Goal: Task Accomplishment & Management: Use online tool/utility

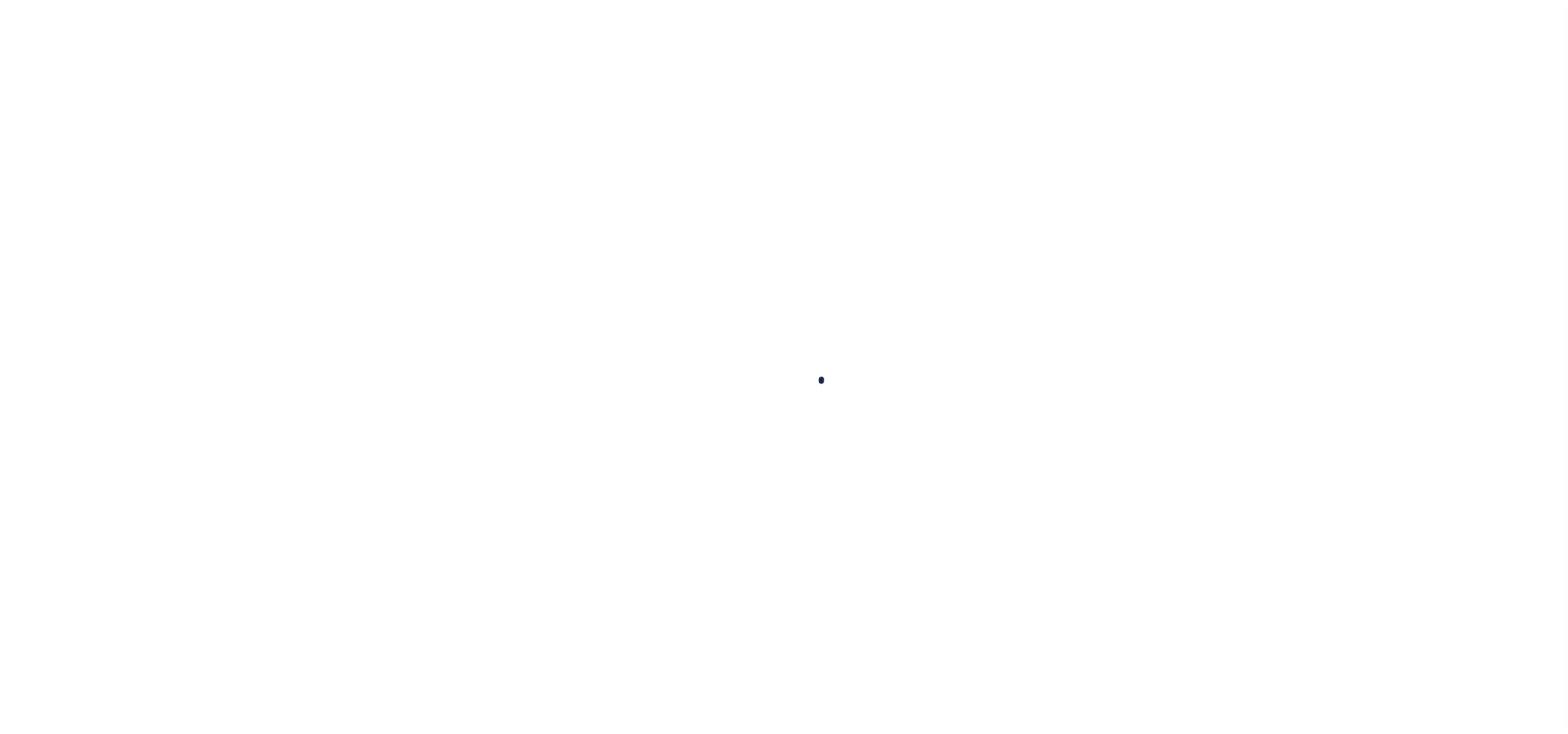
scroll to position [19, 0]
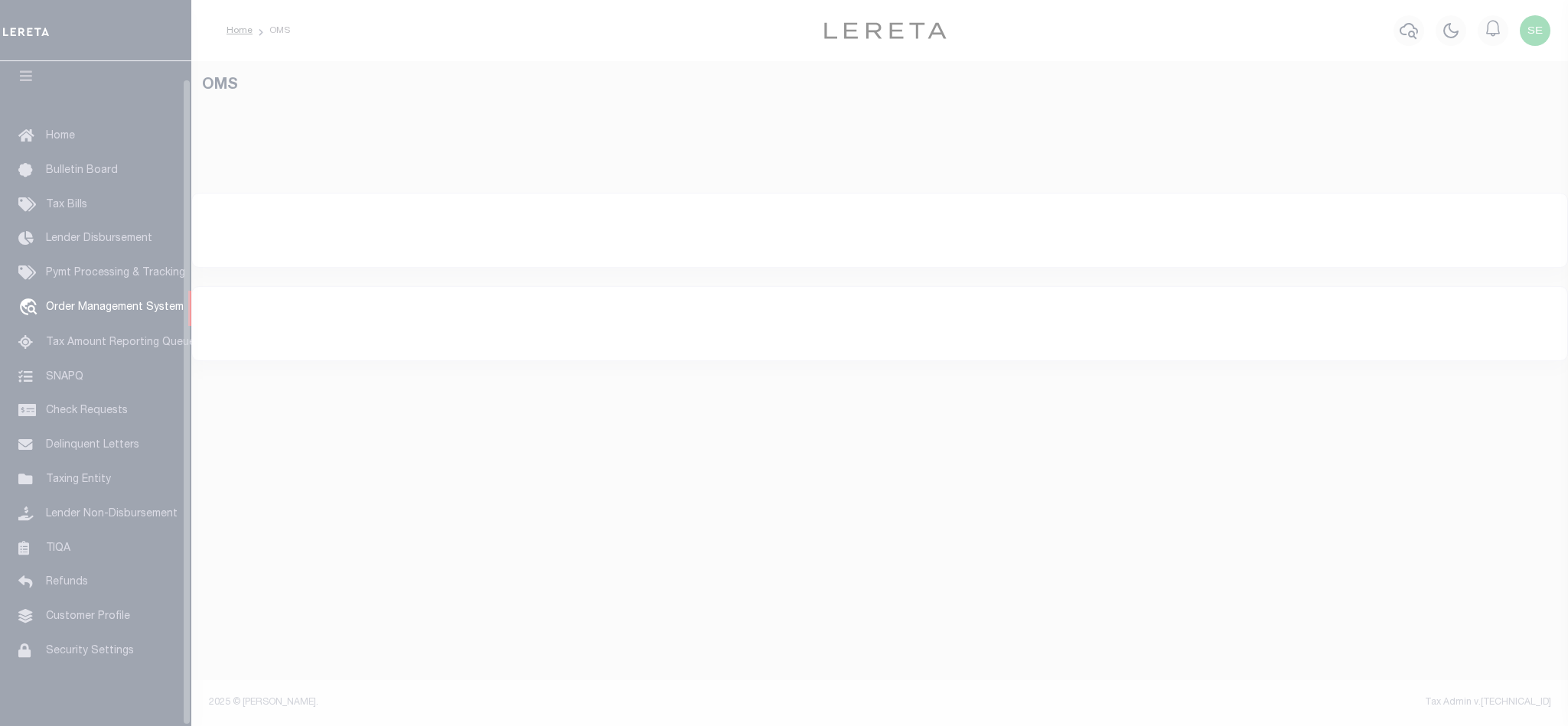
select select "200"
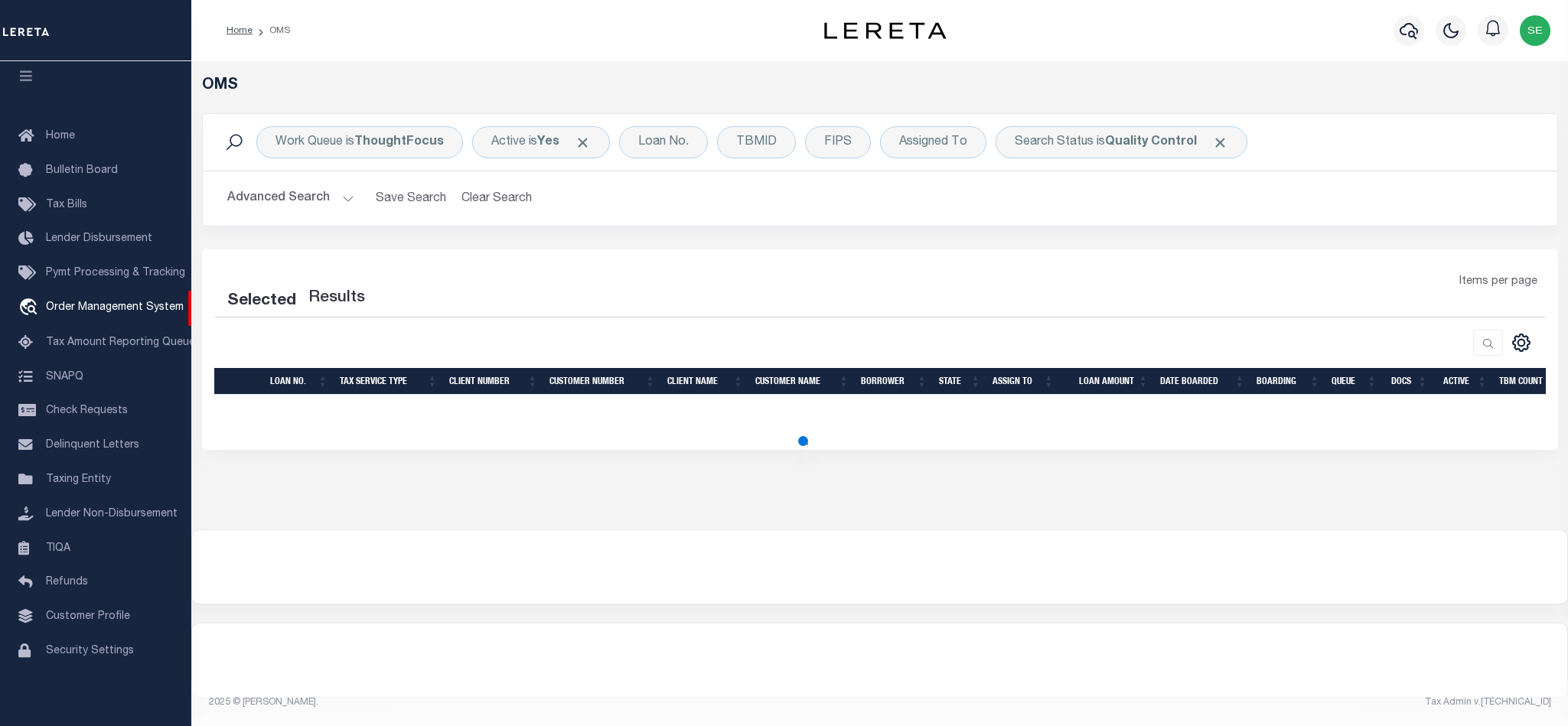
select select "200"
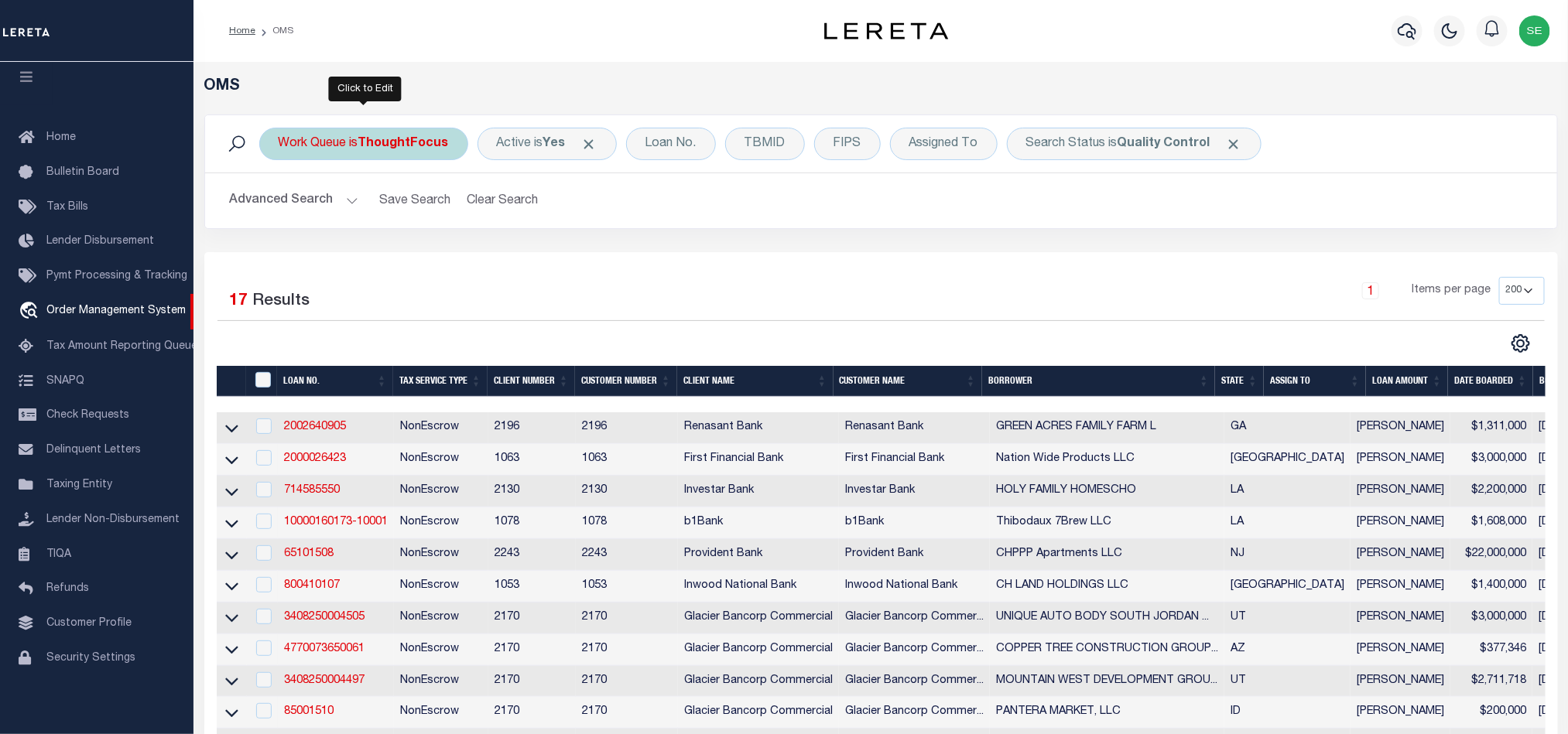
click at [374, 148] on b "ThoughtFocus" at bounding box center [403, 144] width 90 height 13
select select "THF"
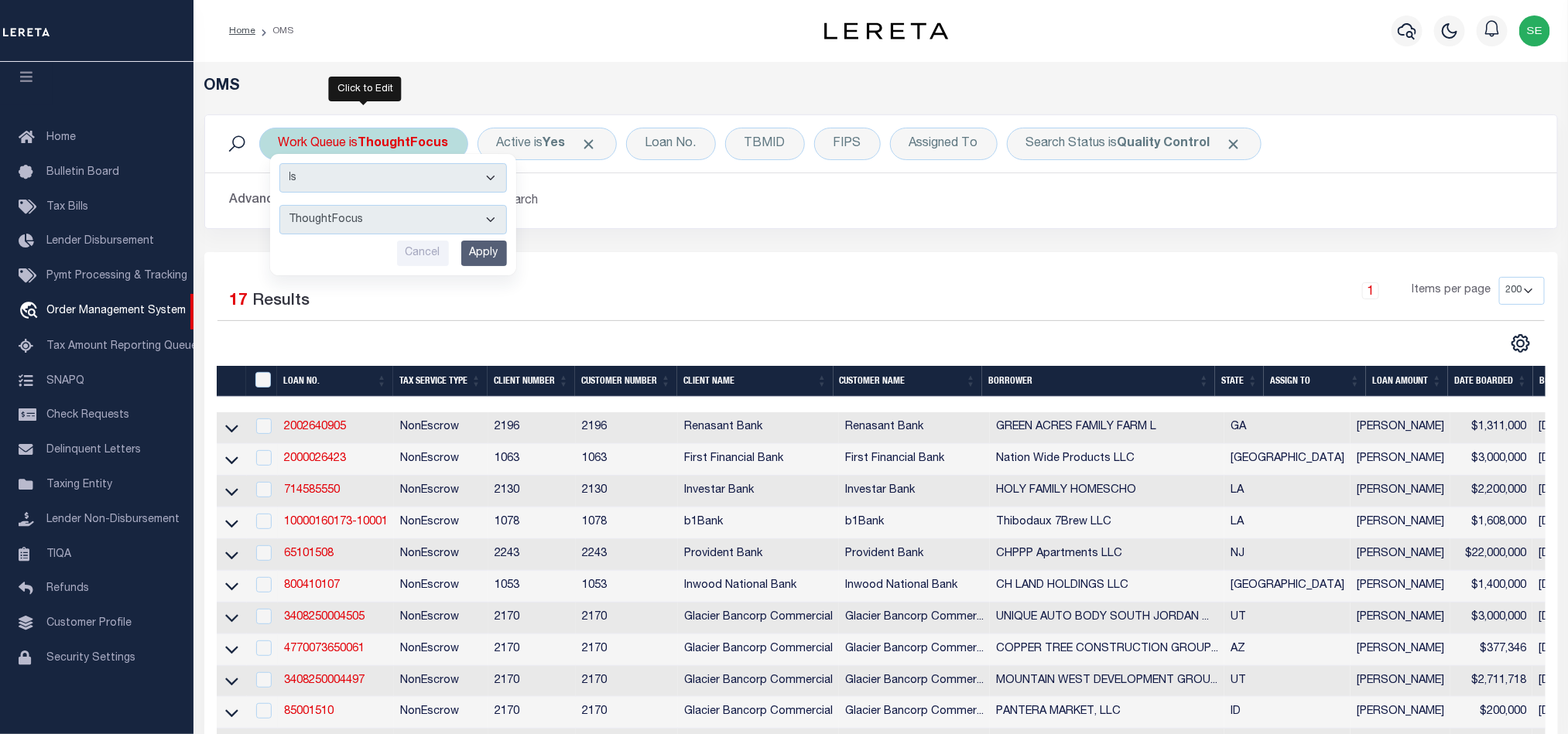
click at [468, 215] on select "--ALL-- factRSystems General ThoughtFocus" at bounding box center [393, 219] width 227 height 30
click at [279, 207] on select "--ALL-- factRSystems General ThoughtFocus" at bounding box center [393, 219] width 227 height 30
click at [490, 244] on input "Apply" at bounding box center [484, 253] width 46 height 26
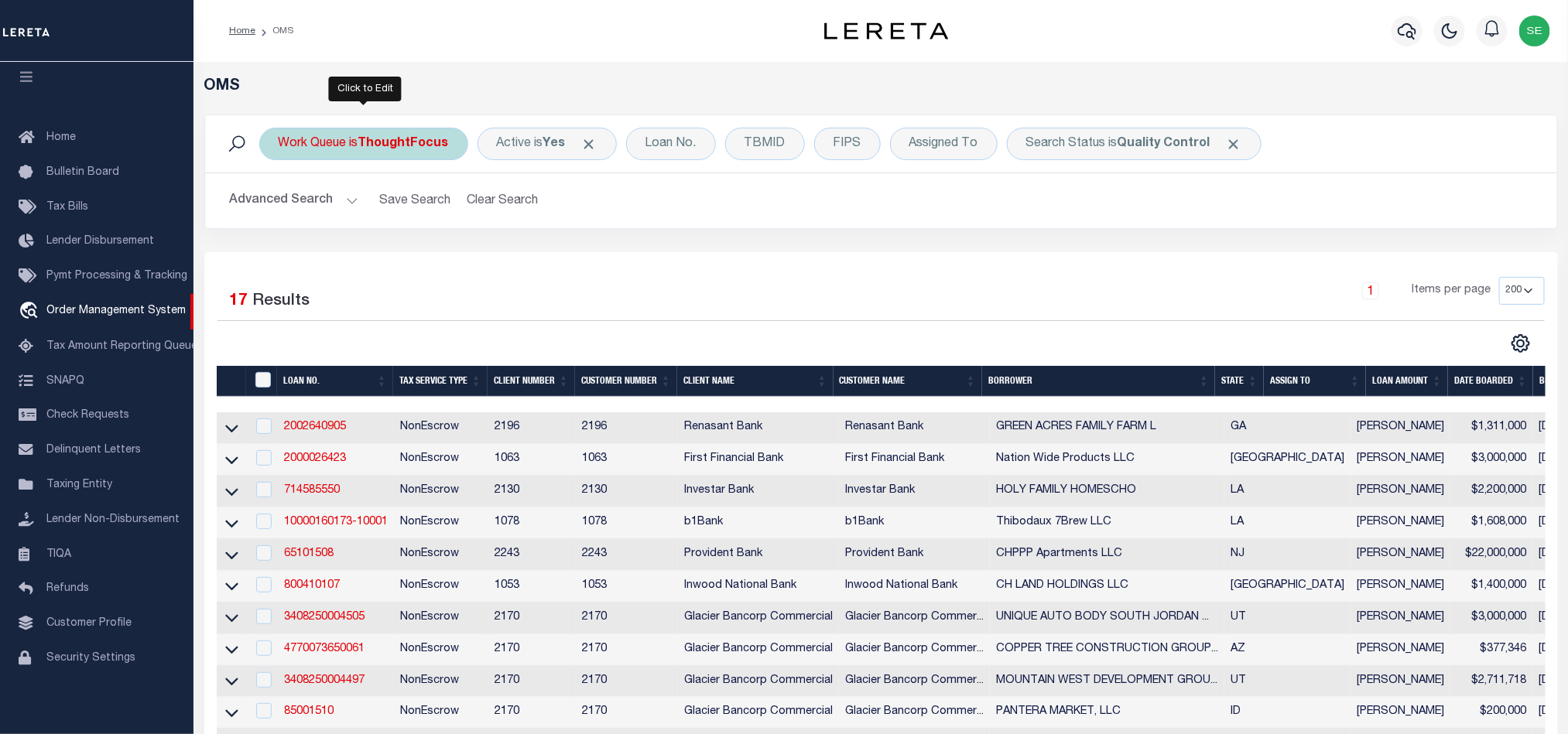
click at [362, 149] on div "Work Queue is ThoughtFocus" at bounding box center [364, 144] width 209 height 32
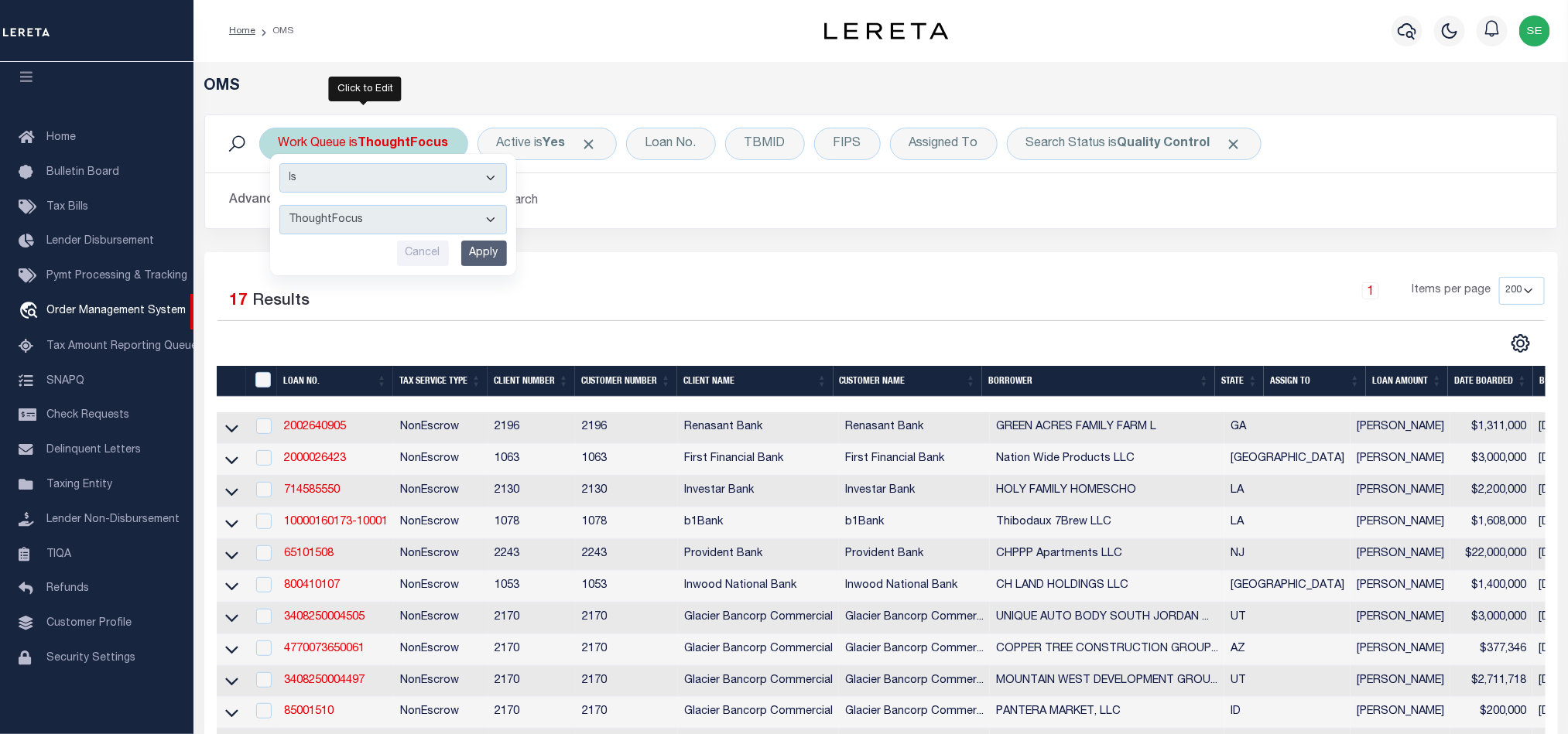
click at [423, 228] on select "--ALL-- factRSystems General ThoughtFocus" at bounding box center [393, 219] width 227 height 30
select select "FAC"
click at [279, 207] on select "--ALL-- factRSystems General ThoughtFocus" at bounding box center [393, 219] width 227 height 30
click at [503, 253] on input "Apply" at bounding box center [484, 253] width 46 height 26
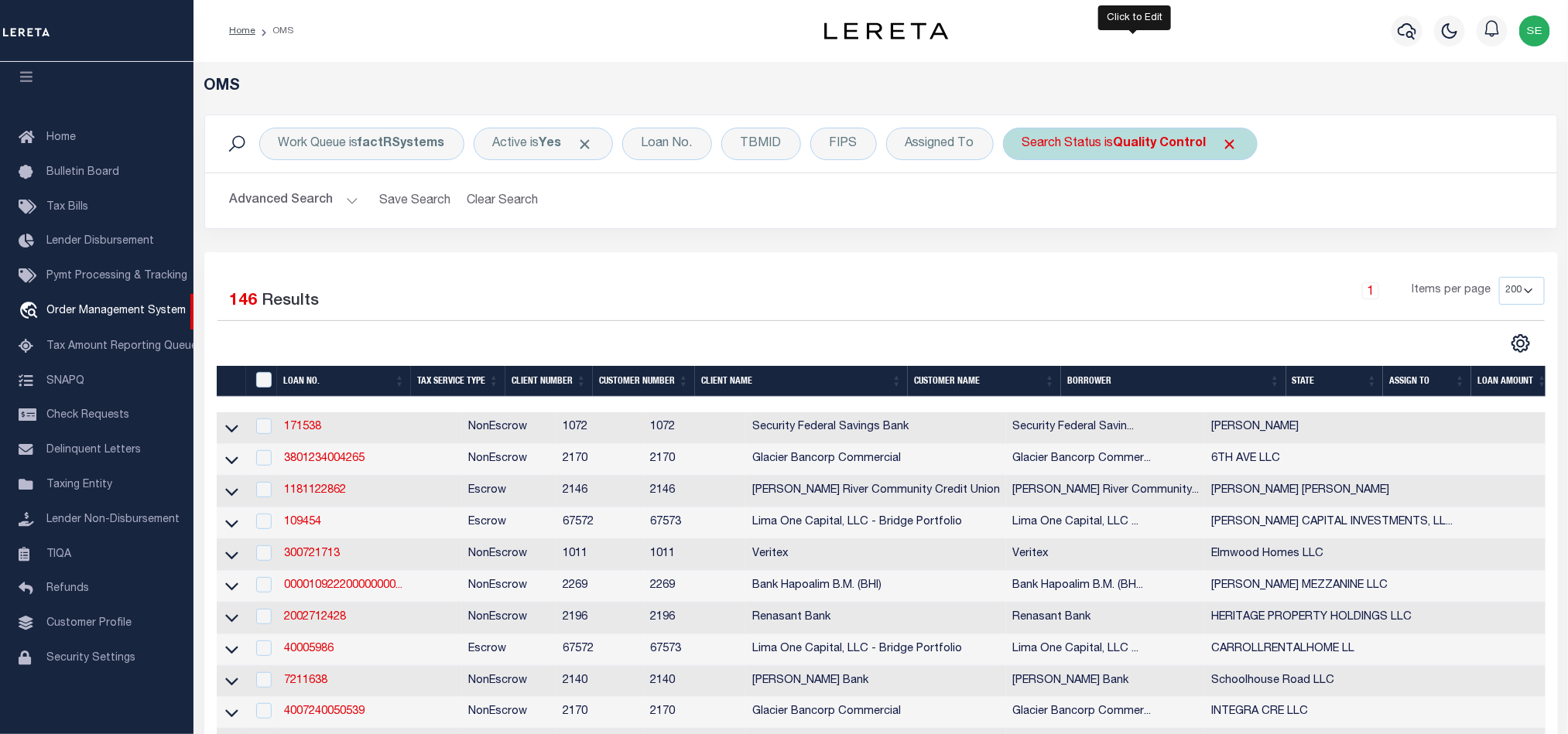
click at [1123, 153] on div "Search Status is Quality Control" at bounding box center [1130, 144] width 255 height 32
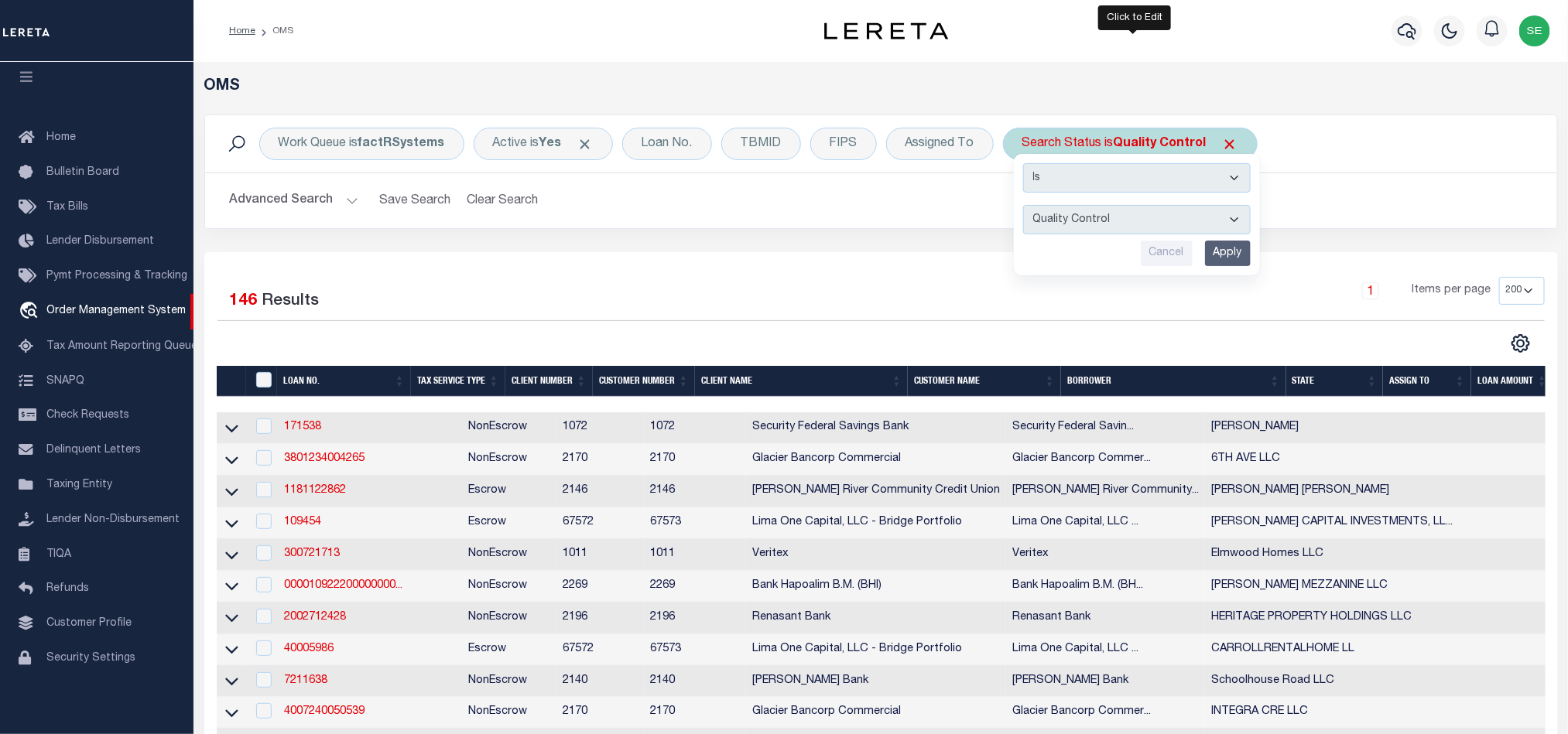
click at [1159, 223] on select "Automated Search Bad Parcel Complete Duplicate Parcel High Dollar Reporting In …" at bounding box center [1137, 219] width 227 height 30
select select "IP"
click at [1027, 207] on select "Automated Search Bad Parcel Complete Duplicate Parcel High Dollar Reporting In …" at bounding box center [1137, 219] width 227 height 30
click at [1228, 253] on input "Apply" at bounding box center [1227, 253] width 46 height 26
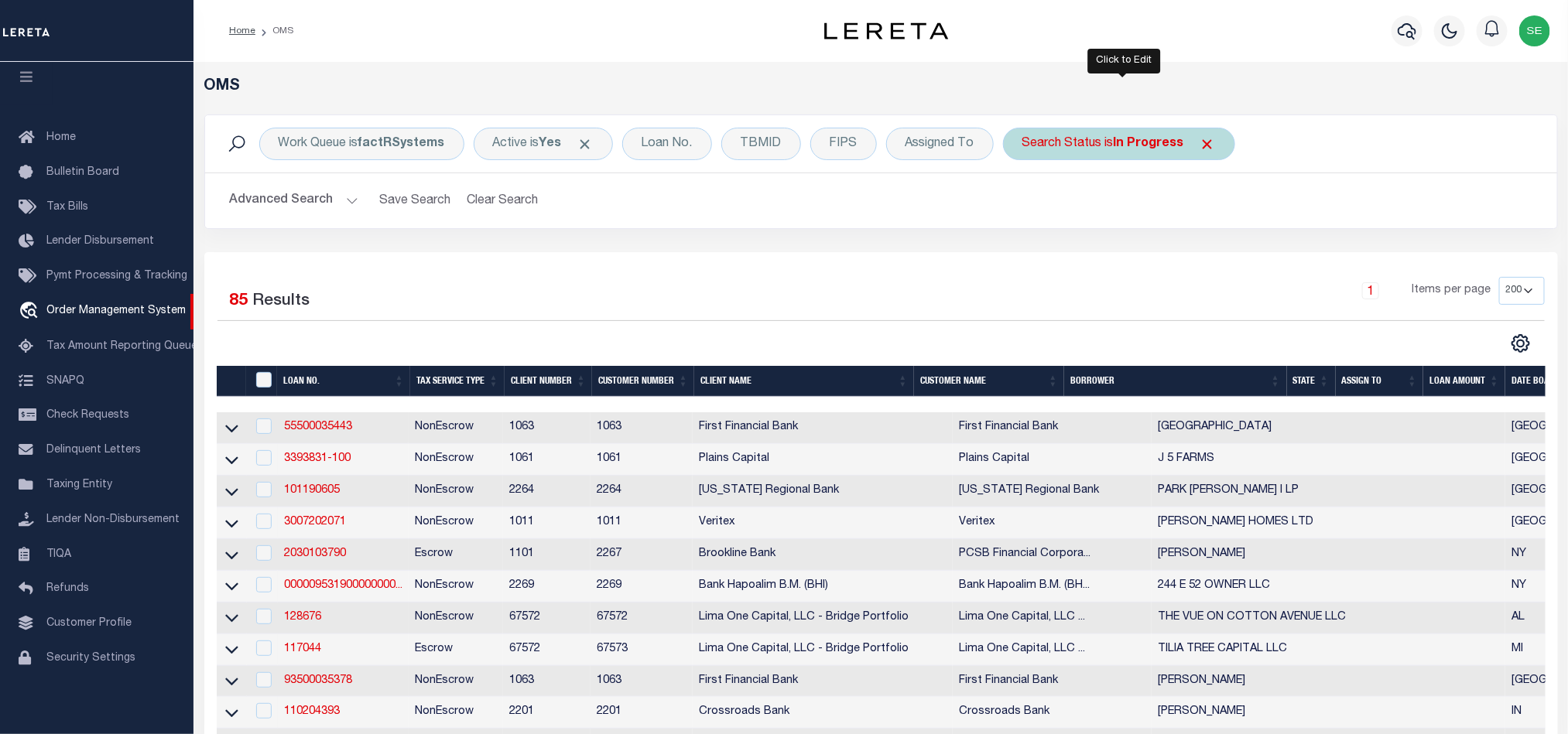
click at [1122, 153] on div "Search Status is In Progress" at bounding box center [1119, 144] width 233 height 32
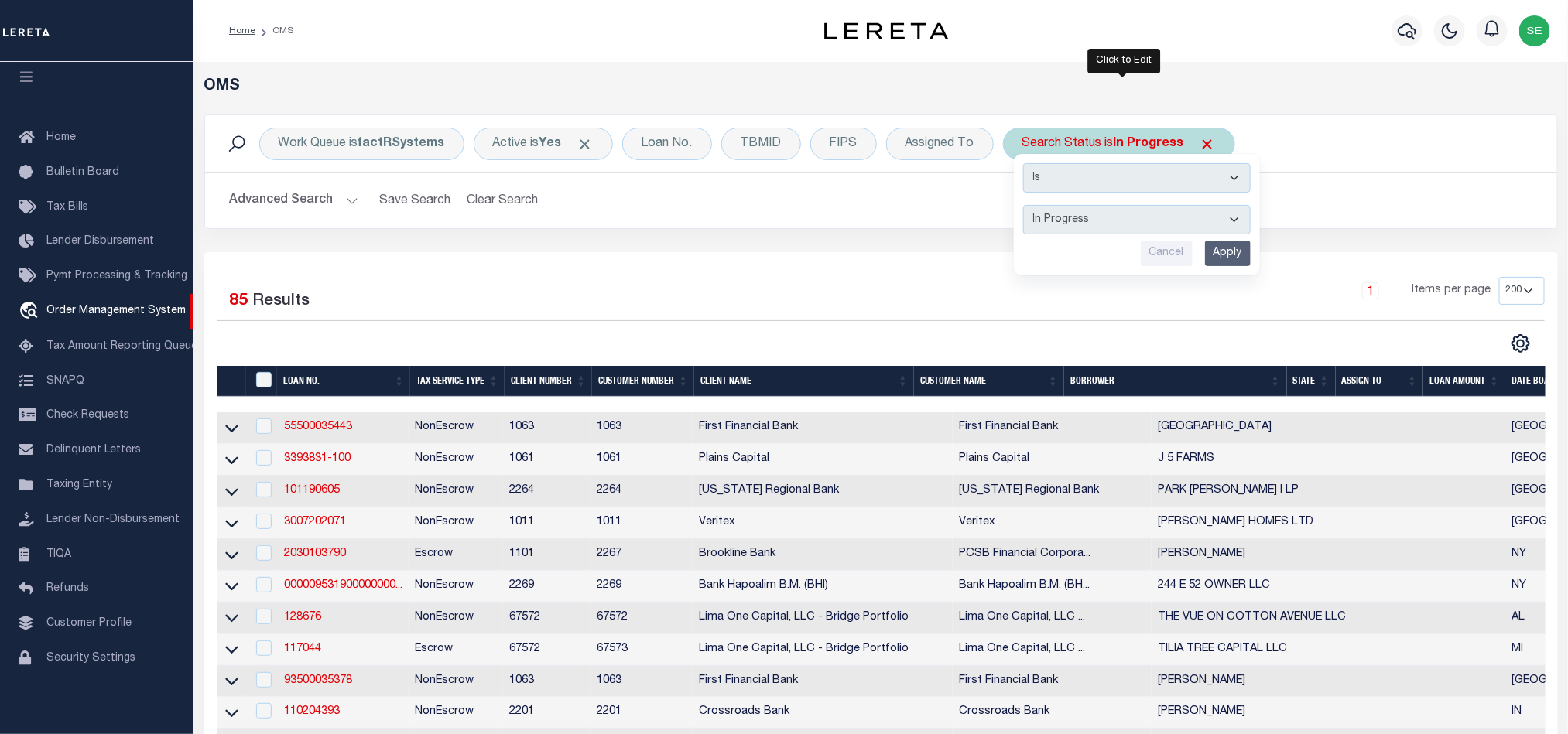
click at [1140, 223] on select "Automated Search Bad Parcel Complete Duplicate Parcel High Dollar Reporting In …" at bounding box center [1137, 219] width 227 height 30
select select "RD"
click at [1027, 207] on select "Automated Search Bad Parcel Complete Duplicate Parcel High Dollar Reporting In …" at bounding box center [1137, 219] width 227 height 30
click at [1237, 246] on input "Apply" at bounding box center [1227, 253] width 46 height 26
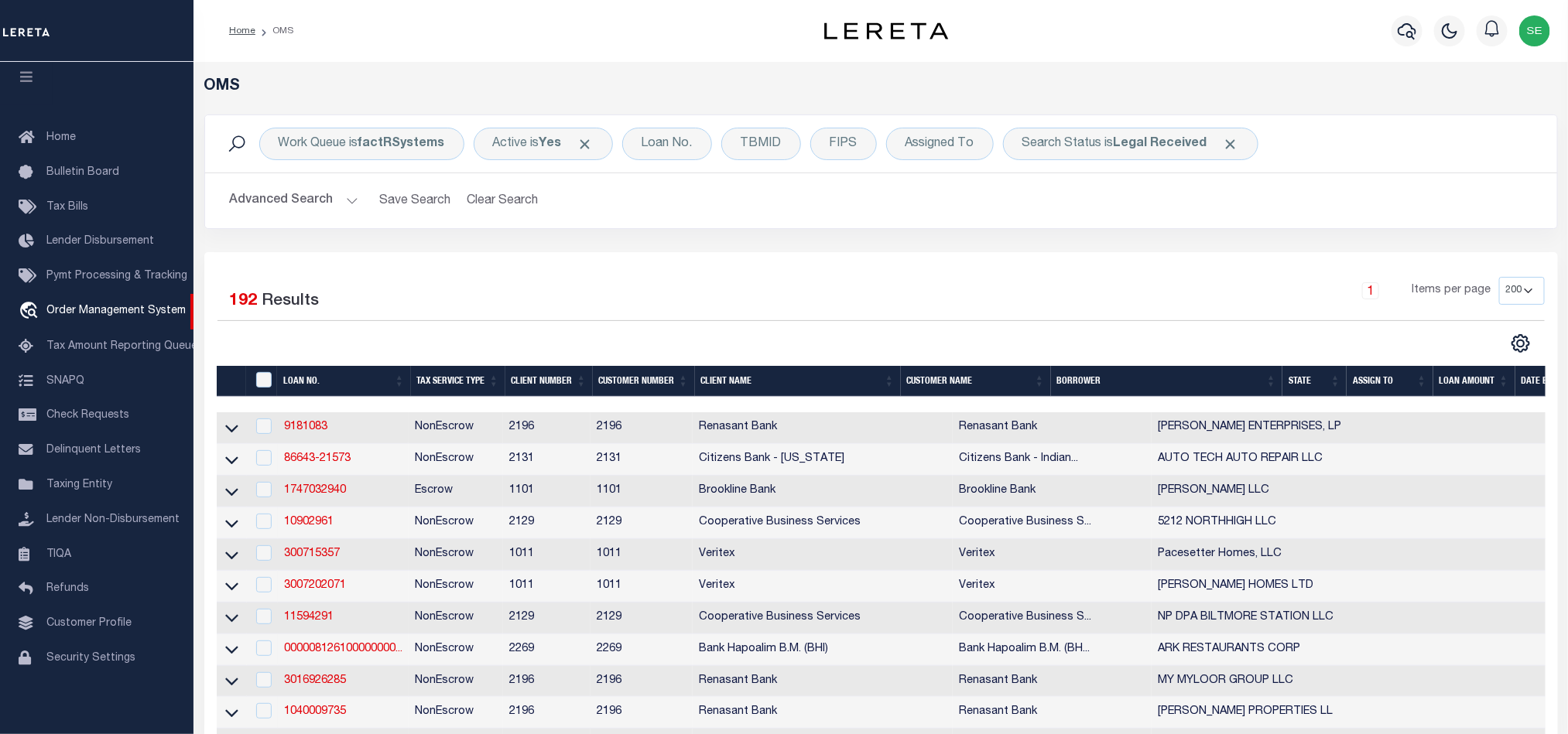
click at [1302, 379] on th "State" at bounding box center [1315, 381] width 64 height 31
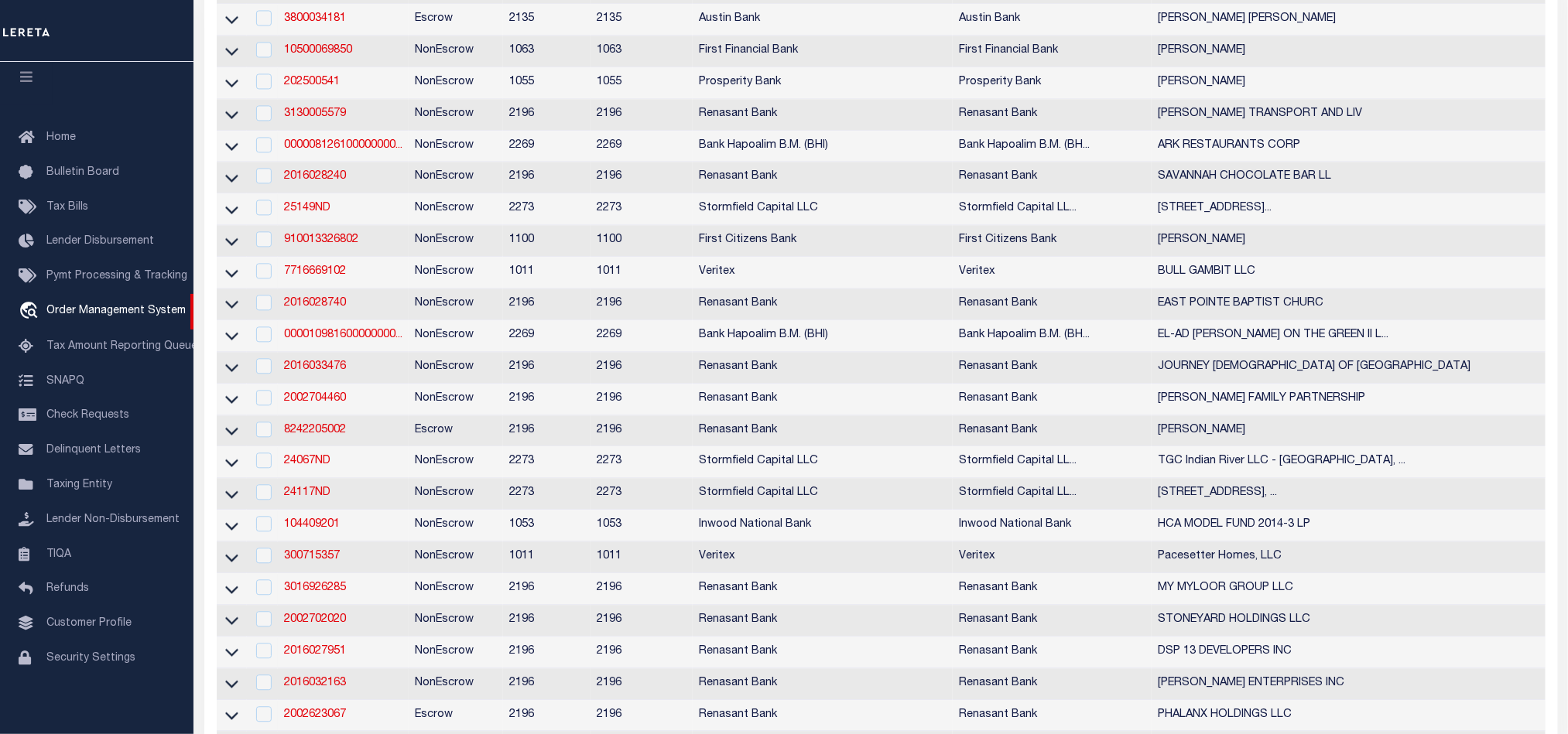
scroll to position [0, 0]
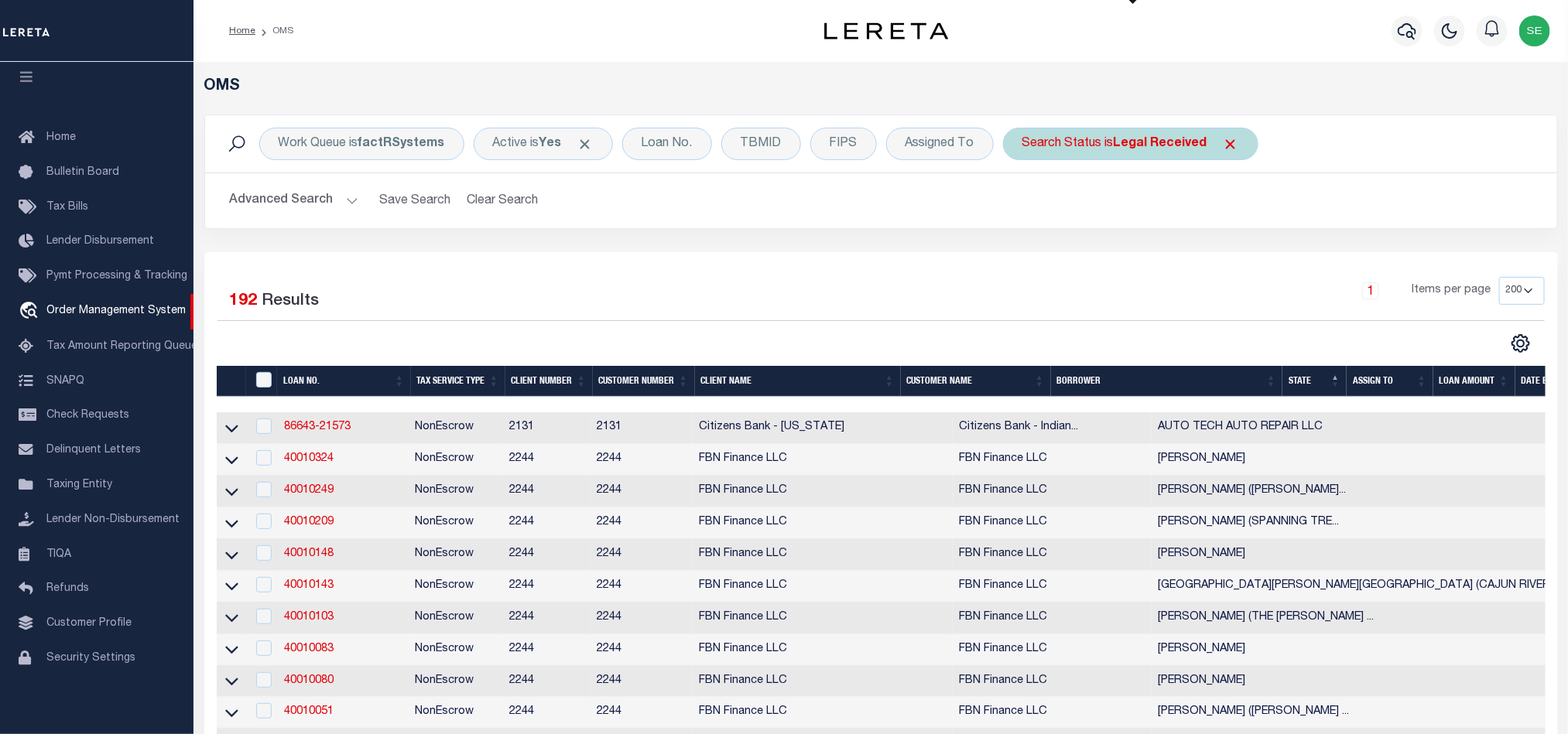
click at [1142, 132] on div "Search Status is Legal Received" at bounding box center [1131, 144] width 256 height 32
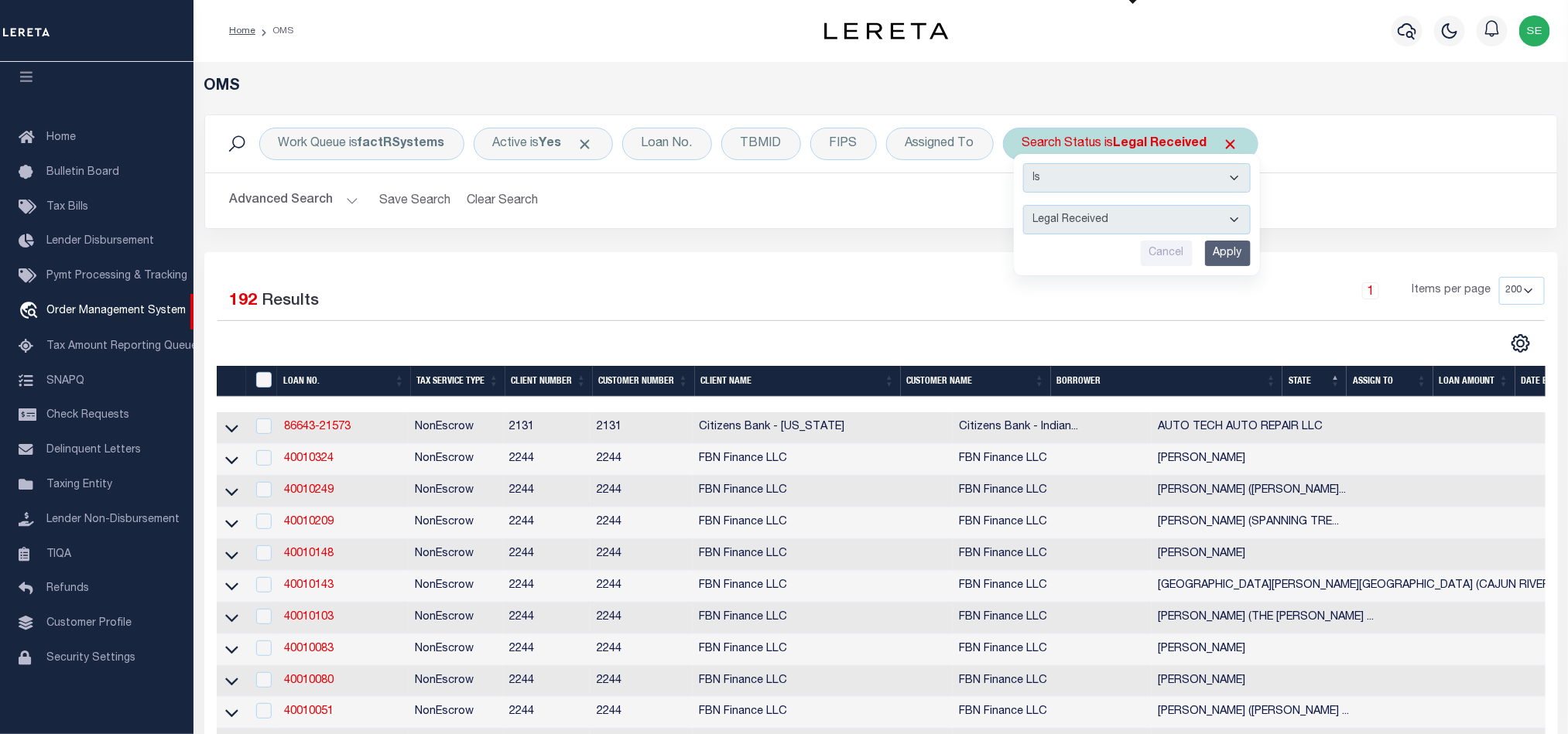
click at [1150, 224] on select "Automated Search Bad Parcel Complete Duplicate Parcel High Dollar Reporting In …" at bounding box center [1137, 219] width 227 height 30
select select "QC"
click at [1027, 207] on select "Automated Search Bad Parcel Complete Duplicate Parcel High Dollar Reporting In …" at bounding box center [1137, 219] width 227 height 30
click at [1229, 244] on input "Apply" at bounding box center [1227, 253] width 46 height 26
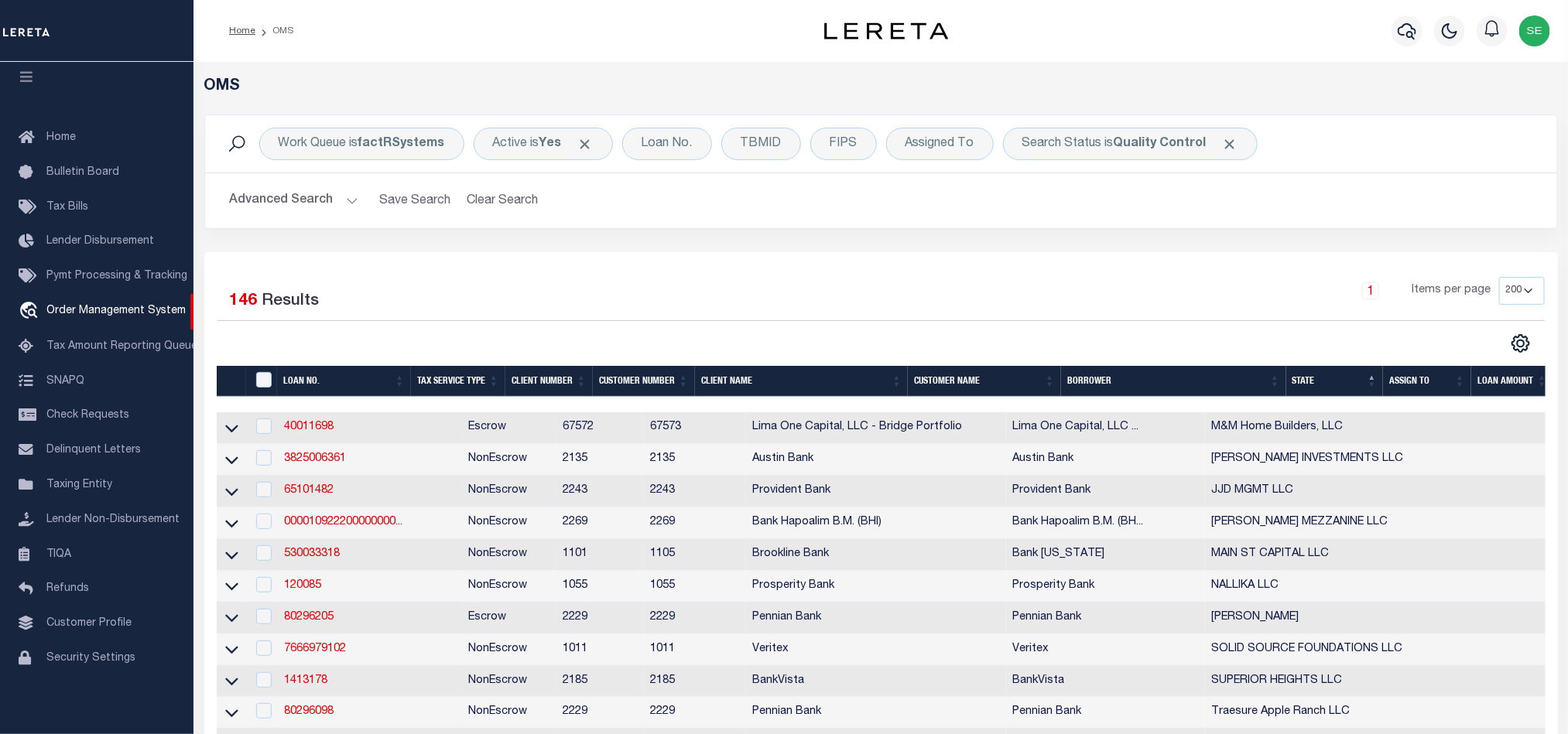
click at [304, 196] on button "Advanced Search" at bounding box center [294, 201] width 129 height 30
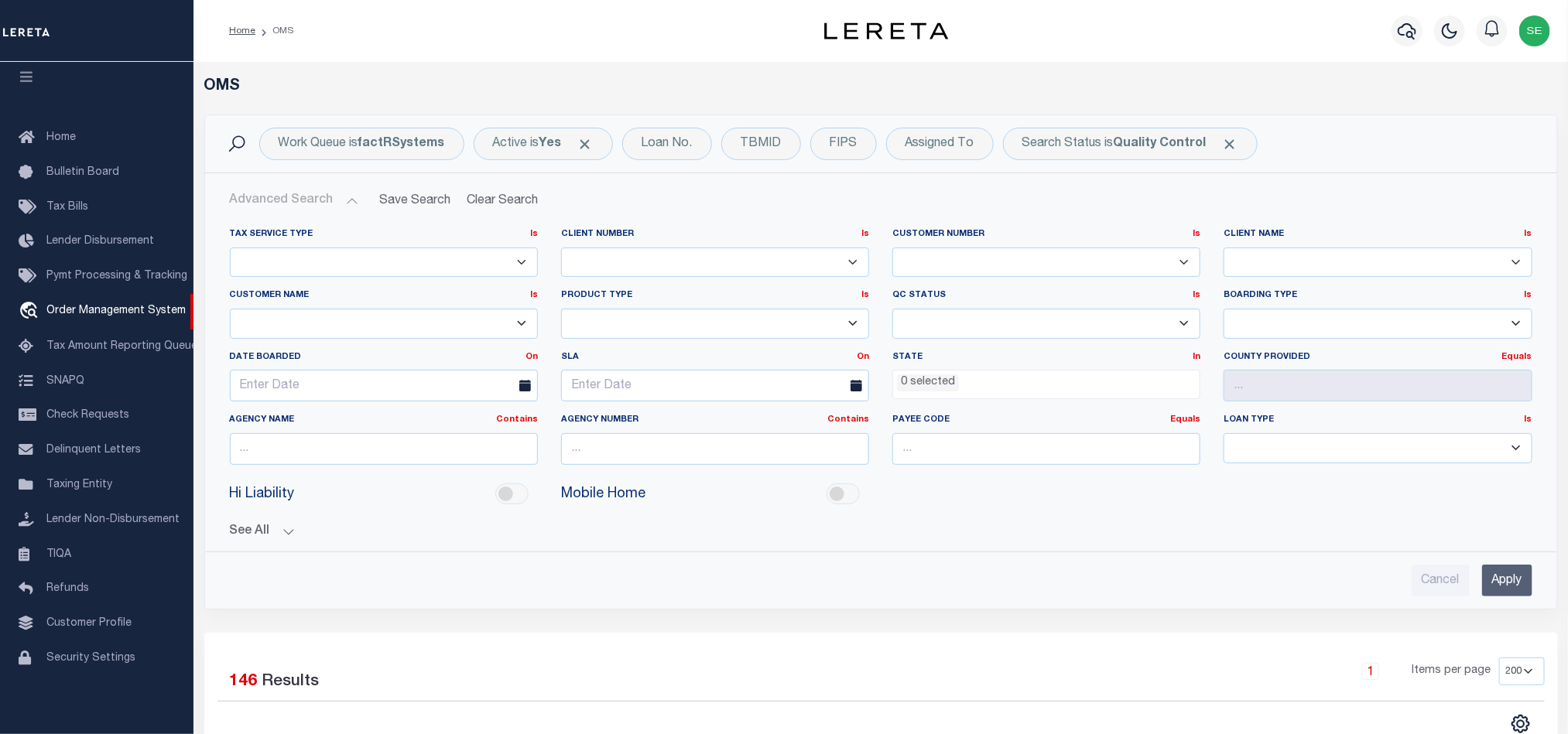
click at [933, 386] on li "0 selected" at bounding box center [928, 383] width 62 height 17
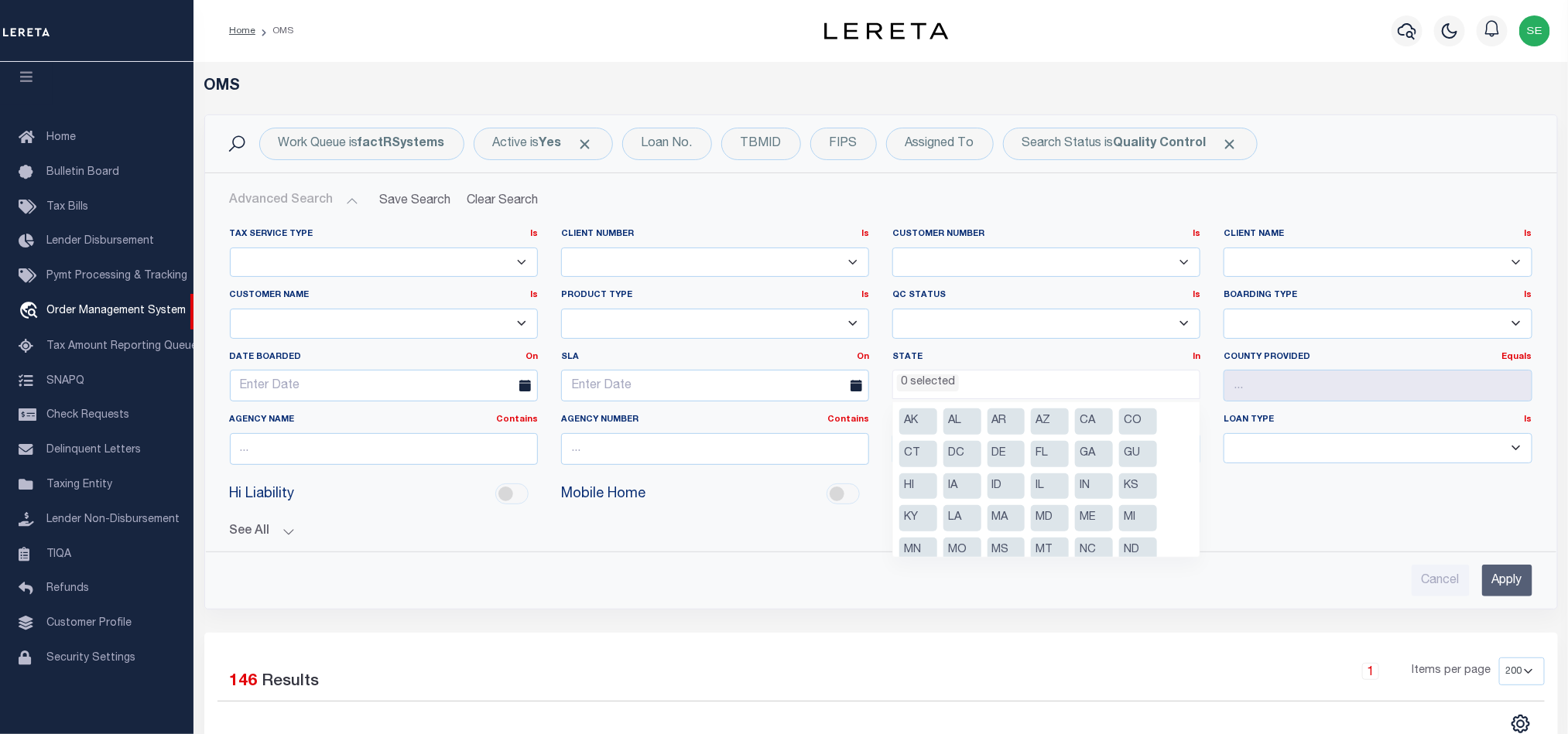
click at [333, 207] on button "Advanced Search" at bounding box center [294, 201] width 129 height 30
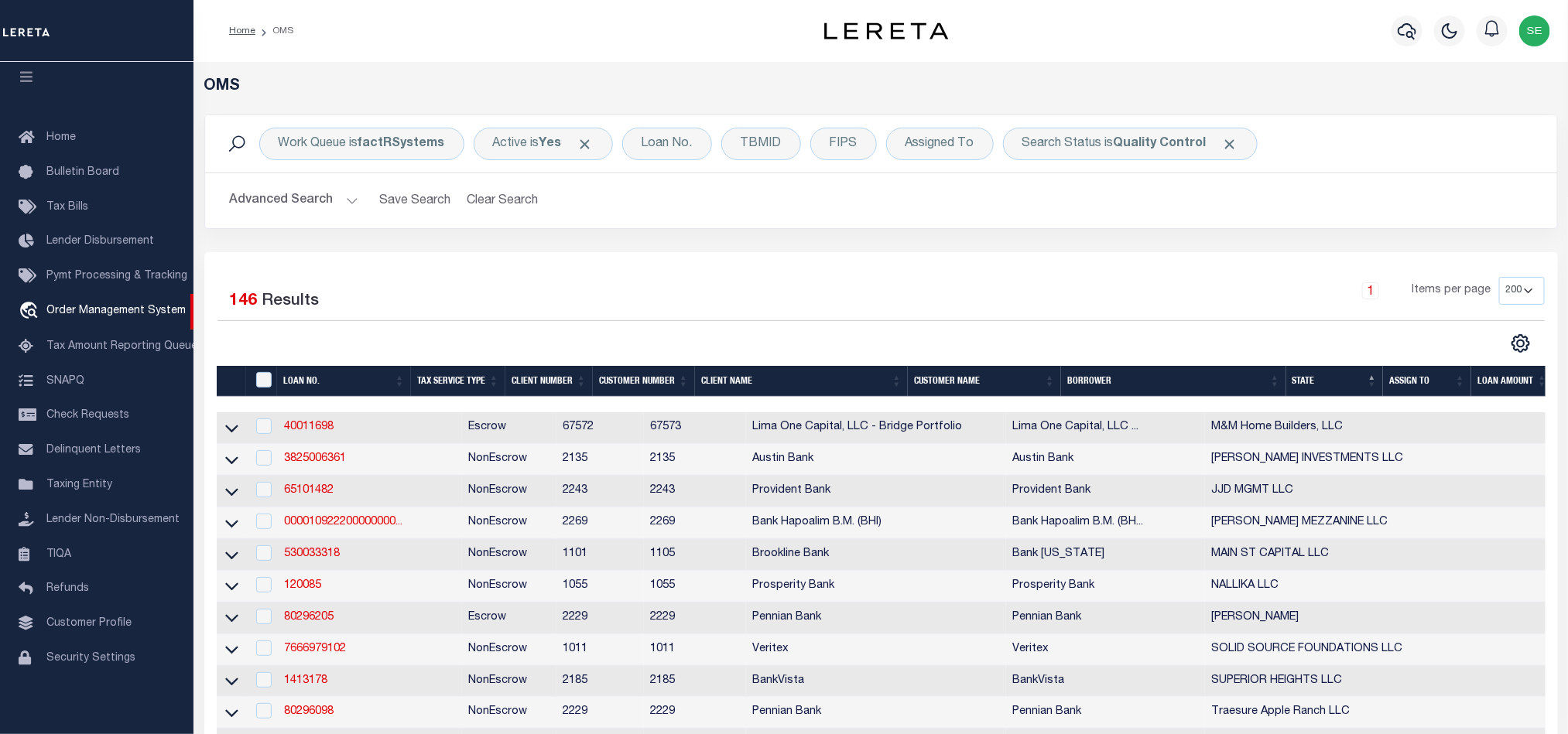
click at [854, 284] on div "1 Items per page 10 25 50 100 200" at bounding box center [1049, 297] width 990 height 40
click at [1089, 142] on div "Search Status is Quality Control" at bounding box center [1130, 144] width 255 height 32
select select "QC"
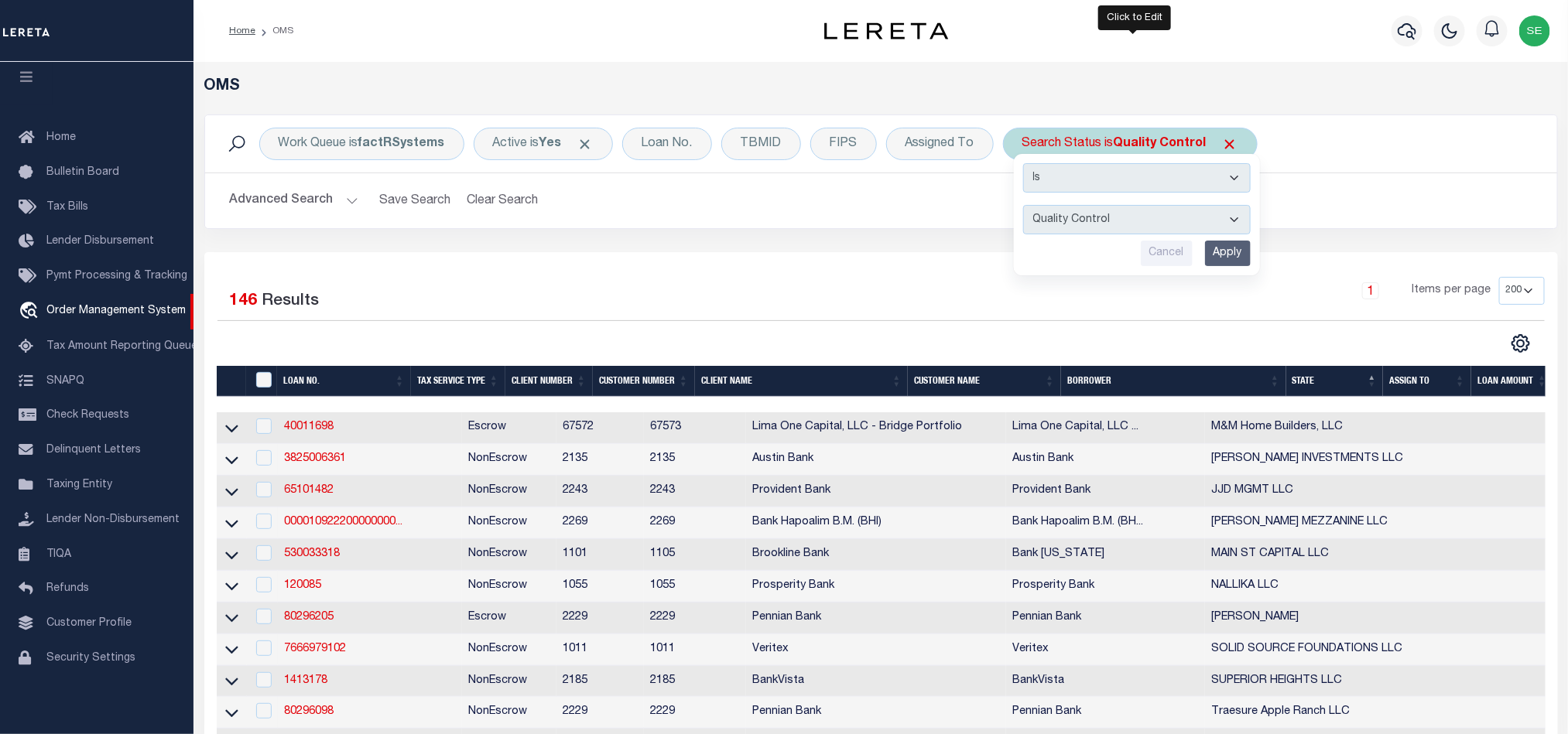
click at [1161, 221] on select "Automated Search Bad Parcel Complete Duplicate Parcel High Dollar Reporting In …" at bounding box center [1137, 219] width 227 height 30
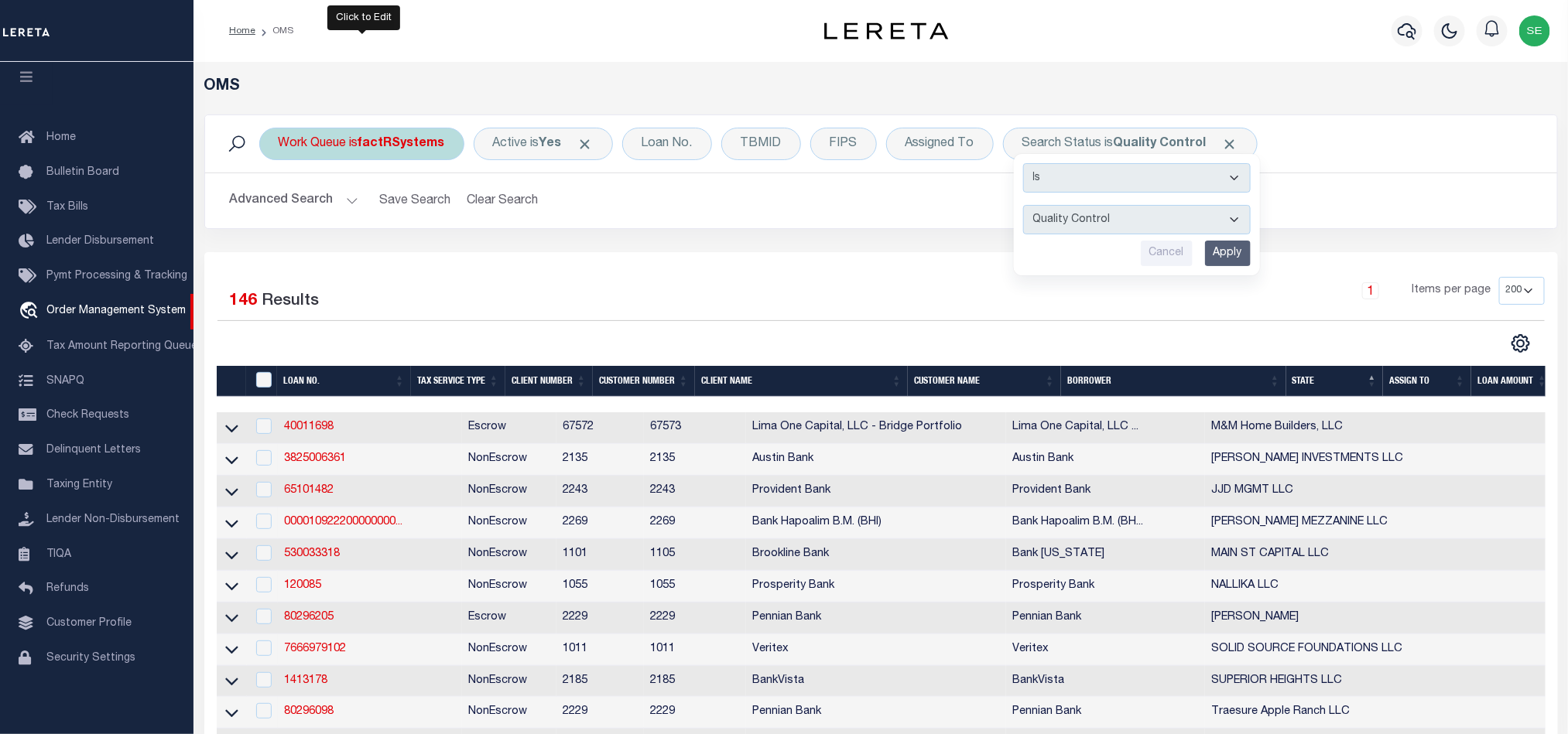
click at [387, 152] on div "Work Queue is factRSystems" at bounding box center [361, 144] width 205 height 32
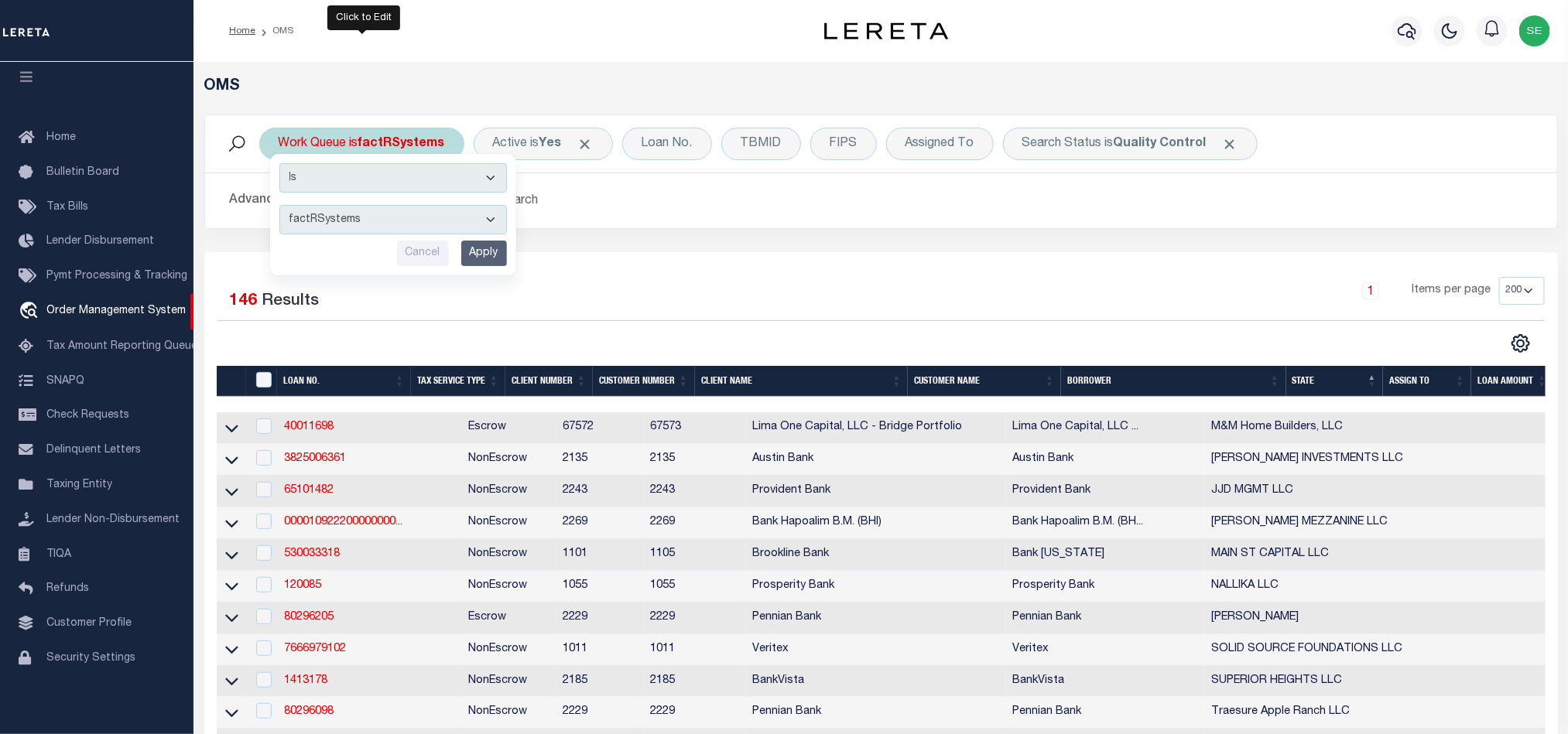
click at [422, 226] on select "--ALL-- factRSystems General ThoughtFocus" at bounding box center [393, 219] width 227 height 30
select select "THF"
click at [279, 207] on select "--ALL-- factRSystems General ThoughtFocus" at bounding box center [393, 219] width 227 height 30
click at [492, 249] on input "Apply" at bounding box center [484, 253] width 46 height 26
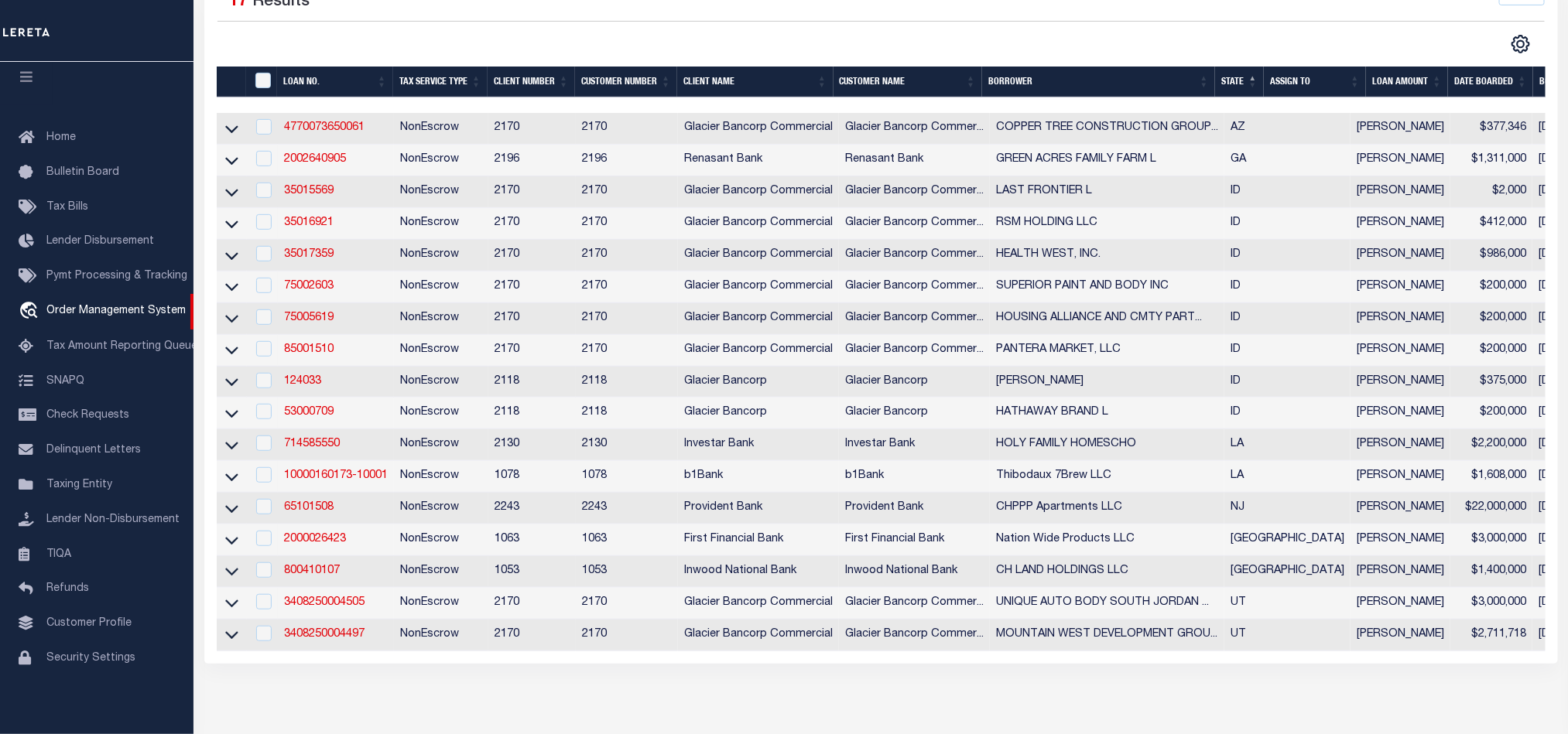
scroll to position [300, 0]
click at [302, 195] on link "35015569" at bounding box center [309, 190] width 49 height 11
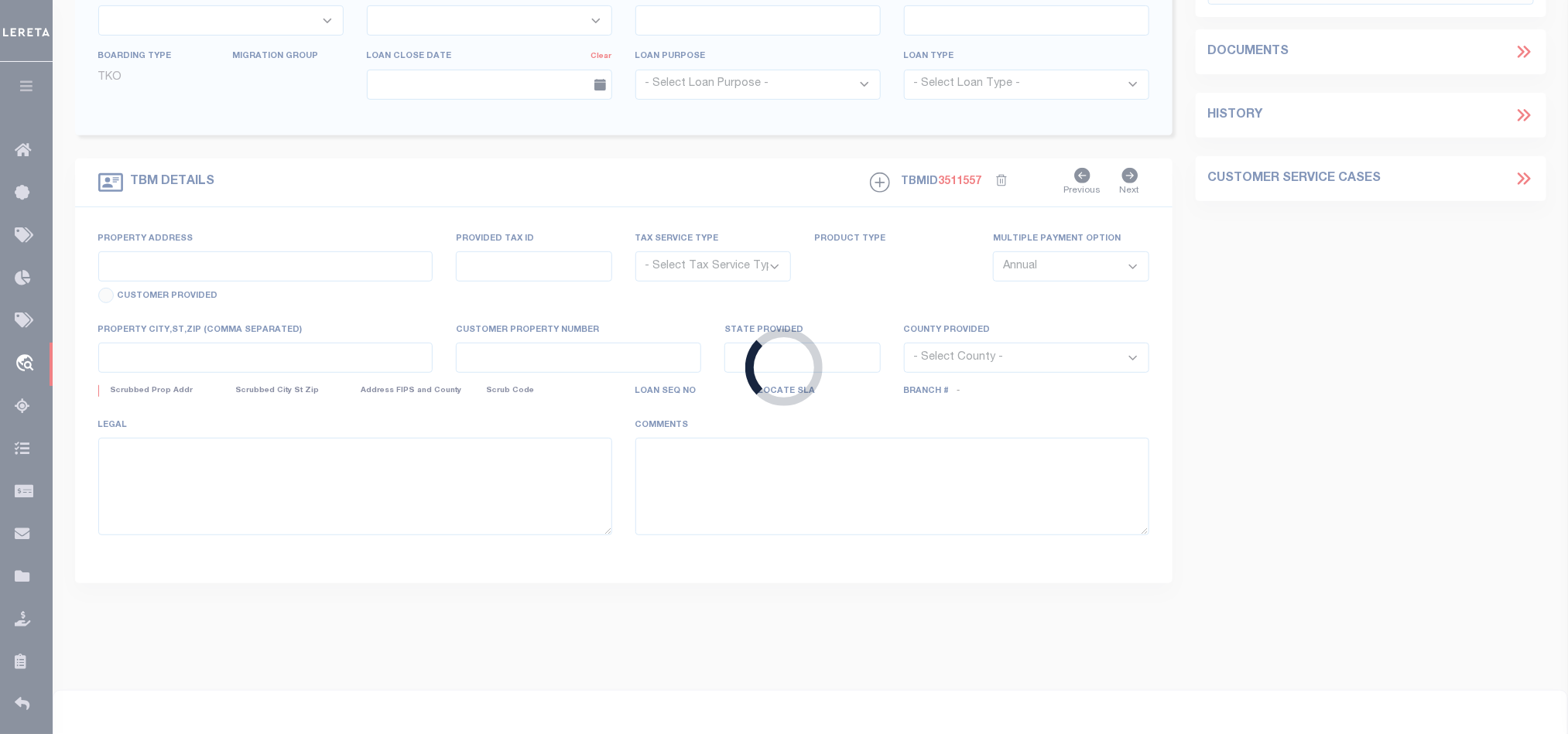
type input "35015569"
type input "LAST FRONTIER L"
select select
select select "400"
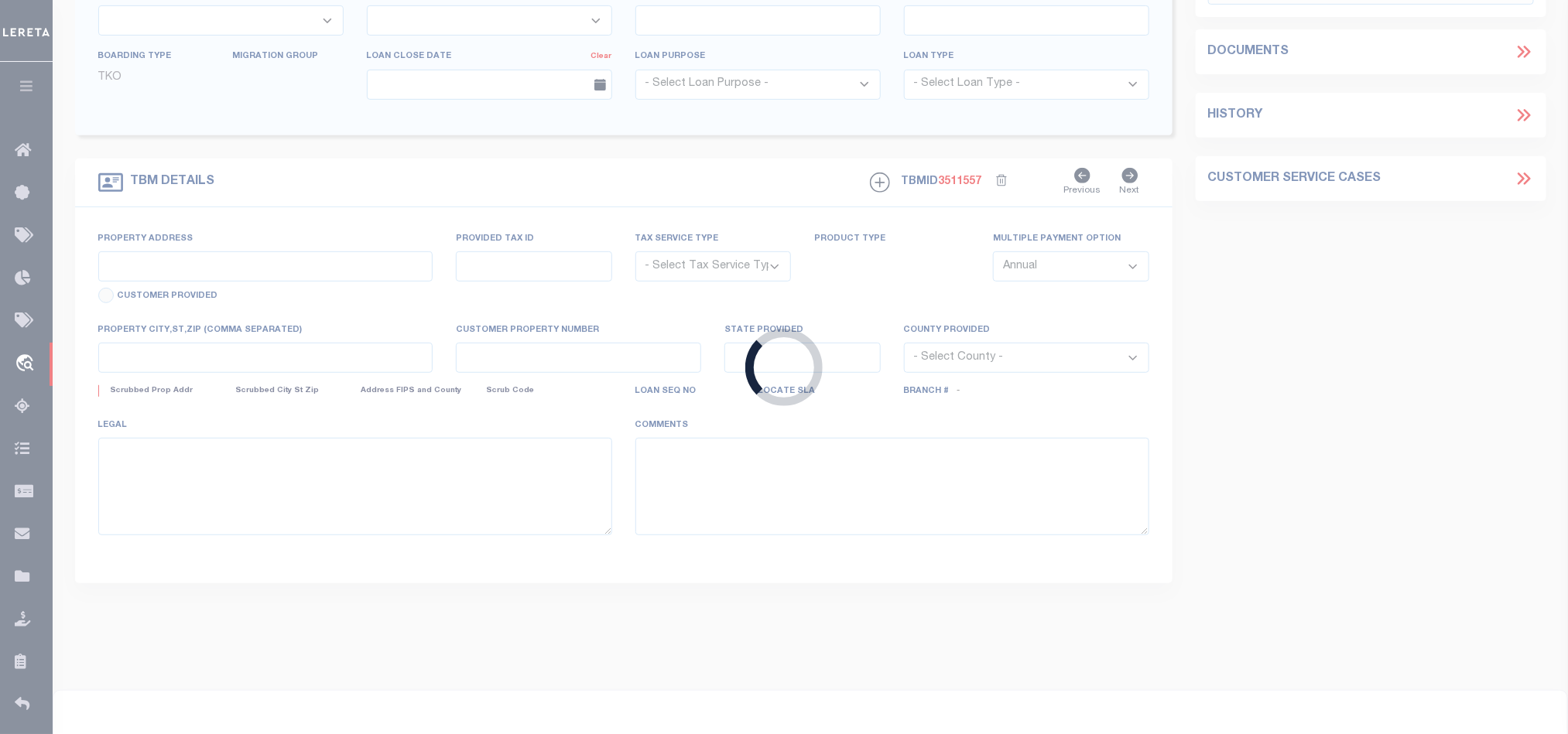
select select "NonEscrow"
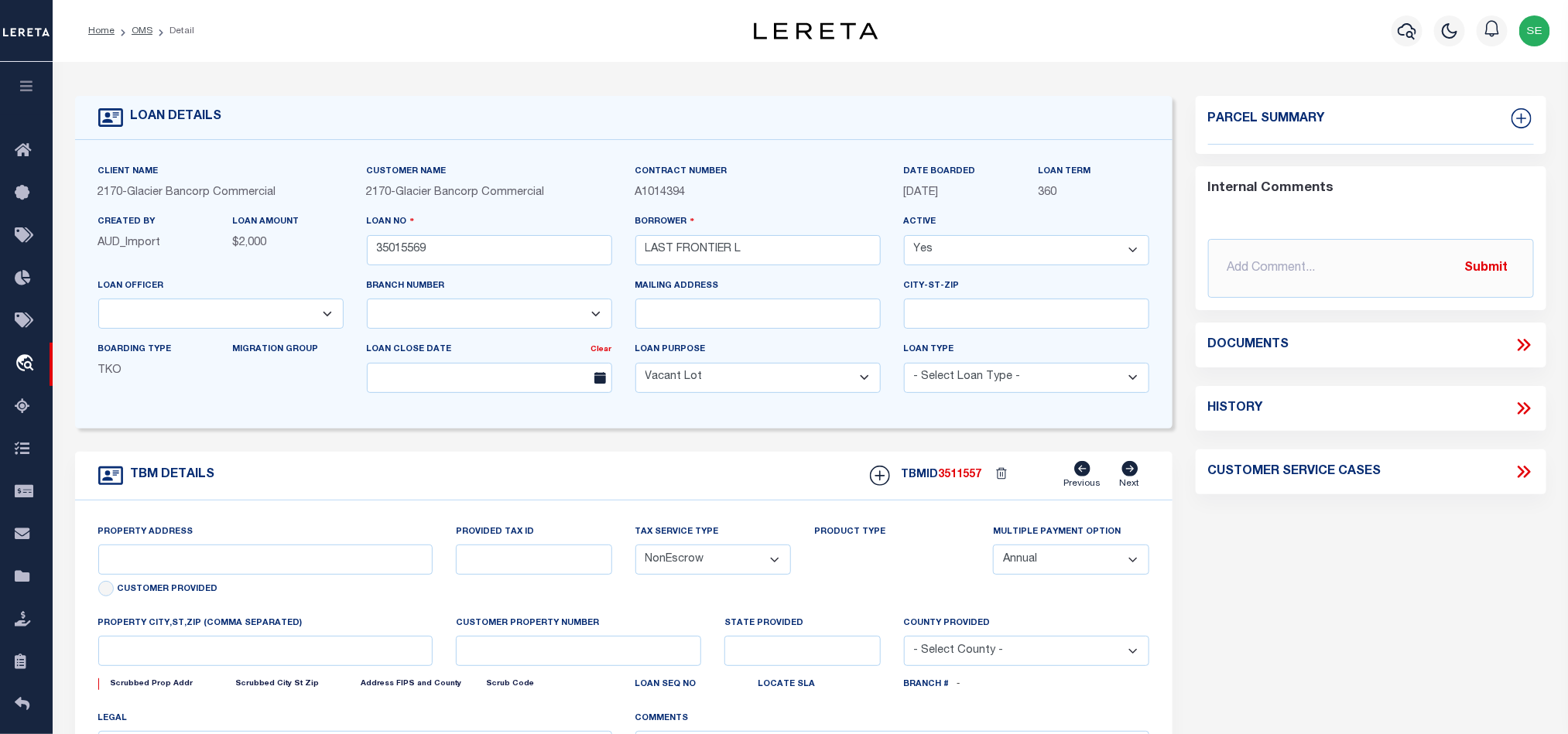
type input "[STREET_ADDRESS][PERSON_NAME]"
type input "RPB00230110060"
select select
type input "MACKAY ID"
type input "97667928"
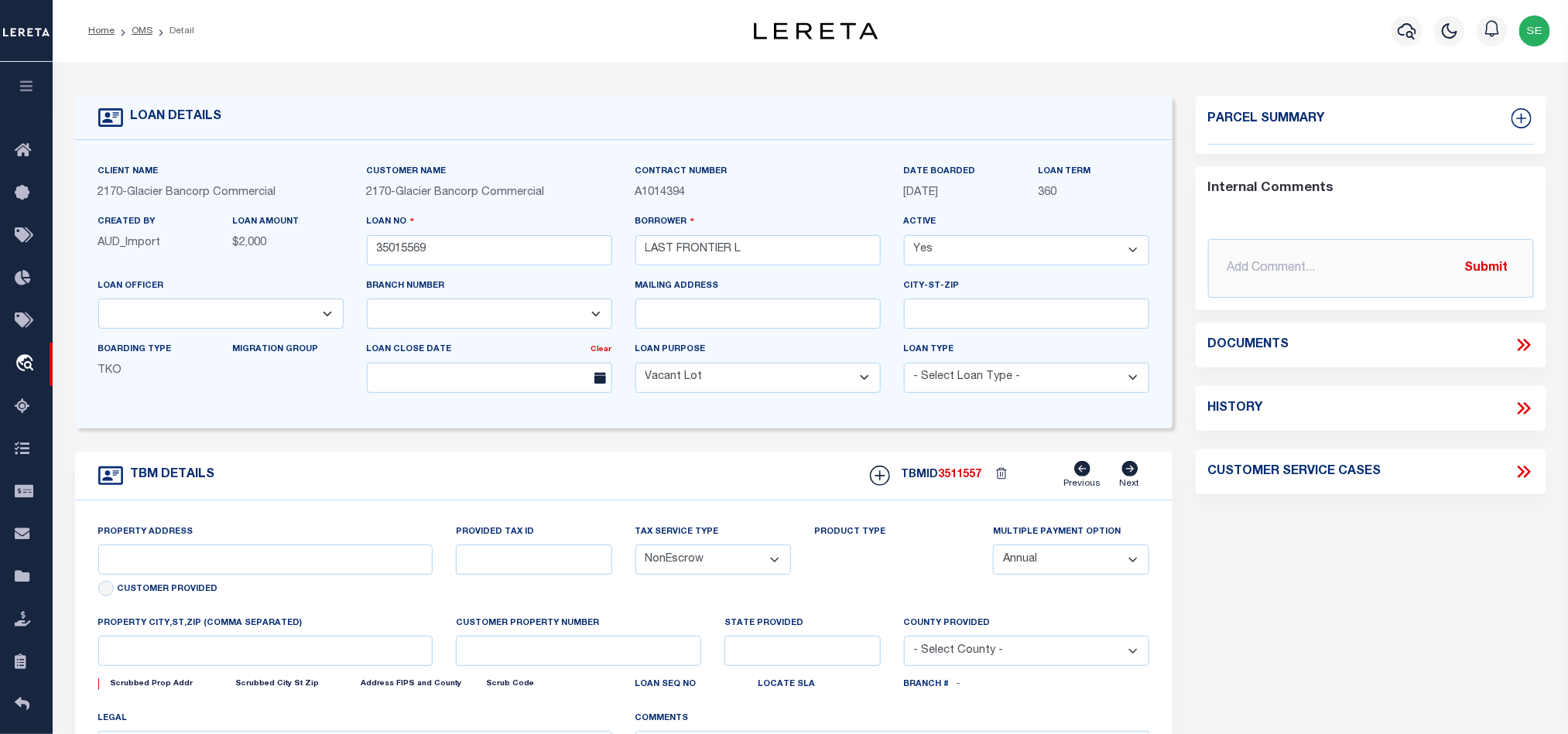
type input "ID"
select select
select select "167850"
select select "27203"
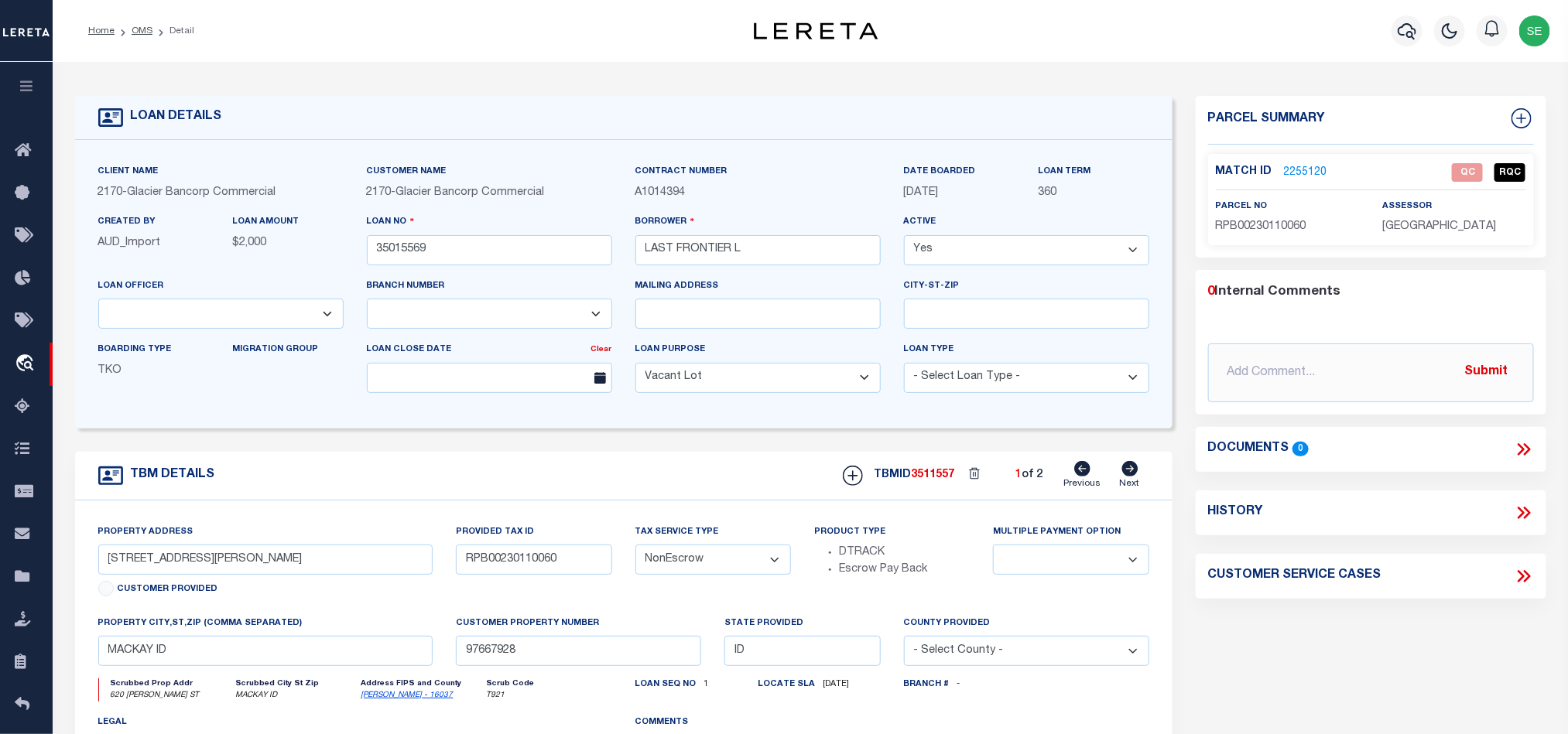
click at [632, 474] on div "TBM DETAILS TBMID 3511557 1 of 2 Next" at bounding box center [623, 476] width 1098 height 49
click at [1129, 471] on icon at bounding box center [1131, 468] width 16 height 15
type input "RPB00230110050"
select select
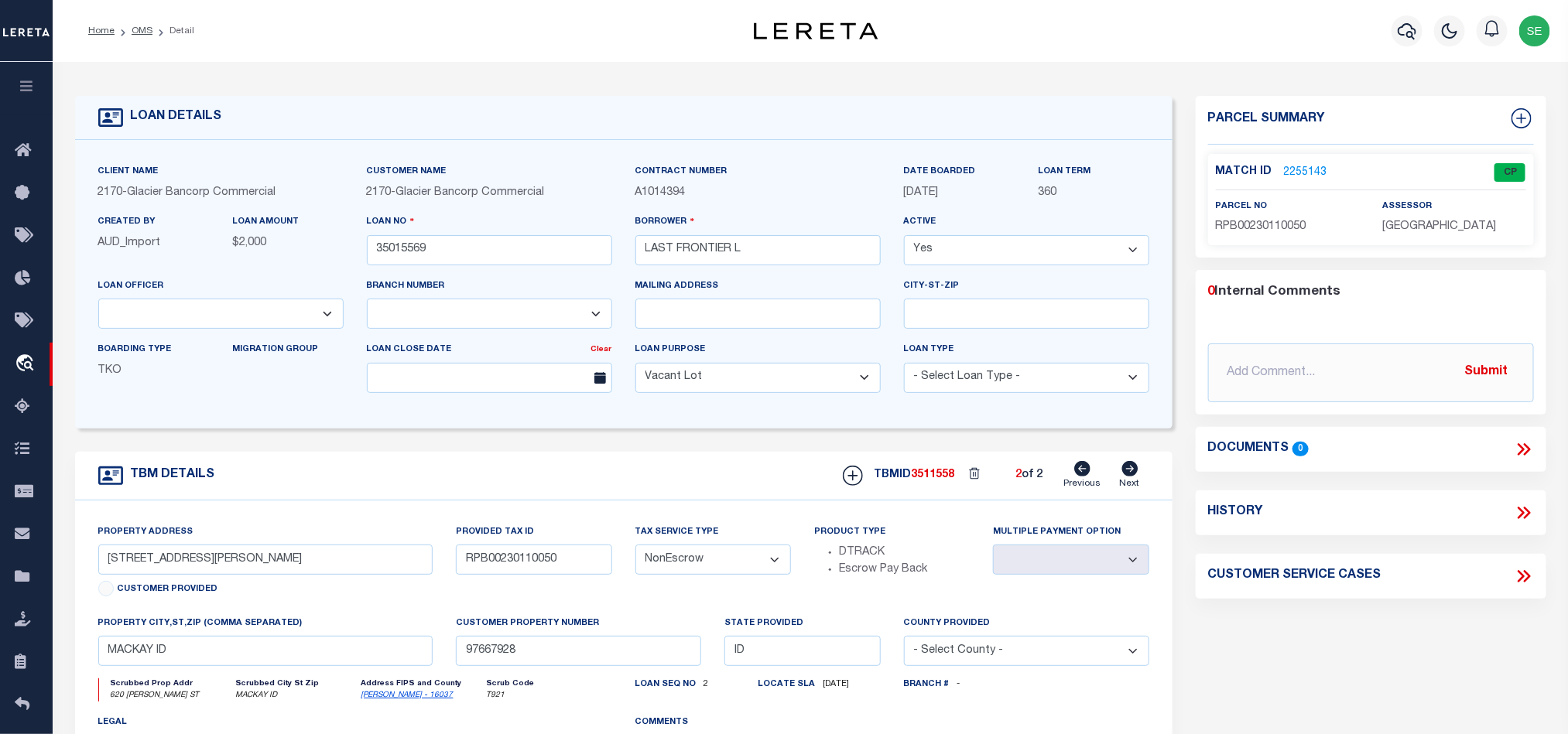
click at [1082, 472] on icon at bounding box center [1083, 468] width 16 height 15
type input "RPB00230110060"
select select
click at [1134, 477] on icon at bounding box center [1131, 468] width 16 height 15
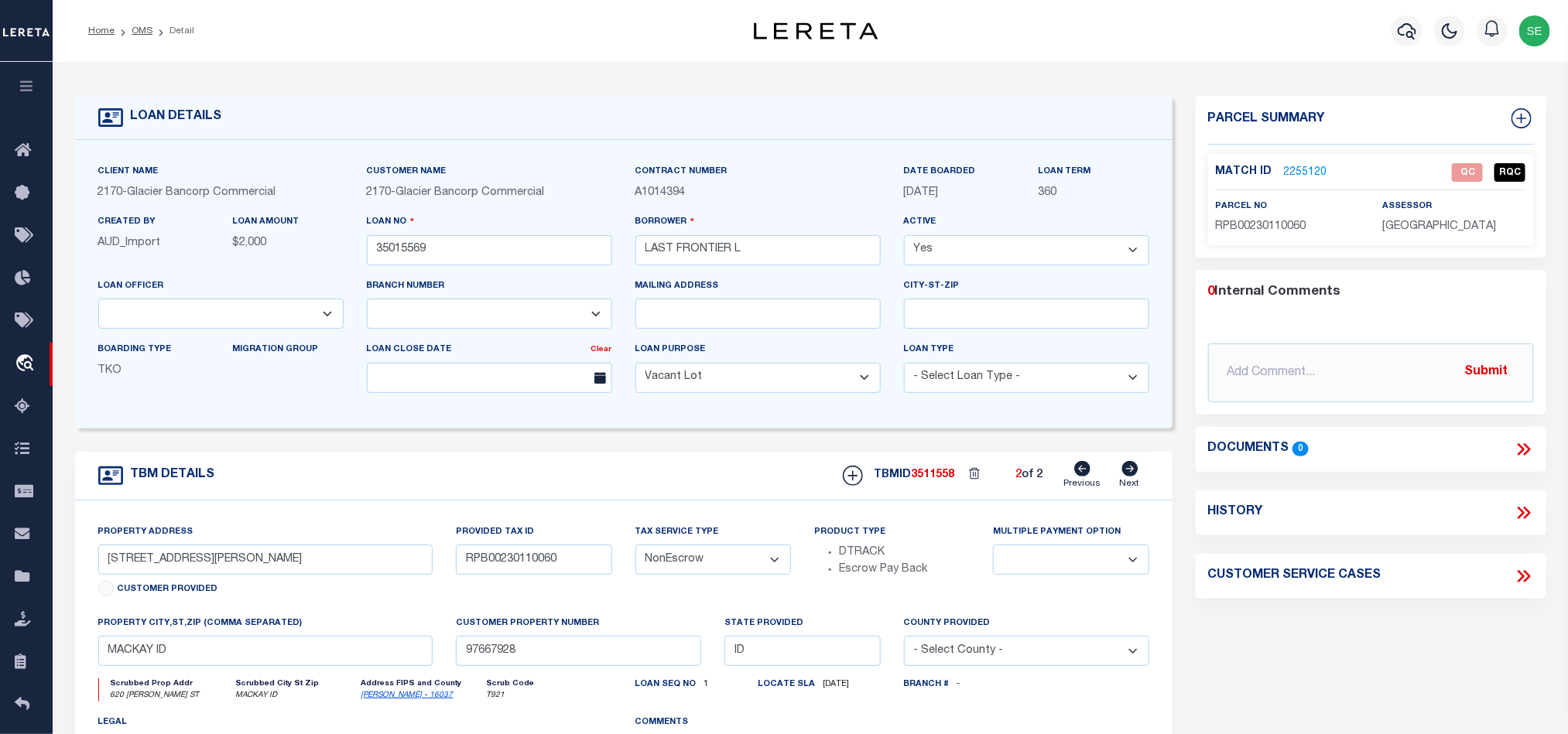
type input "RPB00230110050"
select select
click at [1077, 477] on icon at bounding box center [1083, 468] width 16 height 15
type input "RPB00230110060"
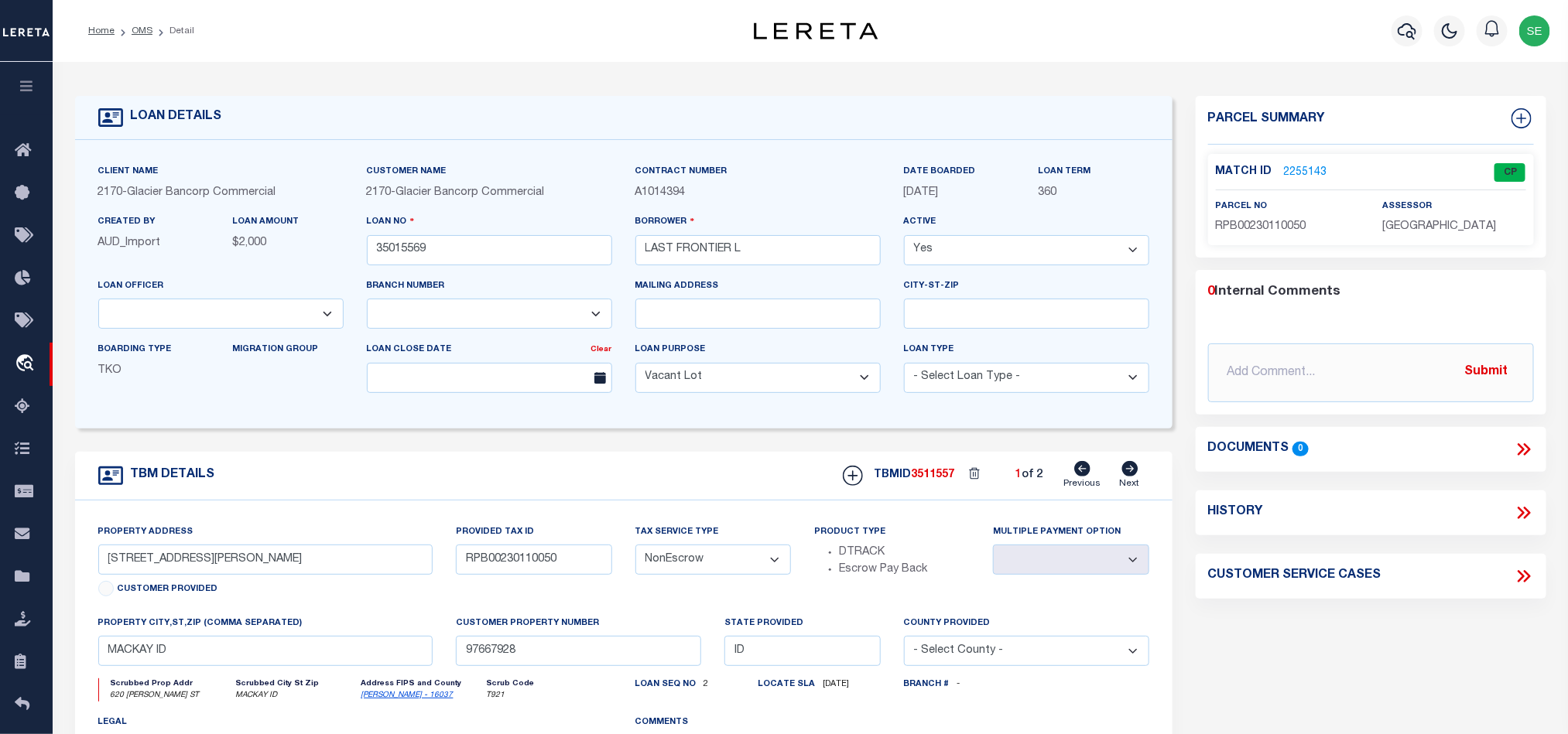
select select
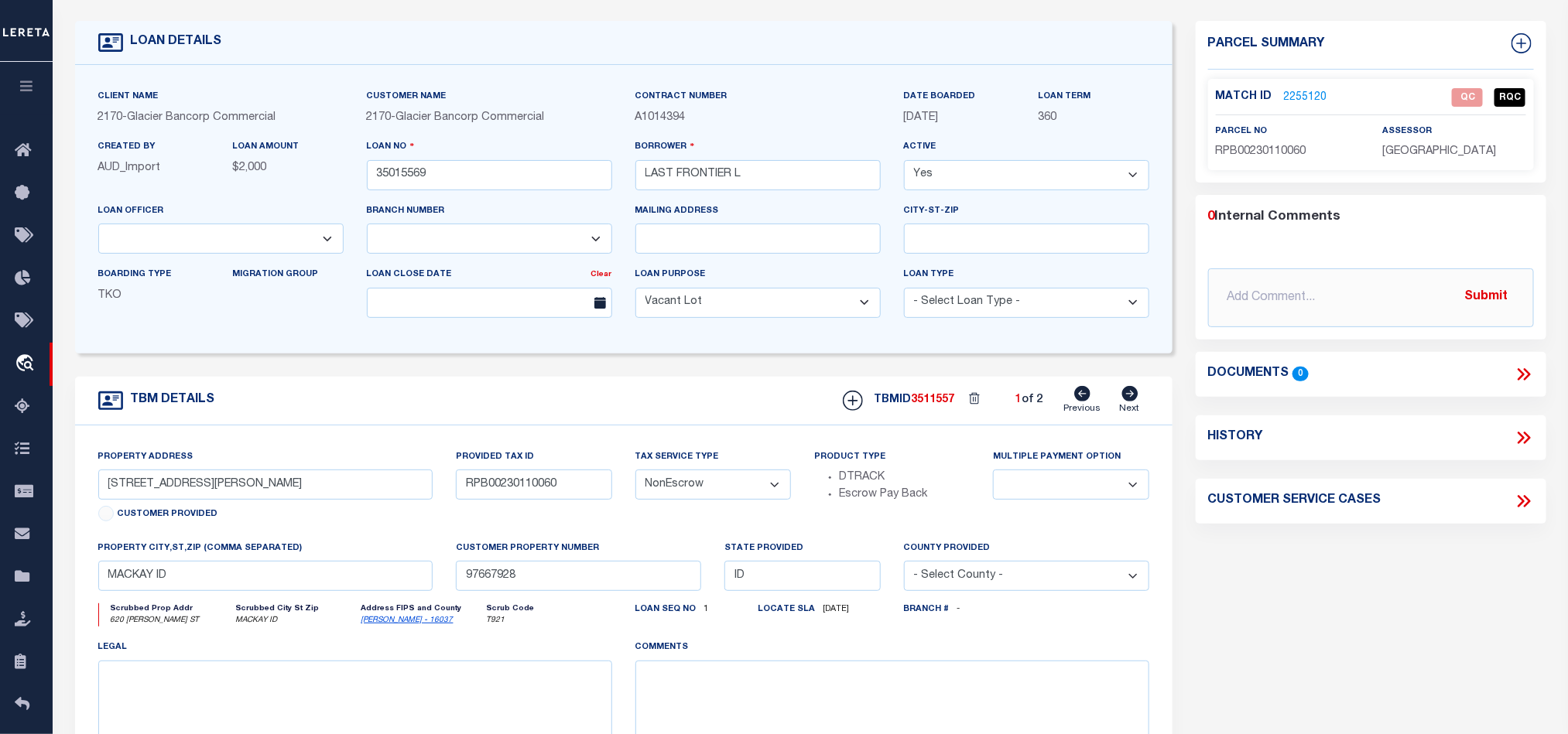
scroll to position [116, 0]
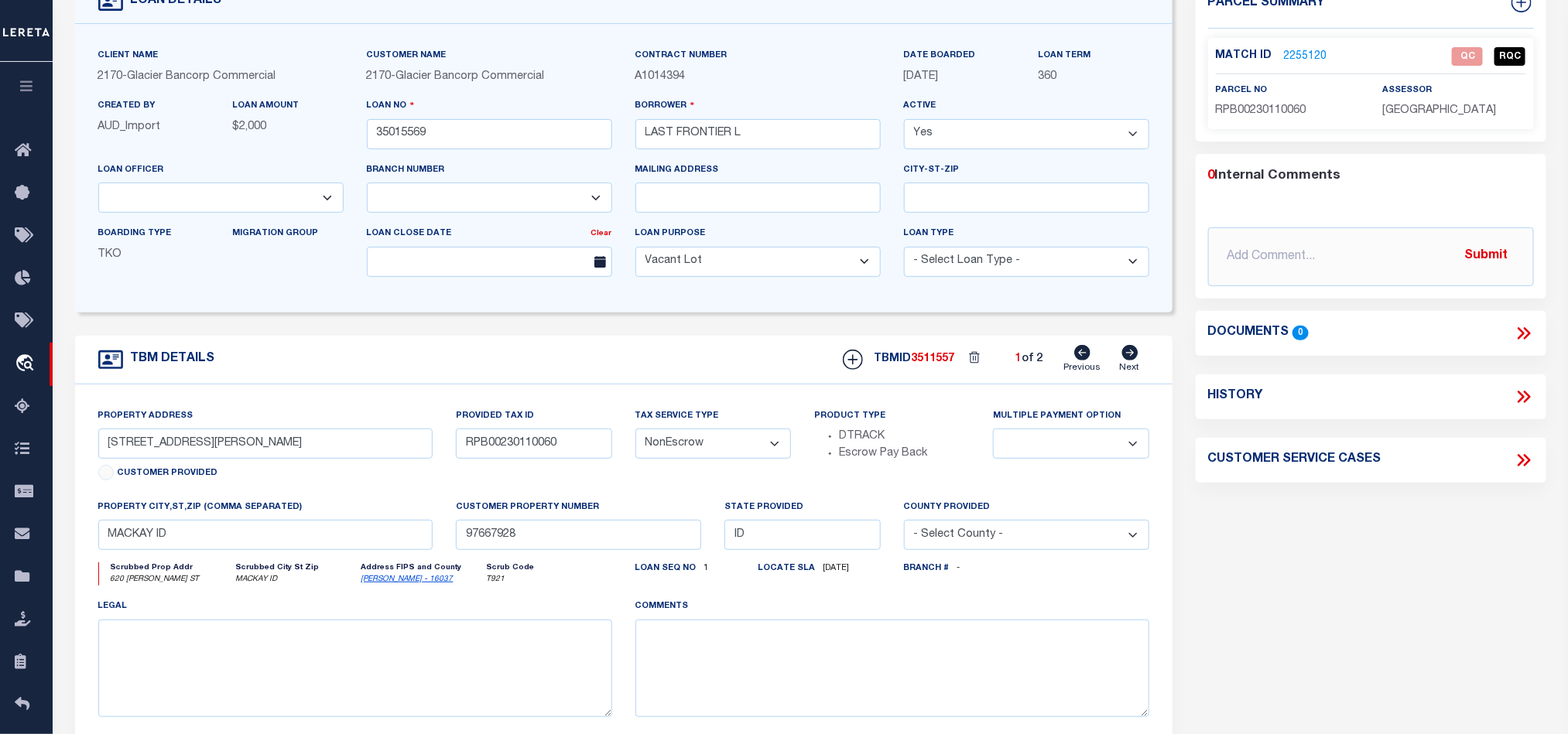
click at [376, 583] on link "[PERSON_NAME] - 16037" at bounding box center [407, 579] width 92 height 8
click at [1267, 105] on span "RPB00230110060" at bounding box center [1260, 111] width 90 height 11
copy span "RPB00230110060"
click at [1324, 555] on div "Parcel Summary Match ID 2255120 0" at bounding box center [1371, 403] width 374 height 846
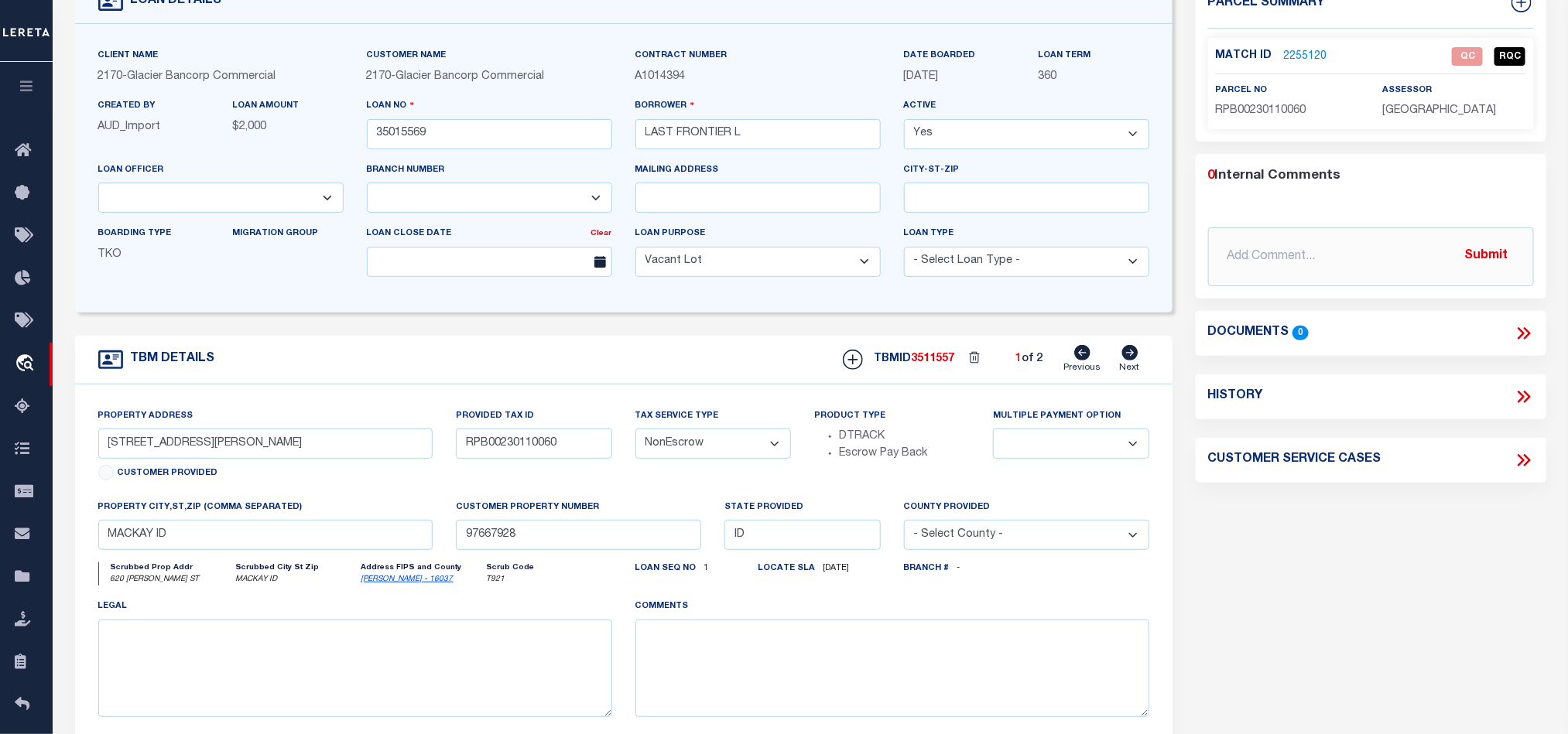
click at [1287, 52] on link "2255120" at bounding box center [1305, 57] width 43 height 16
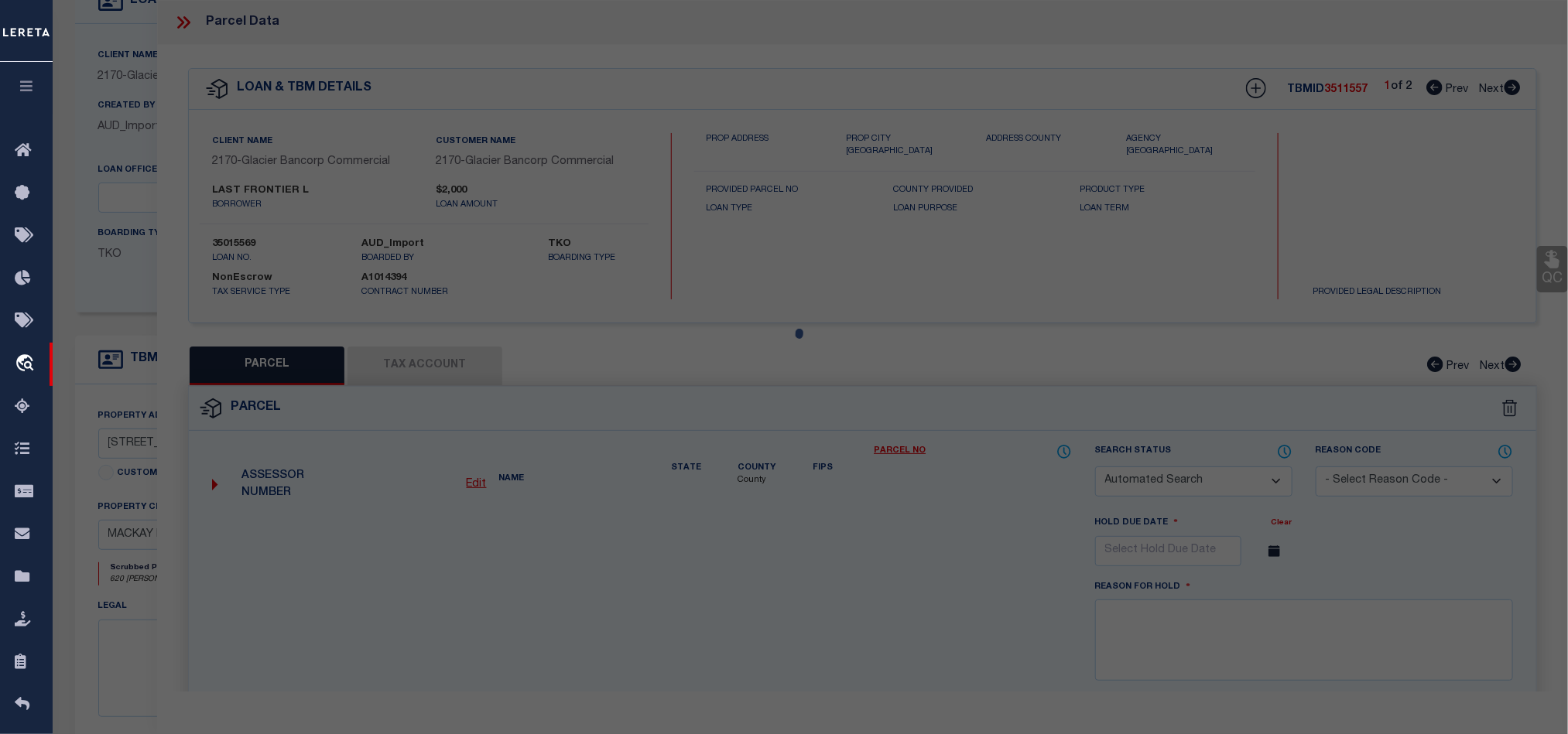
checkbox input "false"
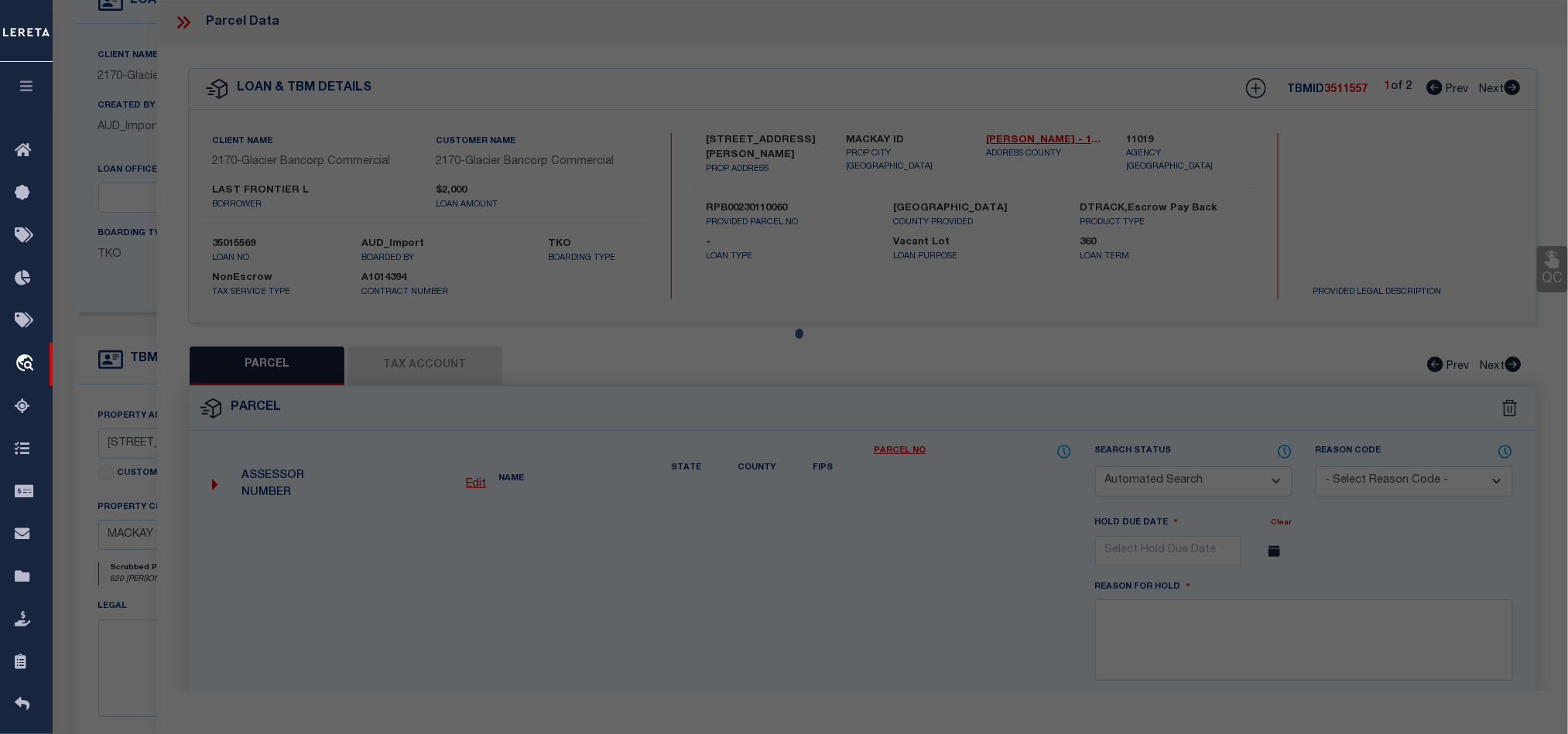
select select "QC"
type input "LAST FRONTIER LTD CO. & [PERSON_NAME] & [PERSON_NAME] L"
select select "AGW"
select select "ADD"
type input "[STREET_ADDRESS][PERSON_NAME]"
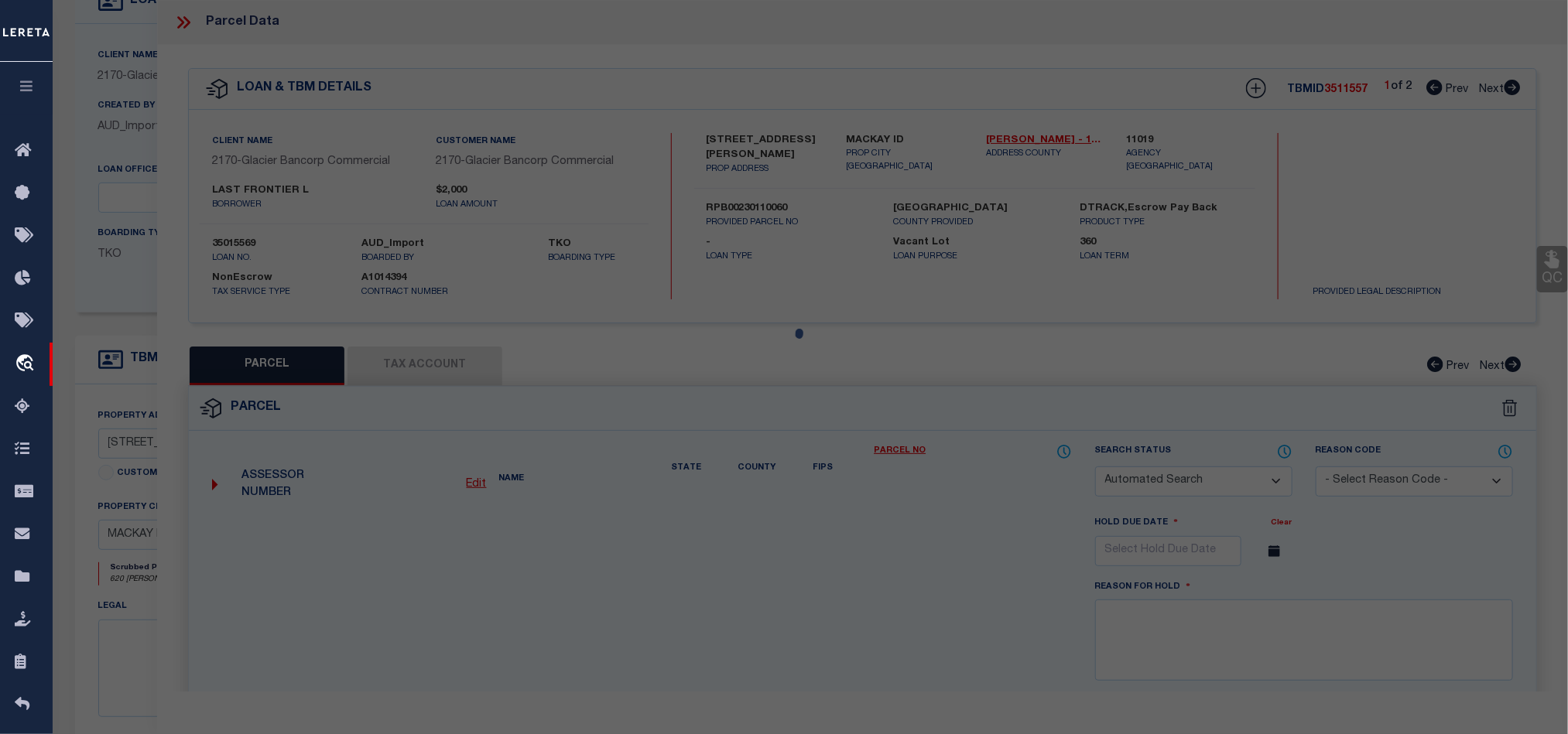
type input "83251"
type textarea "BLK 11 LOT 6 RIVERSIDE ADDITION"
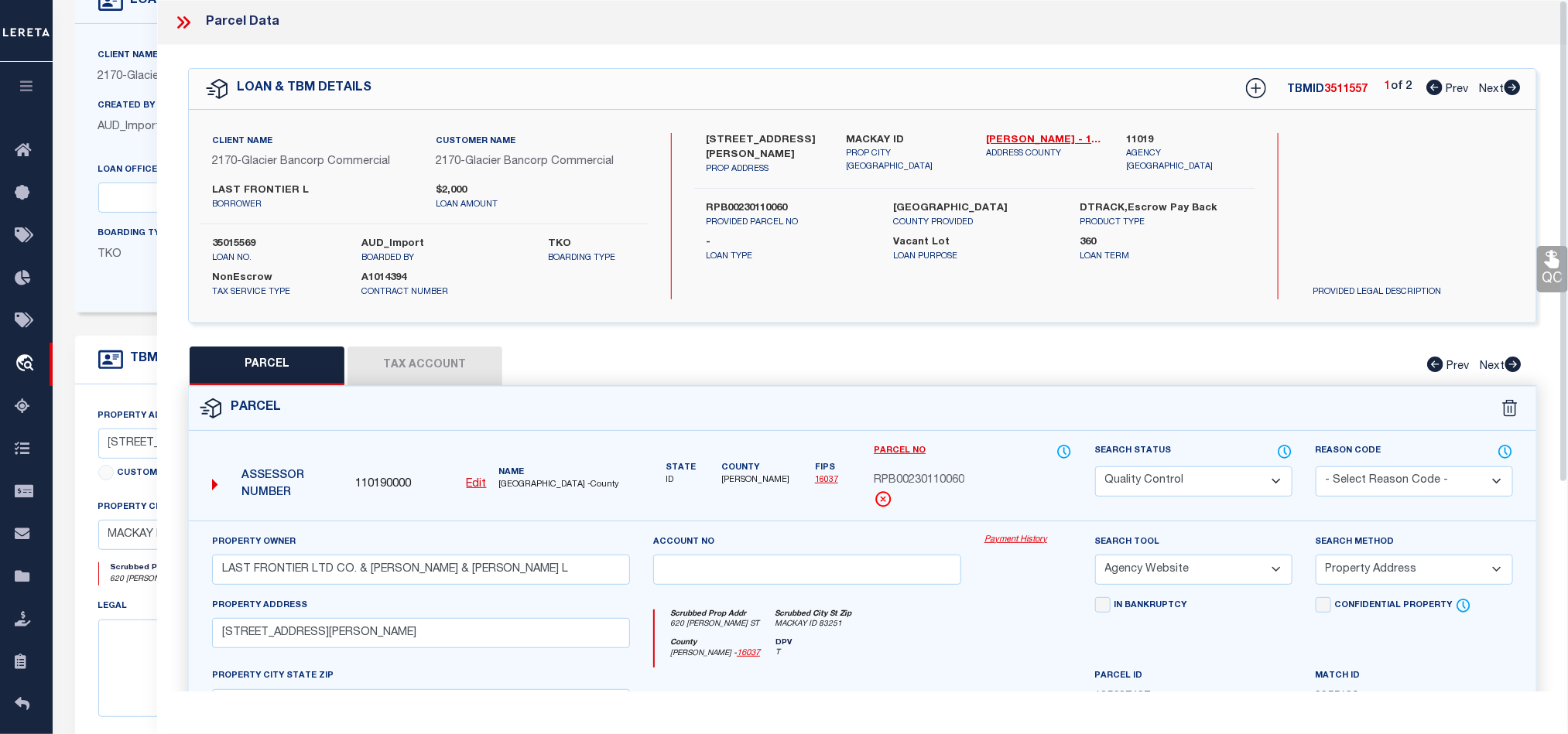
click at [973, 405] on div "Parcel" at bounding box center [862, 409] width 1347 height 44
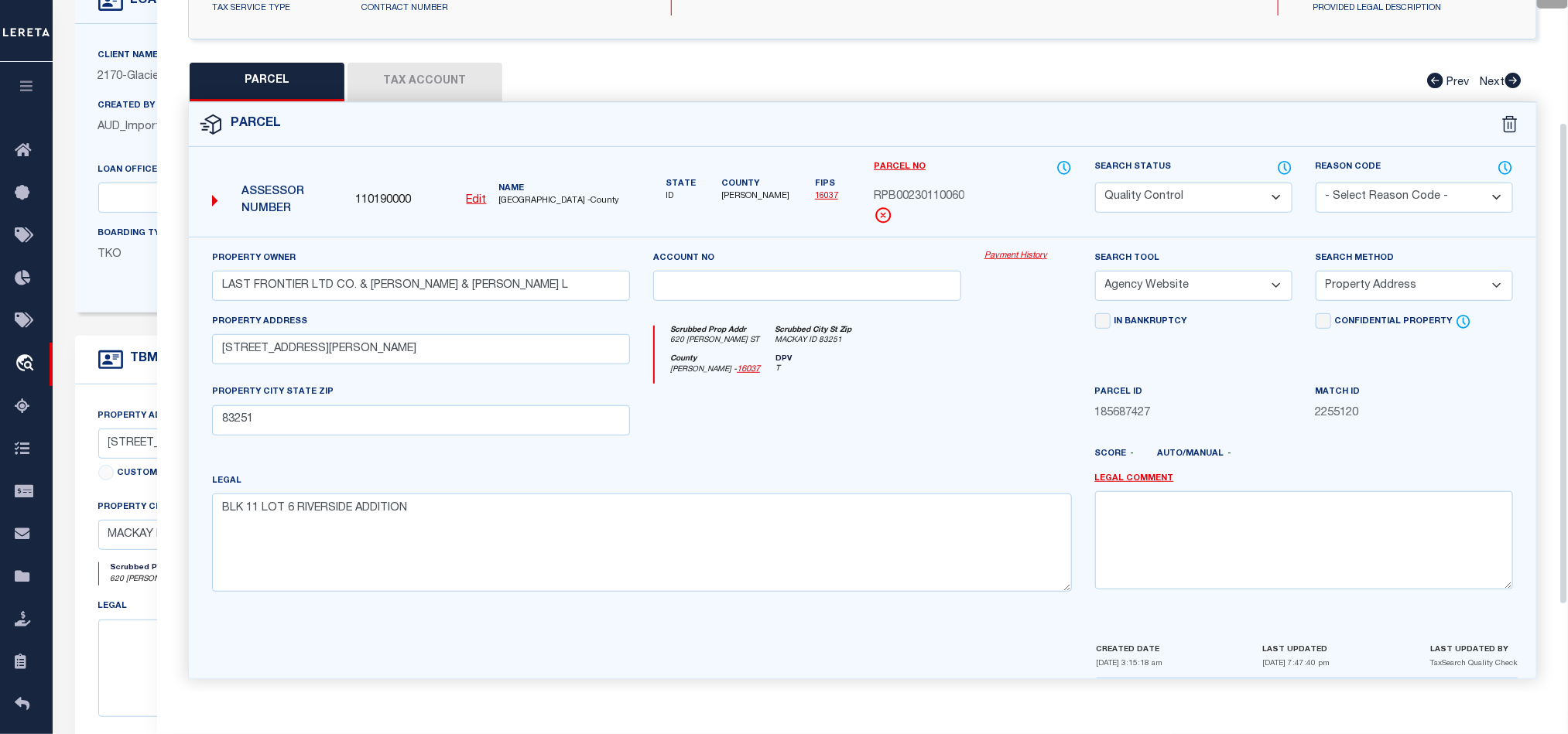
scroll to position [300, 0]
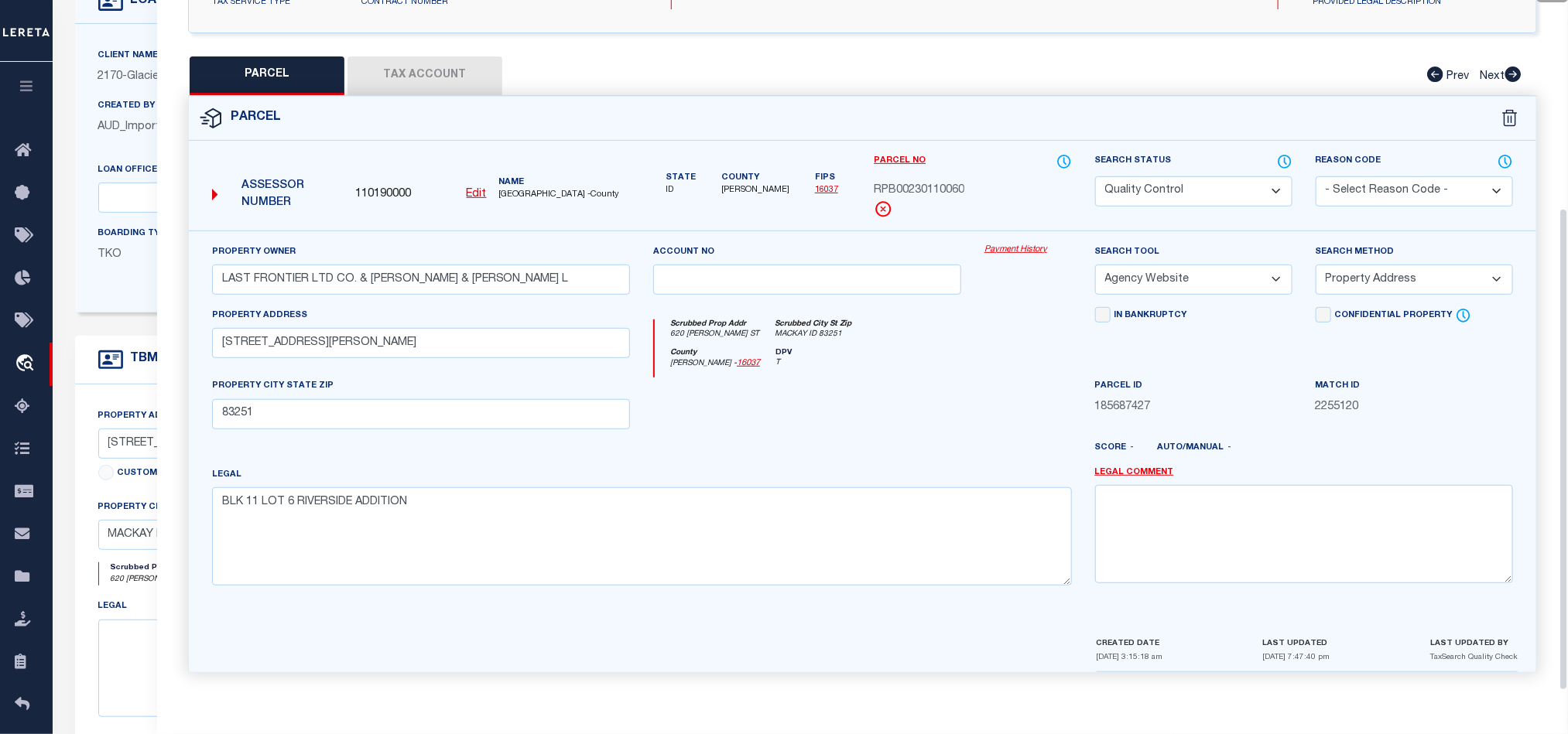
click at [912, 410] on div at bounding box center [807, 409] width 331 height 63
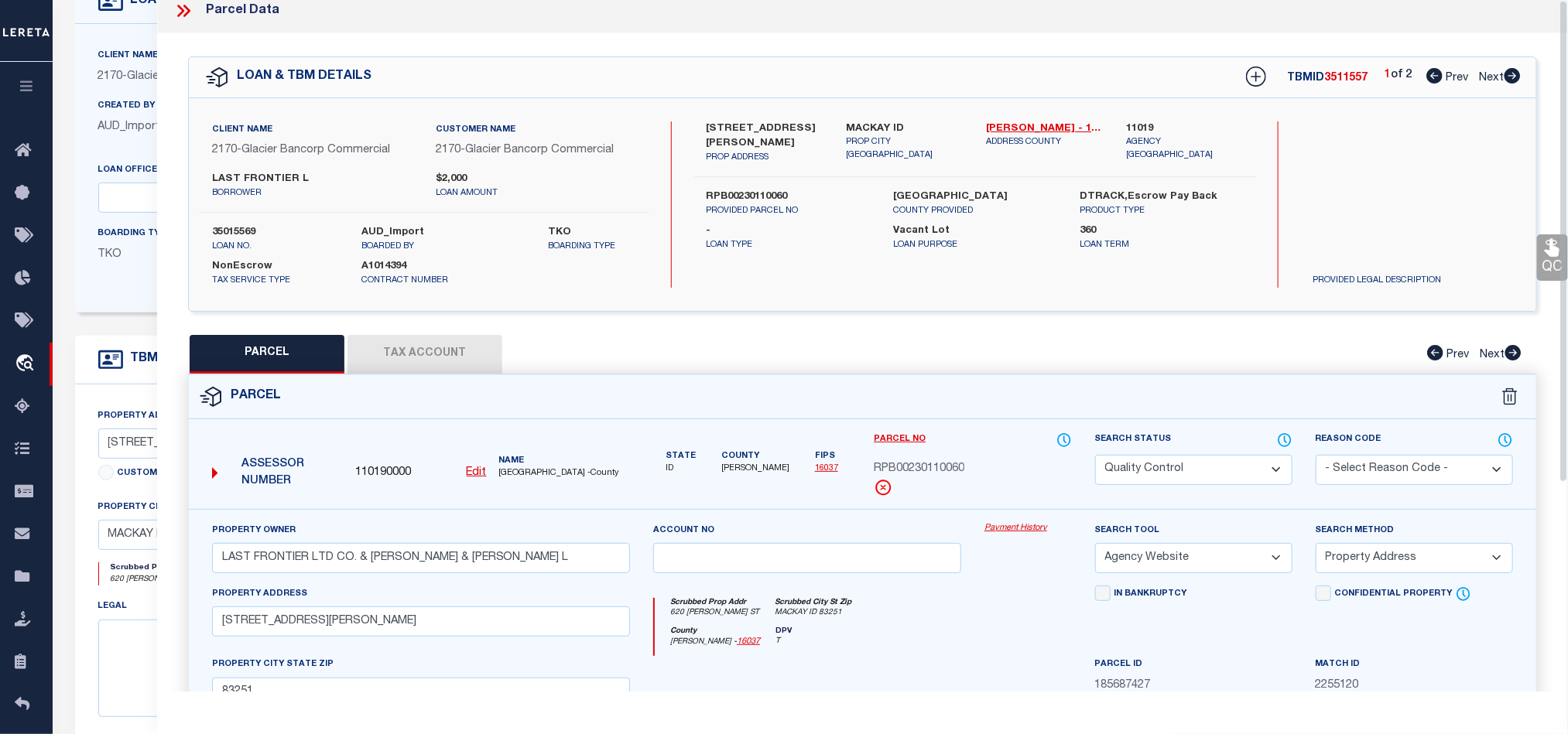
scroll to position [0, 0]
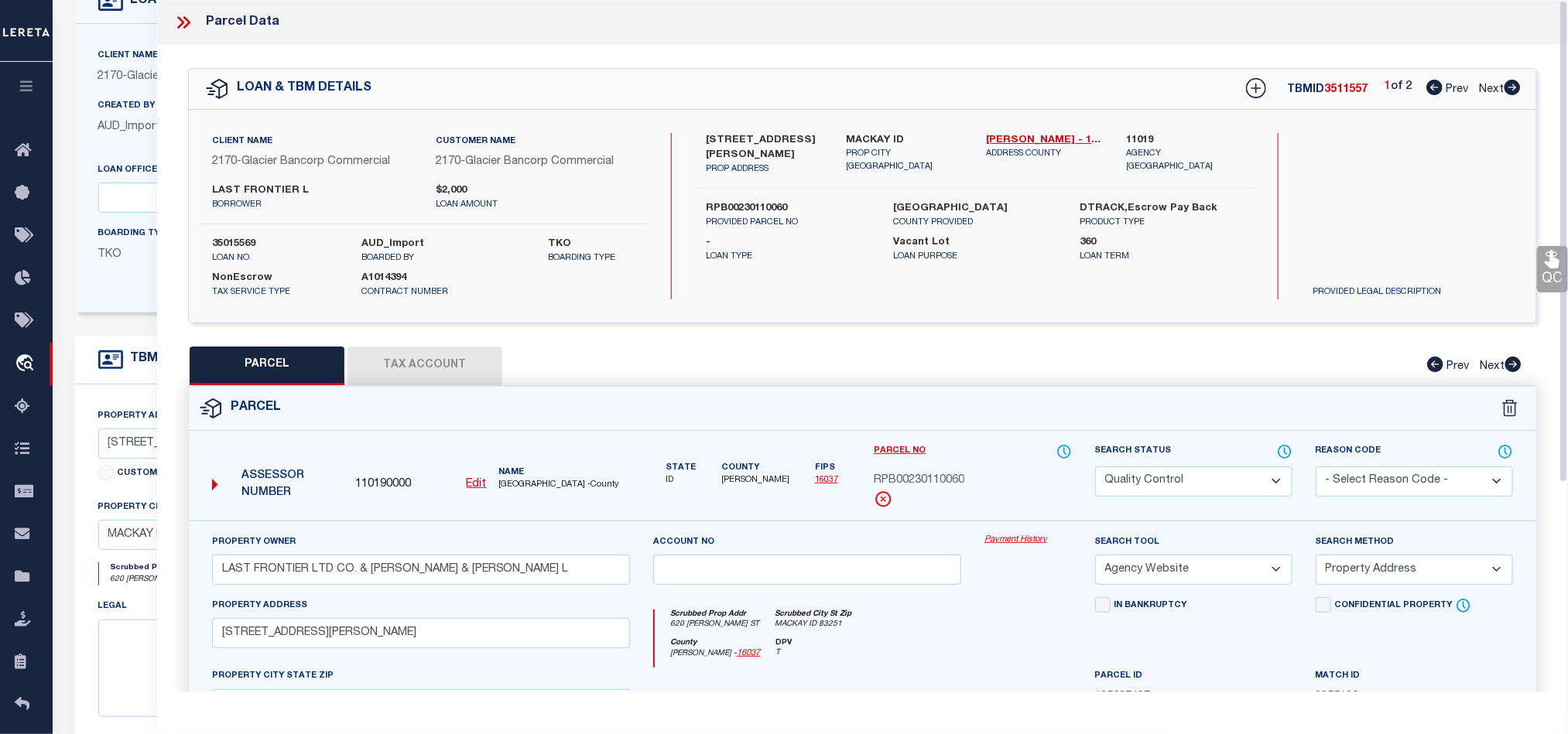
click at [860, 137] on label "MACKAY ID" at bounding box center [905, 140] width 117 height 15
copy div "MACKAY ID"
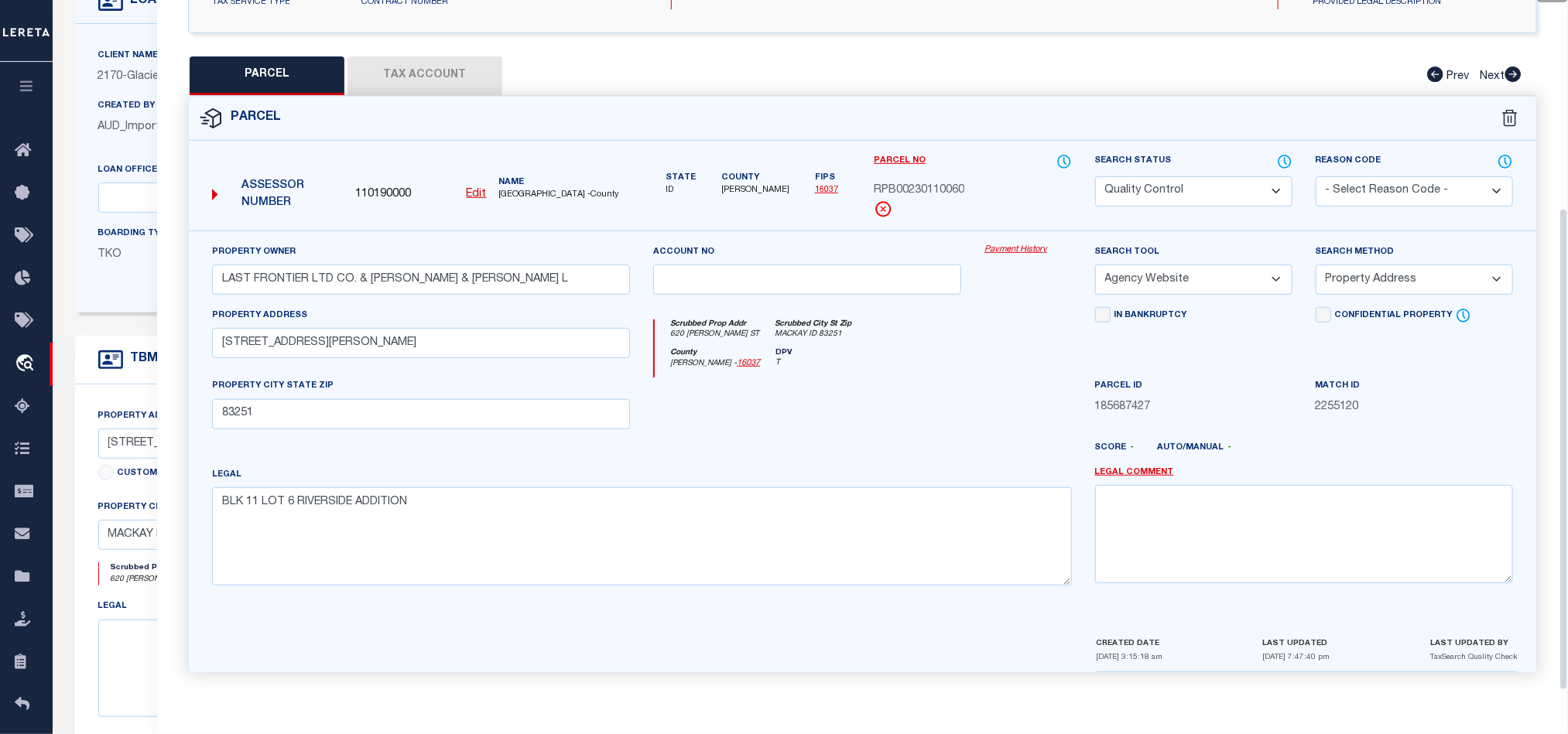
scroll to position [300, 0]
click at [223, 406] on input "83251" at bounding box center [420, 414] width 418 height 30
paste input "MACKAY ID"
type input "MACKAY ID 83251"
click at [830, 407] on div at bounding box center [807, 409] width 331 height 63
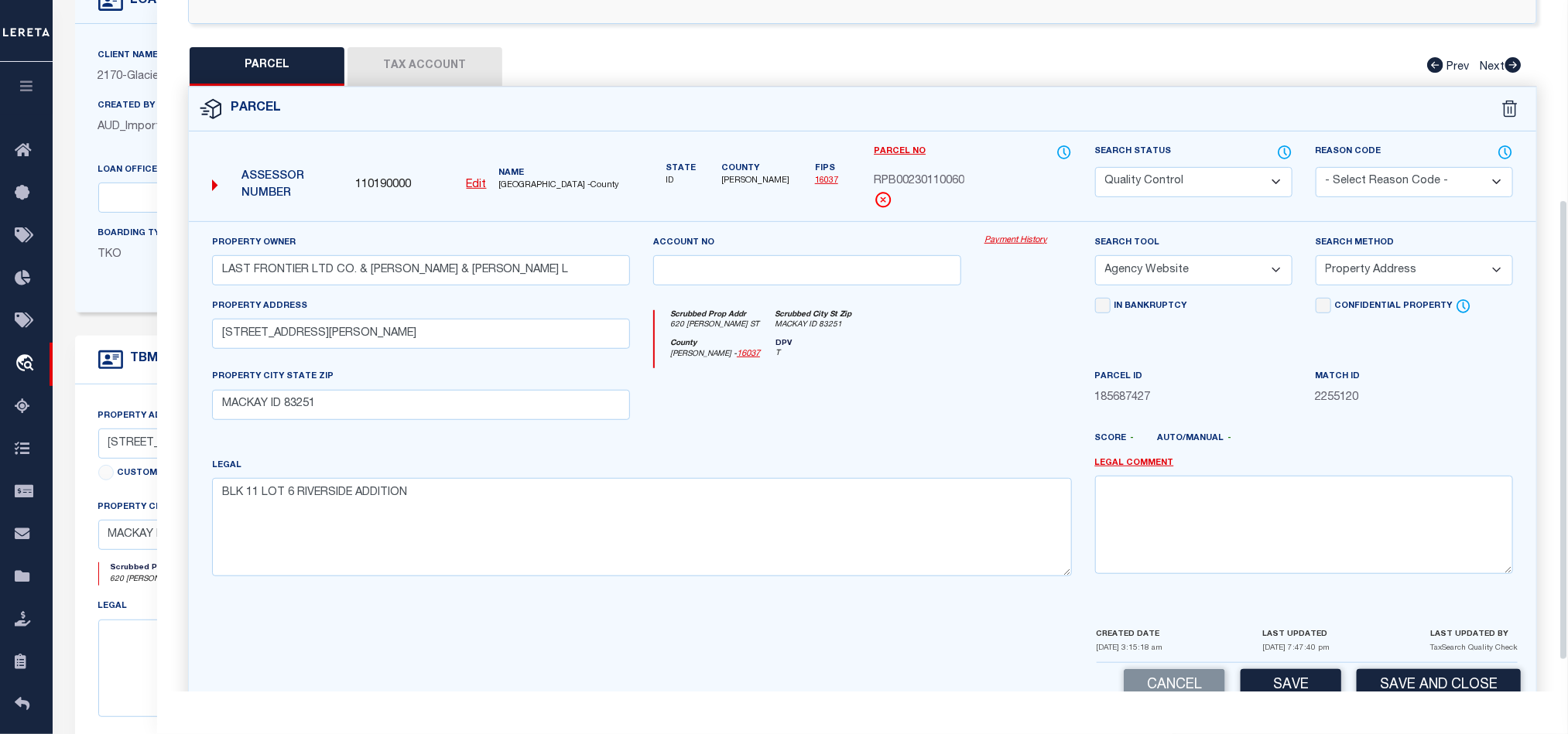
click at [1008, 401] on div at bounding box center [1029, 400] width 111 height 63
click at [426, 52] on button "Tax Account" at bounding box center [424, 66] width 155 height 38
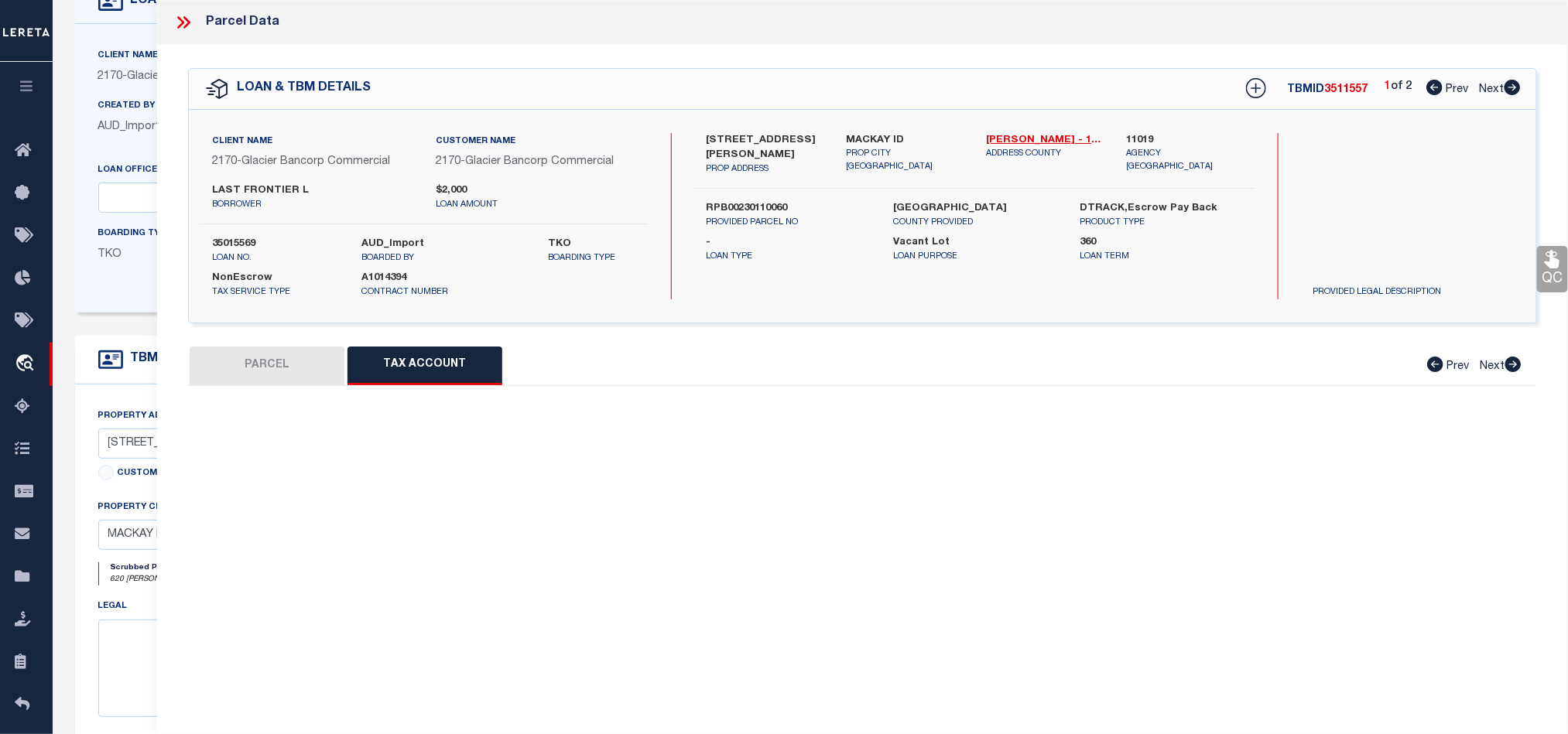
scroll to position [0, 0]
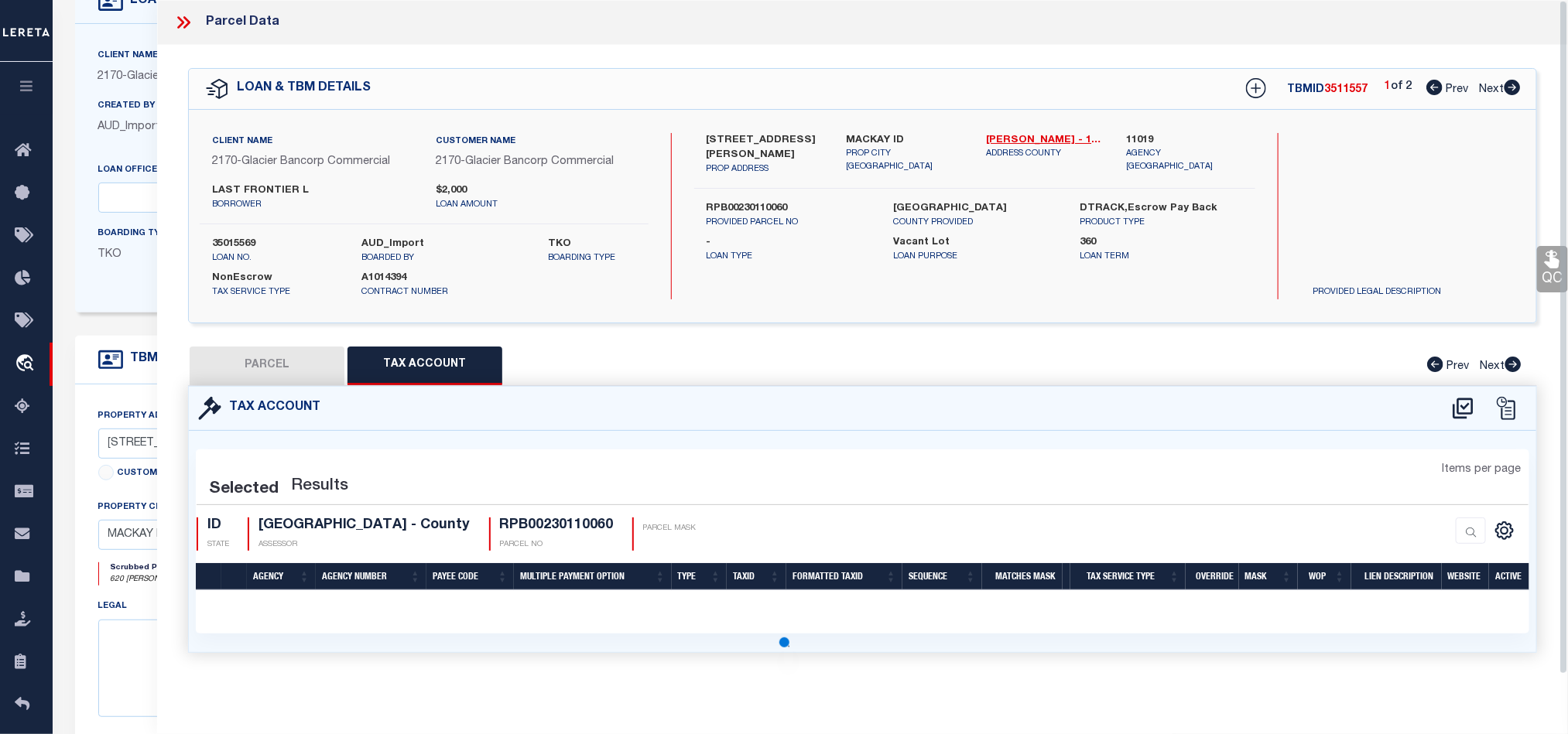
select select "100"
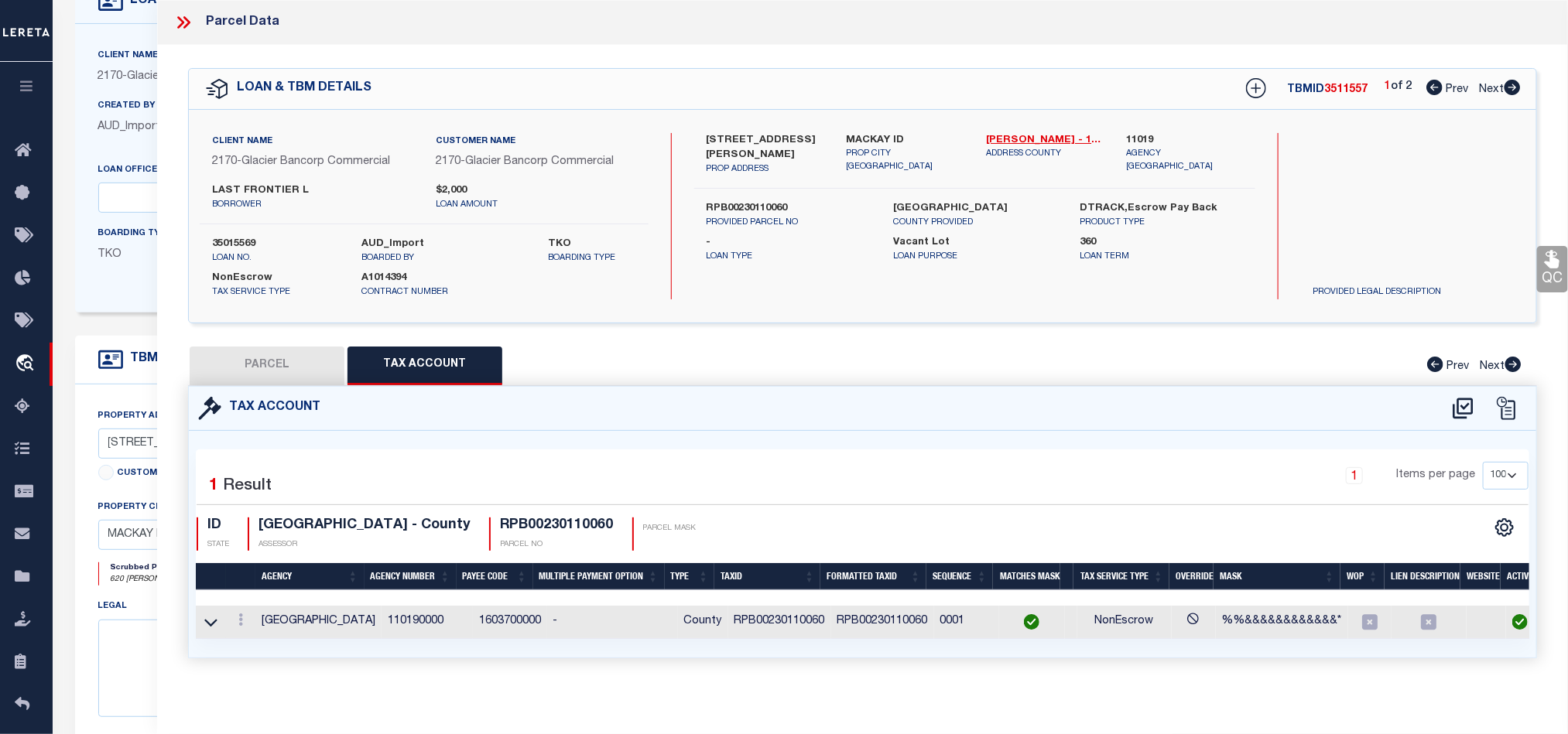
click at [282, 362] on button "PARCEL" at bounding box center [267, 366] width 155 height 38
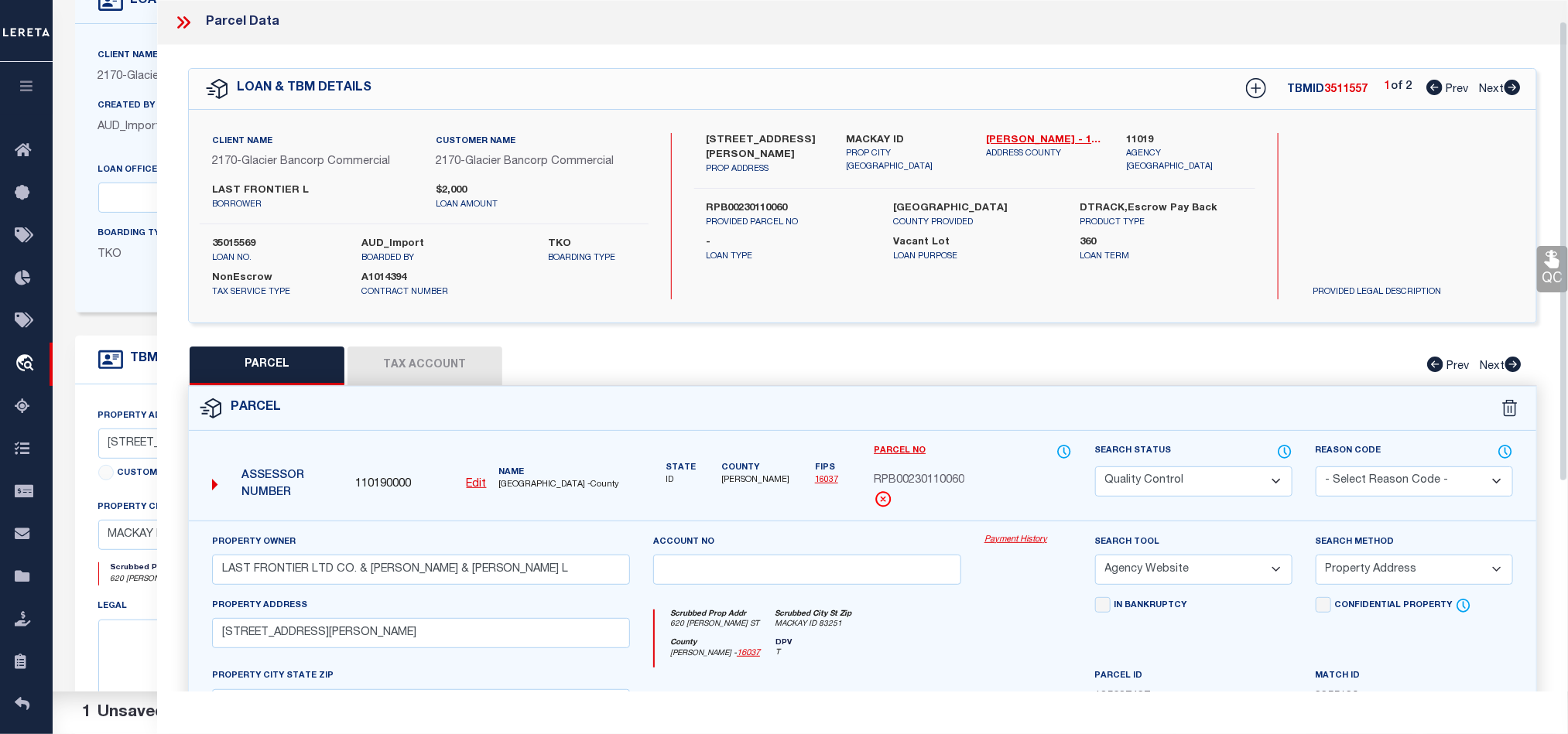
scroll to position [346, 0]
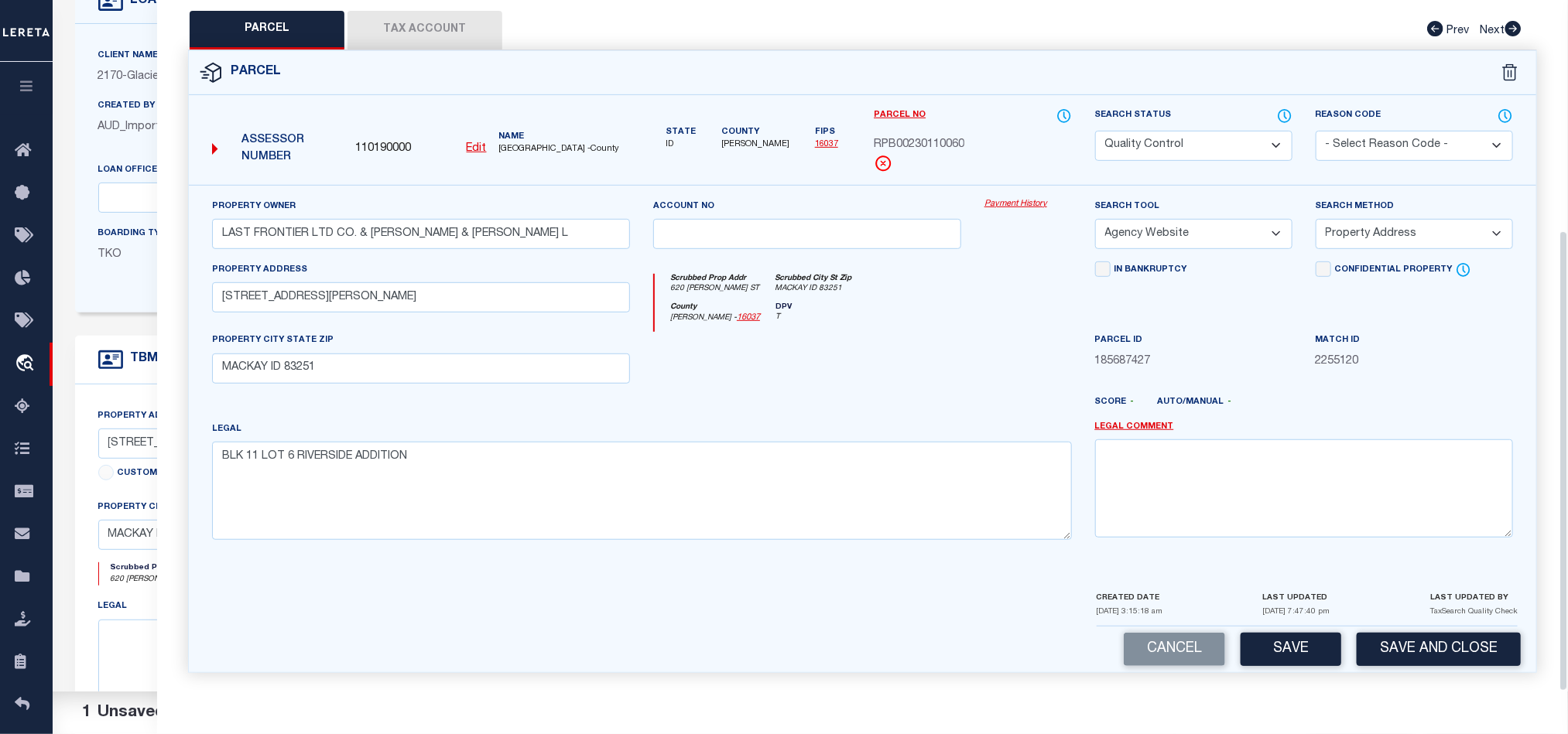
click at [917, 416] on div at bounding box center [918, 409] width 331 height 25
click at [931, 335] on div at bounding box center [807, 363] width 331 height 63
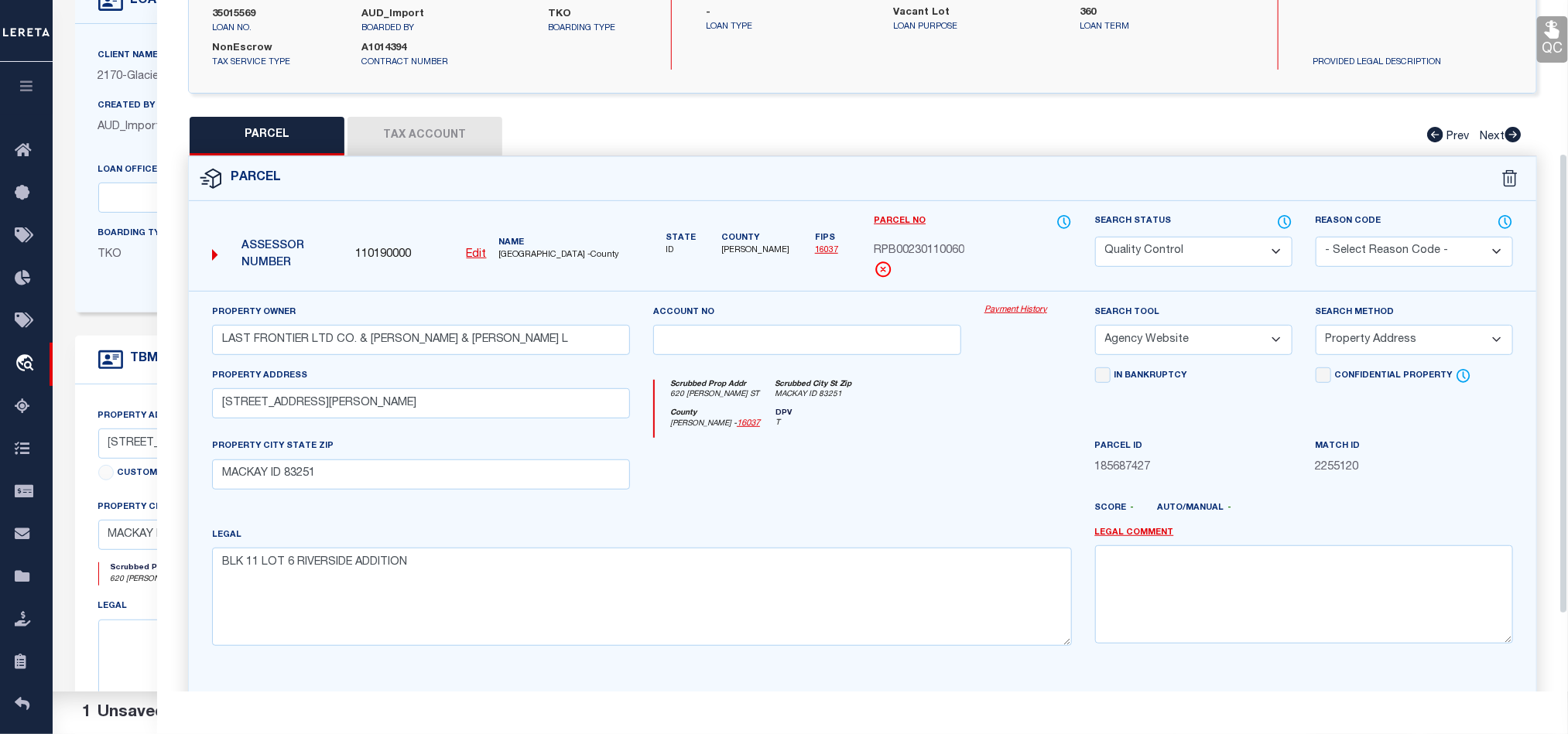
click at [1209, 254] on select "Automated Search Bad Parcel Complete Duplicate Parcel High Dollar Reporting In …" at bounding box center [1193, 252] width 198 height 30
select select "CP"
click at [931, 416] on div "County [PERSON_NAME] - 16037 DPV T" at bounding box center [862, 424] width 416 height 30
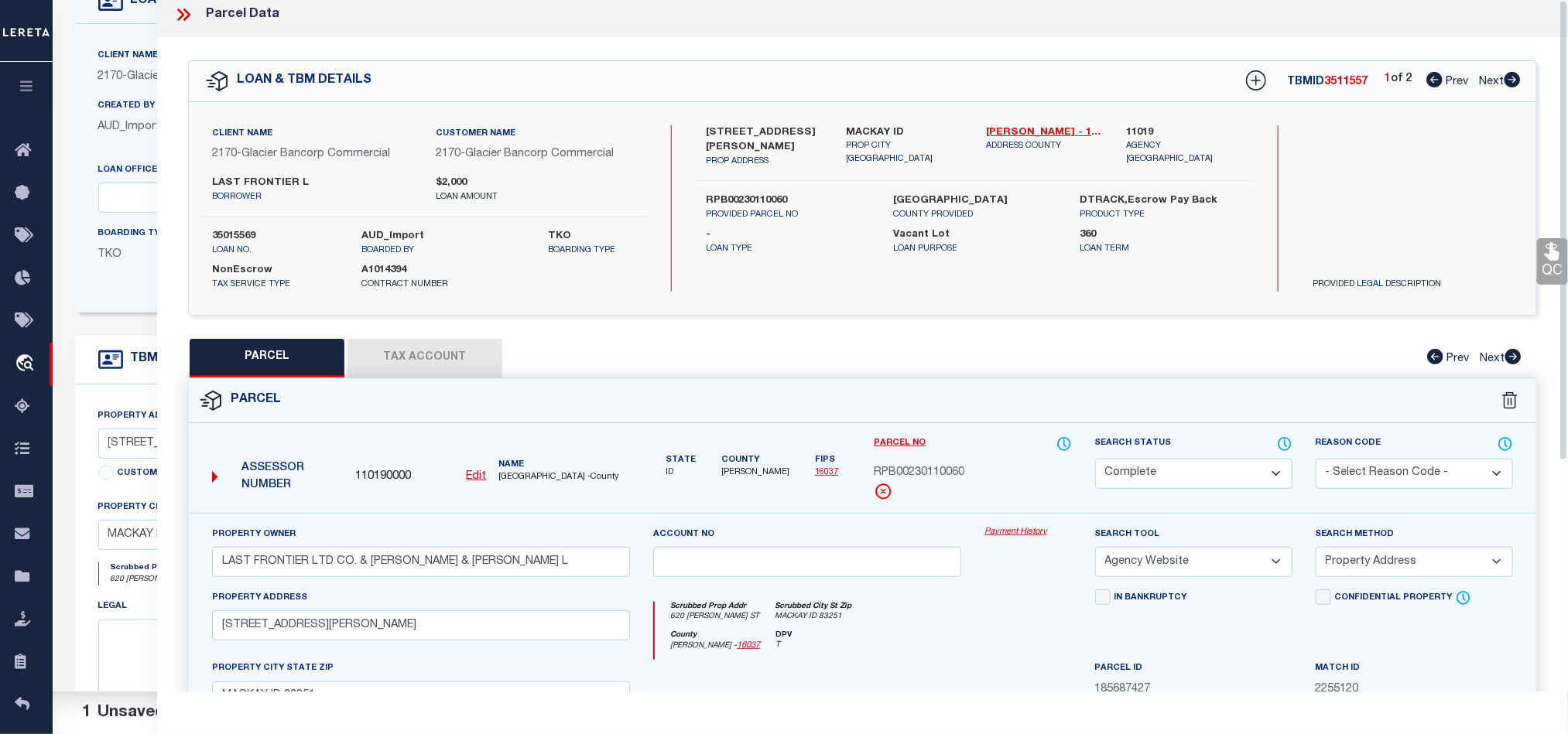
scroll to position [0, 0]
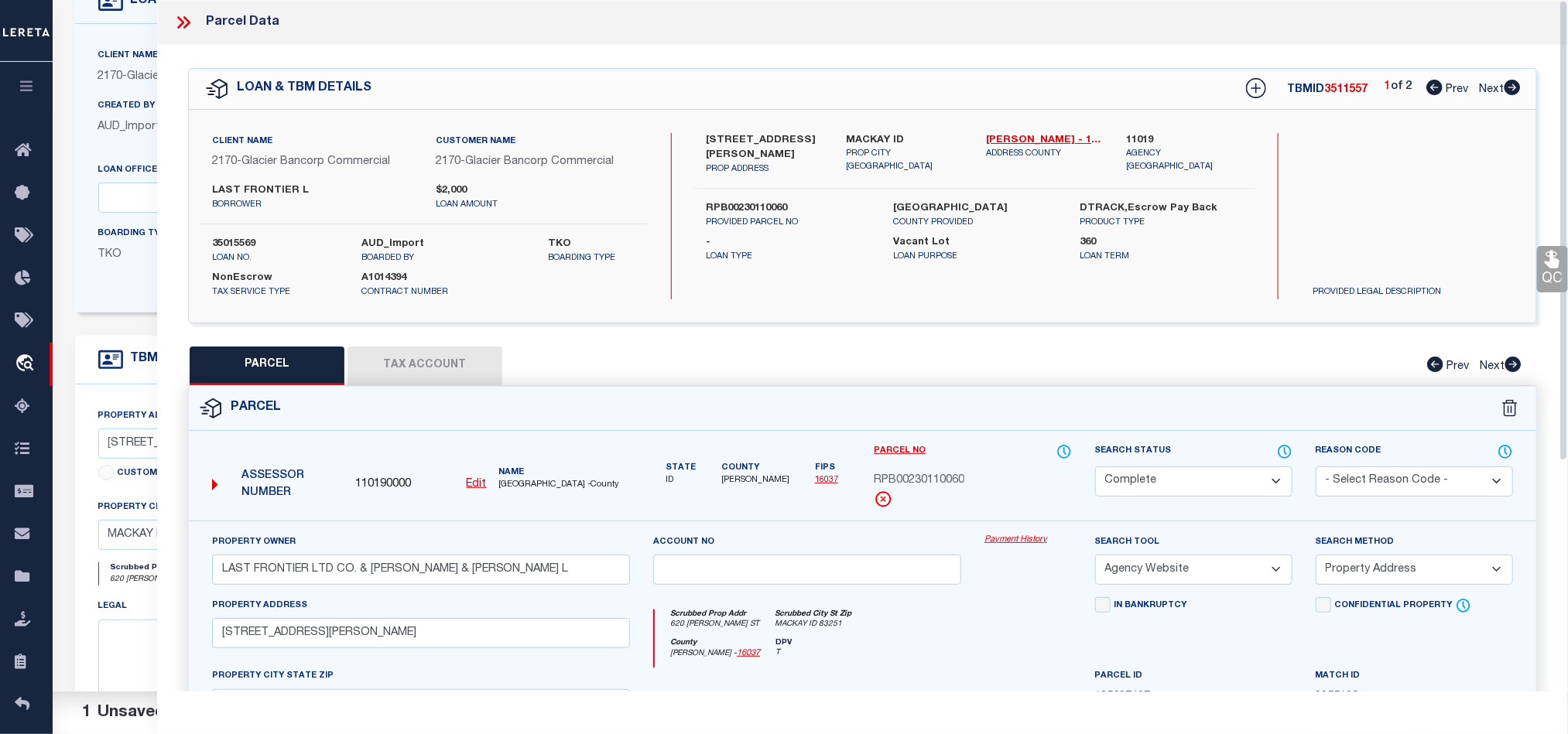
click at [1545, 261] on icon at bounding box center [1552, 259] width 20 height 20
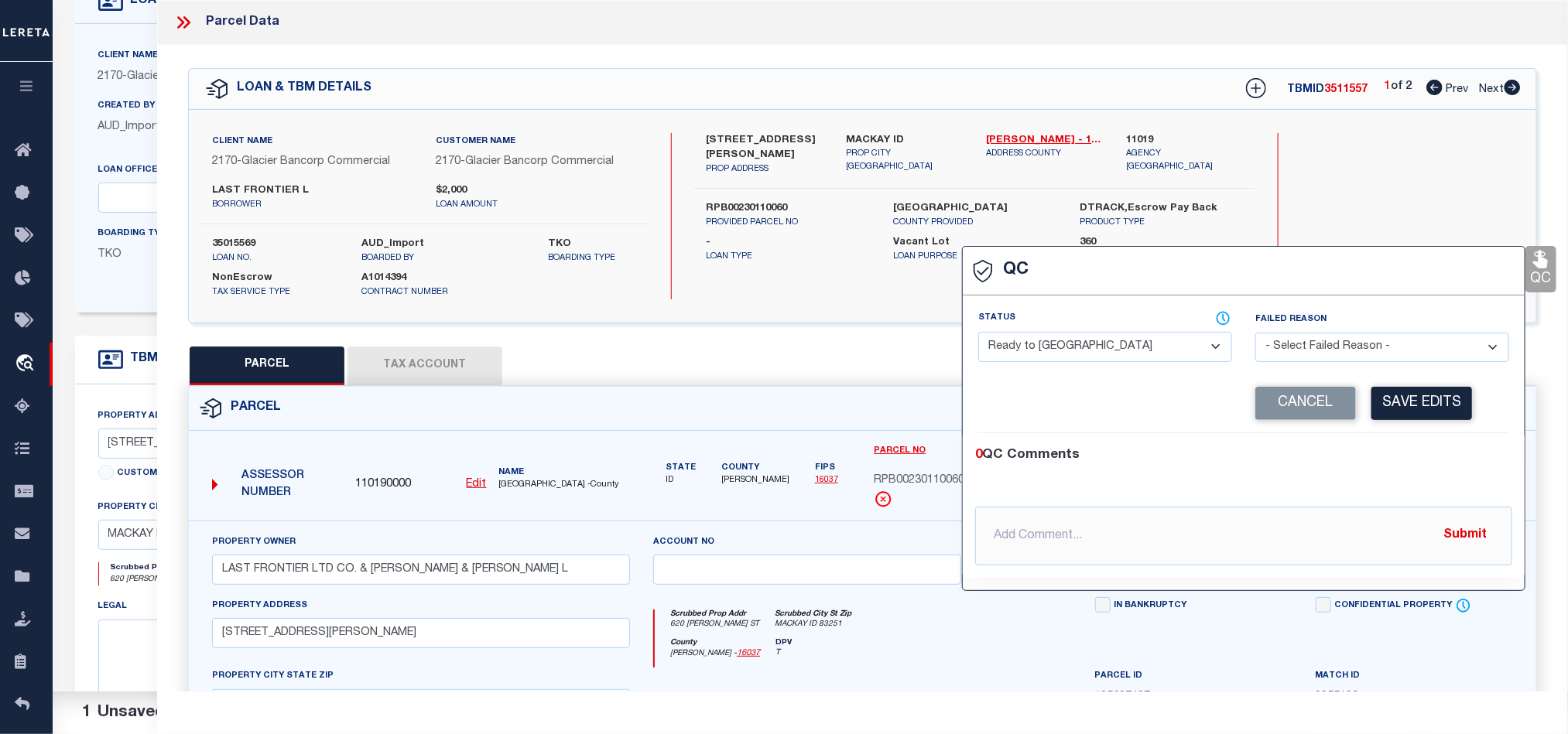
click at [1050, 336] on select "- Select Status - Ready to QC Correct Incorrect" at bounding box center [1106, 347] width 254 height 30
select select "COR"
drag, startPoint x: 1377, startPoint y: 460, endPoint x: 1433, endPoint y: 414, distance: 72.5
click at [1377, 460] on div "0 QC Comments" at bounding box center [1241, 455] width 531 height 20
click at [1438, 405] on button "Save Edits" at bounding box center [1421, 403] width 100 height 33
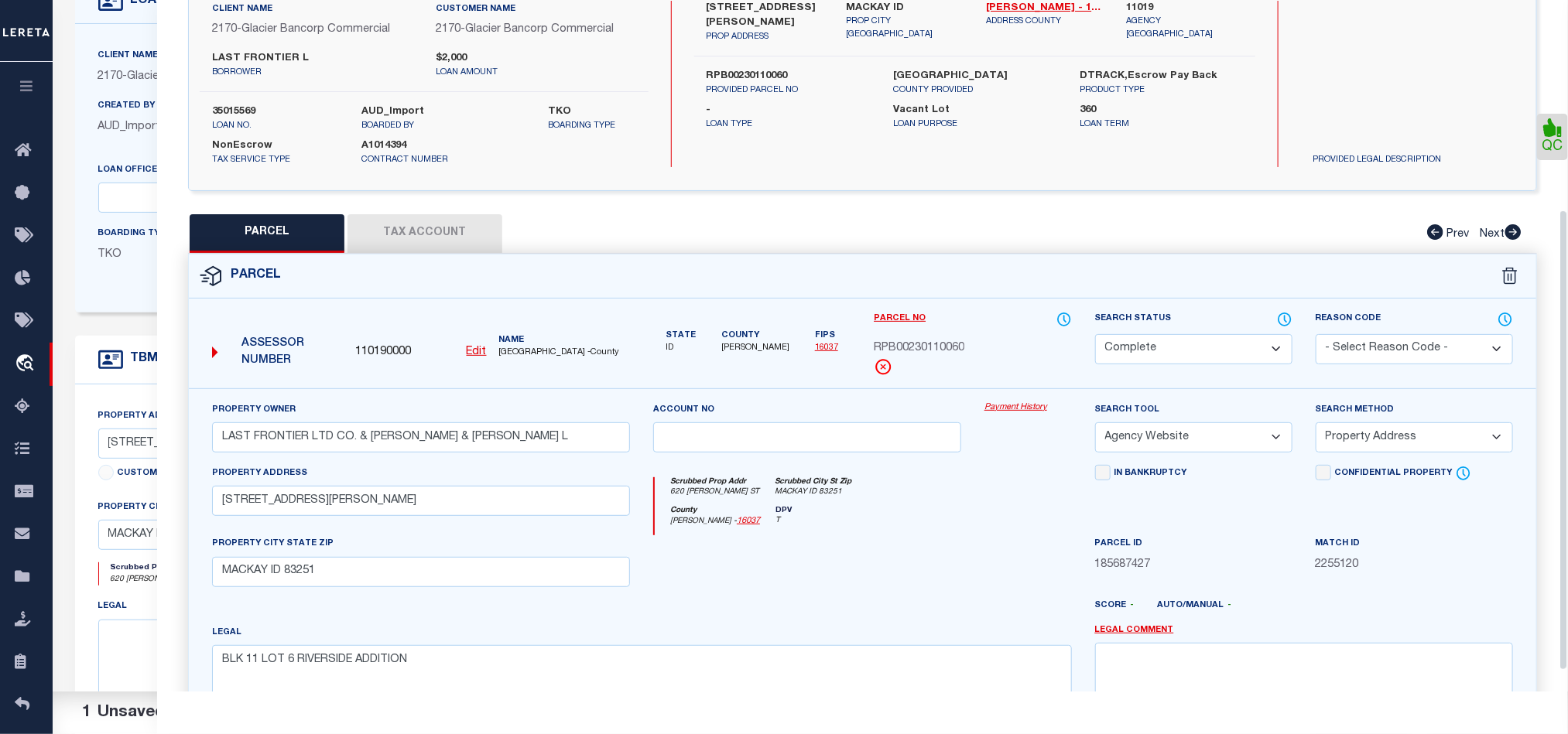
scroll to position [346, 0]
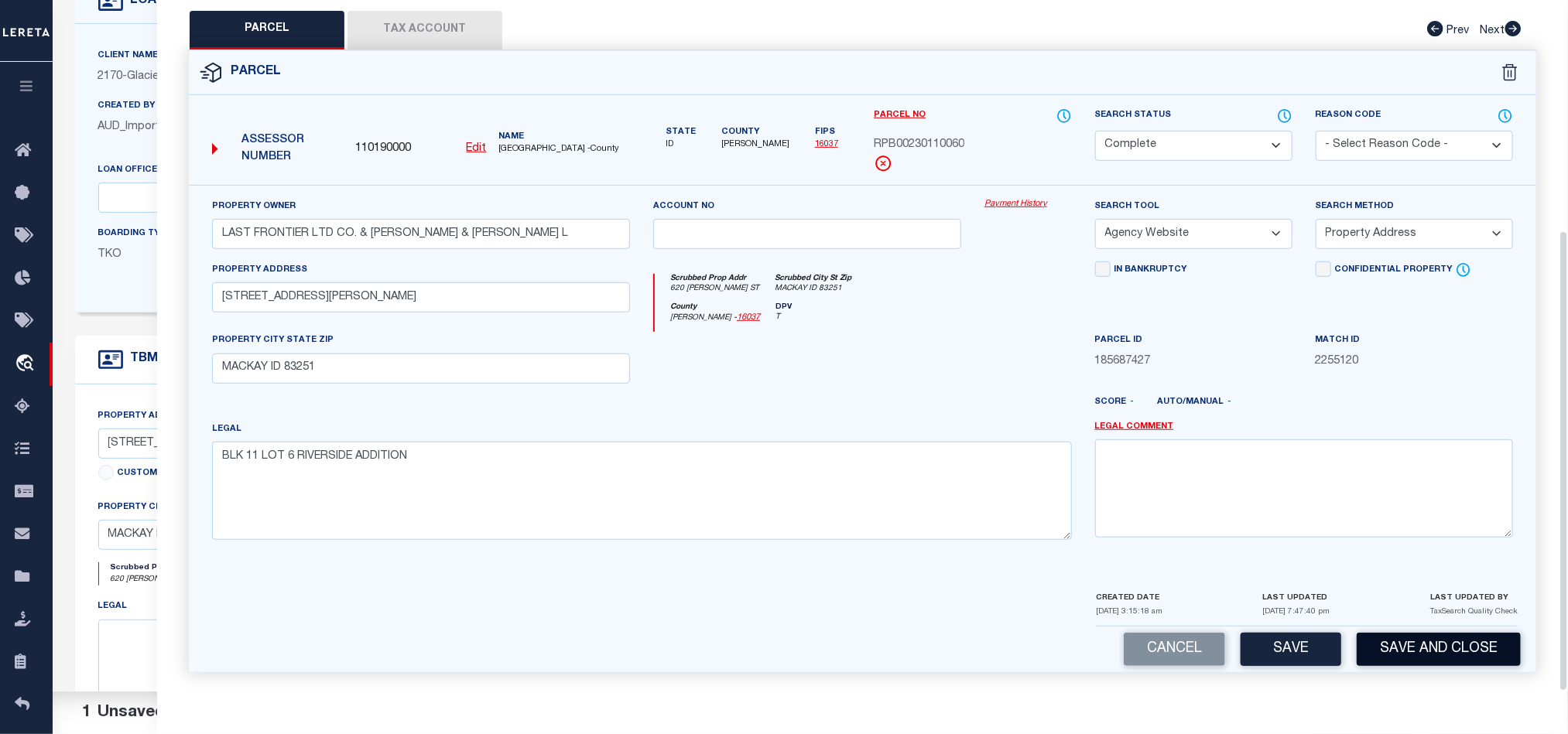
click at [1445, 664] on button "Save and Close" at bounding box center [1438, 649] width 164 height 33
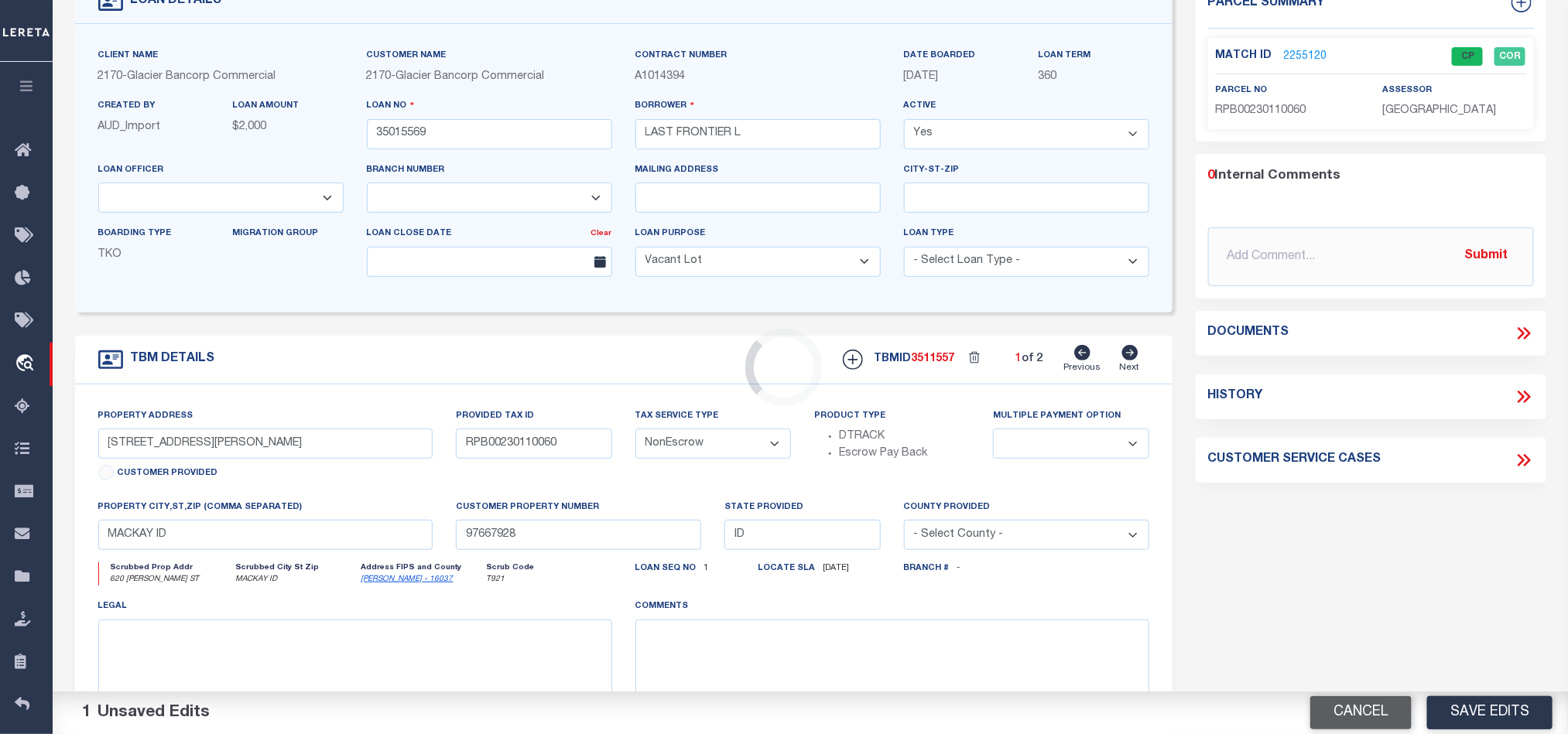
select select "167850"
select select "27203"
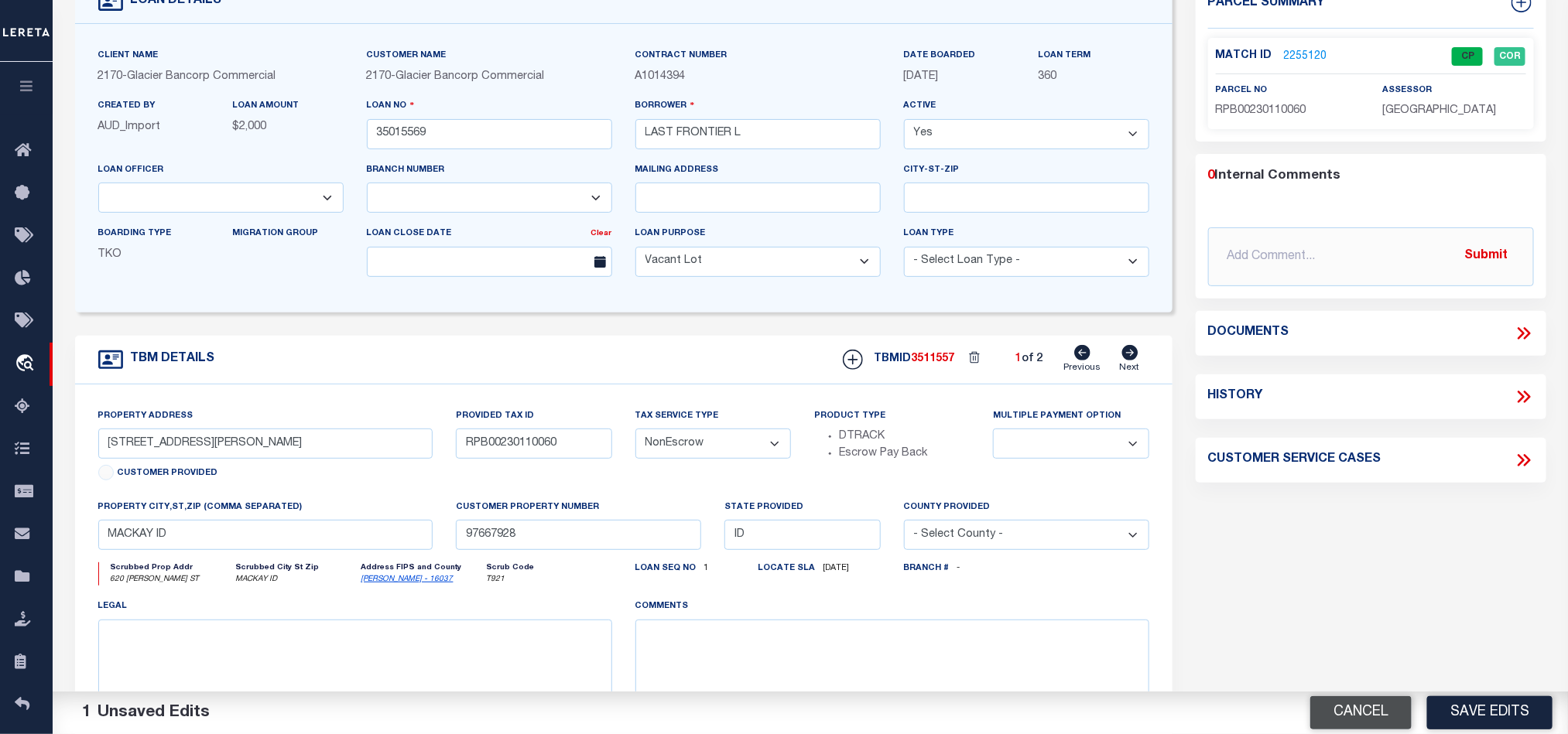
select select
click at [1352, 702] on button "Cancel" at bounding box center [1360, 713] width 101 height 33
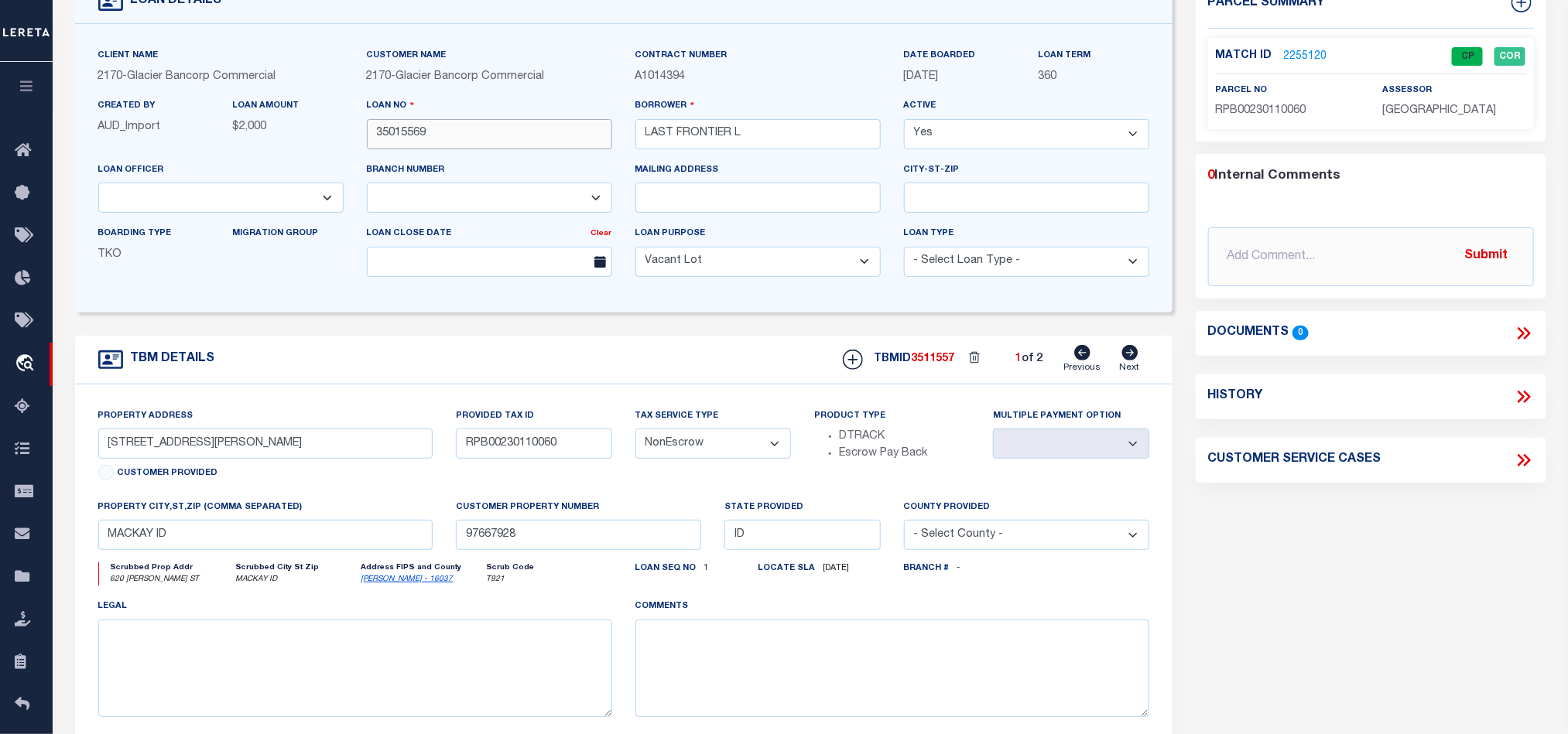
click at [495, 138] on input "35015569" at bounding box center [489, 134] width 245 height 30
click at [938, 362] on span "3511557" at bounding box center [933, 359] width 43 height 11
copy span "3511557"
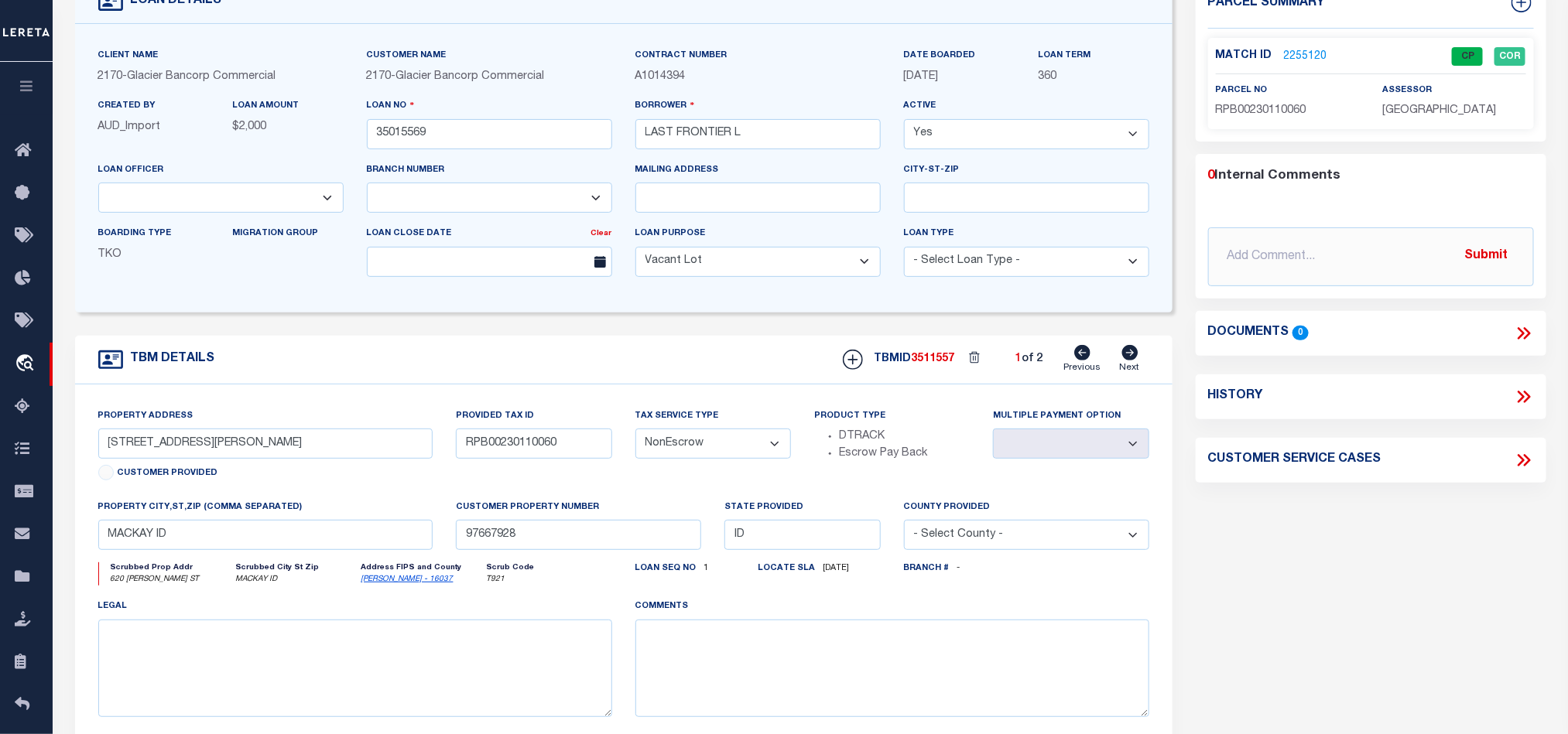
click at [1405, 103] on p "[GEOGRAPHIC_DATA]" at bounding box center [1454, 111] width 143 height 17
copy div "[GEOGRAPHIC_DATA]"
click at [1277, 112] on span "RPB00230110060" at bounding box center [1260, 111] width 90 height 11
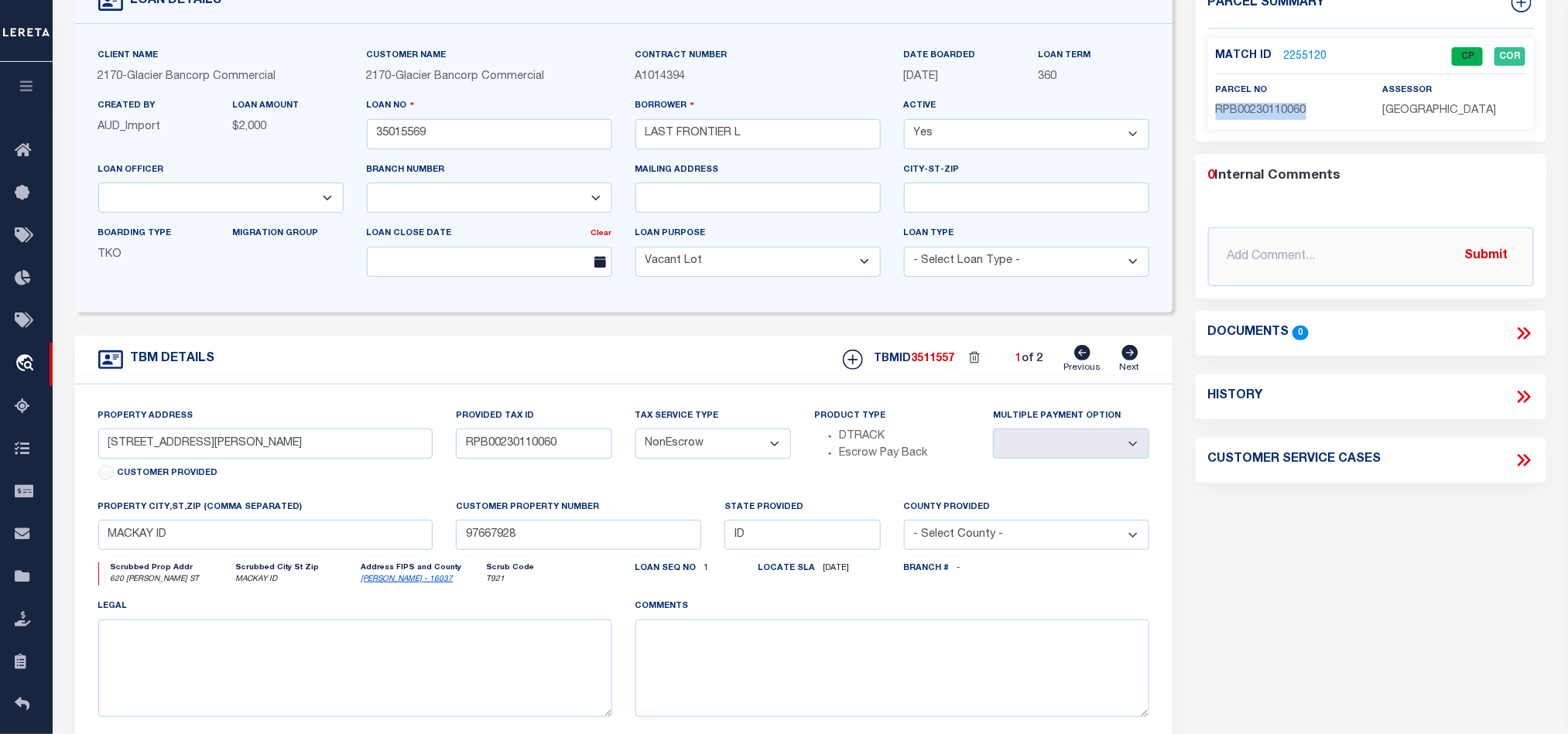
click at [1277, 112] on span "RPB00230110060" at bounding box center [1260, 111] width 90 height 11
copy span "RPB00230110060"
click at [1377, 550] on div "Parcel Summary Match ID 2255120 0" at bounding box center [1371, 403] width 374 height 846
click at [1330, 545] on div "Parcel Summary Match ID 2255120 0" at bounding box center [1371, 403] width 374 height 846
click at [1337, 502] on div "Parcel Summary Match ID 2255120 0" at bounding box center [1371, 403] width 374 height 846
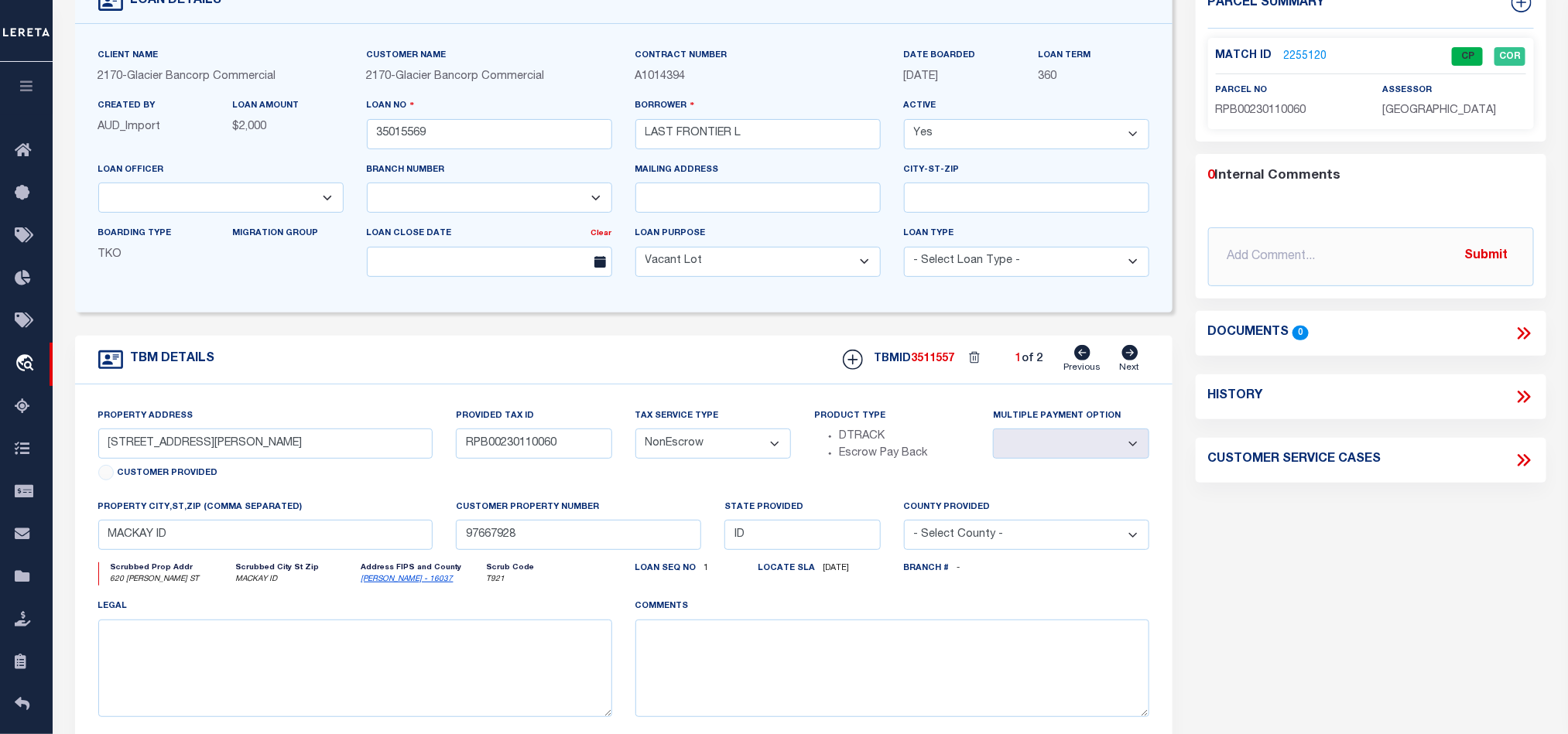
click at [1337, 502] on div "Parcel Summary Match ID 2255120 0" at bounding box center [1371, 403] width 374 height 846
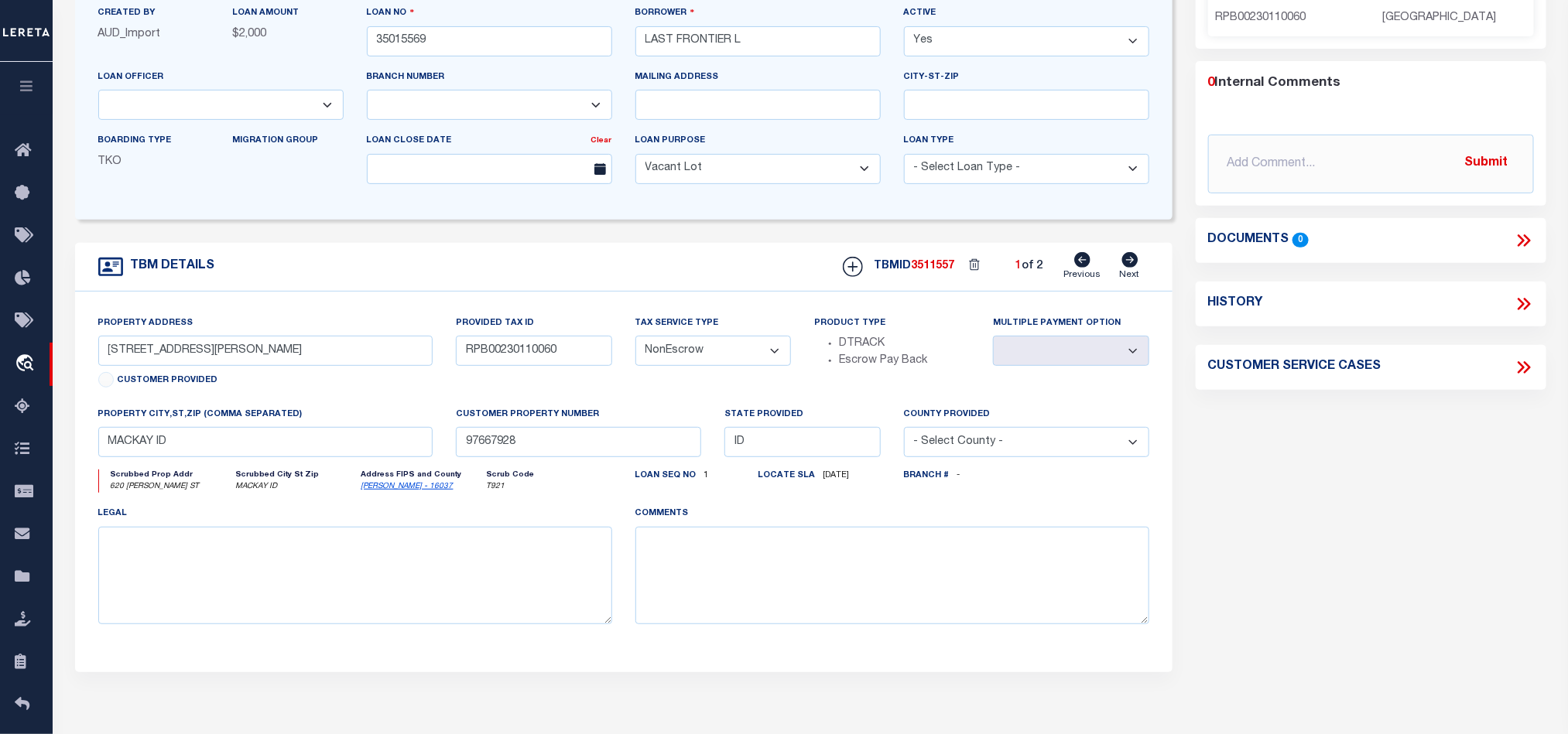
scroll to position [232, 0]
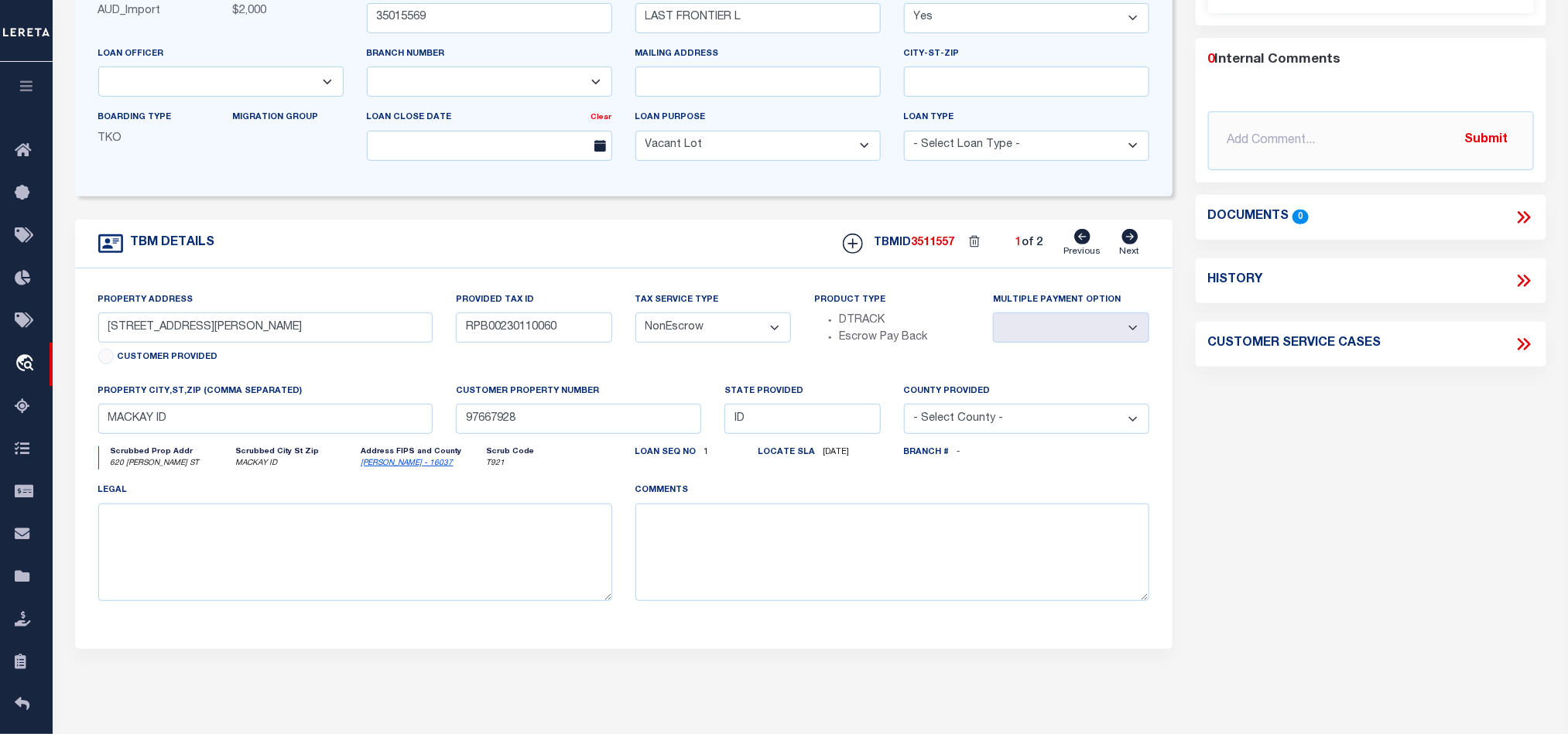
click at [1318, 467] on div "Parcel Summary Match ID 2255120 0" at bounding box center [1371, 287] width 374 height 846
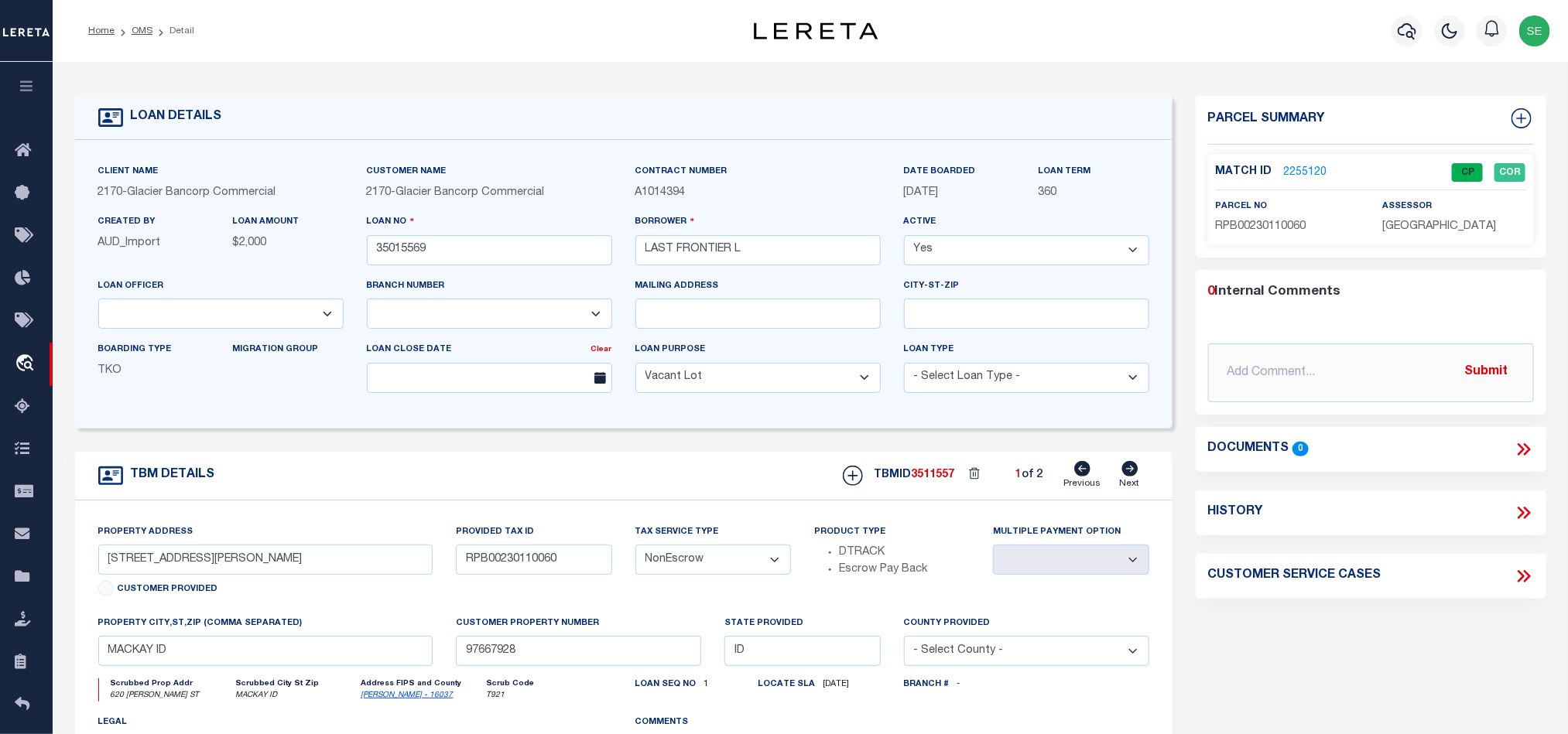
click at [581, 453] on form "LOAN DETAILS Client Name 2170 - Customer Name" at bounding box center [623, 519] width 1098 height 846
click at [147, 31] on link "OMS" at bounding box center [141, 30] width 21 height 9
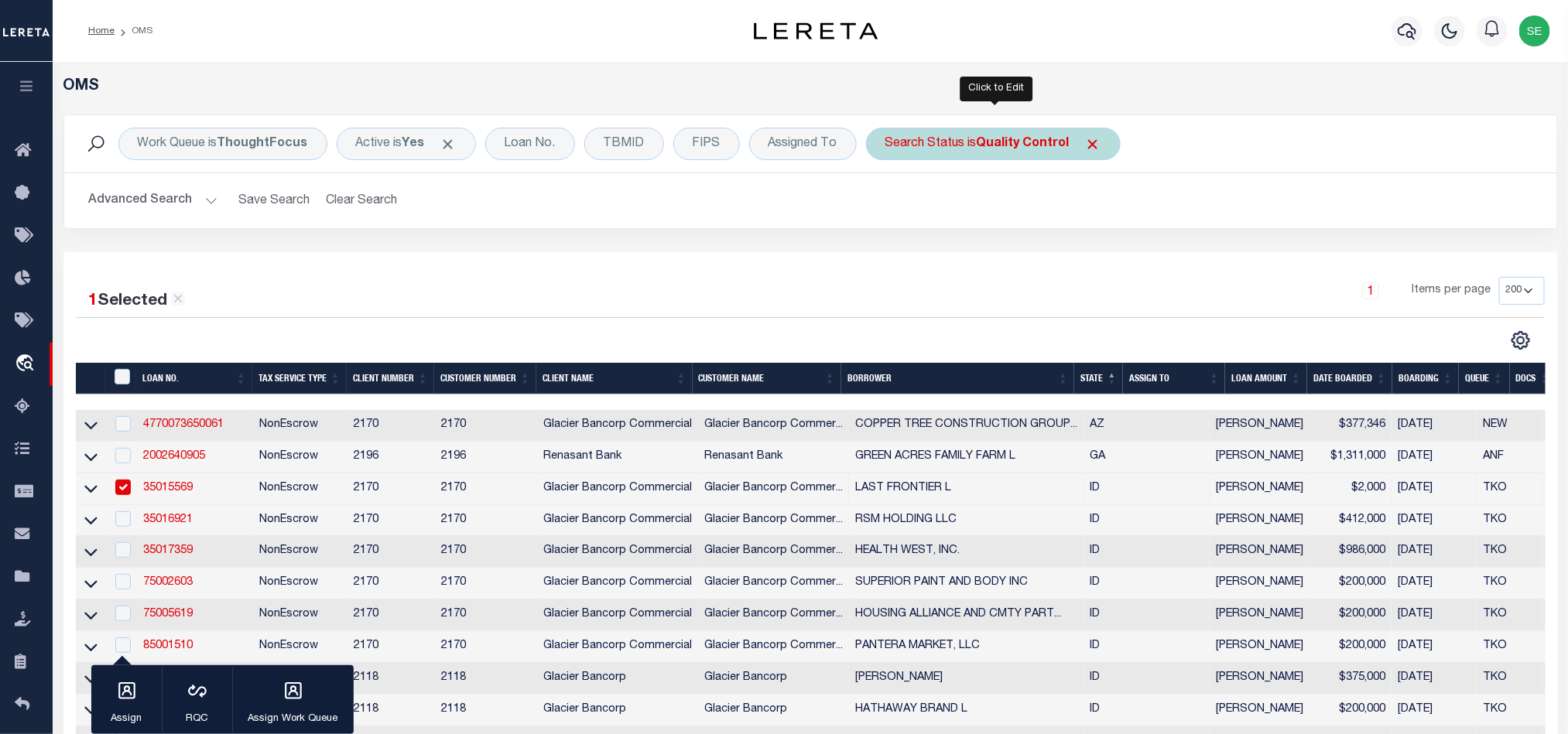
click at [956, 153] on div "Search Status is Quality Control" at bounding box center [993, 144] width 255 height 32
select select "QC"
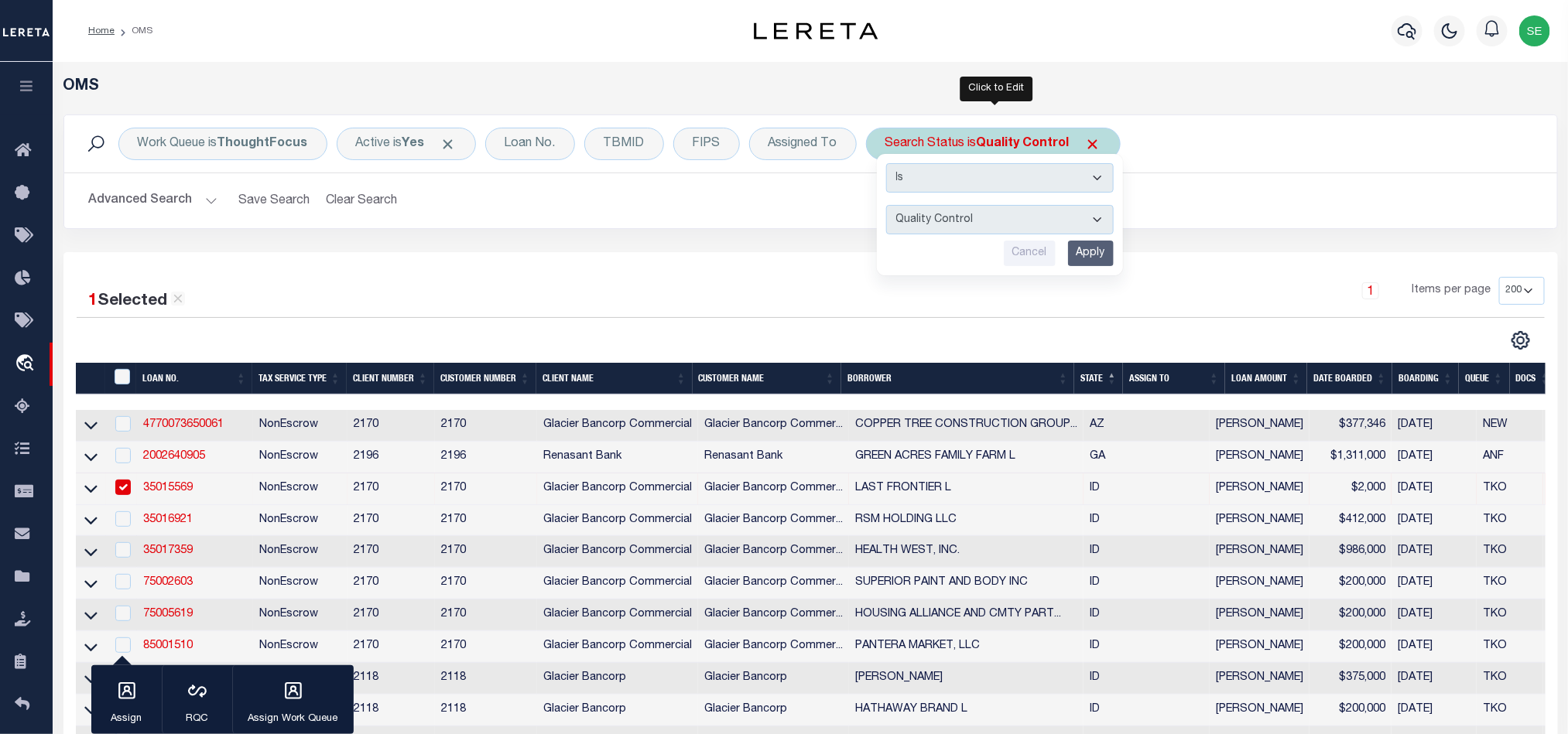
click at [1103, 249] on input "Apply" at bounding box center [1090, 253] width 46 height 26
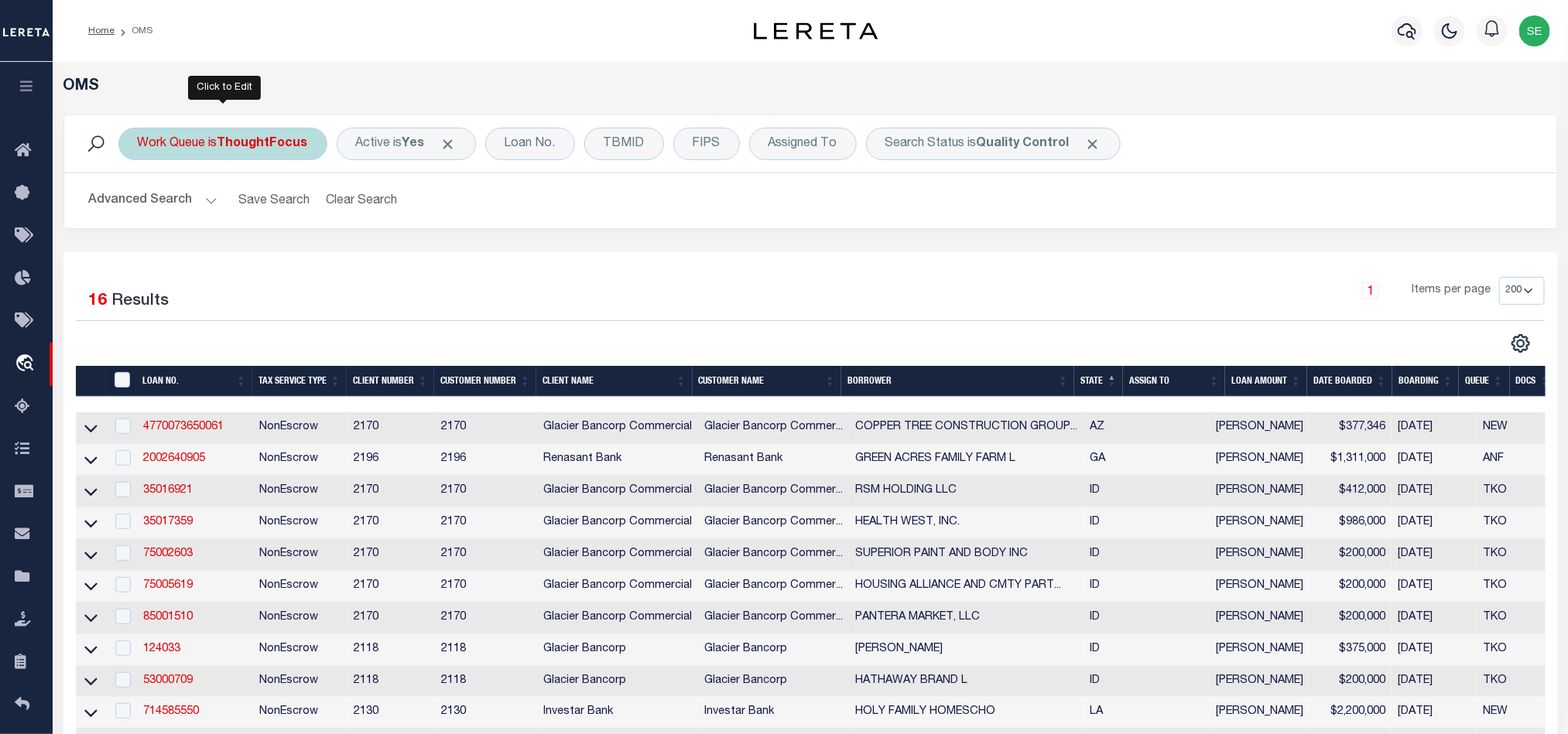
click at [244, 147] on b "ThoughtFocus" at bounding box center [262, 144] width 90 height 13
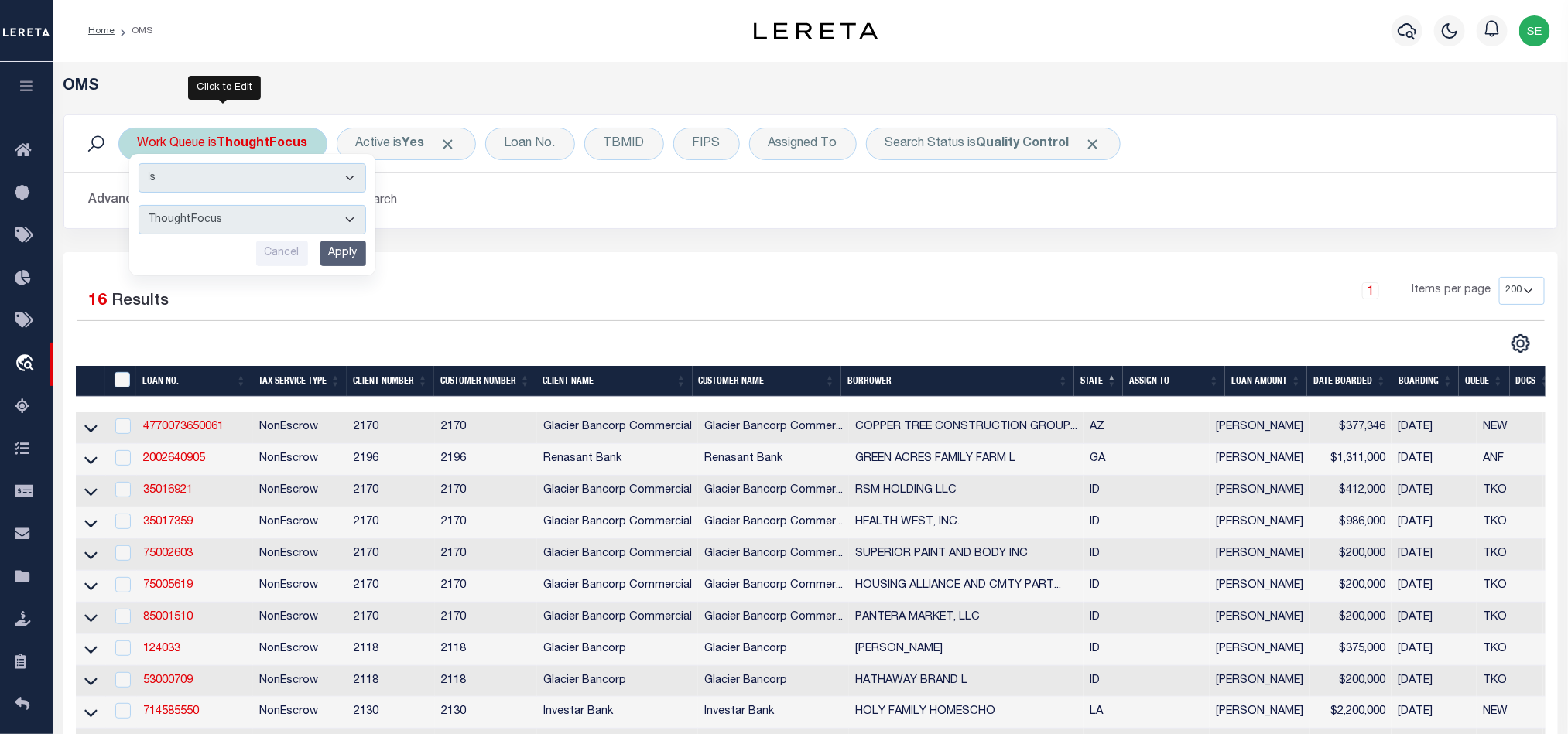
click at [244, 221] on select "--ALL-- factRSystems General ThoughtFocus" at bounding box center [252, 219] width 227 height 30
select select "FAC"
click at [139, 207] on select "--ALL-- factRSystems General ThoughtFocus" at bounding box center [252, 219] width 227 height 30
click at [342, 256] on input "Apply" at bounding box center [343, 253] width 46 height 26
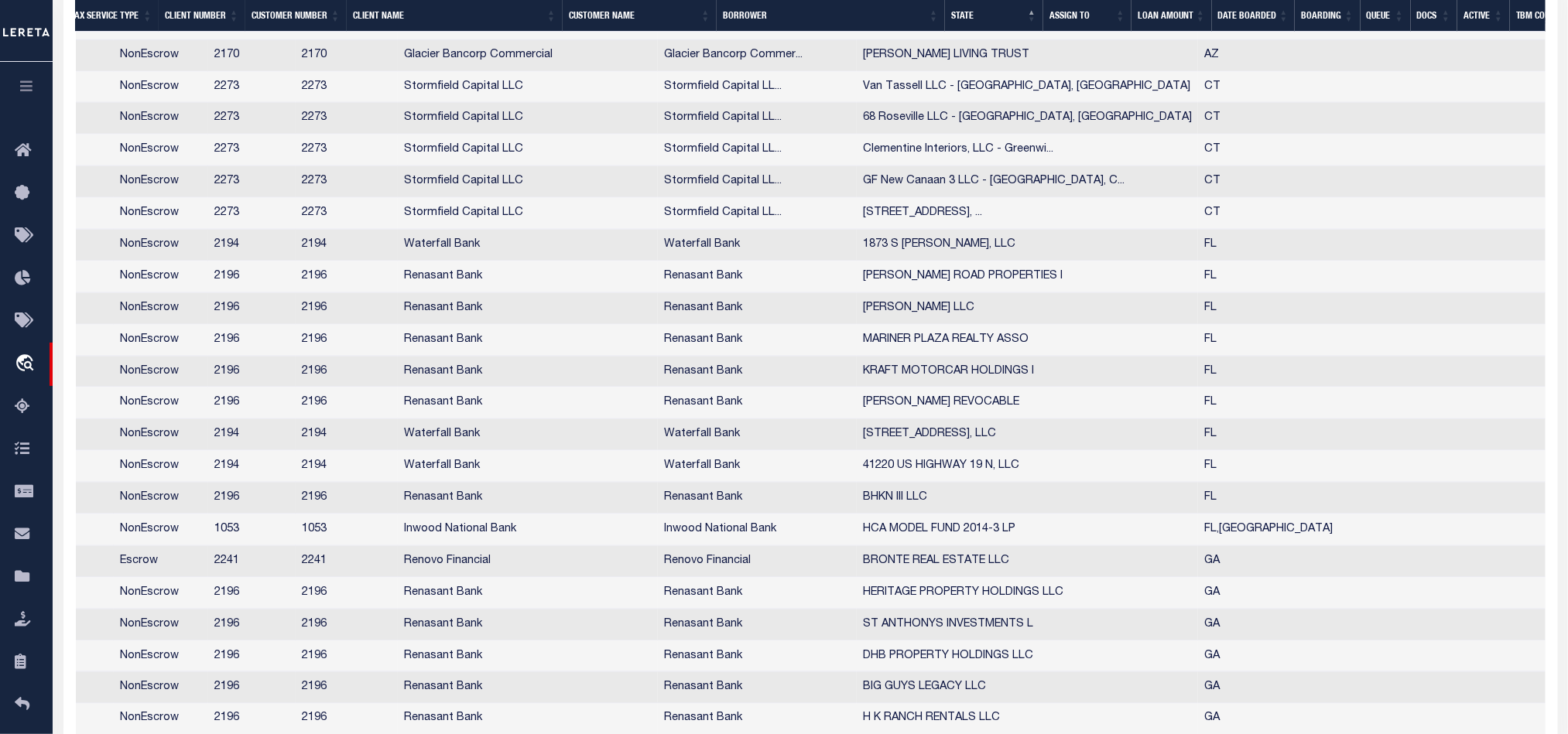
scroll to position [0, 216]
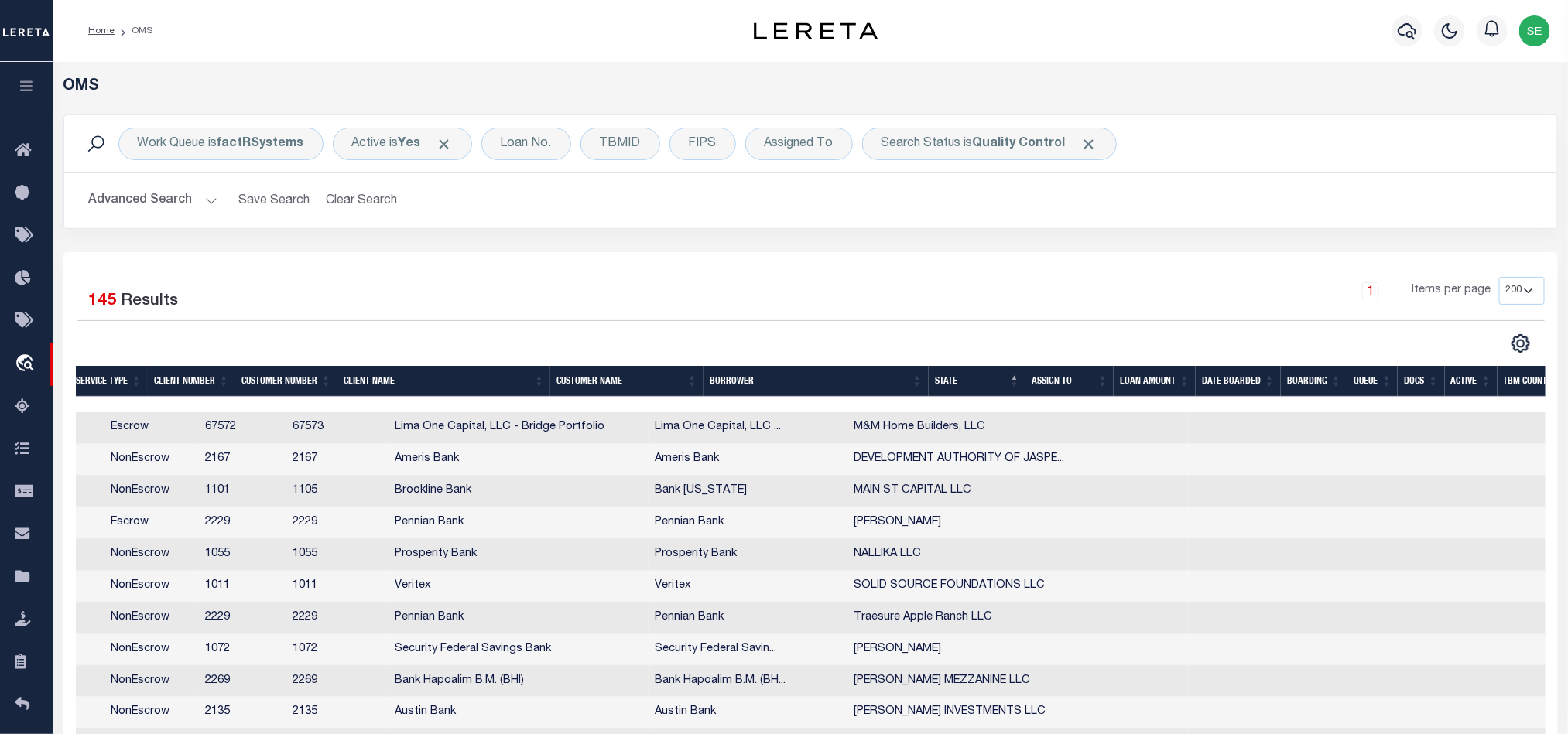
click at [1523, 376] on th "TBM COUNT" at bounding box center [1532, 381] width 71 height 31
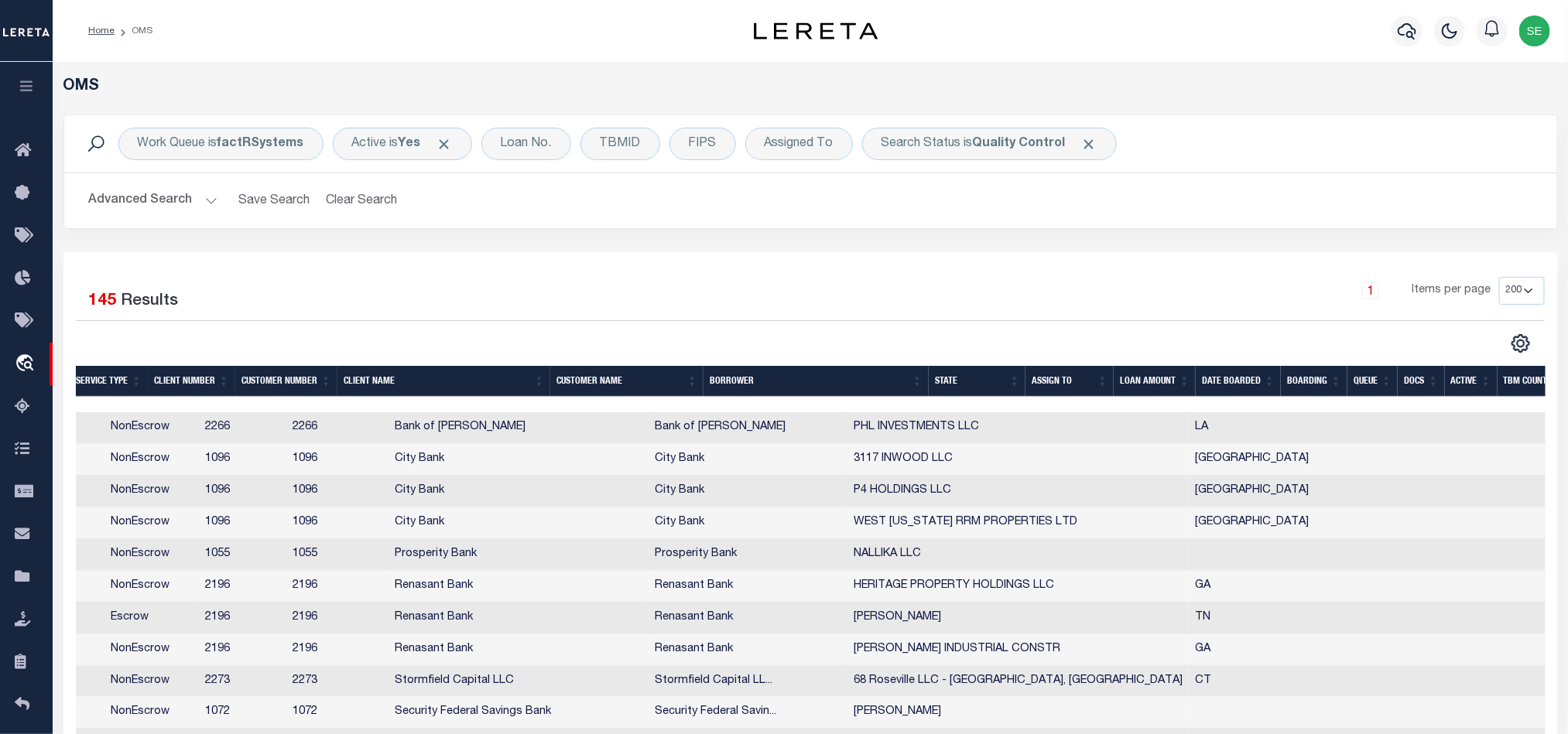
click at [956, 381] on th "State" at bounding box center [977, 381] width 97 height 31
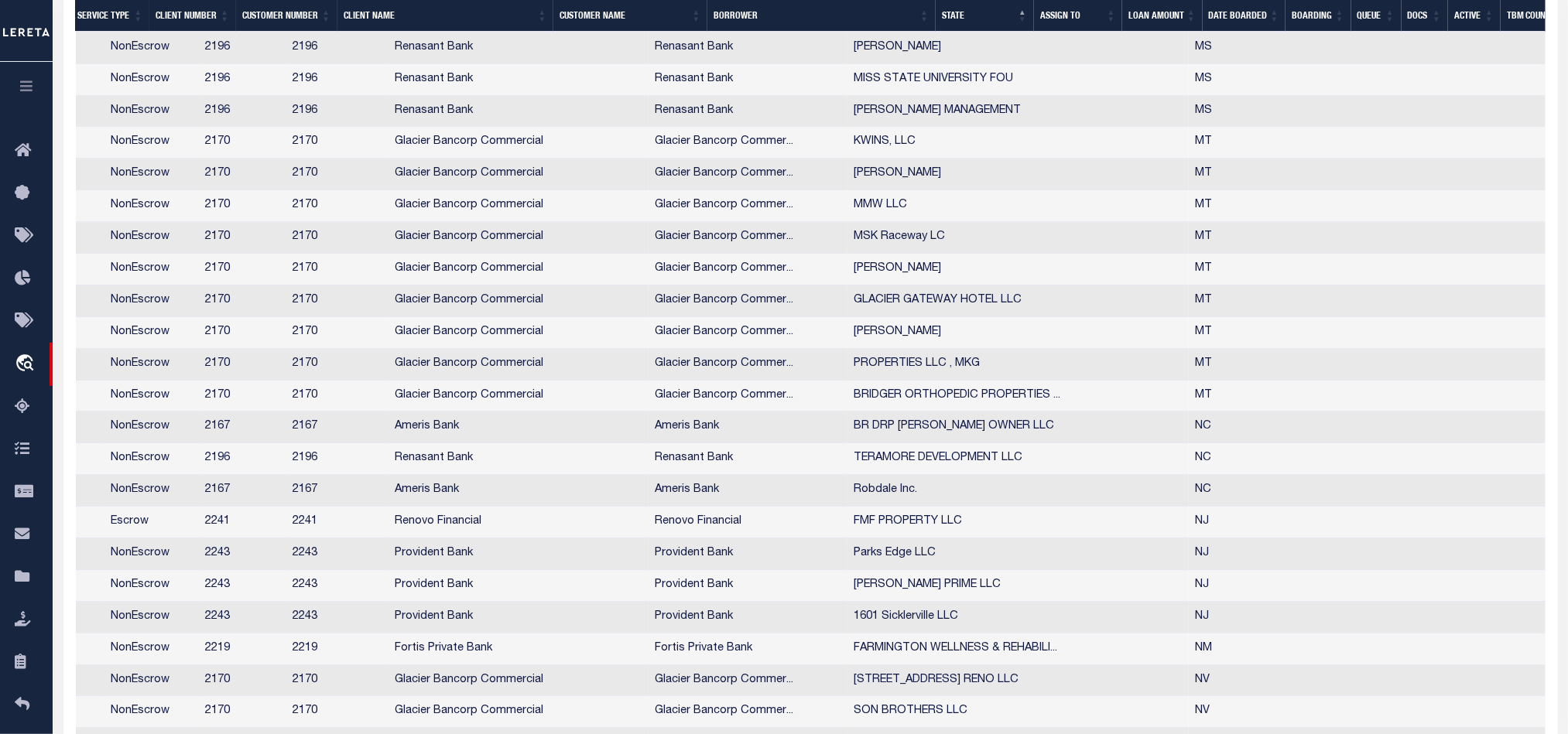
scroll to position [399, 0]
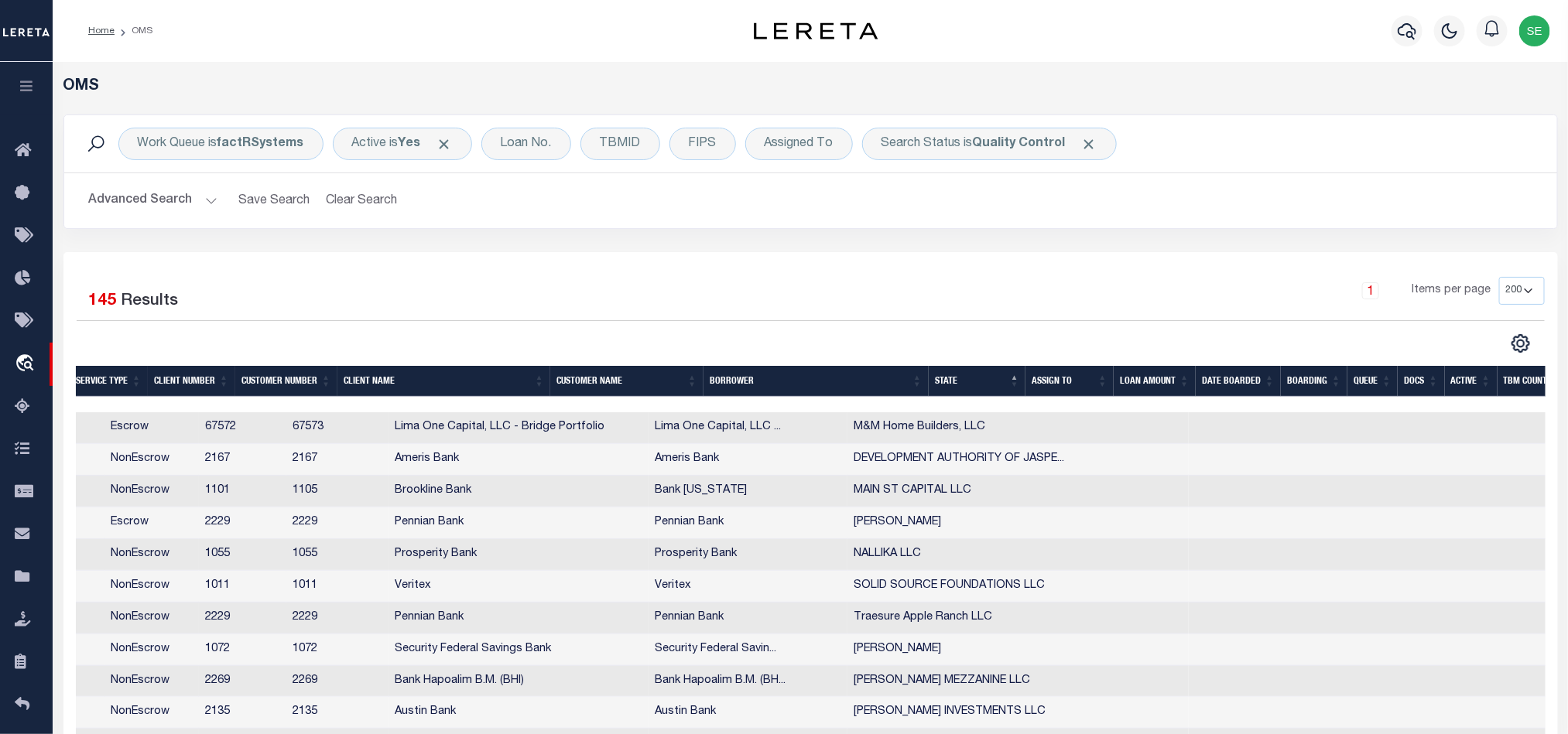
click at [144, 207] on button "Advanced Search" at bounding box center [153, 201] width 129 height 30
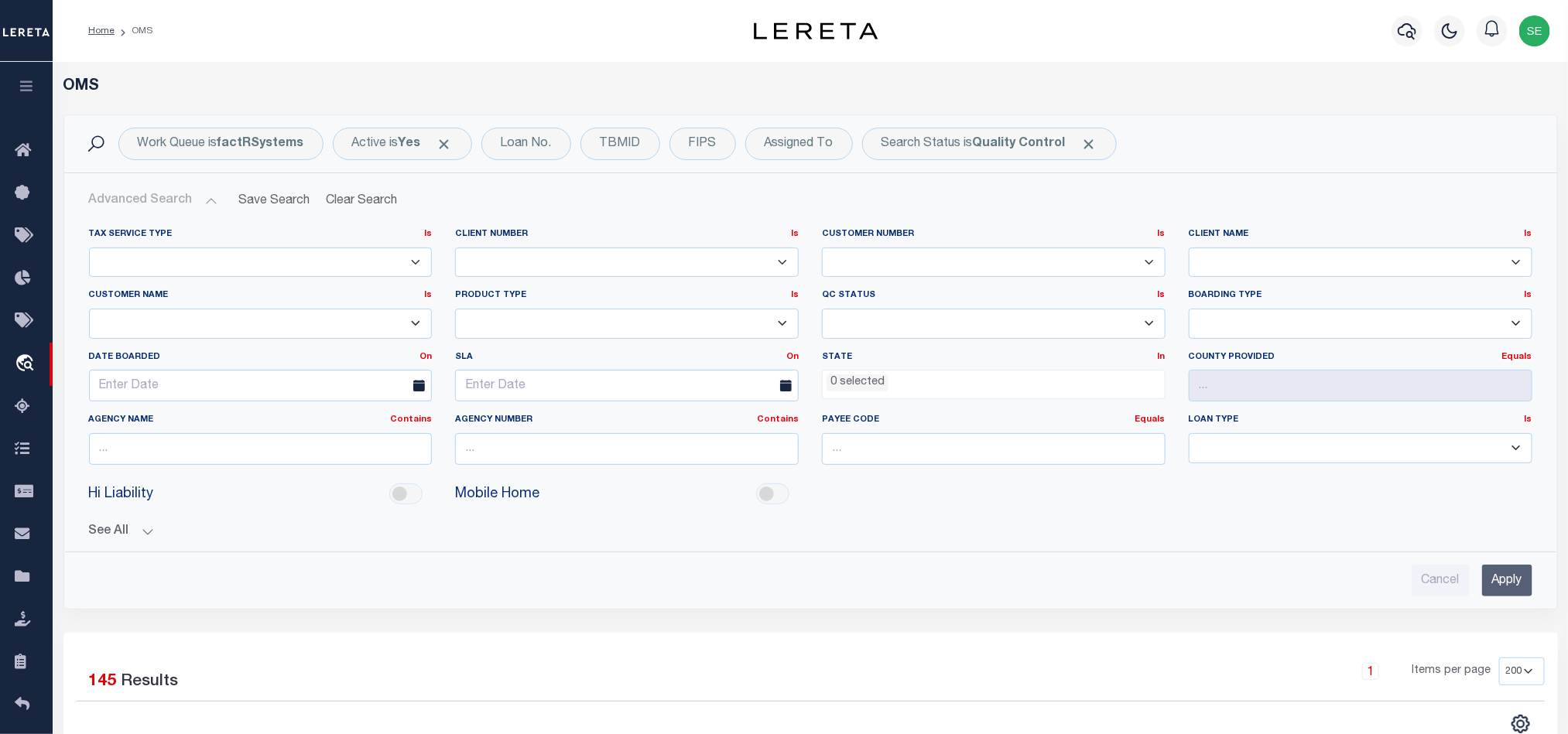
click at [864, 385] on li "0 selected" at bounding box center [857, 383] width 62 height 17
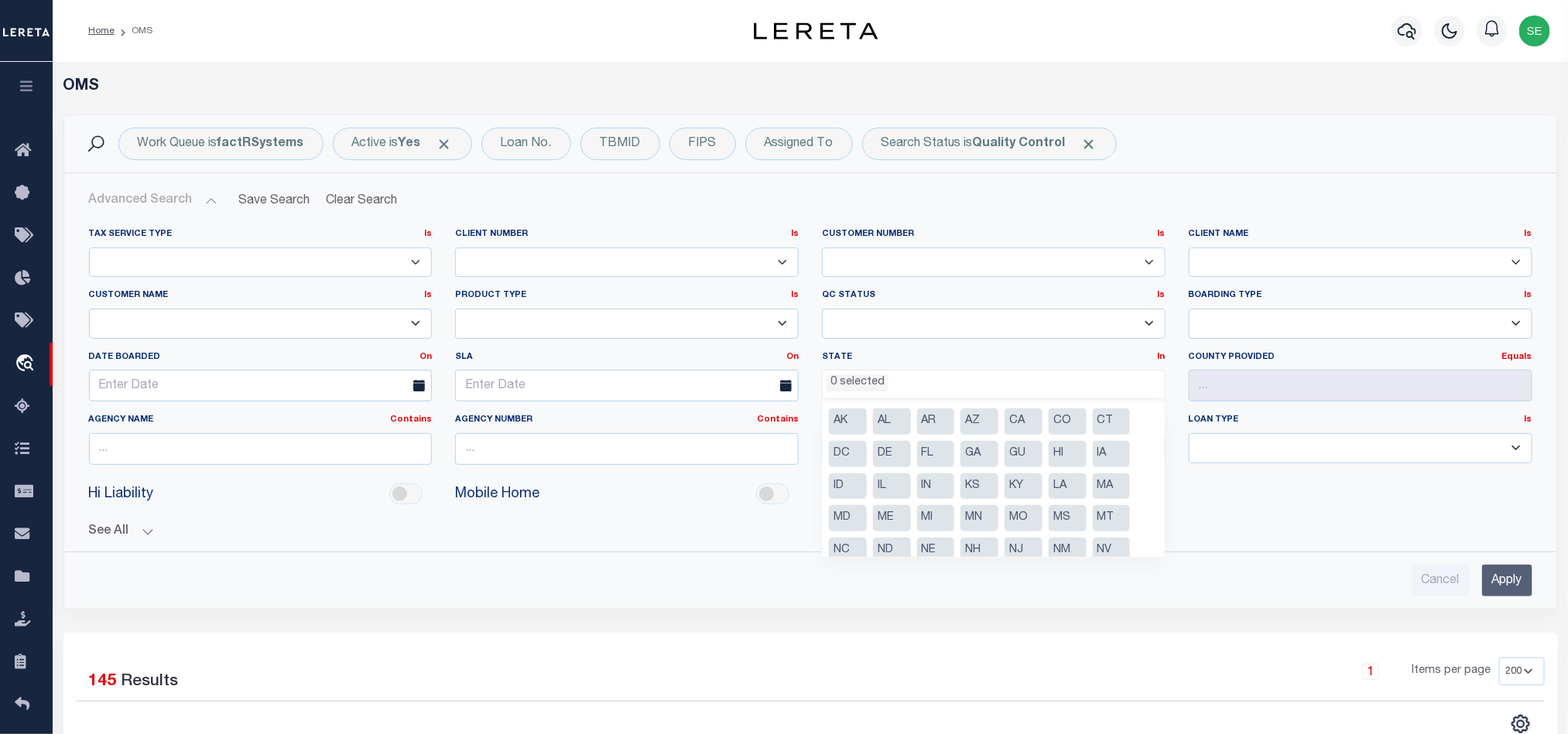
click at [937, 457] on li "FL" at bounding box center [936, 453] width 38 height 26
select select "FL"
drag, startPoint x: 1501, startPoint y: 592, endPoint x: 1283, endPoint y: 448, distance: 261.3
click at [1502, 590] on input "Apply" at bounding box center [1507, 580] width 50 height 31
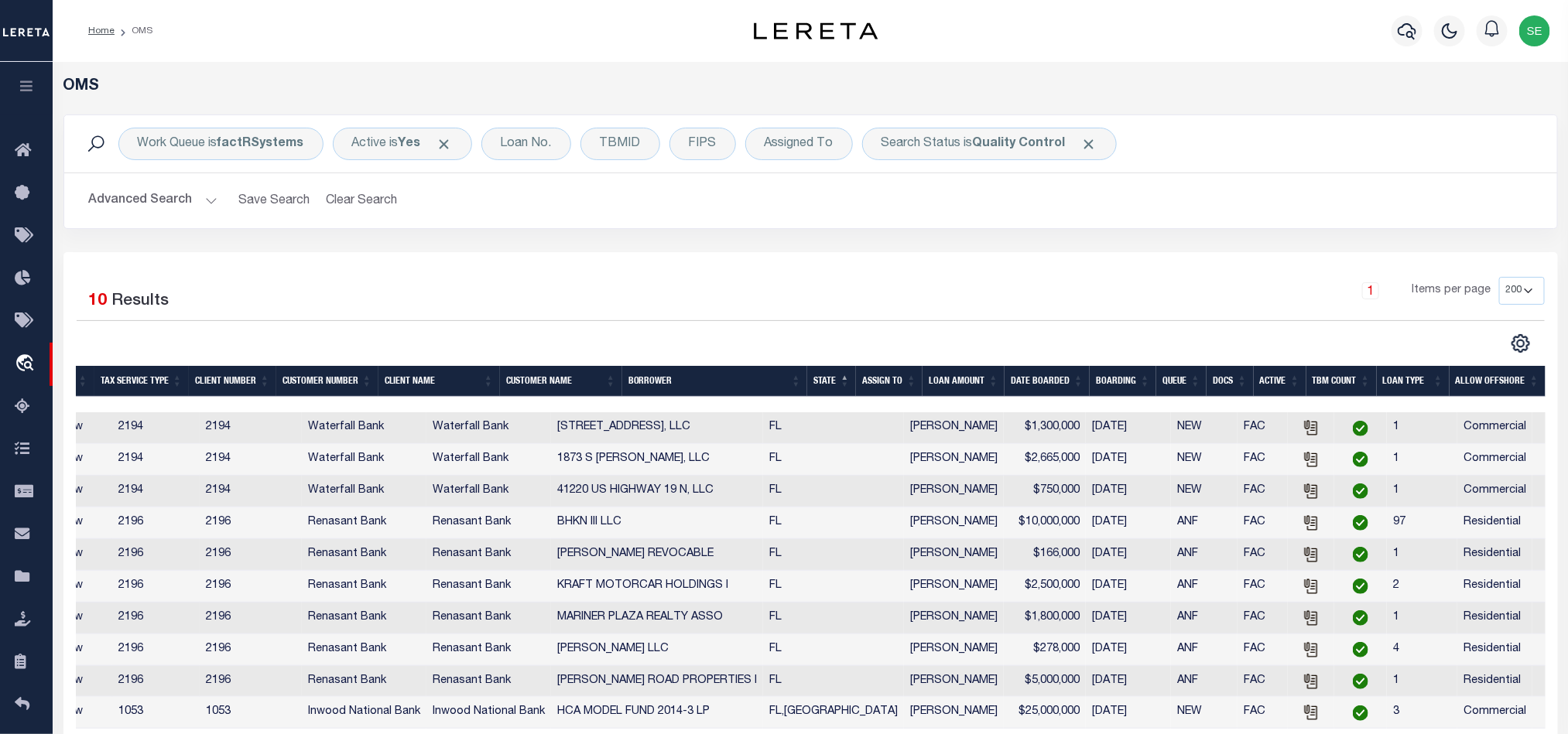
scroll to position [0, 140]
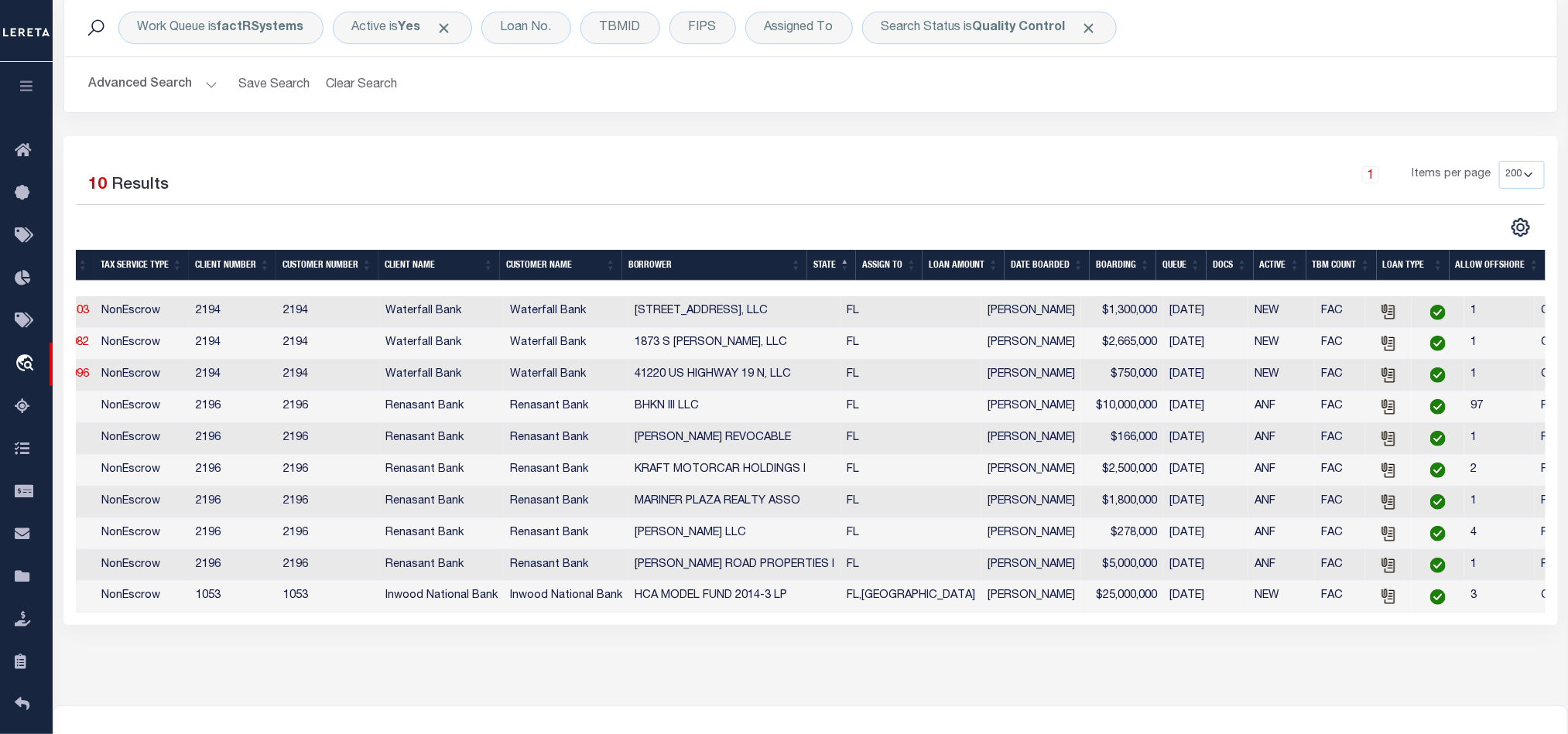
click at [1329, 263] on th "TBM COUNT" at bounding box center [1341, 265] width 71 height 31
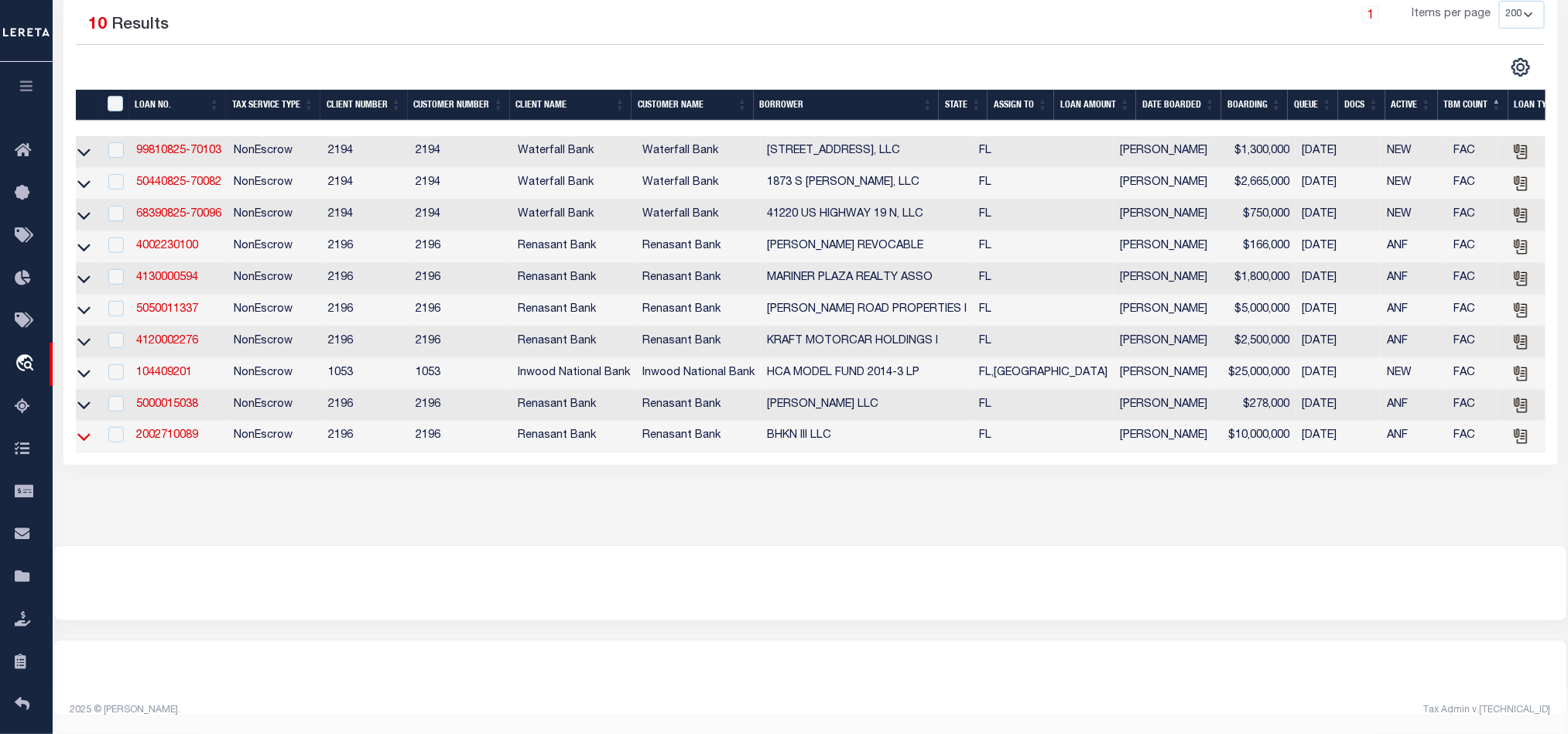
click at [78, 428] on icon at bounding box center [84, 436] width 13 height 16
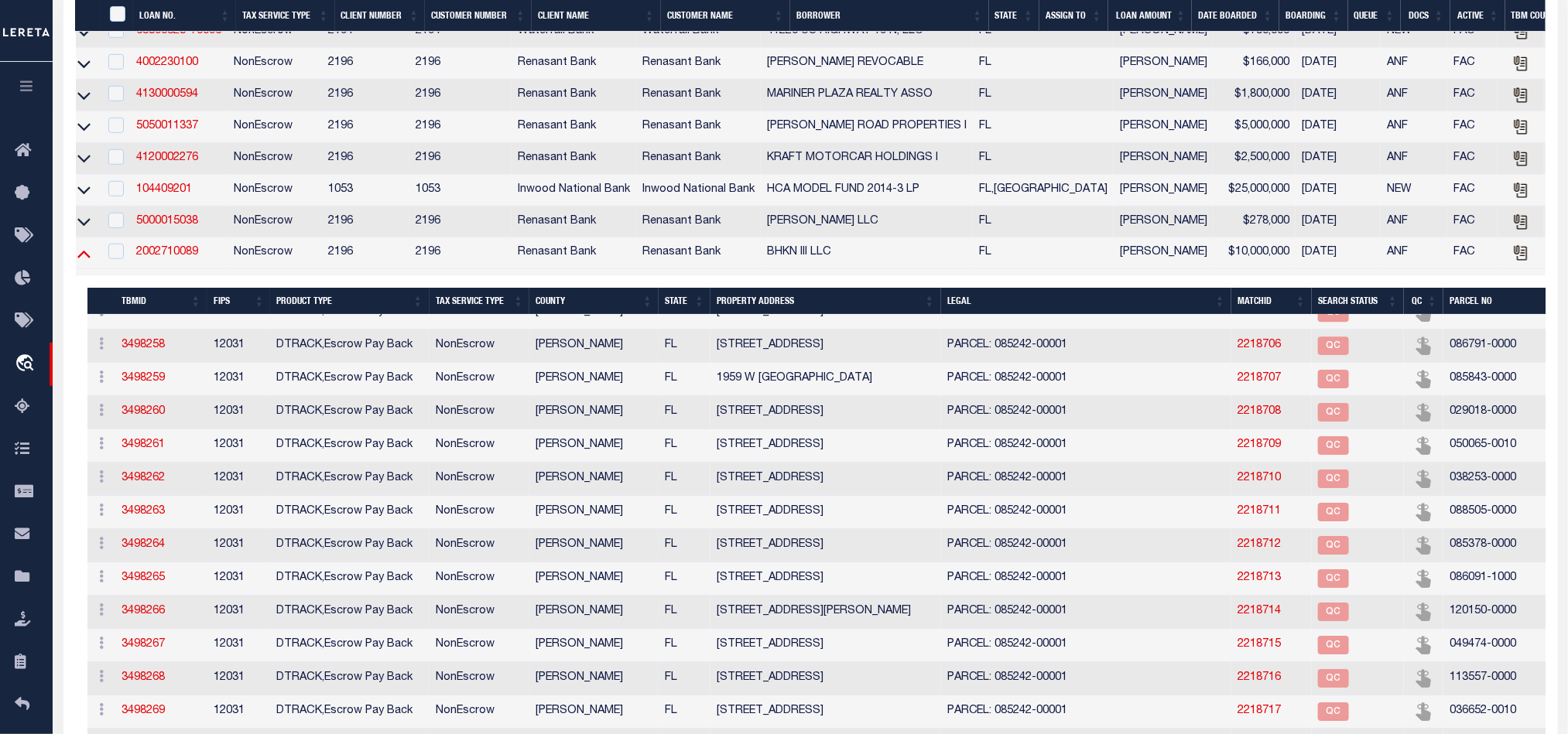
click at [78, 261] on icon at bounding box center [84, 253] width 13 height 16
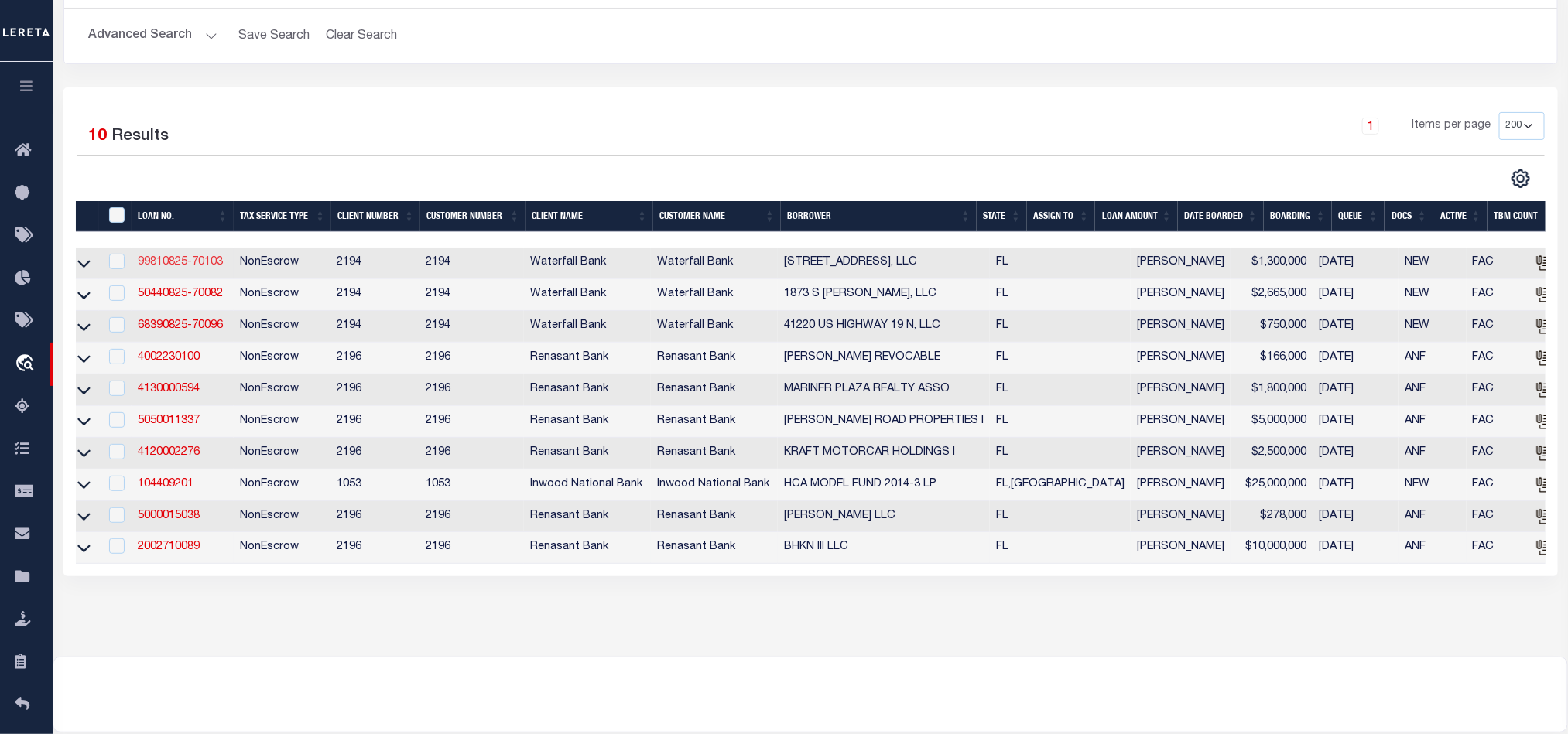
click at [186, 263] on link "99810825-70103" at bounding box center [180, 262] width 85 height 11
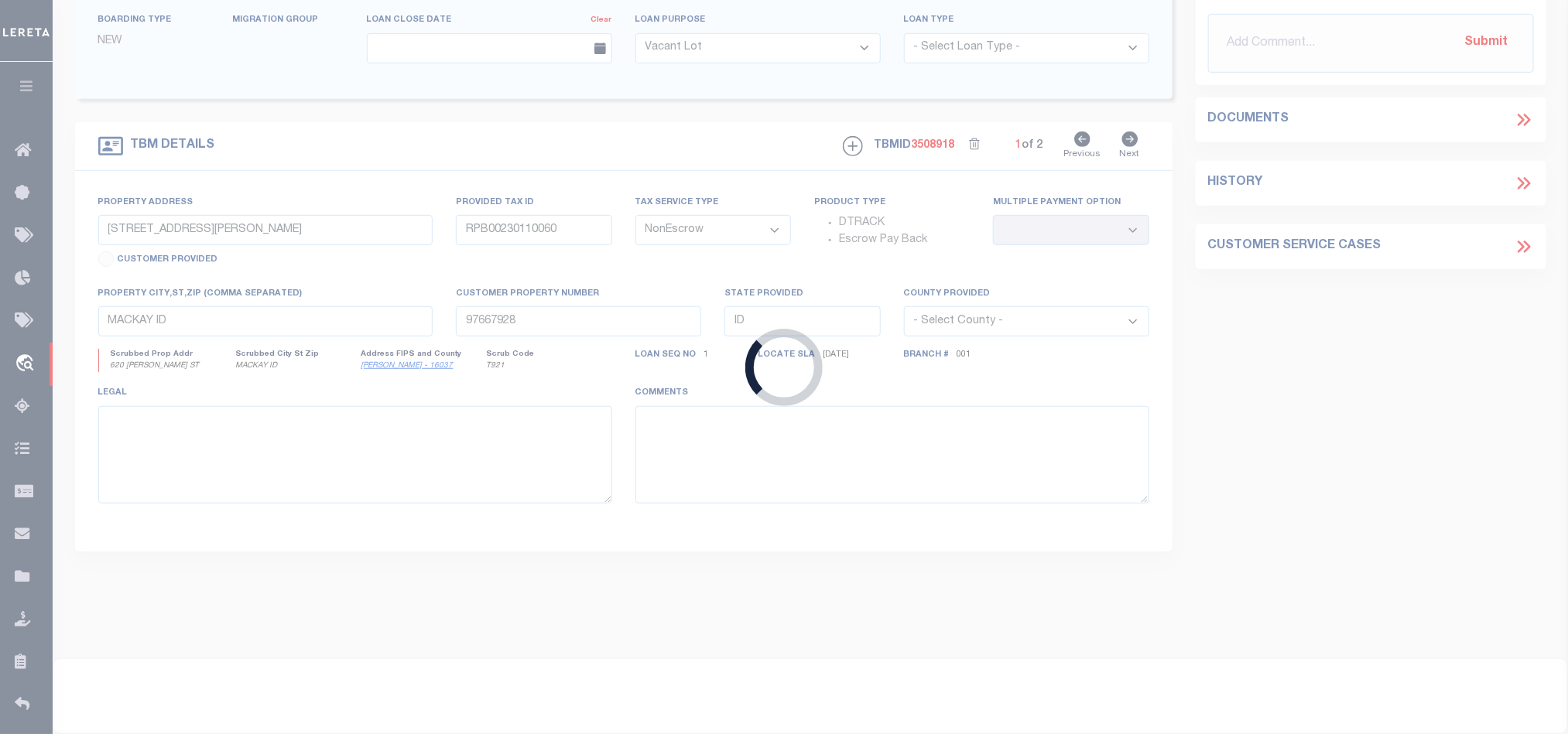
type input "99810825-70103"
type input "[STREET_ADDRESS], LLC"
select select
type input "[STREET_ADDRESS]"
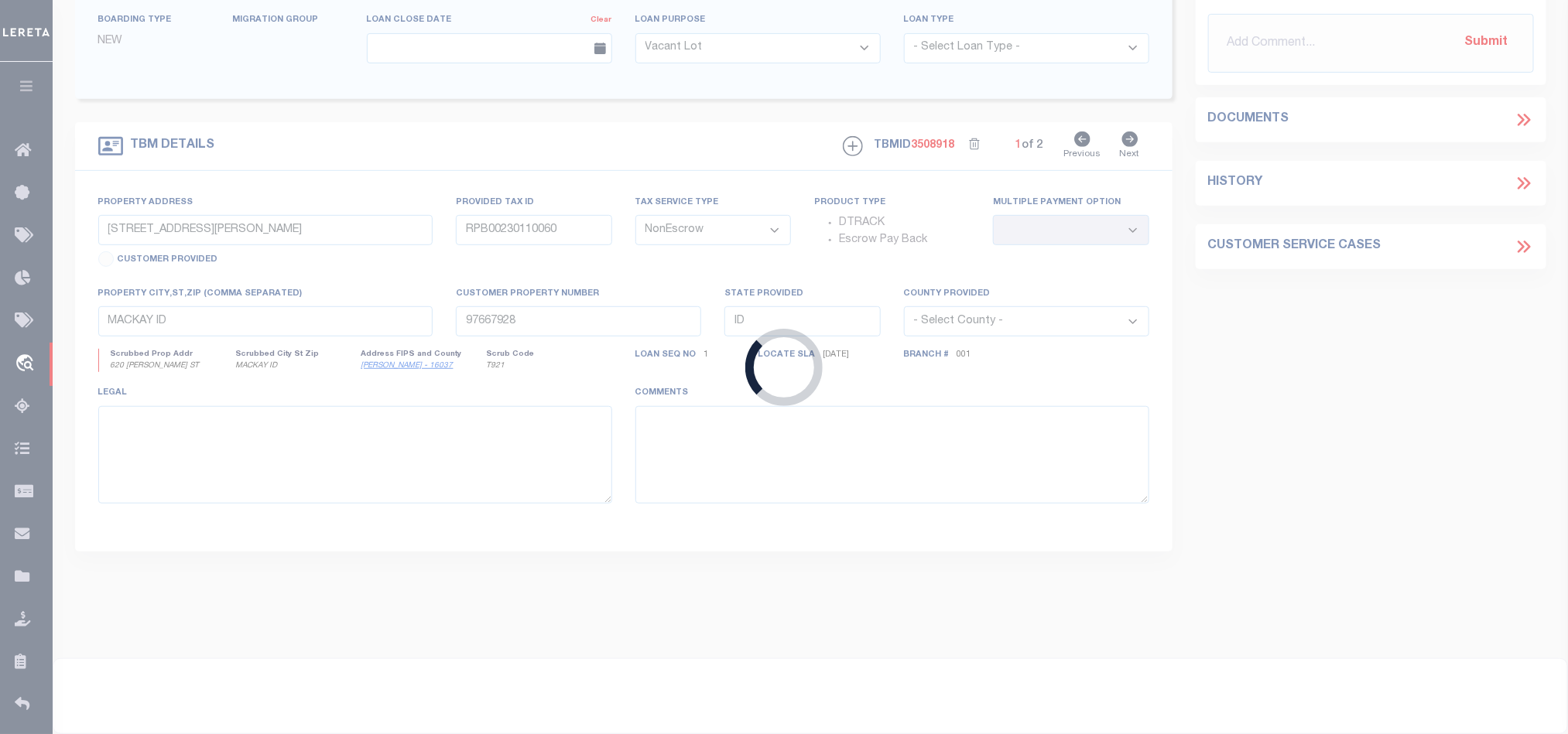
type input "CLEARWATER FL 33764-6574"
type input "[DATE]"
select select "10"
select select "20"
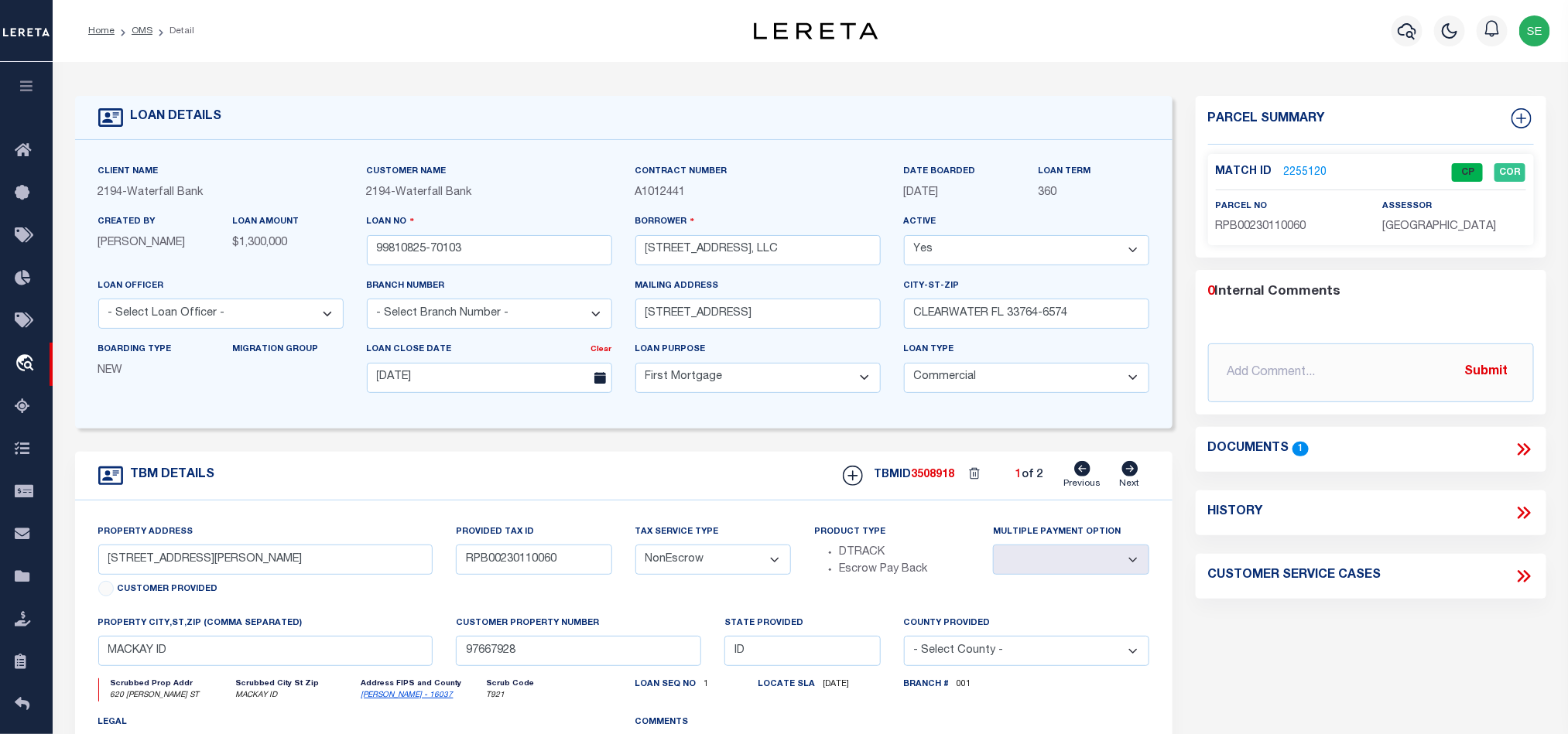
select select "72097"
type input "[STREET_ADDRESS]"
select select
type input "[GEOGRAPHIC_DATA] [GEOGRAPHIC_DATA] 34684-1933"
type input "FL"
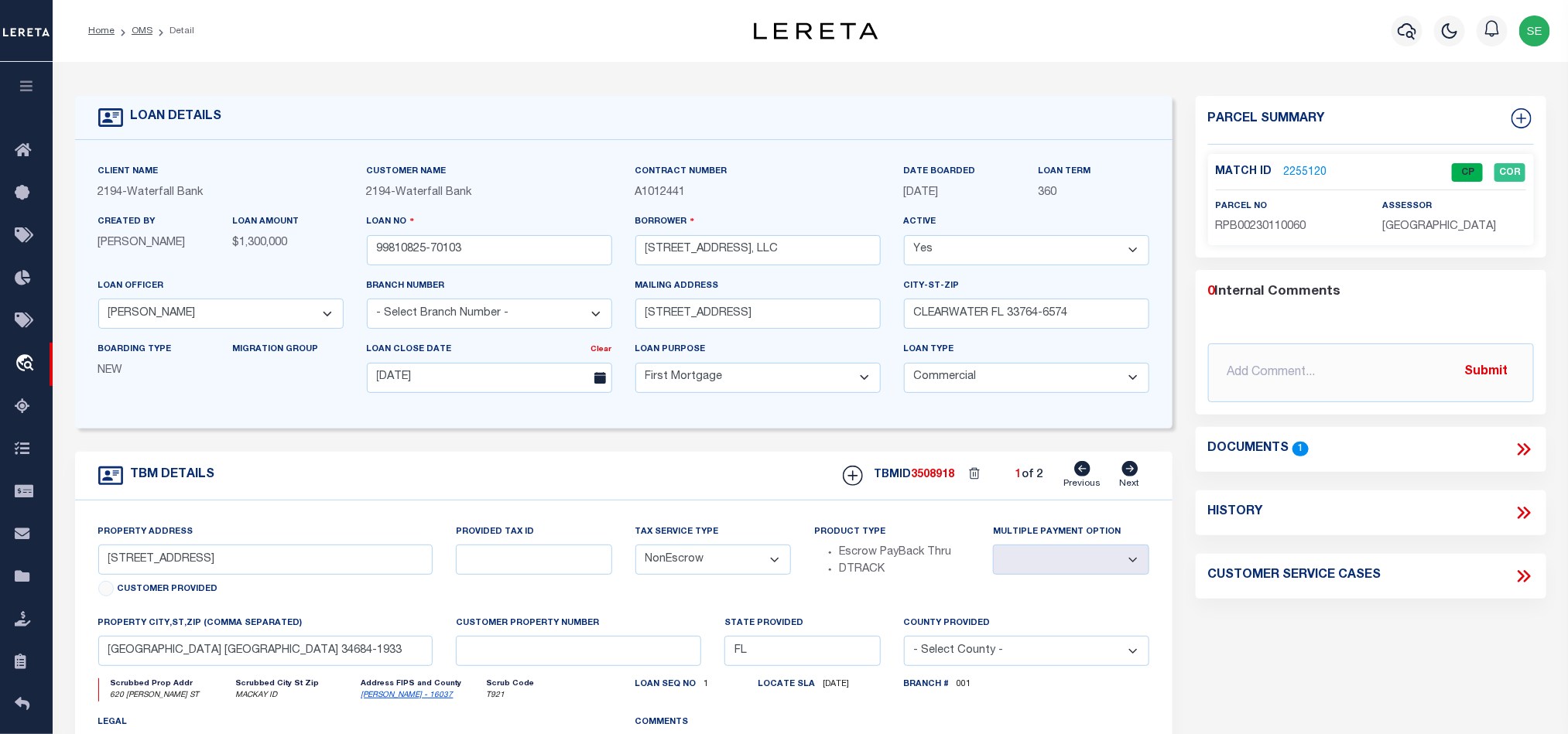
select select
select select "5527"
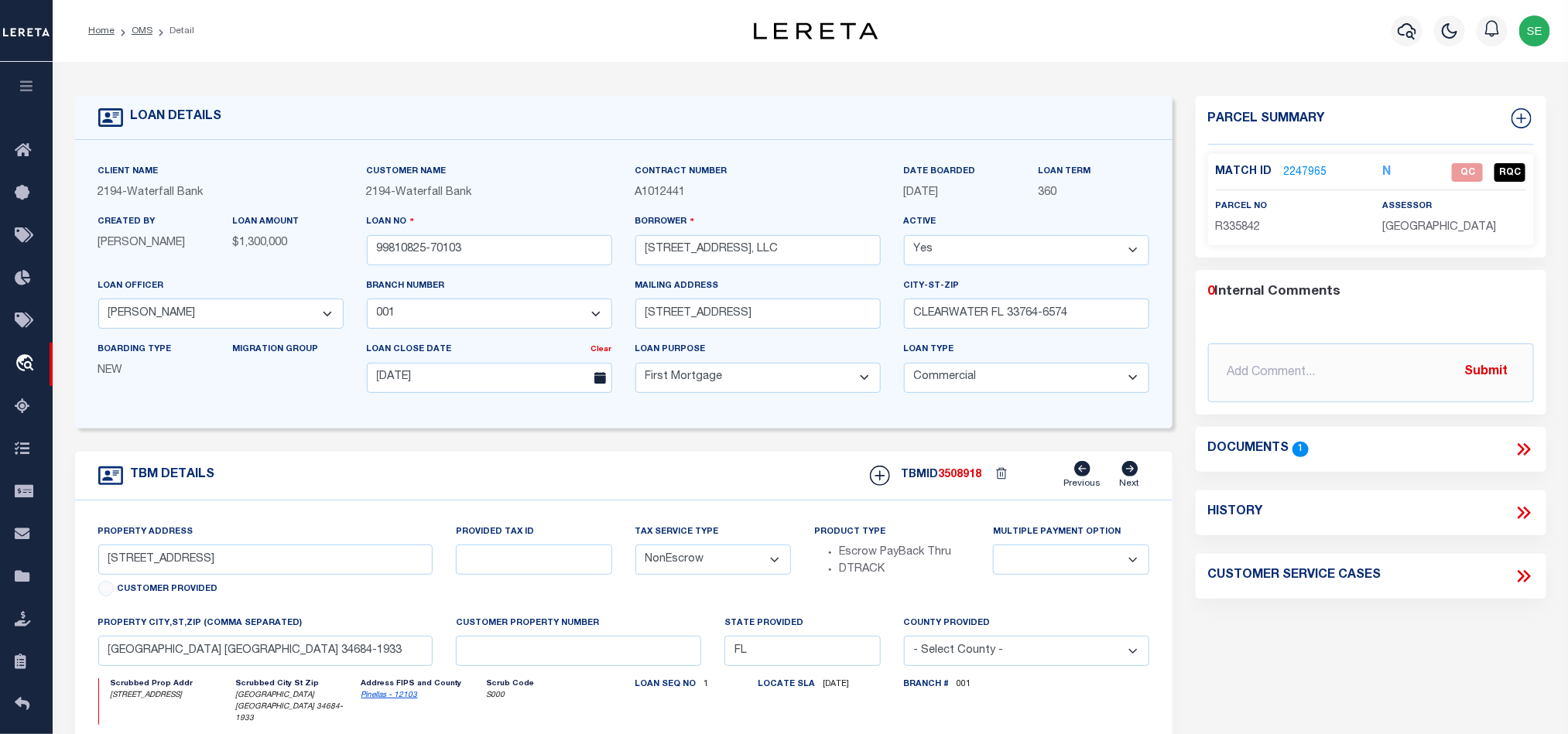
drag, startPoint x: 1356, startPoint y: 652, endPoint x: 1359, endPoint y: 637, distance: 15.3
click at [1357, 652] on div "Parcel Summary Match ID 2247965 N parcel no R335842 assessor 0 1" at bounding box center [1371, 530] width 374 height 869
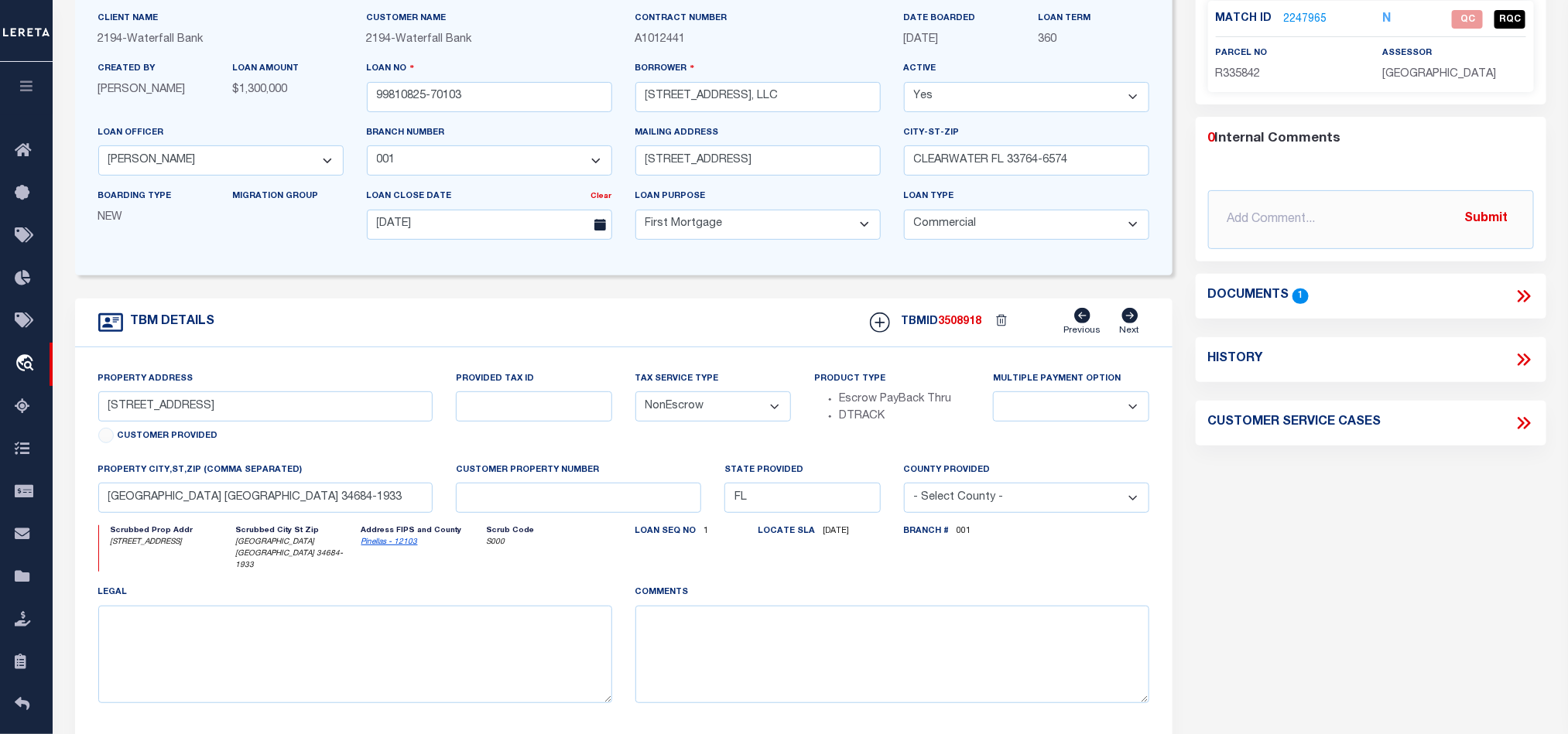
scroll to position [116, 0]
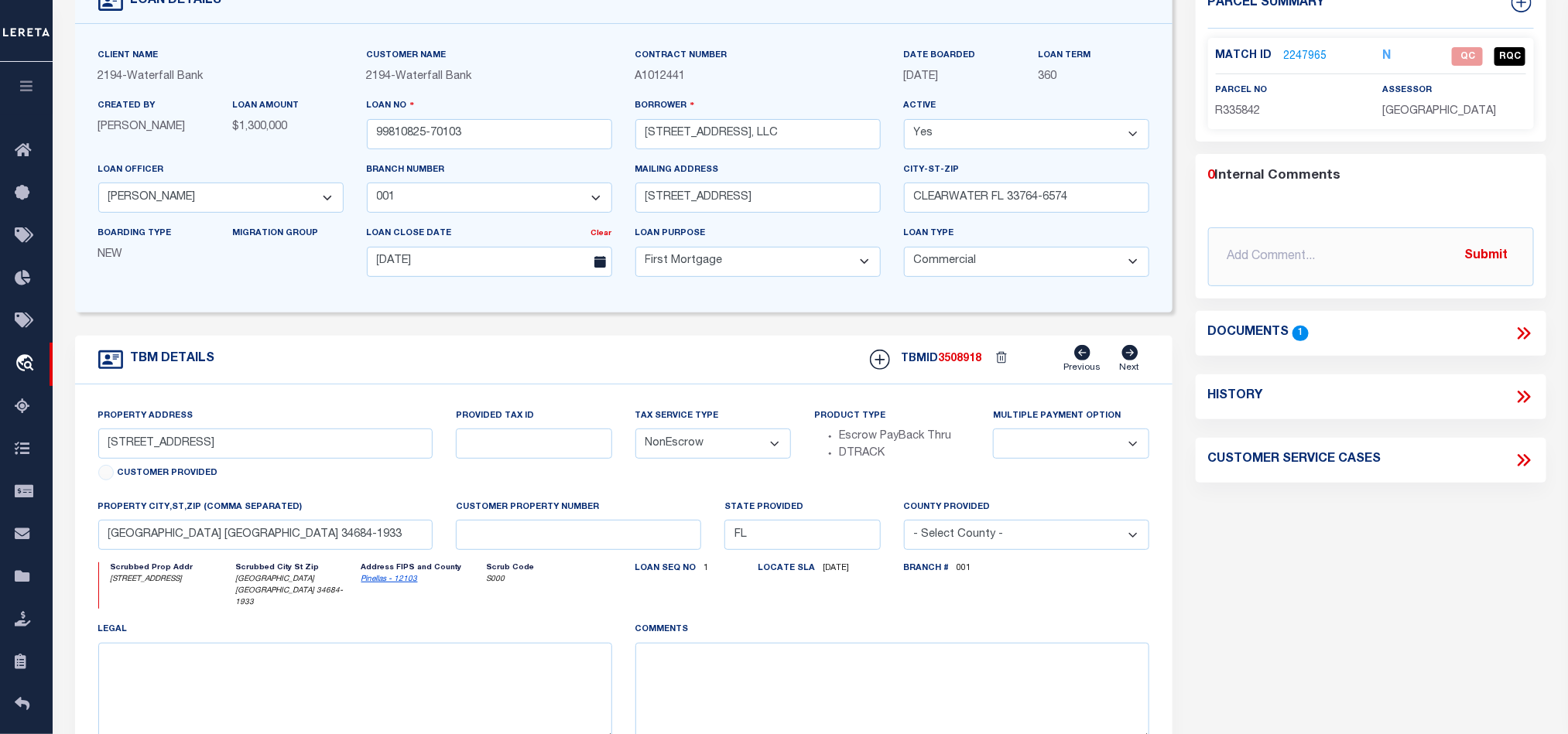
click at [1421, 588] on div "Parcel Summary Match ID 2247965 N parcel no R335842 assessor 0 1" at bounding box center [1371, 415] width 374 height 869
click at [1309, 577] on div "Parcel Summary Match ID 2247965 N parcel no R335842 assessor 0 1" at bounding box center [1371, 415] width 374 height 869
click at [1375, 562] on div "Parcel Summary Match ID 2247965 N parcel no R335842 assessor 0 1" at bounding box center [1371, 415] width 374 height 869
click at [1293, 514] on div "Parcel Summary Match ID 2247965 N parcel no R335842 assessor 0 1" at bounding box center [1371, 415] width 374 height 869
click at [1245, 112] on span "R335842" at bounding box center [1238, 112] width 45 height 11
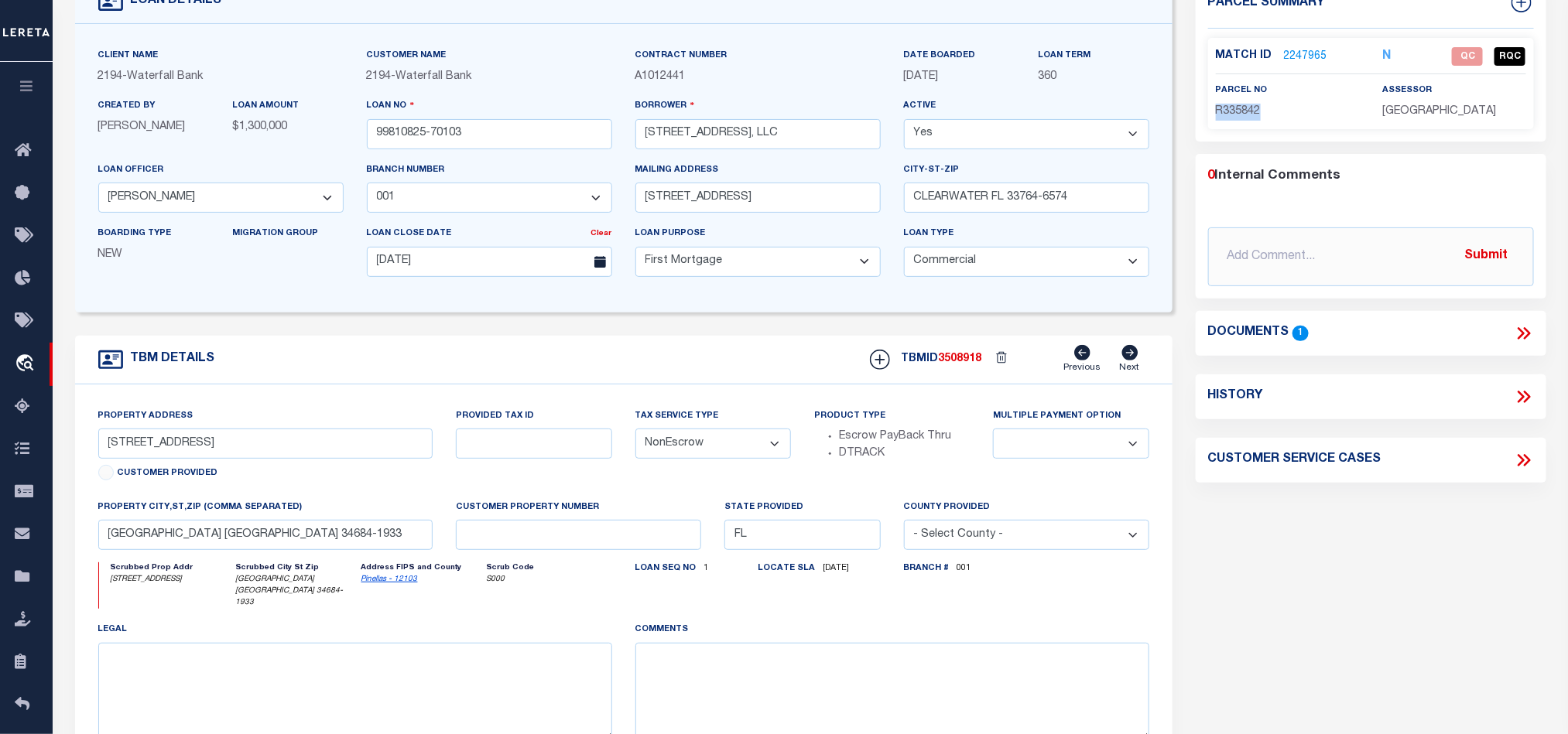
click at [1245, 112] on span "R335842" at bounding box center [1238, 112] width 45 height 11
copy span "R335842"
click at [1250, 109] on span "R335842" at bounding box center [1238, 112] width 45 height 11
click at [1318, 56] on link "2247965" at bounding box center [1305, 57] width 43 height 16
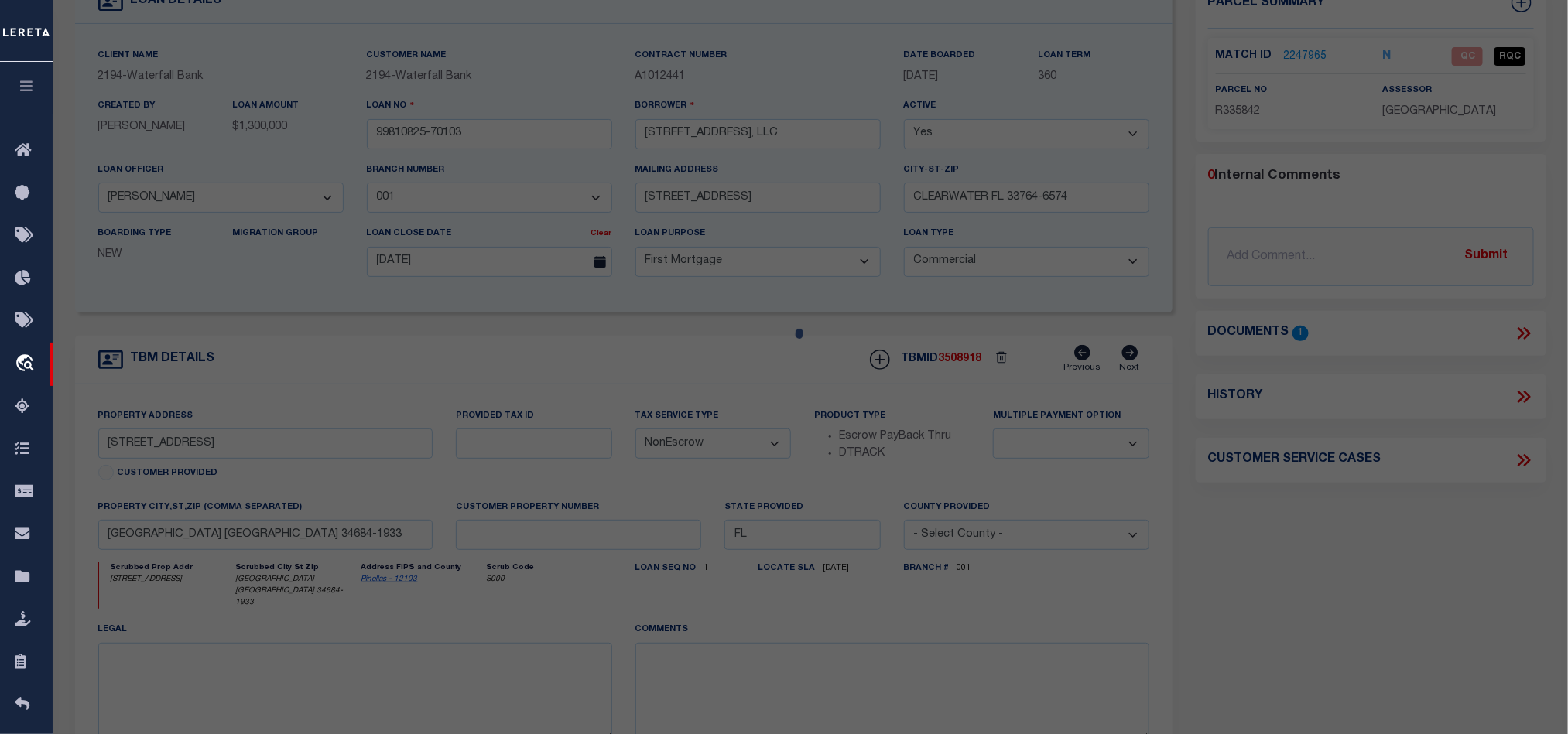
scroll to position [300, 0]
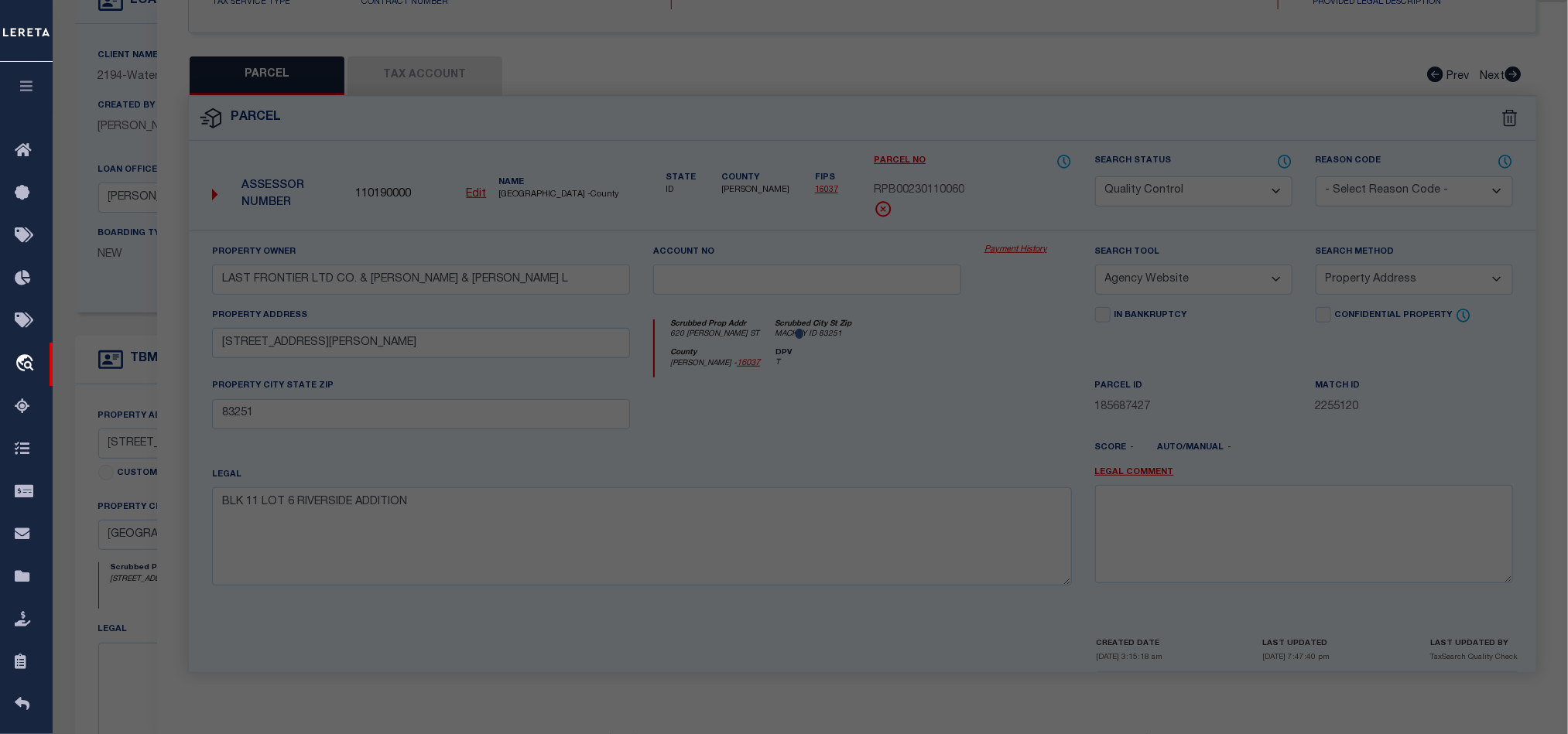
select select "AS"
select select
checkbox input "false"
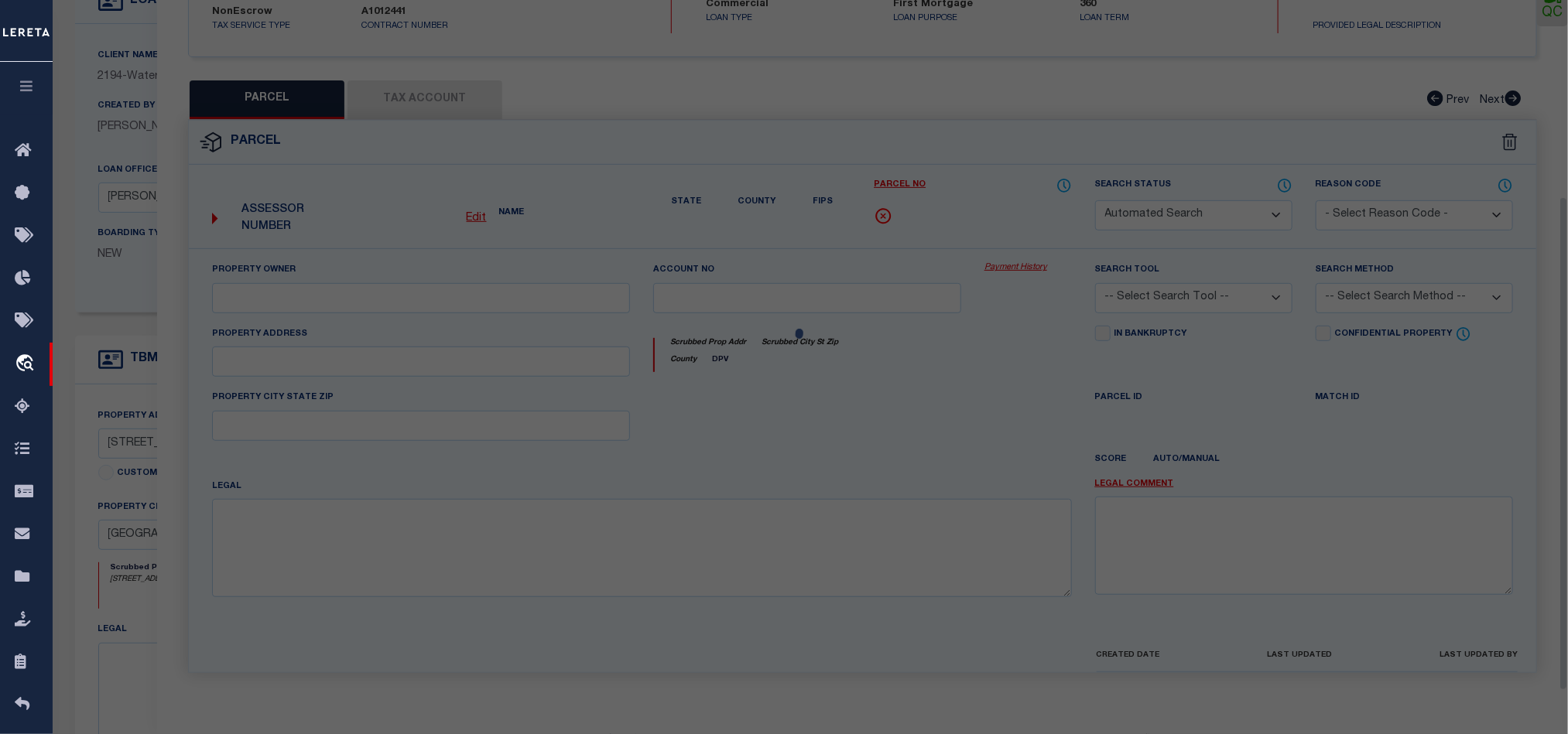
select select "QC"
type input "[PERSON_NAME]"
select select "AGW"
select select "LEG"
type input "[STREET_ADDRESS]"
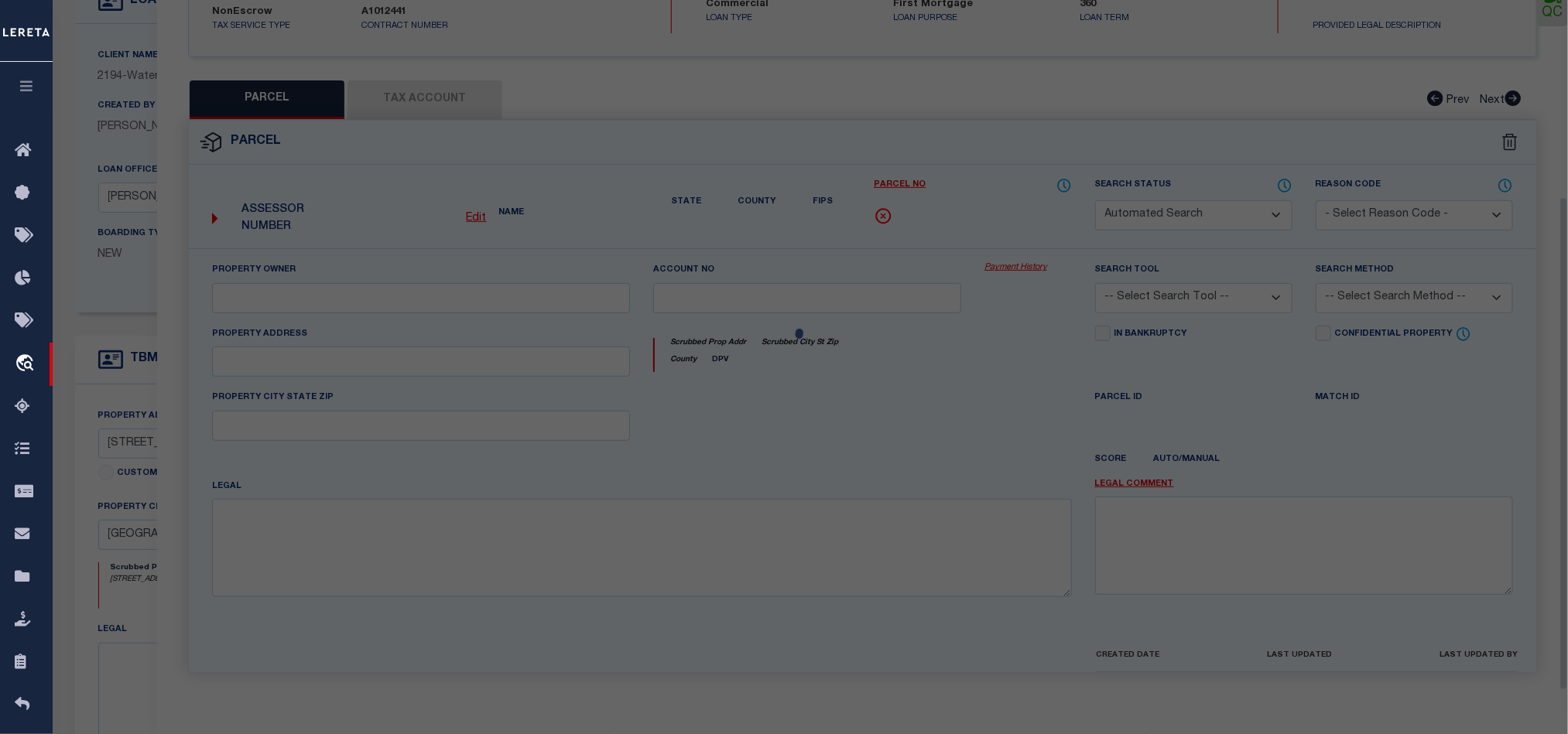
type input "[GEOGRAPHIC_DATA]"
type textarea "FROM SE COR OF SW 1/4 OF SEC TH W 100.03FT TH N ALG W R/W OF US HWY 19 1273.71F…"
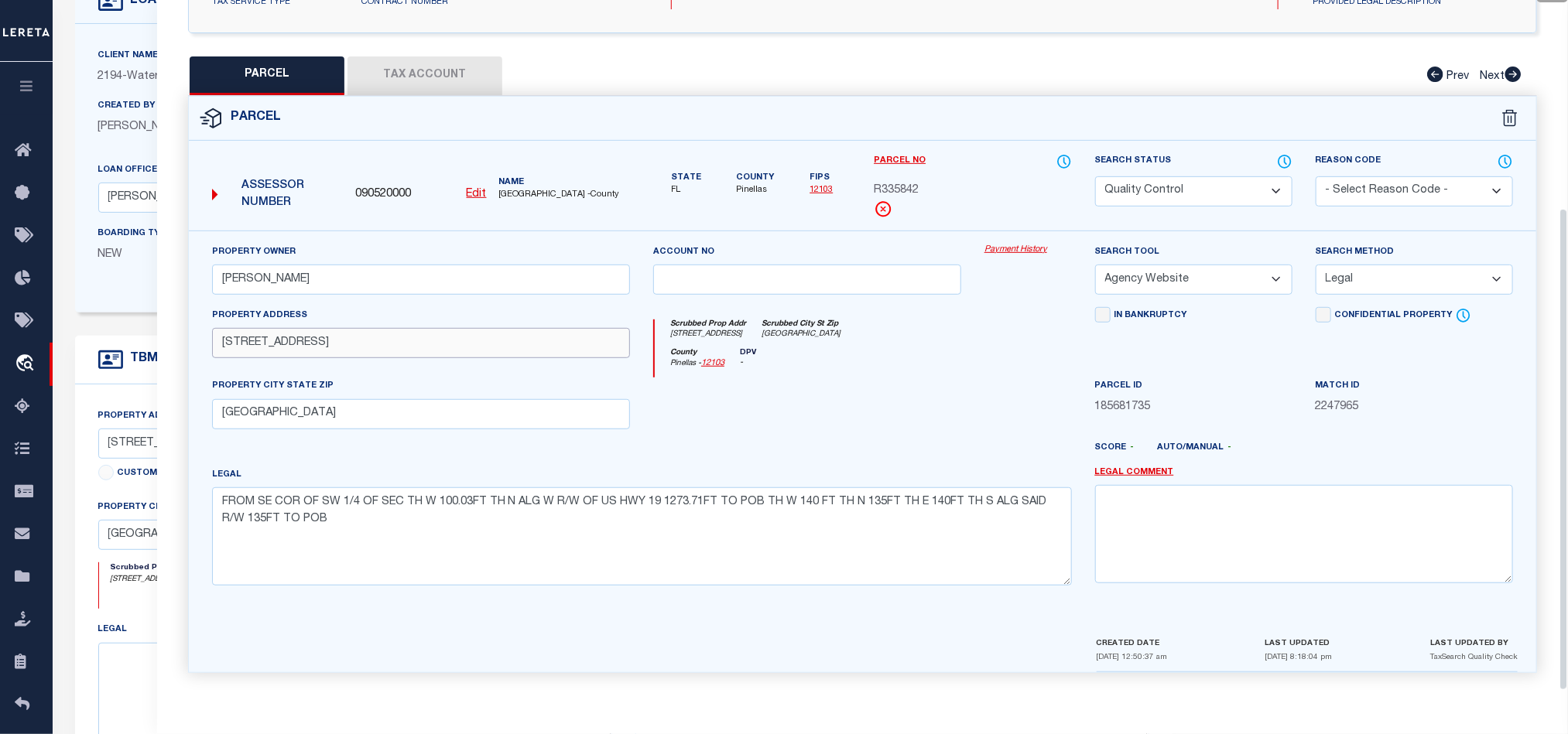
click at [227, 342] on input "[STREET_ADDRESS]" at bounding box center [420, 343] width 418 height 30
click at [1284, 158] on icon at bounding box center [1284, 161] width 15 height 17
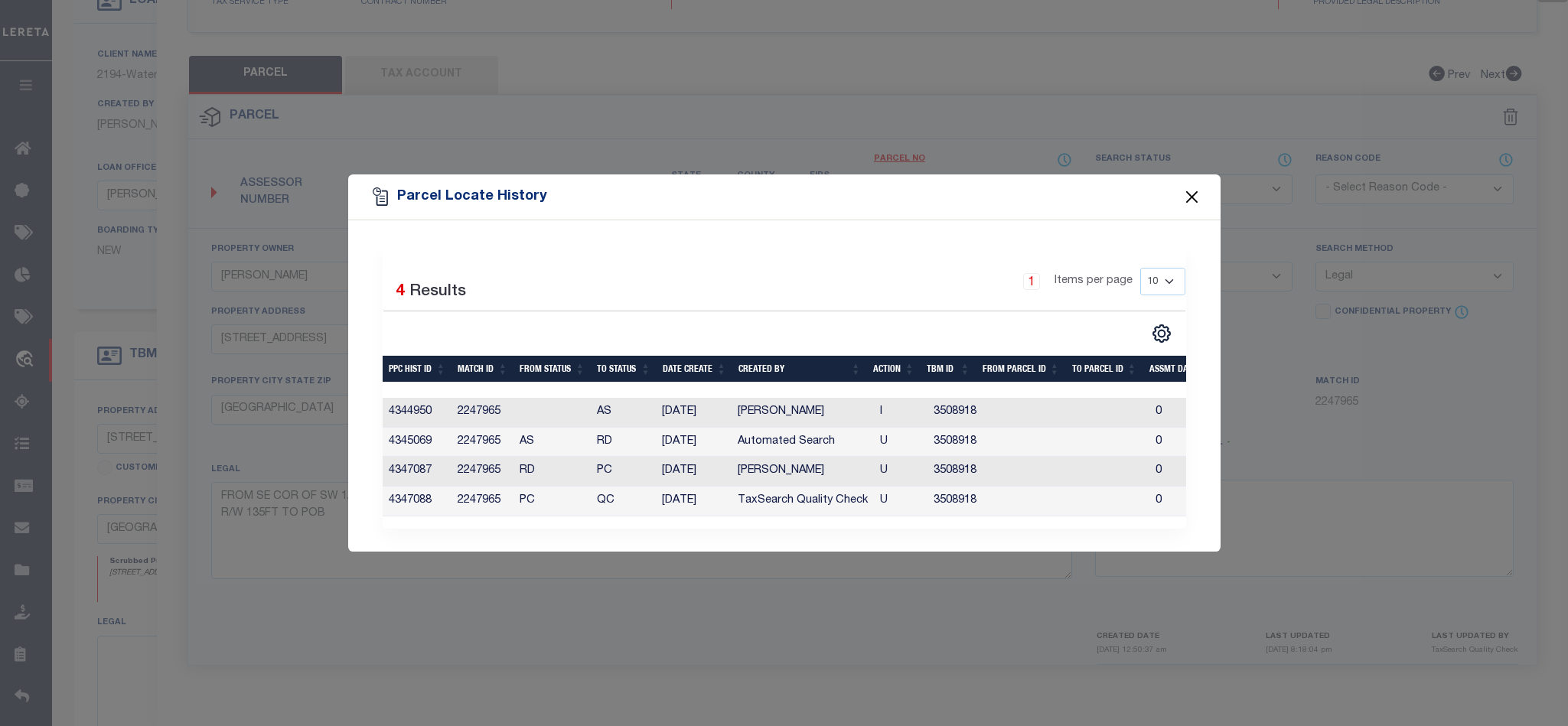
click at [1197, 190] on button "Close" at bounding box center [1191, 197] width 19 height 19
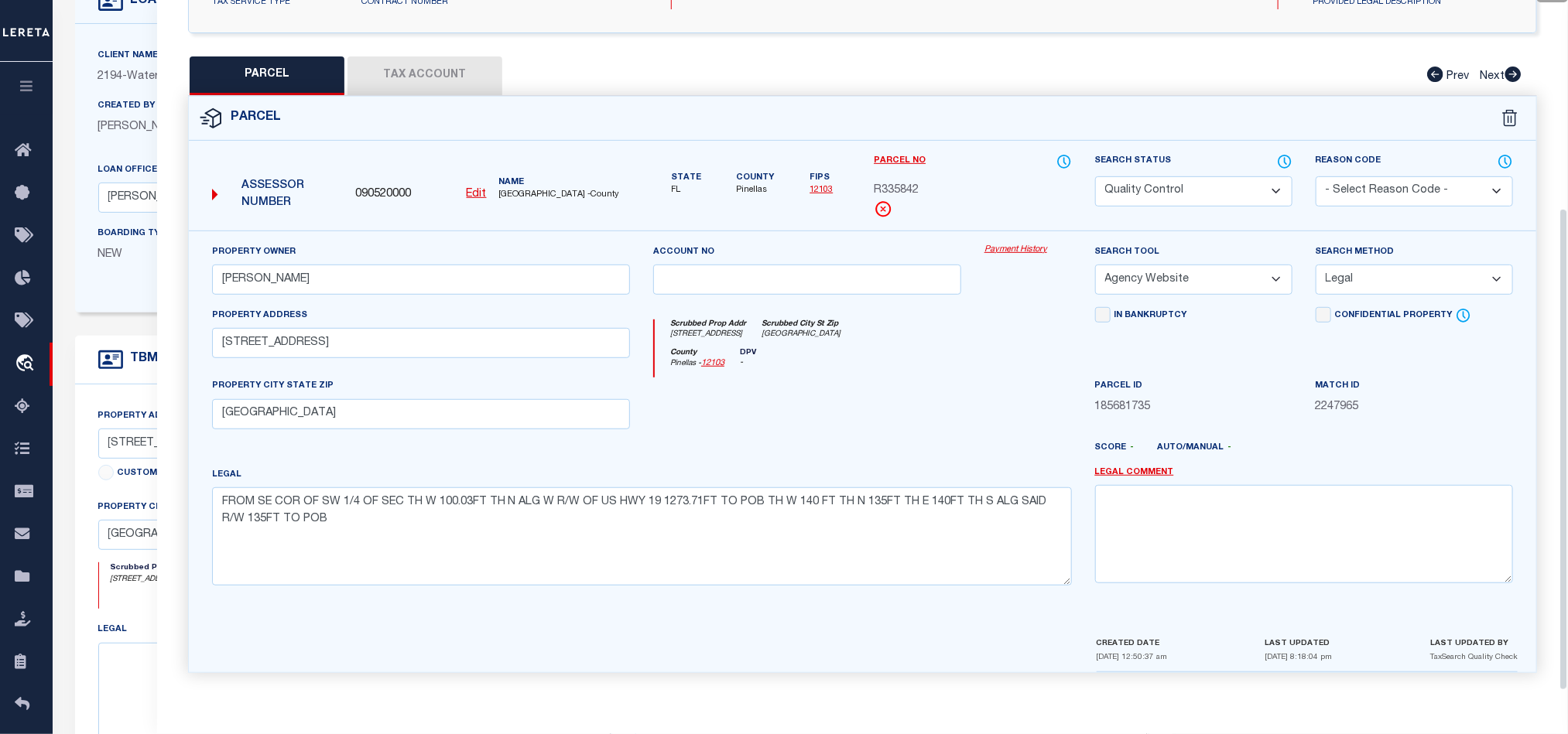
click at [848, 422] on div at bounding box center [807, 409] width 331 height 63
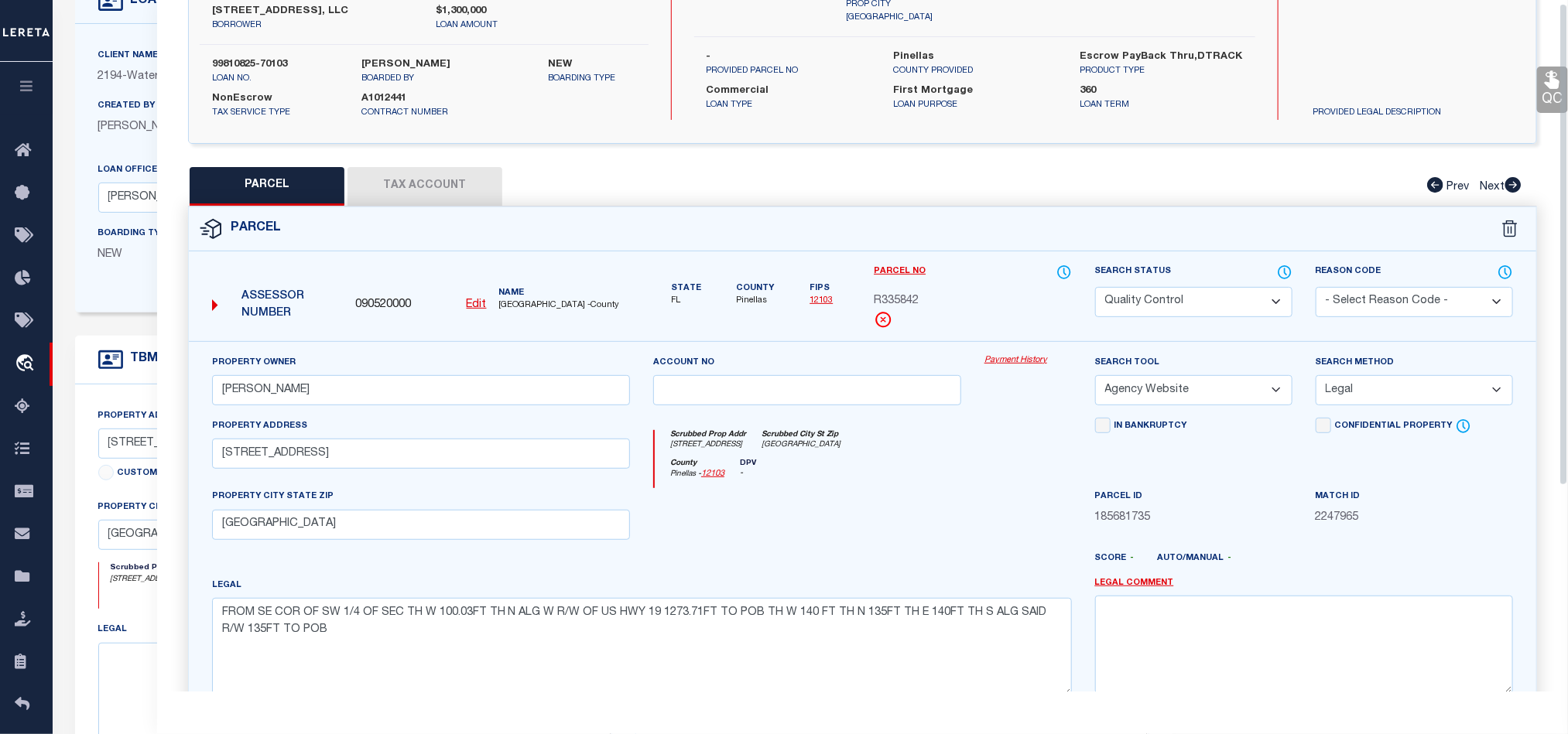
scroll to position [0, 0]
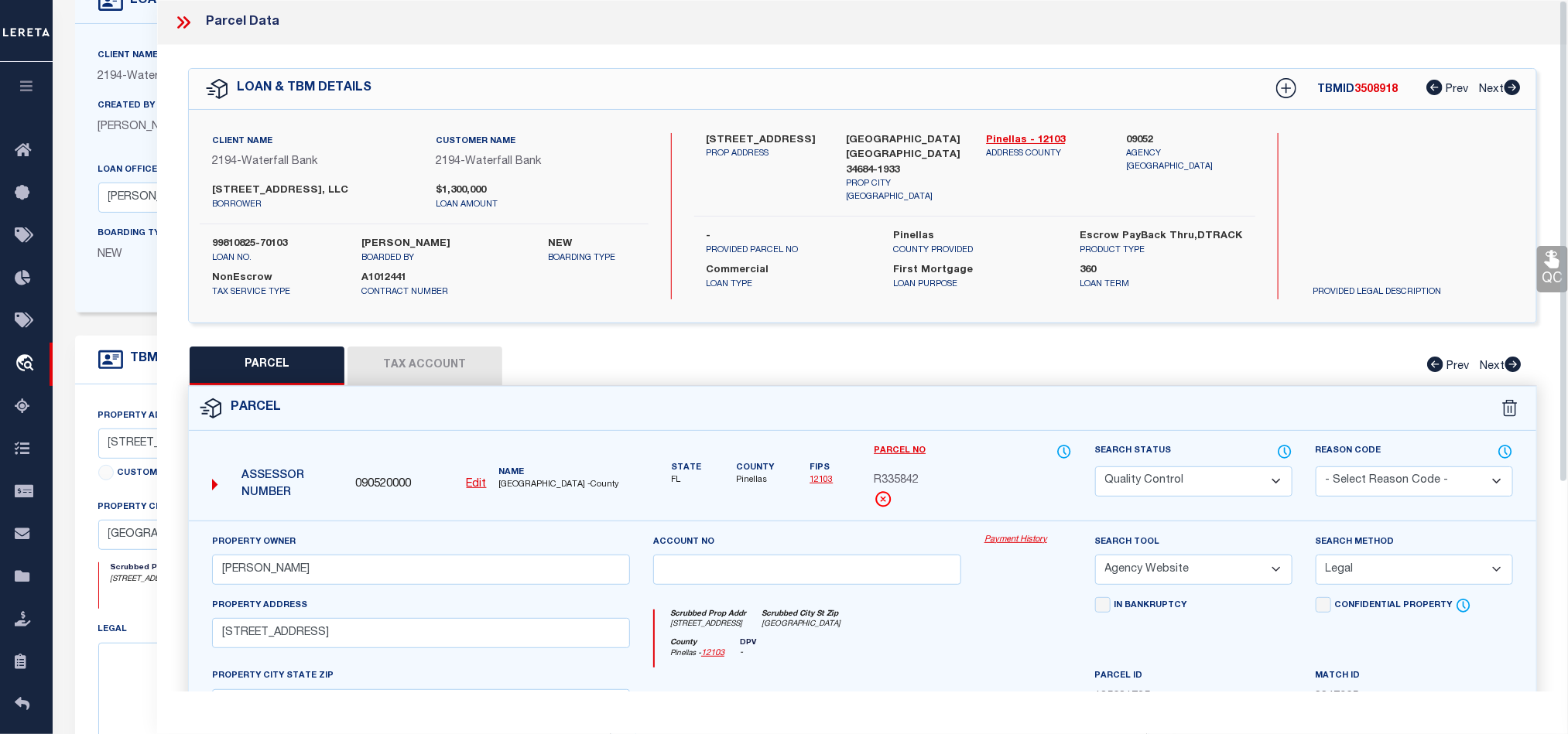
click at [180, 20] on icon at bounding box center [181, 22] width 7 height 13
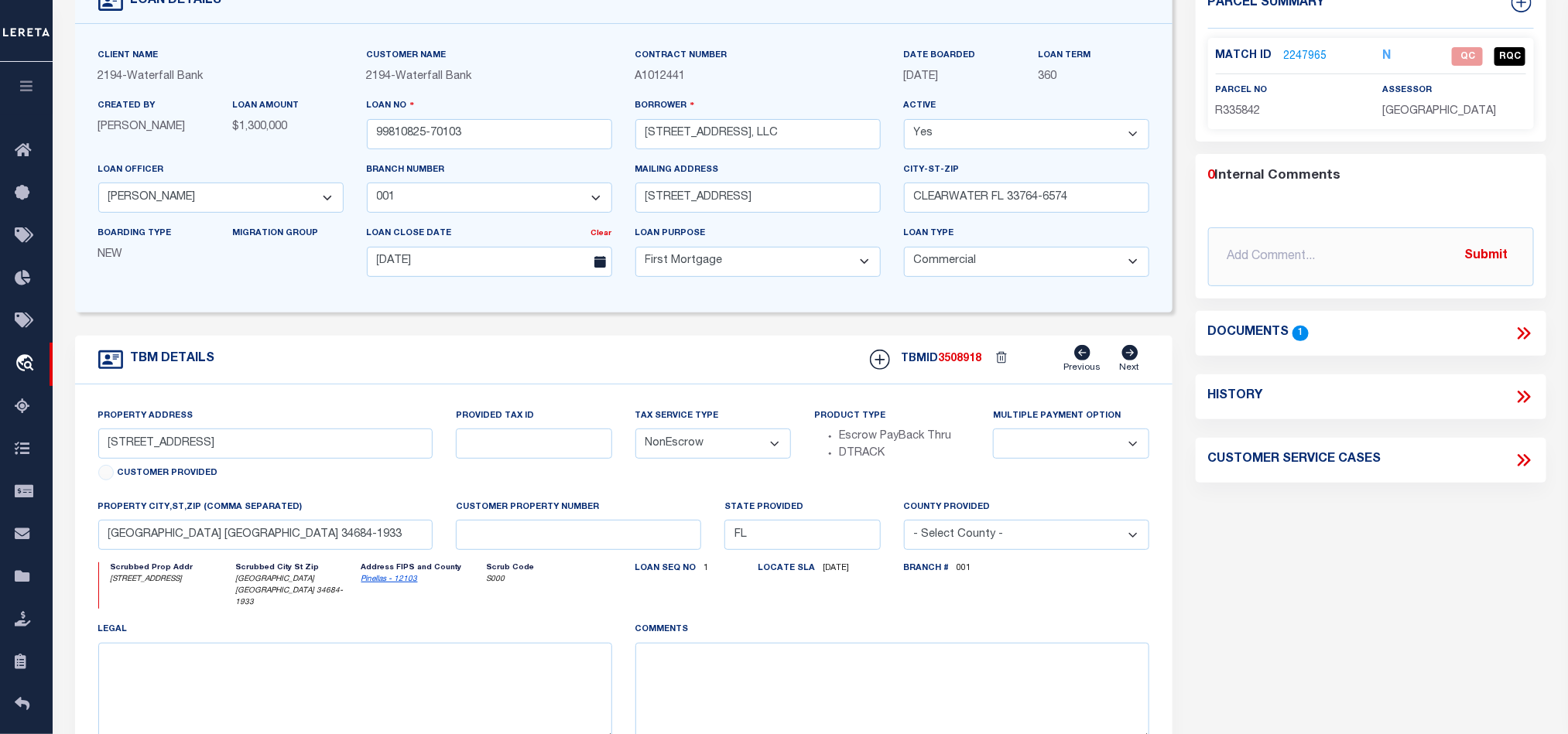
click at [1525, 328] on icon at bounding box center [1523, 333] width 20 height 20
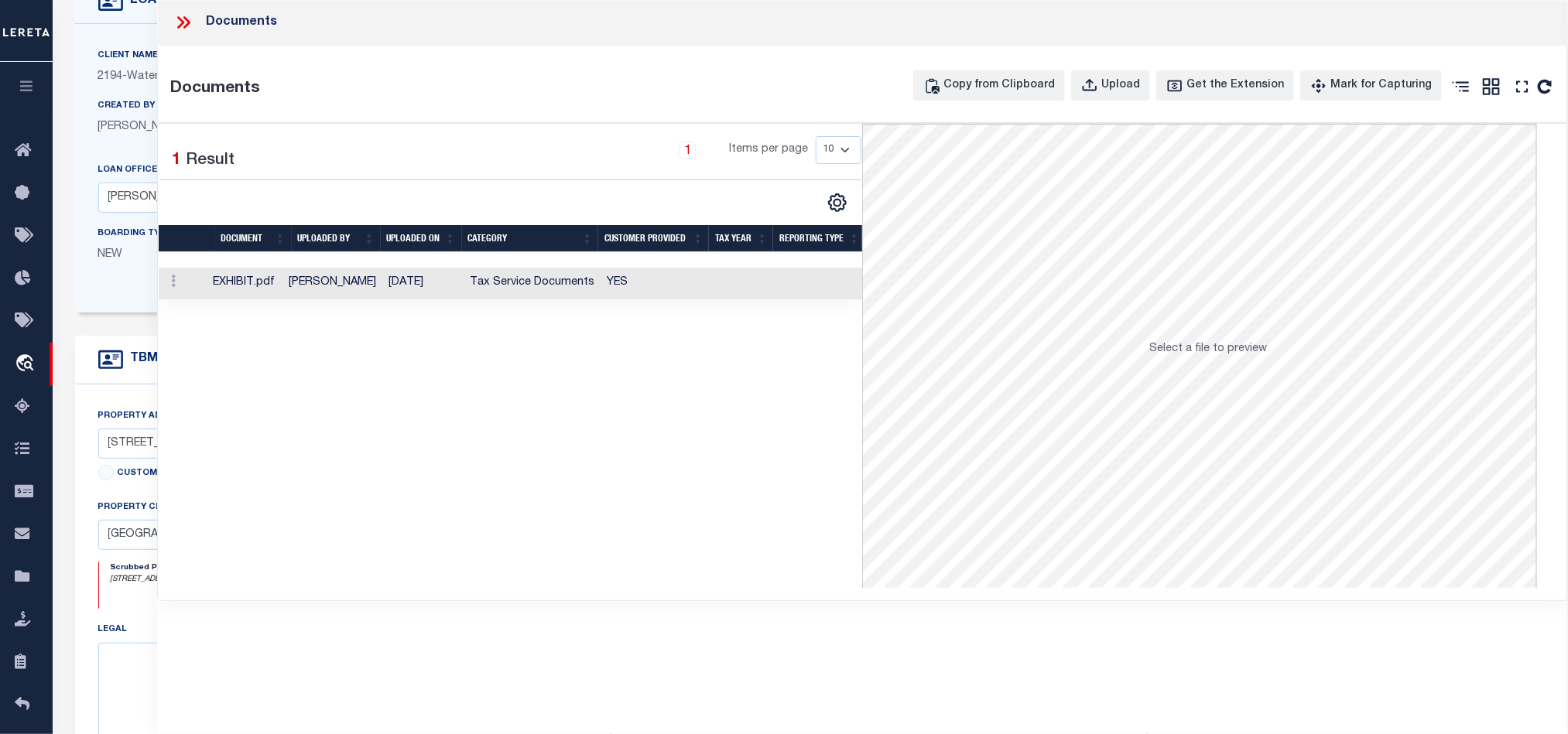
click at [727, 283] on td at bounding box center [742, 283] width 64 height 31
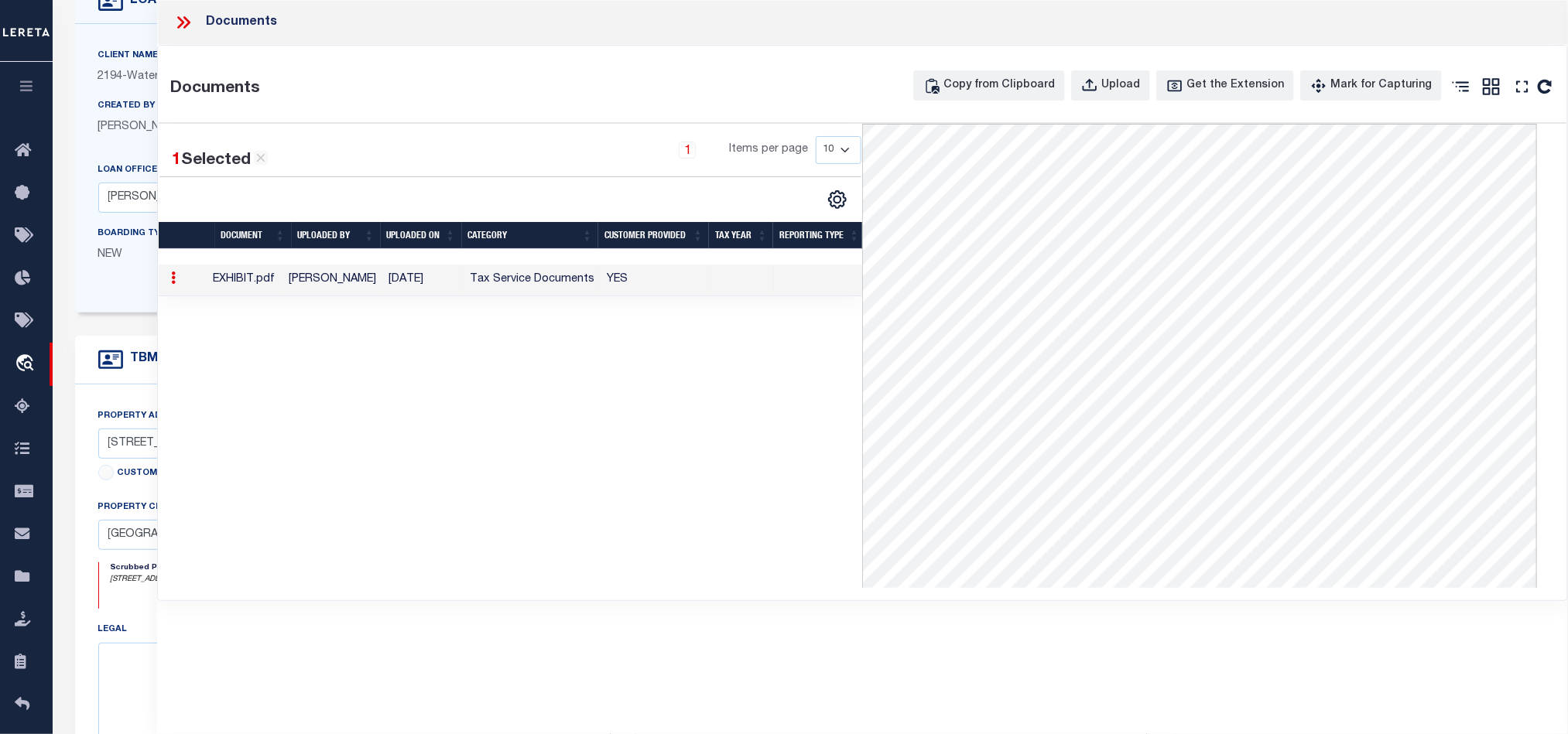
click at [170, 20] on div "Documents" at bounding box center [862, 22] width 1411 height 45
click at [184, 21] on icon at bounding box center [183, 22] width 20 height 20
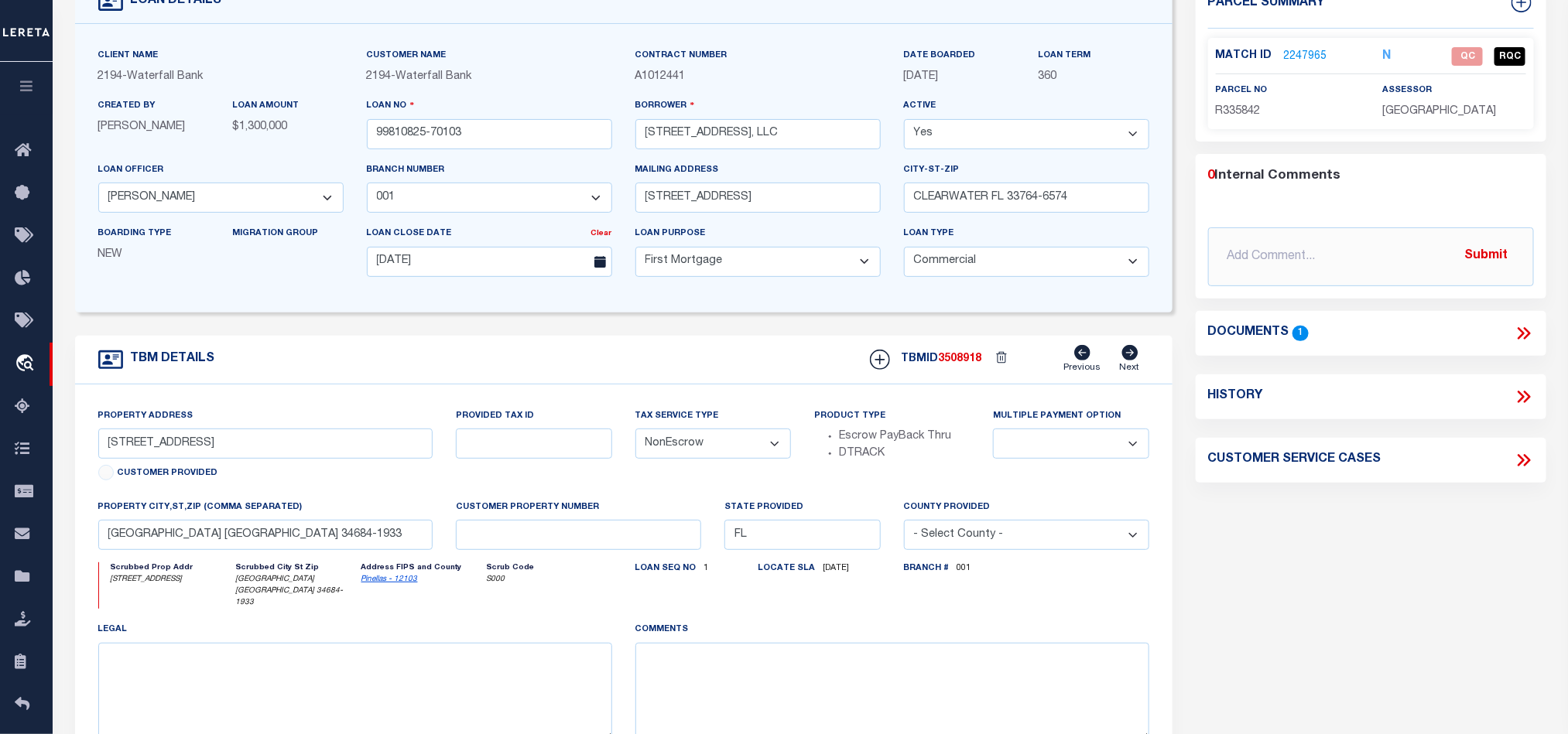
click at [1314, 49] on link "2247965" at bounding box center [1305, 57] width 43 height 16
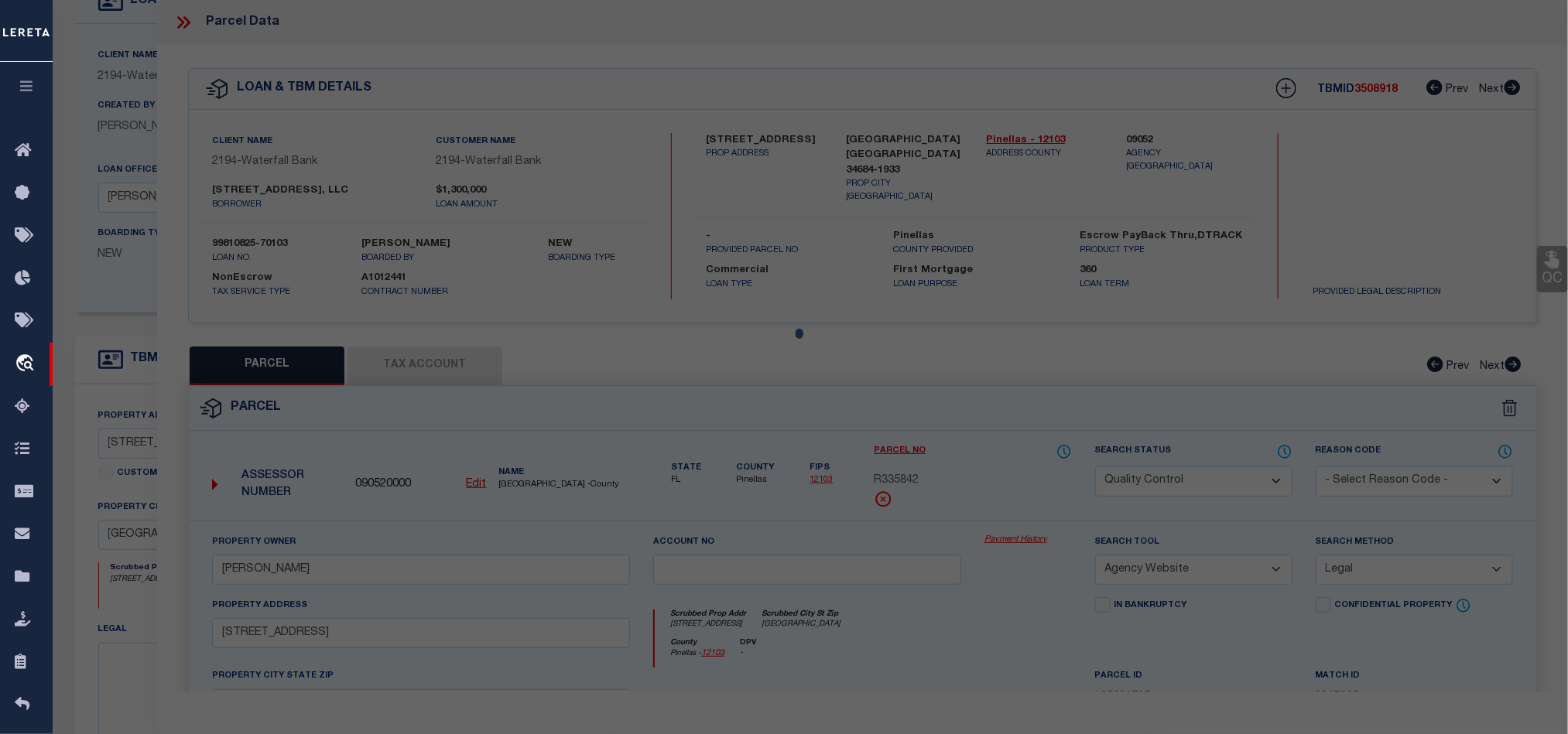
select select "AS"
select select
checkbox input "false"
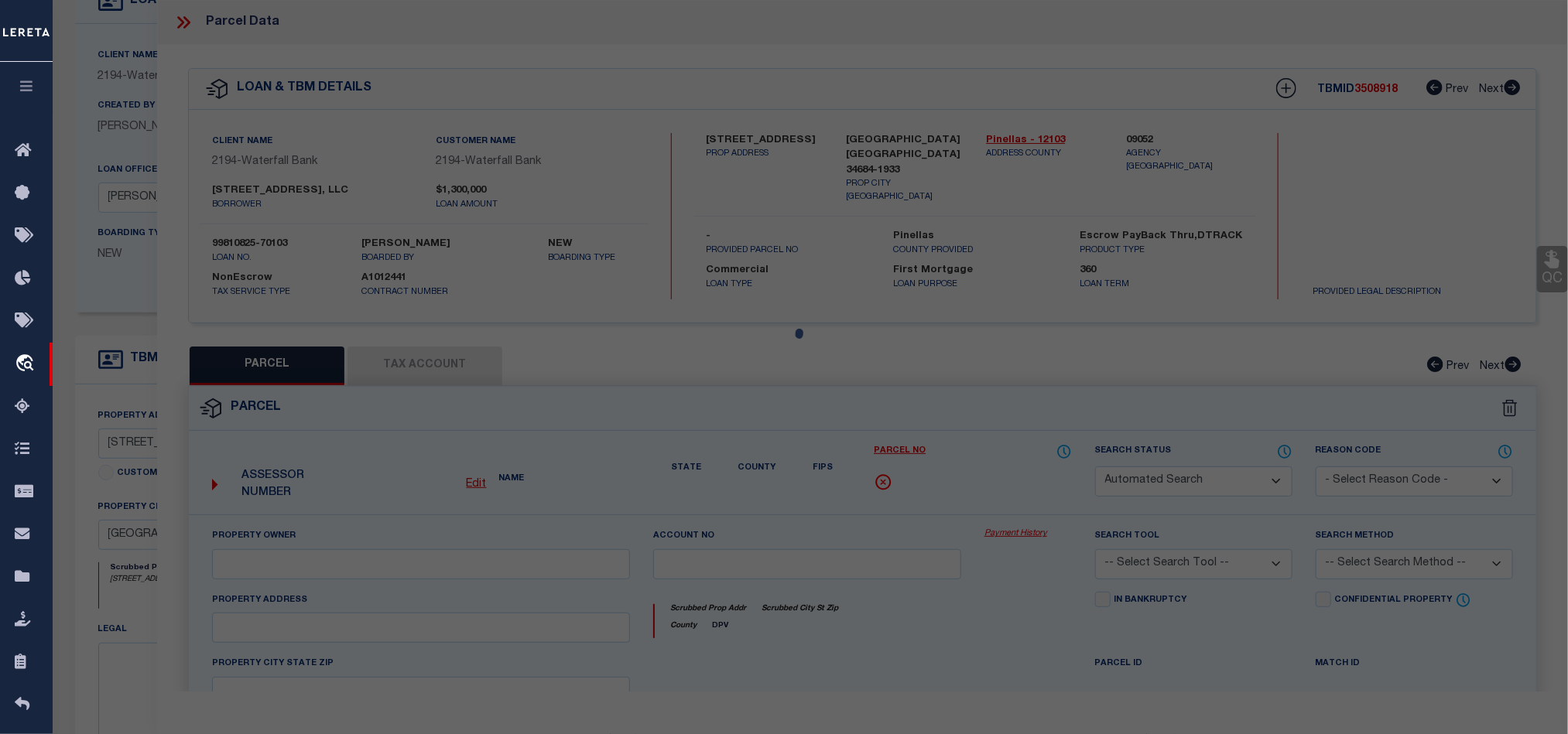
select select "QC"
type input "[PERSON_NAME]"
select select "AGW"
select select "LEG"
type input "[STREET_ADDRESS]"
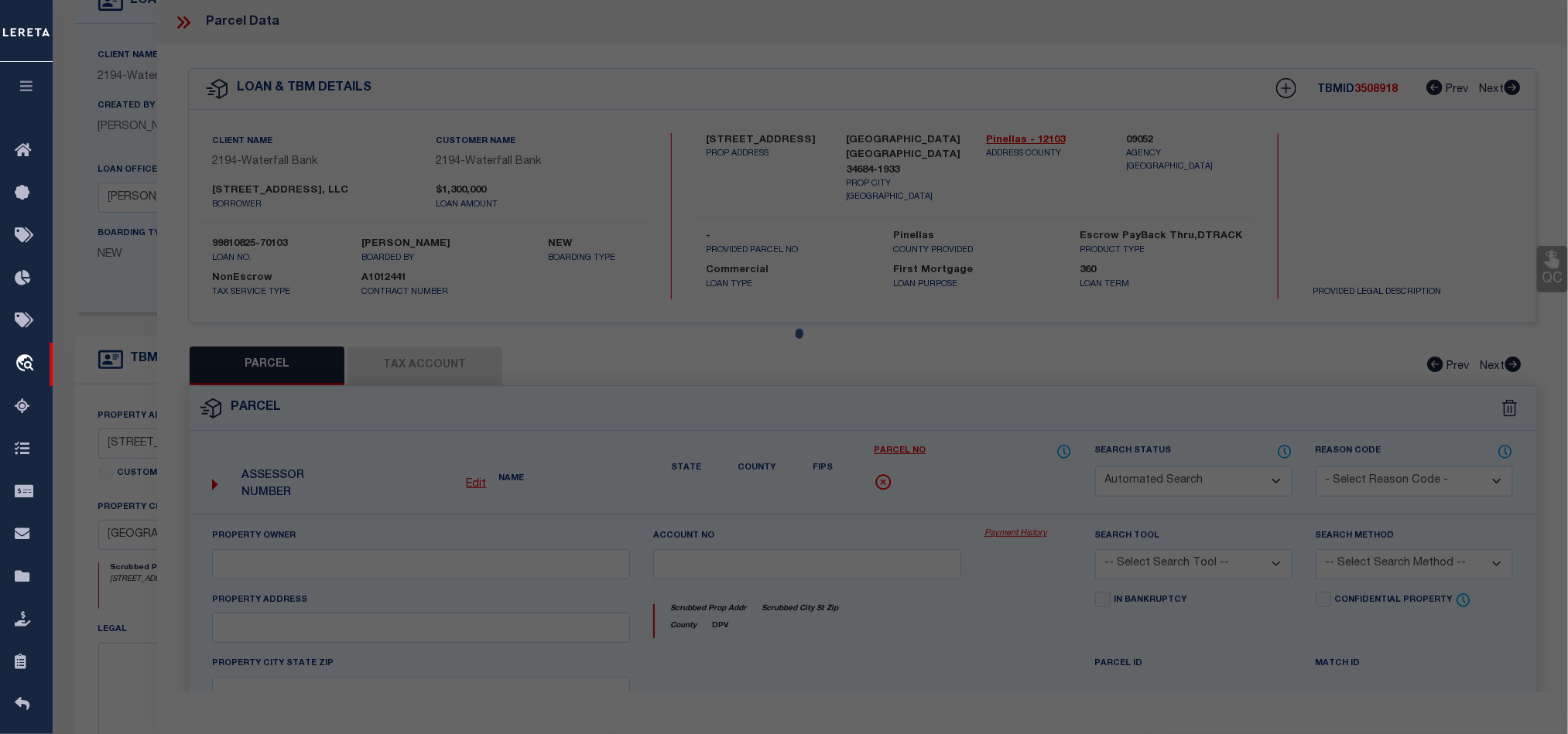
type input "[GEOGRAPHIC_DATA]"
type textarea "FROM SE COR OF SW 1/4 OF SEC TH W 100.03FT TH N ALG W R/W OF US HWY 19 1273.71F…"
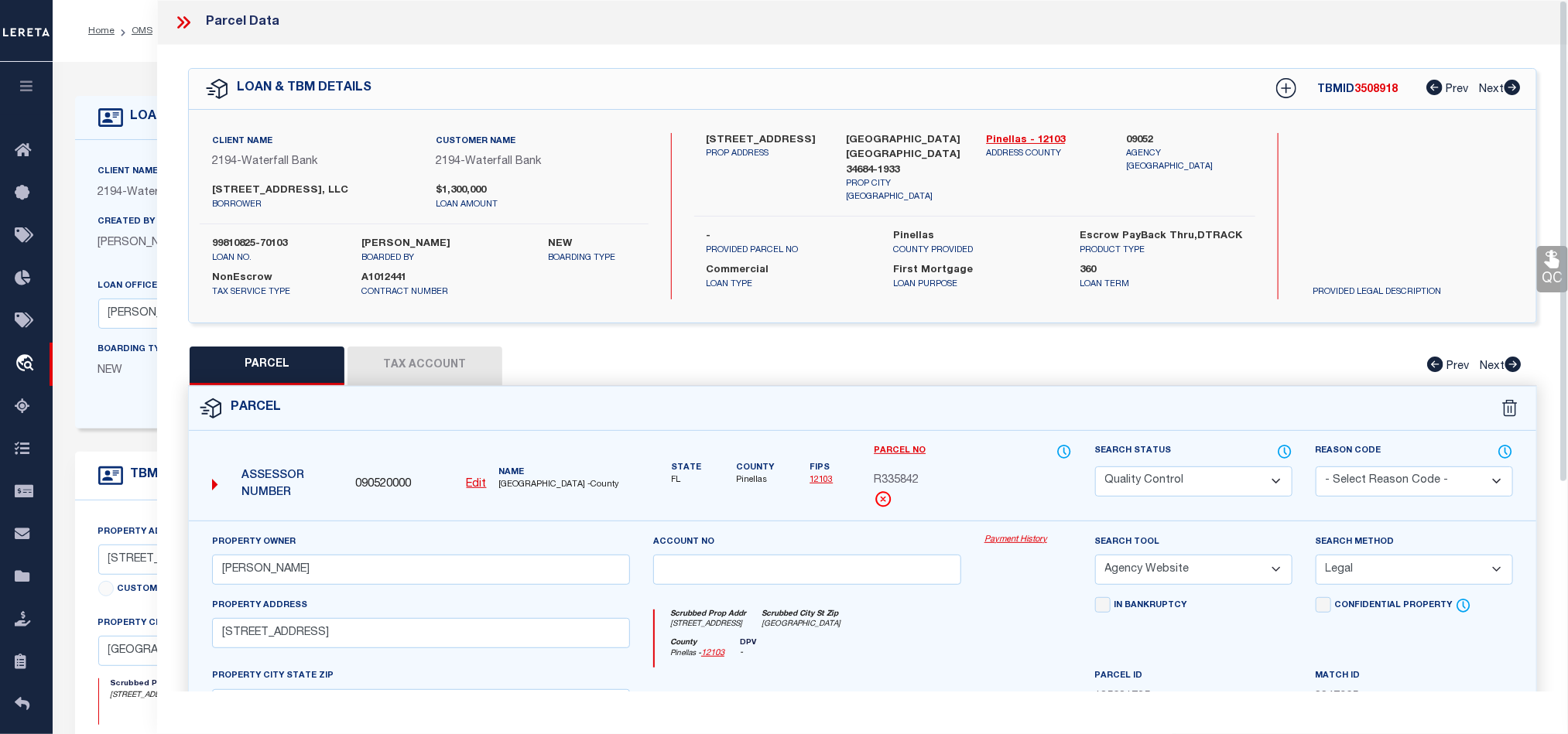
click at [894, 409] on div "Parcel" at bounding box center [862, 409] width 1347 height 44
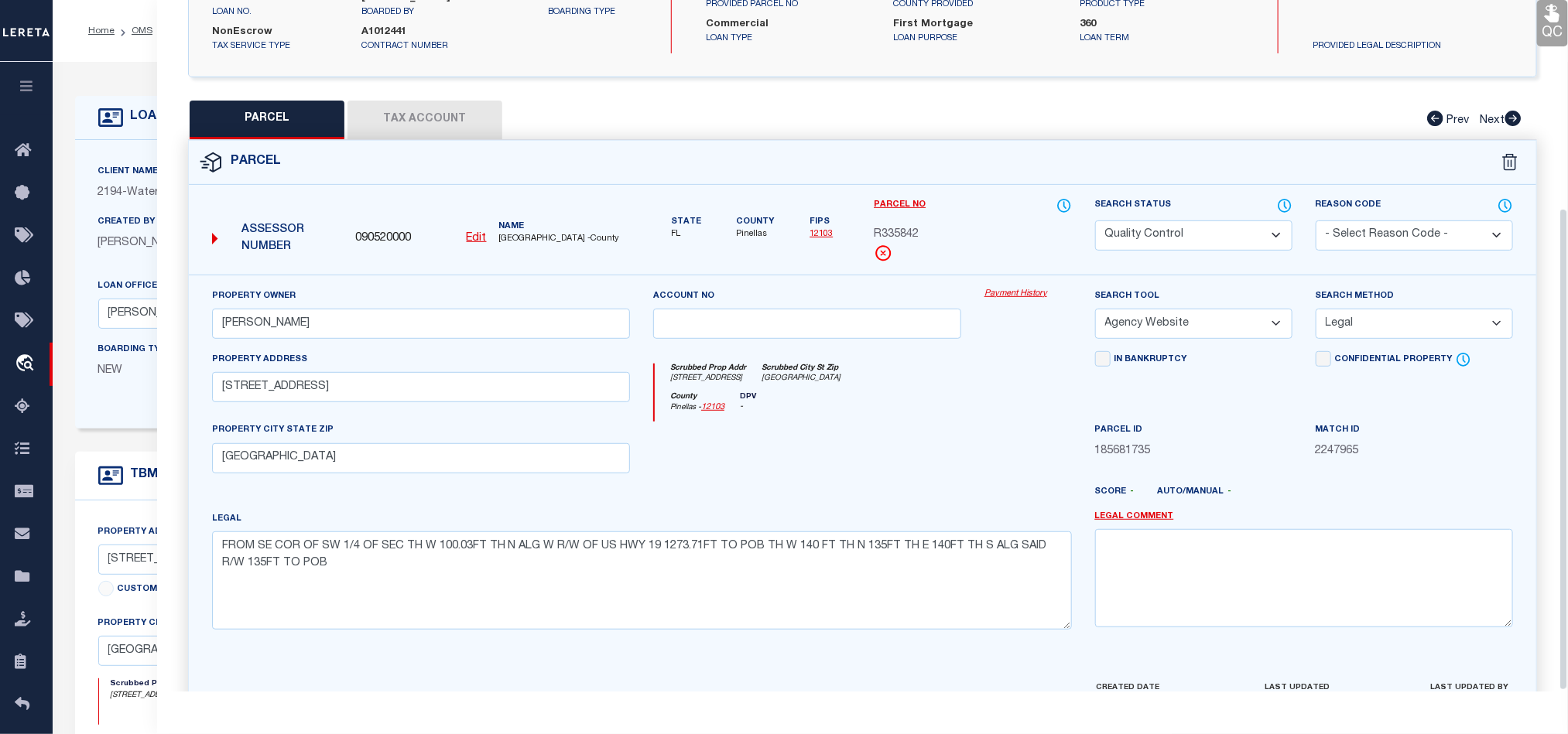
scroll to position [300, 0]
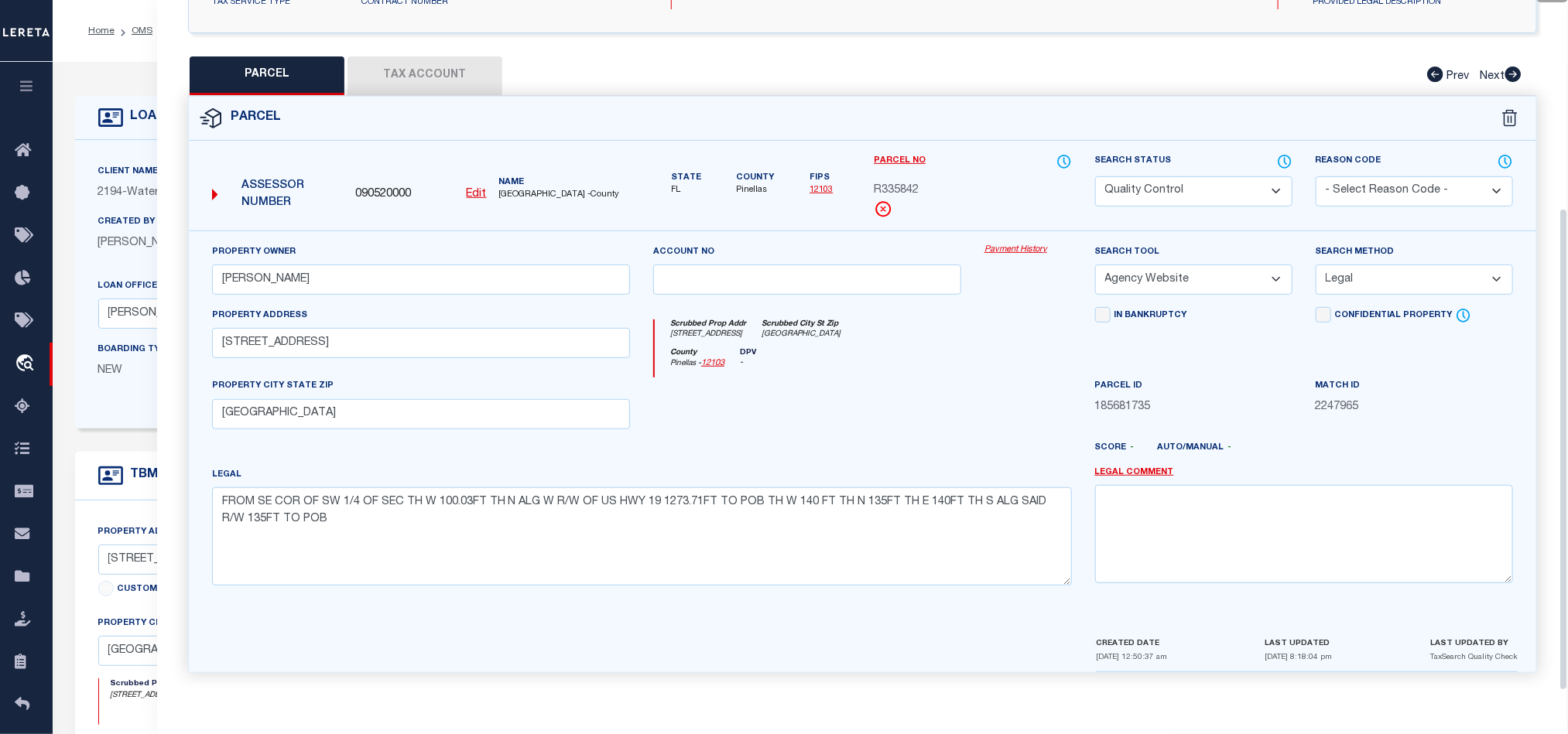
click at [894, 407] on div at bounding box center [807, 409] width 331 height 63
click at [1196, 176] on select "Automated Search Bad Parcel Complete Duplicate Parcel High Dollar Reporting In …" at bounding box center [1193, 191] width 198 height 30
select select "CP"
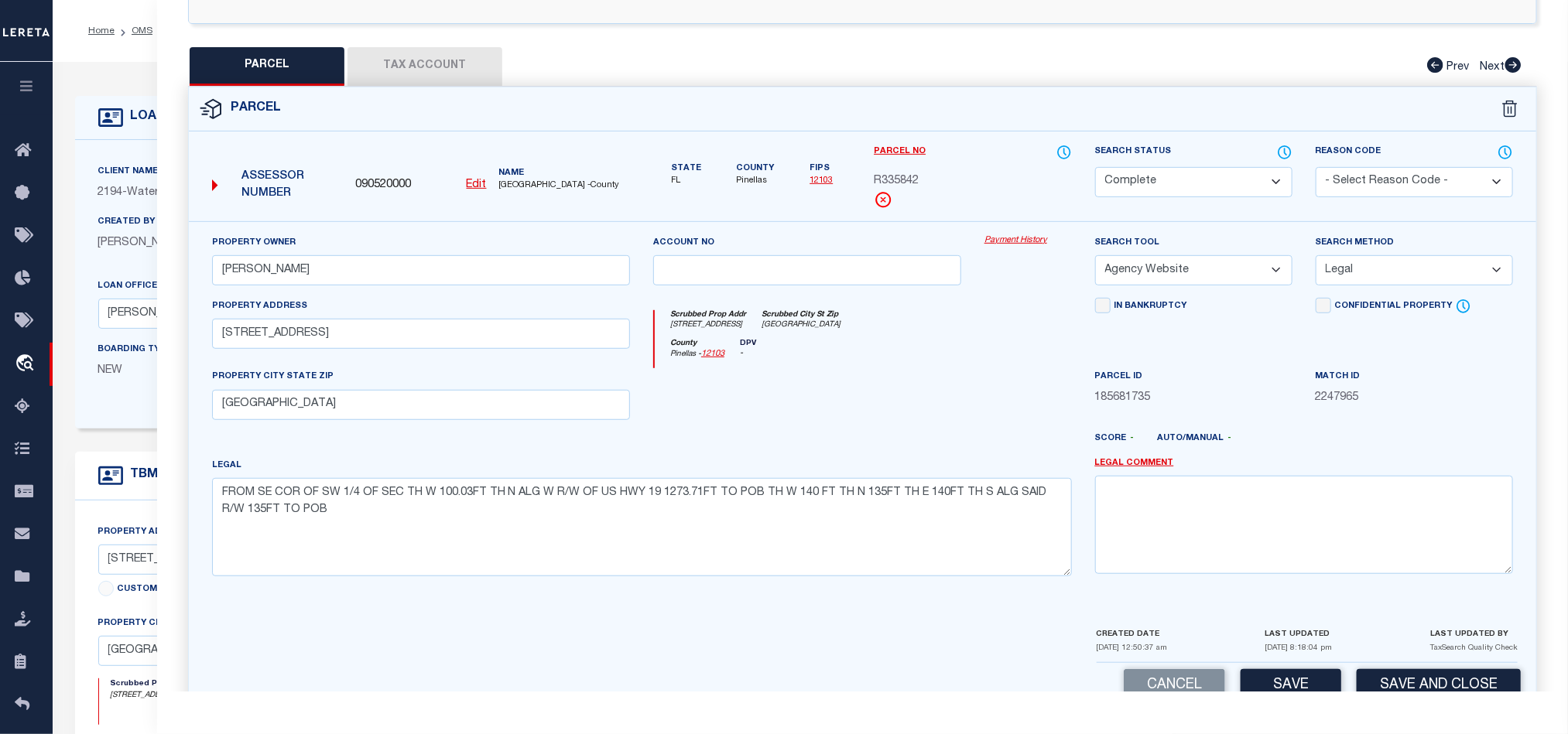
drag, startPoint x: 846, startPoint y: 391, endPoint x: 1295, endPoint y: 400, distance: 449.1
click at [848, 391] on div at bounding box center [807, 400] width 331 height 63
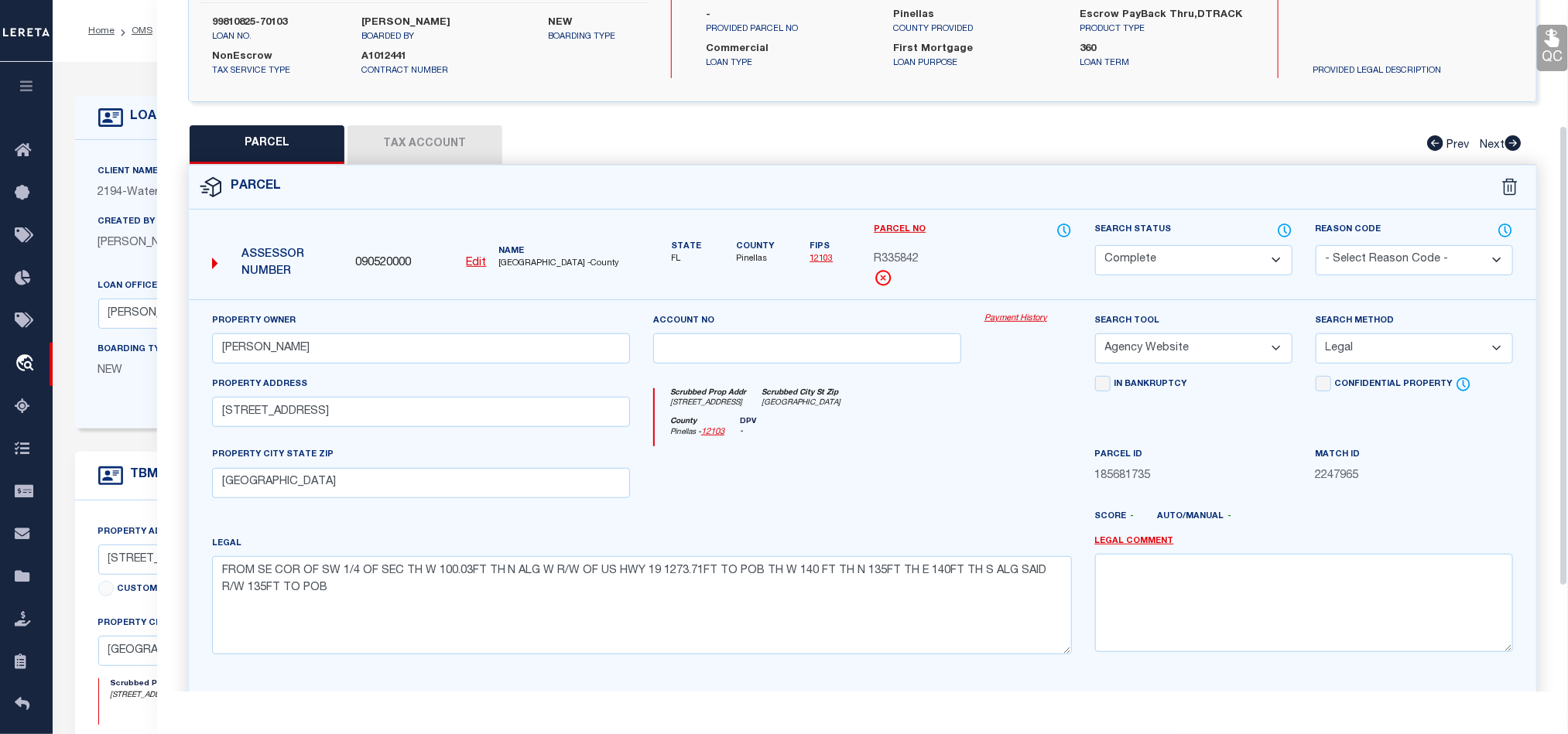
scroll to position [183, 0]
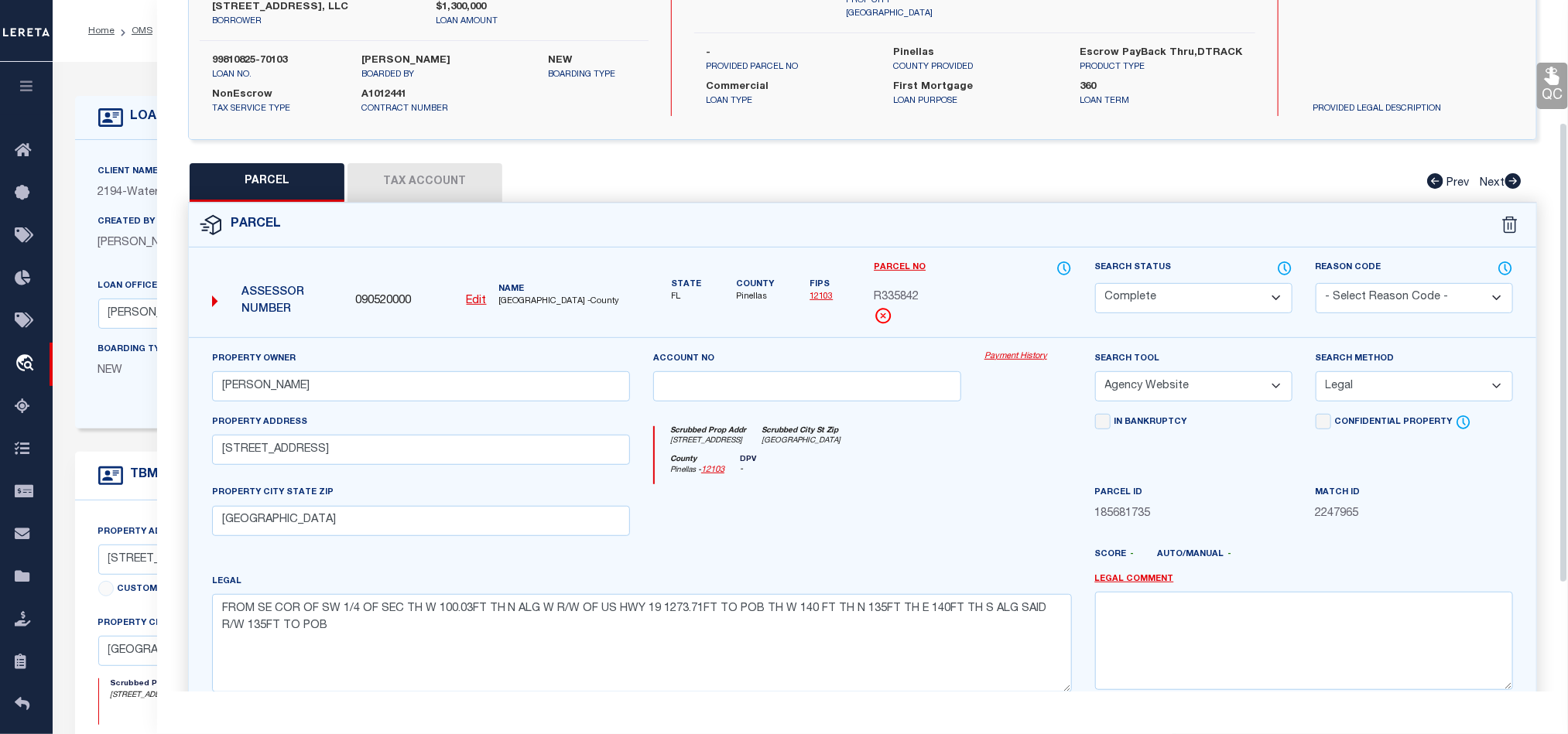
click at [1553, 91] on link "QC" at bounding box center [1552, 86] width 31 height 46
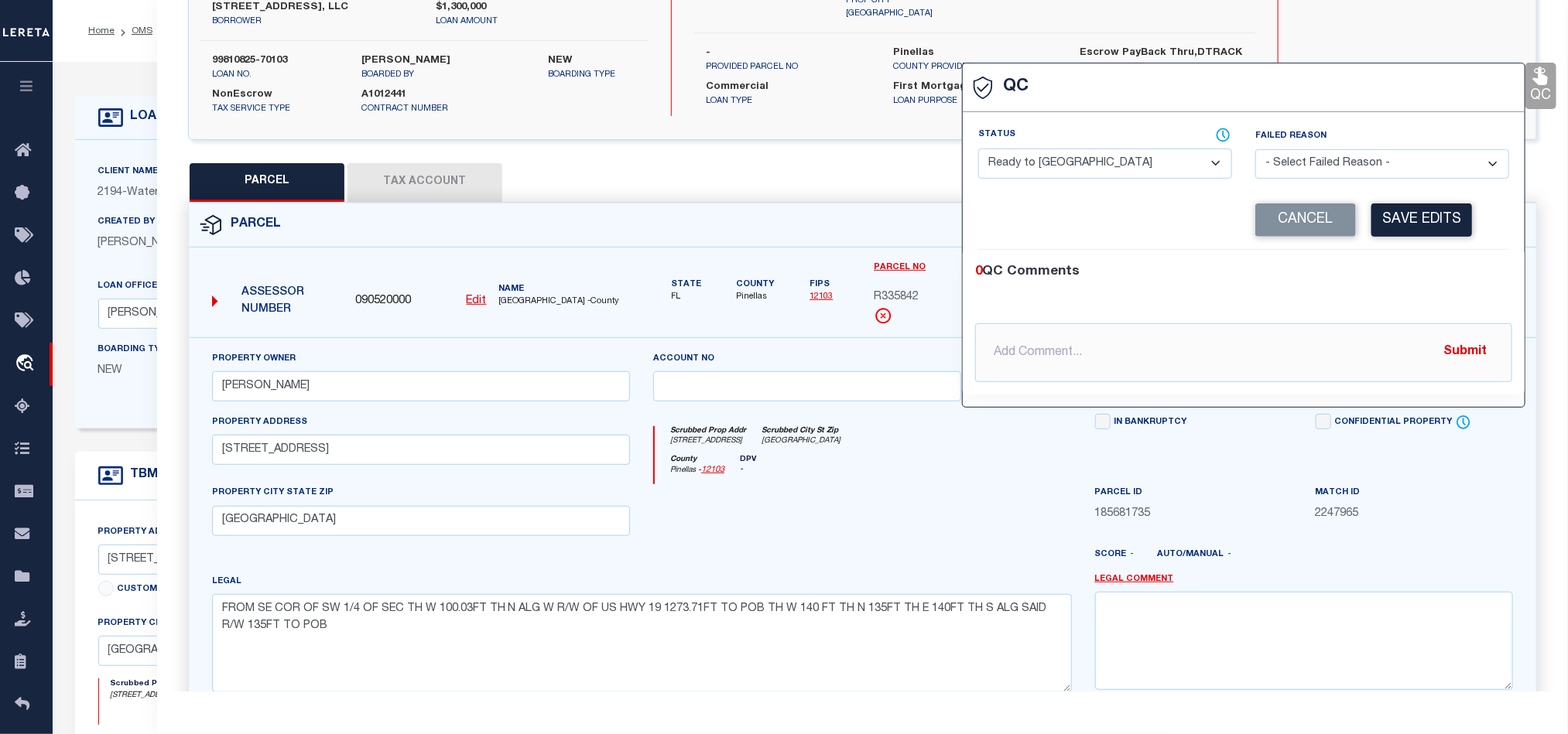
click at [1163, 161] on select "- Select Status - Ready to QC Correct Incorrect" at bounding box center [1106, 164] width 254 height 30
select select "COR"
drag, startPoint x: 1466, startPoint y: 288, endPoint x: 1466, endPoint y: 262, distance: 26.0
click at [1466, 288] on div "0 QC Comments @[PERSON_NAME] @[PERSON_NAME] @[PERSON_NAME] @[PERSON_NAME] @[PER…" at bounding box center [1243, 322] width 562 height 120
click at [1459, 223] on button "Save Edits" at bounding box center [1421, 220] width 100 height 33
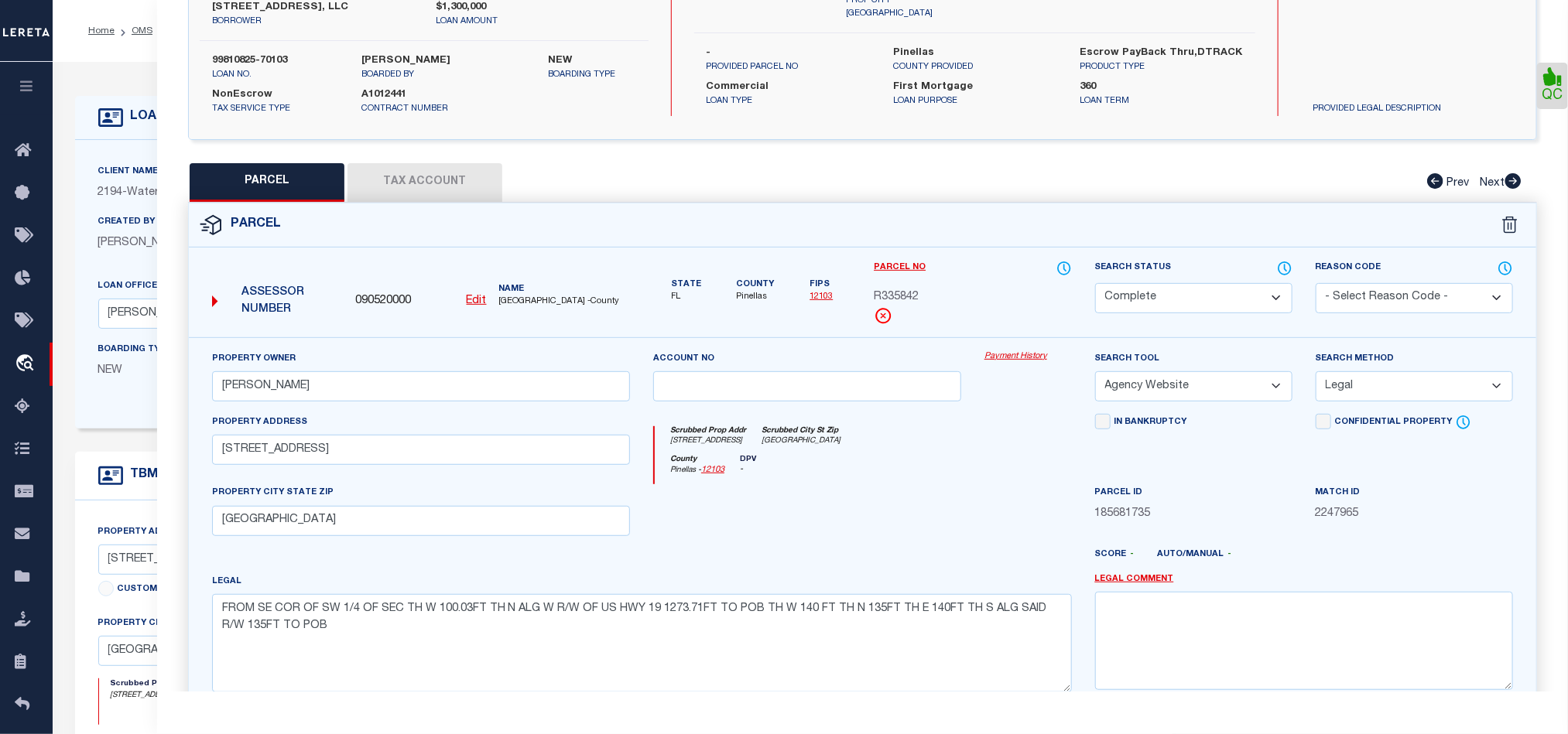
scroll to position [346, 0]
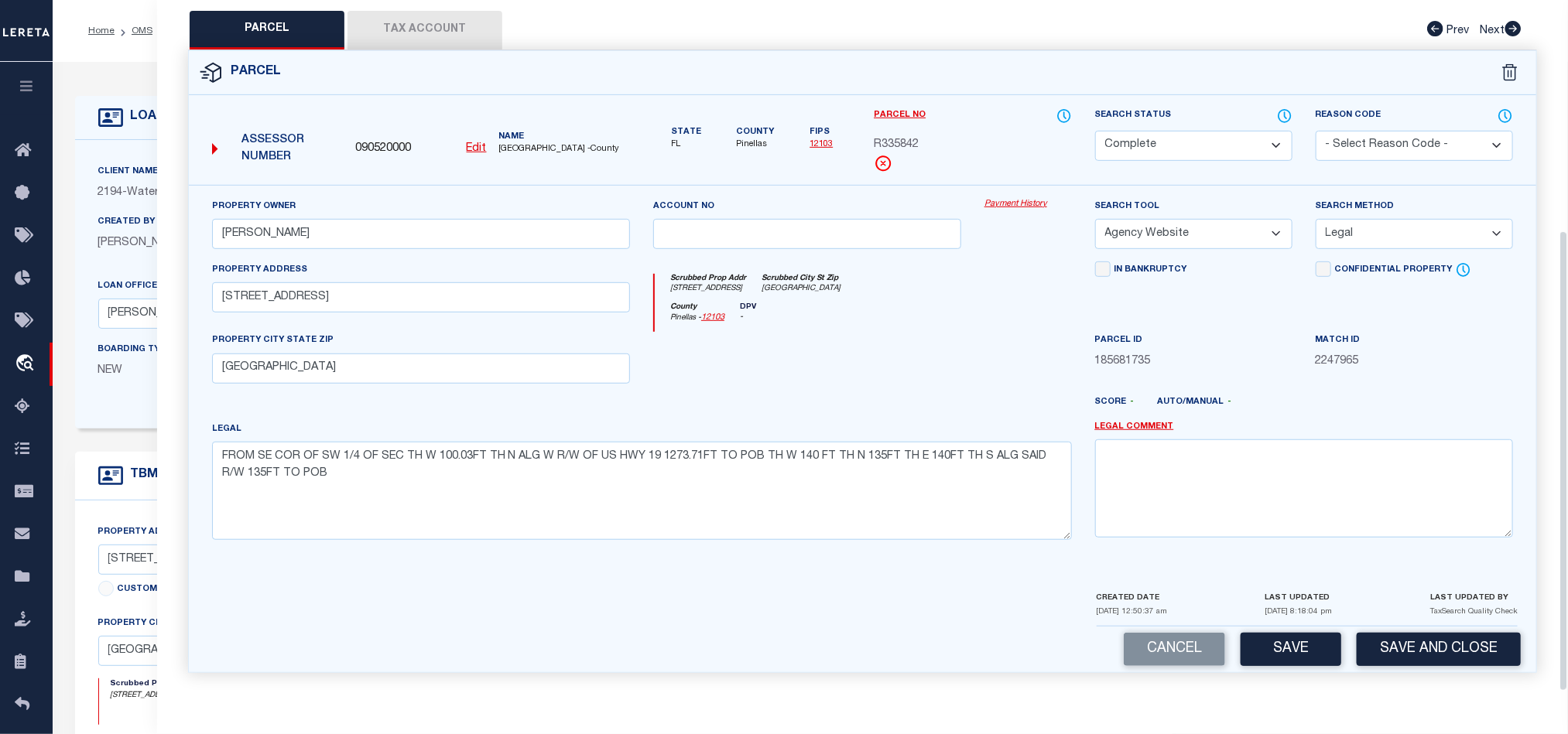
click at [1452, 671] on div "Cancel Save Save and Close" at bounding box center [862, 649] width 1347 height 46
click at [1472, 645] on button "Save and Close" at bounding box center [1438, 649] width 164 height 33
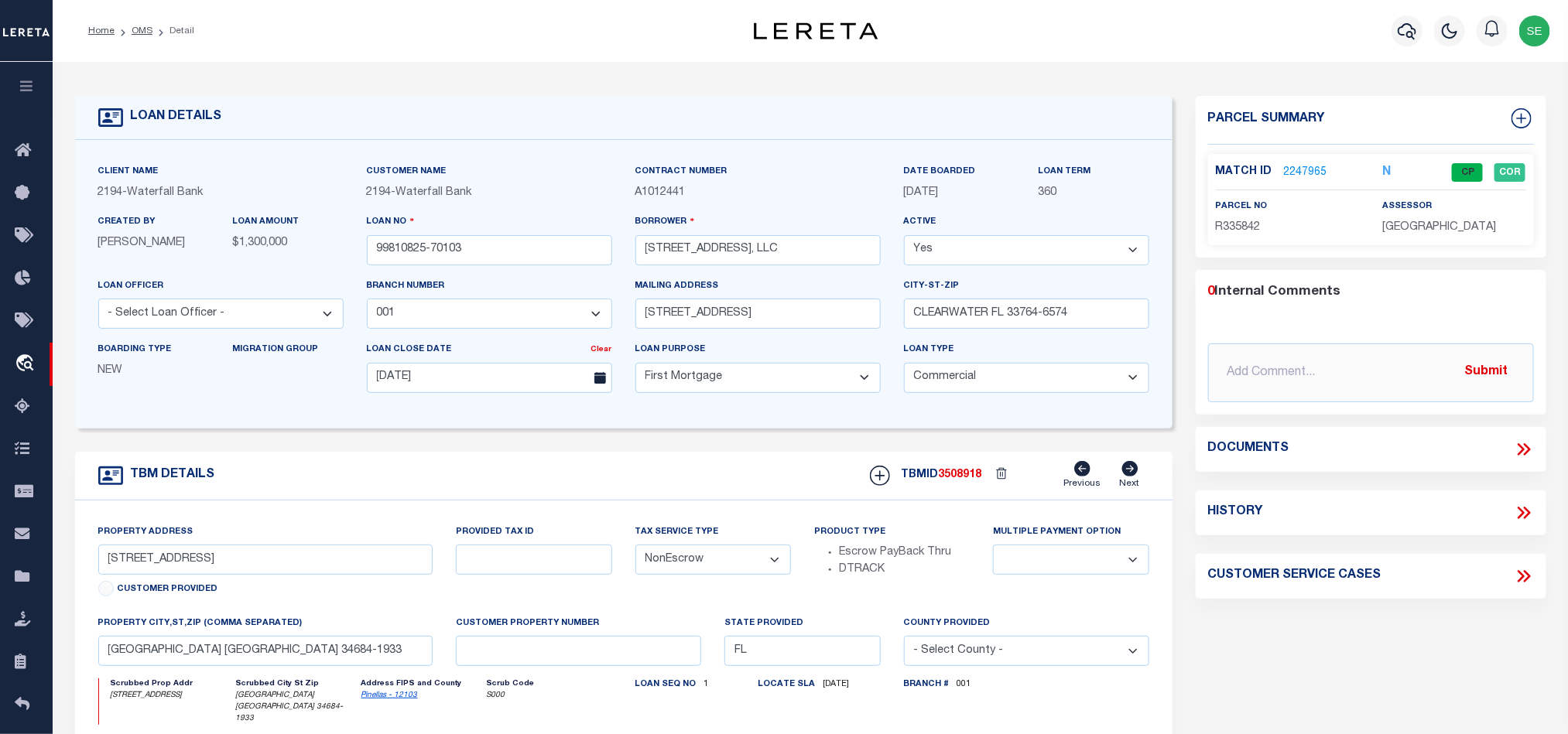
select select
click at [492, 256] on input "99810825-70103" at bounding box center [489, 250] width 245 height 30
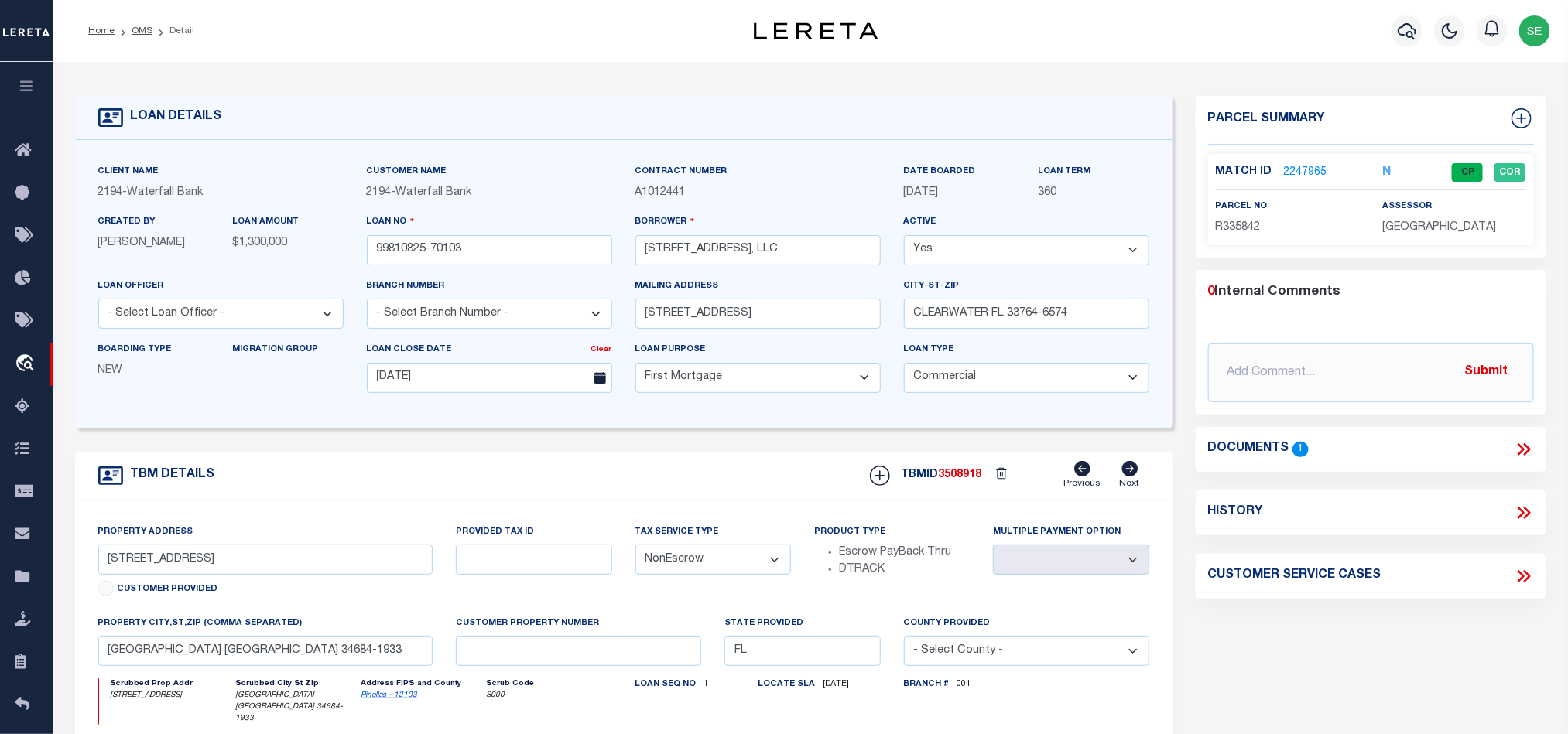
click at [964, 478] on span "3508918" at bounding box center [961, 475] width 43 height 11
copy span "3508918"
click at [1436, 227] on span "[GEOGRAPHIC_DATA]" at bounding box center [1438, 227] width 114 height 11
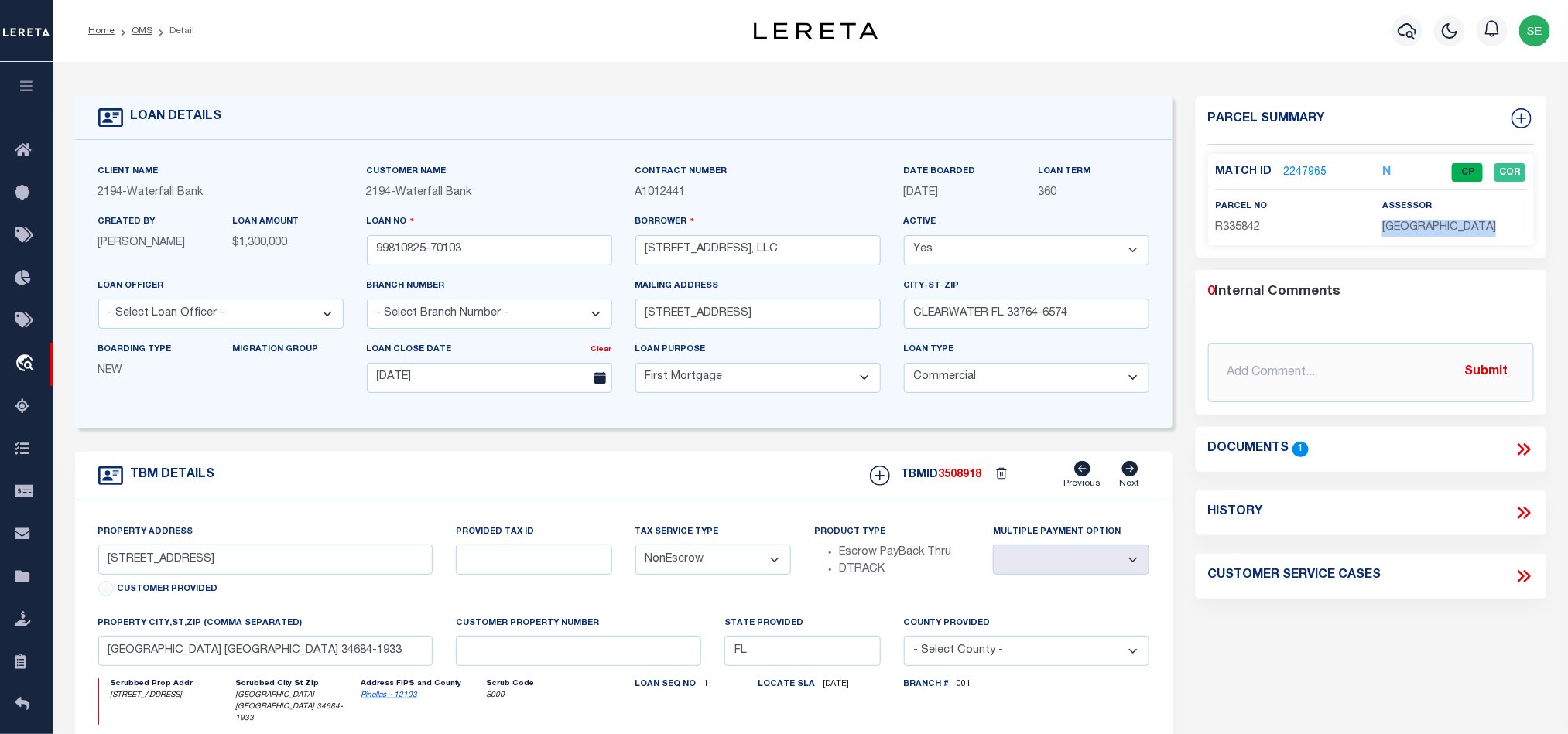
click at [1436, 227] on span "[GEOGRAPHIC_DATA]" at bounding box center [1438, 227] width 114 height 11
copy div "[GEOGRAPHIC_DATA]"
click at [1226, 228] on span "R335842" at bounding box center [1238, 227] width 45 height 11
copy span "R335842"
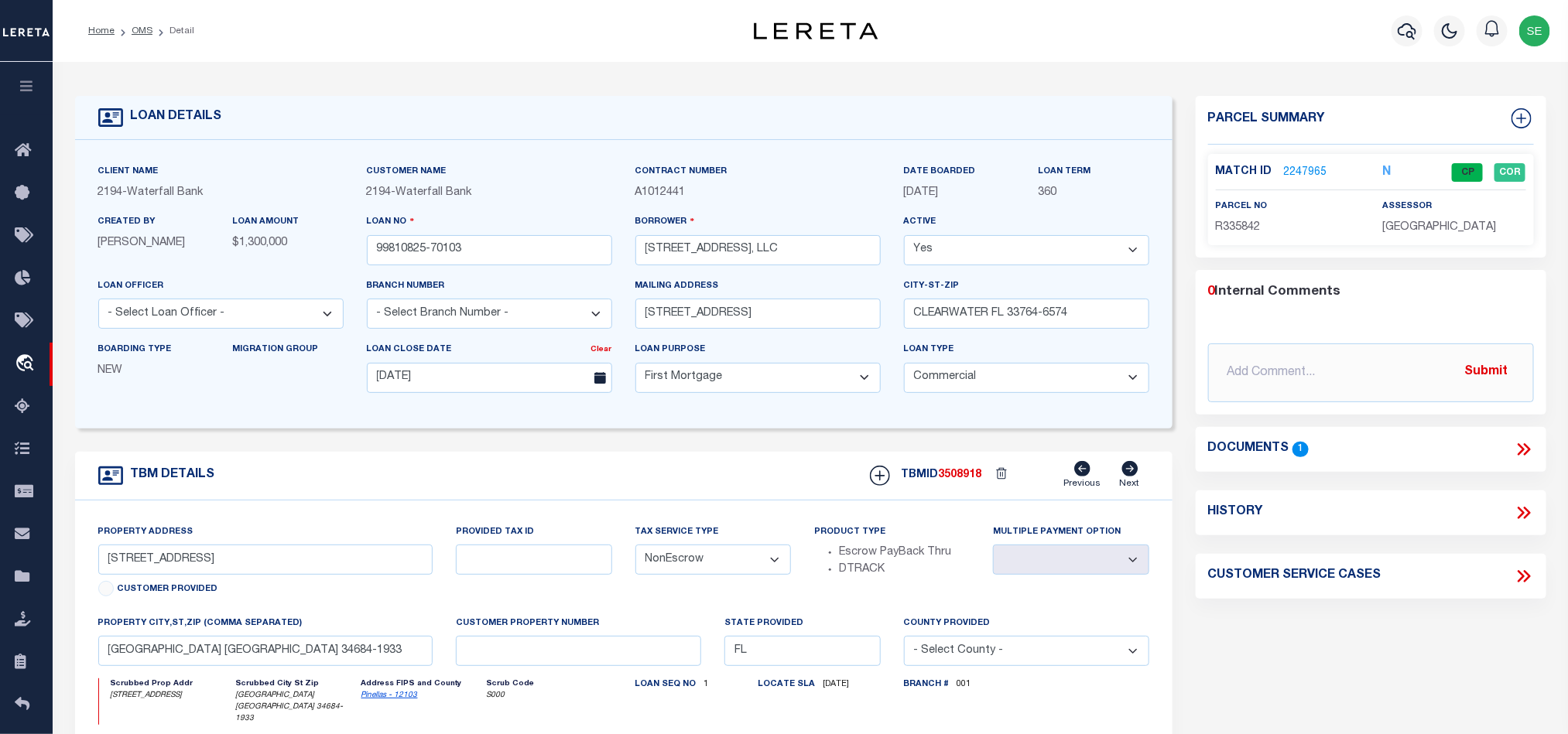
click at [676, 488] on div "TBM DETAILS TBMID 3508918 Previous Next" at bounding box center [623, 476] width 1098 height 49
click at [123, 30] on li "OMS" at bounding box center [133, 31] width 38 height 14
click at [138, 32] on link "OMS" at bounding box center [141, 30] width 21 height 9
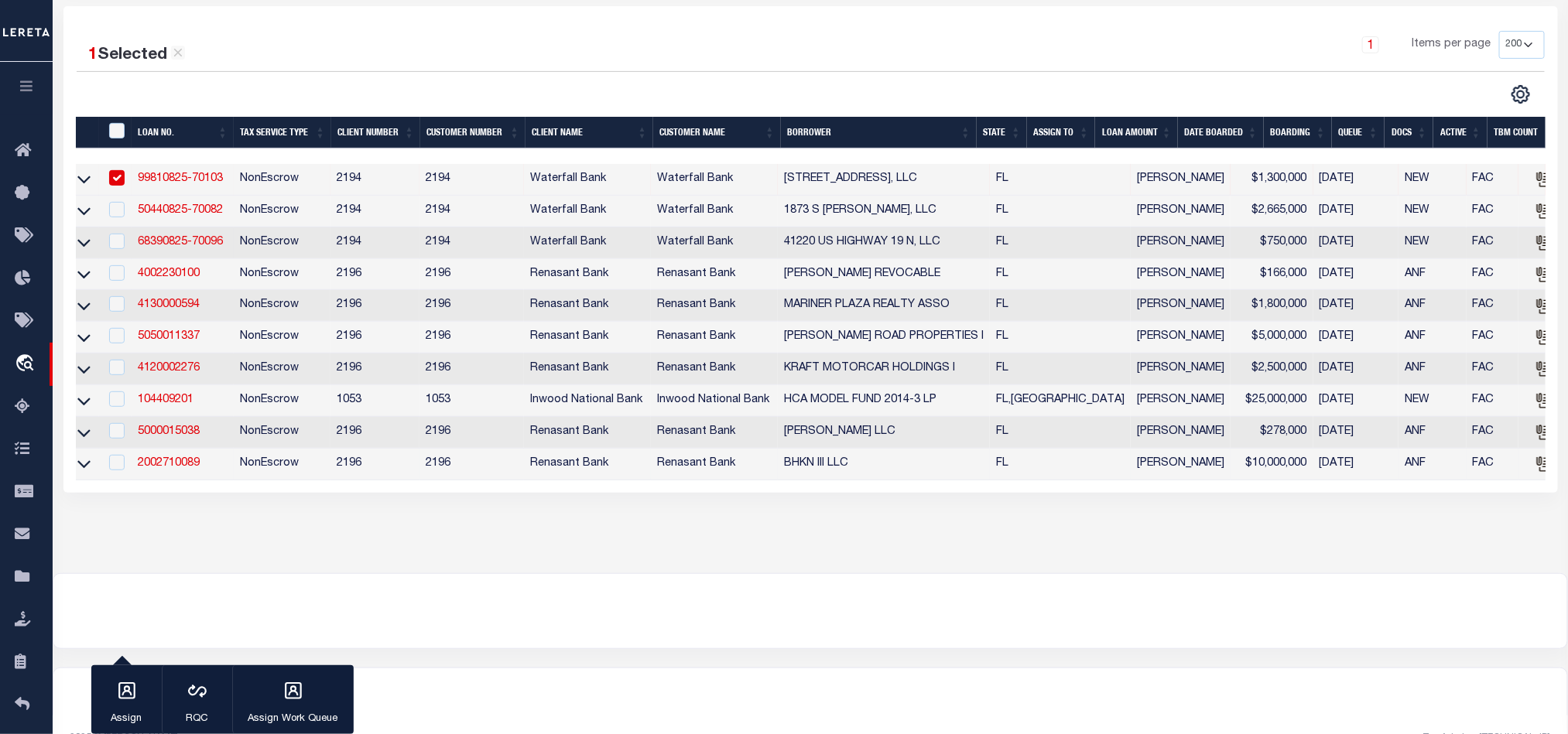
scroll to position [292, 0]
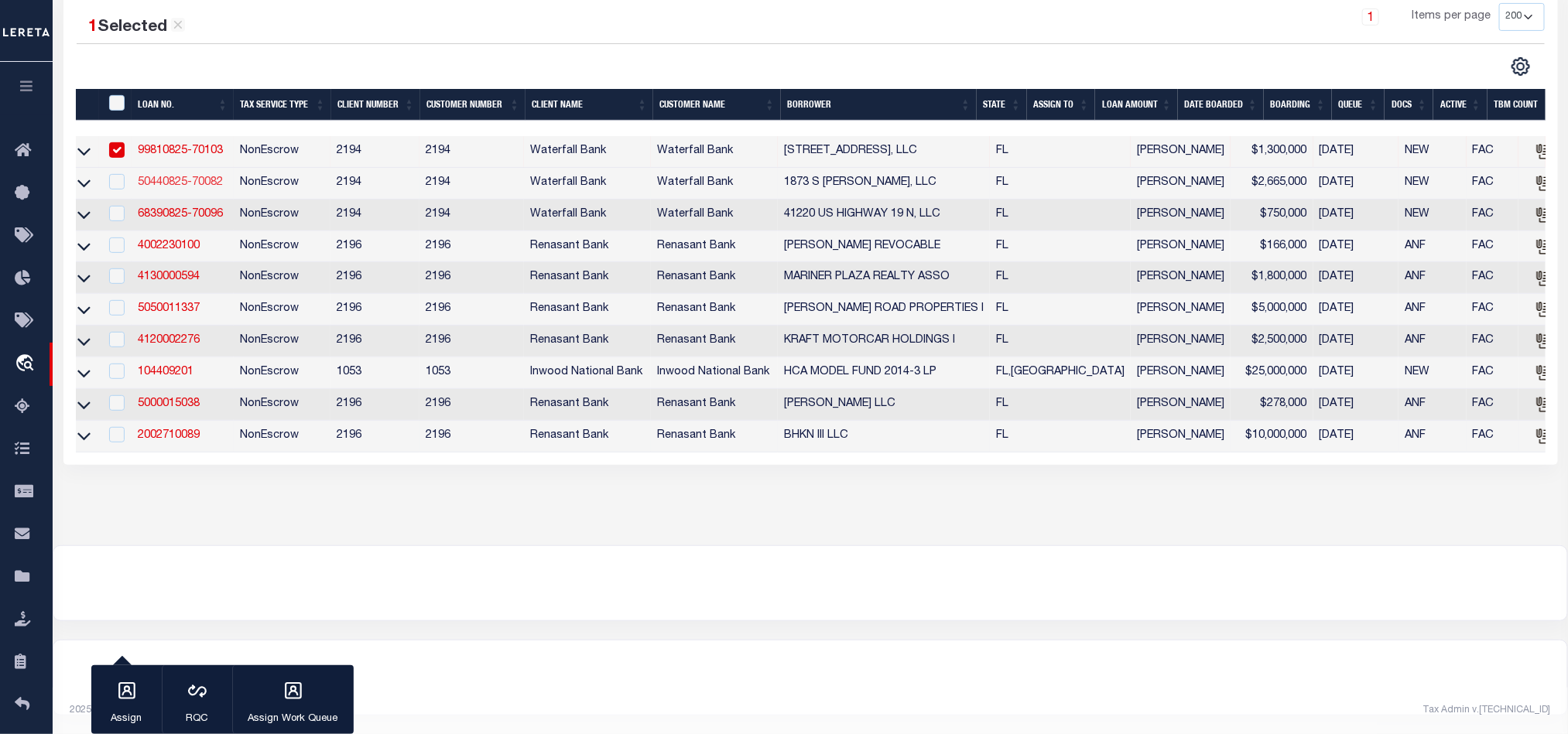
click at [181, 177] on link "50440825-70082" at bounding box center [180, 182] width 85 height 11
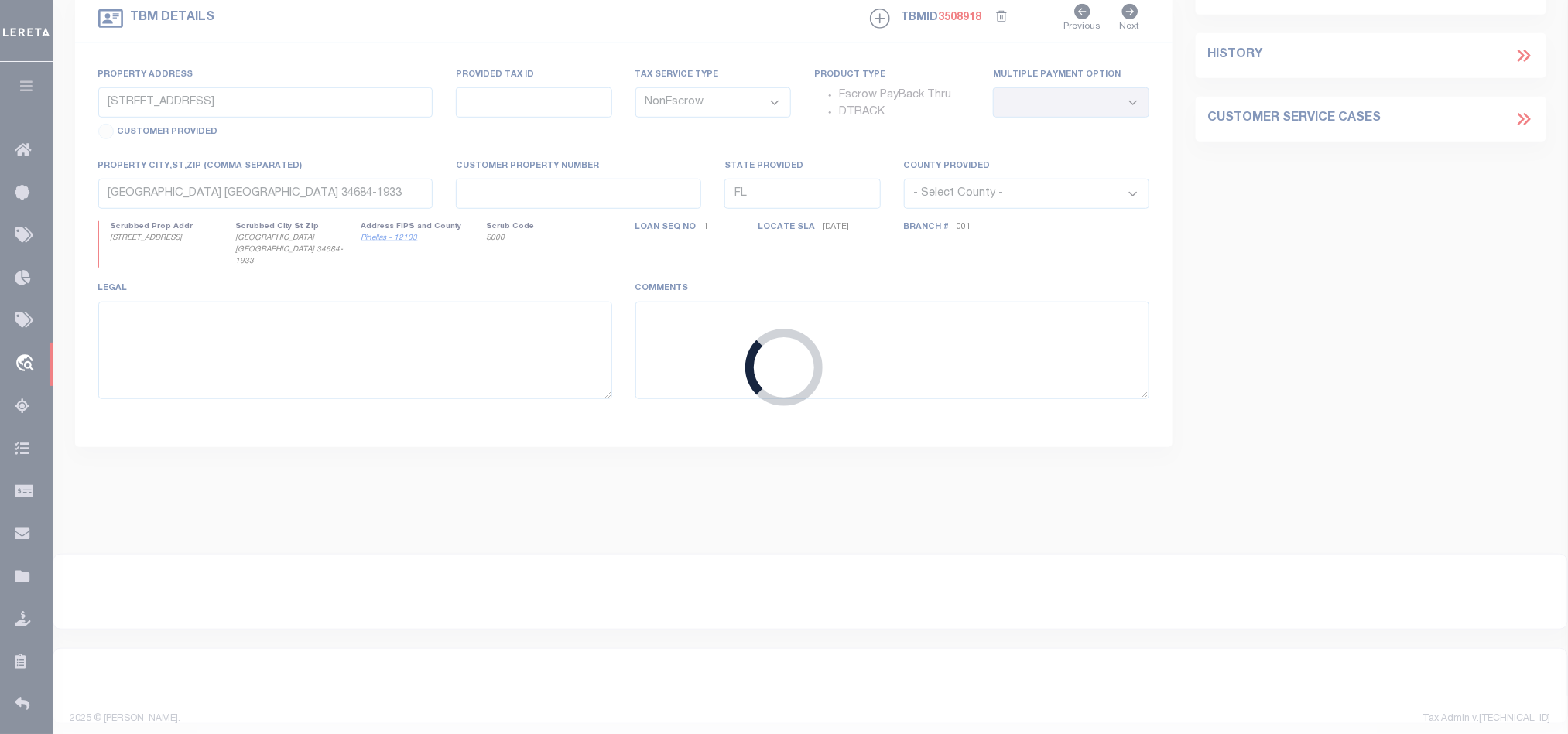
type input "50440825-70082"
type input "1873 S [PERSON_NAME], LLC"
select select "53804"
type input "[STREET_ADDRESS]"
type input "SURFSIDE FL 33154-3328"
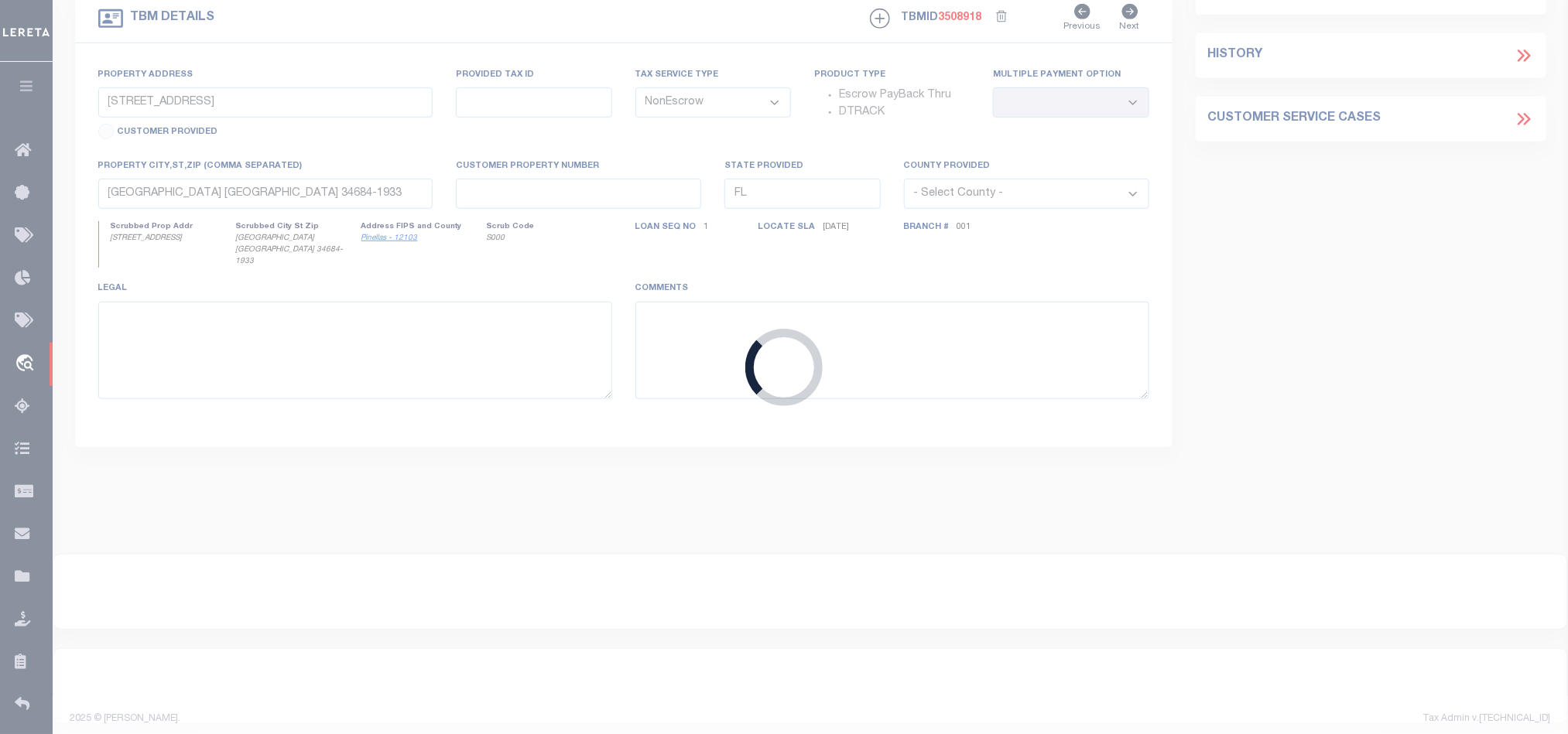
type input "[DATE]"
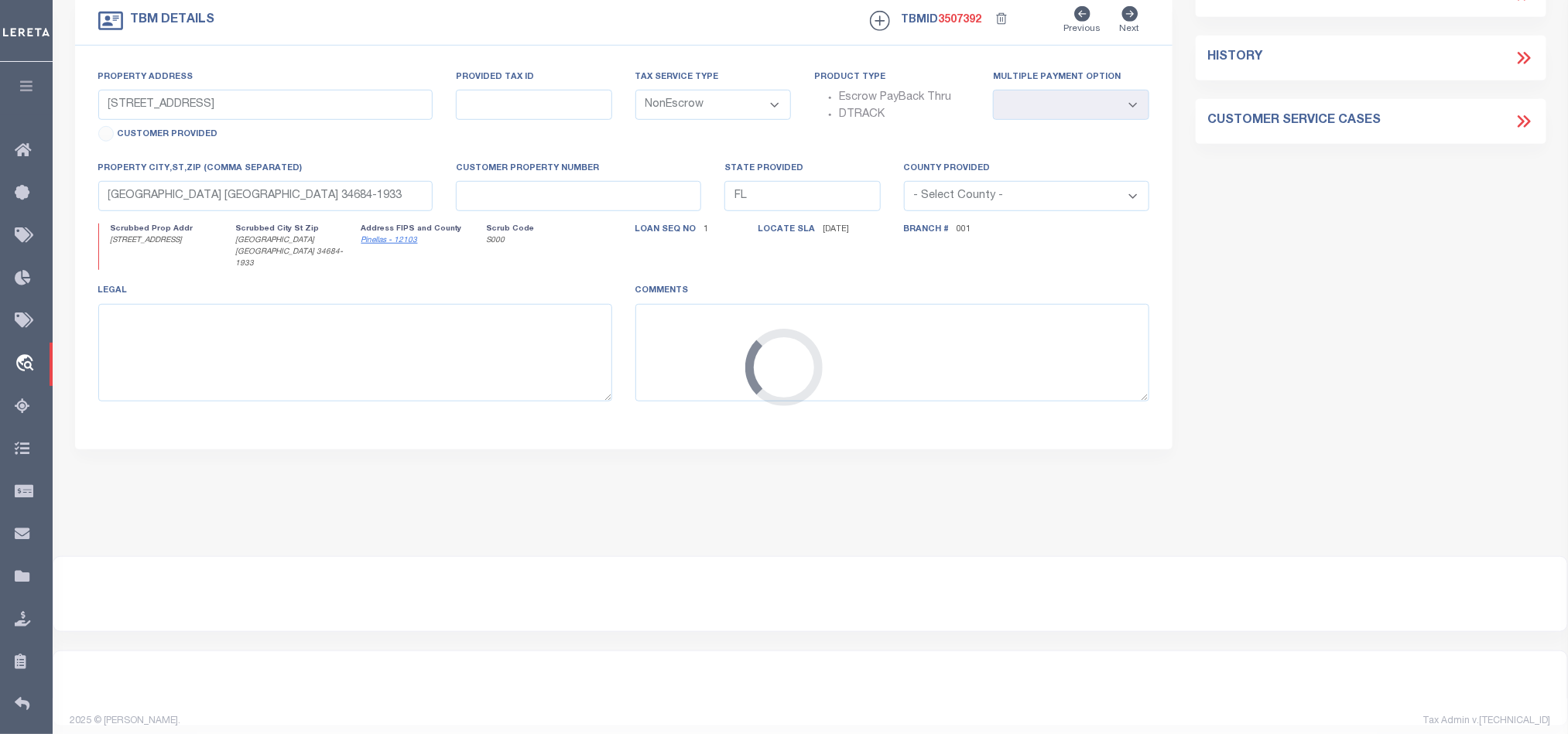
type input "1873 S [PERSON_NAME] DR"
select select
type input "[GEOGRAPHIC_DATA] [GEOGRAPHIC_DATA] 32937-4377"
select select "53804"
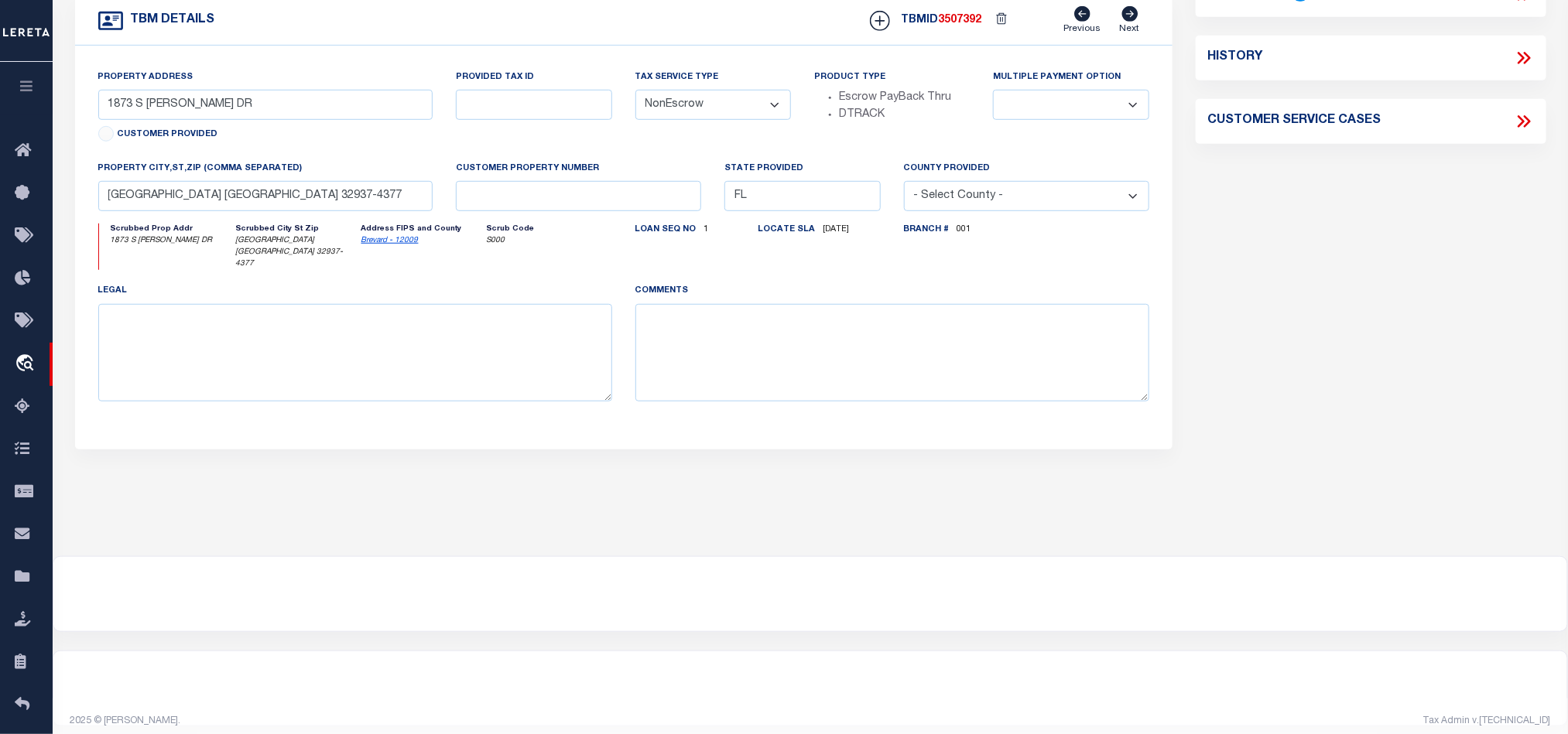
scroll to position [0, 0]
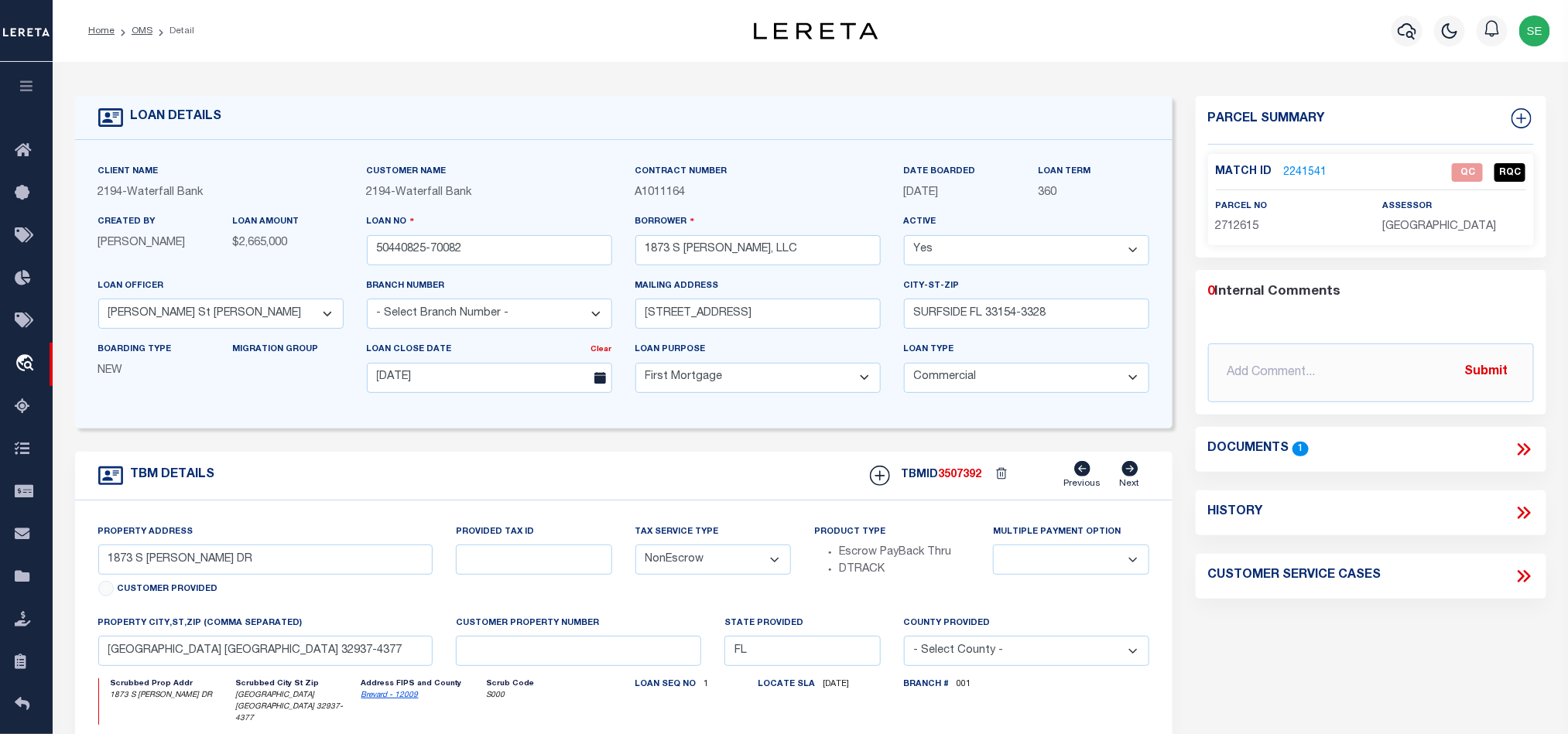
click at [634, 464] on div "TBM DETAILS TBMID 3507392 Previous Next" at bounding box center [623, 476] width 1098 height 49
click at [1236, 231] on span "2712615" at bounding box center [1237, 226] width 43 height 11
copy span "2712615"
click at [1517, 439] on icon at bounding box center [1523, 449] width 20 height 20
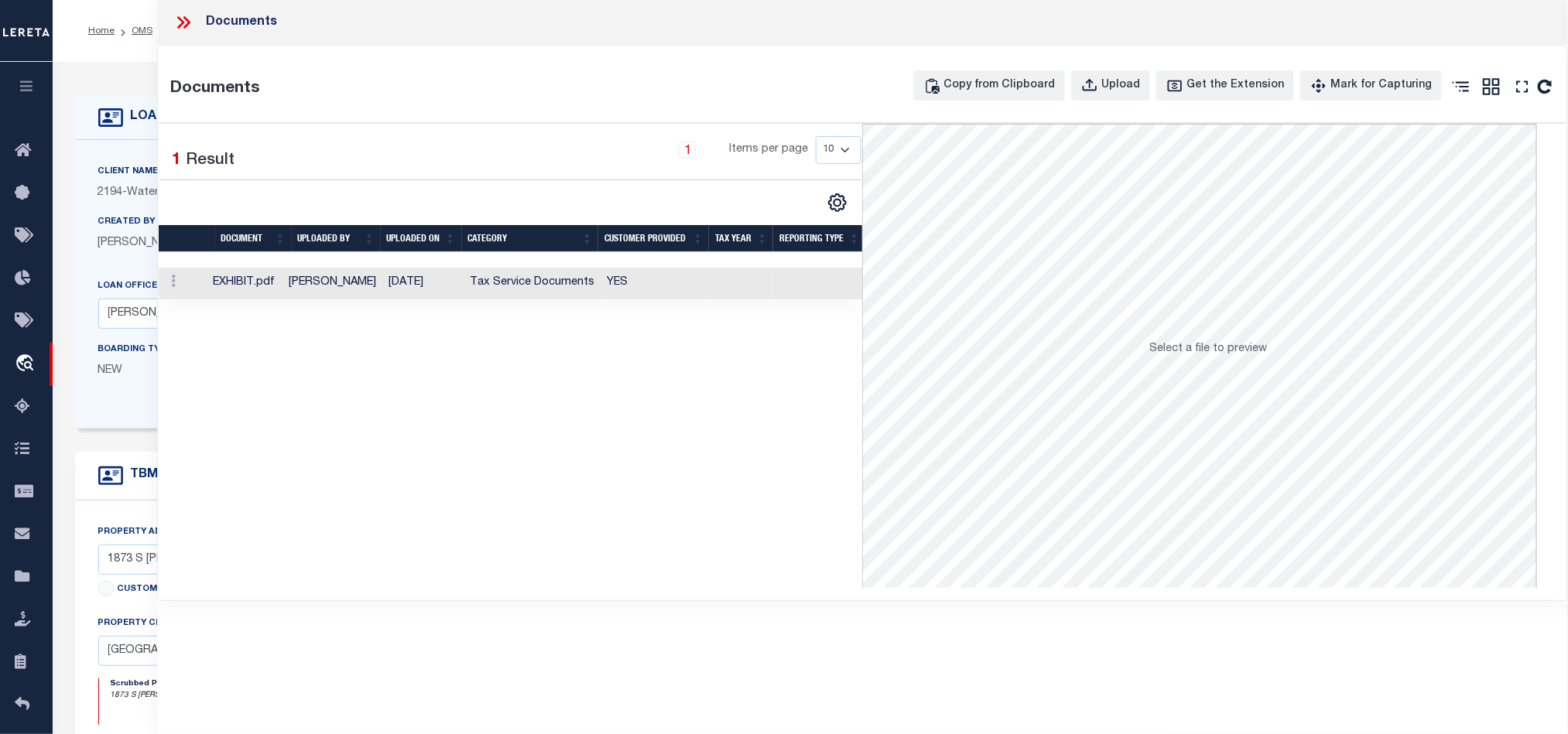
click at [183, 21] on icon at bounding box center [181, 22] width 7 height 13
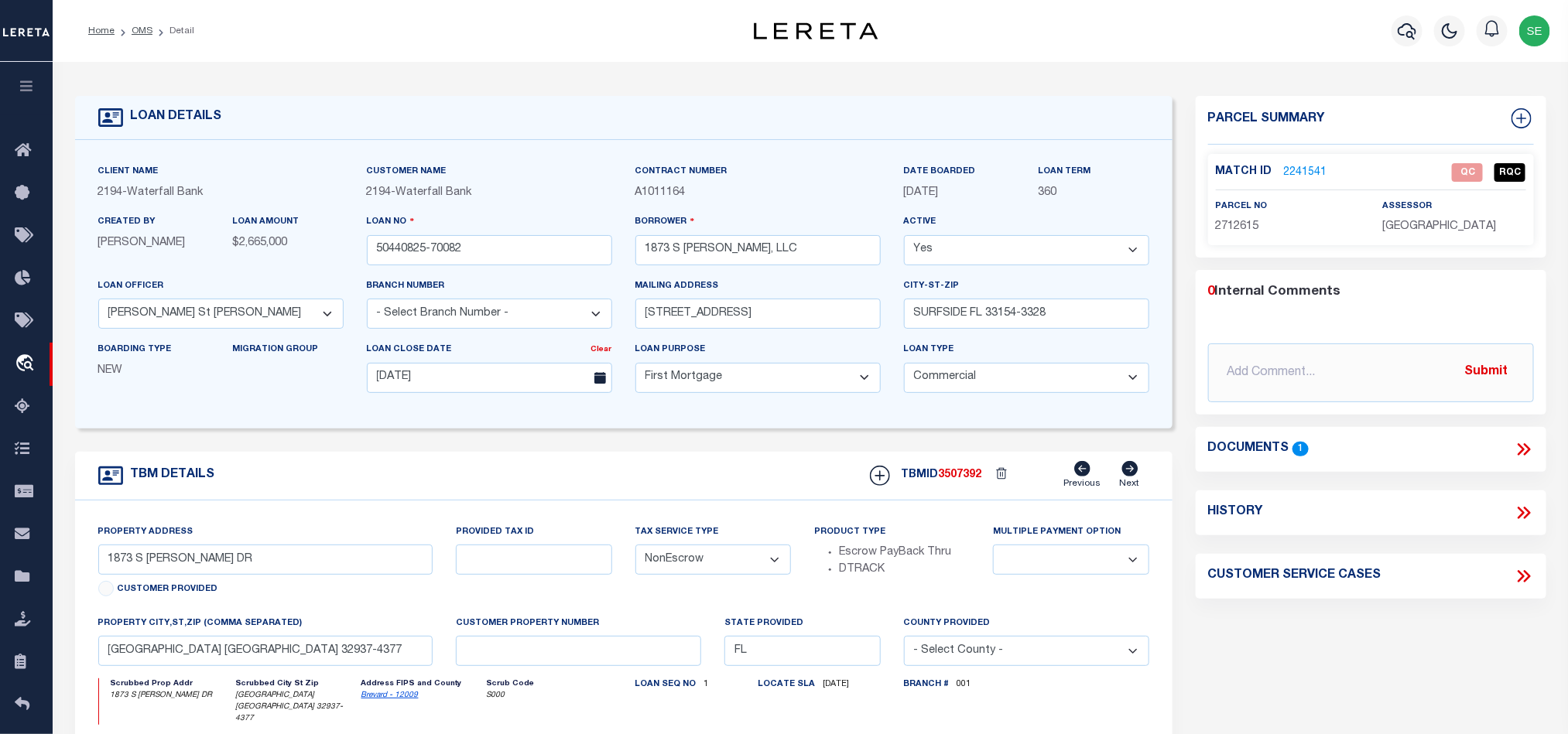
click at [95, 557] on div "Property Address [STREET_ADDRESS][PERSON_NAME] Customer Provided" at bounding box center [266, 569] width 359 height 91
drag, startPoint x: 100, startPoint y: 562, endPoint x: 191, endPoint y: 566, distance: 91.1
click at [191, 566] on input "1873 S [PERSON_NAME] DR" at bounding box center [266, 560] width 335 height 30
click at [1529, 448] on icon at bounding box center [1527, 450] width 7 height 13
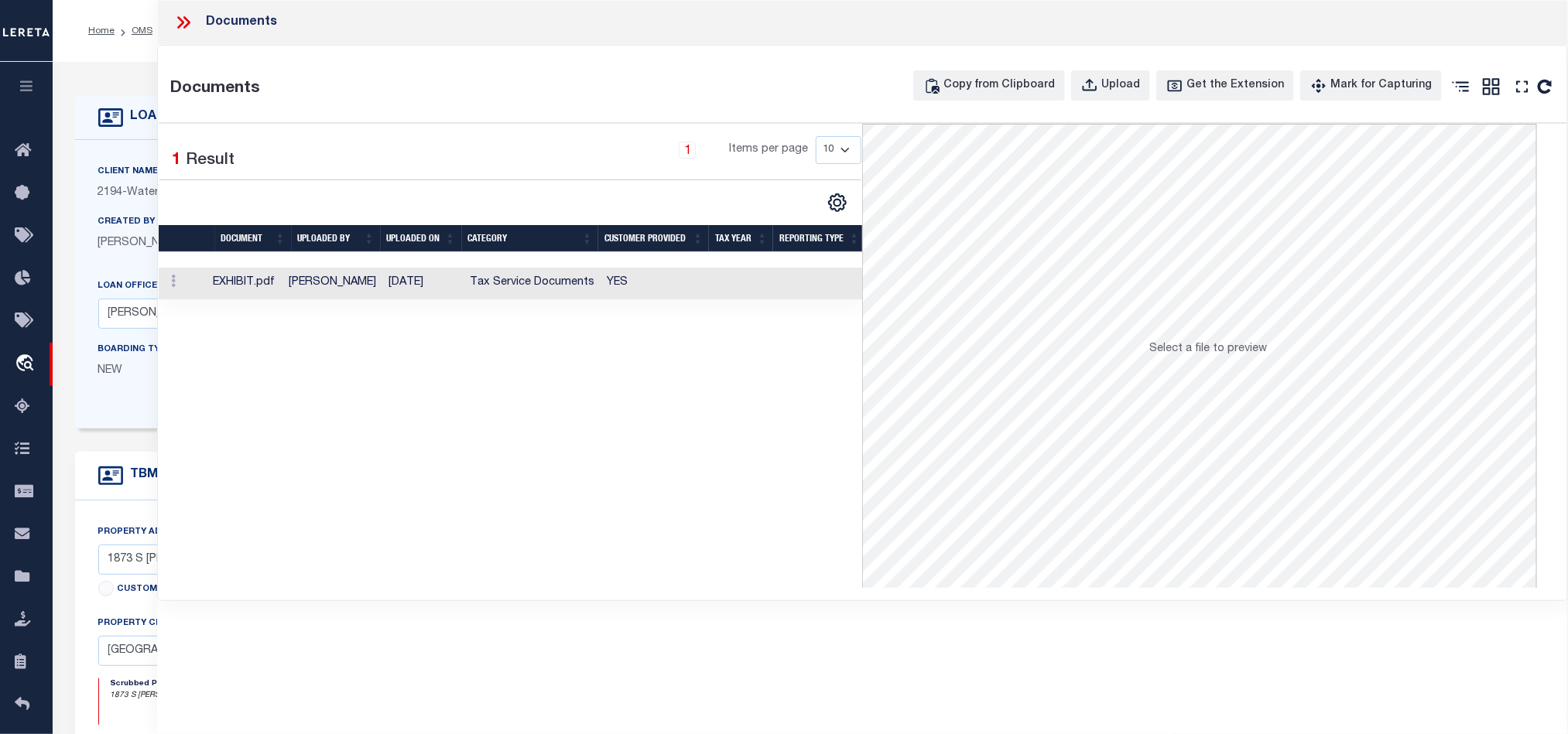
click at [665, 279] on td "YES" at bounding box center [655, 283] width 110 height 31
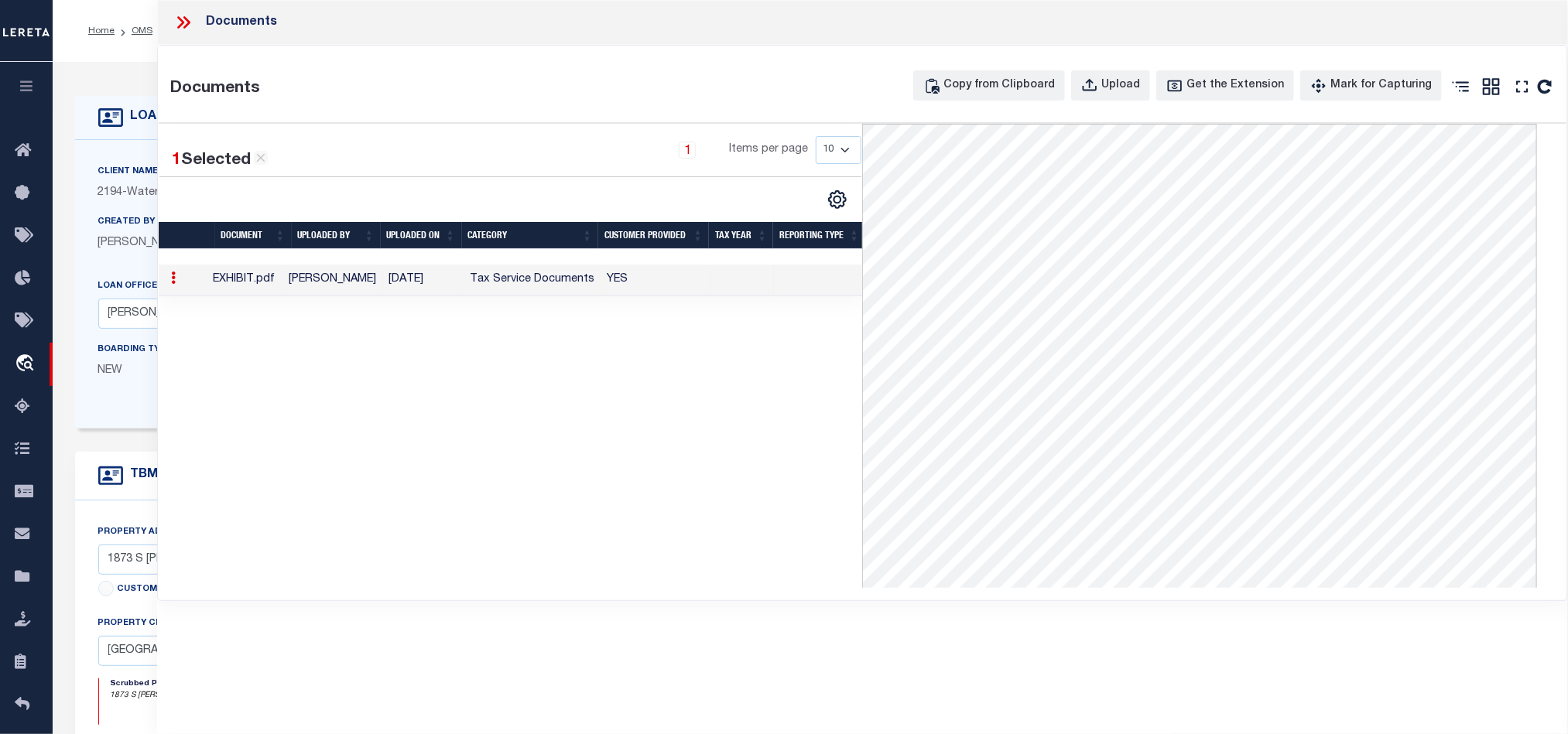
click at [182, 19] on icon at bounding box center [183, 22] width 20 height 20
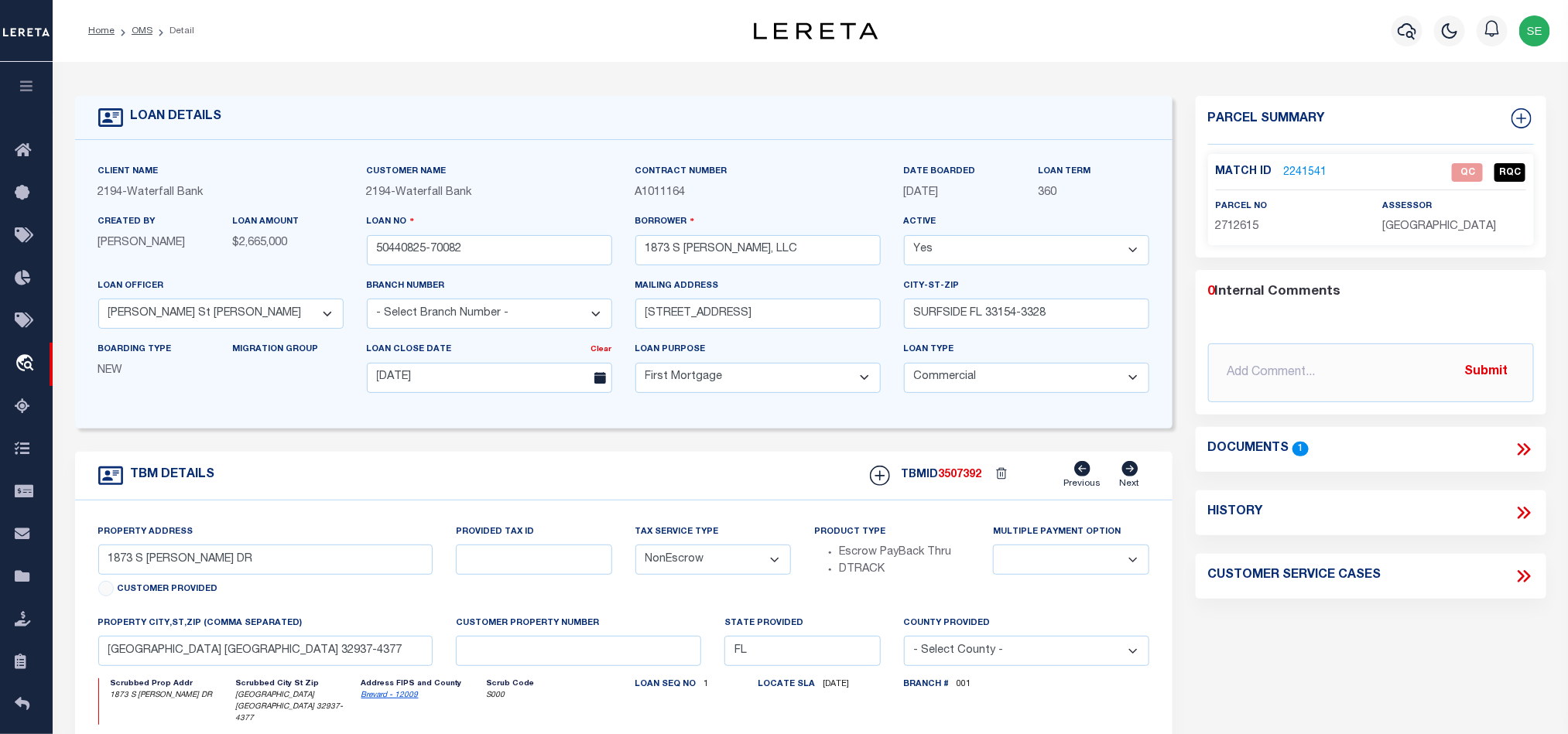
click at [1299, 169] on link "2241541" at bounding box center [1305, 173] width 43 height 16
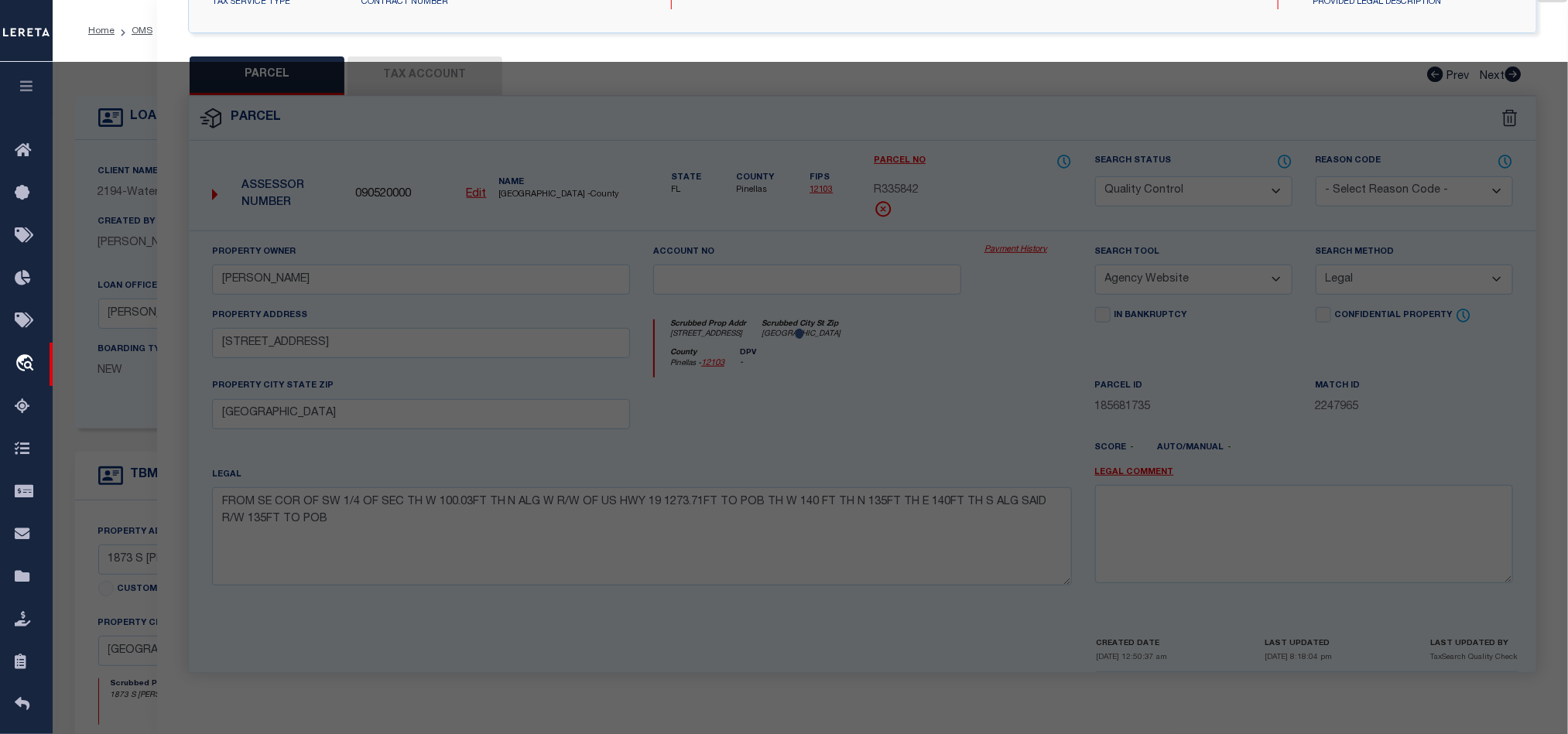
select select "AS"
select select
checkbox input "false"
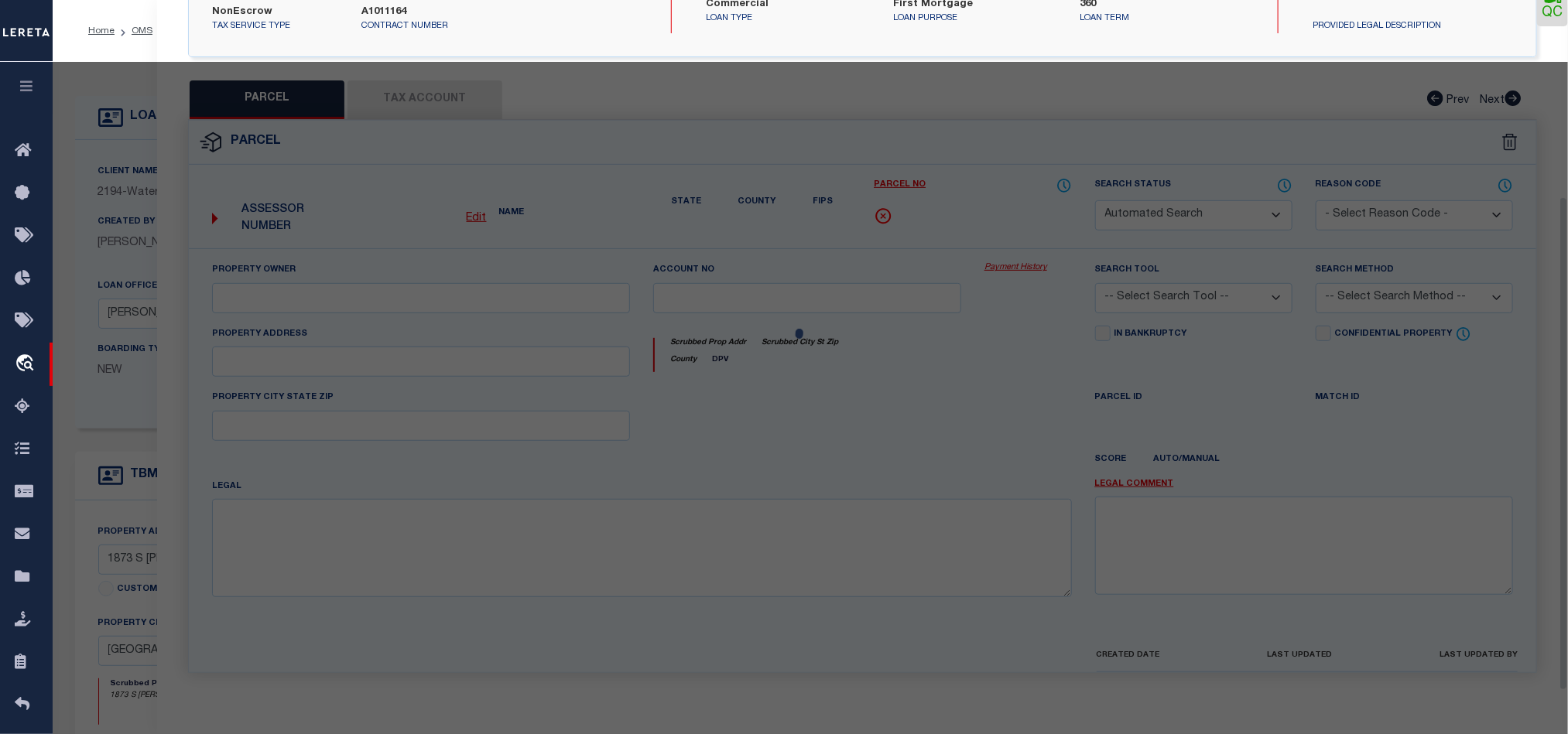
select select "QC"
type input "[PERSON_NAME]"
select select "AGW"
select select "LEG"
type input "1873 SOUTH [PERSON_NAME] DR"
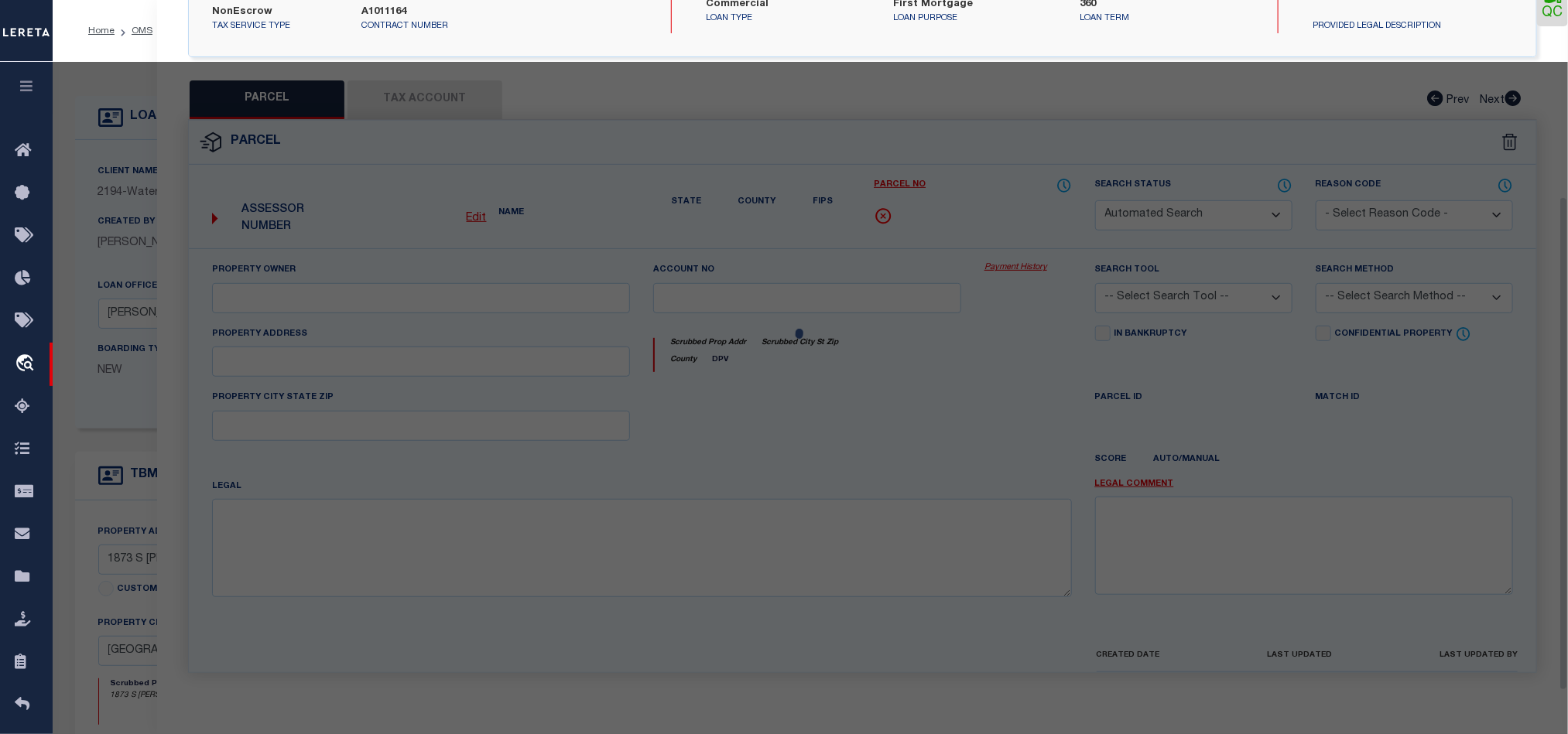
type input "[GEOGRAPHIC_DATA] [GEOGRAPHIC_DATA] 32937-4377"
type textarea "PART OF SE 1/4 OF NW 1/4 LYING E OF S [PERSON_NAME] DR AS DES IN ORB 1170 PG 202"
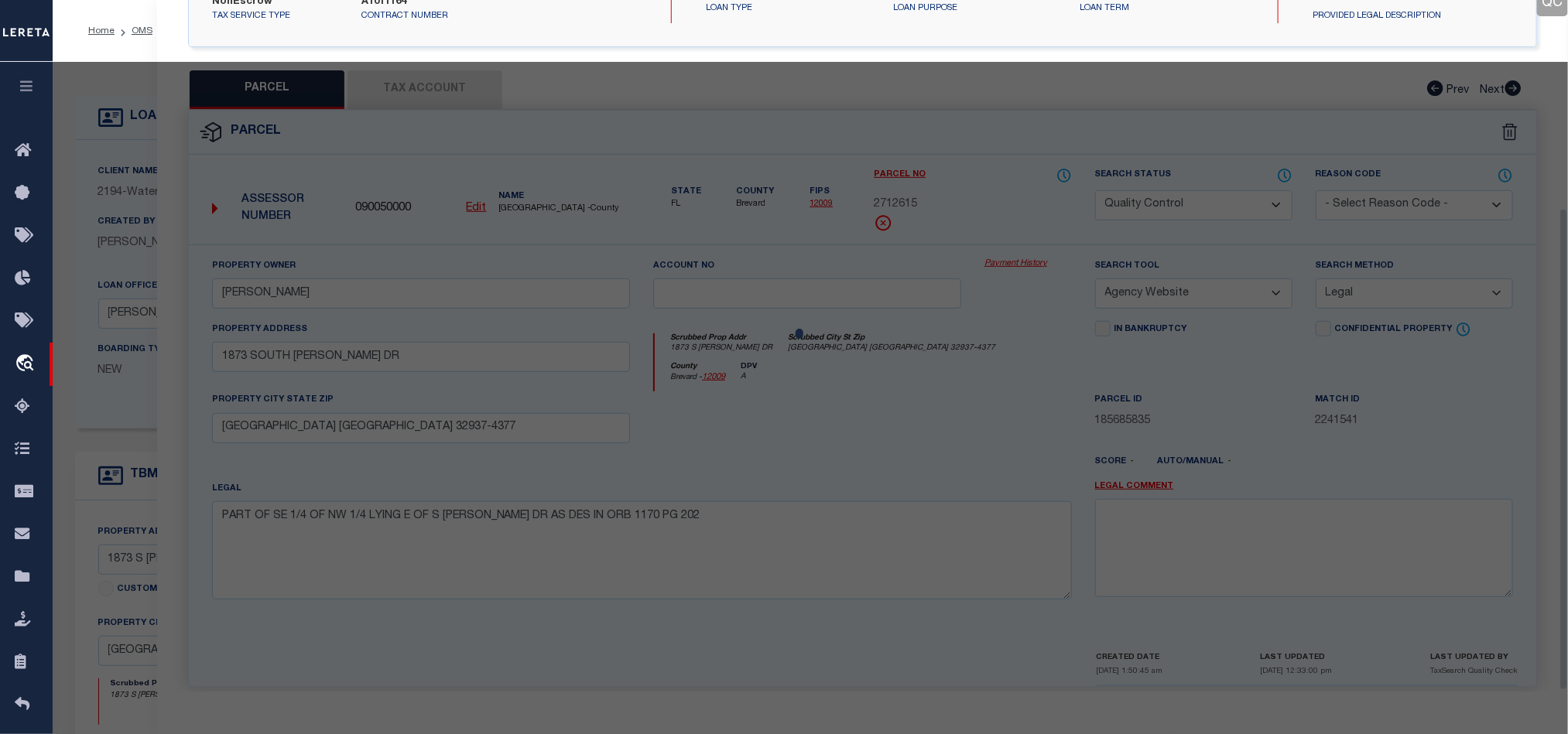
scroll to position [300, 0]
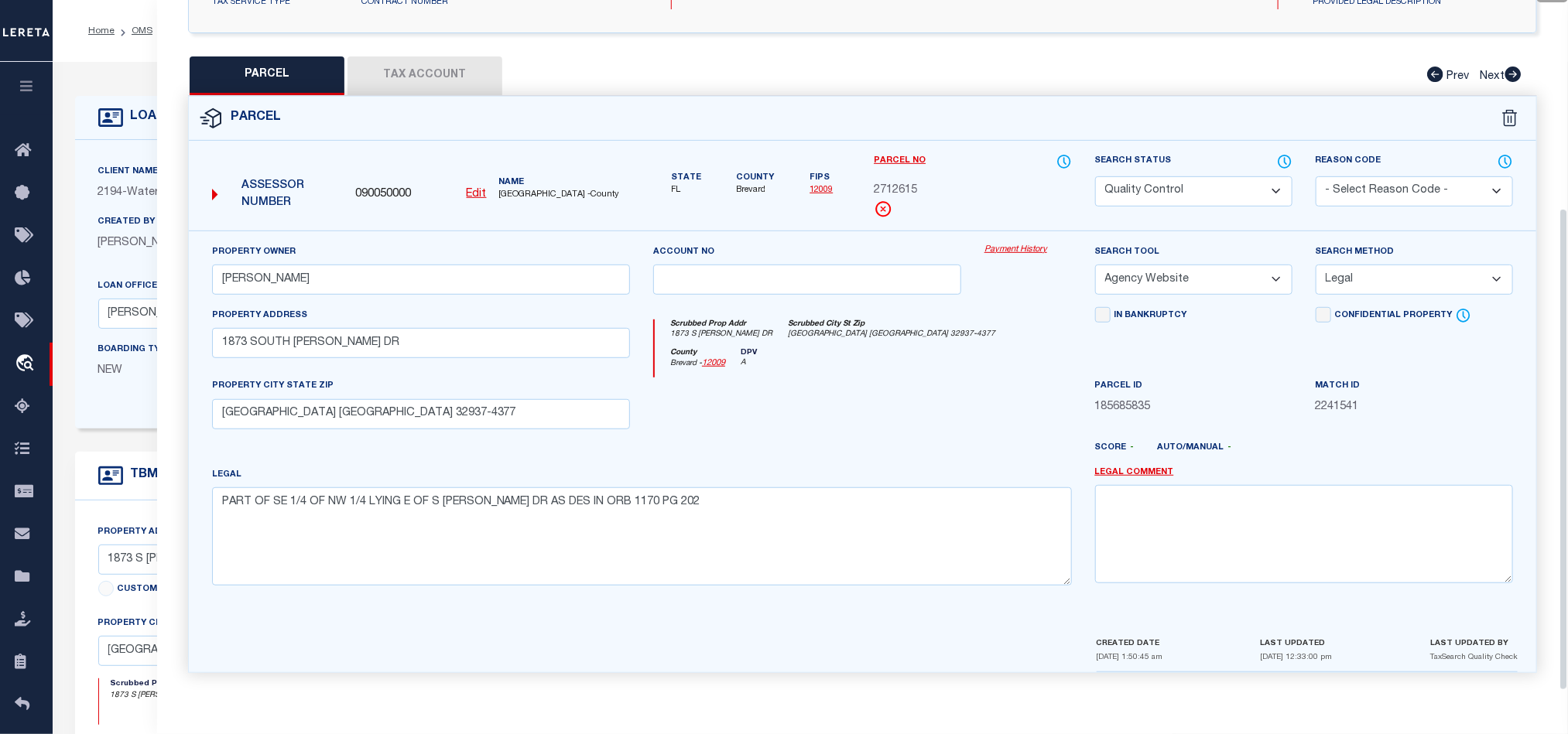
click at [873, 405] on div at bounding box center [807, 409] width 331 height 63
click at [407, 81] on button "Tax Account" at bounding box center [424, 75] width 155 height 38
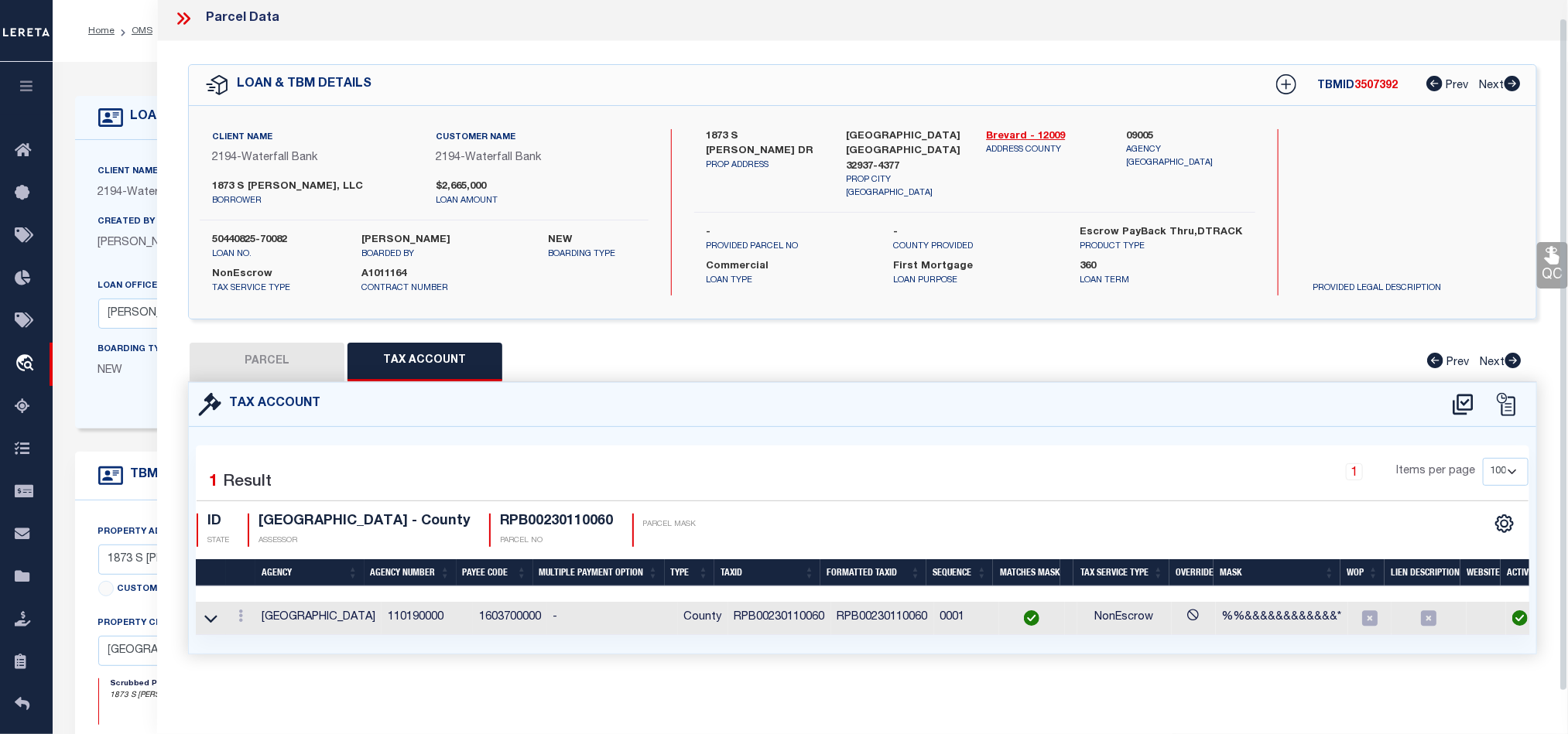
scroll to position [0, 0]
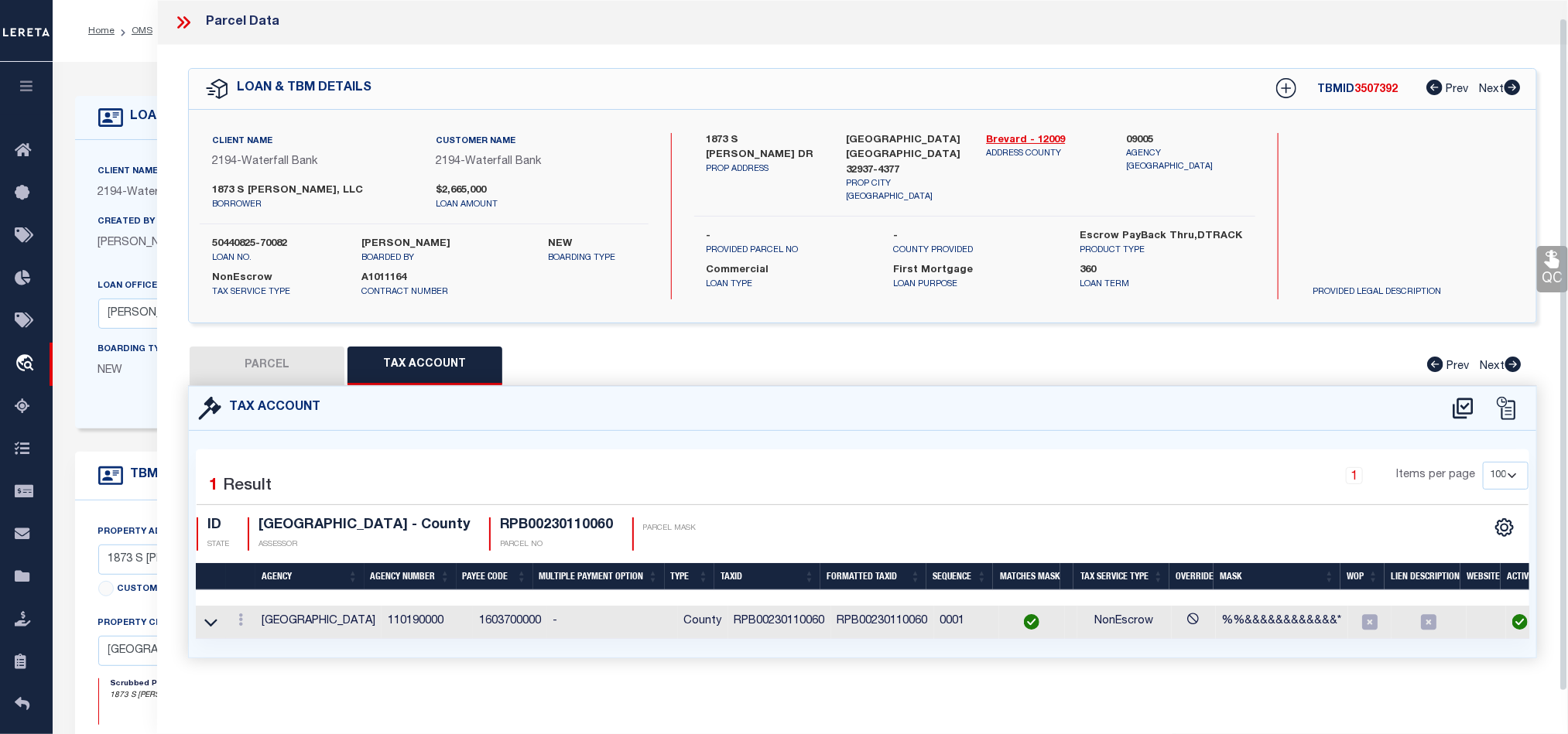
select select "100"
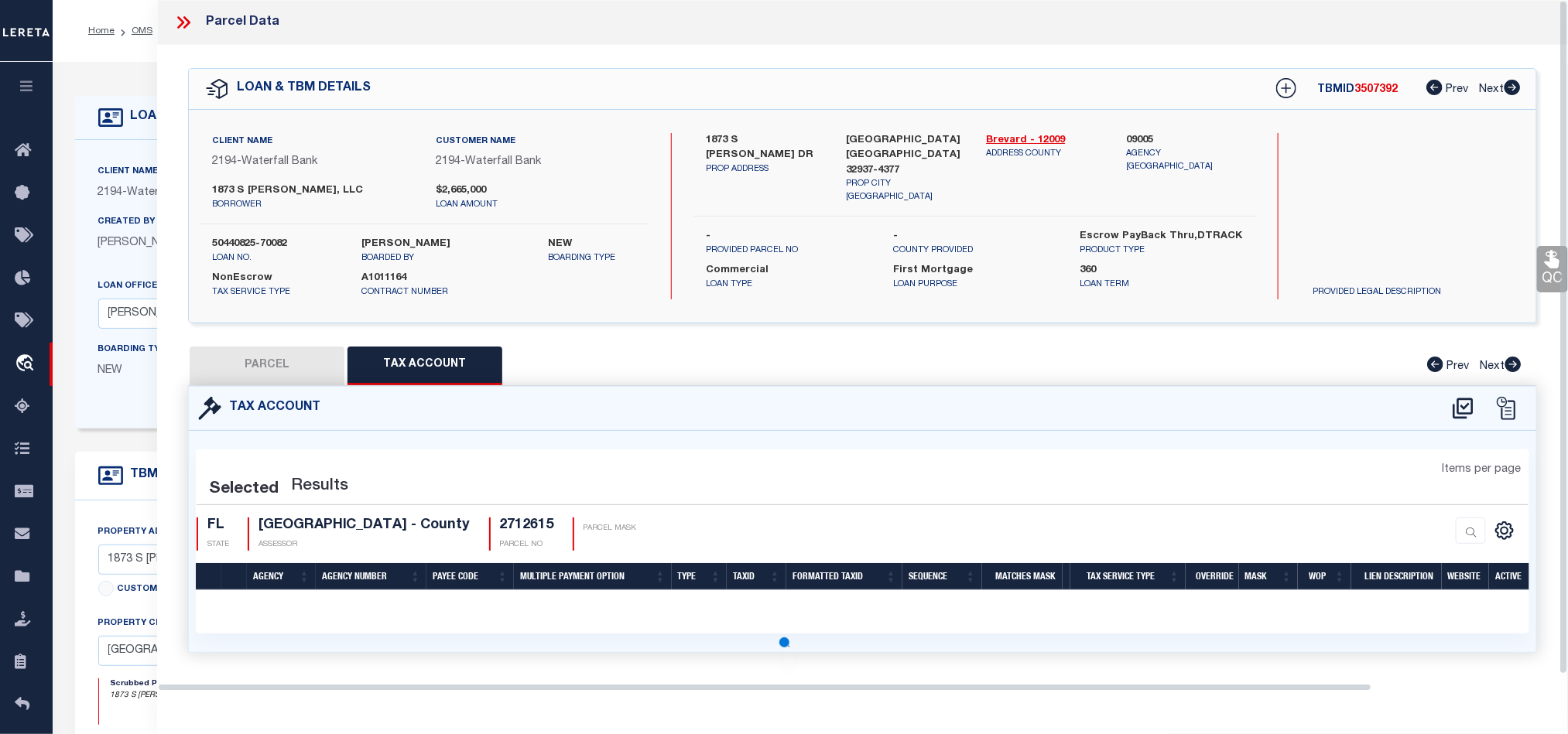
select select "100"
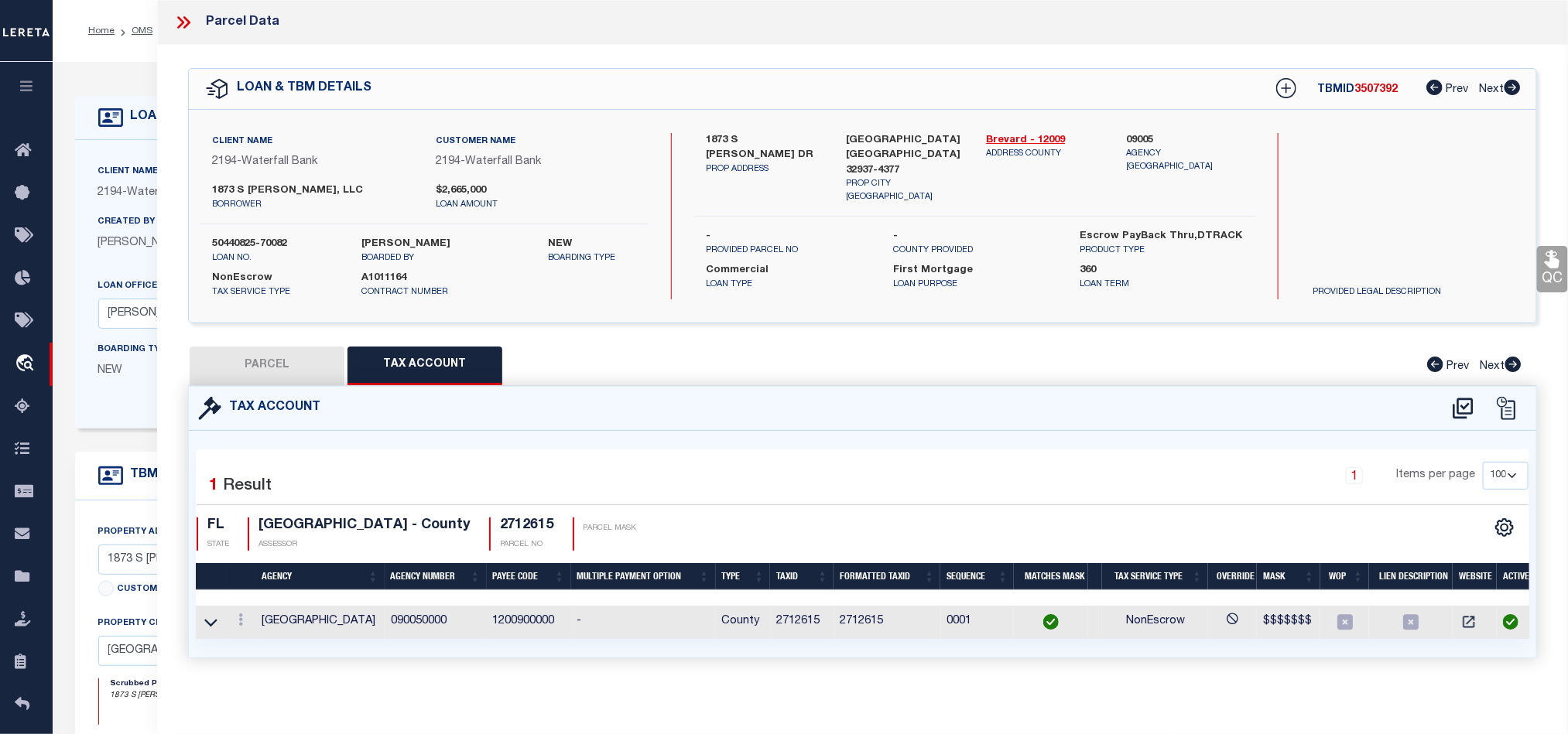
click at [250, 365] on button "PARCEL" at bounding box center [267, 366] width 155 height 38
select select "AS"
select select
checkbox input "false"
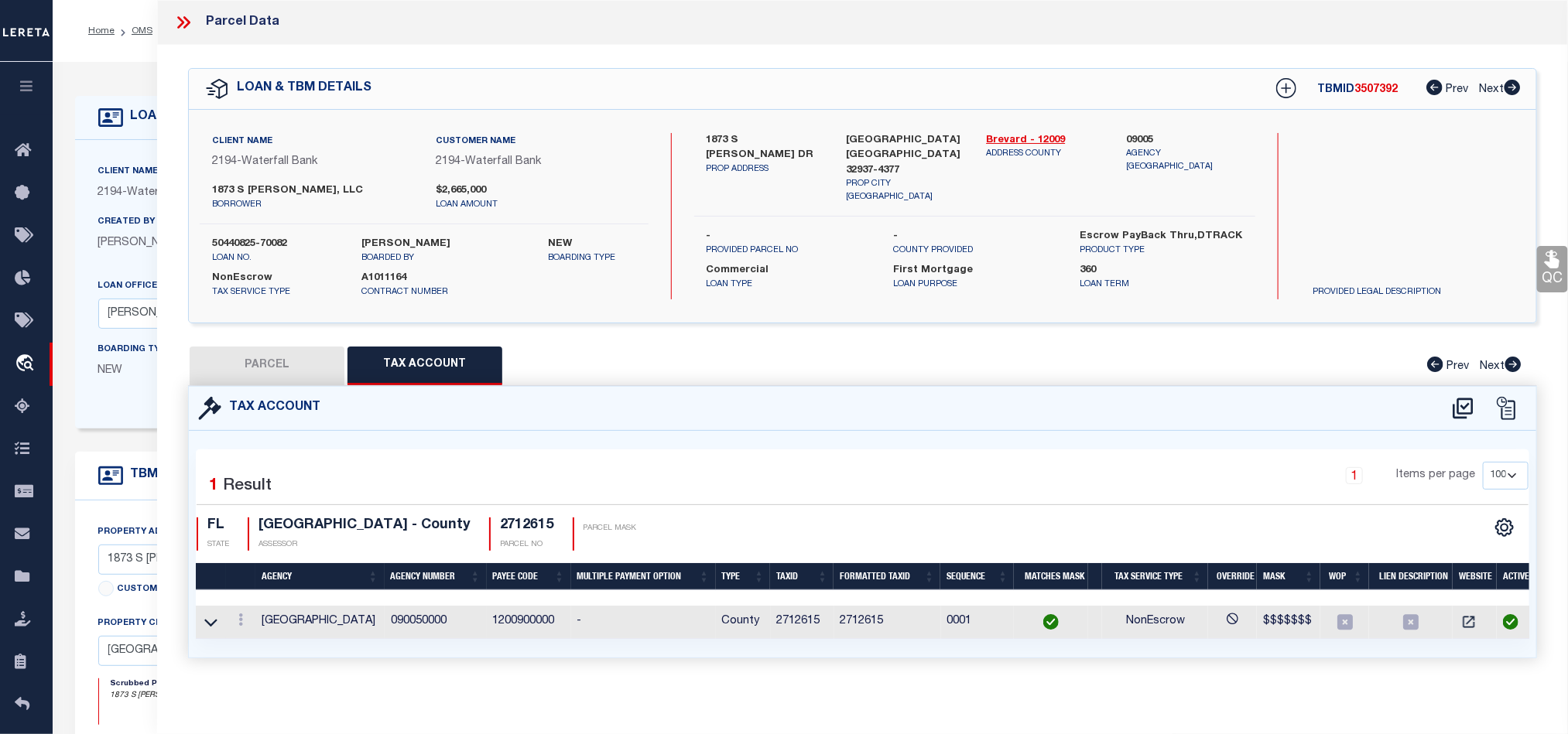
checkbox input "false"
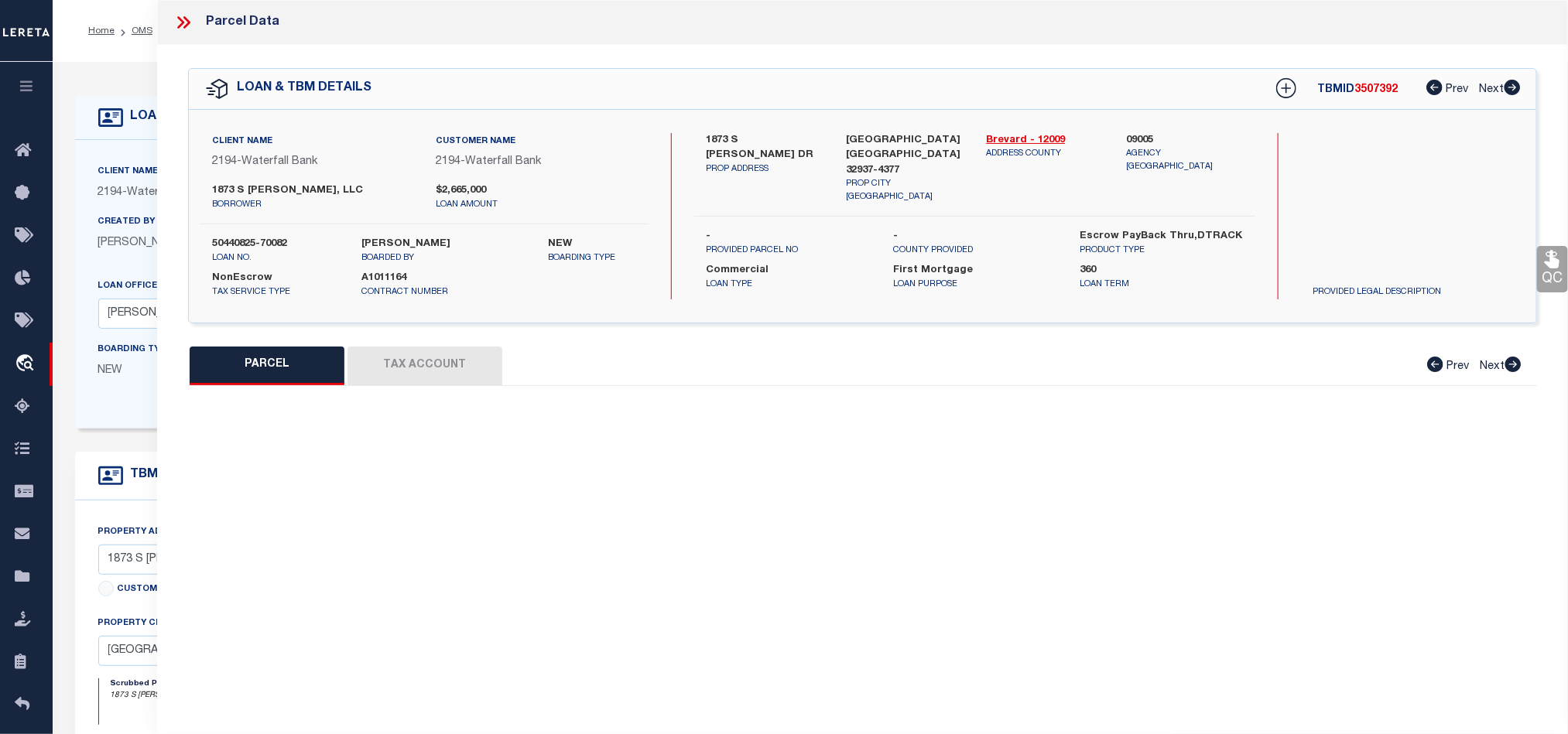
select select "QC"
type input "[PERSON_NAME]"
select select "AGW"
select select "LEG"
type input "1873 SOUTH [PERSON_NAME] DR"
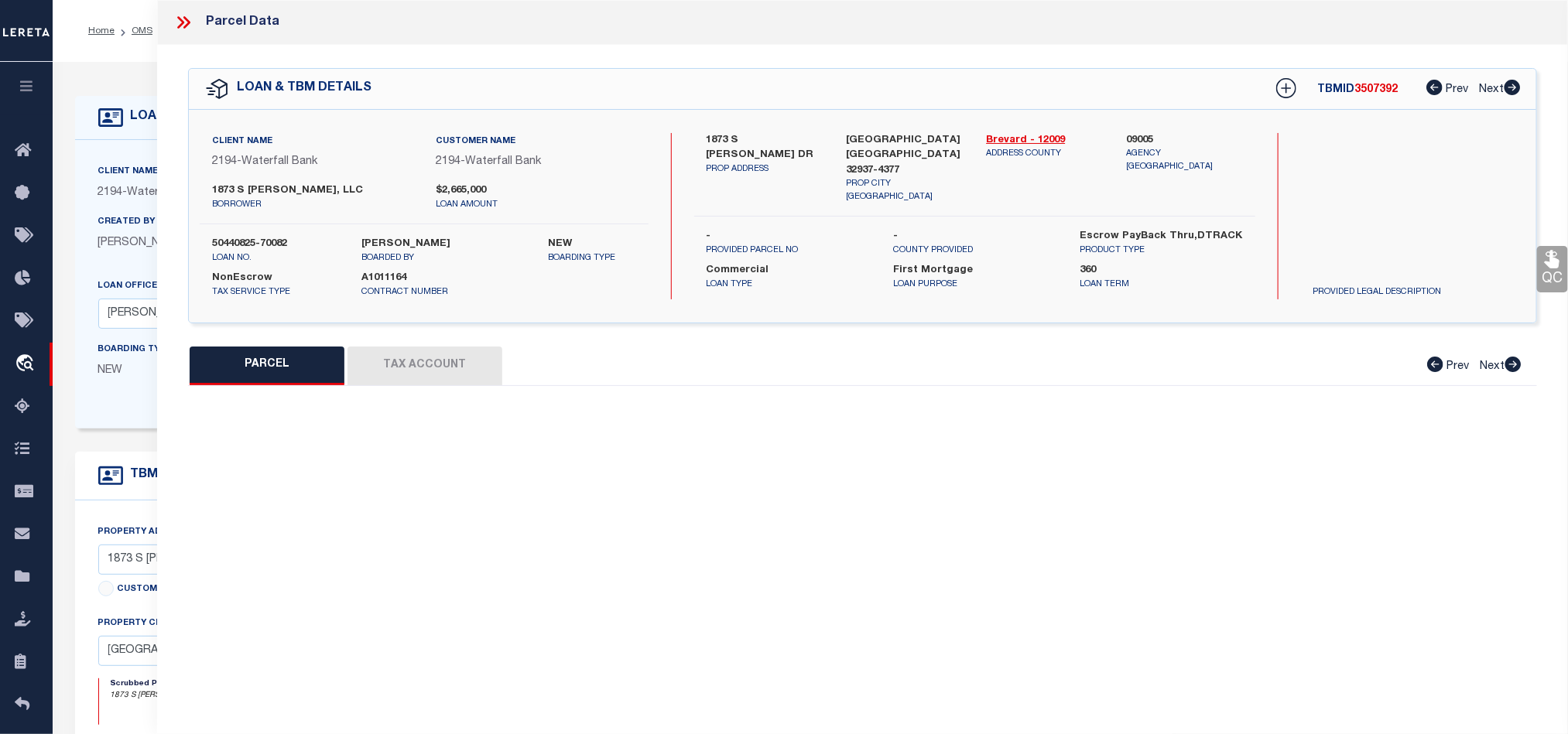
type input "[GEOGRAPHIC_DATA] [GEOGRAPHIC_DATA] 32937-4377"
type textarea "PART OF SE 1/4 OF NW 1/4 LYING E OF S [PERSON_NAME] DR AS DES IN ORB 1170 PG 202"
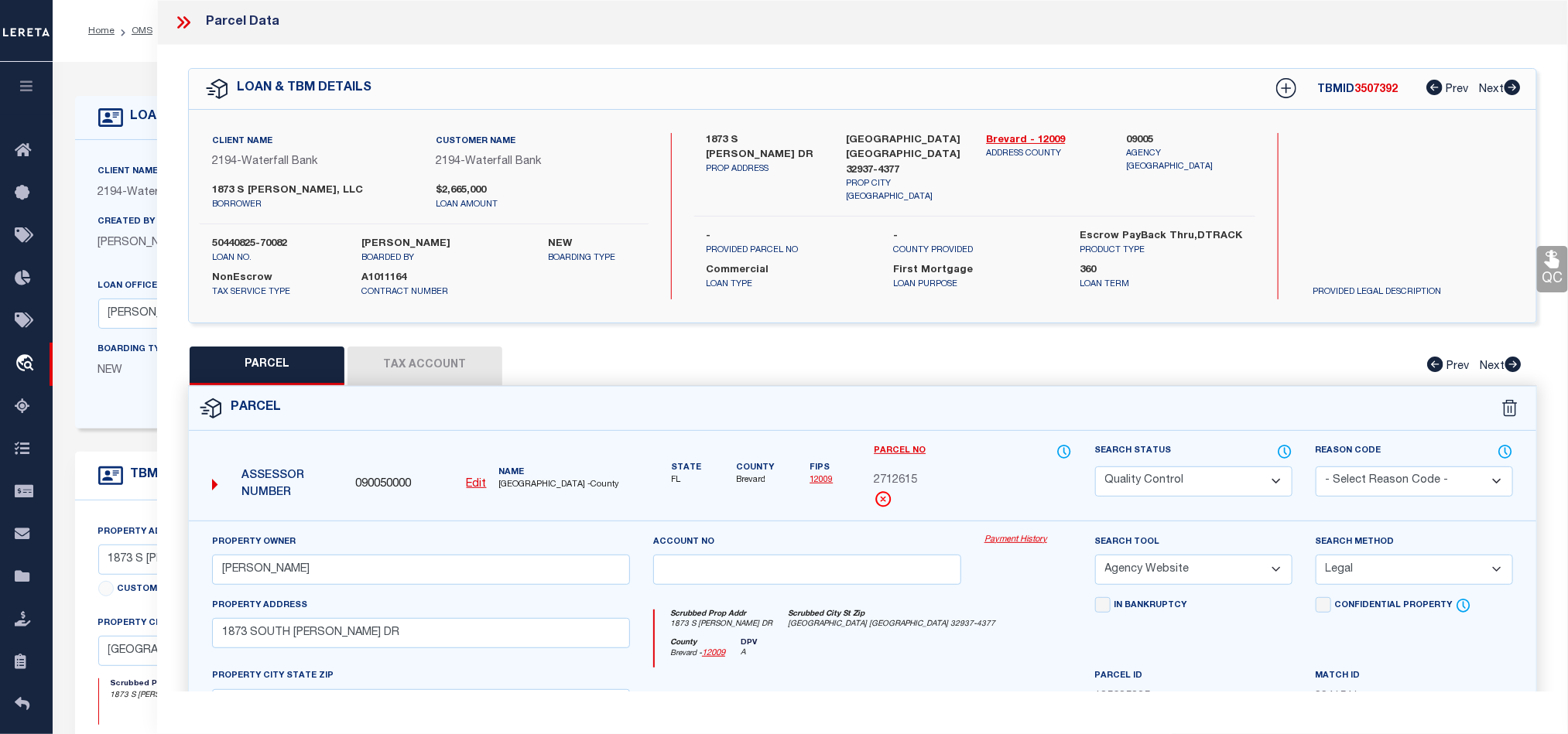
click at [1003, 439] on form "Parcel 090050000 Edit FL" at bounding box center [862, 675] width 1347 height 576
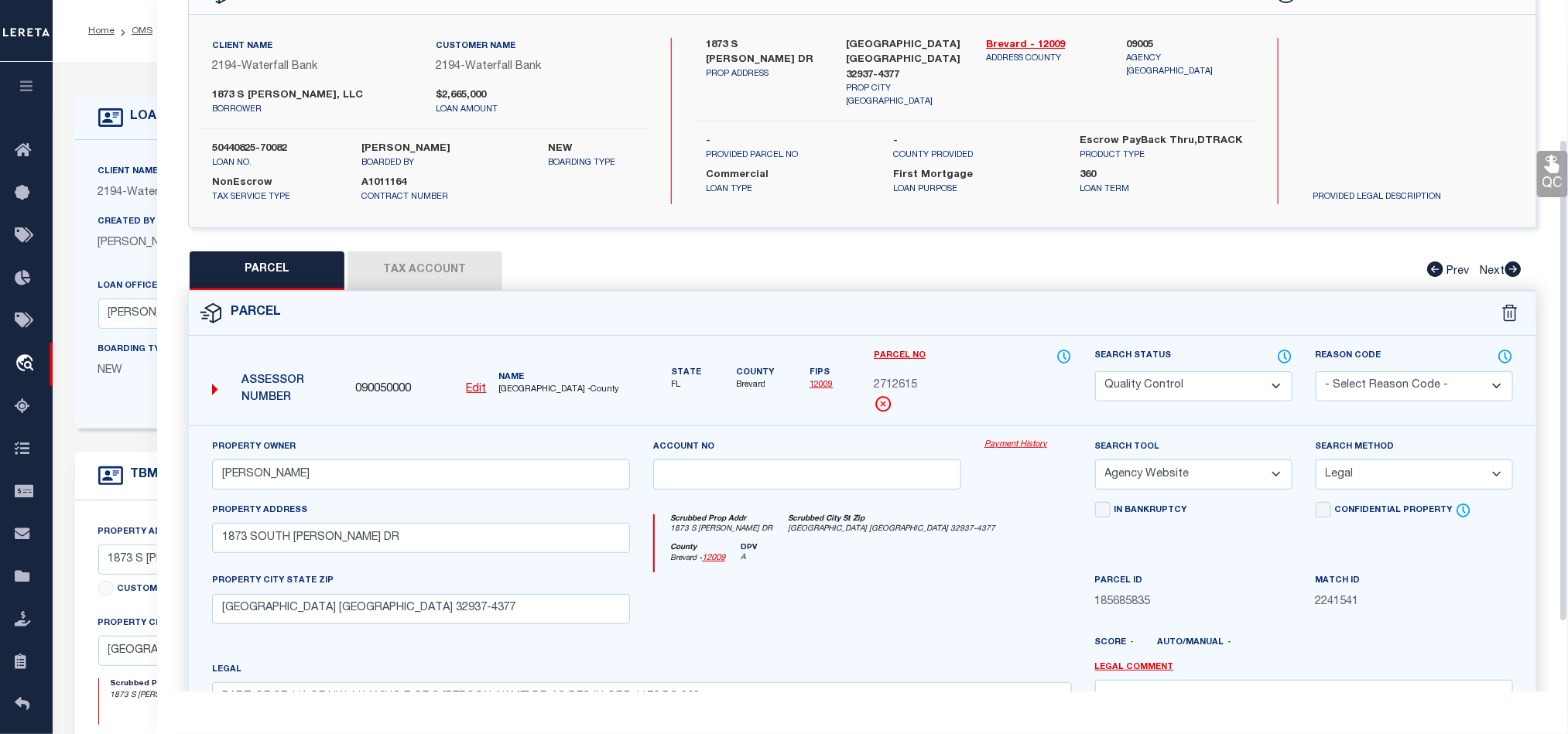
scroll to position [232, 0]
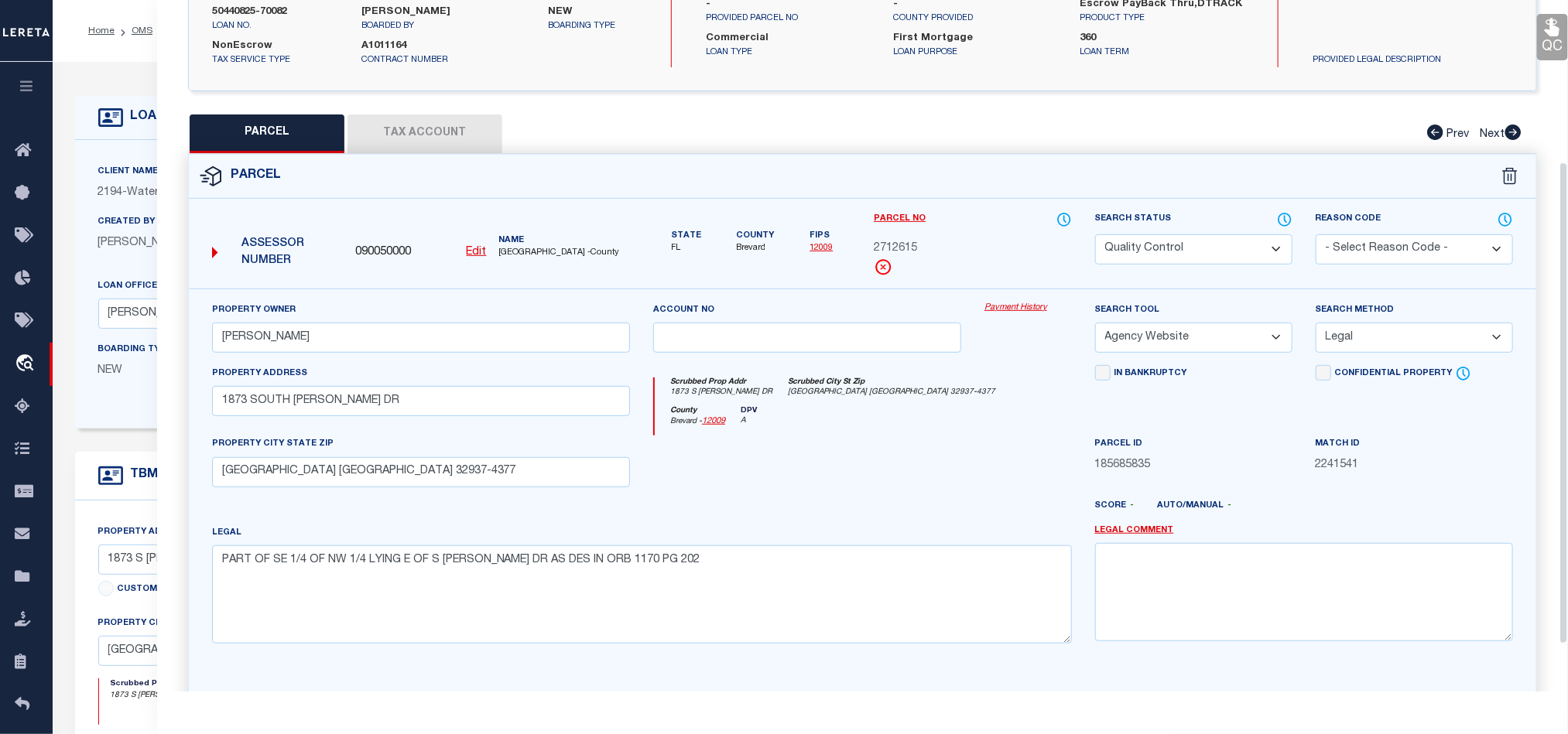
click at [928, 514] on div at bounding box center [918, 512] width 331 height 25
click at [1280, 223] on icon at bounding box center [1284, 219] width 15 height 17
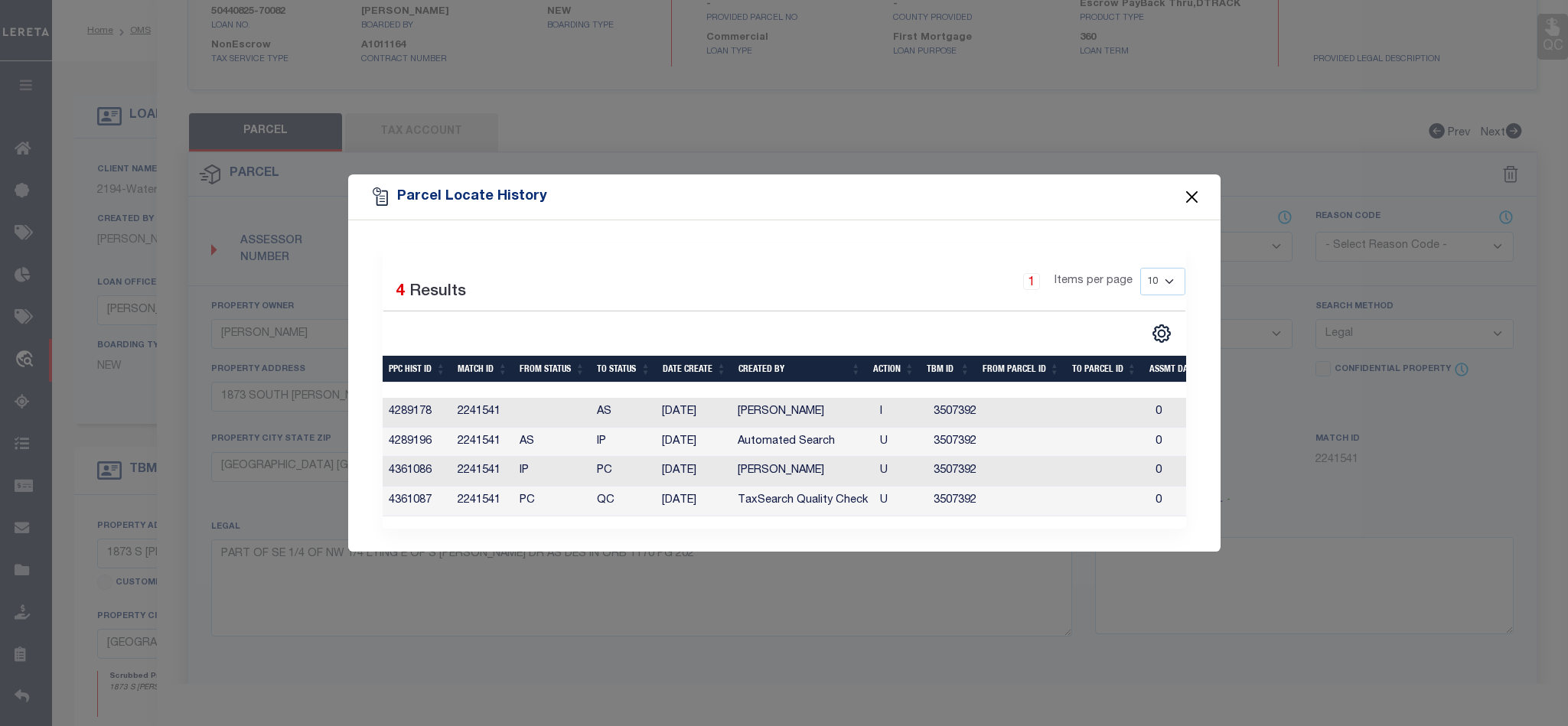
click at [1198, 187] on button "Close" at bounding box center [1191, 197] width 19 height 19
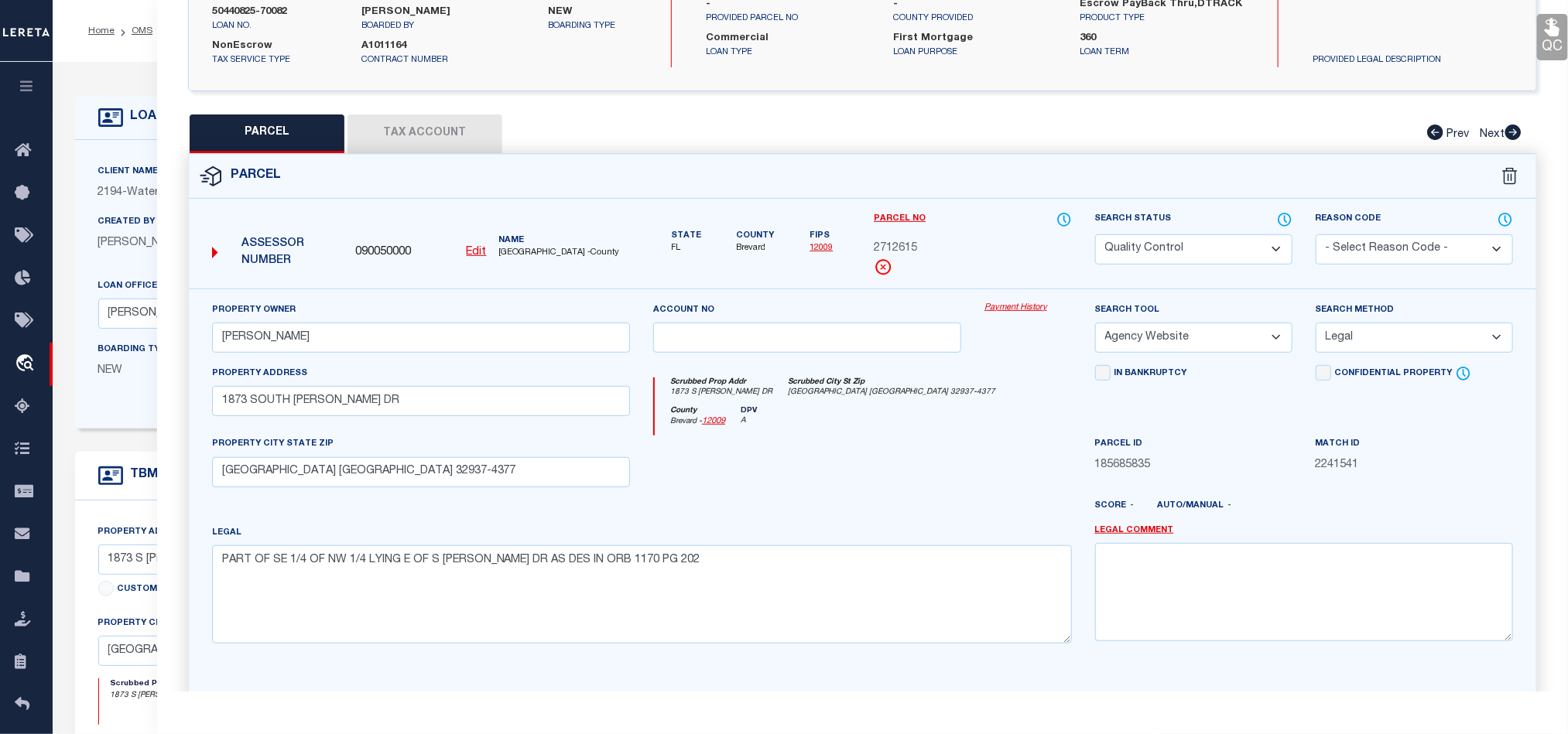
drag, startPoint x: 969, startPoint y: 376, endPoint x: 985, endPoint y: 386, distance: 18.9
click at [970, 378] on div "Scrubbed Prop Addr [STREET_ADDRESS][PERSON_NAME] [GEOGRAPHIC_DATA] [GEOGRAPHIC_…" at bounding box center [861, 401] width 441 height 72
drag, startPoint x: 1198, startPoint y: 241, endPoint x: 1191, endPoint y: 249, distance: 10.6
click at [1198, 241] on select "Automated Search Bad Parcel Complete Duplicate Parcel High Dollar Reporting In …" at bounding box center [1193, 249] width 198 height 30
select select "CP"
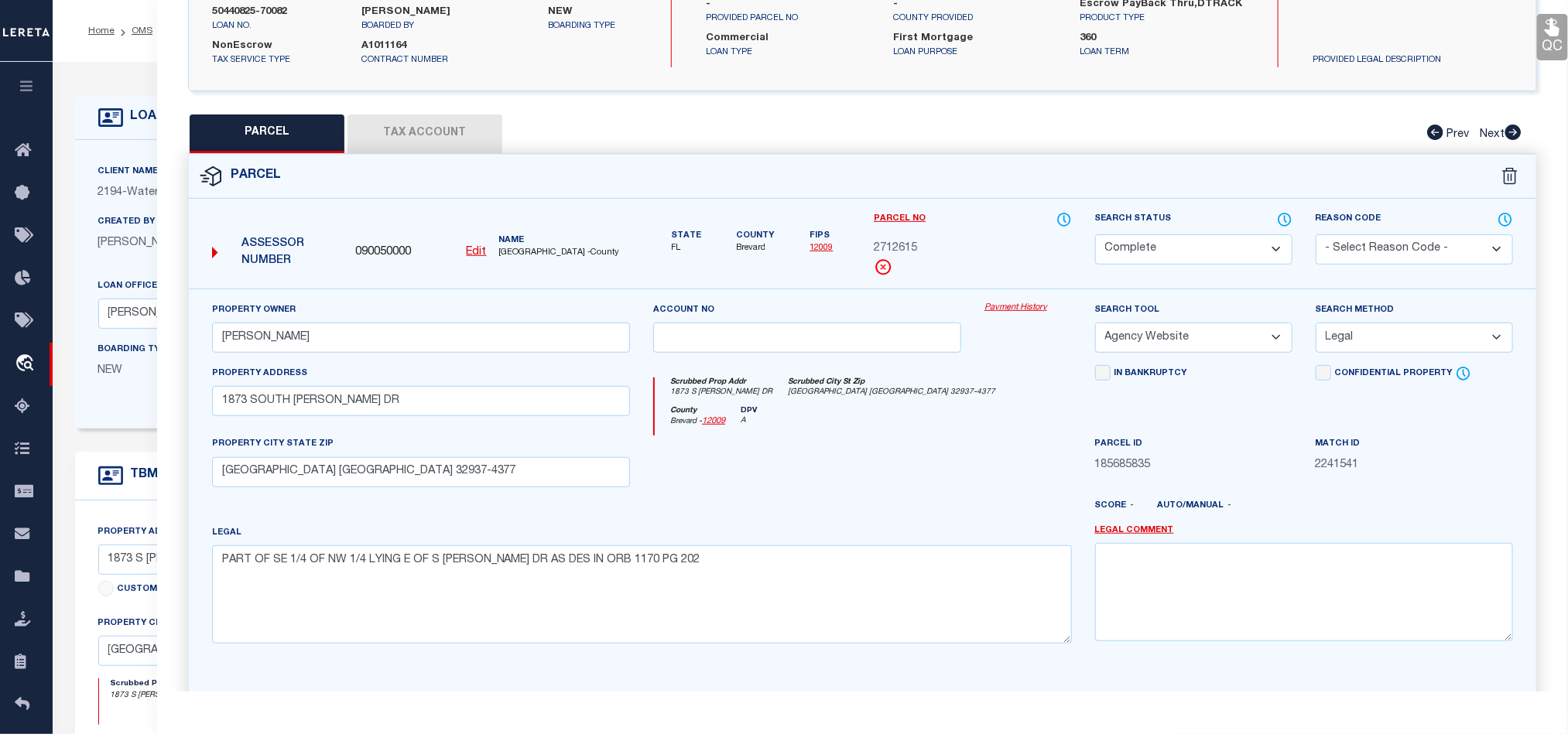
drag, startPoint x: 998, startPoint y: 406, endPoint x: 1292, endPoint y: 387, distance: 294.6
click at [998, 406] on div "Scrubbed Prop Addr [STREET_ADDRESS][PERSON_NAME] [GEOGRAPHIC_DATA] [GEOGRAPHIC_…" at bounding box center [862, 392] width 416 height 29
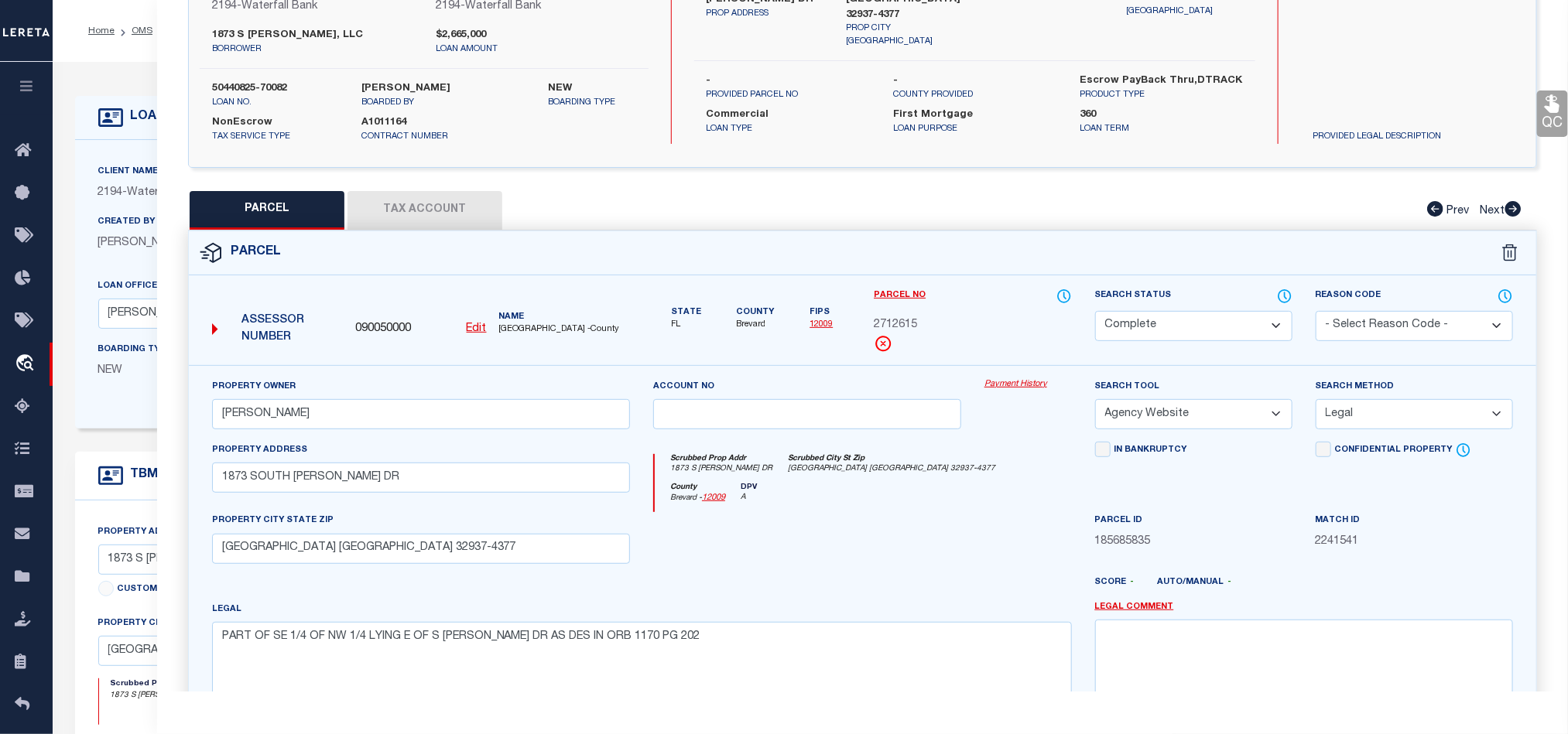
scroll to position [116, 0]
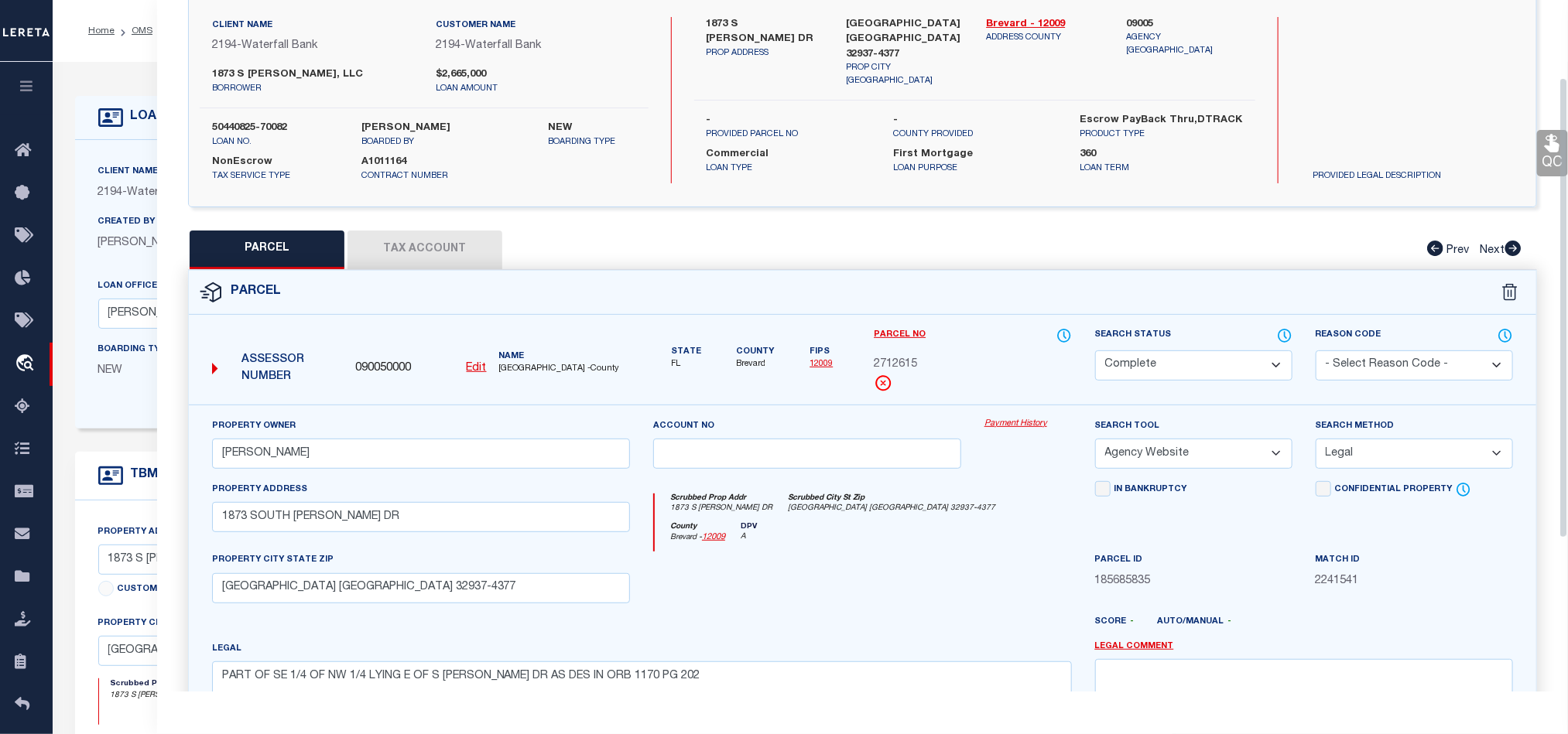
click at [1552, 133] on icon at bounding box center [1552, 143] width 20 height 21
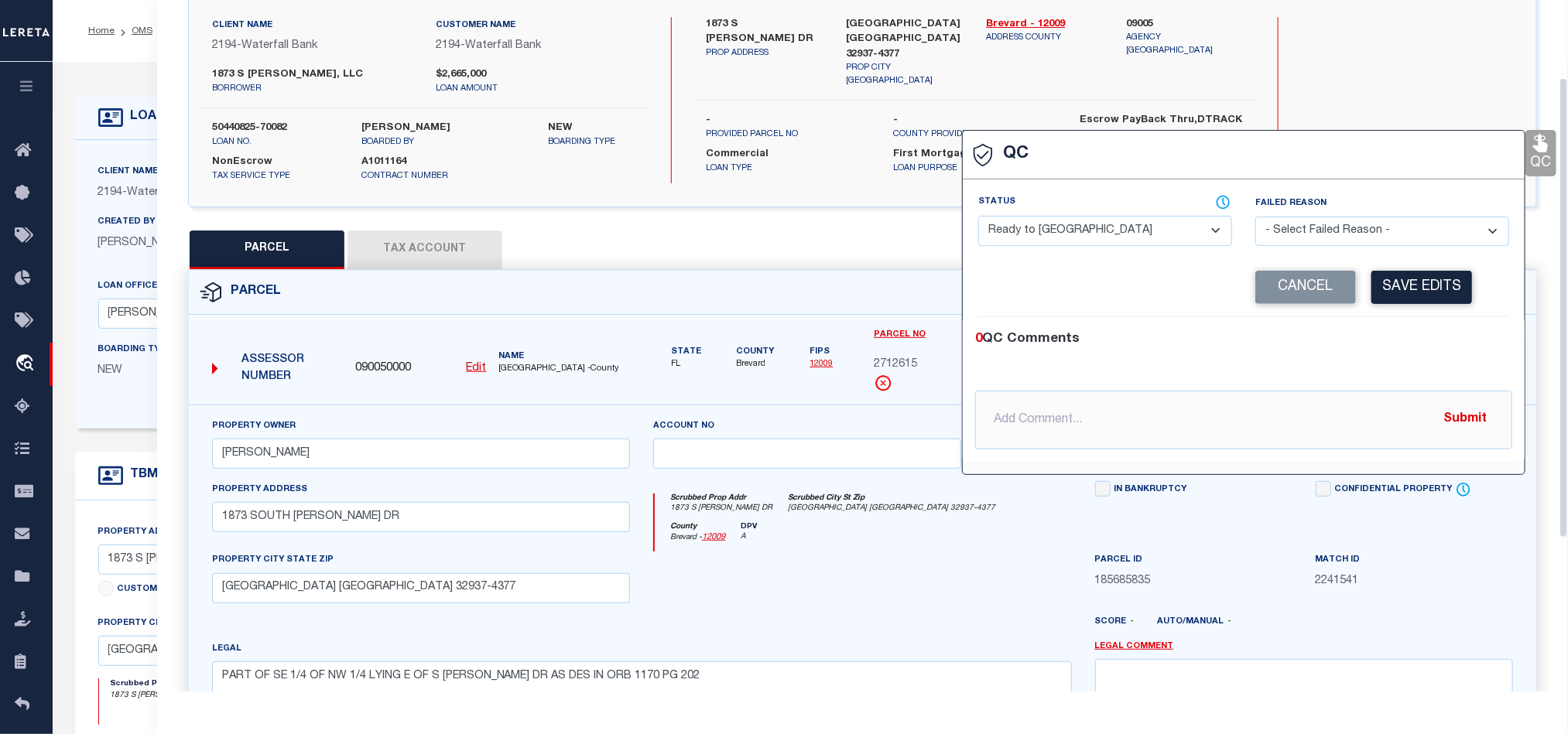
drag, startPoint x: 1061, startPoint y: 227, endPoint x: 1091, endPoint y: 232, distance: 30.4
click at [1061, 227] on select "- Select Status - Ready to QC Correct Incorrect" at bounding box center [1106, 231] width 254 height 30
select select "COR"
drag, startPoint x: 1489, startPoint y: 344, endPoint x: 1458, endPoint y: 291, distance: 61.4
click at [1489, 344] on div "0 QC Comments" at bounding box center [1241, 340] width 531 height 20
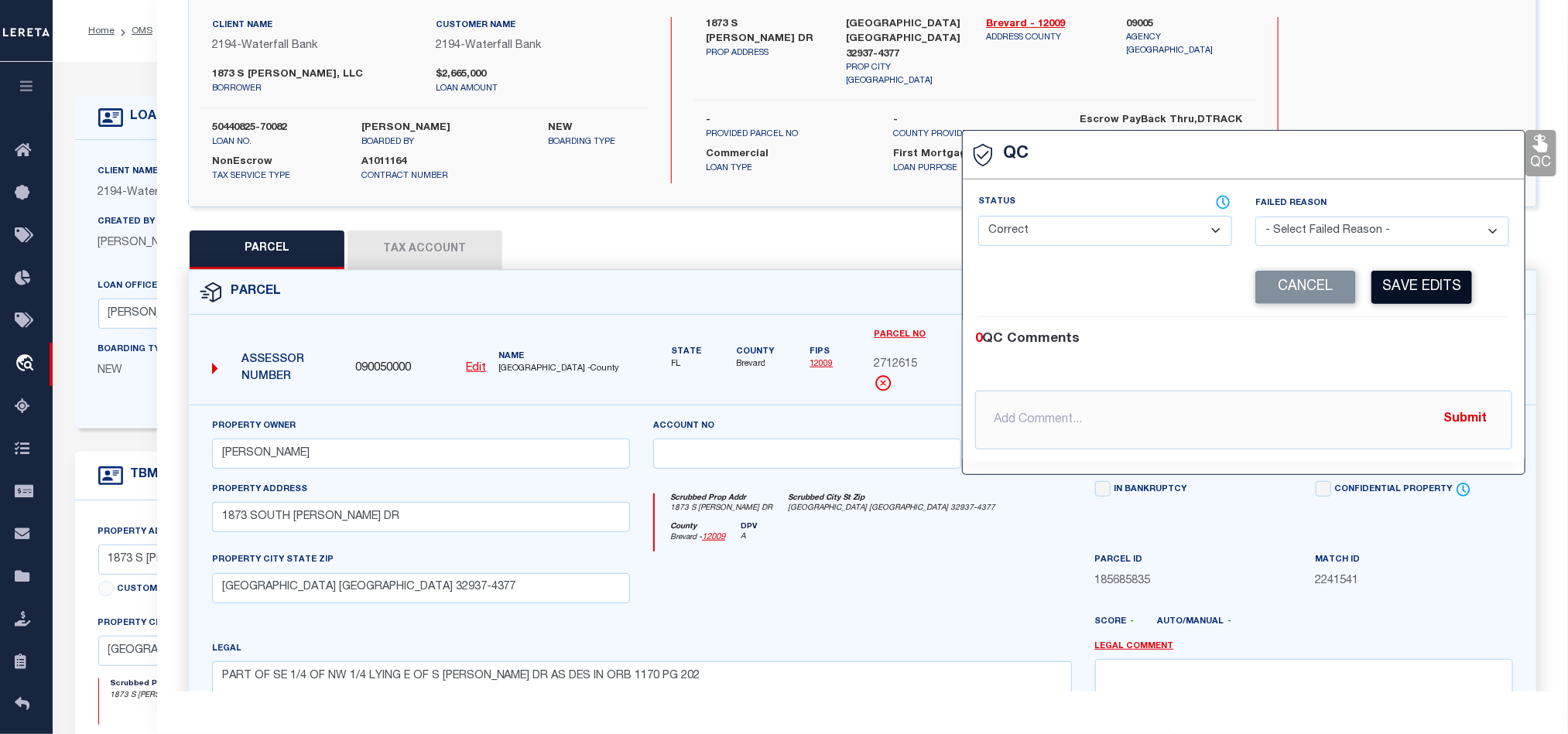
click at [1452, 282] on button "Save Edits" at bounding box center [1421, 287] width 100 height 33
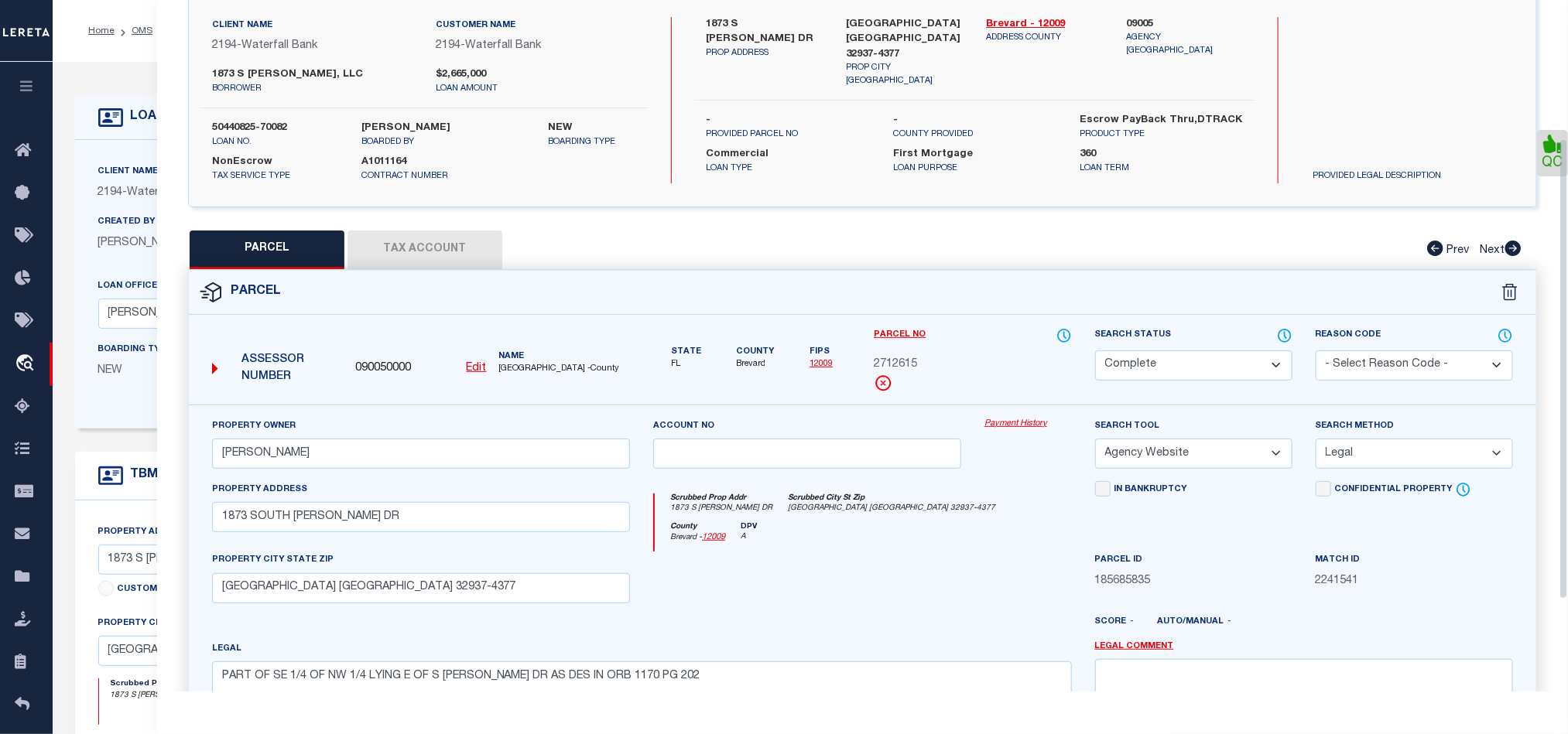
scroll to position [346, 0]
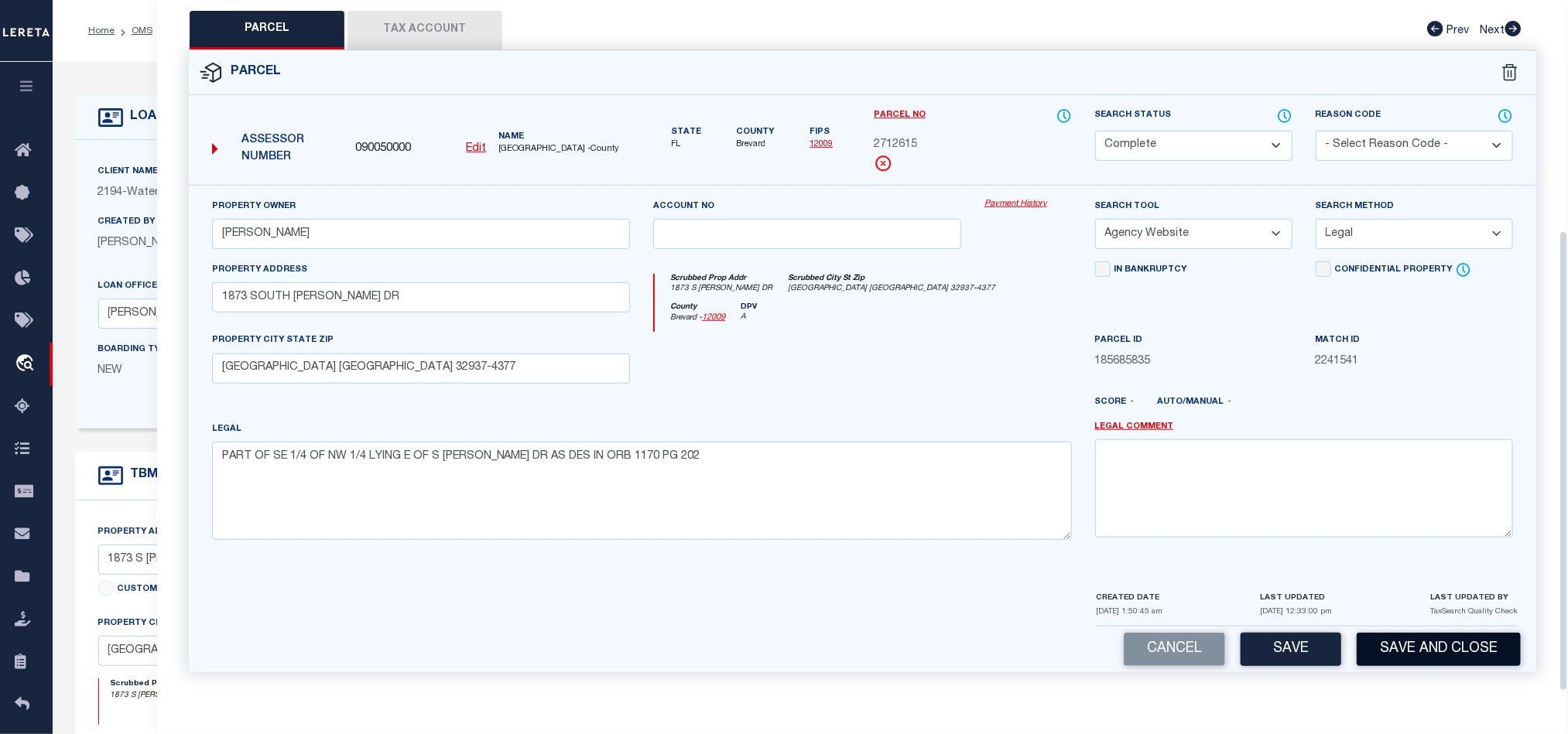
click at [1433, 641] on button "Save and Close" at bounding box center [1438, 649] width 164 height 33
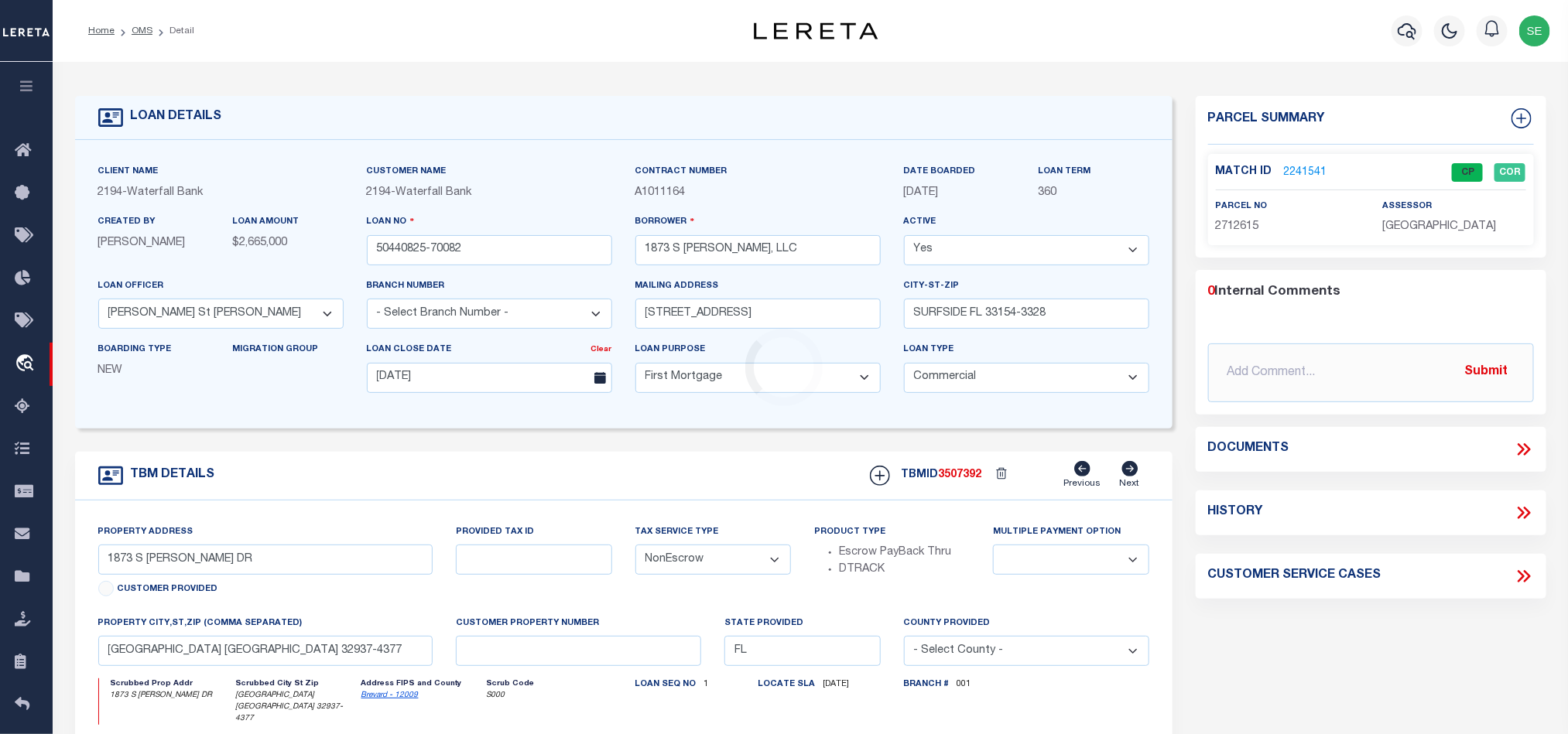
select select "53804"
select select
click at [520, 250] on input "50440825-70082" at bounding box center [489, 250] width 245 height 30
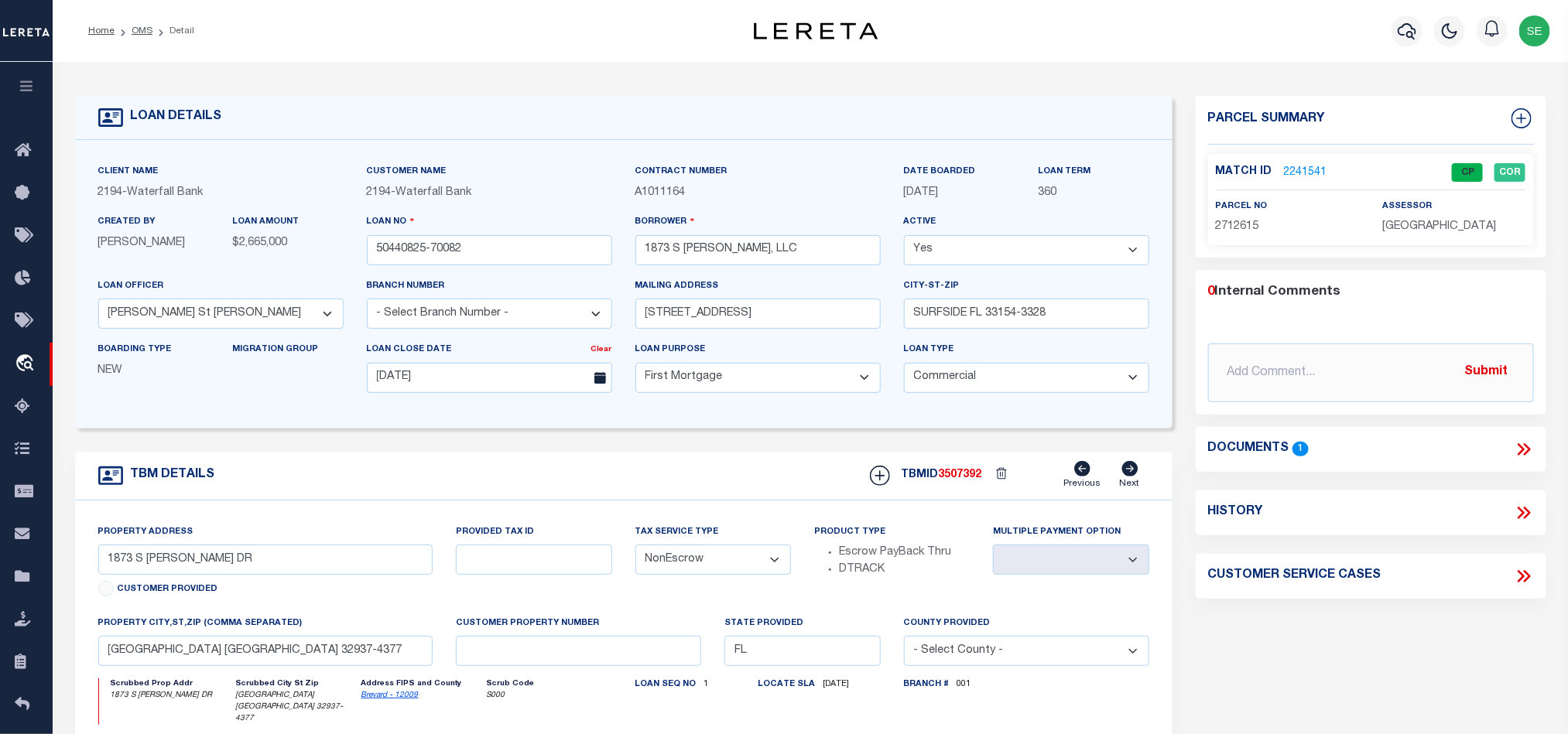
click at [959, 480] on span "3507392" at bounding box center [961, 475] width 43 height 11
drag, startPoint x: 1404, startPoint y: 242, endPoint x: 1408, endPoint y: 231, distance: 11.7
click at [1404, 242] on div "Match ID 2241541 CP COR parcel no 2712615 assessor" at bounding box center [1371, 199] width 326 height 91
click at [1408, 231] on span "[GEOGRAPHIC_DATA]" at bounding box center [1438, 226] width 114 height 11
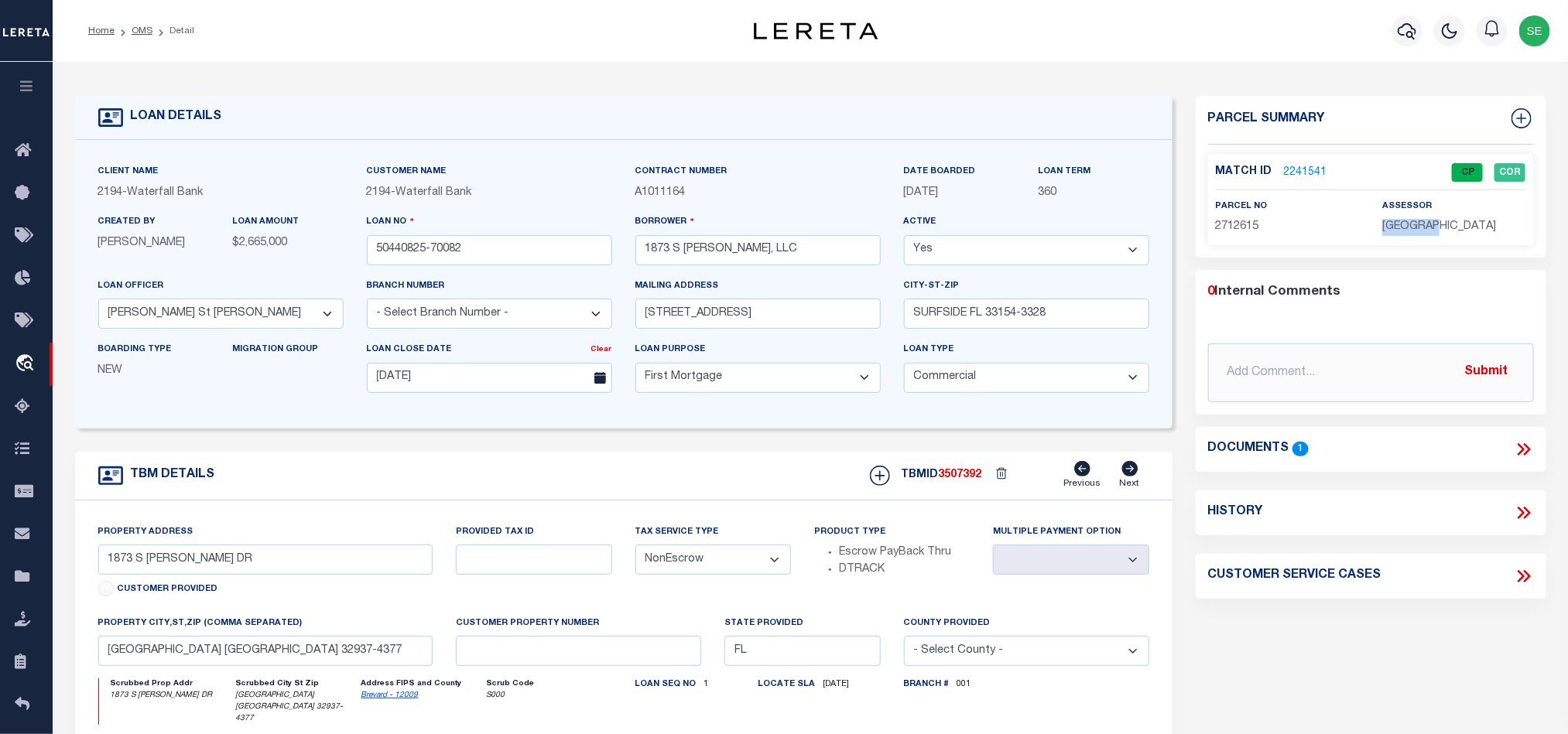
click at [1408, 231] on span "[GEOGRAPHIC_DATA]" at bounding box center [1438, 226] width 114 height 11
click at [1250, 211] on label "parcel no" at bounding box center [1242, 207] width 52 height 13
click at [1236, 226] on span "2712615" at bounding box center [1237, 226] width 43 height 11
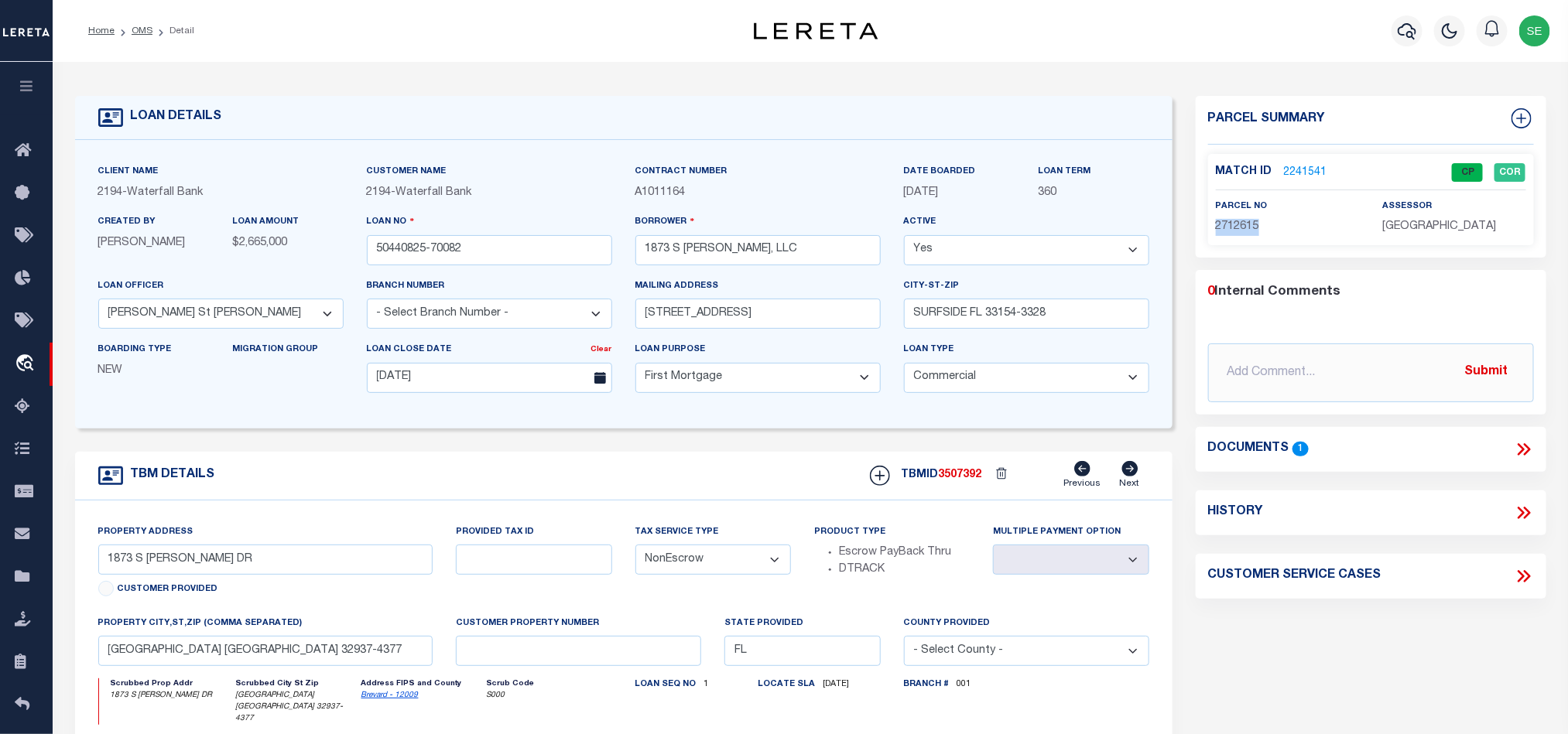
click at [755, 442] on form "LOAN DETAILS Client Name 2194 - Waterfall Bank" at bounding box center [623, 530] width 1098 height 869
drag, startPoint x: 135, startPoint y: 32, endPoint x: 320, endPoint y: 78, distance: 190.6
click at [135, 32] on link "OMS" at bounding box center [141, 30] width 21 height 9
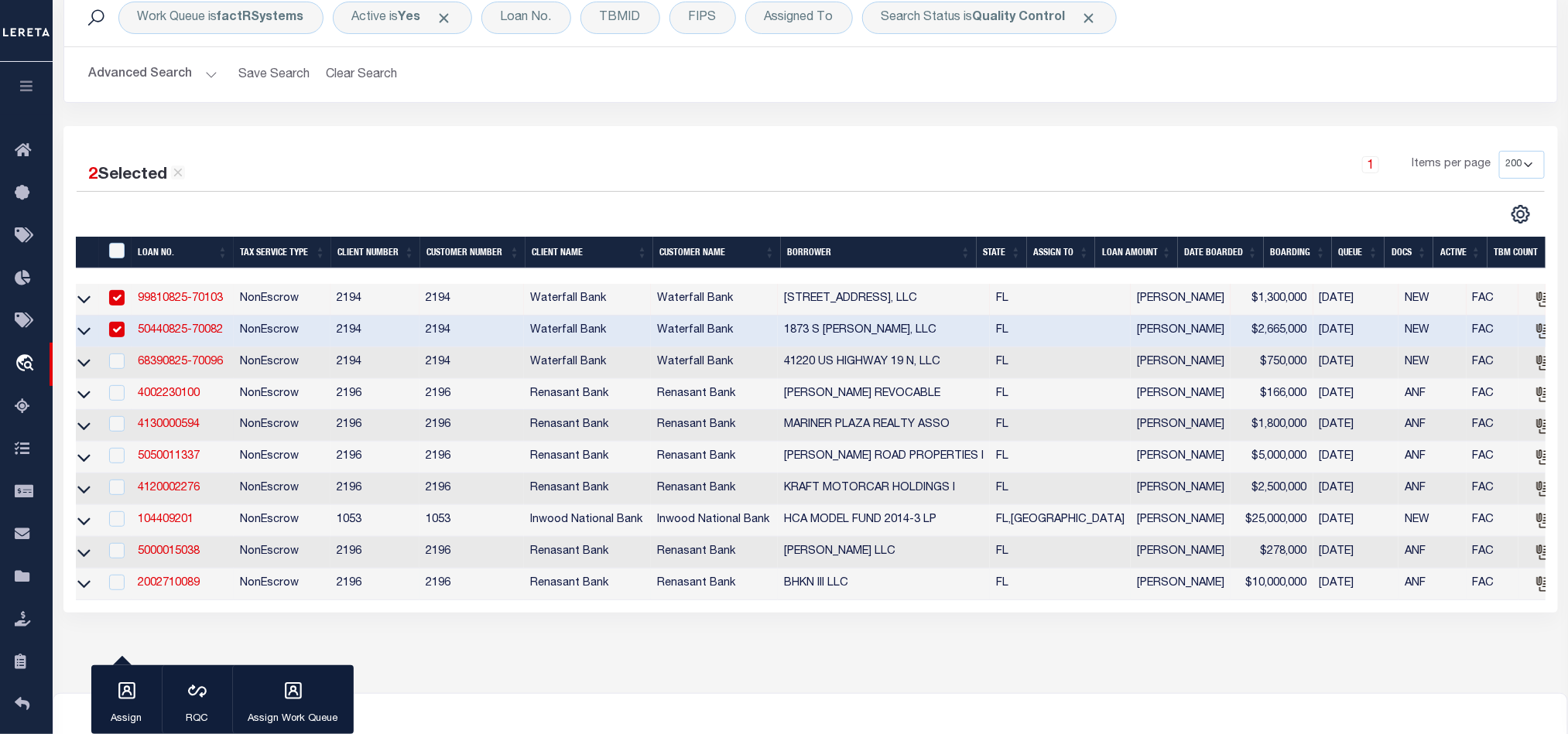
scroll to position [232, 0]
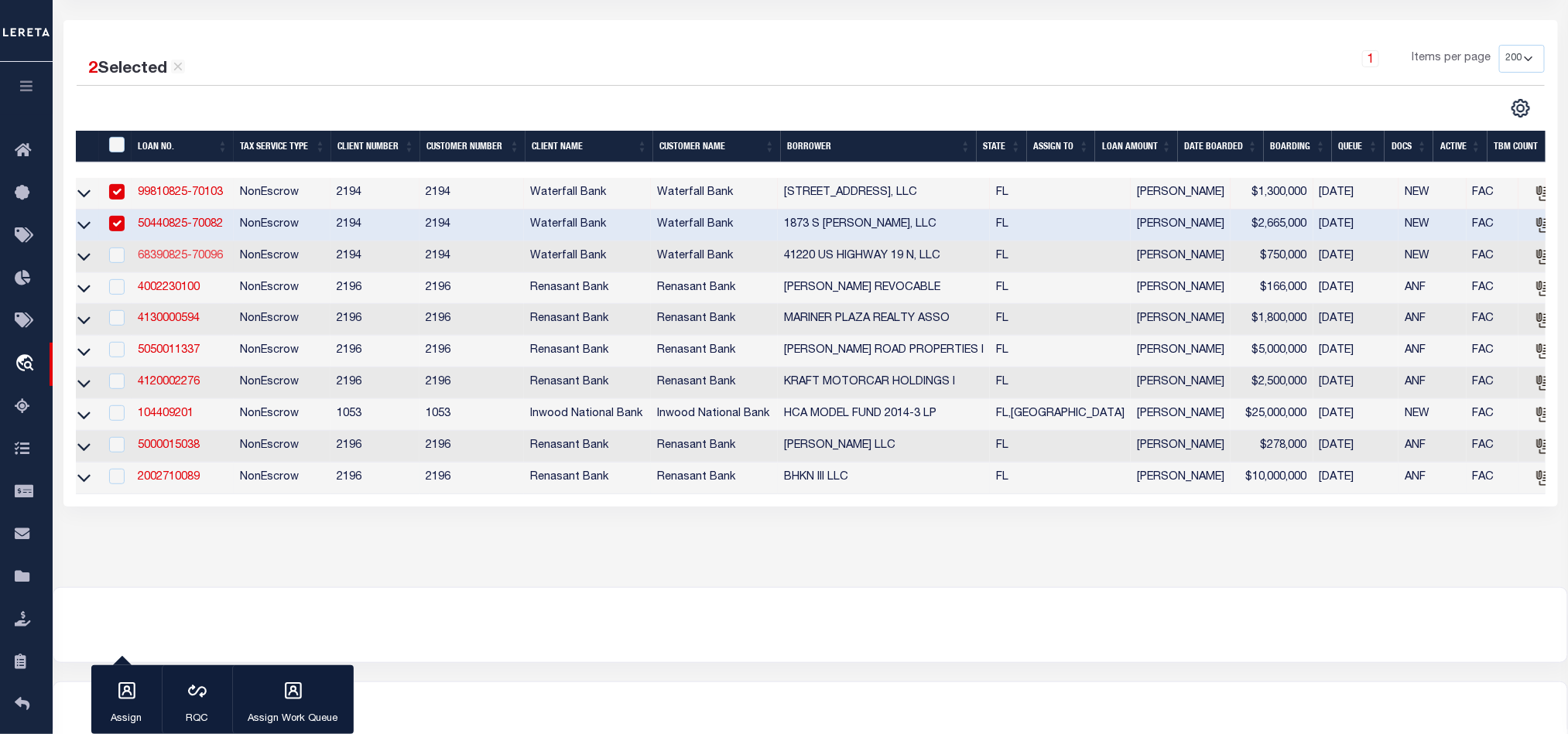
click at [183, 256] on link "68390825-70096" at bounding box center [180, 256] width 85 height 11
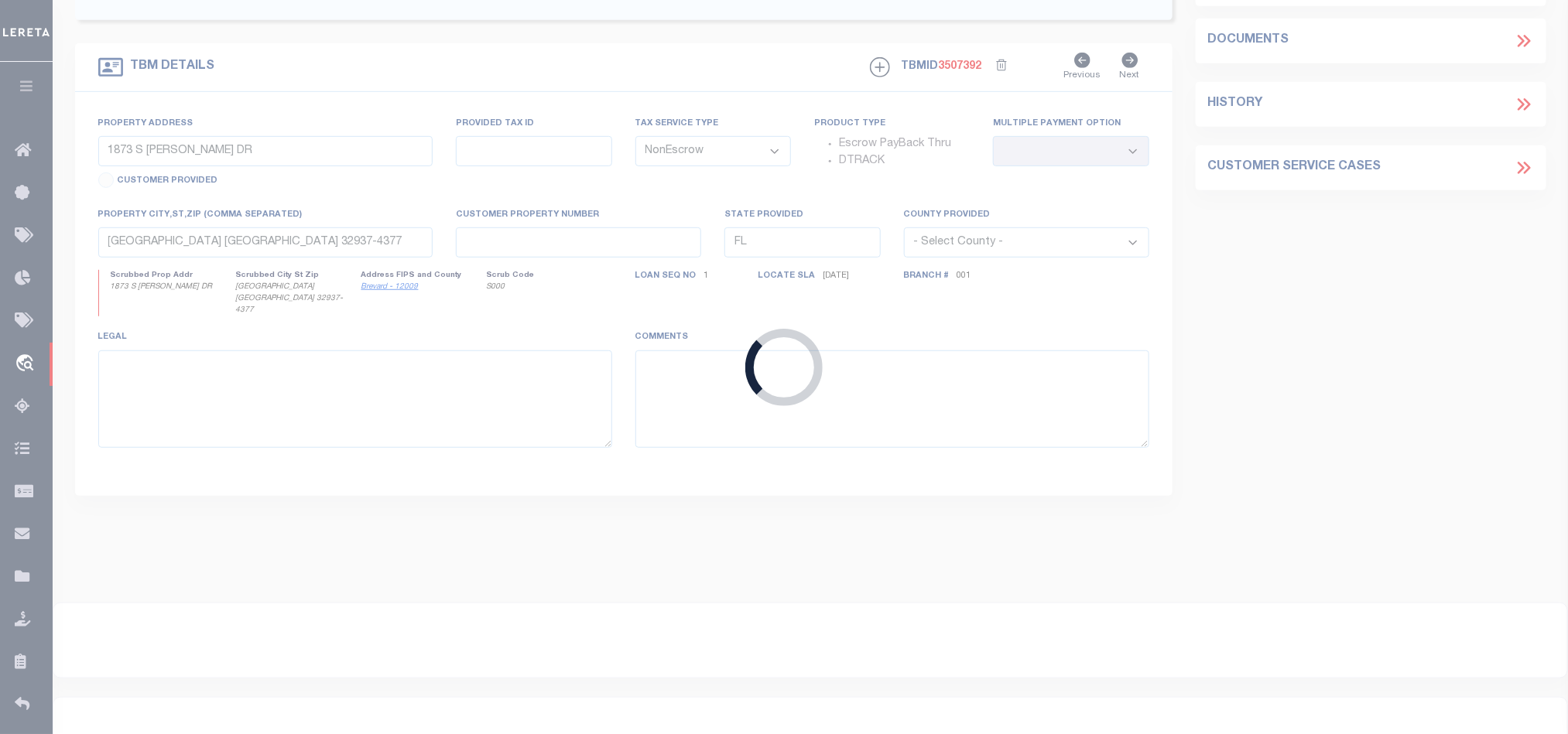
type input "68390825-70096"
type input "41220 US HIGHWAY 19 N, LLC"
select select "72097"
type input "[STREET_ADDRESS]"
type input "CLEARWATER FL 33764-6574"
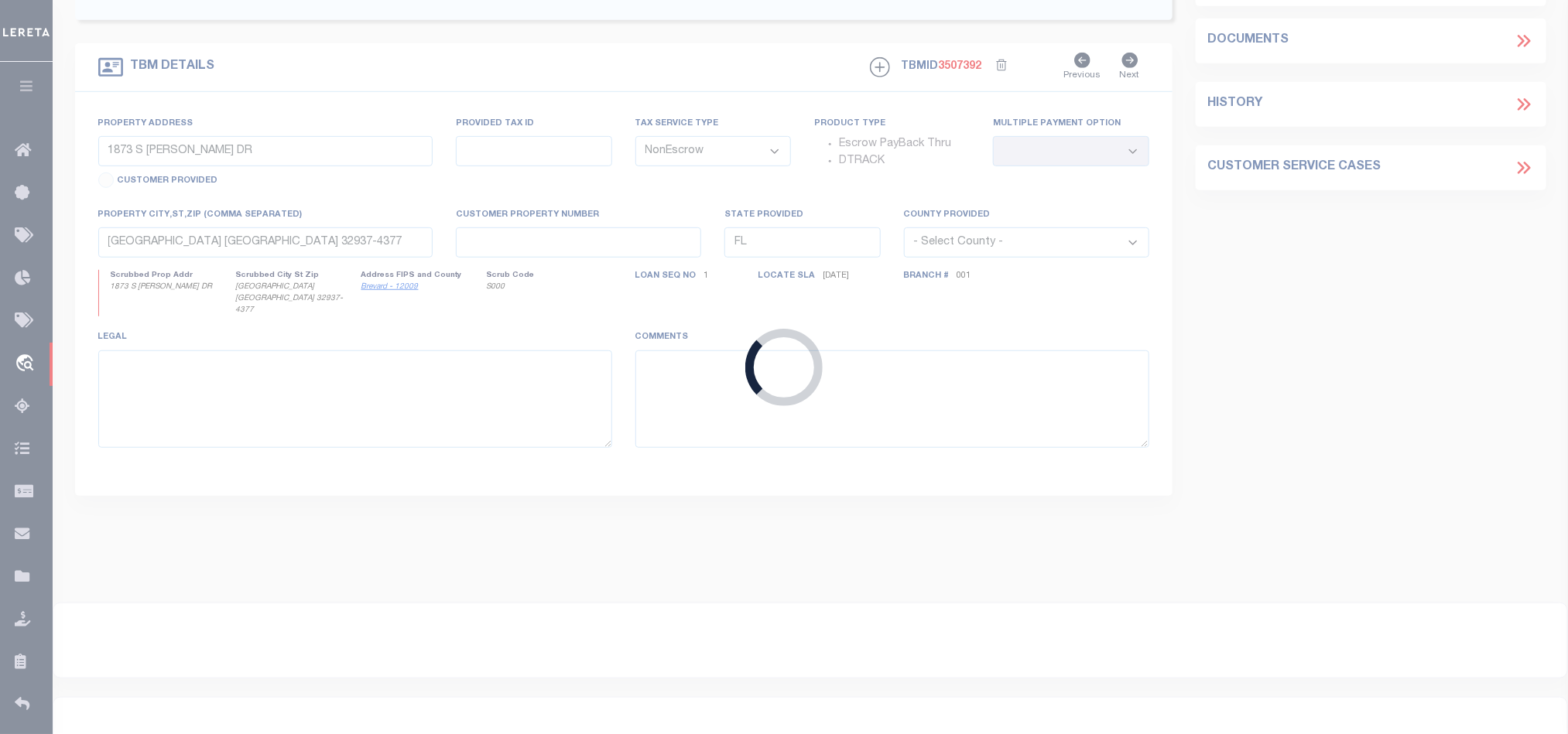
type input "[DATE]"
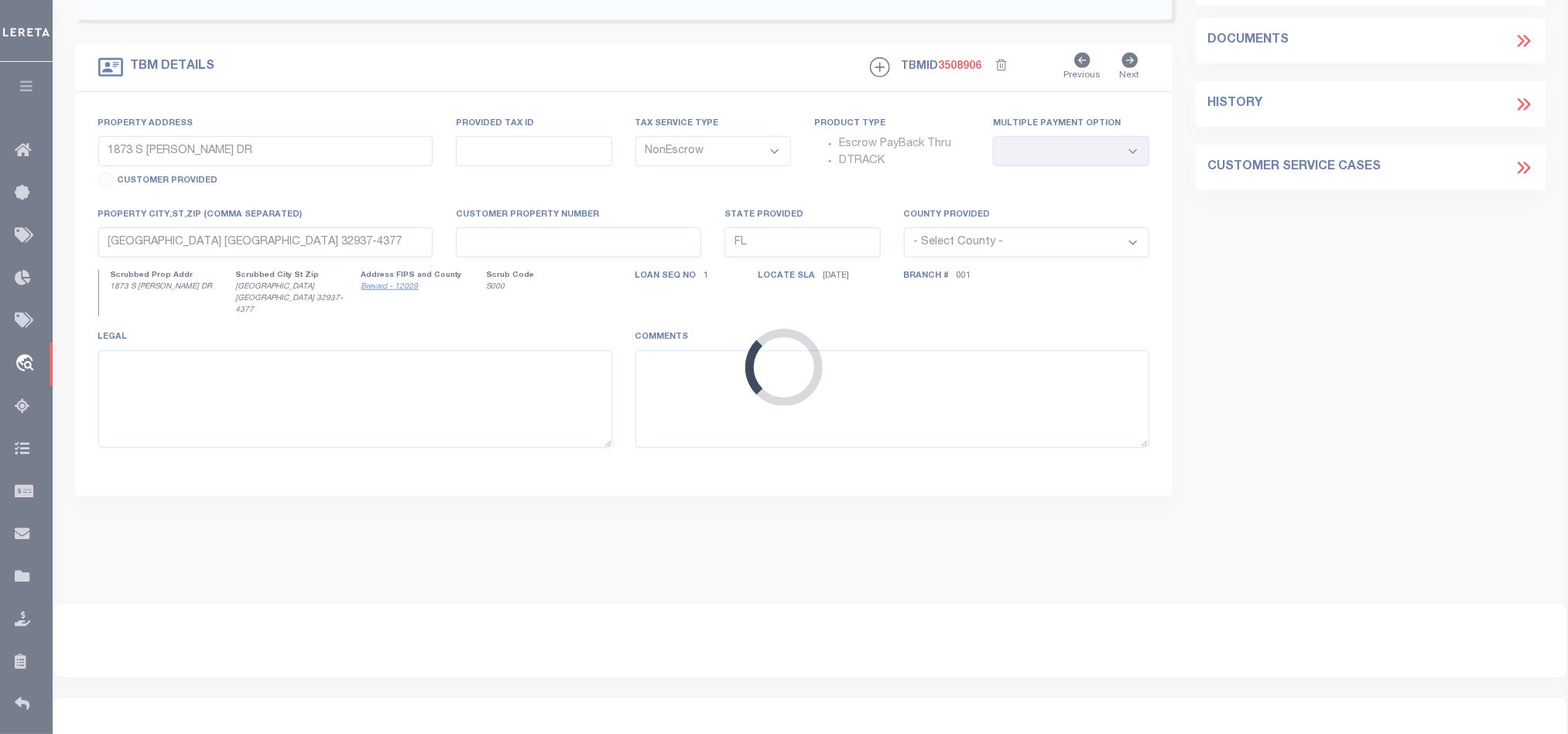
type input "41220 US HIGHWAY 19 N"
select select
type input "[GEOGRAPHIC_DATA] [GEOGRAPHIC_DATA] 34689-5439"
select select
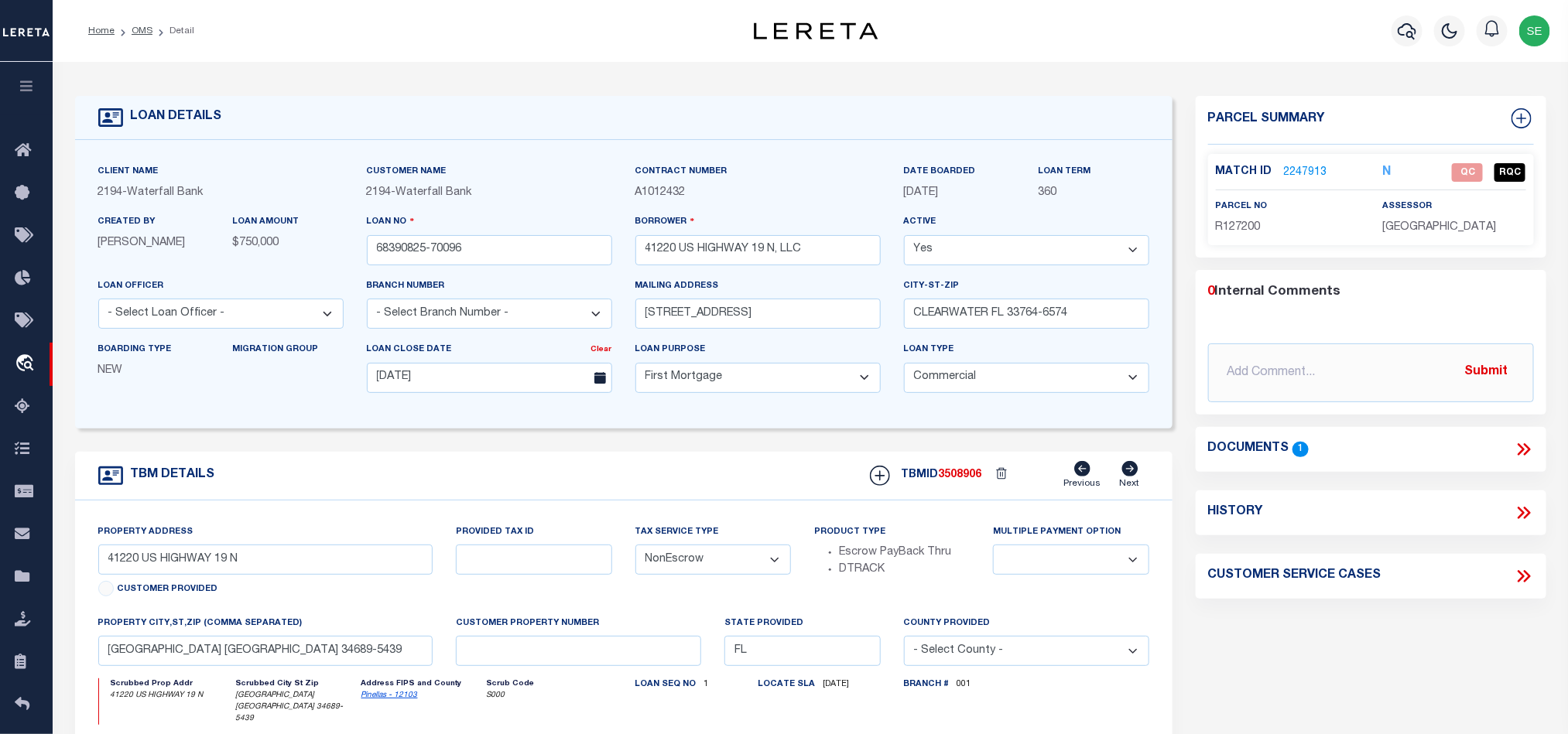
click at [1245, 222] on span "R127200" at bounding box center [1238, 227] width 45 height 11
click at [135, 565] on input "41220 US HIGHWAY 19 N" at bounding box center [266, 560] width 335 height 30
click at [512, 484] on div "TBM DETAILS TBMID 3508906 Previous Next" at bounding box center [623, 476] width 1098 height 49
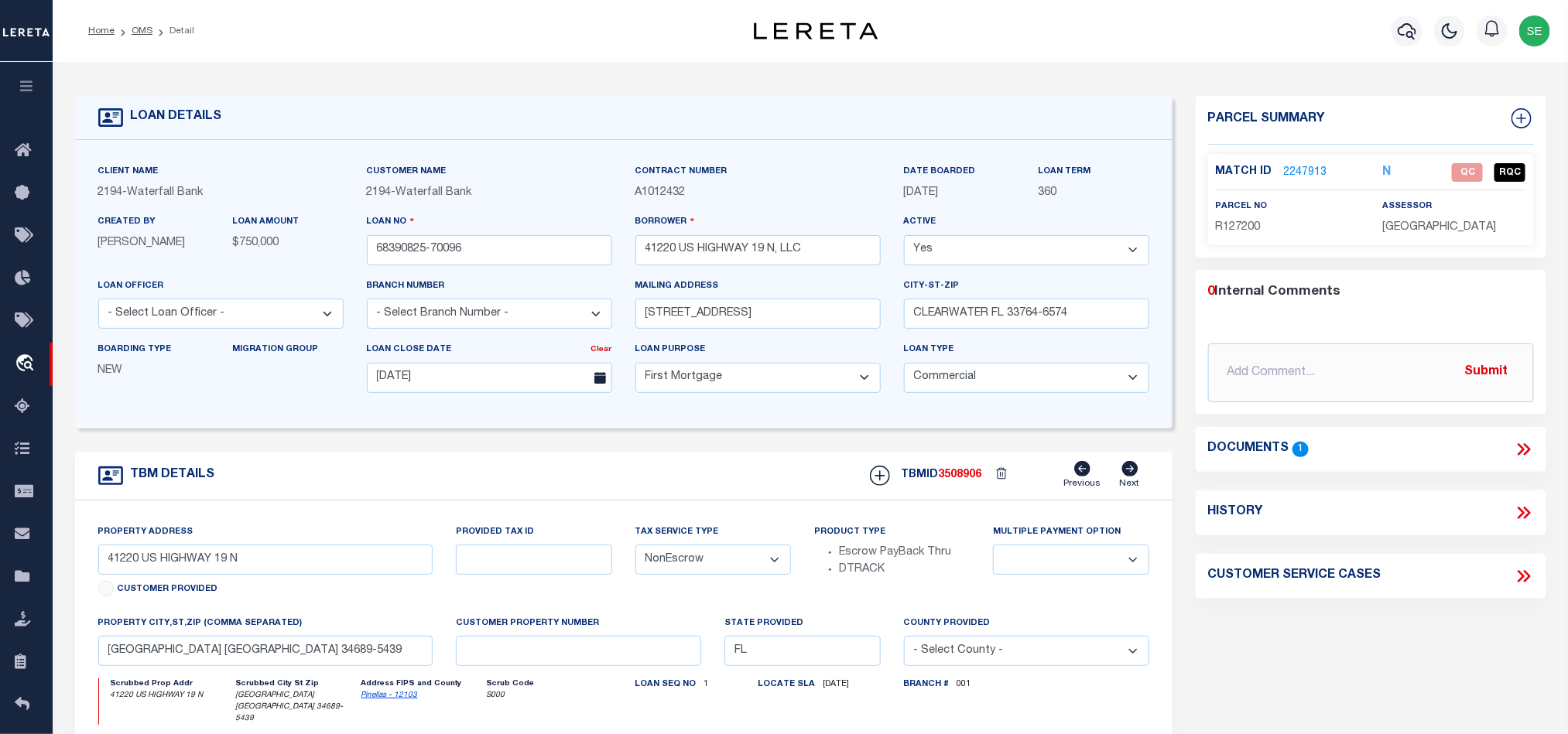
click at [1235, 222] on span "R127200" at bounding box center [1238, 227] width 45 height 11
click at [1526, 446] on icon at bounding box center [1527, 450] width 7 height 13
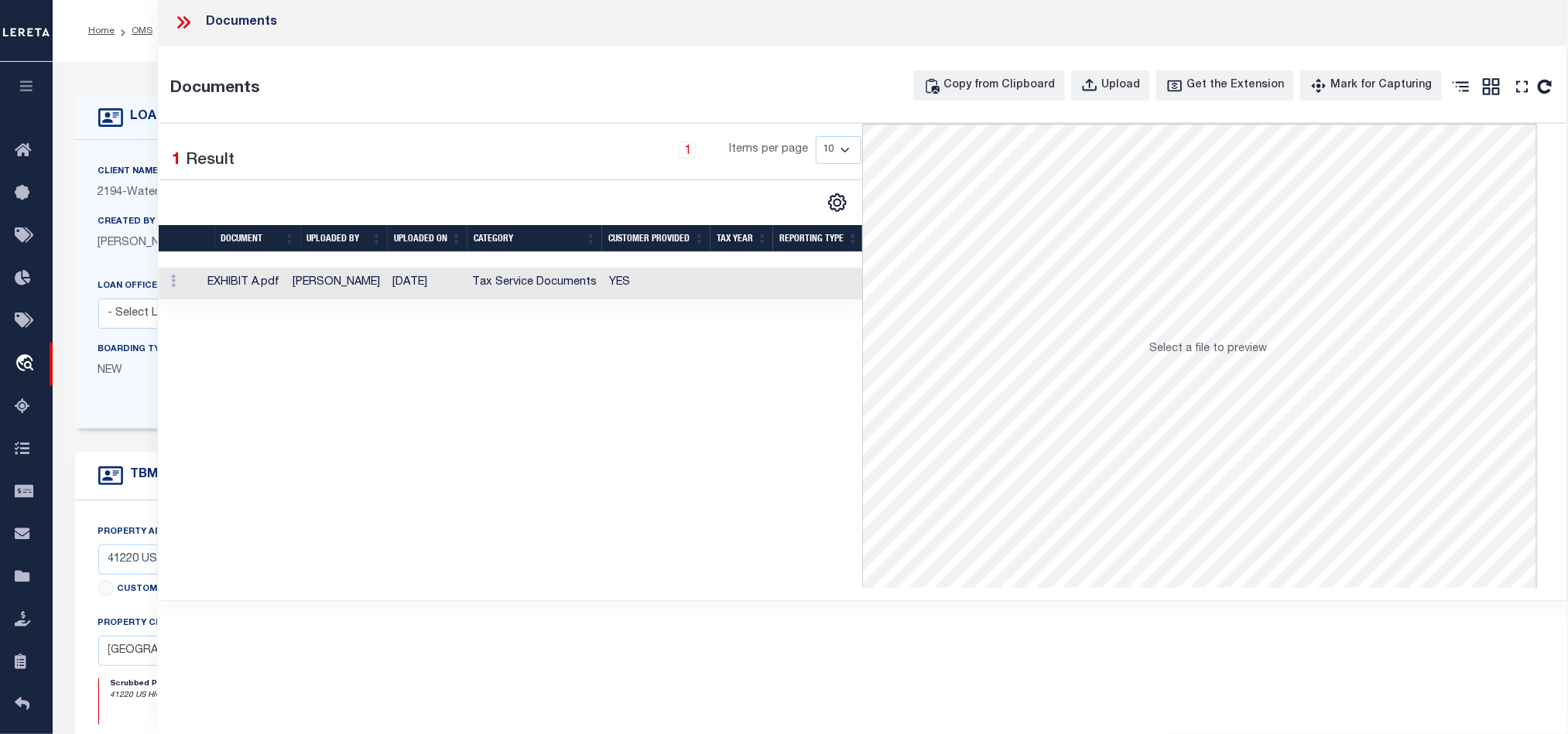
click at [704, 283] on td "YES" at bounding box center [657, 283] width 108 height 31
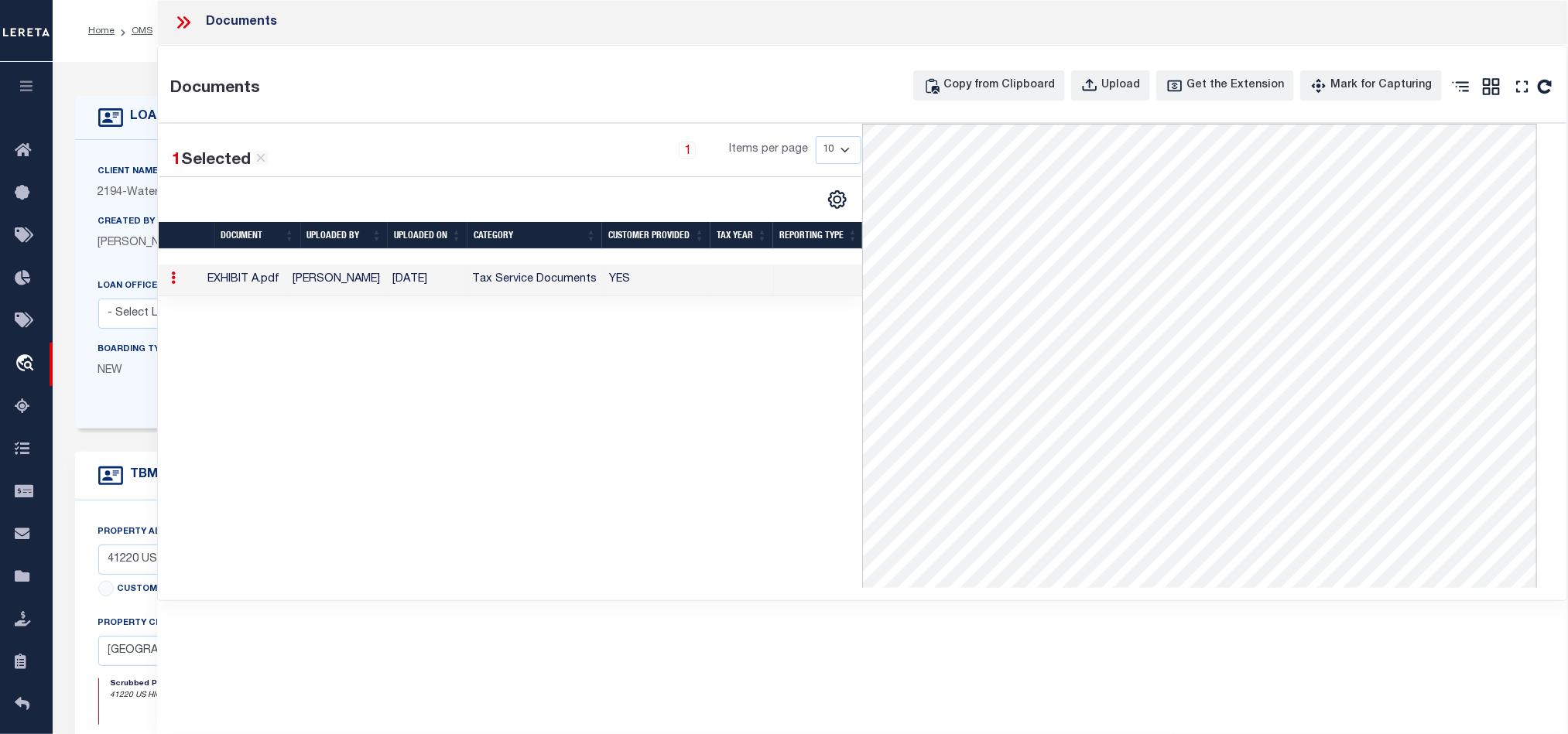
drag, startPoint x: 174, startPoint y: 24, endPoint x: 192, endPoint y: 35, distance: 21.1
click at [174, 24] on icon at bounding box center [183, 22] width 20 height 20
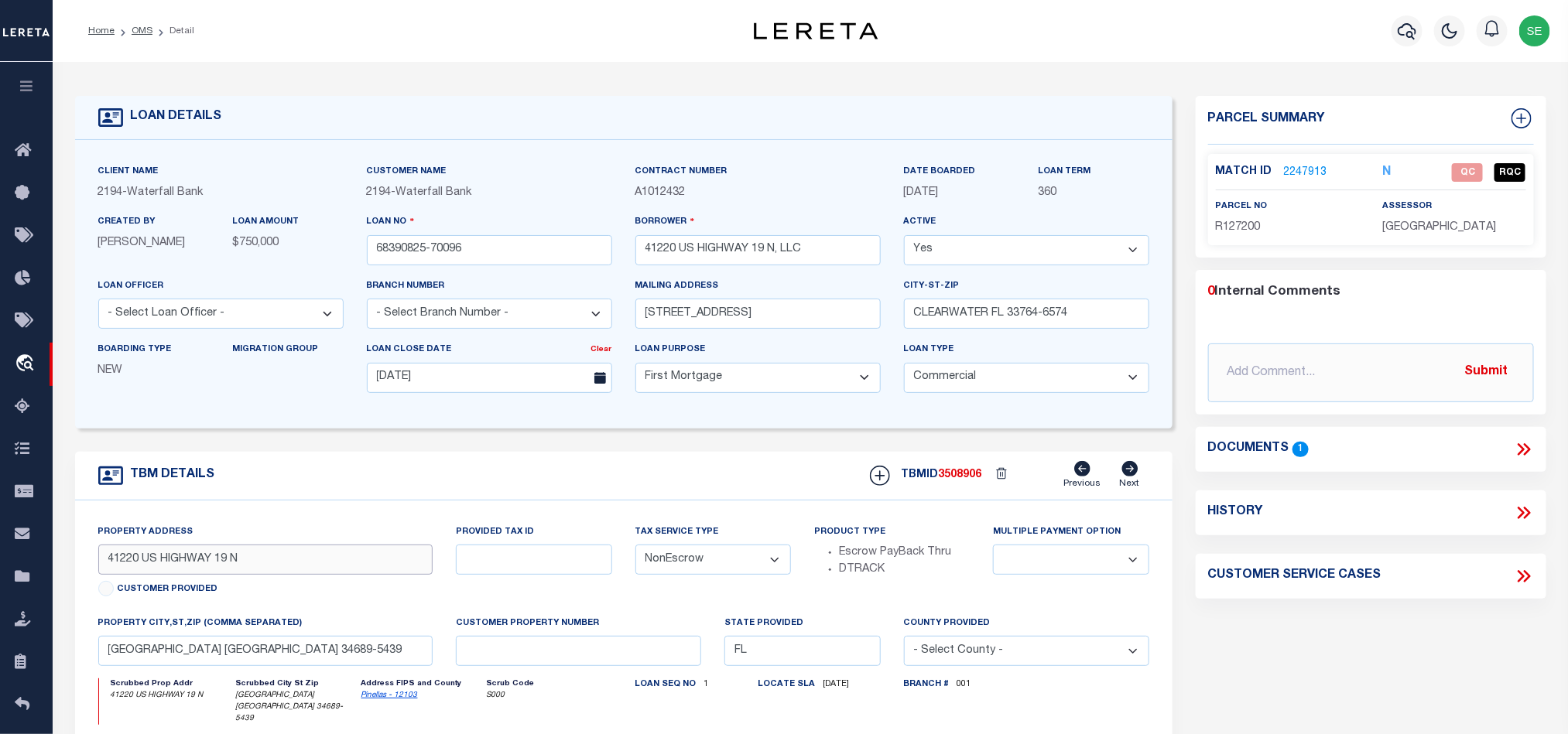
click at [323, 561] on input "41220 US HIGHWAY 19 N" at bounding box center [266, 560] width 335 height 30
drag, startPoint x: 106, startPoint y: 662, endPoint x: 256, endPoint y: 657, distance: 150.1
click at [256, 657] on input "[GEOGRAPHIC_DATA] [GEOGRAPHIC_DATA] 34689-5439" at bounding box center [266, 651] width 335 height 30
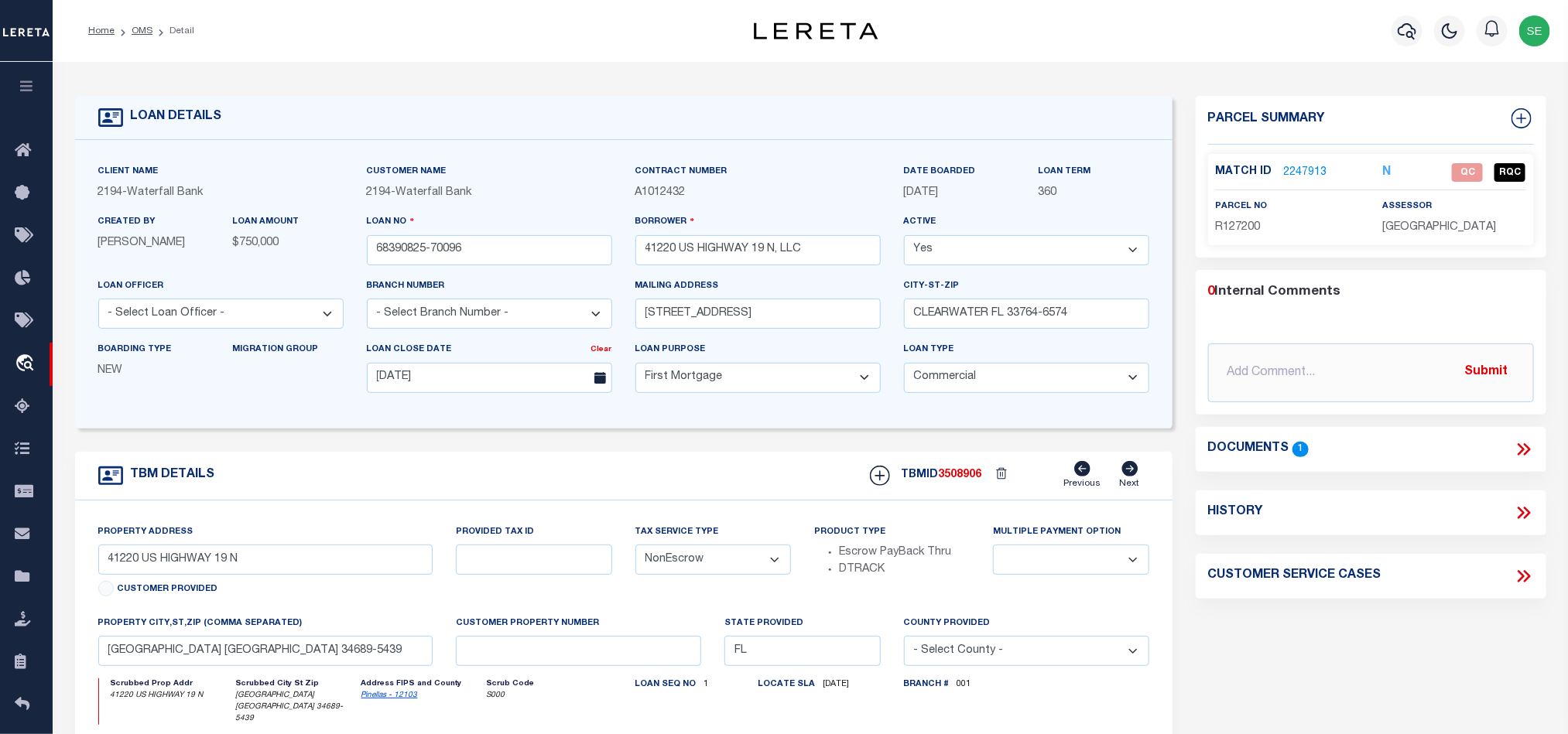
click at [531, 476] on div "TBM DETAILS TBMID 3508906 Previous Next" at bounding box center [623, 476] width 1098 height 49
click at [1525, 446] on icon at bounding box center [1527, 450] width 7 height 13
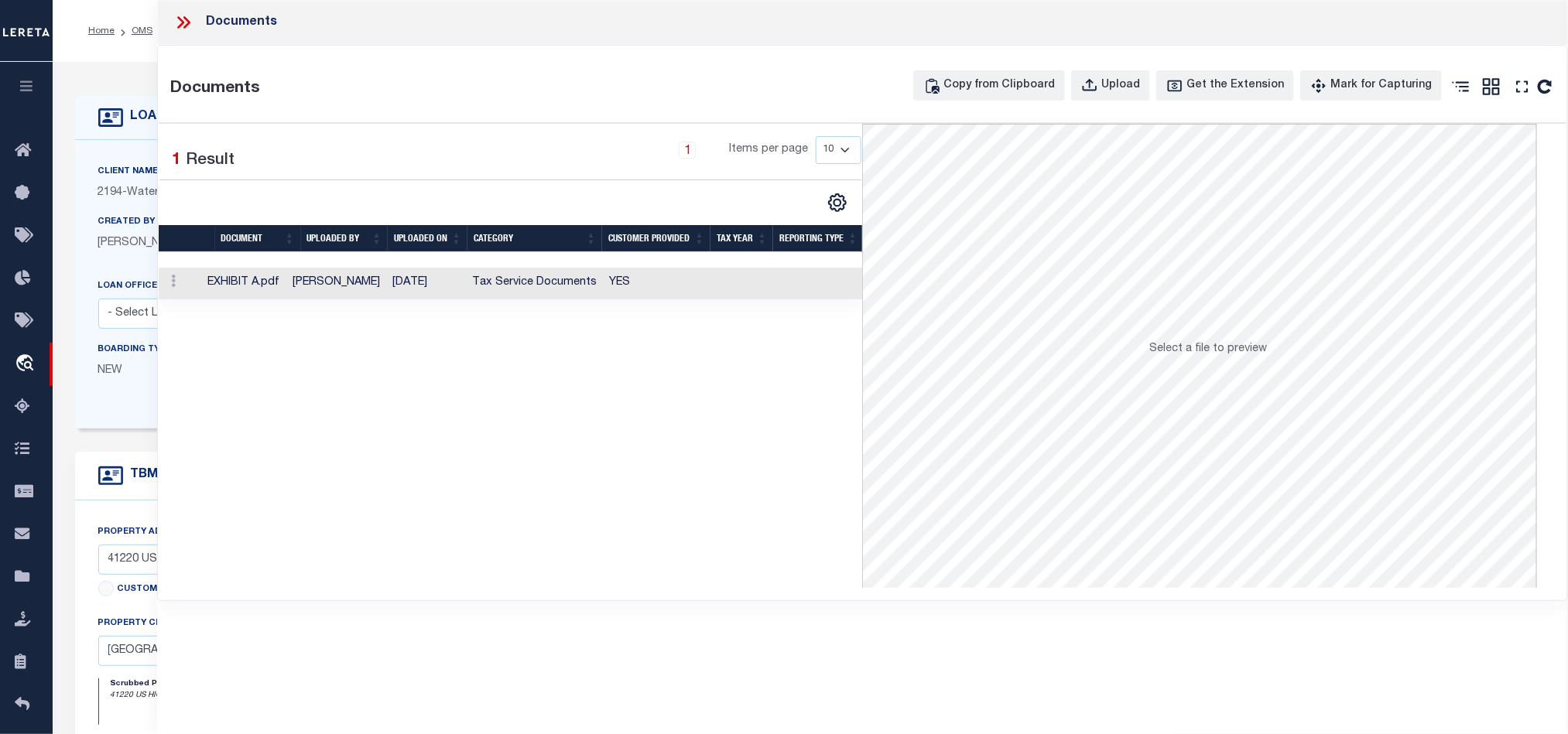
click at [695, 291] on td "YES" at bounding box center [657, 283] width 108 height 31
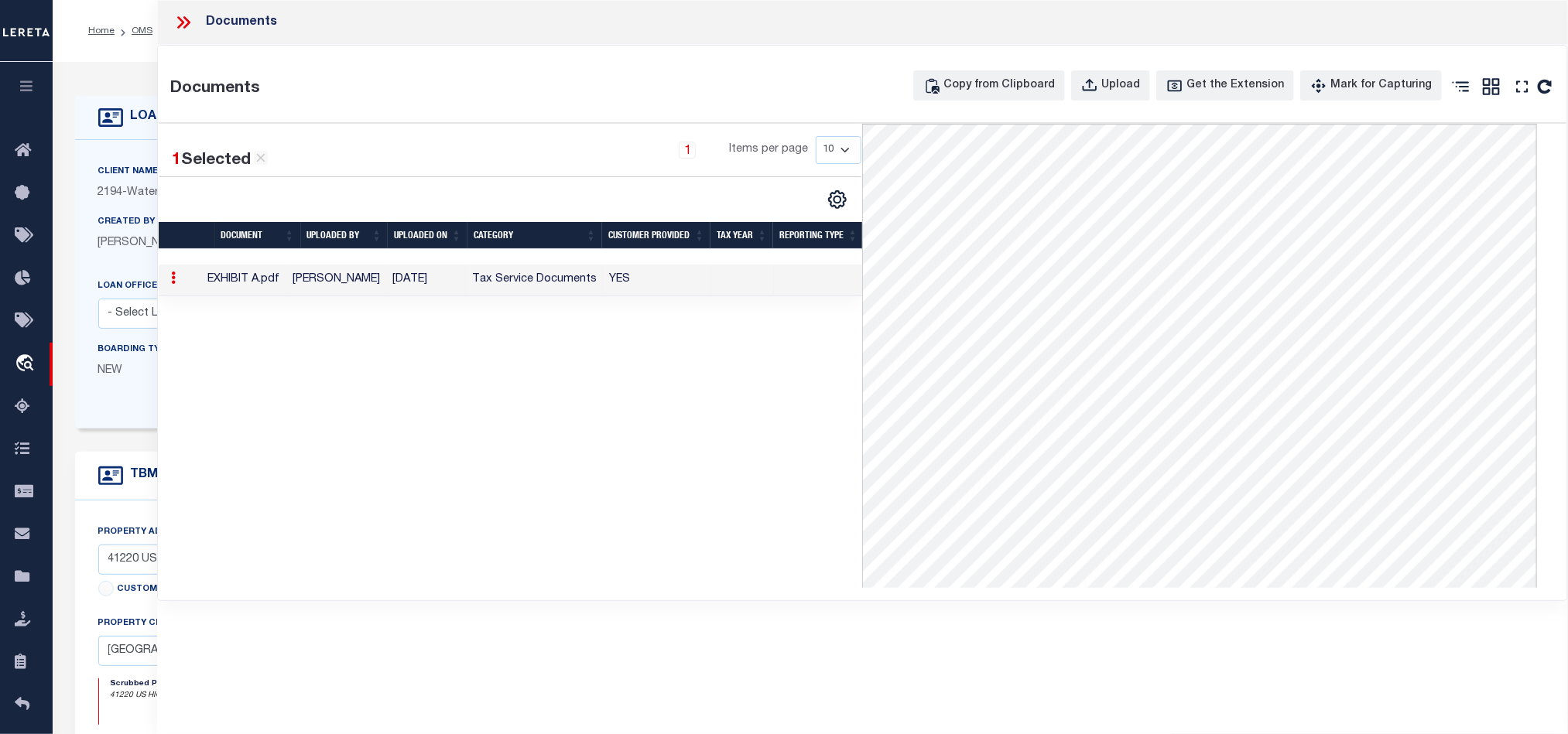
click at [174, 24] on icon at bounding box center [183, 22] width 20 height 20
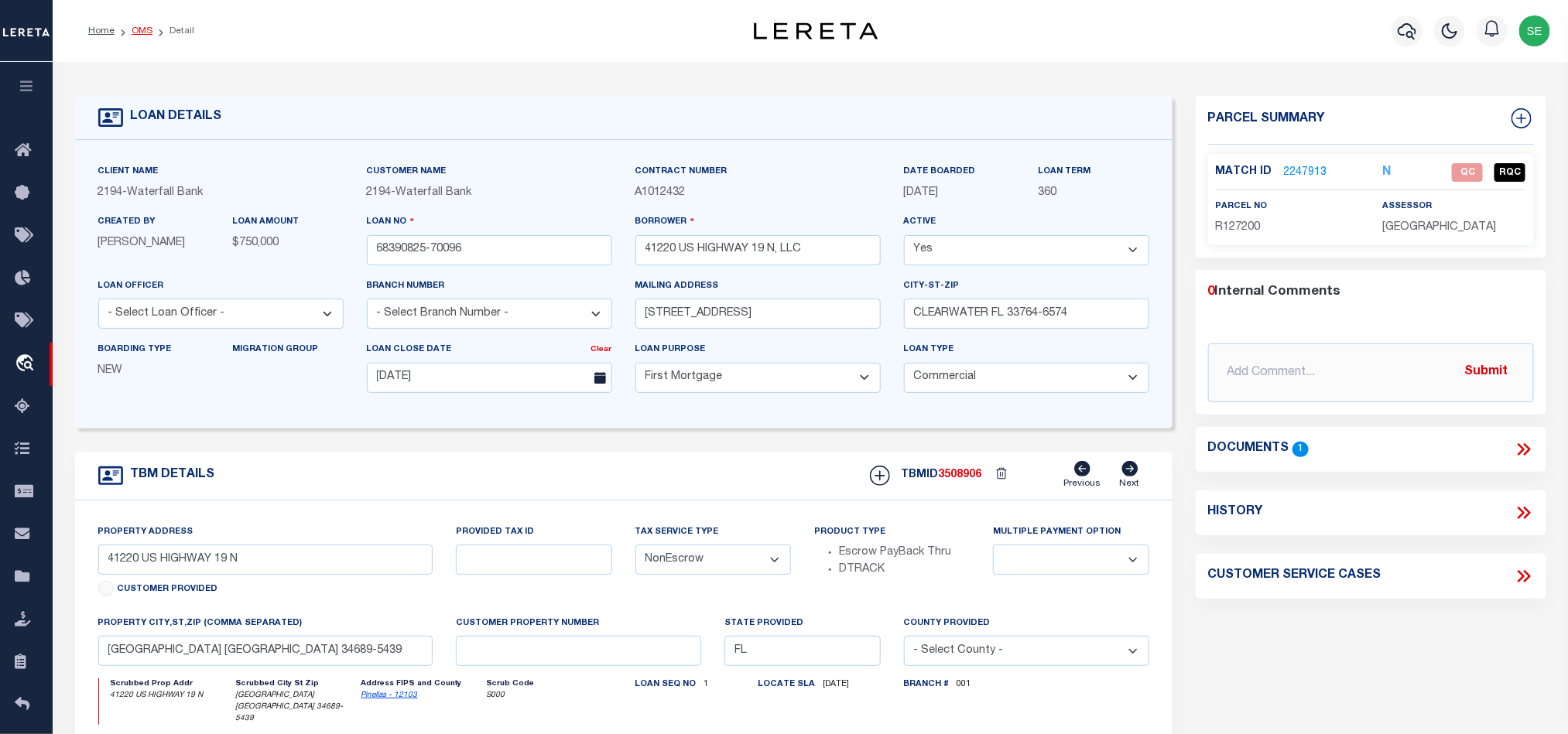
click at [138, 30] on link "OMS" at bounding box center [141, 30] width 21 height 9
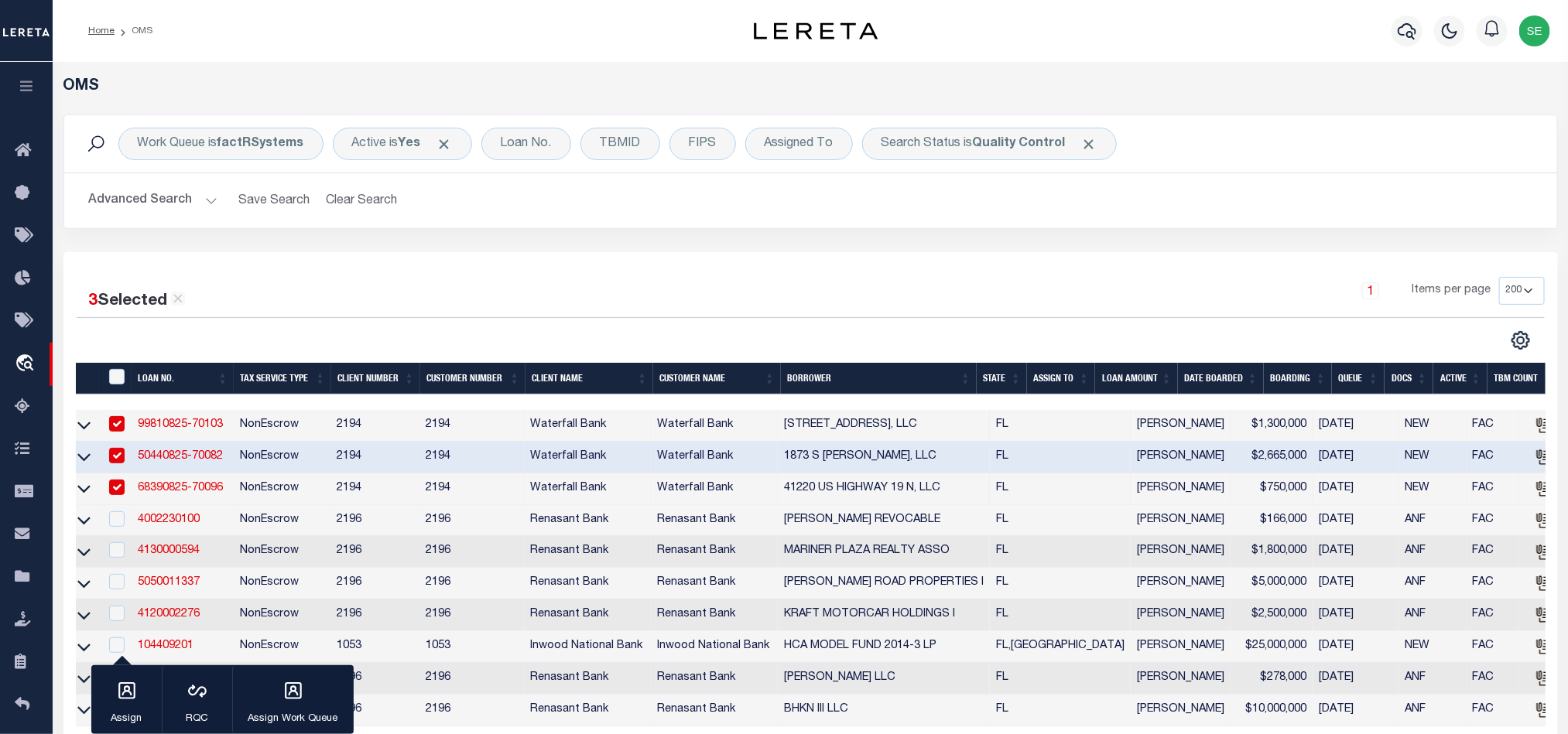
click at [337, 462] on td "2194" at bounding box center [374, 457] width 89 height 31
checkbox input "false"
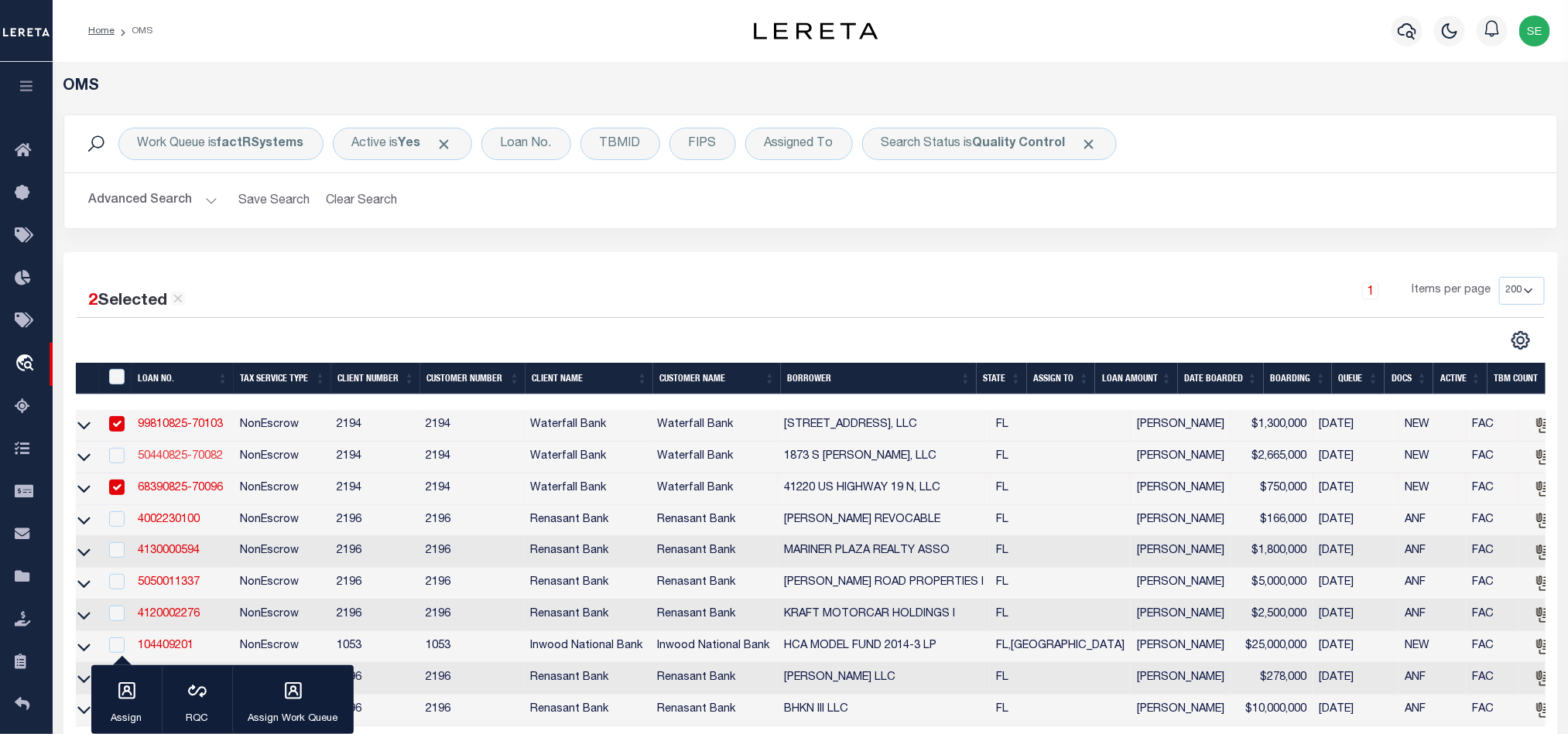
click at [173, 455] on link "50440825-70082" at bounding box center [180, 456] width 85 height 11
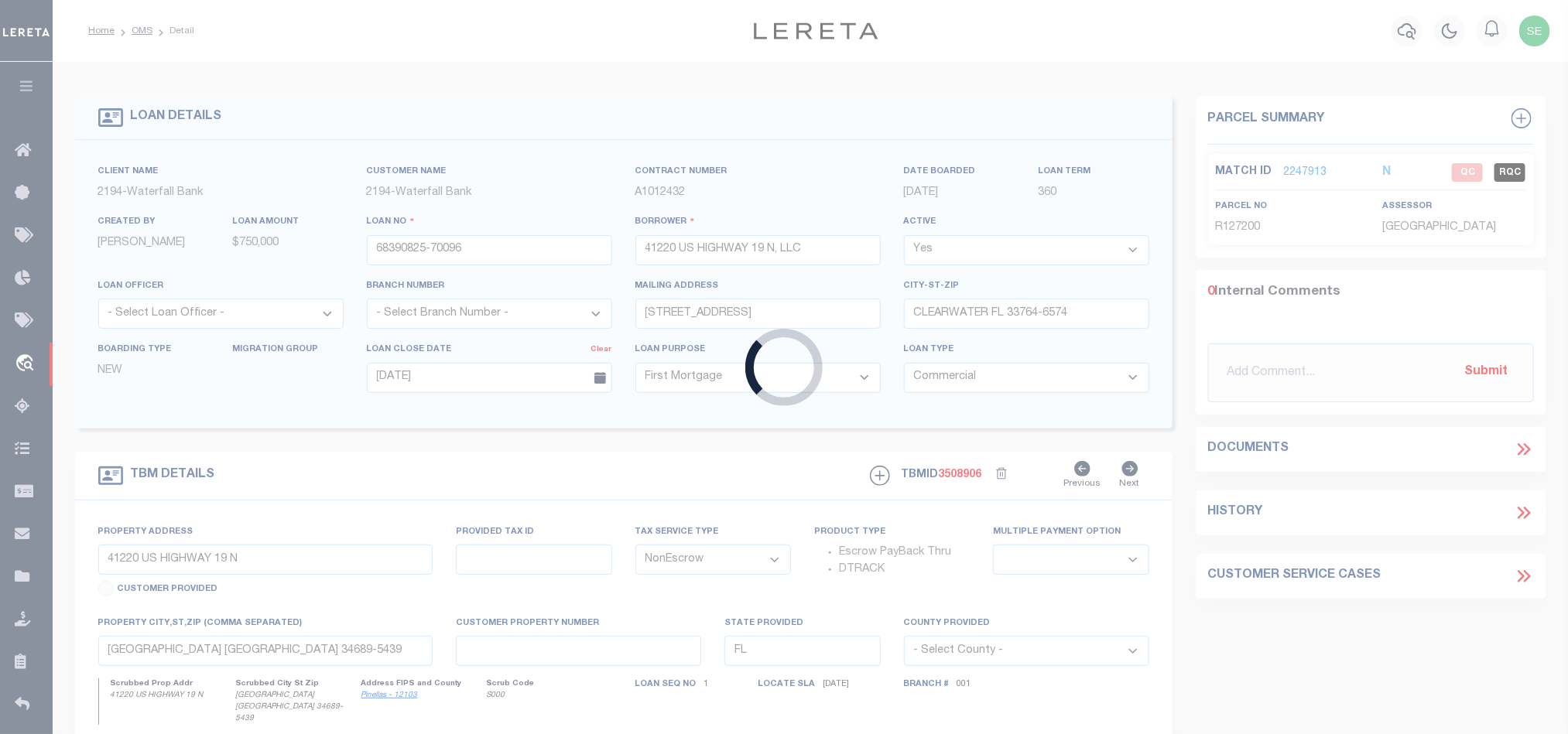
type input "50440825-70082"
type input "1873 S [PERSON_NAME], LLC"
select select "53804"
type input "[STREET_ADDRESS]"
type input "SURFSIDE FL 33154-3328"
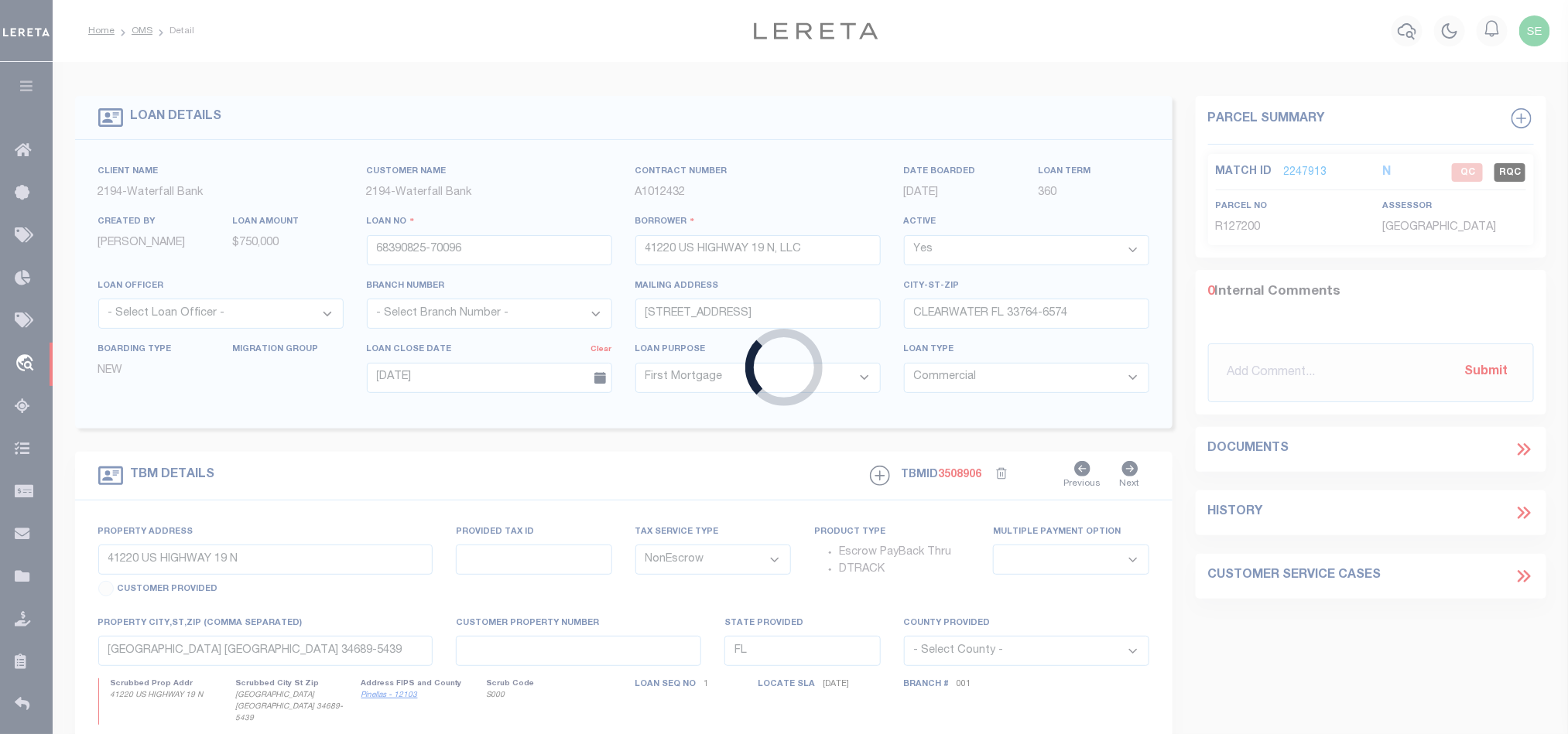
type input "[DATE]"
select select "53804"
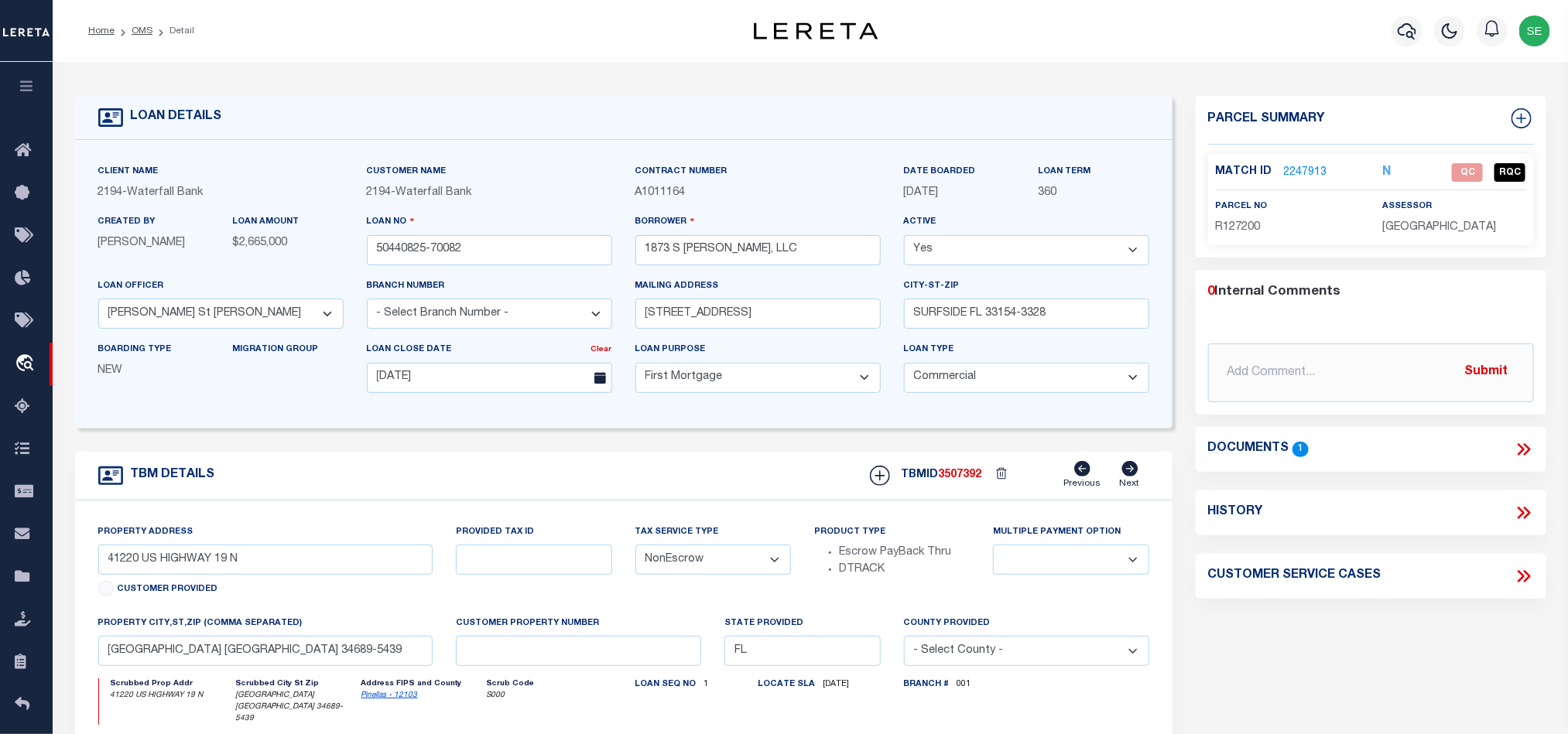
type input "1873 S [PERSON_NAME] DR"
select select
type input "[GEOGRAPHIC_DATA] [GEOGRAPHIC_DATA] 32937-4377"
click at [135, 26] on link "OMS" at bounding box center [141, 30] width 21 height 9
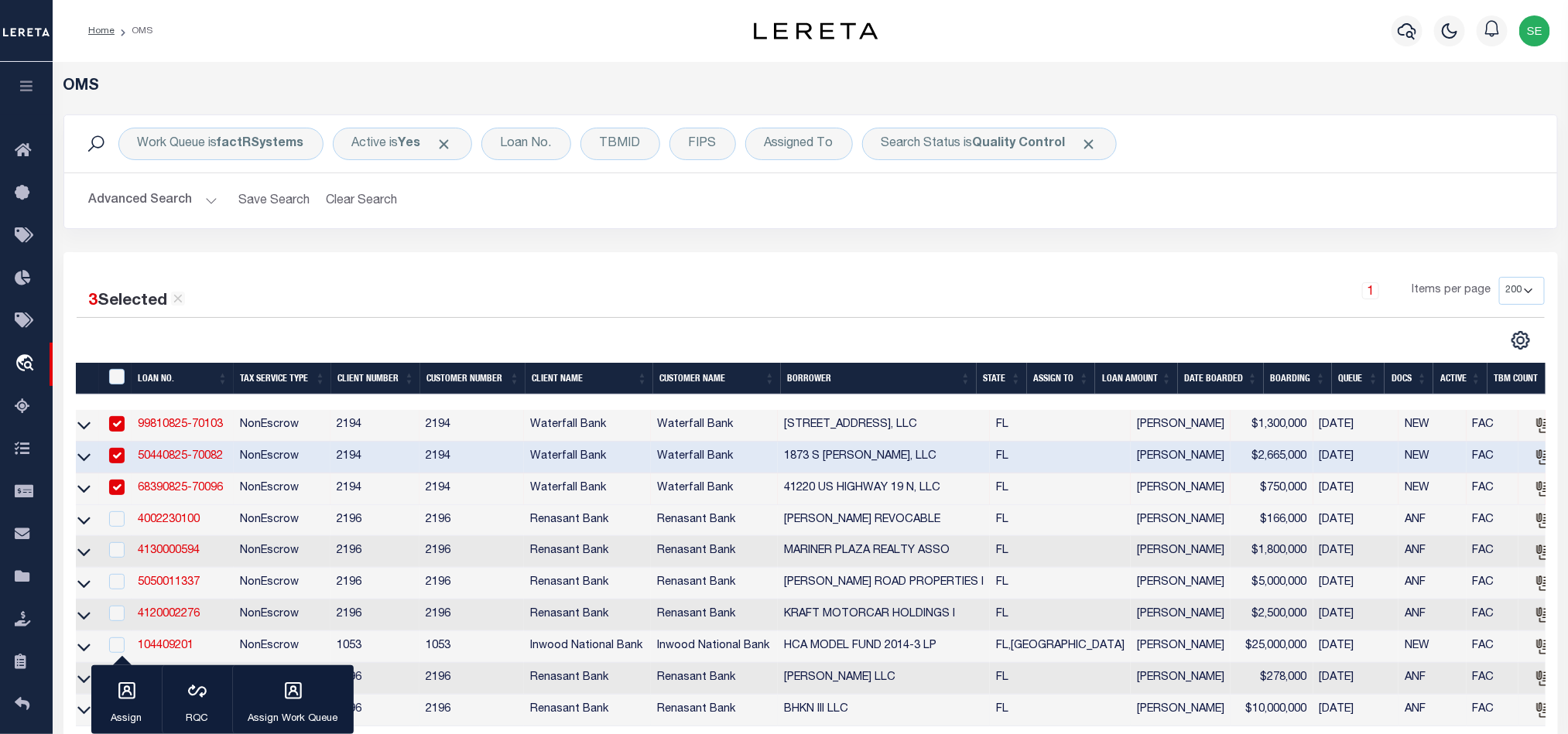
click at [405, 426] on td "2194" at bounding box center [374, 426] width 89 height 31
checkbox input "false"
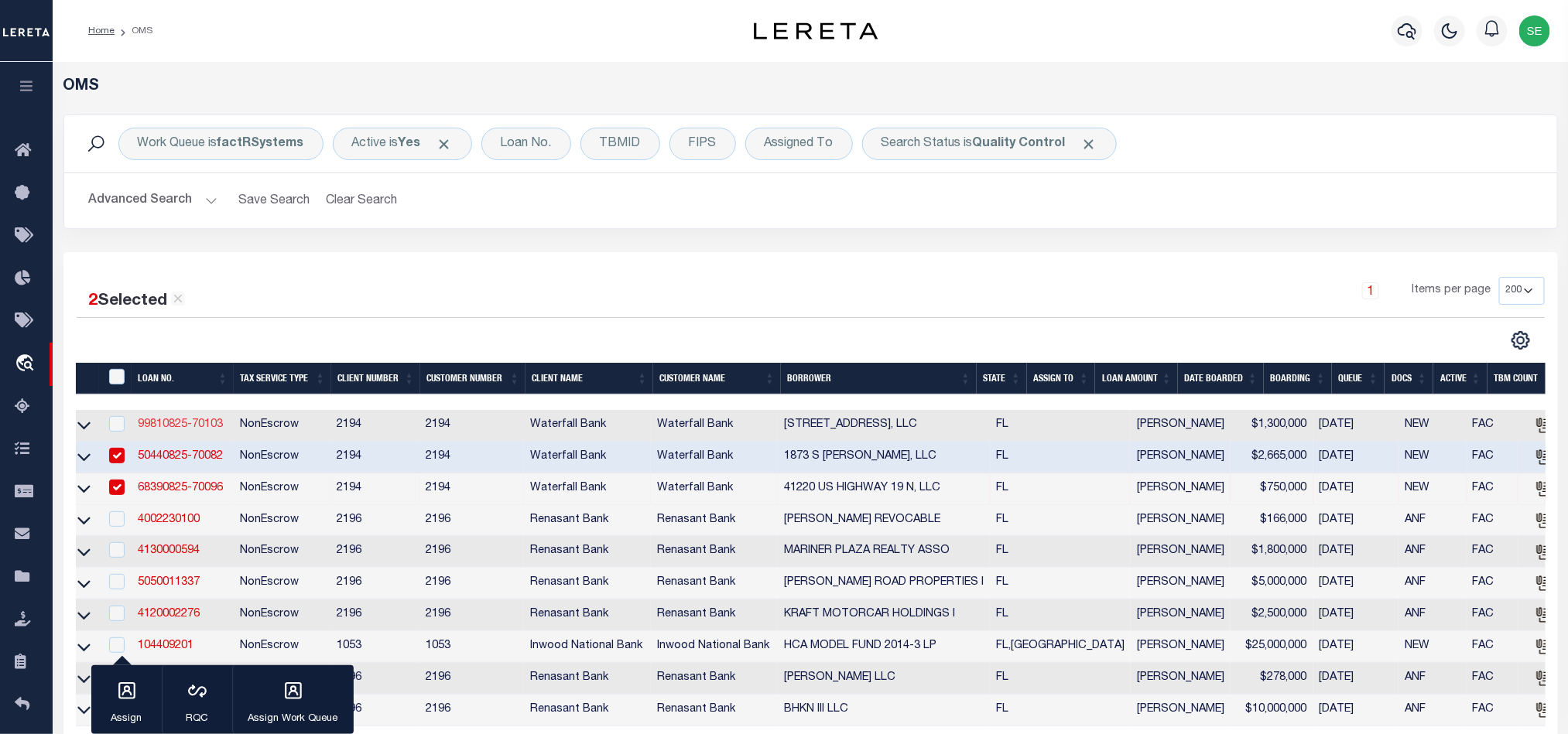
click at [165, 427] on link "99810825-70103" at bounding box center [180, 425] width 85 height 11
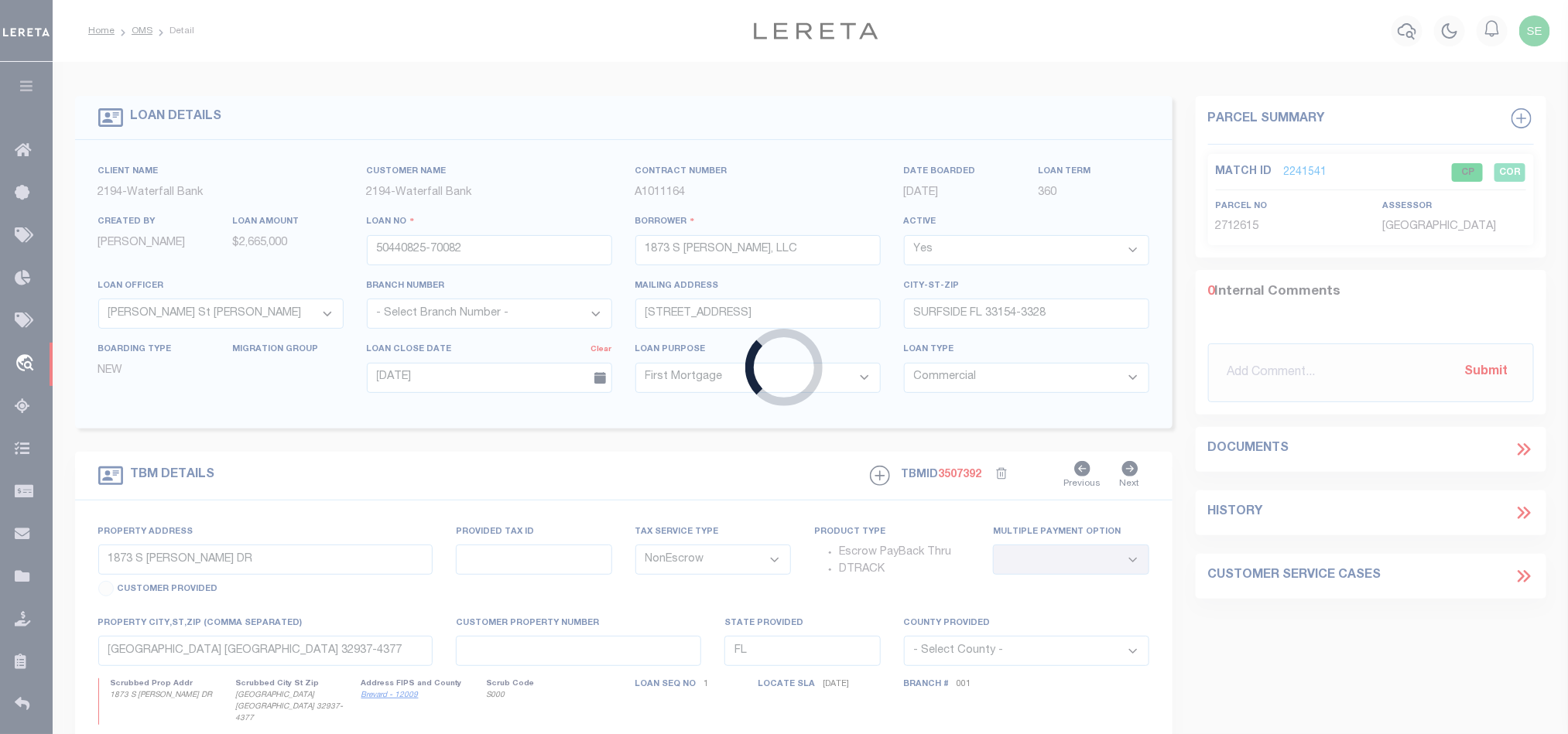
type input "99810825-70103"
type input "[STREET_ADDRESS], LLC"
select select "72097"
type input "[STREET_ADDRESS]"
type input "CLEARWATER FL 33764-6574"
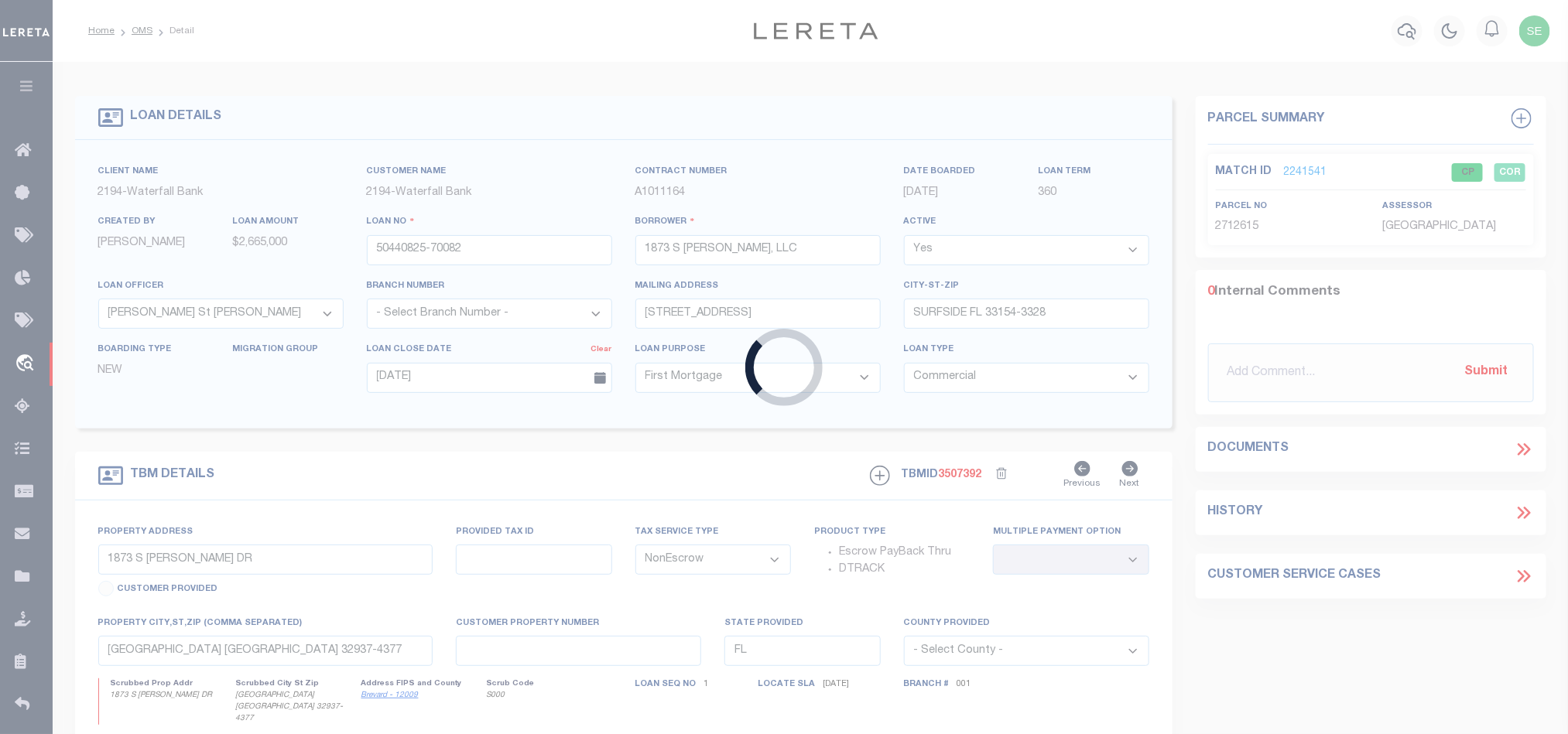
type input "[DATE]"
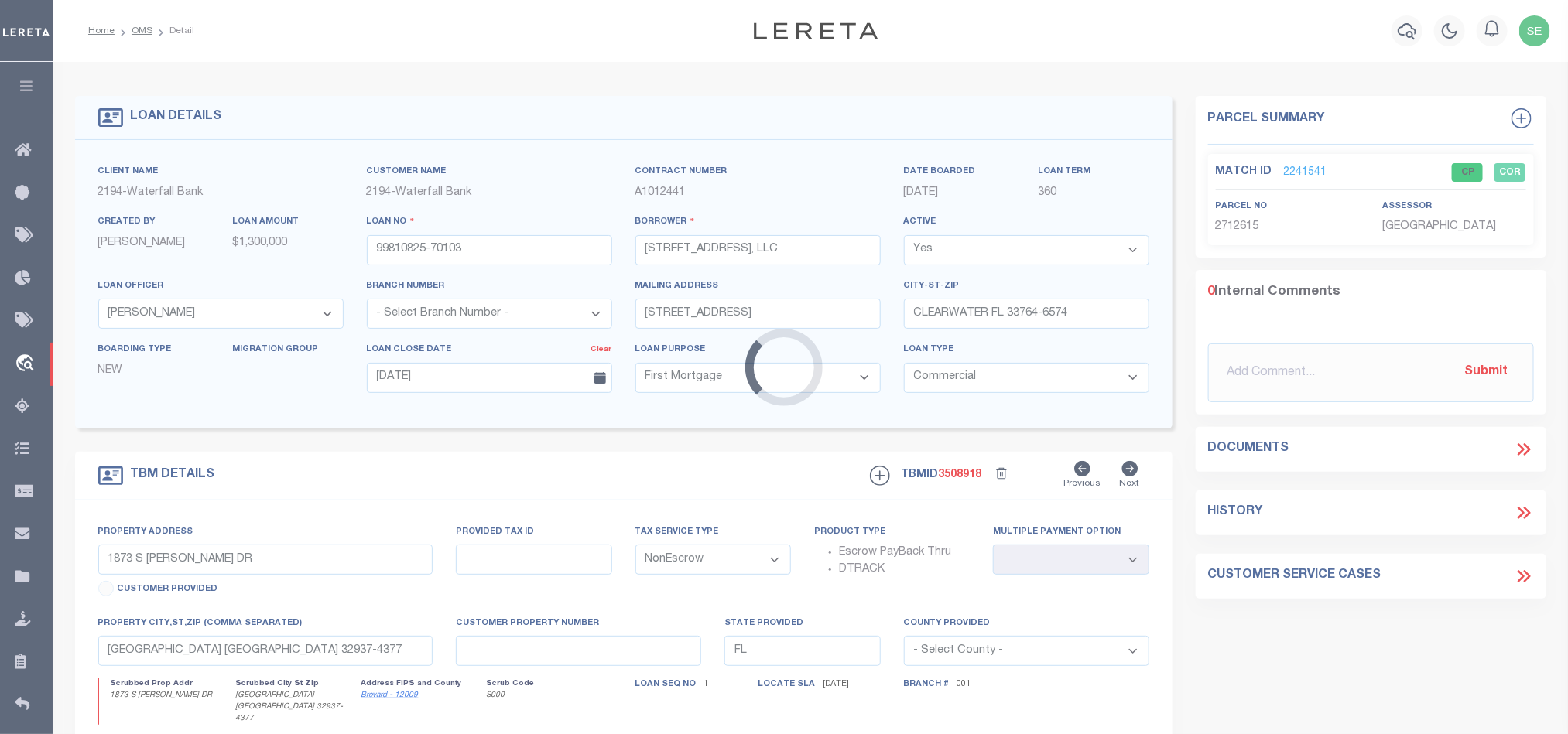
type input "[STREET_ADDRESS]"
select select
type input "[GEOGRAPHIC_DATA] [GEOGRAPHIC_DATA] 34684-1933"
select select
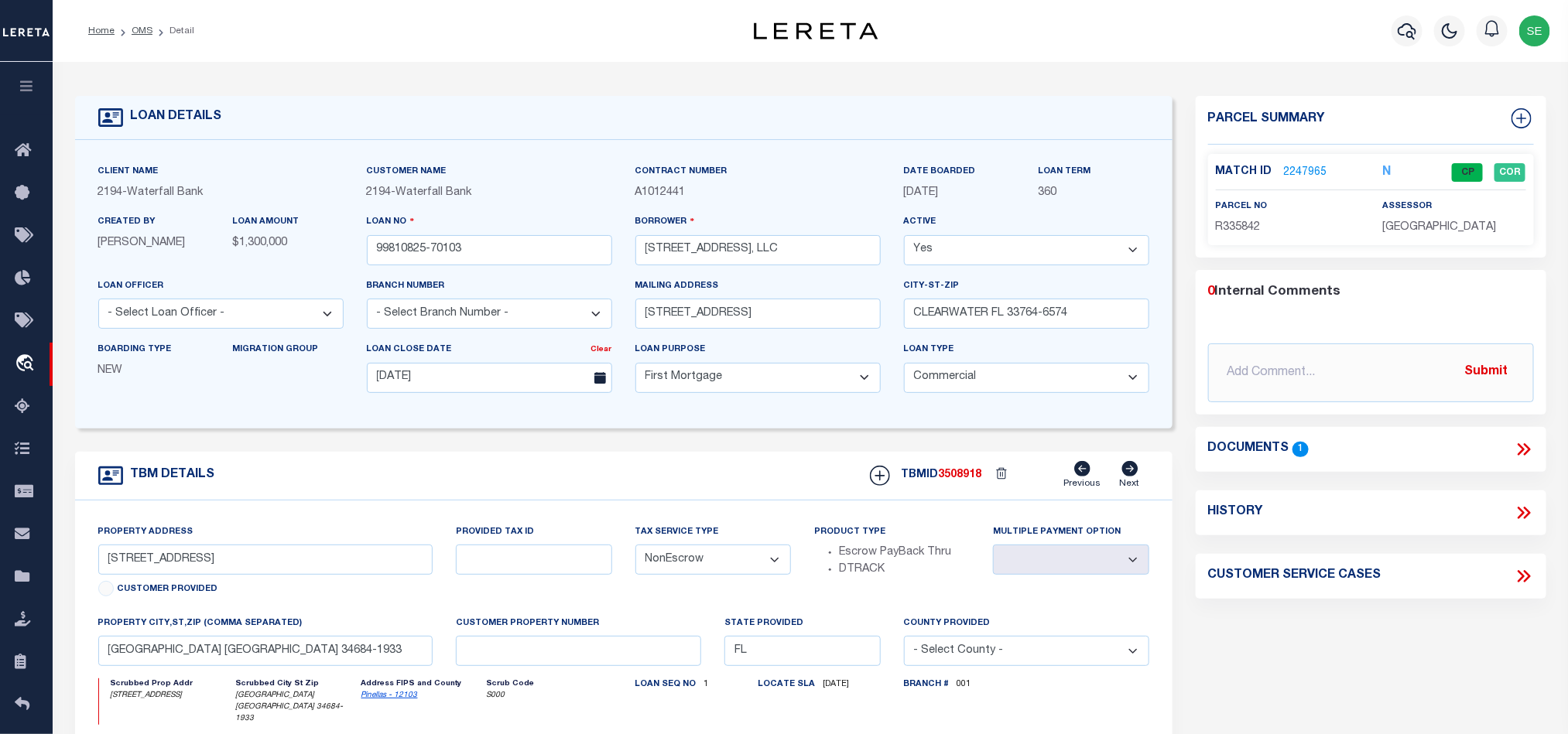
click at [1519, 451] on icon at bounding box center [1523, 449] width 20 height 20
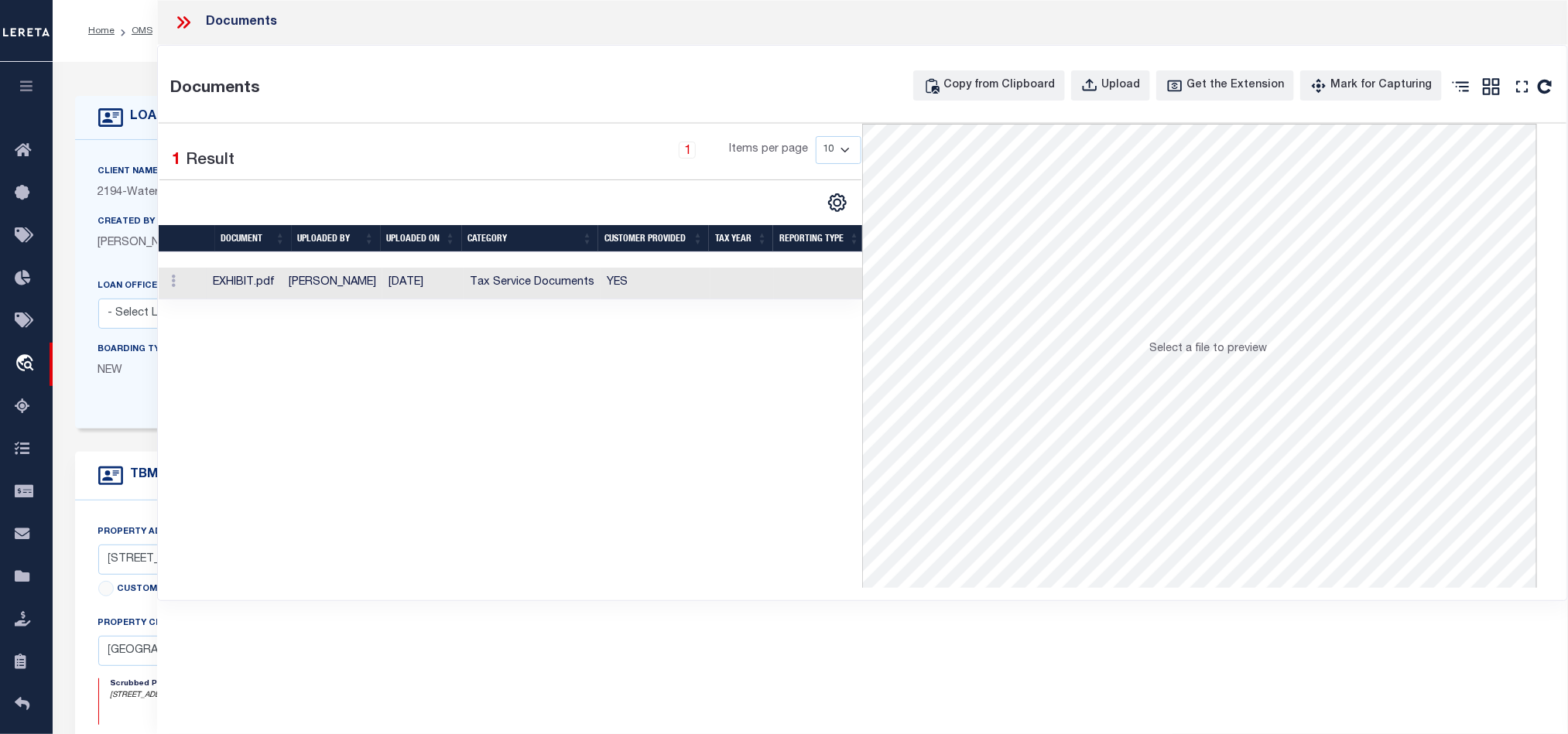
click at [722, 284] on td at bounding box center [742, 283] width 64 height 31
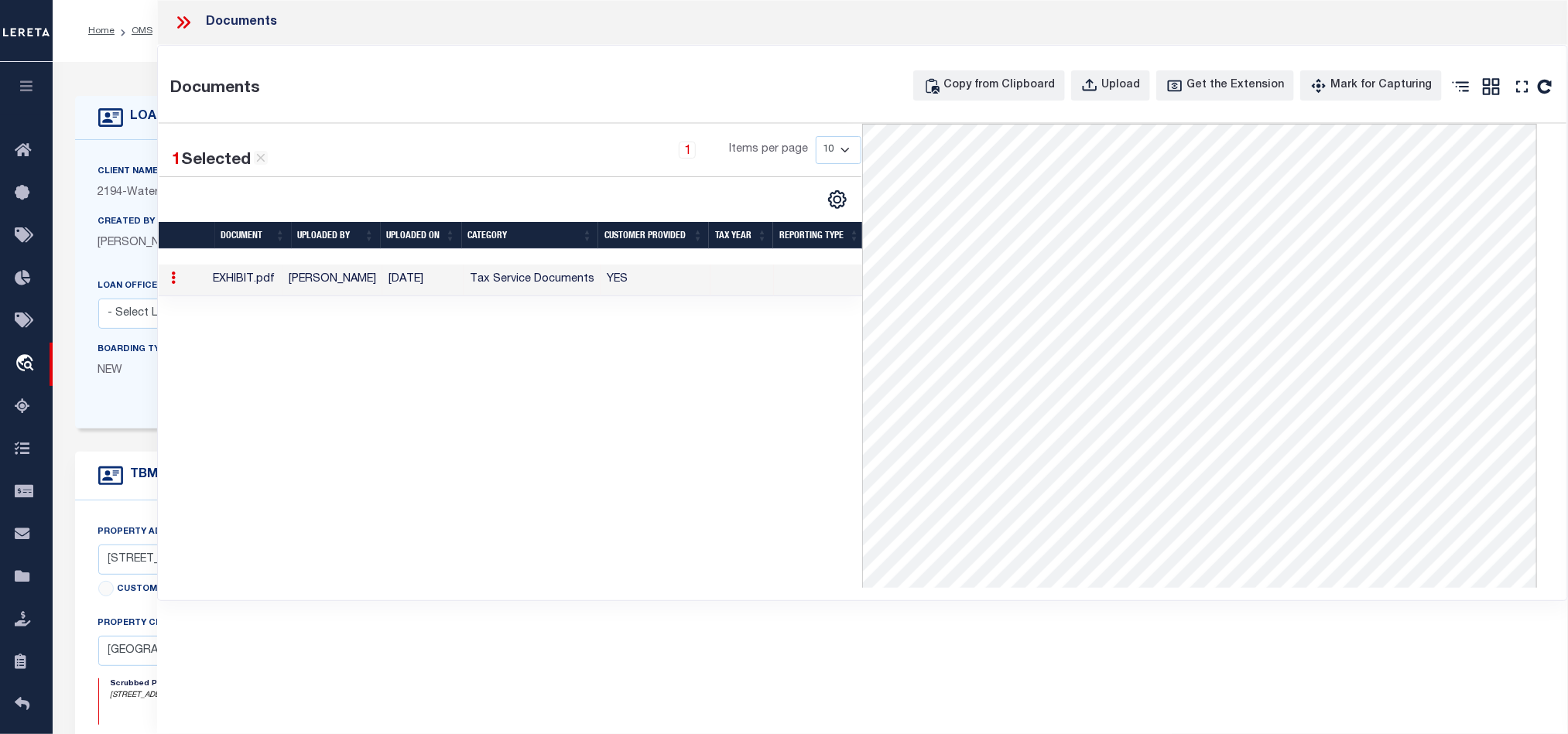
click at [183, 19] on icon at bounding box center [183, 22] width 20 height 20
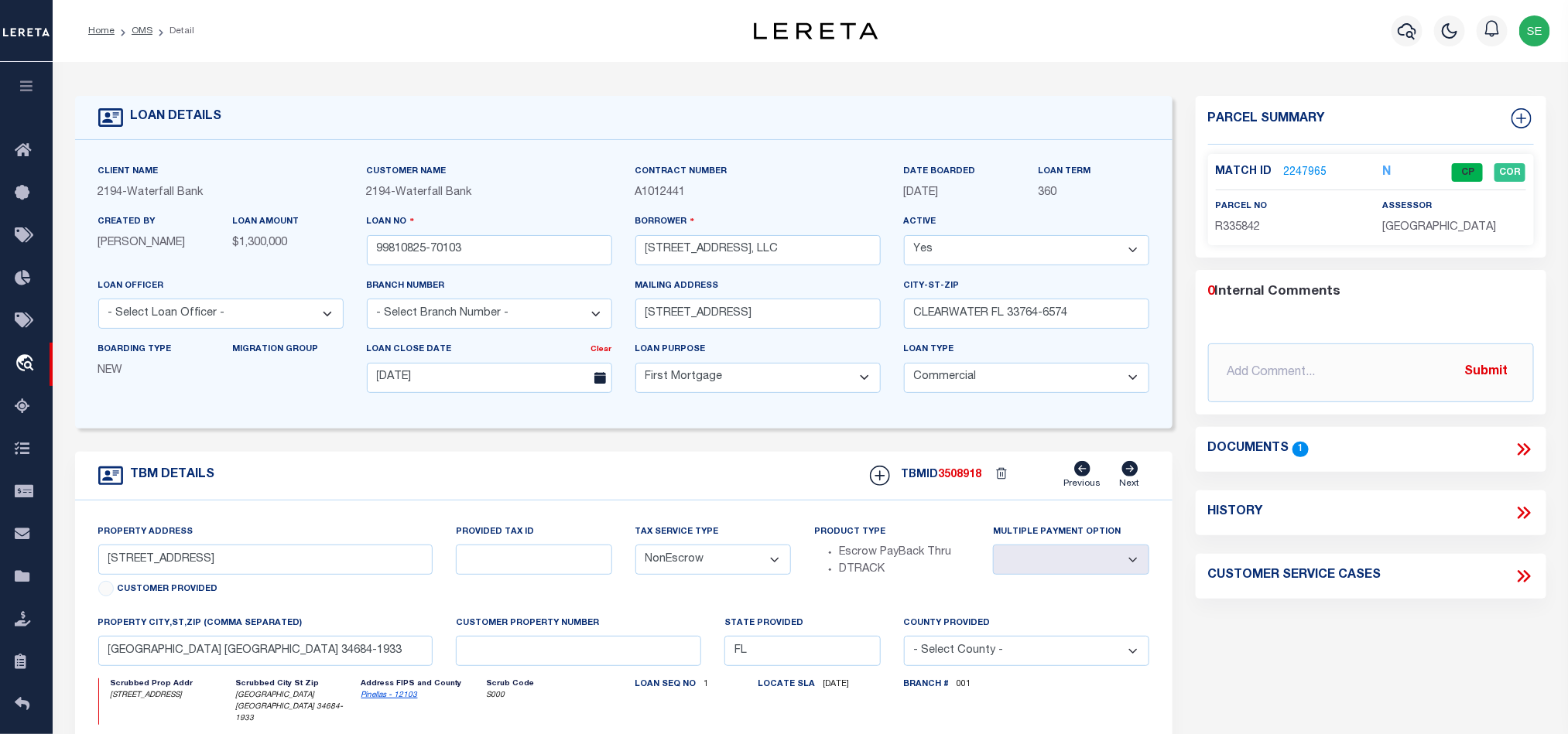
click at [730, 479] on div "TBM DETAILS TBMID 3508918 Previous Next" at bounding box center [623, 476] width 1098 height 49
click at [149, 29] on link "OMS" at bounding box center [141, 30] width 21 height 9
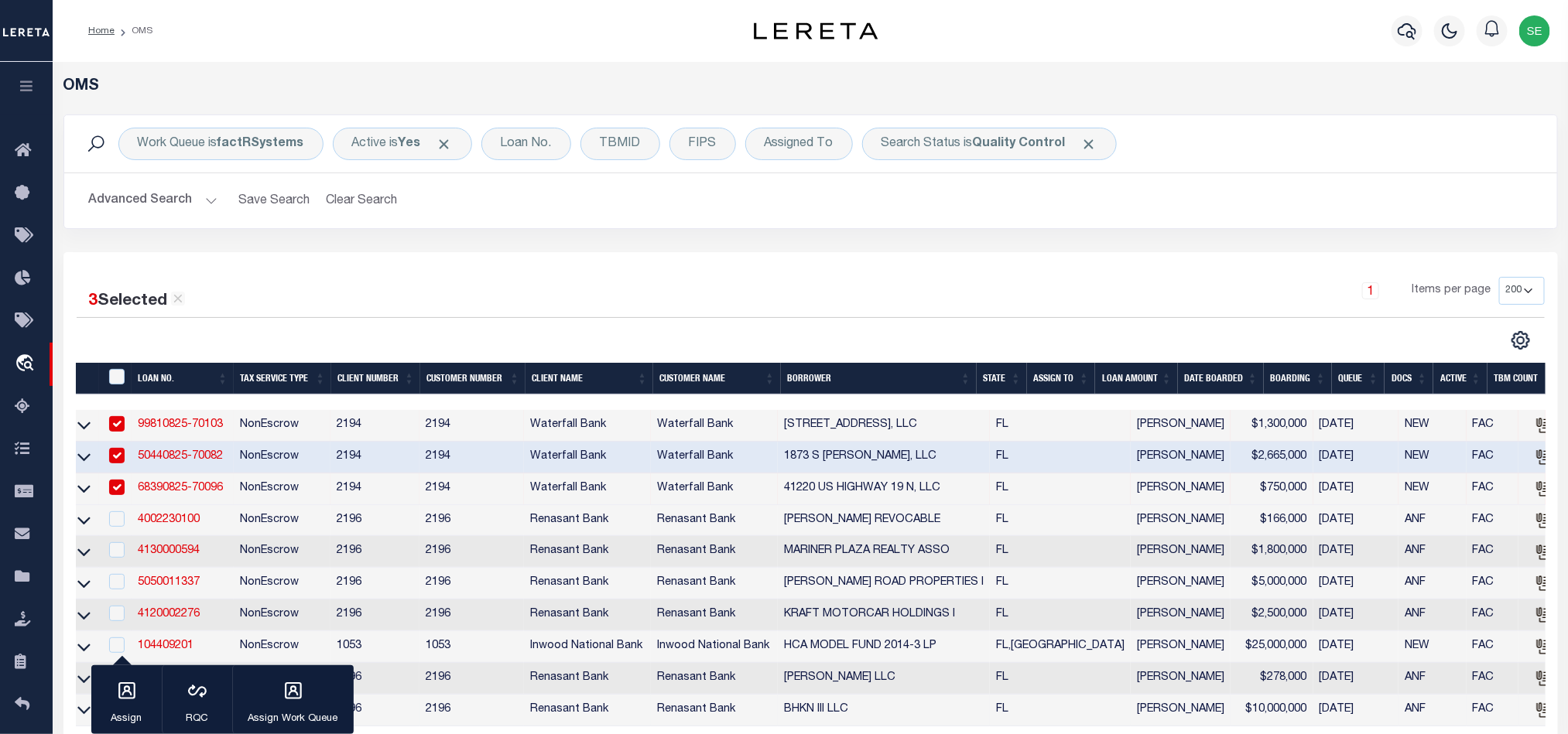
scroll to position [116, 0]
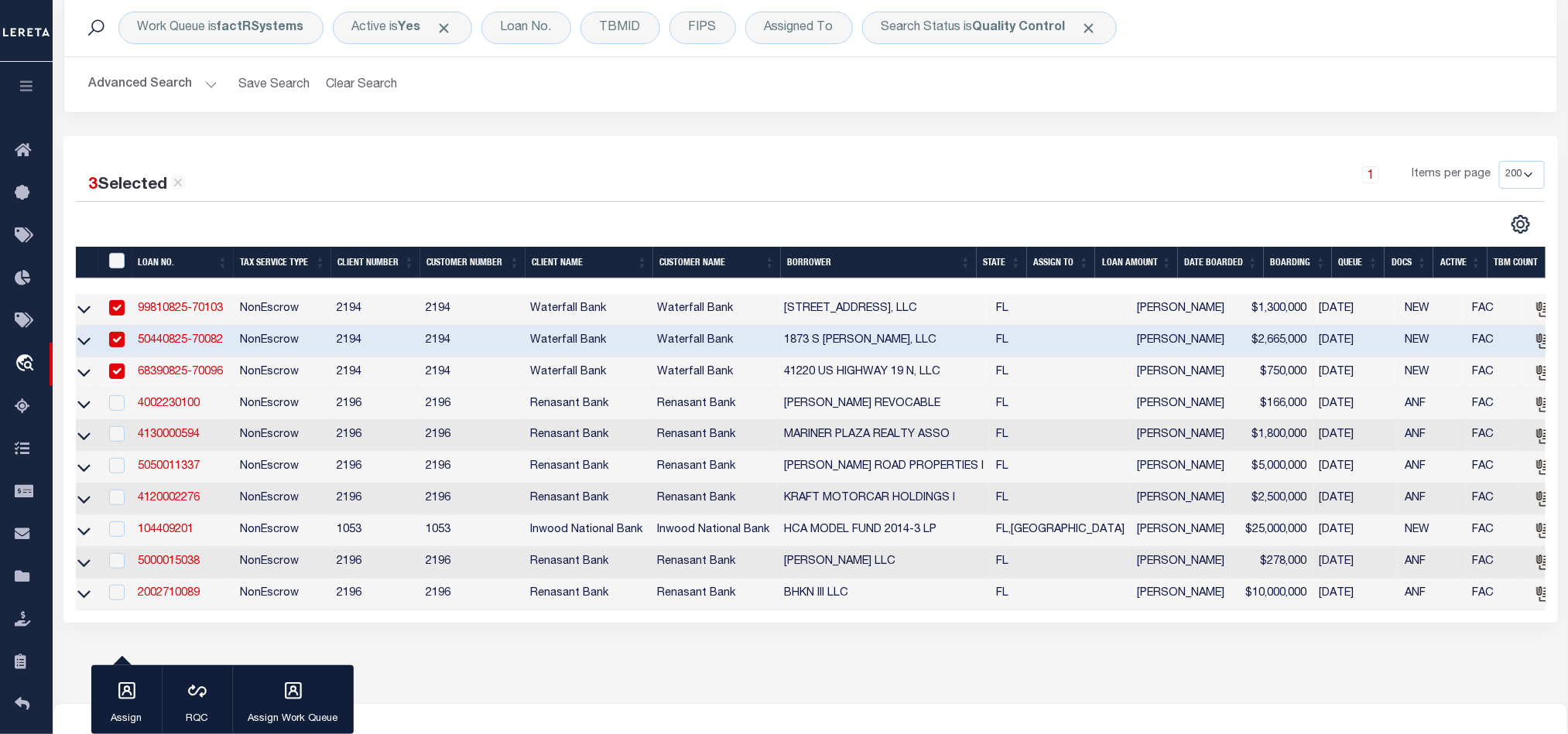
click at [553, 375] on td "Waterfall Bank" at bounding box center [588, 373] width 127 height 31
checkbox input "false"
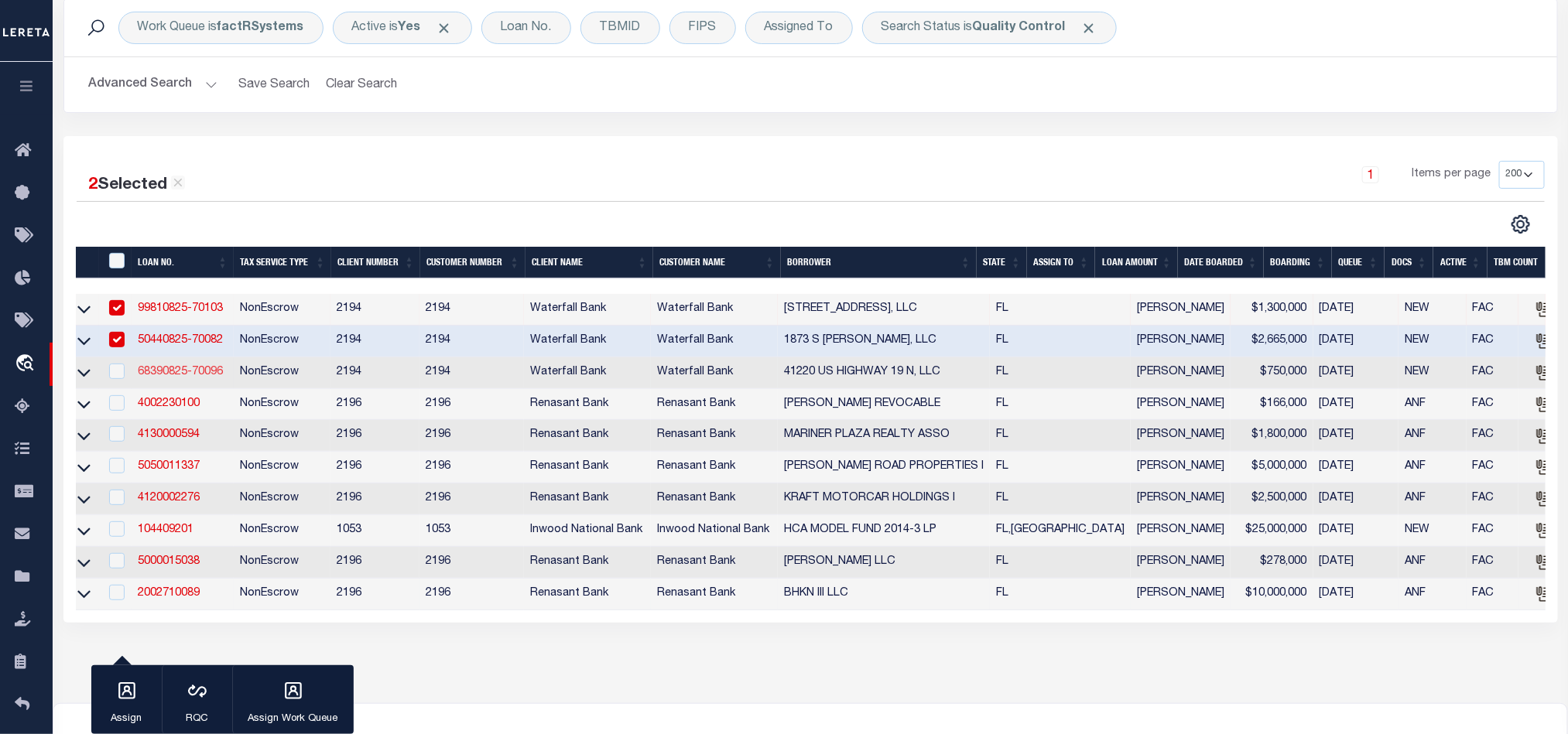
click at [182, 374] on link "68390825-70096" at bounding box center [180, 372] width 85 height 11
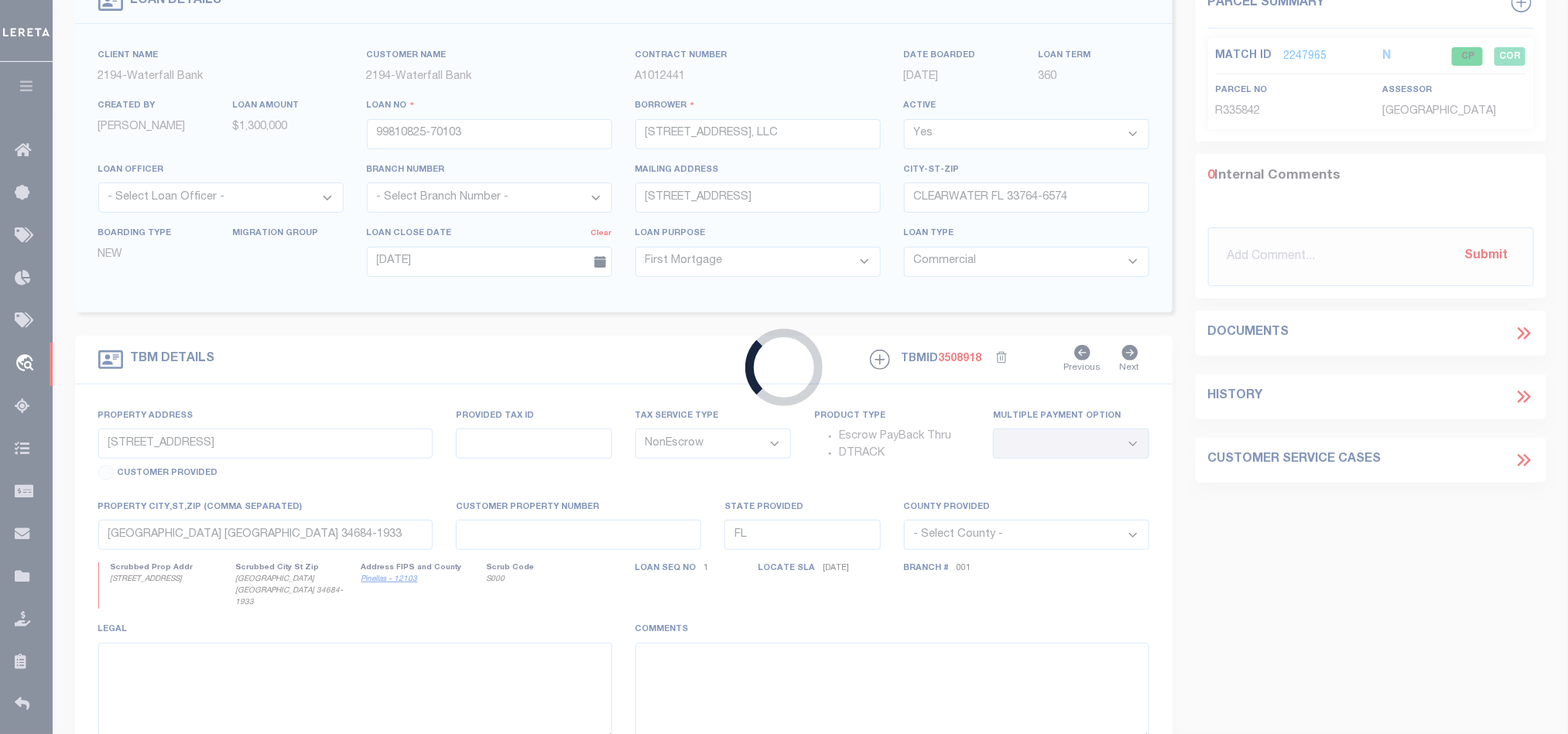
scroll to position [281, 0]
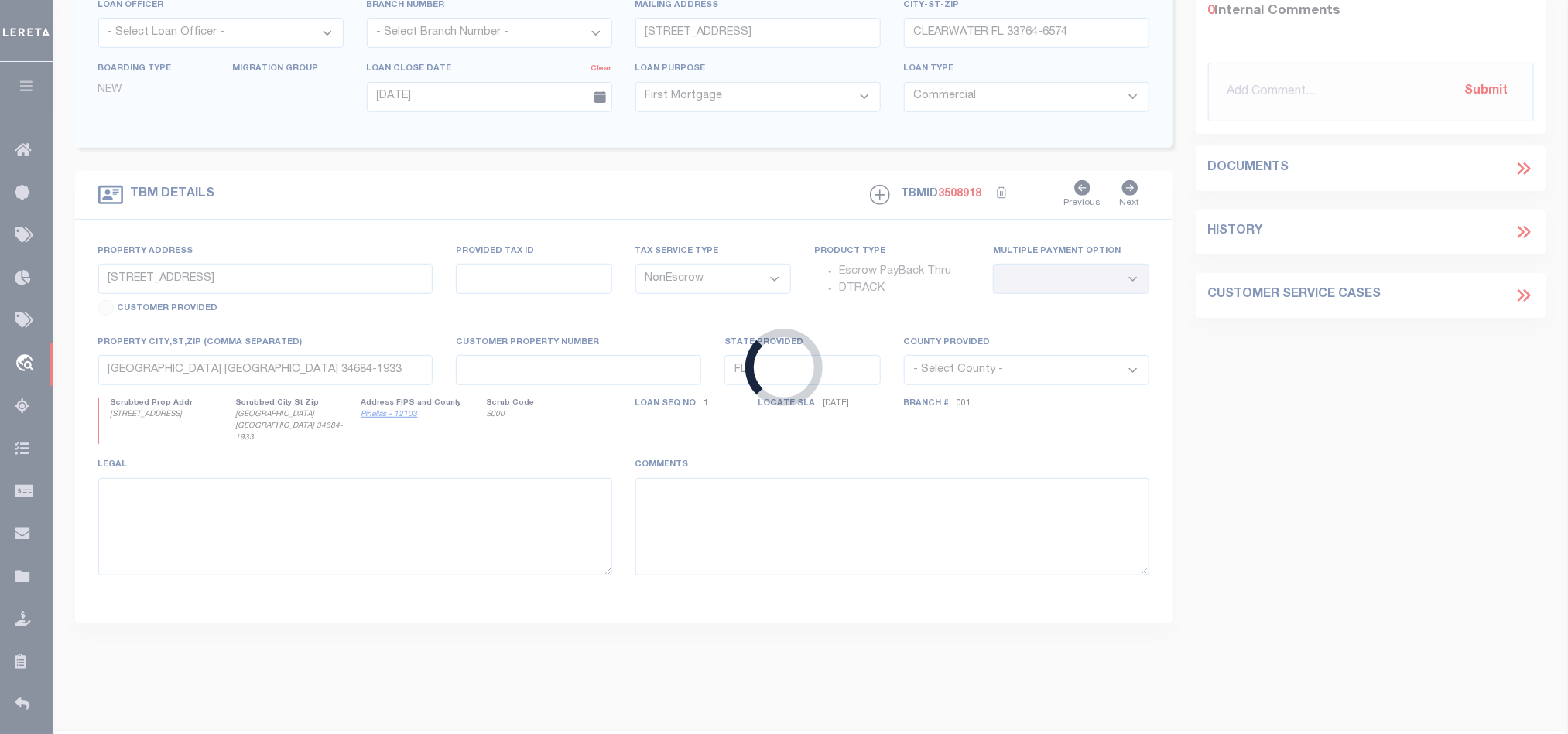
type input "68390825-70096"
type input "41220 US HIGHWAY 19 N, LLC"
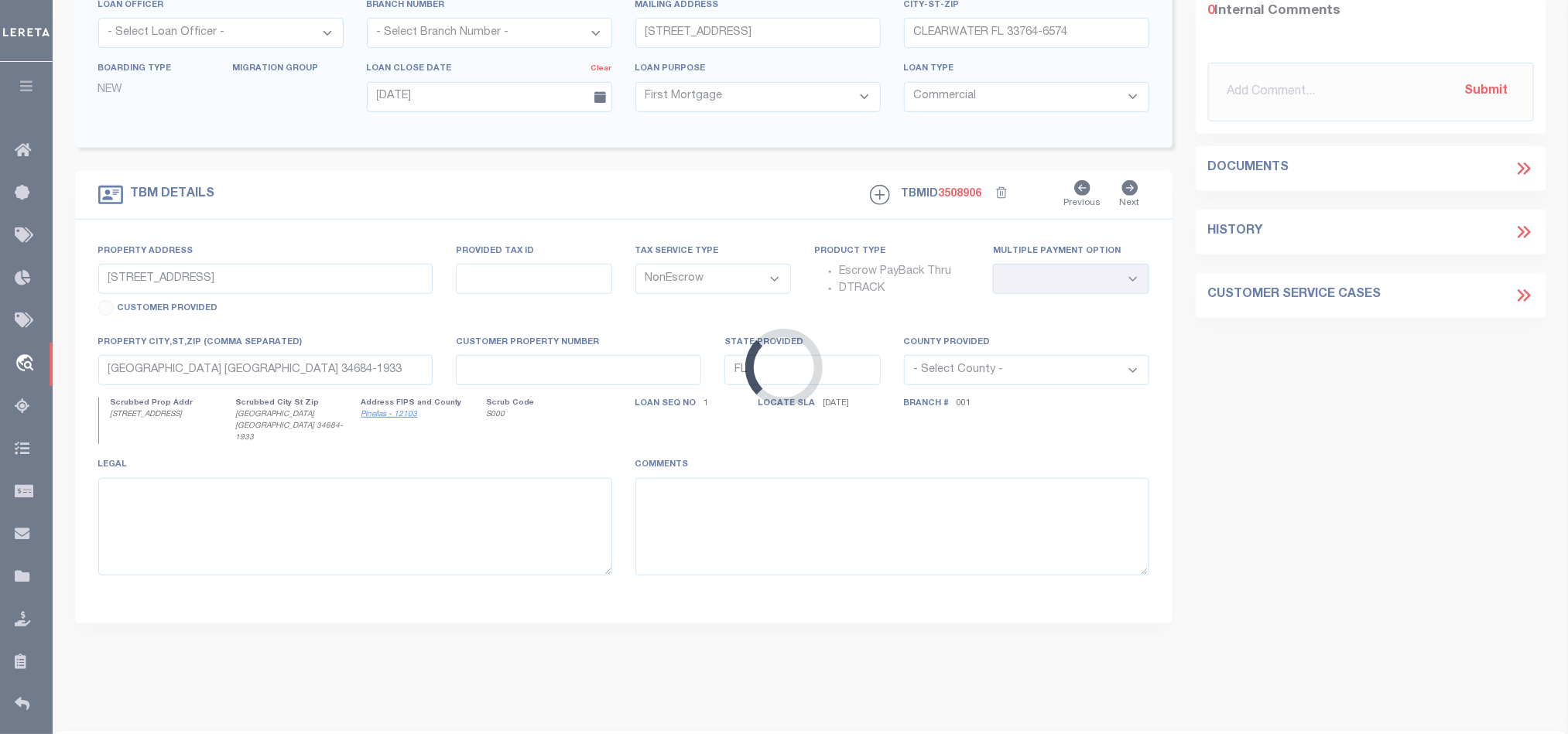
type input "41220 US HIGHWAY 19 N"
select select
type input "[GEOGRAPHIC_DATA] [GEOGRAPHIC_DATA] 34689-5439"
select select
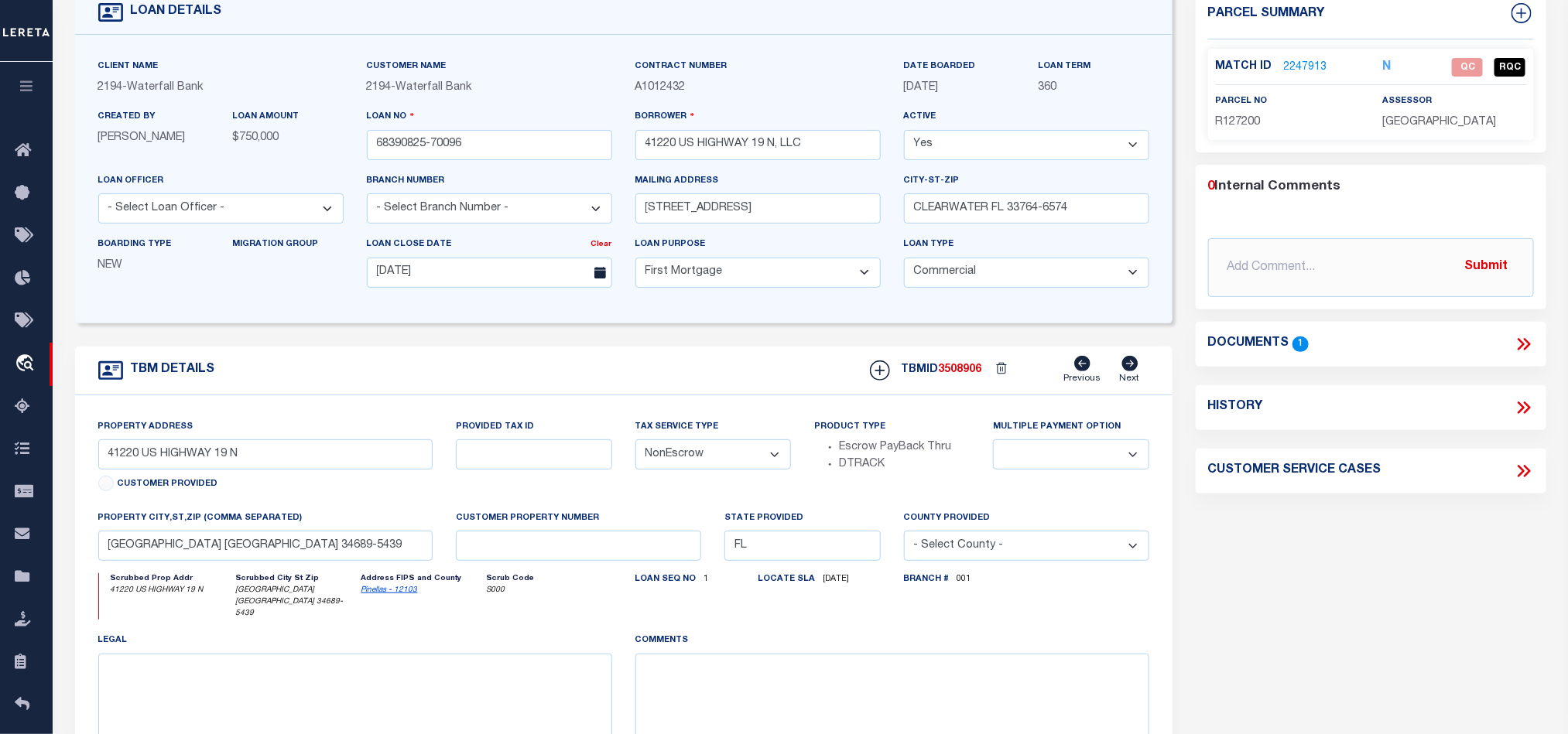
scroll to position [116, 0]
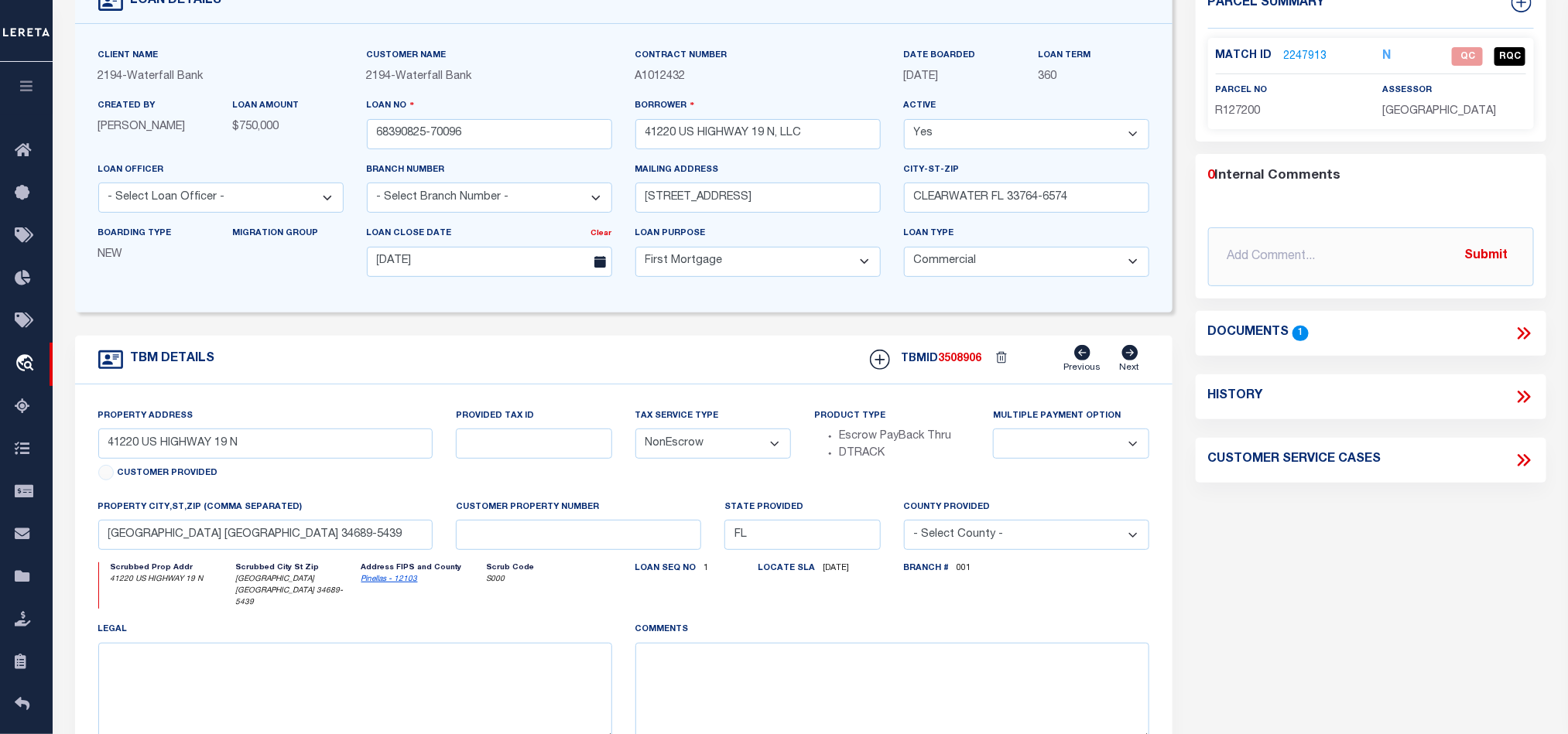
click at [1301, 54] on link "2247913" at bounding box center [1305, 57] width 43 height 16
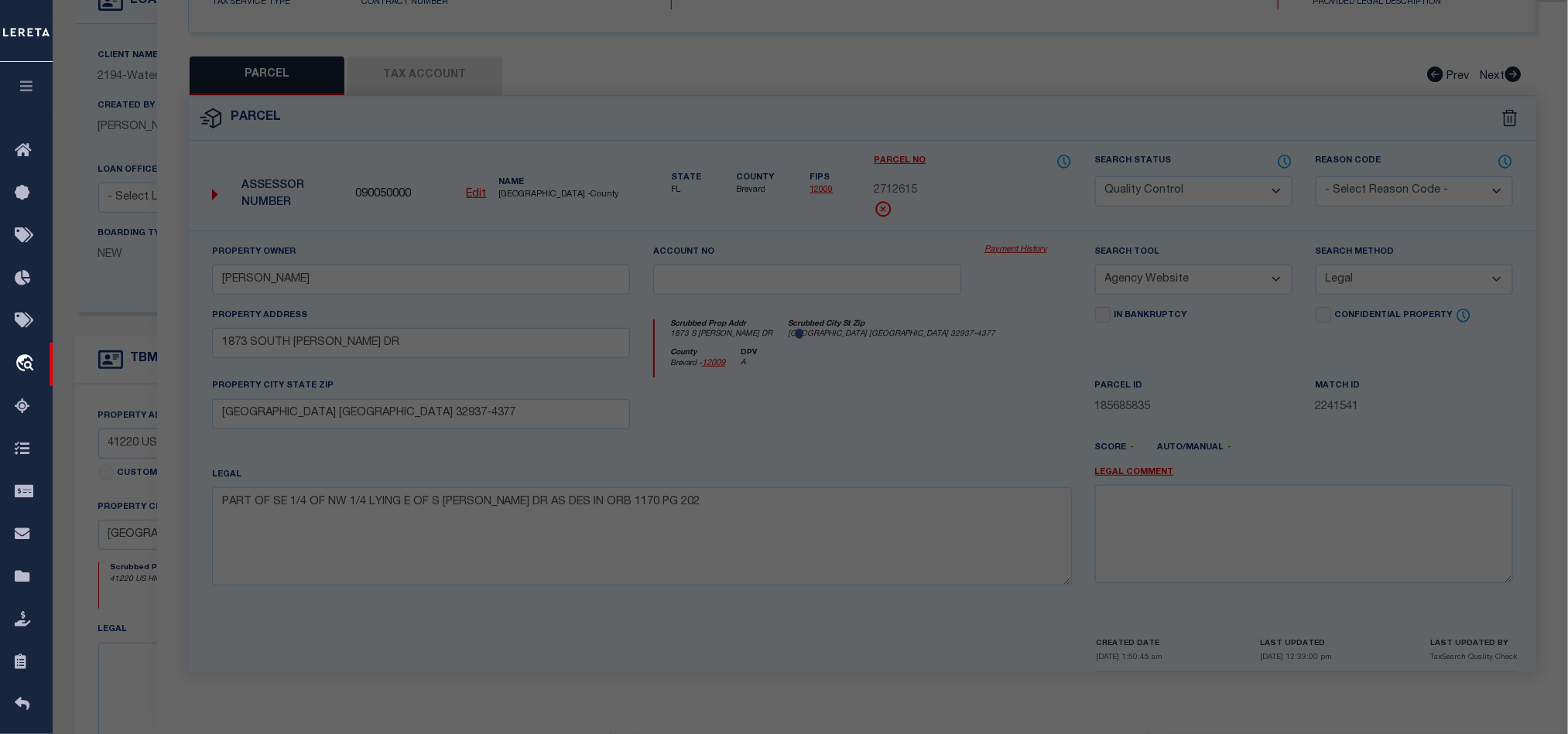
select select "AS"
select select
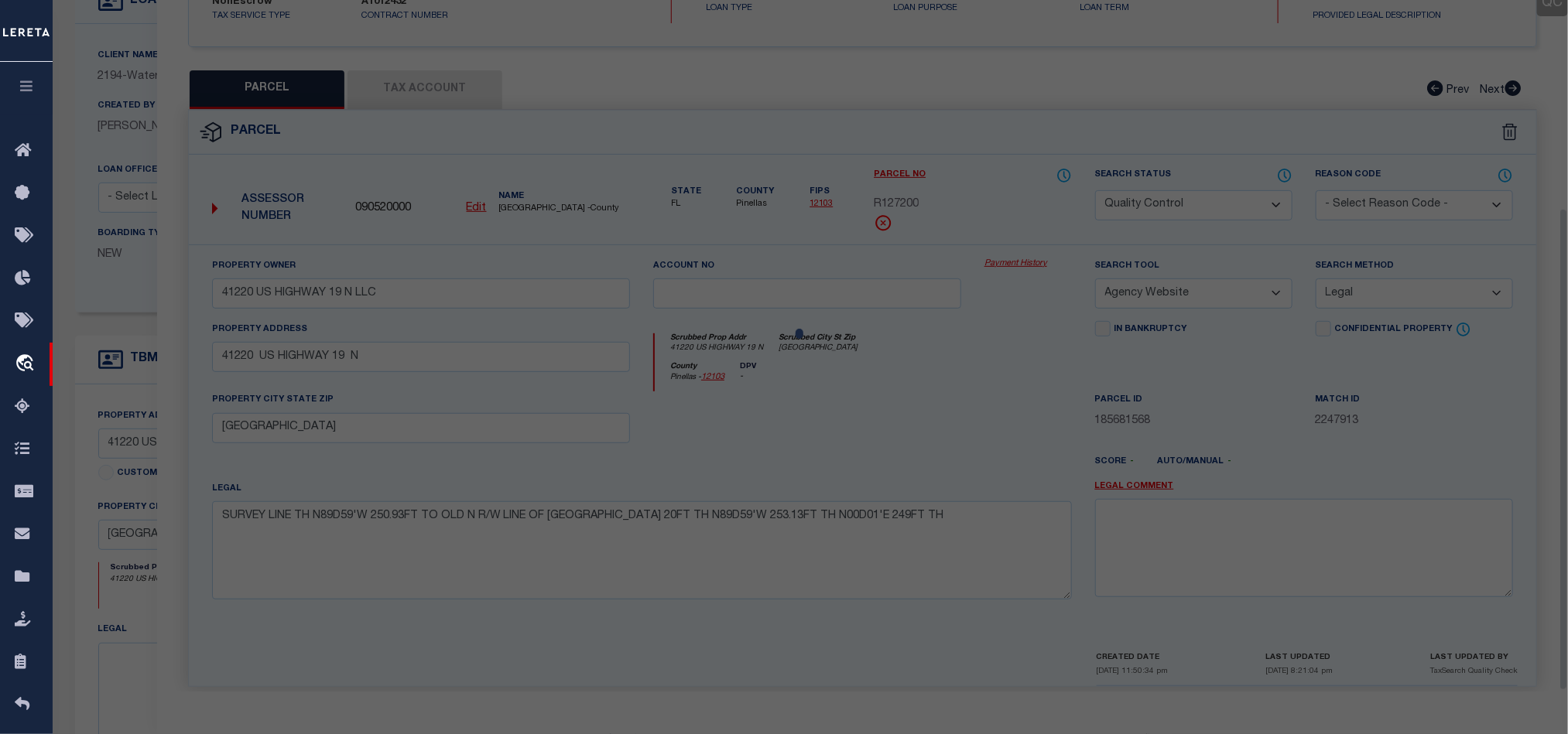
scroll to position [300, 0]
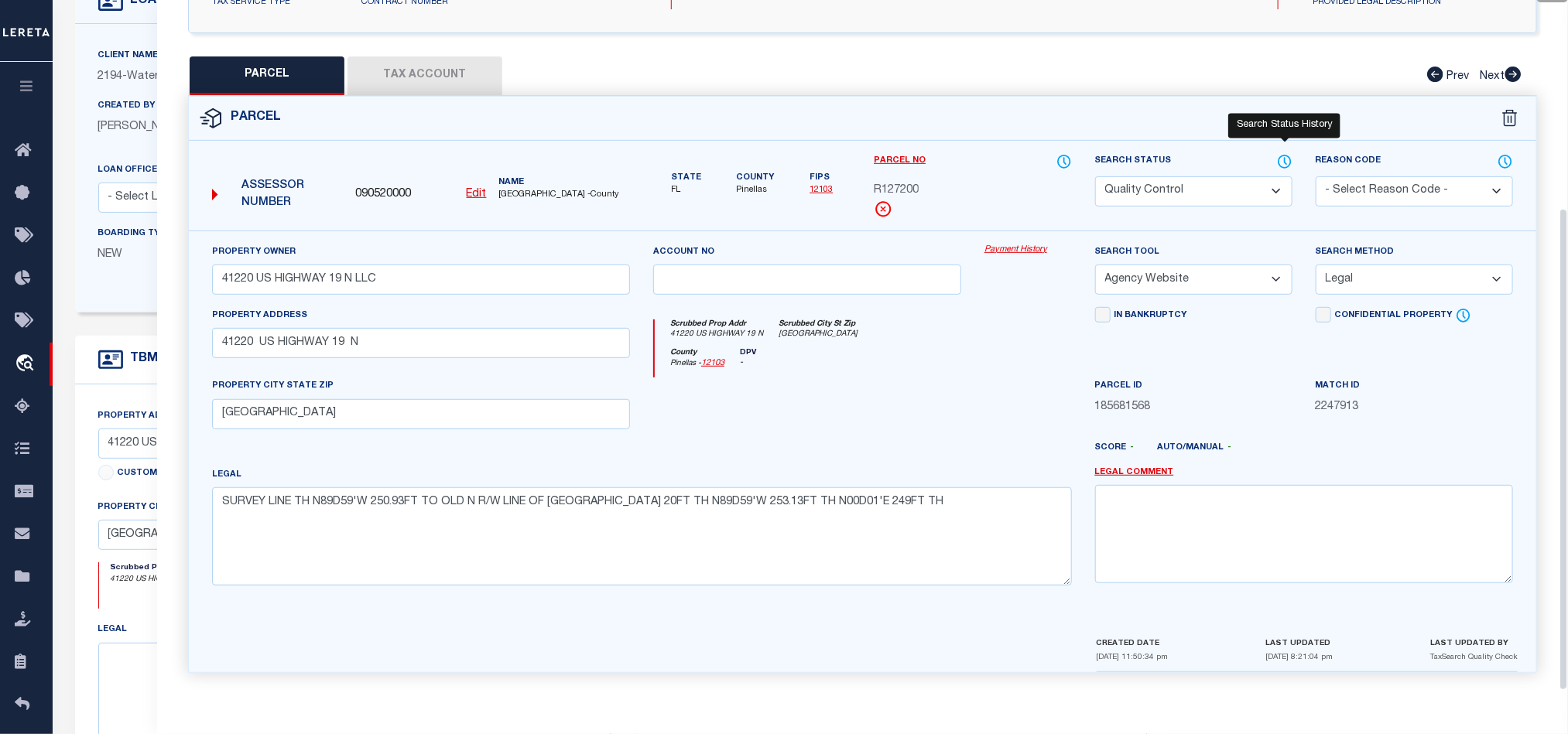
click at [1284, 158] on icon at bounding box center [1285, 161] width 2 height 6
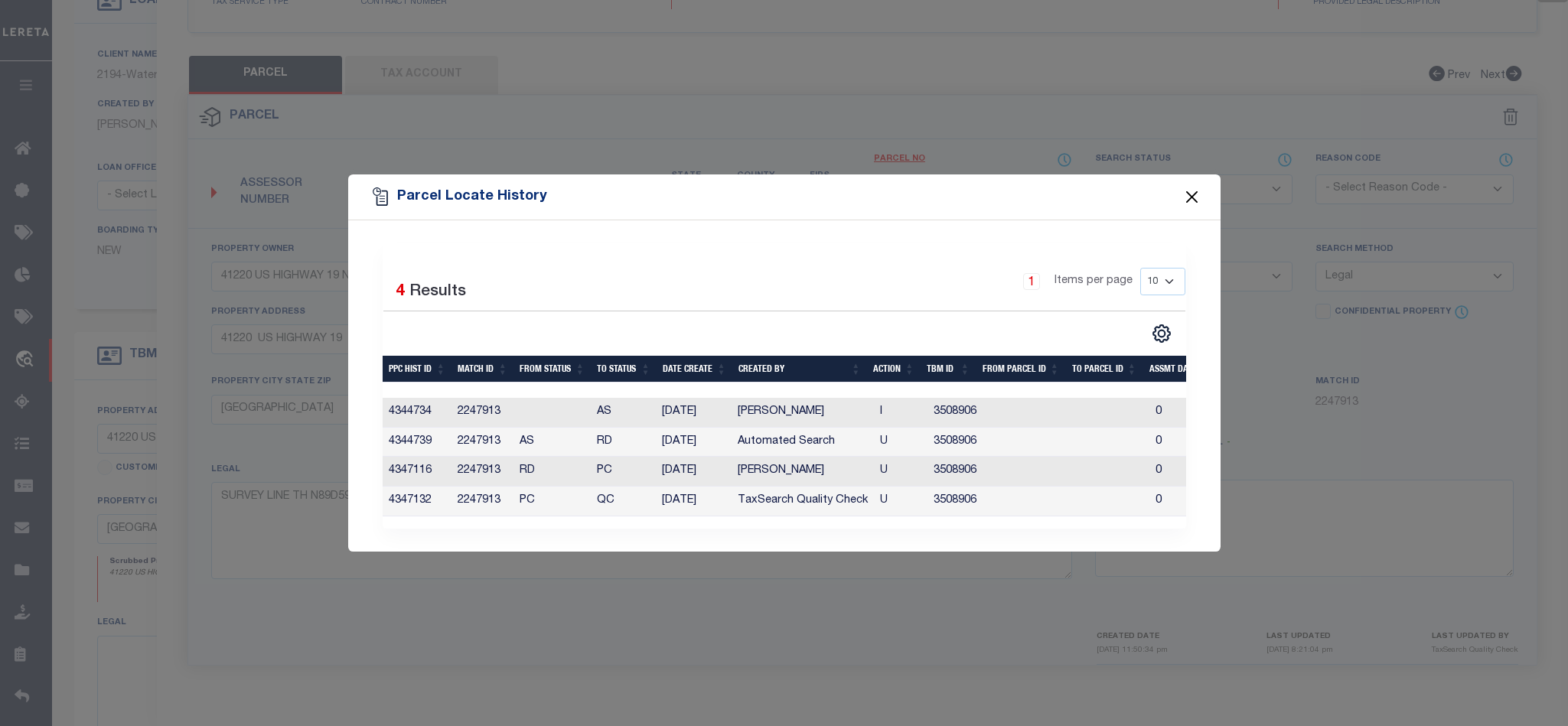
click at [1196, 195] on button "Close" at bounding box center [1191, 197] width 19 height 19
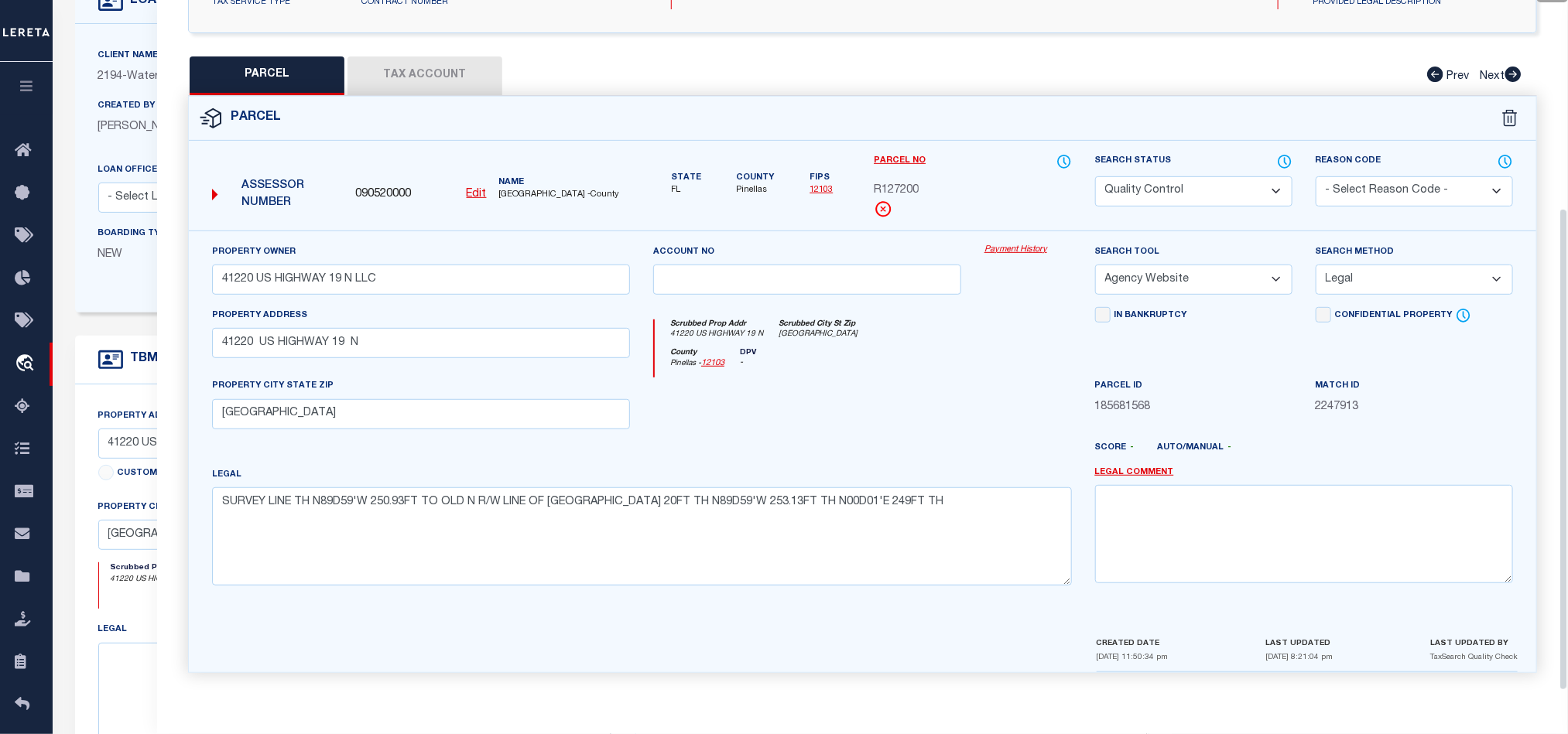
click at [893, 418] on div at bounding box center [807, 409] width 331 height 63
click at [902, 410] on div at bounding box center [807, 409] width 331 height 63
click at [1292, 519] on textarea at bounding box center [1303, 533] width 418 height 97
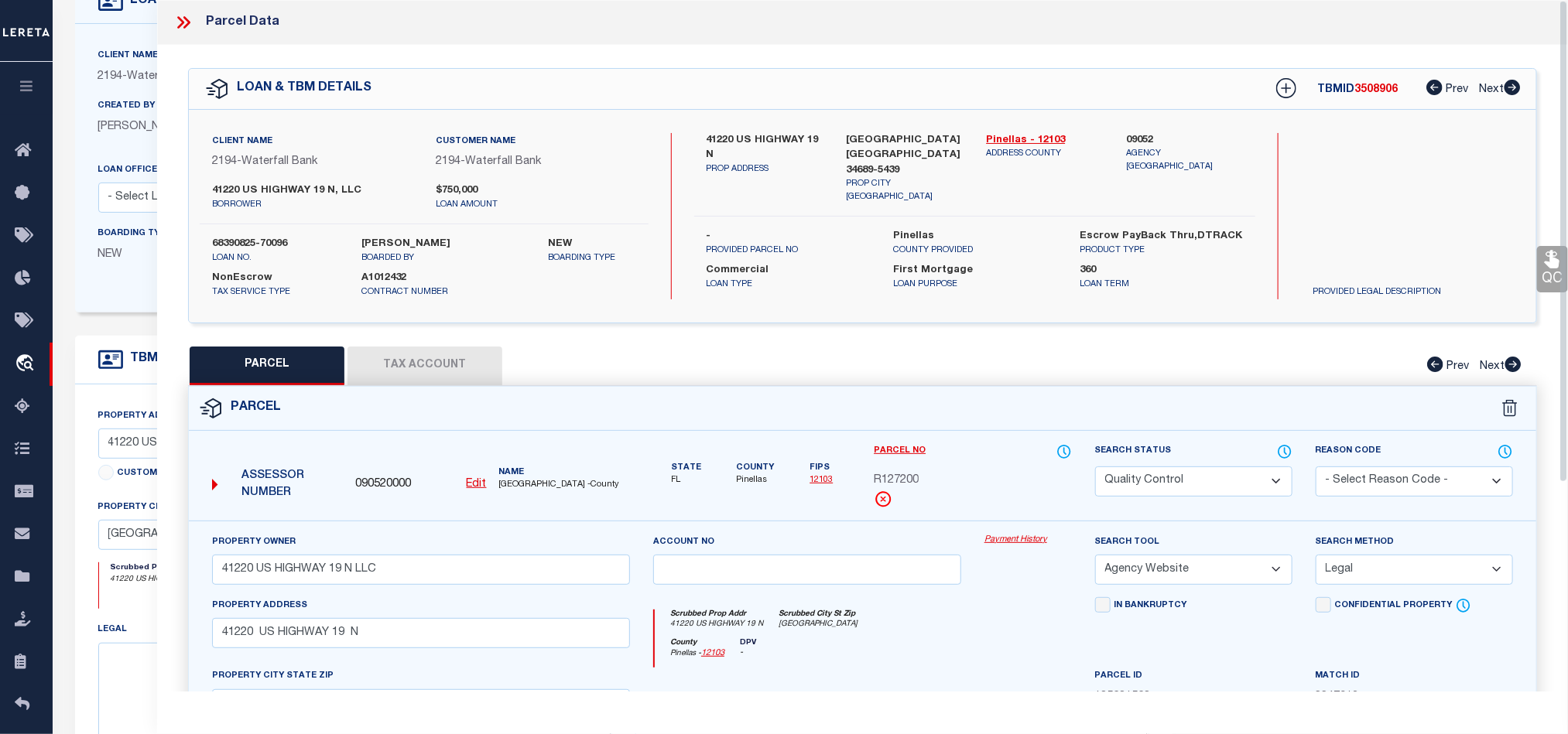
click at [186, 23] on icon at bounding box center [183, 22] width 20 height 20
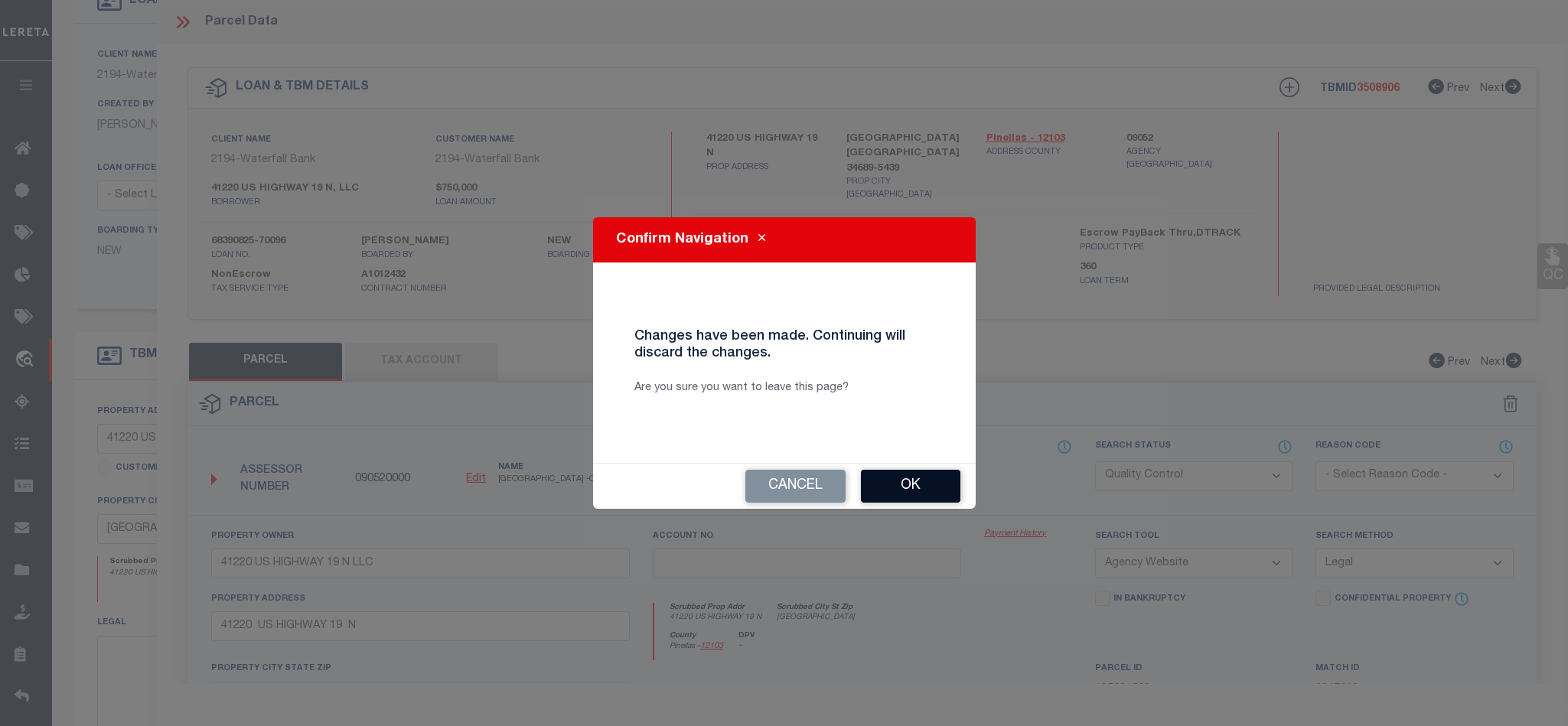
click at [887, 492] on button "Ok" at bounding box center [910, 485] width 99 height 33
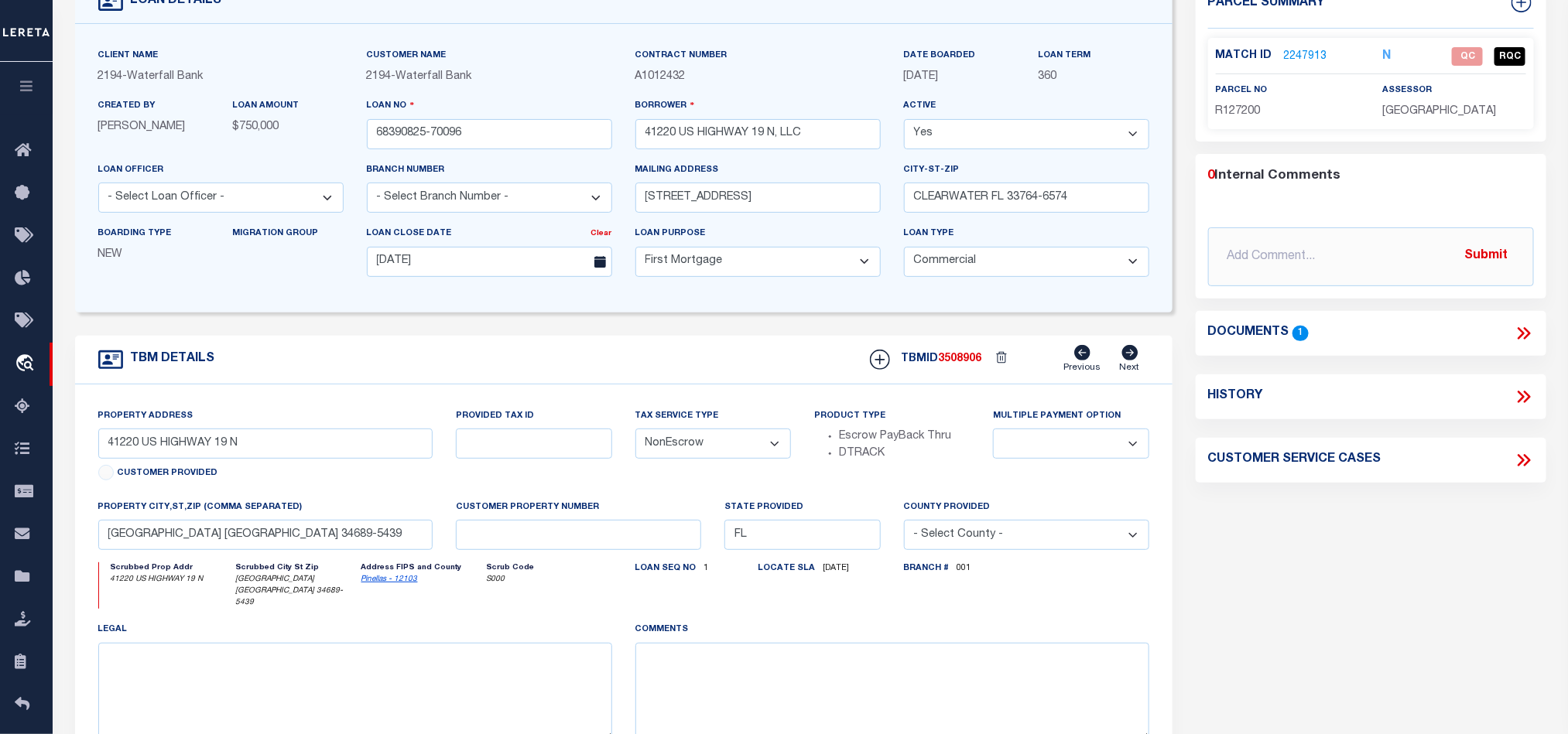
click at [1521, 335] on icon at bounding box center [1521, 333] width 7 height 13
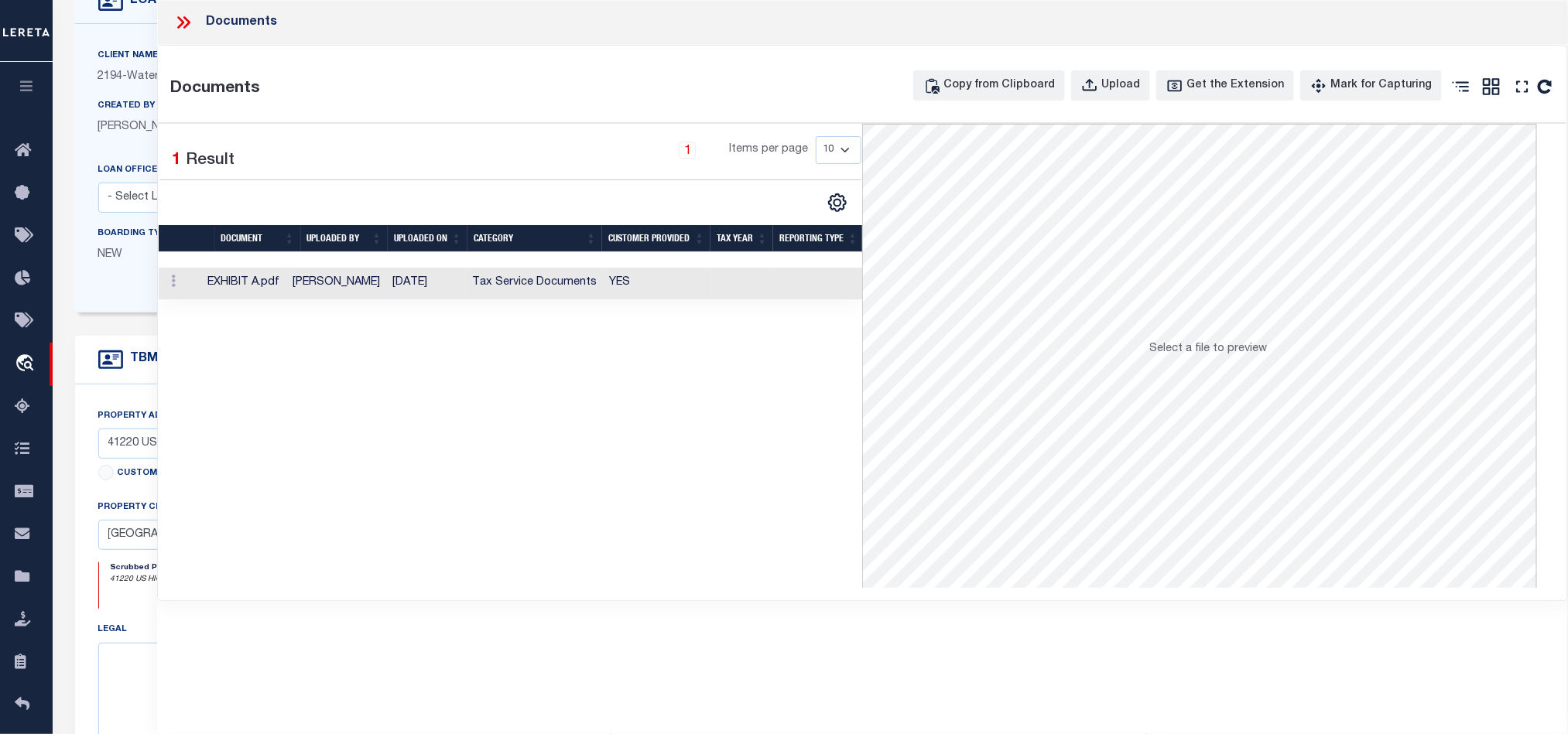
click at [737, 281] on td at bounding box center [742, 283] width 63 height 31
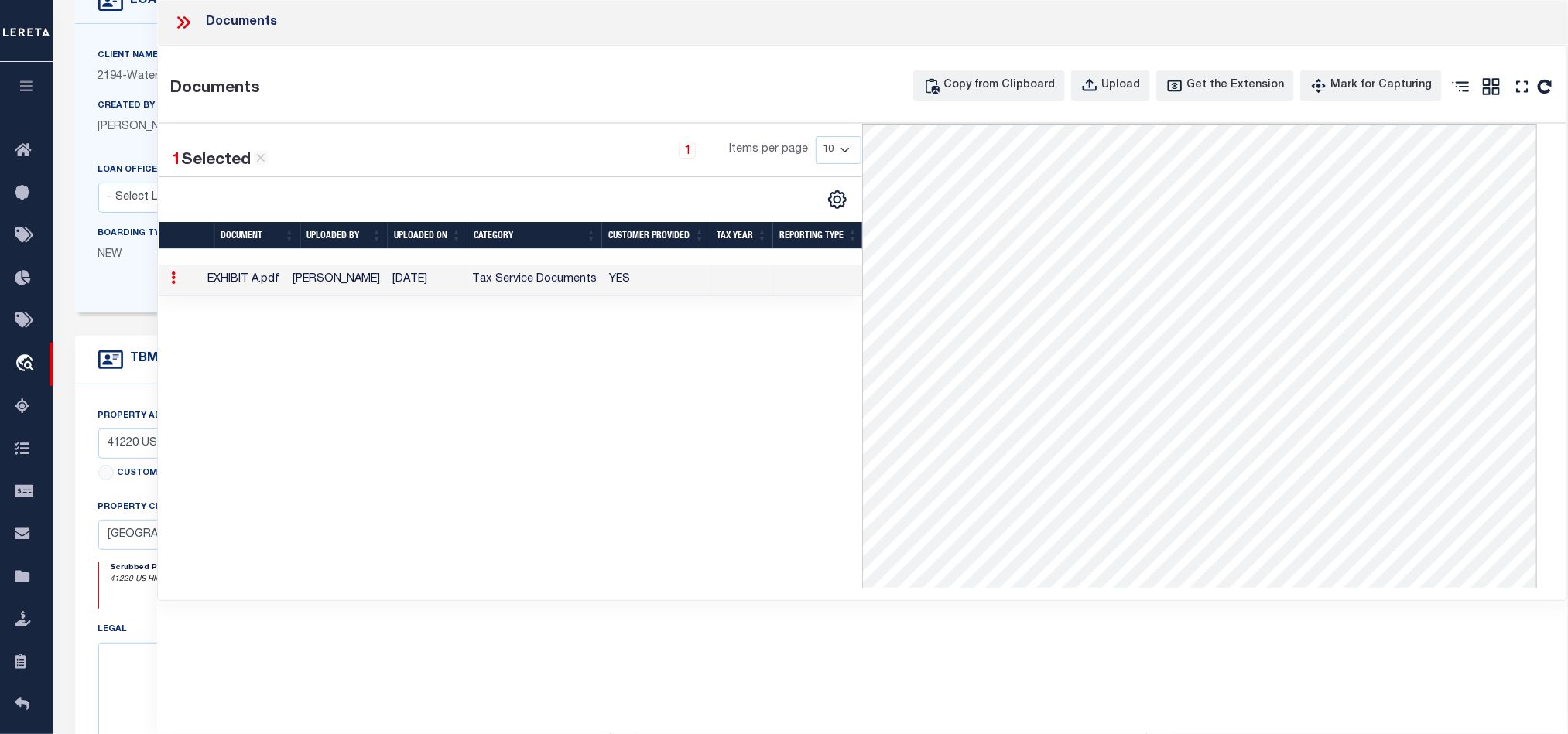
click at [189, 23] on icon at bounding box center [187, 22] width 7 height 13
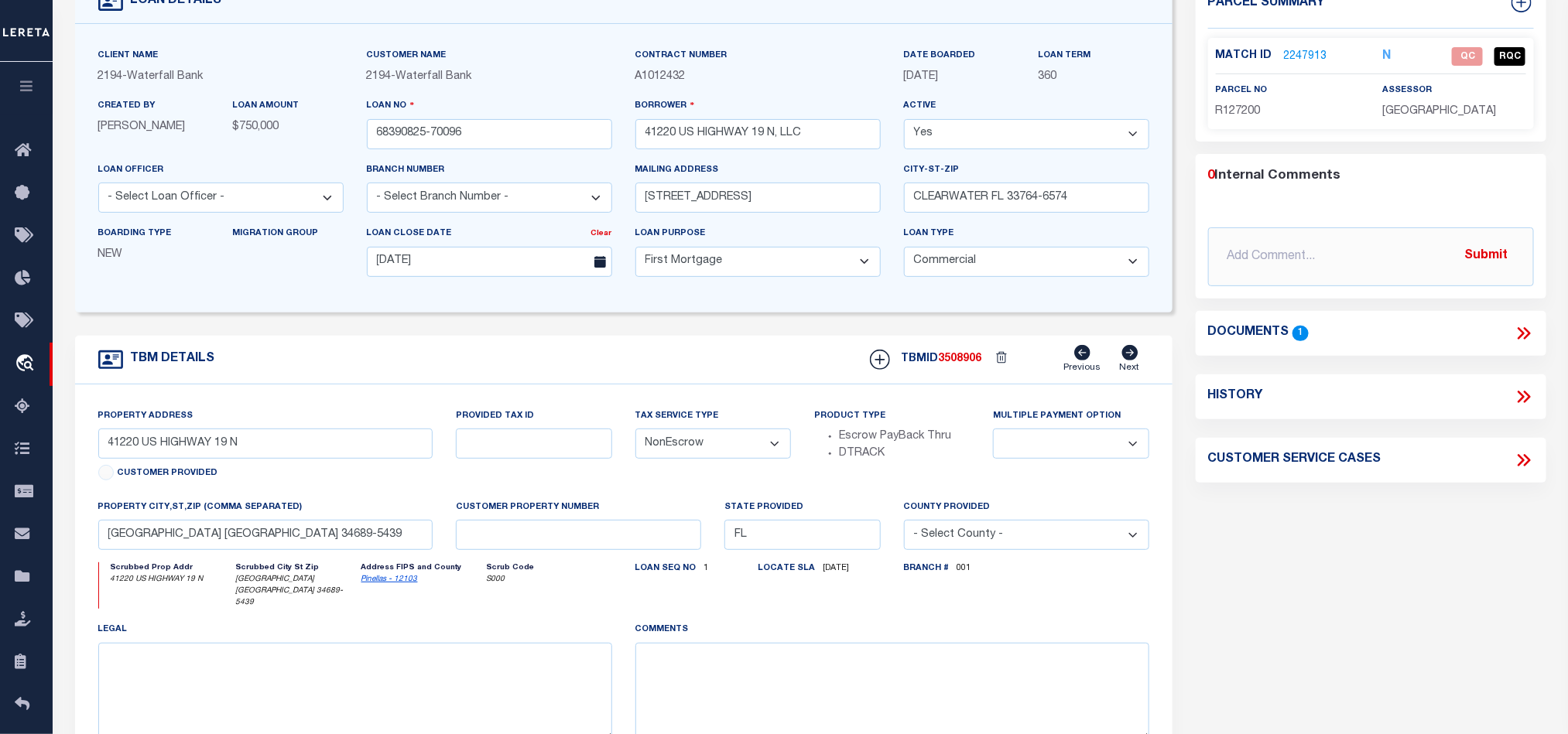
click at [1307, 49] on link "2247913" at bounding box center [1305, 57] width 43 height 16
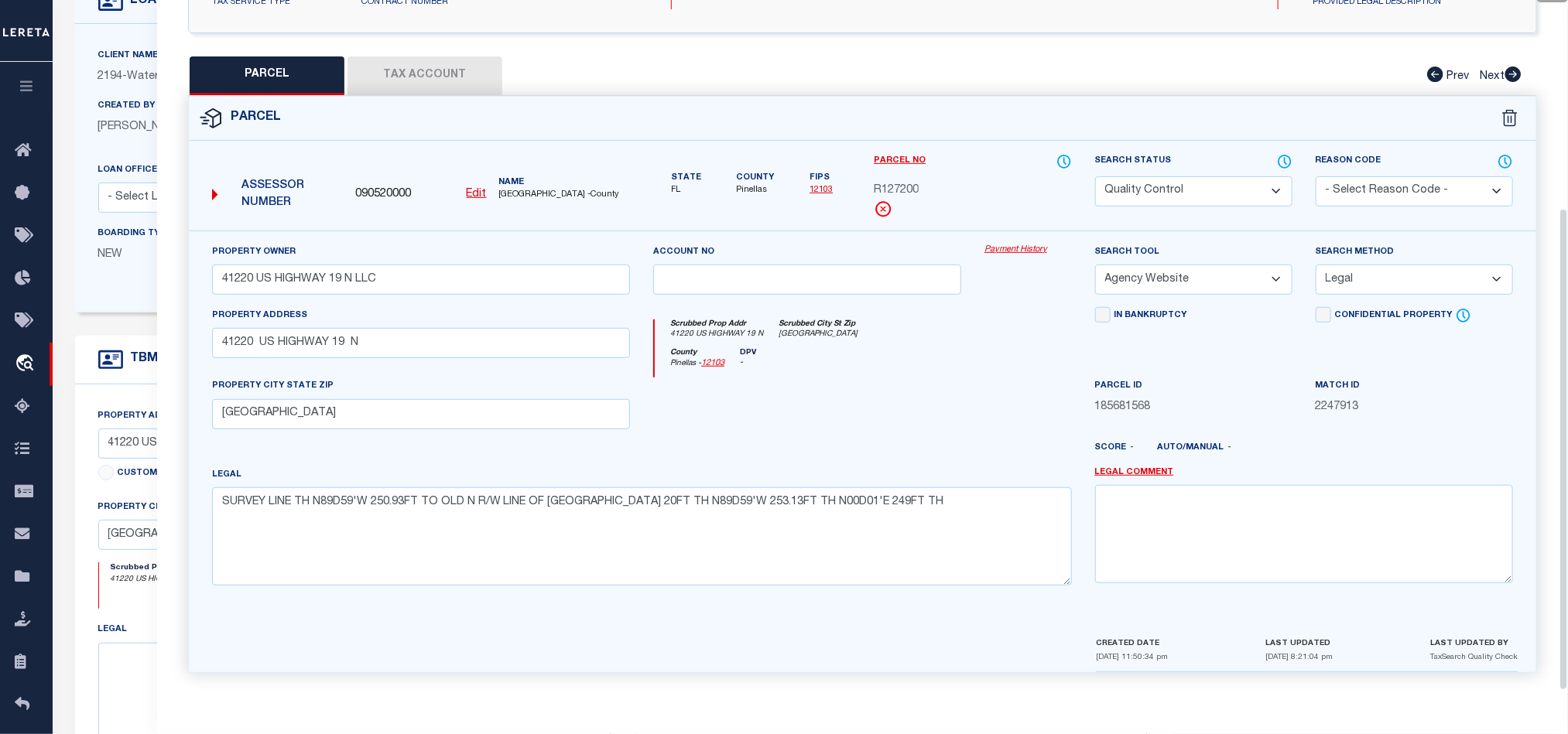
scroll to position [300, 0]
click at [1256, 529] on textarea at bounding box center [1303, 533] width 418 height 97
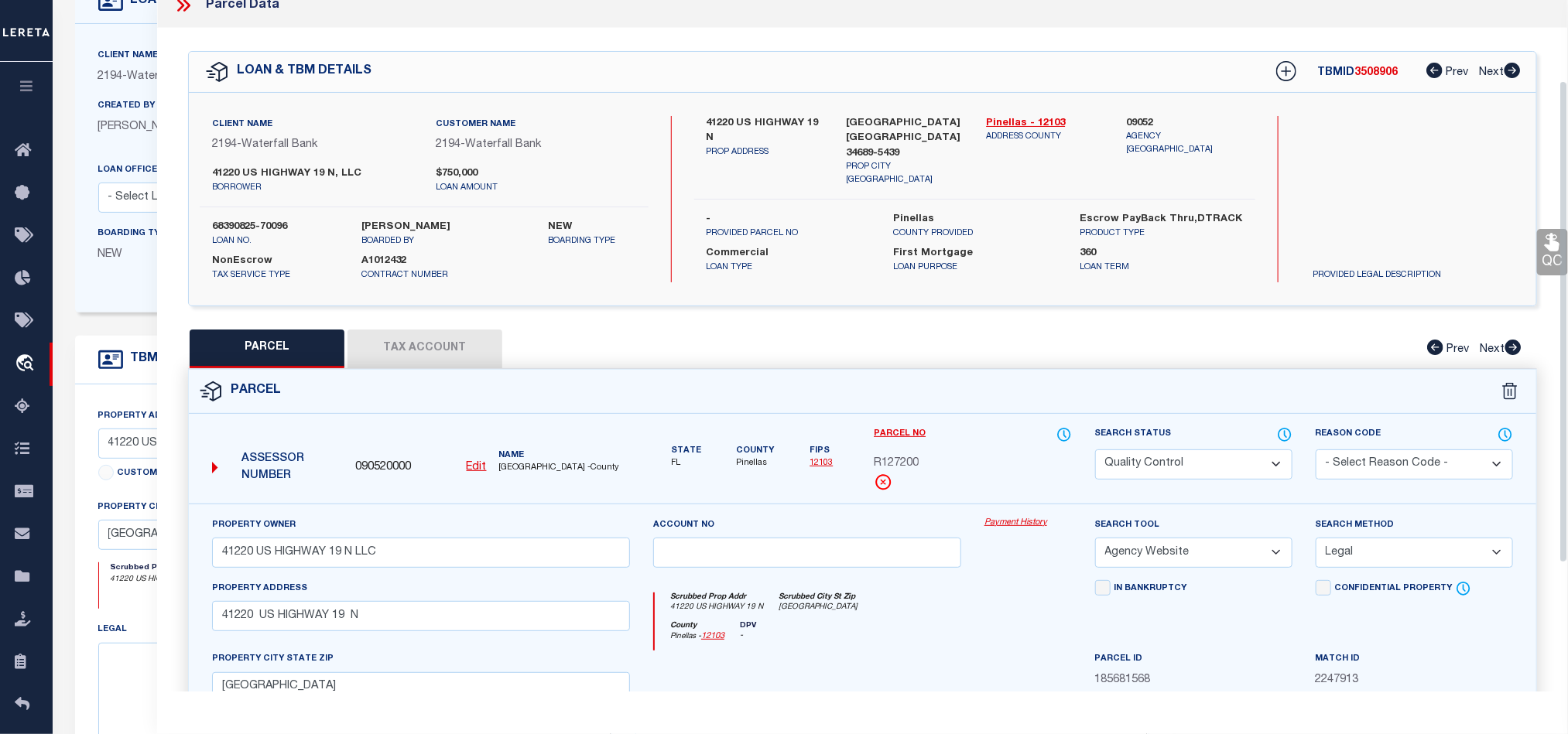
scroll to position [0, 0]
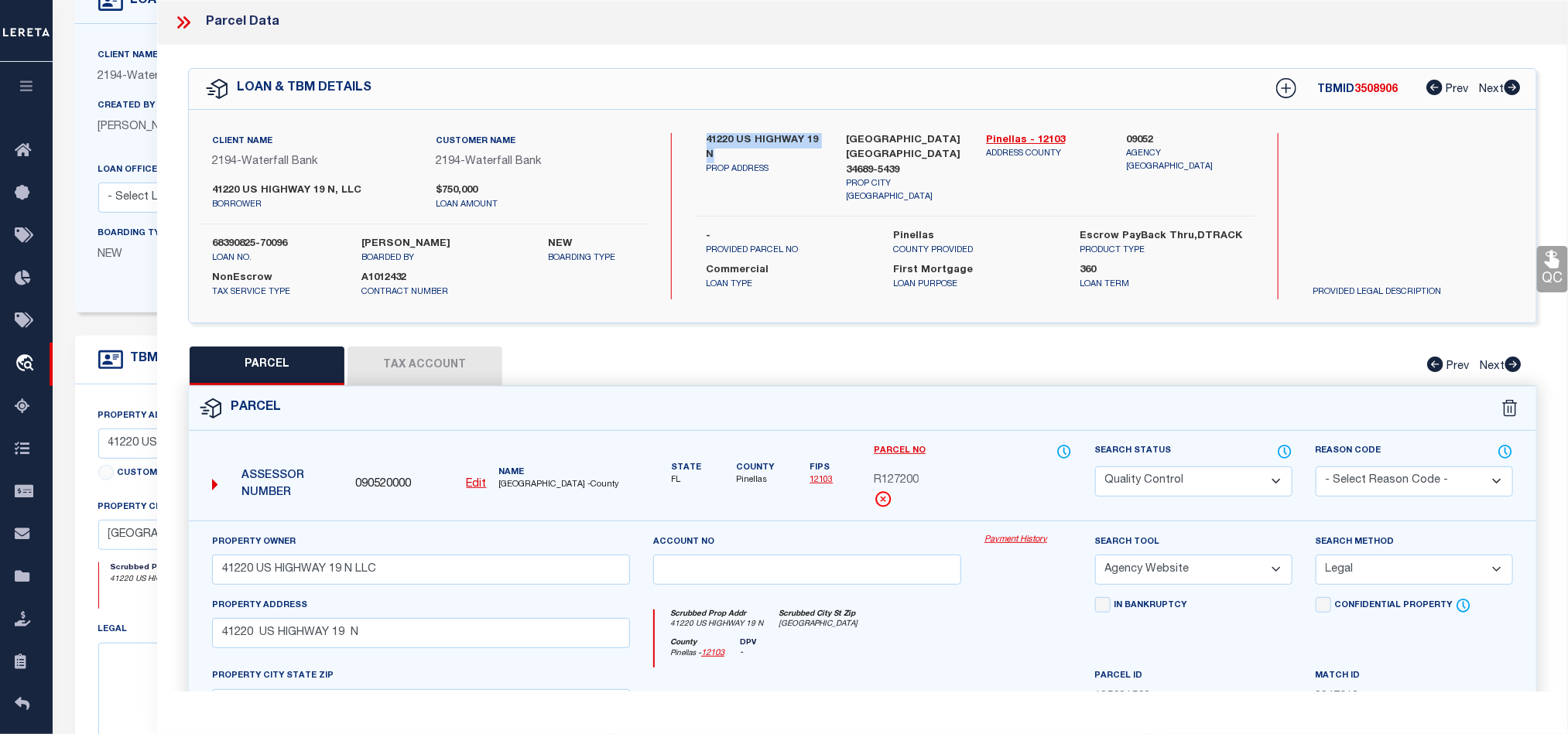
drag, startPoint x: 707, startPoint y: 139, endPoint x: 718, endPoint y: 151, distance: 16.3
click at [718, 151] on label "41220 US HIGHWAY 19 N" at bounding box center [765, 148] width 117 height 30
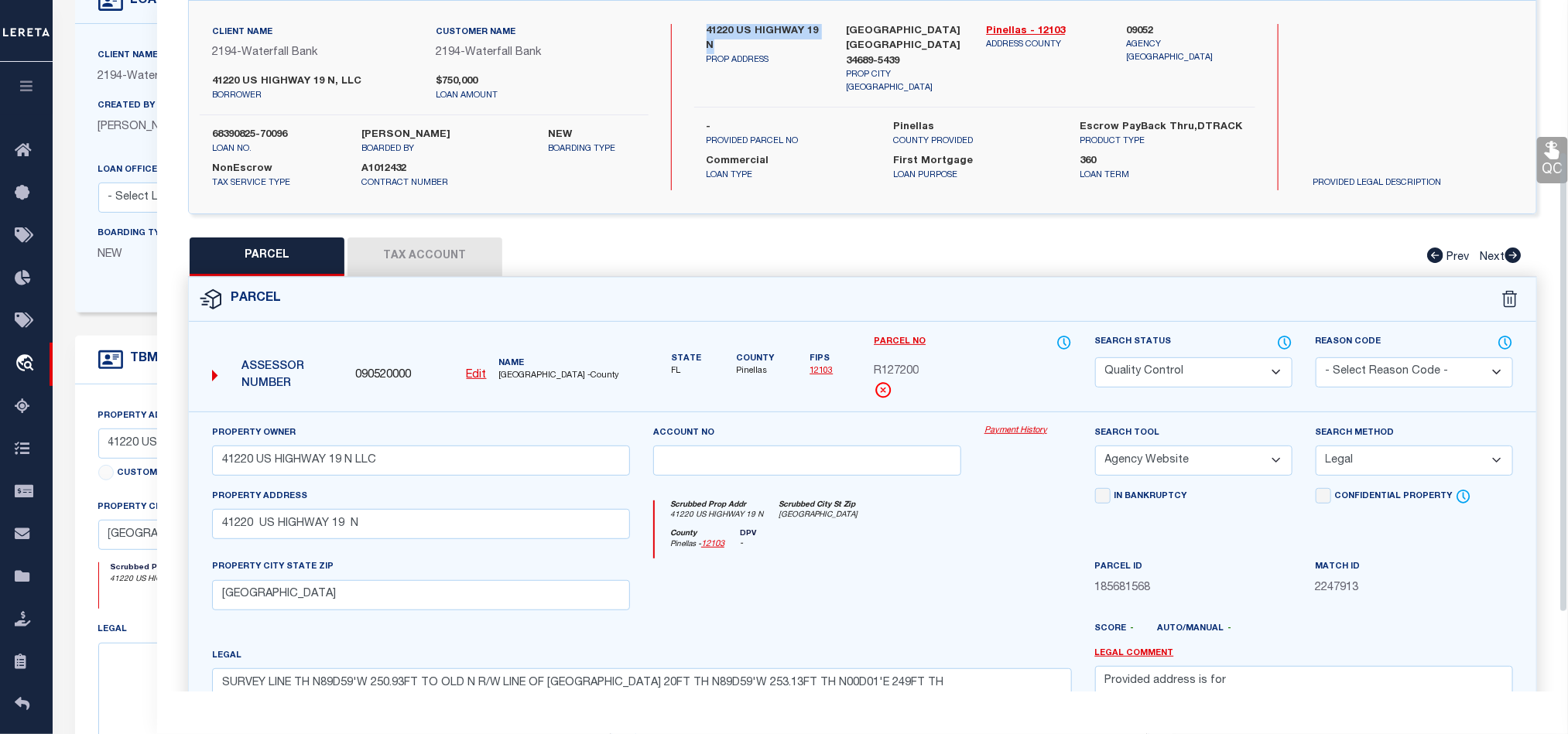
scroll to position [232, 0]
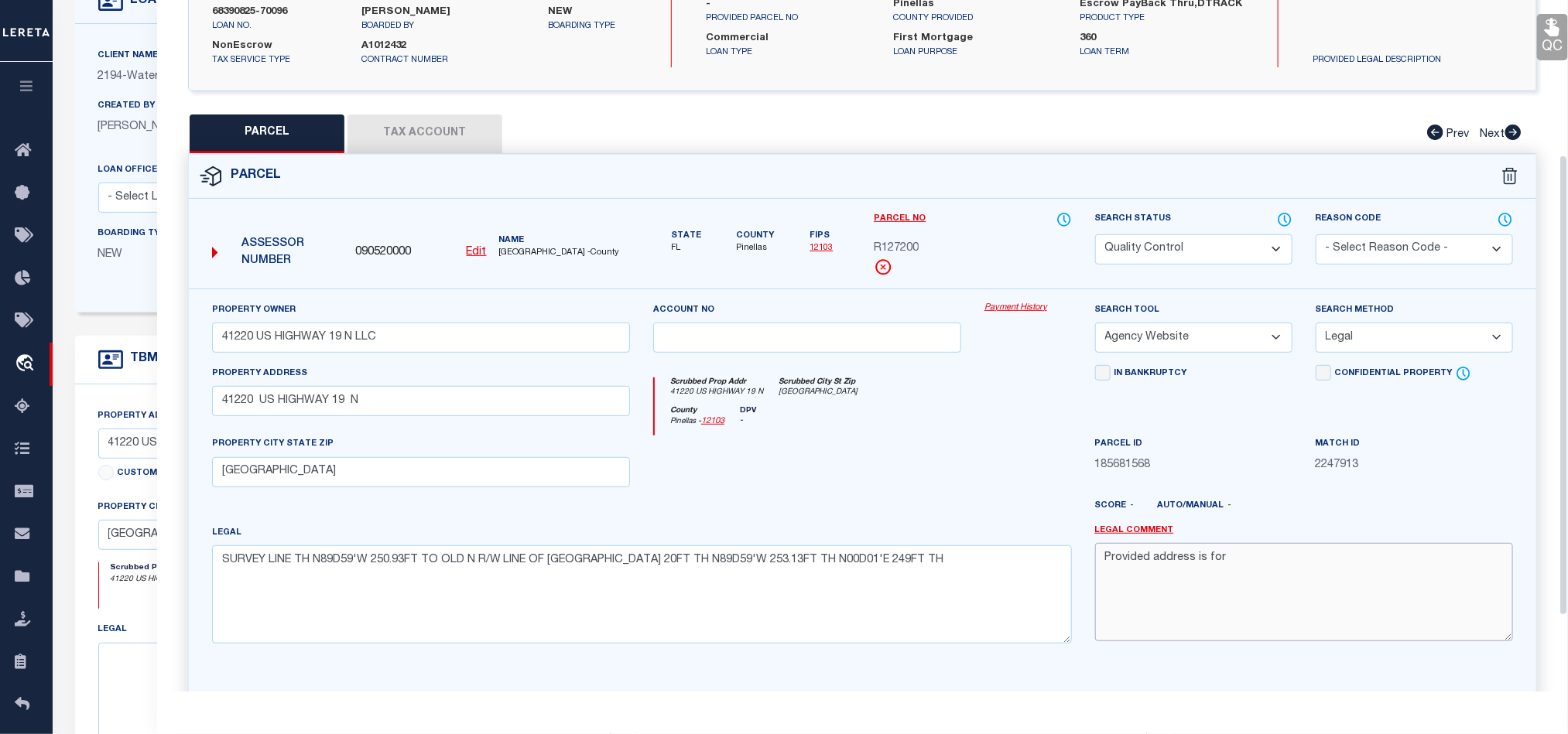
click at [1272, 566] on textarea "Provided address is for" at bounding box center [1303, 591] width 418 height 97
paste textarea "41220 US HIGHWAY 19 N"
click at [1417, 571] on textarea "Provided address is for "[STREET_ADDRESS]"" at bounding box center [1303, 591] width 418 height 97
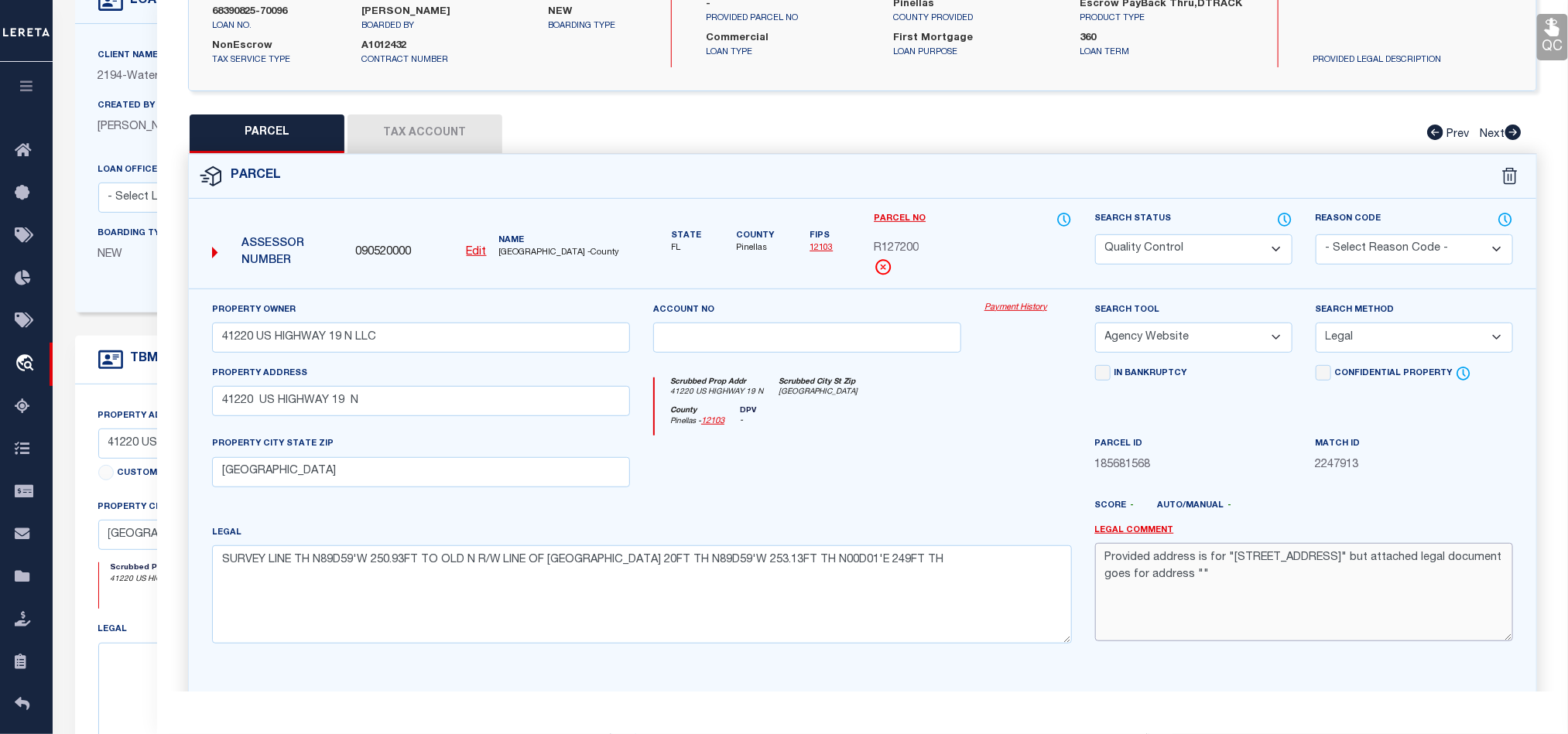
click at [1251, 581] on textarea "Provided address is for "[STREET_ADDRESS]" but attached legal document goes for…" at bounding box center [1303, 591] width 418 height 97
paste textarea "[STREET_ADDRESS]"
click at [1405, 585] on textarea "Provided address is for "[STREET_ADDRESS]" but attached legal document goes for…" at bounding box center [1303, 591] width 418 height 97
click at [1159, 599] on textarea "Provided address is for "[STREET_ADDRESS]" but attached legal document goes for…" at bounding box center [1303, 591] width 418 height 97
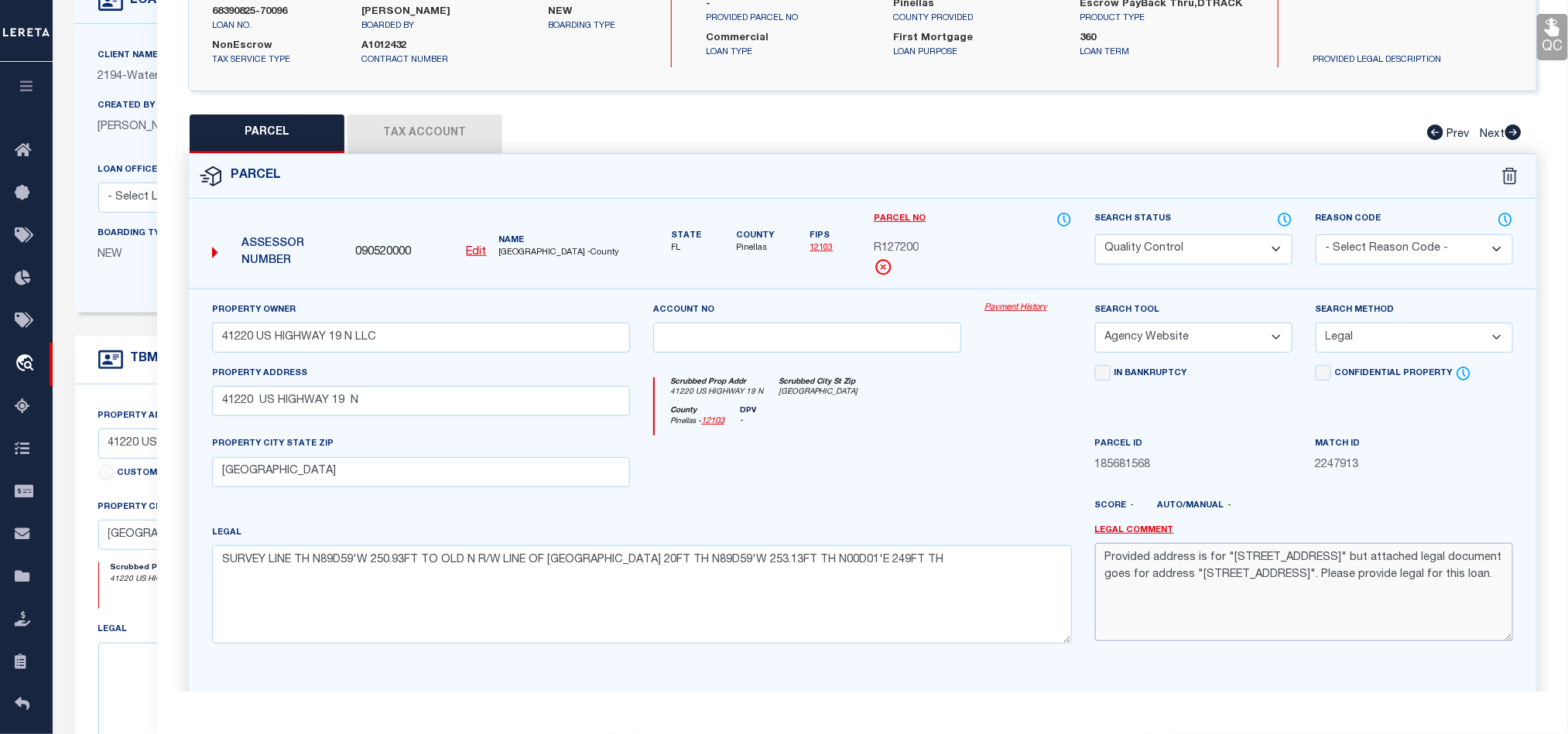
click at [1220, 599] on textarea "Provided address is for "[STREET_ADDRESS]" but attached legal document goes for…" at bounding box center [1303, 591] width 418 height 97
click at [1252, 594] on textarea "Provided address is for "[STREET_ADDRESS]" but attached legal document goes for…" at bounding box center [1303, 591] width 418 height 97
click at [1164, 597] on textarea "Provided address is for "[STREET_ADDRESS]" but attached legal document goes for…" at bounding box center [1303, 591] width 418 height 97
click at [1243, 597] on textarea "Provided address is for "[STREET_ADDRESS]" but attached legal document goes for…" at bounding box center [1303, 591] width 418 height 97
click at [1213, 241] on select "Automated Search Bad Parcel Complete Duplicate Parcel High Dollar Reporting In …" at bounding box center [1193, 249] width 198 height 30
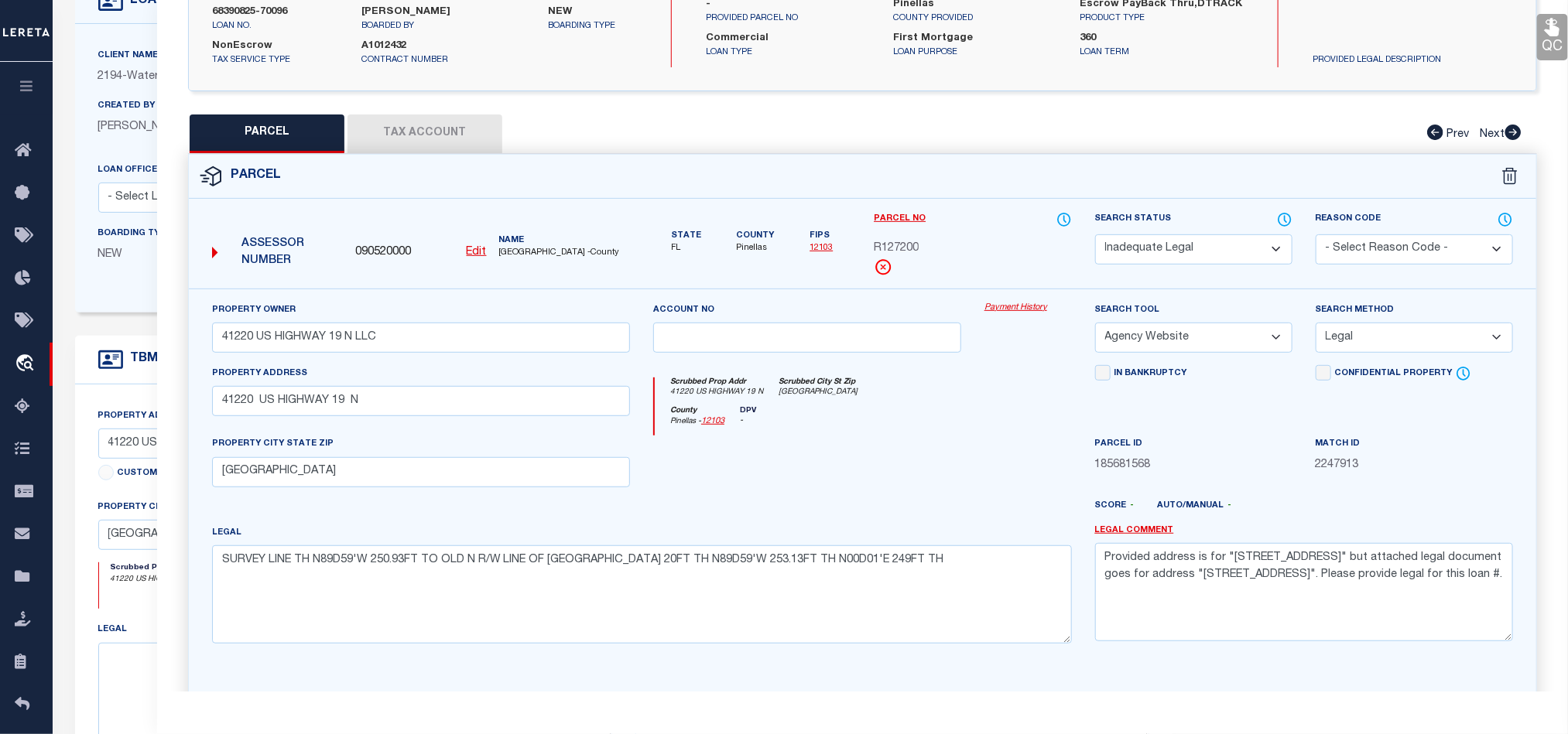
click at [1095, 236] on select "Automated Search Bad Parcel Complete Duplicate Parcel High Dollar Reporting In …" at bounding box center [1193, 249] width 198 height 30
click at [1003, 451] on div at bounding box center [1029, 467] width 111 height 63
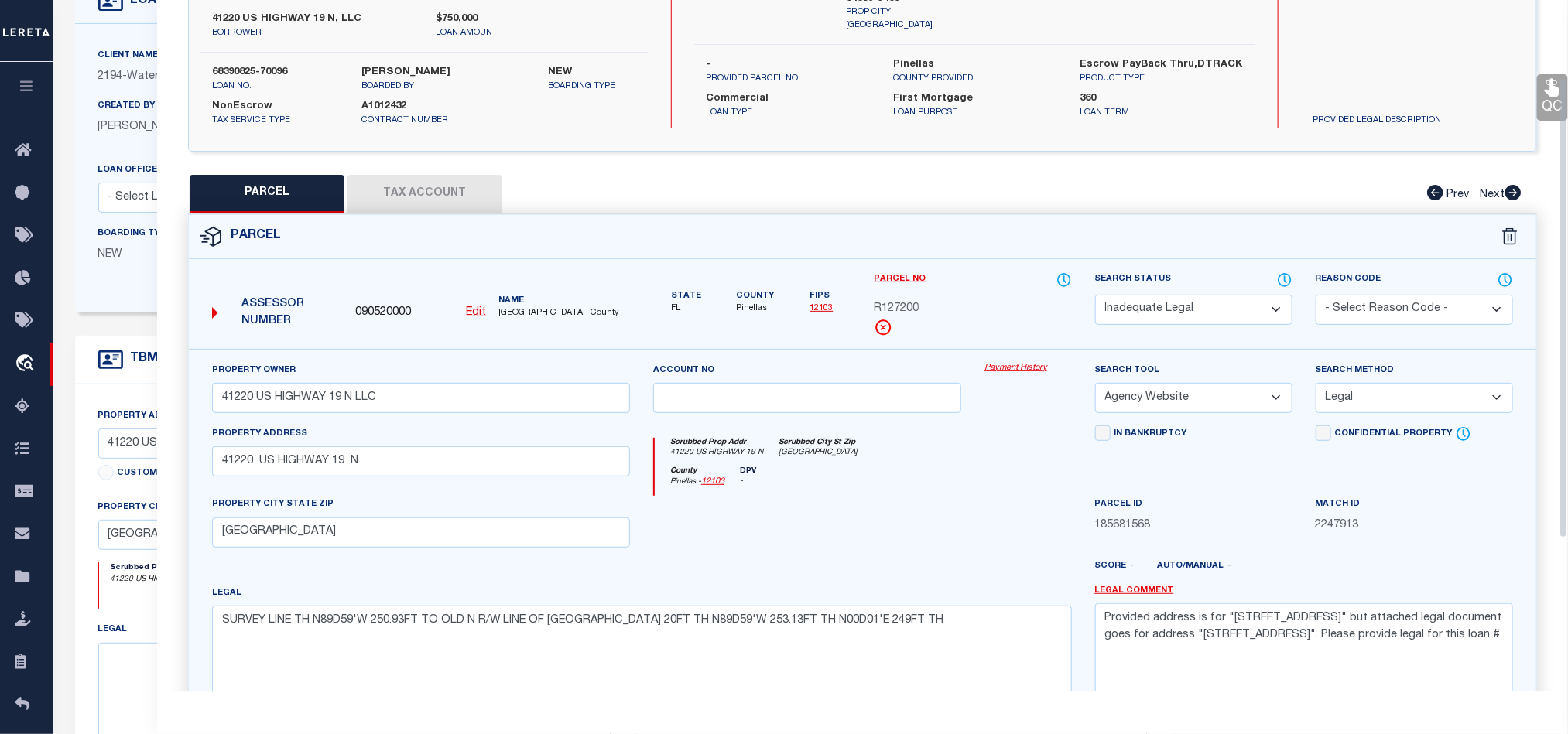
scroll to position [116, 0]
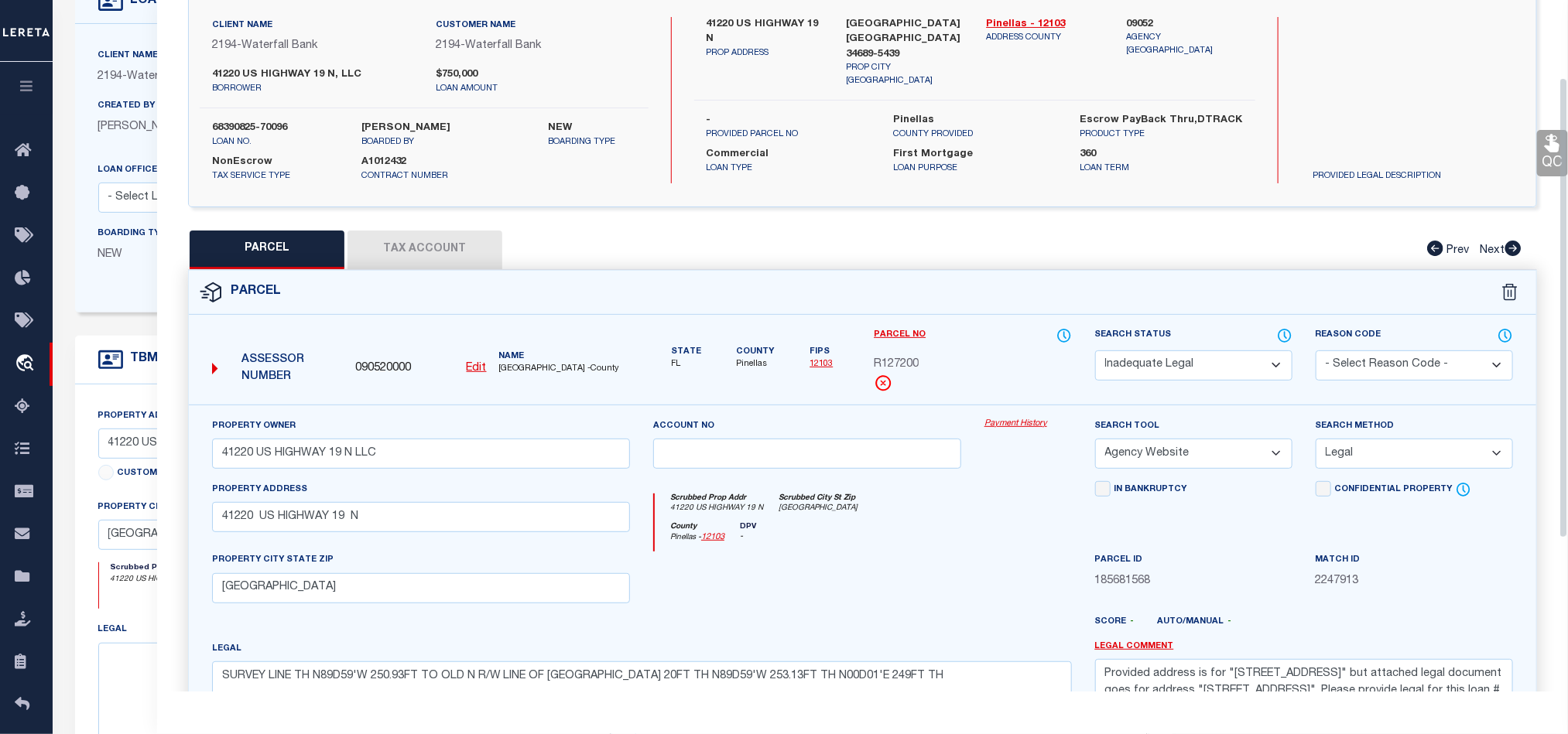
click at [1548, 158] on link "QC" at bounding box center [1552, 153] width 31 height 46
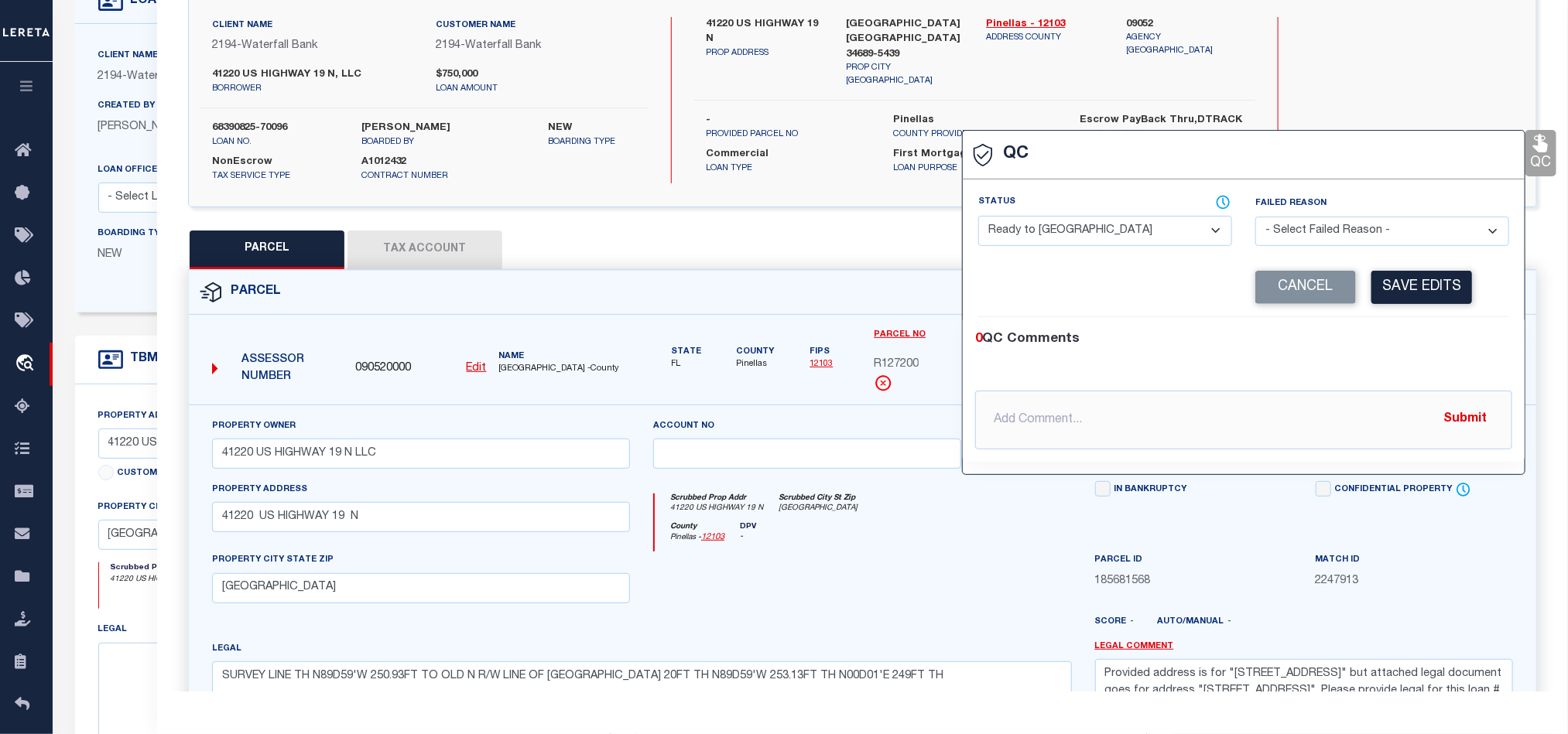
click at [1177, 232] on select "- Select Status - Ready to QC Correct Incorrect" at bounding box center [1106, 231] width 254 height 30
drag, startPoint x: 947, startPoint y: 553, endPoint x: 956, endPoint y: 555, distance: 9.2
click at [947, 553] on div "County [GEOGRAPHIC_DATA] - 12103 DPV -" at bounding box center [862, 537] width 416 height 30
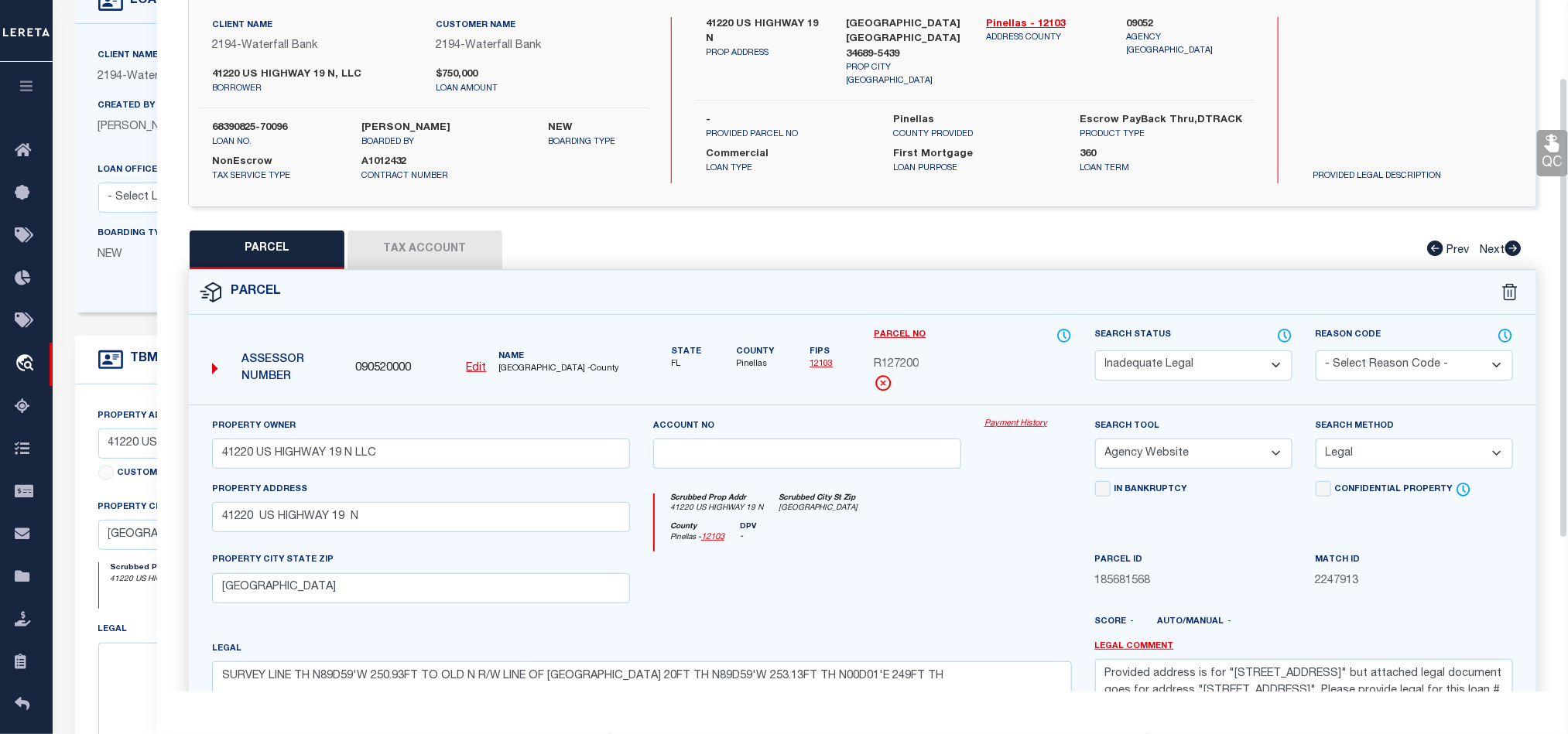
click at [1544, 163] on link "QC" at bounding box center [1552, 153] width 31 height 46
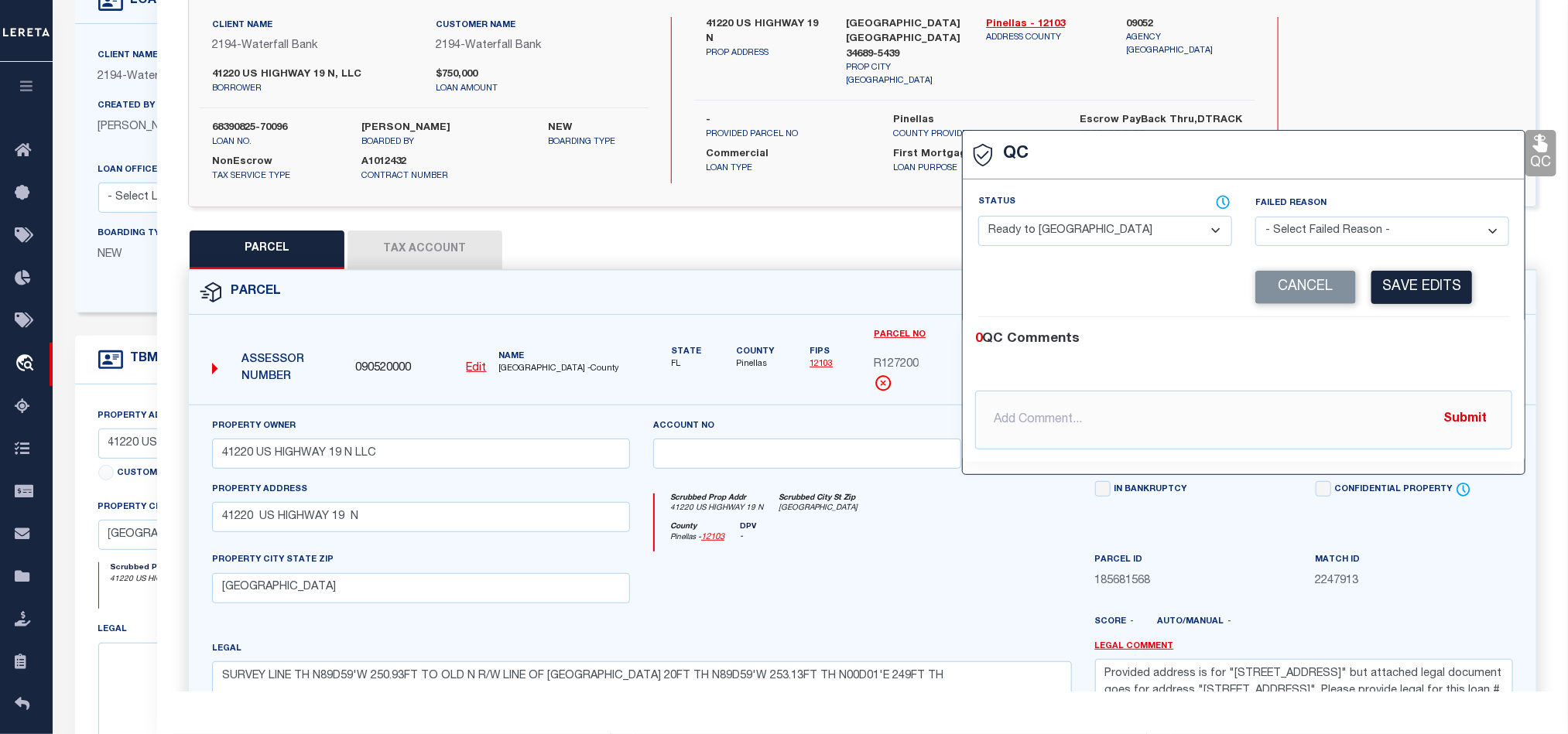
click at [1131, 228] on select "- Select Status - Ready to QC Correct Incorrect" at bounding box center [1106, 231] width 254 height 30
click at [979, 216] on select "- Select Status - Ready to QC Correct Incorrect" at bounding box center [1106, 231] width 254 height 30
click at [1412, 286] on button "Save Edits" at bounding box center [1421, 287] width 100 height 33
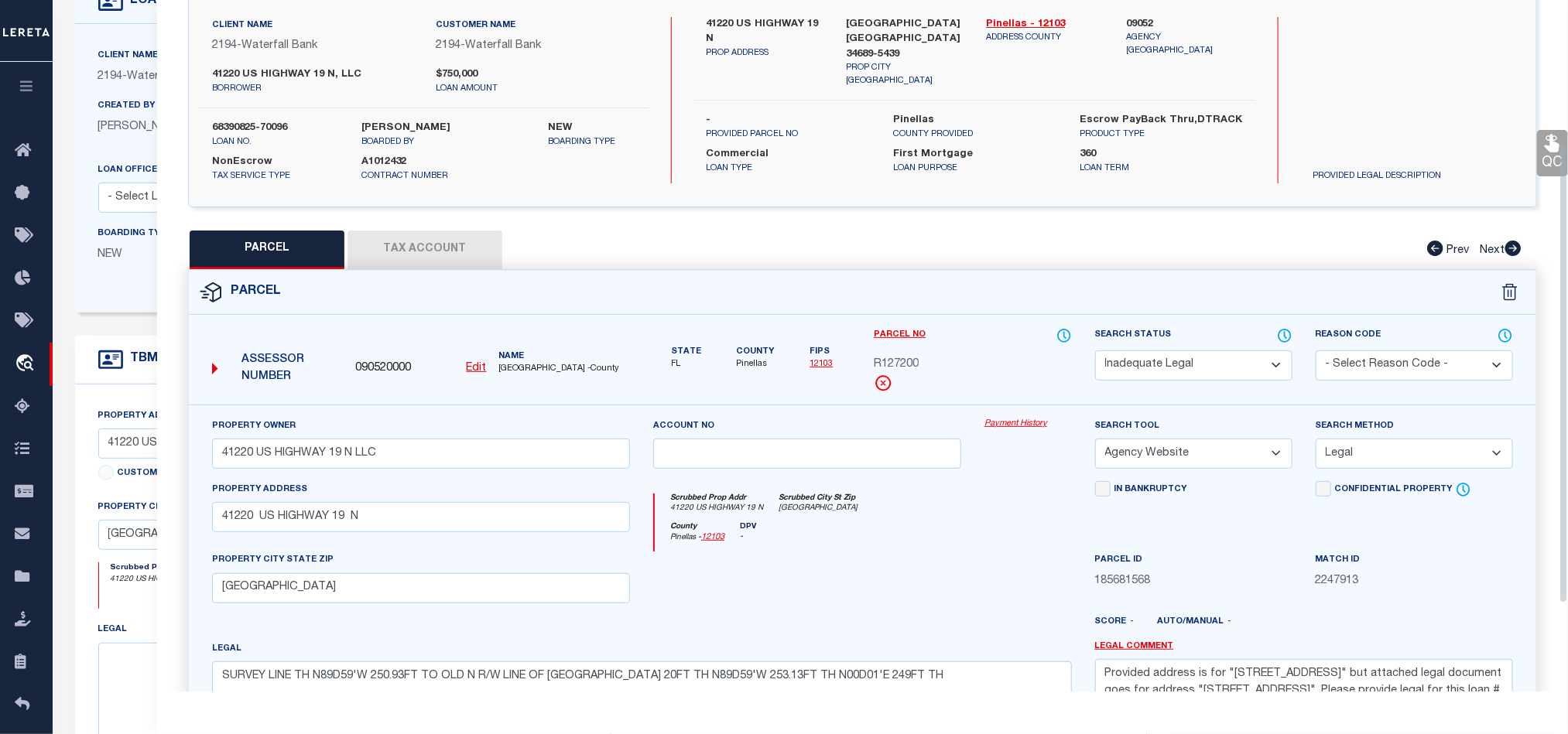
scroll to position [346, 0]
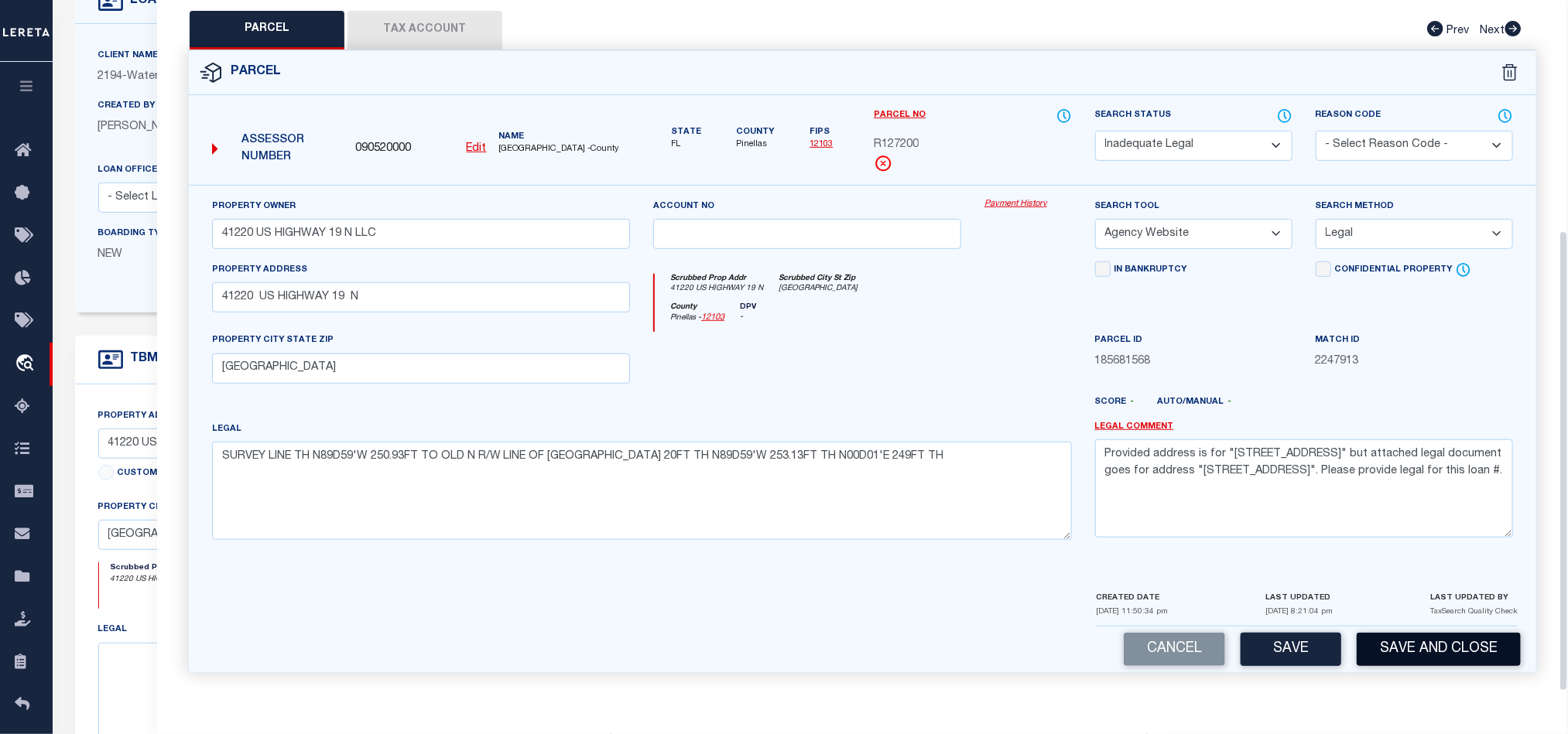
click at [1428, 648] on button "Save and Close" at bounding box center [1438, 649] width 164 height 33
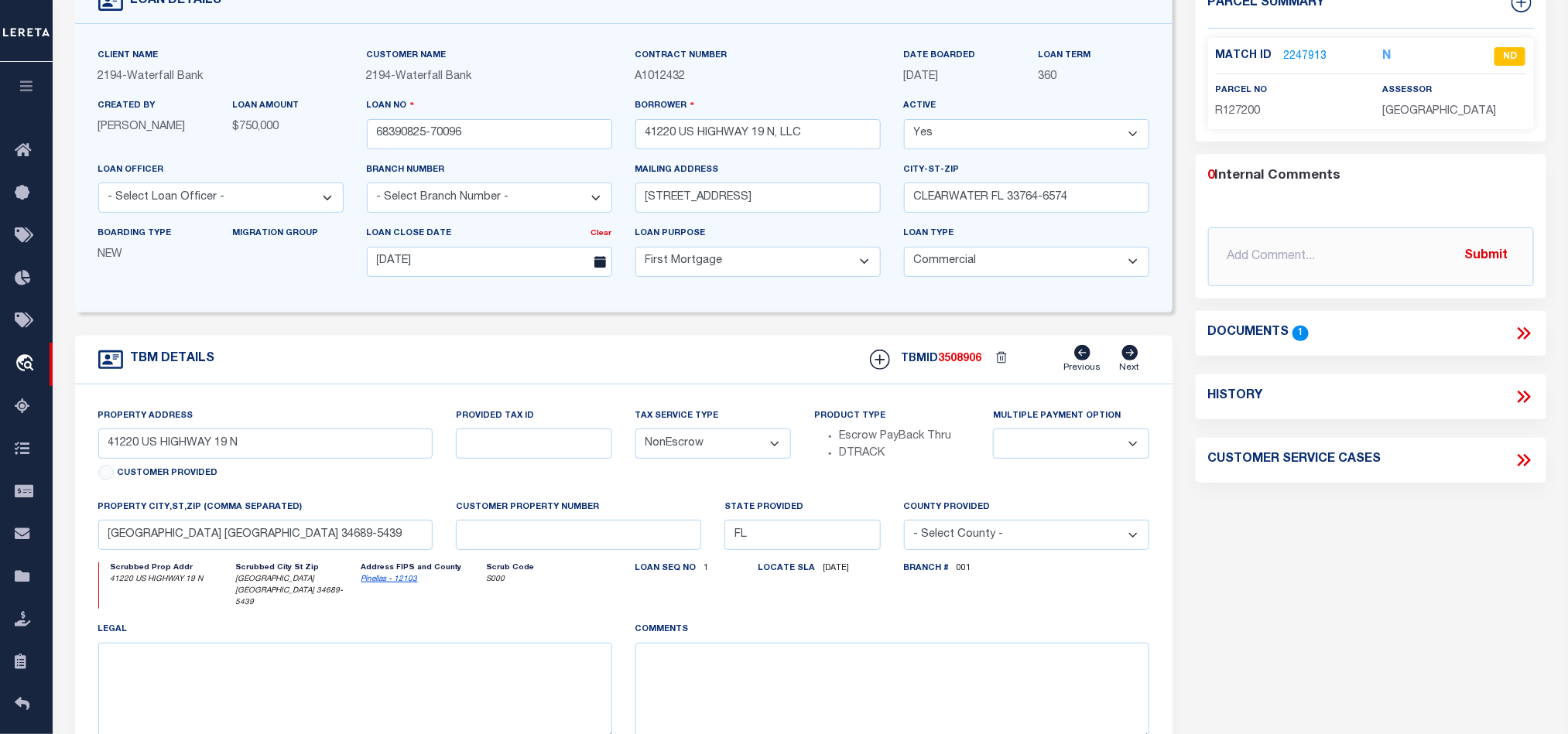
click at [767, 372] on div "TBM DETAILS TBMID 3508906 Previous Next" at bounding box center [623, 360] width 1098 height 49
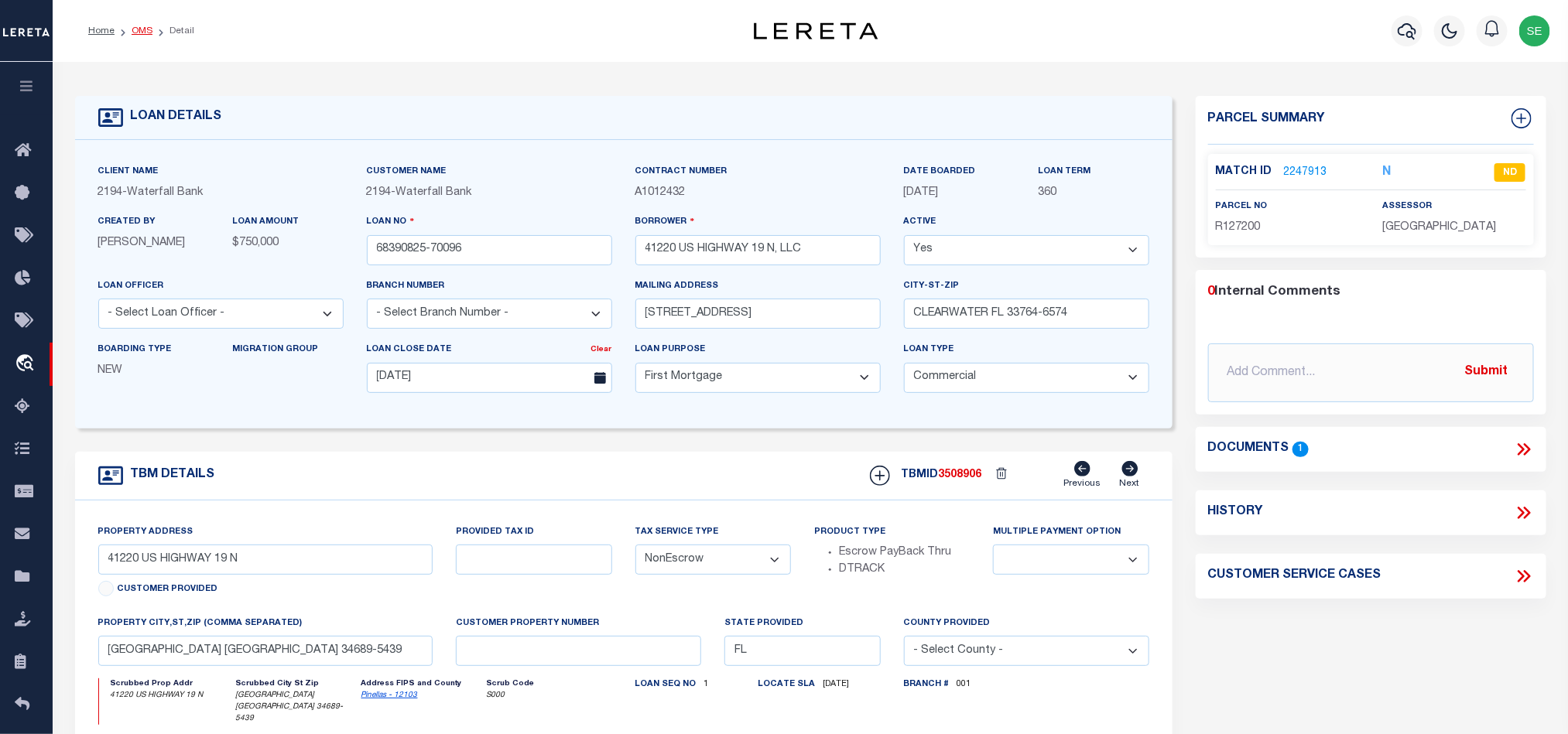
click at [142, 26] on link "OMS" at bounding box center [141, 30] width 21 height 9
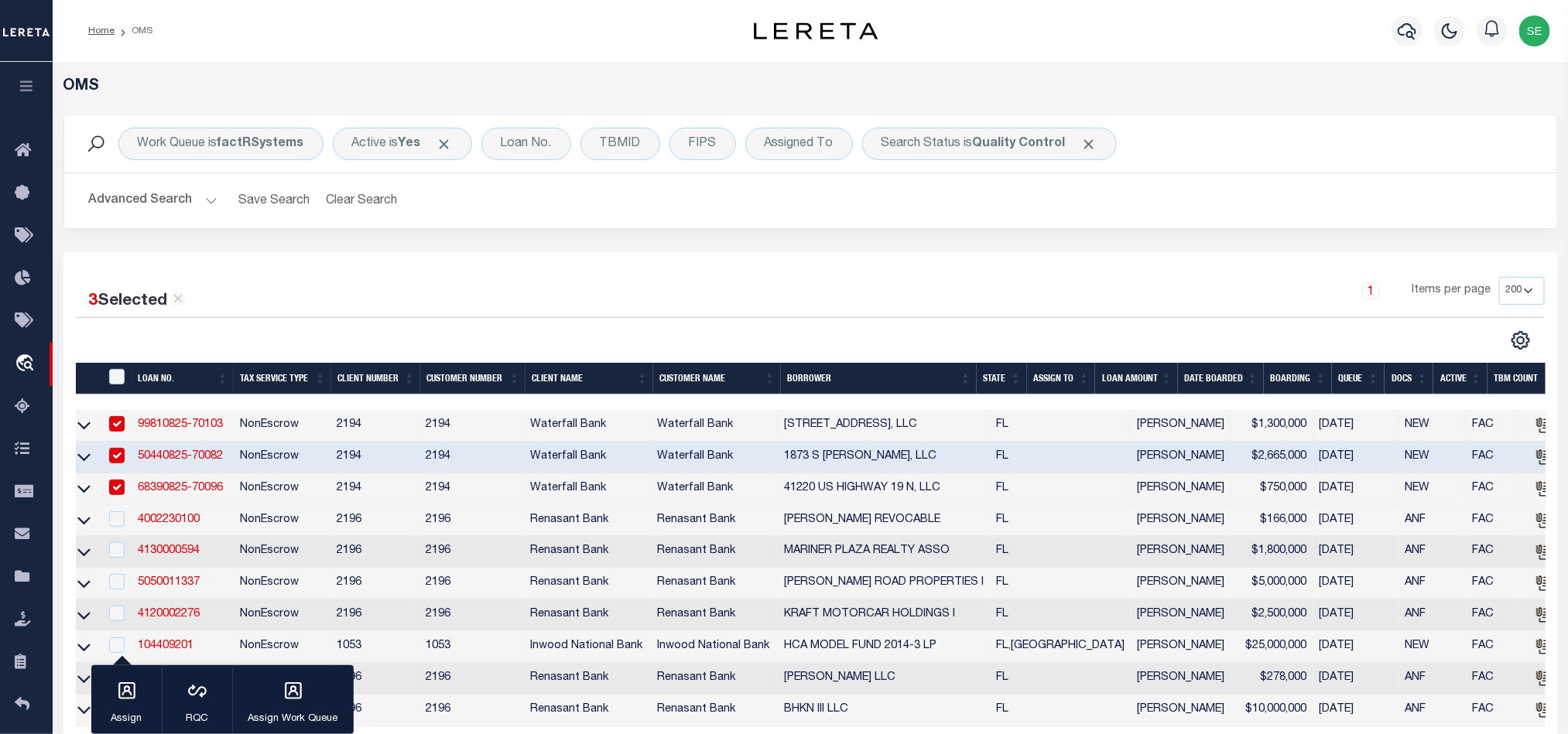
scroll to position [116, 0]
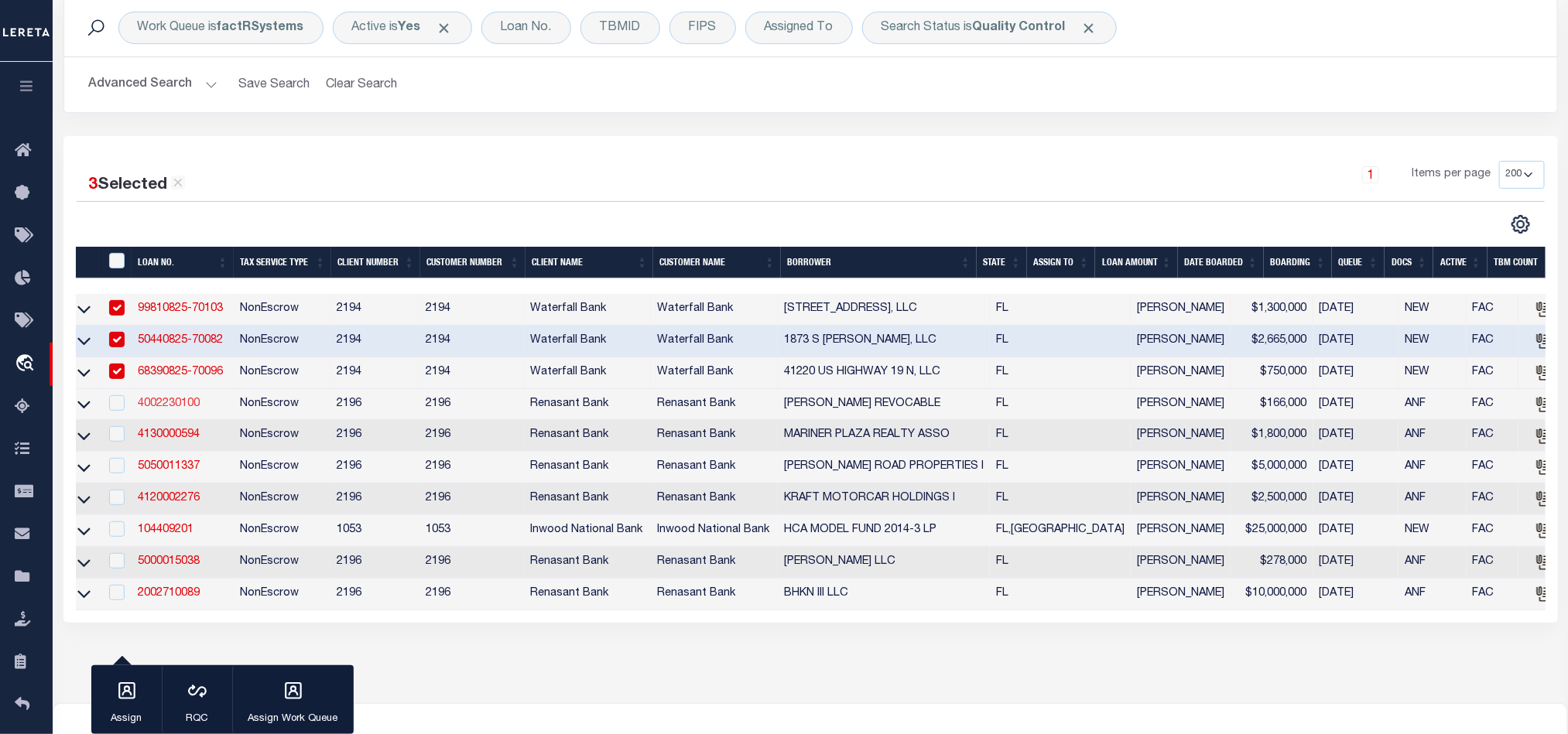
click at [163, 409] on link "4002230100" at bounding box center [168, 404] width 62 height 11
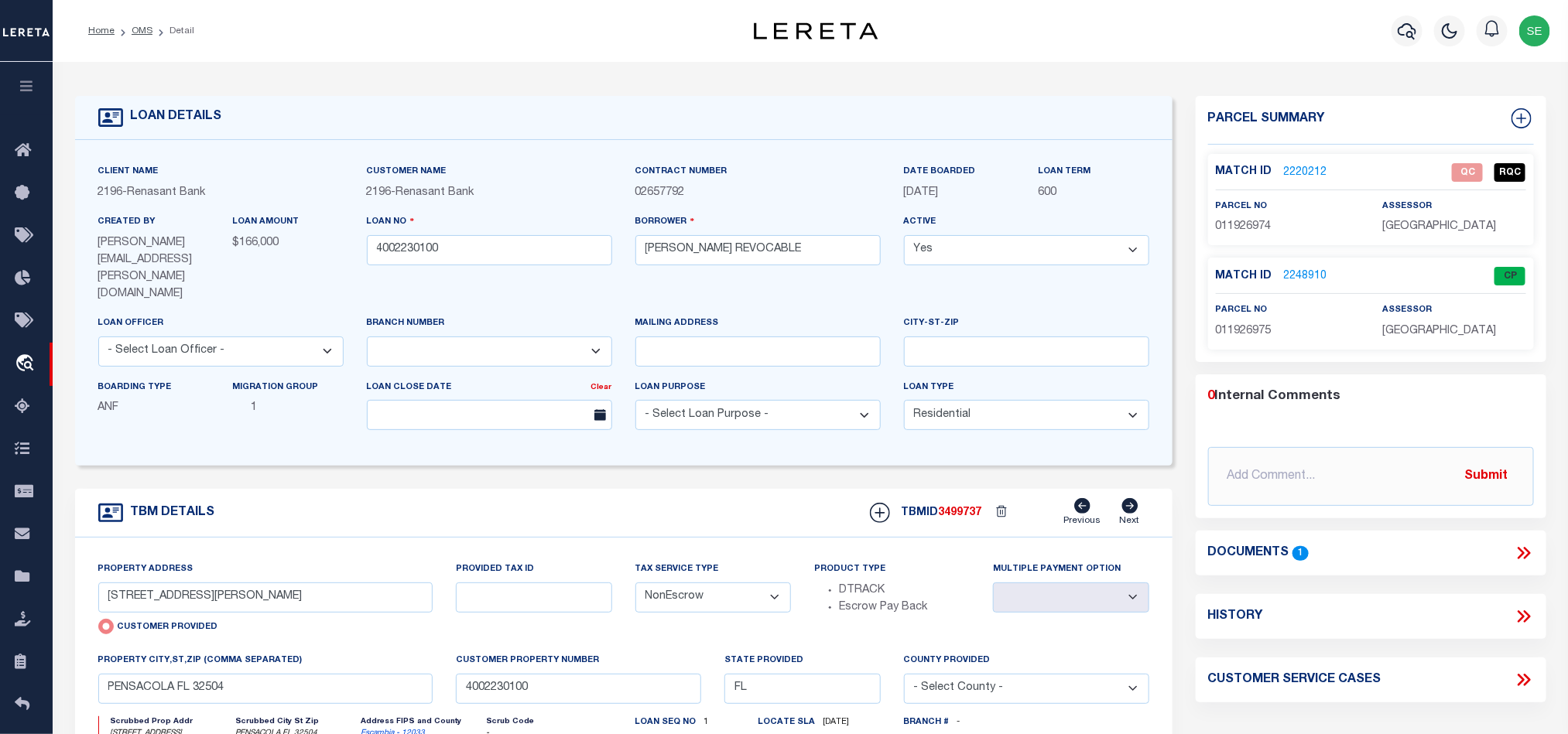
click at [726, 489] on div "TBM DETAILS TBMID 3499737 Previous Next" at bounding box center [623, 513] width 1098 height 49
click at [733, 489] on div "TBM DETAILS TBMID 3499737 Previous Next" at bounding box center [623, 513] width 1098 height 49
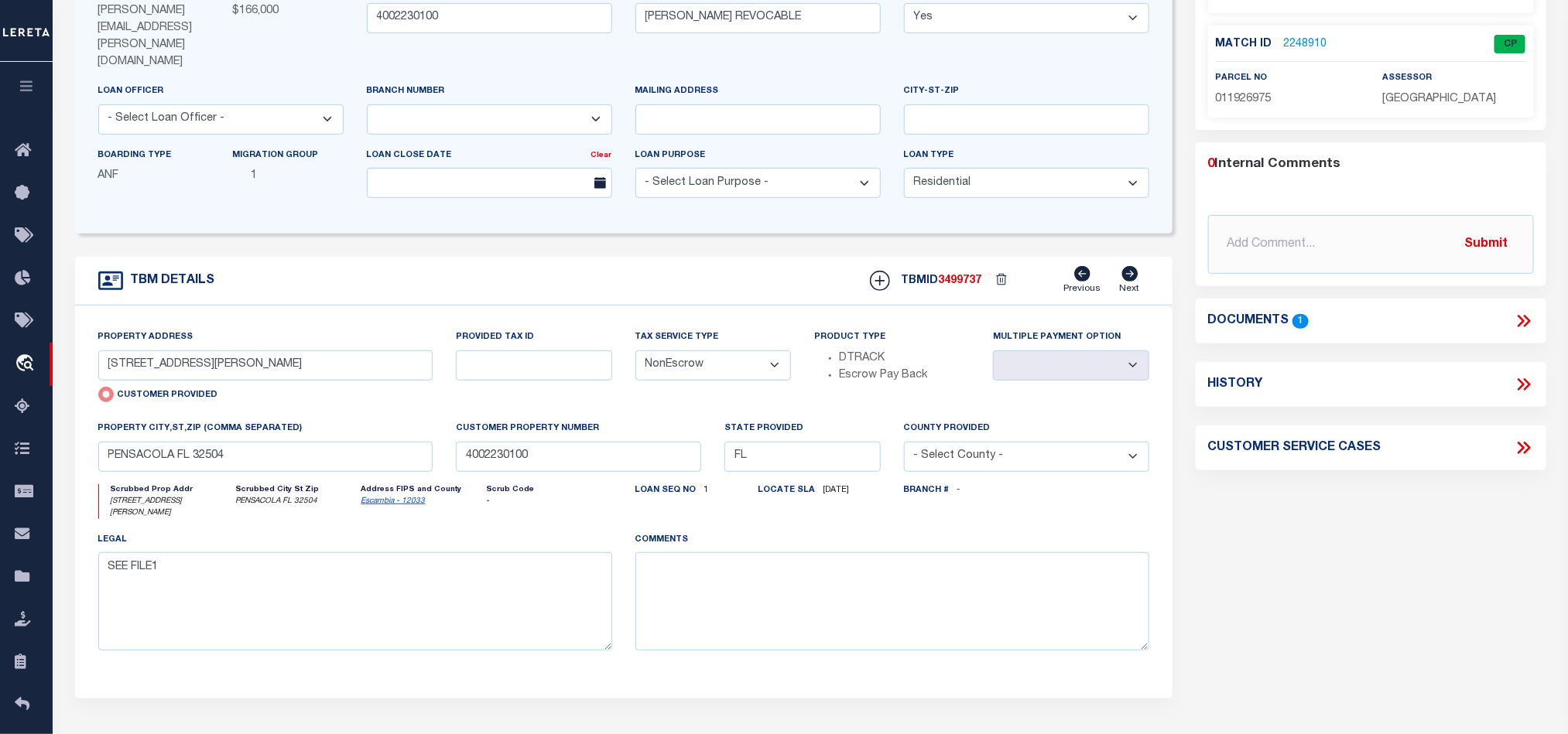
click at [725, 257] on div "TBM DETAILS TBMID 3499737 Previous Next" at bounding box center [623, 281] width 1098 height 49
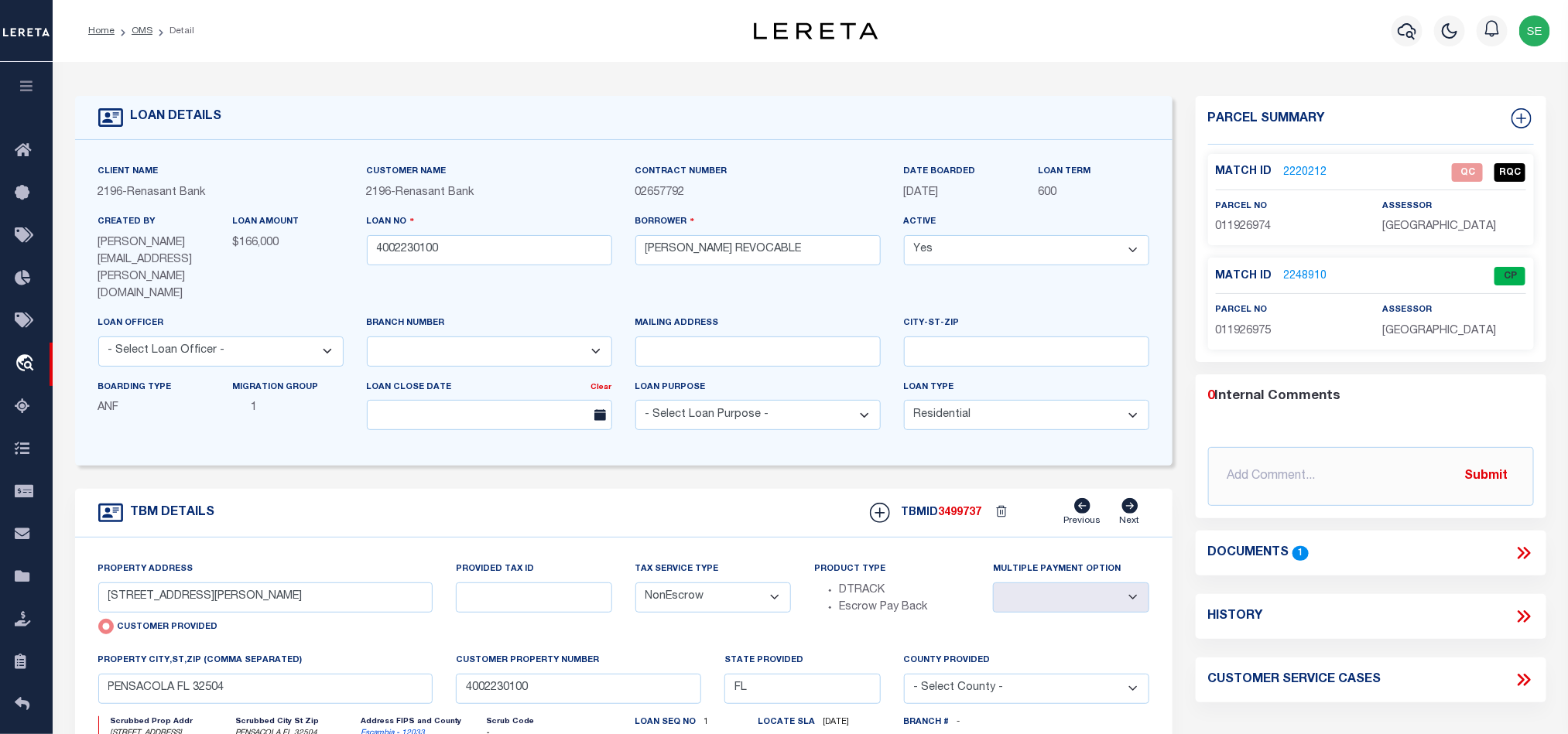
click at [1236, 227] on span "011926974" at bounding box center [1243, 226] width 55 height 11
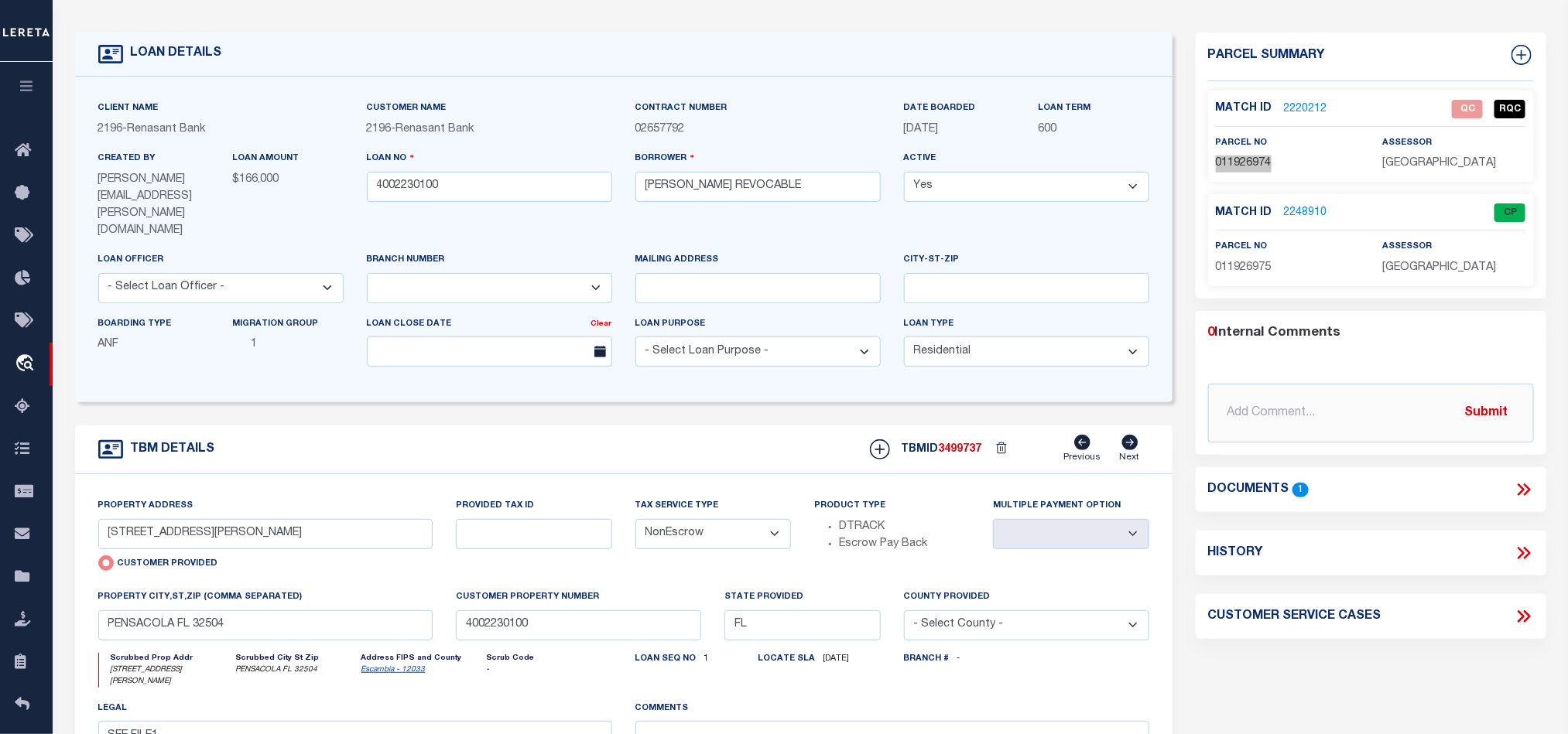
scroll to position [116, 0]
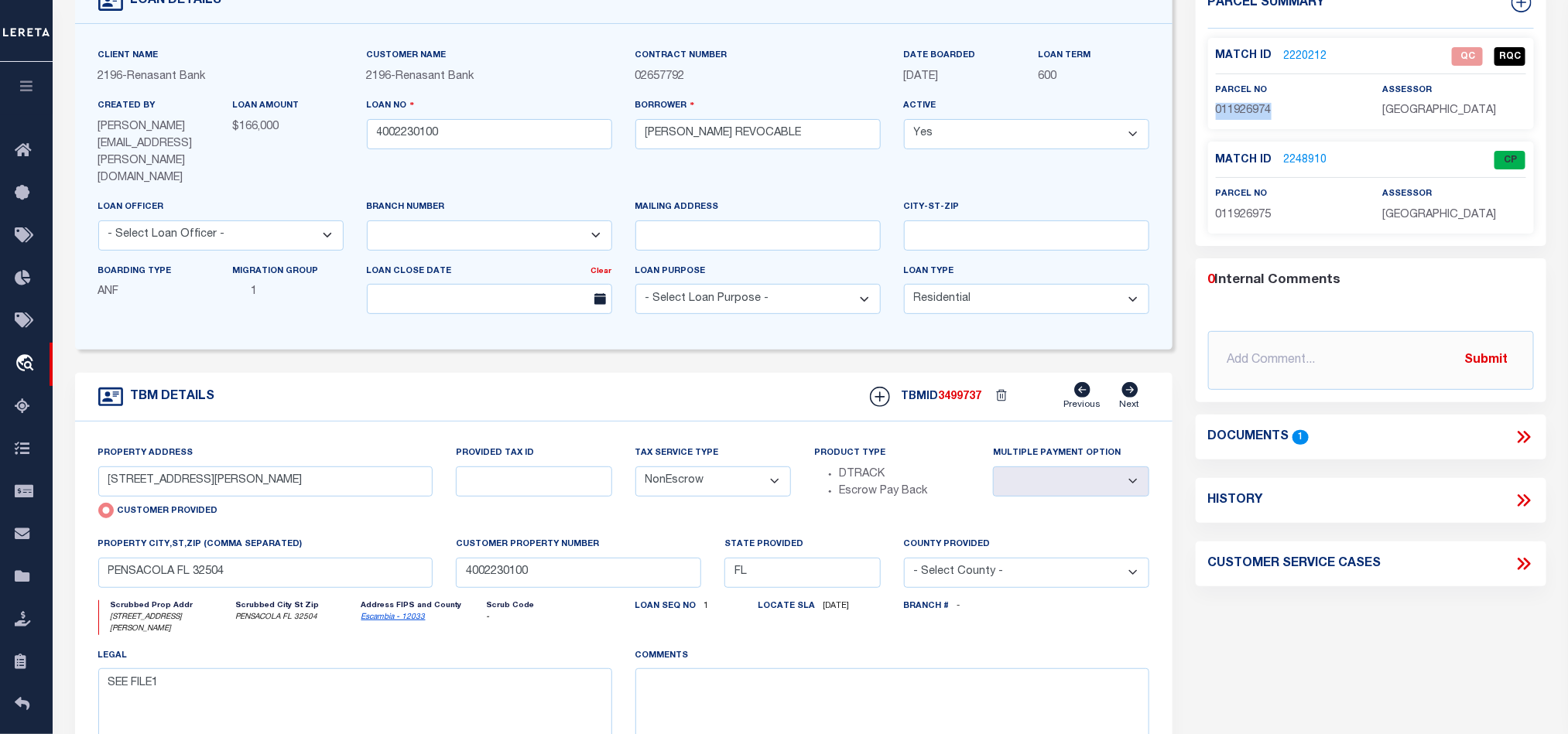
click at [1248, 114] on span "011926974" at bounding box center [1243, 111] width 55 height 11
click at [1251, 107] on span "011926974" at bounding box center [1243, 111] width 55 height 11
click at [1248, 106] on span "011926974" at bounding box center [1243, 111] width 55 height 11
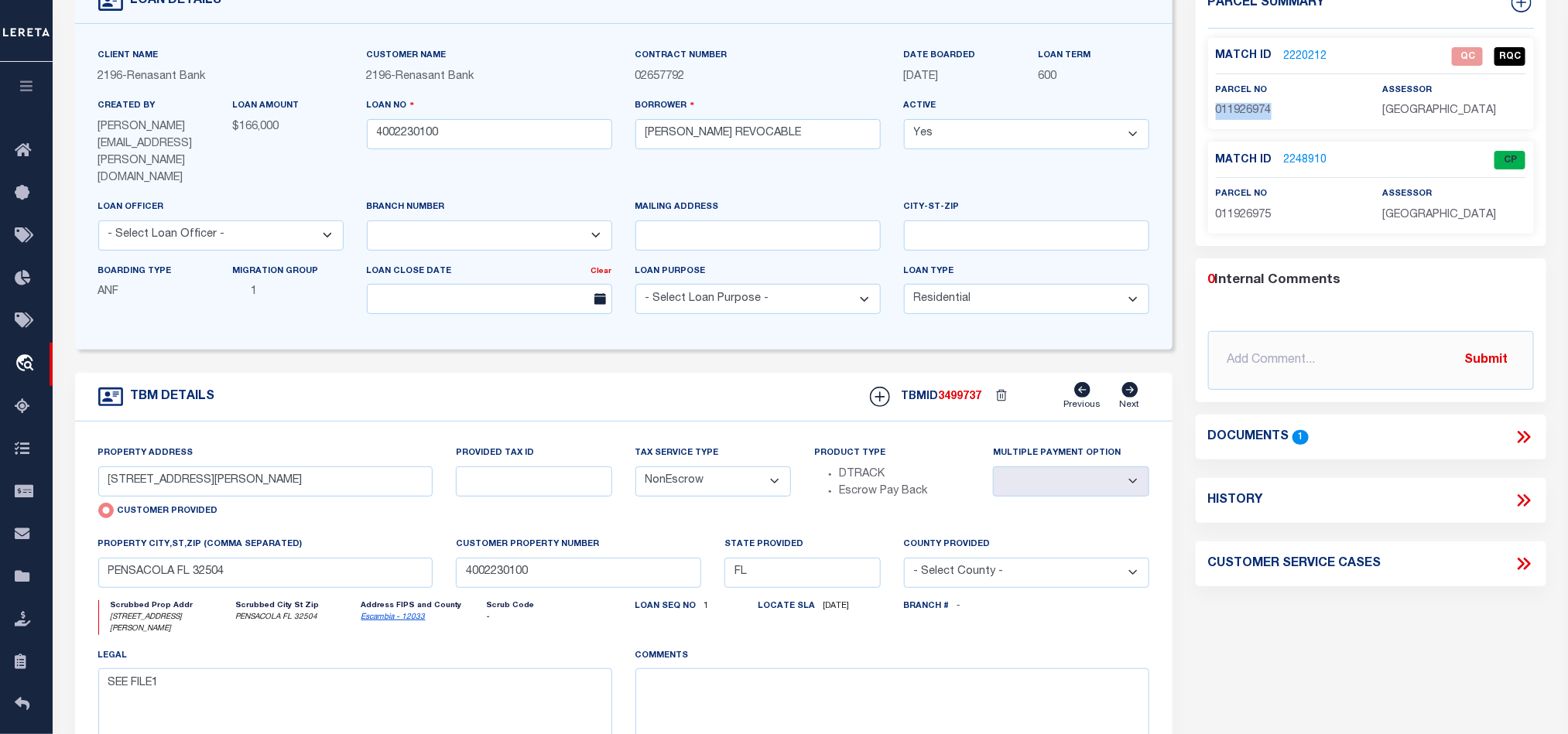
click at [1248, 106] on span "011926974" at bounding box center [1243, 111] width 55 height 11
click at [1521, 443] on icon at bounding box center [1523, 437] width 20 height 20
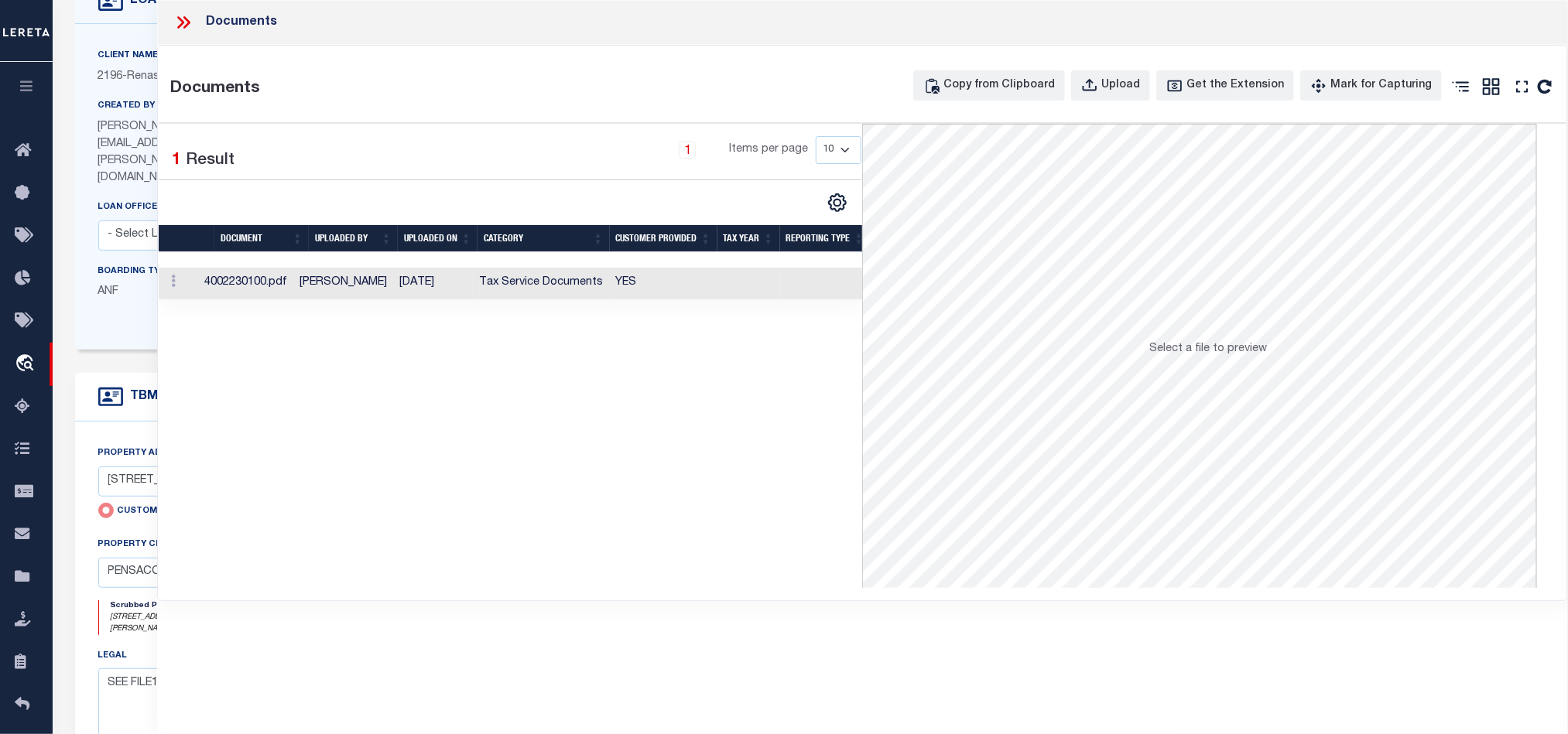
click at [732, 291] on td at bounding box center [749, 283] width 63 height 31
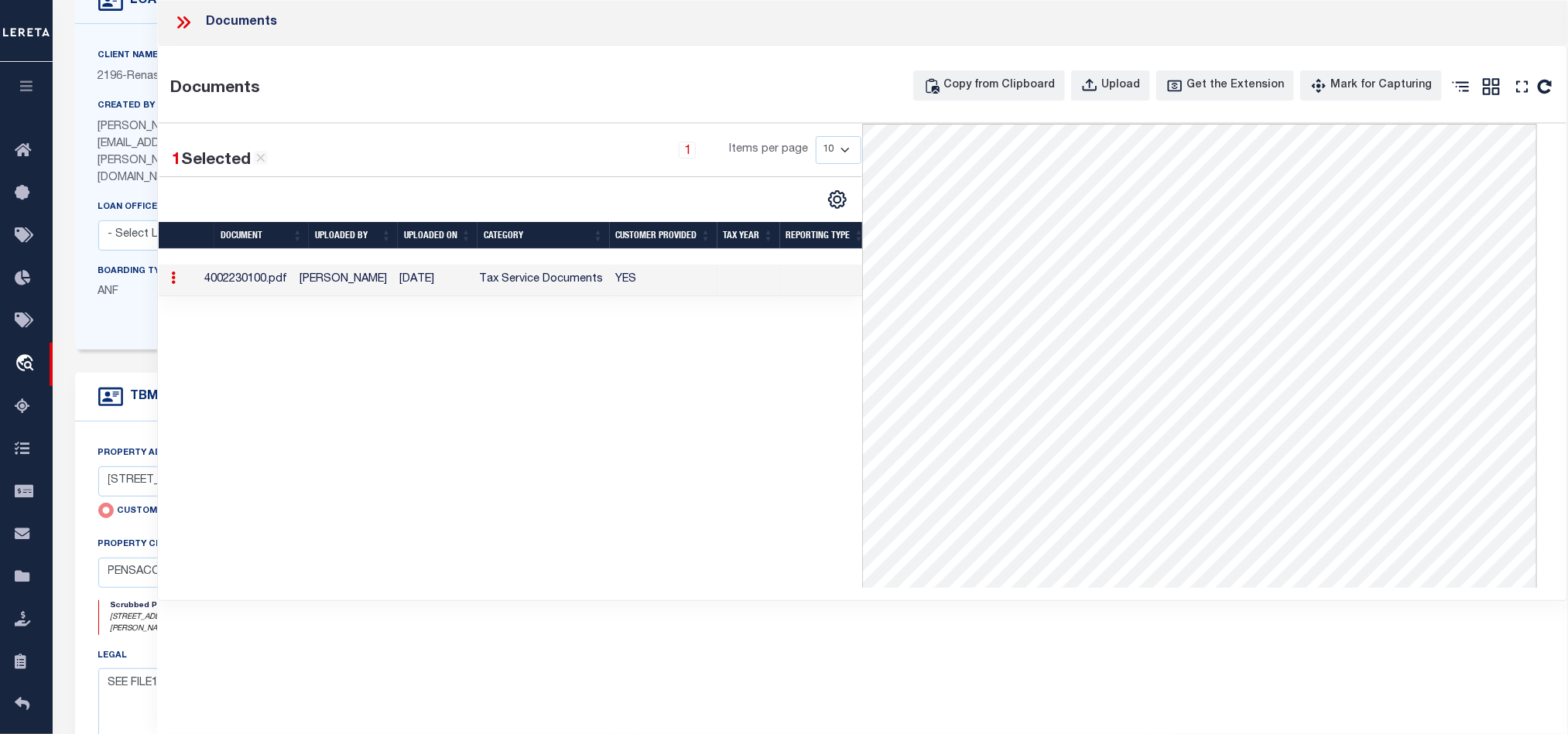
drag, startPoint x: 193, startPoint y: 19, endPoint x: 219, endPoint y: 38, distance: 32.2
click at [193, 19] on div at bounding box center [190, 22] width 32 height 20
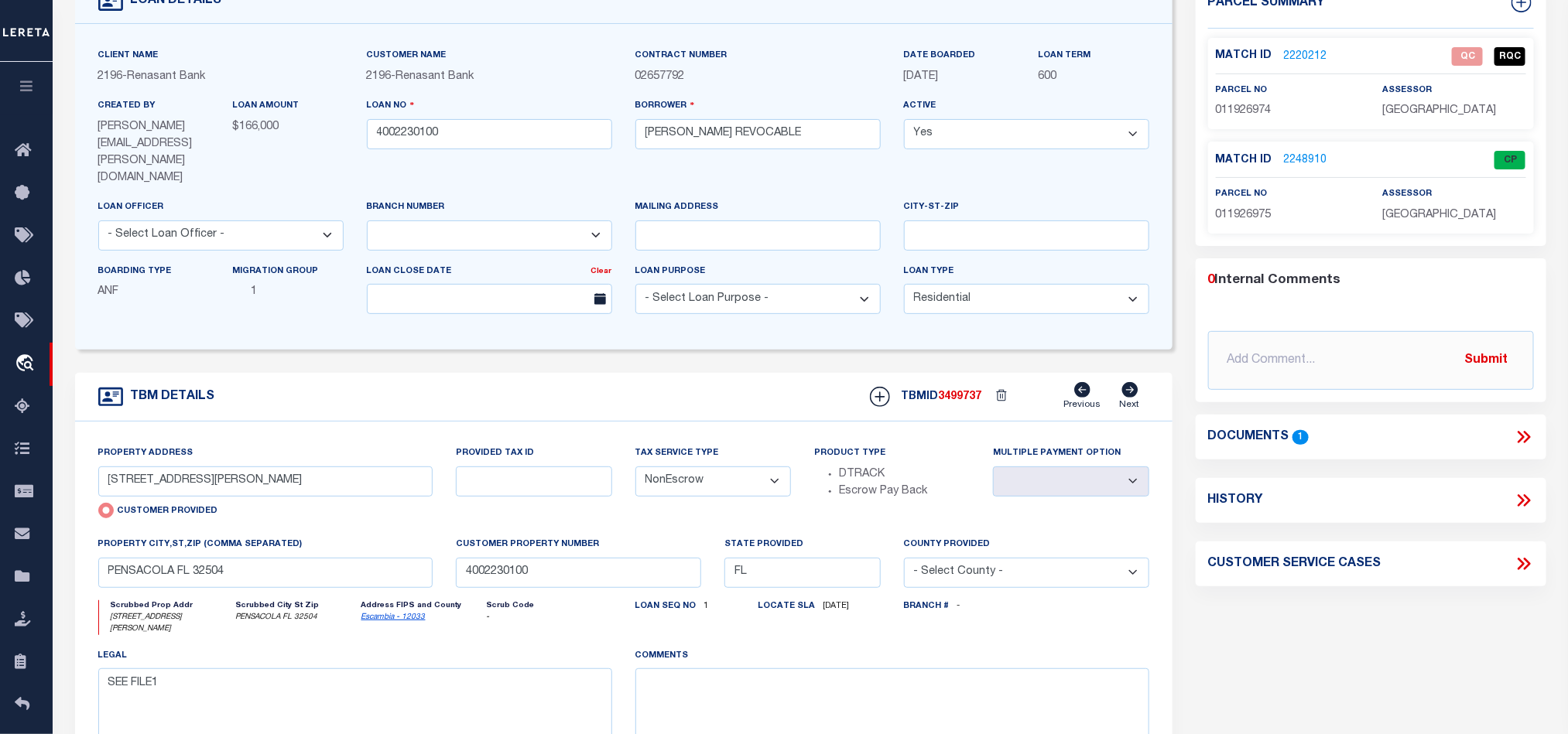
scroll to position [0, 0]
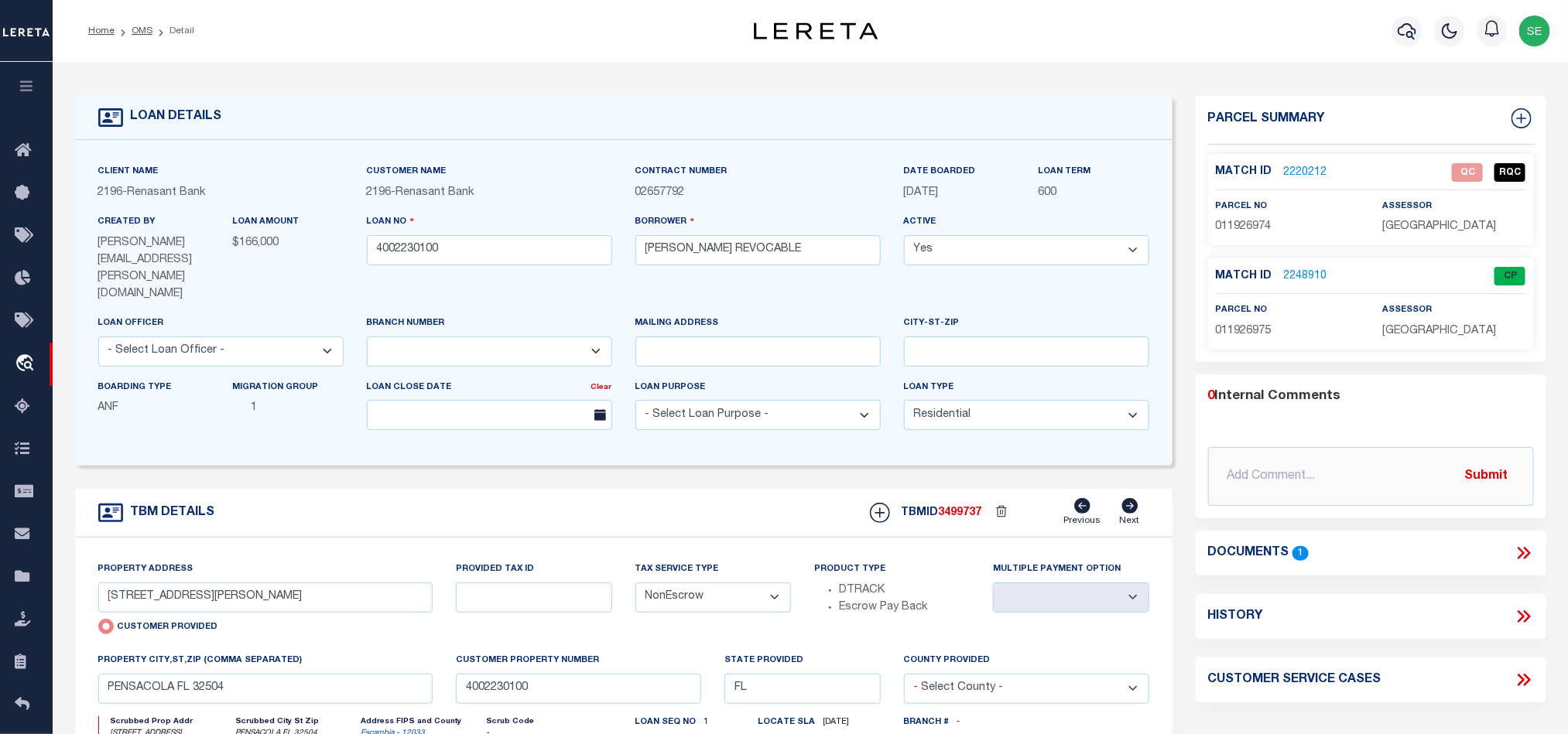
click at [1312, 174] on link "2220212" at bounding box center [1305, 173] width 43 height 16
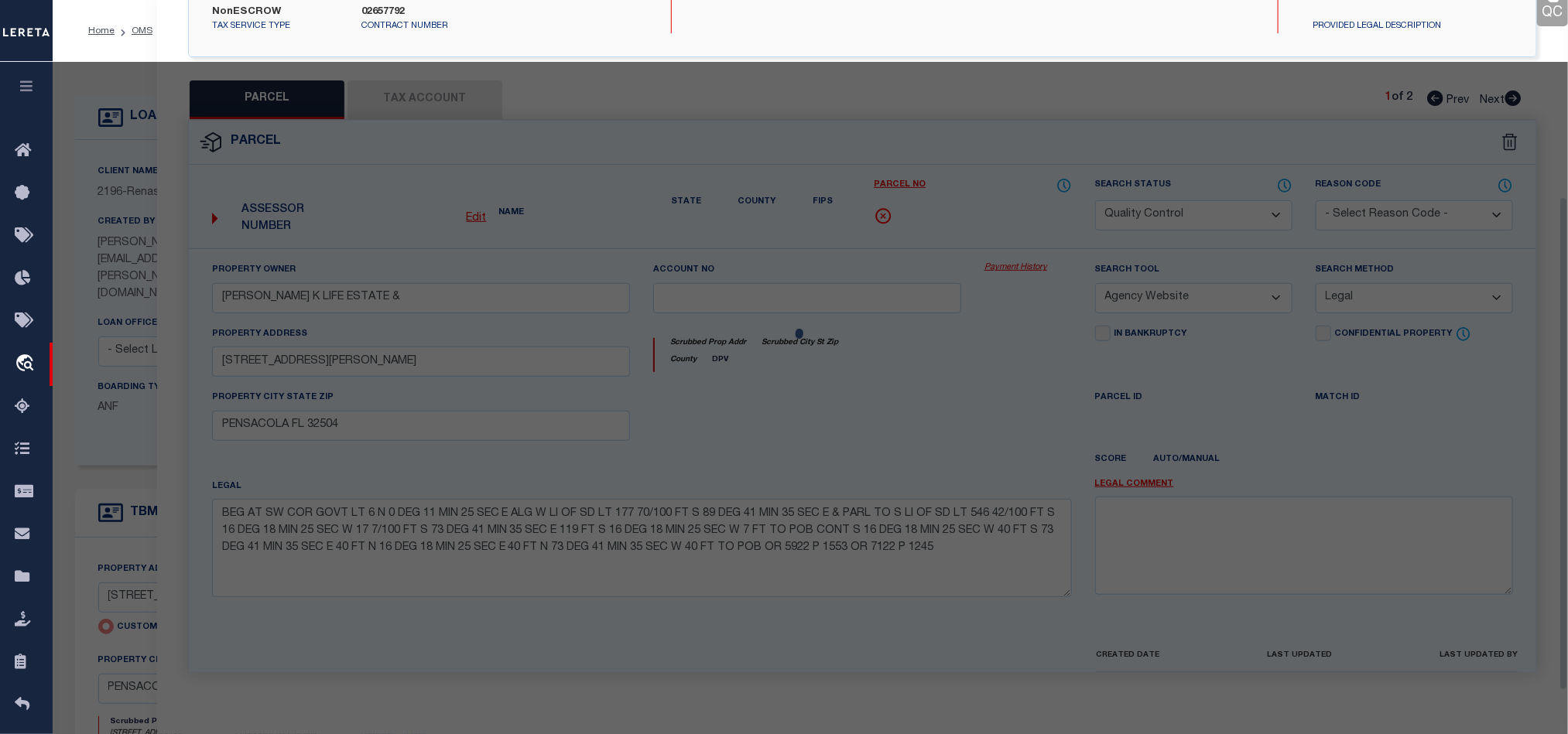
scroll to position [300, 0]
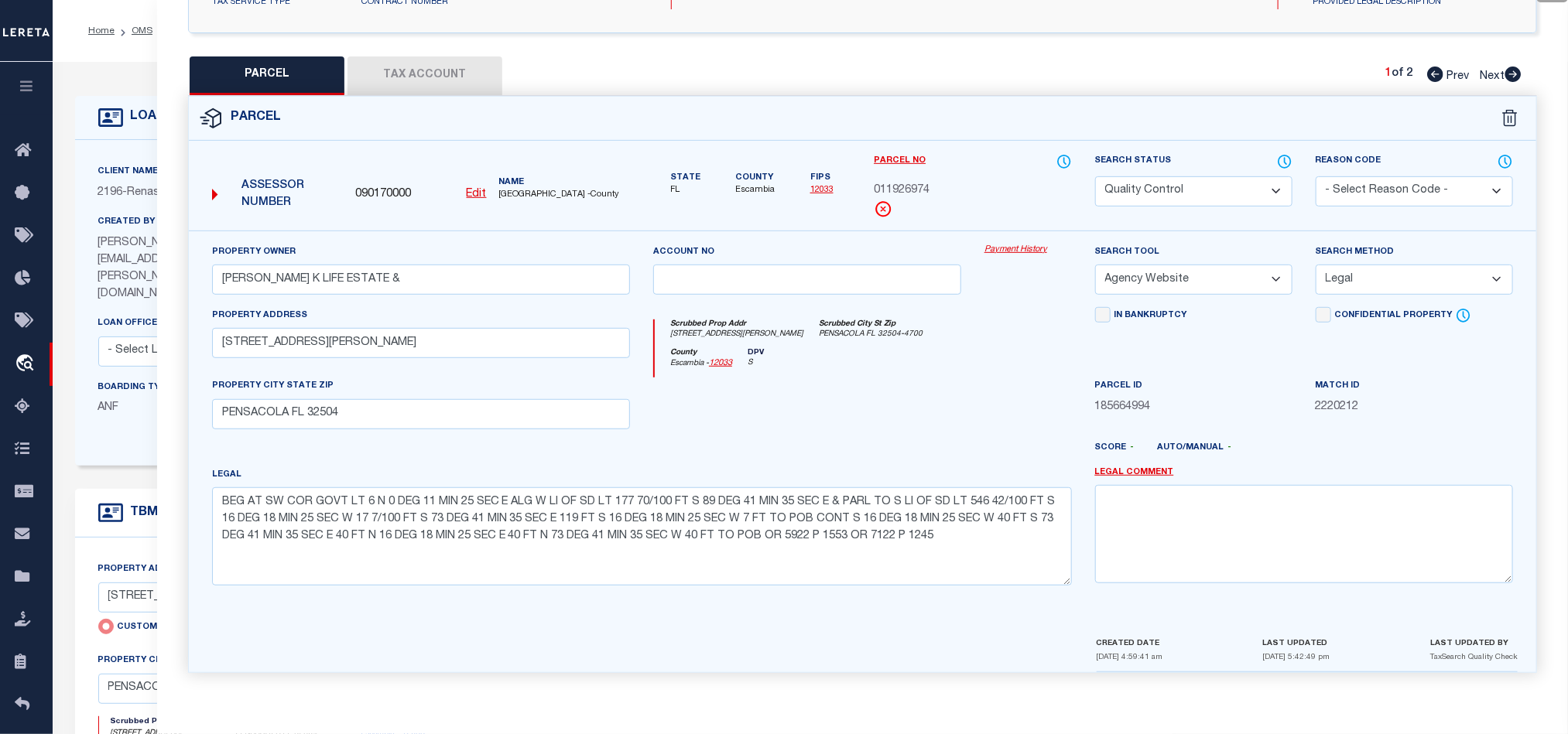
click at [830, 382] on div at bounding box center [807, 409] width 331 height 63
click at [867, 382] on div at bounding box center [807, 409] width 331 height 63
click at [899, 442] on div at bounding box center [918, 454] width 331 height 25
click at [1516, 68] on icon at bounding box center [1513, 73] width 17 height 15
click at [420, 63] on button "Tax Account" at bounding box center [424, 75] width 155 height 38
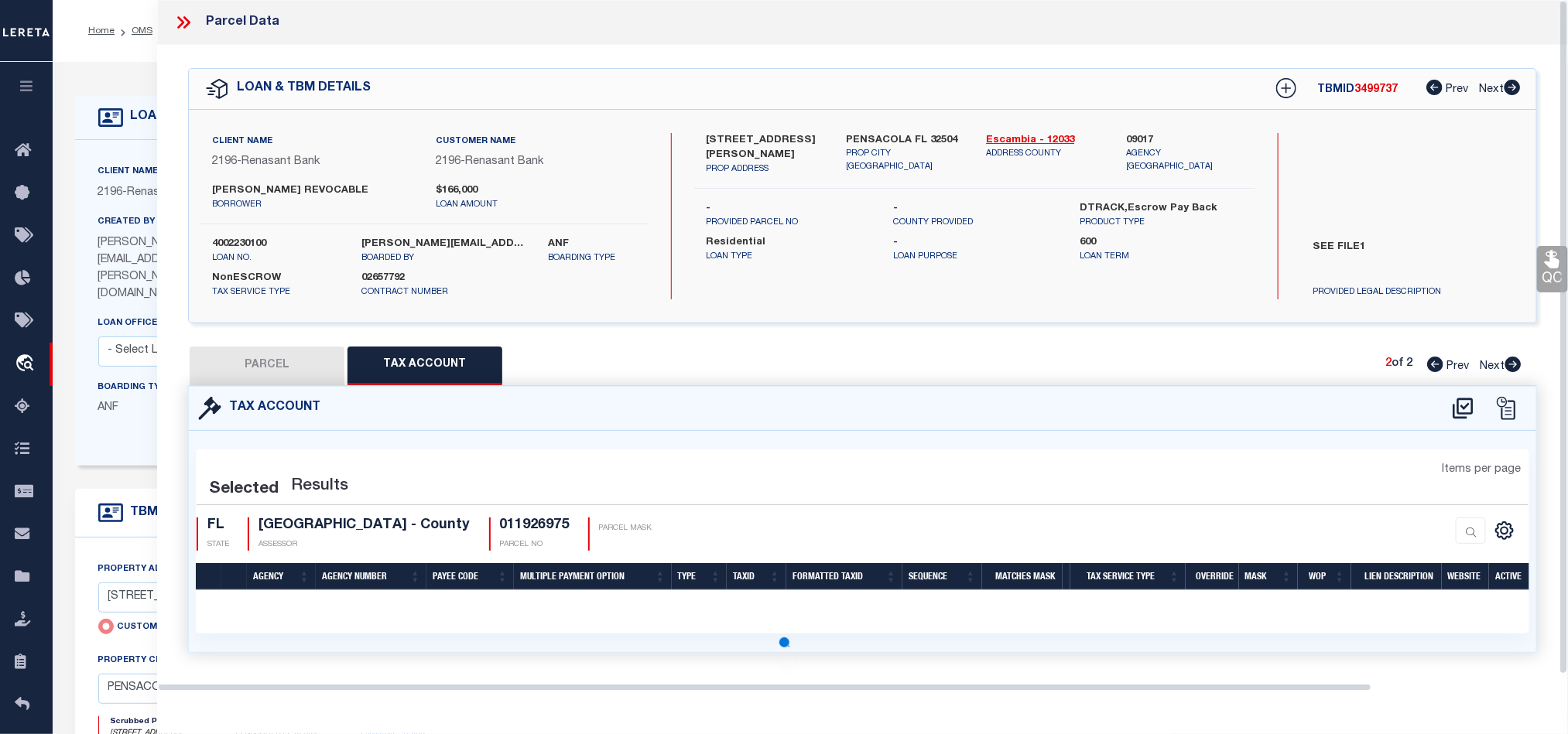
scroll to position [0, 0]
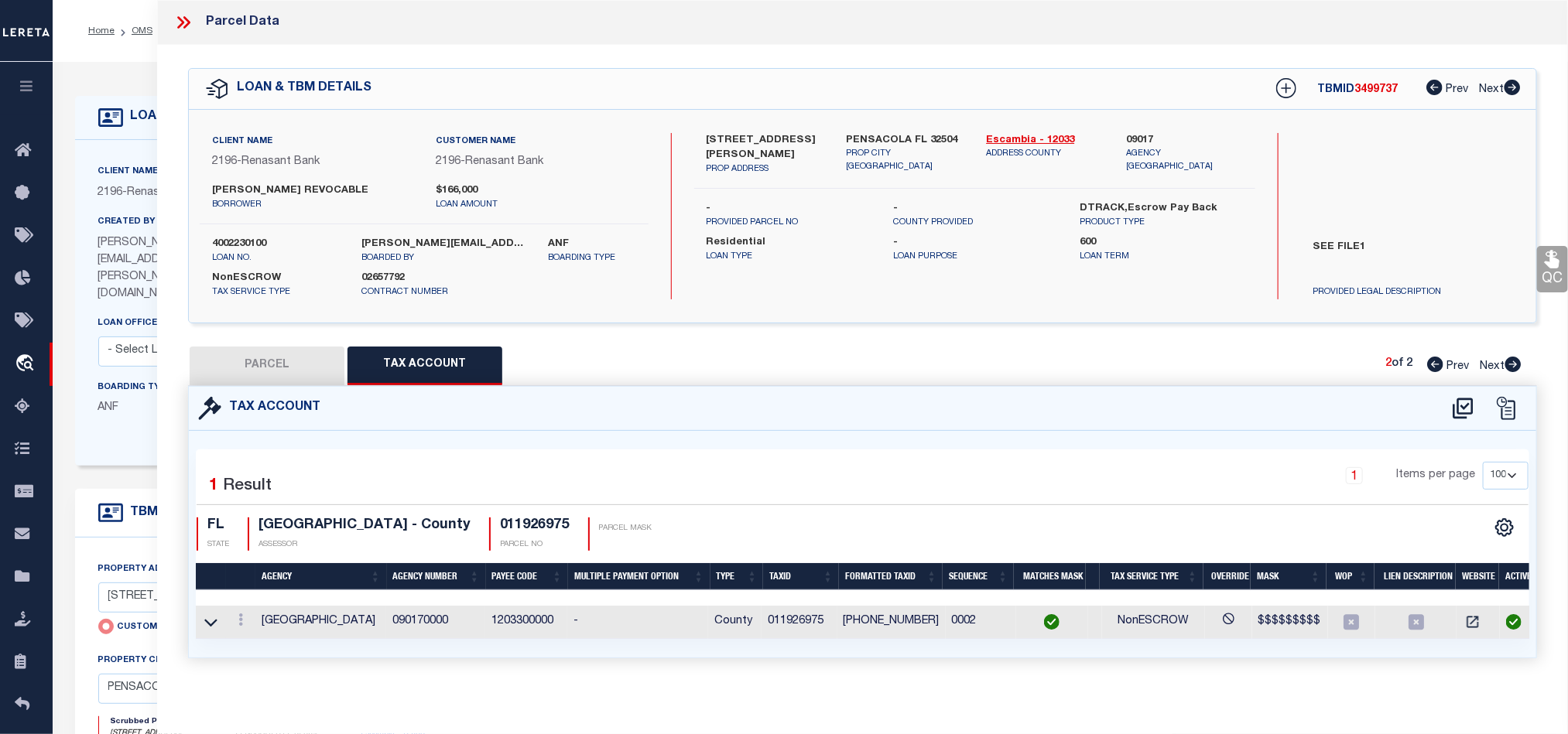
click at [286, 358] on button "PARCEL" at bounding box center [267, 366] width 155 height 38
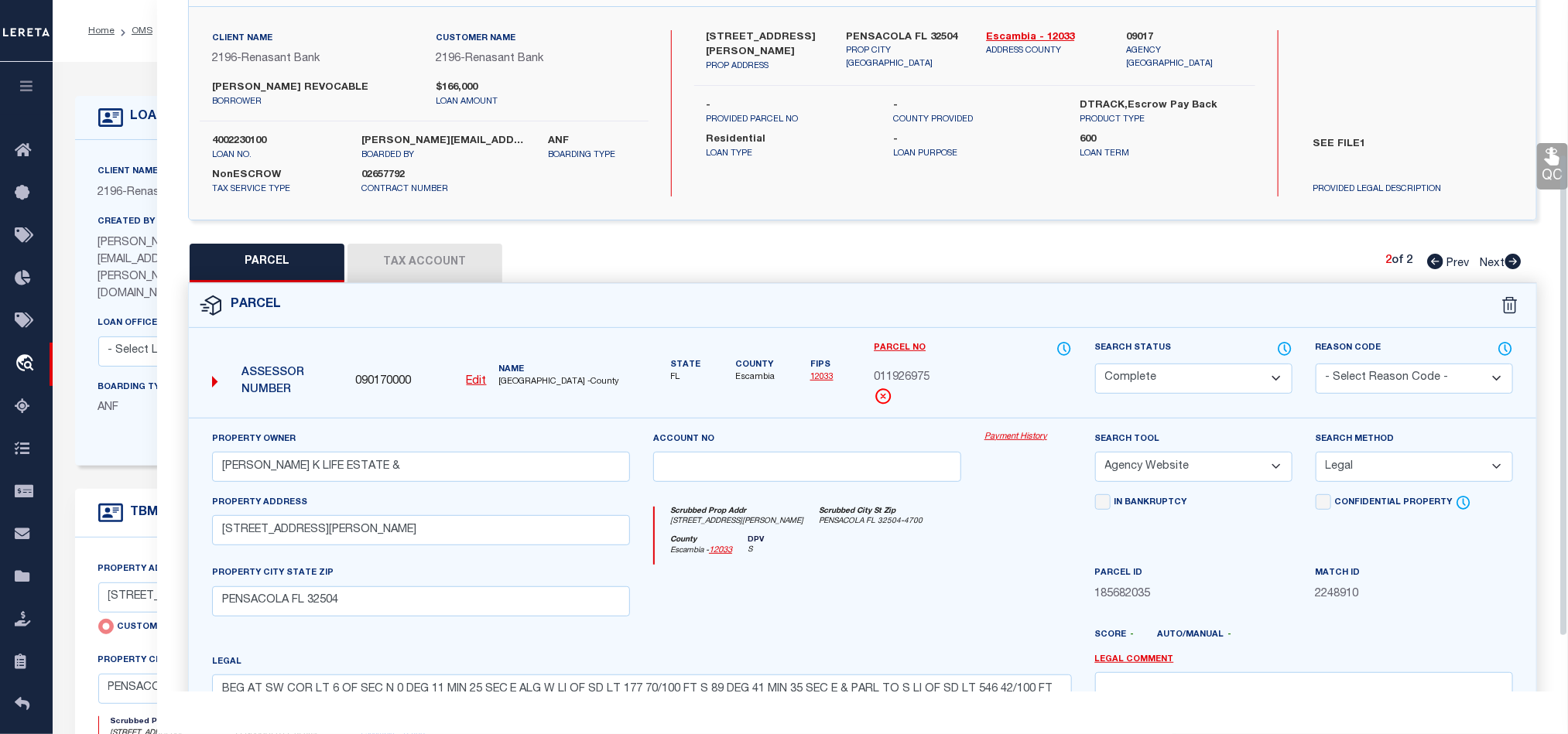
scroll to position [300, 0]
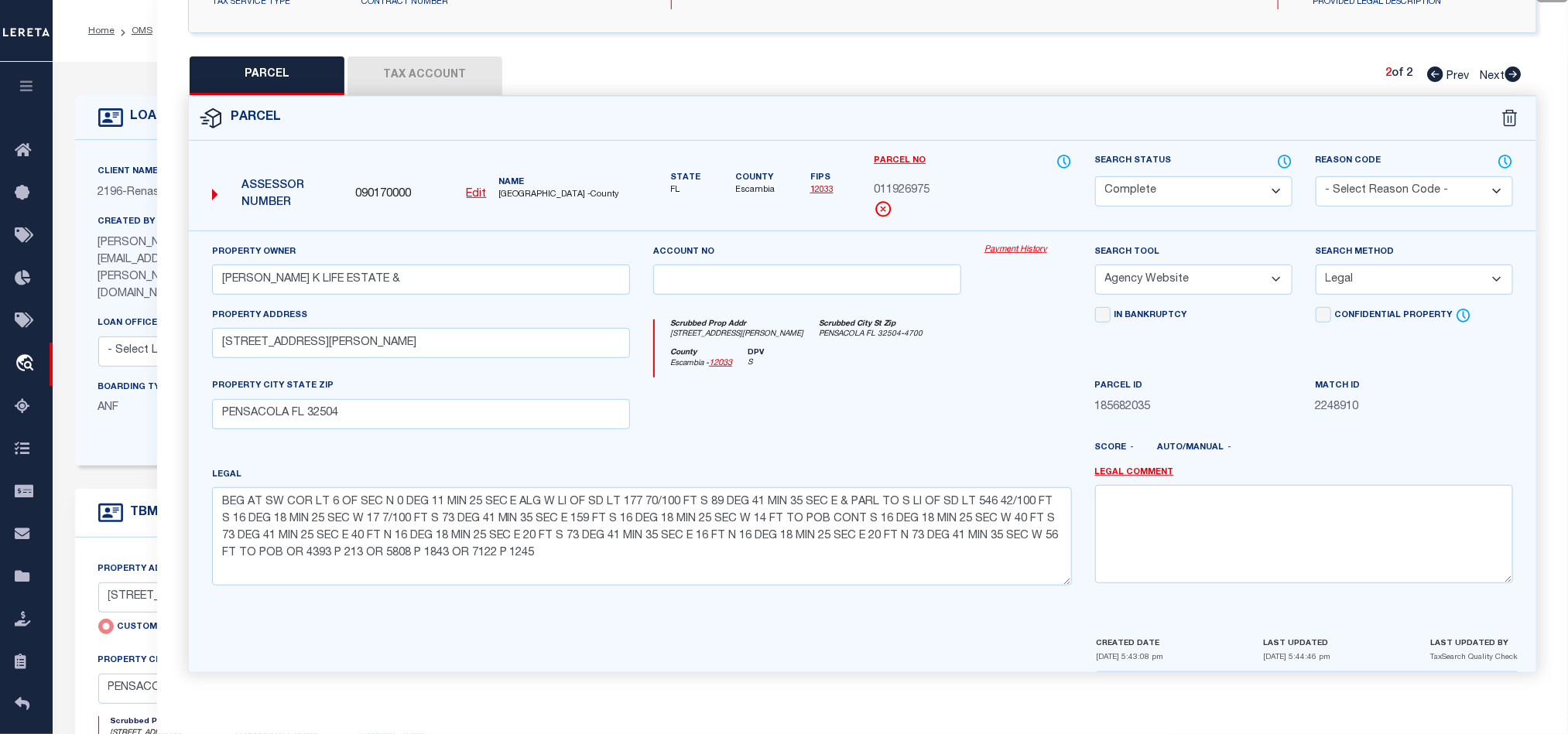
click at [1437, 66] on icon at bounding box center [1435, 73] width 16 height 15
click at [1280, 156] on icon at bounding box center [1284, 161] width 15 height 17
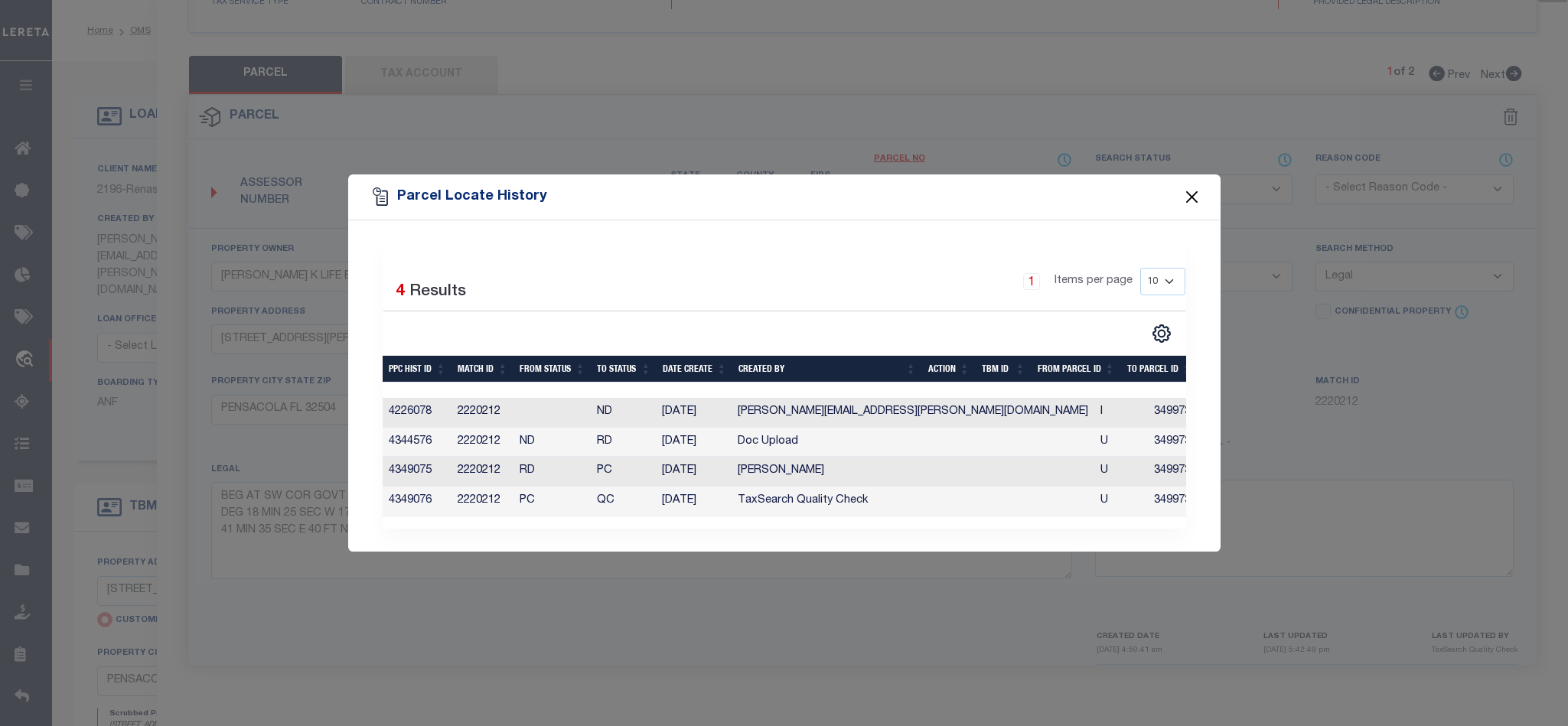
click at [1185, 193] on button "Close" at bounding box center [1191, 197] width 19 height 19
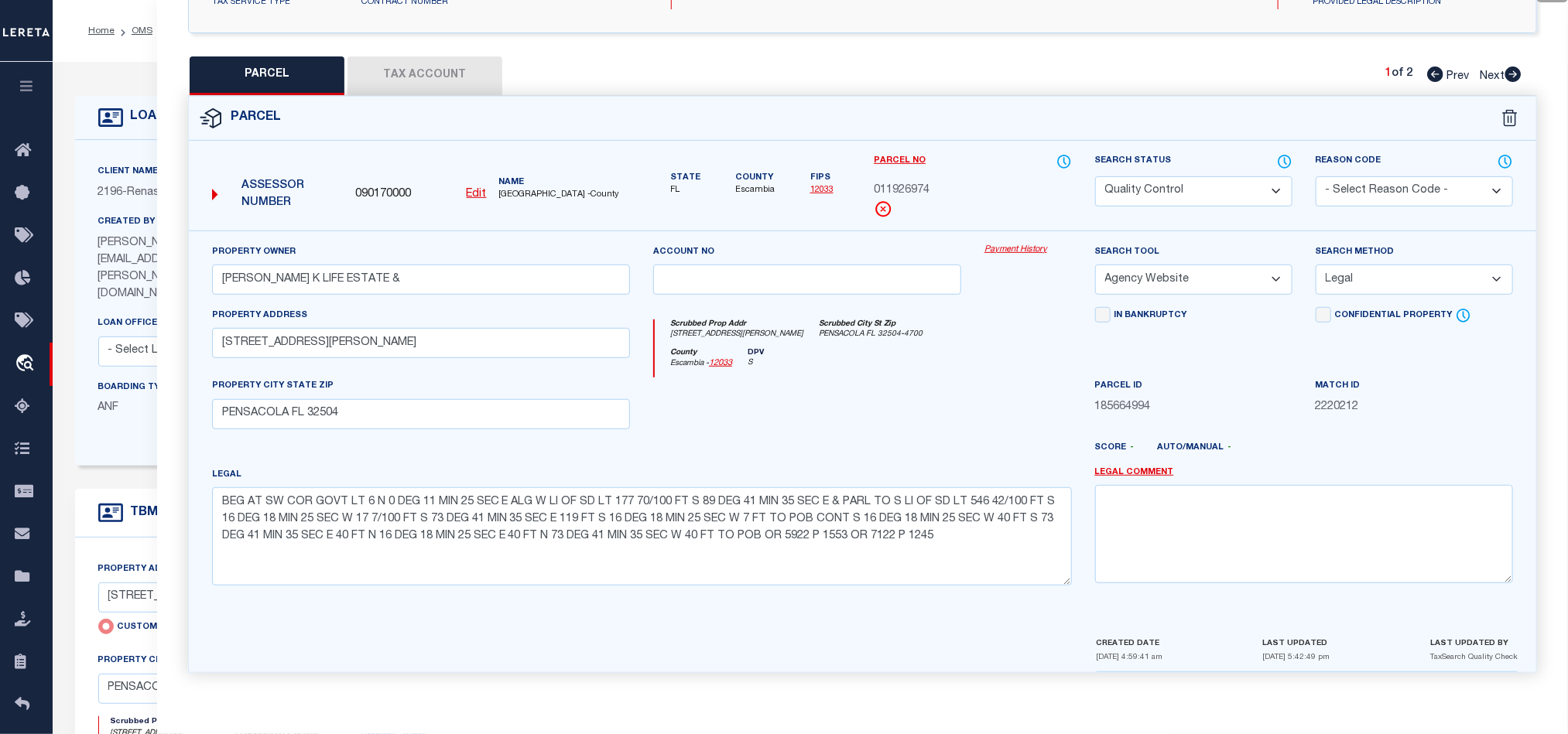
drag, startPoint x: 1165, startPoint y: 172, endPoint x: 1193, endPoint y: 172, distance: 28.0
click at [1165, 176] on select "Automated Search Bad Parcel Complete Duplicate Parcel High Dollar Reporting In …" at bounding box center [1193, 191] width 198 height 30
click at [1024, 348] on div "County [GEOGRAPHIC_DATA] - 12033 DPV S" at bounding box center [862, 363] width 416 height 30
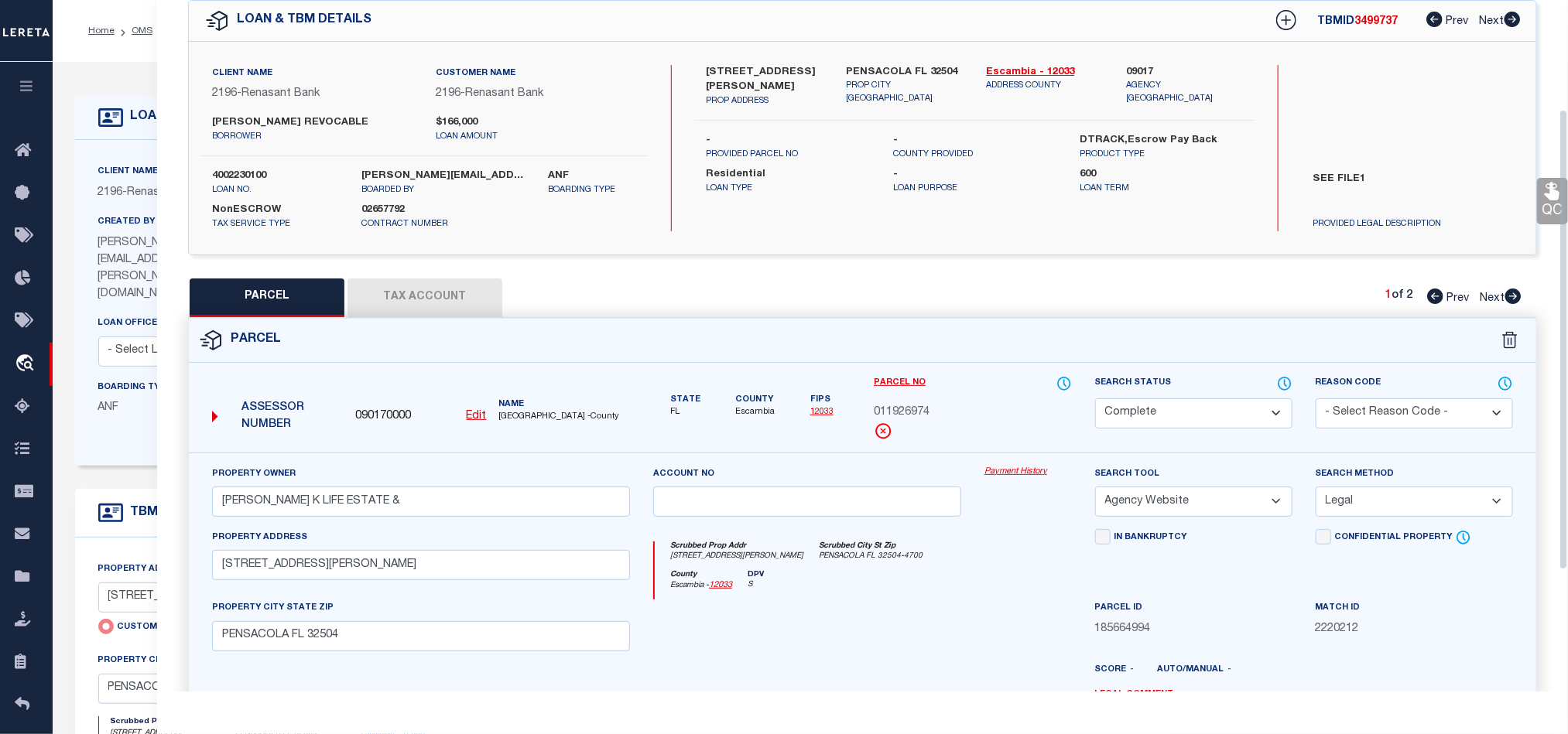
scroll to position [67, 0]
click at [1542, 187] on link "QC" at bounding box center [1552, 202] width 31 height 46
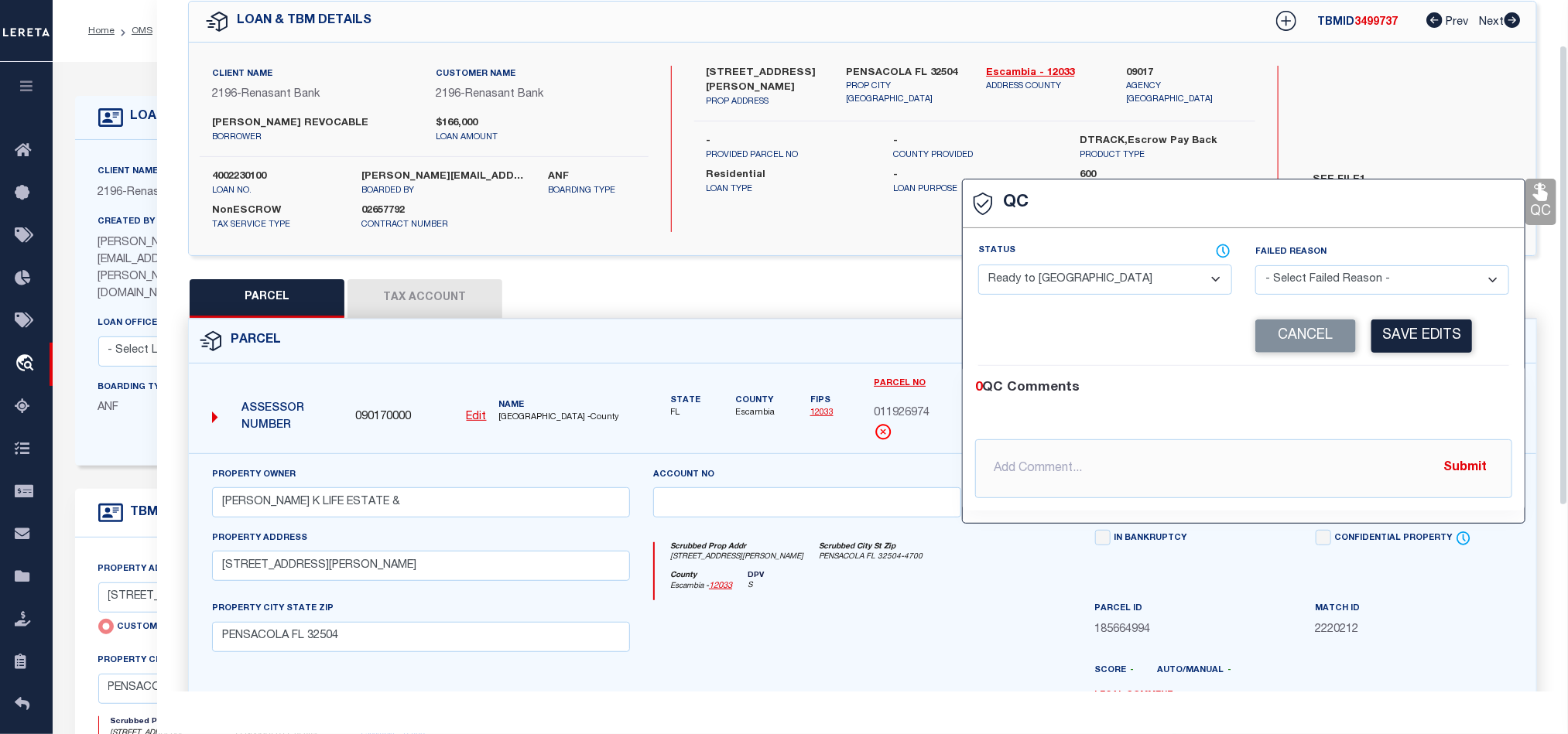
drag, startPoint x: 1047, startPoint y: 285, endPoint x: 1068, endPoint y: 289, distance: 21.4
click at [1047, 285] on select "- Select Status - Ready to QC Correct Incorrect" at bounding box center [1106, 280] width 254 height 30
click at [1481, 370] on div "0 QC Comments @[PERSON_NAME] @[PERSON_NAME] @[PERSON_NAME] @[PERSON_NAME] @[PER…" at bounding box center [1243, 438] width 562 height 145
click at [1412, 344] on button "Save Edits" at bounding box center [1421, 335] width 100 height 33
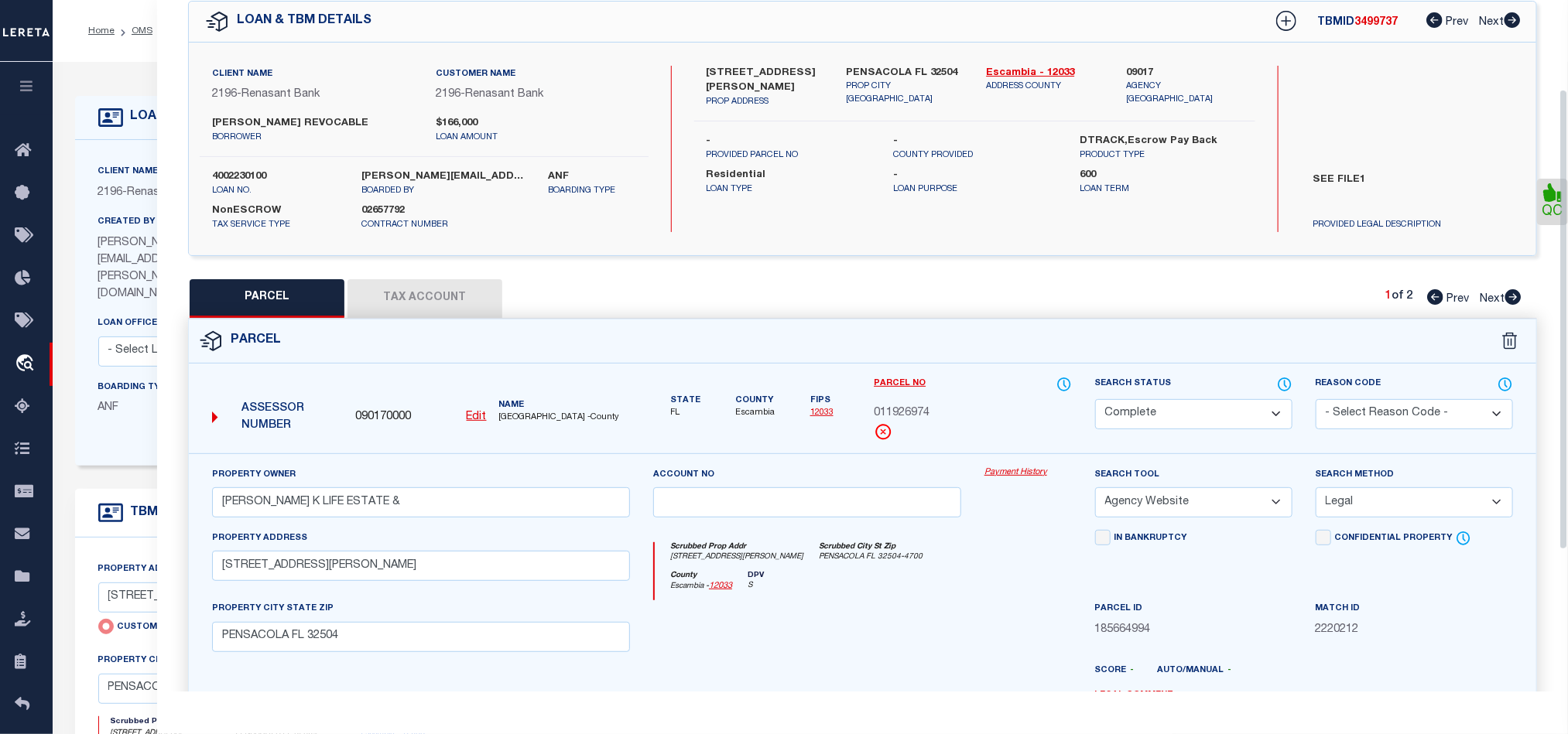
scroll to position [346, 0]
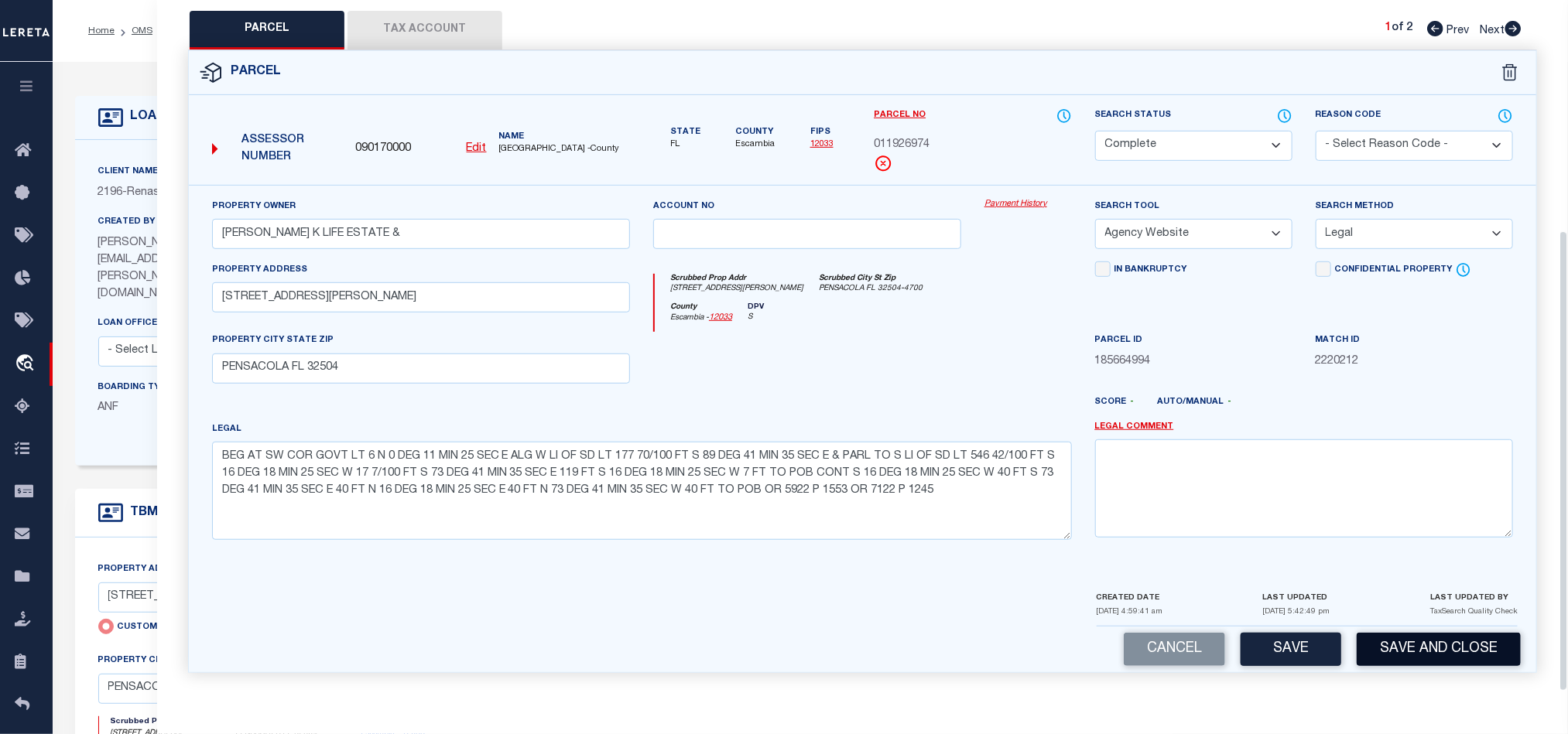
click at [1403, 644] on button "Save and Close" at bounding box center [1438, 649] width 164 height 33
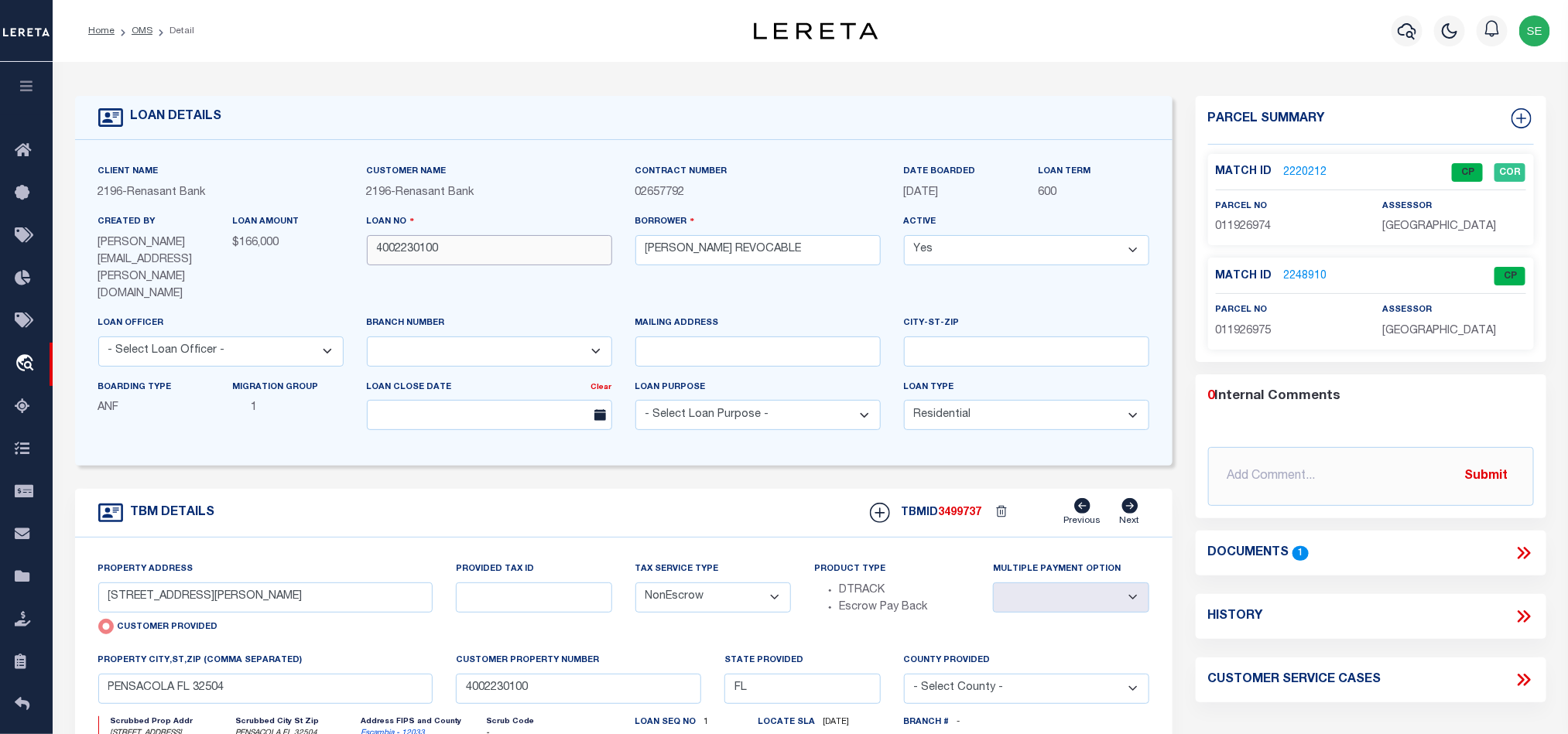
click at [467, 254] on input "4002230100" at bounding box center [489, 250] width 245 height 30
click at [954, 508] on span "3499737" at bounding box center [961, 513] width 43 height 11
click at [1416, 224] on span "[GEOGRAPHIC_DATA]" at bounding box center [1438, 226] width 114 height 11
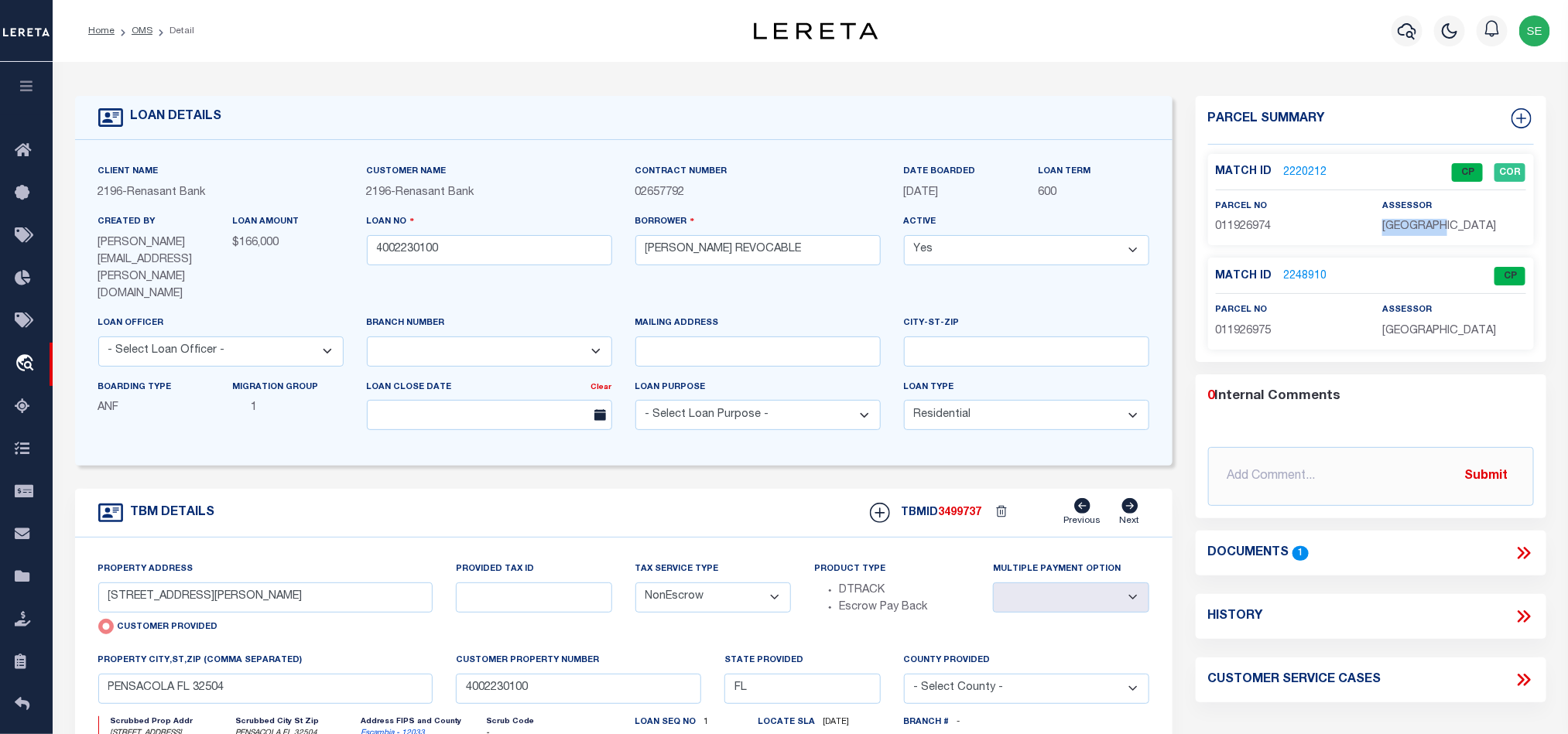
click at [1416, 224] on span "[GEOGRAPHIC_DATA]" at bounding box center [1438, 226] width 114 height 11
click at [1247, 226] on span "011926974" at bounding box center [1243, 226] width 55 height 11
drag, startPoint x: 537, startPoint y: 500, endPoint x: 492, endPoint y: 351, distance: 155.6
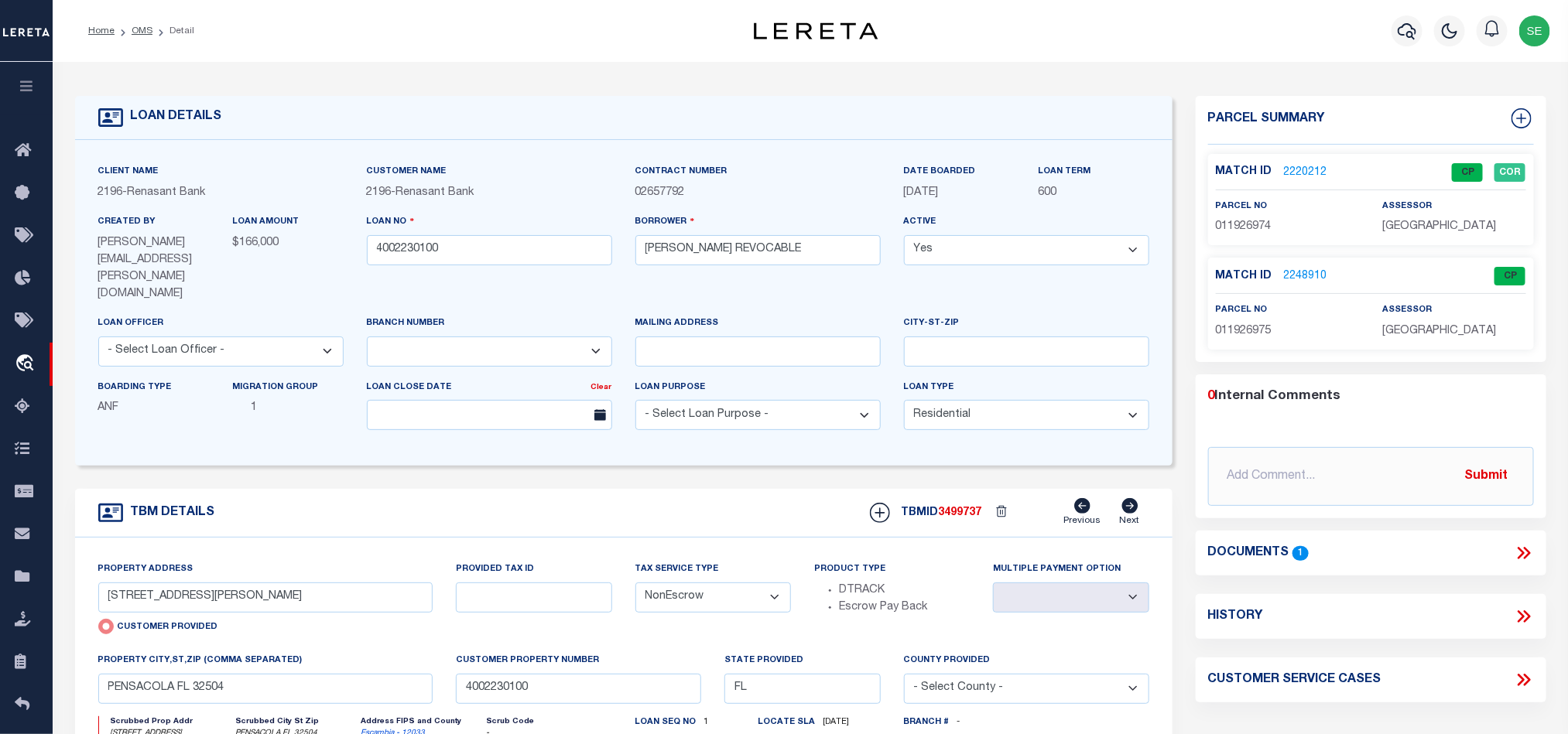
click at [537, 500] on div "TBM DETAILS TBMID 3499737 Previous Next" at bounding box center [623, 513] width 1098 height 49
click at [142, 33] on link "OMS" at bounding box center [141, 30] width 21 height 9
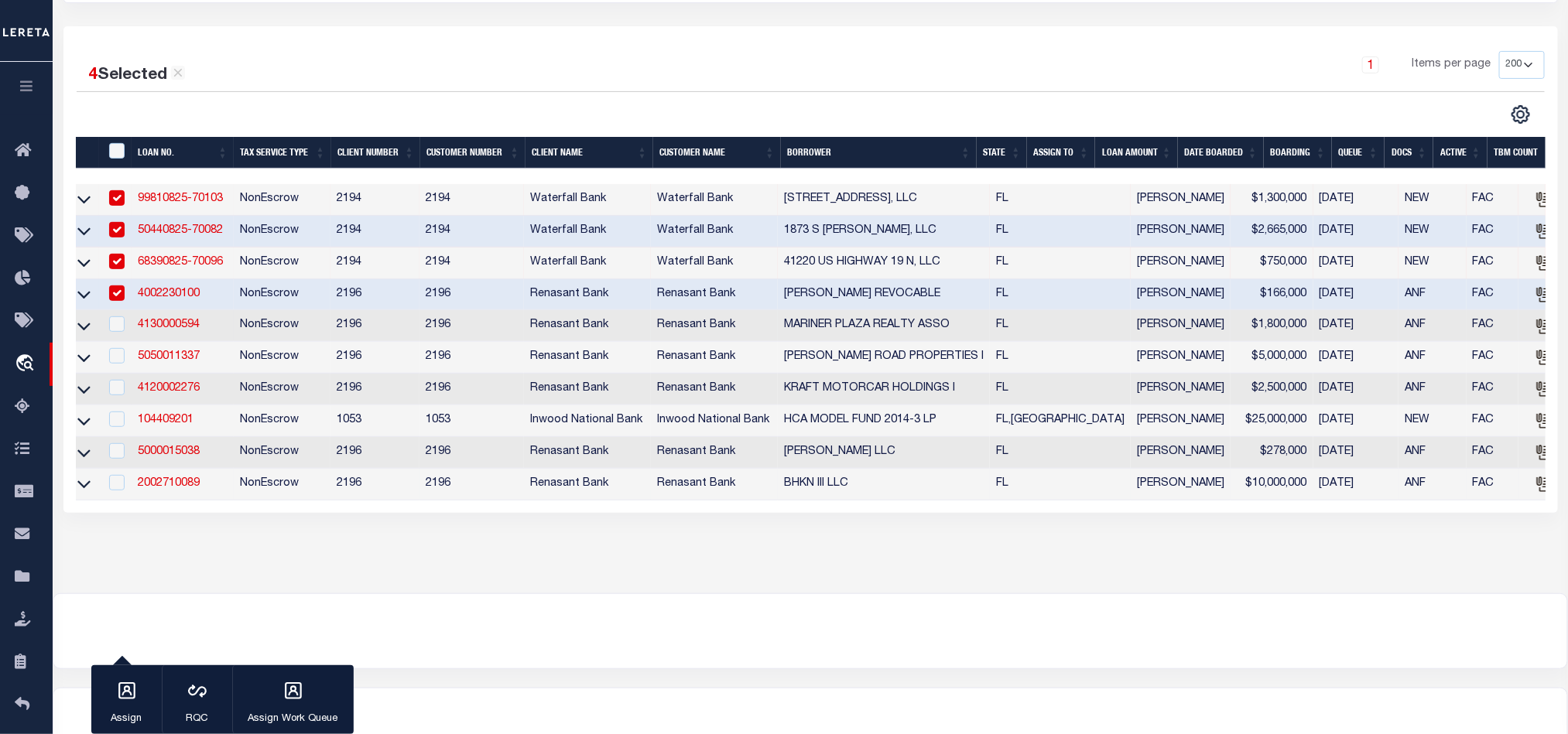
scroll to position [232, 0]
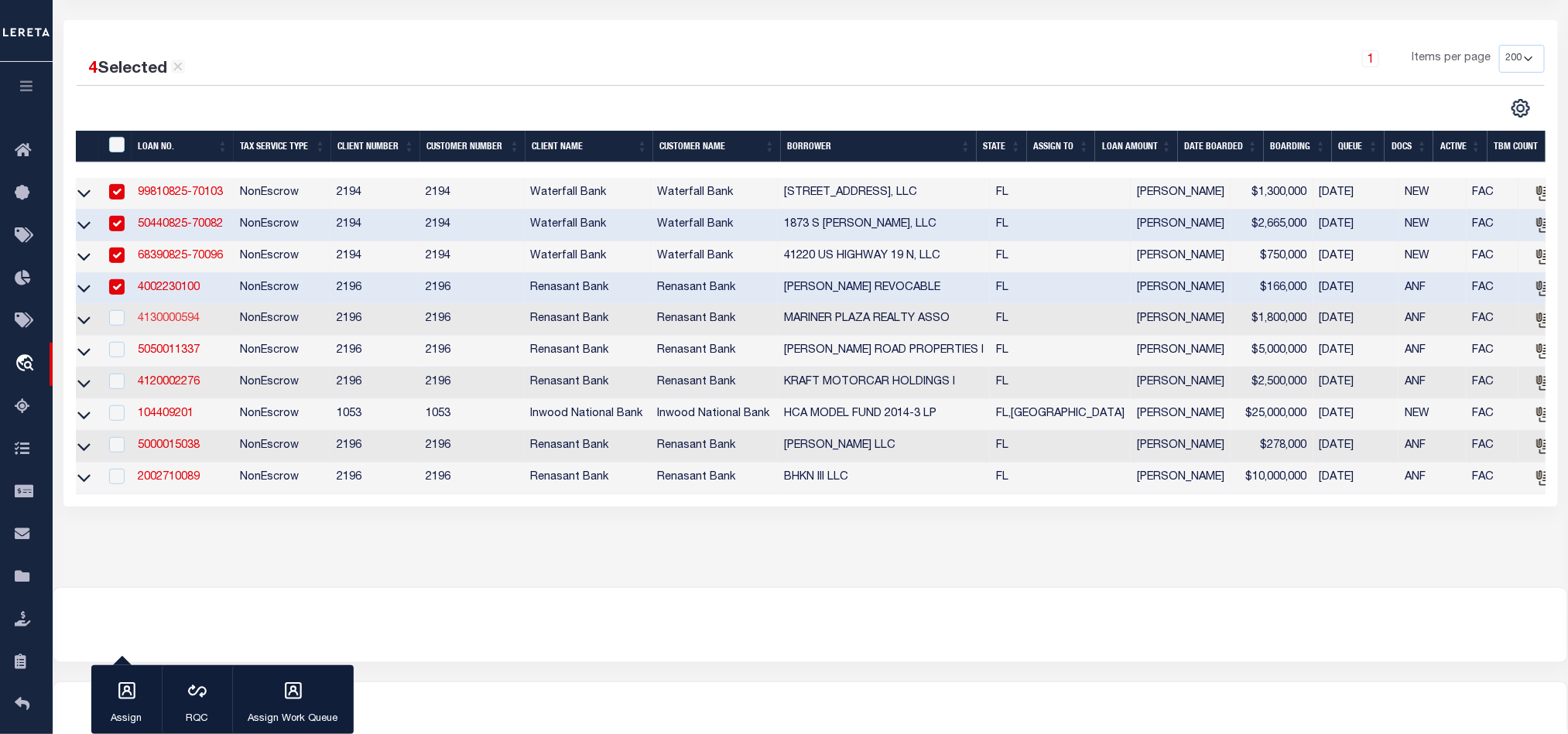
click at [149, 323] on link "4130000594" at bounding box center [168, 318] width 62 height 11
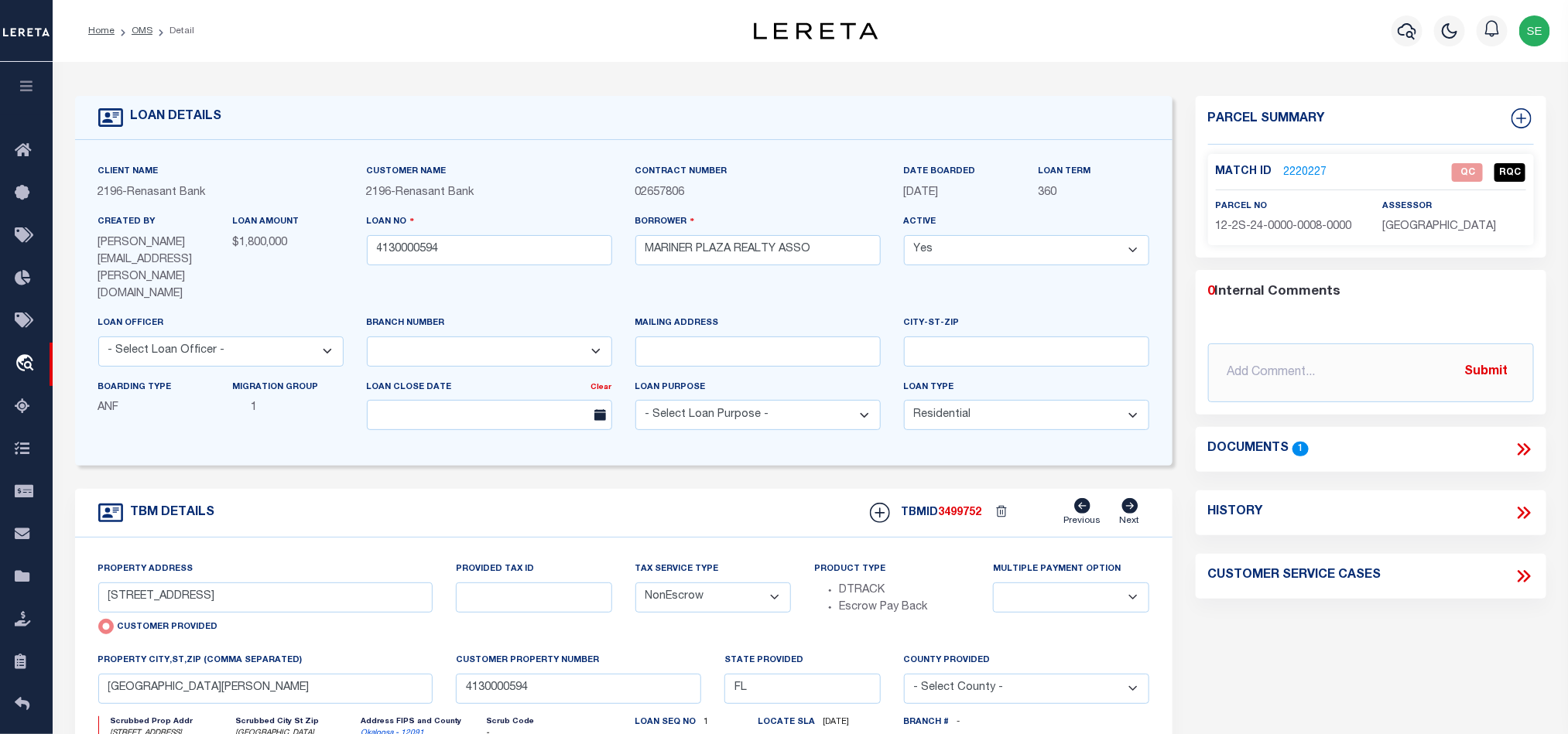
click at [788, 494] on div "TBM DETAILS TBMID 3499752 Previous Next" at bounding box center [623, 513] width 1098 height 49
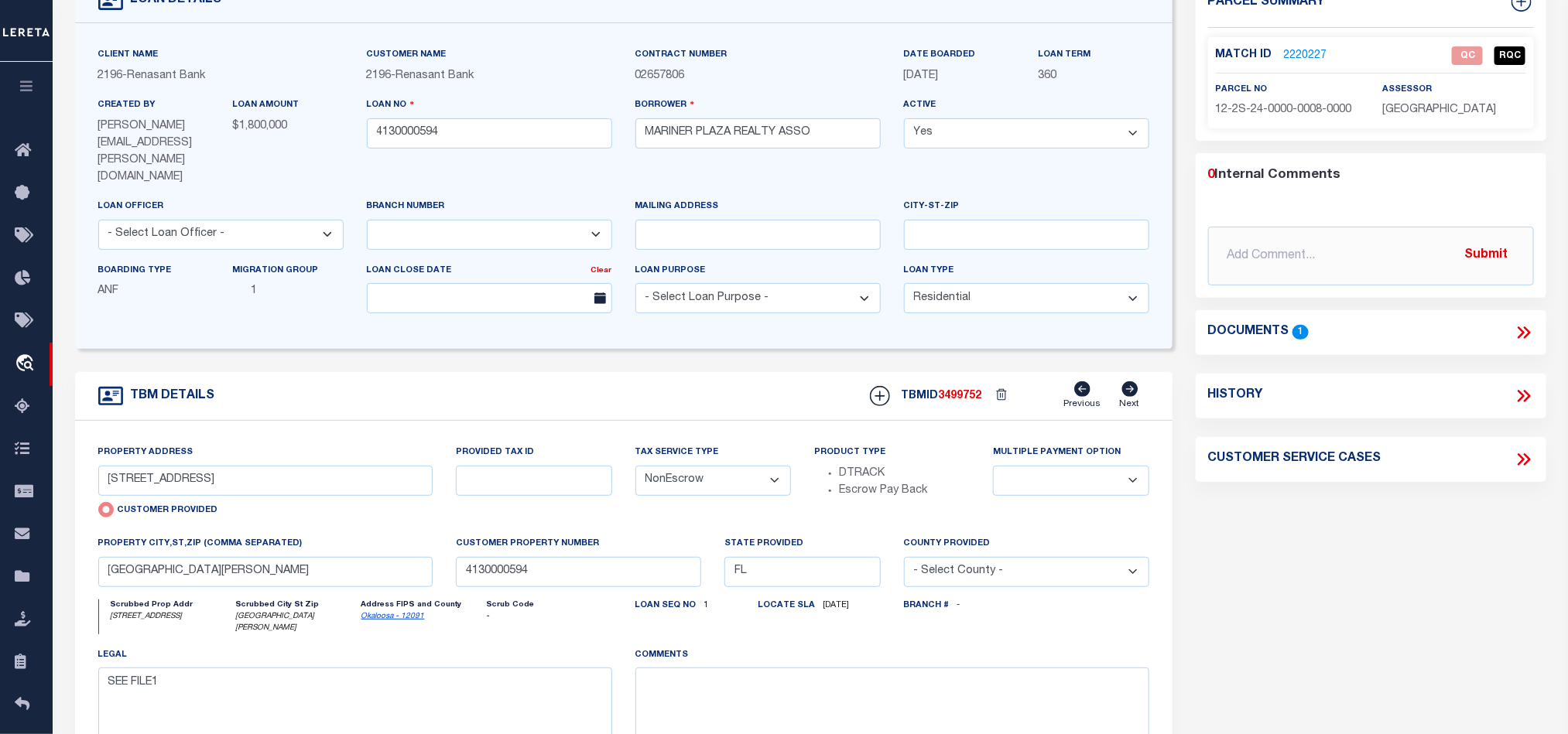
scroll to position [116, 0]
click at [1284, 105] on span "12-2S-24-0000-0008-0000" at bounding box center [1284, 111] width 136 height 11
click at [1277, 110] on span "12-2S-24-0000-0008-0000" at bounding box center [1284, 111] width 136 height 11
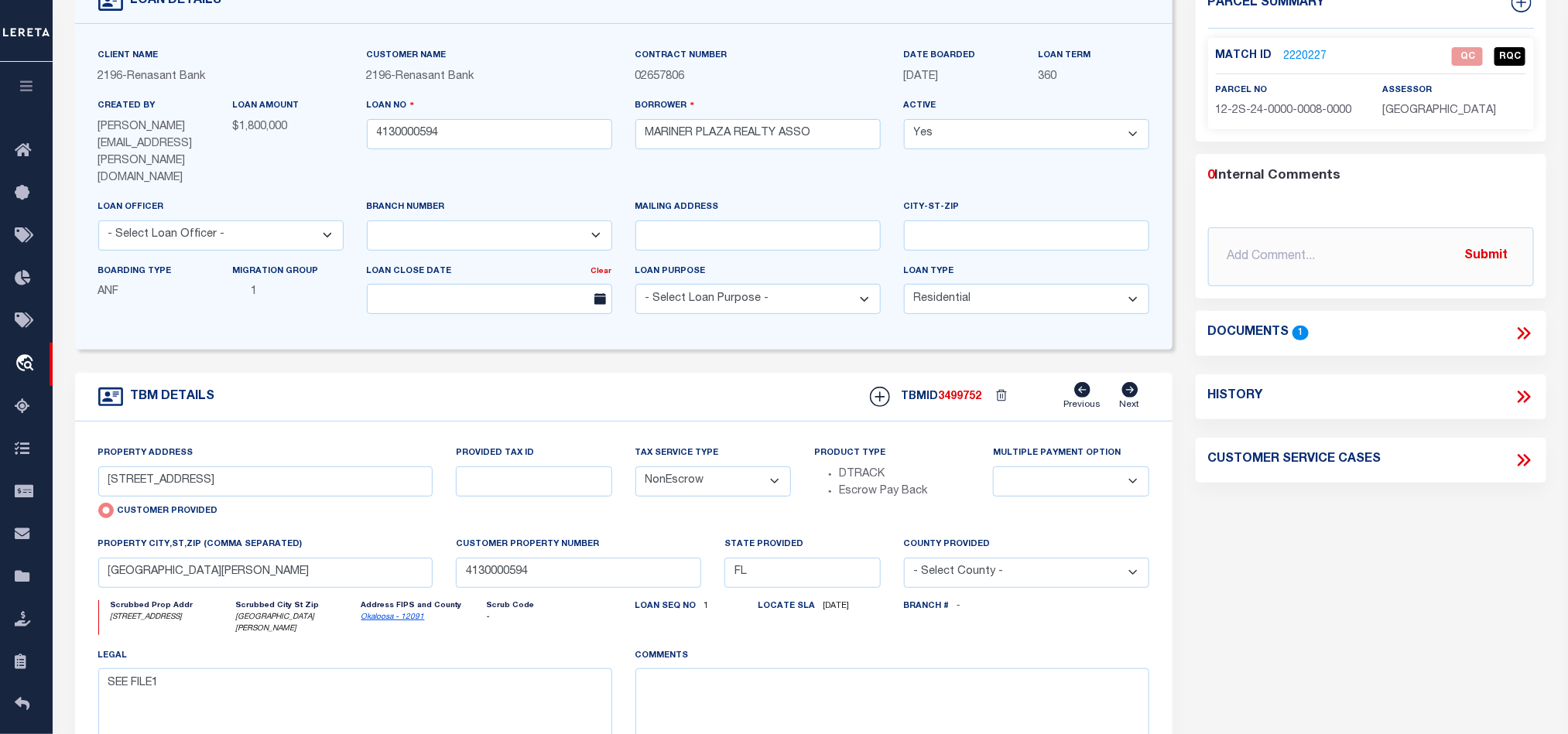
click at [1427, 519] on div "Parcel Summary Match ID 2220227 0" at bounding box center [1371, 427] width 374 height 895
click at [1526, 333] on icon at bounding box center [1523, 333] width 20 height 20
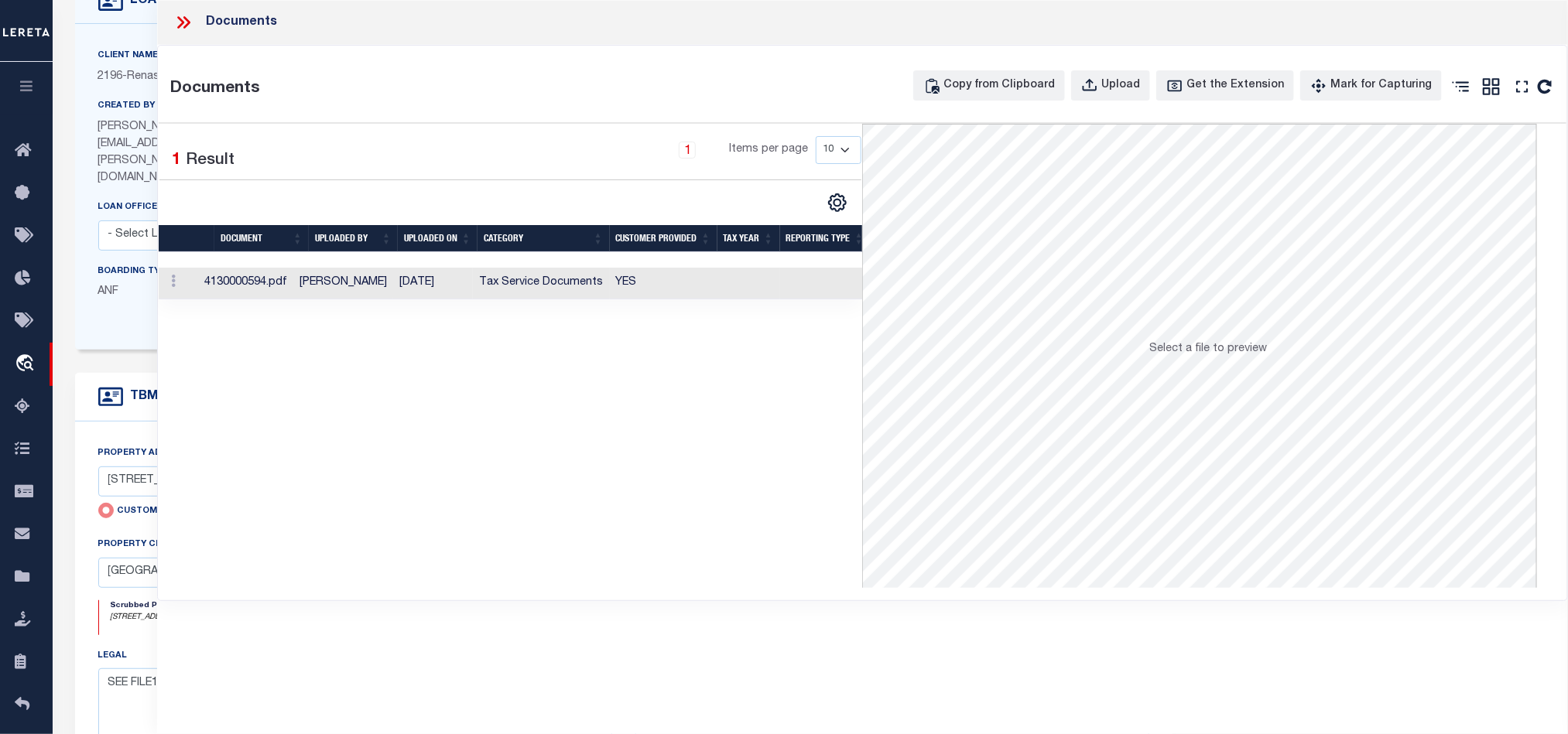
click at [729, 292] on td at bounding box center [749, 283] width 63 height 31
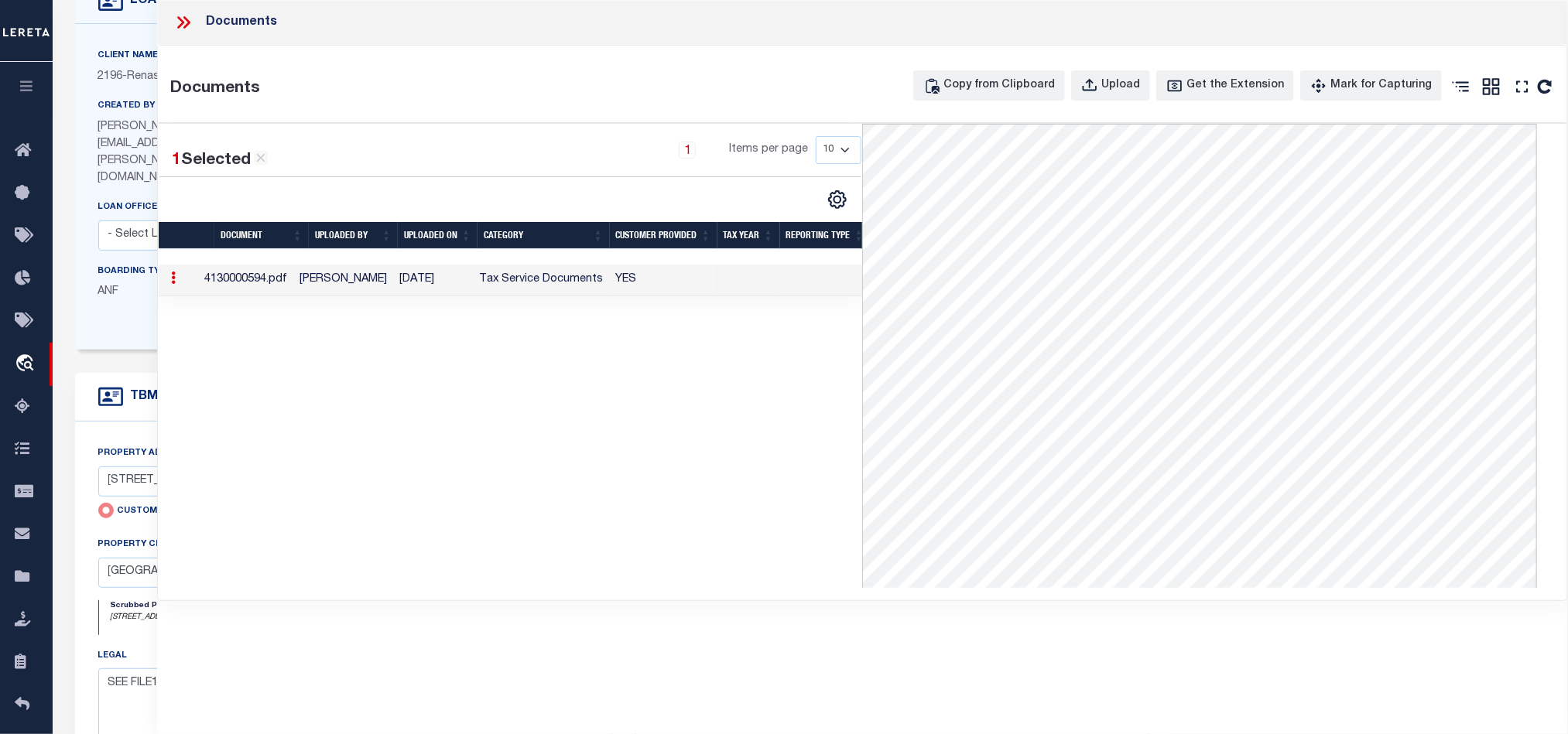
click at [176, 24] on icon at bounding box center [183, 22] width 20 height 20
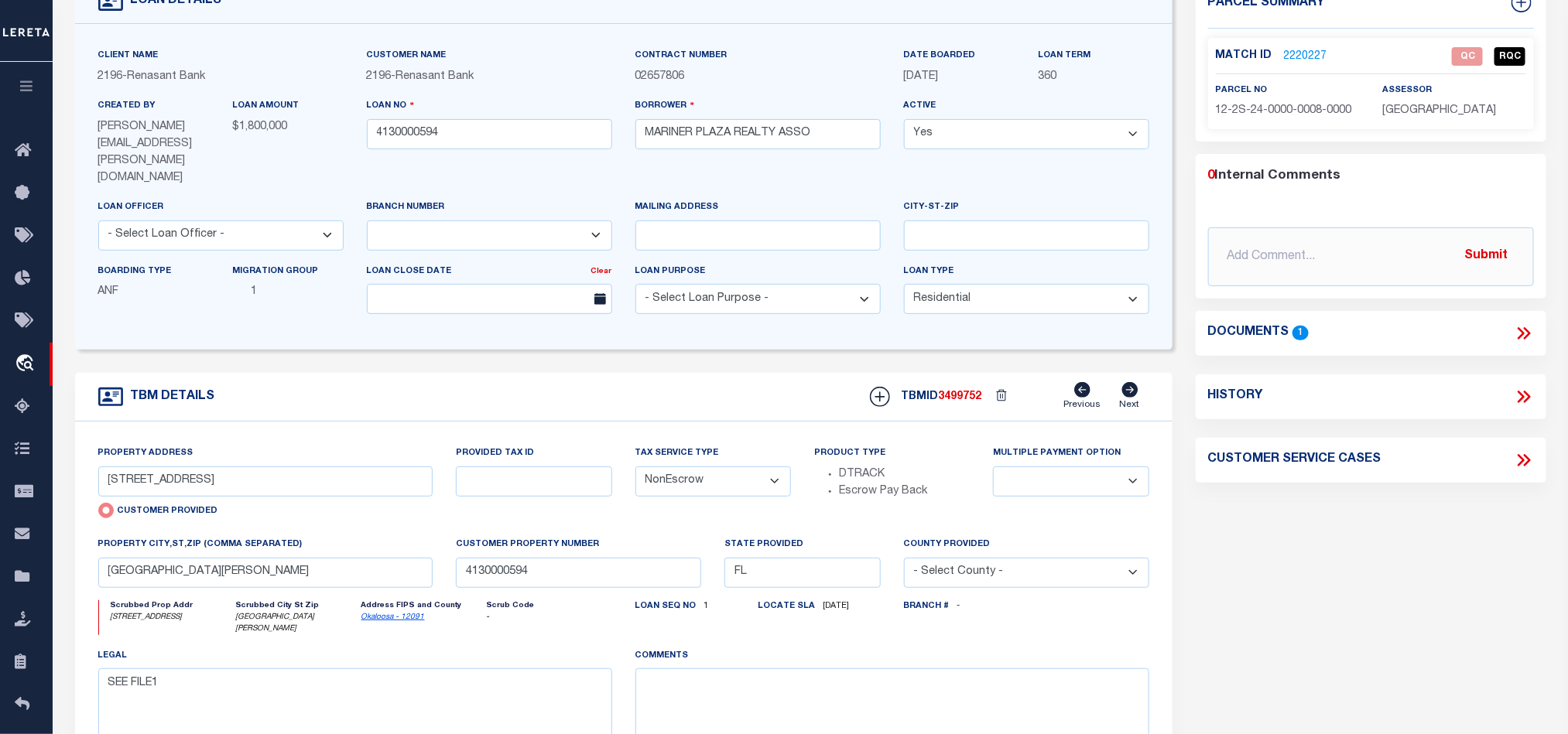
scroll to position [0, 0]
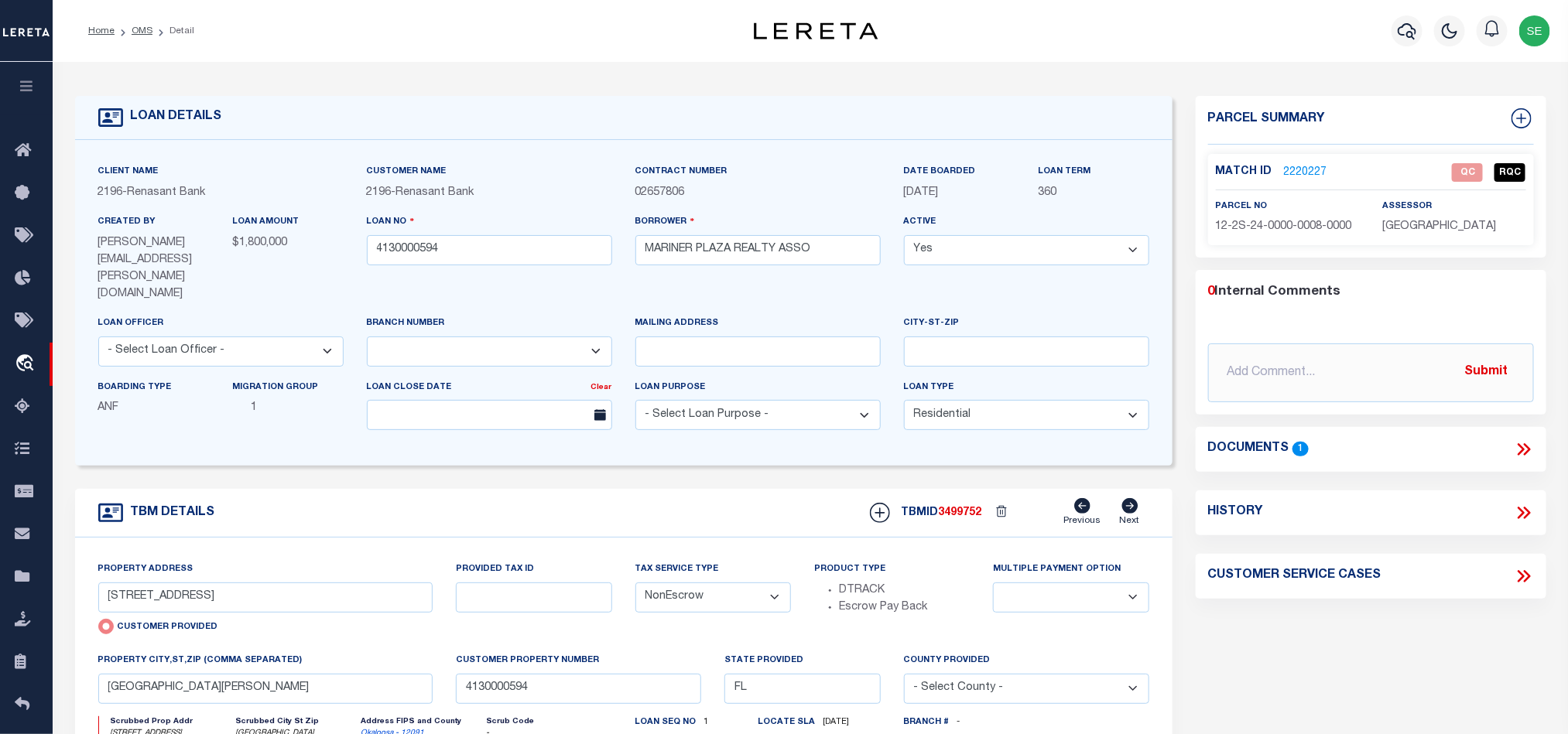
click at [1305, 169] on link "2220227" at bounding box center [1305, 173] width 43 height 16
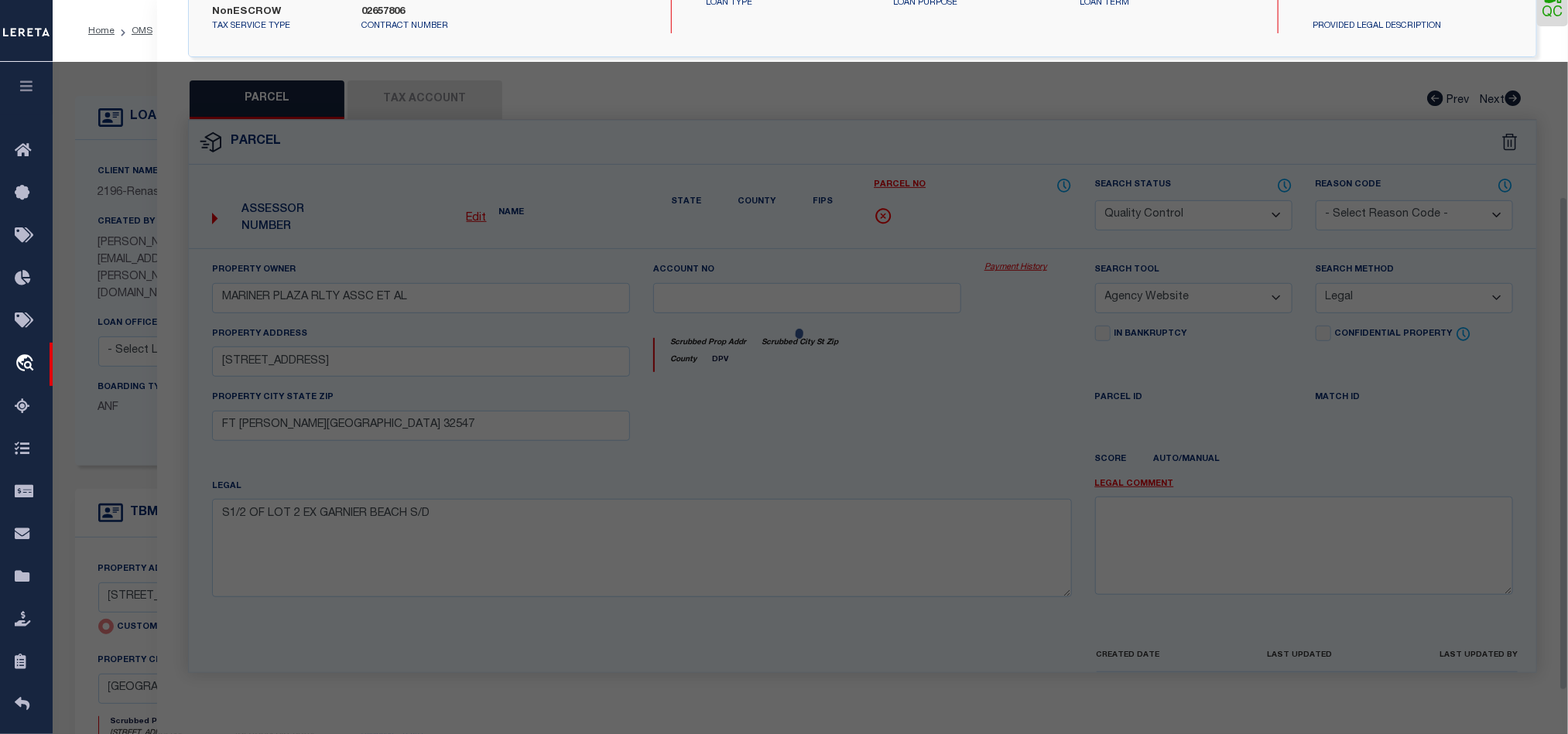
scroll to position [300, 0]
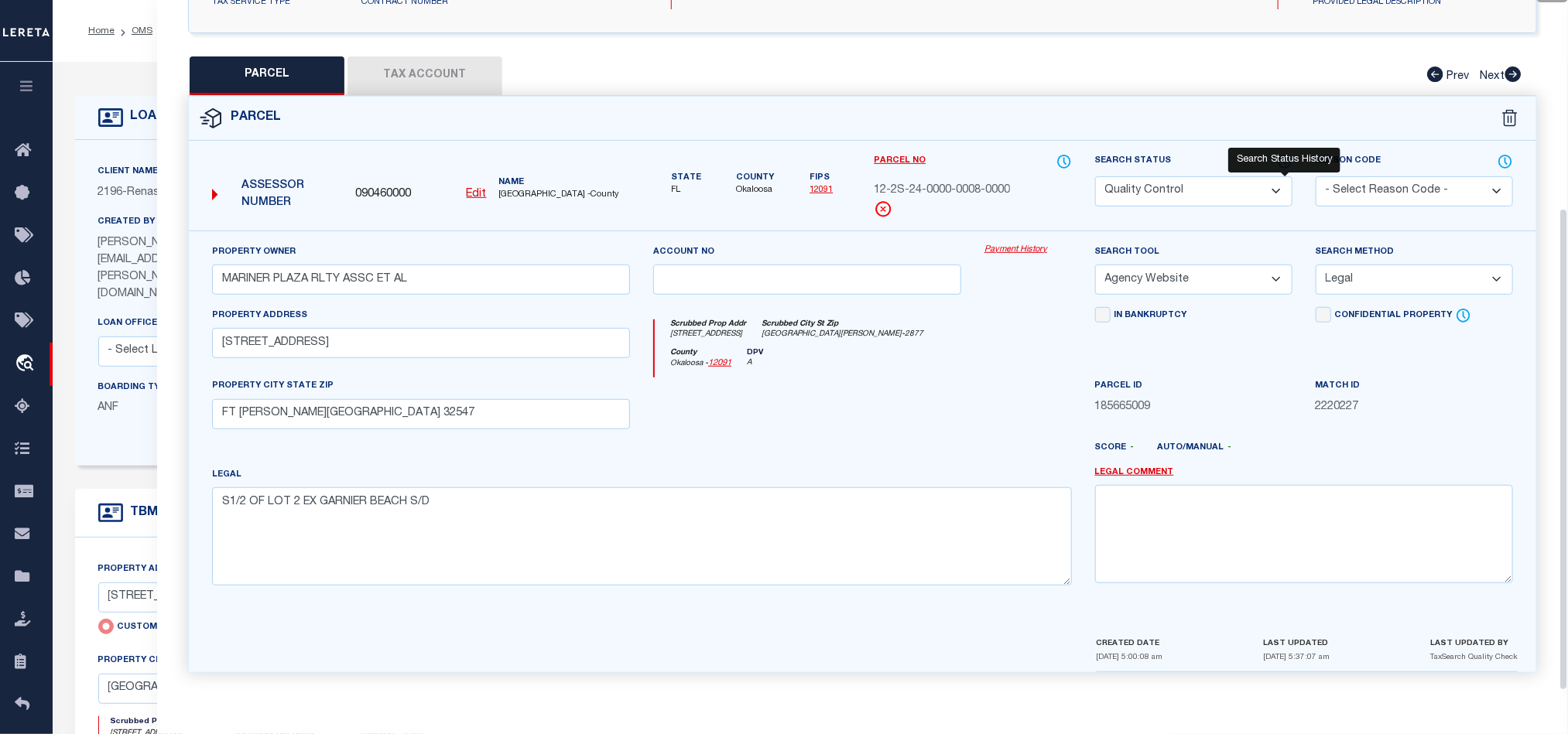
click at [1280, 154] on icon at bounding box center [1284, 161] width 15 height 17
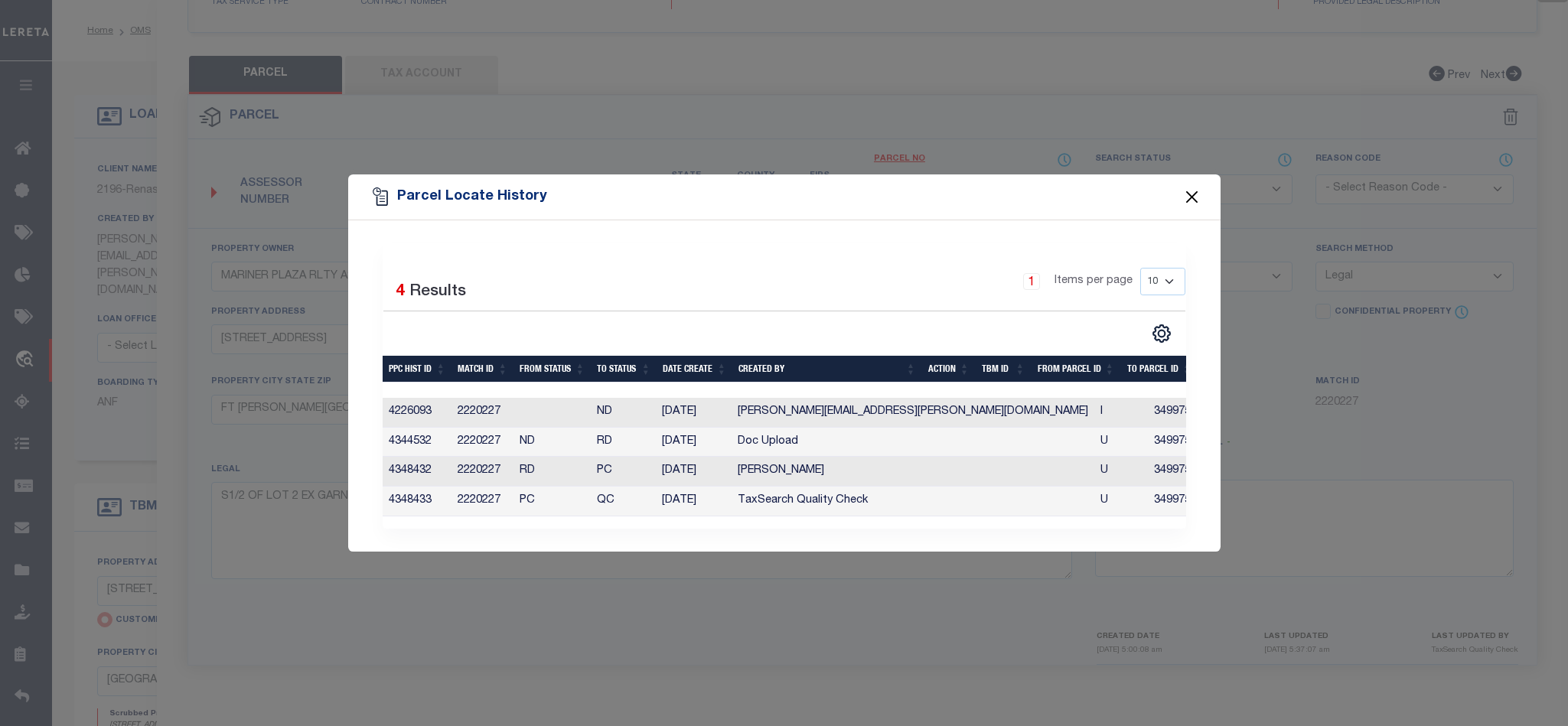
click at [1194, 189] on button "Close" at bounding box center [1191, 197] width 19 height 19
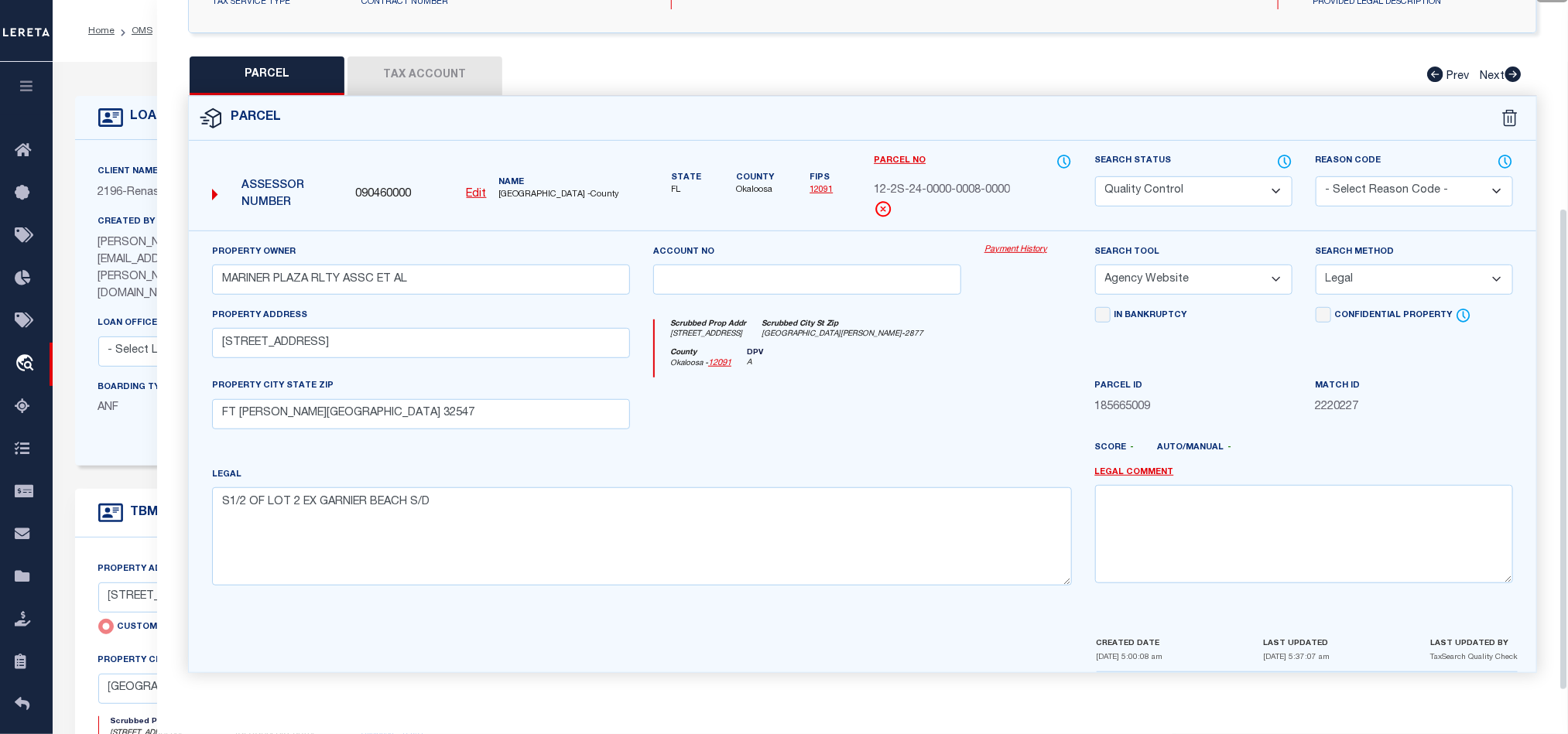
click at [927, 401] on div at bounding box center [807, 409] width 331 height 63
click at [411, 56] on button "Tax Account" at bounding box center [424, 75] width 155 height 38
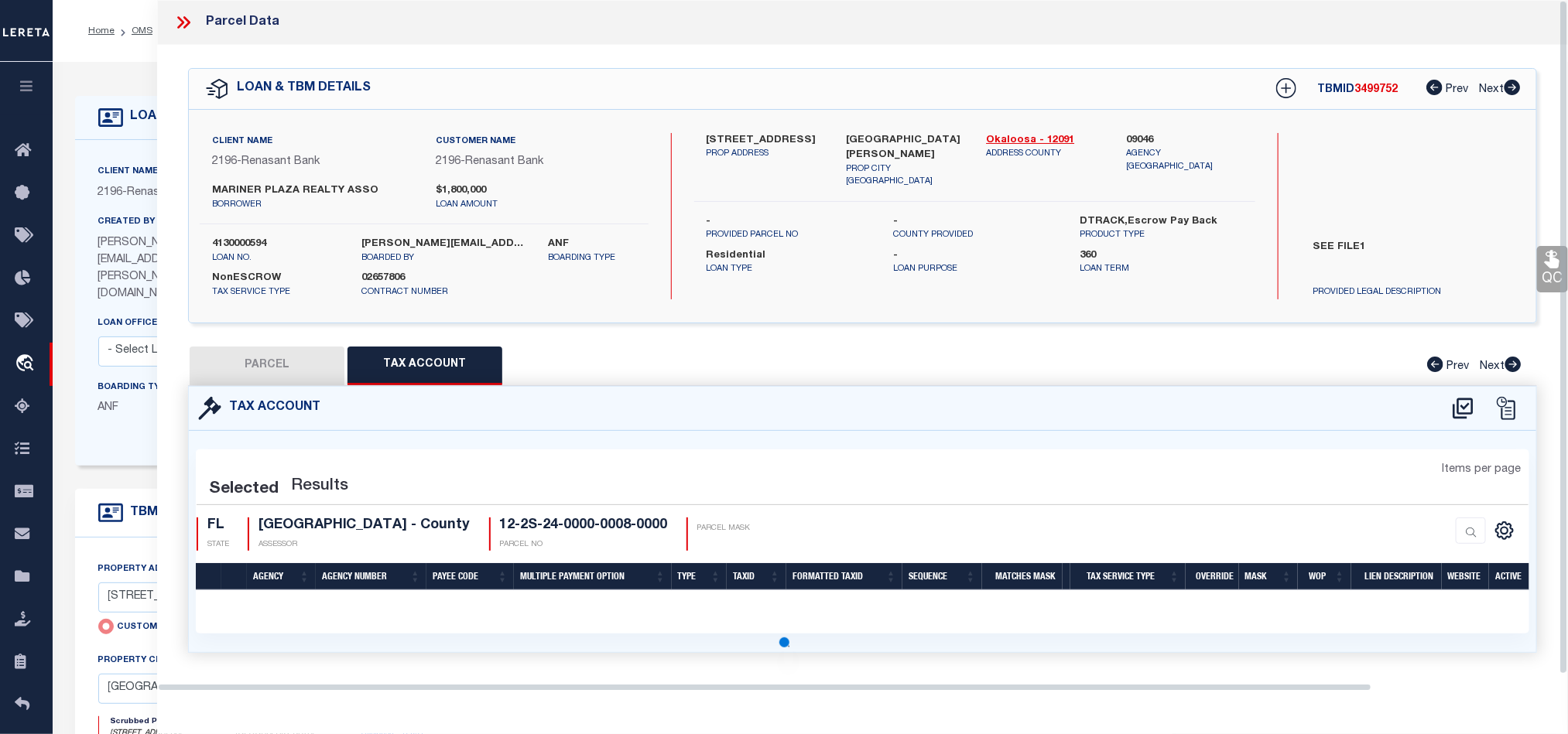
scroll to position [0, 0]
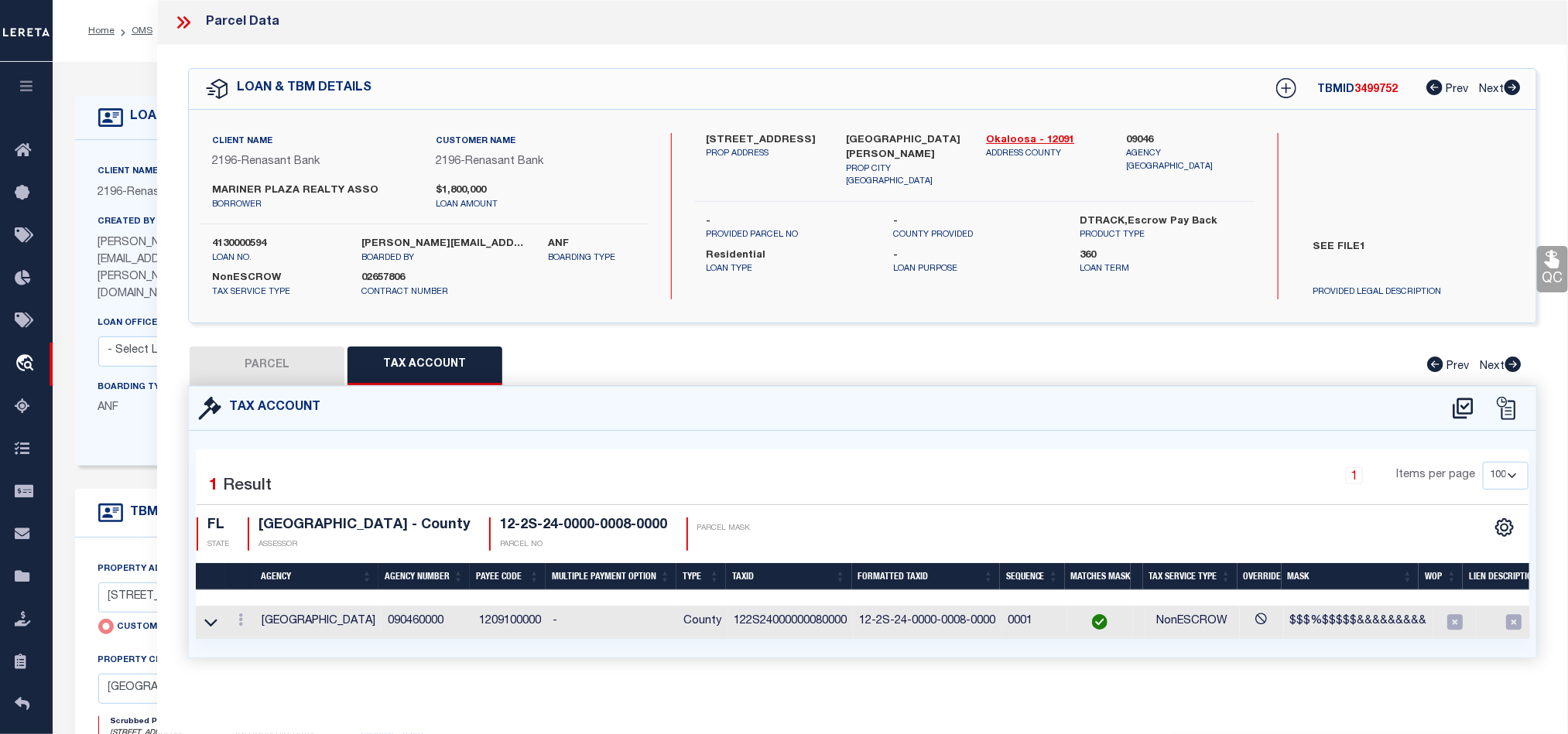
click at [266, 367] on button "PARCEL" at bounding box center [267, 366] width 155 height 38
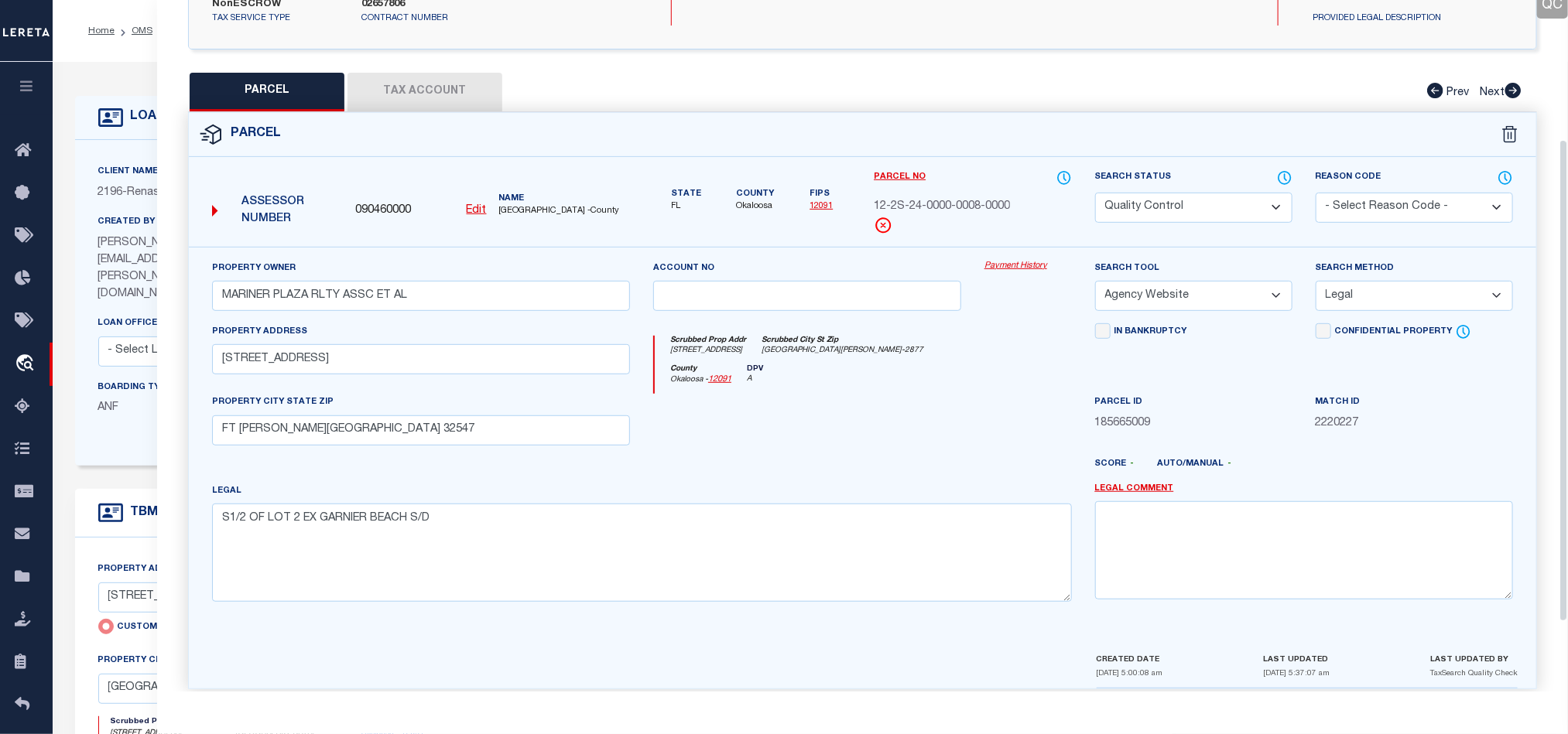
scroll to position [300, 0]
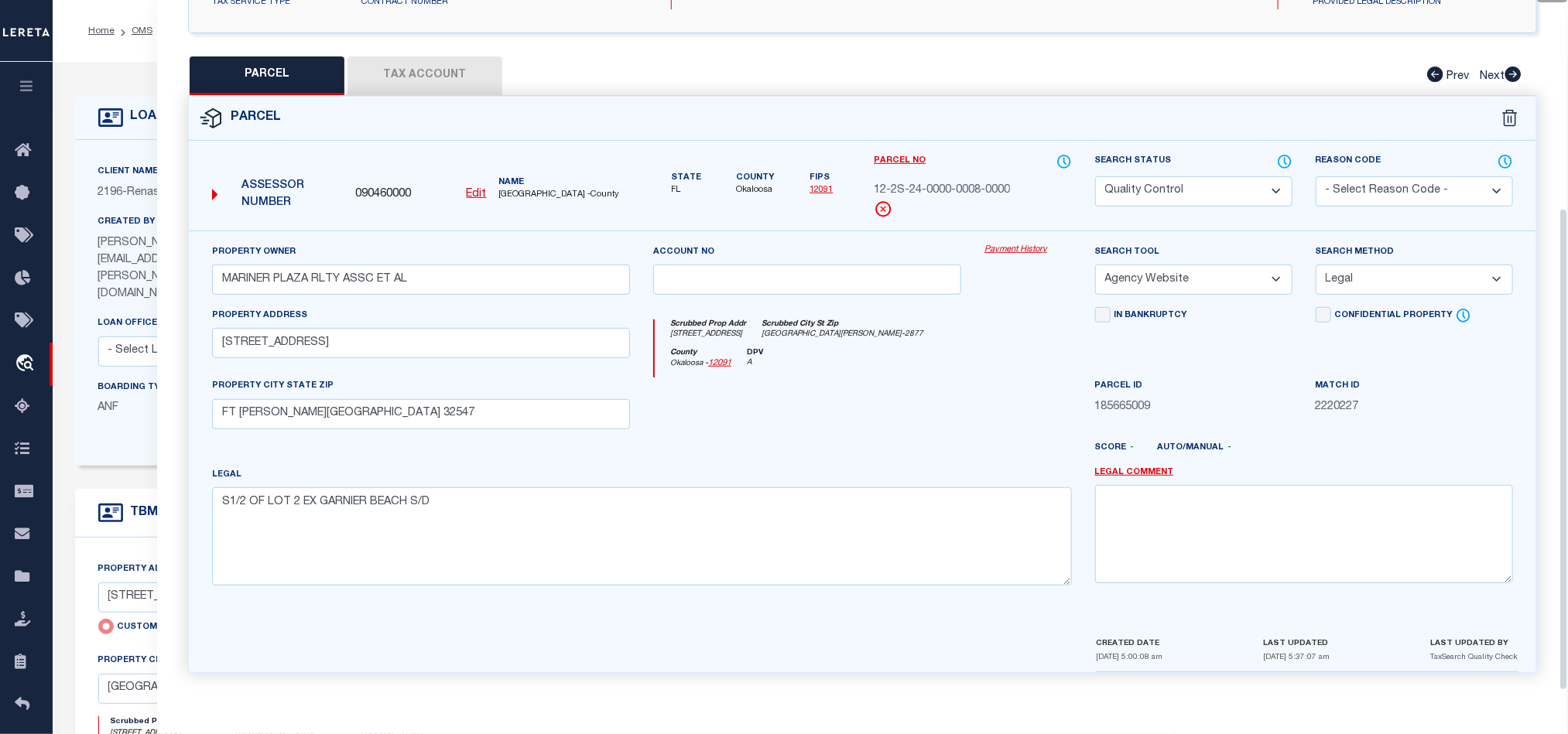
click at [881, 442] on div at bounding box center [918, 454] width 331 height 25
click at [1198, 189] on select "Automated Search Bad Parcel Complete Duplicate Parcel High Dollar Reporting In …" at bounding box center [1193, 191] width 198 height 30
click at [864, 365] on div "County Okaloosa - 12091 DPV A" at bounding box center [862, 363] width 416 height 30
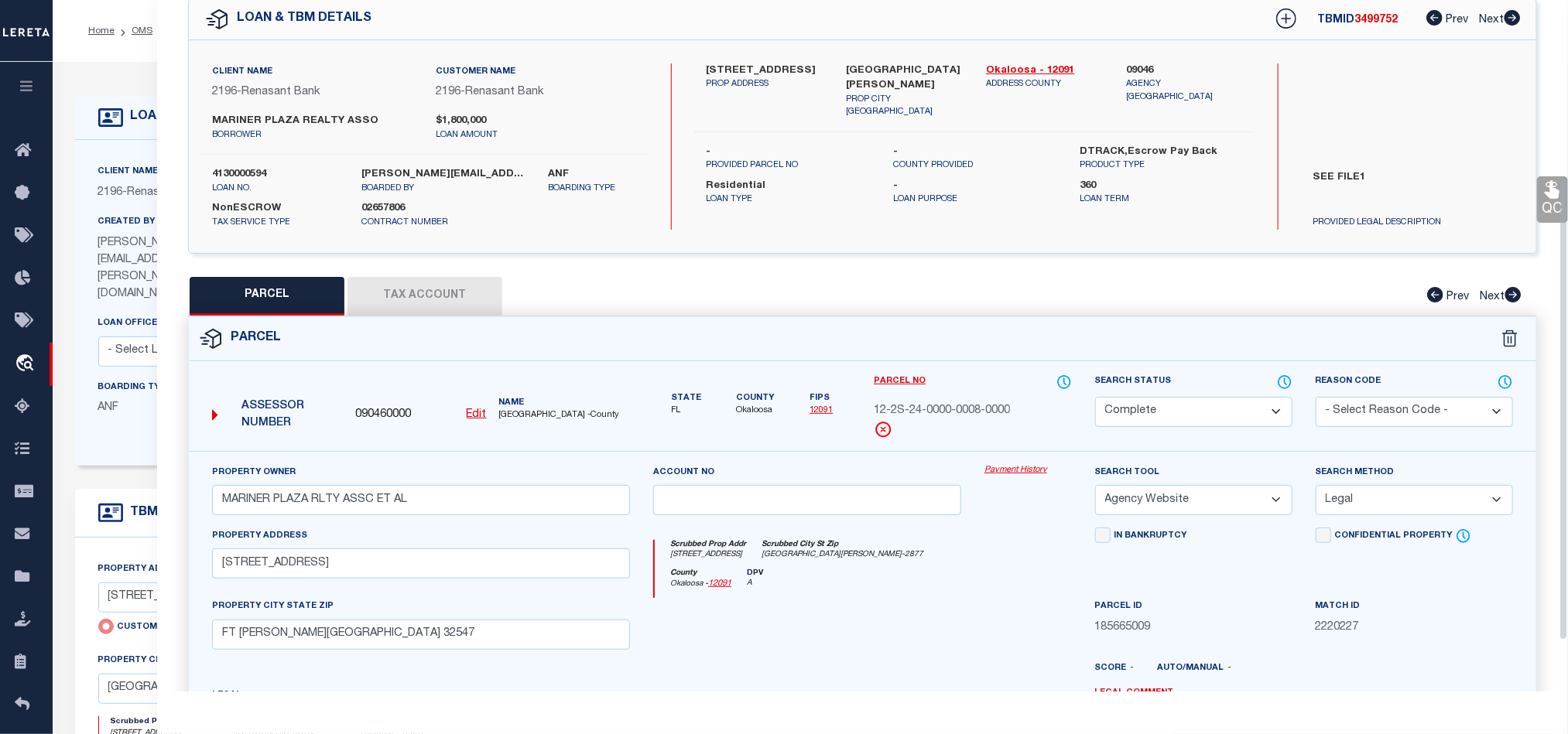
scroll to position [67, 0]
click at [1547, 209] on link "QC" at bounding box center [1552, 202] width 31 height 46
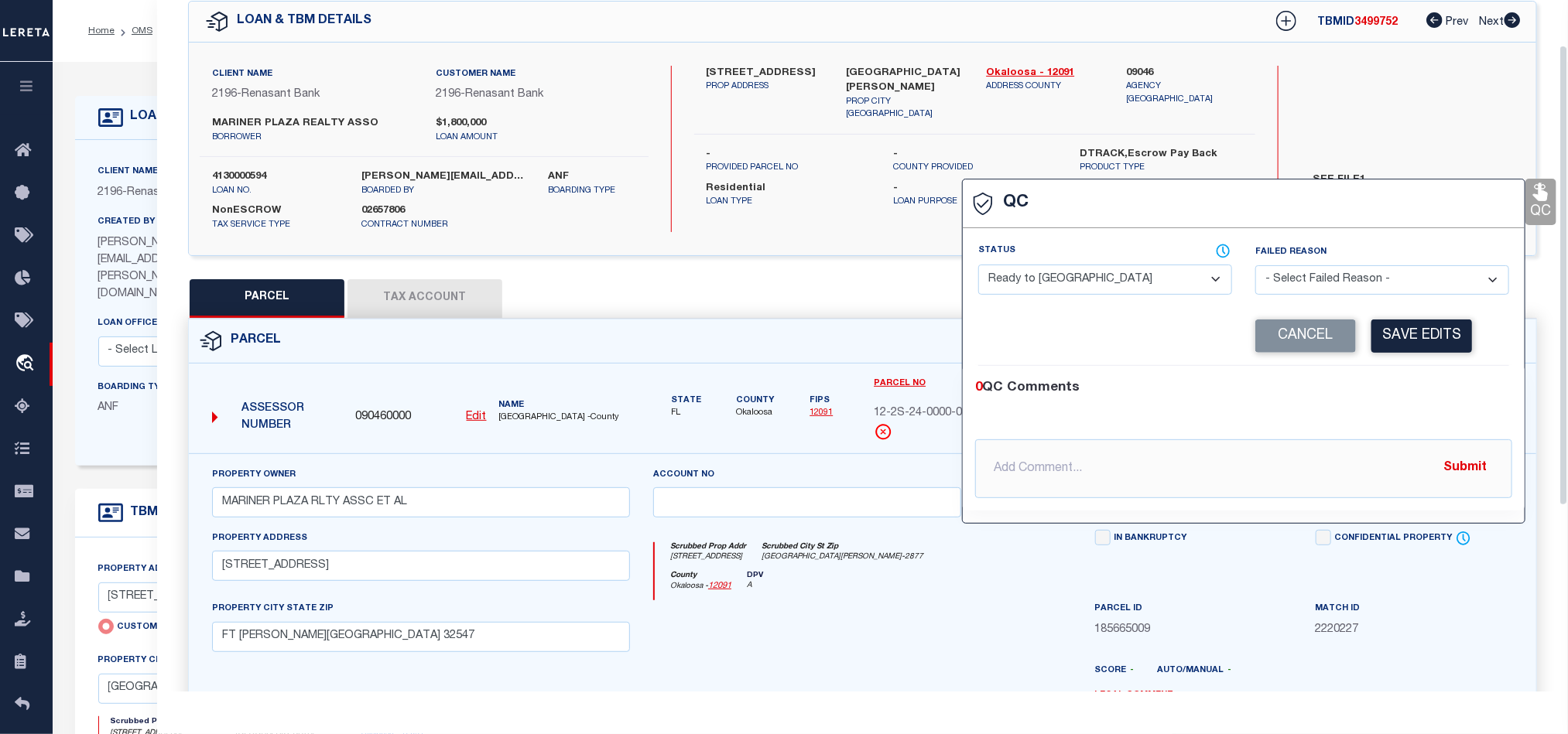
click at [1096, 244] on div "Status - Select Status - Ready to QC Correct Incorrect" at bounding box center [1243, 297] width 562 height 138
drag, startPoint x: 1113, startPoint y: 292, endPoint x: 1123, endPoint y: 296, distance: 10.8
click at [1113, 292] on select "- Select Status - Ready to QC Correct Incorrect" at bounding box center [1106, 280] width 254 height 30
click at [1382, 381] on div "0 QC Comments @[PERSON_NAME] @[PERSON_NAME] @[PERSON_NAME] @[PERSON_NAME] @[PER…" at bounding box center [1243, 438] width 562 height 145
click at [1431, 332] on button "Save Edits" at bounding box center [1421, 335] width 100 height 33
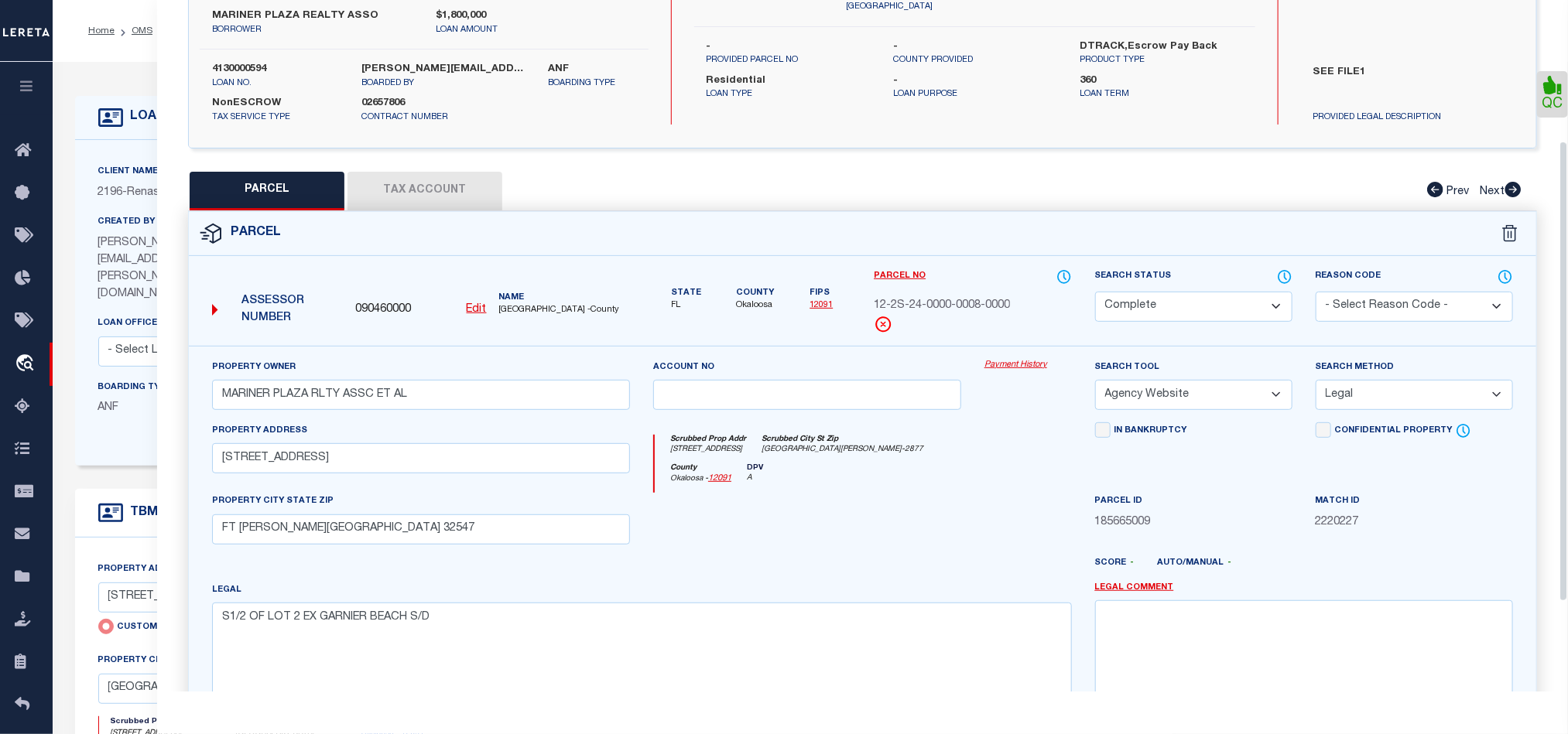
scroll to position [346, 0]
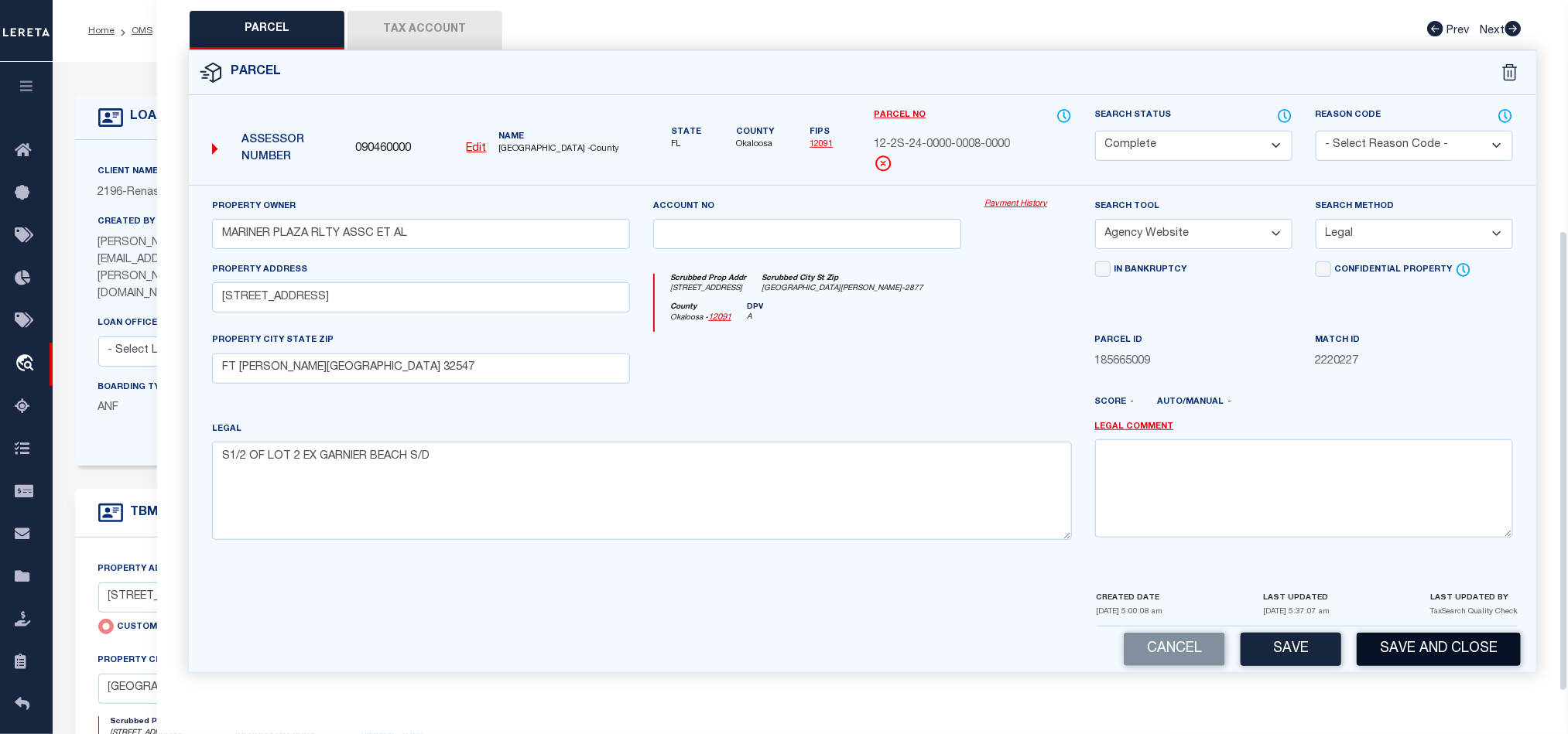
click at [1435, 653] on button "Save and Close" at bounding box center [1438, 649] width 164 height 33
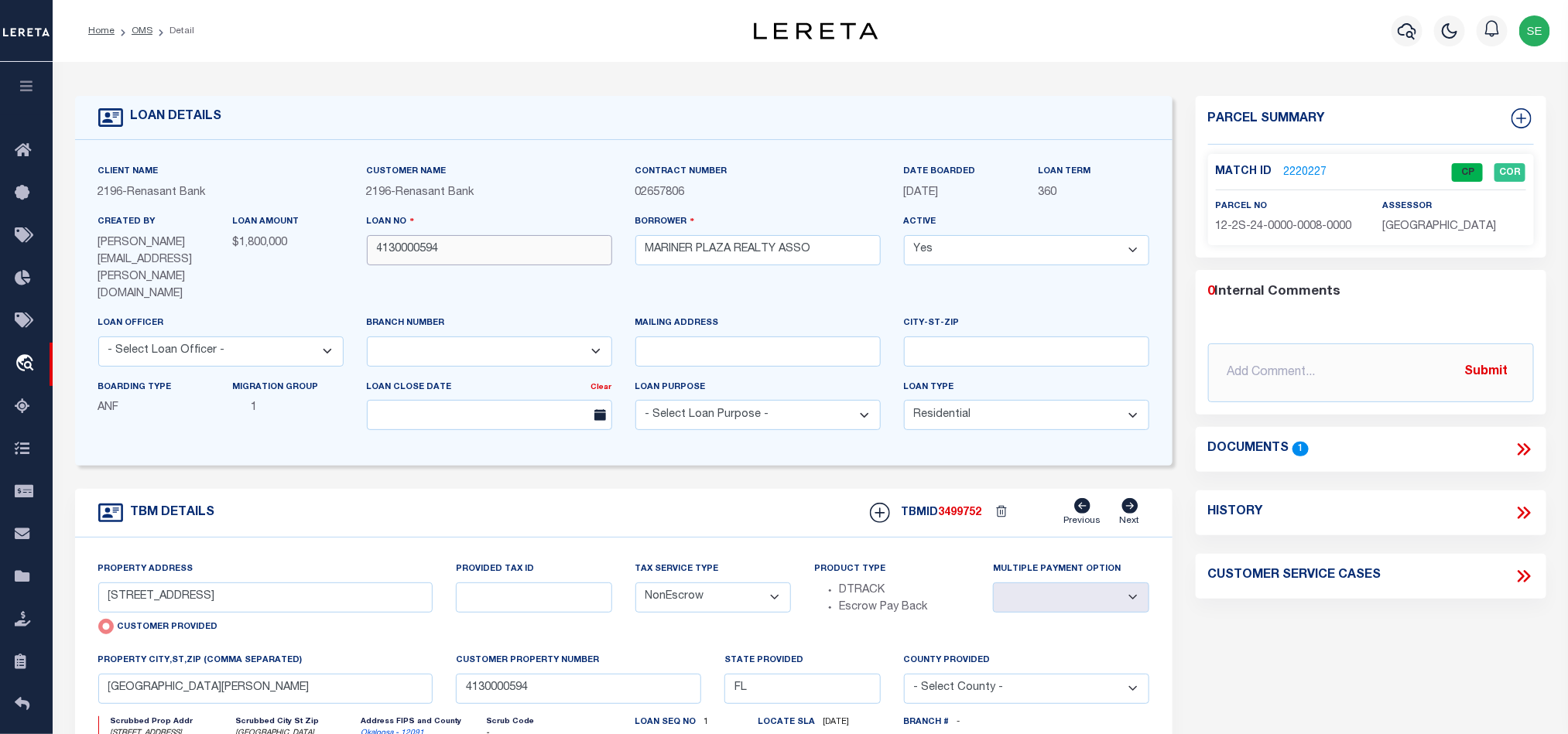
click at [462, 257] on input "4130000594" at bounding box center [489, 250] width 245 height 30
click at [966, 508] on span "3499752" at bounding box center [961, 513] width 43 height 11
click at [1394, 224] on span "[GEOGRAPHIC_DATA]" at bounding box center [1438, 226] width 114 height 11
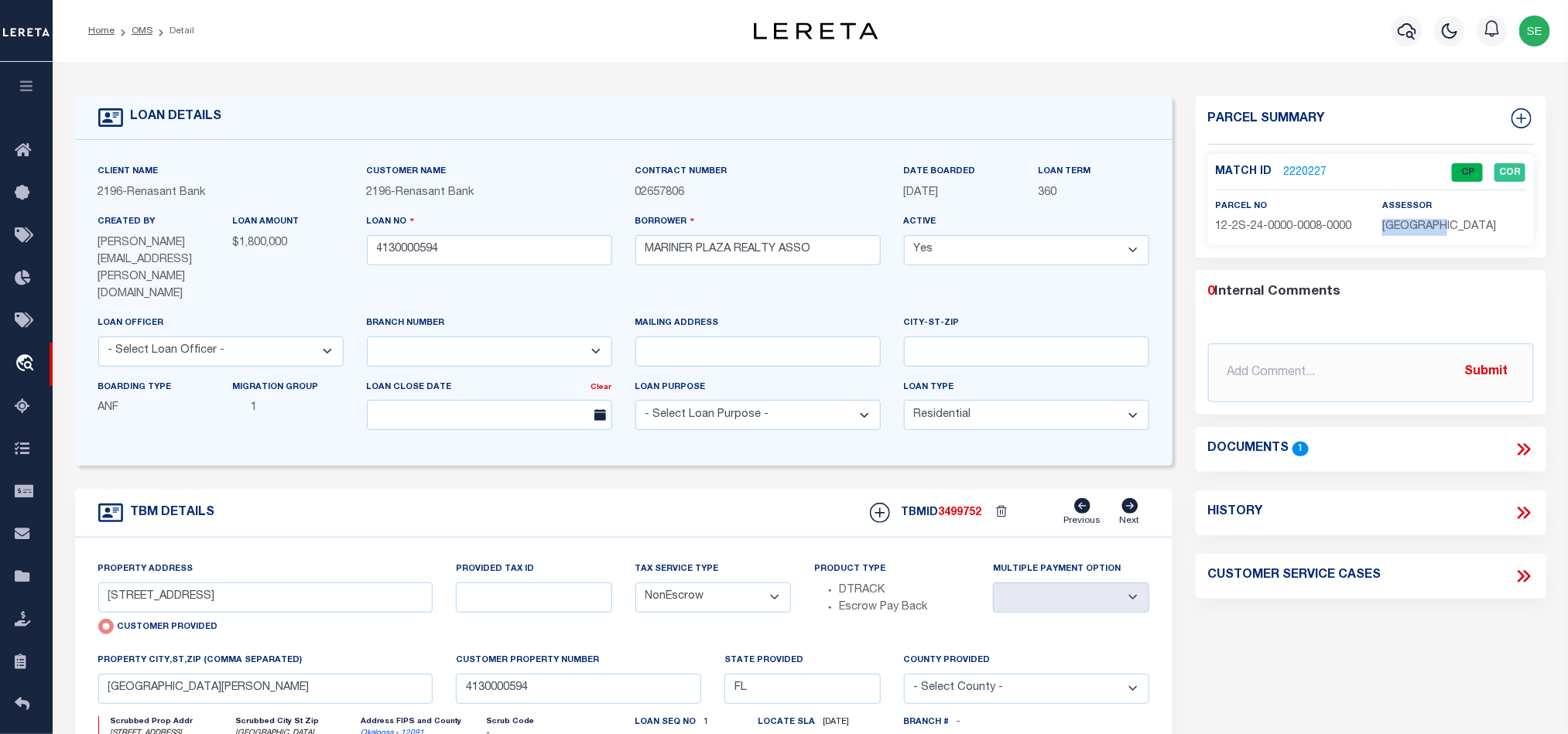
click at [1394, 224] on span "[GEOGRAPHIC_DATA]" at bounding box center [1438, 226] width 114 height 11
click at [1324, 231] on span "12-2S-24-0000-0008-0000" at bounding box center [1284, 226] width 136 height 11
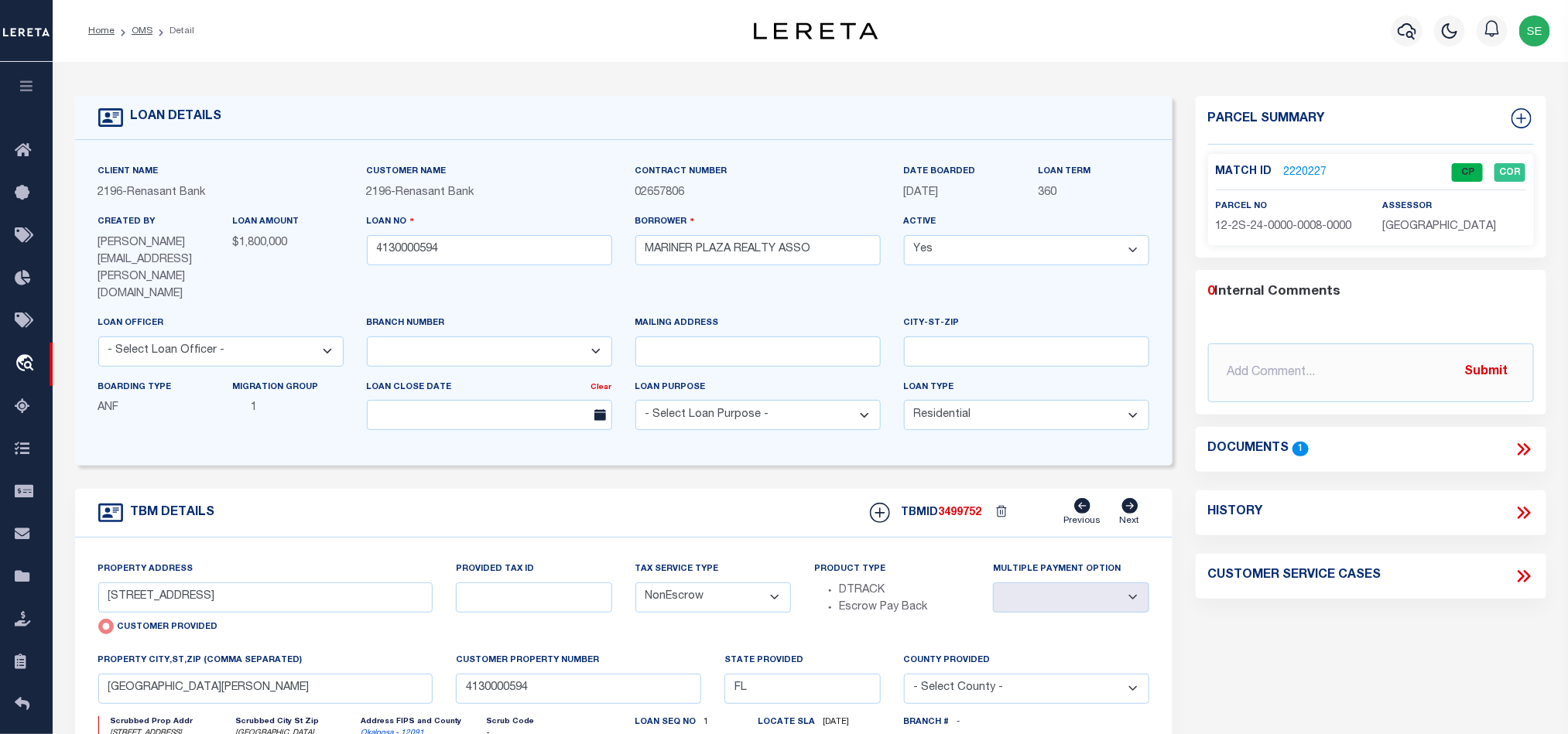
drag, startPoint x: 541, startPoint y: 483, endPoint x: 519, endPoint y: 441, distance: 47.4
click at [541, 489] on div "TBM DETAILS TBMID 3499752 Previous Next" at bounding box center [623, 513] width 1098 height 49
click at [147, 32] on link "OMS" at bounding box center [141, 30] width 21 height 9
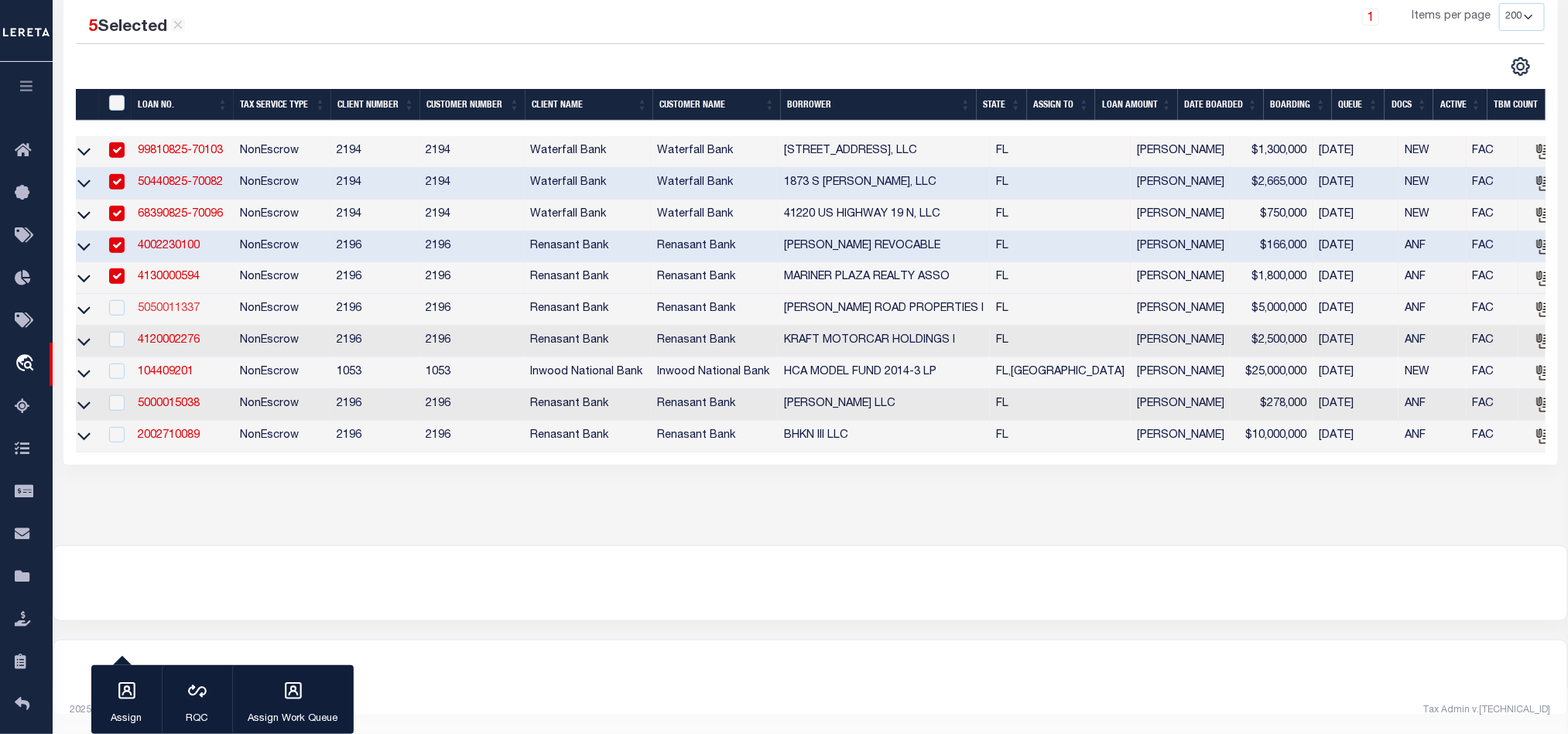
click at [164, 303] on link "5050011337" at bounding box center [168, 308] width 62 height 11
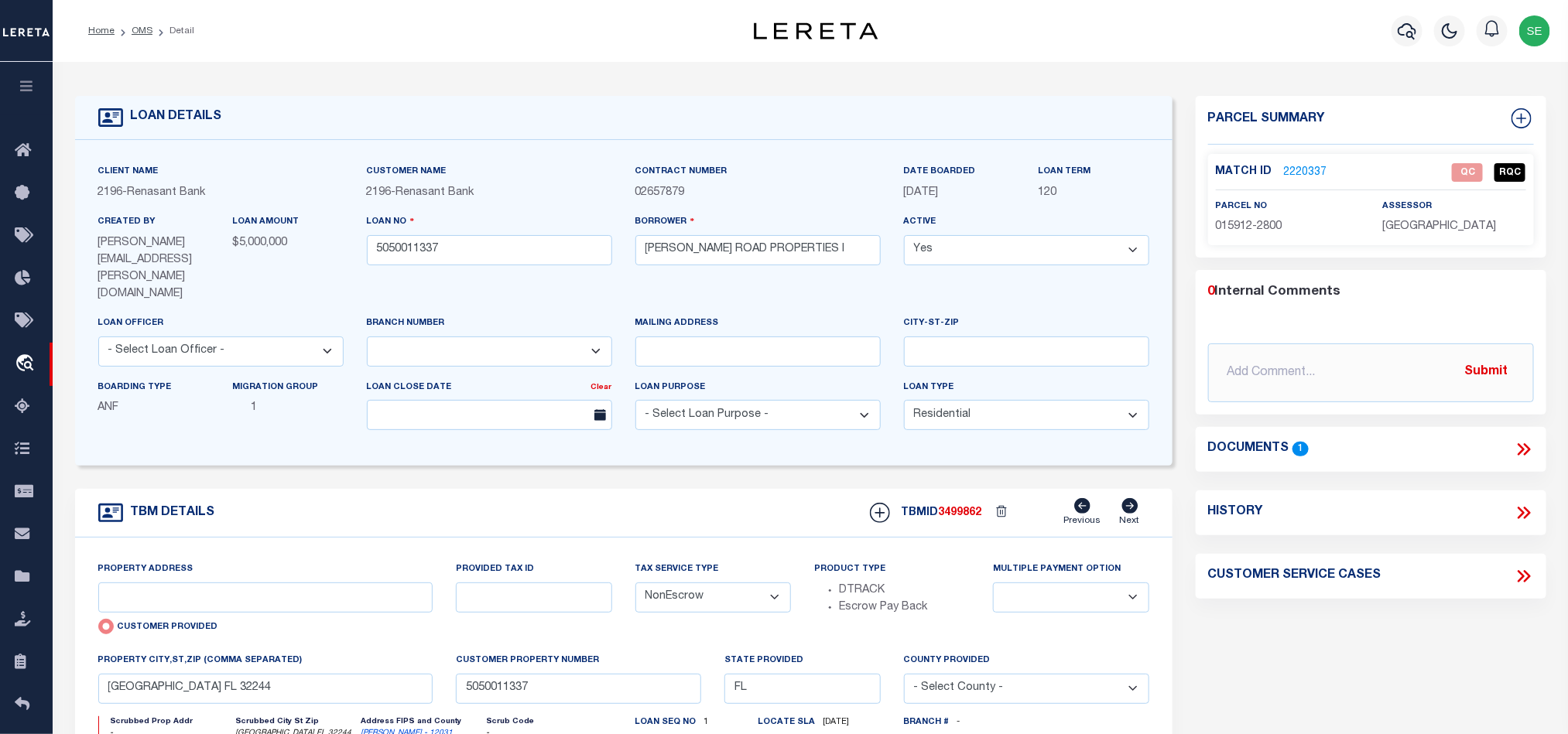
click at [1251, 225] on span "015912-2800" at bounding box center [1249, 226] width 66 height 11
click at [1264, 227] on span "015912-2800" at bounding box center [1249, 226] width 66 height 11
click at [1270, 224] on span "015912-2800" at bounding box center [1249, 226] width 66 height 11
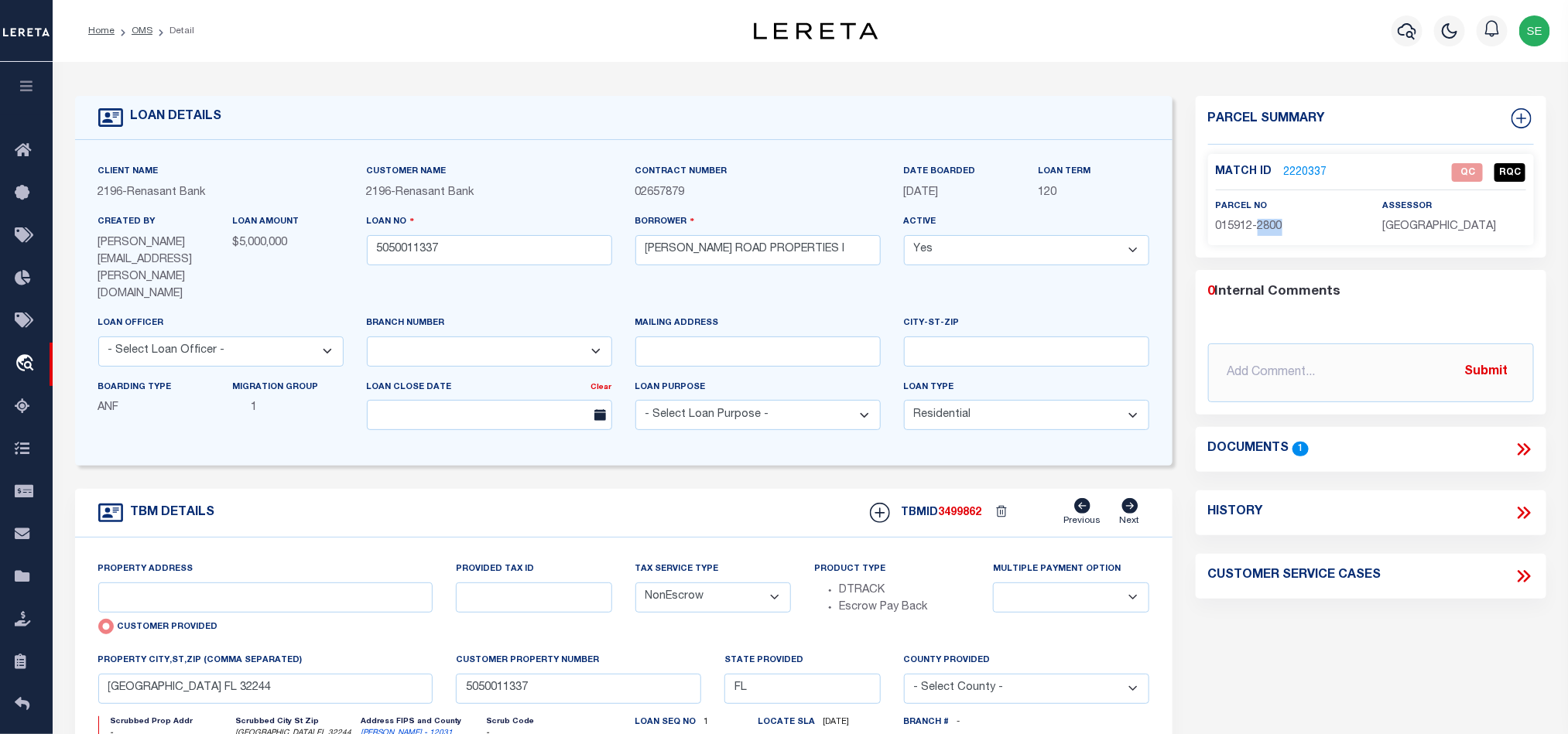
click at [1270, 224] on span "015912-2800" at bounding box center [1249, 226] width 66 height 11
drag, startPoint x: 1525, startPoint y: 449, endPoint x: 1479, endPoint y: 437, distance: 47.5
click at [1526, 451] on icon at bounding box center [1523, 449] width 20 height 20
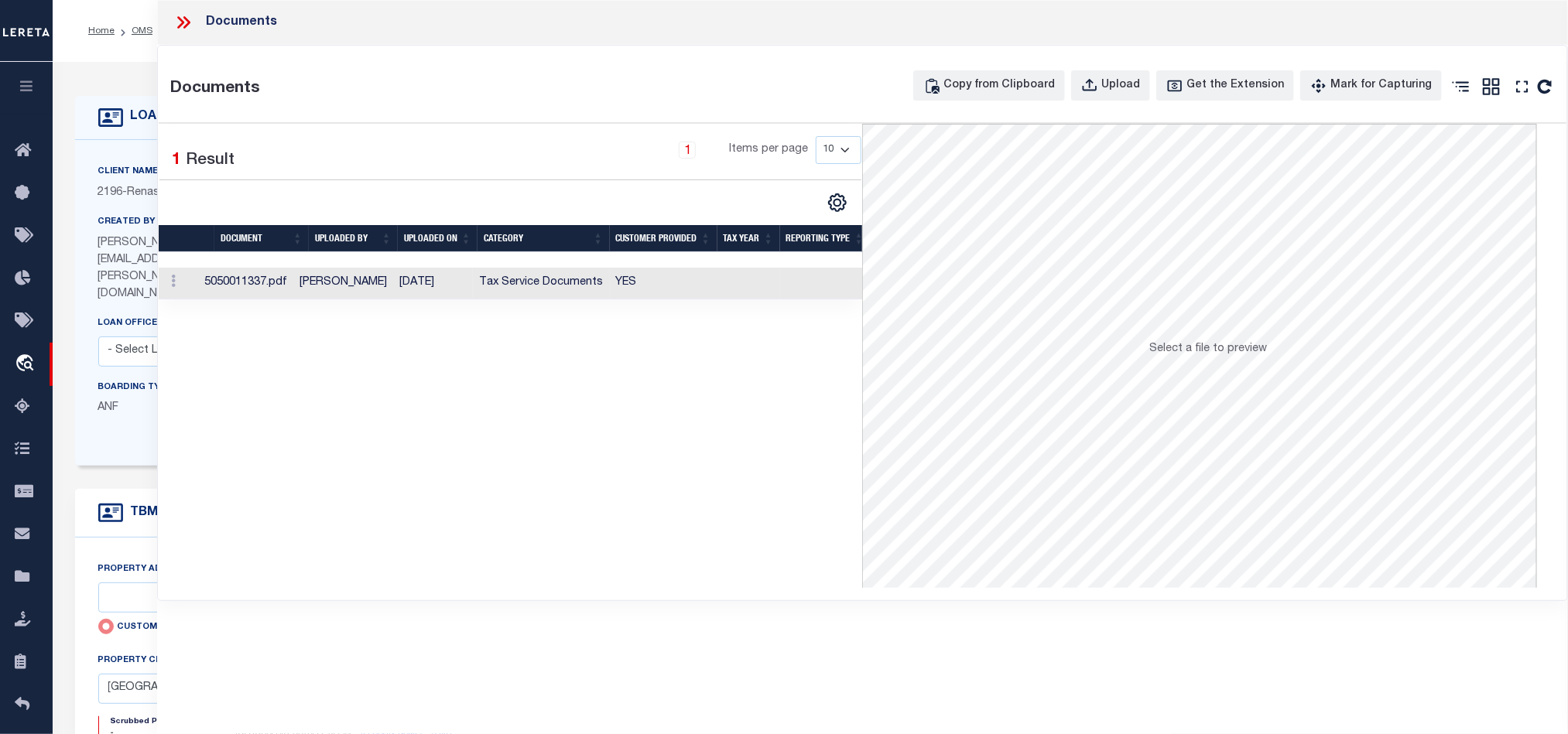
click at [733, 289] on td at bounding box center [749, 283] width 63 height 31
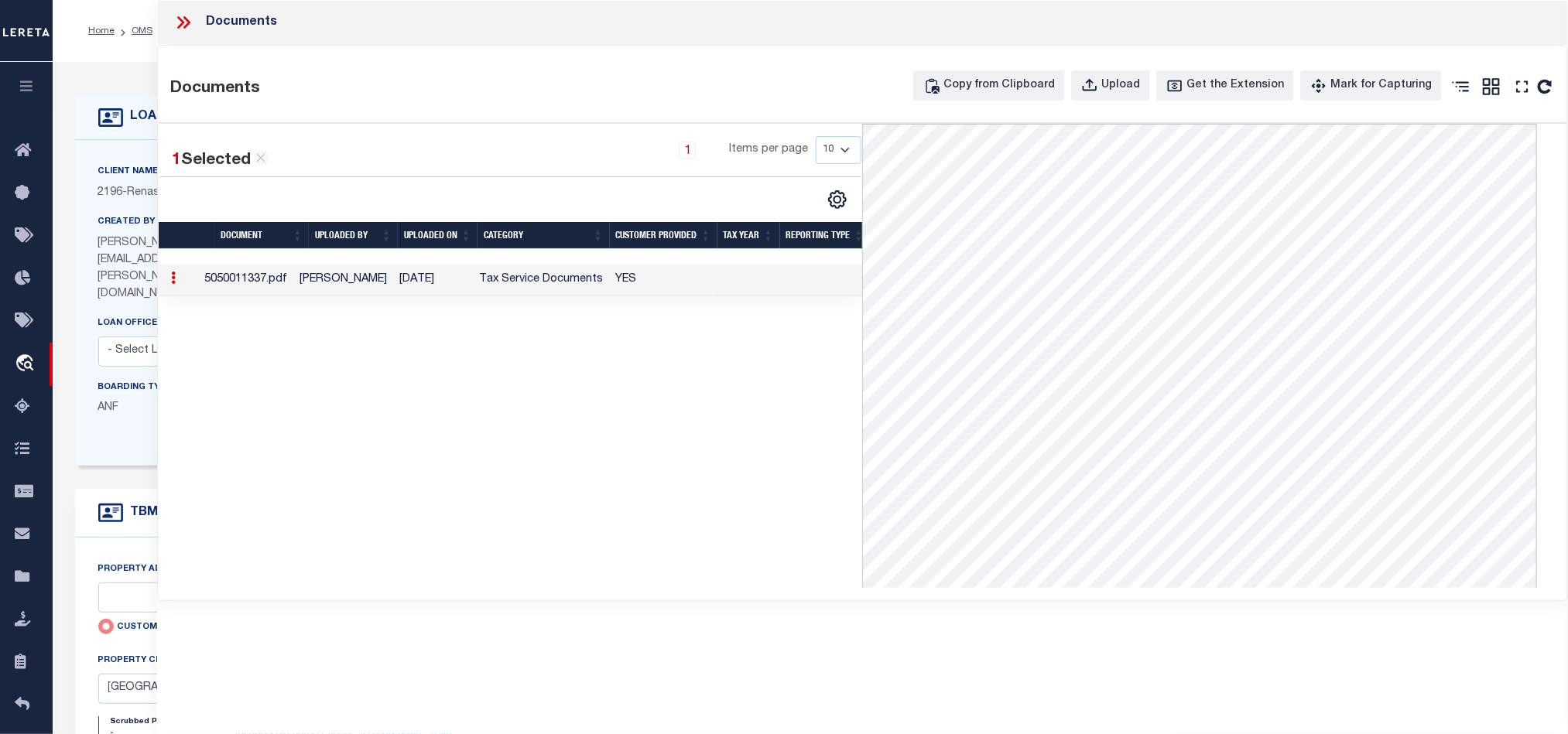
click at [183, 21] on icon at bounding box center [181, 22] width 7 height 13
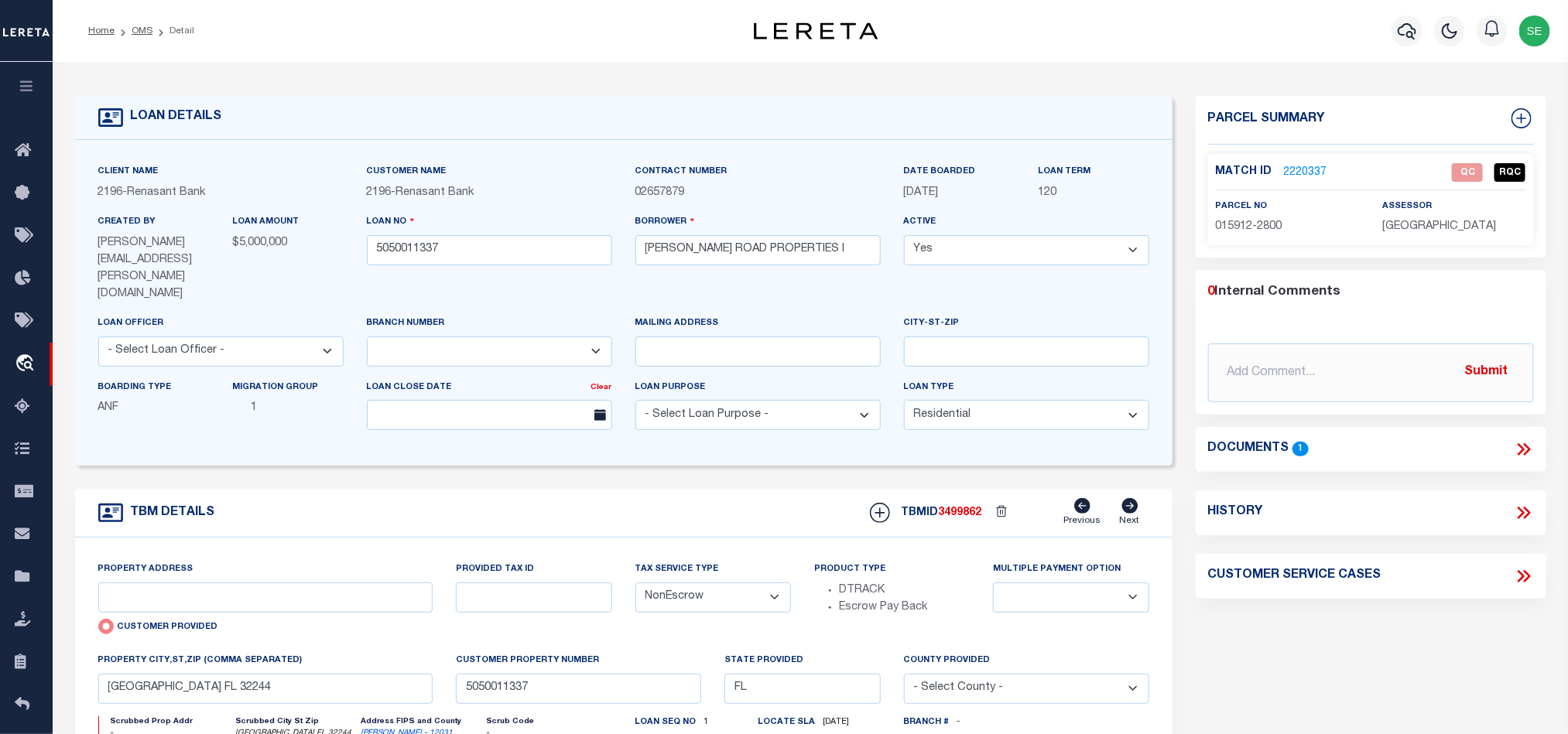
click at [1298, 165] on link "2220337" at bounding box center [1305, 173] width 43 height 16
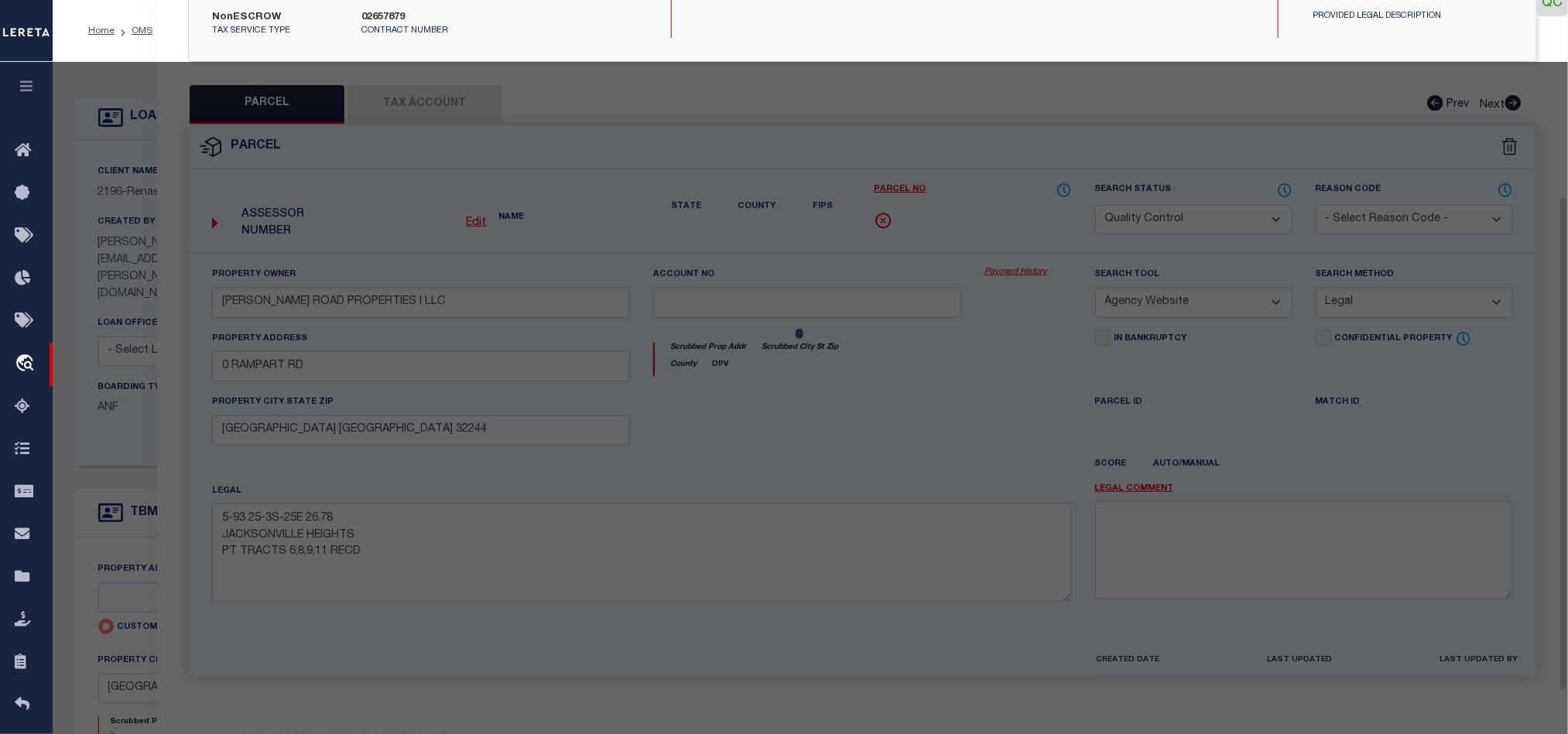
scroll to position [300, 0]
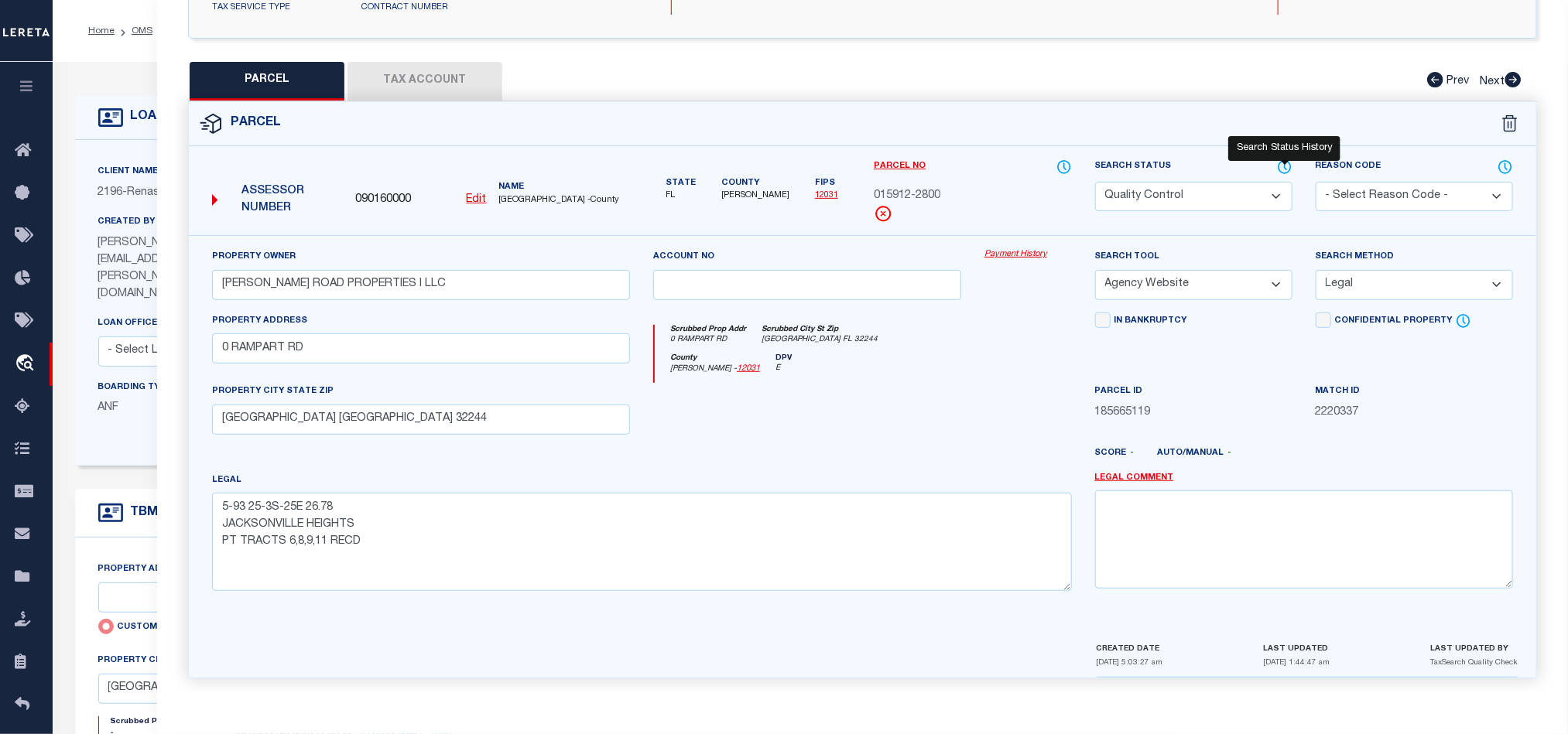
click at [1286, 158] on icon at bounding box center [1284, 166] width 15 height 17
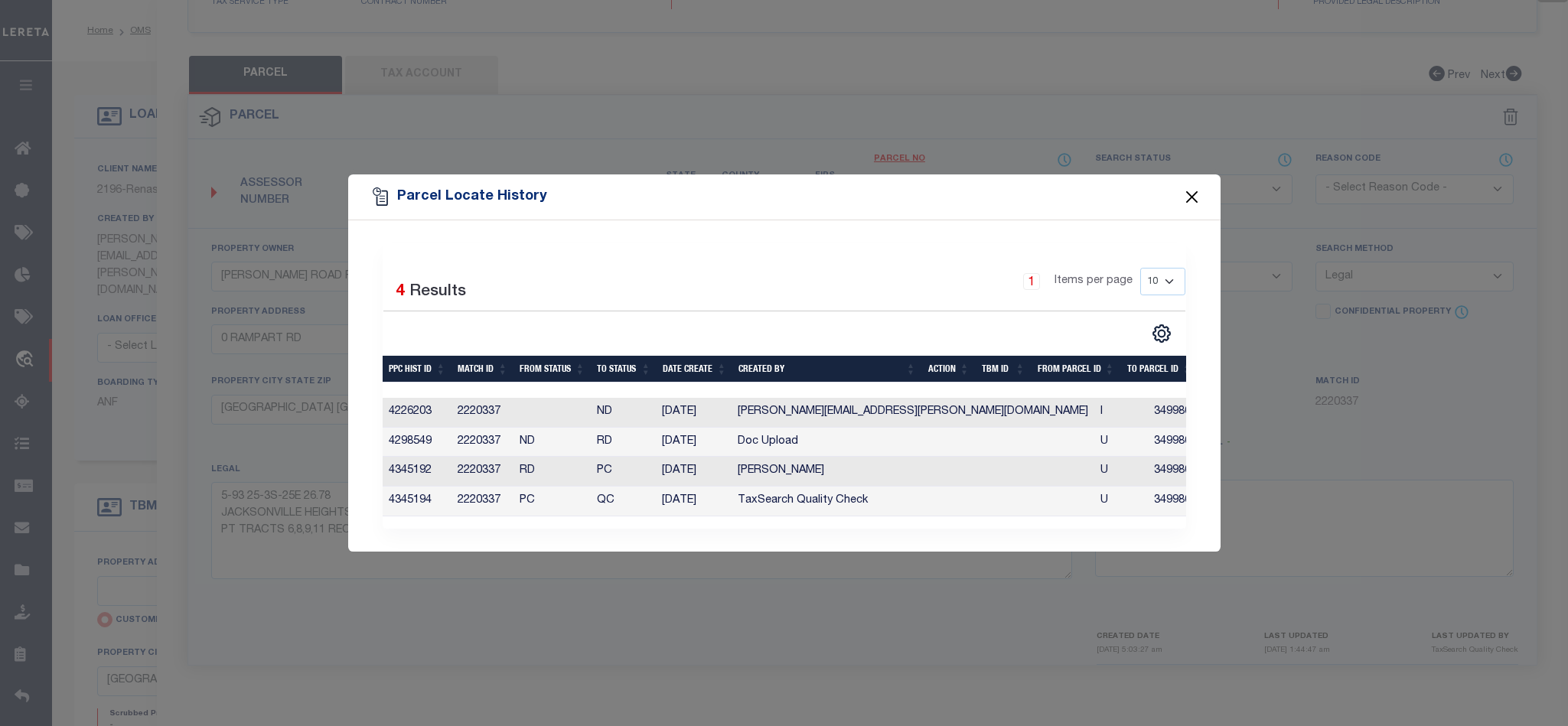
click at [1189, 193] on button "Close" at bounding box center [1191, 197] width 19 height 19
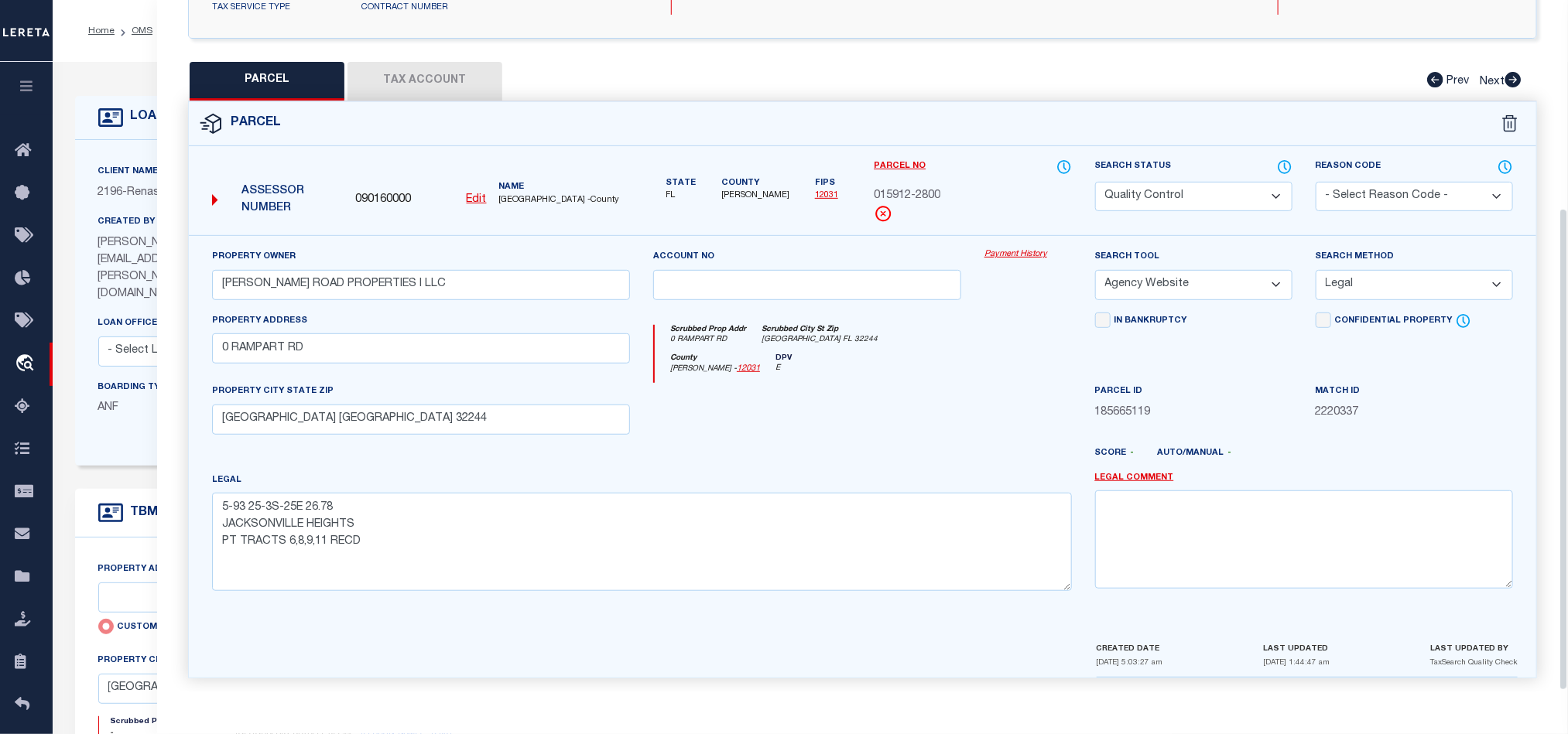
click at [433, 77] on button "Tax Account" at bounding box center [424, 80] width 155 height 38
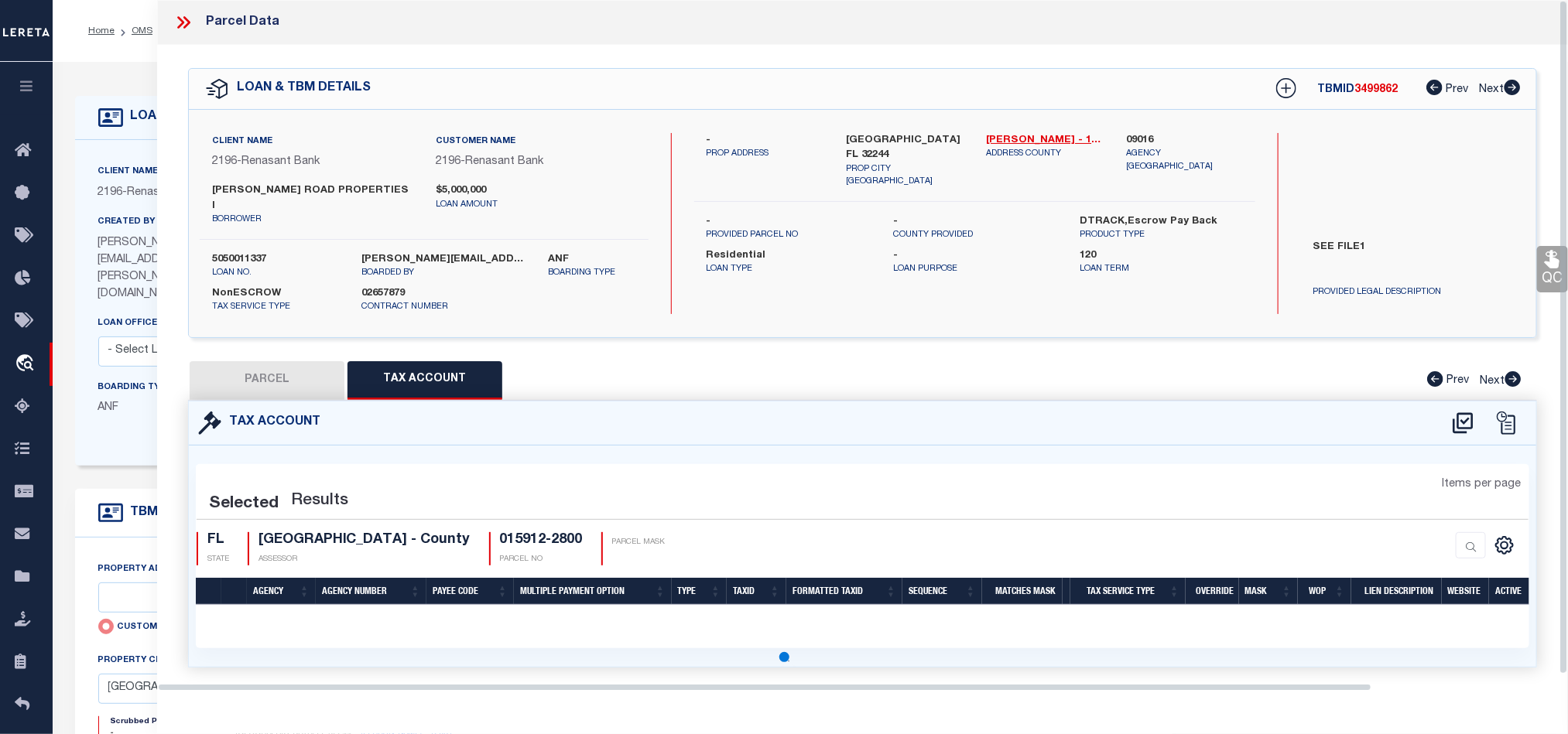
scroll to position [0, 0]
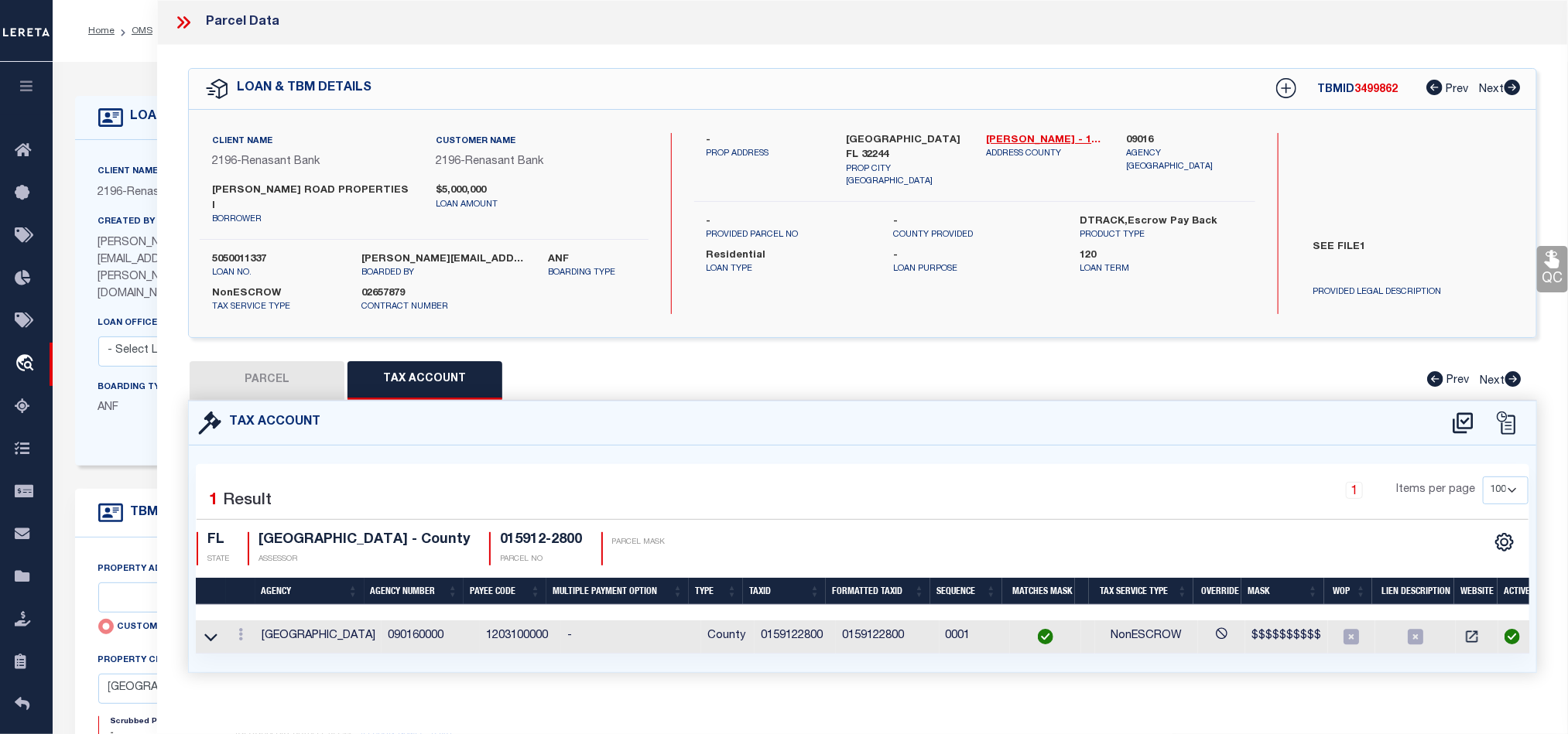
click at [285, 367] on button "PARCEL" at bounding box center [267, 380] width 155 height 38
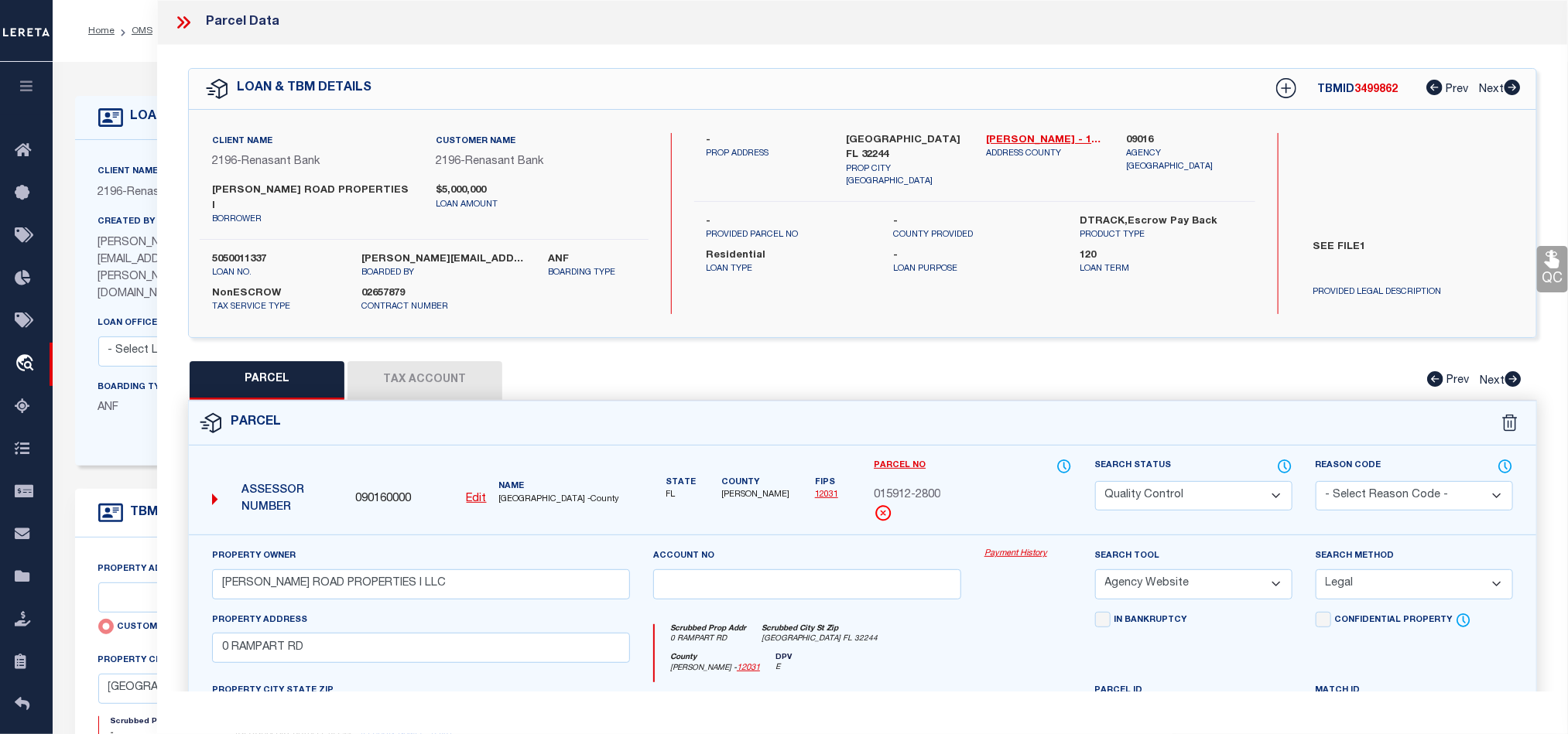
click at [1206, 481] on select "Automated Search Bad Parcel Complete Duplicate Parcel High Dollar Reporting In …" at bounding box center [1193, 496] width 198 height 30
drag, startPoint x: 809, startPoint y: 702, endPoint x: 966, endPoint y: 637, distance: 169.9
click at [809, 702] on div "Parcel Data QC QC QC - Select Status -" at bounding box center [862, 367] width 1411 height 734
click at [1547, 266] on icon at bounding box center [1552, 259] width 14 height 18
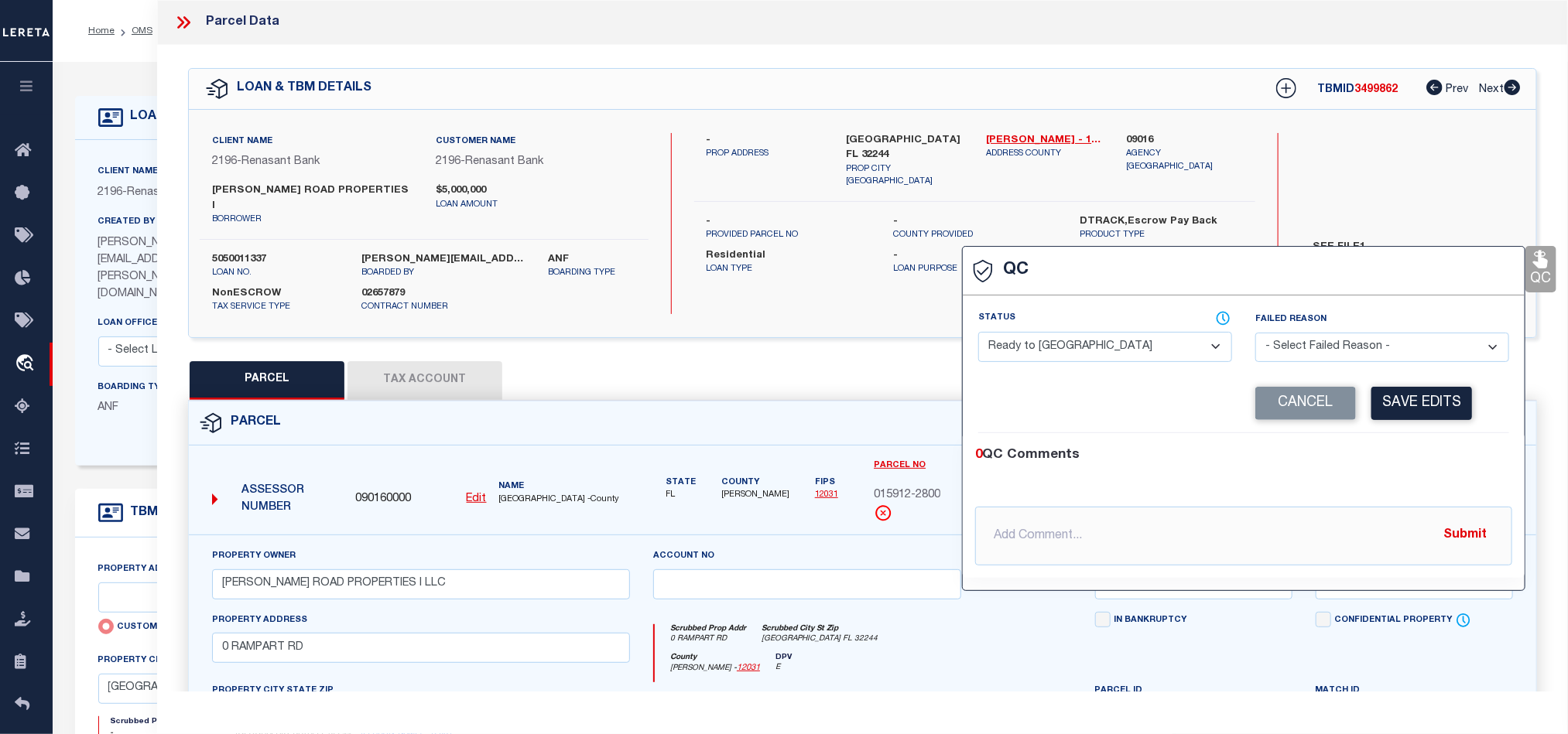
click at [1140, 356] on select "- Select Status - Ready to QC Correct Incorrect" at bounding box center [1106, 347] width 254 height 30
click at [1426, 488] on ul at bounding box center [1243, 486] width 537 height 4
click at [1435, 411] on button "Save Edits" at bounding box center [1421, 403] width 100 height 33
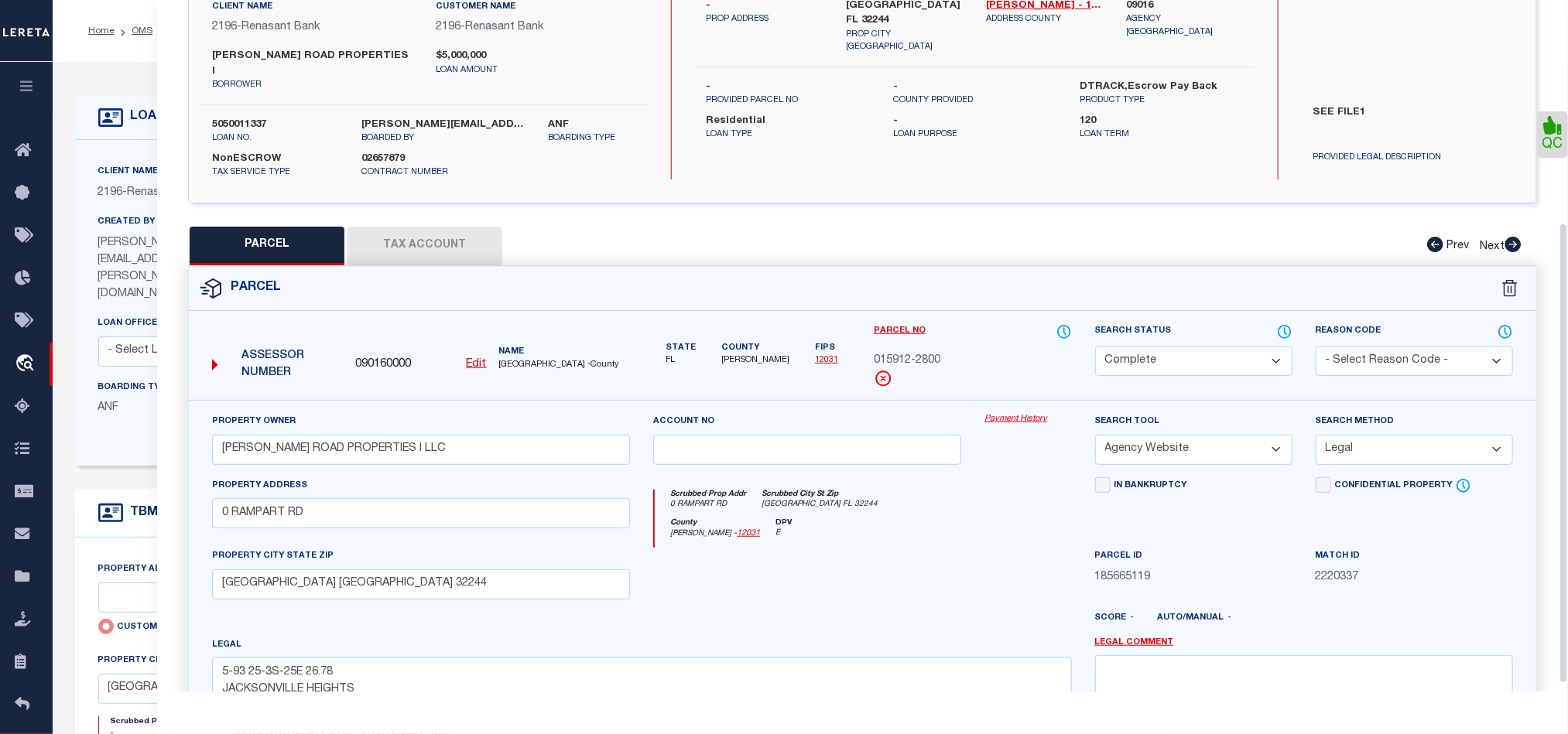
scroll to position [346, 0]
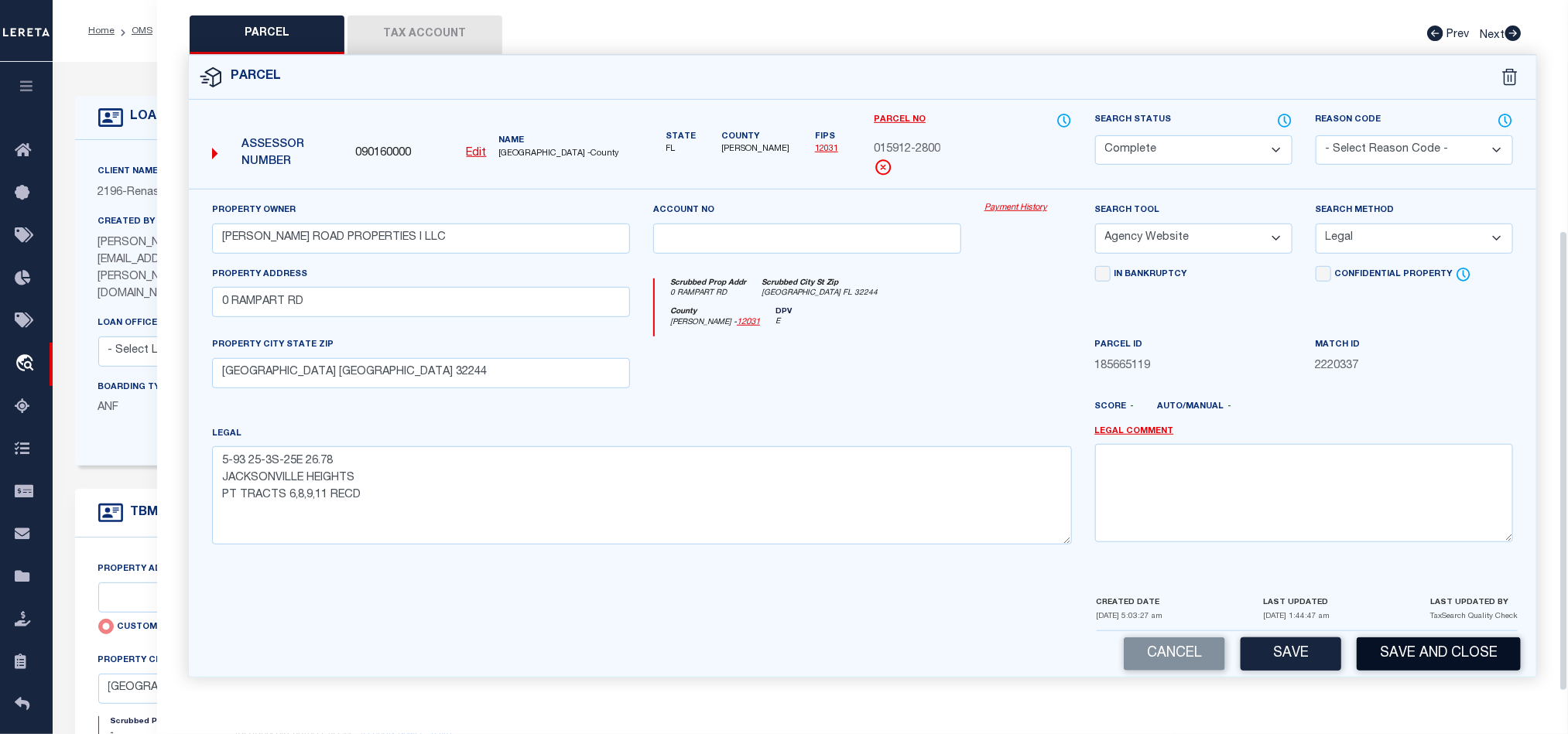
click at [1428, 641] on button "Save and Close" at bounding box center [1438, 654] width 164 height 33
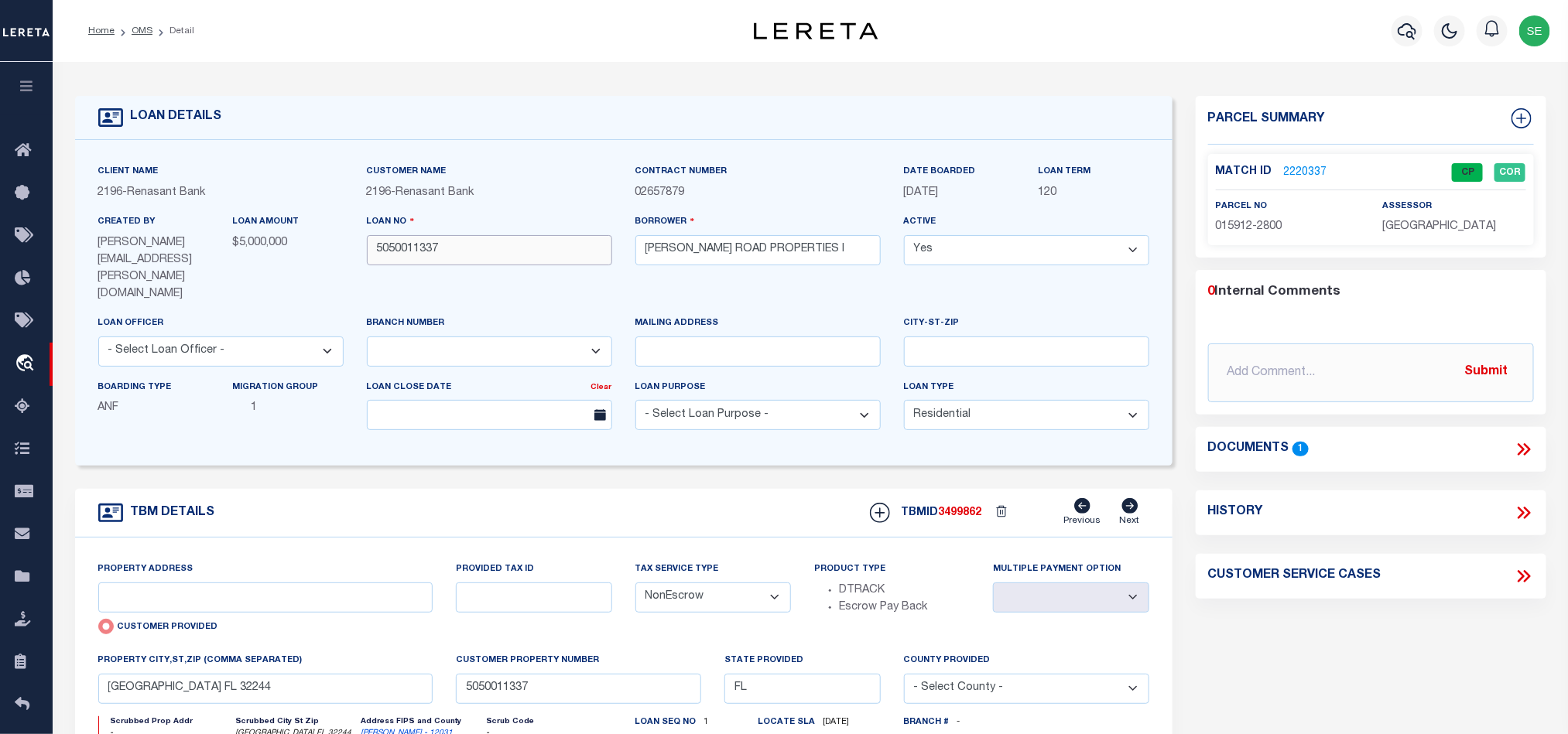
click at [507, 254] on input "5050011337" at bounding box center [489, 250] width 245 height 30
click at [956, 508] on span "3499862" at bounding box center [961, 513] width 43 height 11
click at [1414, 235] on p "[GEOGRAPHIC_DATA]" at bounding box center [1454, 227] width 143 height 17
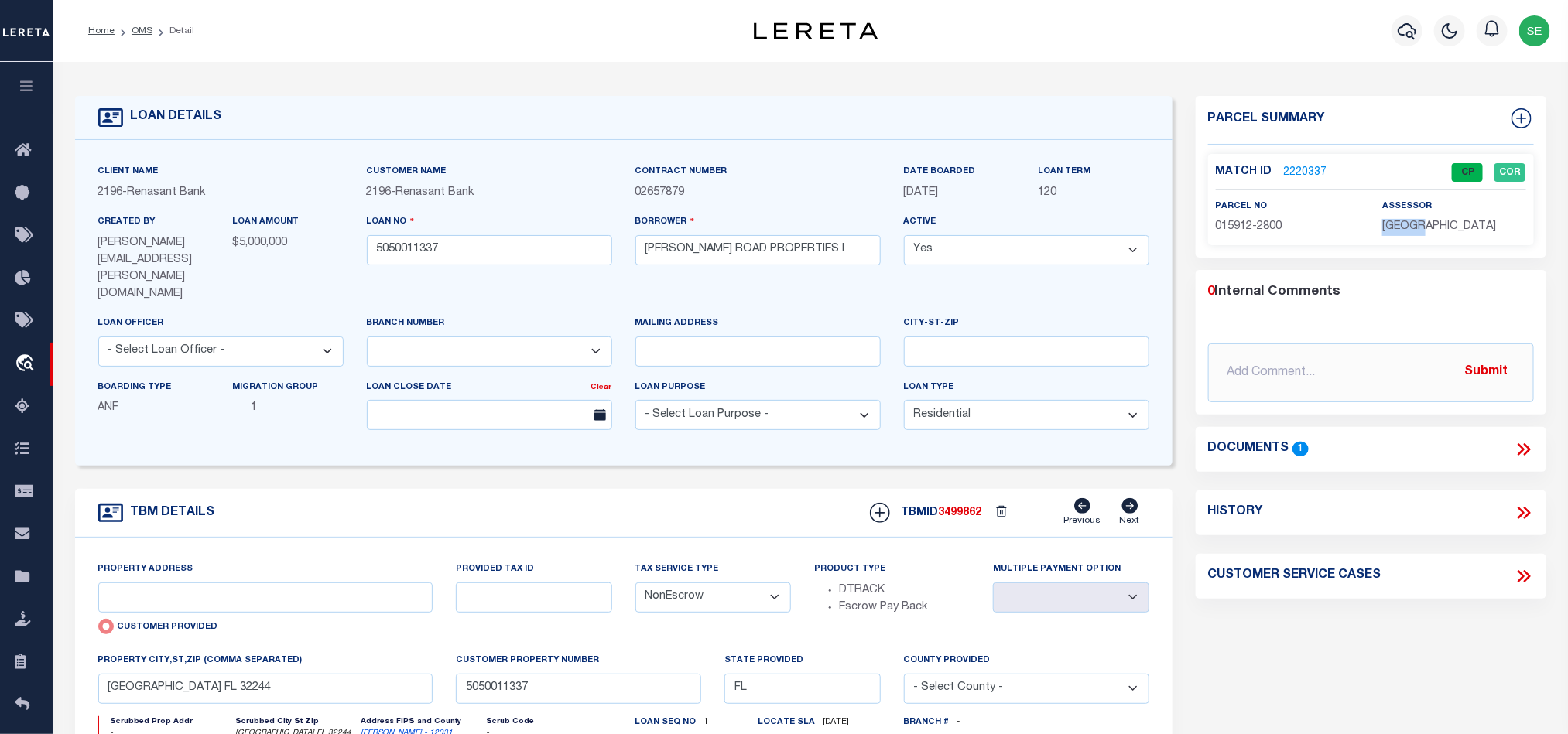
click at [1414, 235] on p "[GEOGRAPHIC_DATA]" at bounding box center [1454, 227] width 143 height 17
click at [1257, 230] on span "015912-2800" at bounding box center [1249, 226] width 66 height 11
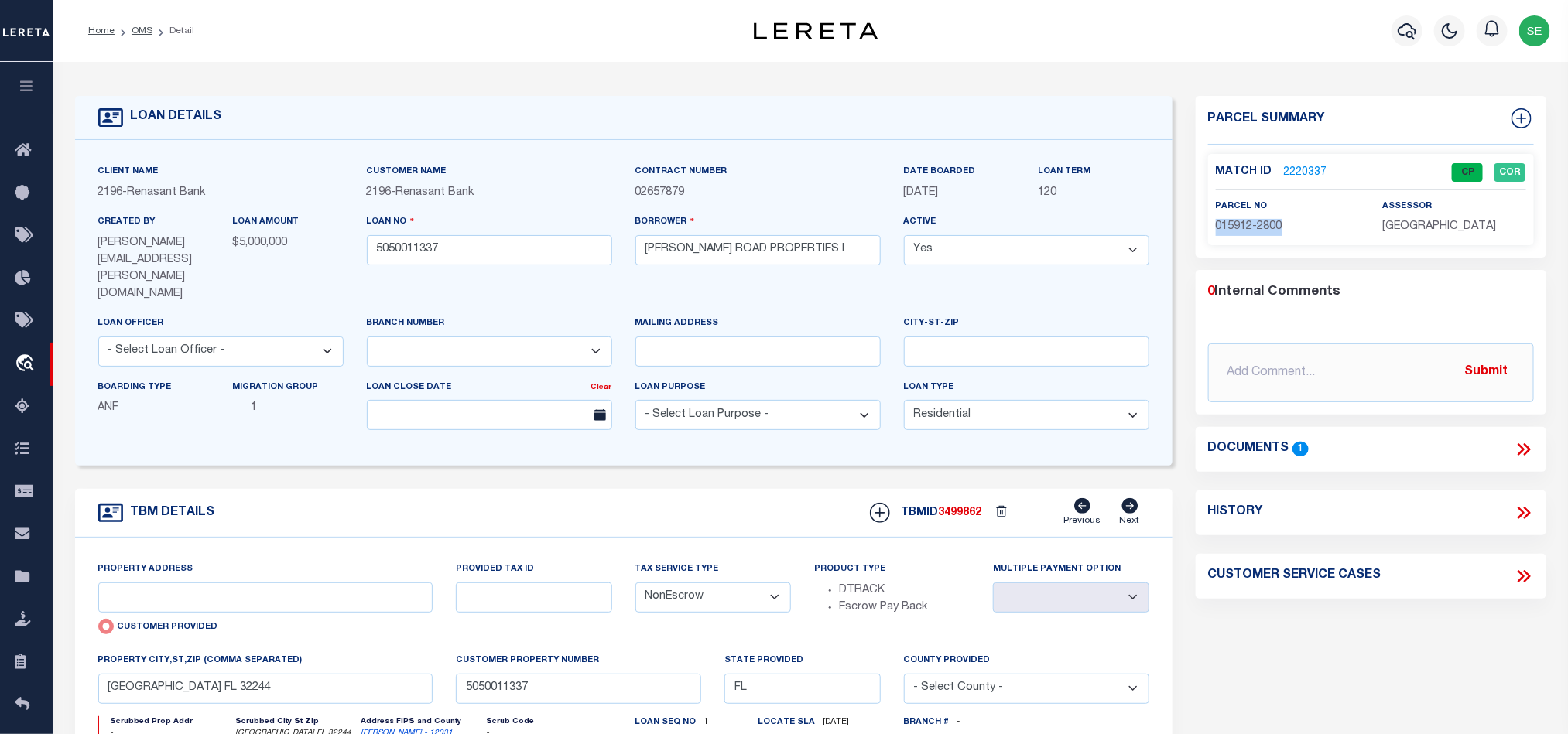
click at [681, 489] on div "TBM DETAILS TBMID 3499862 Previous Next" at bounding box center [623, 513] width 1098 height 49
drag, startPoint x: 140, startPoint y: 28, endPoint x: 386, endPoint y: 118, distance: 261.9
click at [140, 28] on link "OMS" at bounding box center [141, 30] width 21 height 9
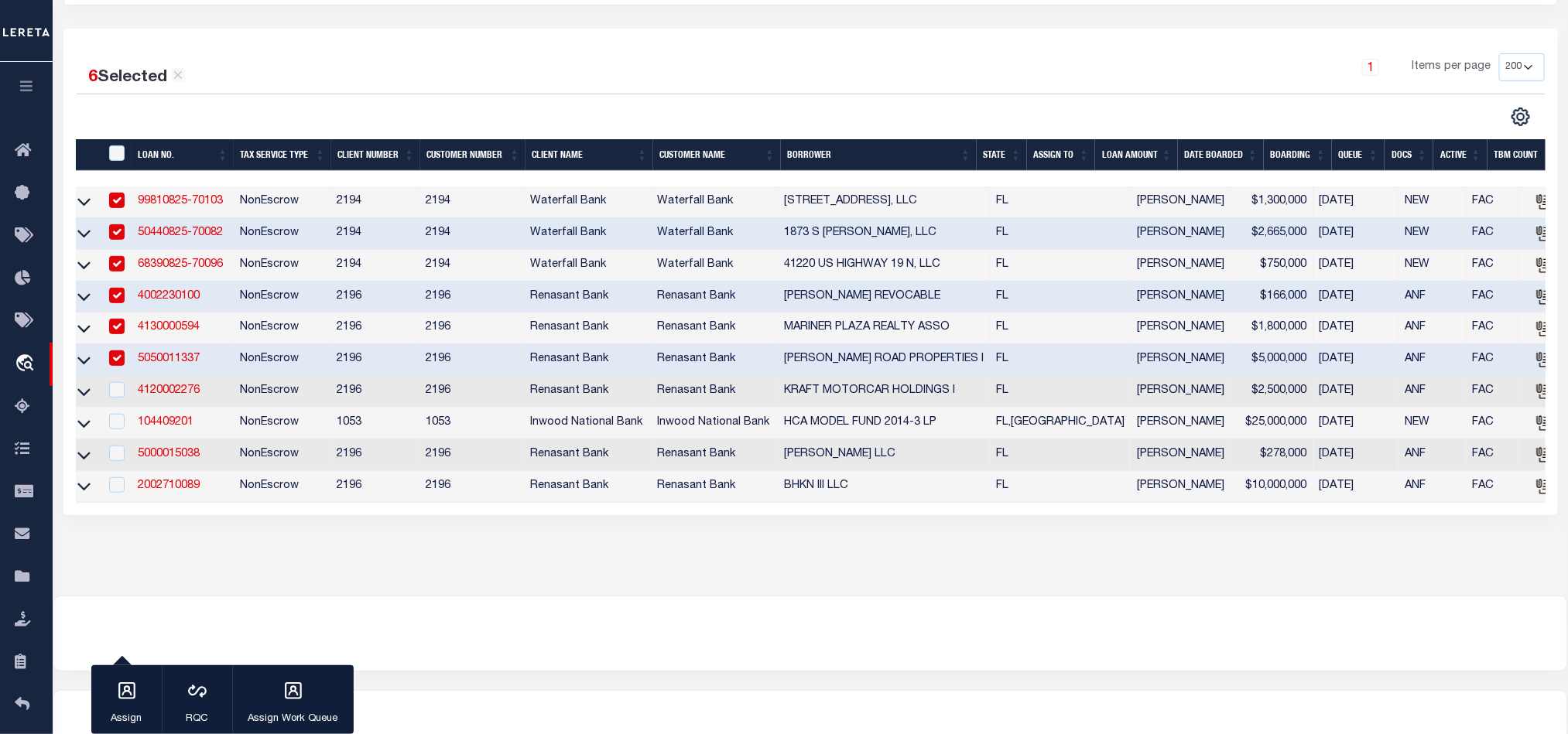
scroll to position [232, 0]
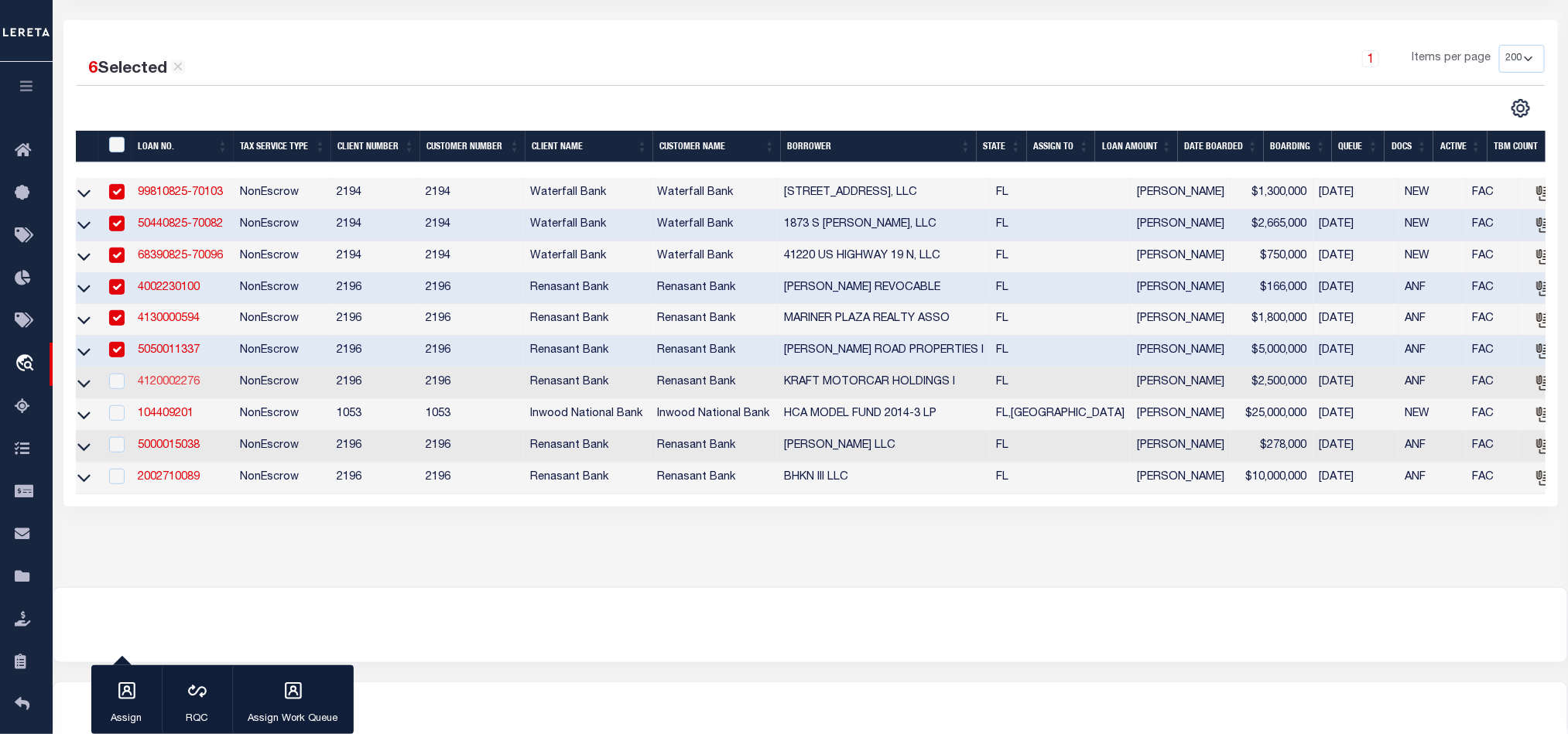
click at [172, 387] on link "4120002276" at bounding box center [168, 382] width 62 height 11
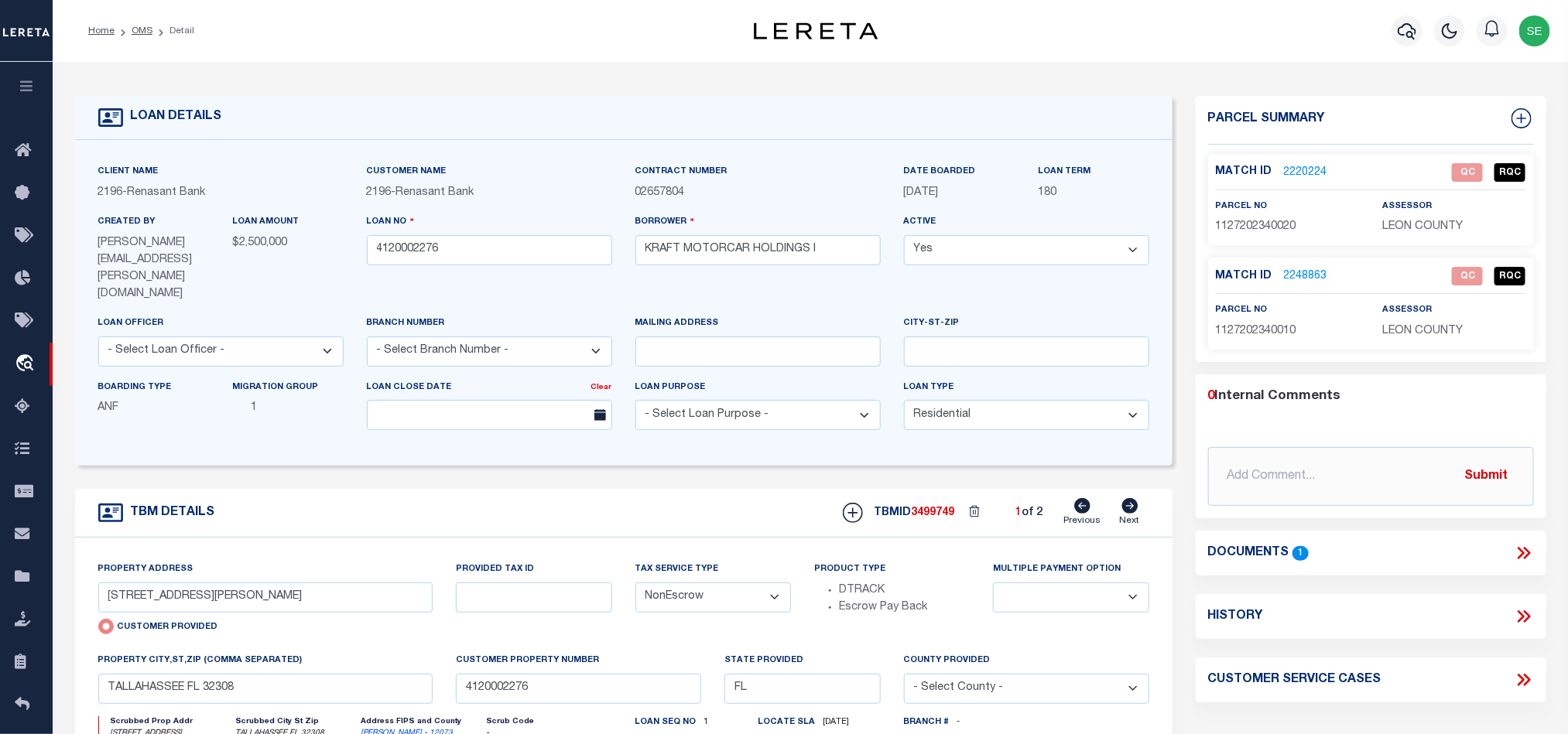
click at [1135, 498] on icon at bounding box center [1131, 505] width 16 height 15
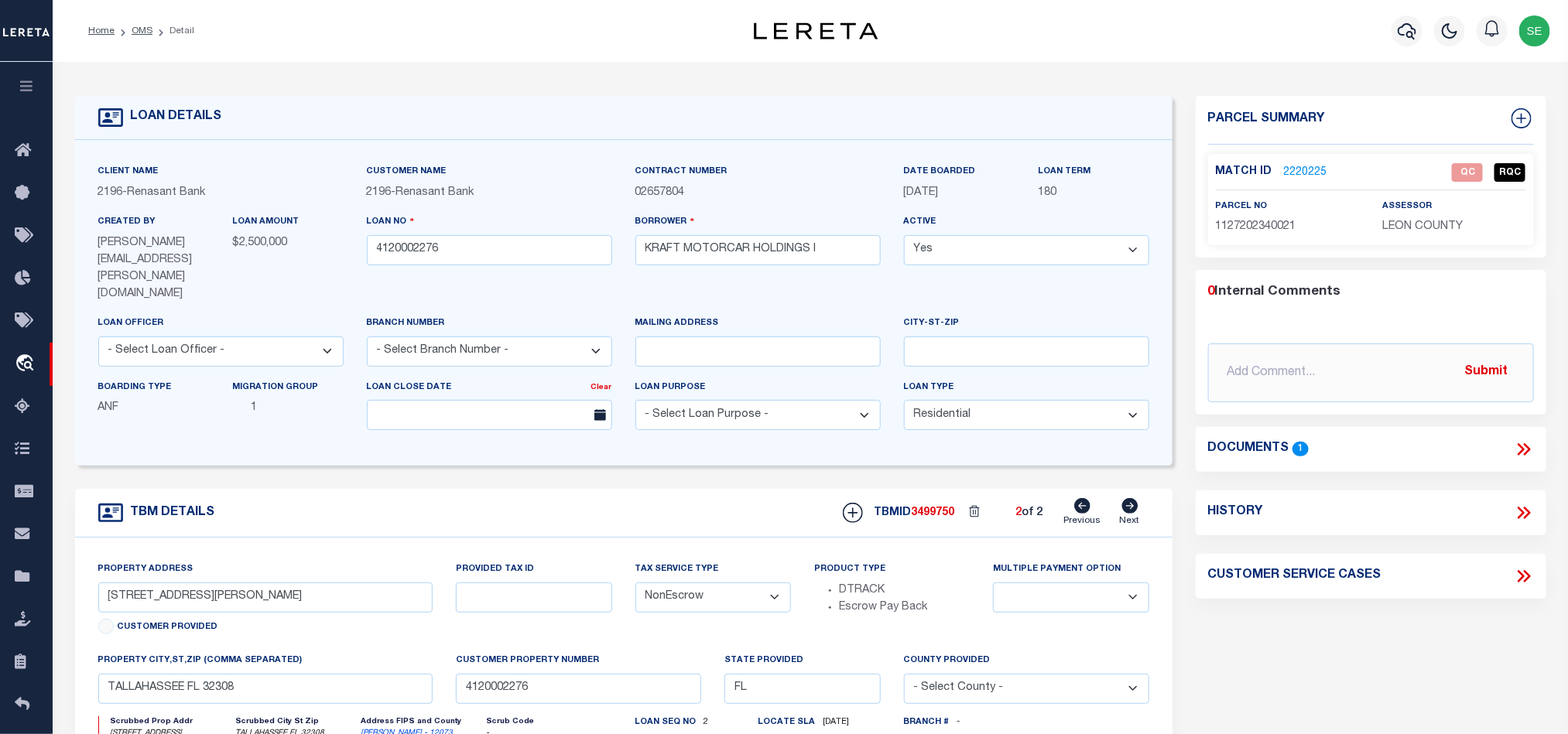
click at [1078, 498] on icon at bounding box center [1083, 505] width 16 height 15
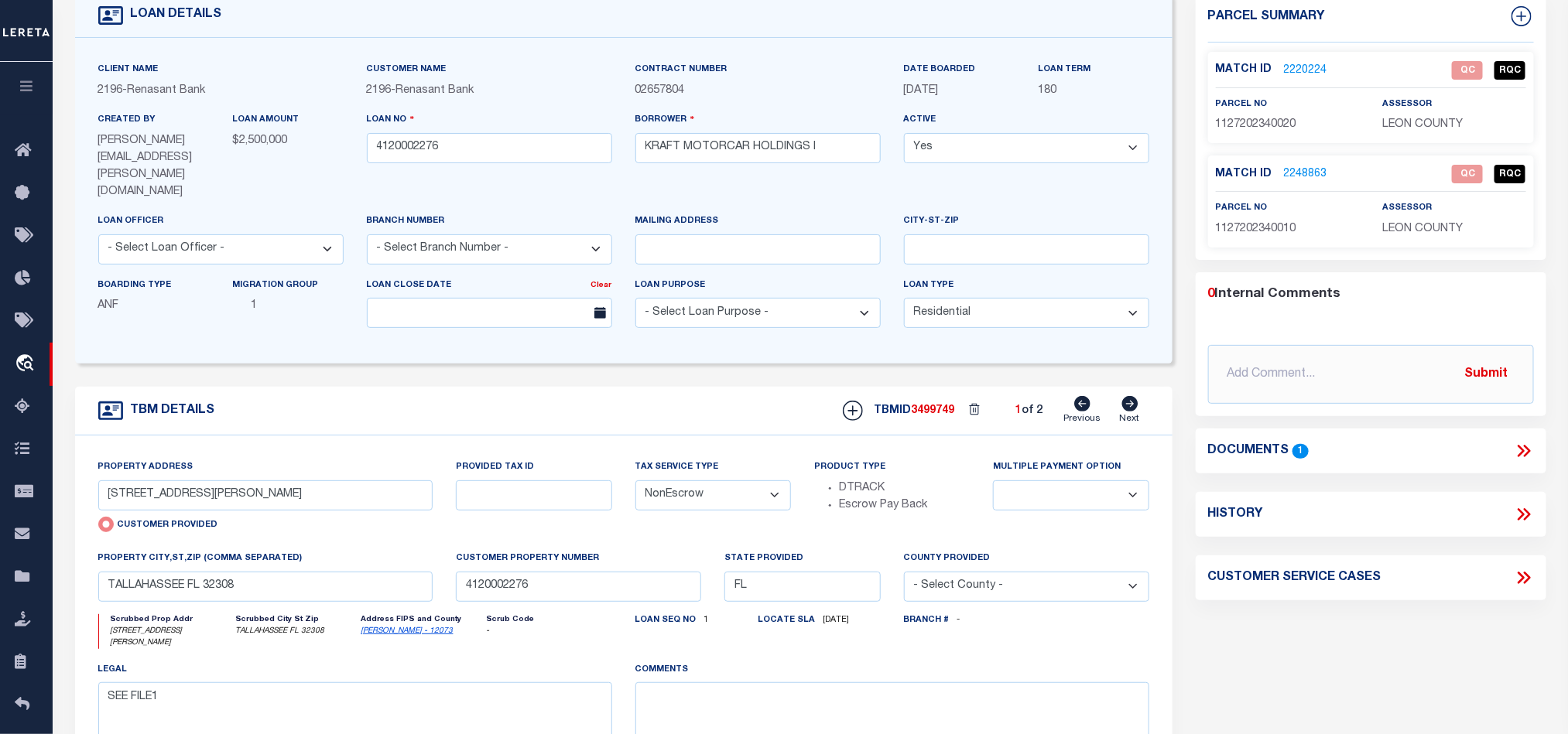
scroll to position [116, 0]
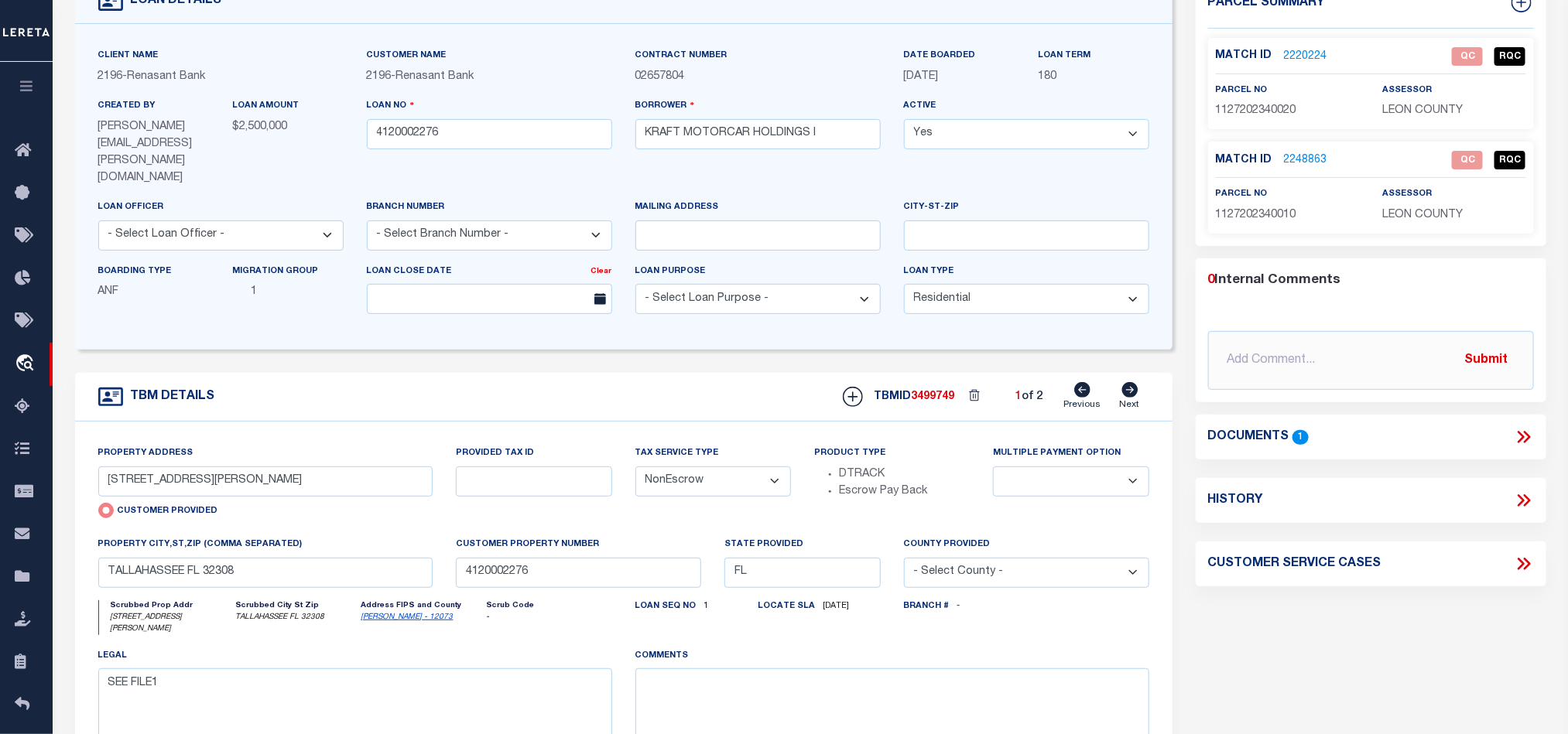
click at [1301, 55] on link "2220224" at bounding box center [1305, 57] width 43 height 16
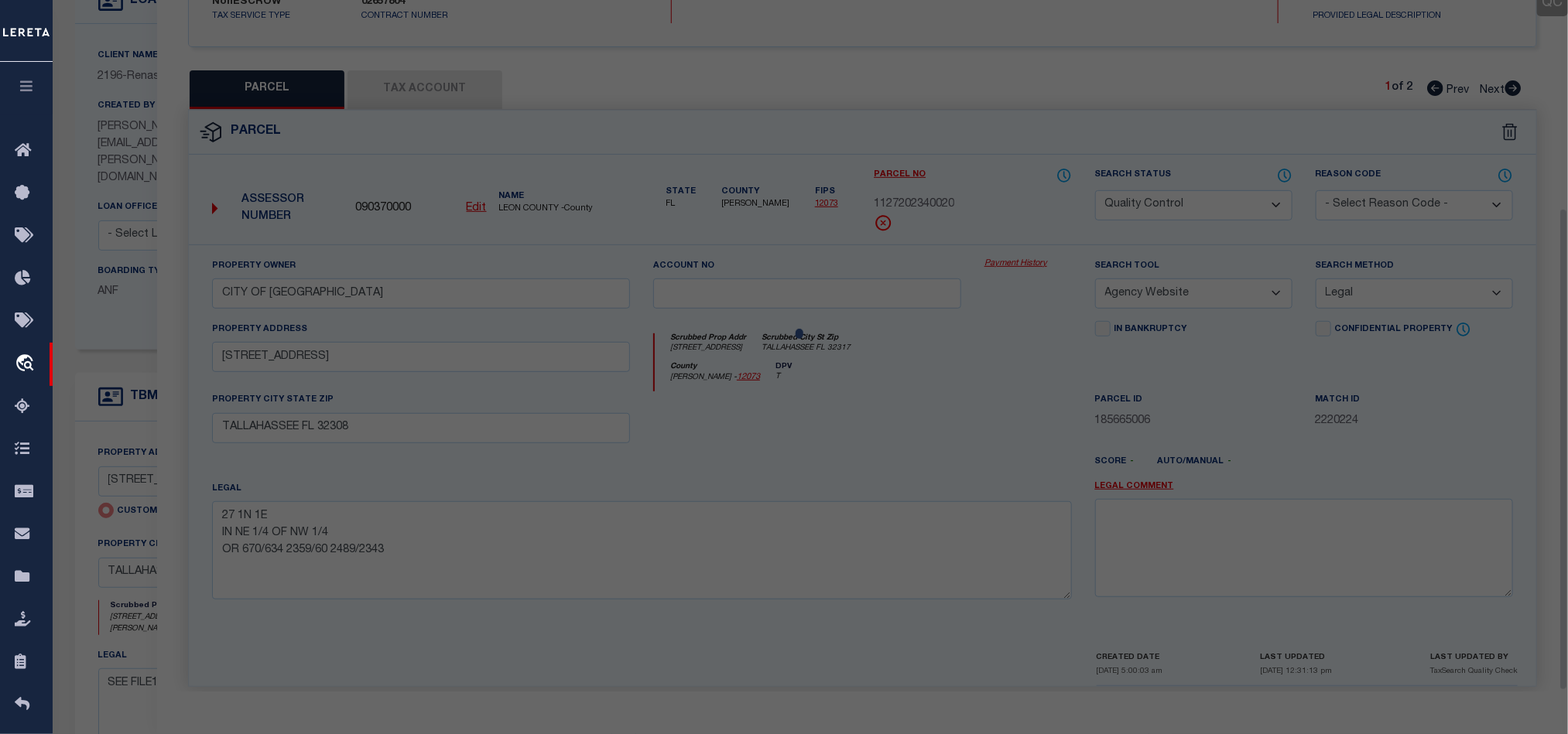
scroll to position [300, 0]
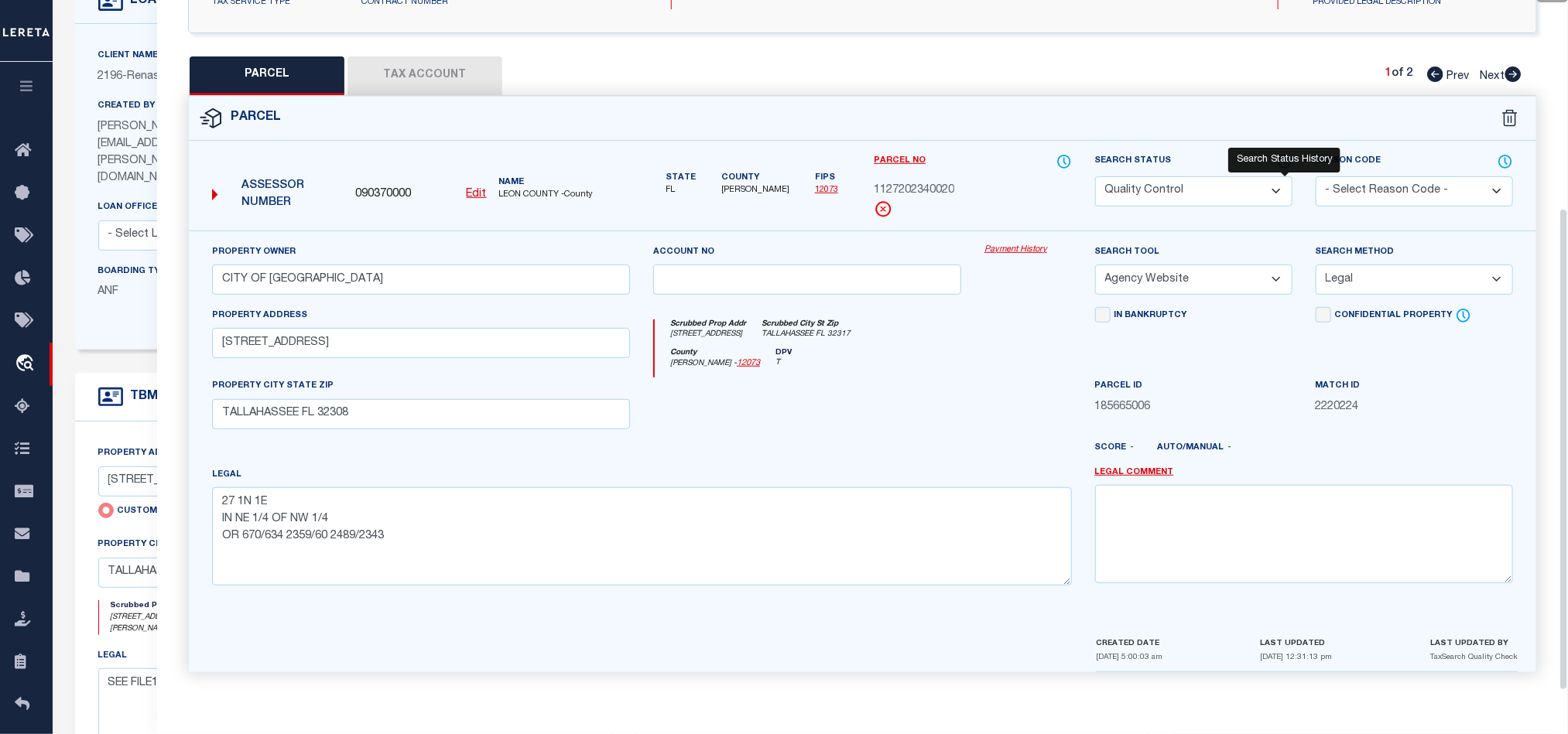
click at [1286, 153] on icon at bounding box center [1284, 161] width 15 height 17
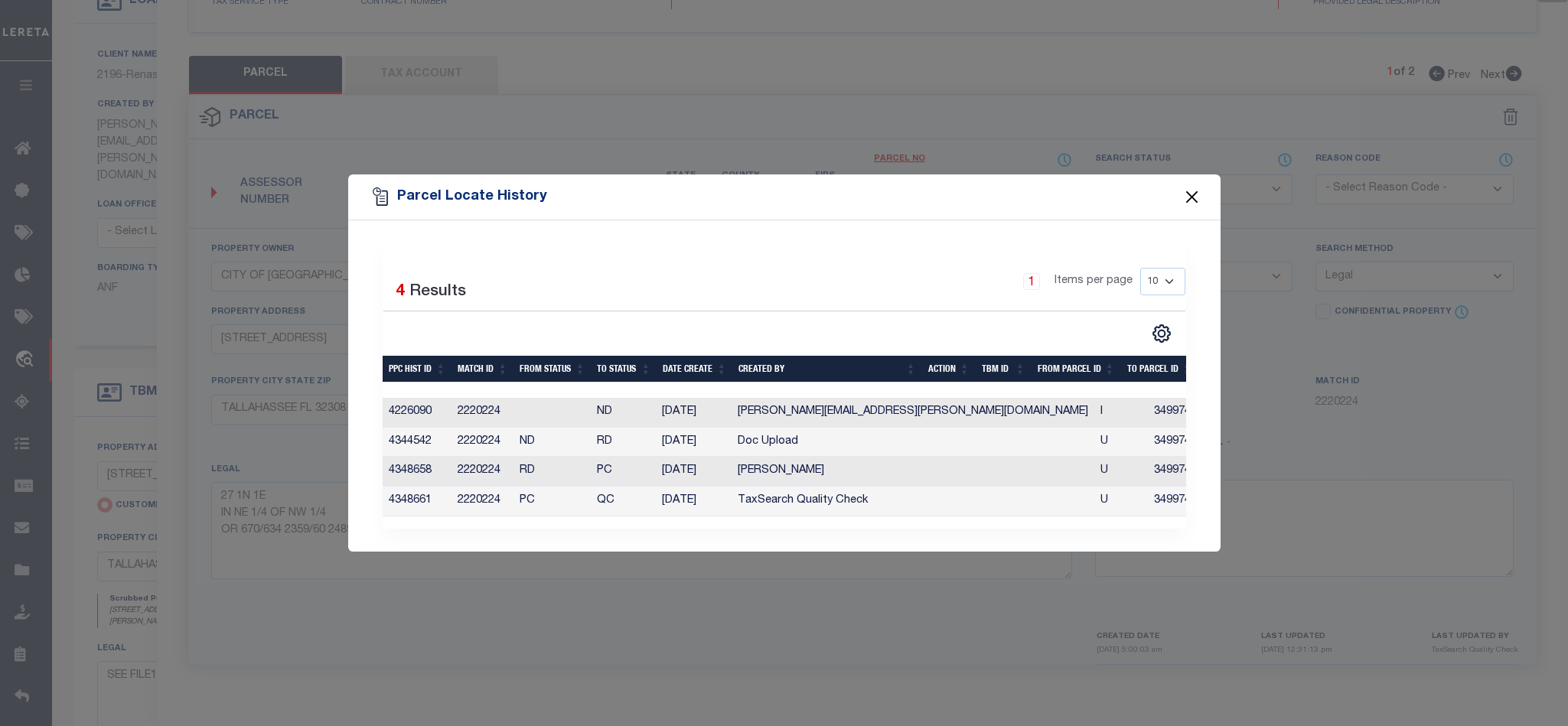
click at [1184, 190] on button "Close" at bounding box center [1191, 197] width 19 height 19
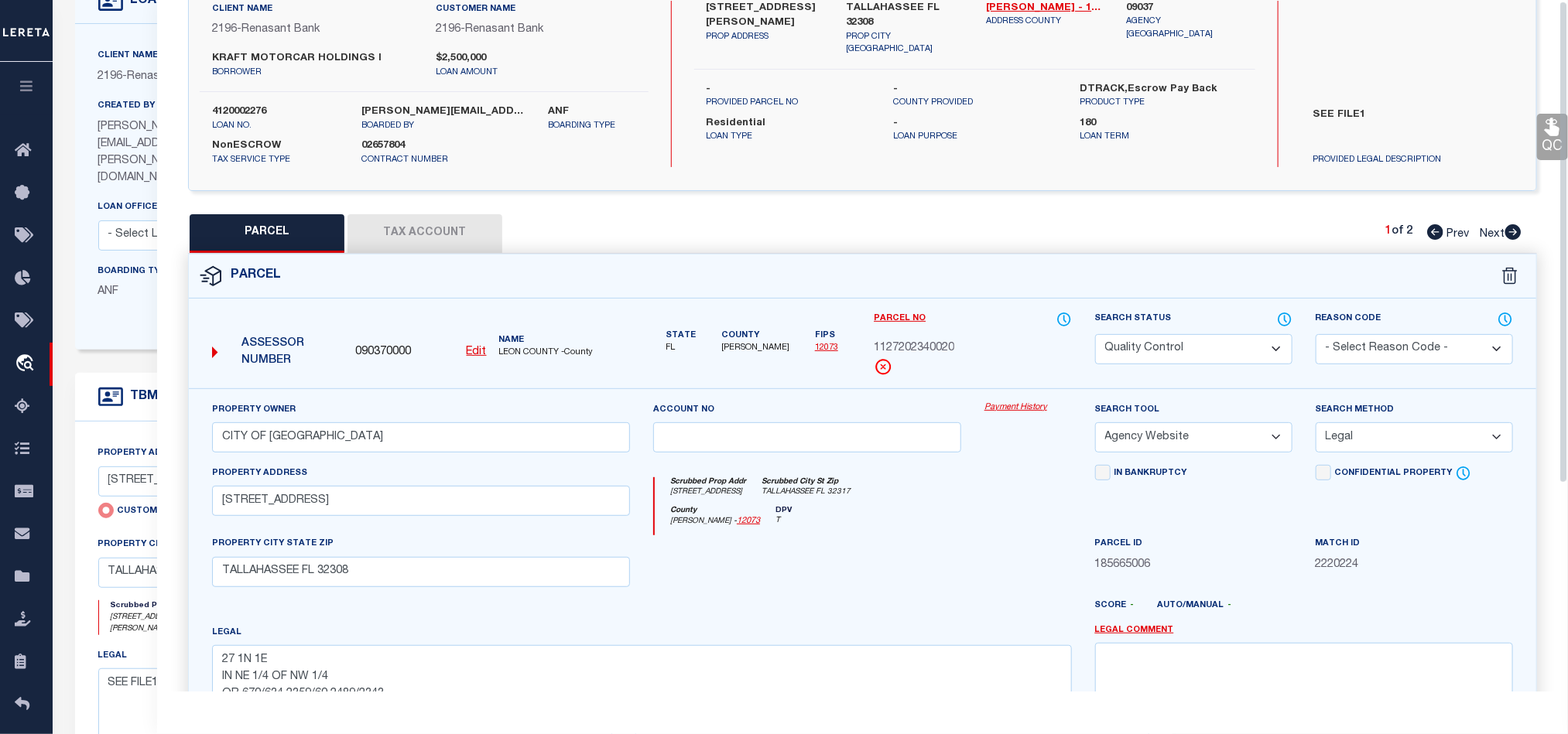
scroll to position [0, 0]
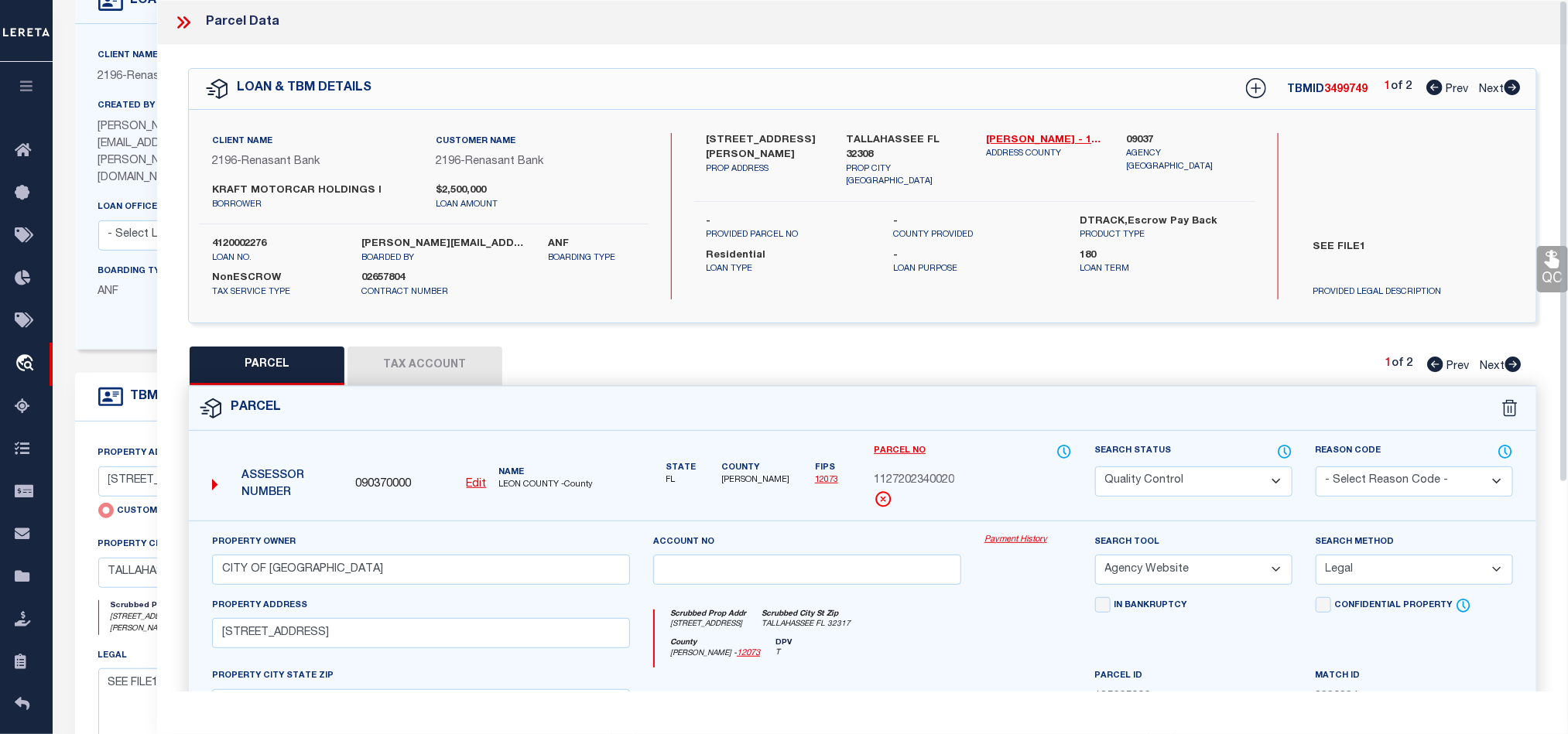
click at [170, 30] on div "Parcel Data" at bounding box center [862, 22] width 1411 height 45
click at [191, 21] on icon at bounding box center [183, 22] width 20 height 20
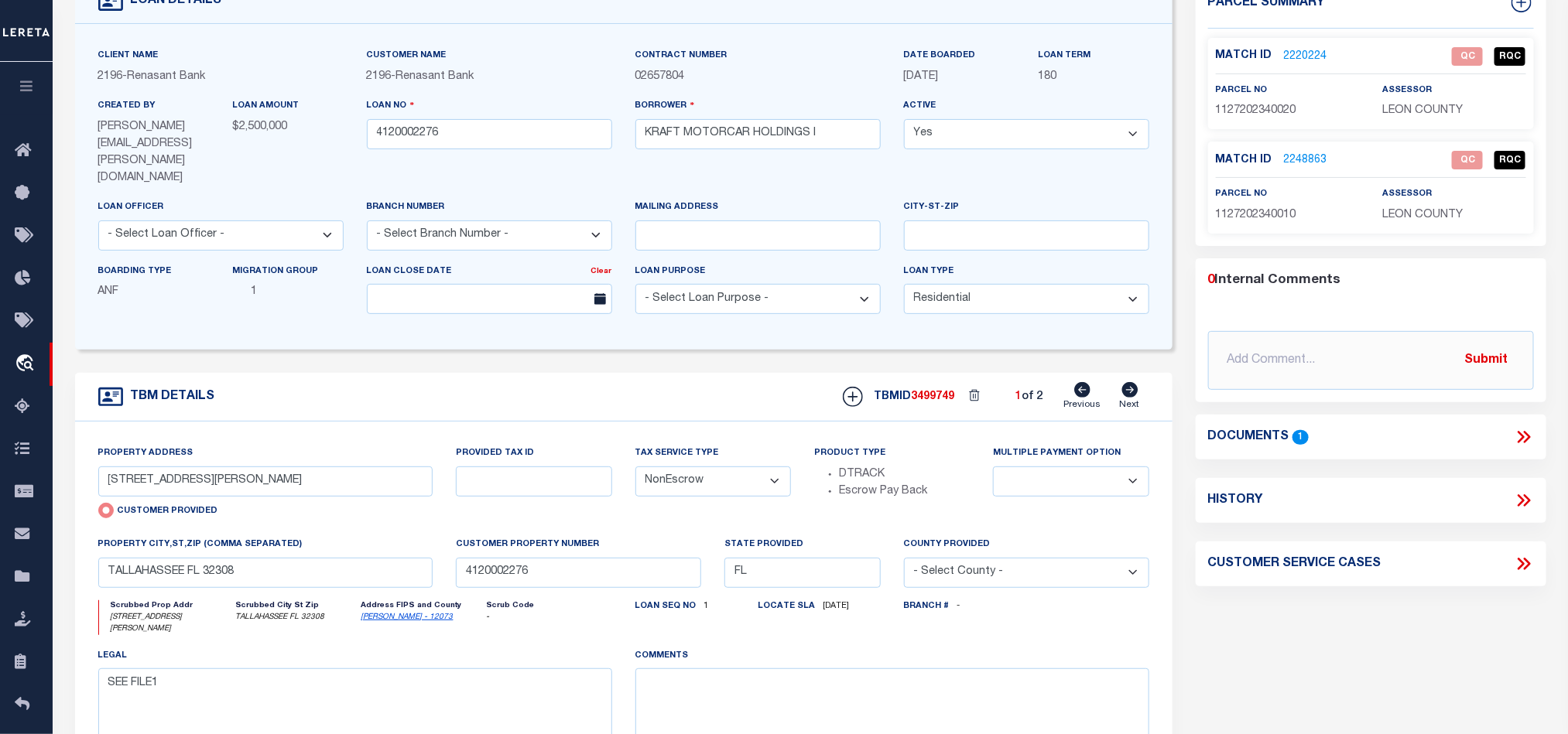
click at [1525, 437] on icon at bounding box center [1523, 437] width 20 height 20
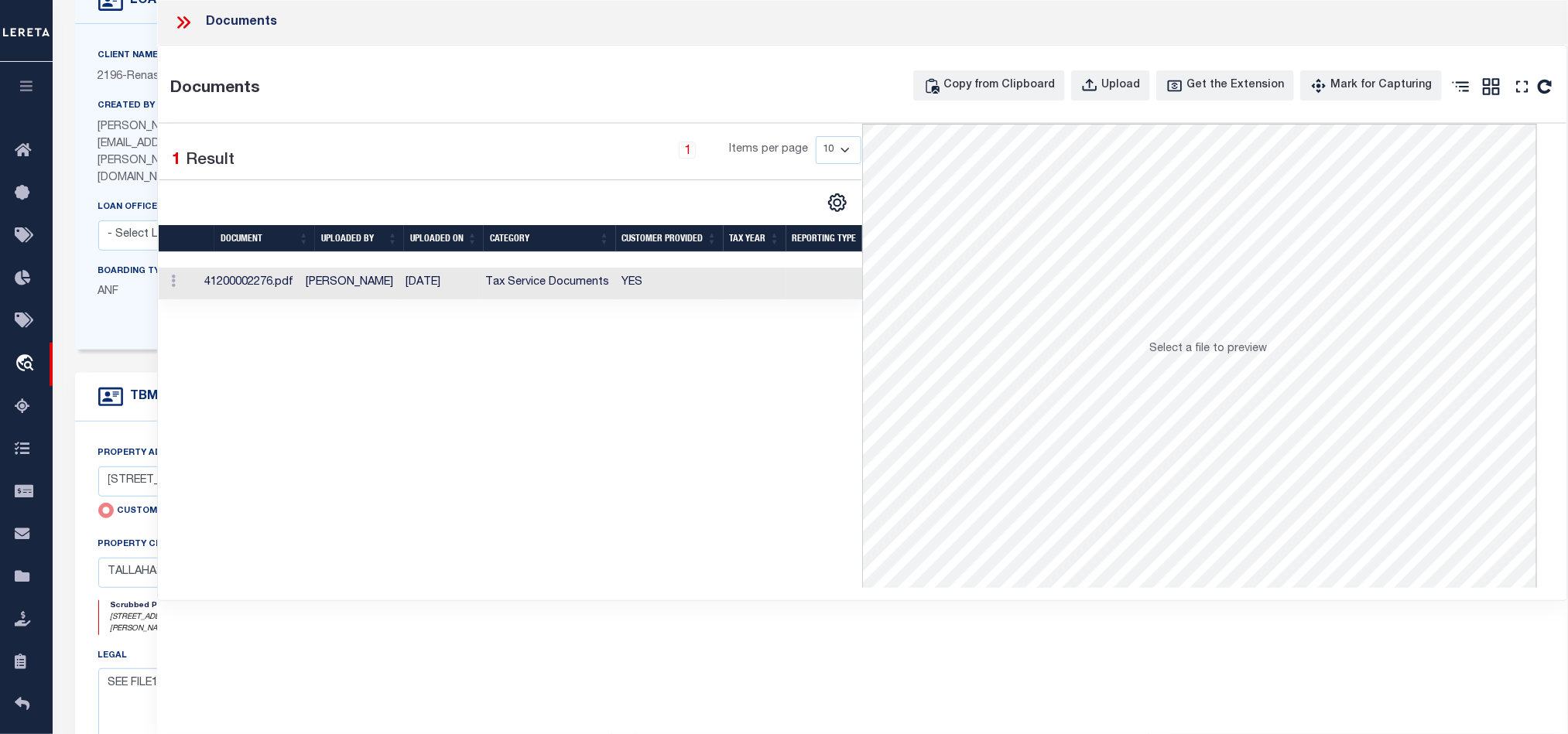
click at [690, 283] on td "YES" at bounding box center [670, 283] width 107 height 31
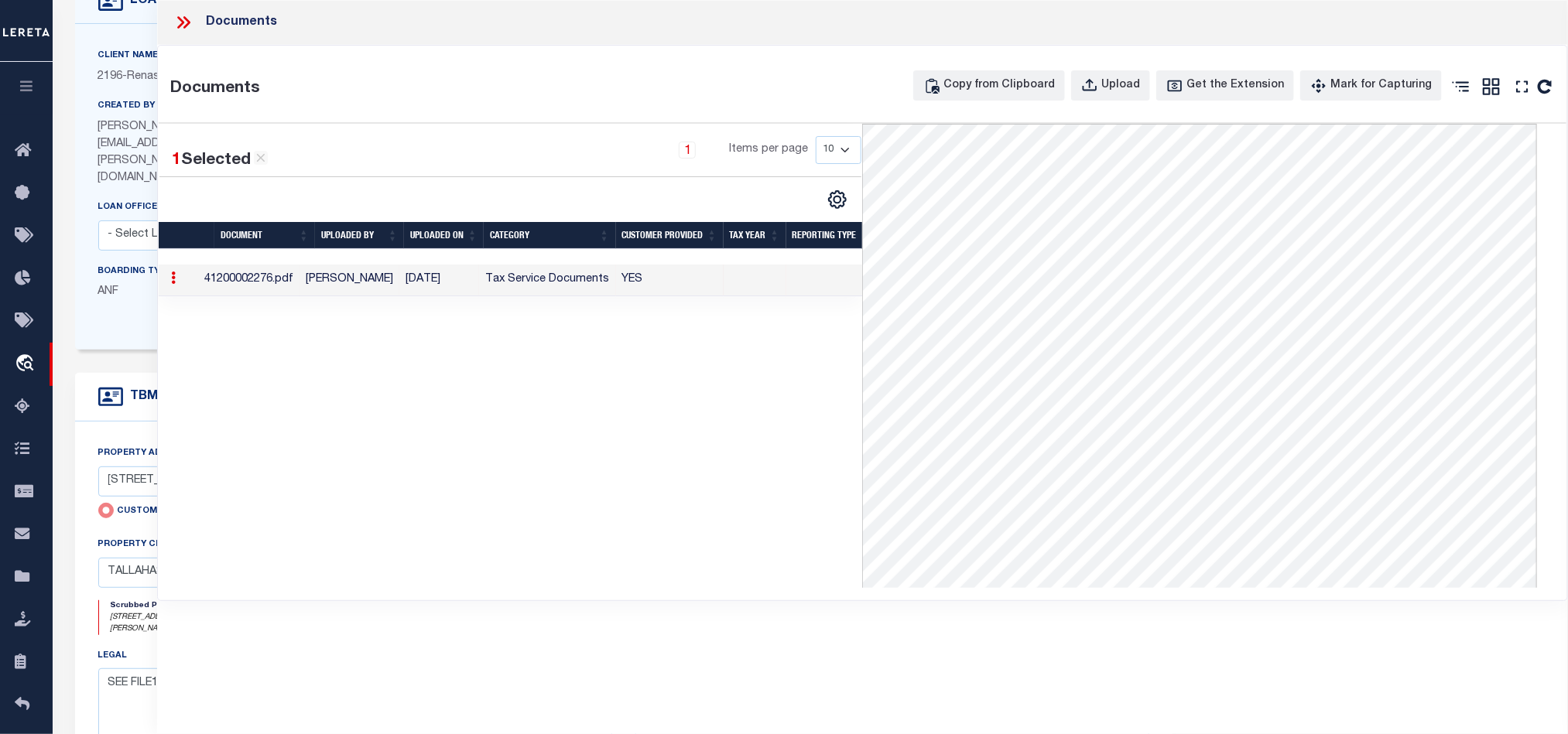
drag, startPoint x: 186, startPoint y: 19, endPoint x: 307, endPoint y: 71, distance: 131.7
click at [186, 19] on icon at bounding box center [187, 22] width 7 height 13
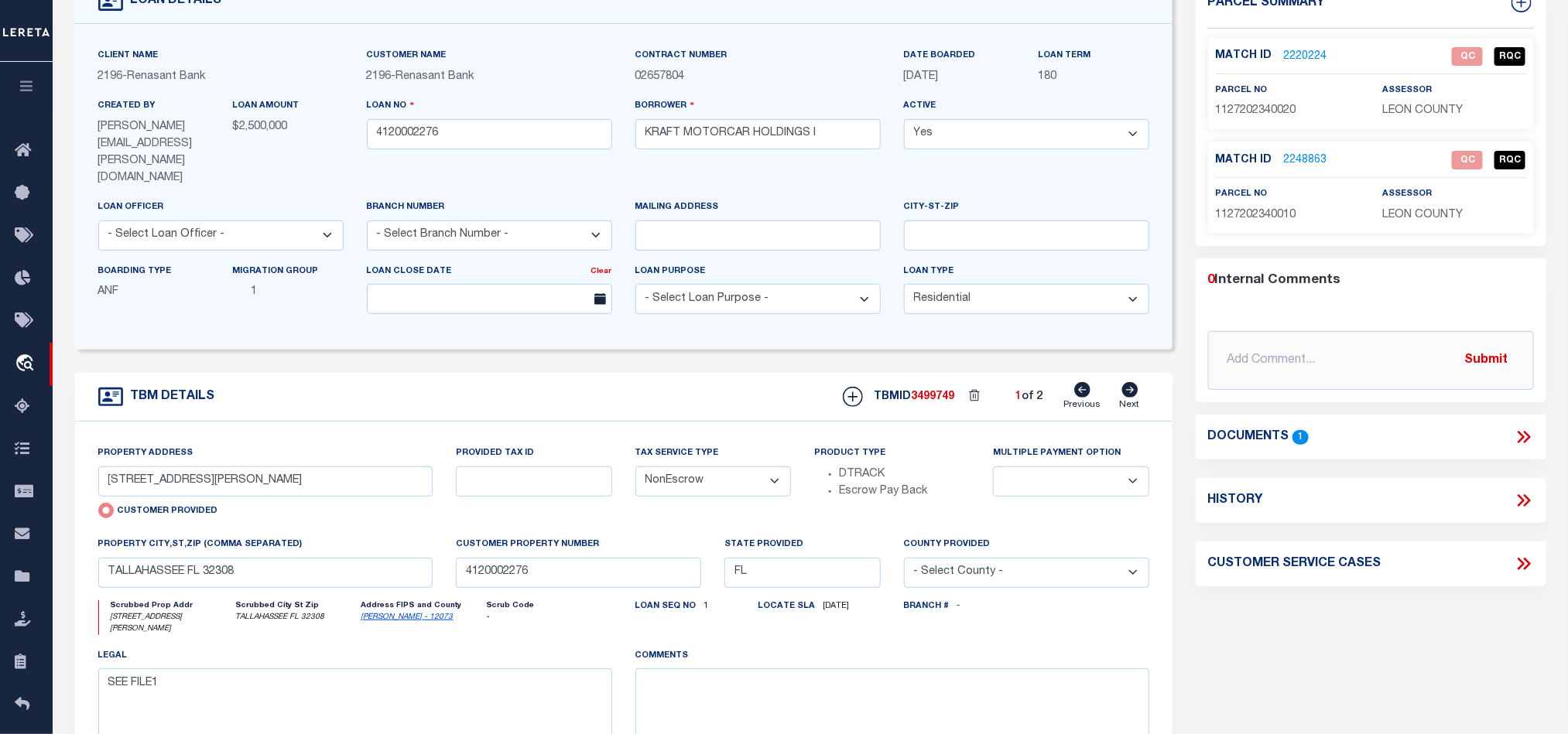
click at [576, 376] on div "TBM DETAILS TBMID 3499749 1 of 2 Next" at bounding box center [623, 397] width 1098 height 49
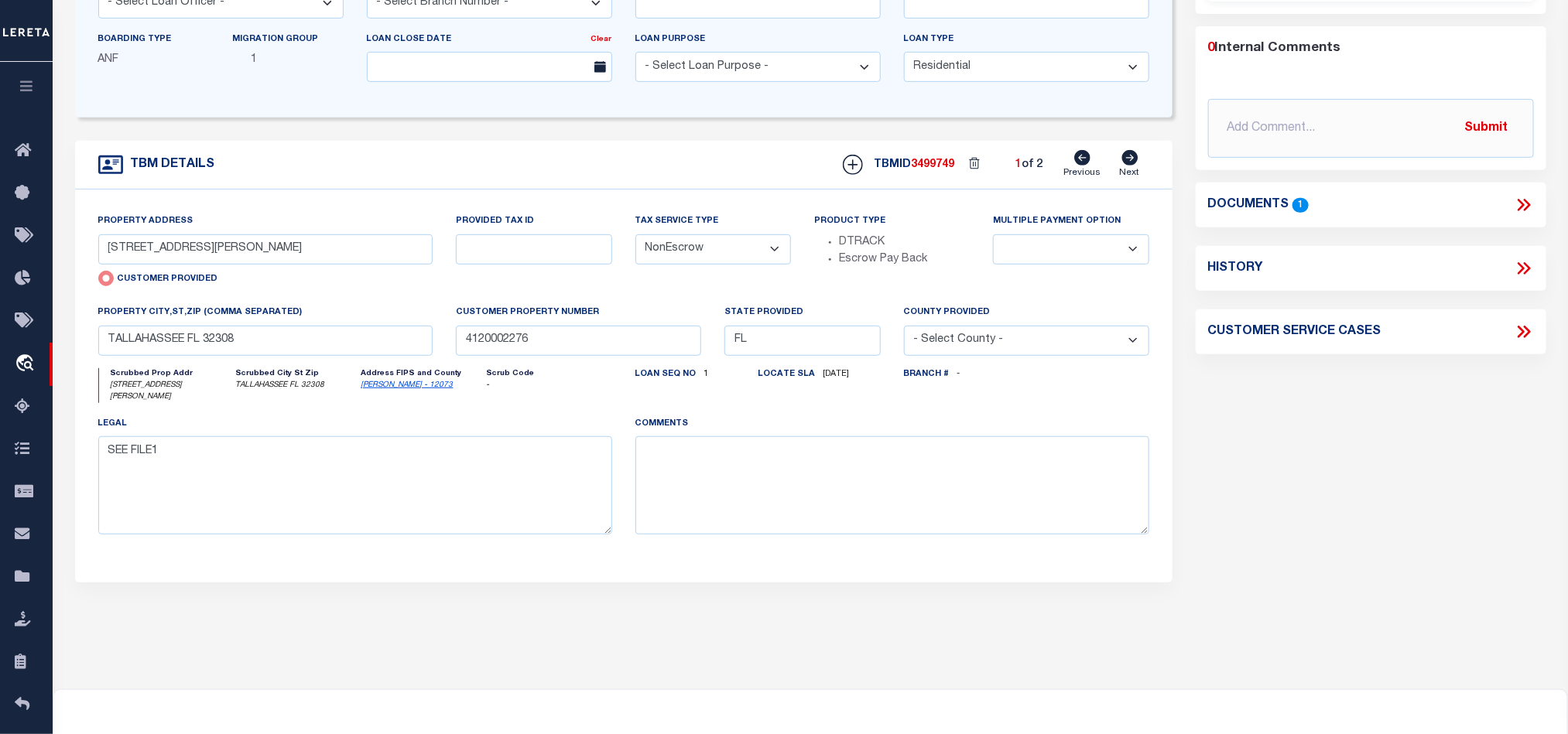
scroll to position [232, 0]
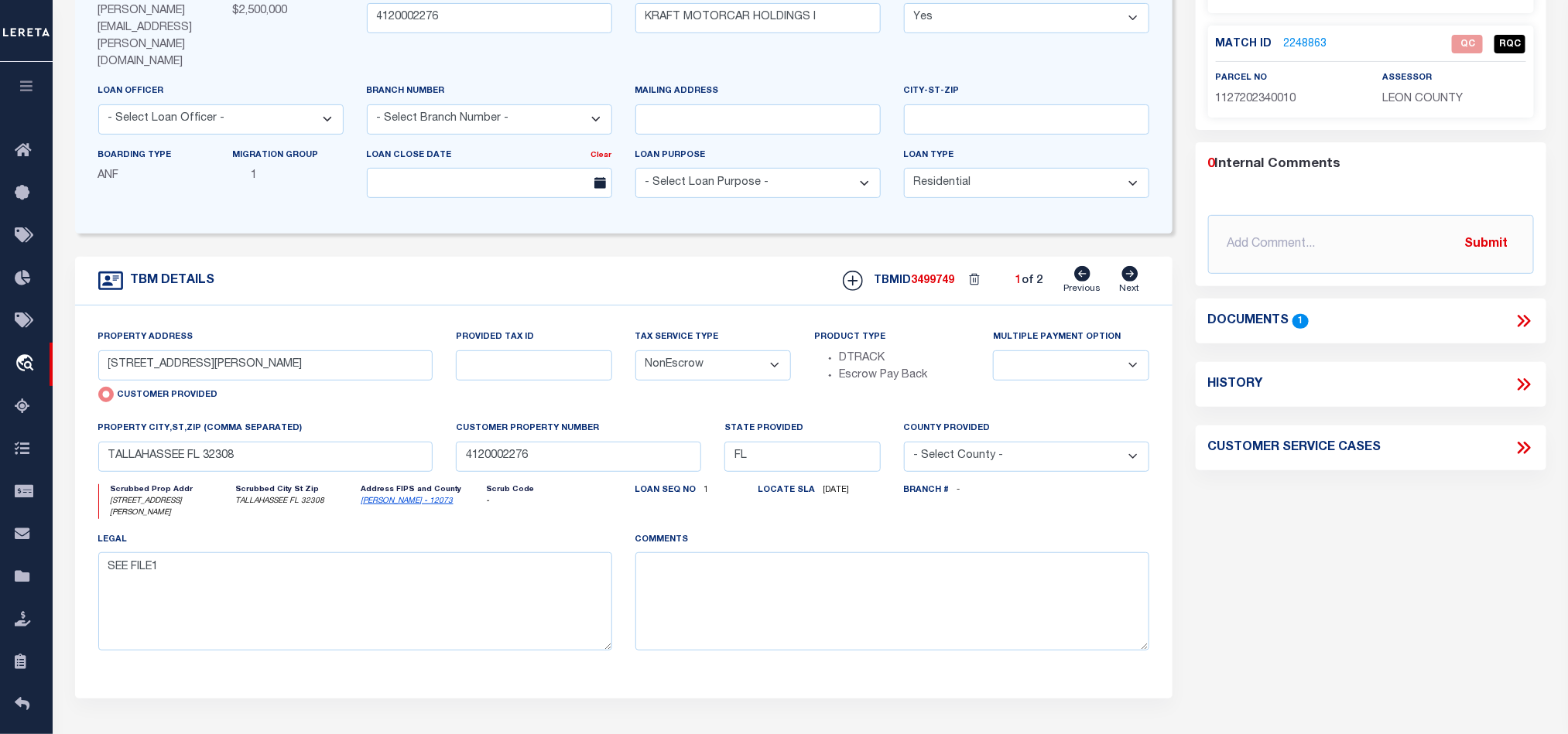
click at [640, 257] on div "TBM DETAILS TBMID 3499749 1 of 2 Next" at bounding box center [623, 281] width 1098 height 49
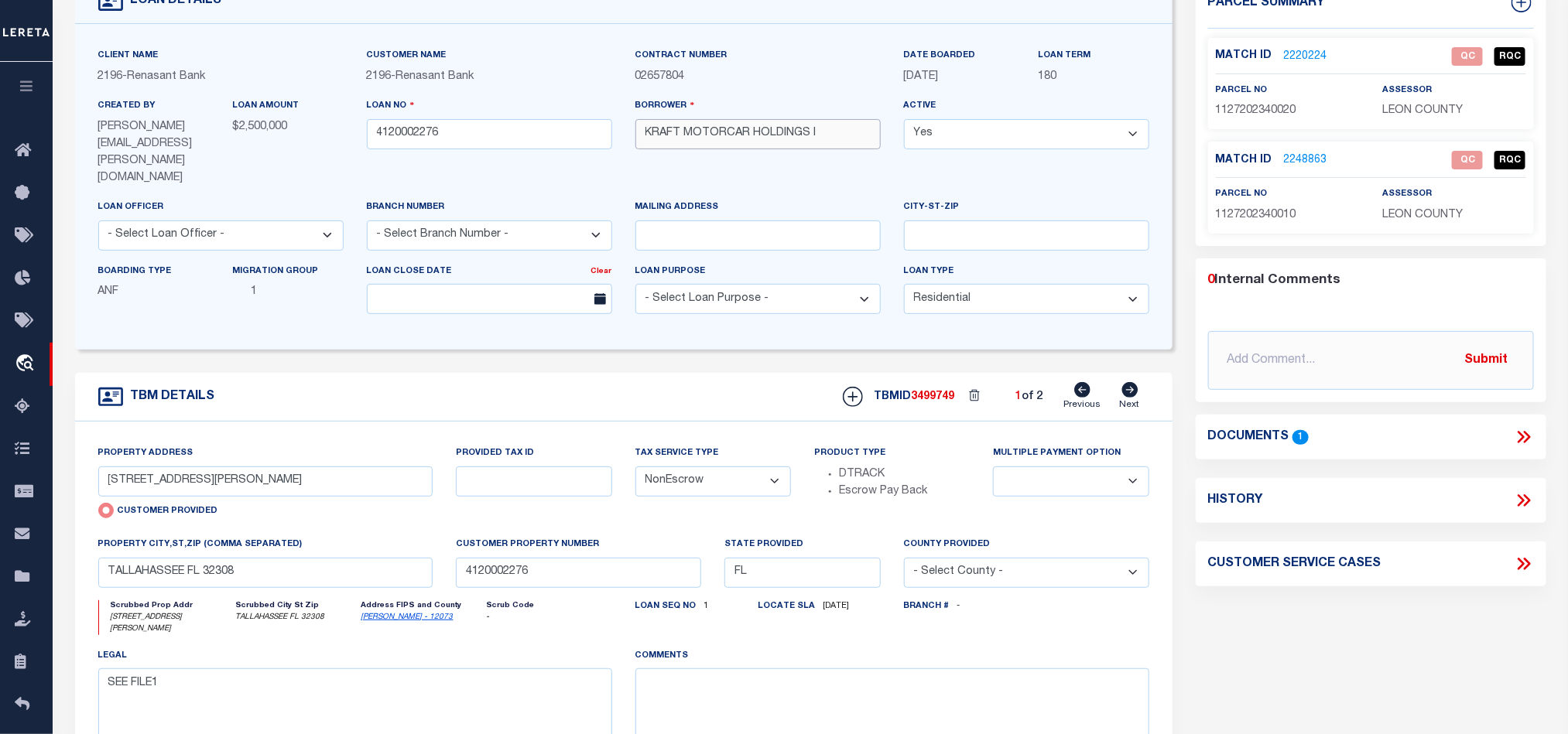
drag, startPoint x: 640, startPoint y: 135, endPoint x: 748, endPoint y: 131, distance: 108.1
click at [748, 131] on input "KRAFT MOTORCAR HOLDINGS I" at bounding box center [758, 134] width 245 height 30
click at [1299, 51] on link "2220224" at bounding box center [1305, 57] width 43 height 16
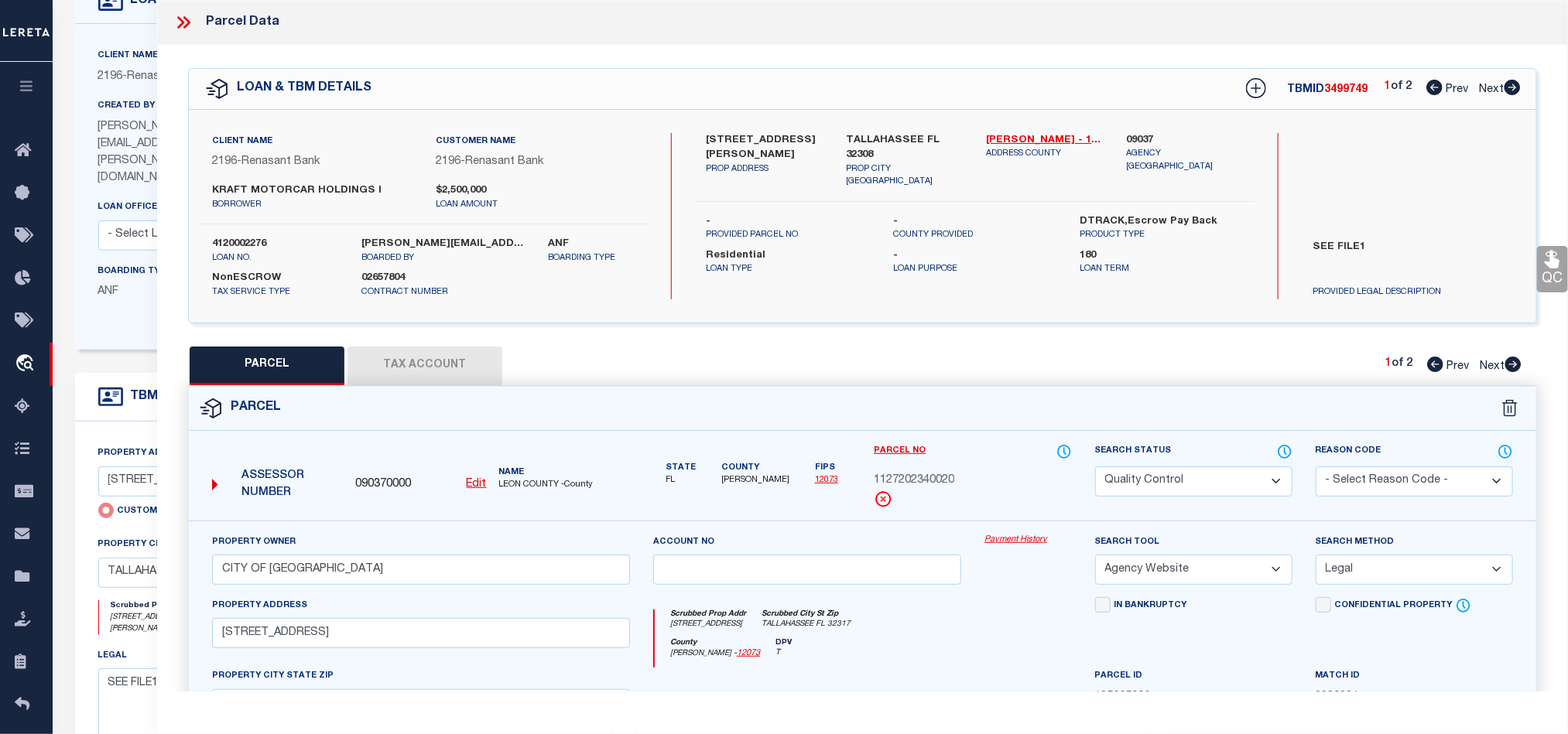
click at [1513, 367] on icon at bounding box center [1513, 364] width 16 height 15
click at [186, 17] on icon at bounding box center [183, 22] width 20 height 20
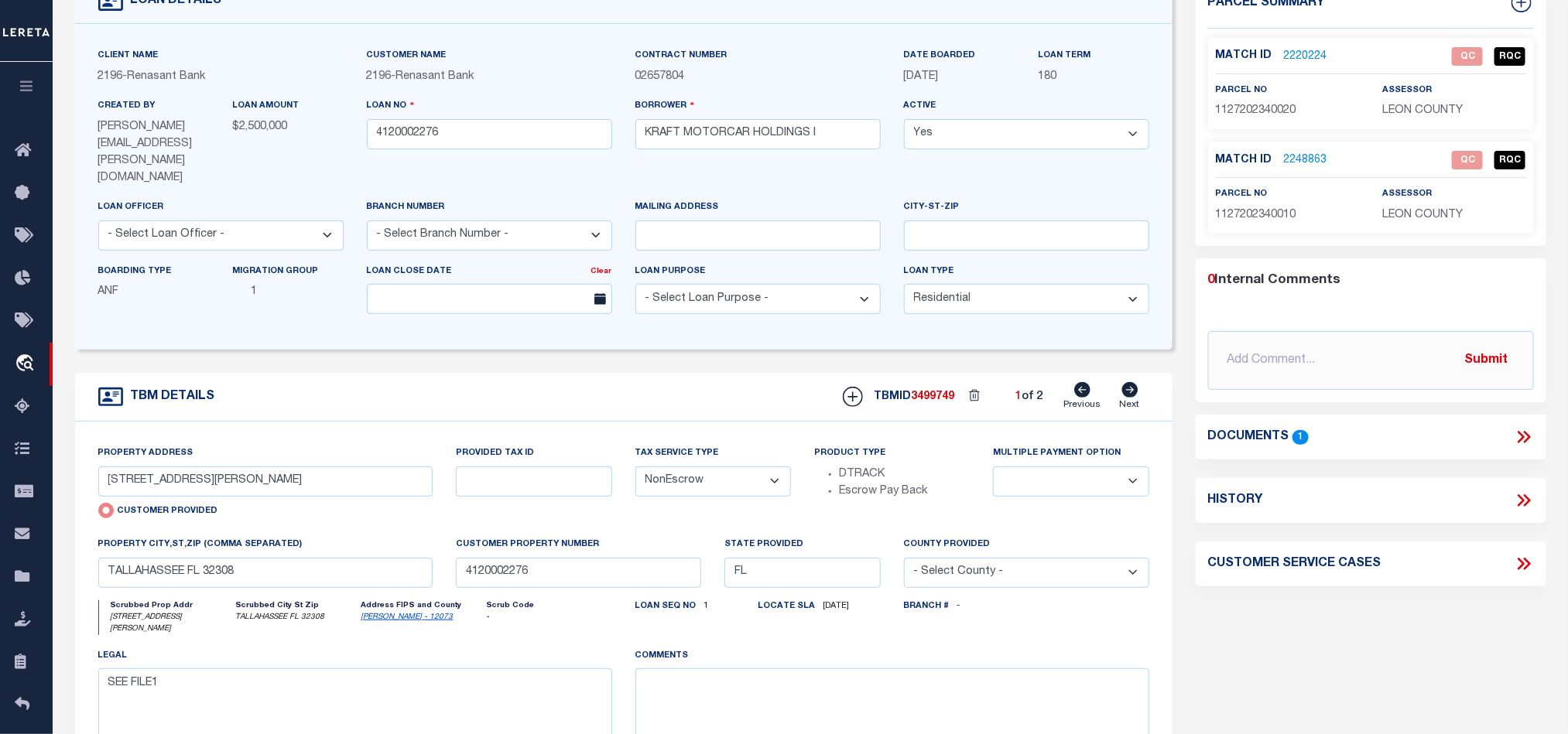
click at [1271, 100] on div "parcel no 1127202340020" at bounding box center [1287, 101] width 143 height 38
click at [1266, 118] on p "1127202340020" at bounding box center [1287, 111] width 143 height 17
click at [1131, 382] on icon at bounding box center [1131, 389] width 16 height 15
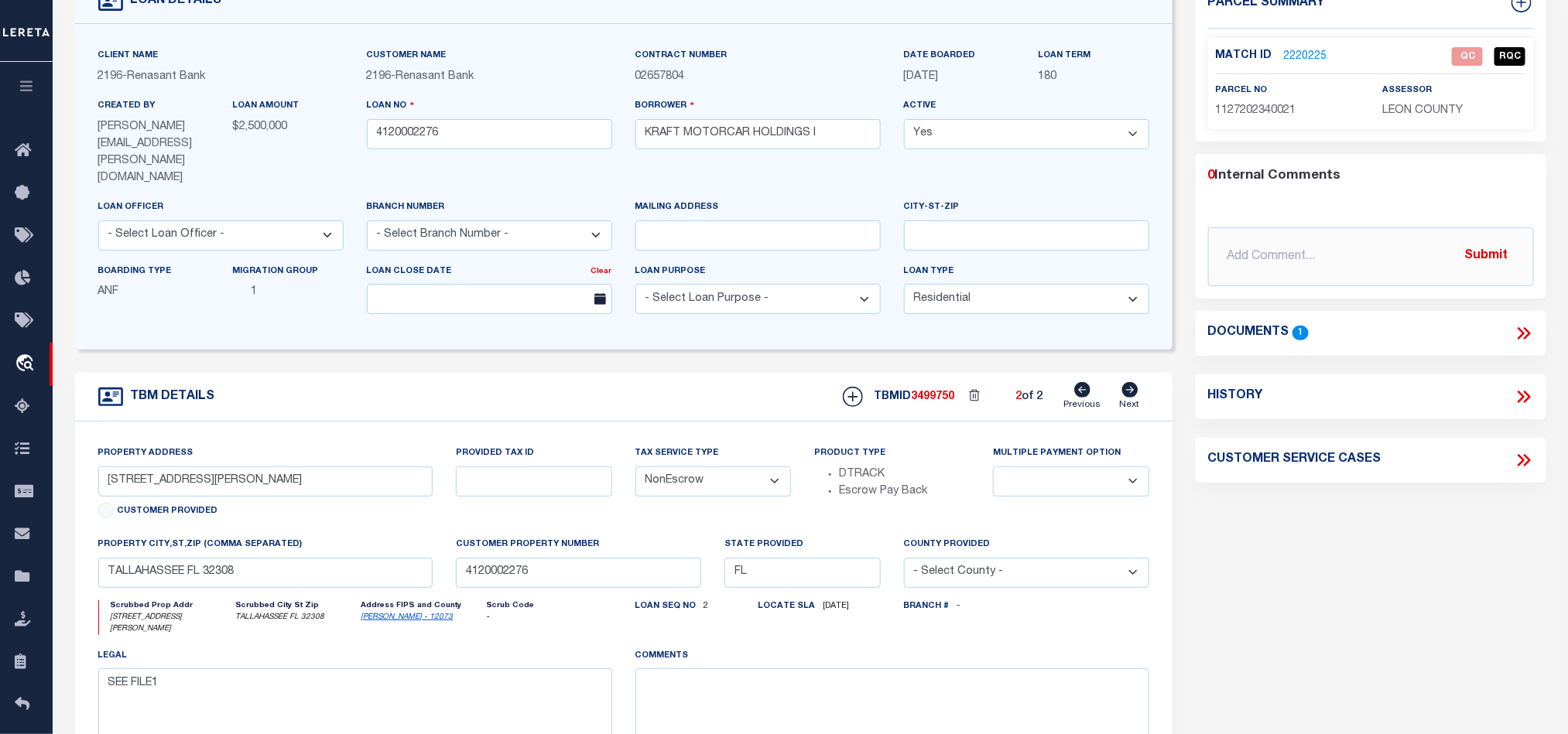
click at [1280, 114] on span "1127202340021" at bounding box center [1256, 111] width 81 height 11
drag, startPoint x: 1263, startPoint y: 550, endPoint x: 1312, endPoint y: 553, distance: 49.1
click at [1268, 554] on div "Parcel Summary Match ID 2220225 0" at bounding box center [1371, 427] width 374 height 895
click at [1082, 382] on icon at bounding box center [1083, 389] width 16 height 15
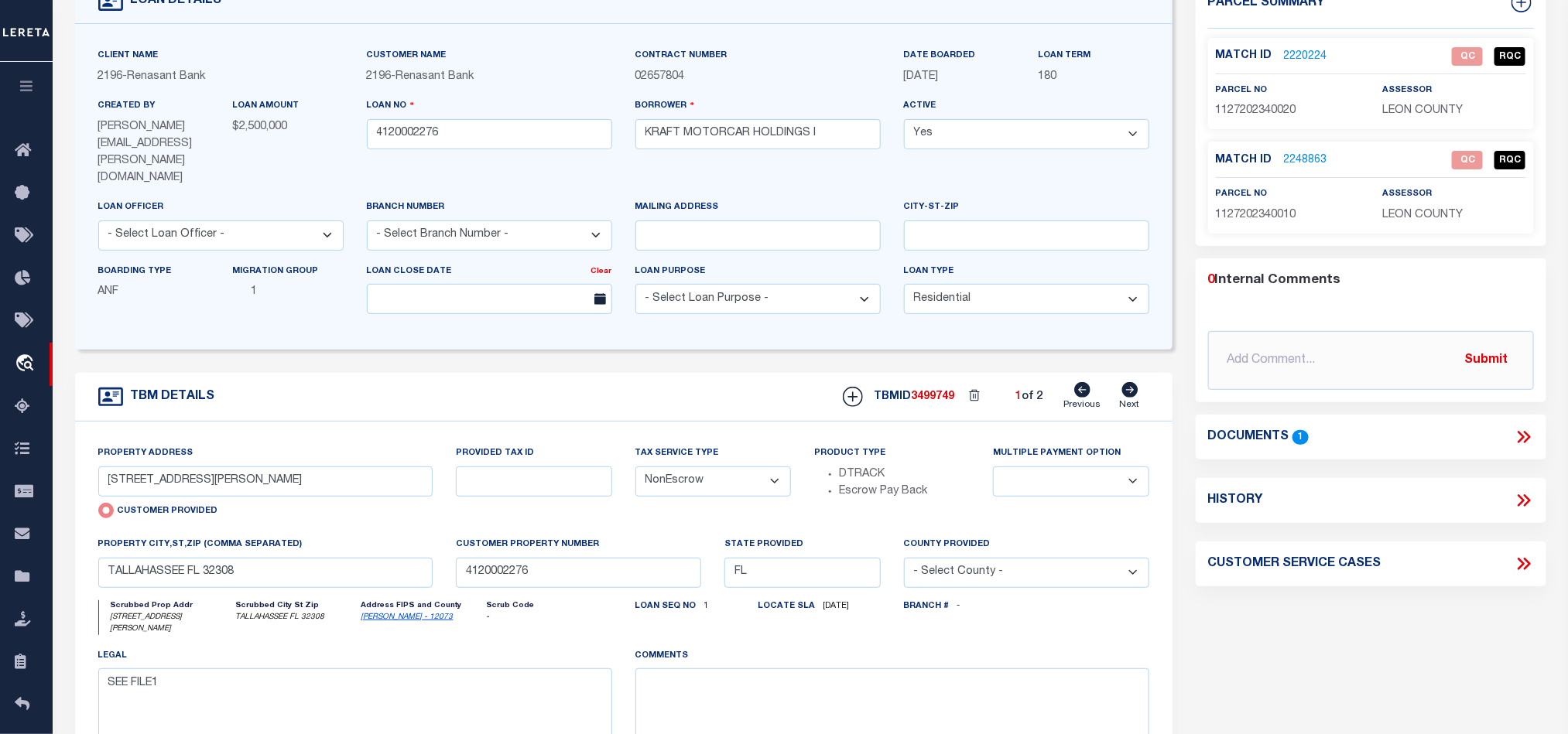
click at [1377, 643] on div "Parcel Summary Match ID 2220224 0" at bounding box center [1371, 427] width 374 height 895
click at [1296, 54] on link "2220224" at bounding box center [1305, 57] width 43 height 16
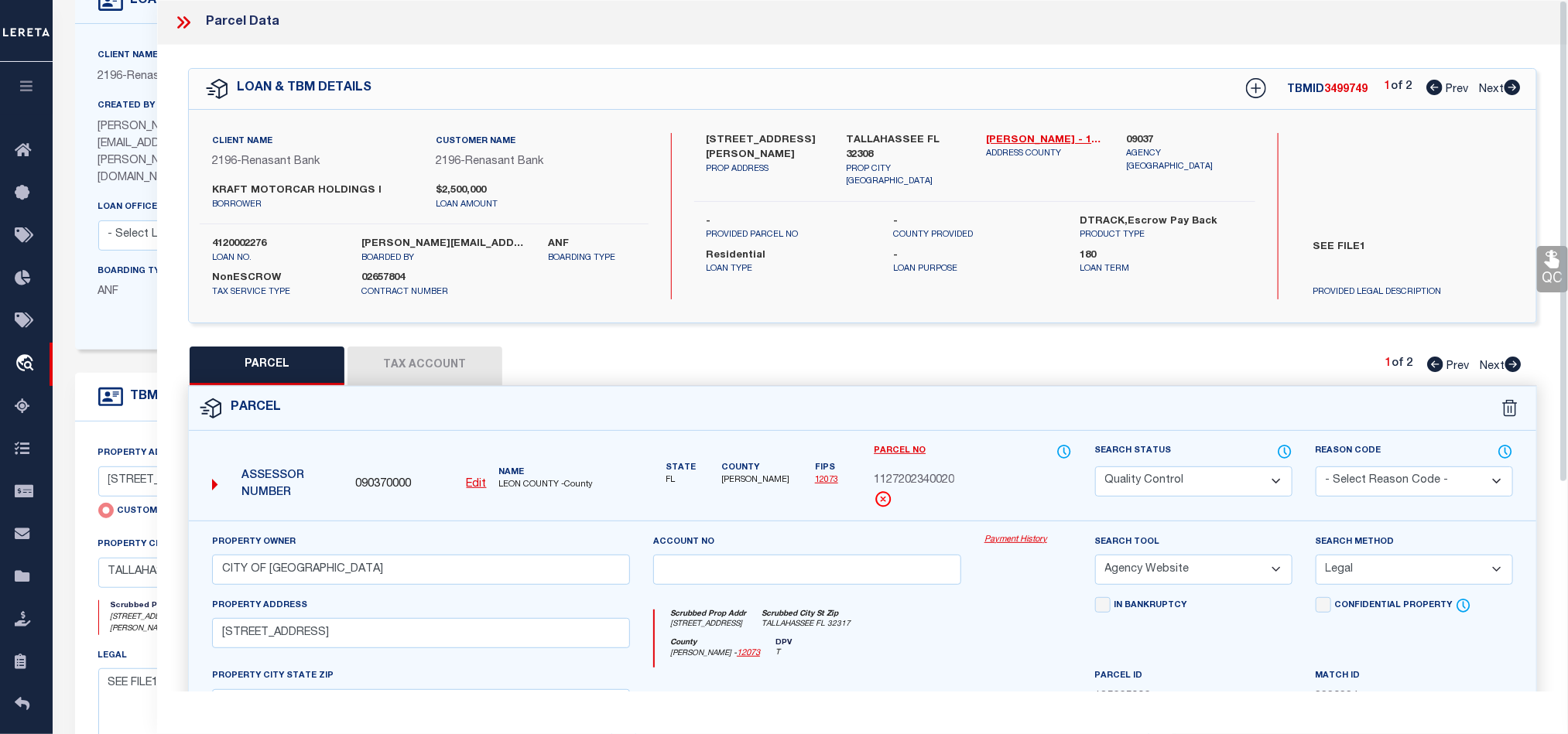
click at [421, 349] on button "Tax Account" at bounding box center [424, 366] width 155 height 38
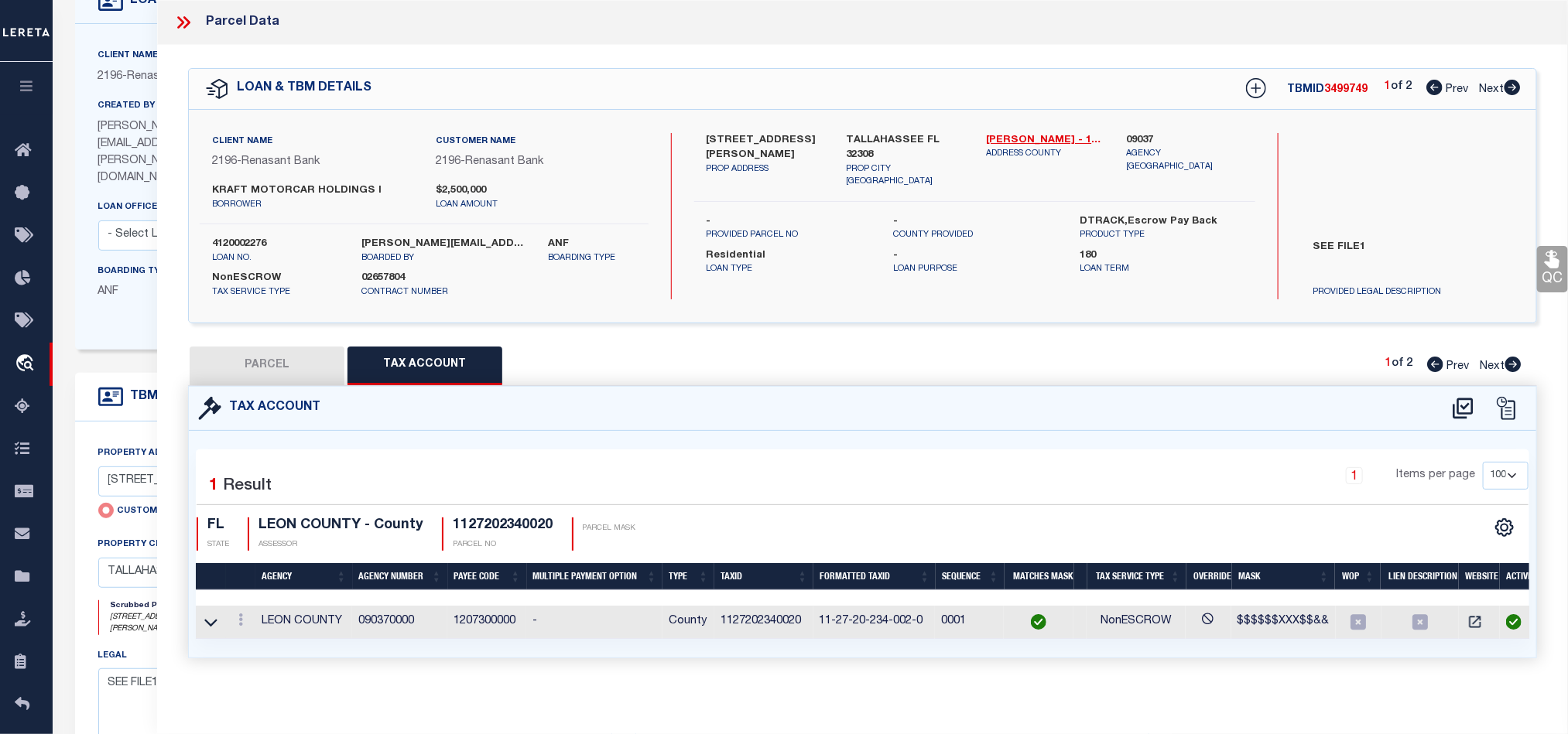
click at [277, 353] on button "PARCEL" at bounding box center [267, 366] width 155 height 38
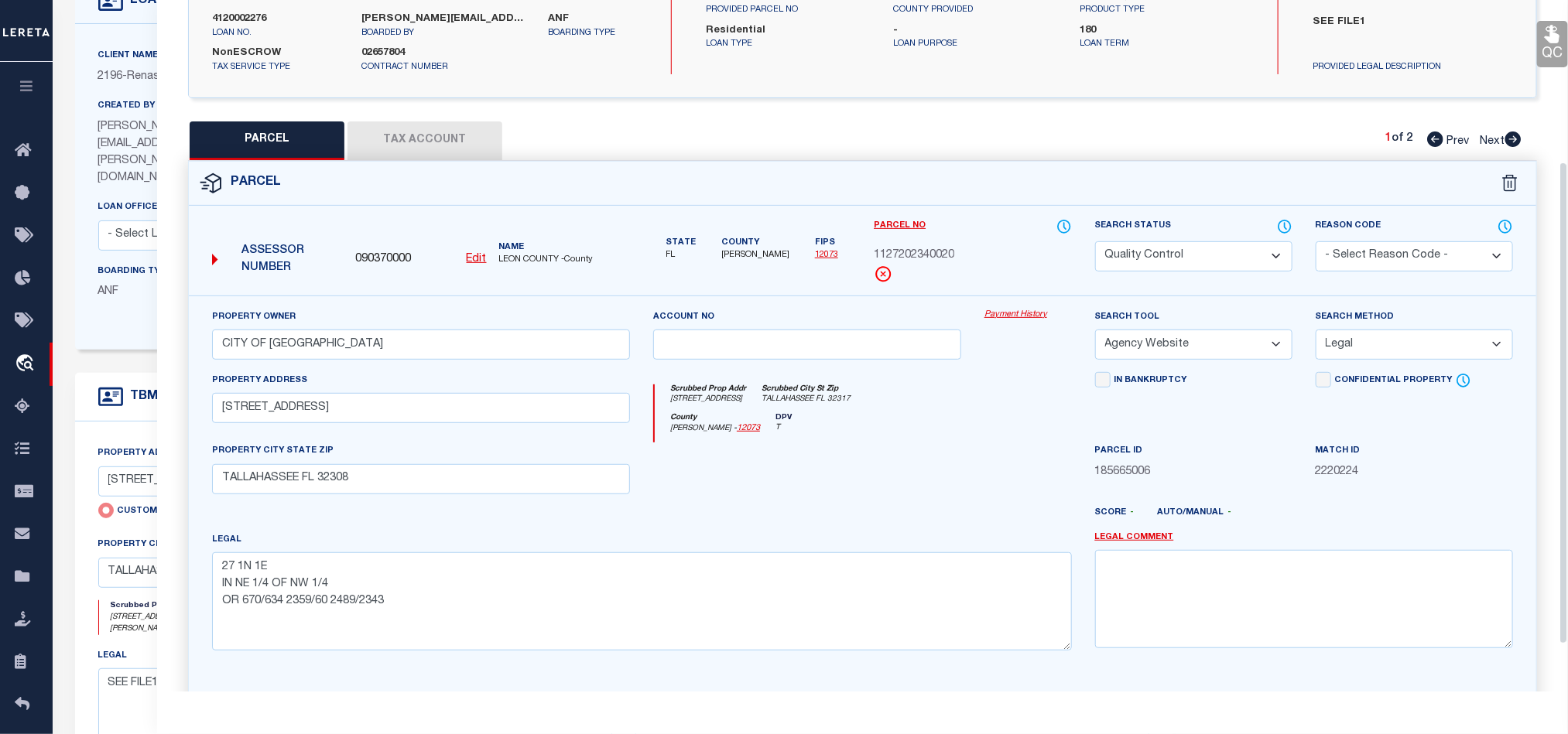
scroll to position [232, 0]
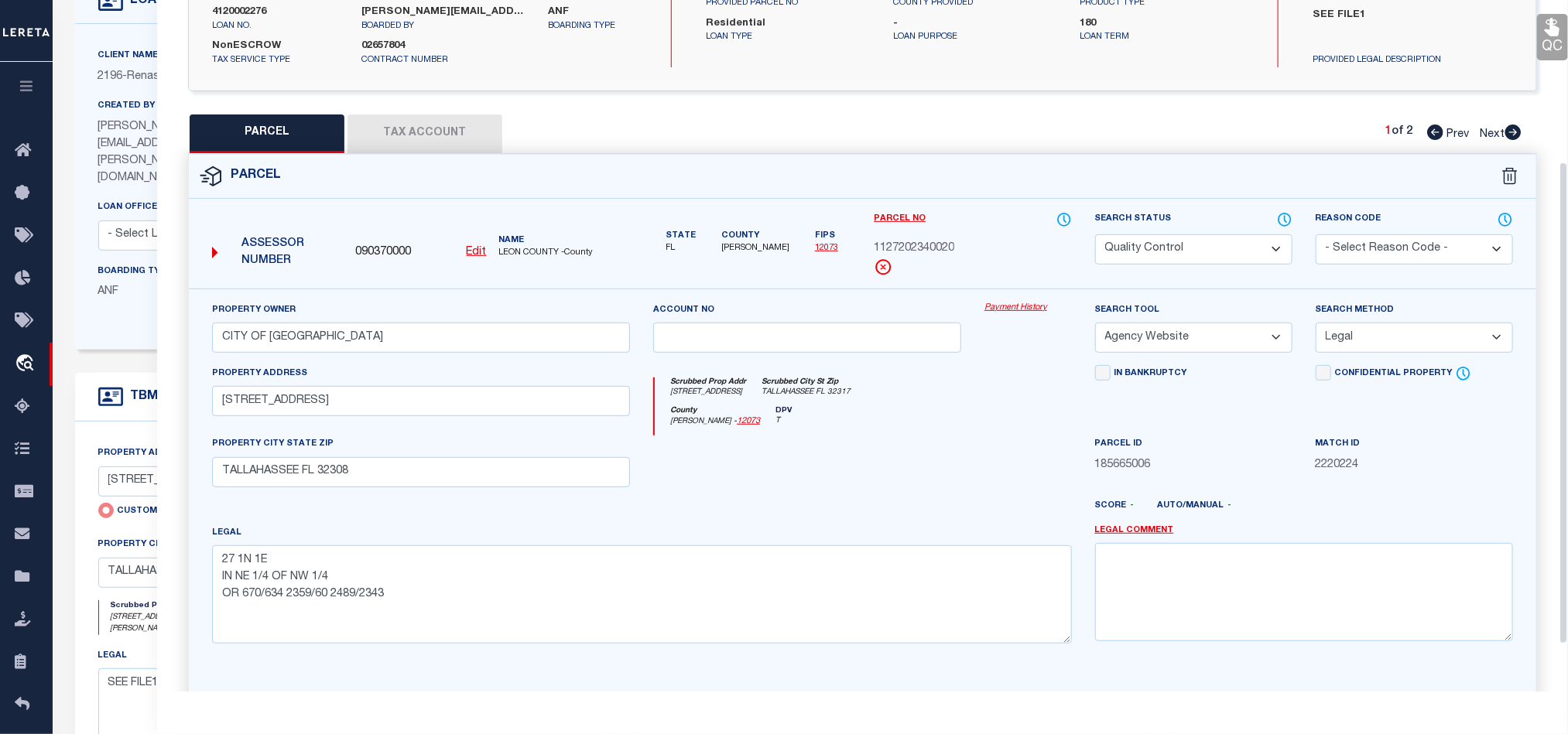
click at [905, 474] on div at bounding box center [807, 467] width 331 height 63
click at [959, 455] on div at bounding box center [807, 467] width 331 height 63
click at [1161, 249] on select "Automated Search Bad Parcel Complete Duplicate Parcel High Dollar Reporting In …" at bounding box center [1193, 249] width 198 height 30
drag, startPoint x: 806, startPoint y: 502, endPoint x: 845, endPoint y: 496, distance: 39.5
click at [806, 499] on div at bounding box center [807, 467] width 331 height 63
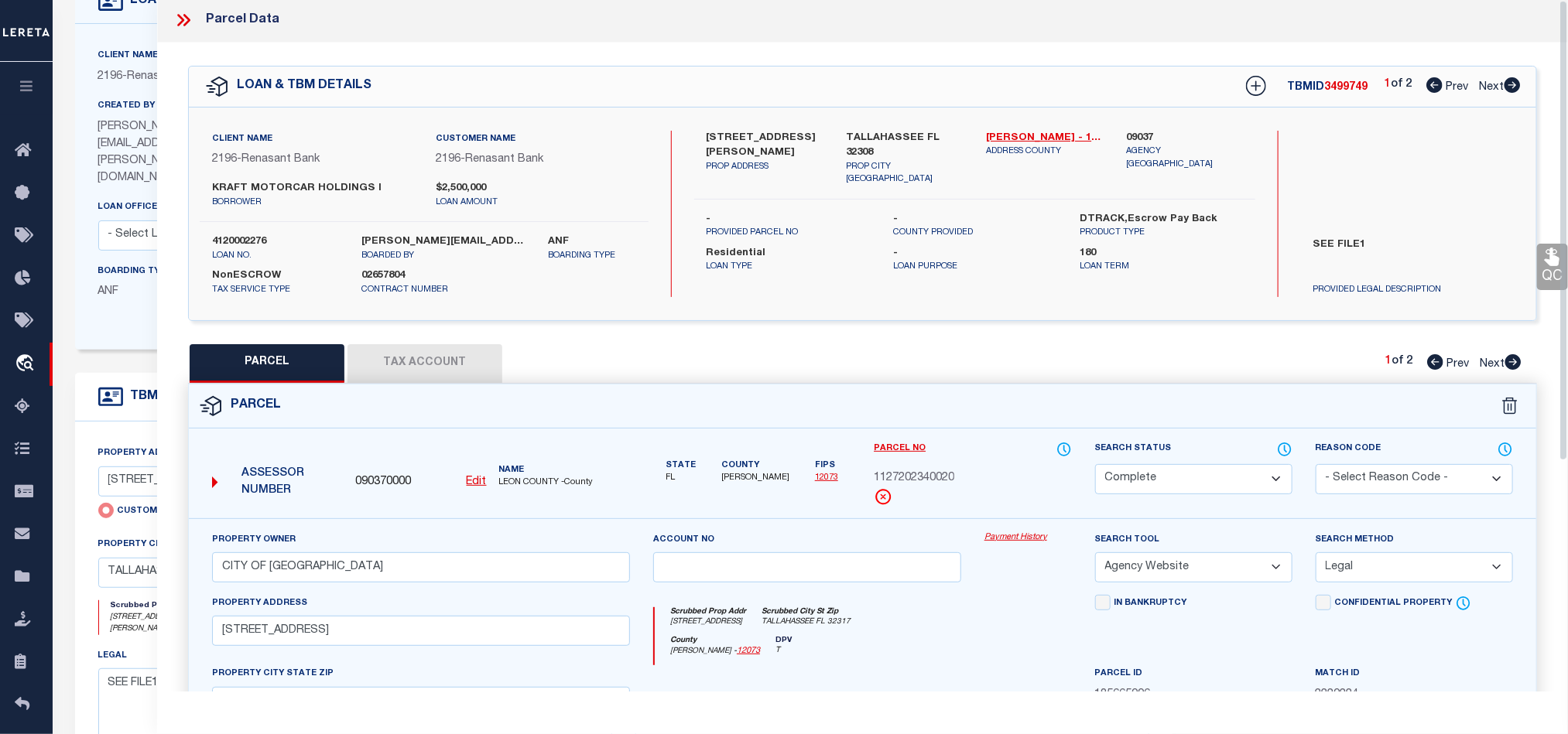
scroll to position [0, 0]
click at [1533, 282] on div "SEE FILE1 PROVIDED LEGAL DESCRIPTION" at bounding box center [1412, 266] width 248 height 66
drag, startPoint x: 1558, startPoint y: 274, endPoint x: 1560, endPoint y: 283, distance: 9.2
click at [1558, 274] on link "QC" at bounding box center [1552, 269] width 31 height 46
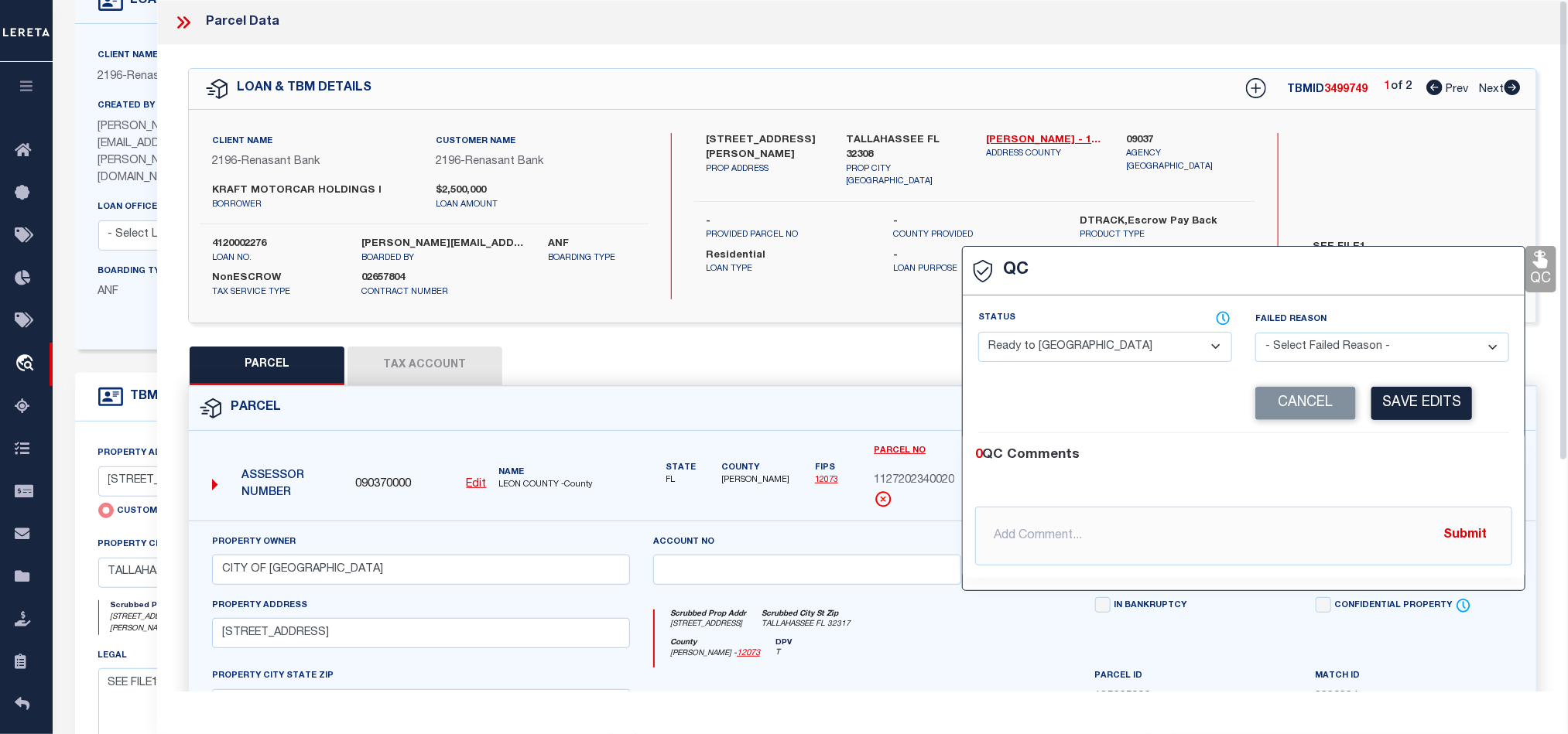
click at [1069, 350] on select "- Select Status - Ready to QC Correct Incorrect" at bounding box center [1106, 347] width 254 height 30
drag, startPoint x: 1426, startPoint y: 490, endPoint x: 1426, endPoint y: 434, distance: 56.0
click at [1426, 488] on ul at bounding box center [1243, 486] width 537 height 4
click at [1416, 413] on button "Save Edits" at bounding box center [1421, 403] width 100 height 33
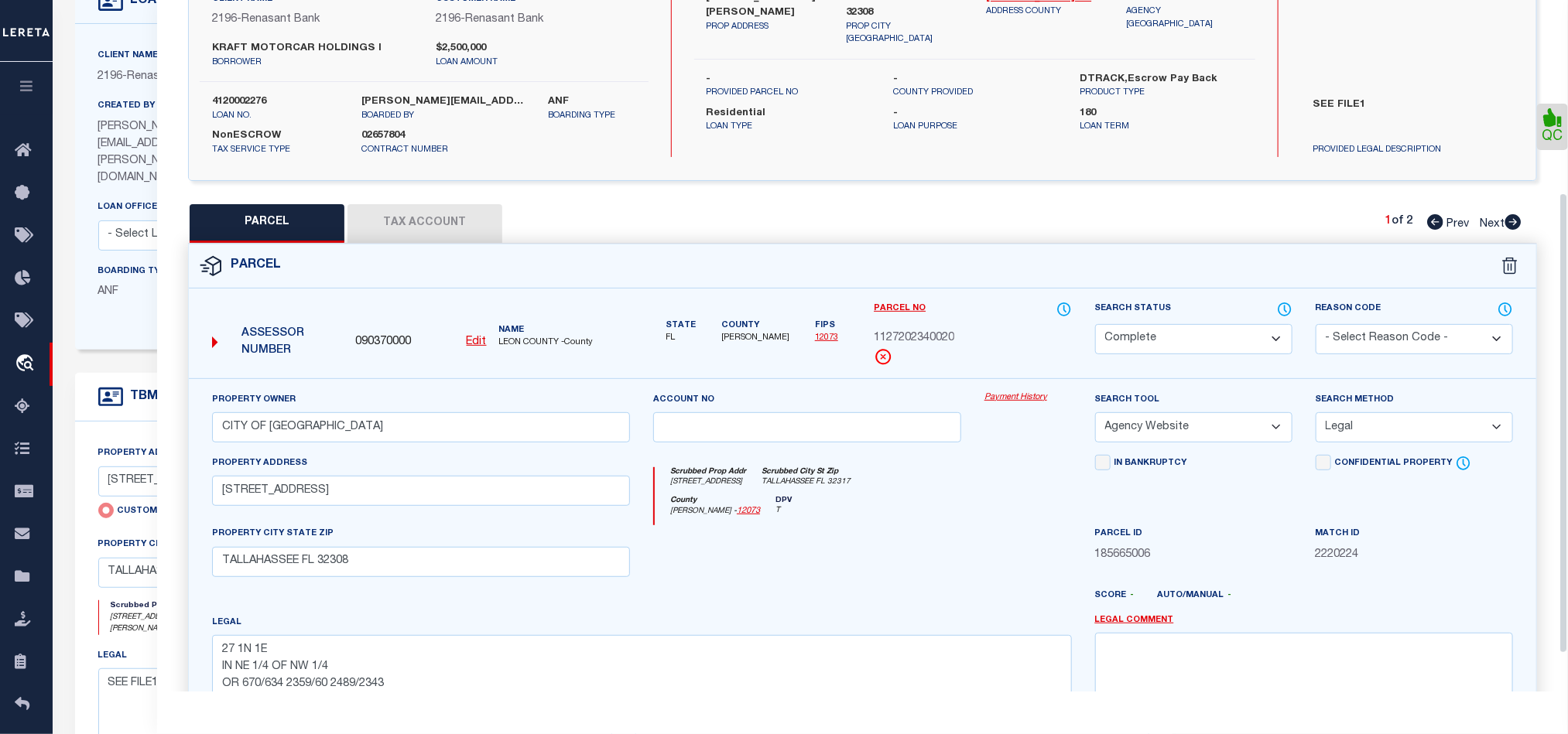
scroll to position [346, 0]
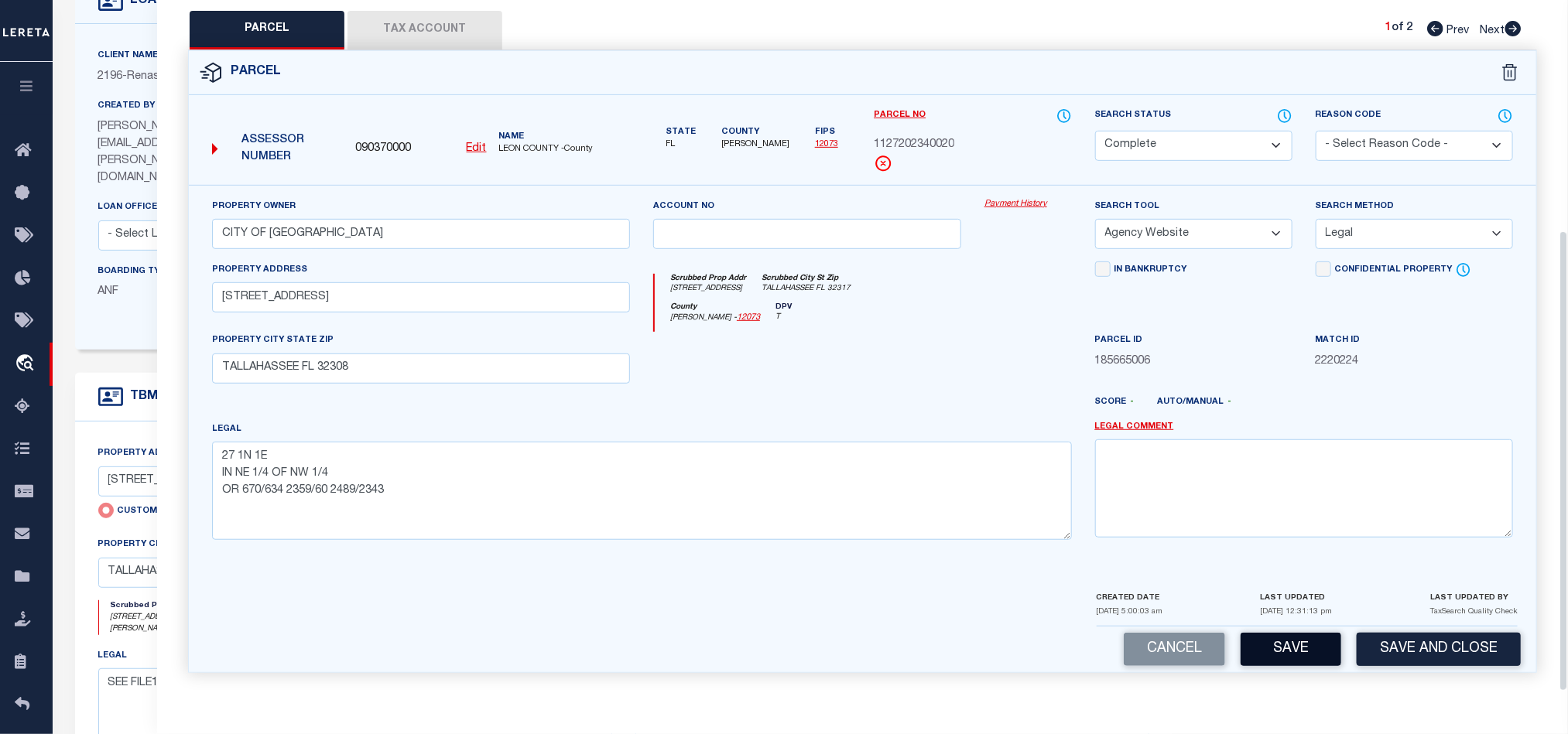
click at [1289, 652] on button "Save" at bounding box center [1291, 649] width 100 height 33
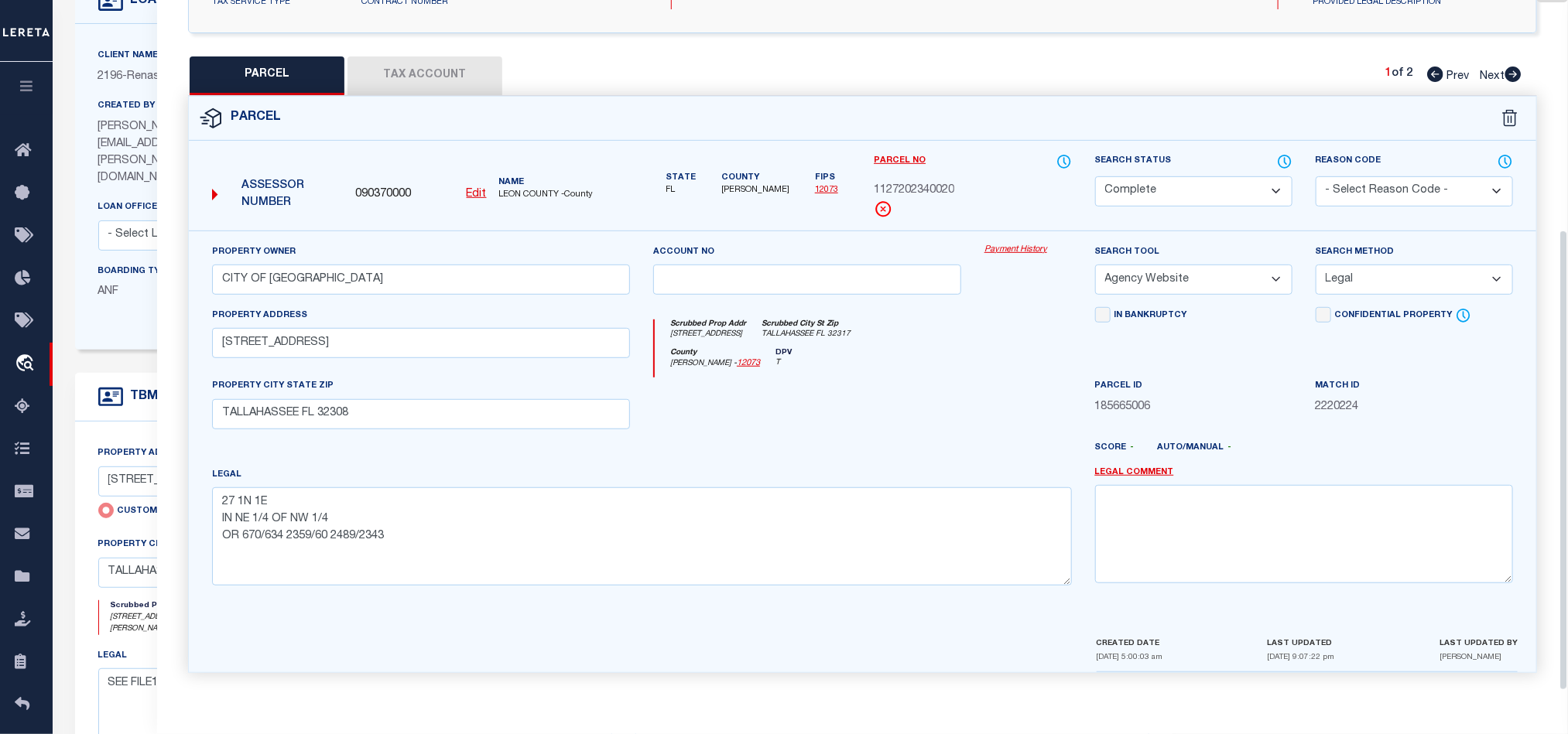
scroll to position [300, 0]
click at [1513, 66] on icon at bounding box center [1513, 73] width 16 height 15
click at [444, 56] on button "Tax Account" at bounding box center [424, 75] width 155 height 38
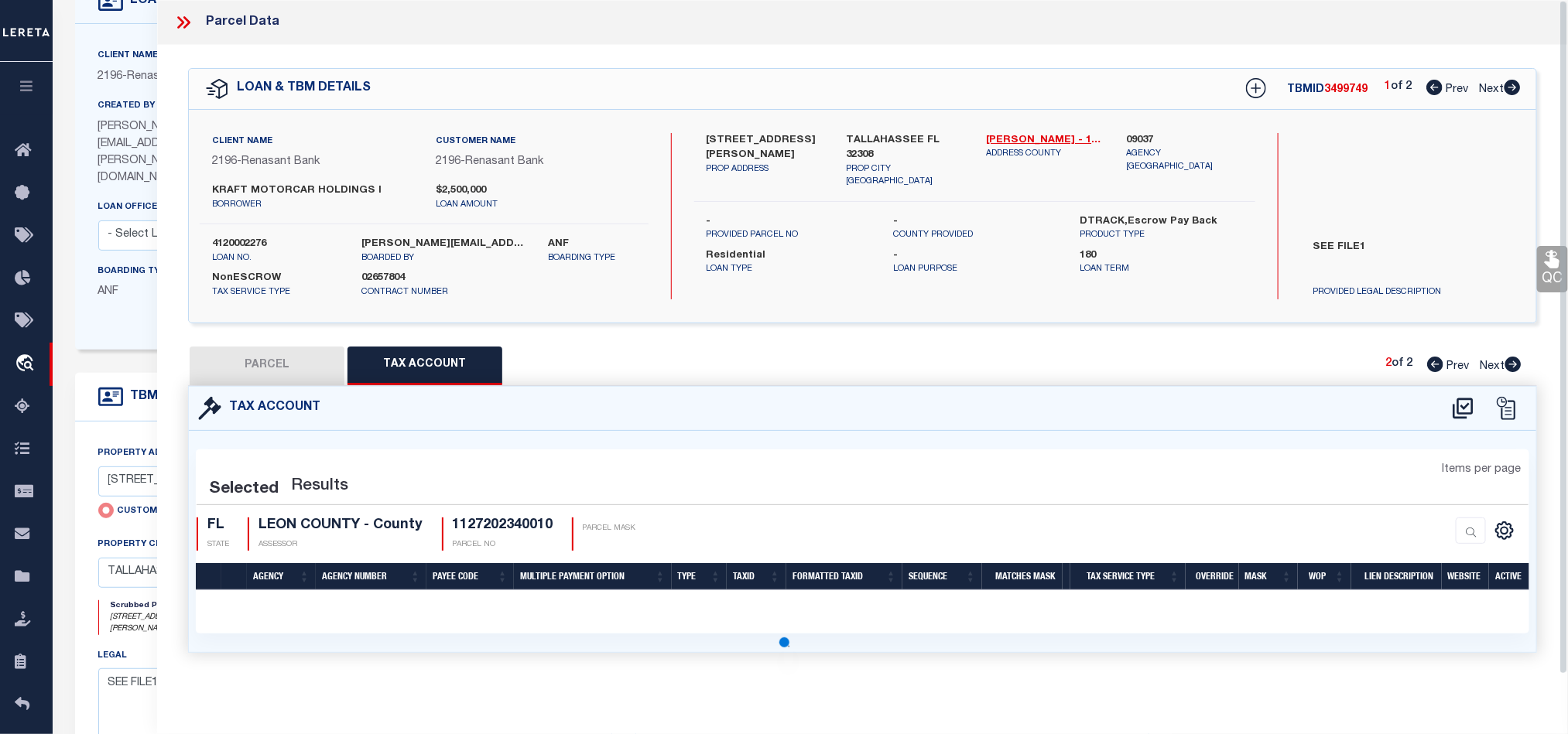
scroll to position [0, 0]
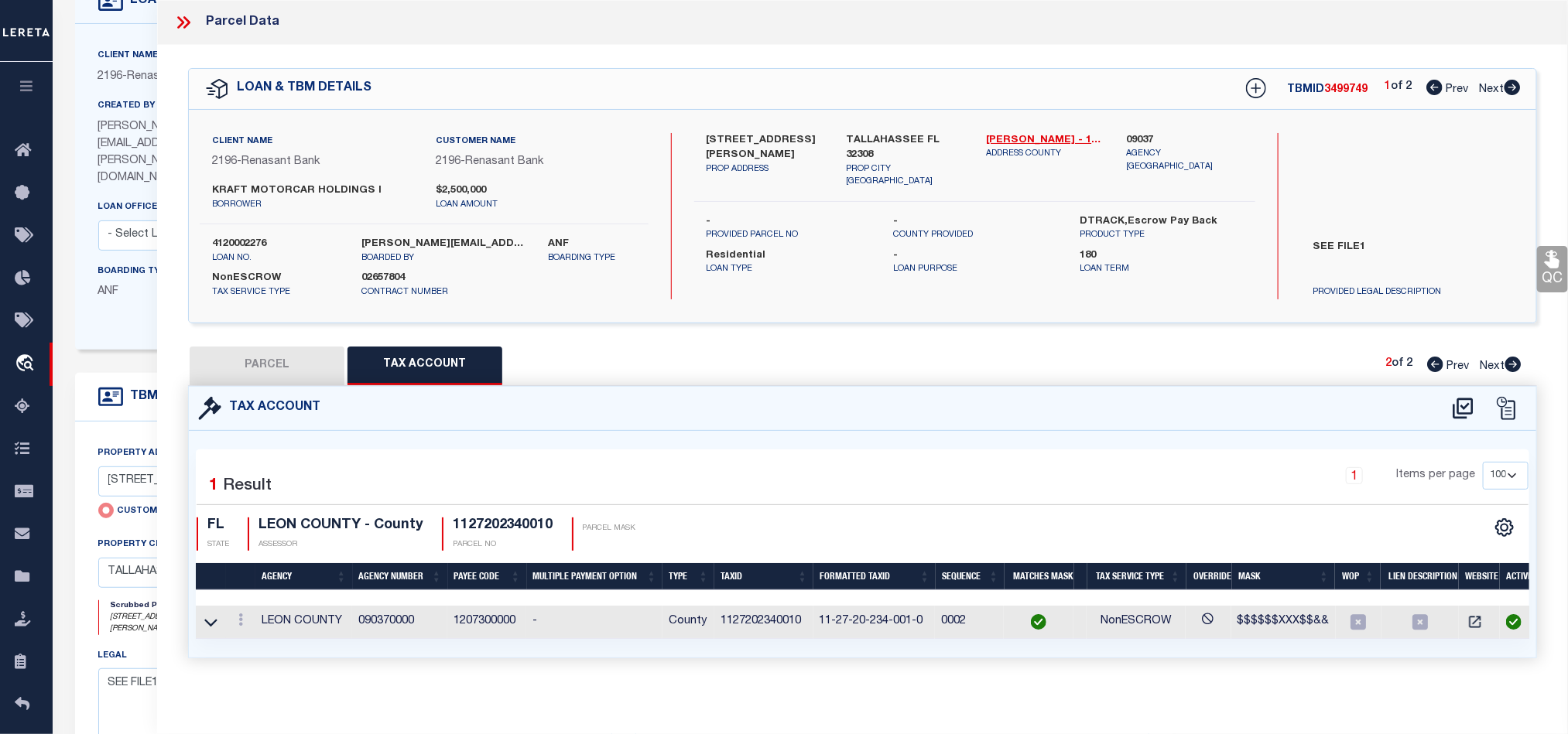
click at [288, 362] on button "PARCEL" at bounding box center [267, 366] width 155 height 38
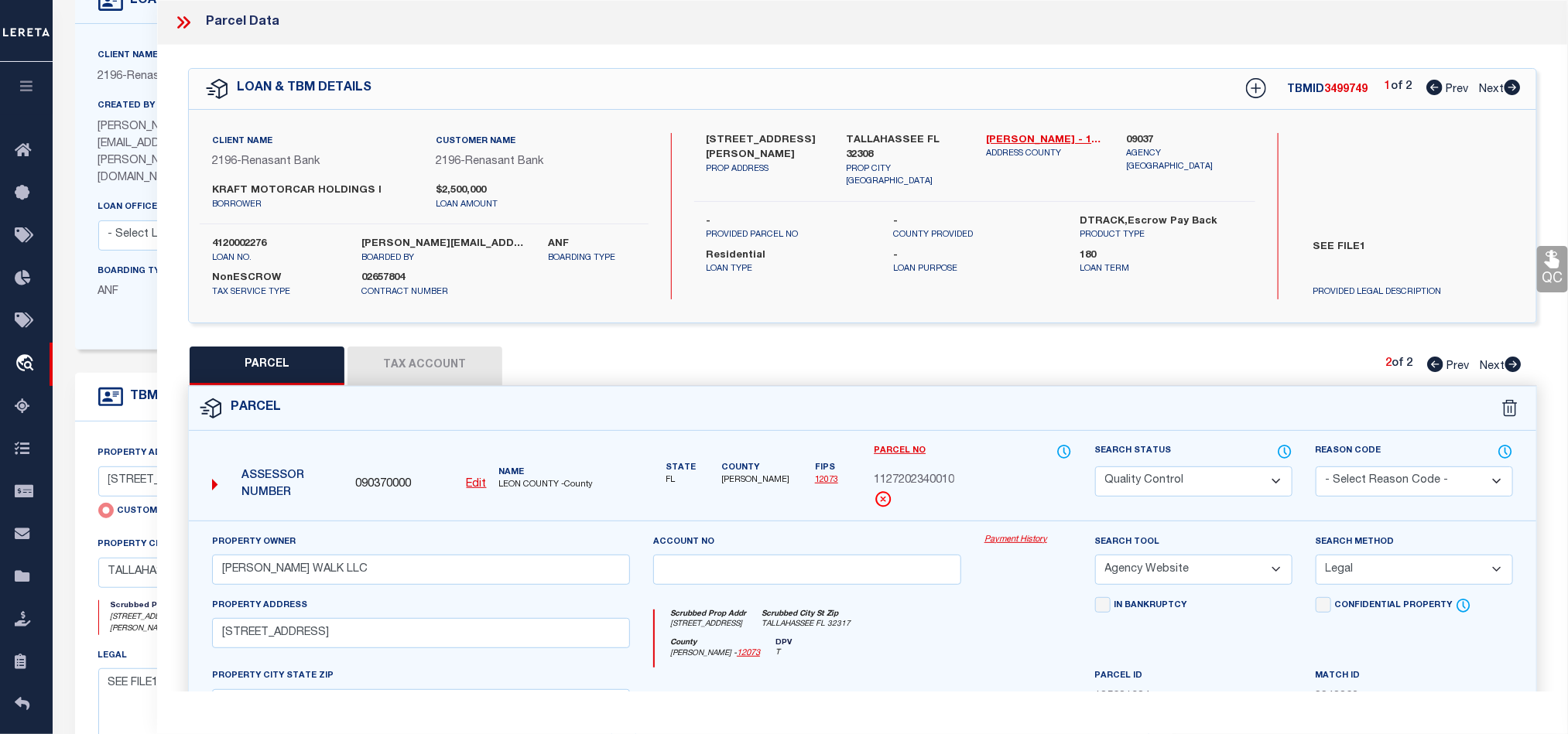
click at [1150, 485] on select "Automated Search Bad Parcel Complete Duplicate Parcel High Dollar Reporting In …" at bounding box center [1193, 482] width 198 height 30
drag, startPoint x: 944, startPoint y: 618, endPoint x: 1088, endPoint y: 571, distance: 151.5
click at [944, 618] on div "Scrubbed Prop Addr [STREET_ADDRESS] Scrubbed City [GEOGRAPHIC_DATA]" at bounding box center [862, 624] width 416 height 29
click at [1559, 262] on icon at bounding box center [1552, 259] width 14 height 18
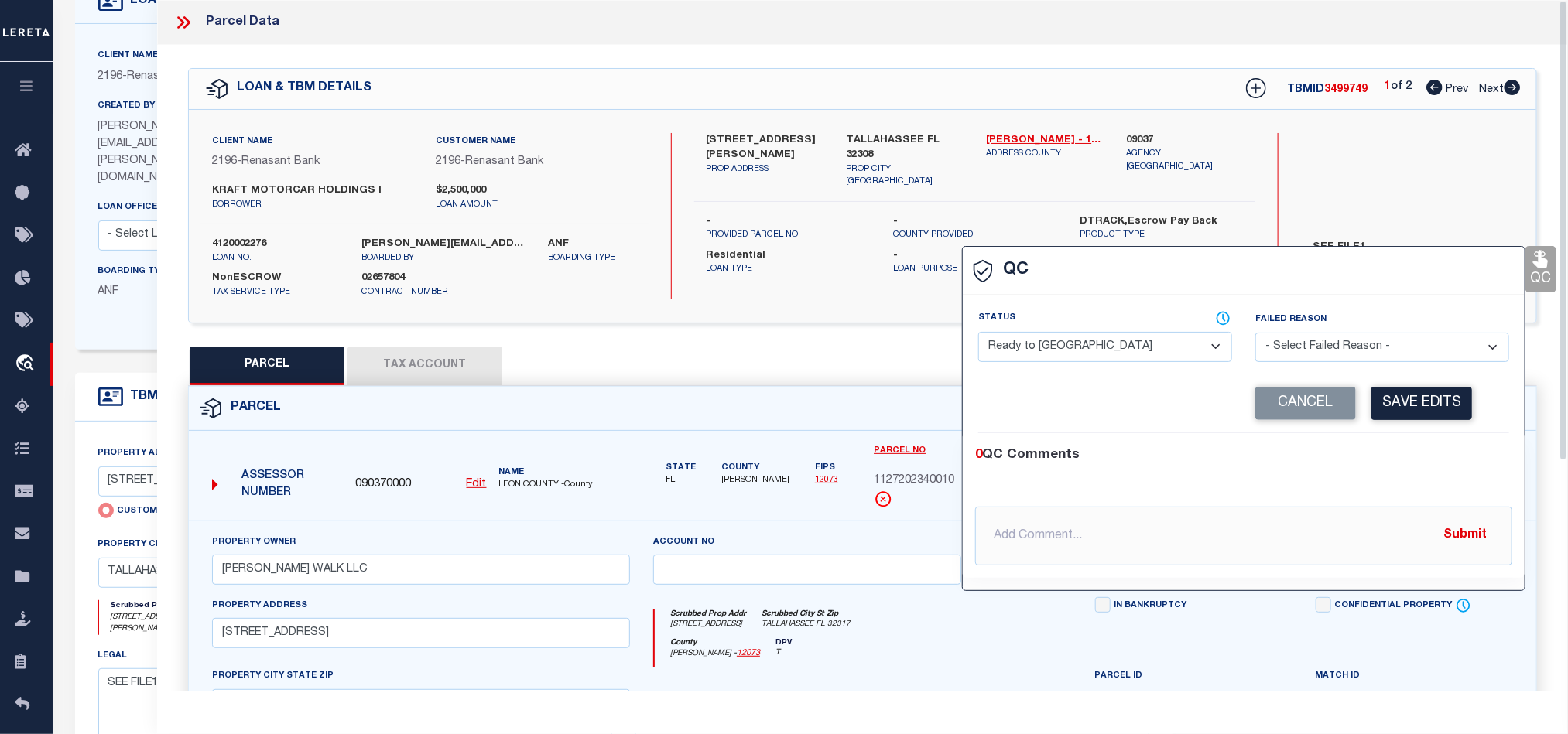
drag, startPoint x: 1085, startPoint y: 347, endPoint x: 1117, endPoint y: 359, distance: 34.2
click at [1085, 347] on select "- Select Status - Ready to QC Correct Incorrect" at bounding box center [1106, 347] width 254 height 30
drag, startPoint x: 1398, startPoint y: 462, endPoint x: 1411, endPoint y: 452, distance: 16.4
click at [1398, 462] on div "0 QC Comments" at bounding box center [1241, 455] width 531 height 20
click at [1428, 420] on button "Save Edits" at bounding box center [1421, 403] width 100 height 33
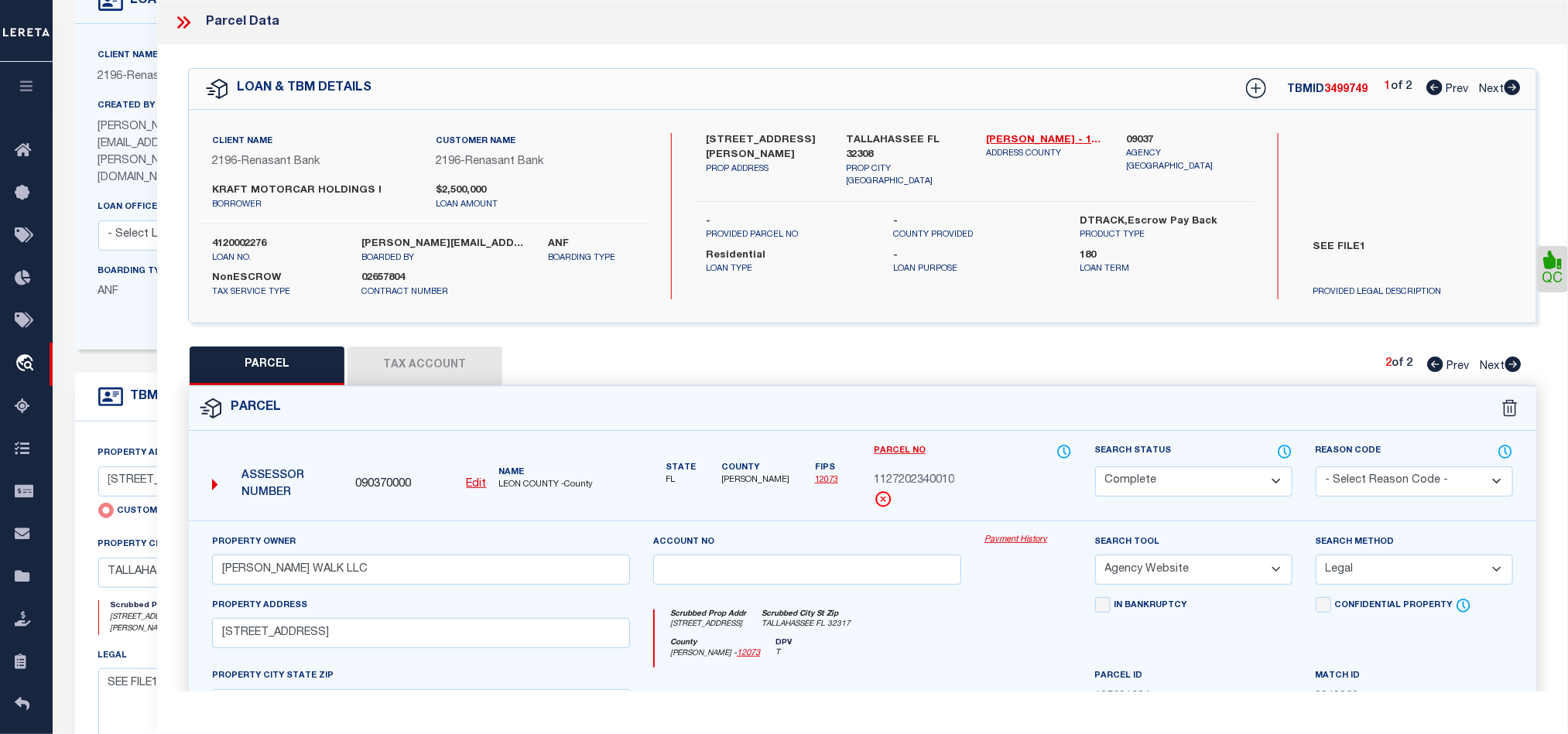
scroll to position [346, 0]
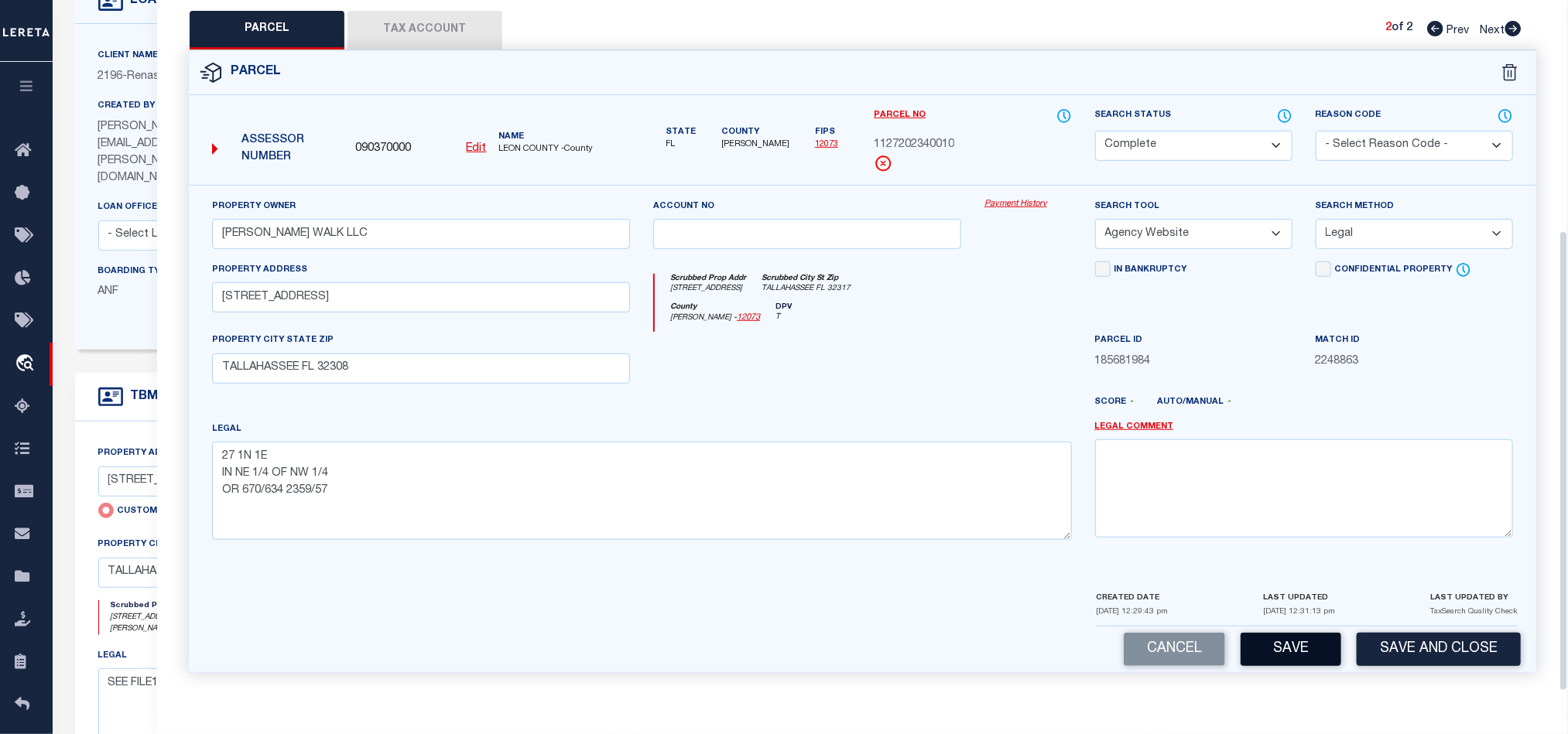
click at [1280, 639] on button "Save" at bounding box center [1291, 649] width 100 height 33
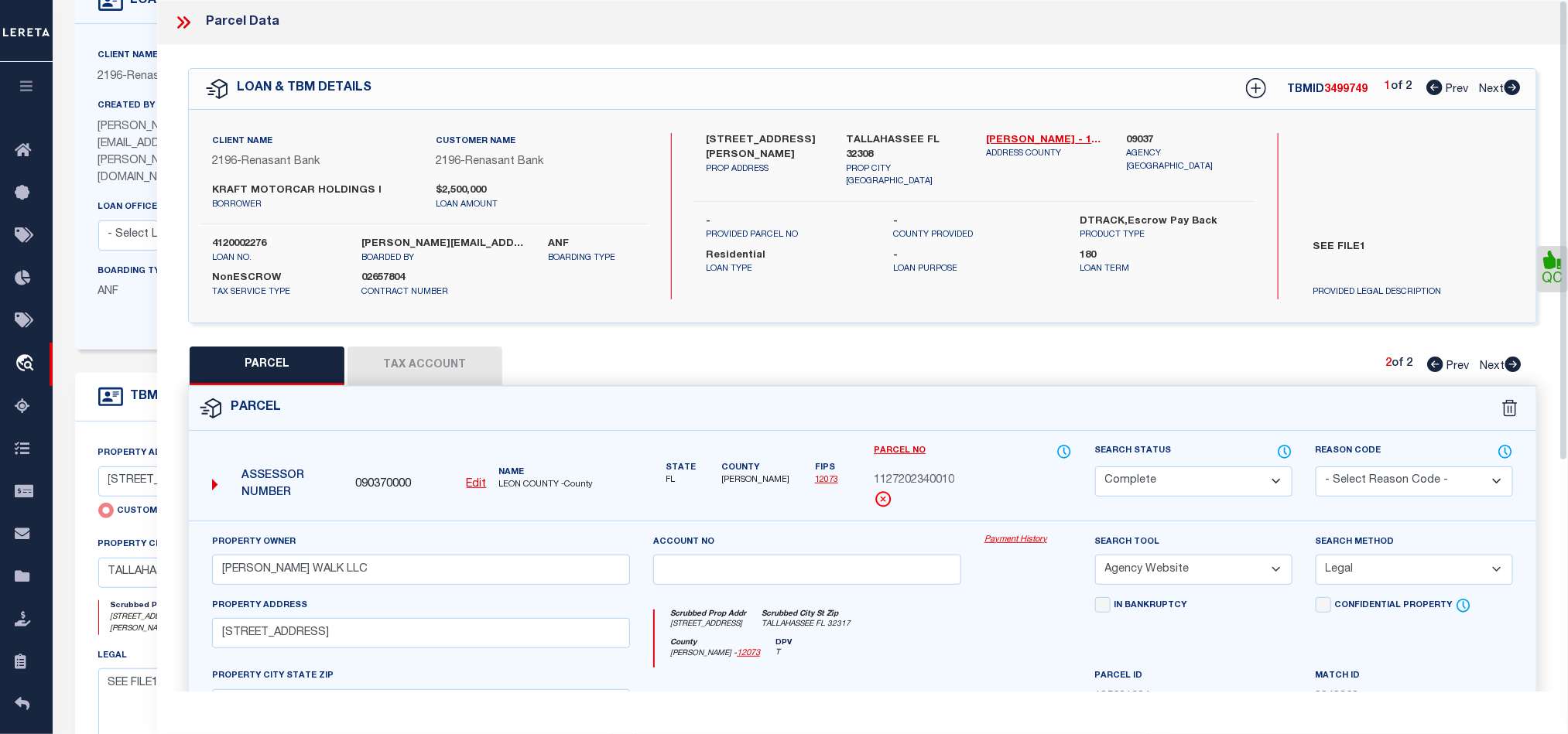
click at [1513, 89] on icon at bounding box center [1513, 87] width 16 height 15
click at [1162, 460] on label "Search Status" at bounding box center [1193, 451] width 198 height 17
click at [1157, 477] on select "Automated Search Bad Parcel Complete Duplicate Parcel High Dollar Reporting In …" at bounding box center [1193, 482] width 198 height 30
drag, startPoint x: 996, startPoint y: 622, endPoint x: 1396, endPoint y: 439, distance: 439.9
click at [996, 622] on div "Scrubbed Prop Addr [STREET_ADDRESS][PERSON_NAME] [GEOGRAPHIC_DATA]-5619" at bounding box center [862, 624] width 416 height 29
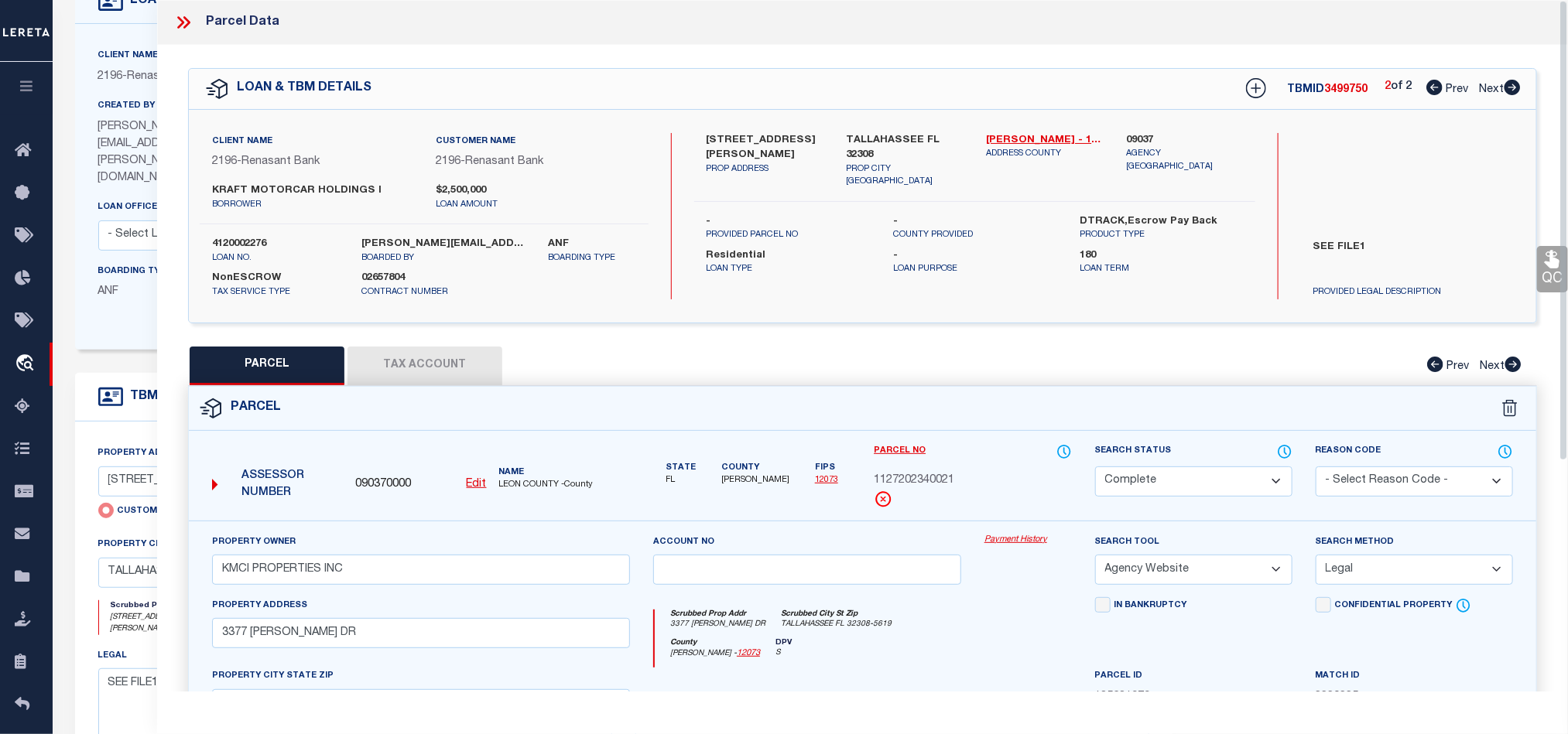
click at [1547, 272] on link "QC" at bounding box center [1552, 269] width 31 height 46
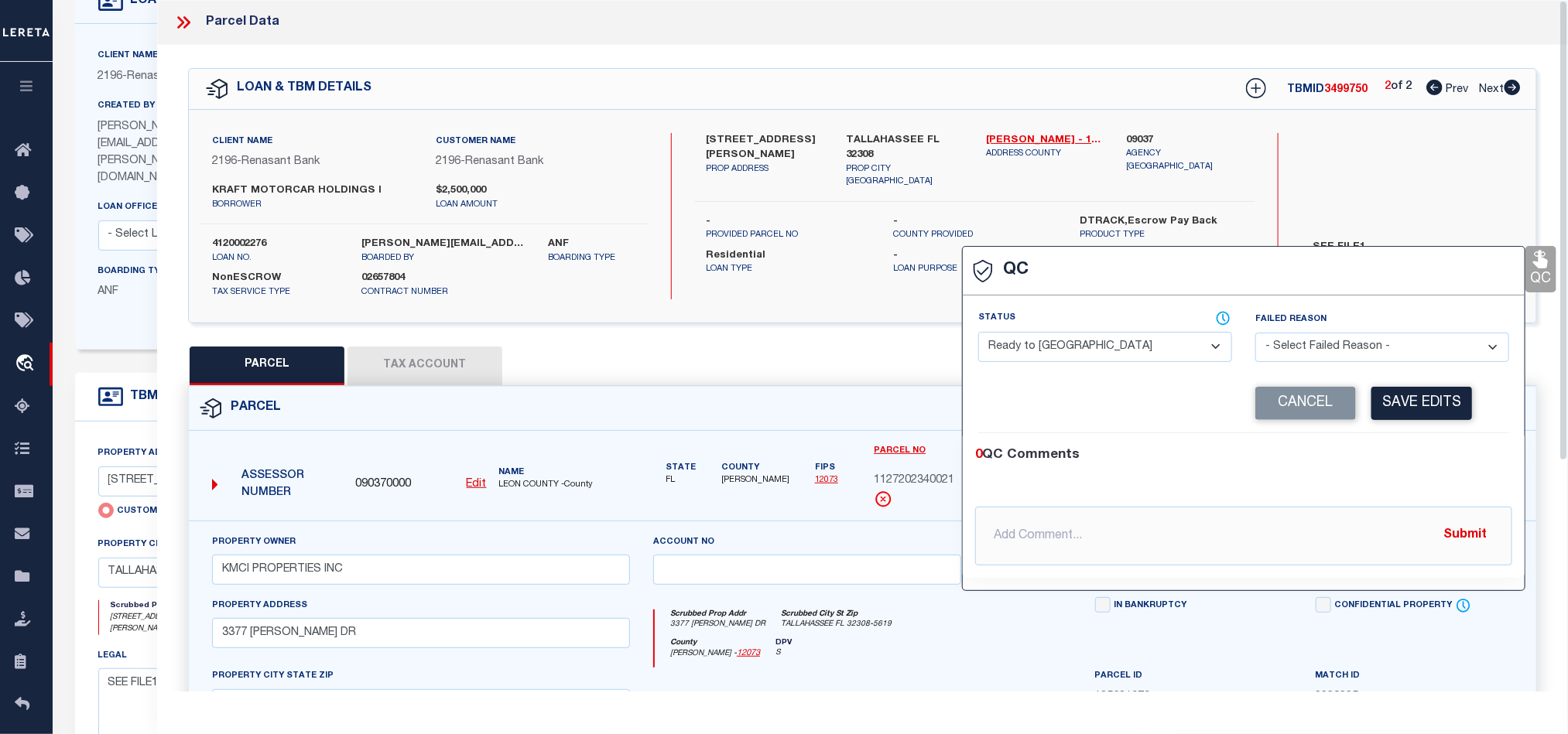
click at [1231, 344] on select "- Select Status - Ready to QC Correct Incorrect" at bounding box center [1106, 347] width 254 height 30
click at [1359, 453] on div "0 QC Comments" at bounding box center [1241, 455] width 531 height 20
click at [1420, 399] on button "Save Edits" at bounding box center [1421, 403] width 100 height 33
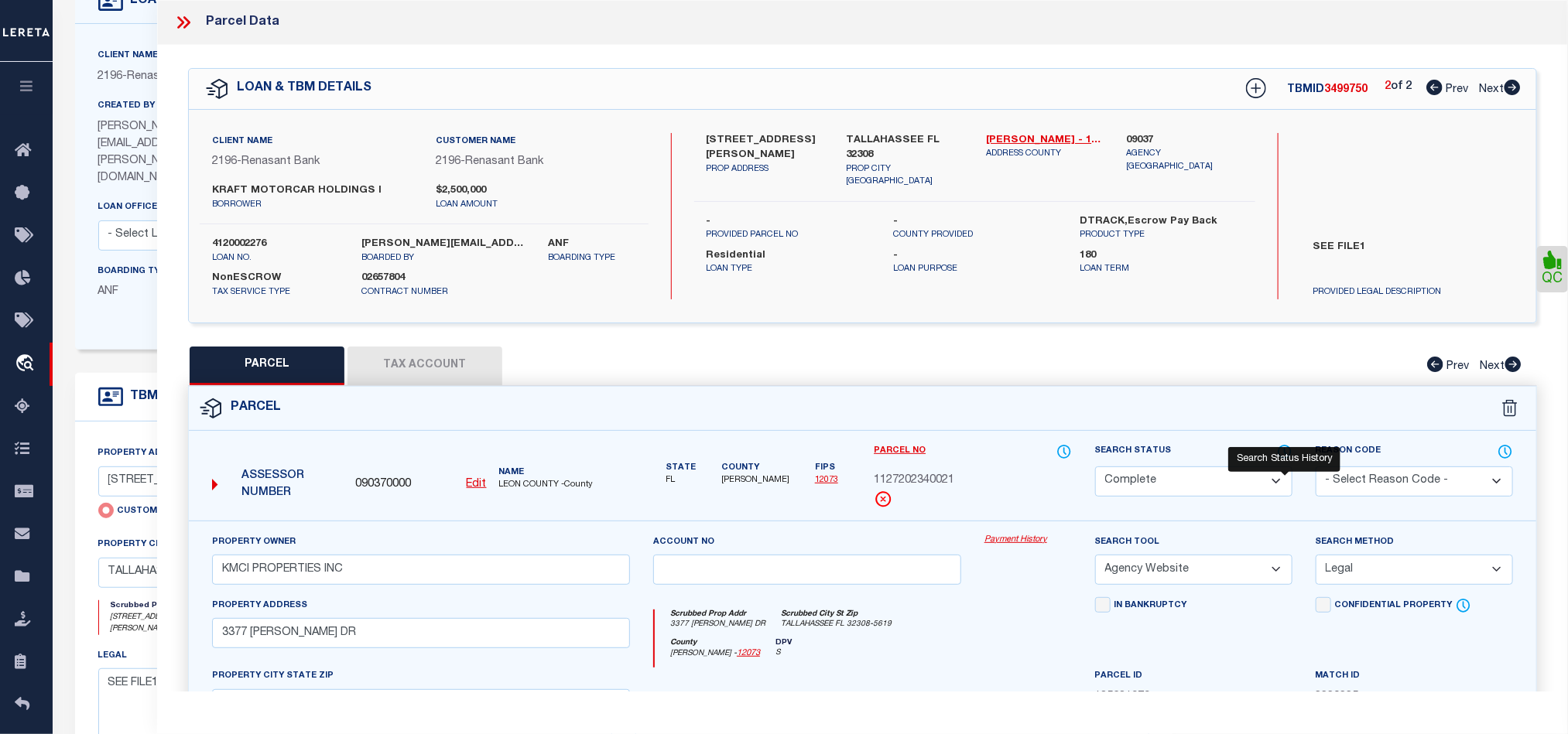
click at [1279, 455] on icon at bounding box center [1284, 451] width 15 height 17
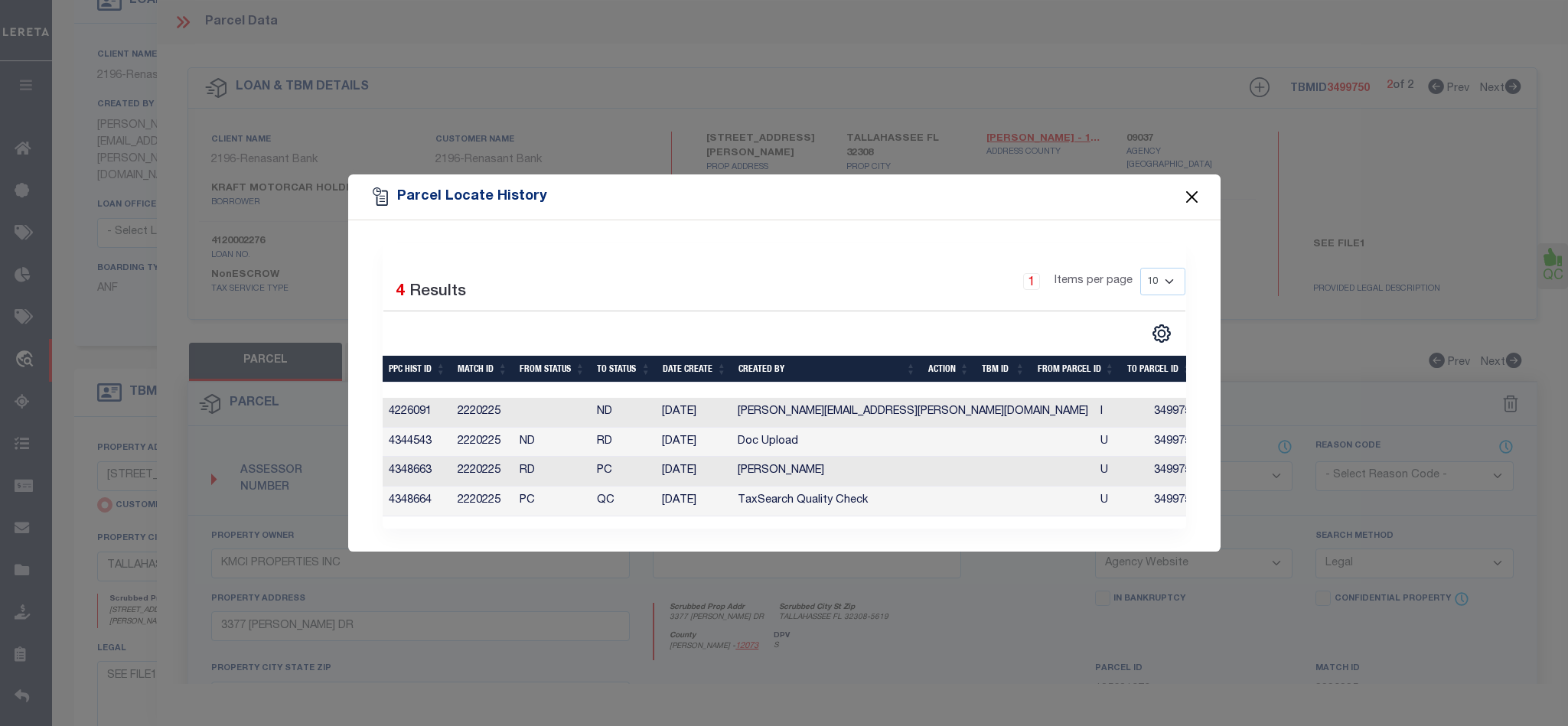
click at [1189, 187] on button "Close" at bounding box center [1191, 197] width 19 height 19
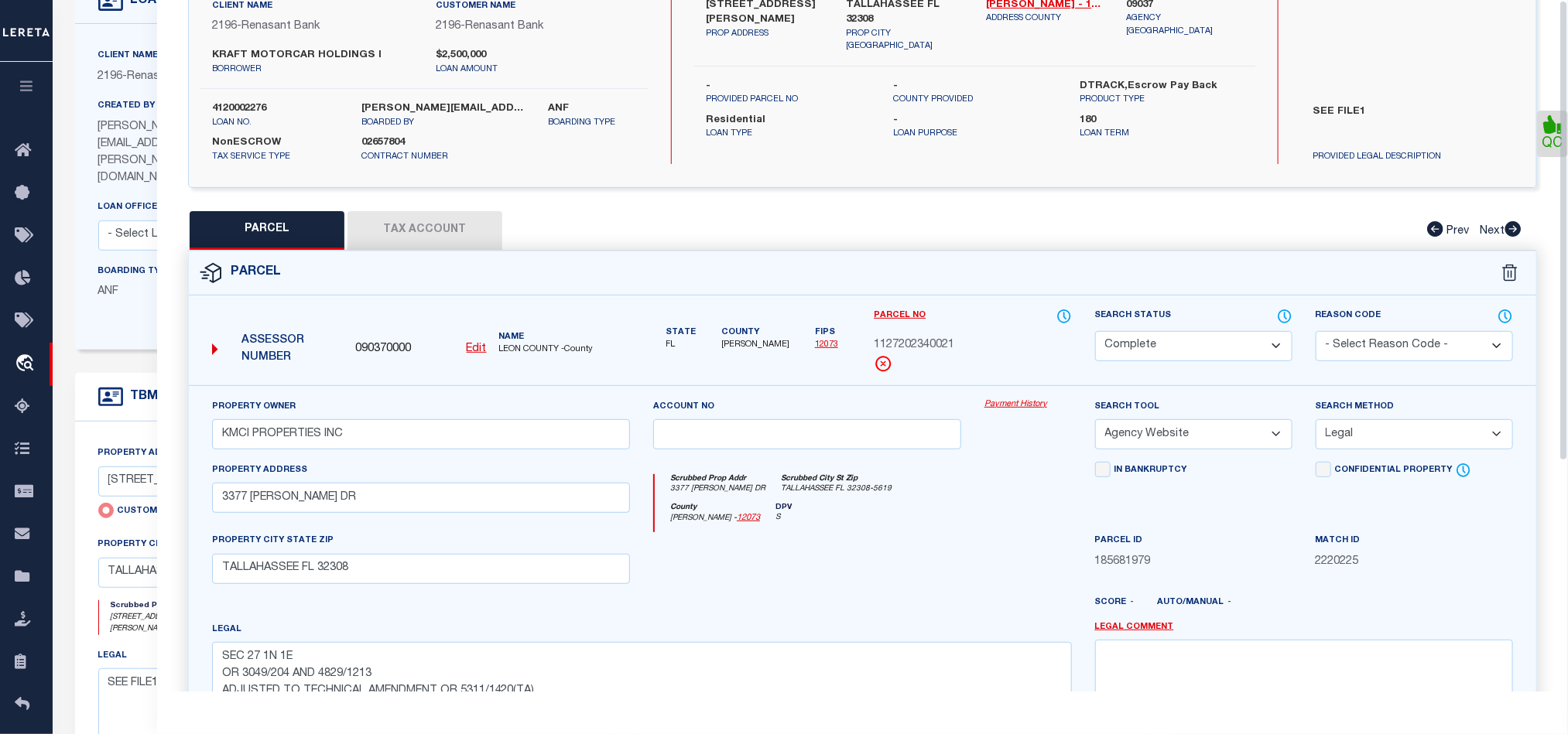
scroll to position [346, 0]
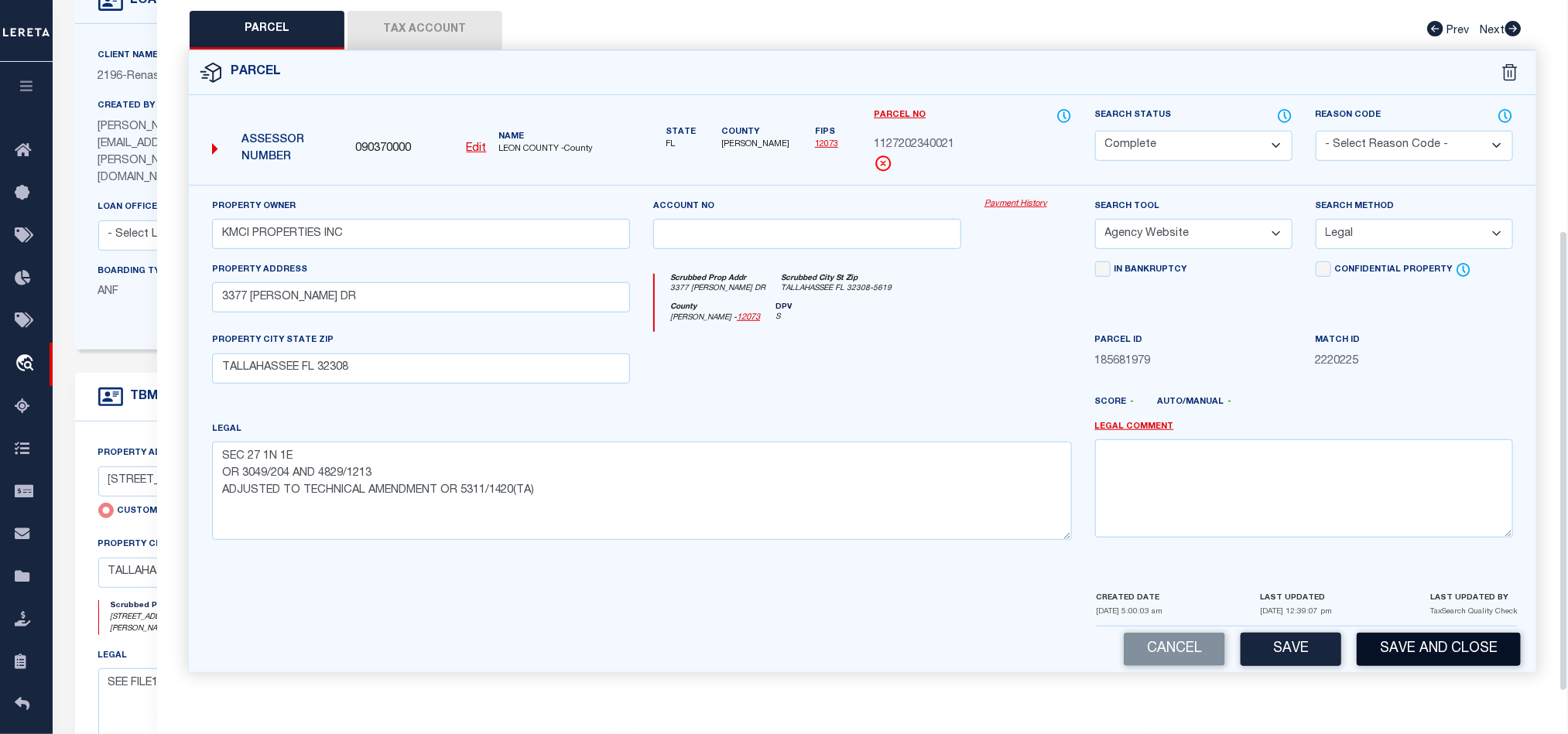
drag, startPoint x: 1440, startPoint y: 651, endPoint x: 1385, endPoint y: 356, distance: 300.1
click at [1442, 651] on button "Save and Close" at bounding box center [1438, 649] width 164 height 33
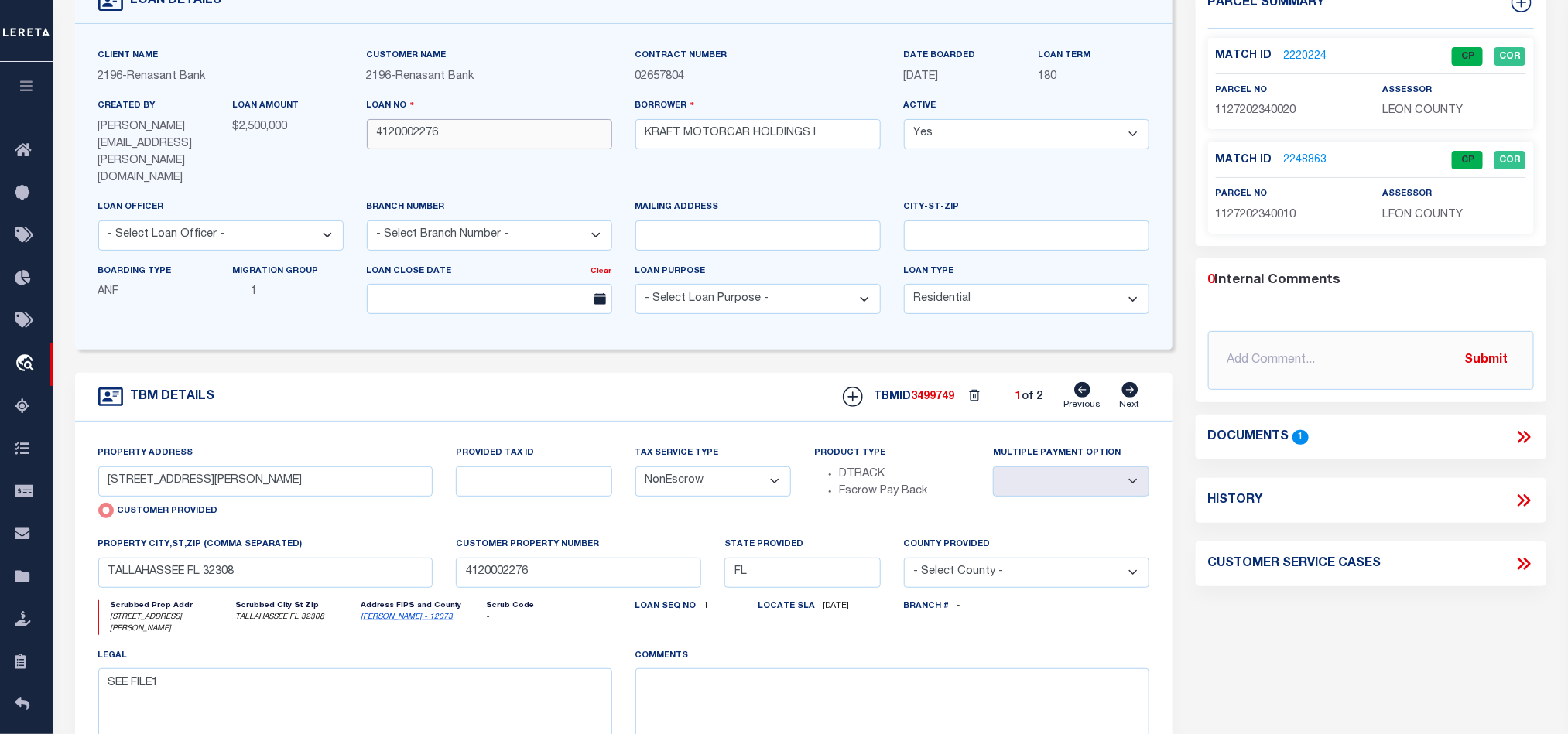
click at [506, 121] on input "4120002276" at bounding box center [489, 134] width 245 height 30
click at [912, 392] on span "3499749" at bounding box center [933, 397] width 43 height 11
click at [931, 392] on span "3499749" at bounding box center [933, 397] width 43 height 11
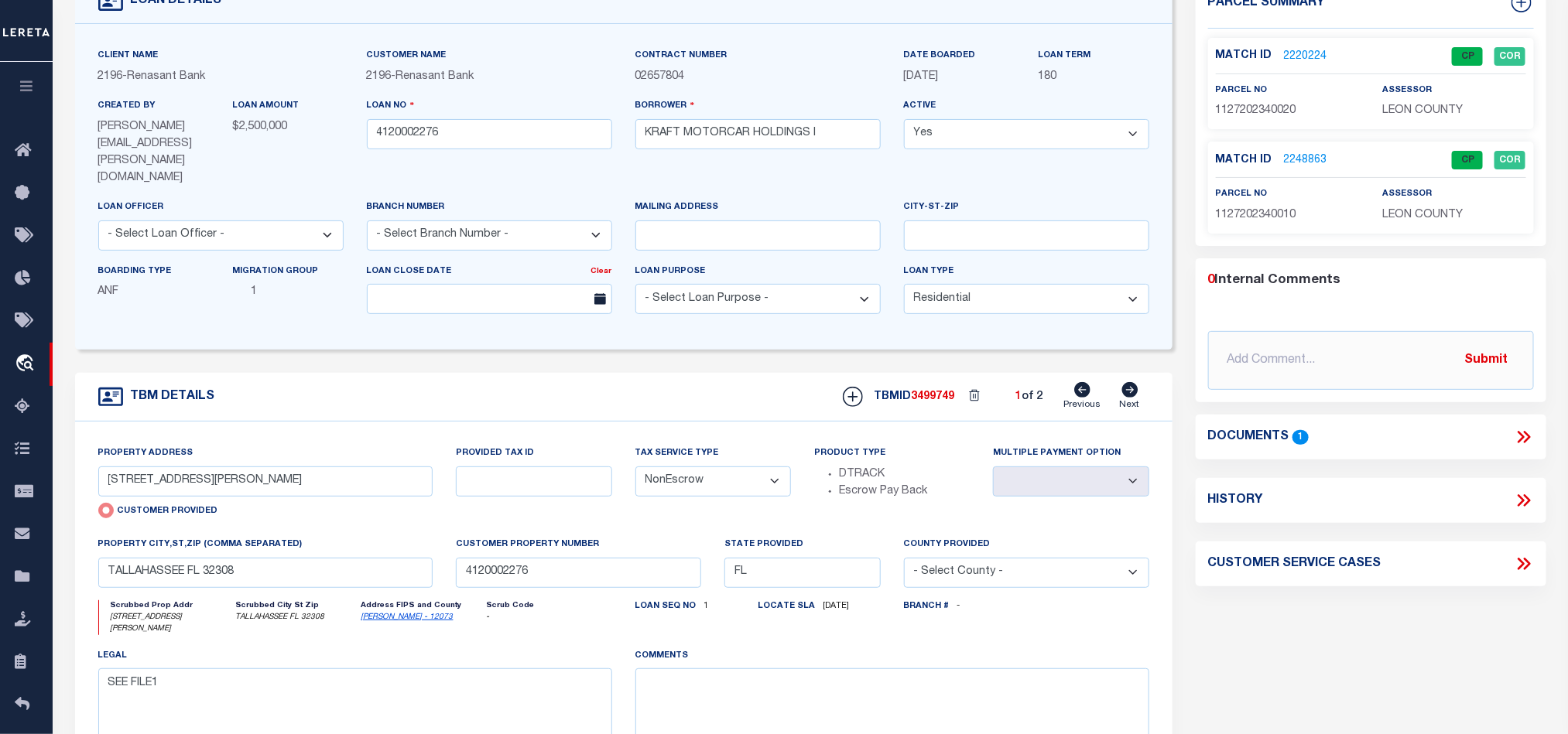
click at [1393, 114] on span "LEON COUNTY" at bounding box center [1422, 111] width 81 height 11
click at [1249, 114] on span "1127202340020" at bounding box center [1256, 111] width 81 height 11
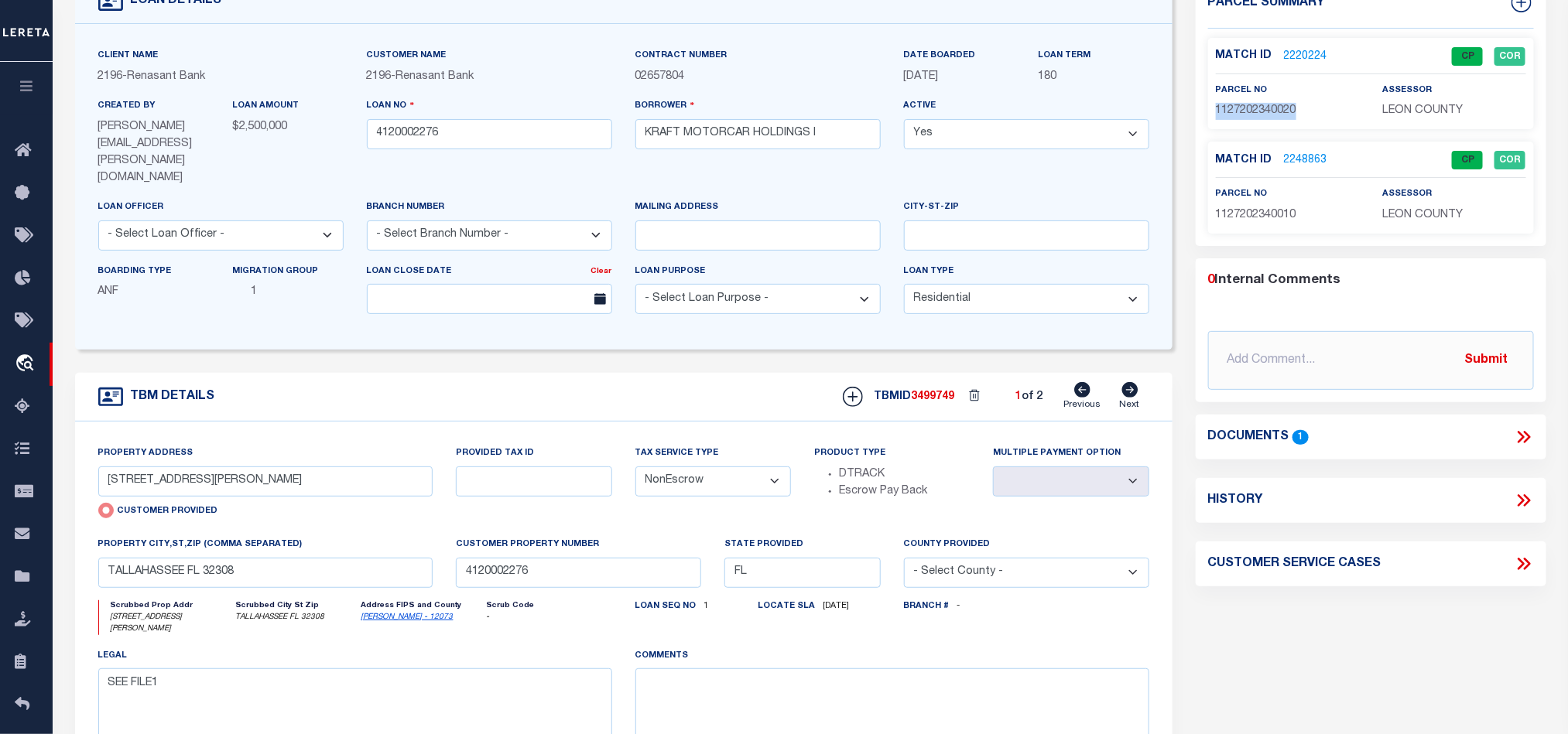
click at [1249, 114] on span "1127202340020" at bounding box center [1256, 111] width 81 height 11
click at [496, 137] on input "4120002276" at bounding box center [489, 134] width 245 height 30
click at [941, 392] on span "3499749" at bounding box center [933, 397] width 43 height 11
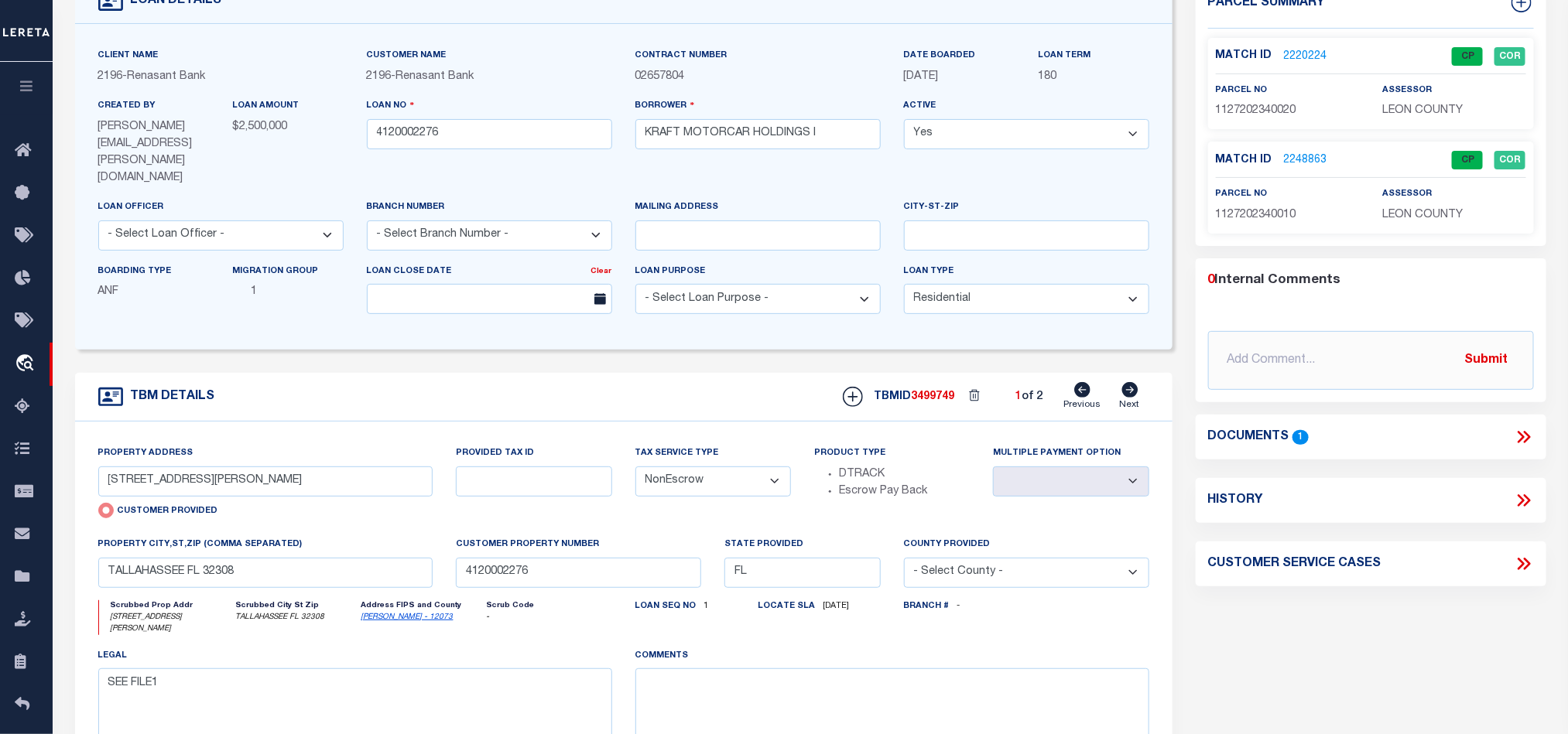
click at [1401, 224] on p "LEON COUNTY" at bounding box center [1454, 215] width 143 height 17
click at [1236, 209] on span "1127202340010" at bounding box center [1256, 215] width 81 height 11
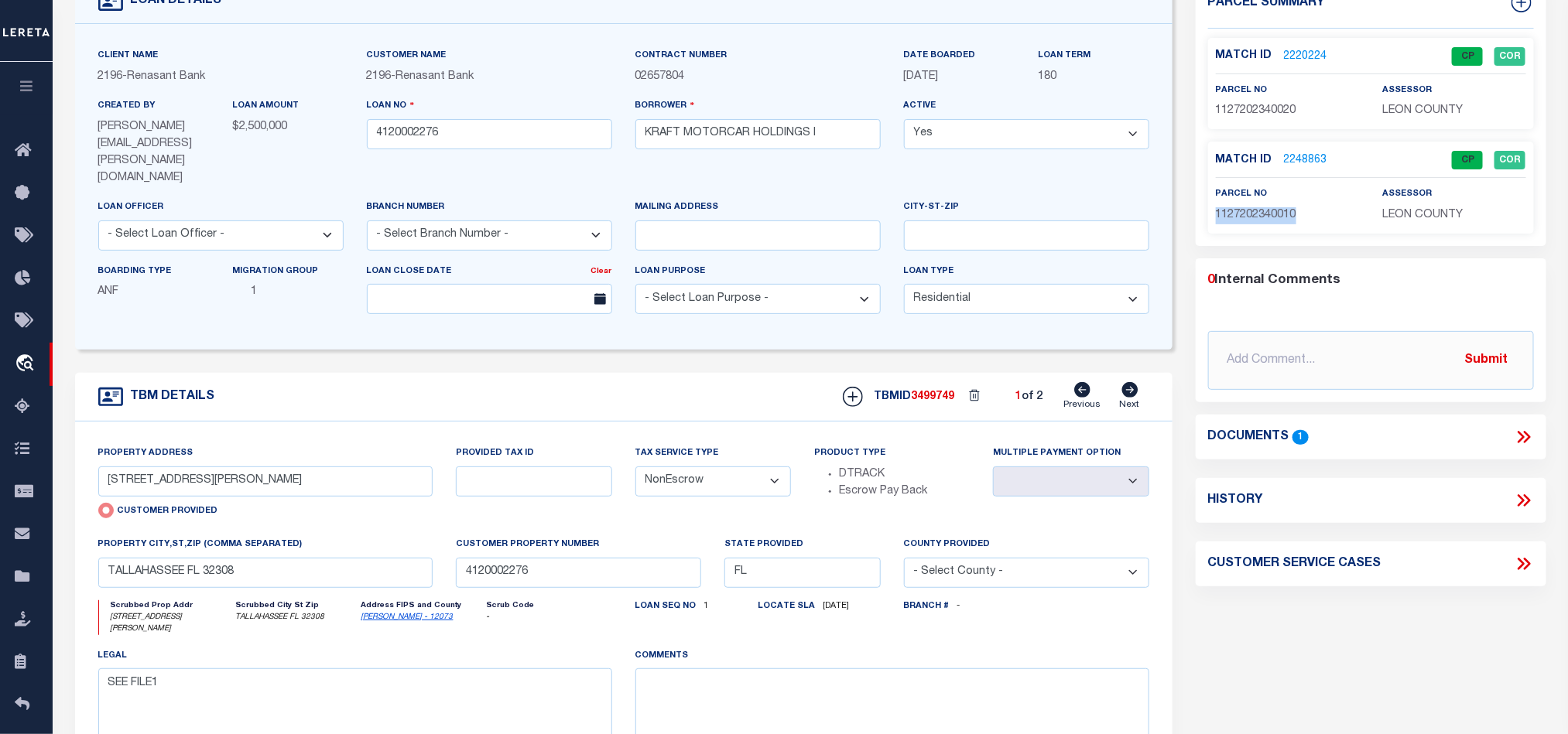
click at [1131, 382] on icon at bounding box center [1131, 389] width 16 height 15
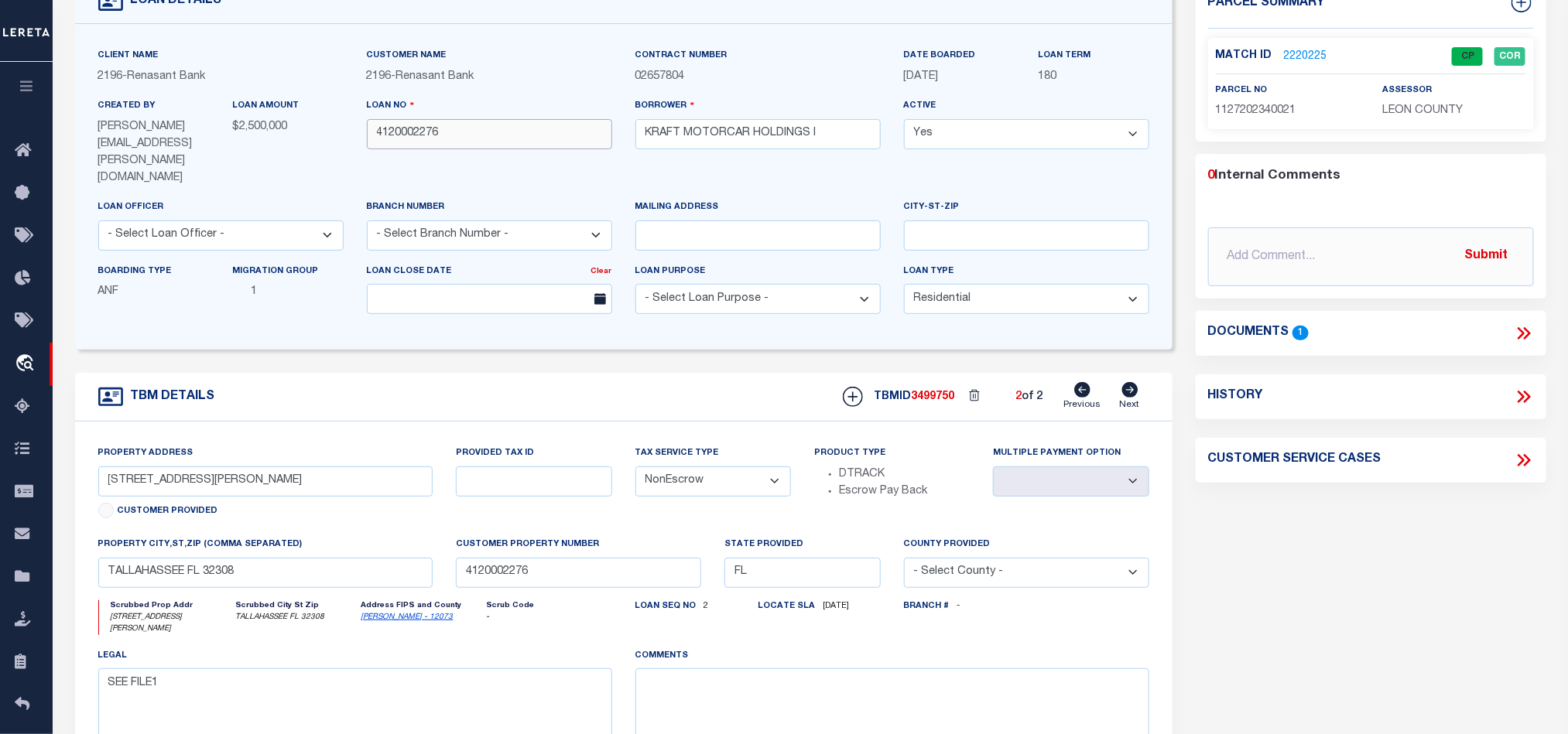
click at [527, 144] on input "4120002276" at bounding box center [489, 134] width 245 height 30
click at [929, 392] on span "3499750" at bounding box center [933, 397] width 43 height 11
click at [1403, 114] on span "LEON COUNTY" at bounding box center [1422, 111] width 81 height 11
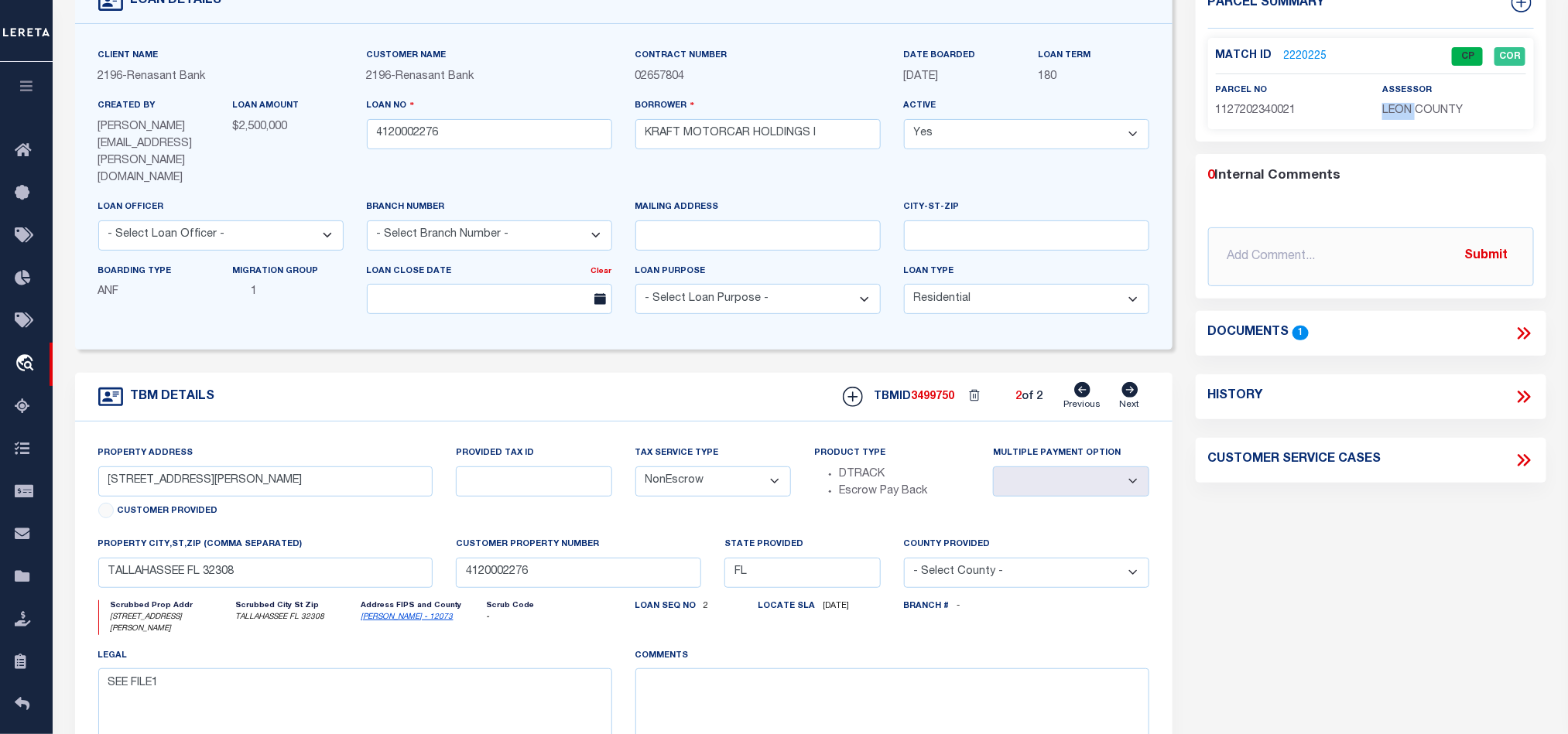
click at [1403, 114] on span "LEON COUNTY" at bounding box center [1422, 111] width 81 height 11
click at [1255, 114] on span "1127202340021" at bounding box center [1256, 111] width 81 height 11
click at [695, 373] on div "TBM DETAILS TBMID 3499750 2 of 2 Next" at bounding box center [623, 397] width 1098 height 49
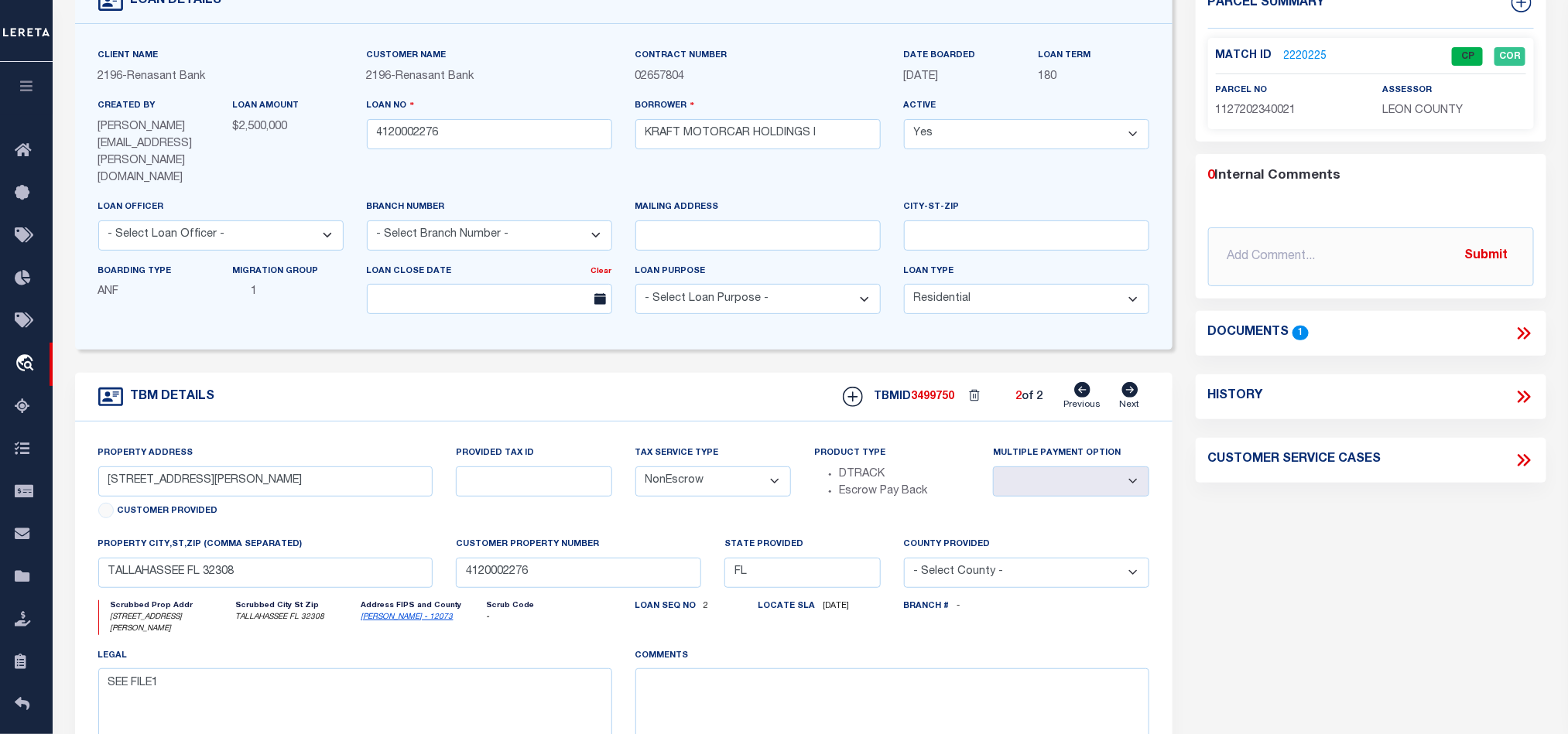
scroll to position [0, 0]
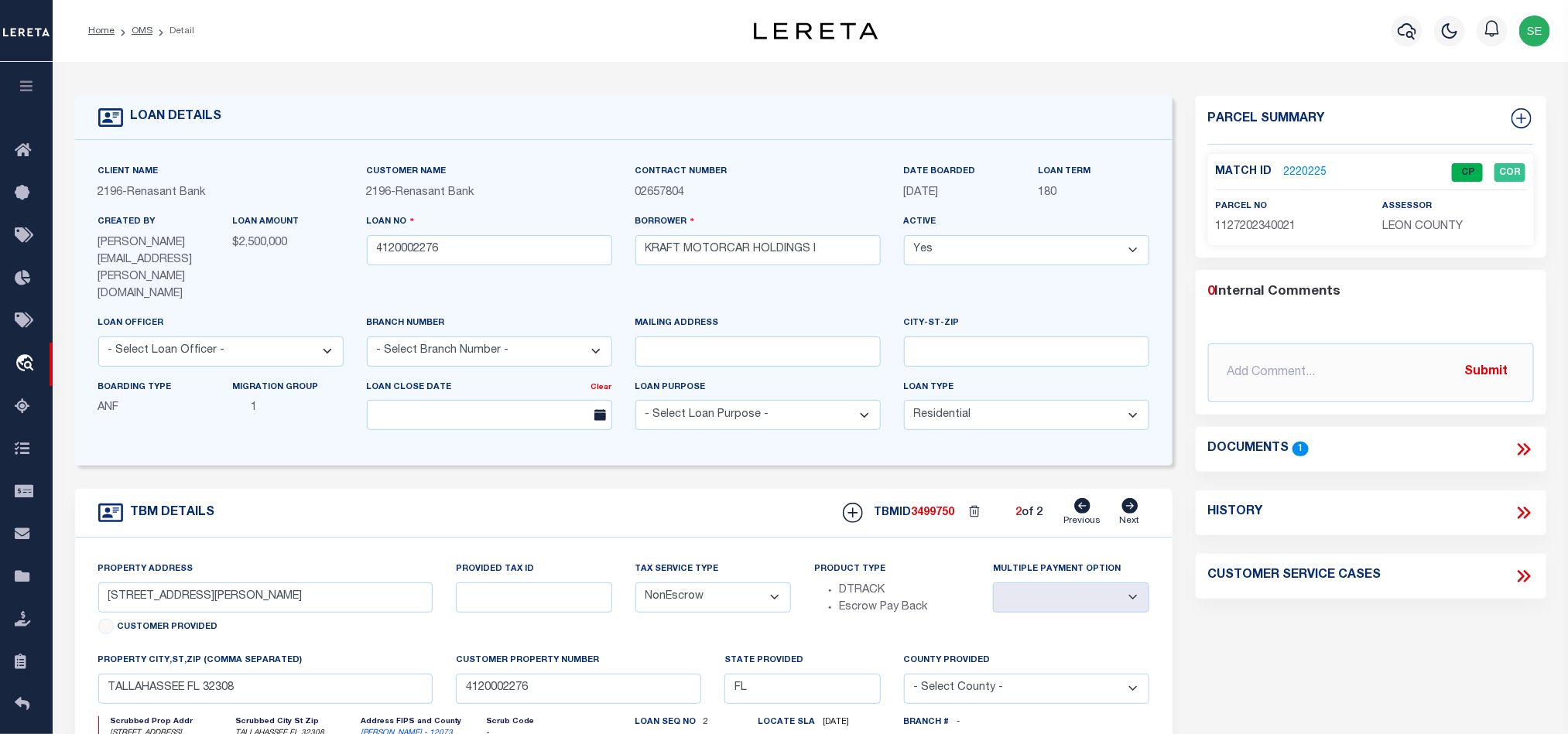
drag, startPoint x: 140, startPoint y: 30, endPoint x: 202, endPoint y: 43, distance: 63.3
click at [140, 30] on link "OMS" at bounding box center [141, 30] width 21 height 9
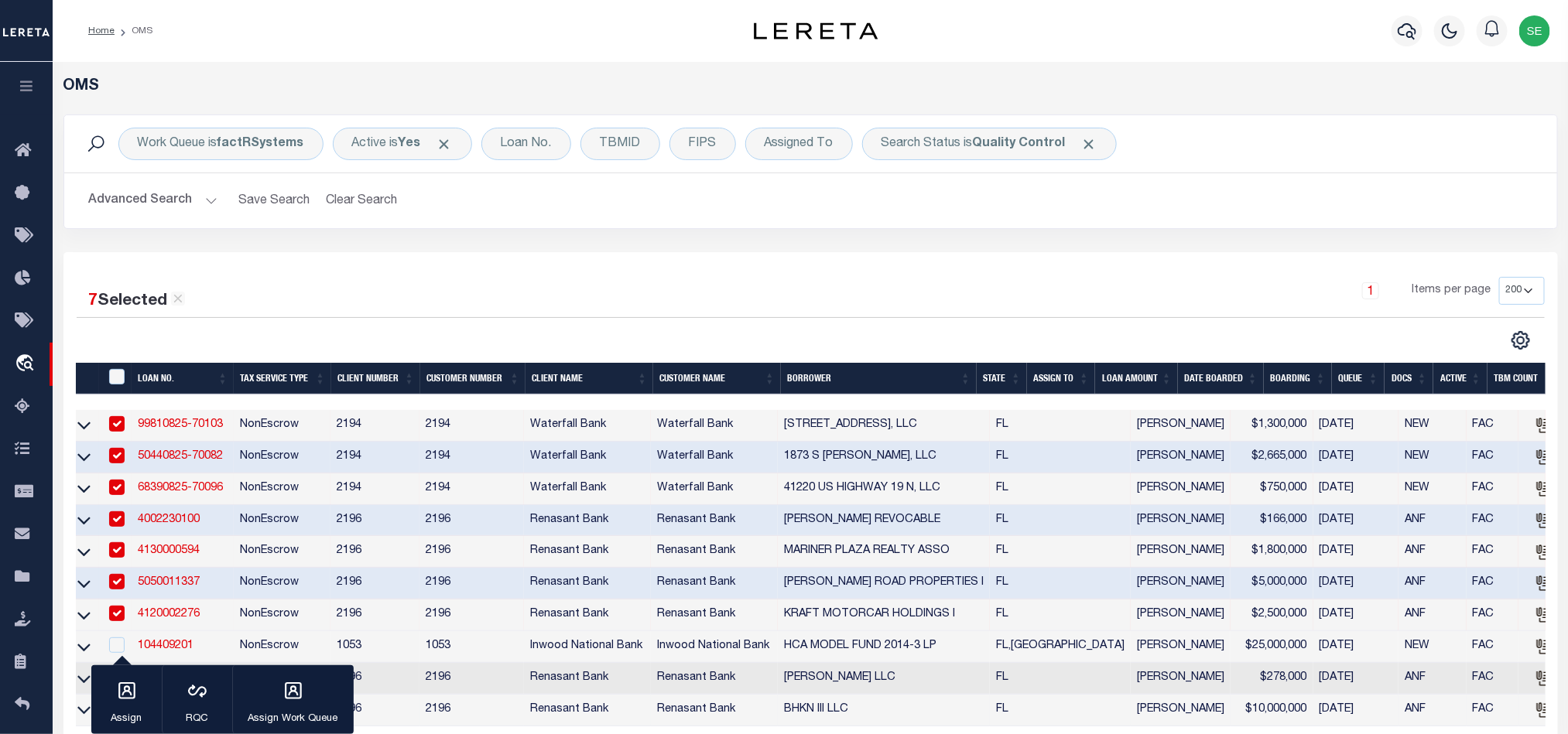
click at [121, 204] on button "Advanced Search" at bounding box center [153, 201] width 129 height 30
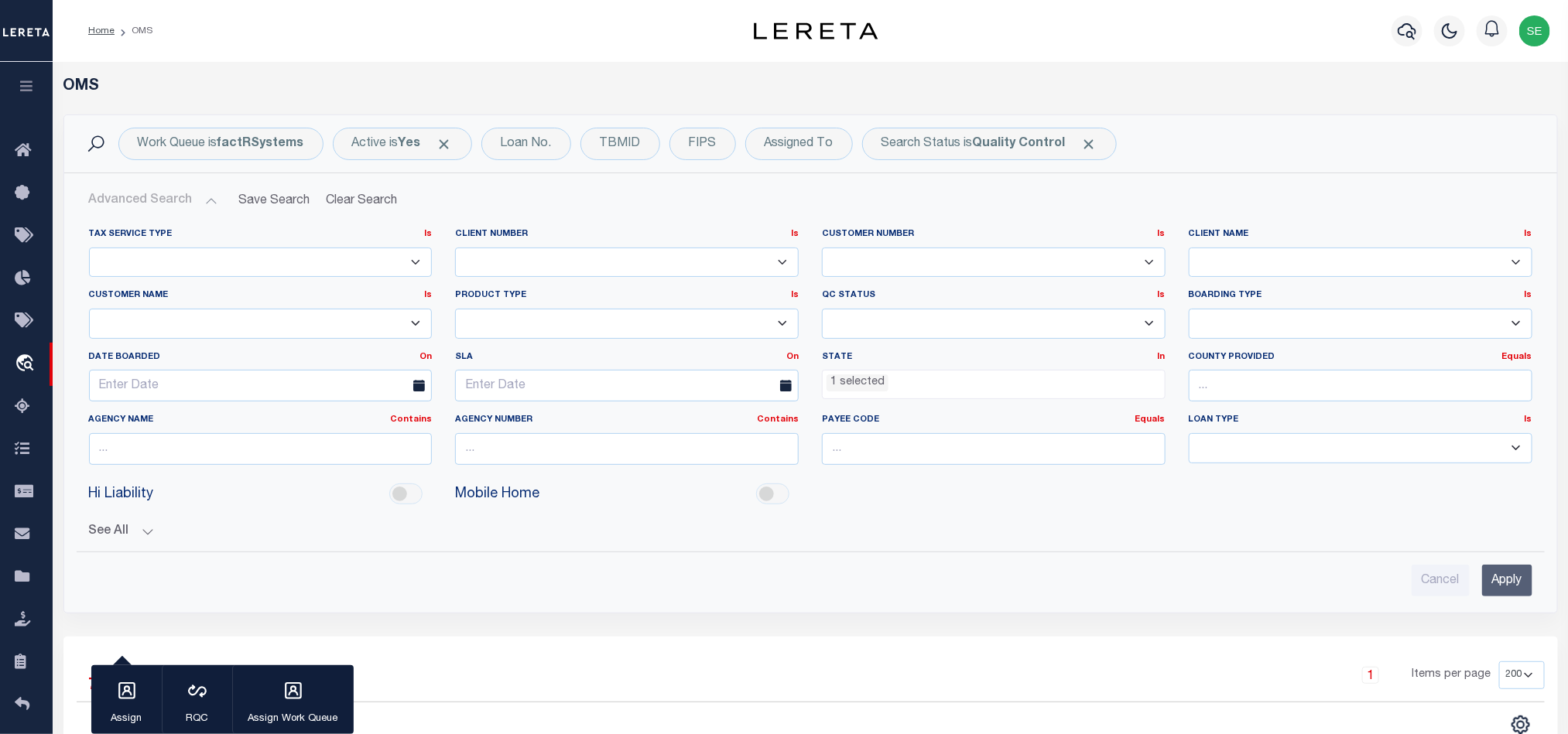
click at [852, 382] on li "1 selected" at bounding box center [857, 383] width 62 height 17
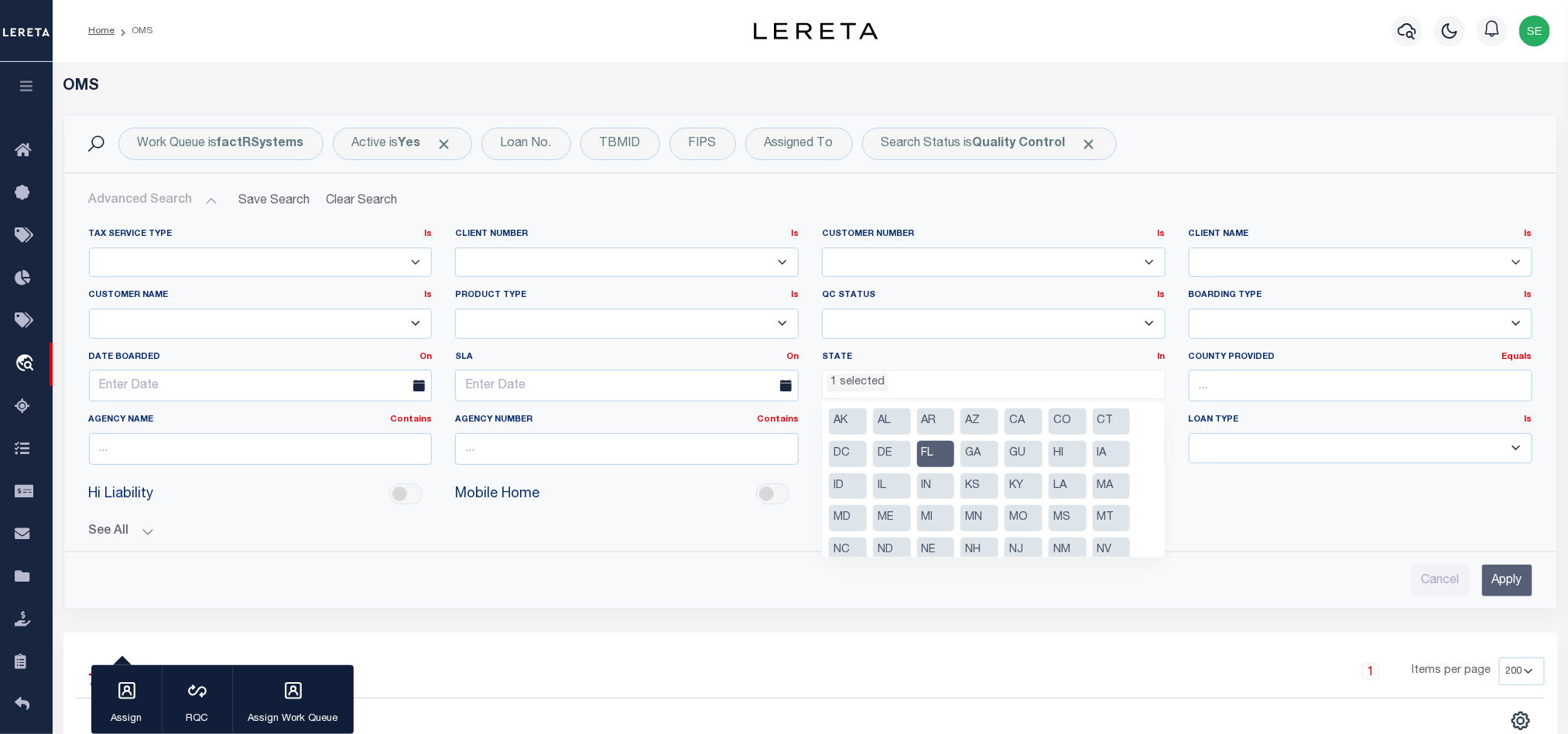
click at [929, 446] on li "FL" at bounding box center [936, 453] width 38 height 26
click at [973, 446] on li "GA" at bounding box center [979, 453] width 38 height 26
click at [1497, 577] on input "Apply" at bounding box center [1507, 580] width 50 height 31
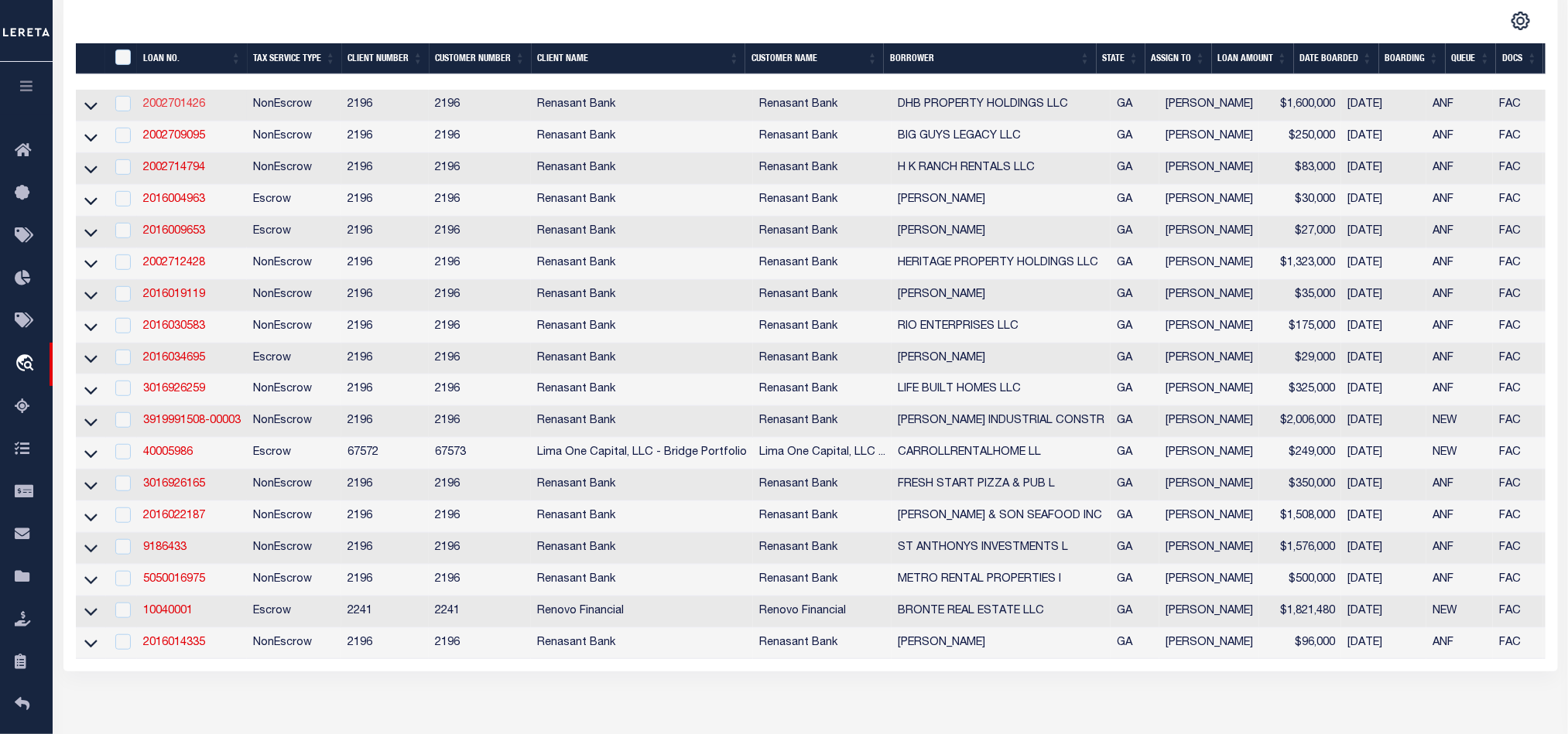
click at [177, 110] on link "2002701426" at bounding box center [174, 105] width 62 height 11
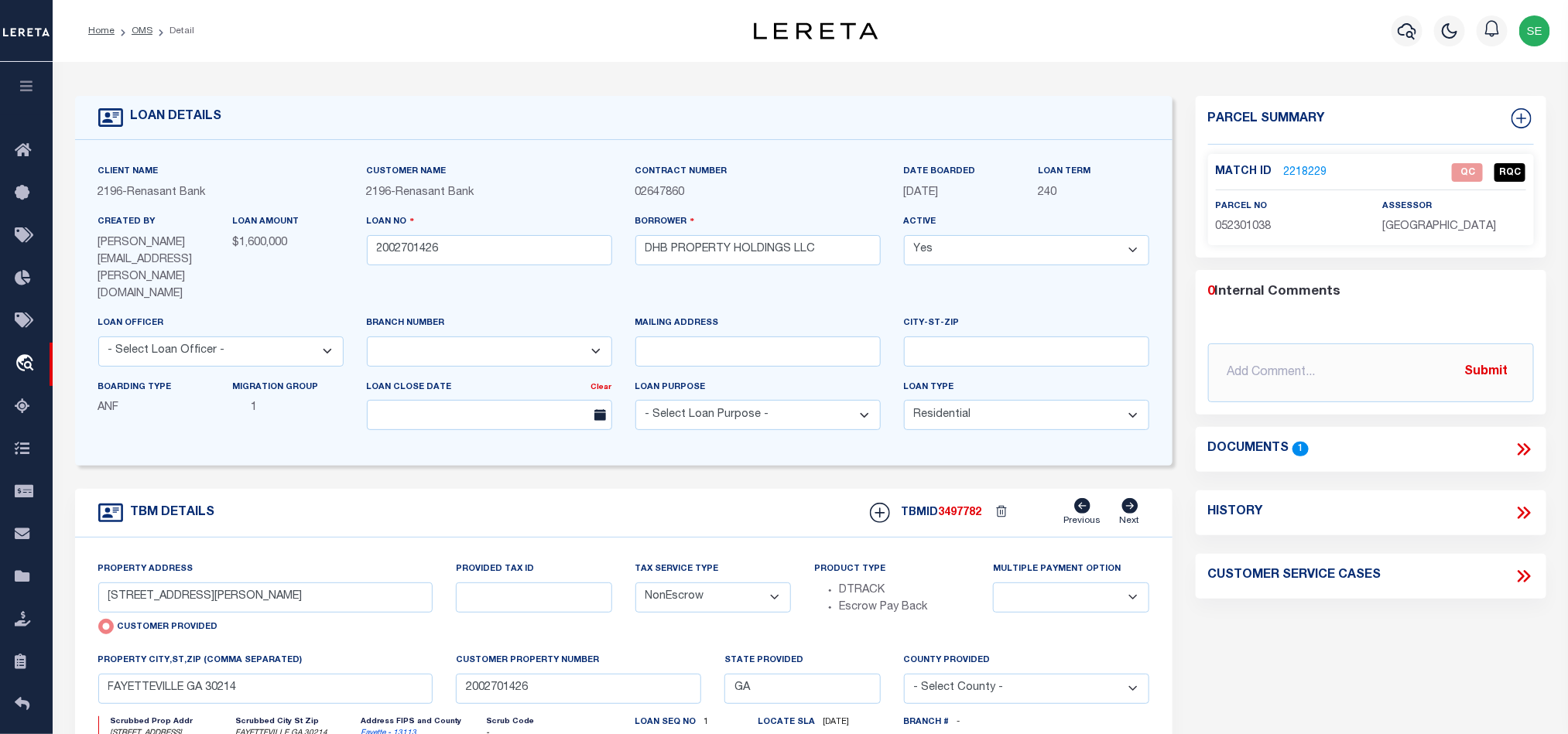
click at [1229, 230] on span "052301038" at bounding box center [1243, 226] width 55 height 11
click at [1245, 221] on span "052301038" at bounding box center [1243, 226] width 55 height 11
click at [1411, 627] on div "Parcel Summary Match ID 2218229 0" at bounding box center [1371, 543] width 374 height 895
click at [1433, 620] on div "Parcel Summary Match ID 2218229 0" at bounding box center [1371, 543] width 374 height 895
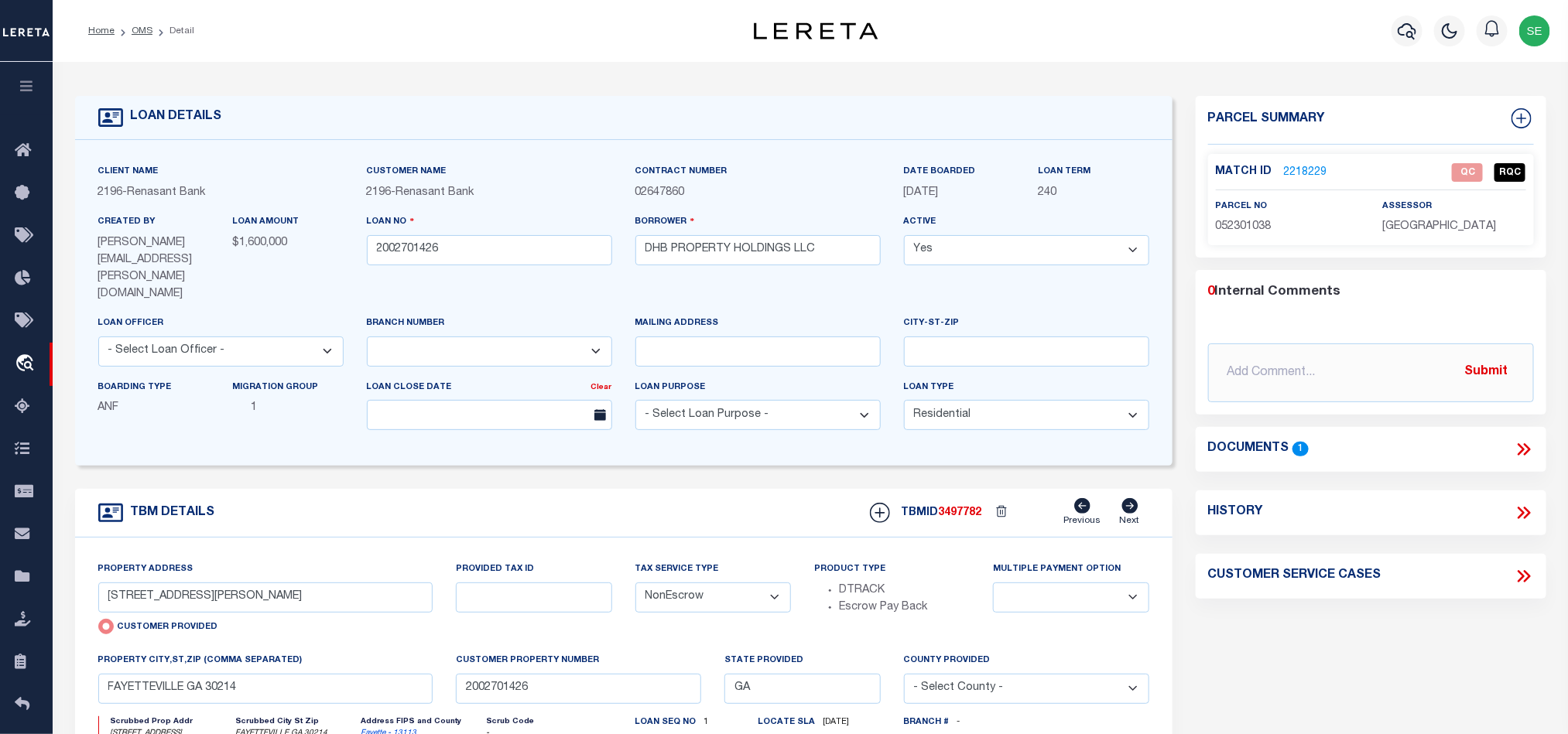
drag, startPoint x: 1299, startPoint y: 650, endPoint x: 1309, endPoint y: 640, distance: 14.1
click at [1299, 650] on div "Parcel Summary Match ID 2218229 0" at bounding box center [1371, 543] width 374 height 895
click at [1329, 618] on div "Parcel Summary Match ID 2218229 0" at bounding box center [1371, 543] width 374 height 895
click at [1334, 620] on div "Parcel Summary Match ID 2218229 0" at bounding box center [1371, 543] width 374 height 895
click at [1346, 613] on div "Parcel Summary Match ID 2218229 0" at bounding box center [1371, 543] width 374 height 895
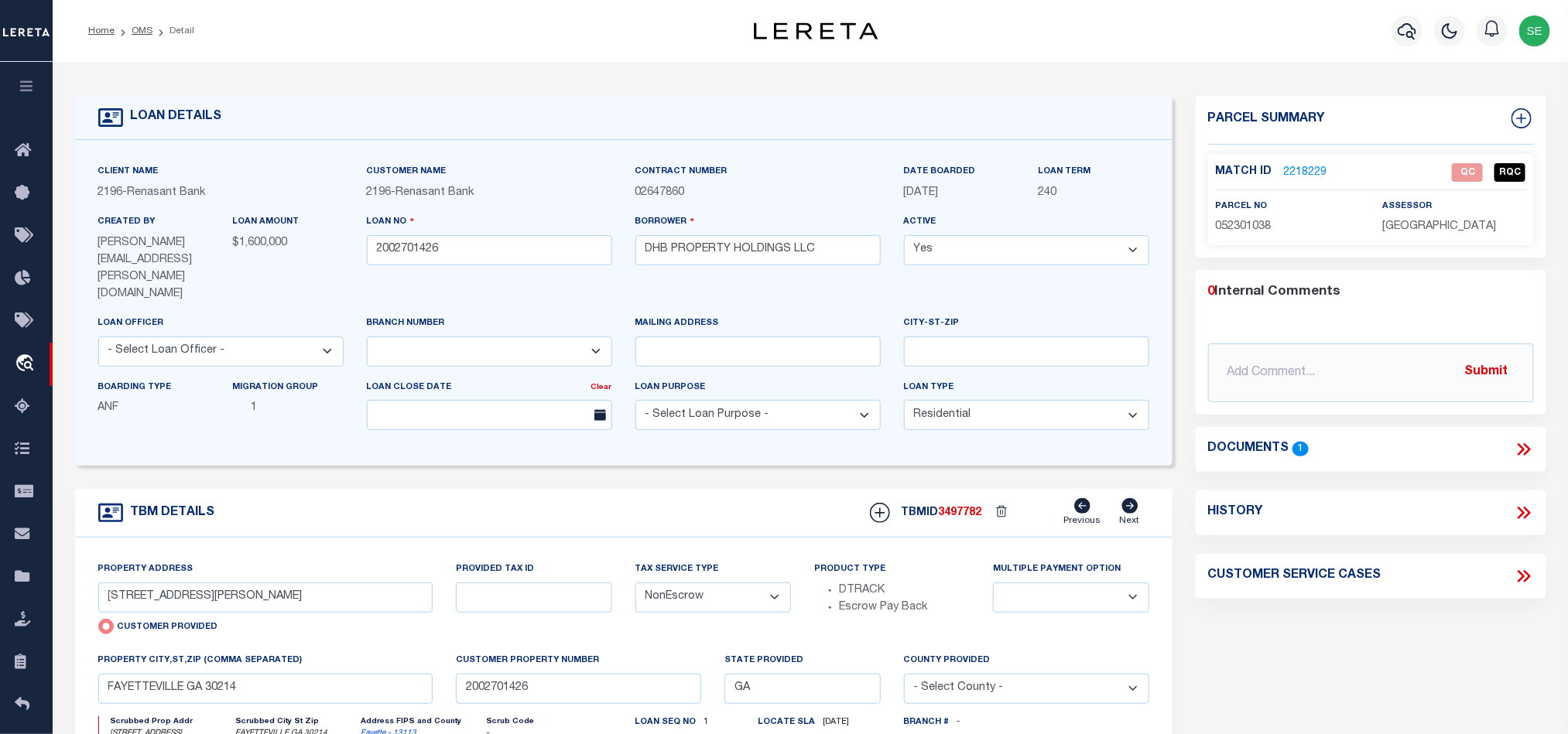
click at [769, 489] on div "TBM DETAILS TBMID 3497782 Previous Next" at bounding box center [623, 513] width 1098 height 49
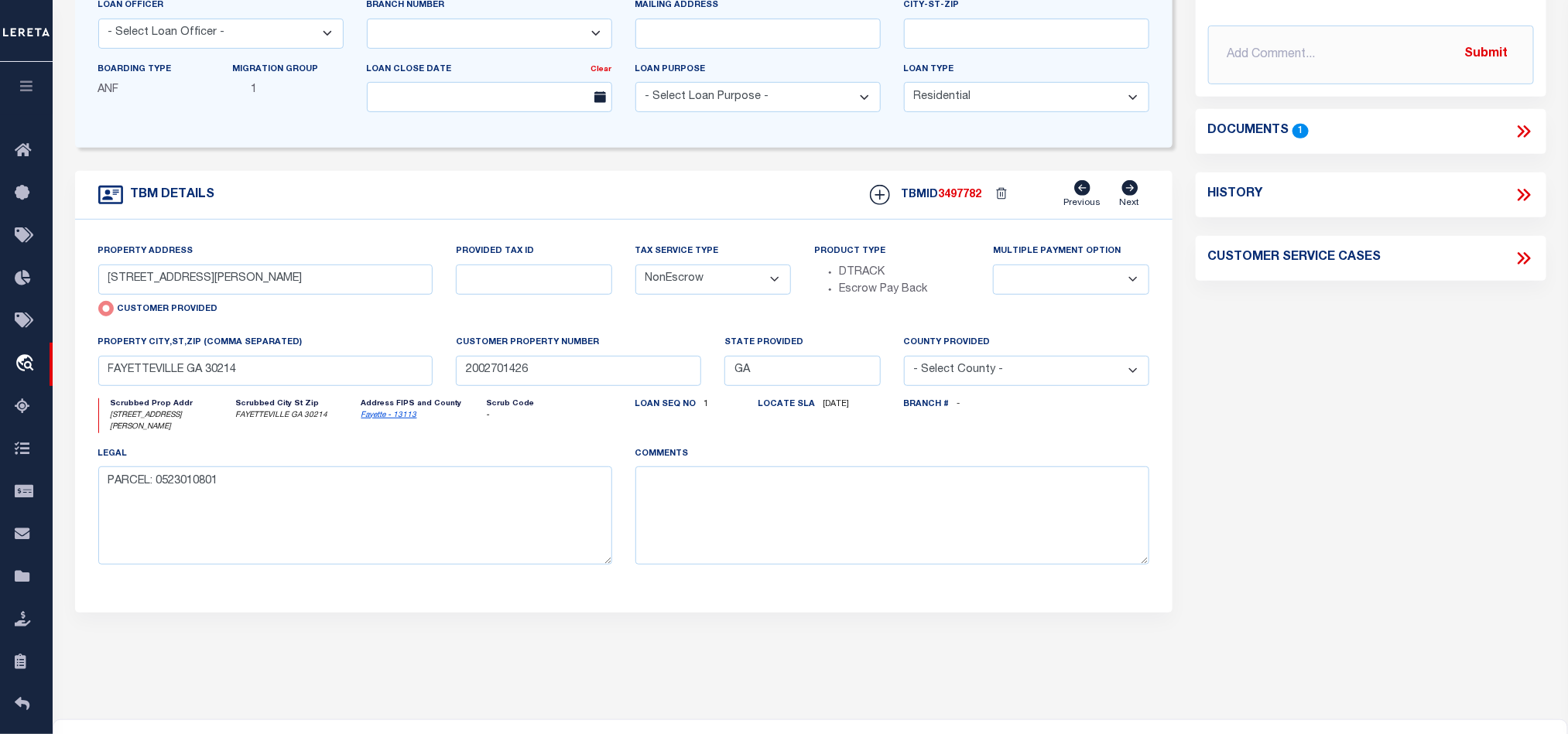
scroll to position [348, 0]
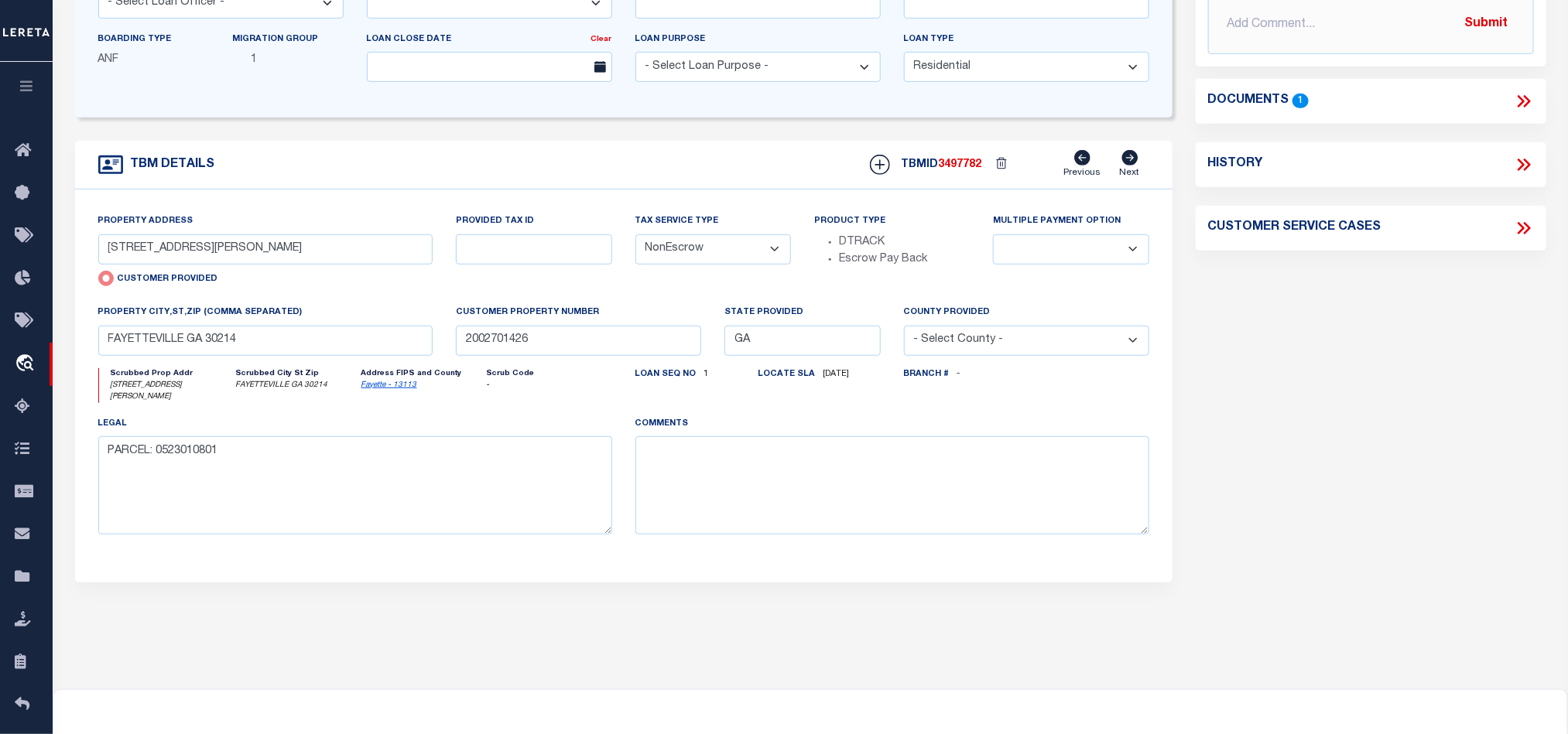
click at [1447, 360] on div "Parcel Summary Match ID 2218229 0" at bounding box center [1371, 195] width 374 height 895
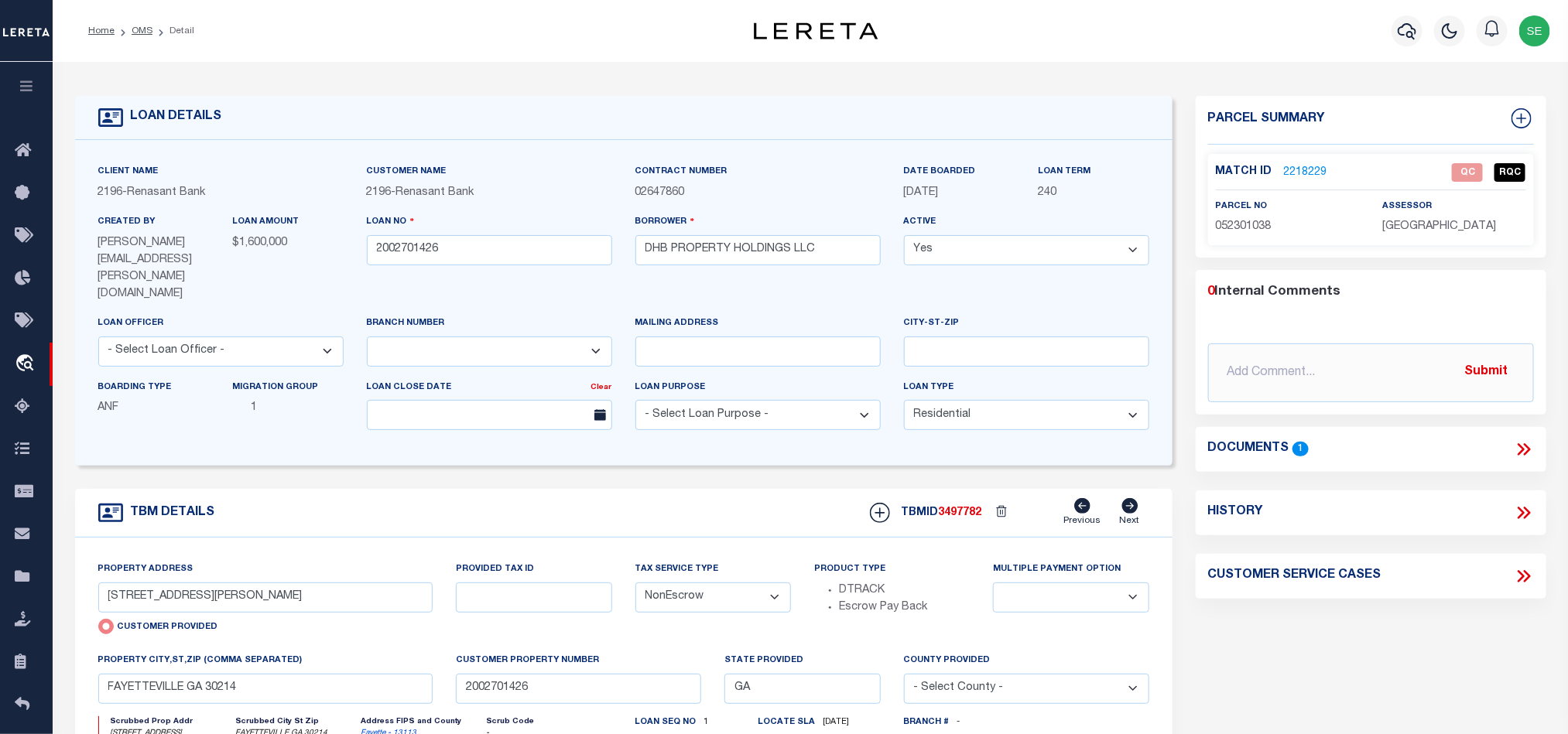
drag, startPoint x: 1396, startPoint y: 674, endPoint x: 1410, endPoint y: 645, distance: 32.2
click at [1398, 675] on div "Parcel Summary Match ID 2218229 0" at bounding box center [1371, 543] width 374 height 895
click at [1526, 449] on icon at bounding box center [1523, 449] width 20 height 20
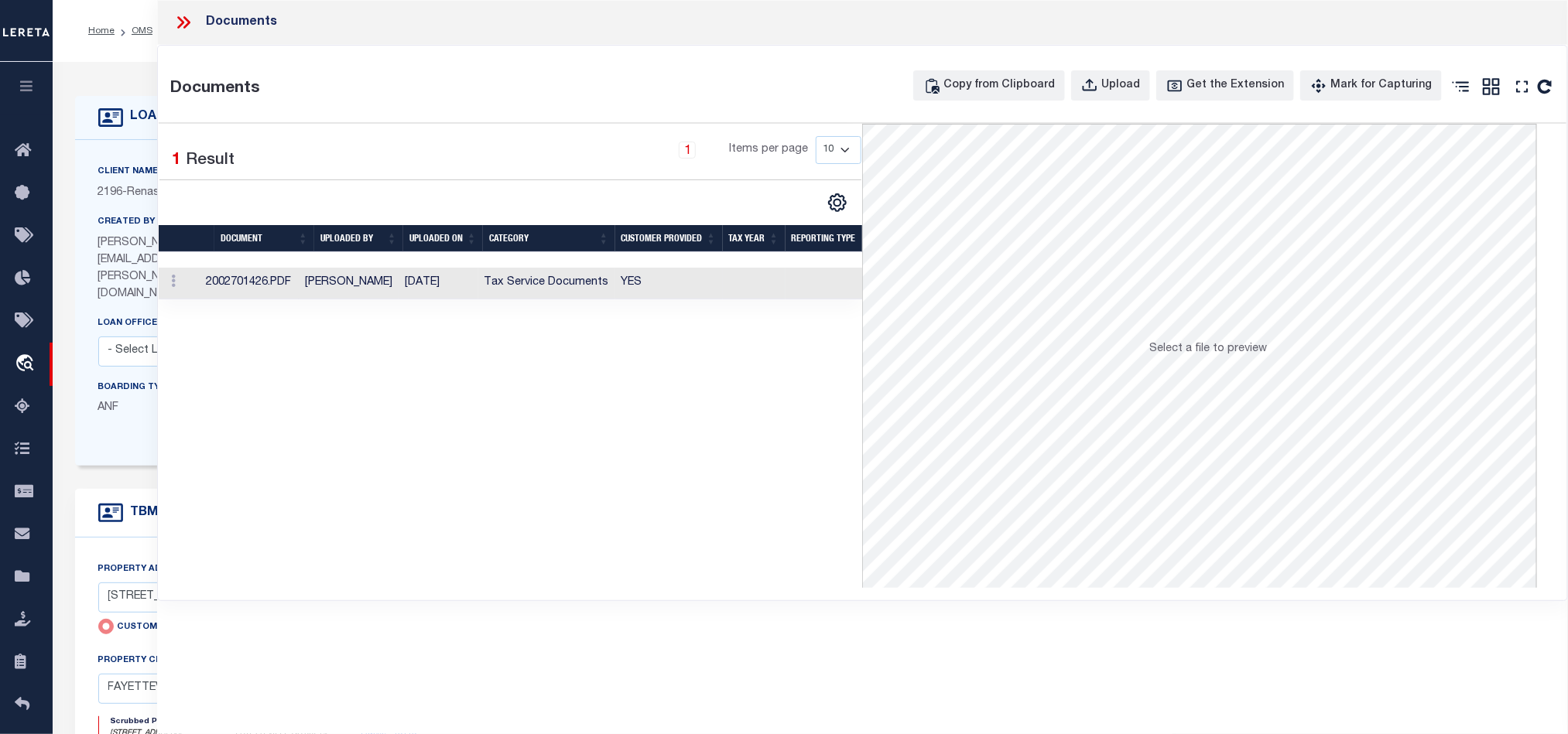
click at [769, 282] on td at bounding box center [754, 283] width 63 height 31
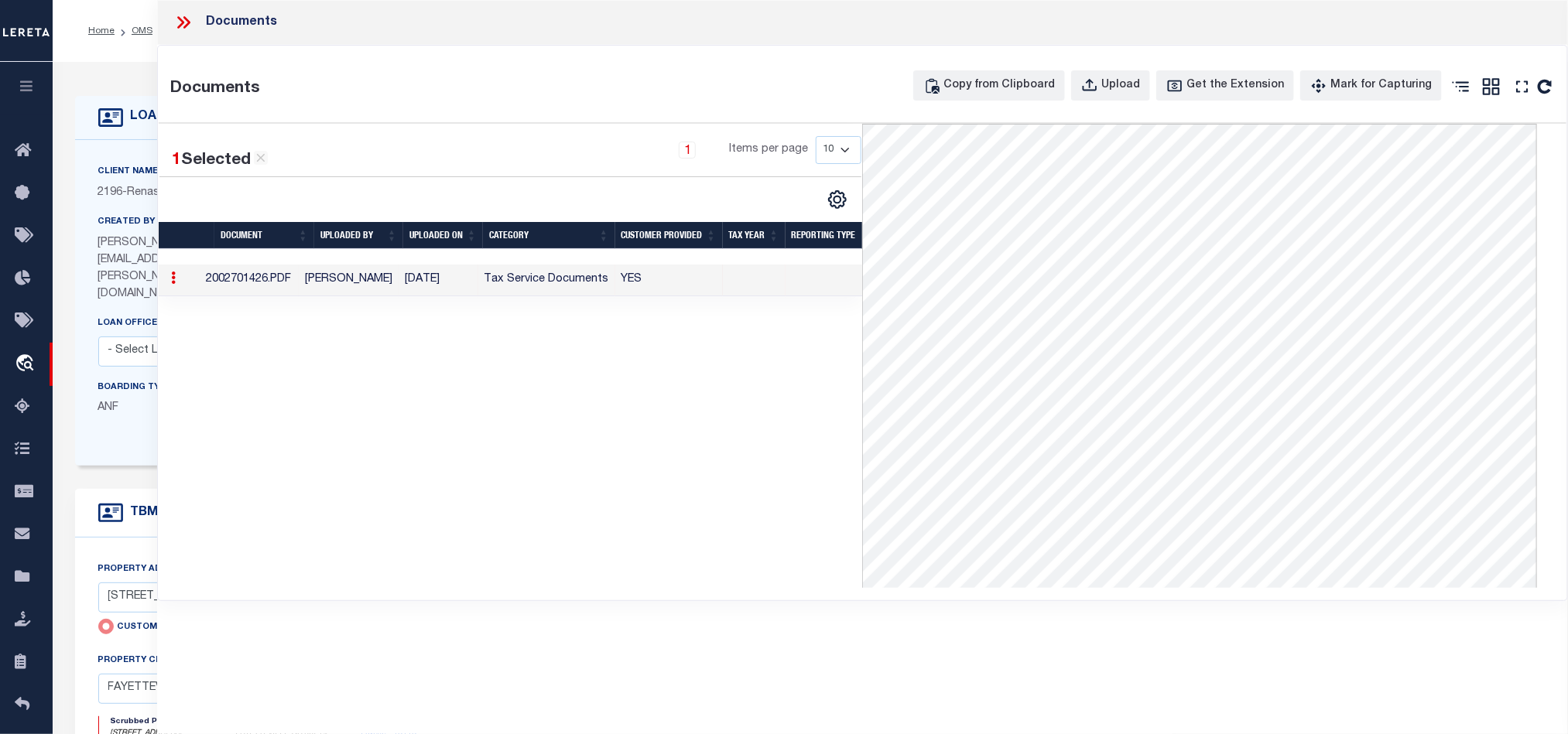
click at [182, 20] on icon at bounding box center [183, 22] width 20 height 20
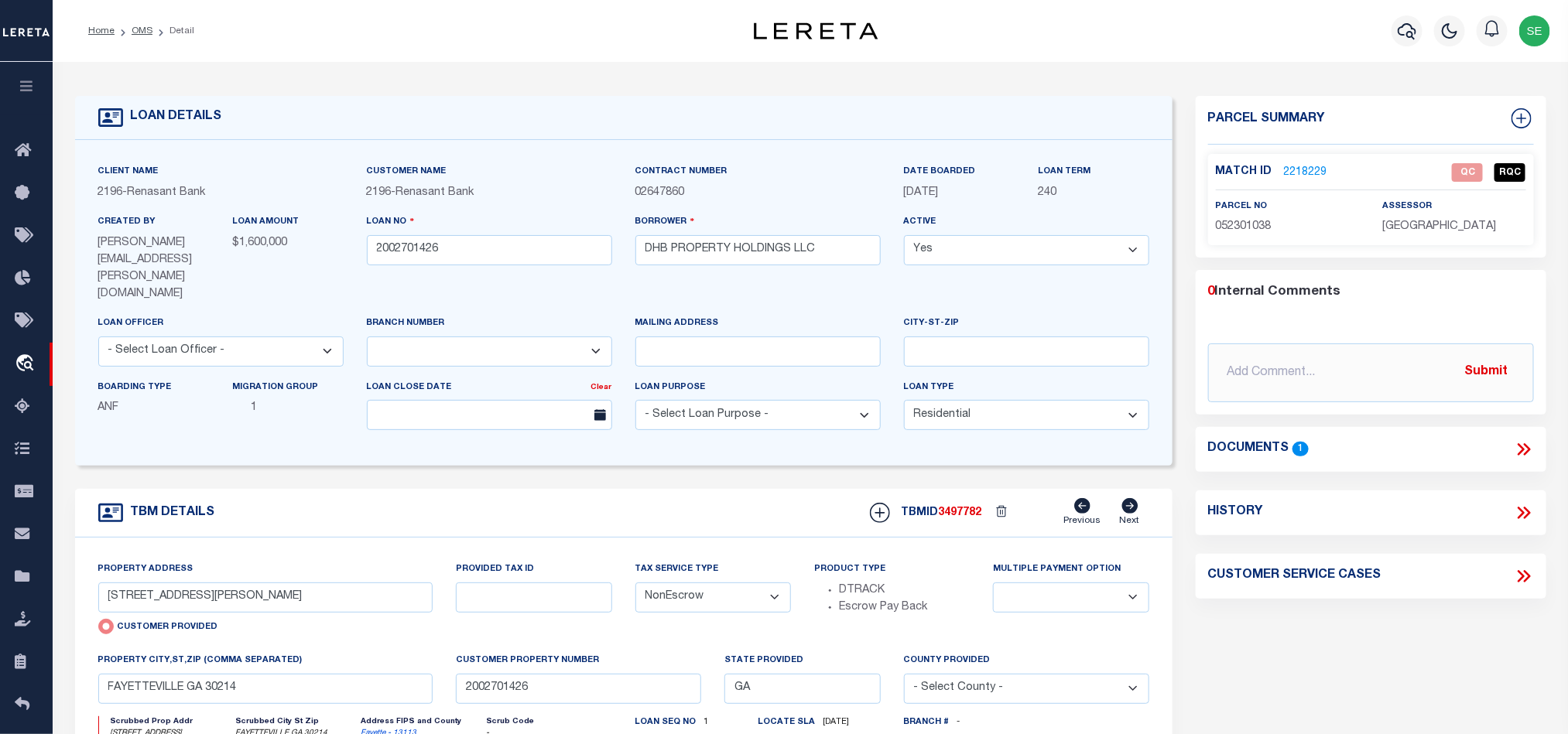
click at [1301, 175] on link "2218229" at bounding box center [1305, 173] width 43 height 16
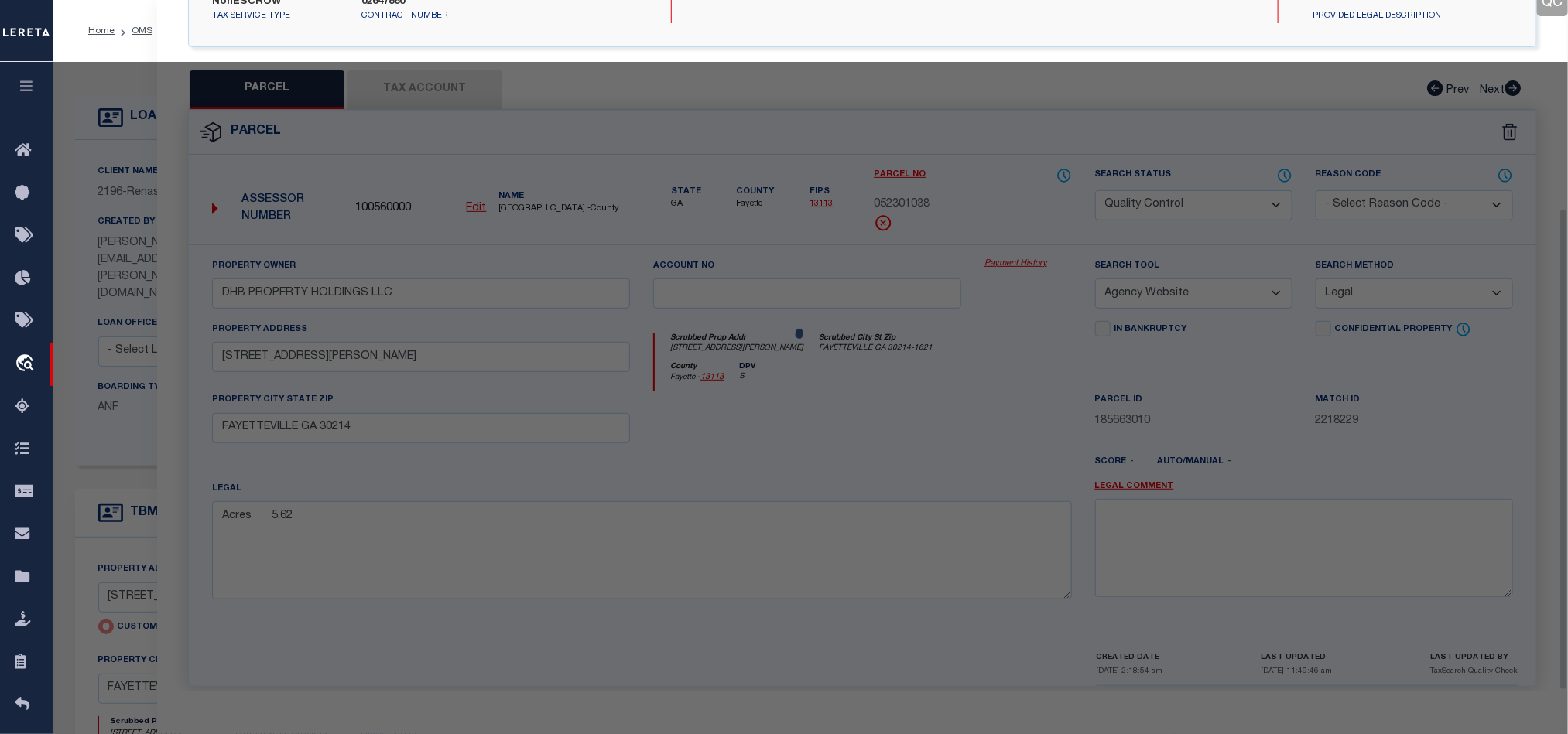
scroll to position [300, 0]
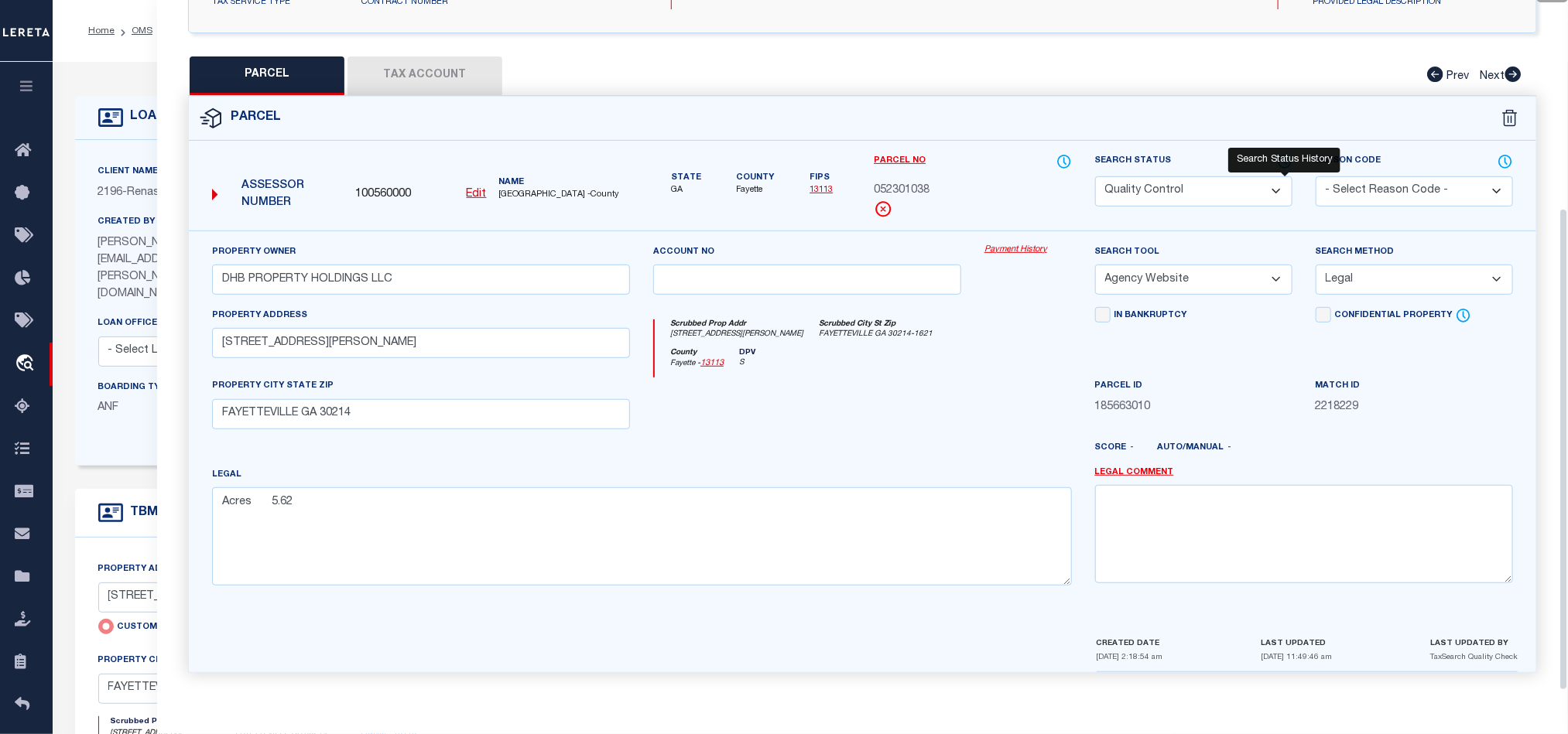
click at [1282, 156] on icon at bounding box center [1284, 161] width 15 height 17
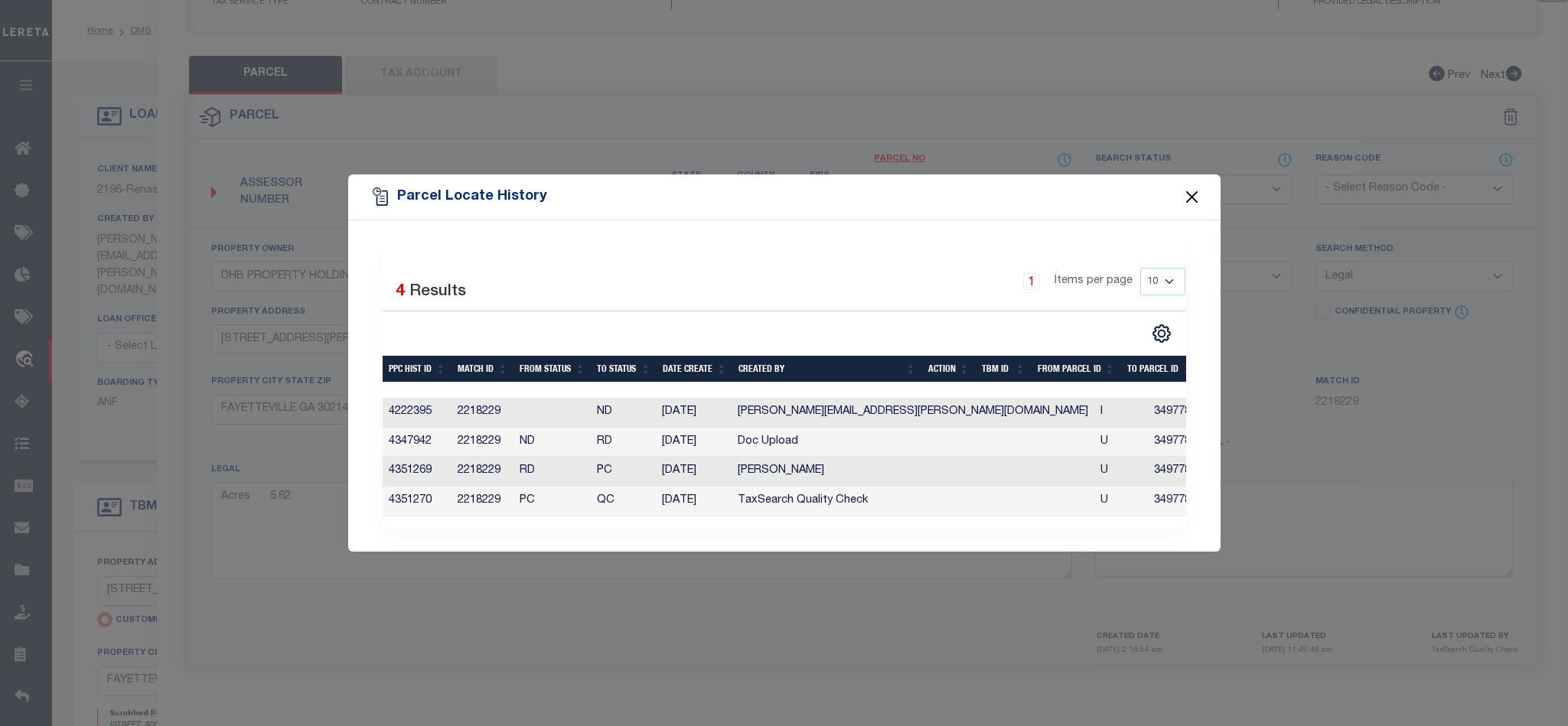
click at [1197, 191] on button "Close" at bounding box center [1191, 197] width 19 height 19
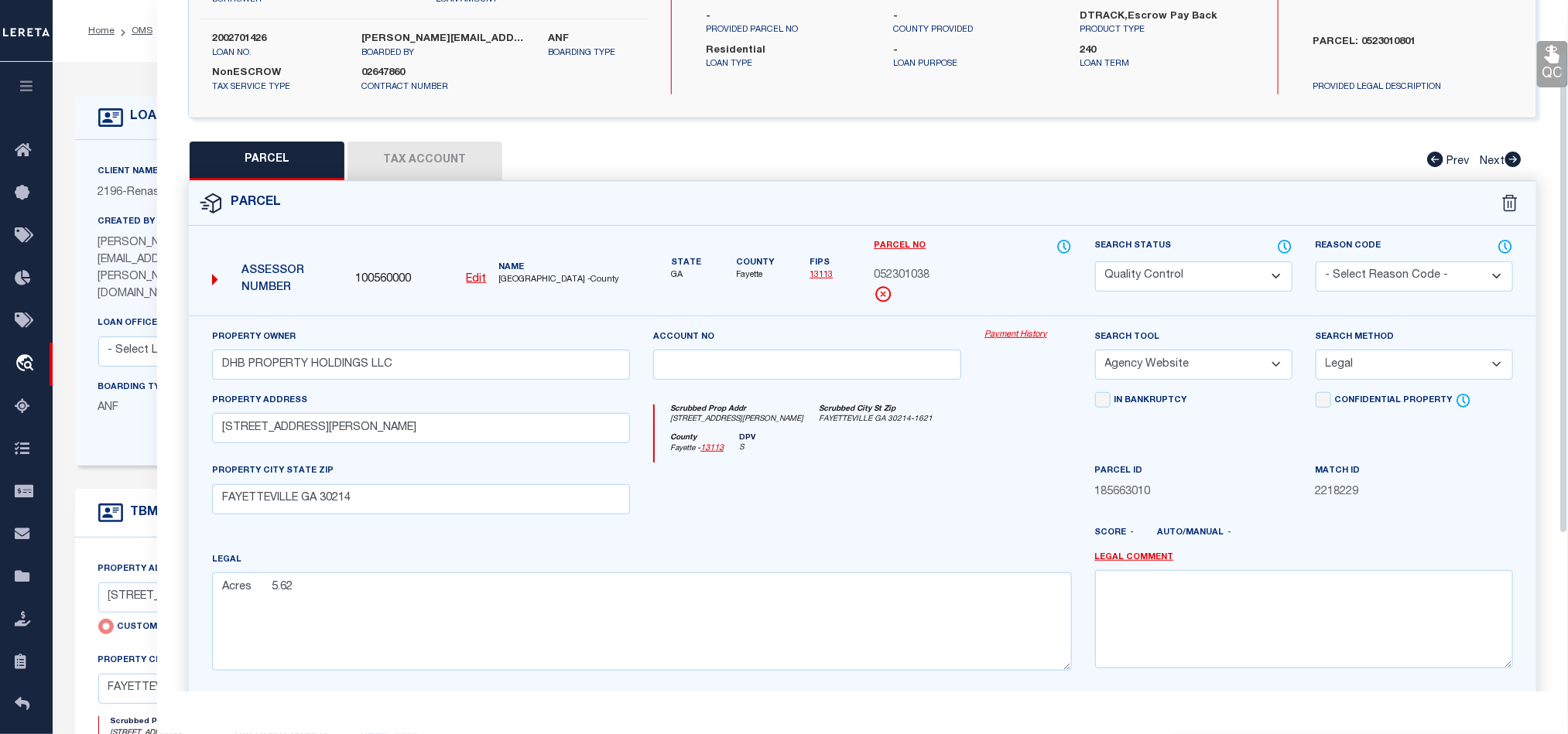
scroll to position [0, 0]
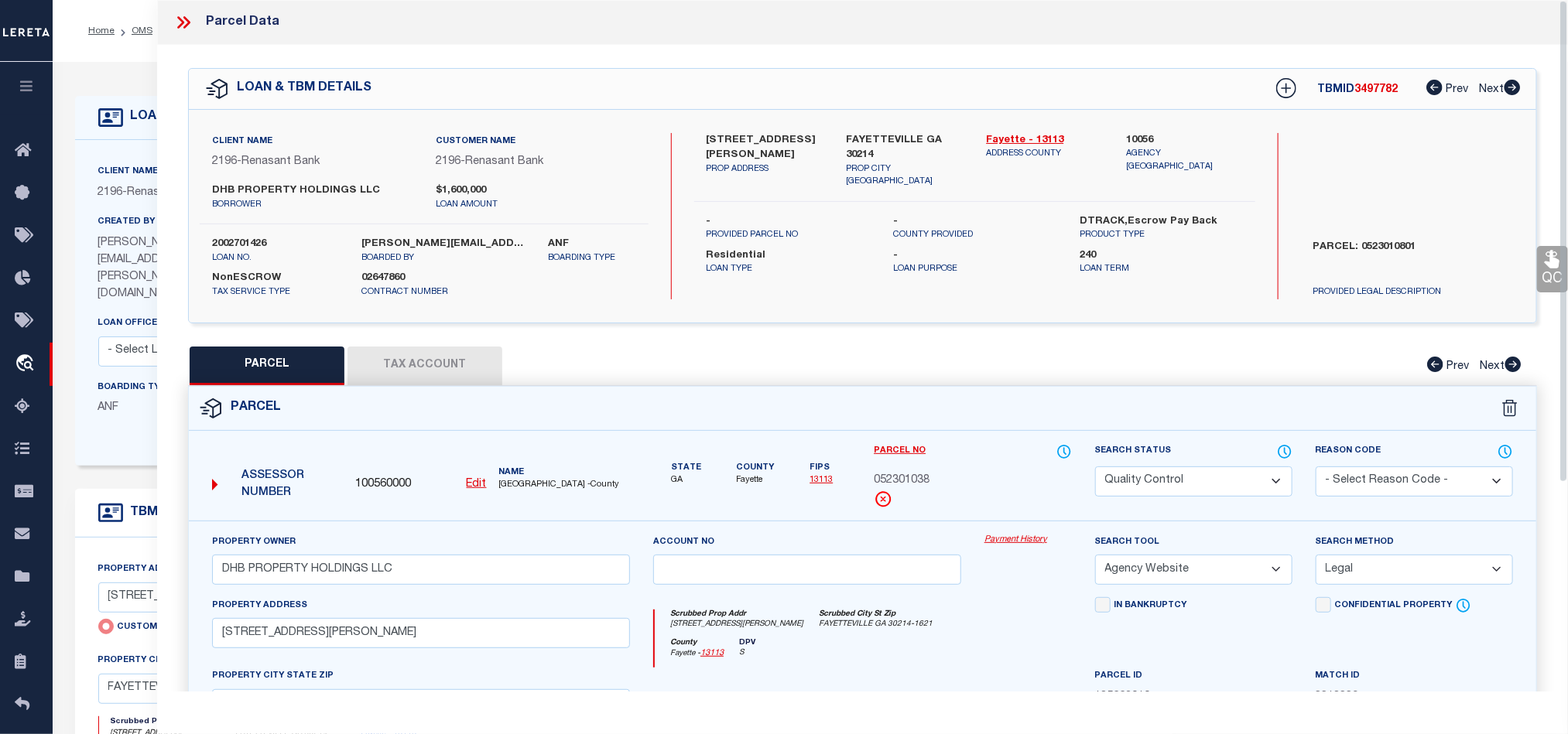
click at [180, 26] on icon at bounding box center [181, 22] width 7 height 13
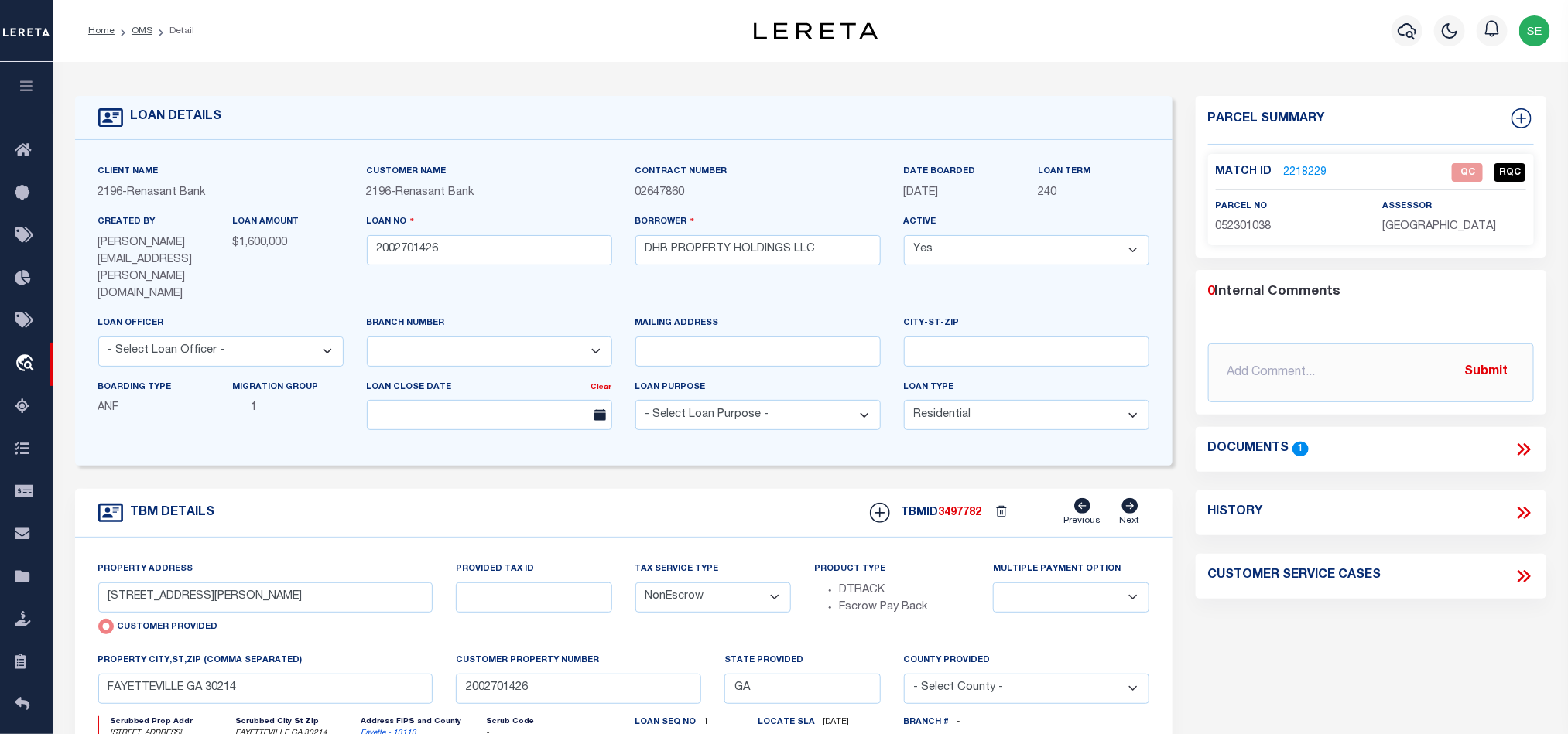
click at [1301, 172] on link "2218229" at bounding box center [1305, 173] width 43 height 16
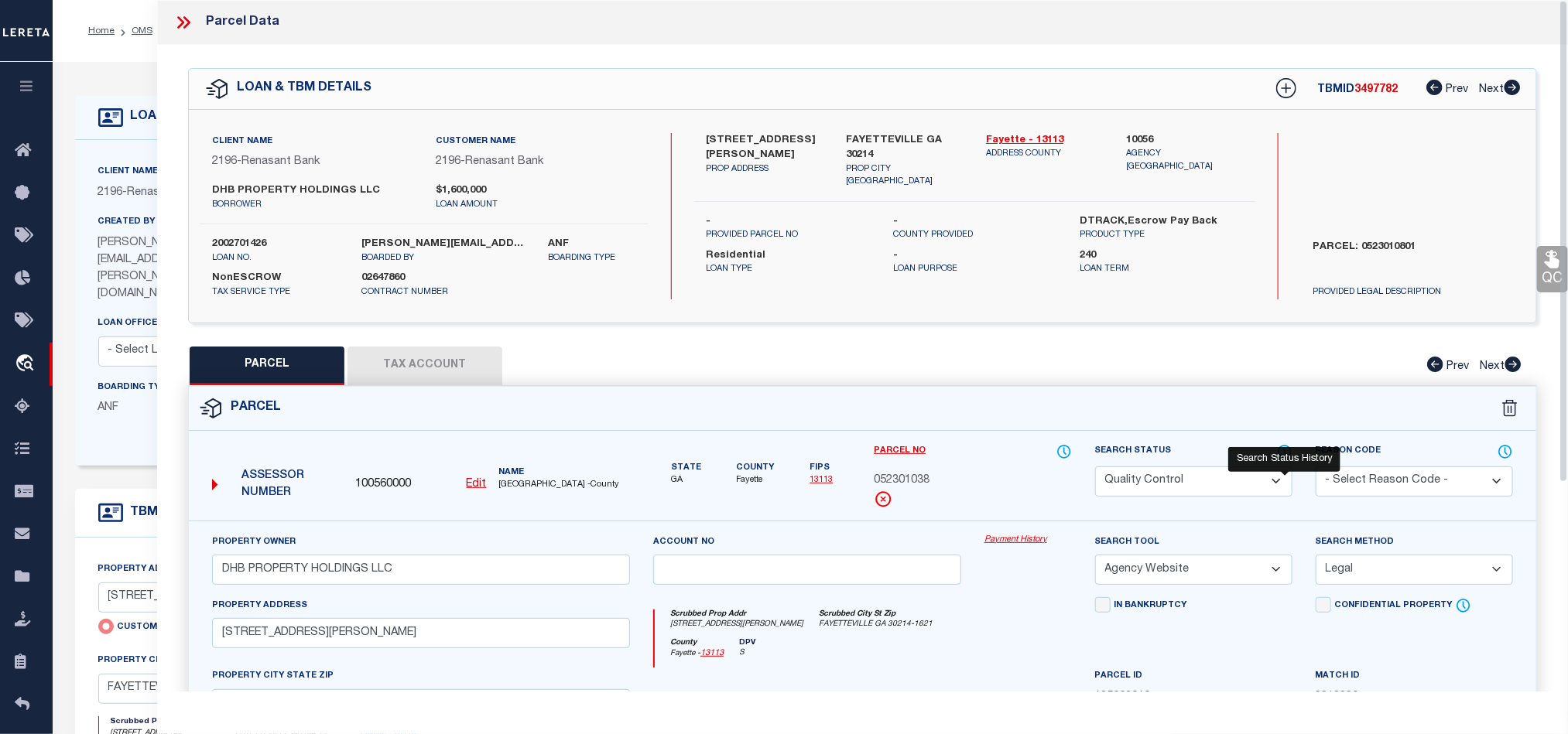
click at [1284, 453] on icon at bounding box center [1285, 451] width 2 height 6
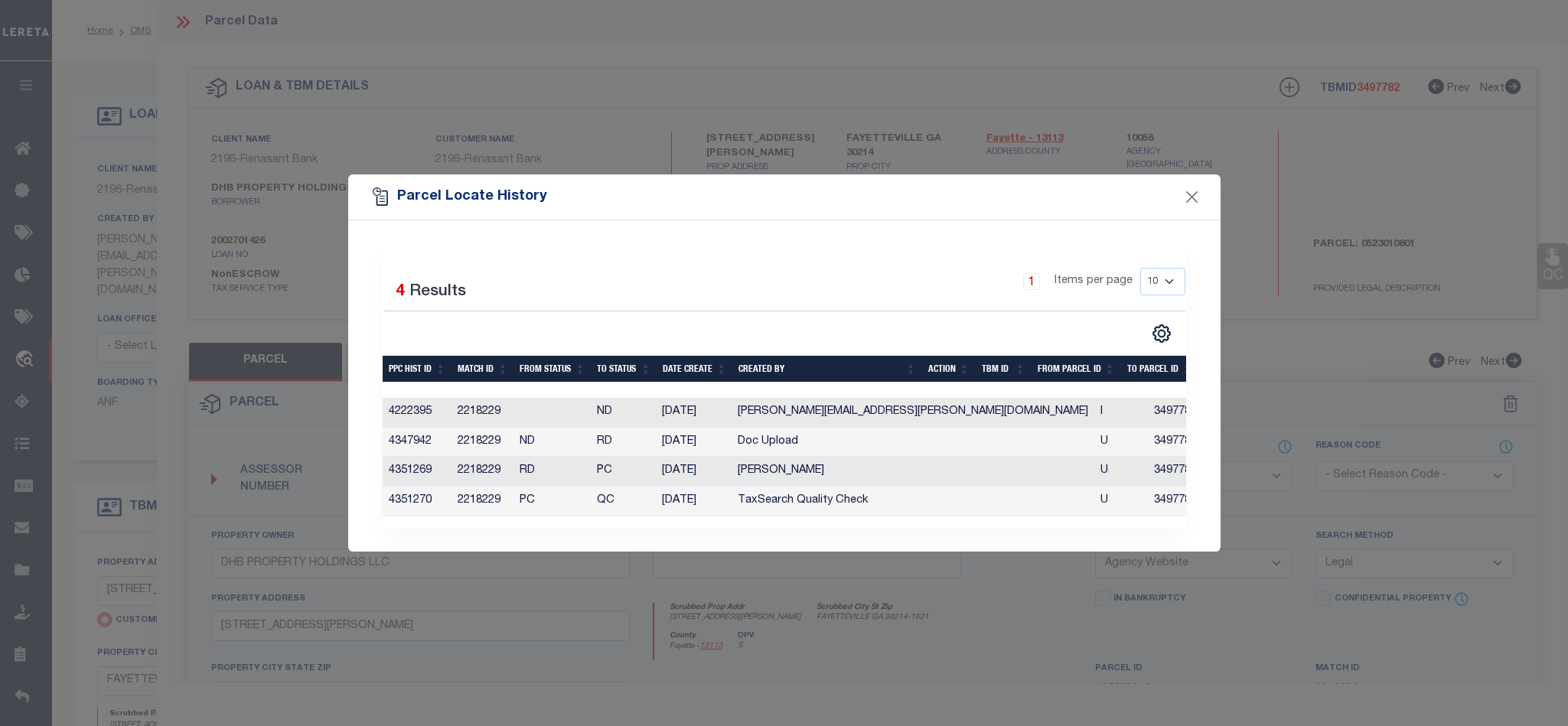
click at [1201, 189] on div "Parcel Locate History" at bounding box center [784, 197] width 872 height 46
click at [1196, 193] on button "Close" at bounding box center [1191, 197] width 19 height 19
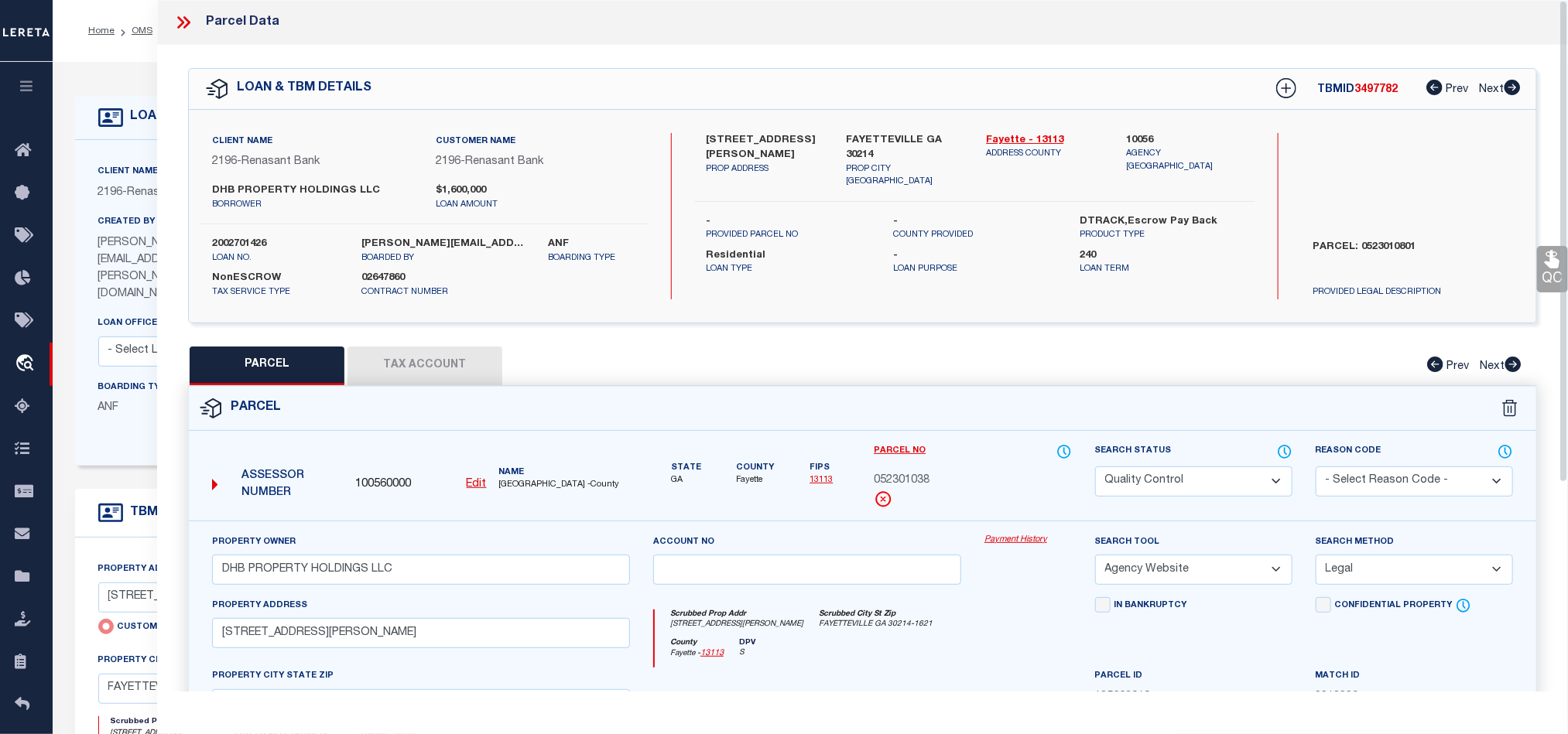
click at [186, 20] on icon at bounding box center [187, 22] width 7 height 13
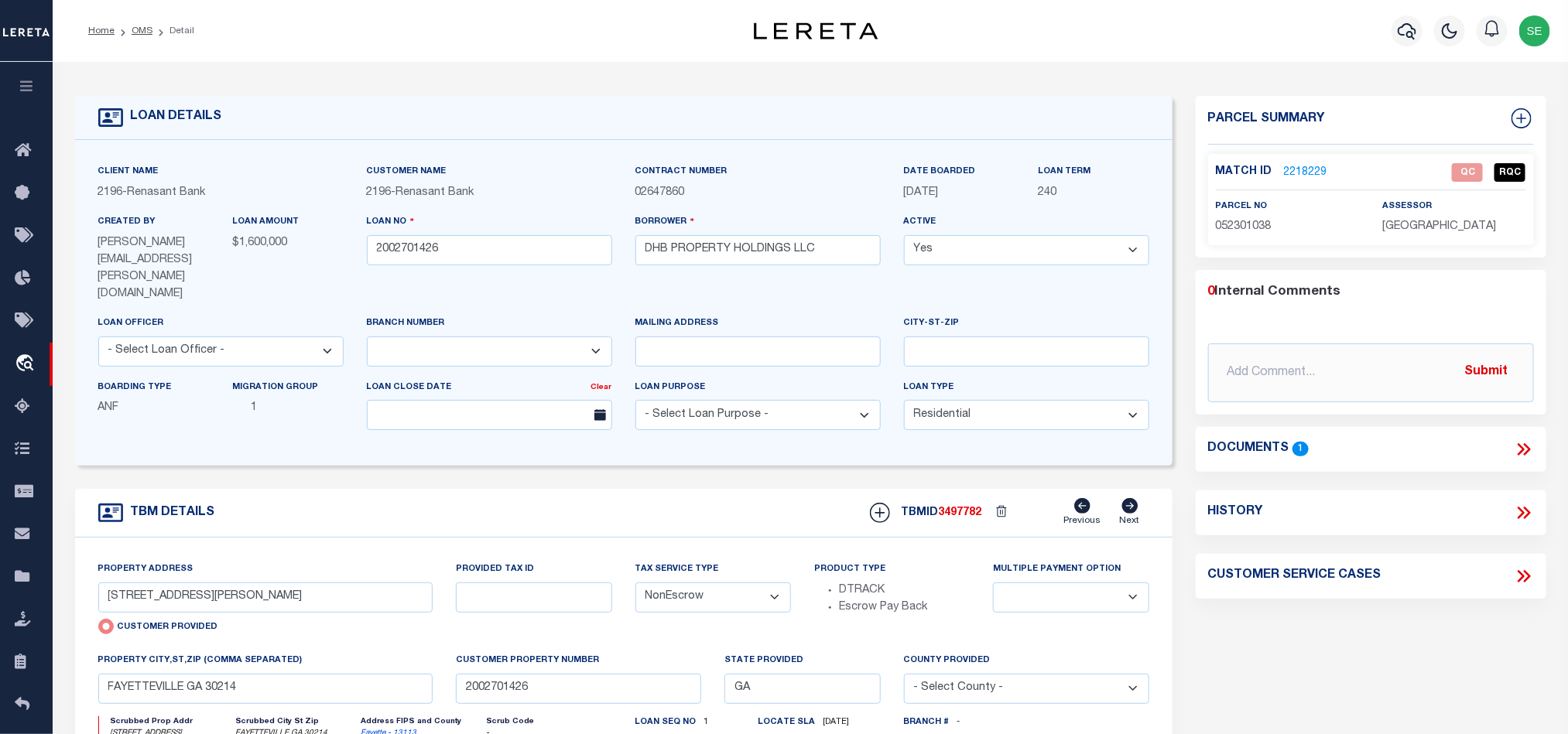
click at [1494, 616] on div "Parcel Summary Match ID 2218229 0" at bounding box center [1371, 543] width 374 height 895
click at [713, 489] on div "TBM DETAILS TBMID 3497782 Previous Next" at bounding box center [623, 513] width 1098 height 49
click at [720, 489] on div "TBM DETAILS TBMID 3497782 Previous Next" at bounding box center [623, 513] width 1098 height 49
click at [266, 583] on input "[STREET_ADDRESS][PERSON_NAME]" at bounding box center [266, 598] width 335 height 30
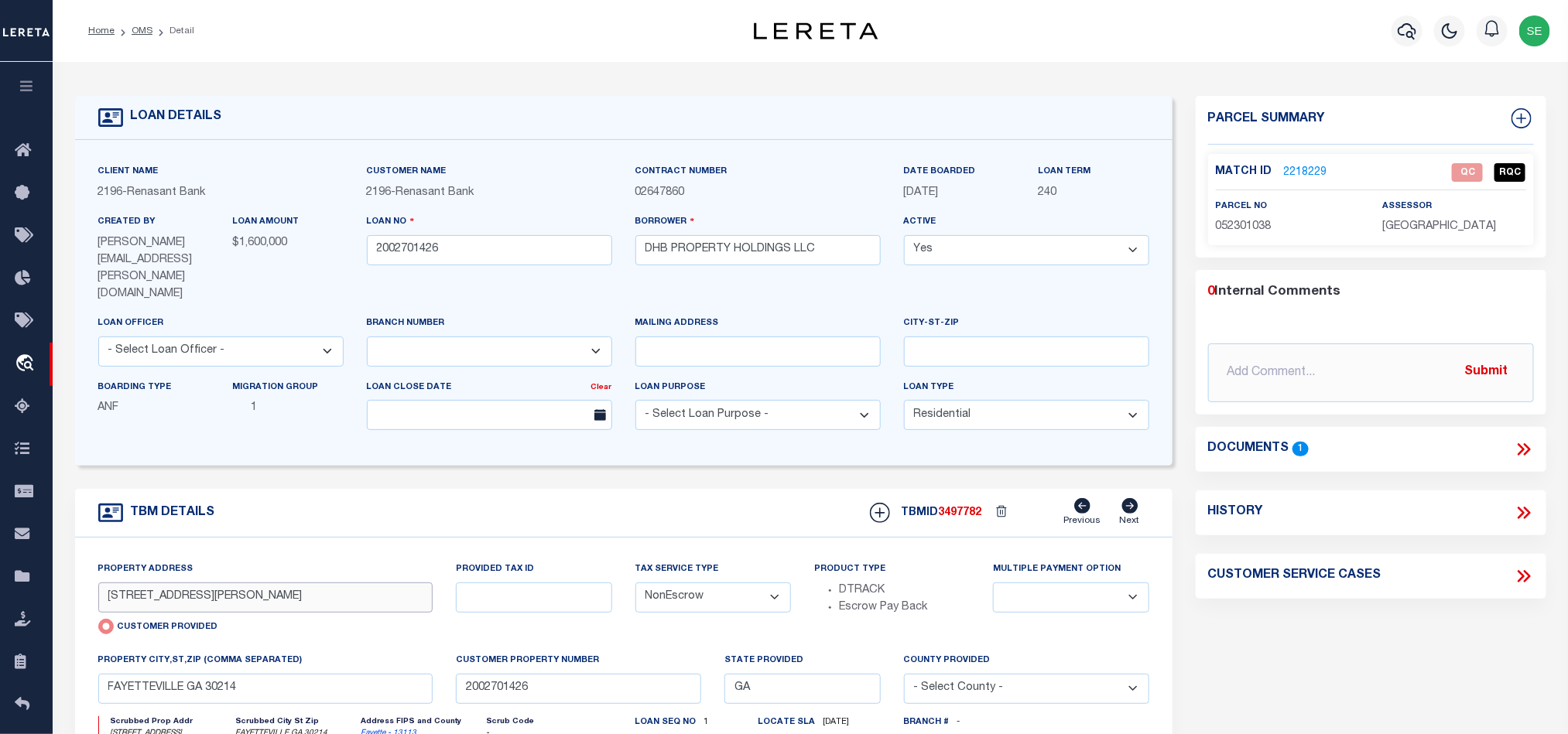
click at [266, 583] on input "[STREET_ADDRESS][PERSON_NAME]" at bounding box center [266, 598] width 335 height 30
click at [298, 674] on input "FAYETTEVILLE GA 30214" at bounding box center [266, 689] width 335 height 30
click at [640, 497] on div "TBM DETAILS TBMID 3497782 Previous Next" at bounding box center [623, 513] width 1098 height 49
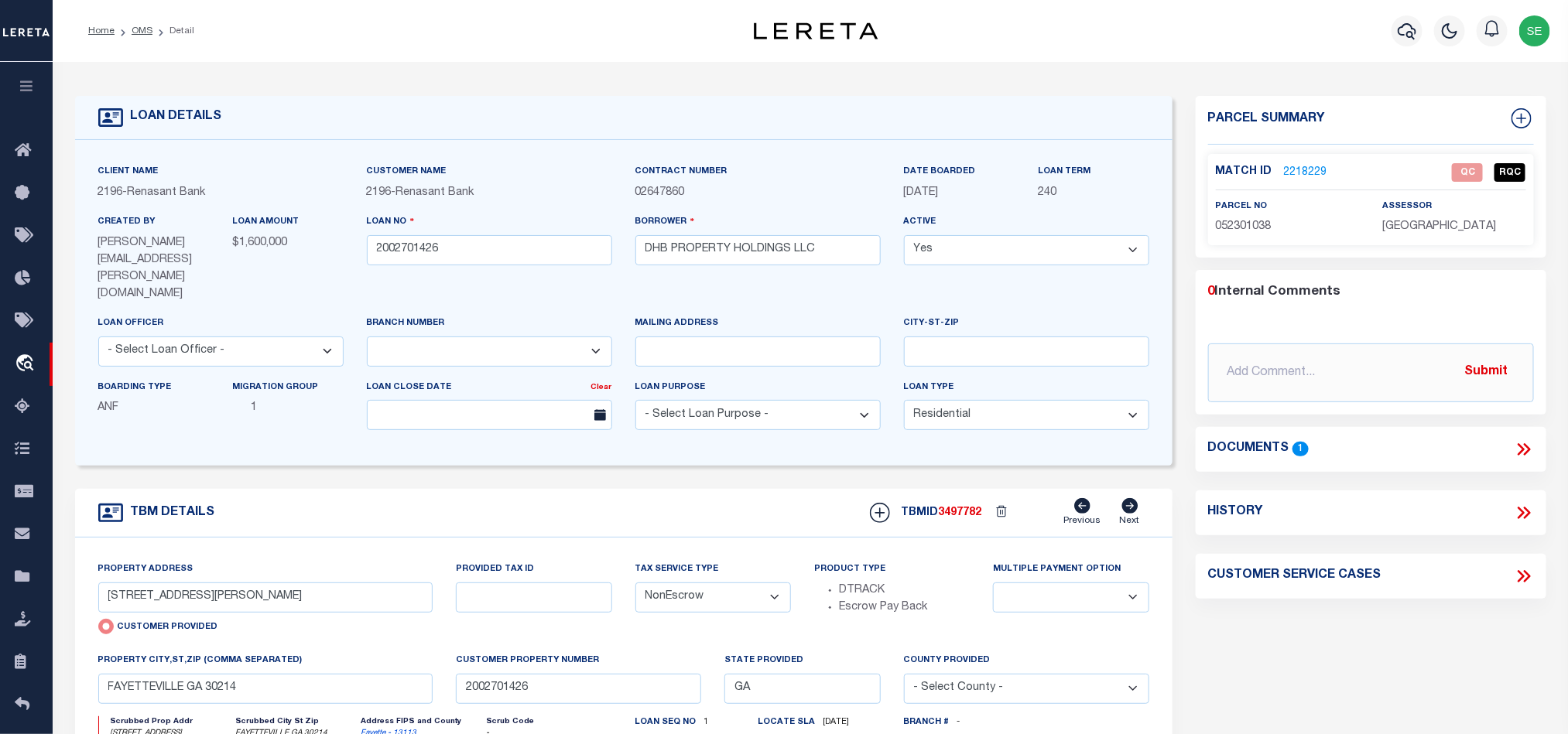
click at [1318, 169] on link "2218229" at bounding box center [1305, 173] width 43 height 16
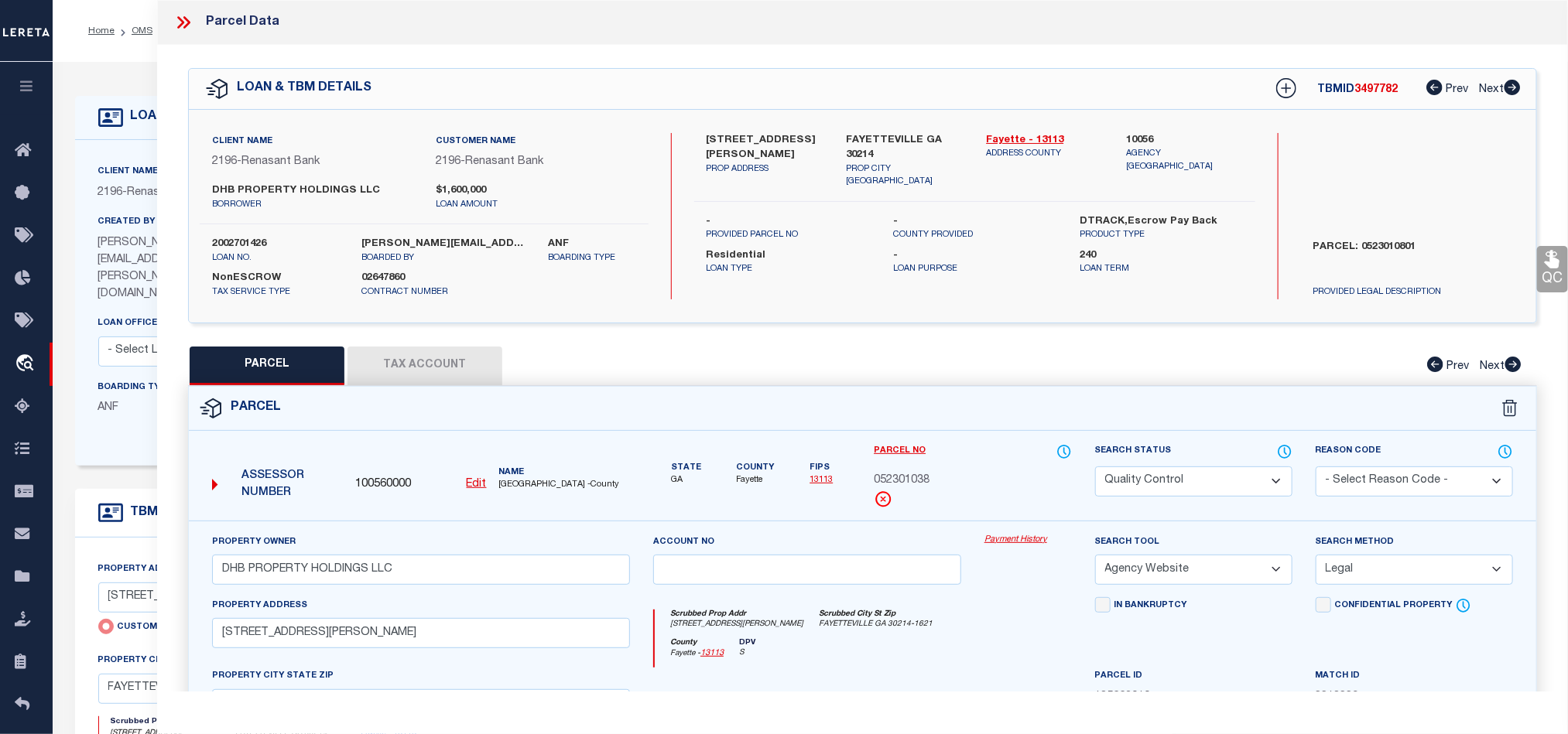
click at [174, 14] on icon at bounding box center [183, 22] width 20 height 20
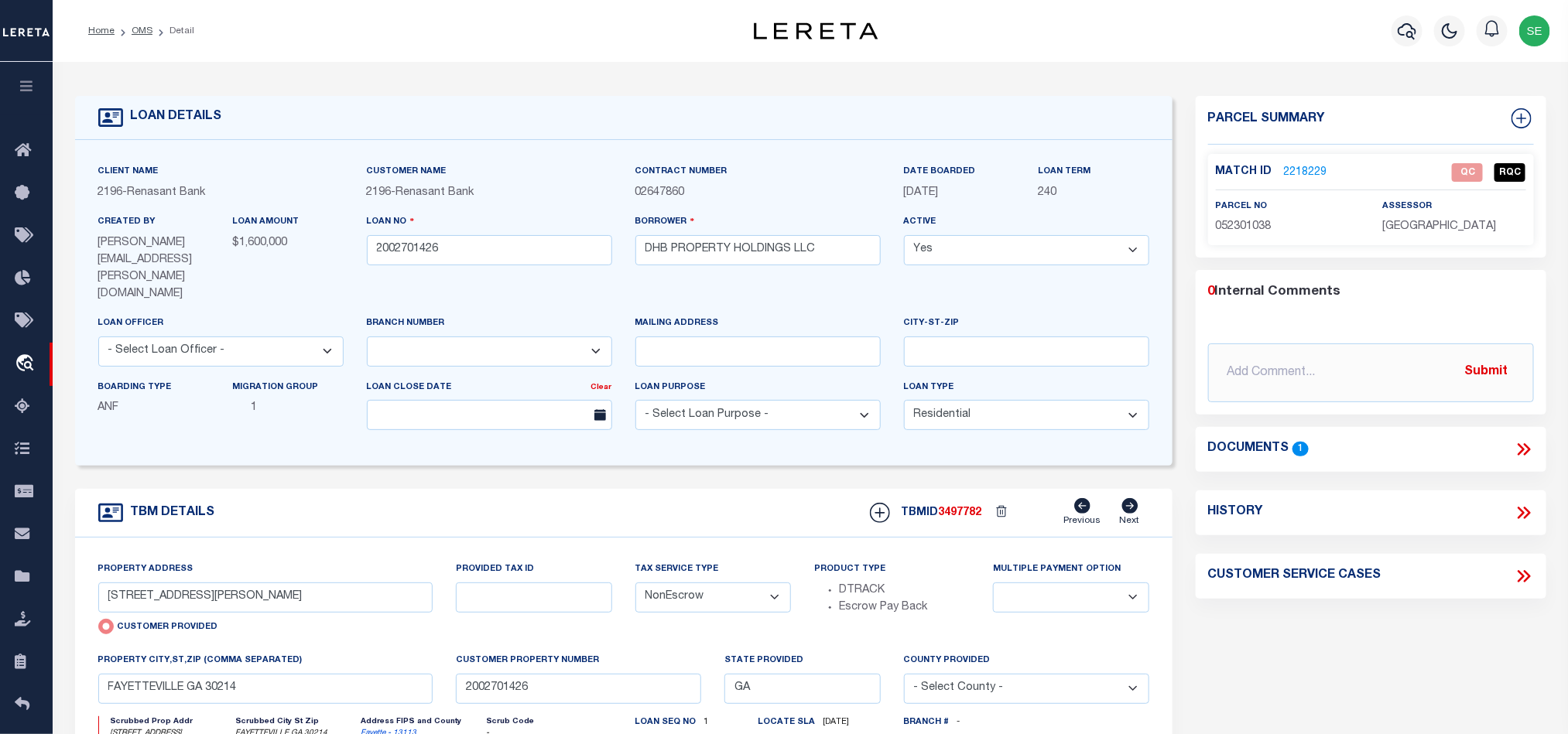
click at [718, 499] on div "TBM DETAILS TBMID 3497782 Previous Next" at bounding box center [623, 513] width 1098 height 49
click at [474, 249] on input "2002701426" at bounding box center [489, 250] width 245 height 30
click at [792, 489] on div "TBM DETAILS TBMID 3497782 Previous Next" at bounding box center [623, 513] width 1098 height 49
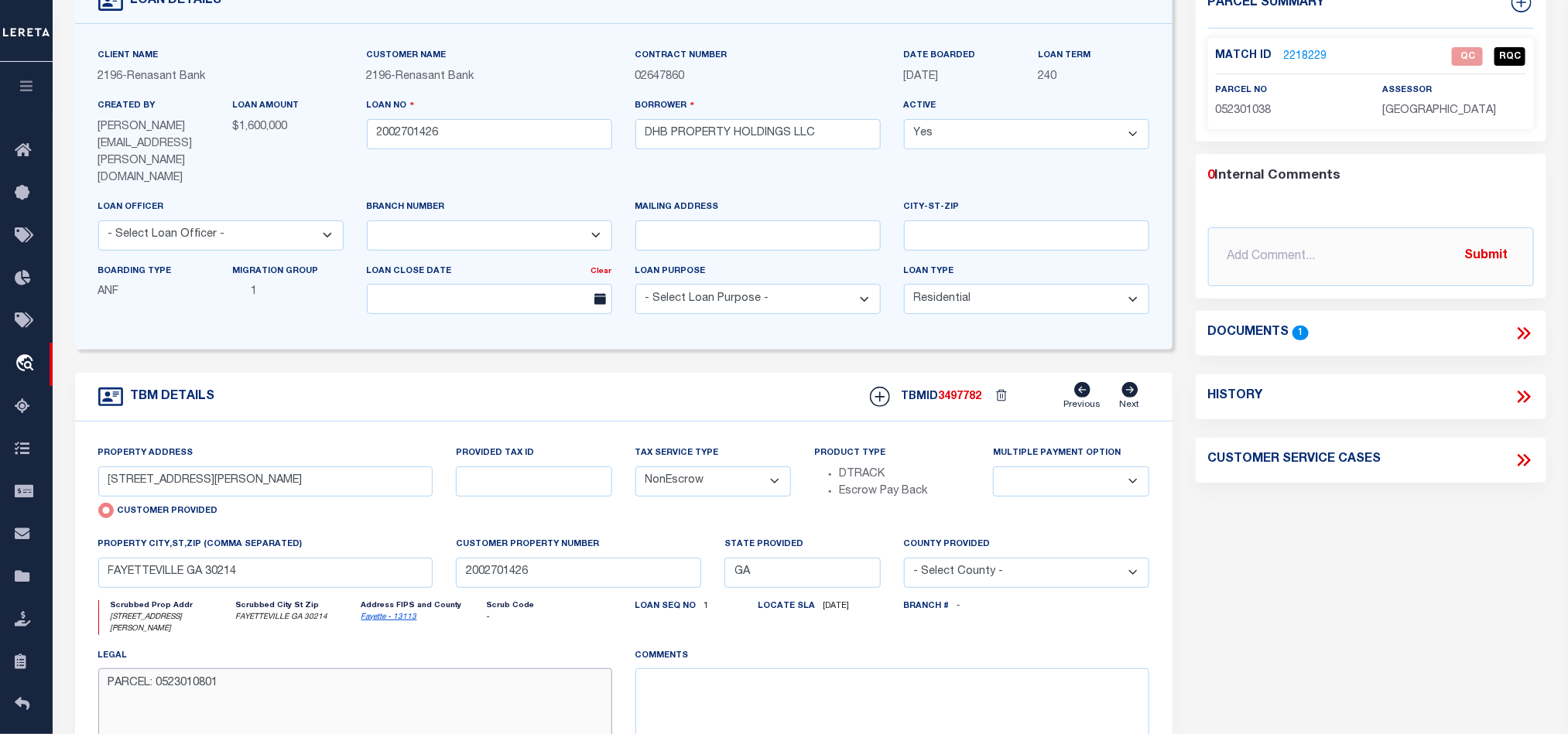
click at [172, 669] on textarea "PARCEL: 0523010801" at bounding box center [355, 717] width 514 height 97
click at [604, 373] on div "TBM DETAILS TBMID 3497782 Previous Next" at bounding box center [623, 397] width 1098 height 49
click at [600, 373] on div "TBM DETAILS TBMID 3497782 Previous Next" at bounding box center [623, 397] width 1098 height 49
click at [1308, 58] on link "2218229" at bounding box center [1305, 57] width 43 height 16
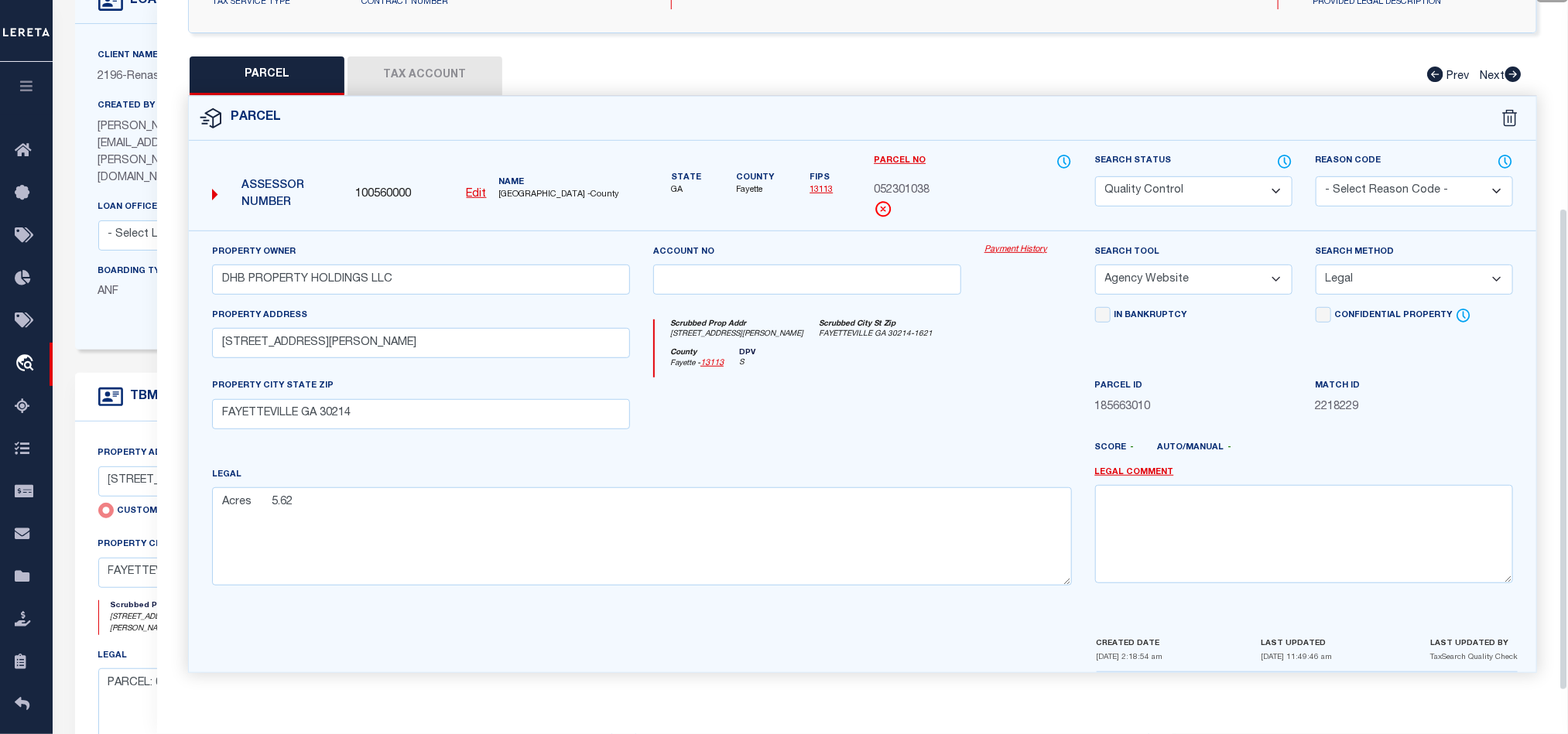
scroll to position [300, 0]
click at [1283, 156] on icon at bounding box center [1284, 161] width 15 height 17
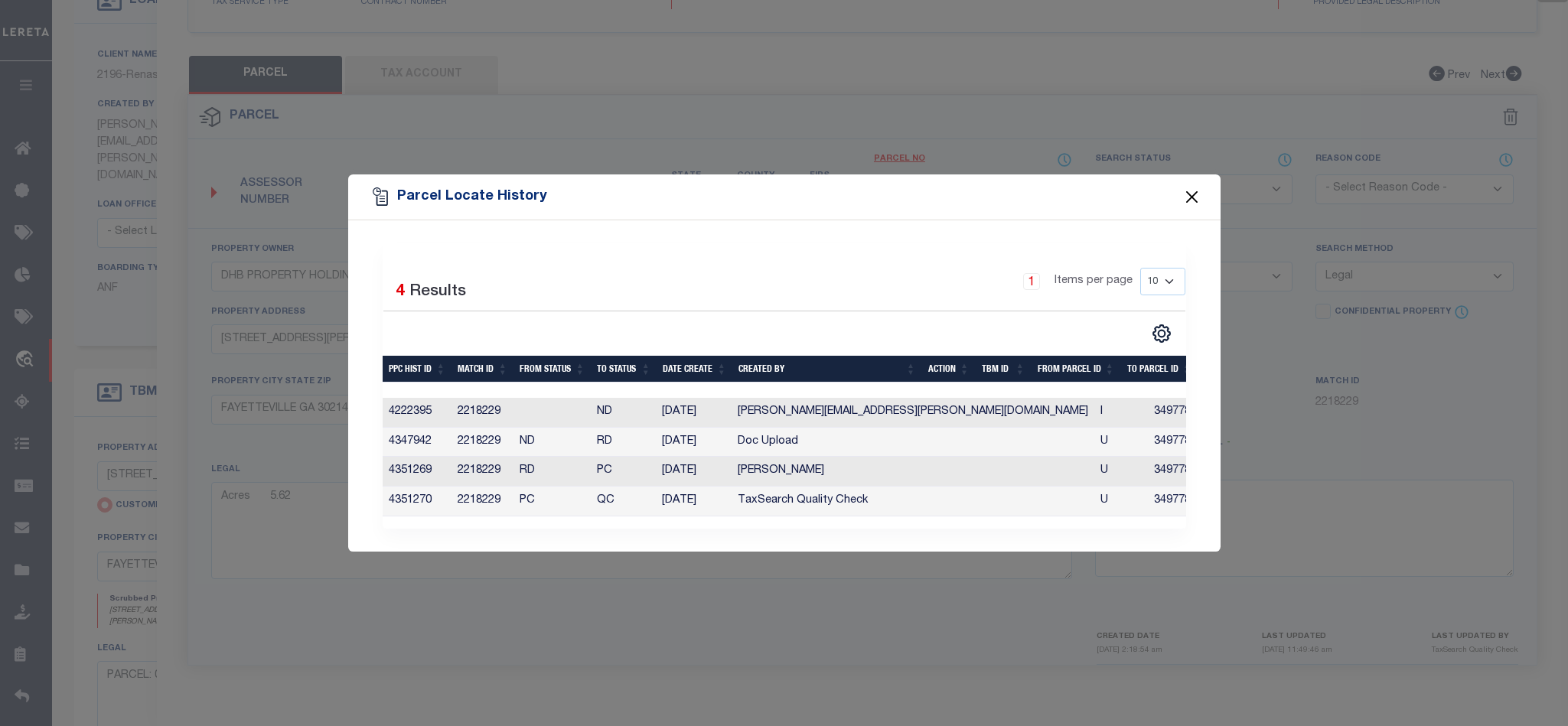
click at [1194, 189] on button "Close" at bounding box center [1191, 197] width 19 height 19
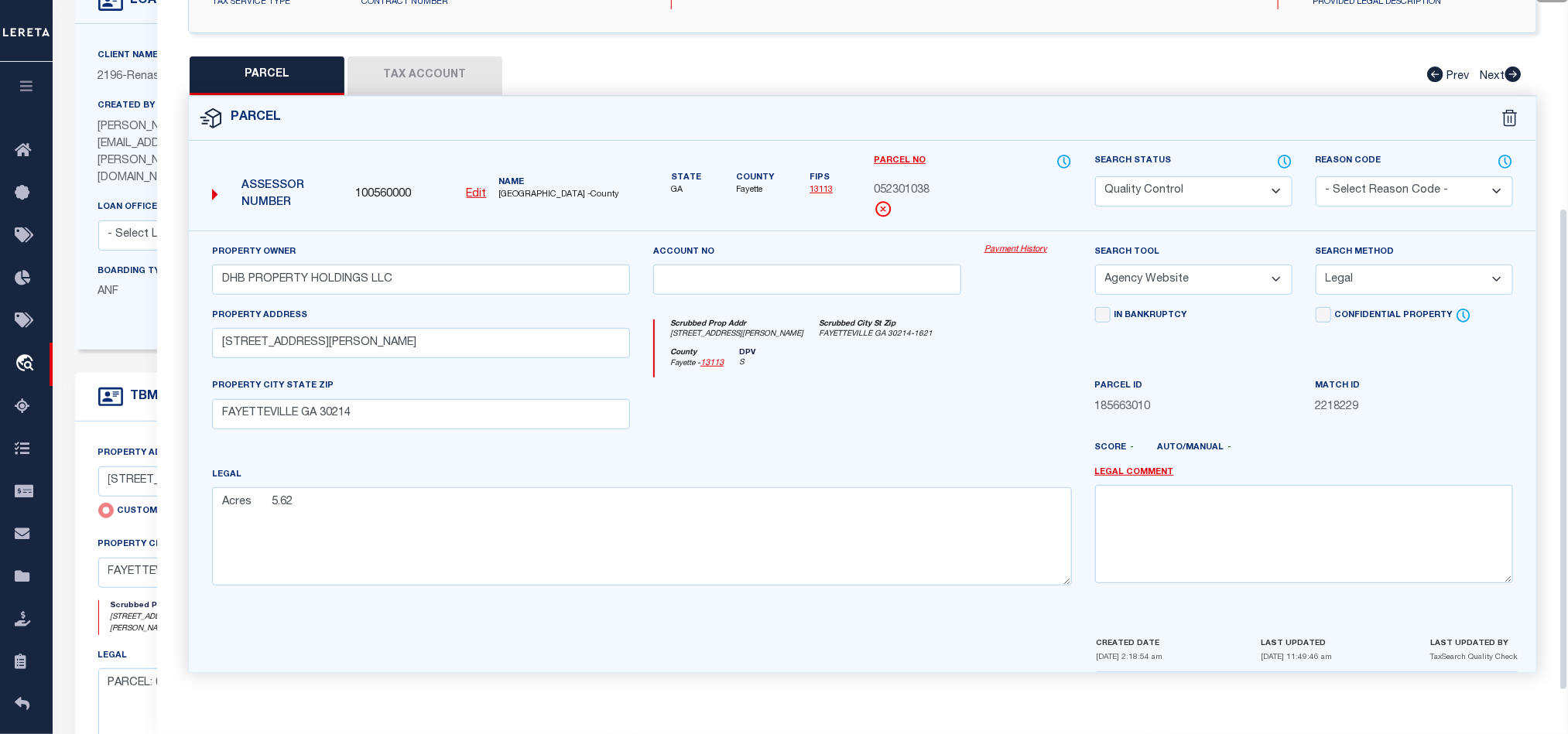
click at [846, 414] on div at bounding box center [807, 409] width 331 height 63
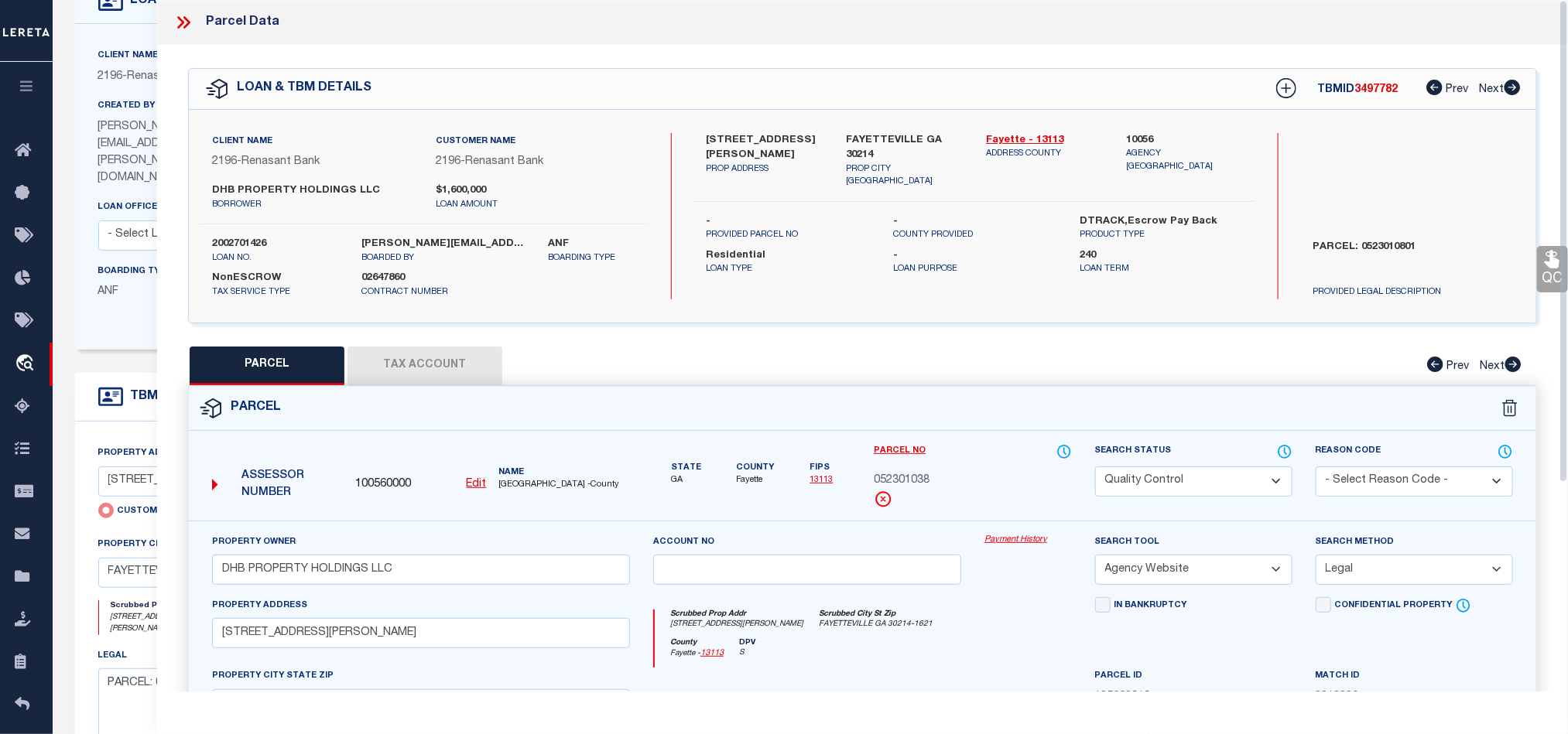
click at [191, 19] on icon at bounding box center [183, 22] width 20 height 20
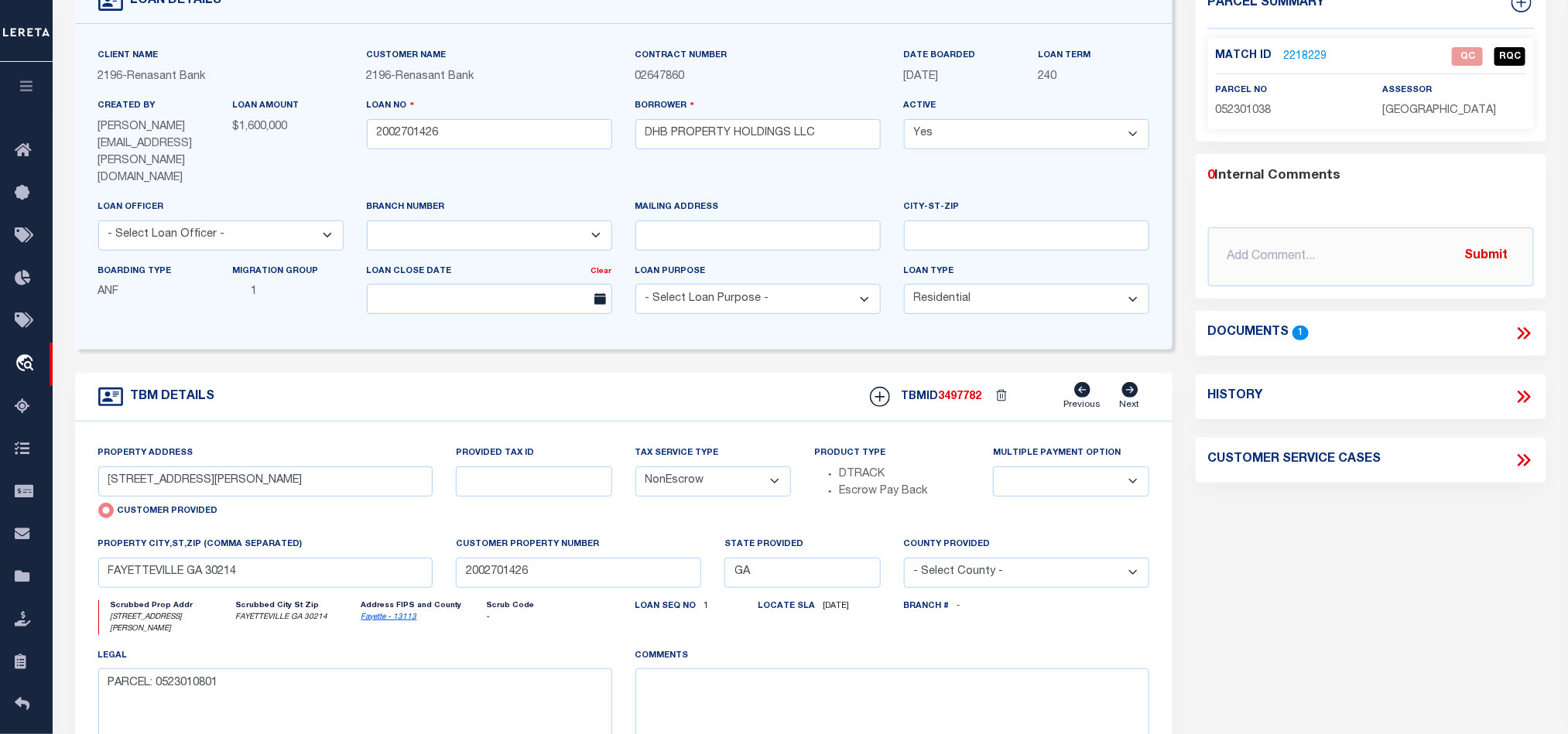
click at [1369, 569] on div "Parcel Summary Match ID 2218229 0" at bounding box center [1371, 427] width 374 height 895
click at [1322, 655] on div "Parcel Summary Match ID 2218229 0" at bounding box center [1371, 427] width 374 height 895
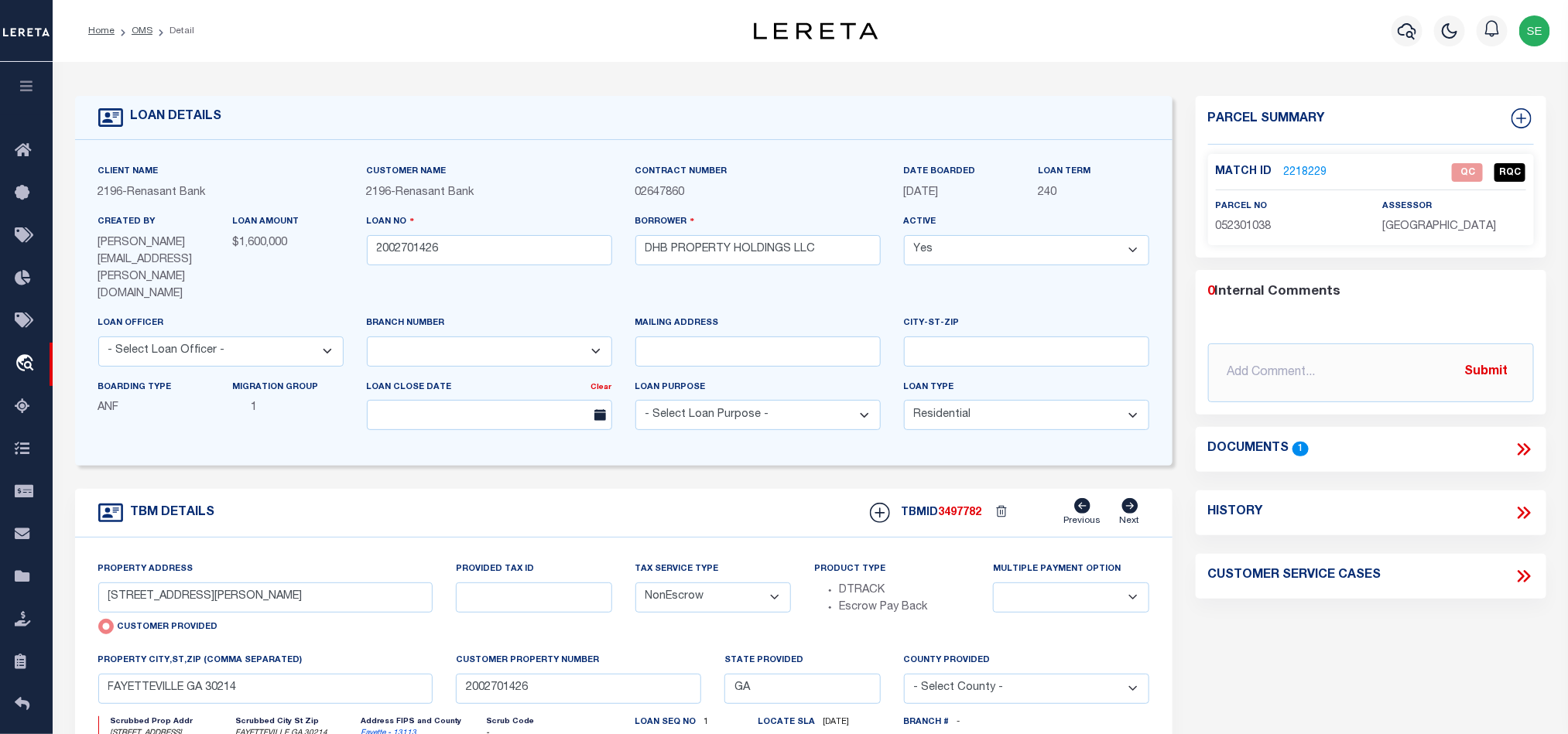
drag, startPoint x: 132, startPoint y: 32, endPoint x: 426, endPoint y: 55, distance: 294.9
click at [132, 32] on link "OMS" at bounding box center [141, 30] width 21 height 9
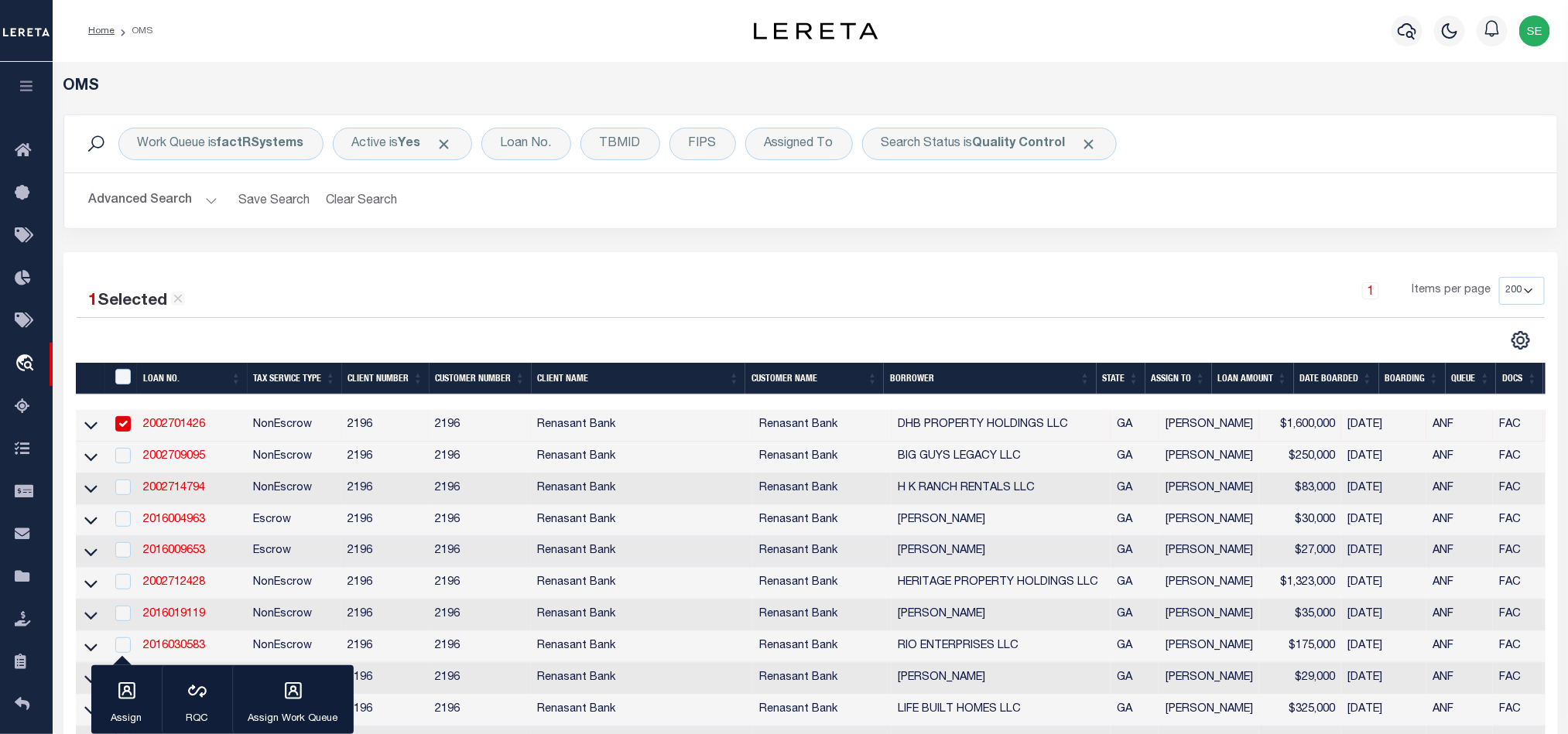
scroll to position [232, 0]
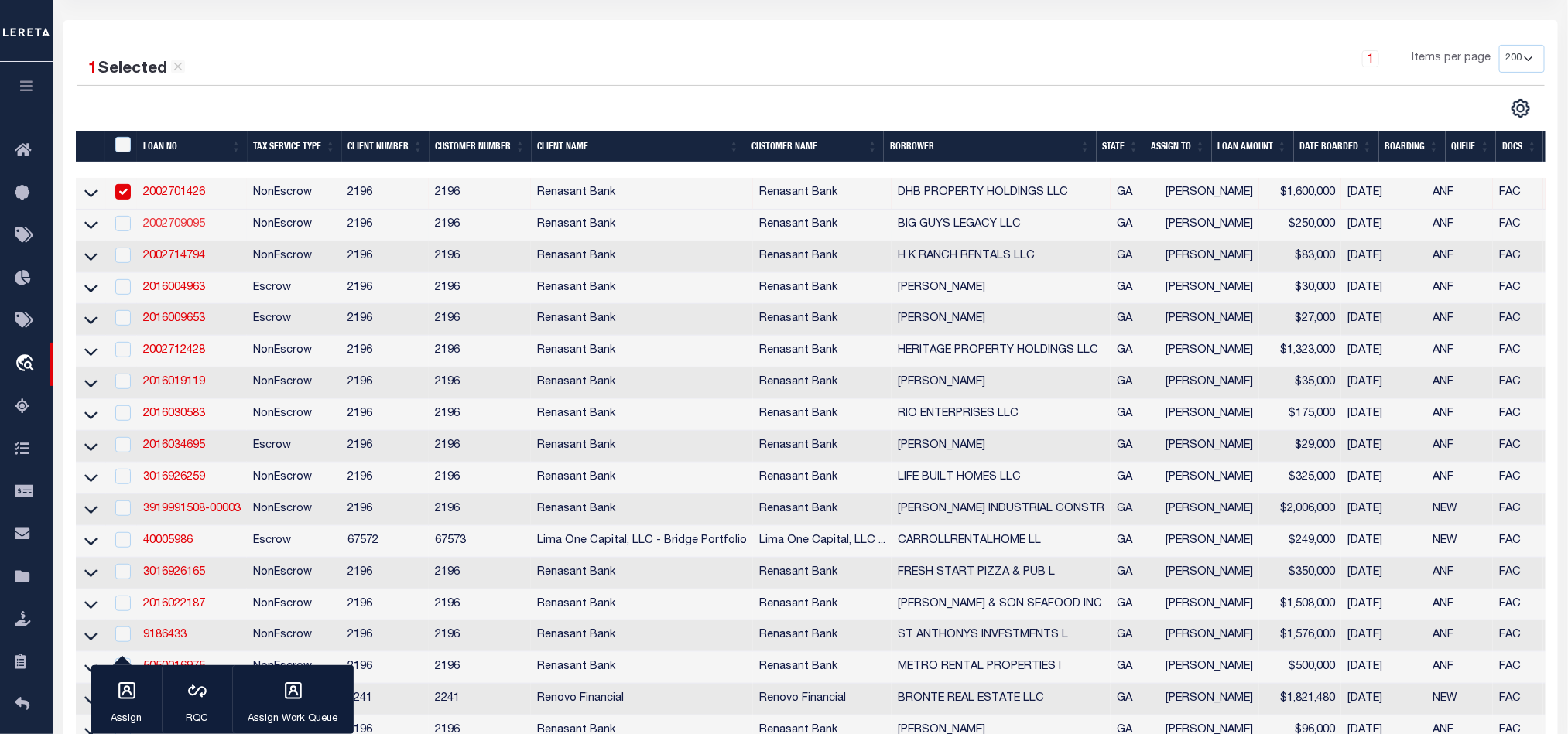
click at [169, 226] on link "2002709095" at bounding box center [174, 224] width 62 height 11
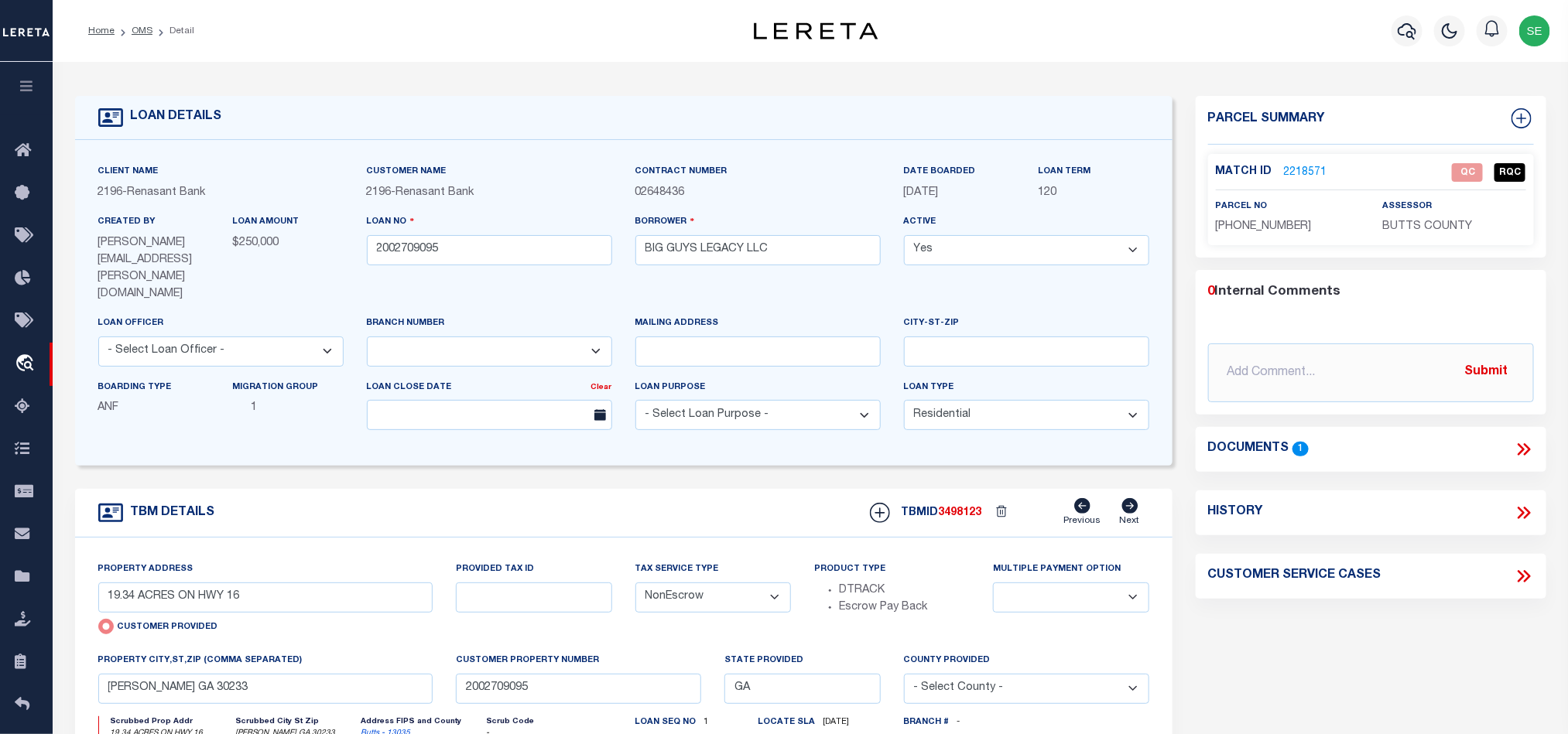
click at [1251, 231] on span "[PHONE_NUMBER]" at bounding box center [1263, 226] width 96 height 11
drag, startPoint x: 1335, startPoint y: 690, endPoint x: 1393, endPoint y: 592, distance: 113.9
click at [1335, 690] on div "Parcel Summary Match ID 2218571 0" at bounding box center [1371, 537] width 374 height 883
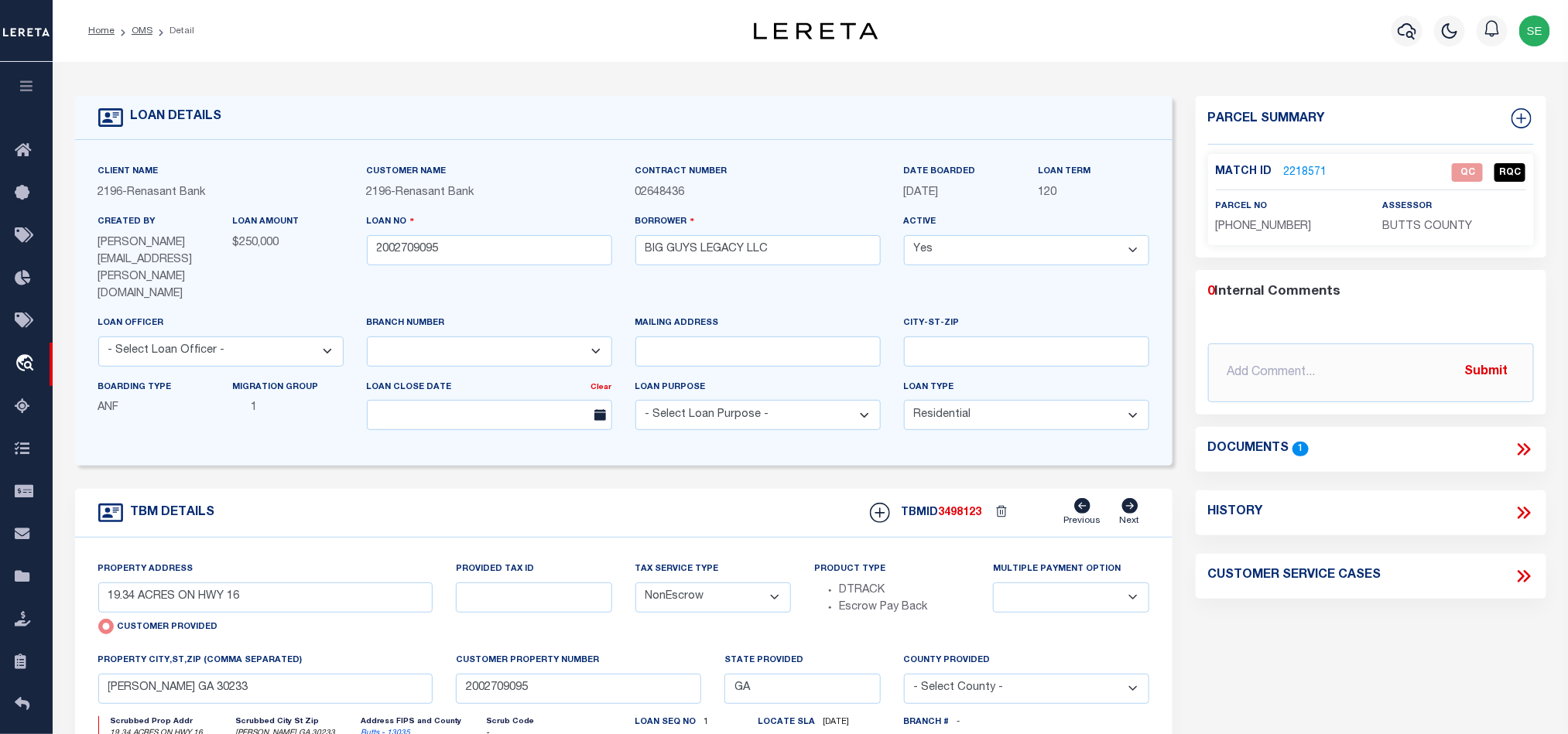
click at [1525, 449] on icon at bounding box center [1523, 449] width 20 height 20
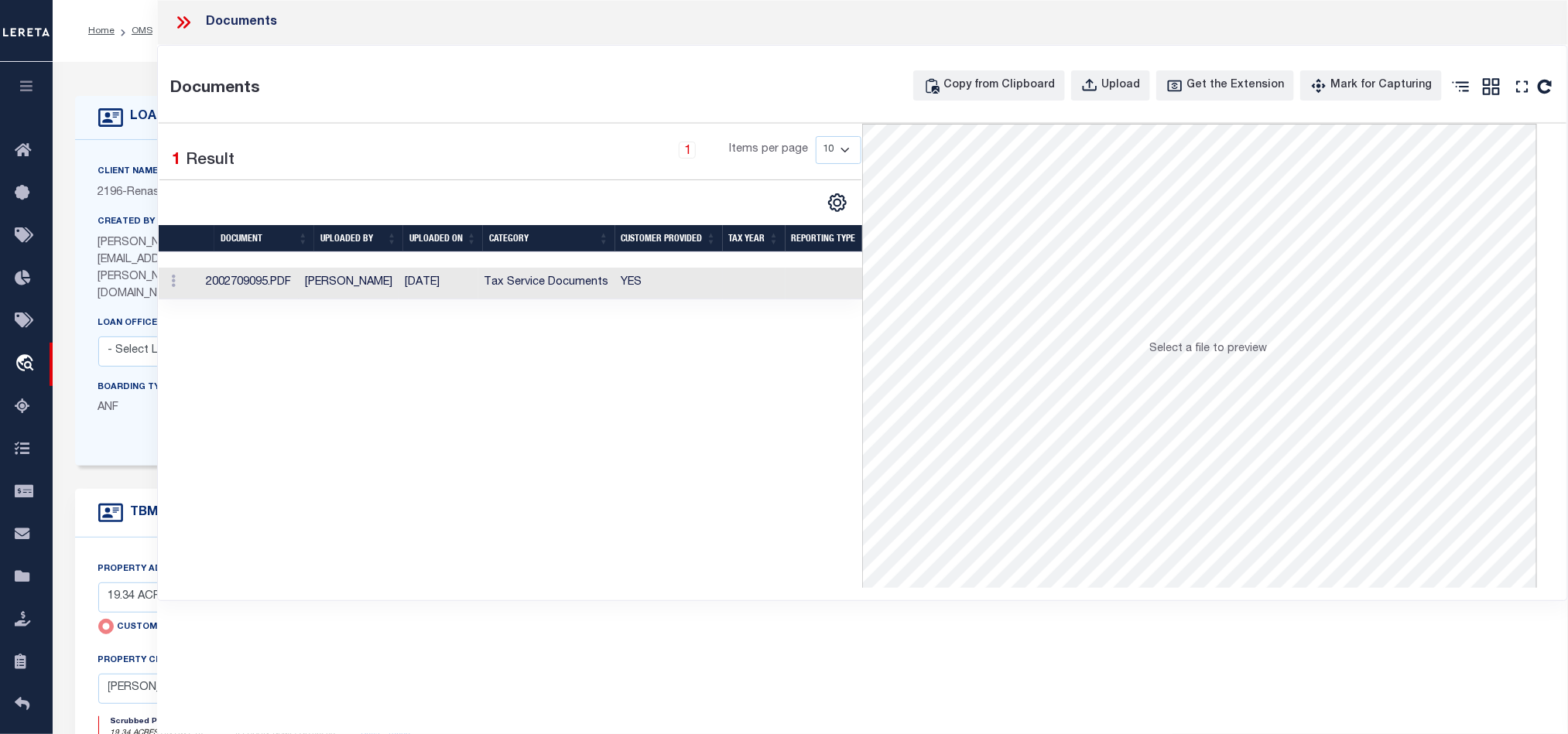
click at [598, 286] on td "Tax Service Documents" at bounding box center [547, 283] width 137 height 31
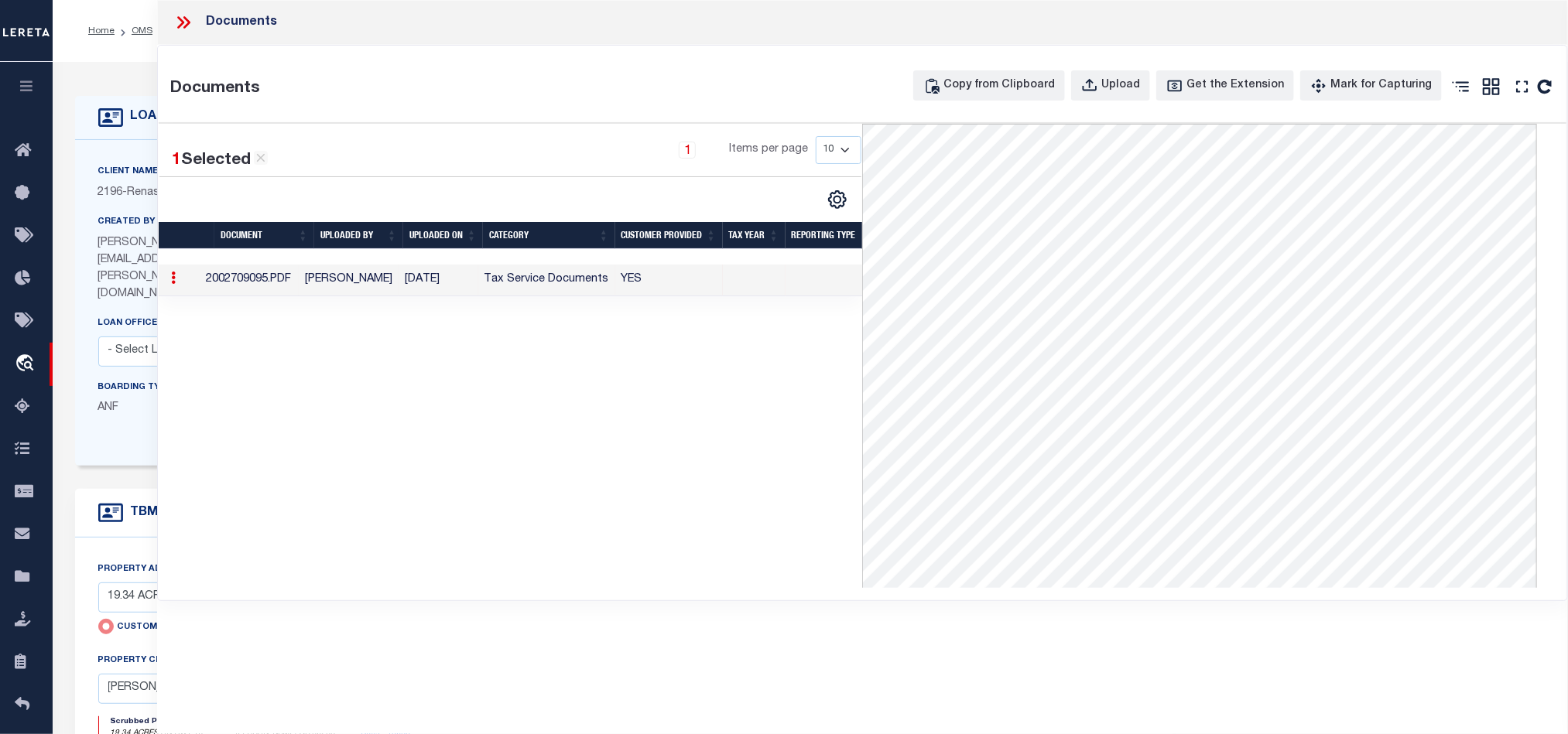
click at [180, 16] on icon at bounding box center [183, 22] width 20 height 20
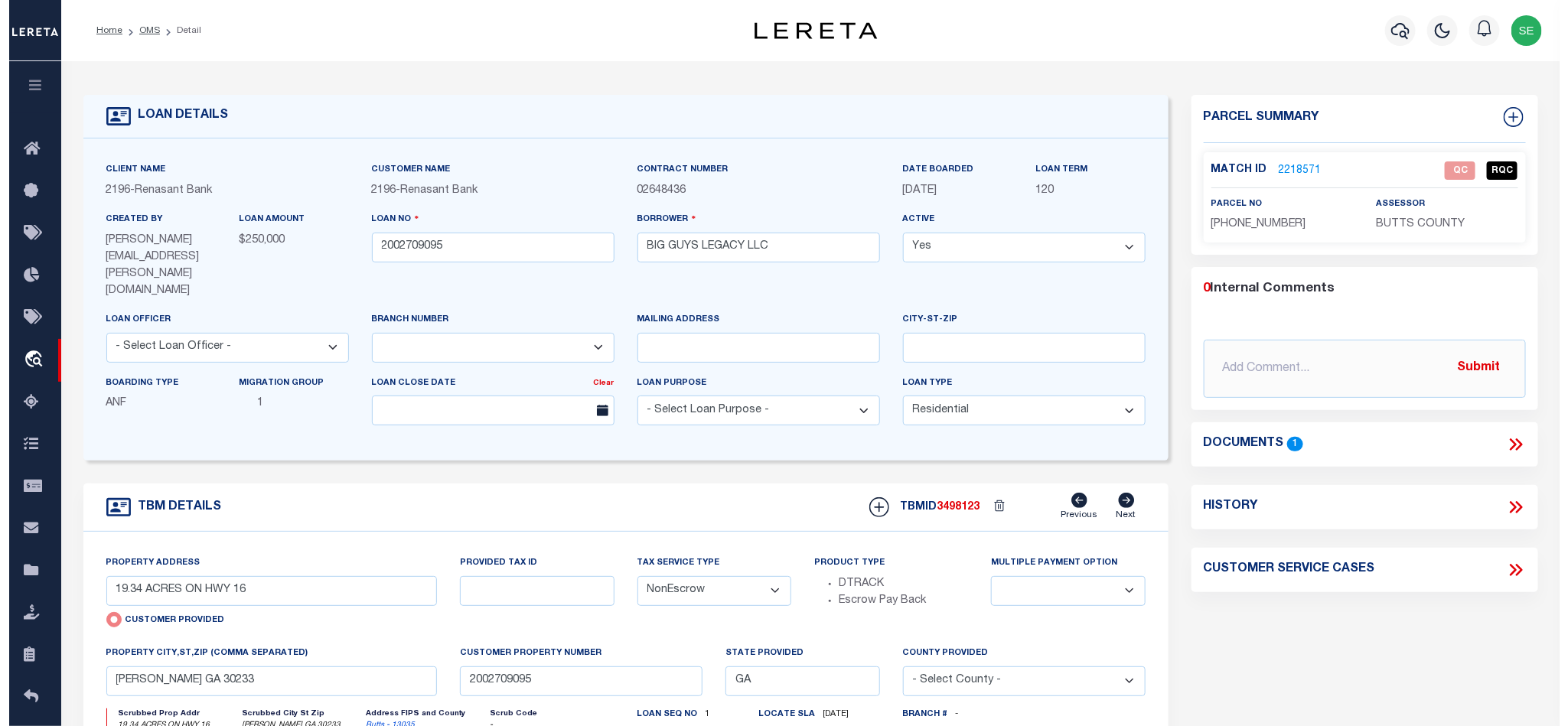
scroll to position [115, 0]
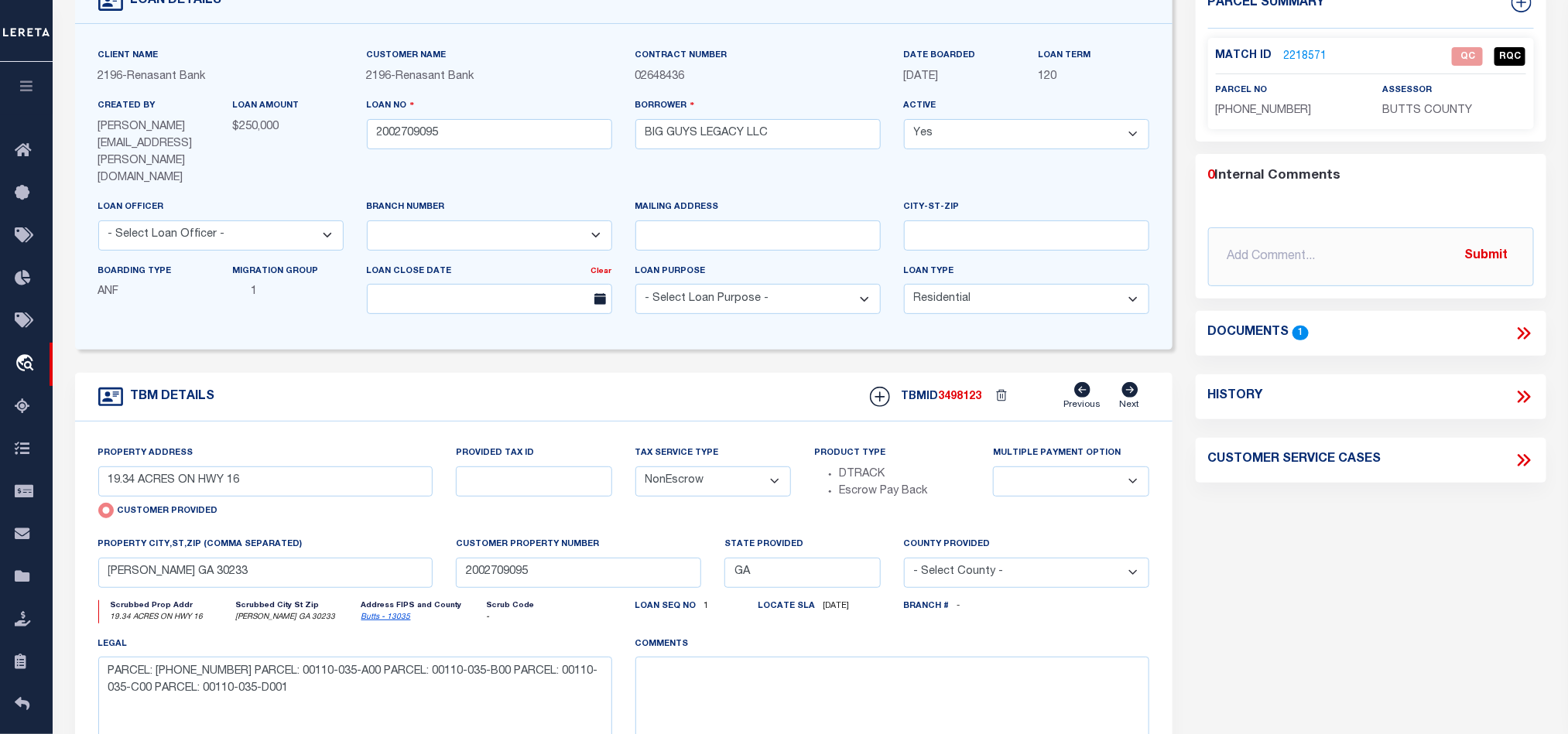
click at [1289, 56] on link "2218571" at bounding box center [1305, 57] width 43 height 16
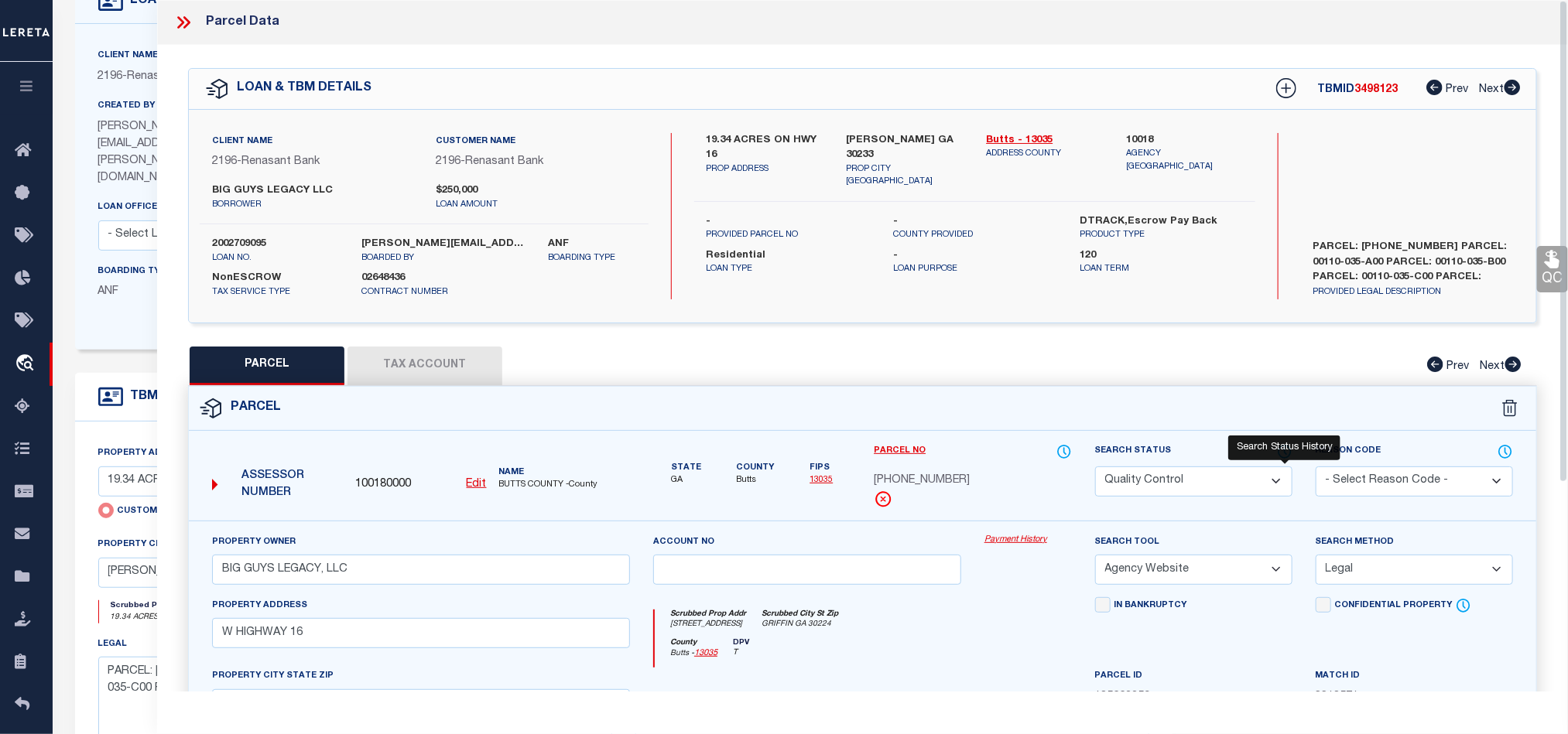
click at [1283, 448] on icon at bounding box center [1284, 451] width 13 height 13
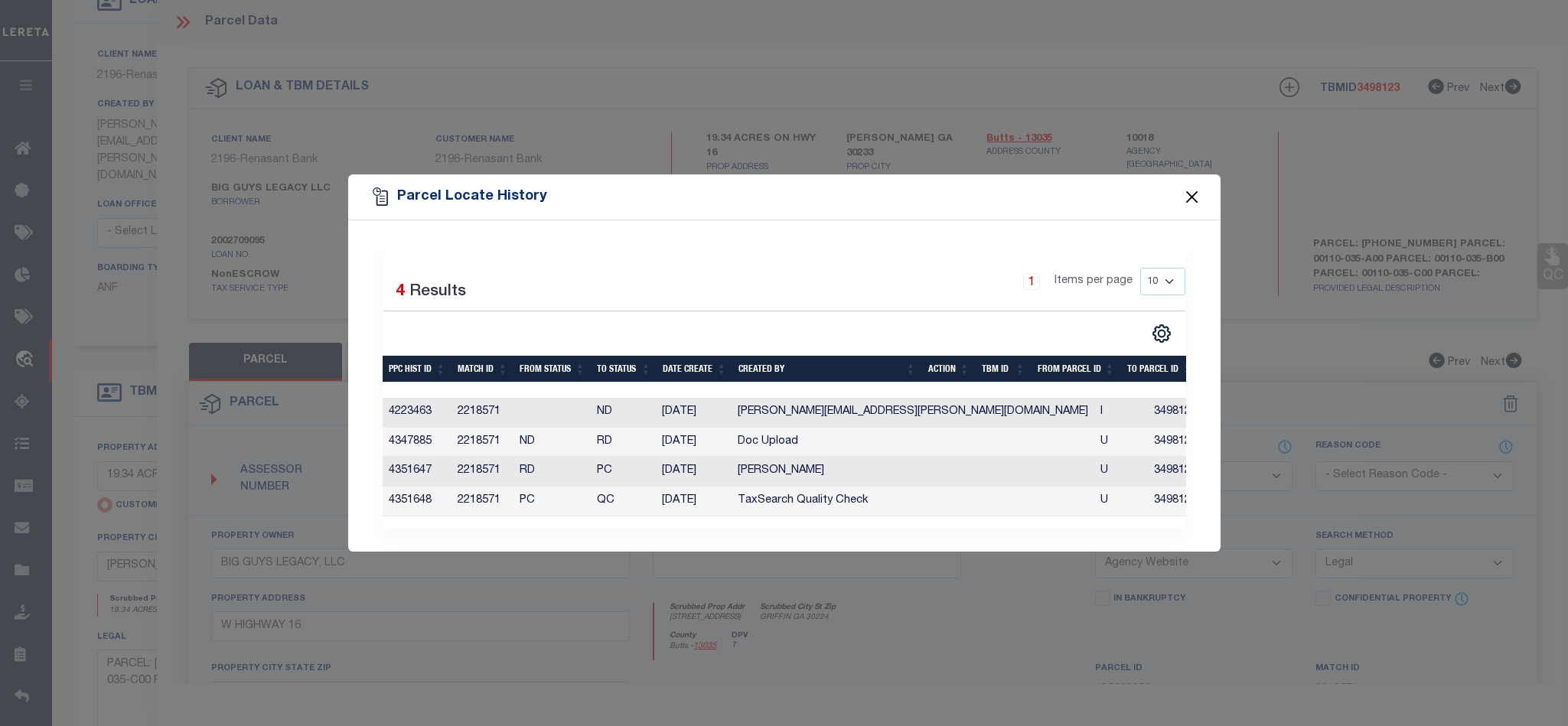
click at [1197, 195] on button "Close" at bounding box center [1191, 197] width 19 height 19
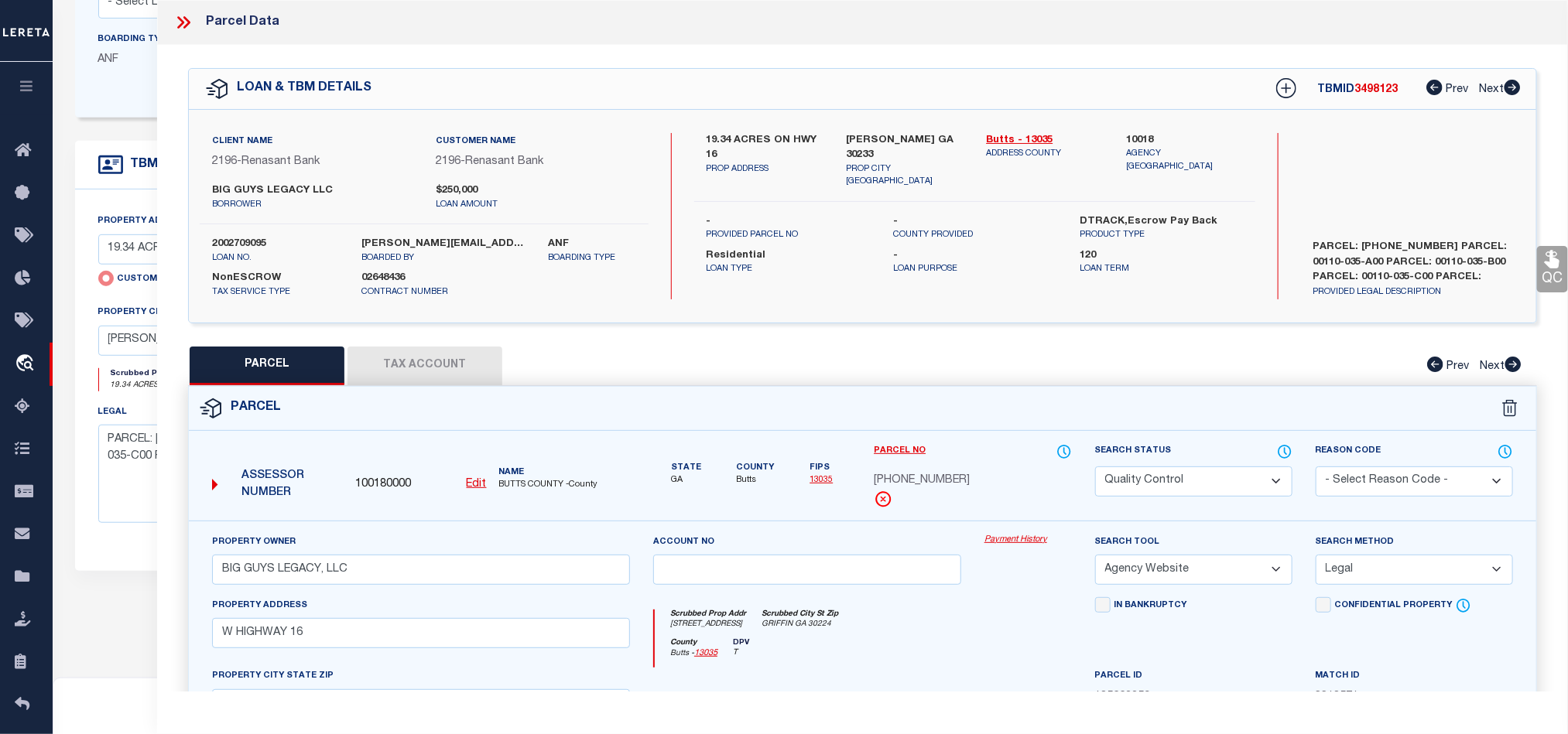
scroll to position [0, 0]
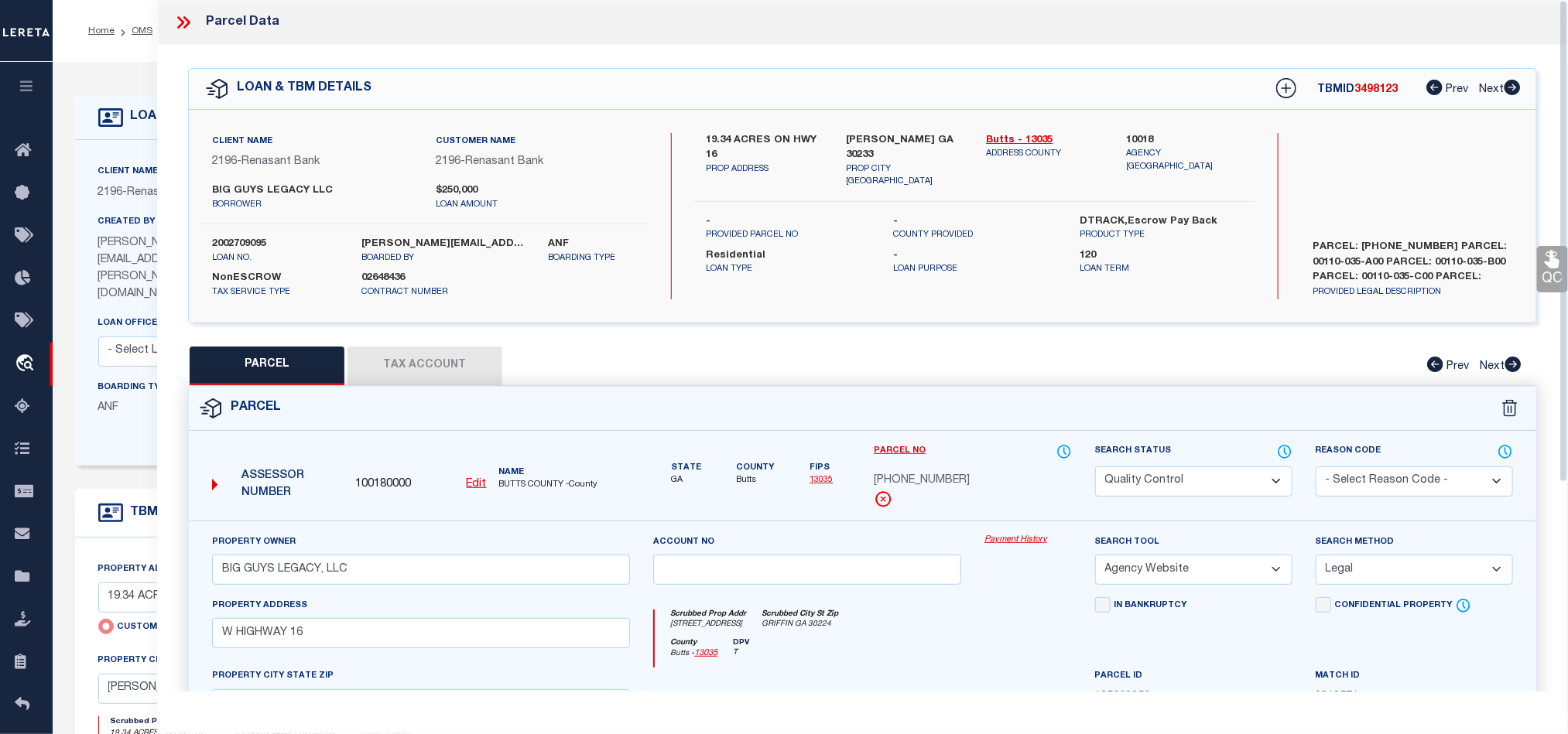
click at [902, 411] on div "Parcel" at bounding box center [862, 409] width 1347 height 44
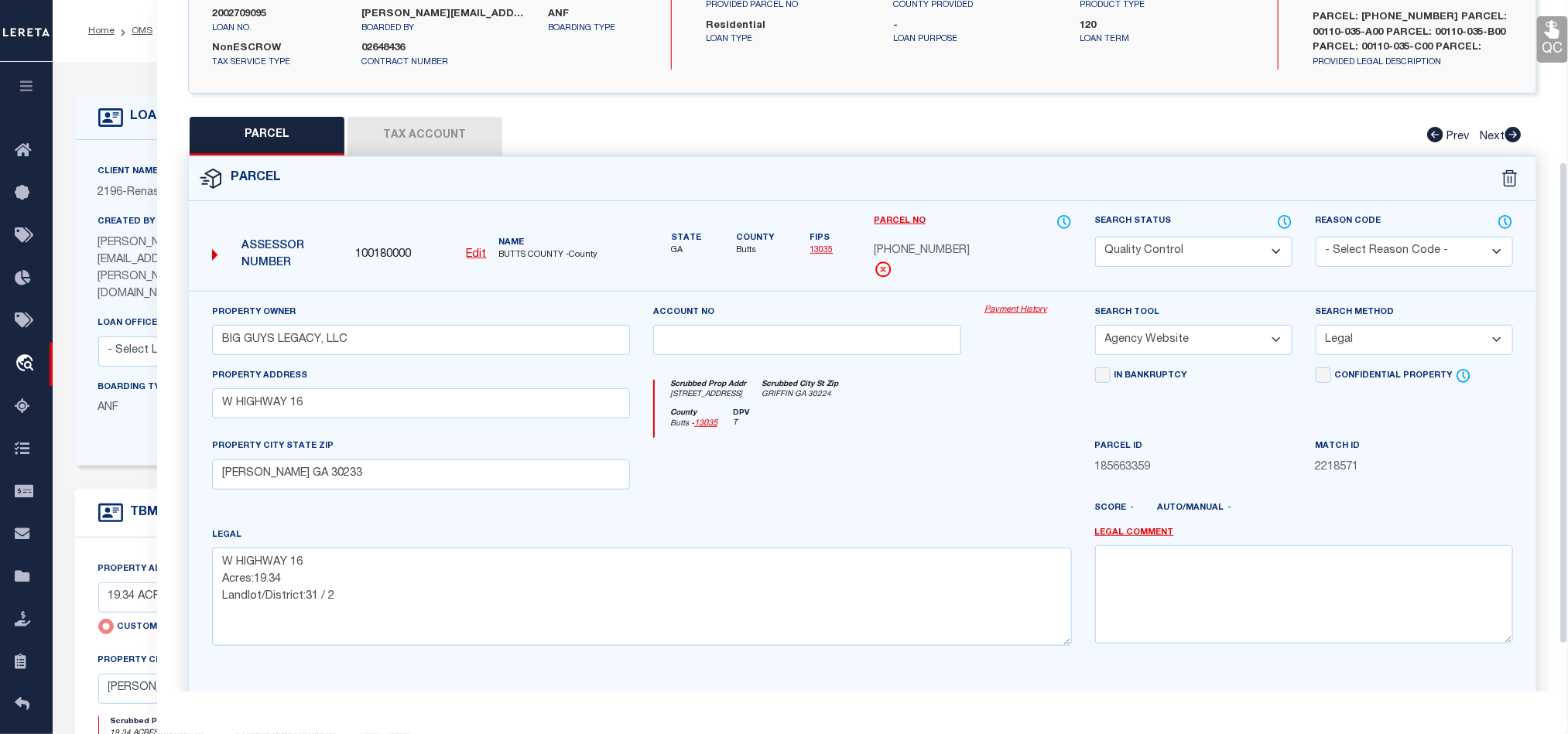
scroll to position [232, 0]
click at [834, 399] on icon "GRIFFIN GA 30224" at bounding box center [800, 392] width 77 height 12
click at [933, 451] on div at bounding box center [807, 467] width 331 height 63
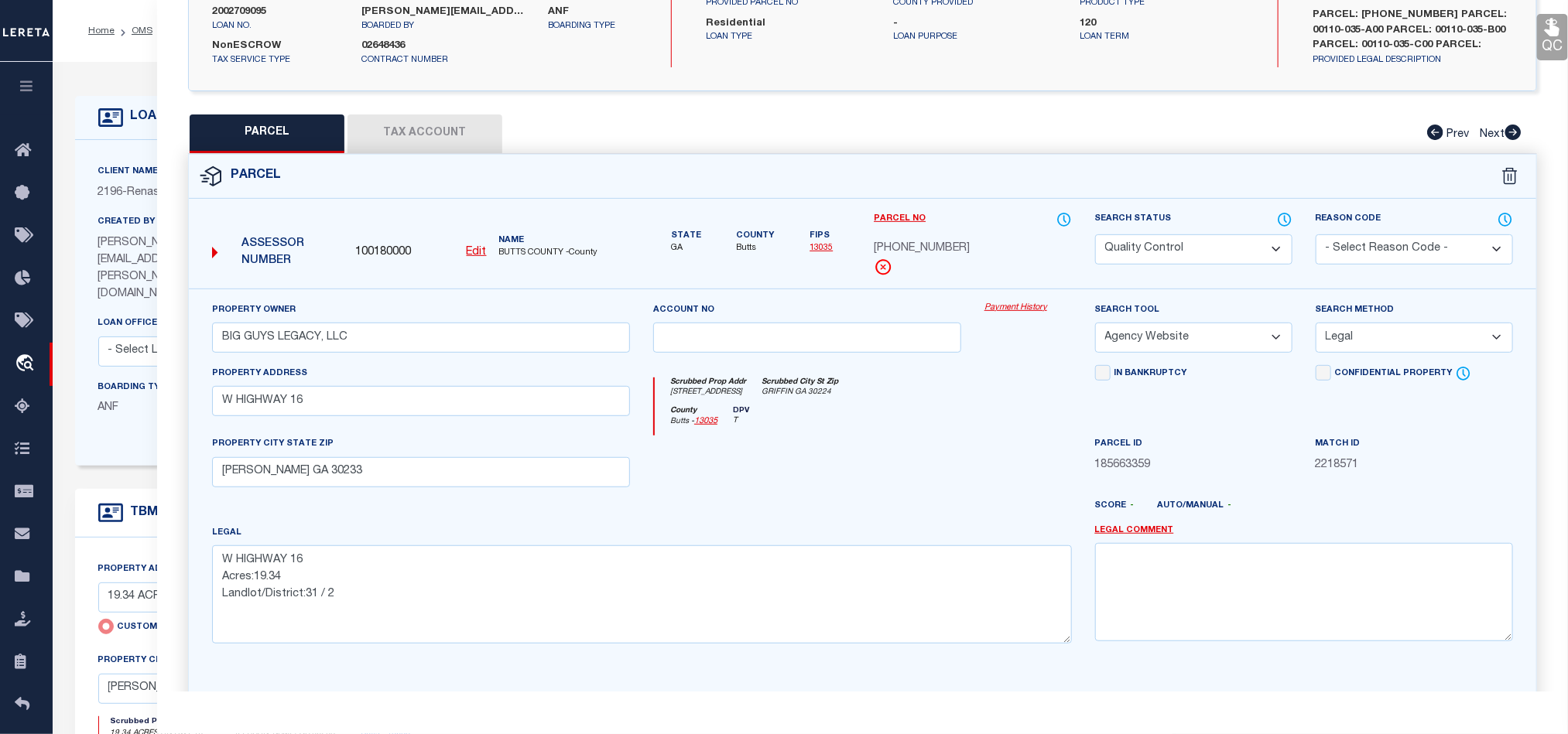
click at [1165, 249] on select "Automated Search Bad Parcel Complete Duplicate Parcel High Dollar Reporting In …" at bounding box center [1193, 249] width 198 height 30
drag, startPoint x: 769, startPoint y: 514, endPoint x: 780, endPoint y: 514, distance: 11.0
click at [769, 514] on div at bounding box center [918, 512] width 331 height 25
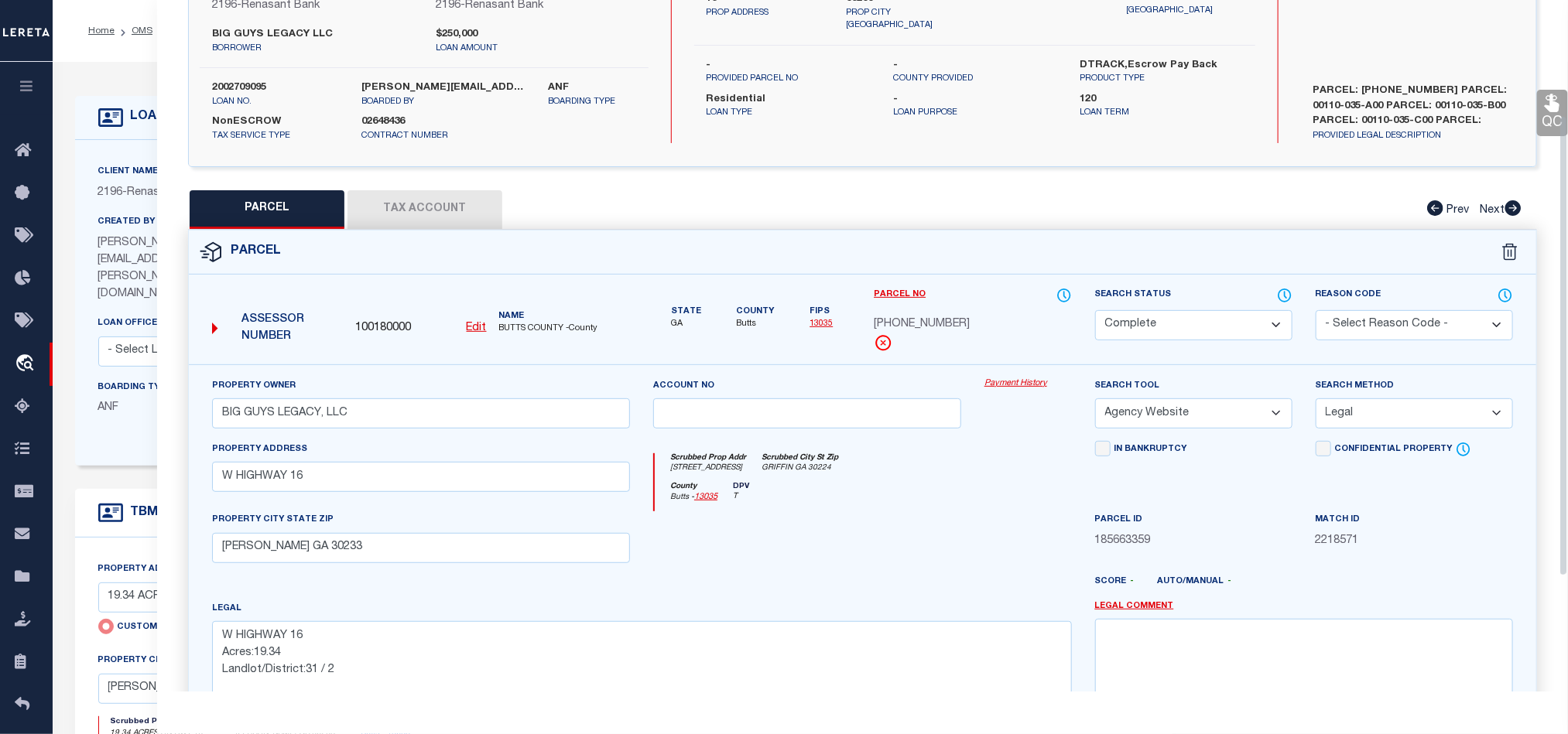
scroll to position [116, 0]
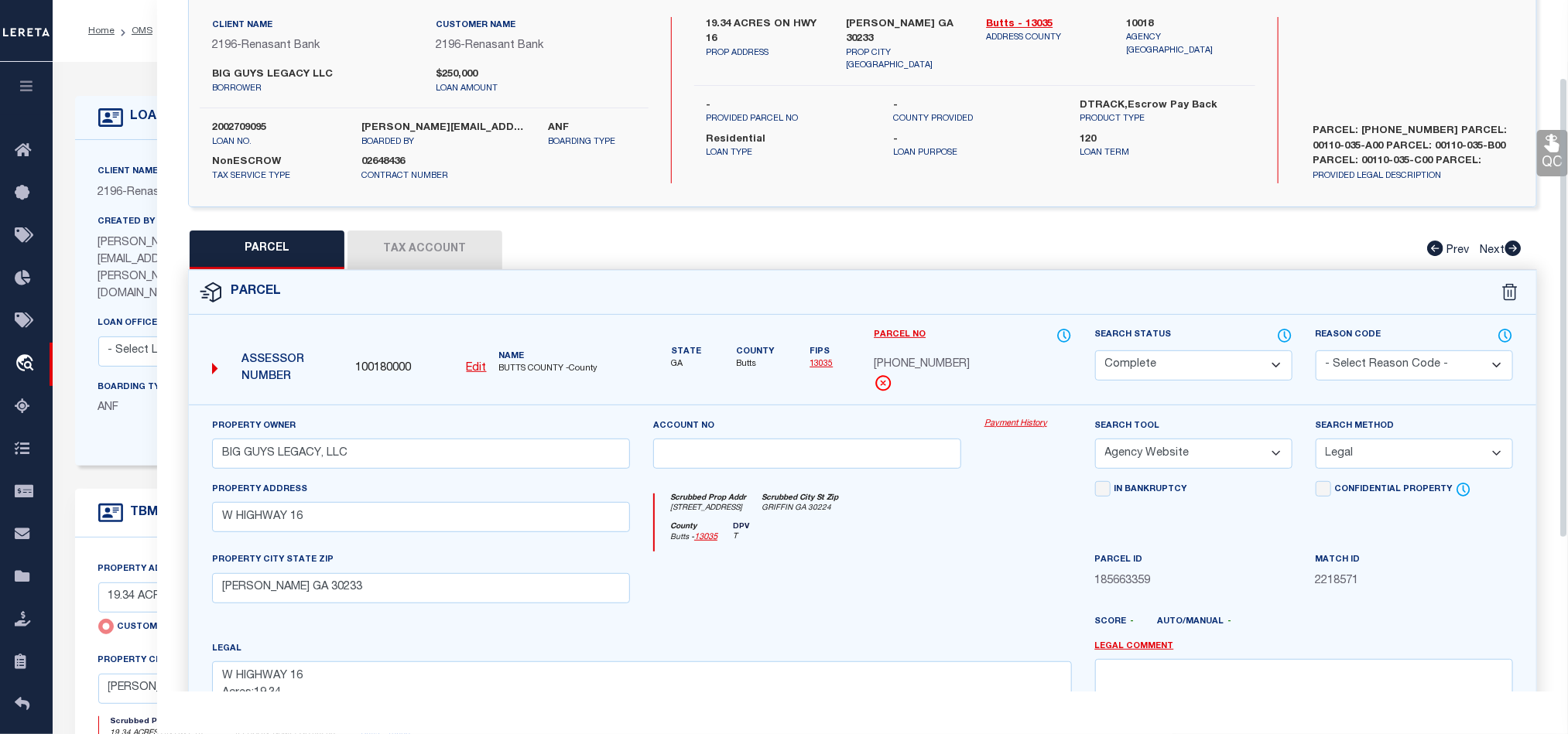
click at [356, 240] on button "Tax Account" at bounding box center [424, 249] width 155 height 38
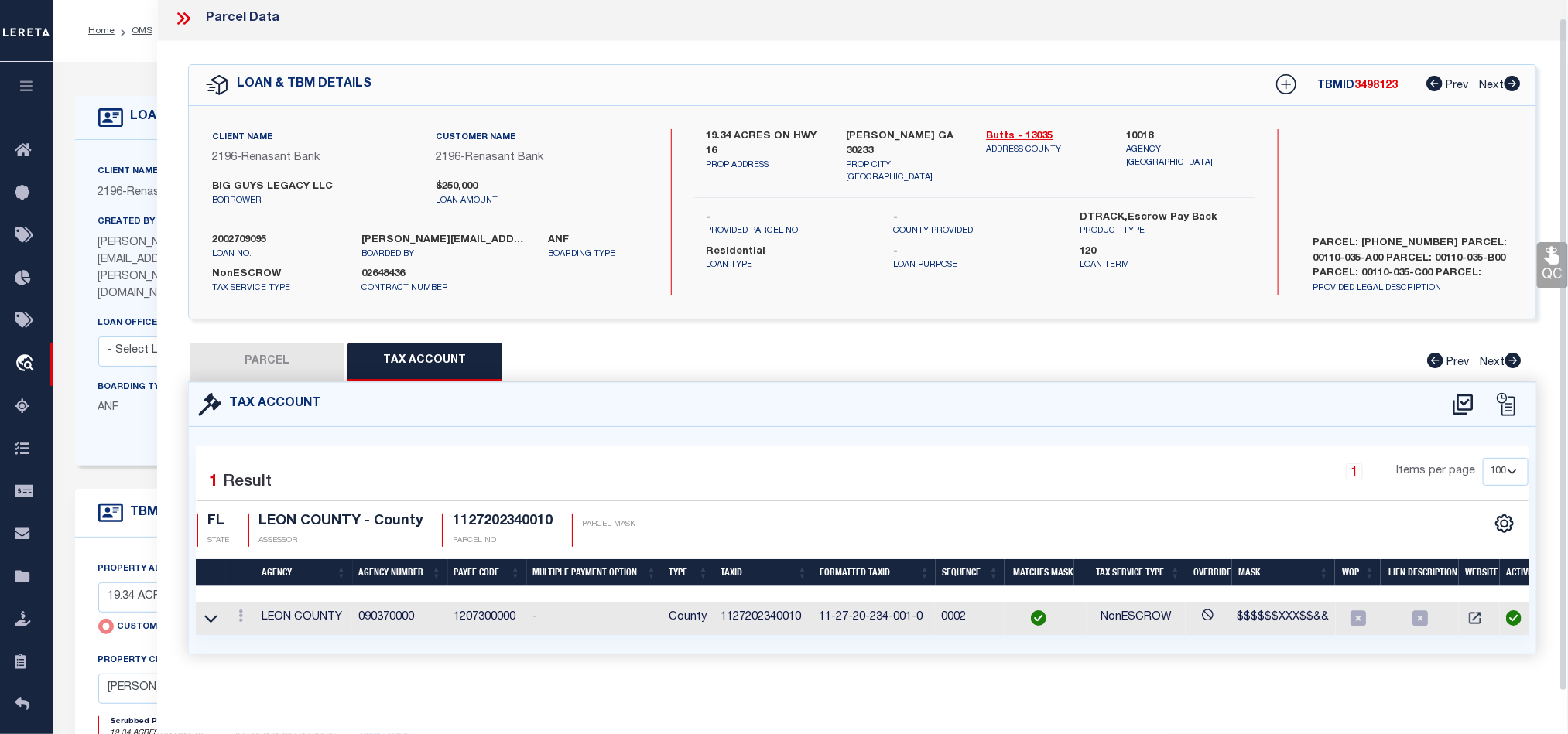
scroll to position [0, 0]
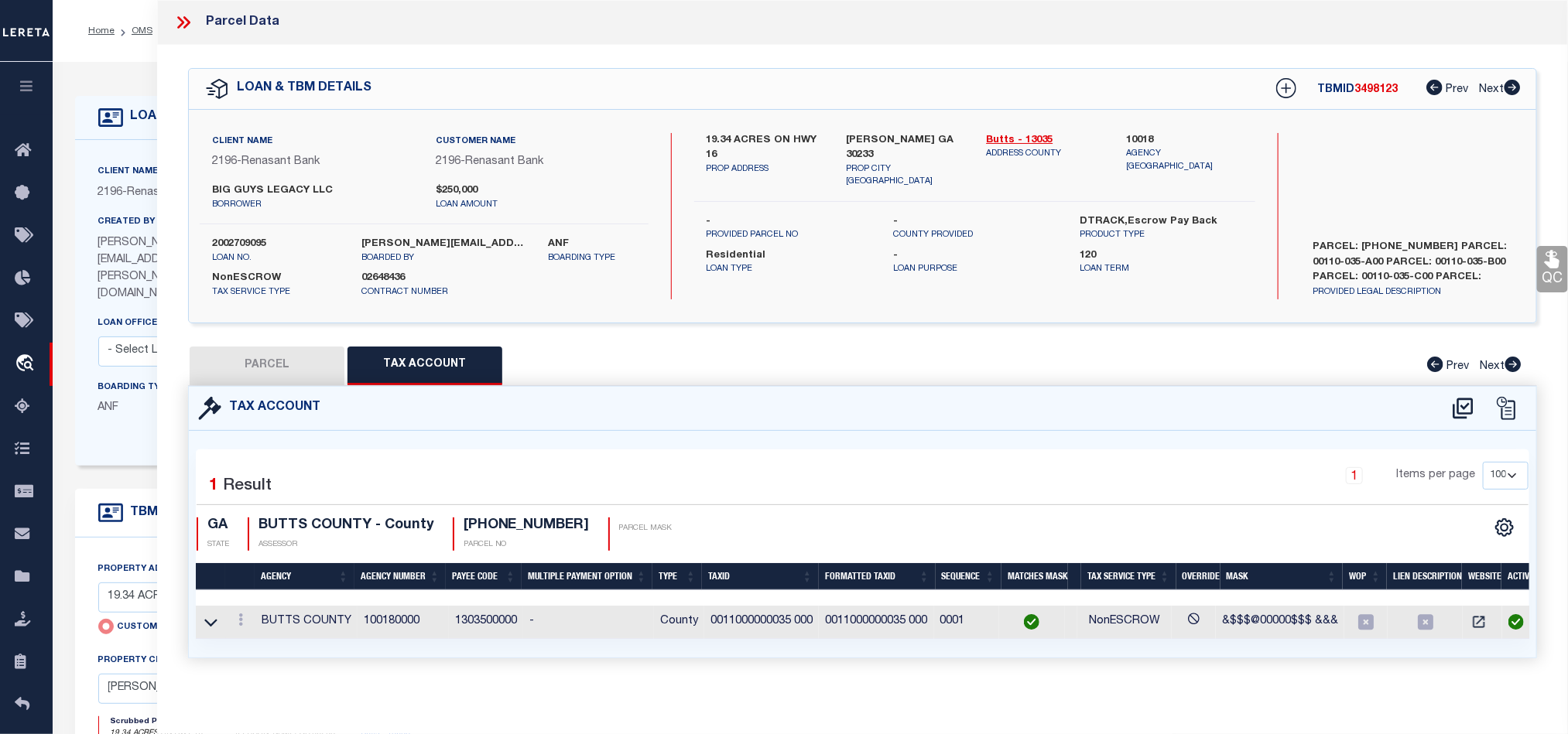
click at [291, 359] on button "PARCEL" at bounding box center [267, 366] width 155 height 38
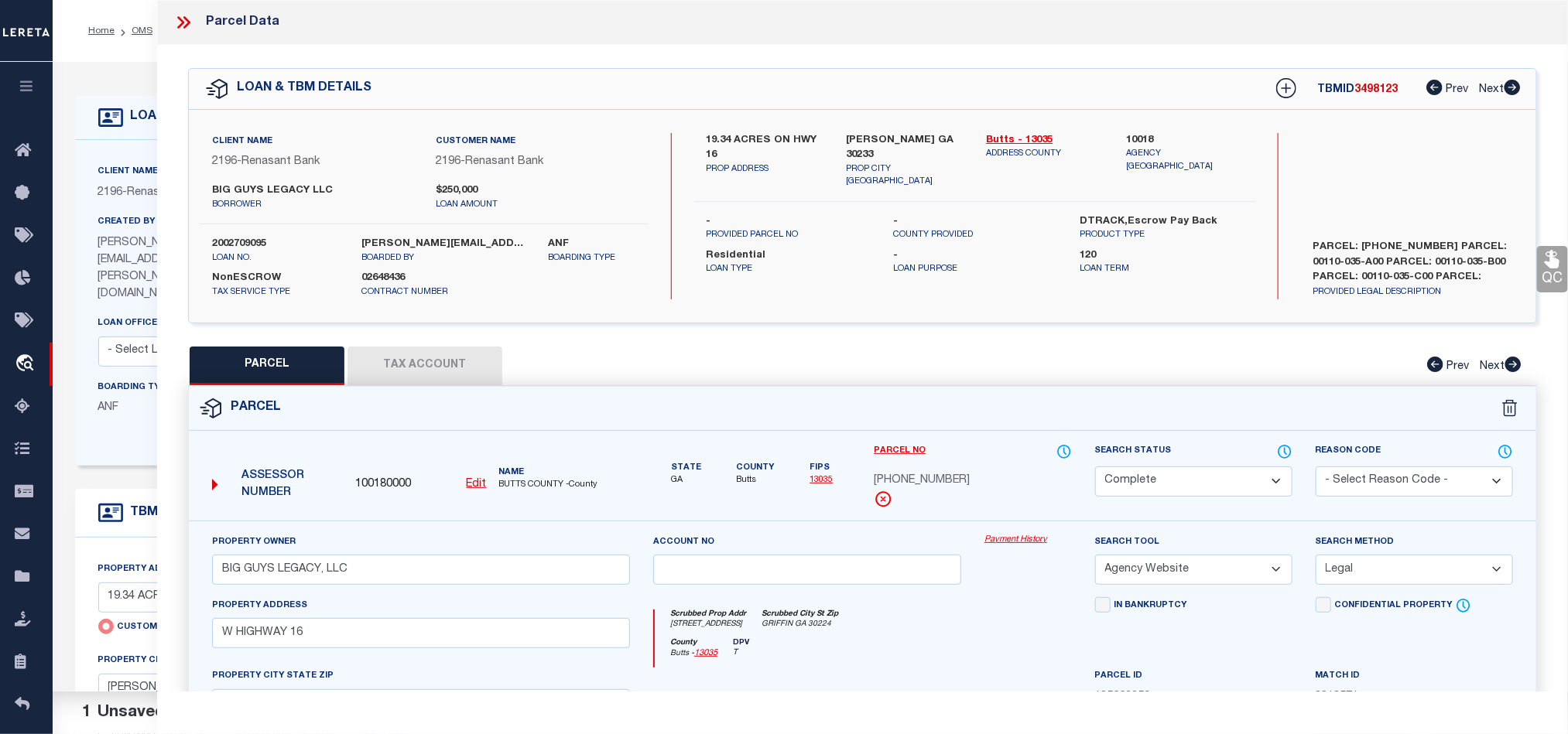
click at [1552, 256] on icon at bounding box center [1552, 259] width 14 height 18
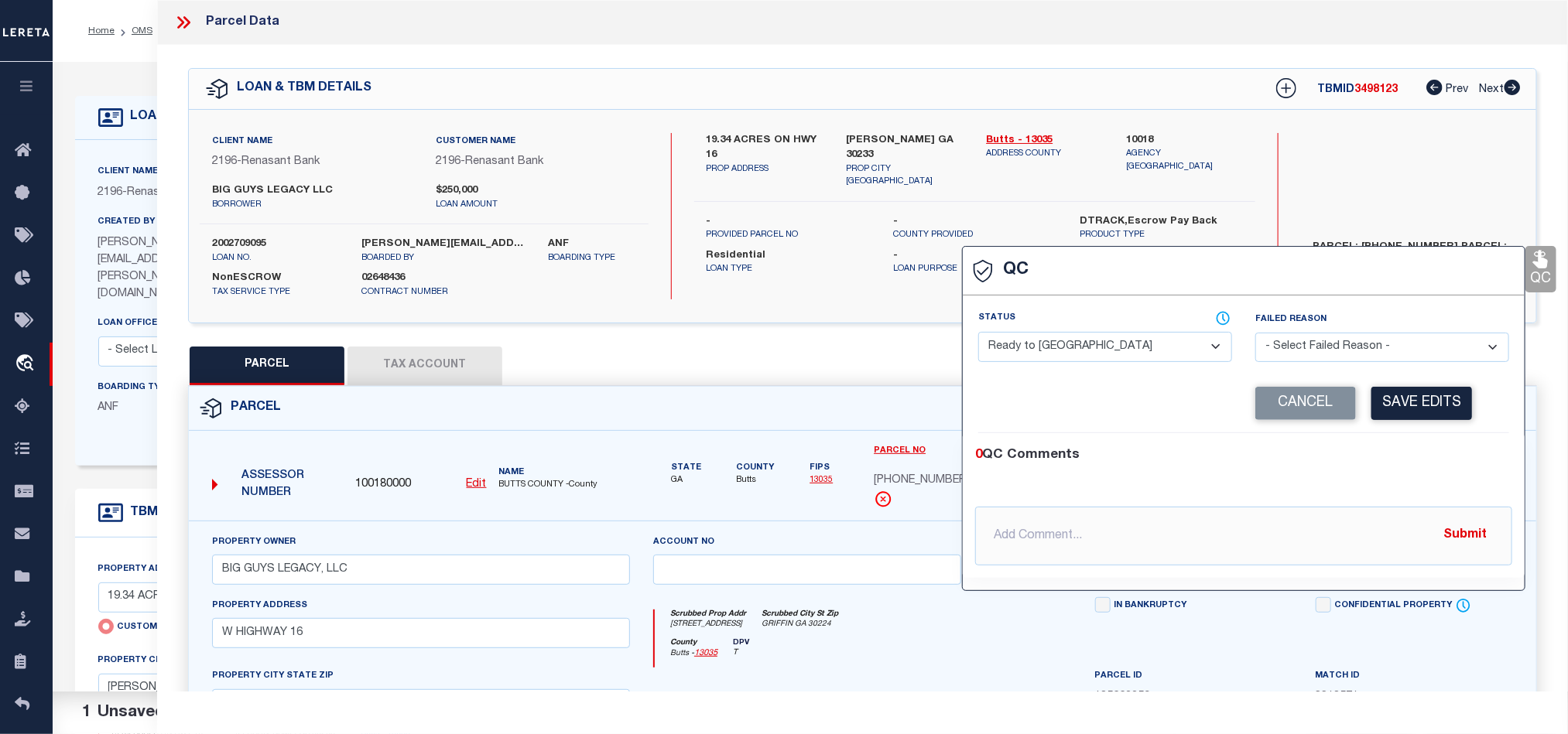
drag, startPoint x: 1059, startPoint y: 353, endPoint x: 1254, endPoint y: 369, distance: 195.7
click at [1059, 353] on select "- Select Status - Ready to QC Correct Incorrect" at bounding box center [1106, 347] width 254 height 30
click at [1462, 433] on div "Corrected Search Value Cancel Save Edits" at bounding box center [1244, 404] width 531 height 59
click at [1443, 394] on button "Save Edits" at bounding box center [1421, 403] width 100 height 33
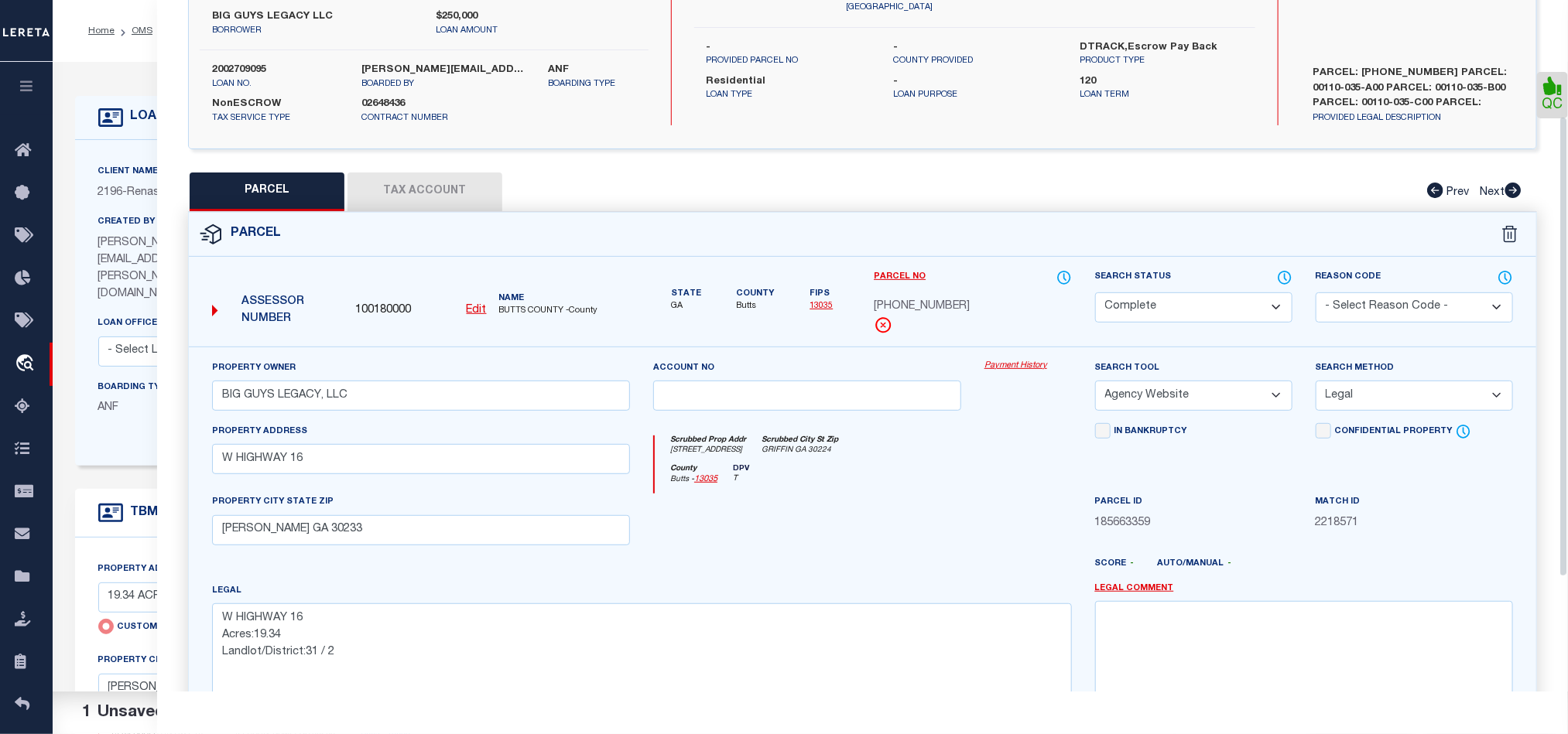
scroll to position [346, 0]
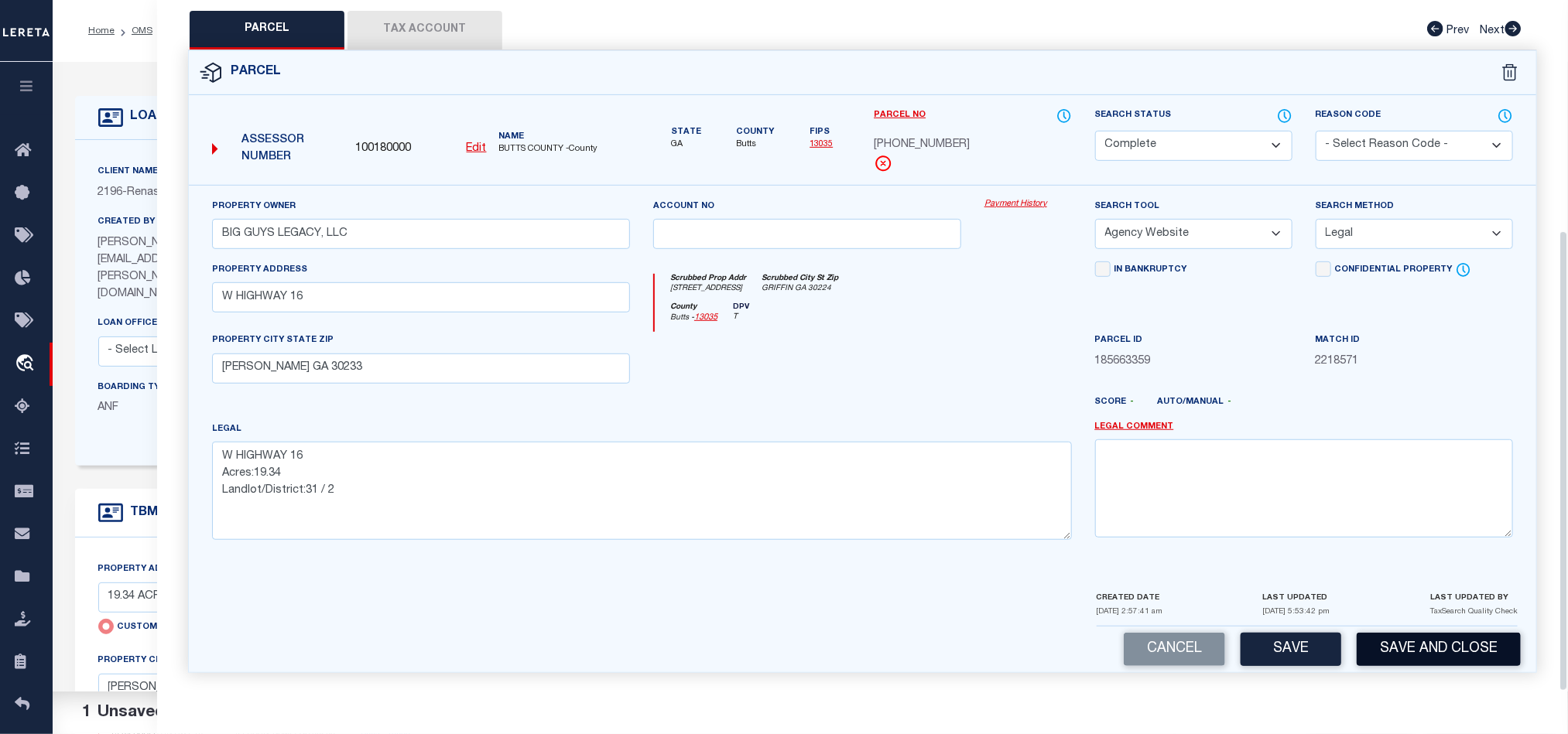
click at [1455, 645] on button "Save and Close" at bounding box center [1438, 649] width 164 height 33
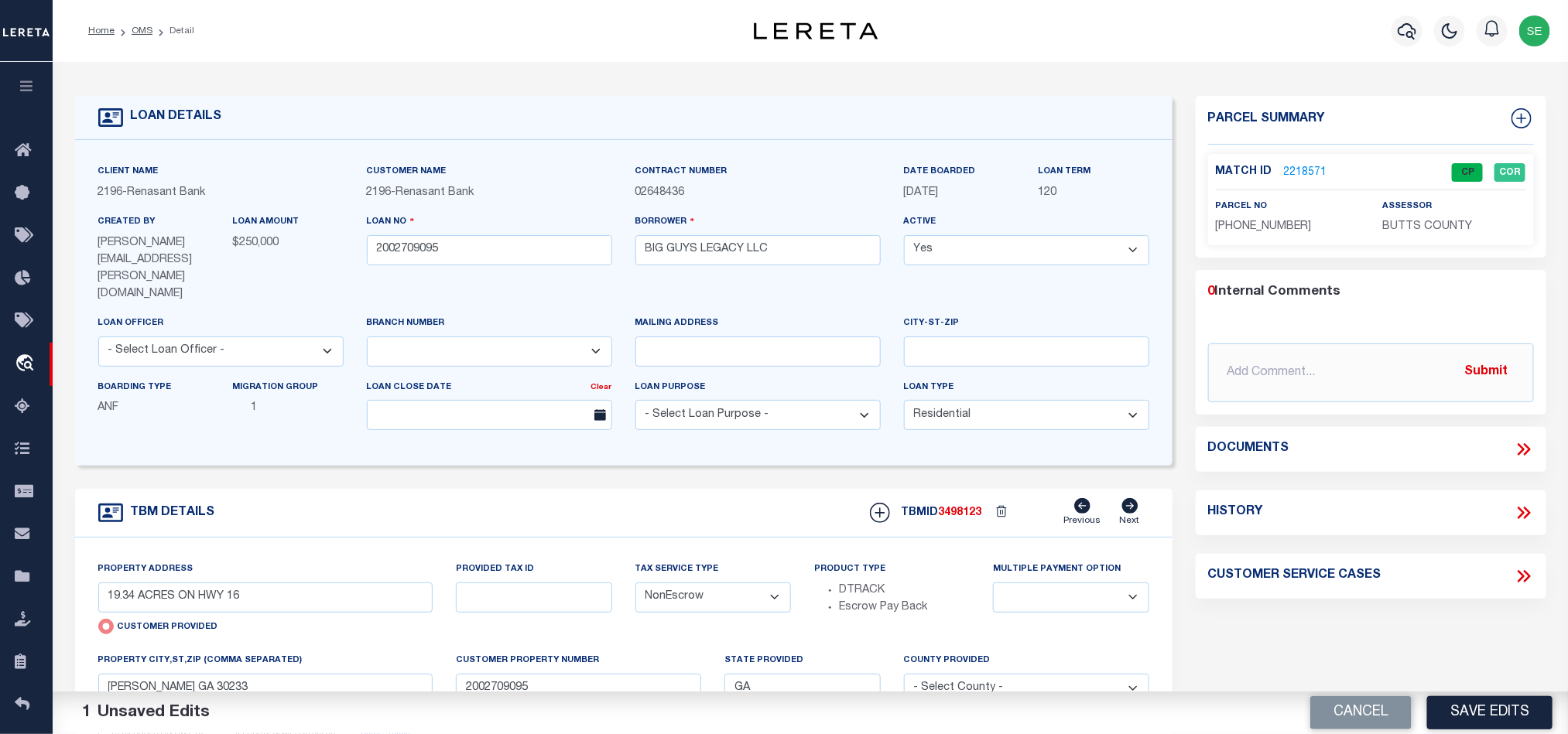
click at [1344, 705] on button "Cancel" at bounding box center [1360, 713] width 101 height 33
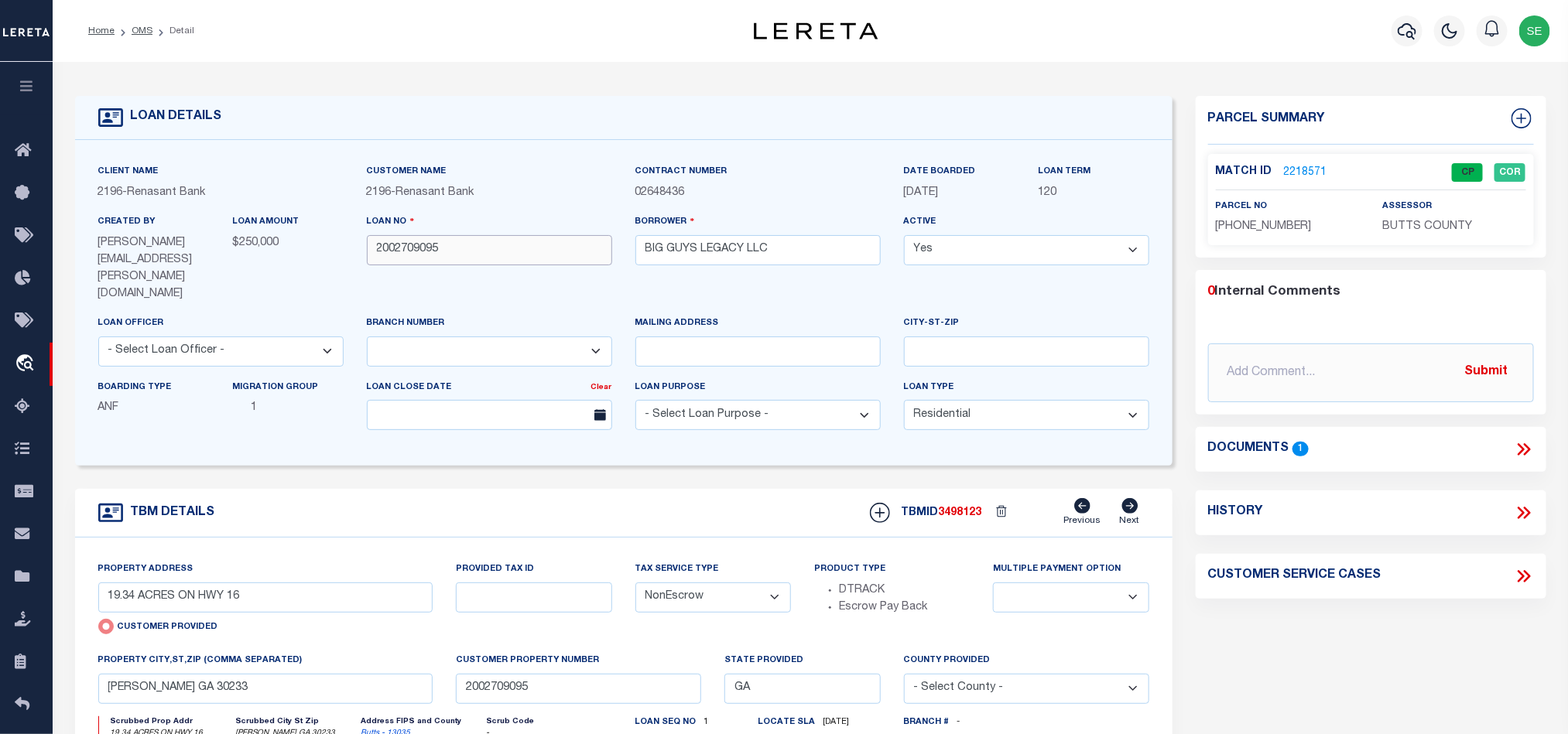
click at [483, 254] on input "2002709095" at bounding box center [489, 250] width 245 height 30
click at [968, 498] on div "TBMID 3498123 Previous Next" at bounding box center [1004, 512] width 291 height 30
click at [1410, 224] on span "BUTTS COUNTY" at bounding box center [1427, 226] width 89 height 11
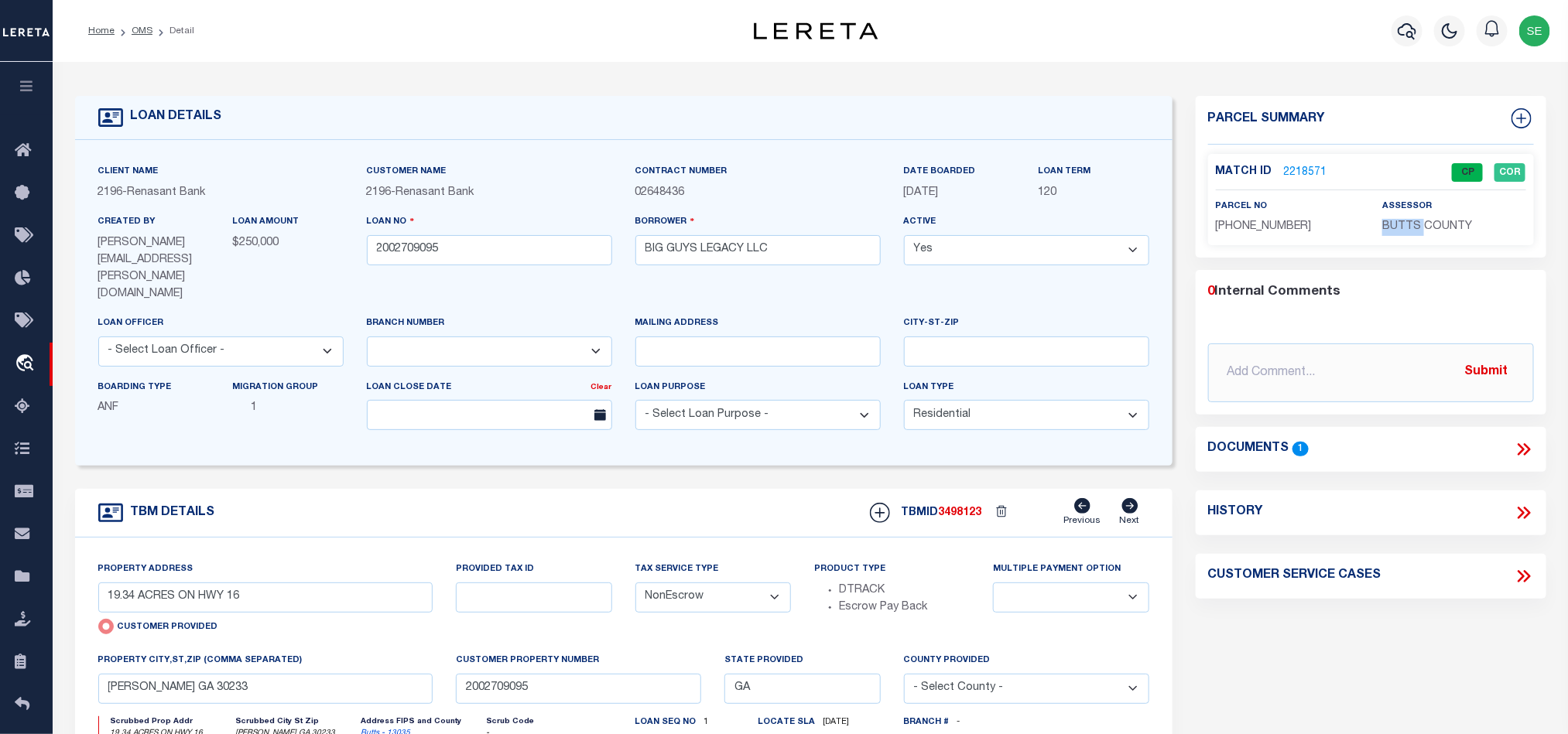
click at [1410, 224] on span "BUTTS COUNTY" at bounding box center [1427, 226] width 89 height 11
click at [1291, 234] on p "[PHONE_NUMBER]" at bounding box center [1287, 227] width 143 height 17
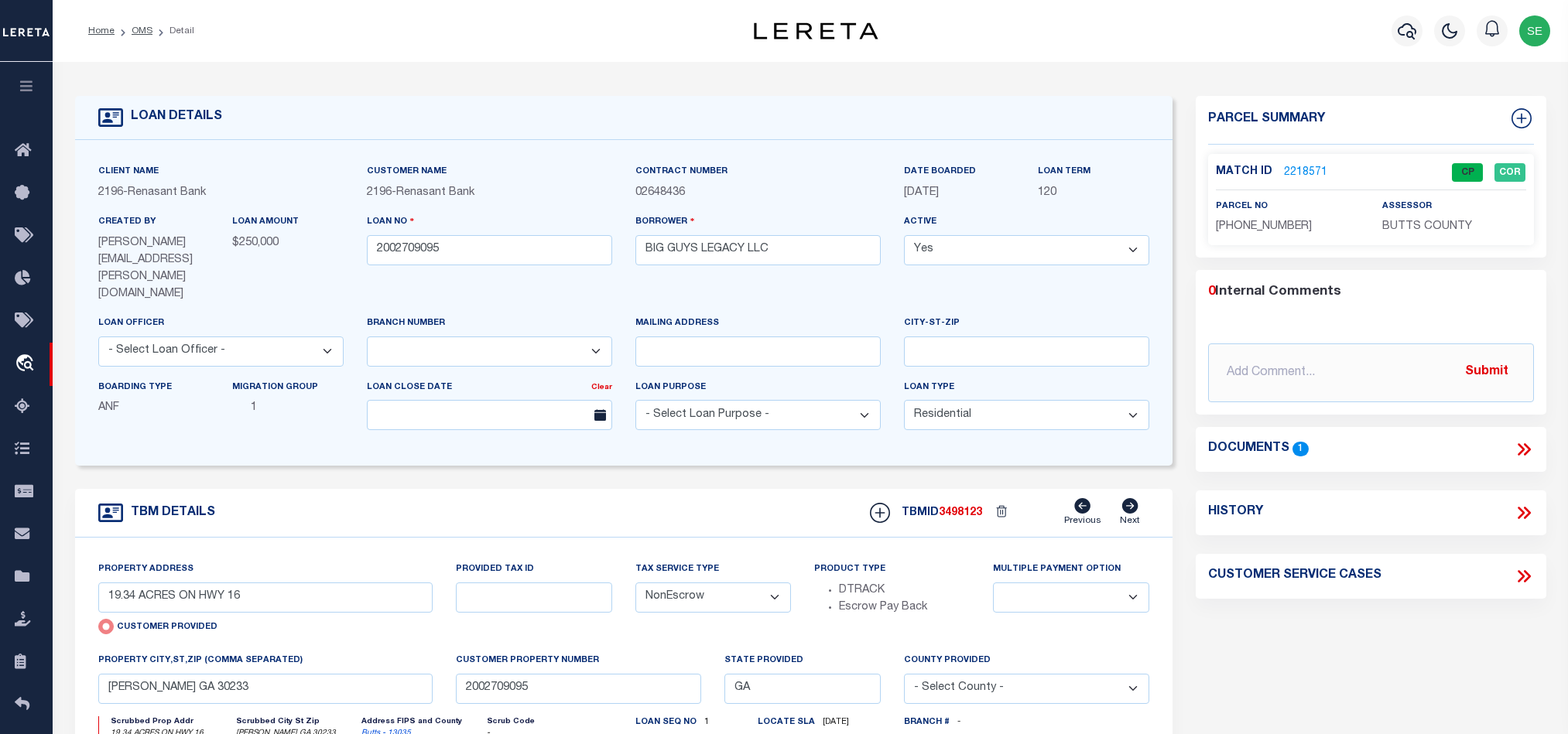
select select "4983"
select select "10"
select select "NonEscrow"
drag, startPoint x: 623, startPoint y: 478, endPoint x: 637, endPoint y: 401, distance: 78.3
click at [623, 489] on div "TBM DETAILS TBMID 3498123 Previous Next" at bounding box center [623, 513] width 1098 height 49
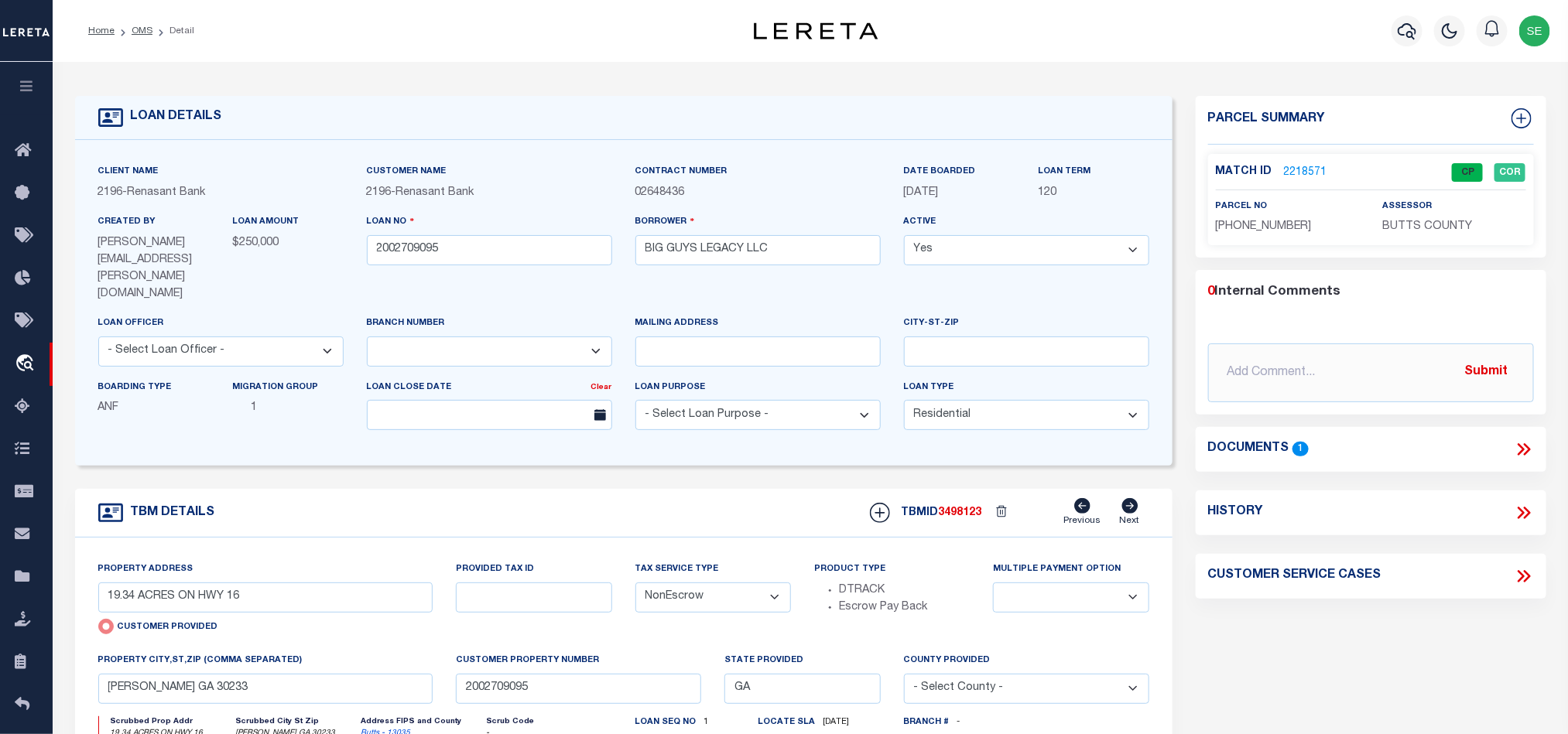
drag, startPoint x: 144, startPoint y: 31, endPoint x: 663, endPoint y: 139, distance: 530.1
click at [144, 31] on link "OMS" at bounding box center [141, 30] width 21 height 9
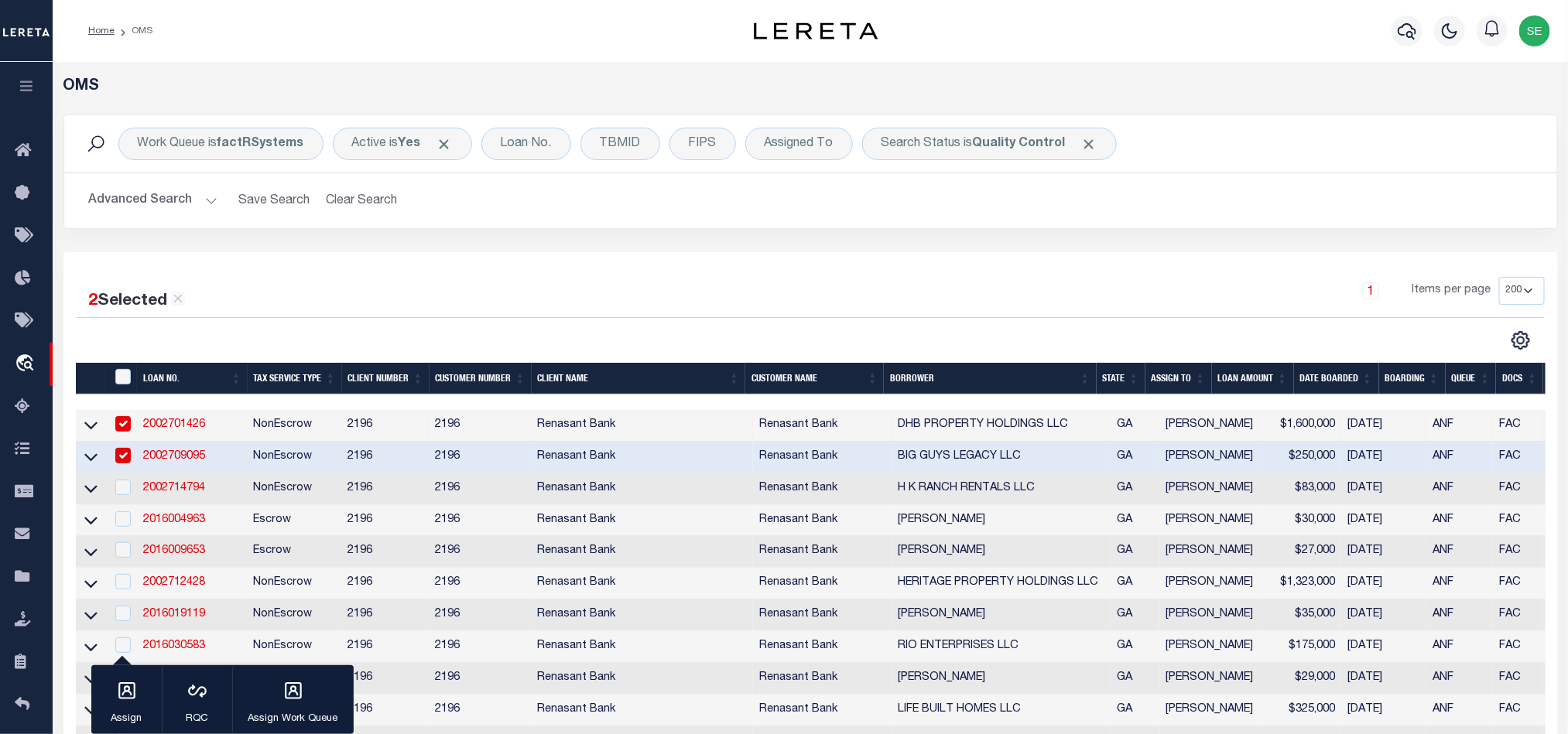
scroll to position [232, 0]
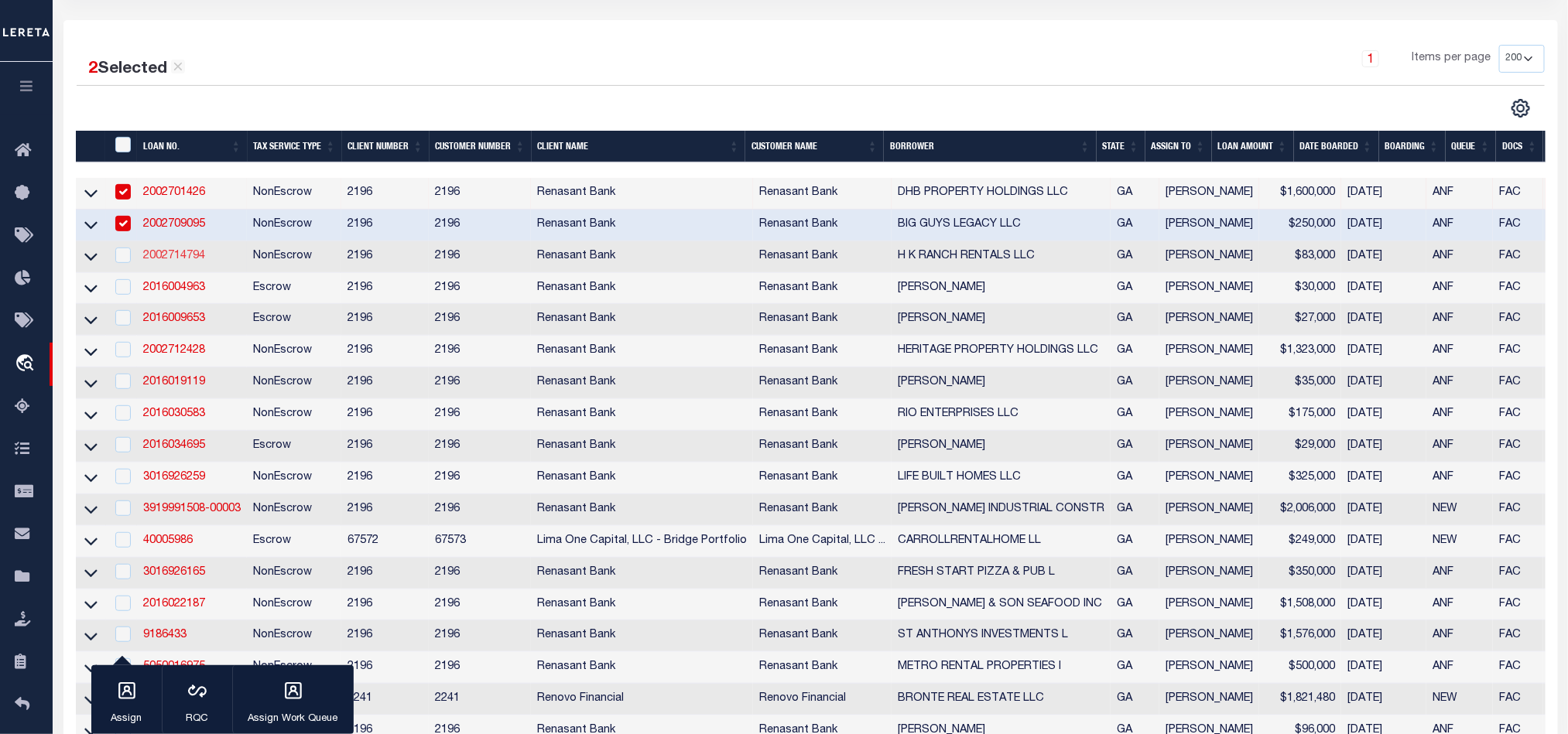
click at [167, 260] on link "2002714794" at bounding box center [174, 256] width 62 height 11
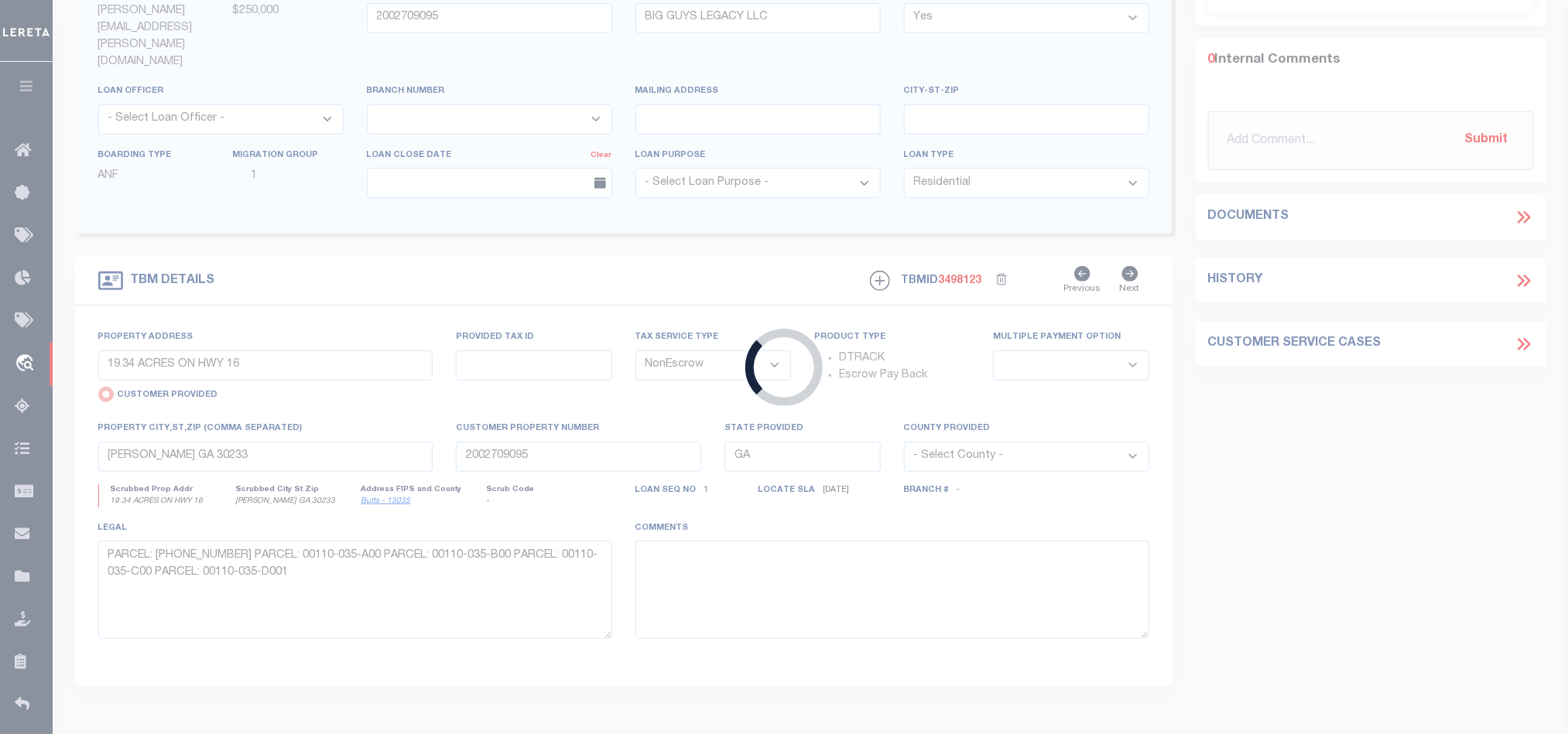
type input "2002714794"
type input "H K RANCH RENTALS LLC"
select select
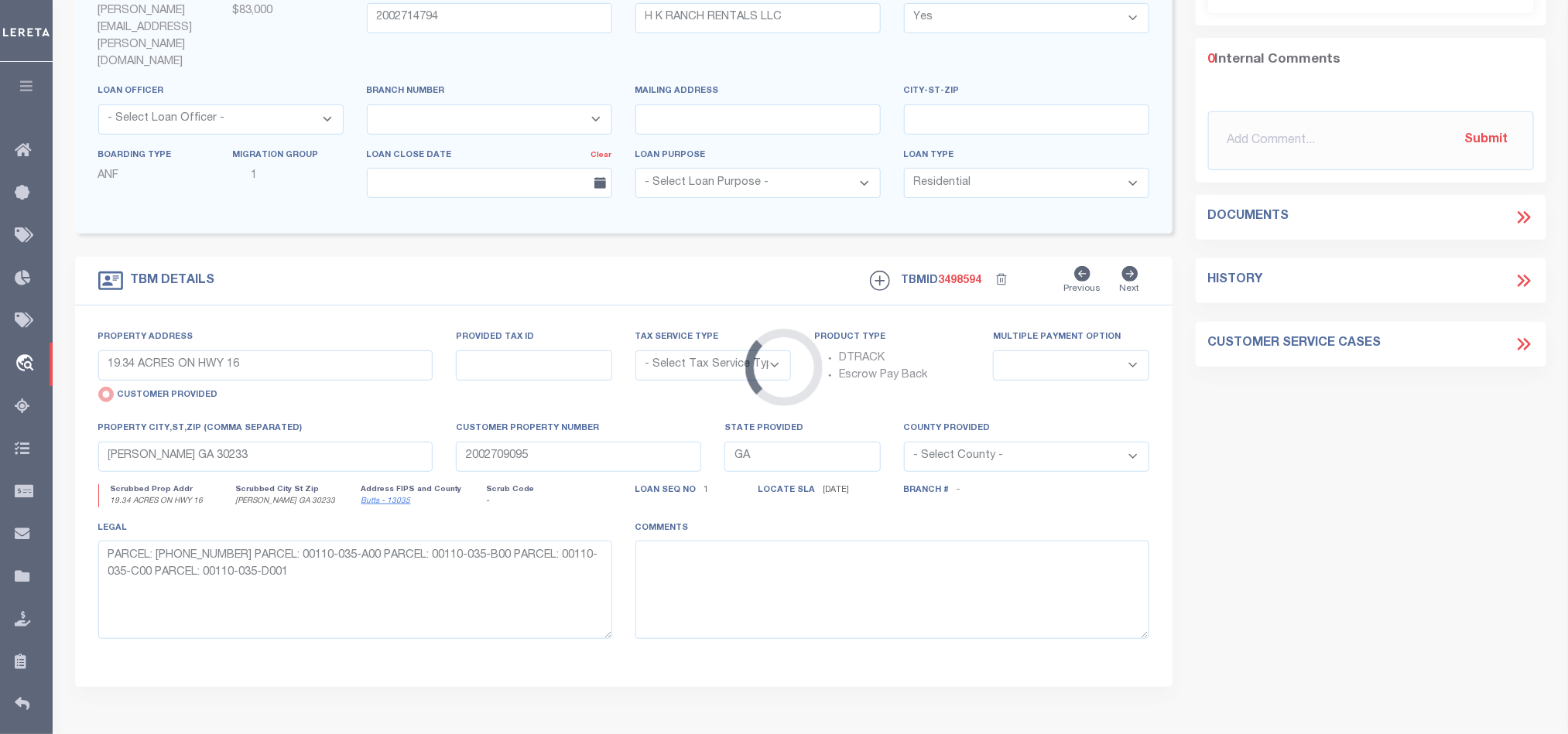
type input "115 JEROLD JONES DR"
select select "NonEscrow"
select select
type input "JESUP GA 31545"
type input "2002714794"
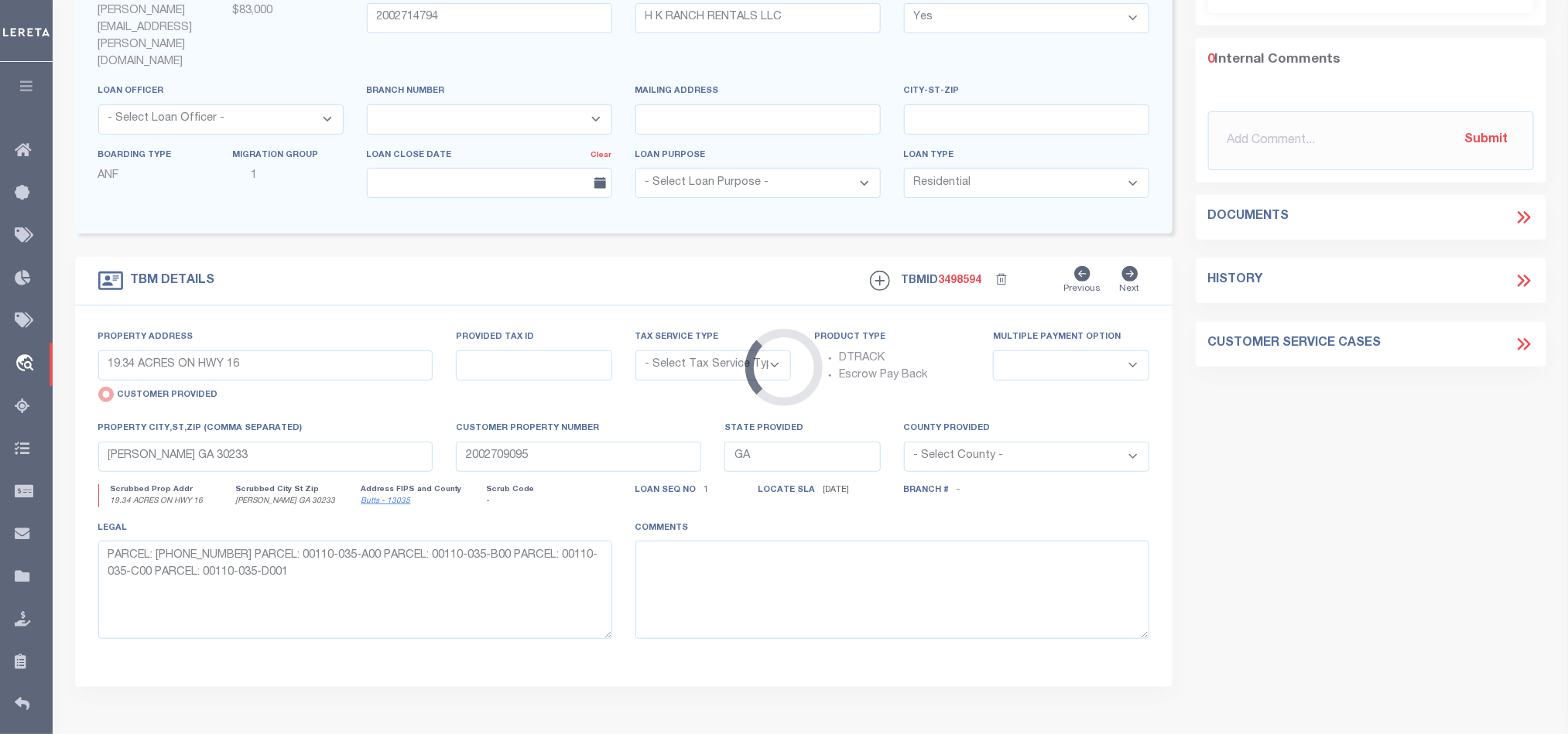
type textarea "PARCEL: 98P-91"
select select "4983"
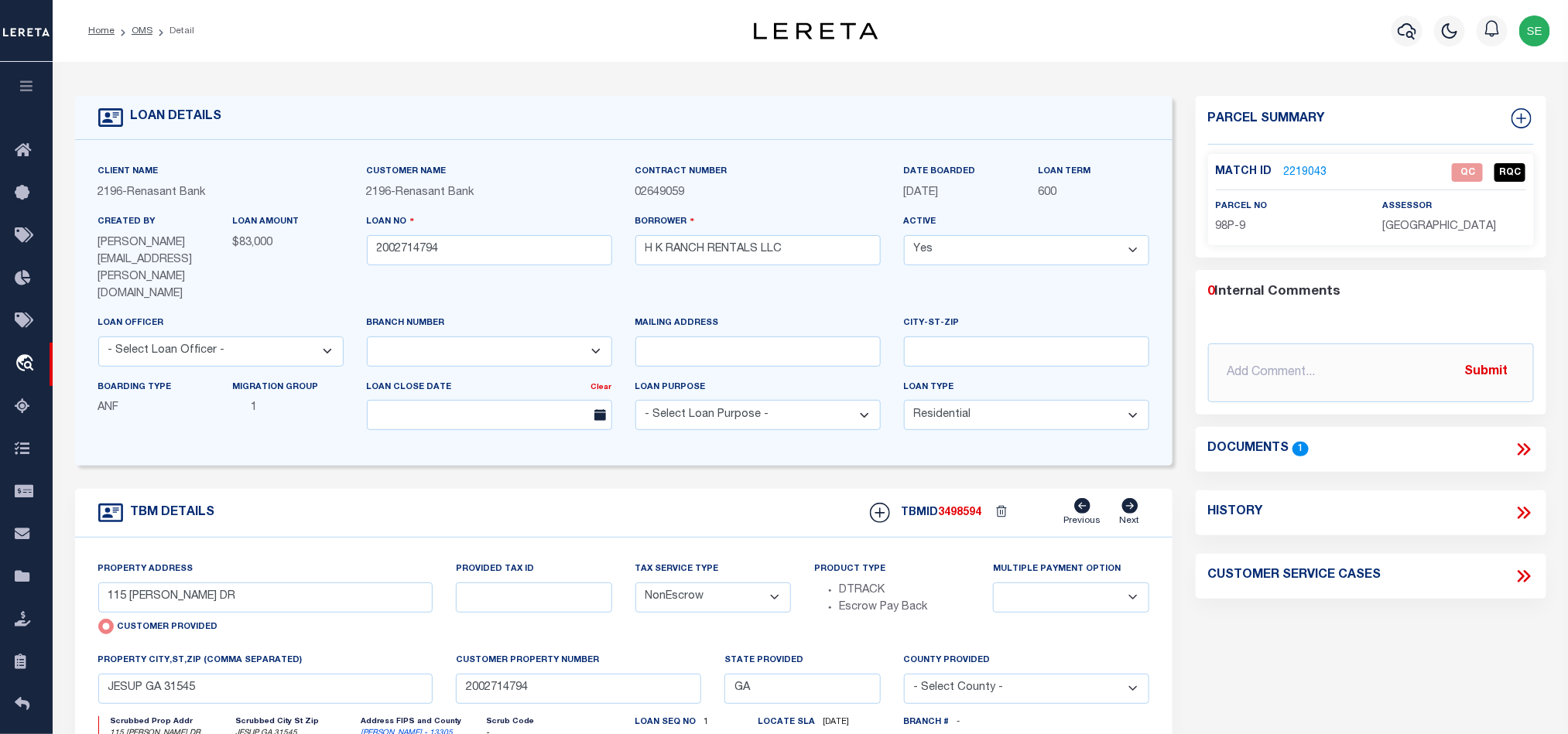
click at [1248, 221] on p "98P-9" at bounding box center [1287, 227] width 143 height 17
copy div "98P-9"
click at [1521, 448] on icon at bounding box center [1521, 450] width 7 height 13
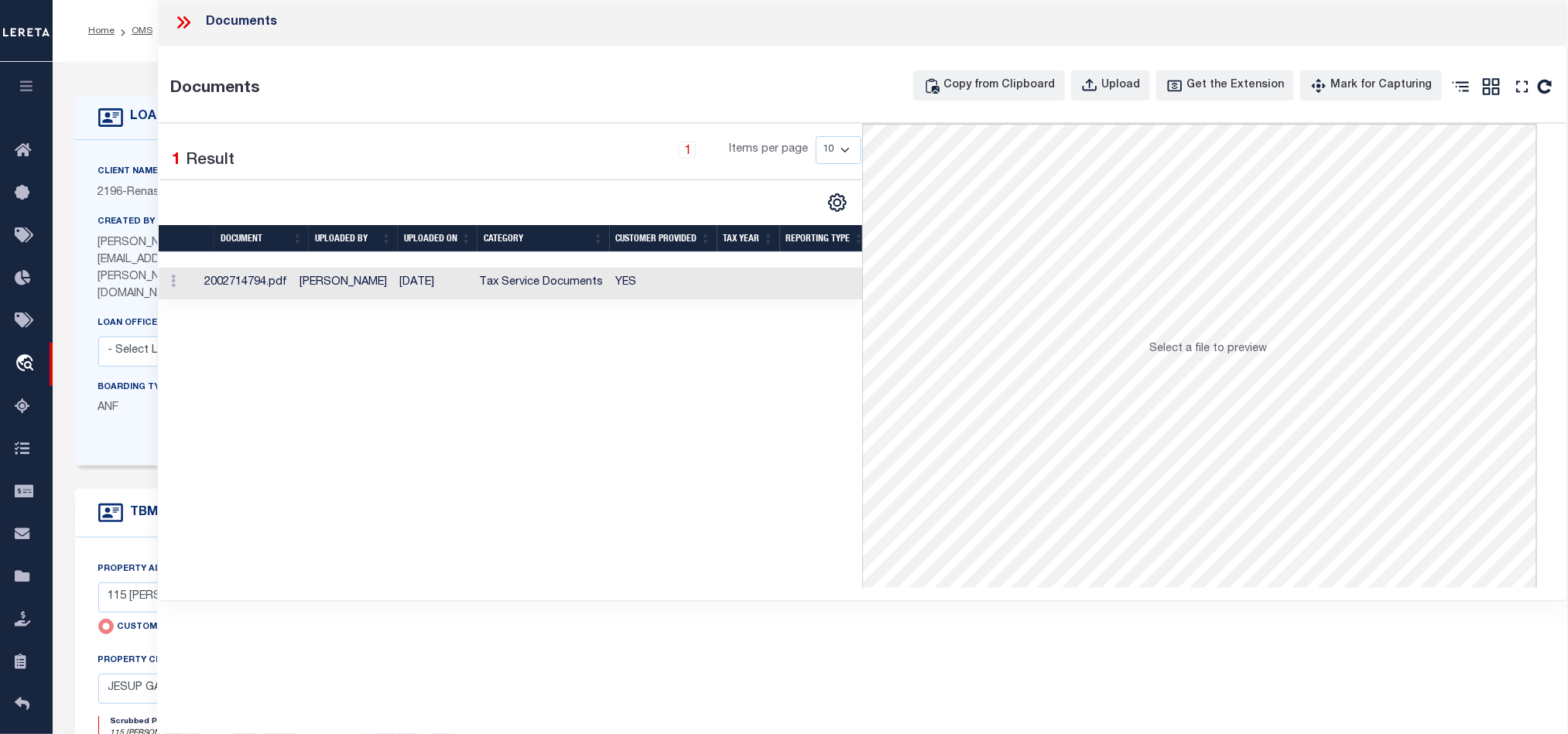
click at [720, 291] on td at bounding box center [749, 283] width 63 height 31
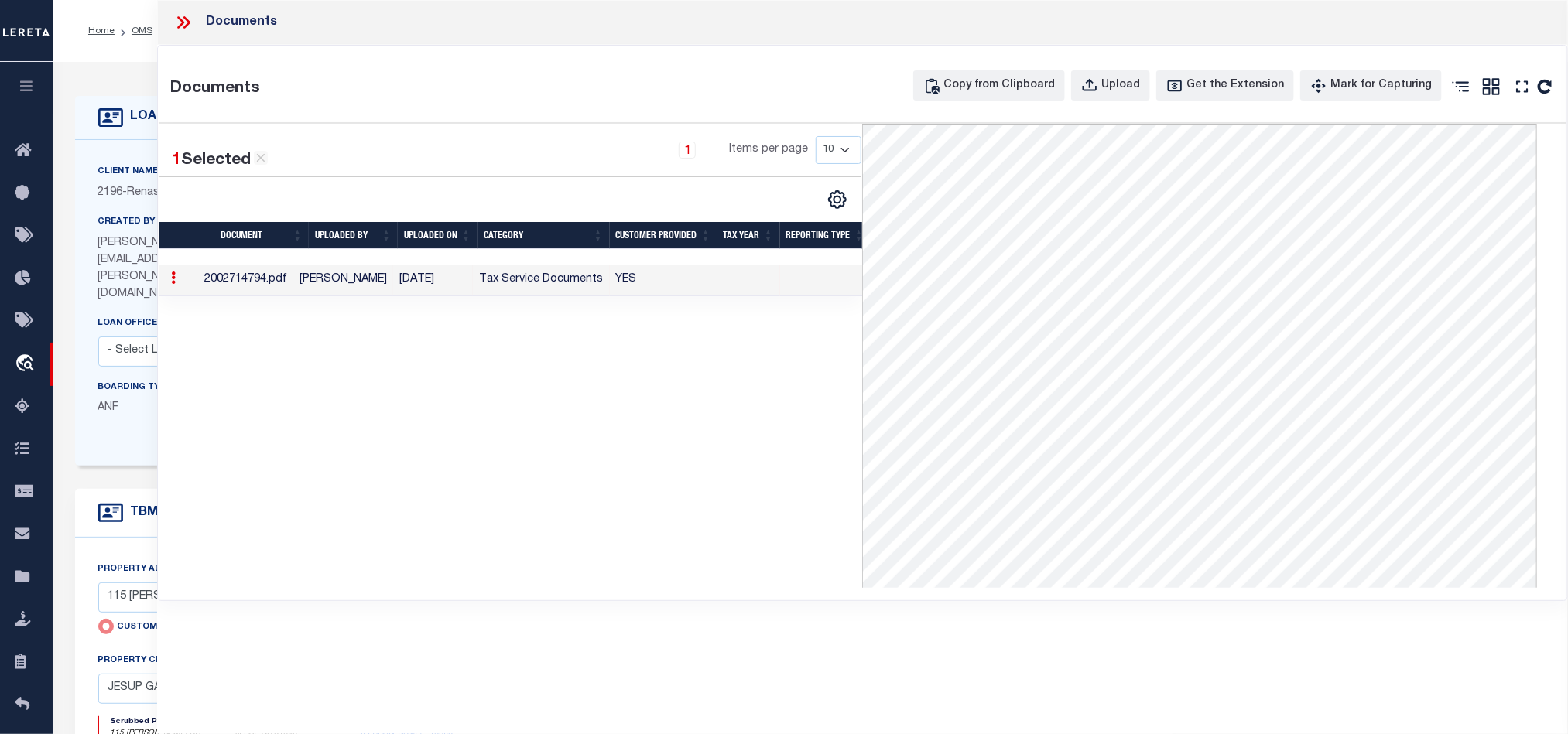
click at [183, 20] on icon at bounding box center [183, 22] width 20 height 20
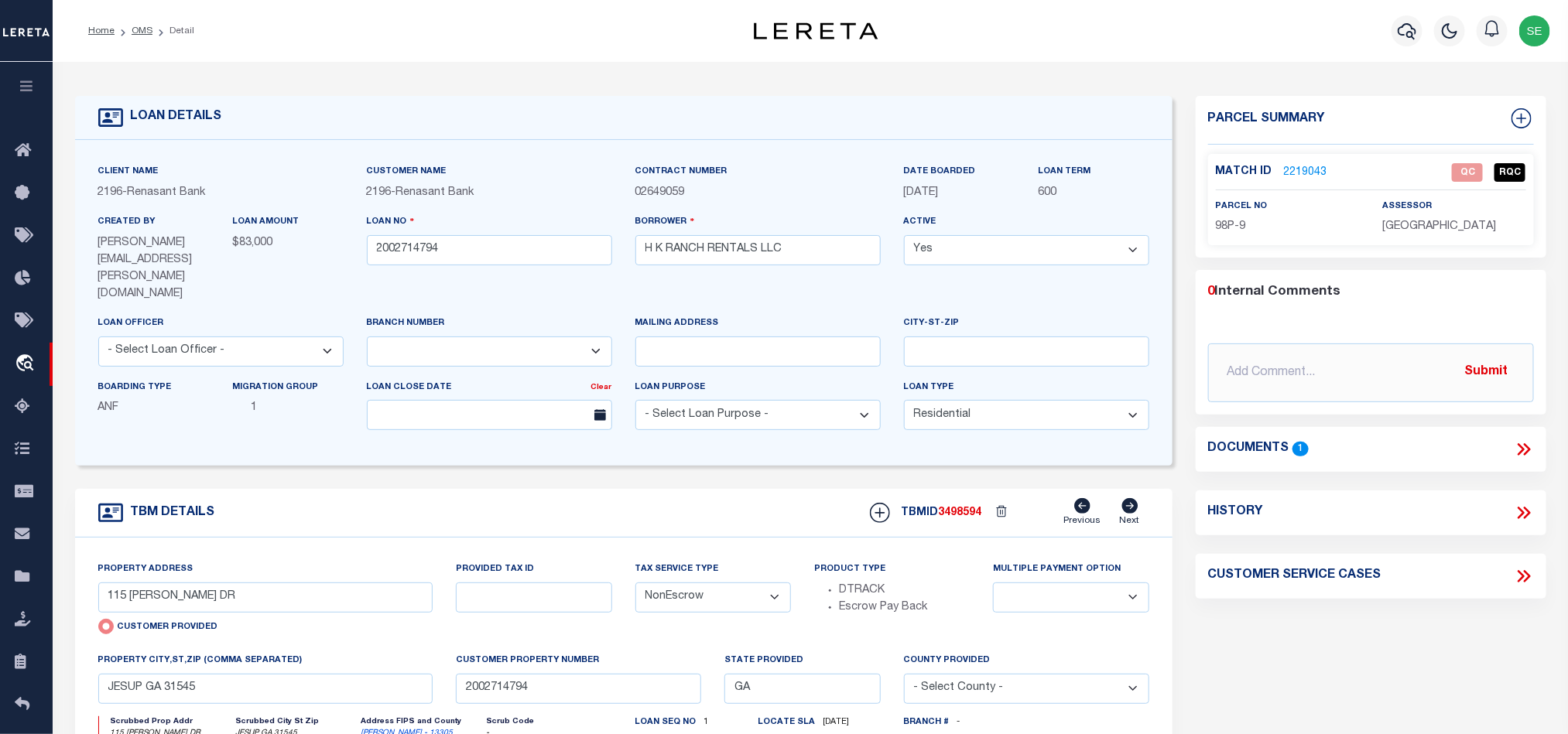
click at [1307, 165] on link "2219043" at bounding box center [1305, 173] width 43 height 16
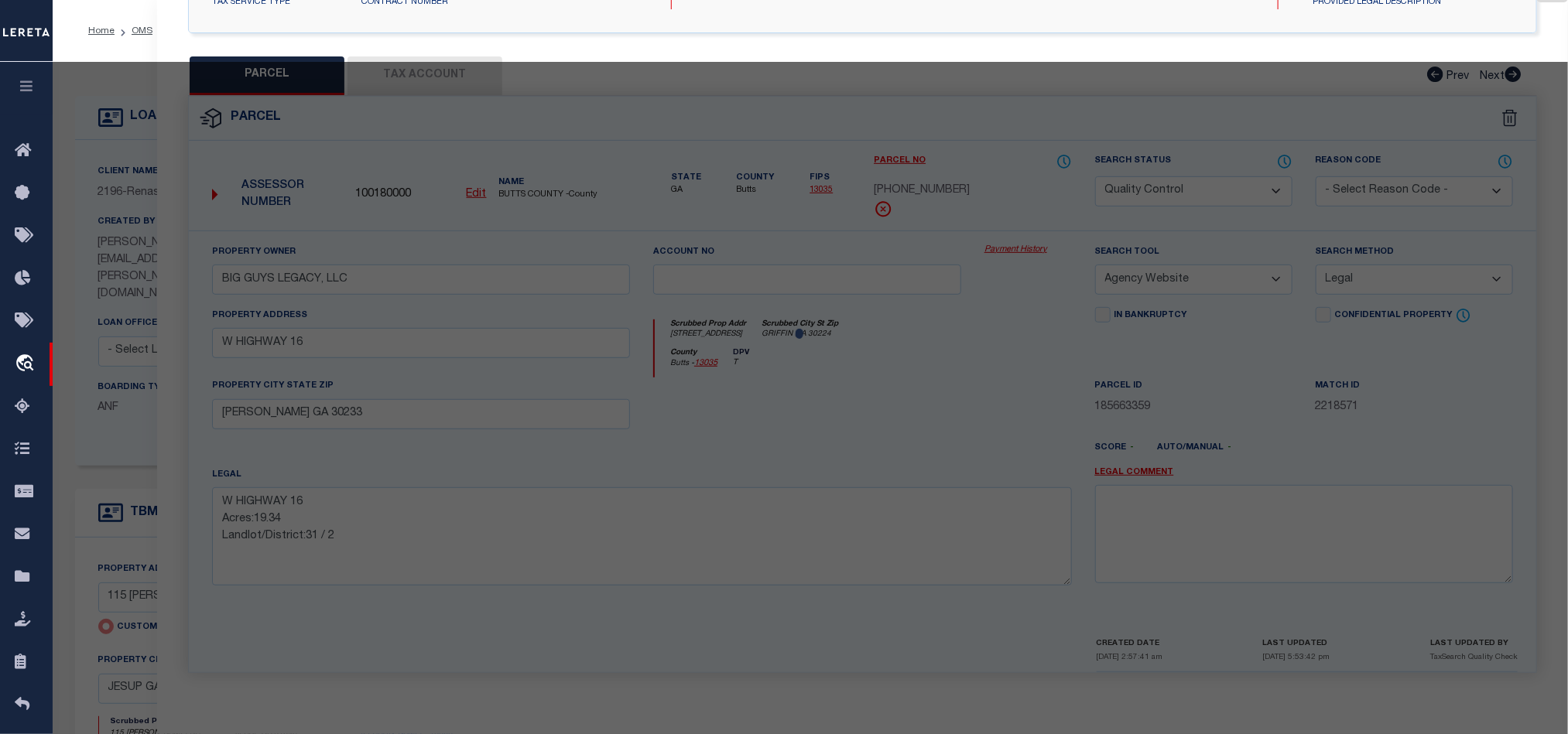
select select "AS"
select select
checkbox input "false"
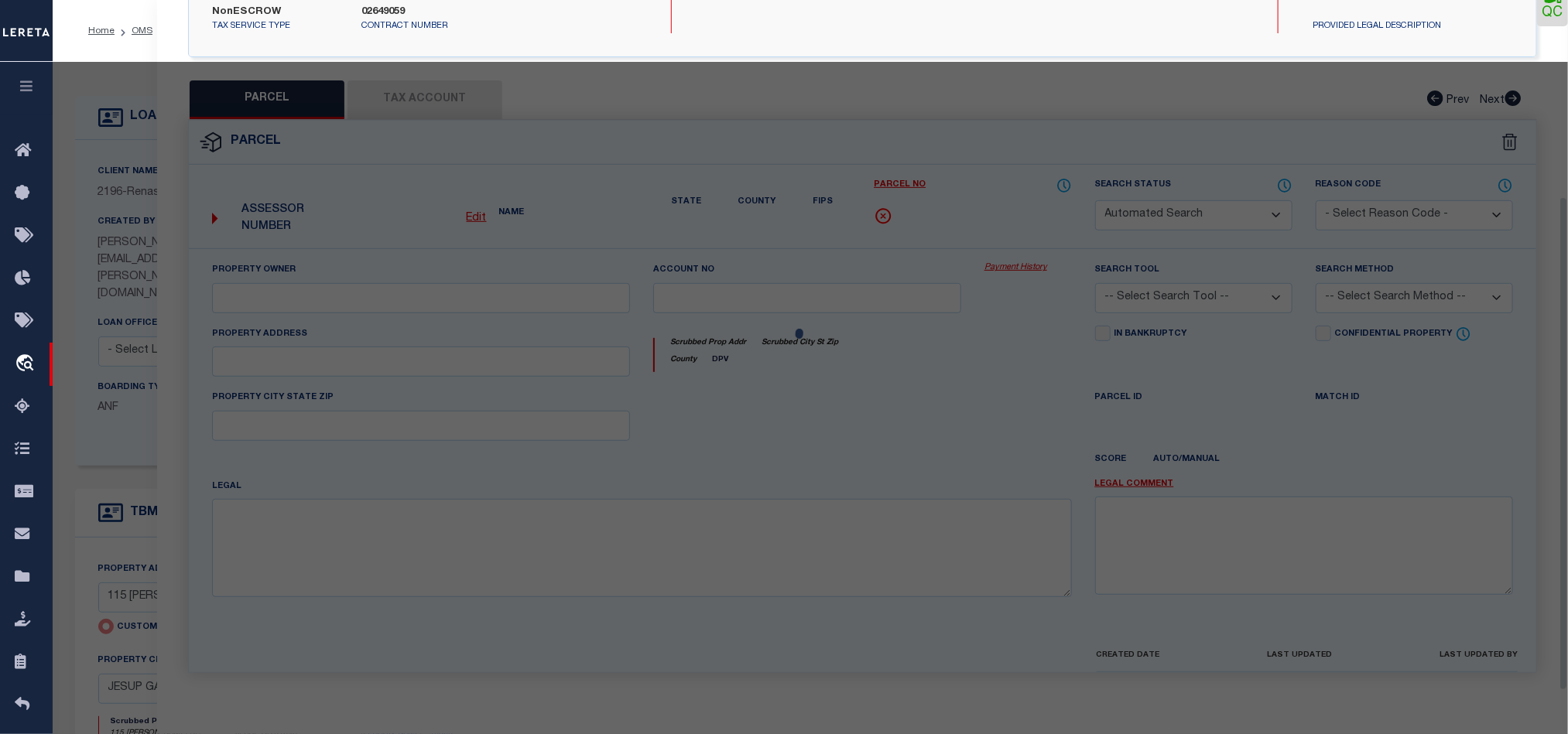
select select "QC"
type input "H K RANCH RENTALS LLC"
select select "ATL"
select select "LEG"
type input "115 JEROLD JONES DR"
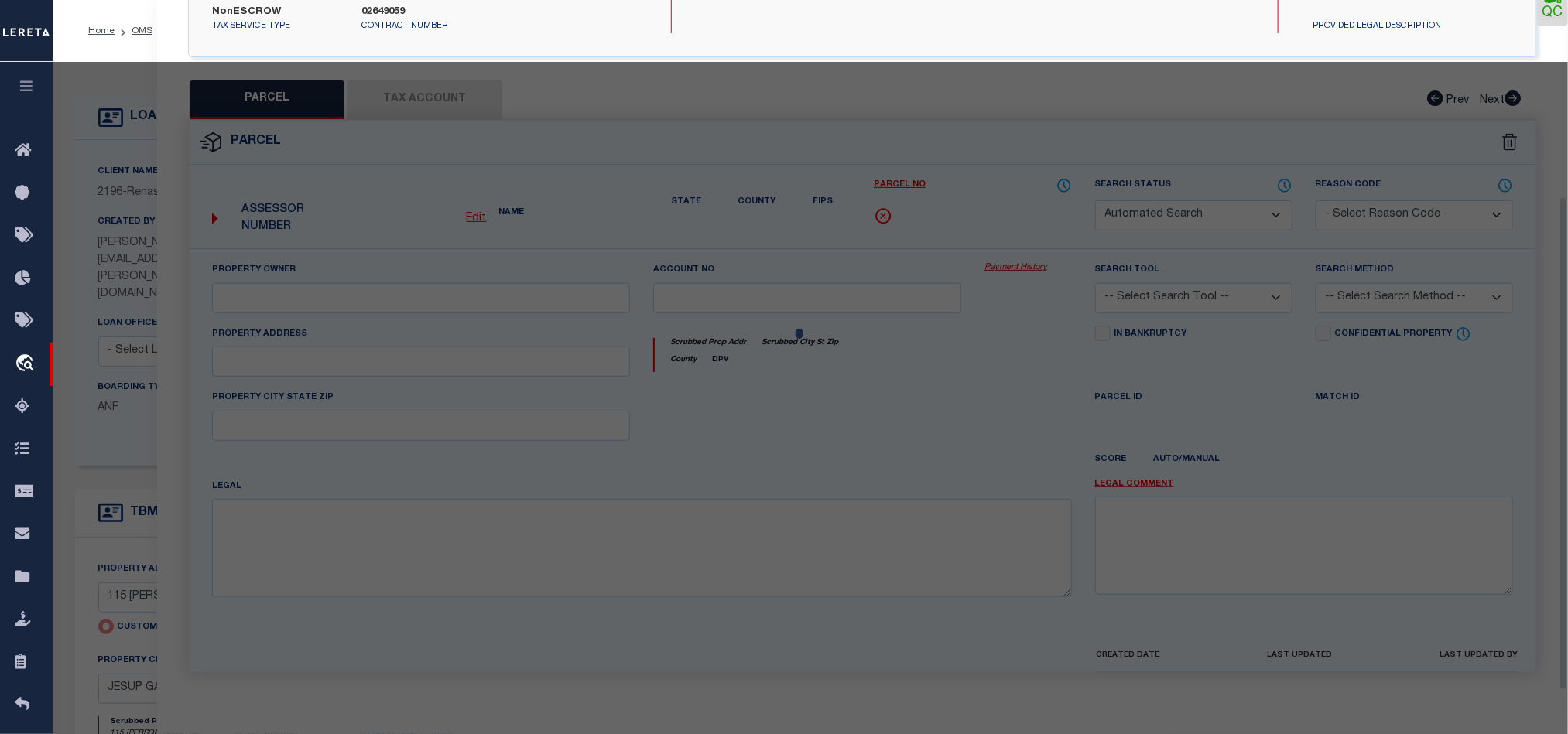
type input "JESUP GA 31545"
type textarea "PB 59-96 JONES ESTATES PHASE 1 LOT 9"
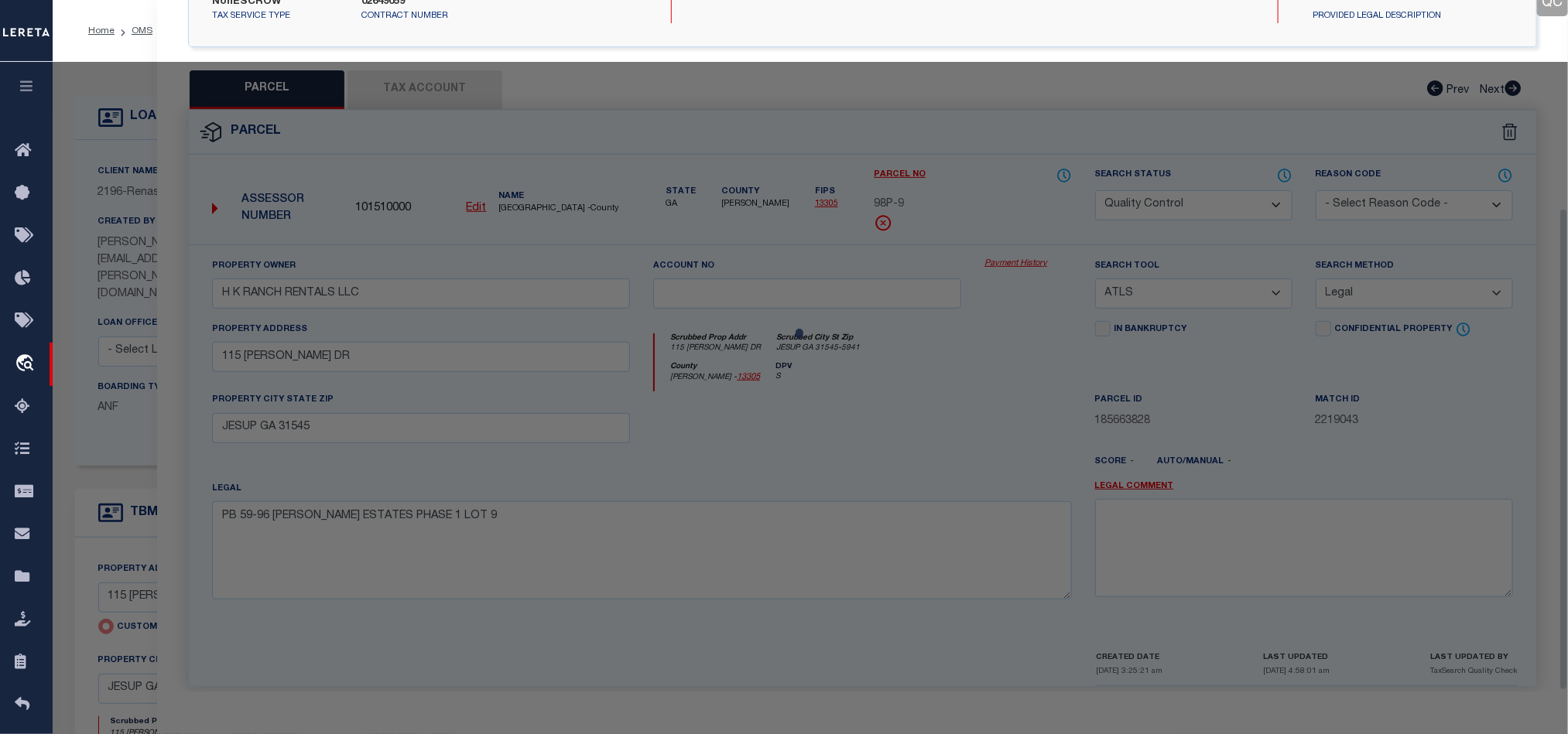
scroll to position [300, 0]
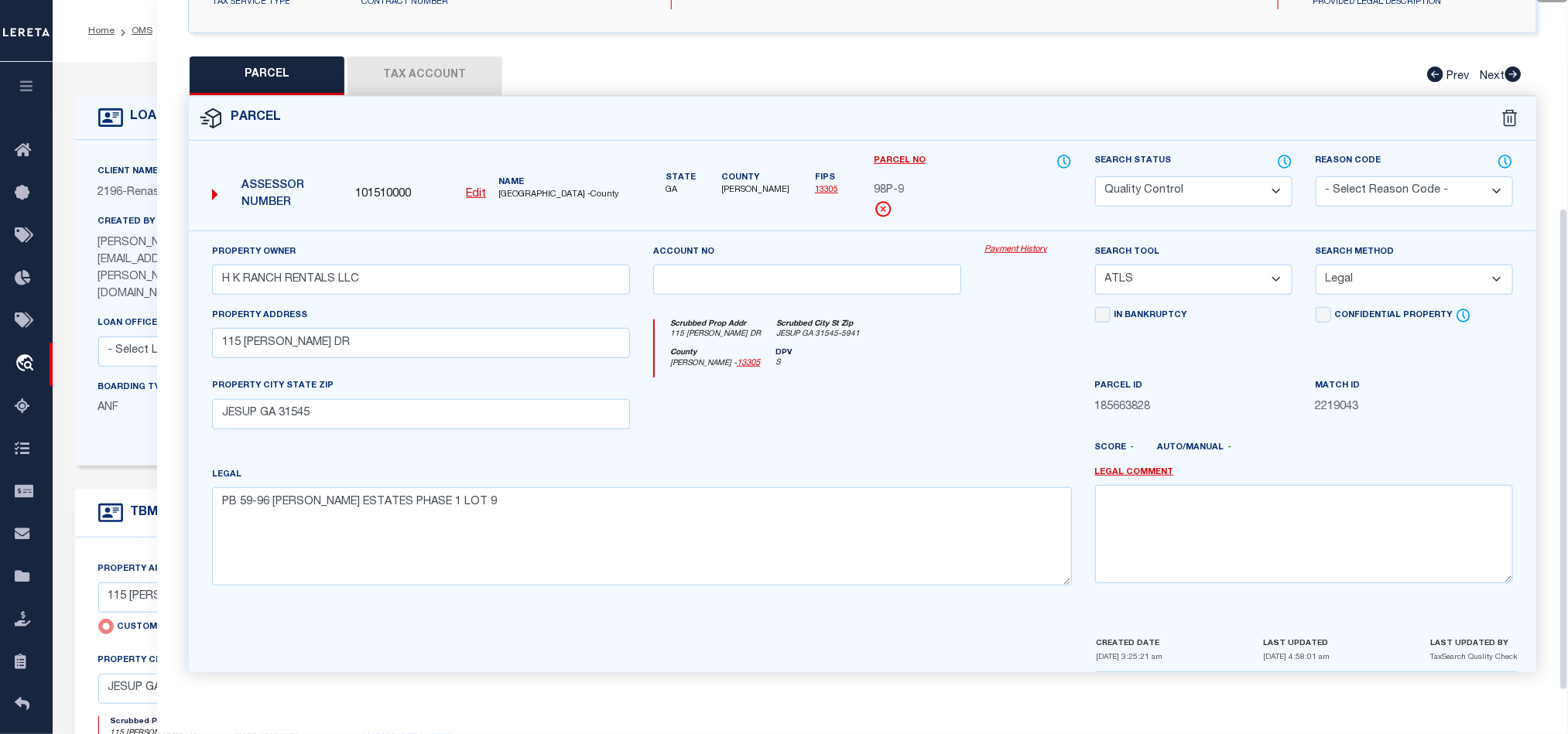
click at [845, 426] on div at bounding box center [807, 409] width 331 height 63
click at [1280, 156] on icon at bounding box center [1284, 161] width 15 height 17
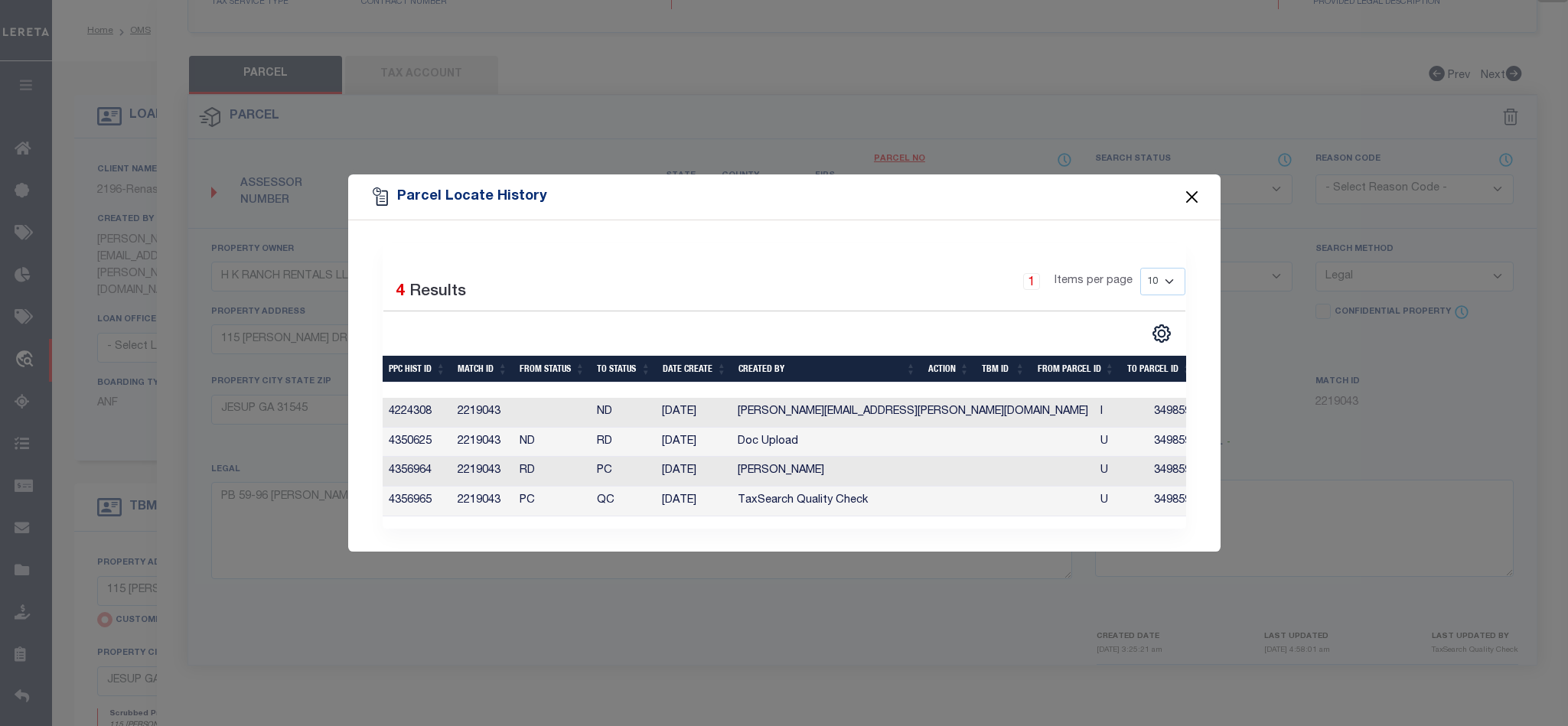
click at [1191, 189] on button "Close" at bounding box center [1191, 197] width 19 height 19
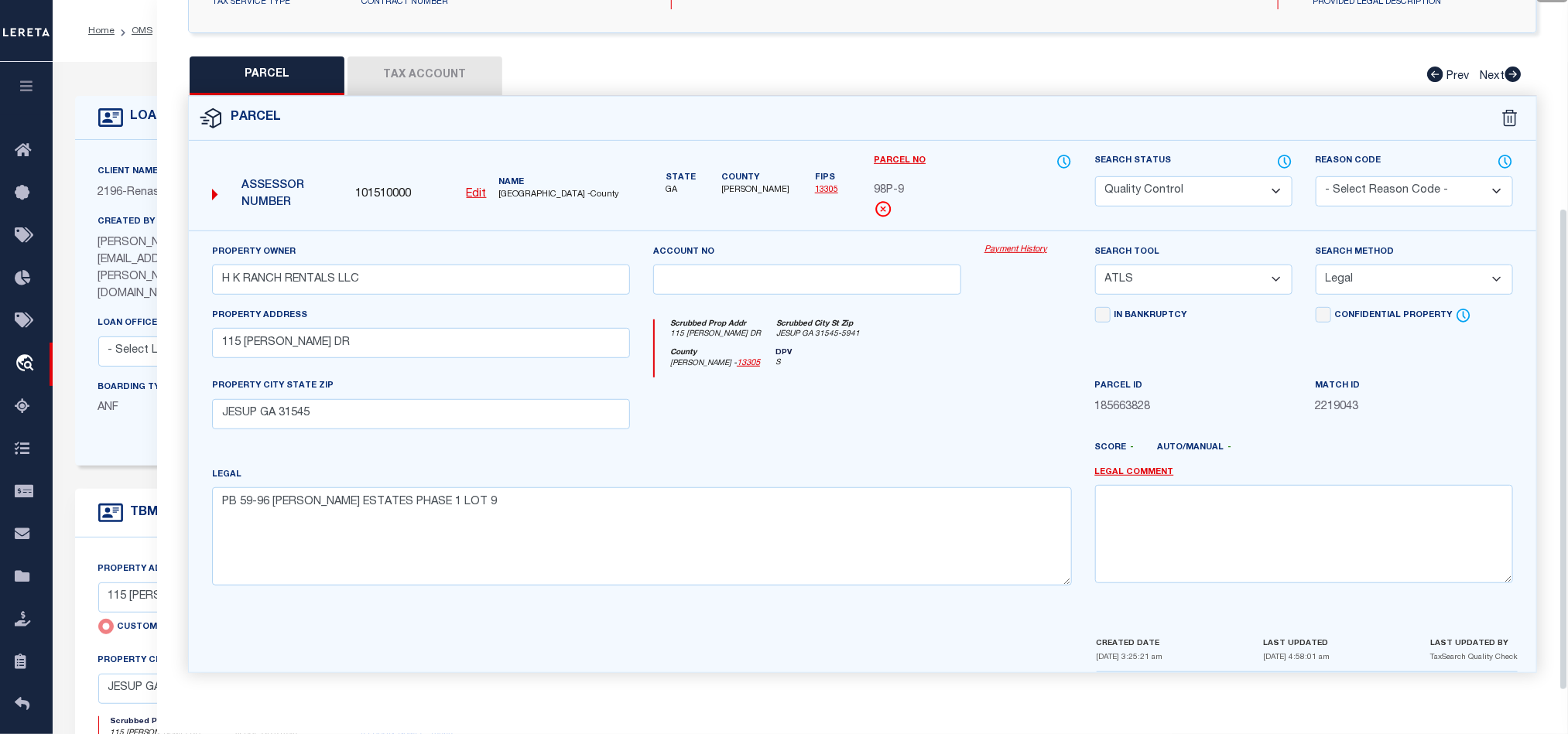
click at [876, 387] on div at bounding box center [807, 409] width 331 height 63
click at [1184, 274] on select "-- Select Search Tool -- 3rd Party Website Agency File Agency Website ATLS CNV-…" at bounding box center [1193, 280] width 198 height 30
select select "AGW"
click at [1095, 265] on select "-- Select Search Tool -- 3rd Party Website Agency File Agency Website ATLS CNV-…" at bounding box center [1193, 280] width 198 height 30
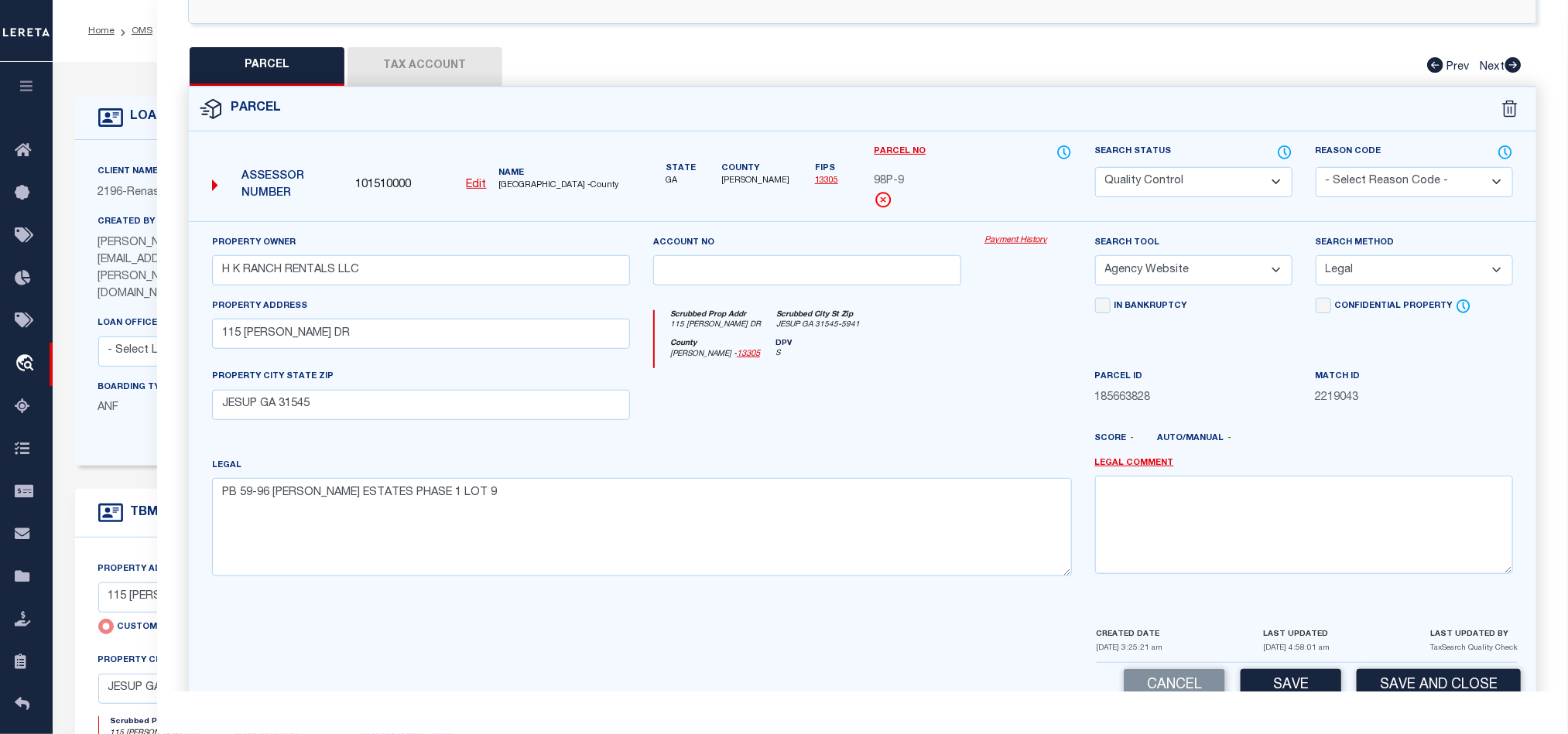
click at [902, 404] on div at bounding box center [807, 400] width 331 height 63
click at [1180, 176] on select "Automated Search Bad Parcel Complete Duplicate Parcel High Dollar Reporting In …" at bounding box center [1193, 182] width 198 height 30
select select "CP"
click at [848, 401] on div at bounding box center [807, 400] width 331 height 63
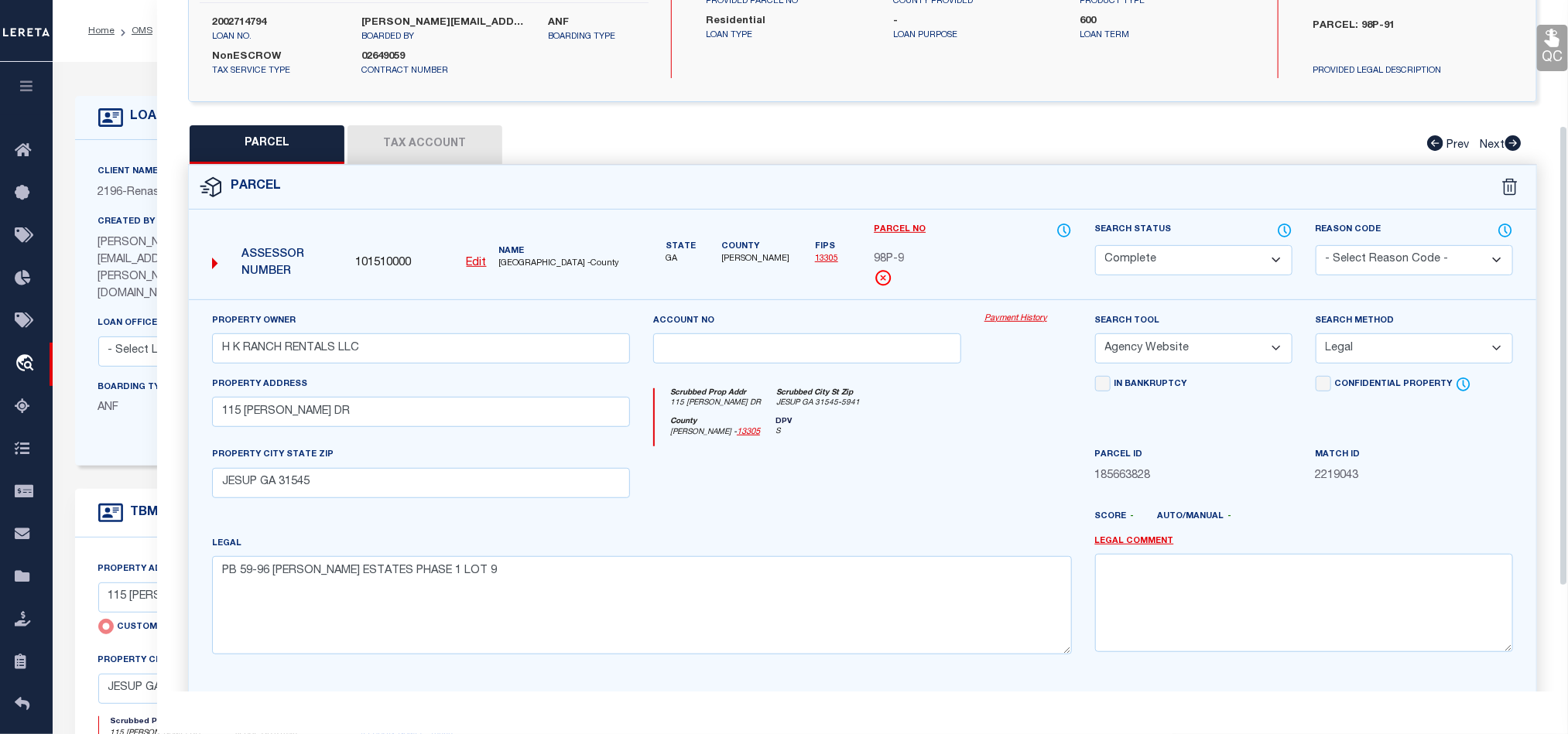
scroll to position [183, 0]
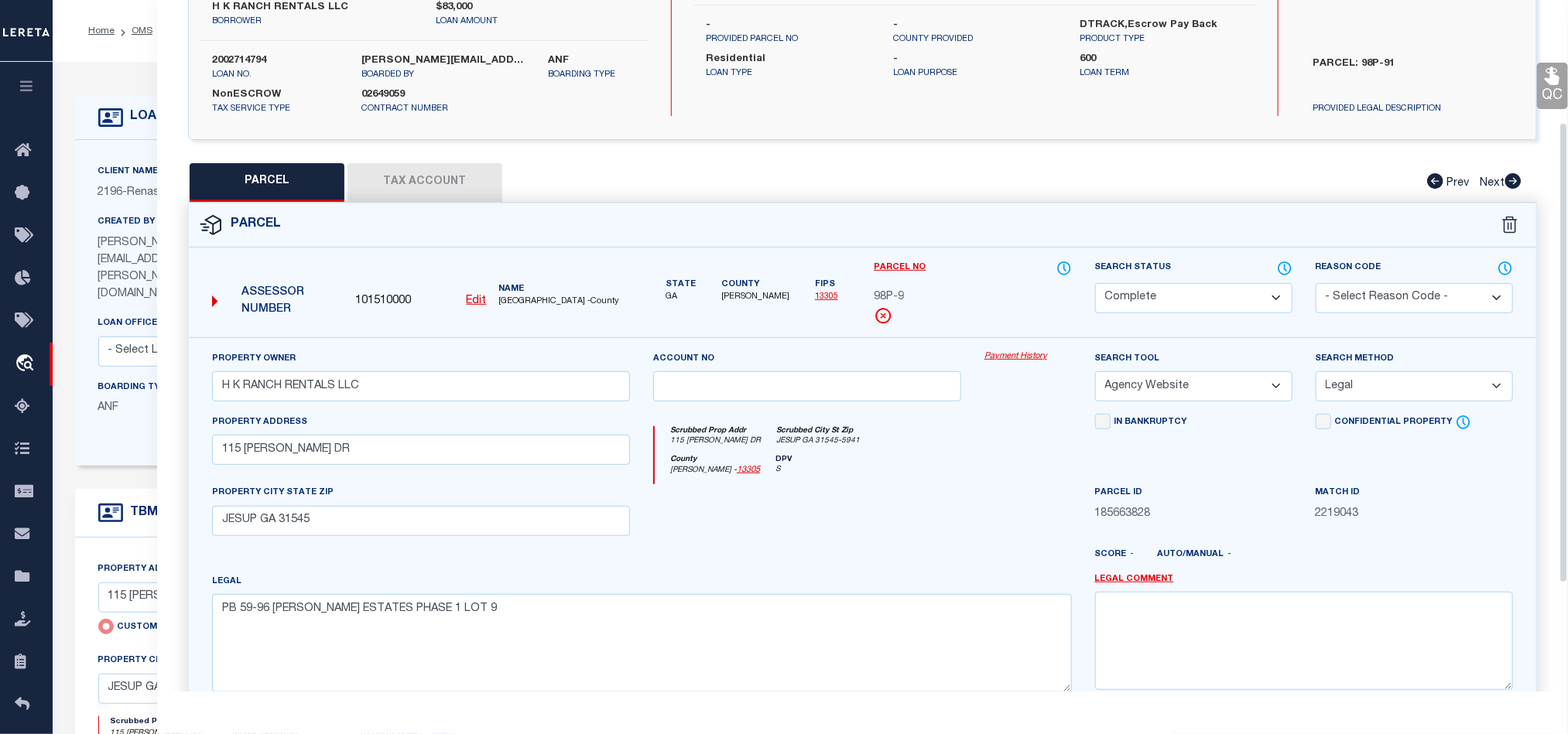
click at [1556, 85] on icon at bounding box center [1552, 76] width 14 height 18
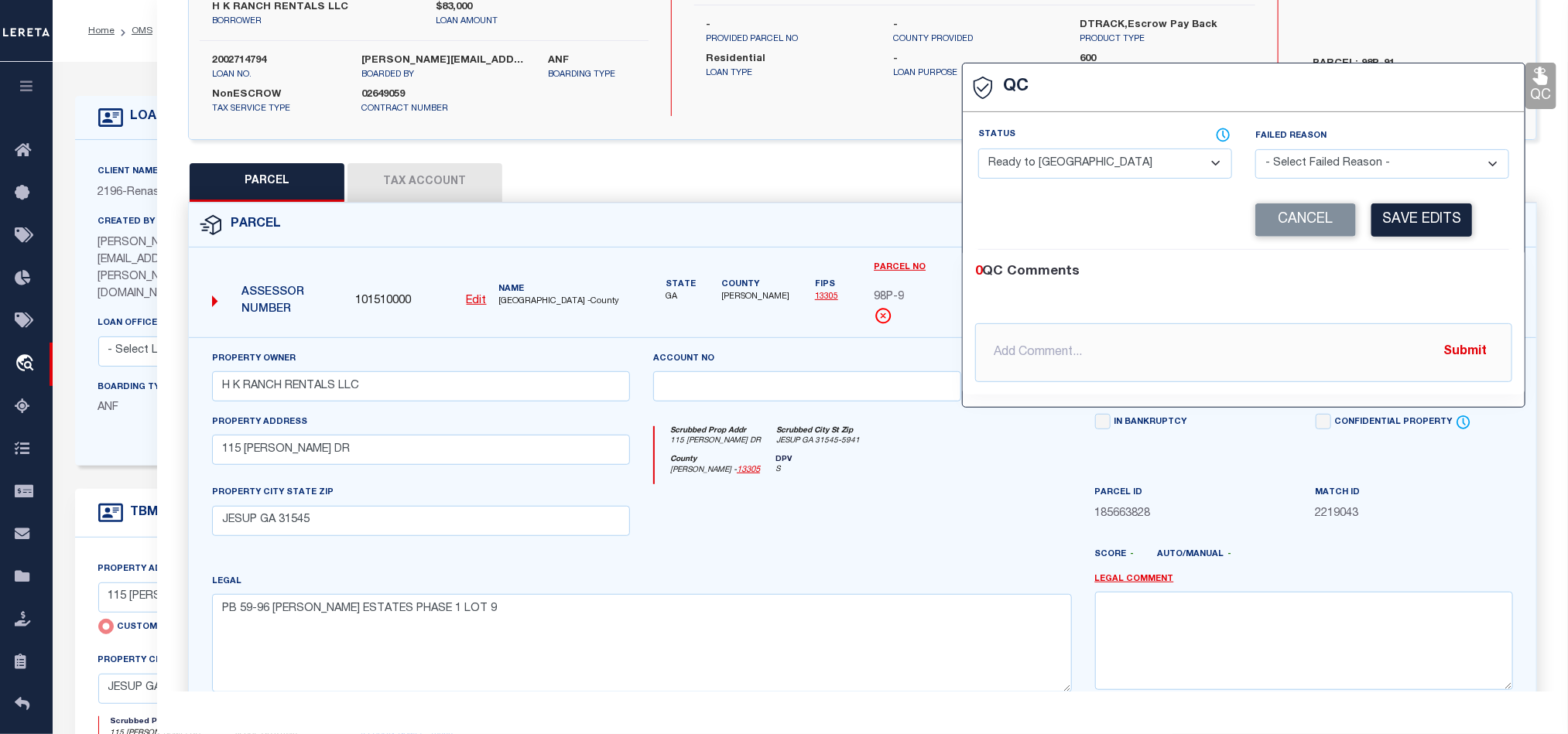
drag, startPoint x: 1033, startPoint y: 173, endPoint x: 1045, endPoint y: 179, distance: 13.4
click at [1033, 173] on select "- Select Status - Ready to QC Correct Incorrect" at bounding box center [1106, 164] width 254 height 30
select select "COR"
click at [1396, 253] on div "0 QC Comments @[PERSON_NAME] @[PERSON_NAME] @[PERSON_NAME] @[PERSON_NAME] @[PER…" at bounding box center [1243, 322] width 562 height 145
click at [1421, 221] on button "Save Edits" at bounding box center [1421, 220] width 100 height 33
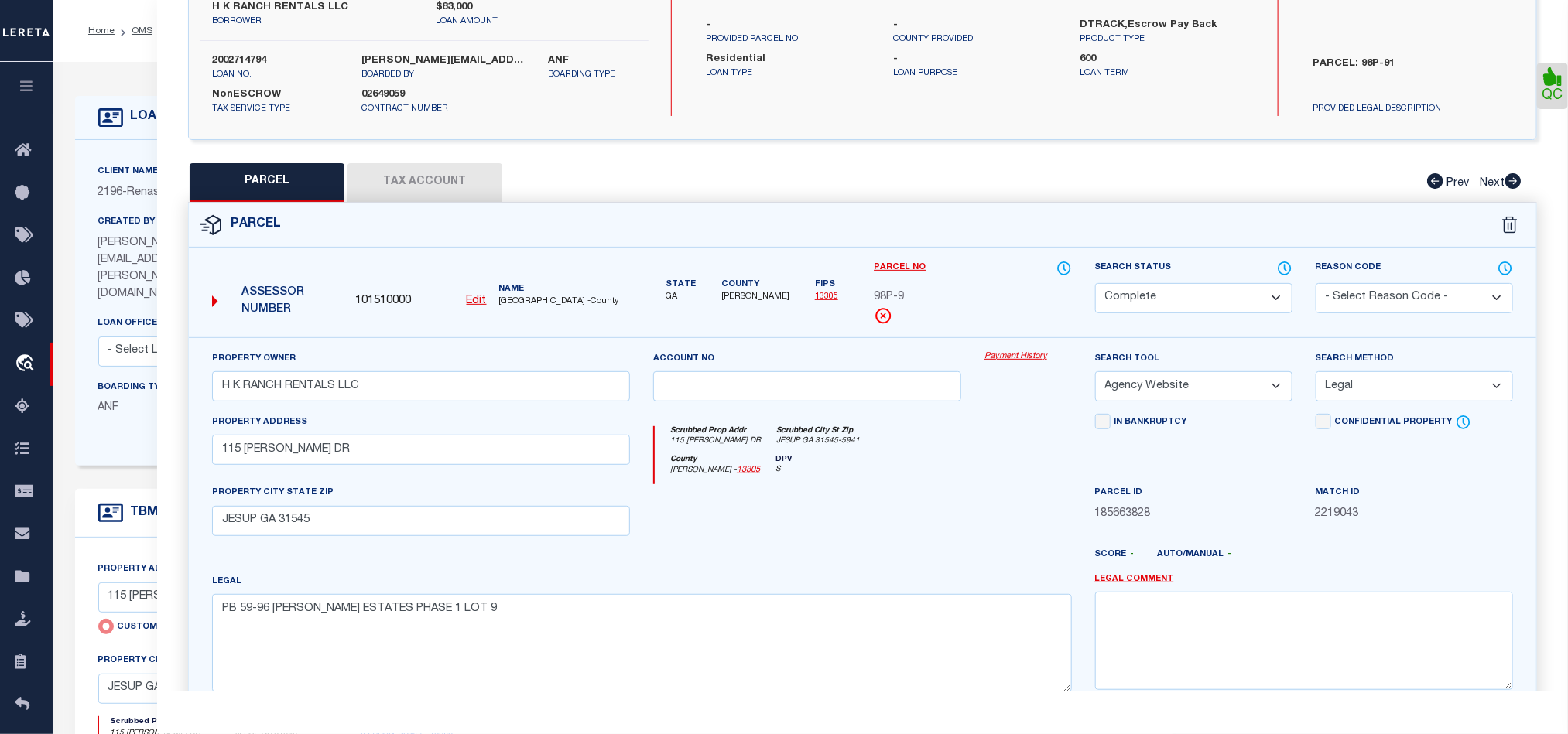
click at [428, 189] on button "Tax Account" at bounding box center [424, 182] width 155 height 38
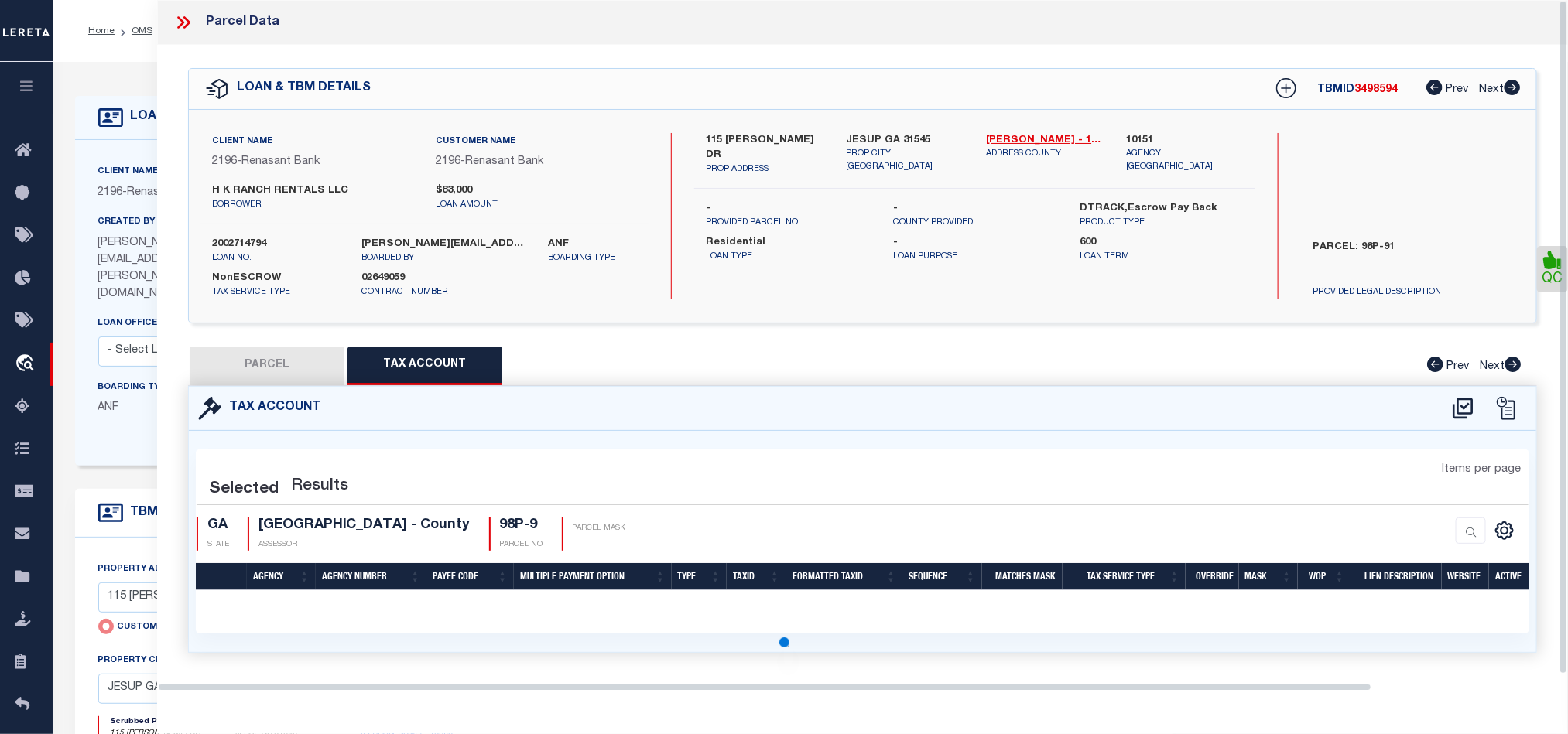
scroll to position [0, 0]
select select "100"
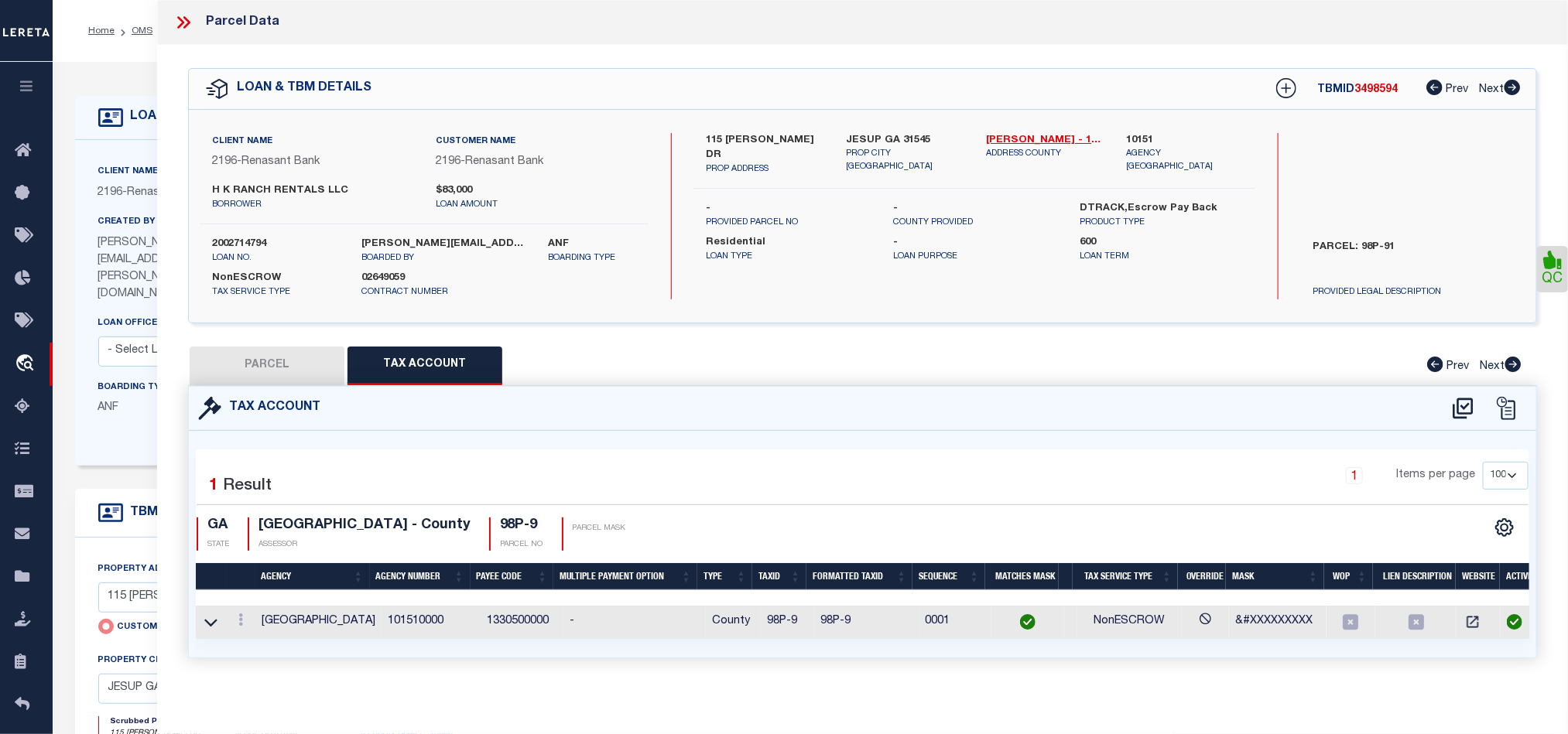
click at [284, 362] on button "PARCEL" at bounding box center [267, 366] width 155 height 38
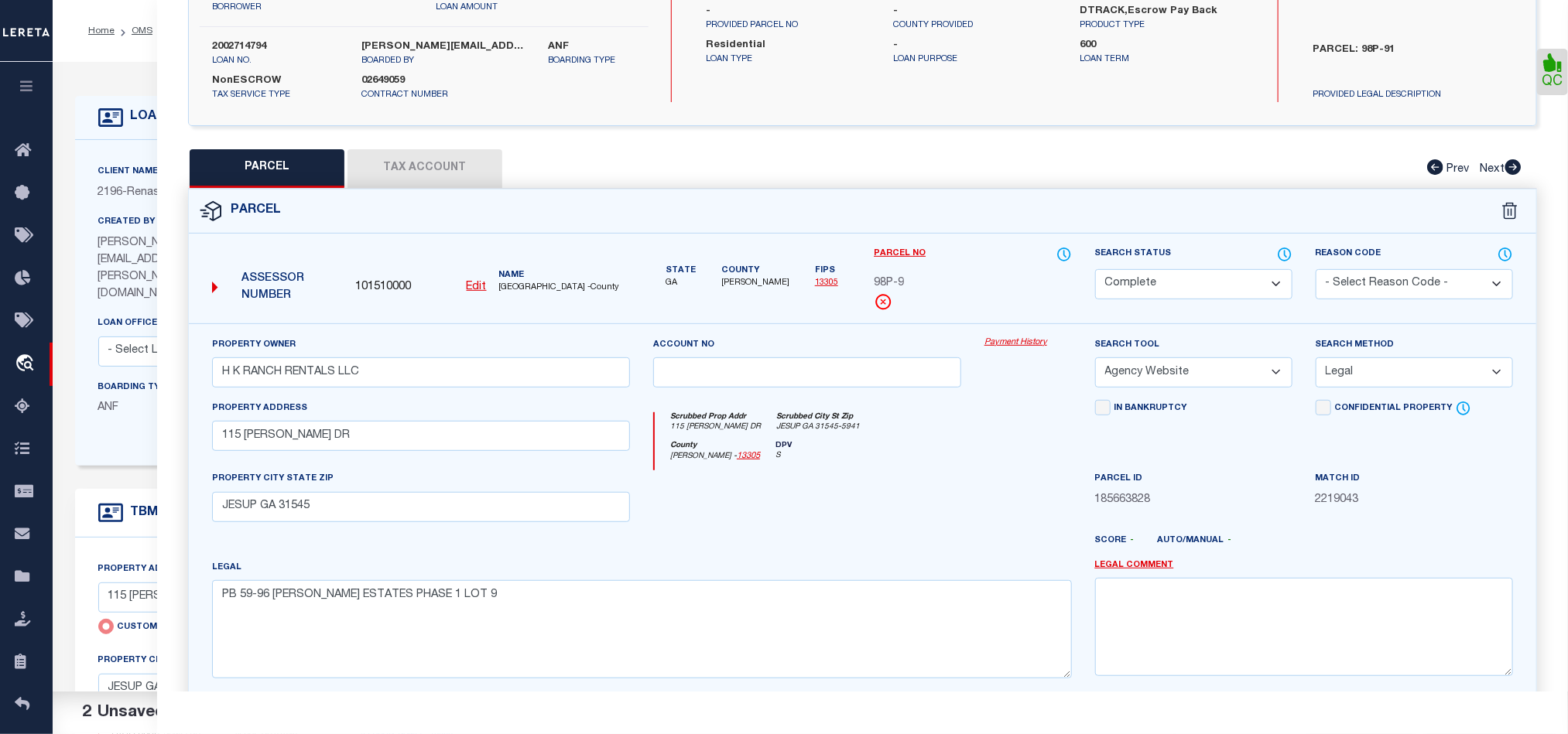
scroll to position [346, 0]
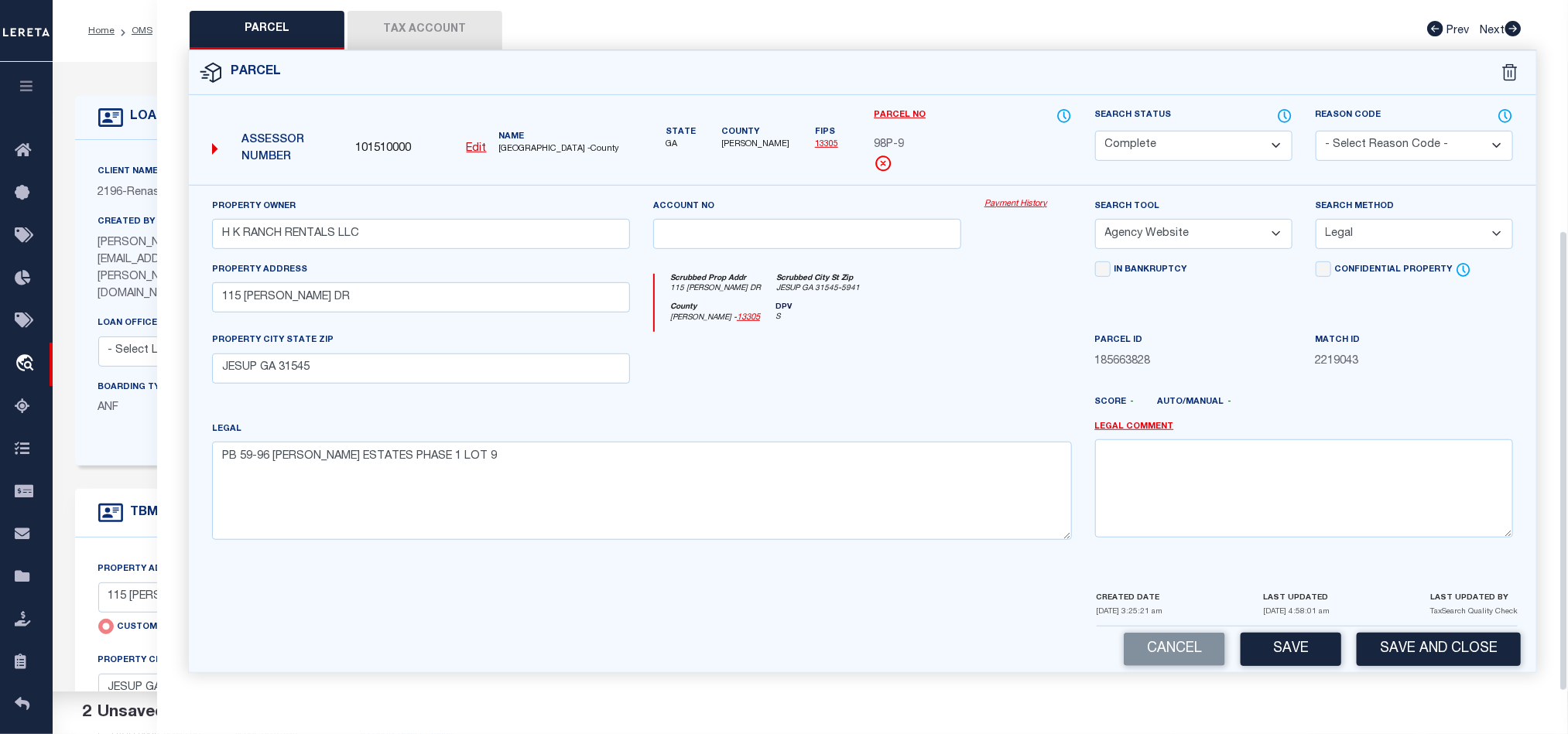
click at [1452, 673] on div "Parcel 101510000 Edit" at bounding box center [862, 370] width 1372 height 641
click at [1454, 633] on button "Save and Close" at bounding box center [1438, 649] width 164 height 33
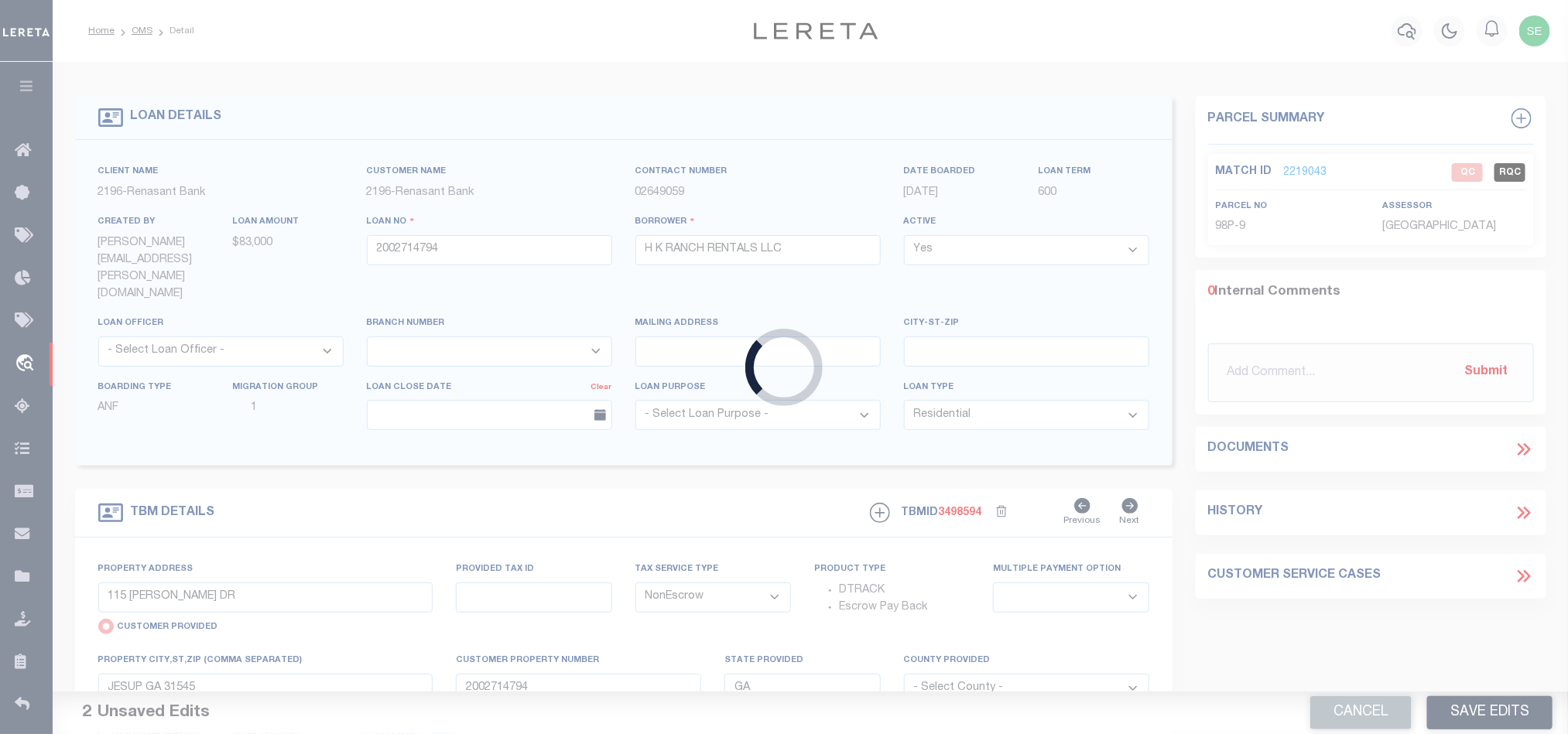
select select
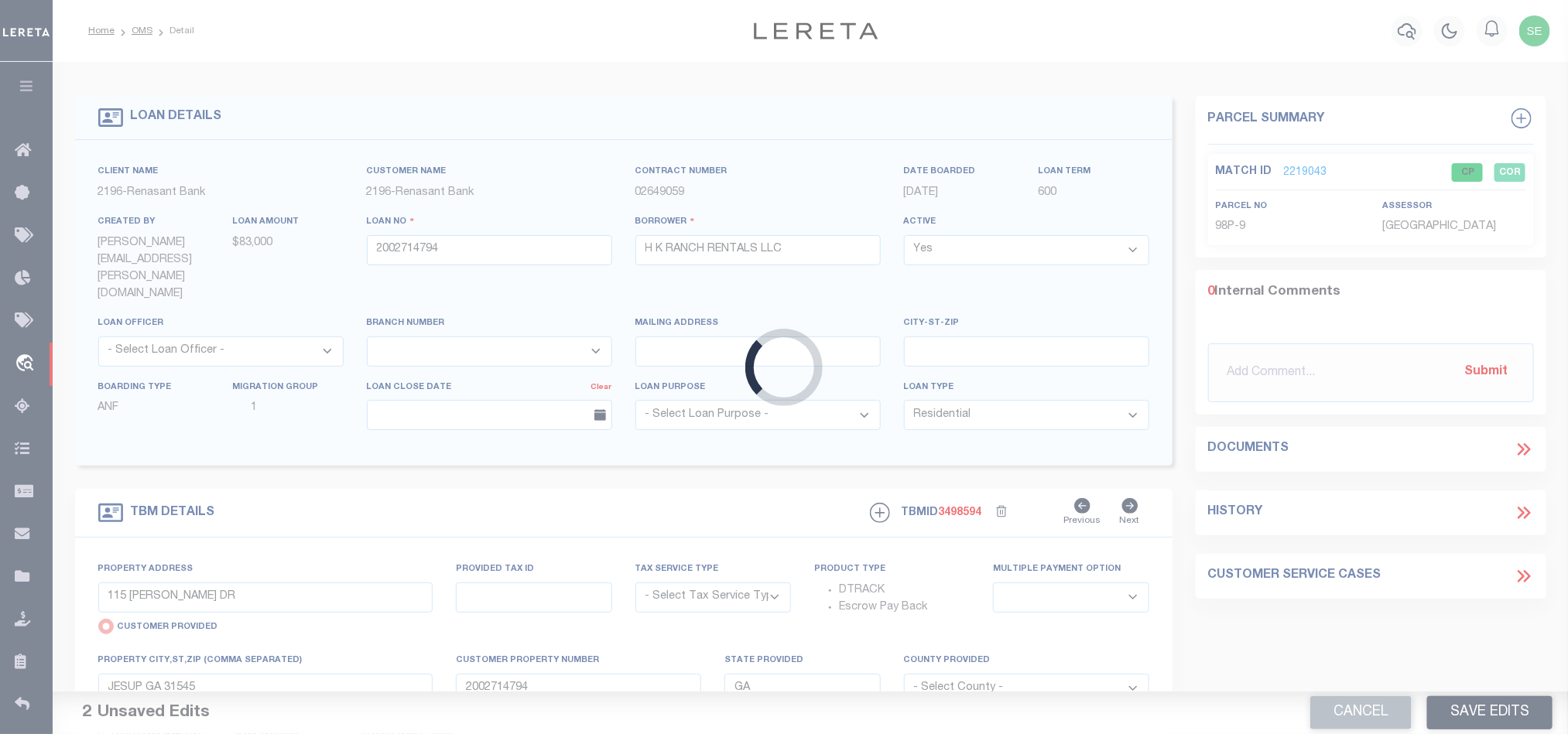
select select "NonEscrow"
select select
select select "4983"
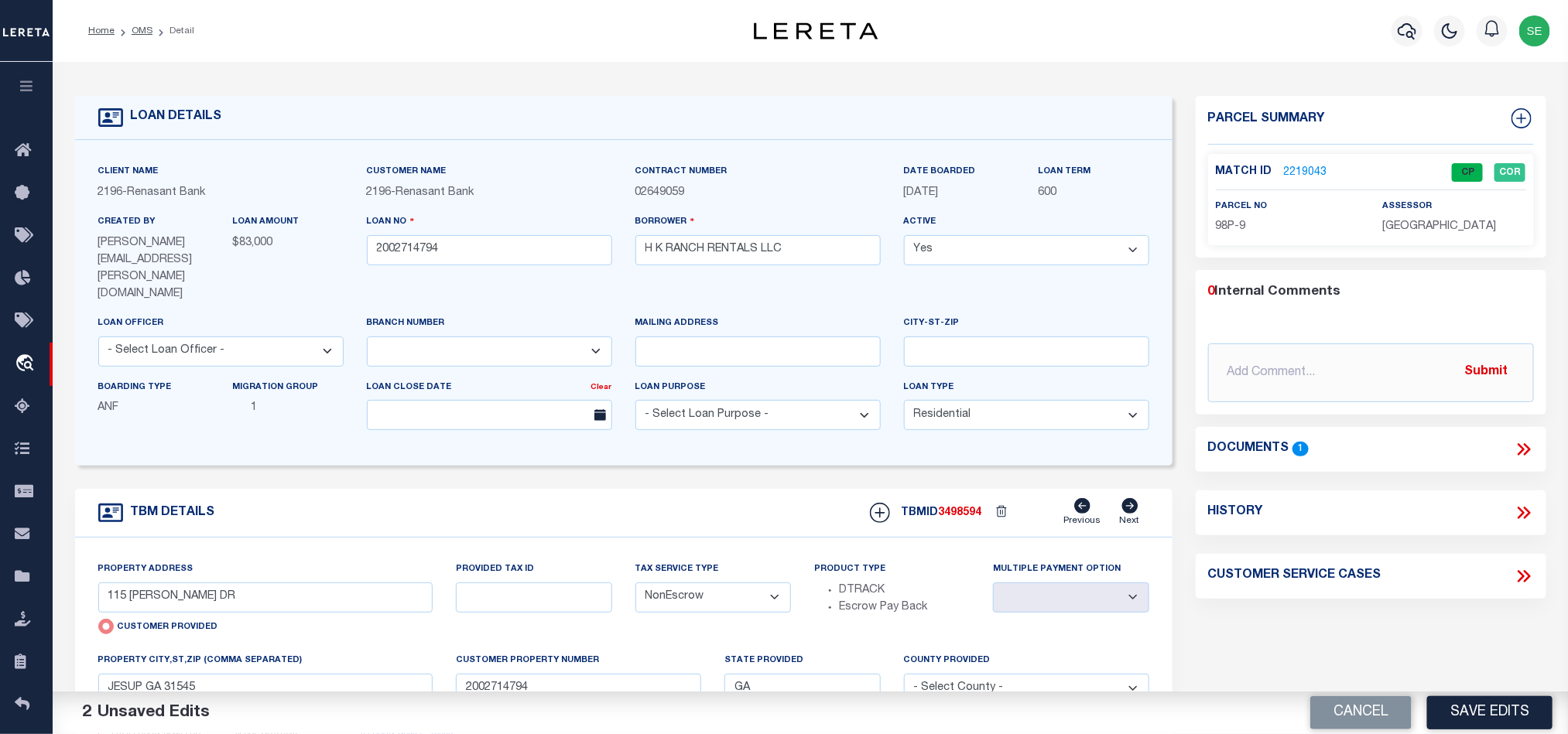
drag, startPoint x: 1340, startPoint y: 713, endPoint x: 987, endPoint y: 439, distance: 446.9
click at [1340, 713] on button "Cancel" at bounding box center [1360, 713] width 101 height 33
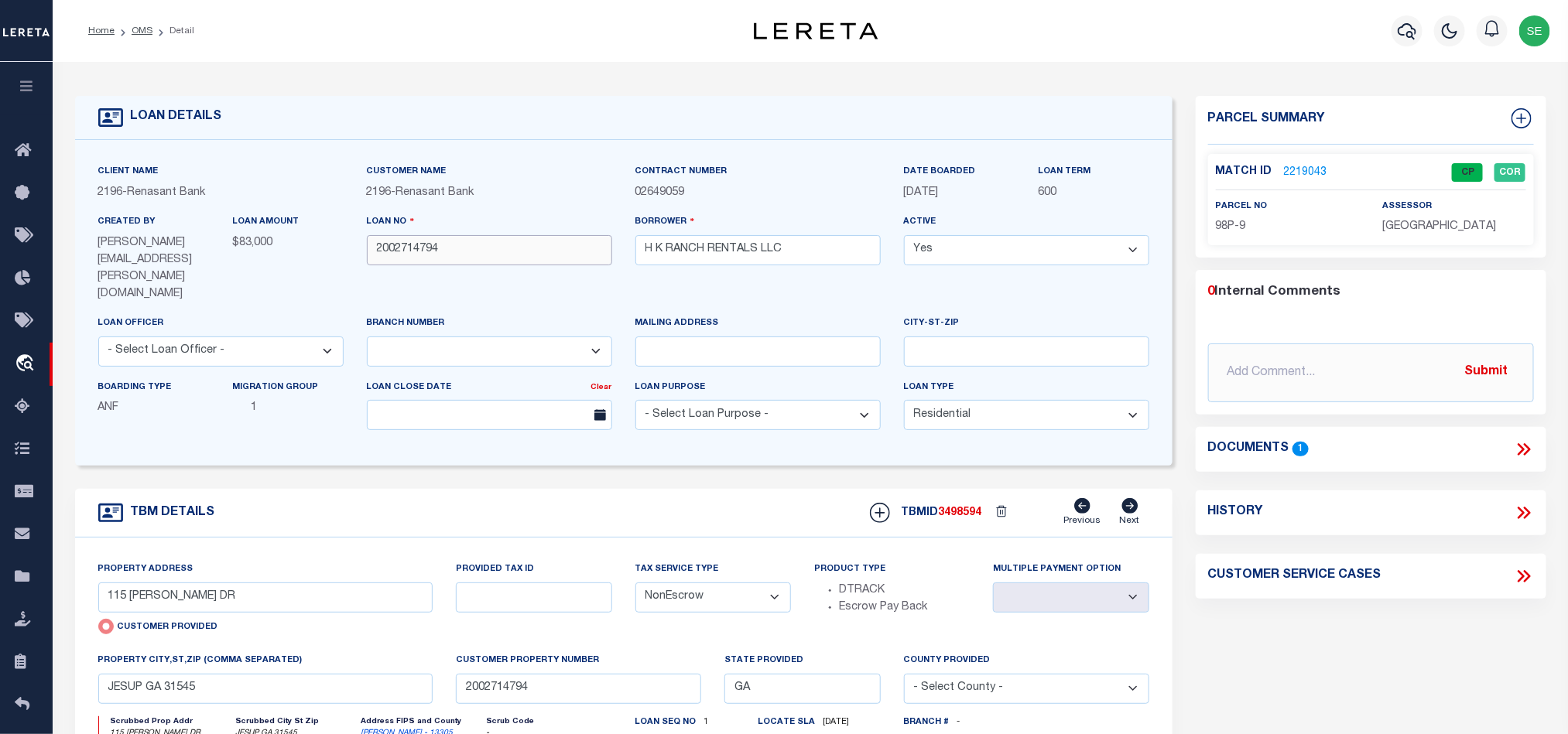
click at [497, 247] on input "2002714794" at bounding box center [489, 250] width 245 height 30
click at [943, 508] on span "3498594" at bounding box center [961, 513] width 43 height 11
copy span "3498594"
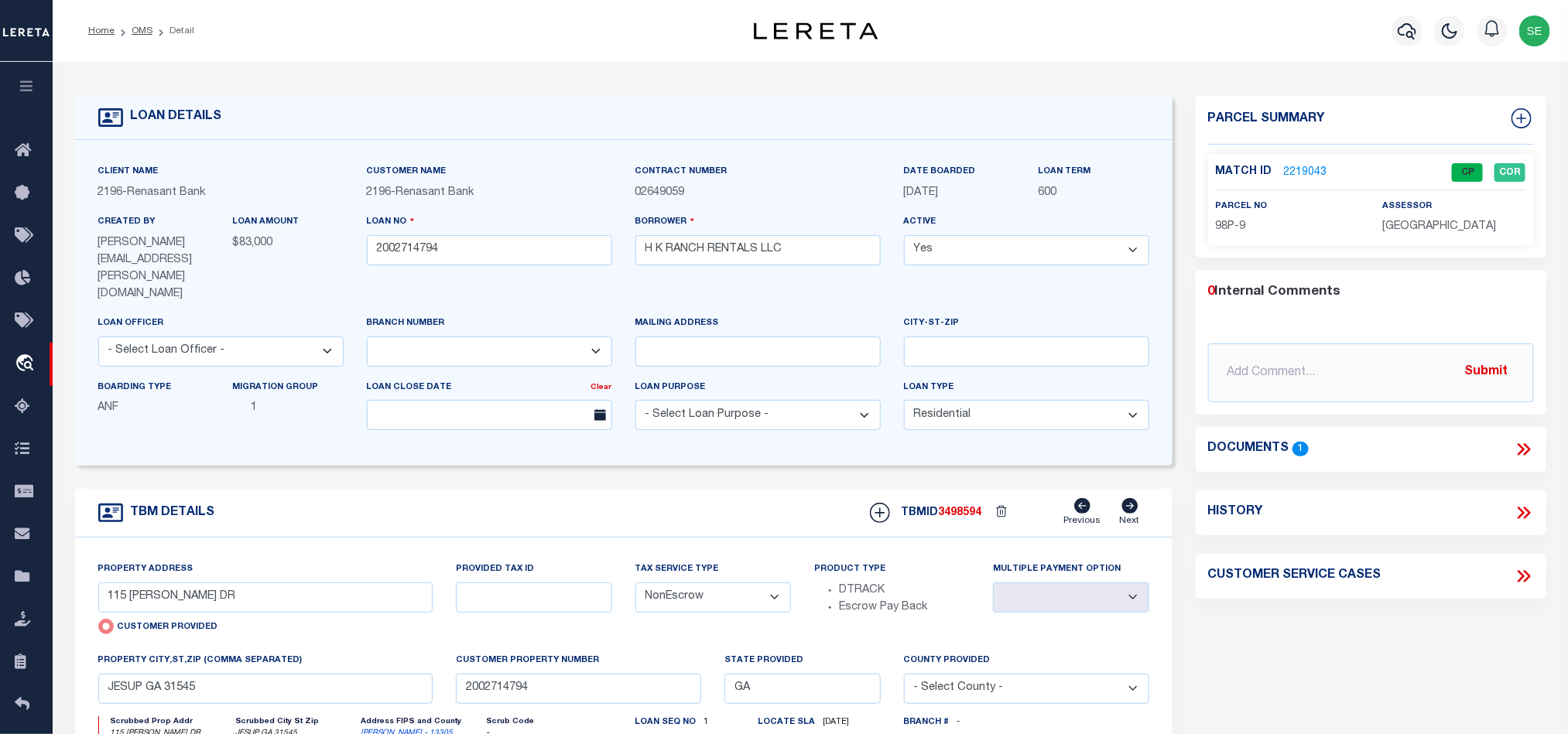
click at [1444, 225] on span "WAYNE COUNTY" at bounding box center [1438, 226] width 114 height 11
copy div "WAYNE COUNTY"
click at [1233, 224] on span "98P-9" at bounding box center [1231, 226] width 30 height 11
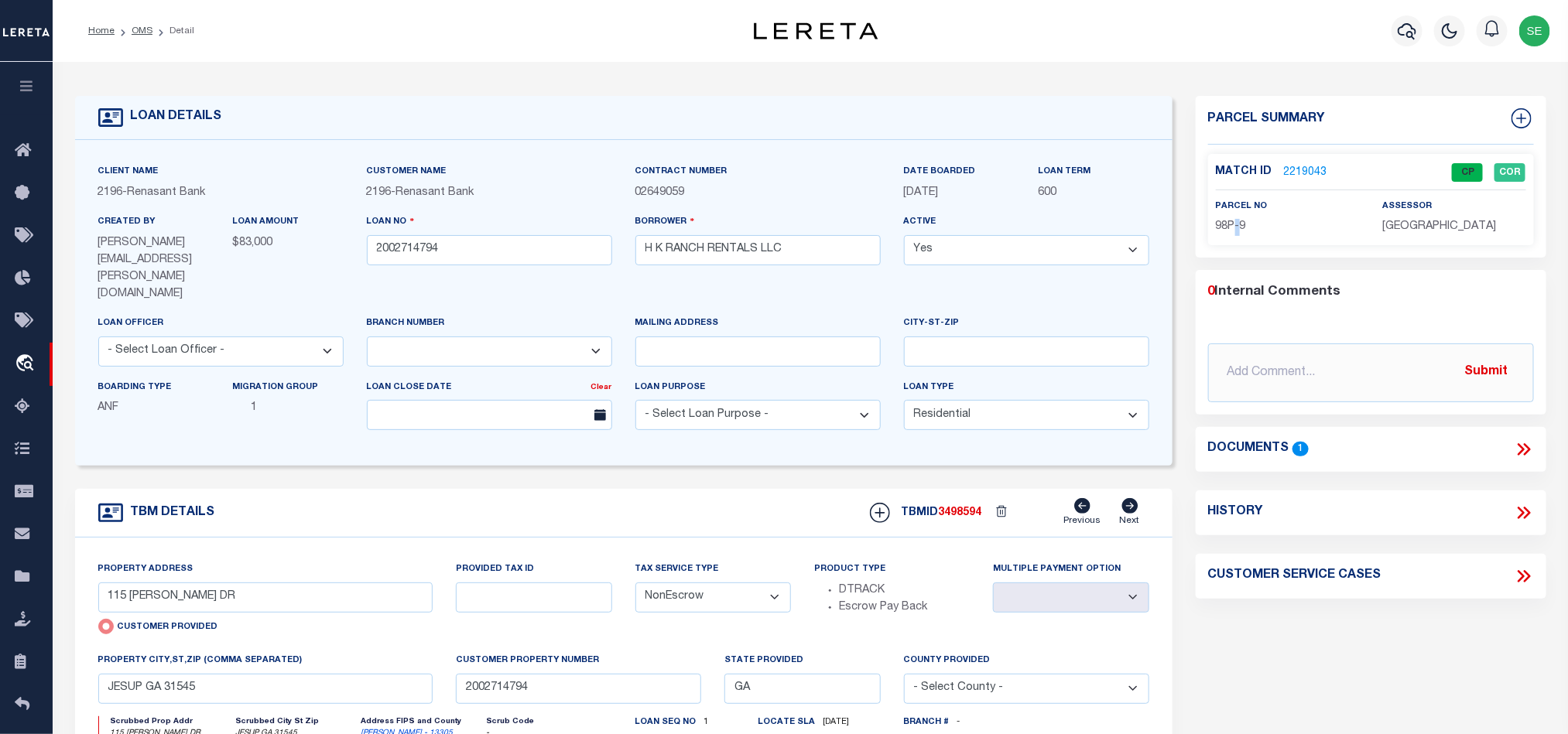
click at [1233, 224] on span "98P-9" at bounding box center [1231, 226] width 30 height 11
copy span "-"
click at [1231, 230] on span "98P-9" at bounding box center [1231, 226] width 30 height 11
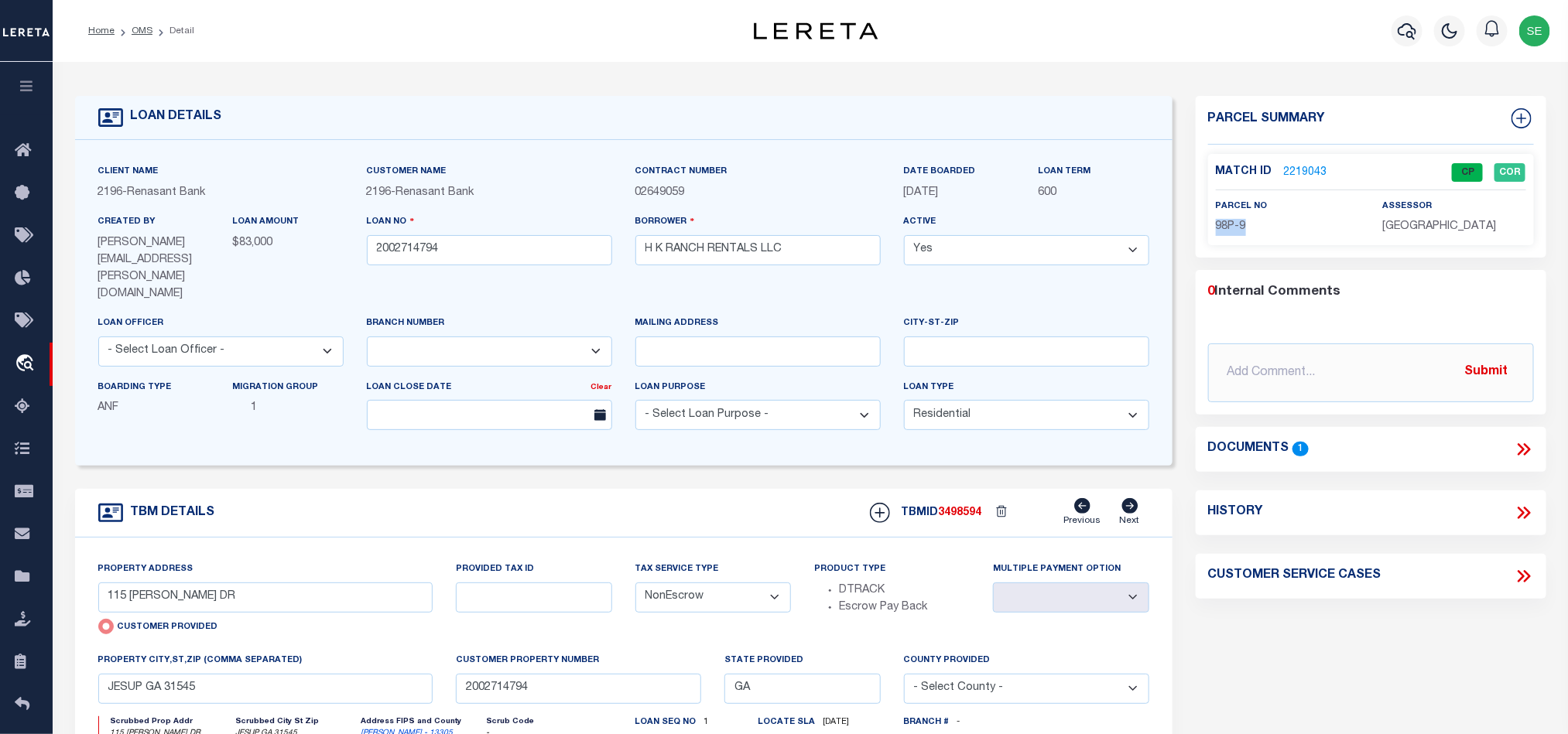
copy div "98P-9"
drag, startPoint x: 631, startPoint y: 495, endPoint x: 497, endPoint y: 318, distance: 222.0
click at [631, 495] on div "TBM DETAILS TBMID 3498594 Previous Next" at bounding box center [623, 513] width 1098 height 49
click at [141, 38] on ol "Home OMS Detail" at bounding box center [141, 30] width 131 height 32
click at [140, 30] on link "OMS" at bounding box center [141, 30] width 21 height 9
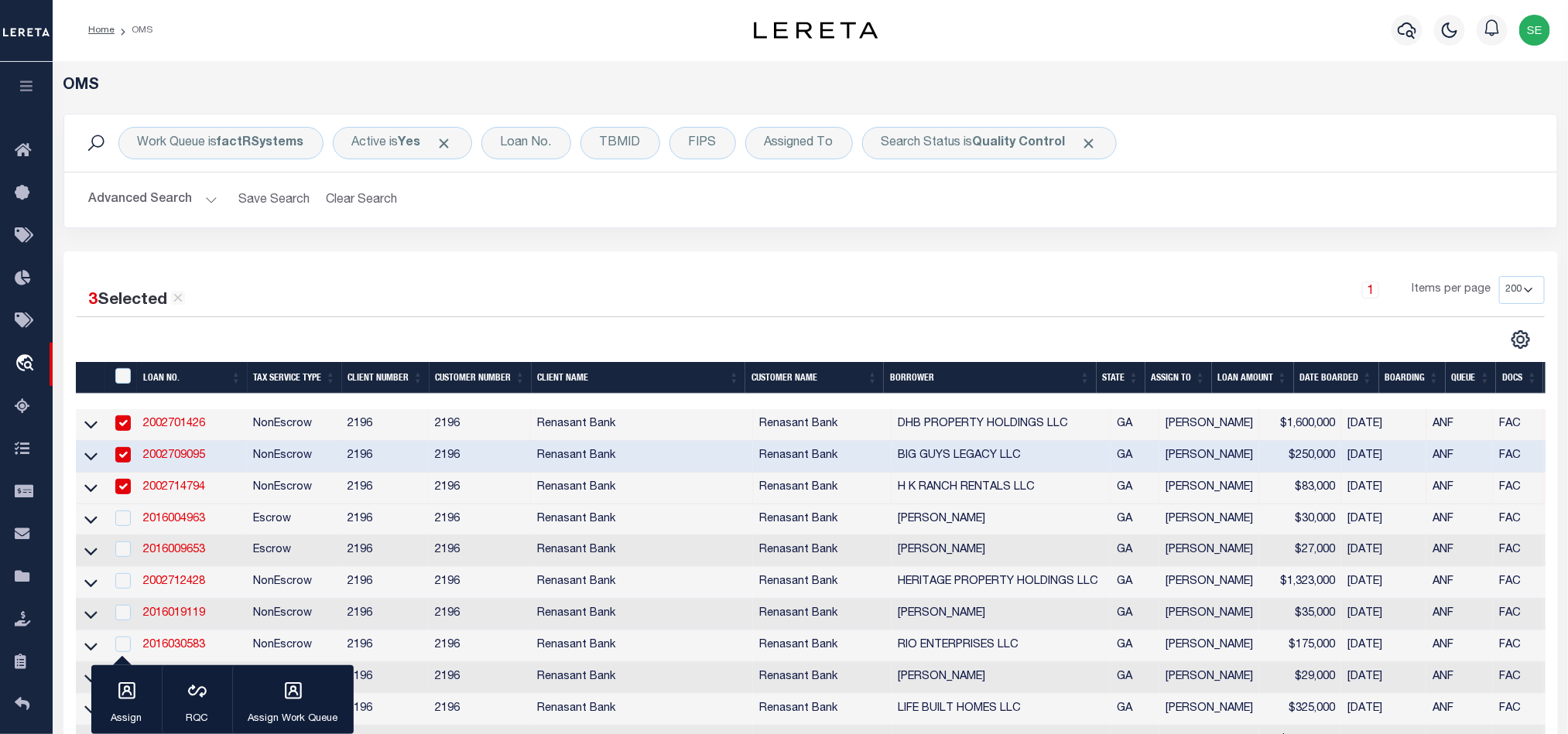
scroll to position [232, 0]
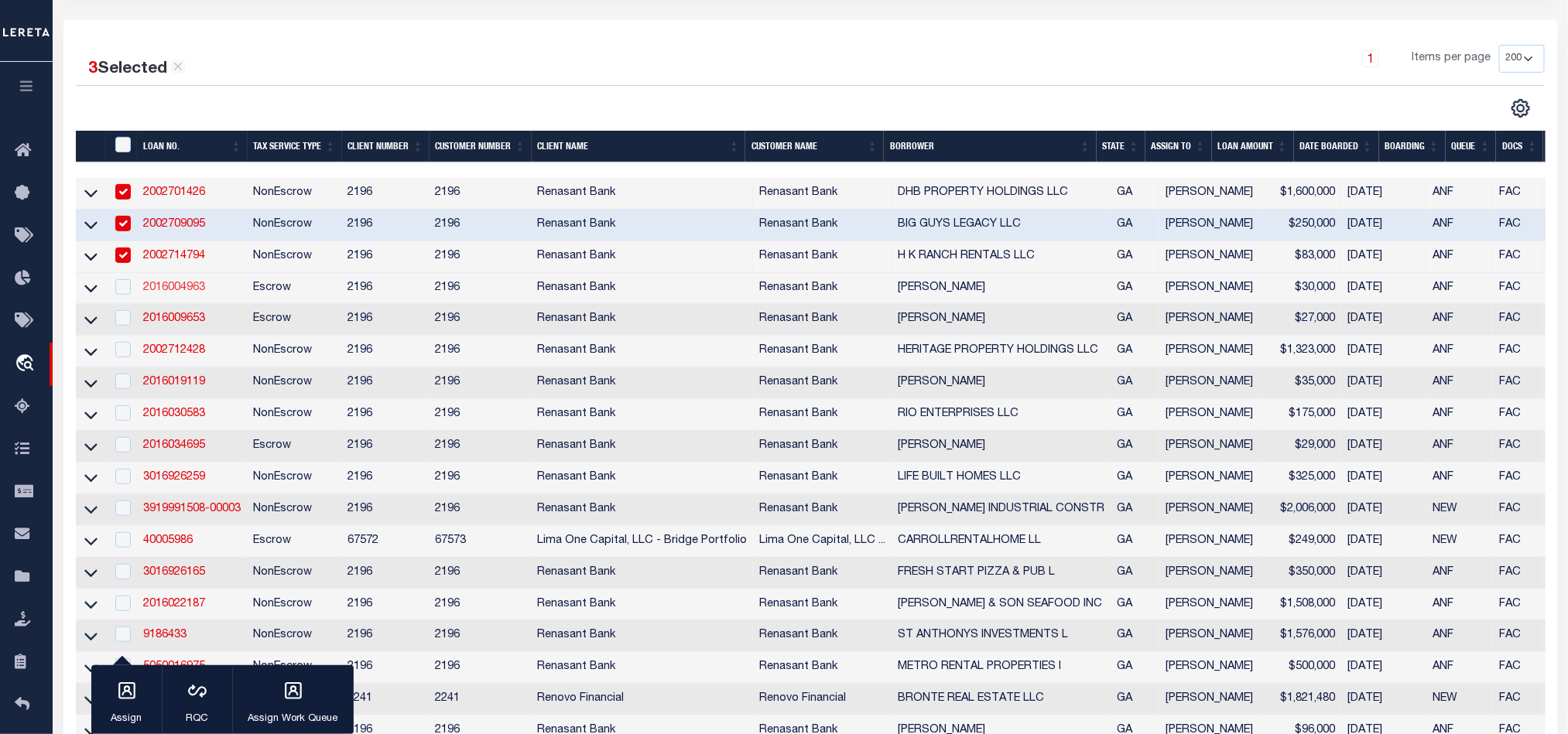
click at [173, 292] on link "2016004963" at bounding box center [174, 288] width 62 height 11
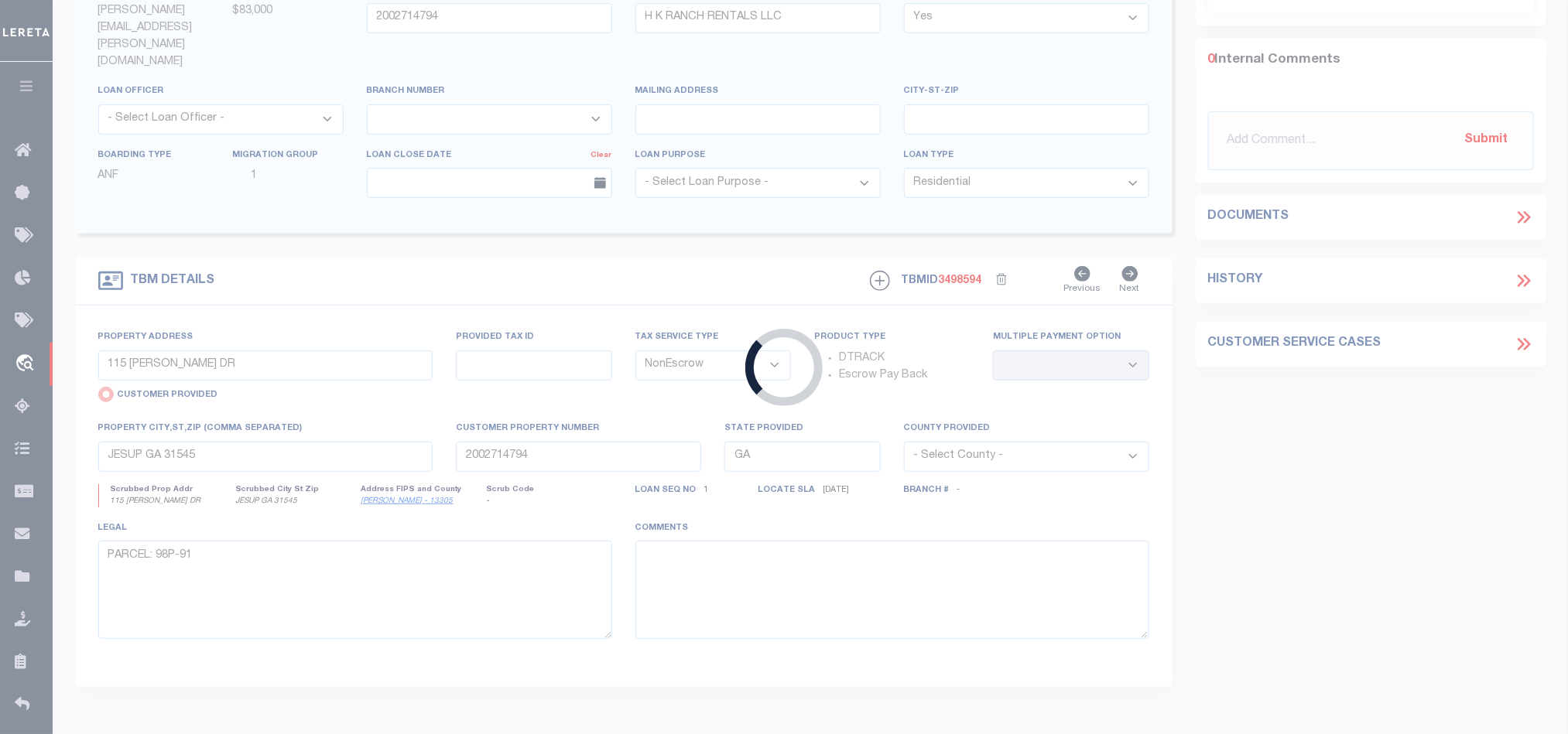
type input "2016004963"
type input "[PERSON_NAME]"
select select
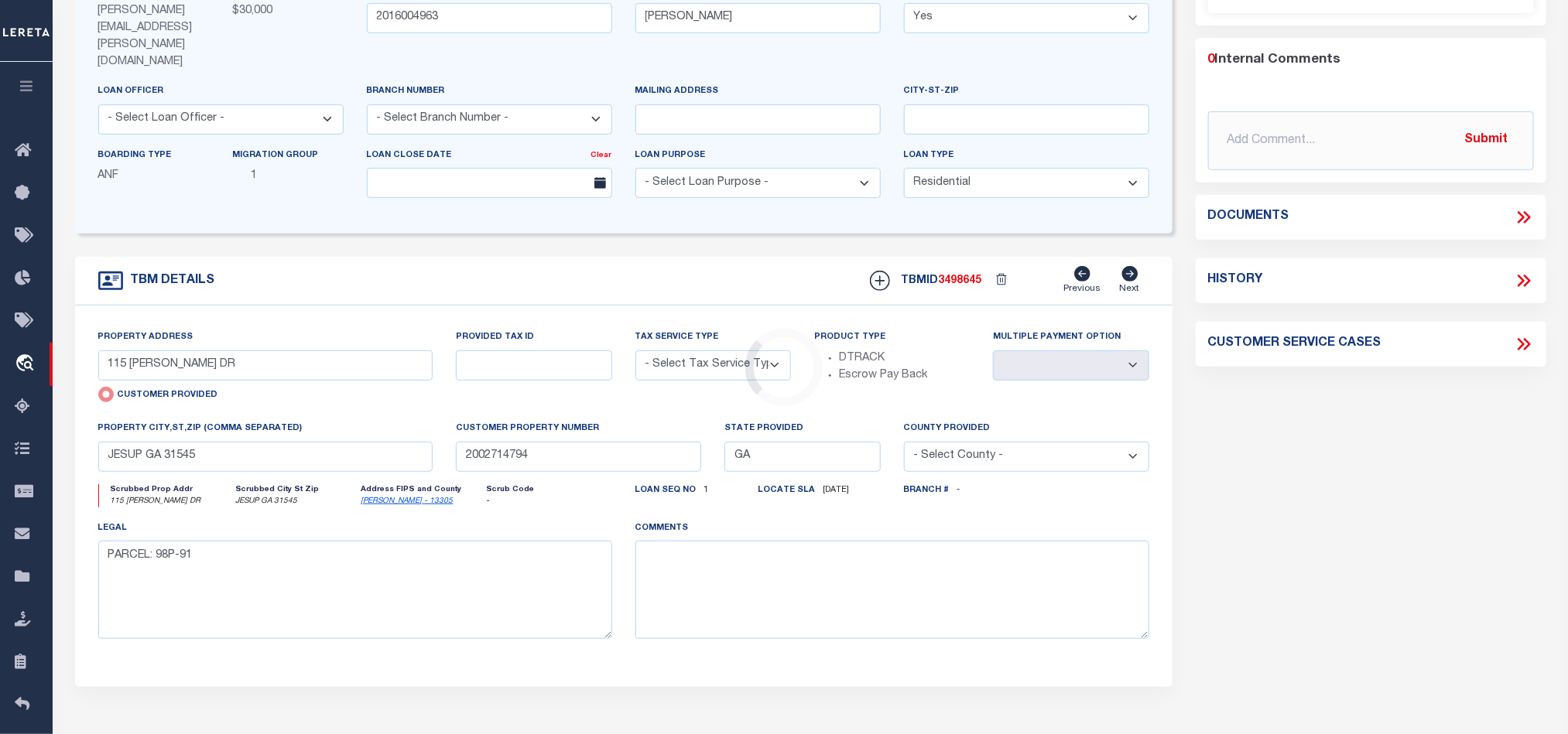
select select "4983"
type input "3605 NORWICH ST"
select select "Escrow"
select select
type input "BRUNSWICK GA 31520"
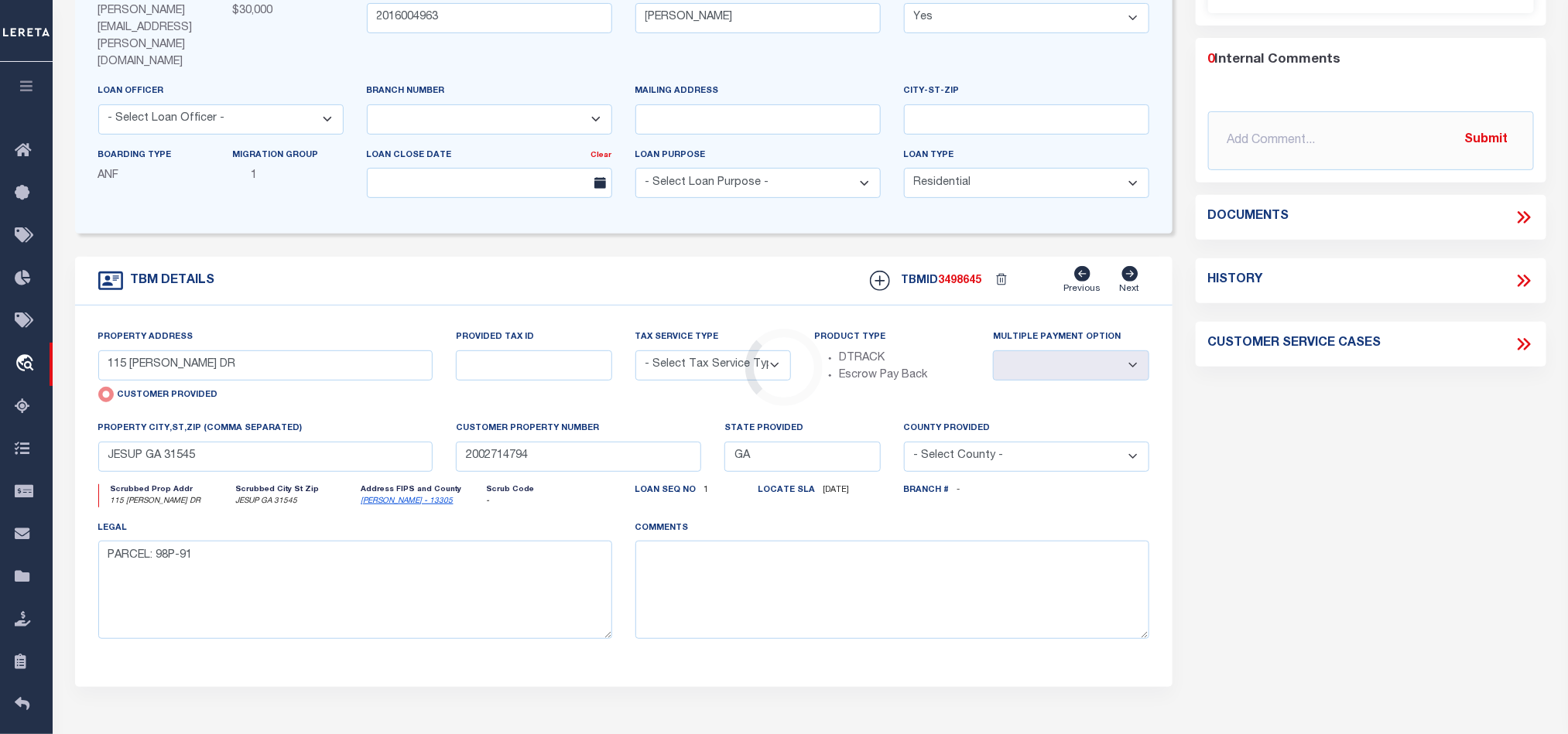
type input "2016004963"
type textarea "PARCEL: 03-083791"
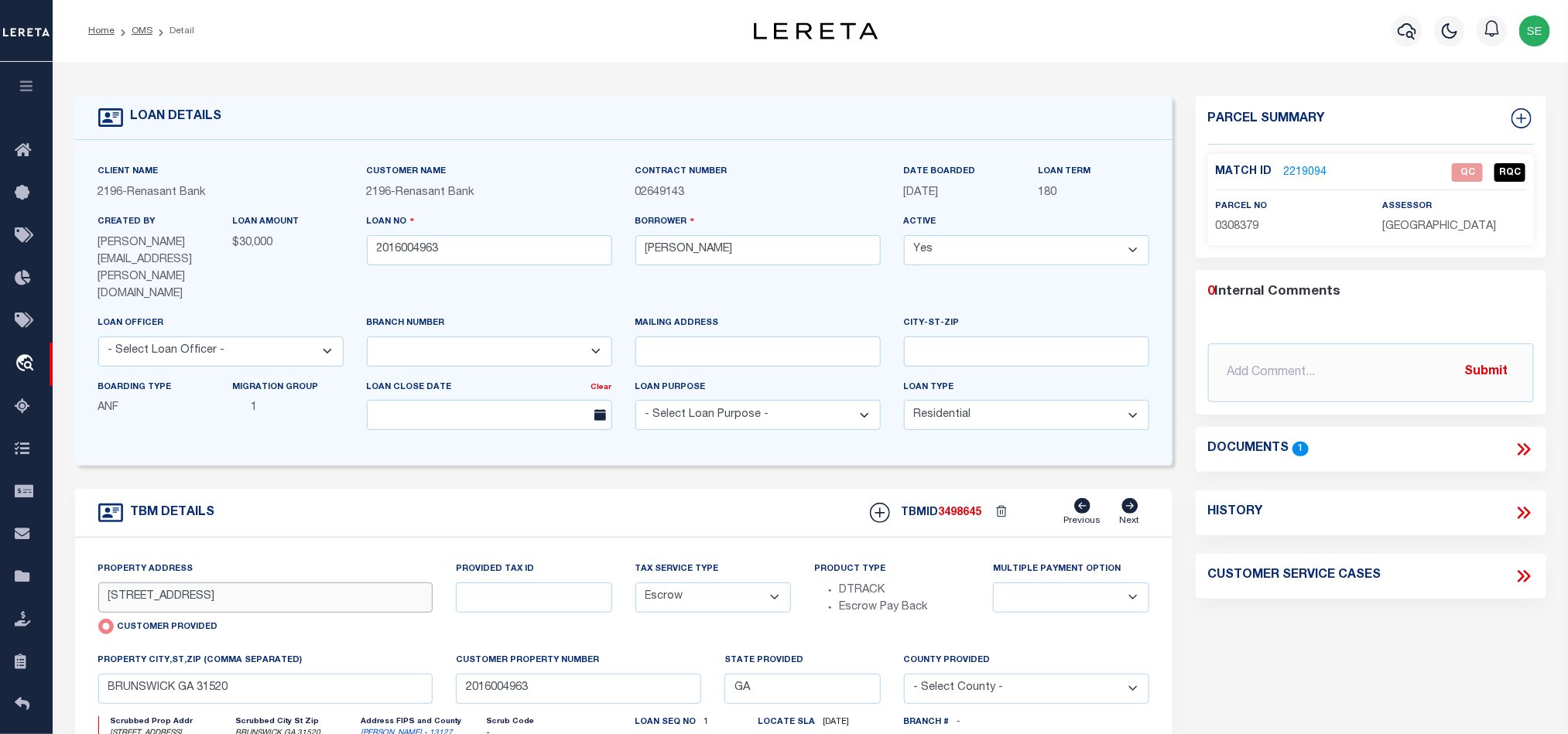
click at [173, 583] on input "3605 NORWICH ST" at bounding box center [266, 598] width 335 height 30
click at [451, 489] on div "TBM DETAILS TBMID 3498645 Previous Next" at bounding box center [623, 513] width 1098 height 49
click at [1243, 231] on span "0308379" at bounding box center [1237, 226] width 43 height 11
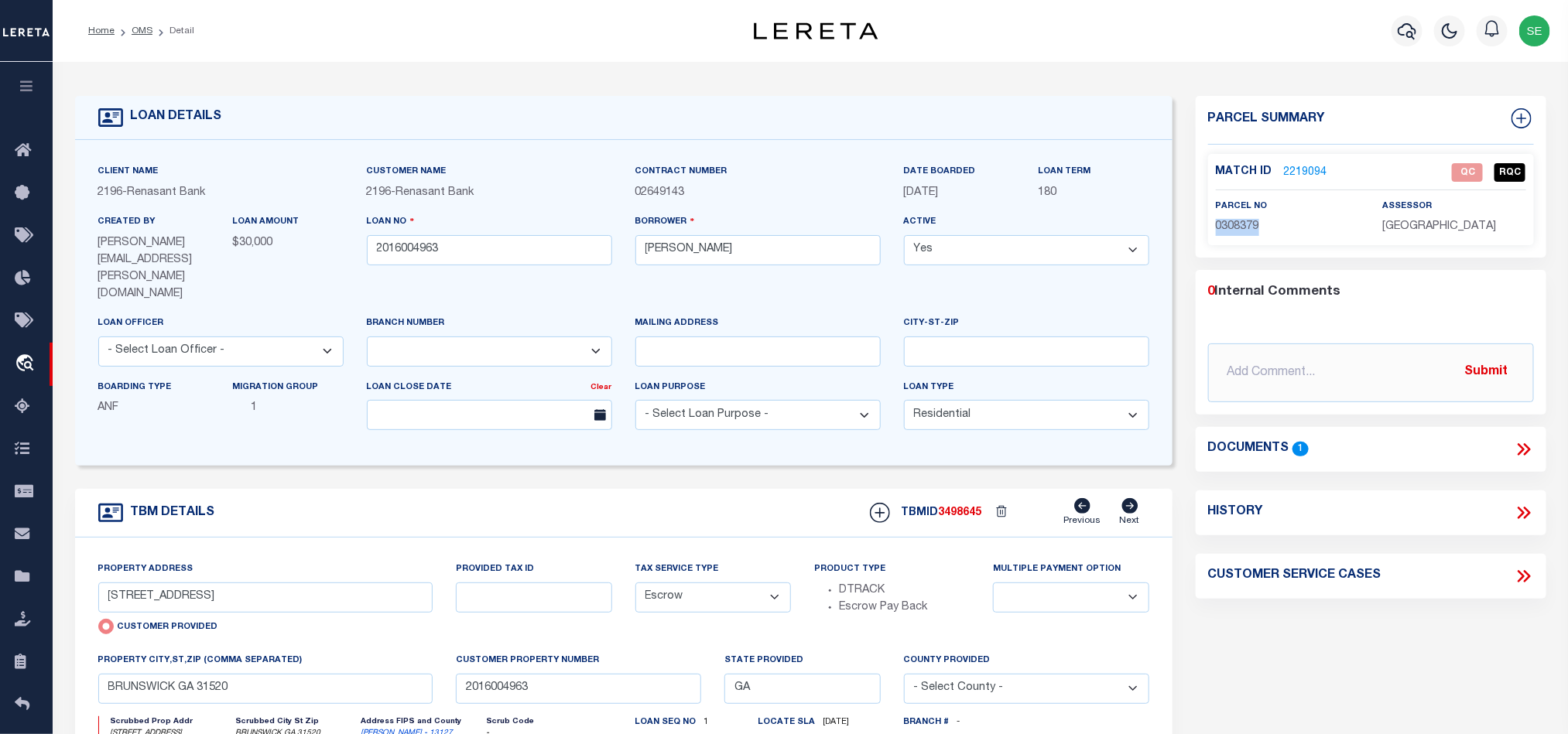
copy span "0308379"
click at [1521, 444] on icon at bounding box center [1523, 449] width 20 height 20
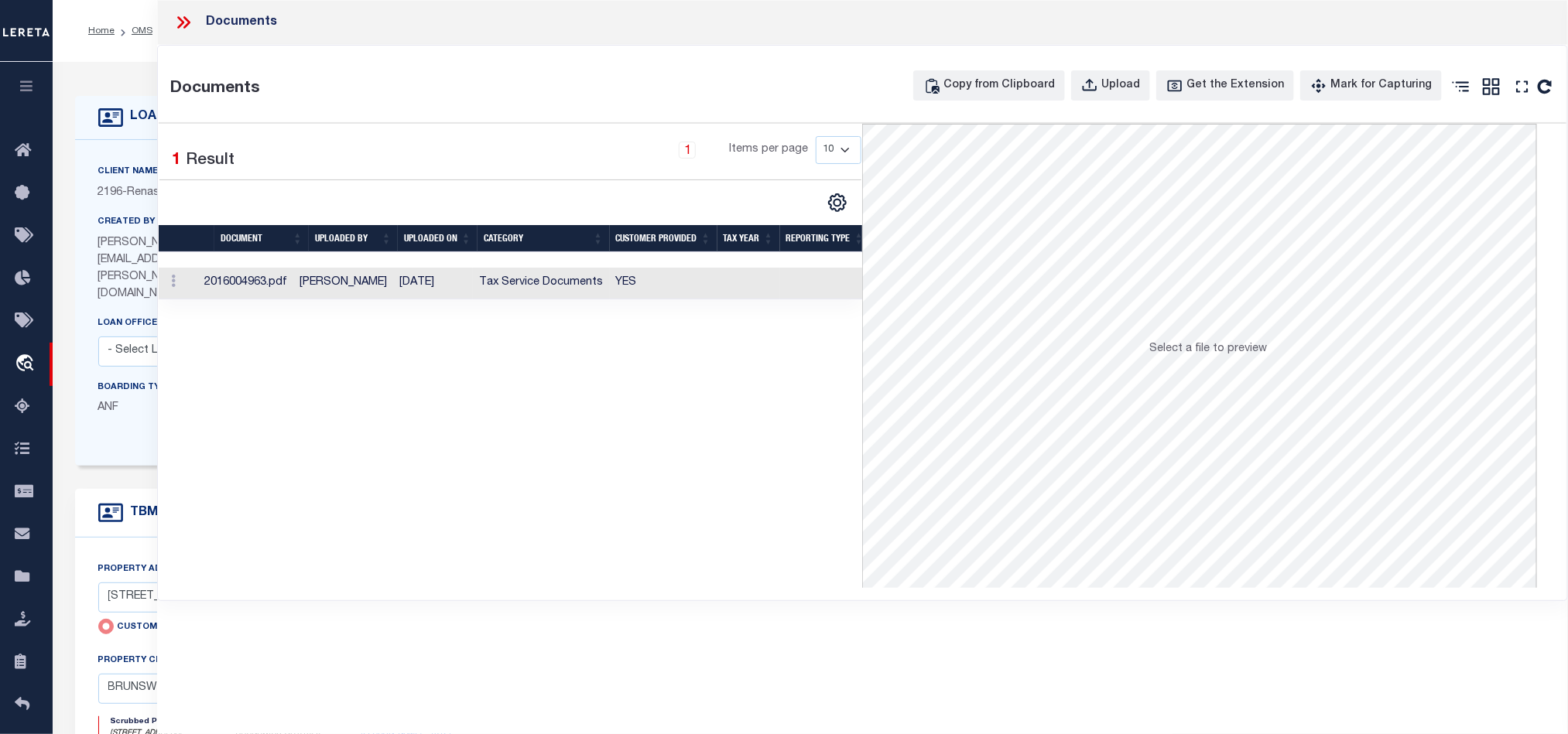
click at [742, 284] on td at bounding box center [749, 283] width 63 height 31
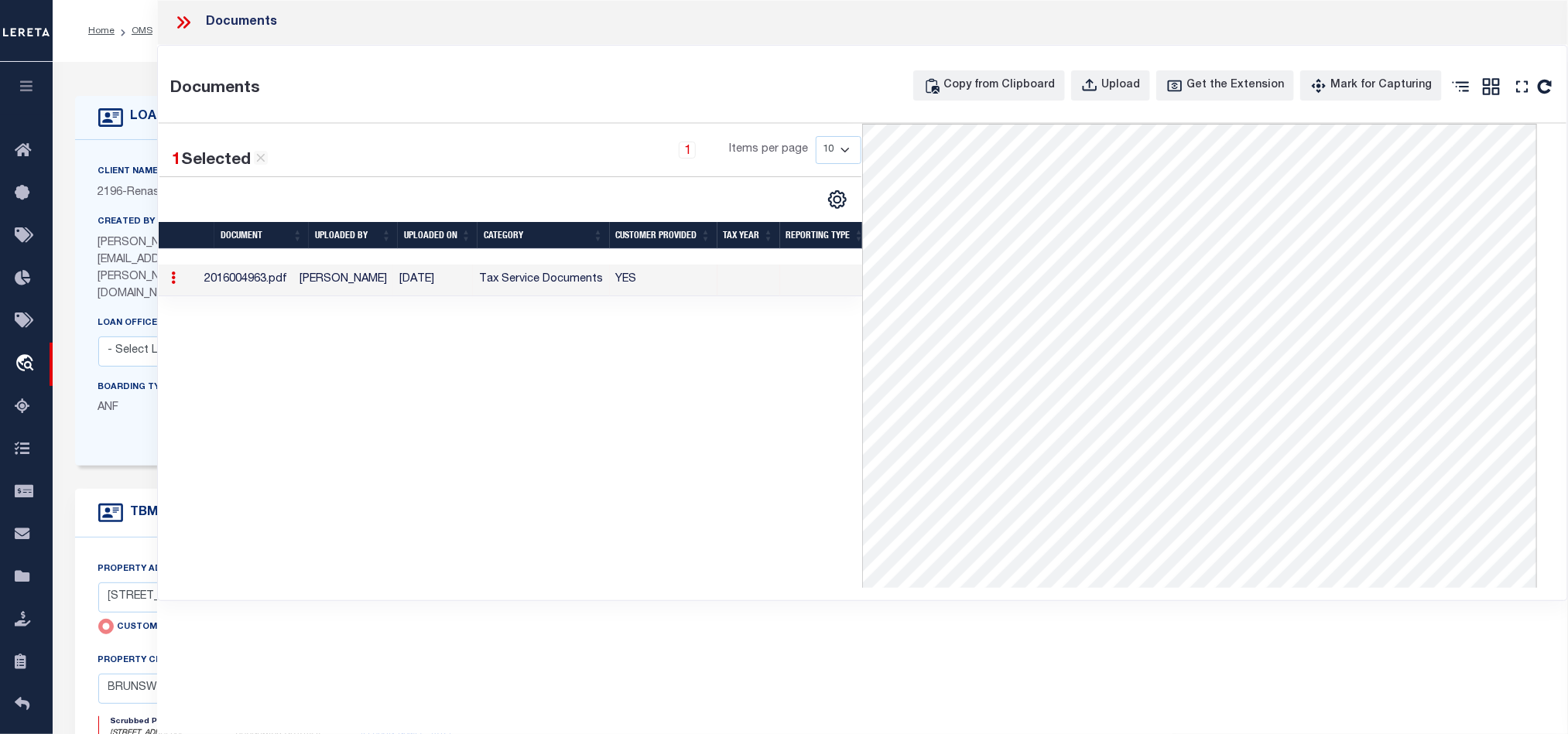
click at [183, 14] on icon at bounding box center [183, 22] width 20 height 20
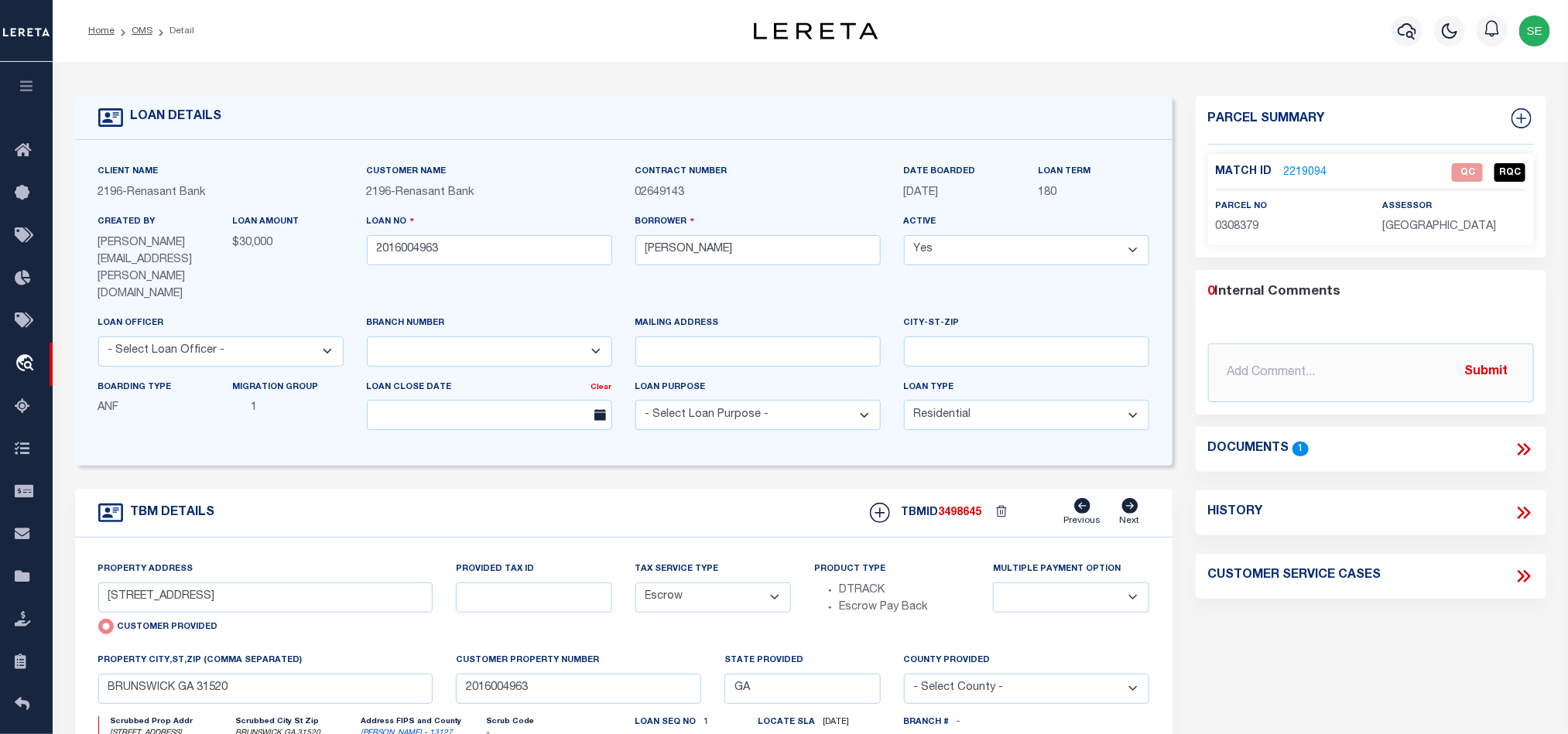
click at [1312, 169] on link "2219094" at bounding box center [1305, 173] width 43 height 16
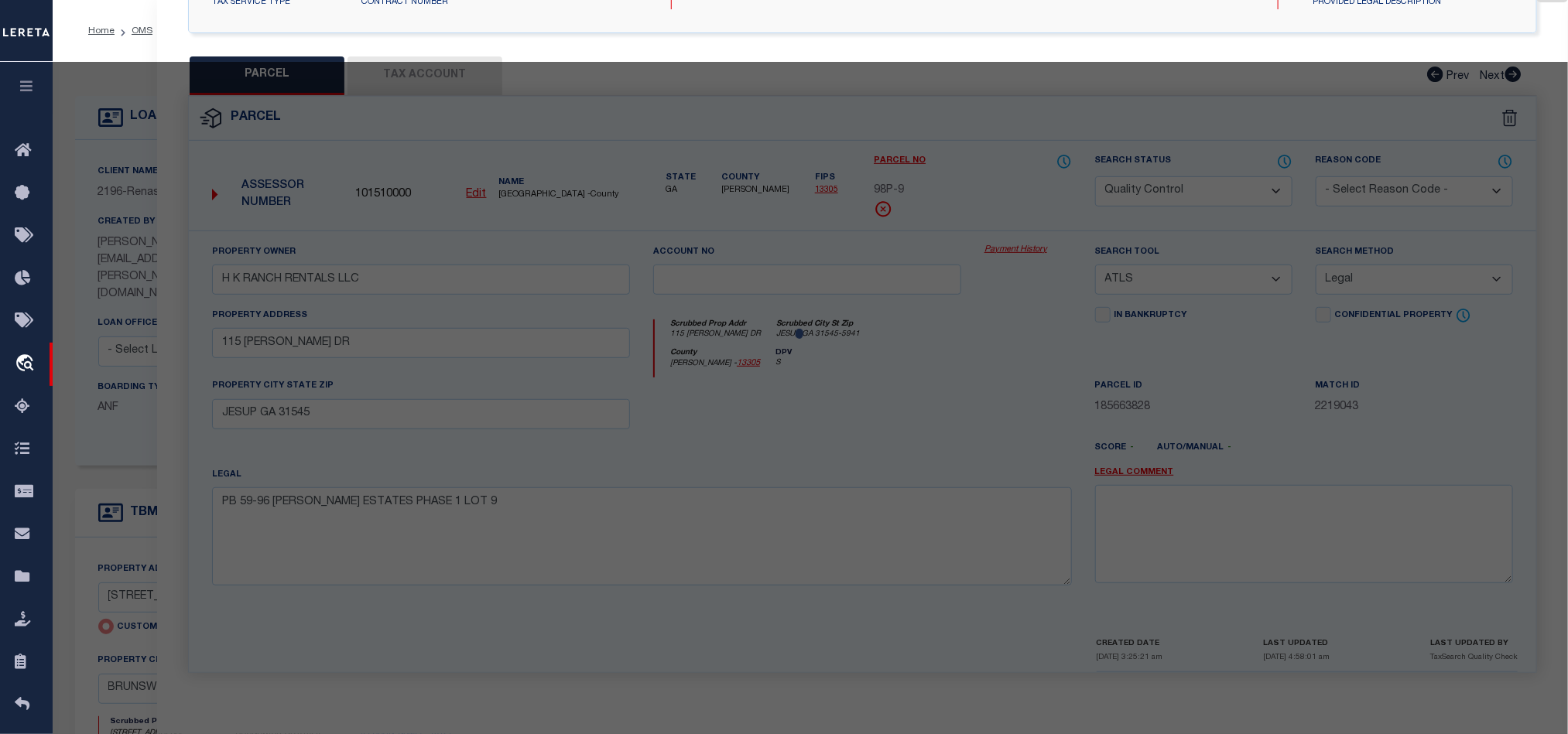
select select "AS"
select select
checkbox input "false"
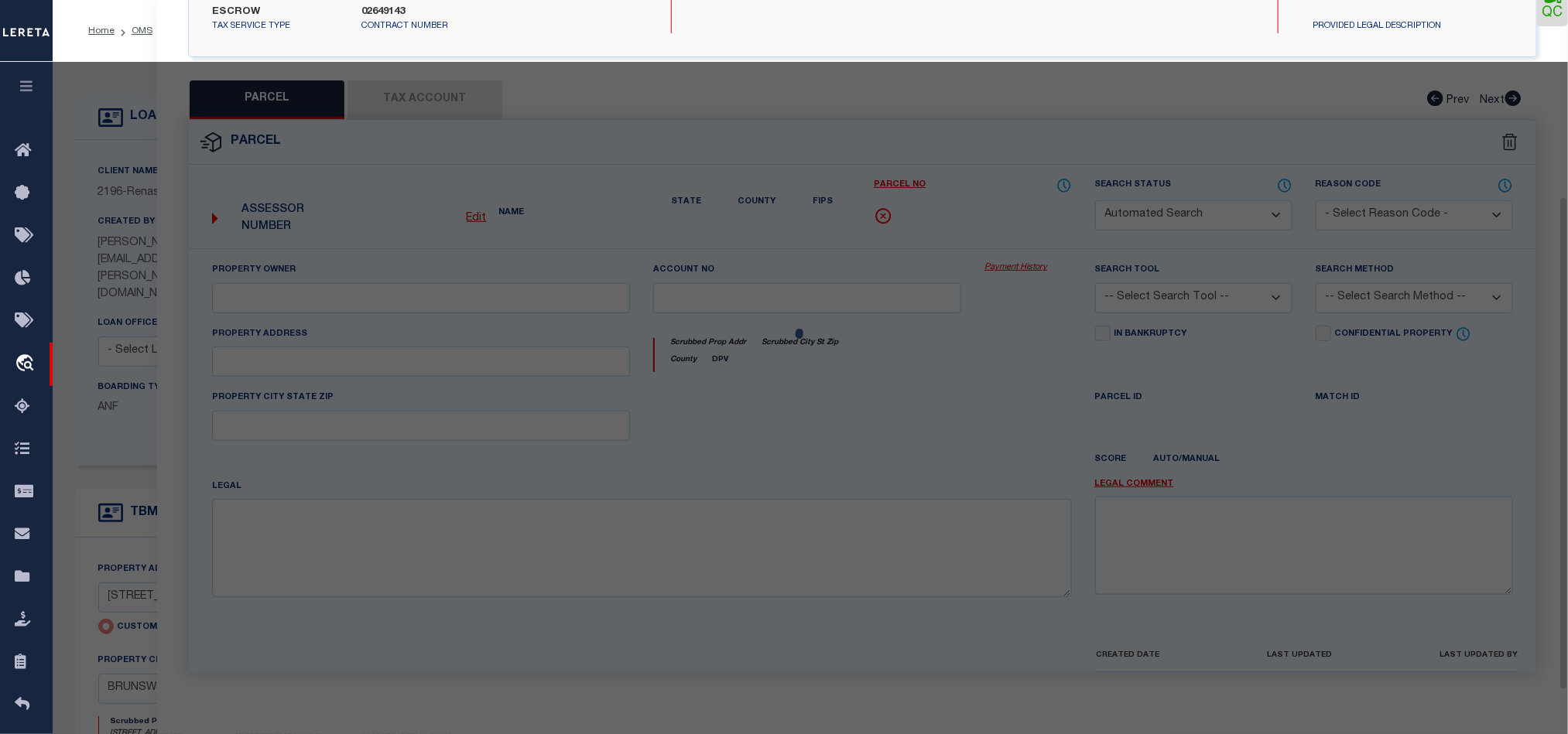
select select "QC"
type input "GRAY SEVETA"
select select "AGW"
select select "LEG"
type input "3605 NORWICH ST"
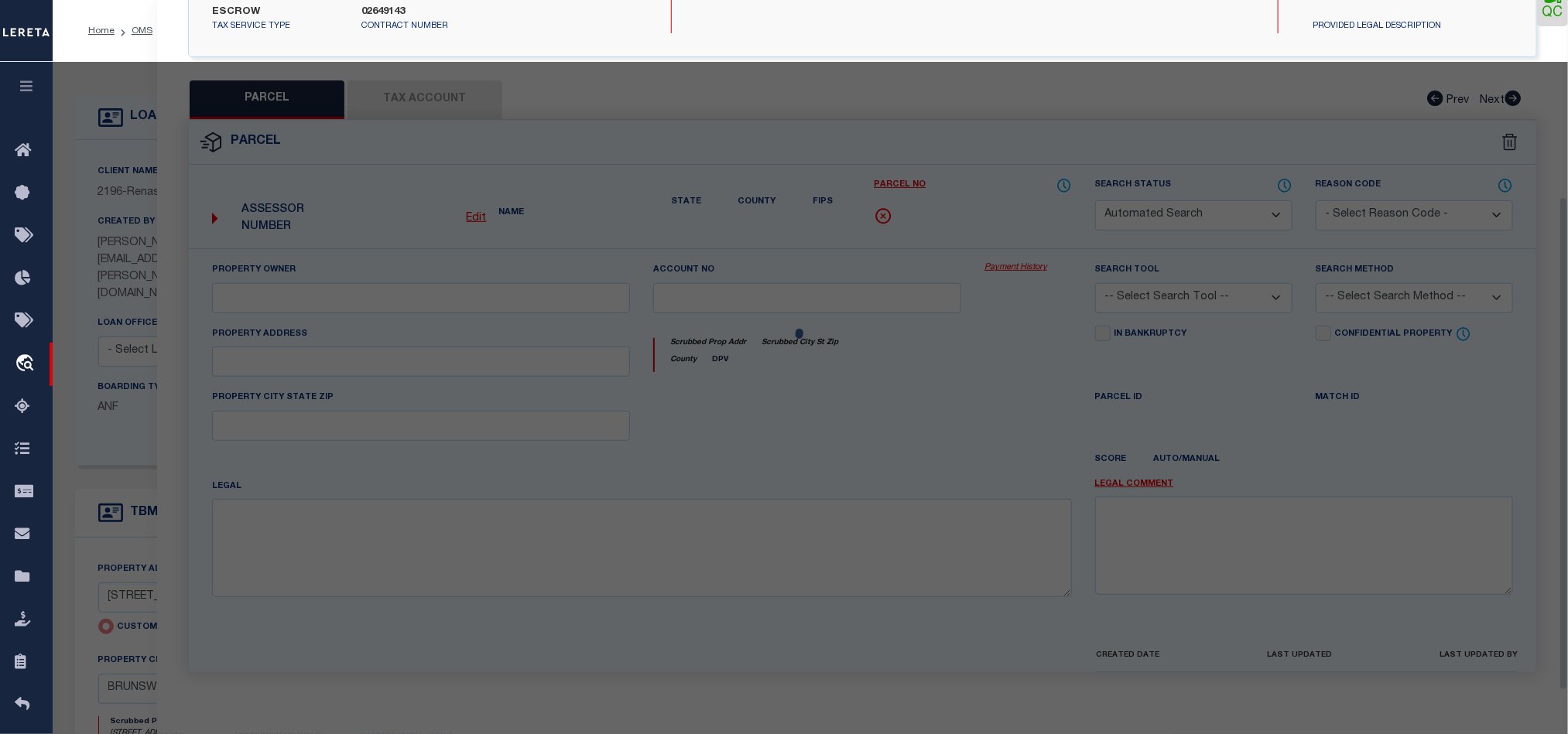
type input "BRUNSWICK GA 31520"
type textarea "MODEL FARMS"
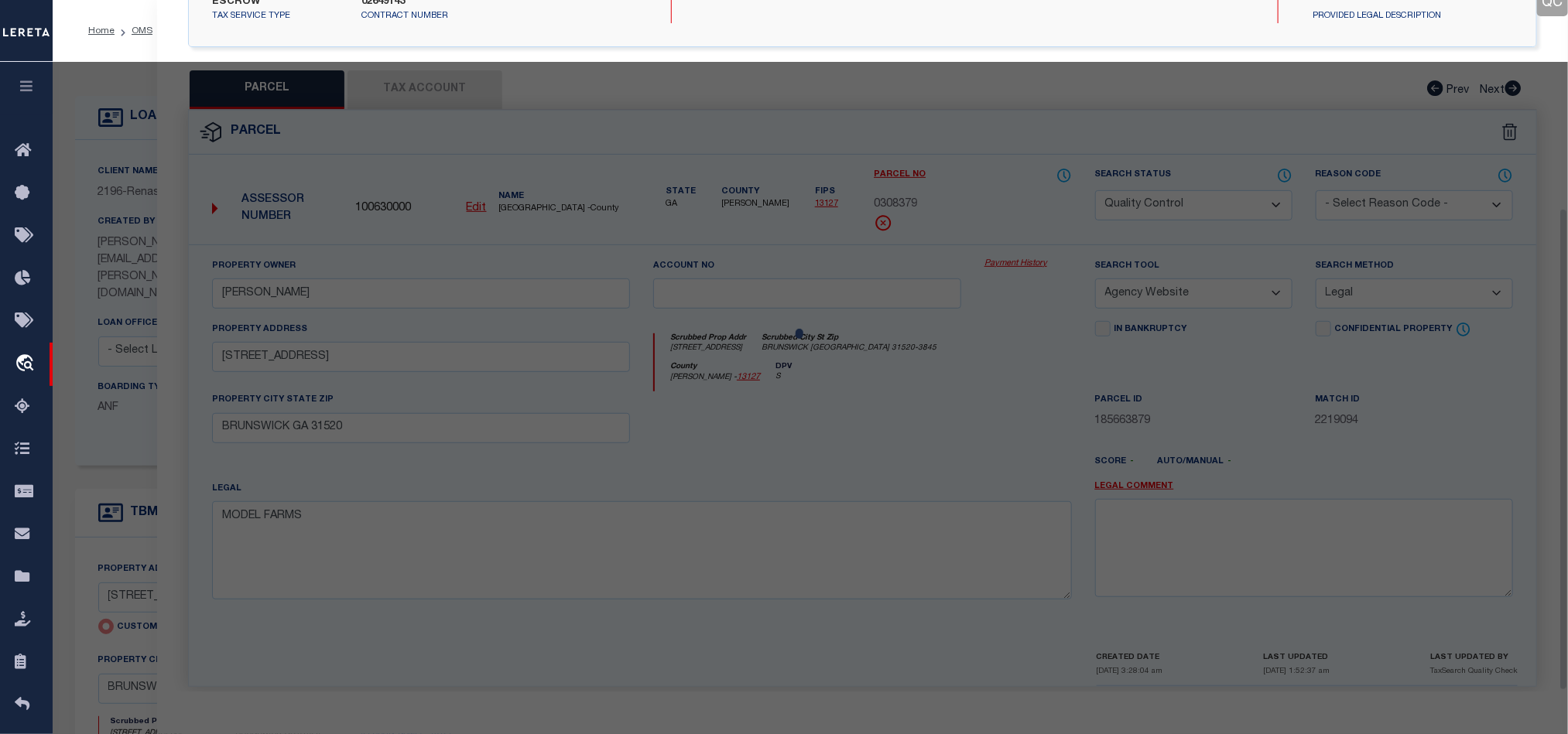
scroll to position [300, 0]
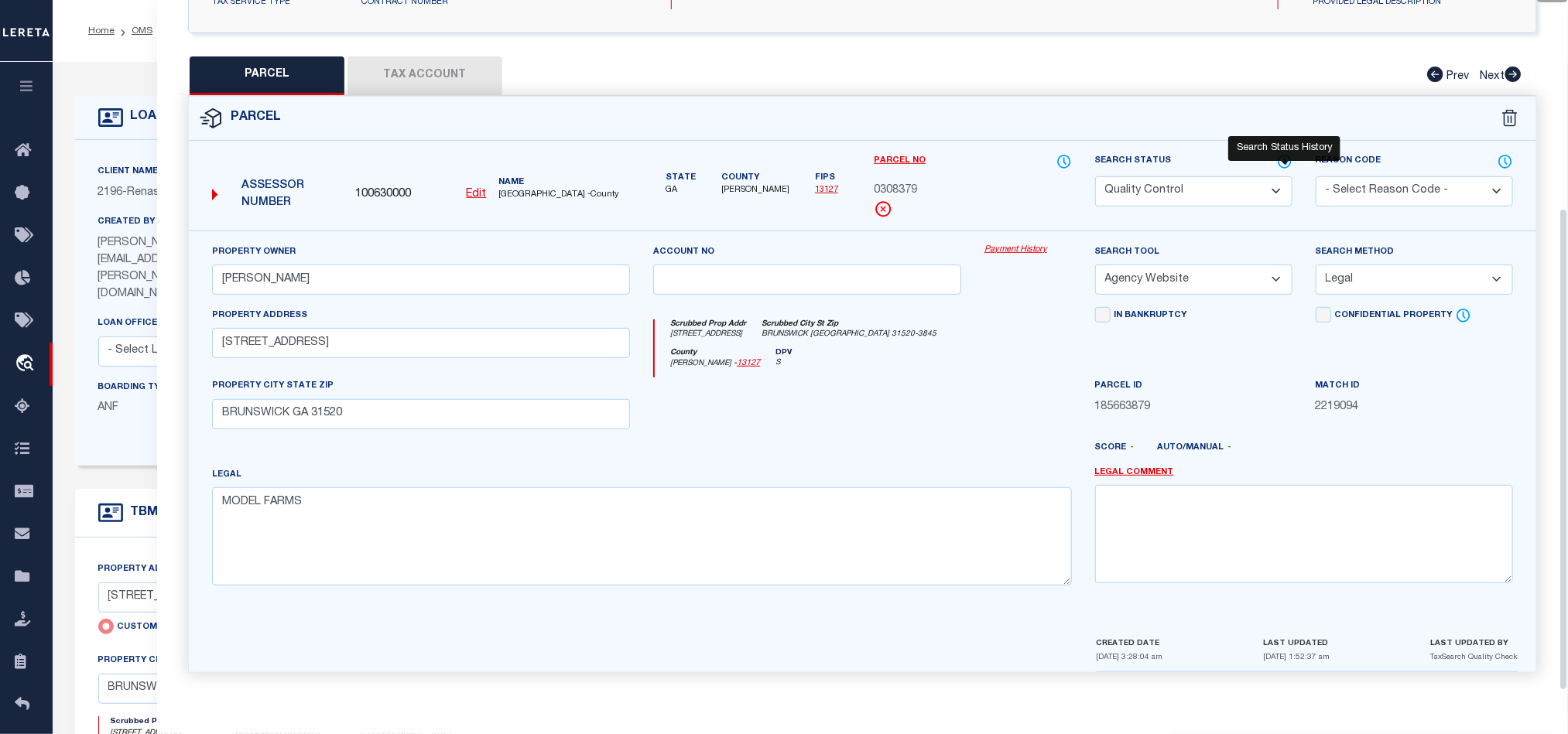
click at [1279, 156] on icon at bounding box center [1284, 162] width 13 height 13
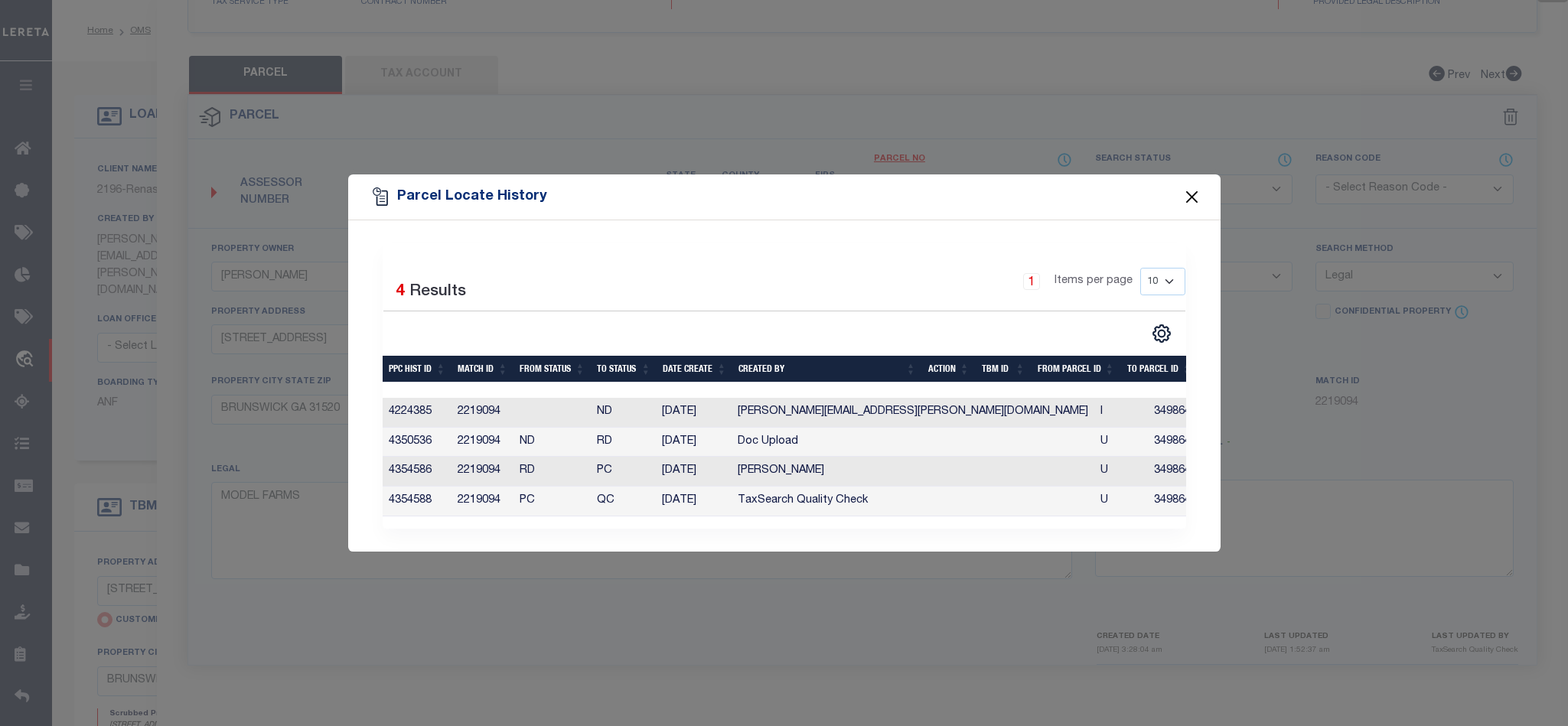
click at [1185, 195] on button "Close" at bounding box center [1191, 197] width 19 height 19
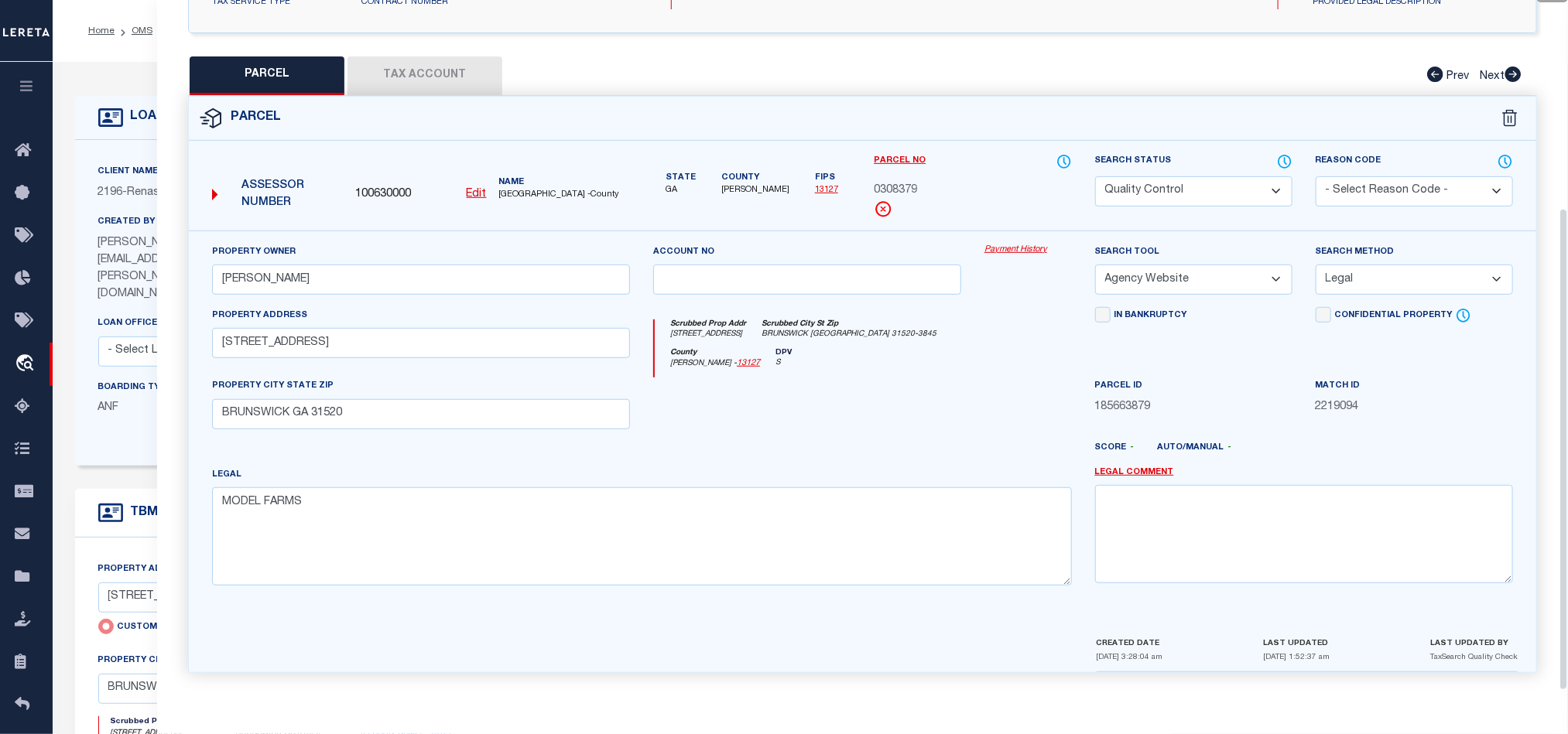
click at [899, 395] on div at bounding box center [807, 409] width 331 height 63
click at [1174, 188] on select "Automated Search Bad Parcel Complete Duplicate Parcel High Dollar Reporting In …" at bounding box center [1193, 191] width 198 height 30
select select "CP"
drag, startPoint x: 774, startPoint y: 418, endPoint x: 1284, endPoint y: 397, distance: 510.4
click at [780, 418] on div at bounding box center [807, 409] width 331 height 63
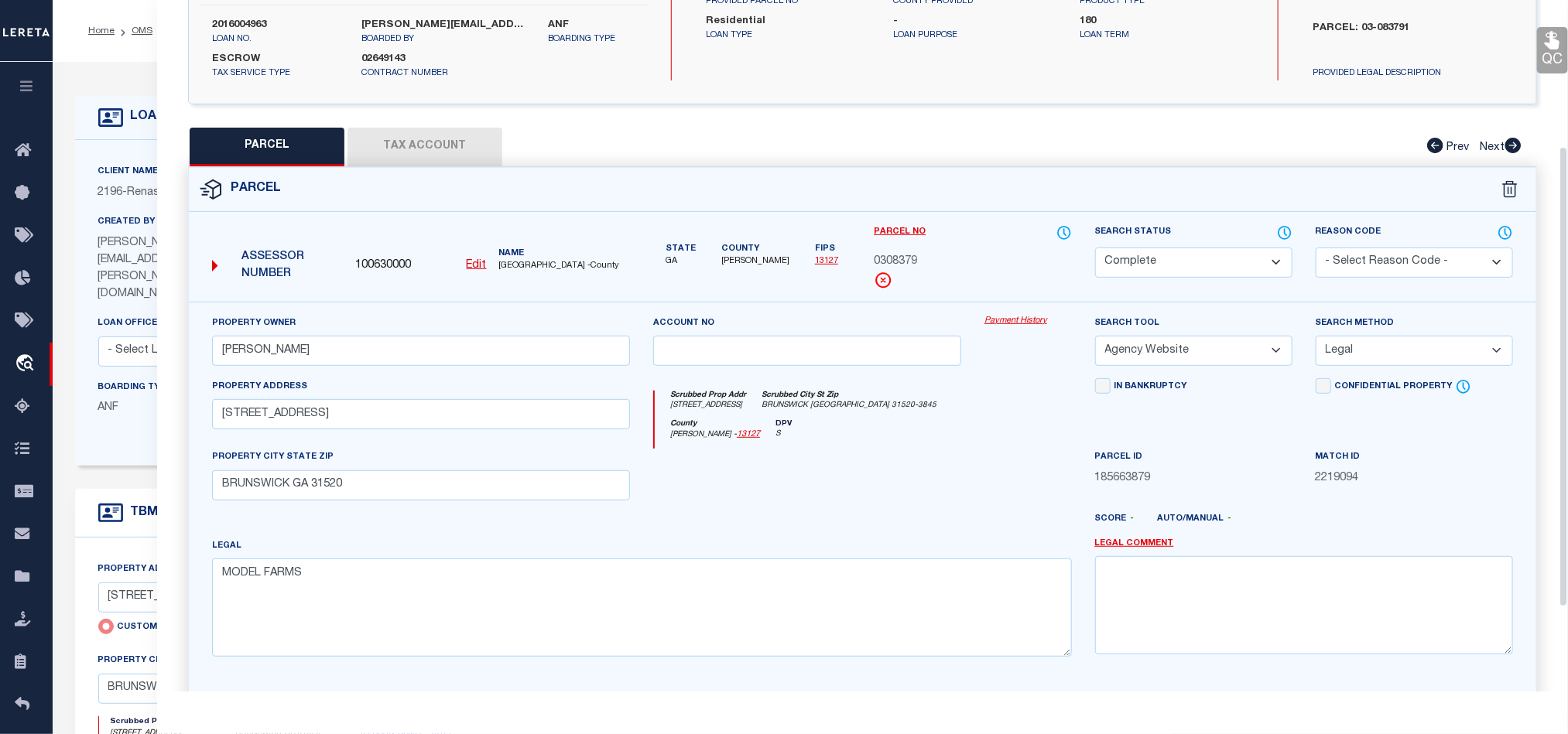
scroll to position [183, 0]
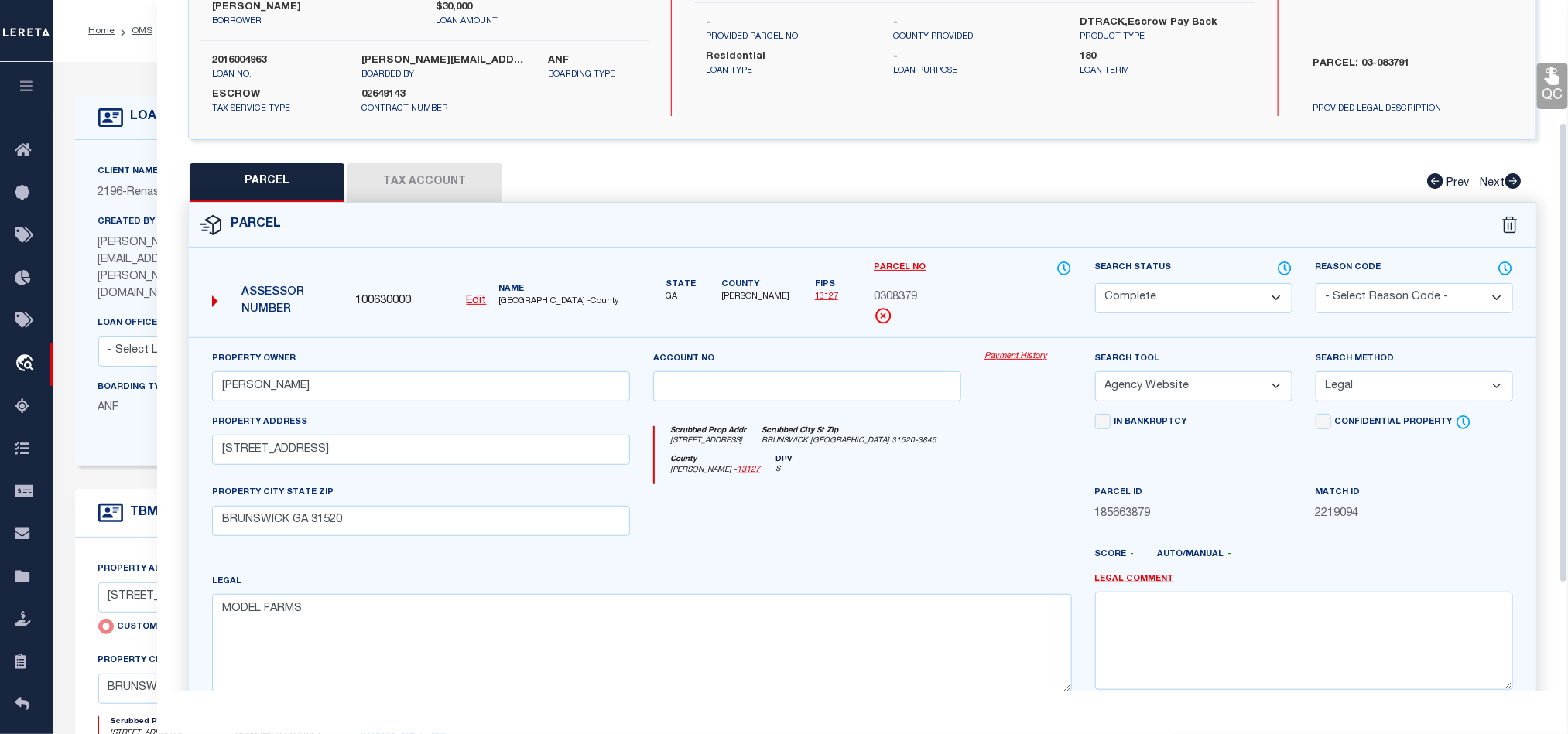
click at [1547, 80] on icon at bounding box center [1552, 76] width 14 height 18
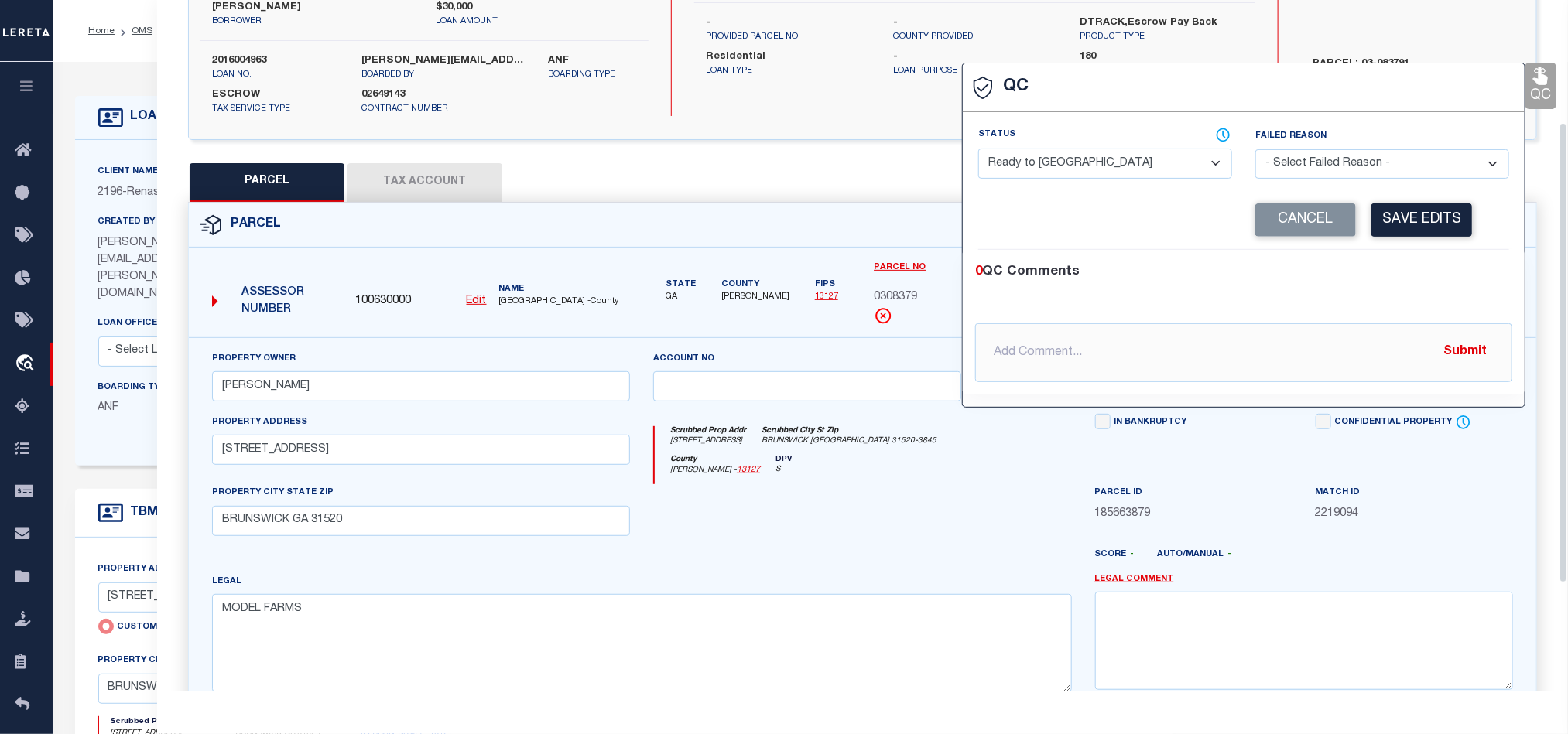
drag, startPoint x: 1088, startPoint y: 156, endPoint x: 1149, endPoint y: 170, distance: 62.6
click at [1088, 156] on select "- Select Status - Ready to QC Correct Incorrect" at bounding box center [1106, 164] width 254 height 30
select select "COR"
click at [1427, 257] on div "0 QC Comments @[PERSON_NAME] @[PERSON_NAME] @[PERSON_NAME] @[PERSON_NAME] @[PER…" at bounding box center [1243, 322] width 562 height 145
click at [1452, 215] on button "Save Edits" at bounding box center [1421, 220] width 100 height 33
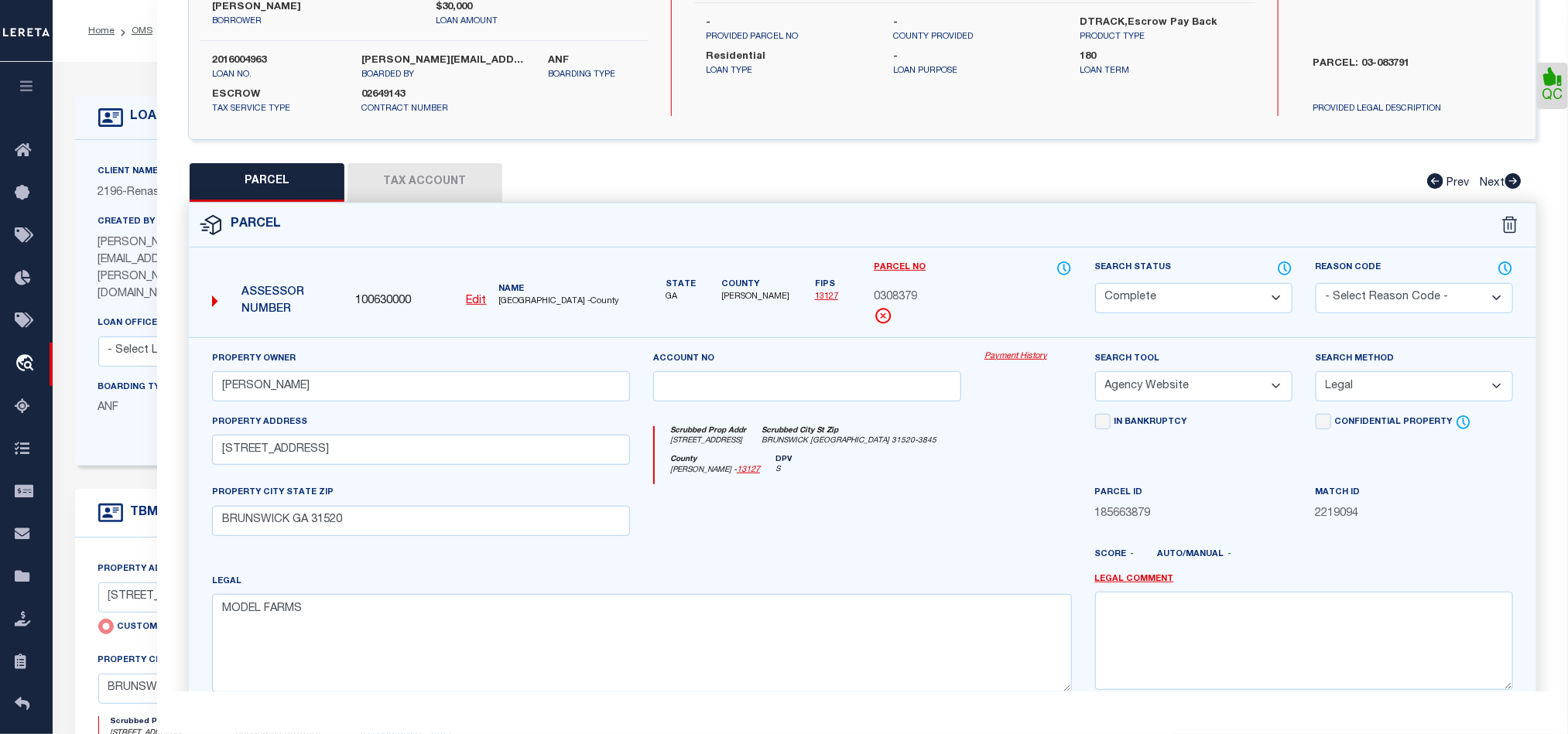
click at [422, 187] on button "Tax Account" at bounding box center [424, 182] width 155 height 38
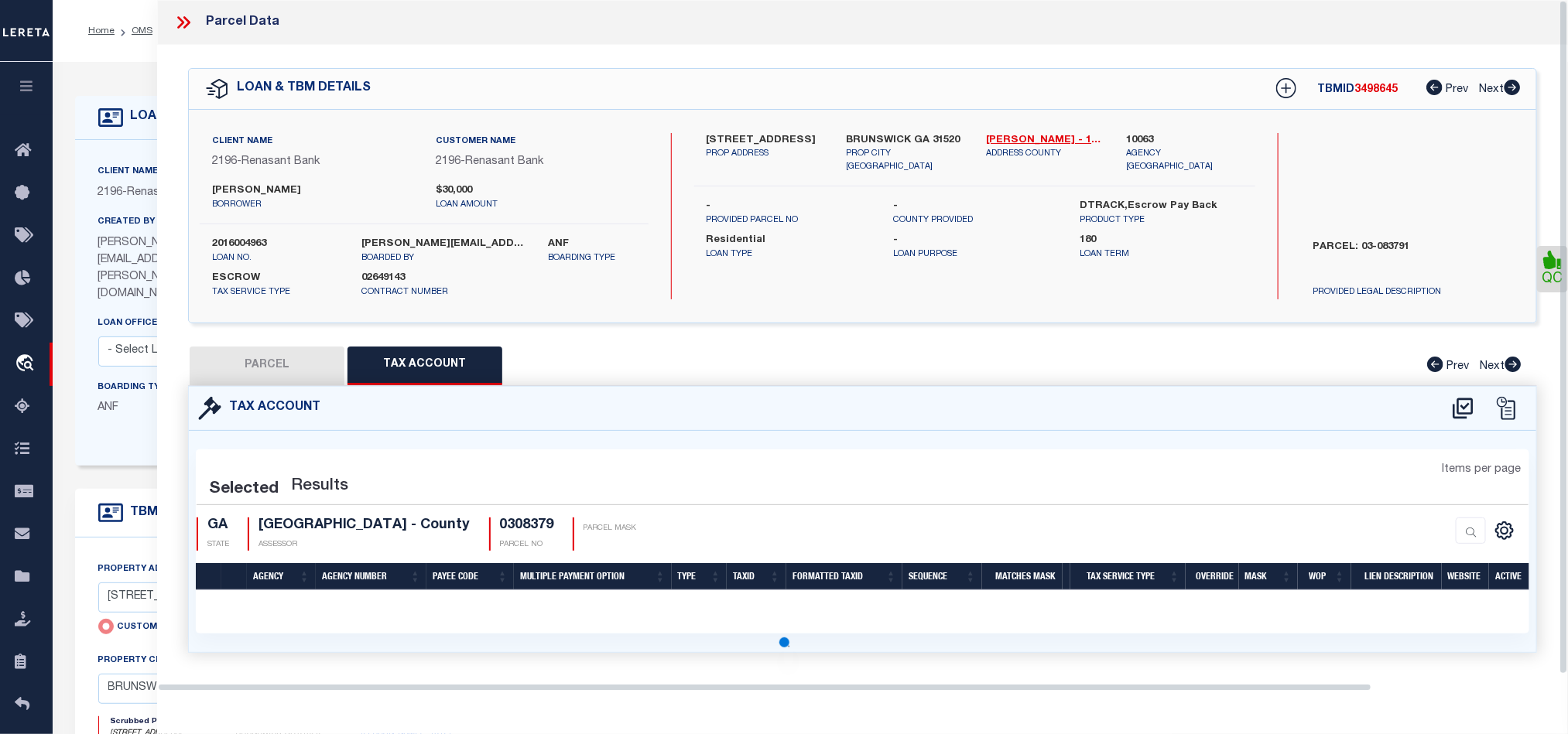
scroll to position [0, 0]
select select "100"
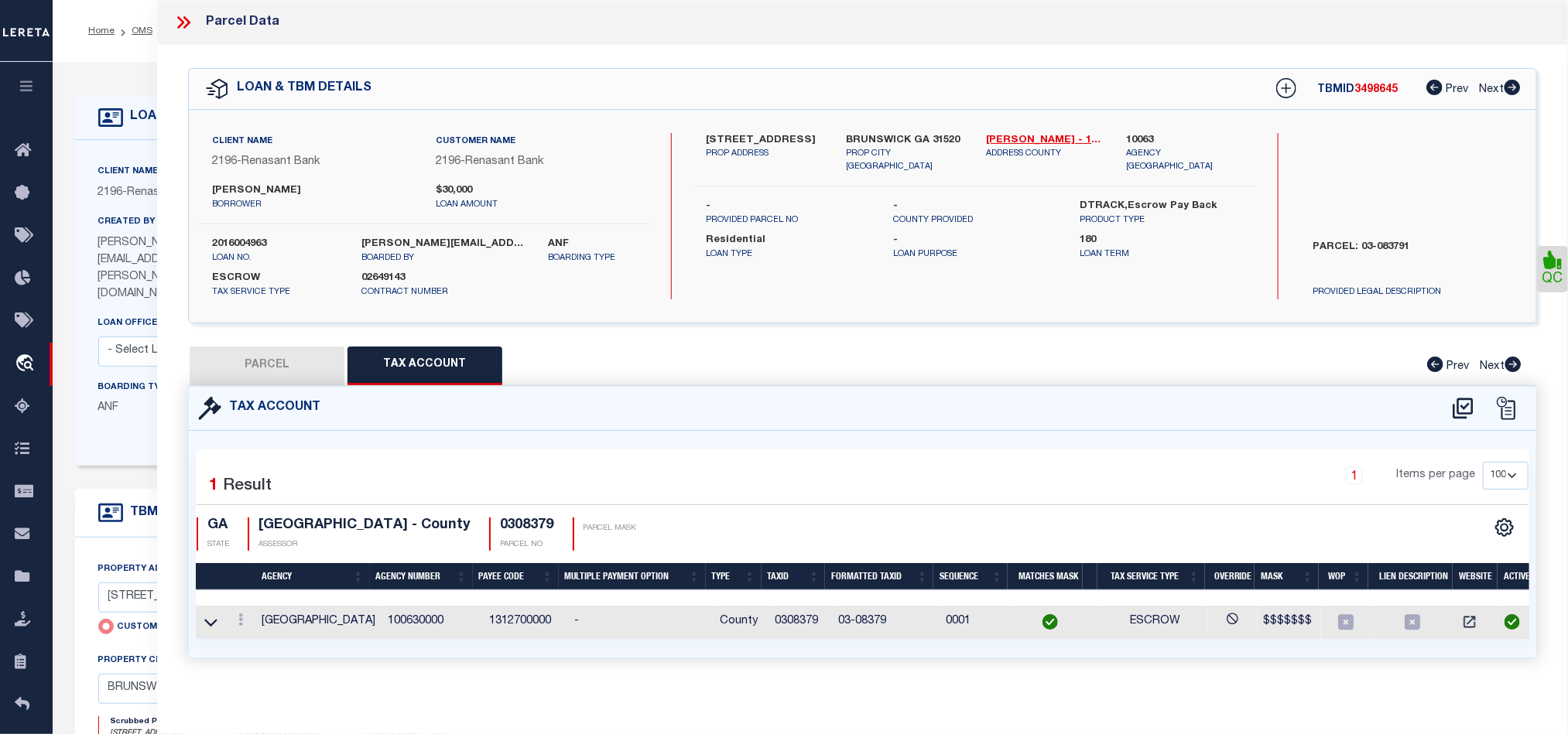
click at [279, 356] on button "PARCEL" at bounding box center [267, 366] width 155 height 38
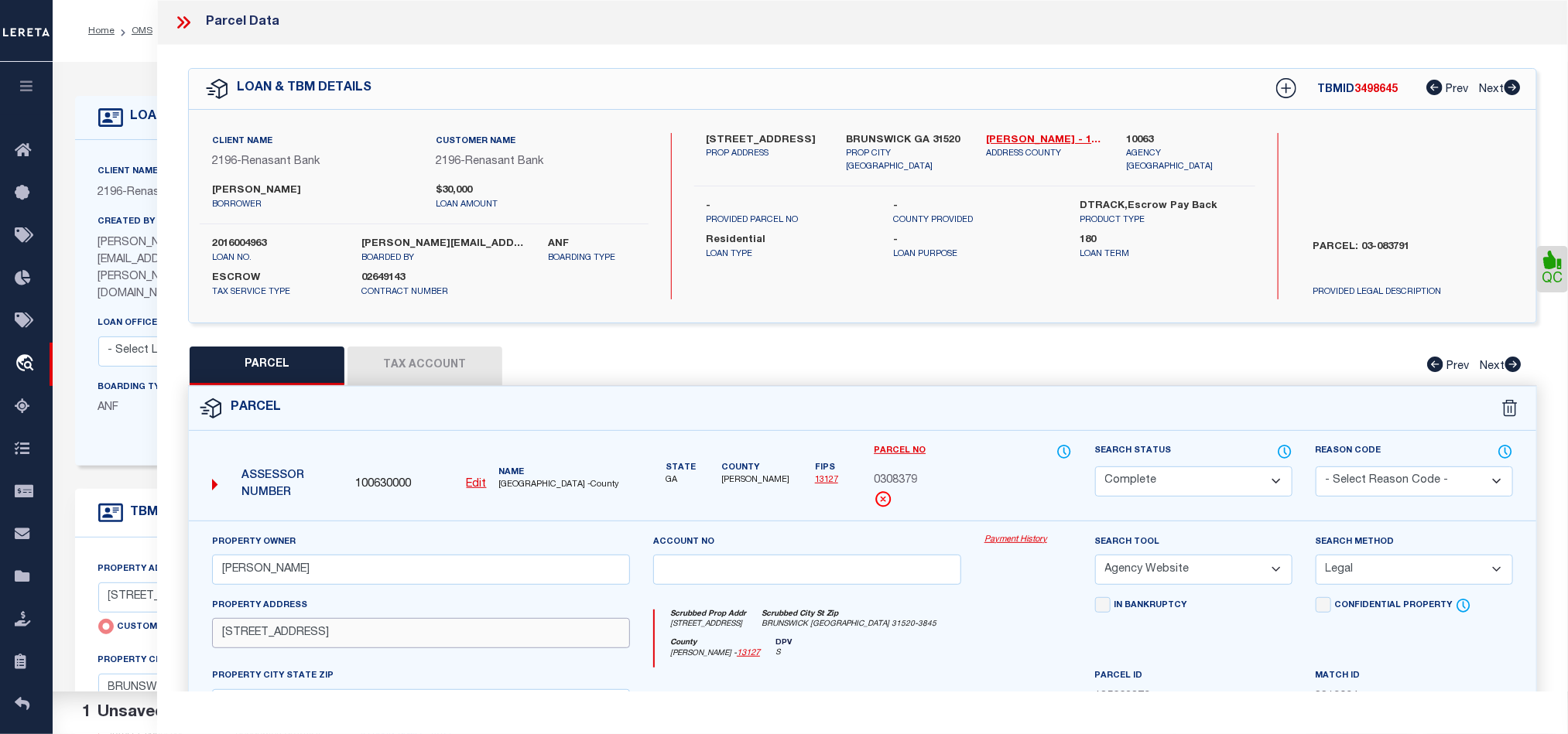
click at [382, 647] on input "3605 NORWICH ST" at bounding box center [420, 633] width 418 height 30
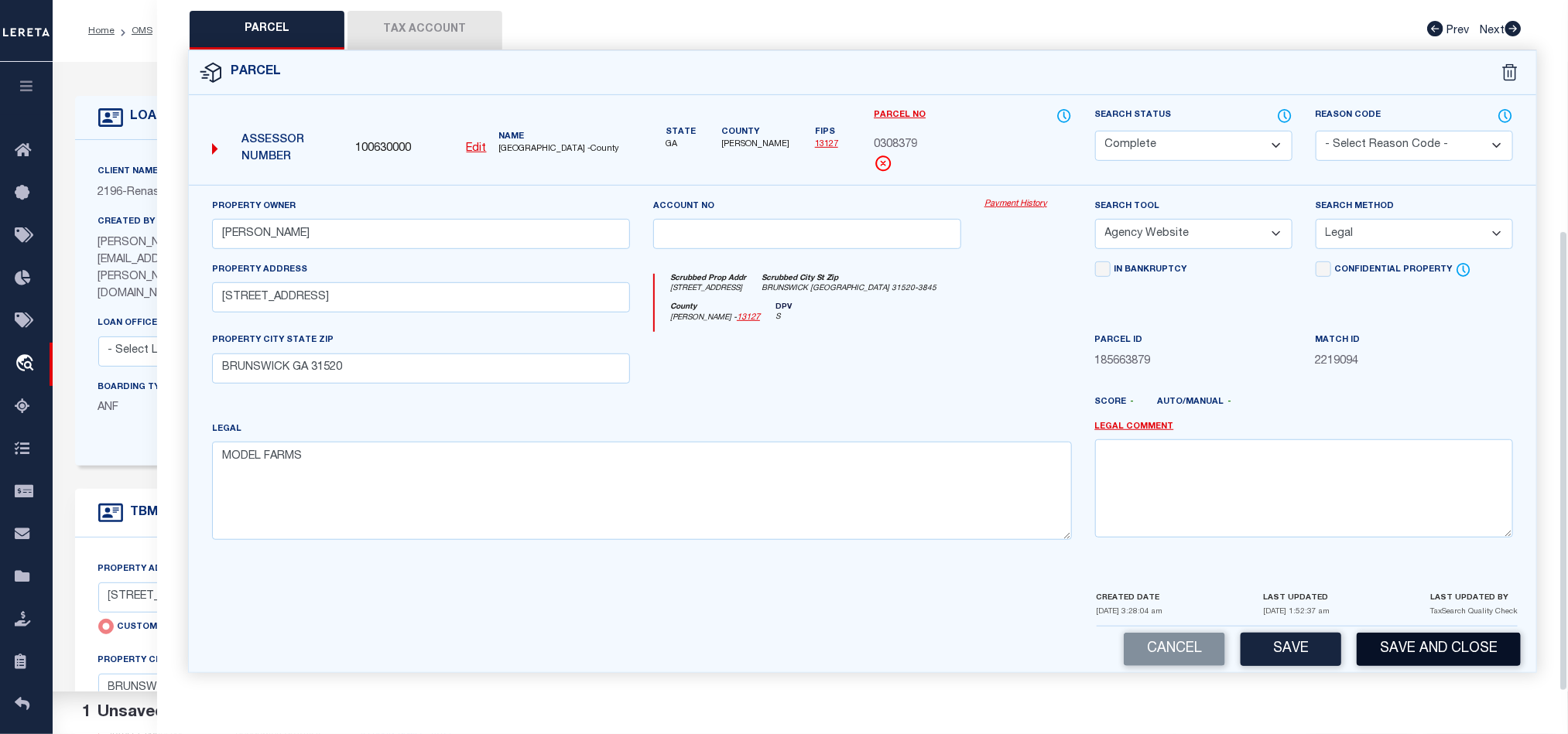
click at [1423, 650] on button "Save and Close" at bounding box center [1438, 649] width 164 height 33
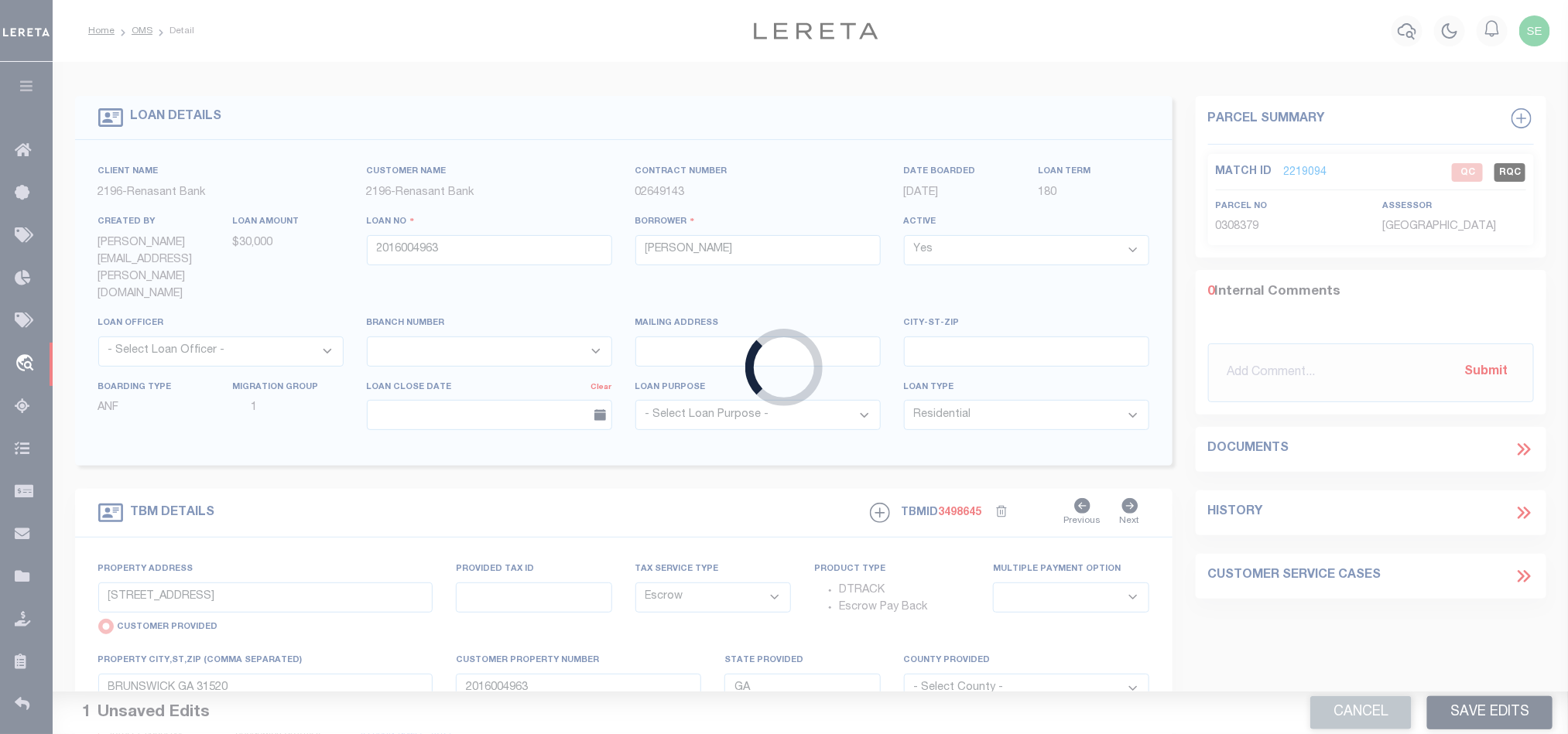
select select
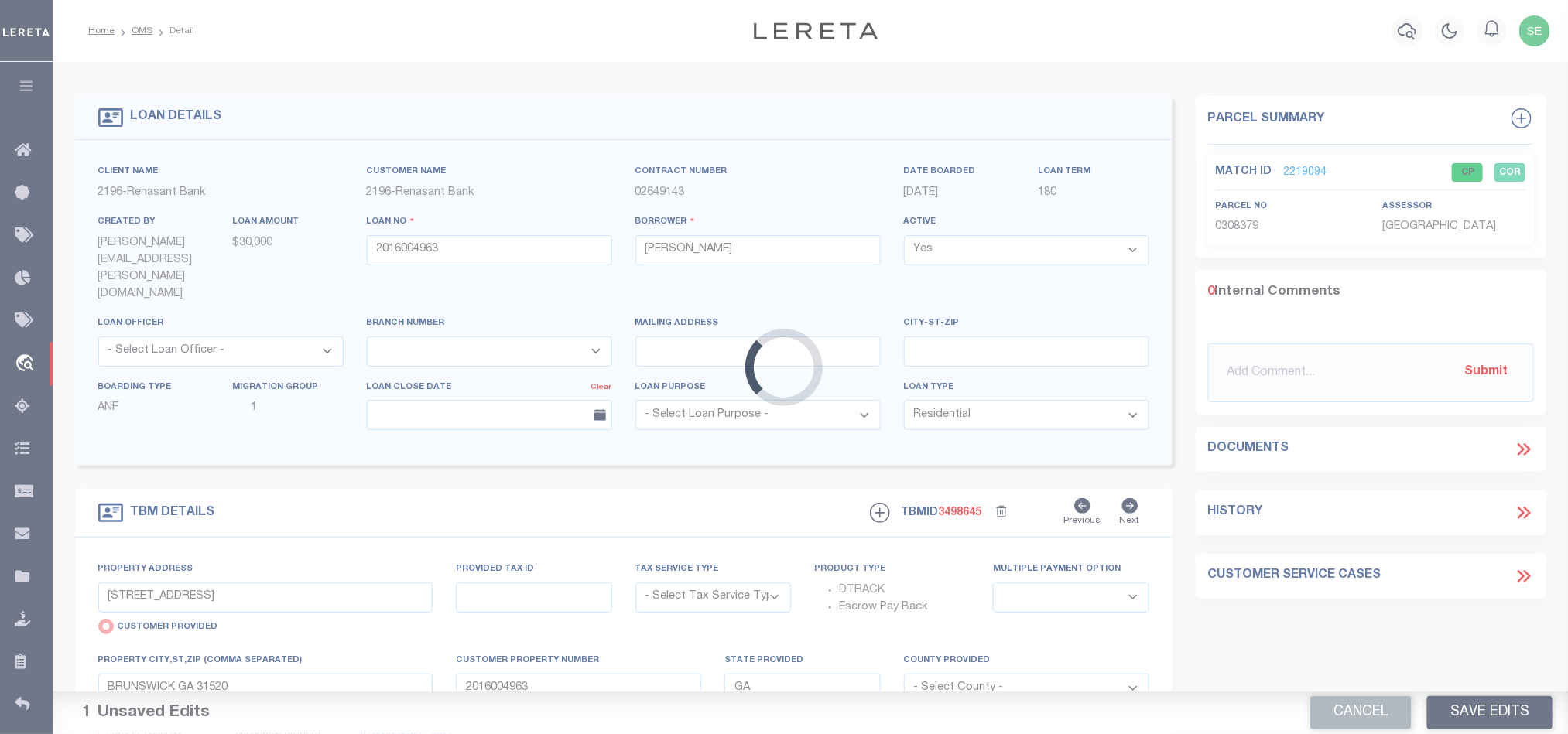
select select "Escrow"
select select
select select "4983"
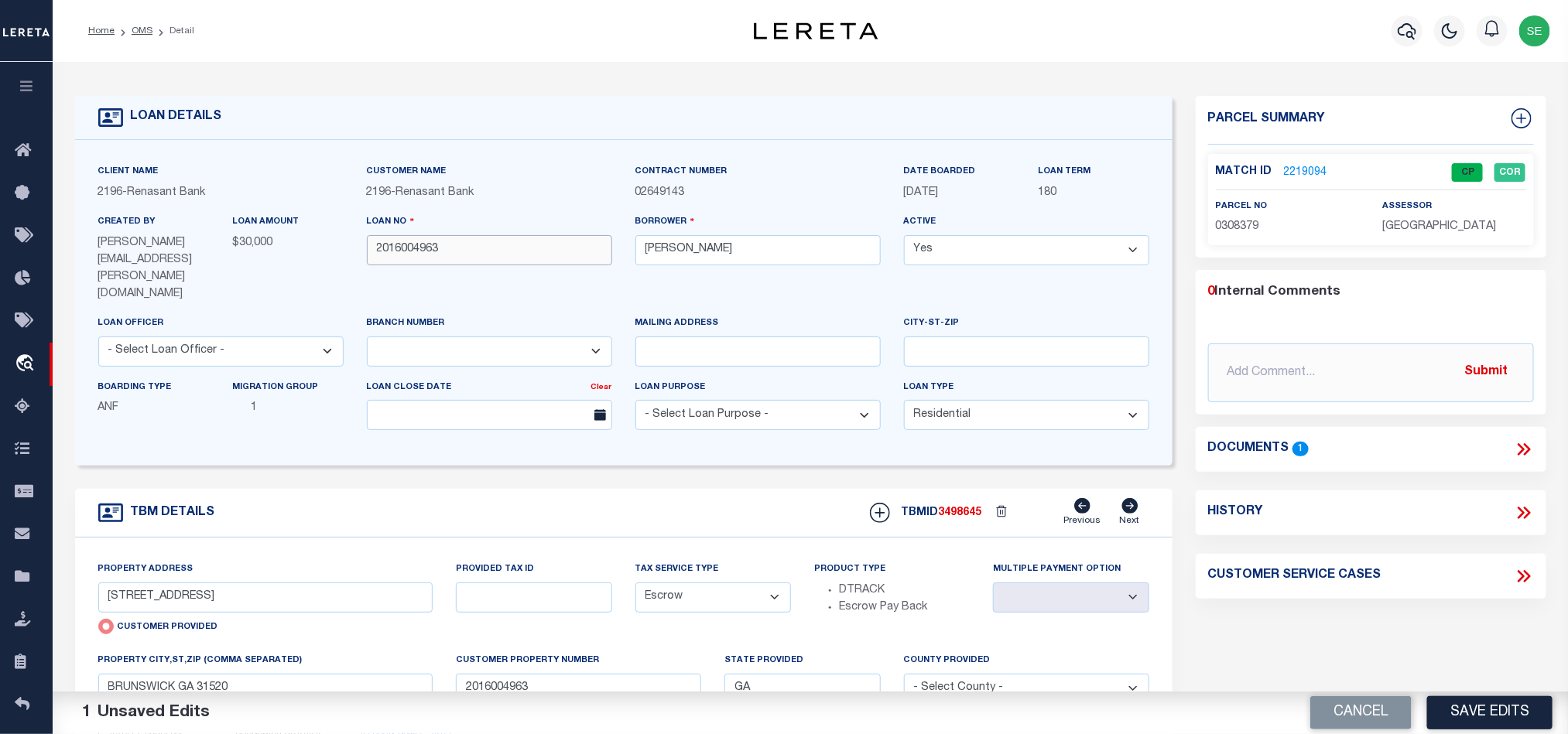
click at [472, 247] on input "2016004963" at bounding box center [489, 250] width 245 height 30
click at [979, 508] on span "3498645" at bounding box center [961, 513] width 43 height 11
copy span "3498645"
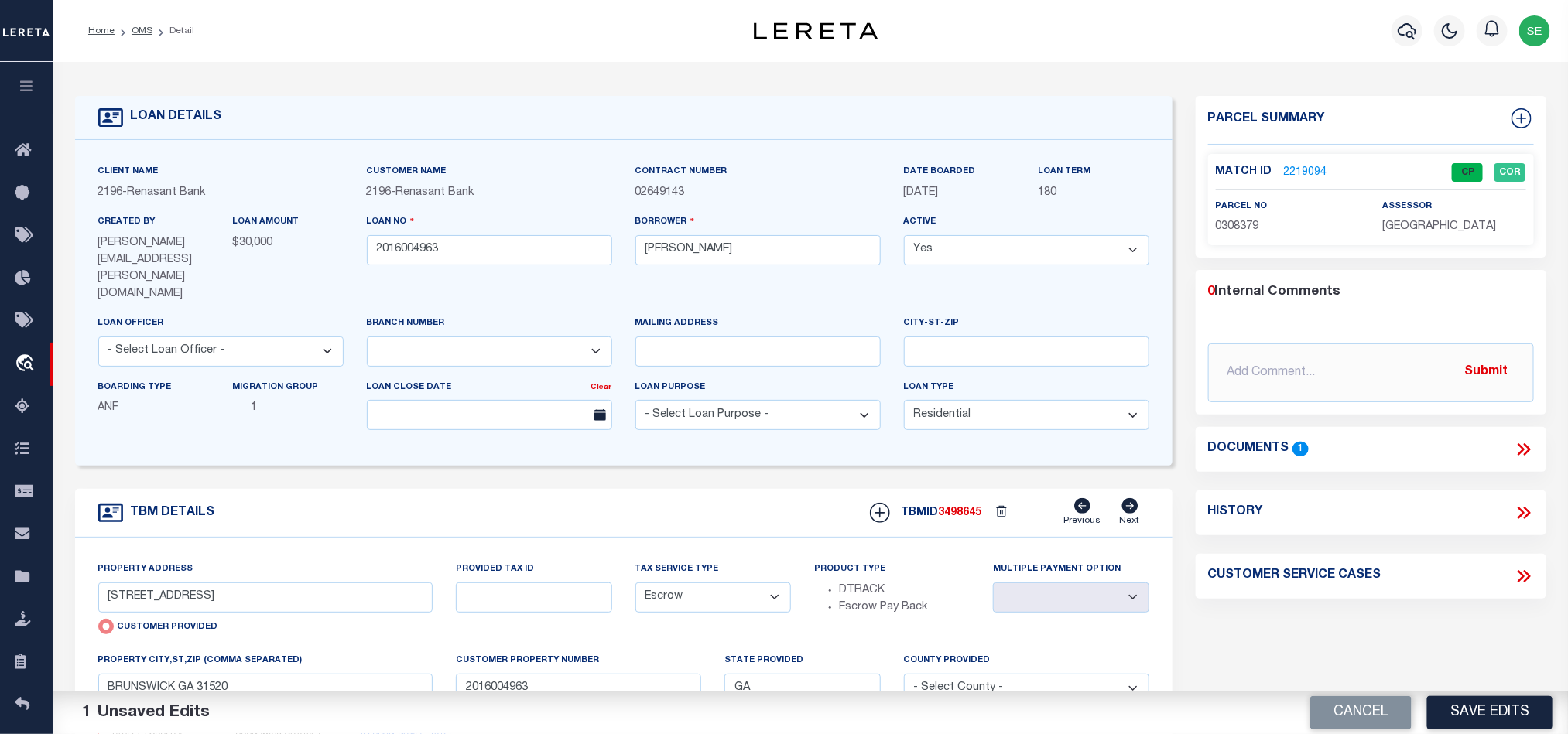
click at [1416, 227] on span "GLYNN COUNTY" at bounding box center [1438, 226] width 114 height 11
copy div "GLYNN COUNTY"
click at [1235, 221] on span "0308379" at bounding box center [1237, 226] width 43 height 11
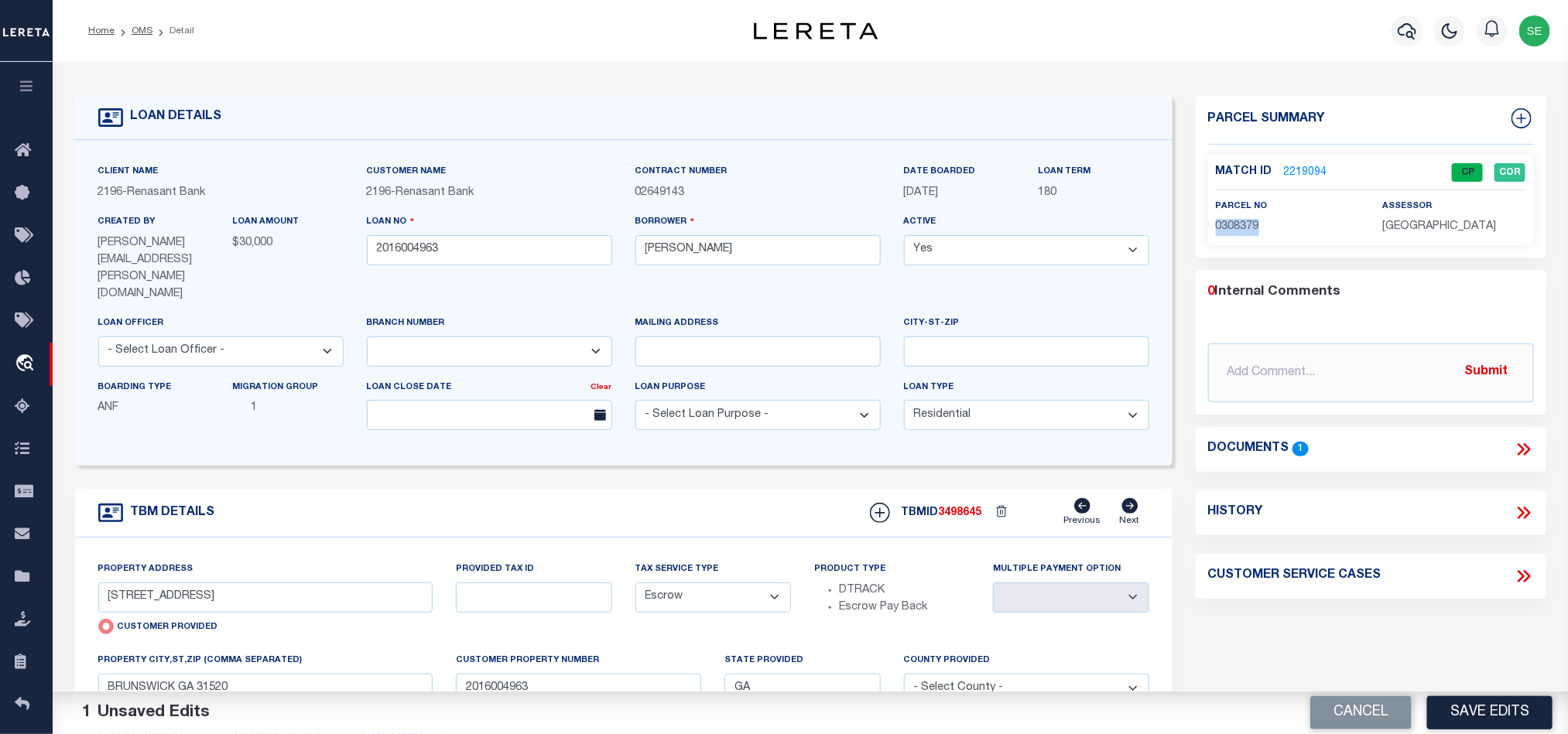
click at [1235, 221] on span "0308379" at bounding box center [1237, 226] width 43 height 11
copy span "0308379"
click at [1345, 699] on button "Cancel" at bounding box center [1360, 713] width 101 height 33
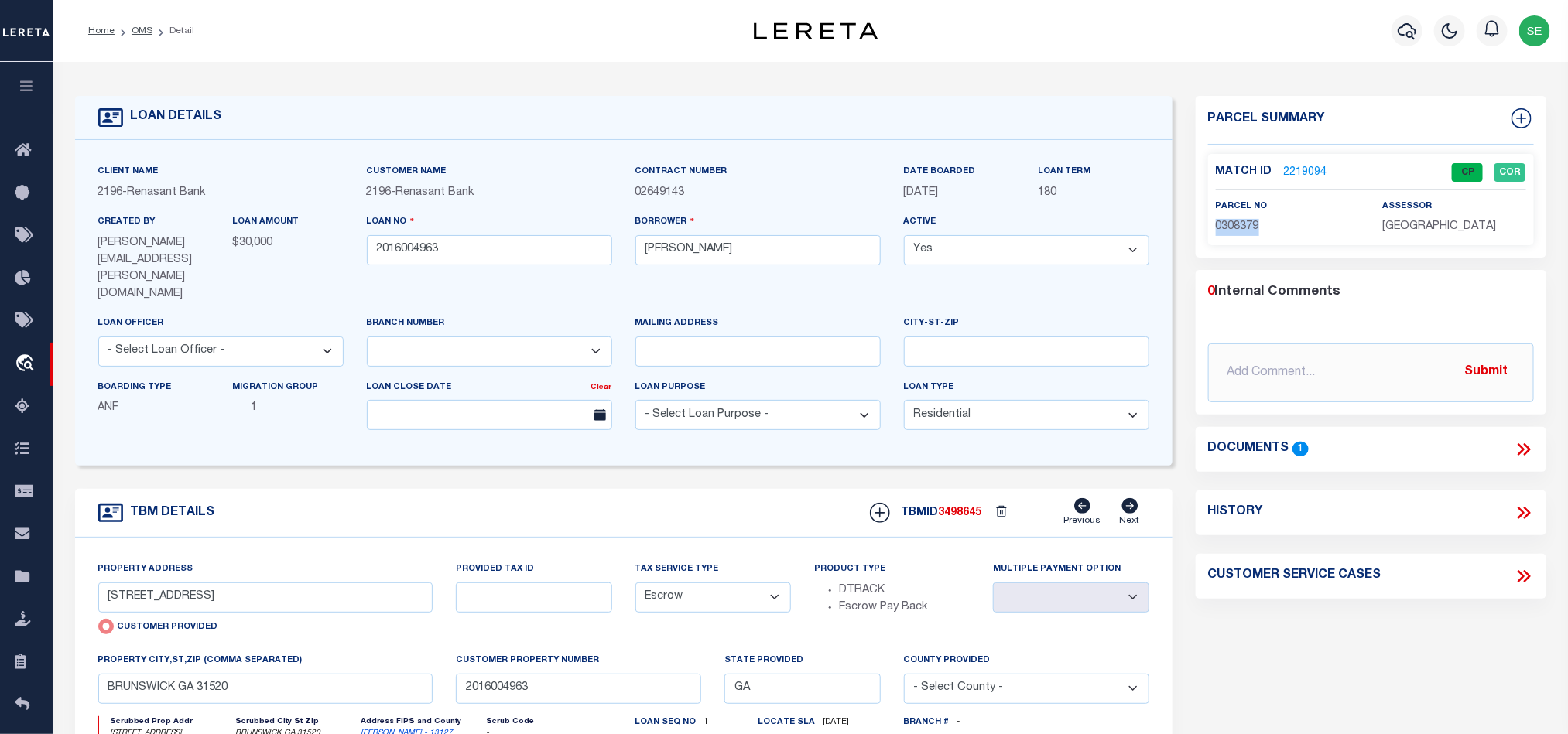
click at [1305, 167] on link "2219094" at bounding box center [1305, 173] width 43 height 16
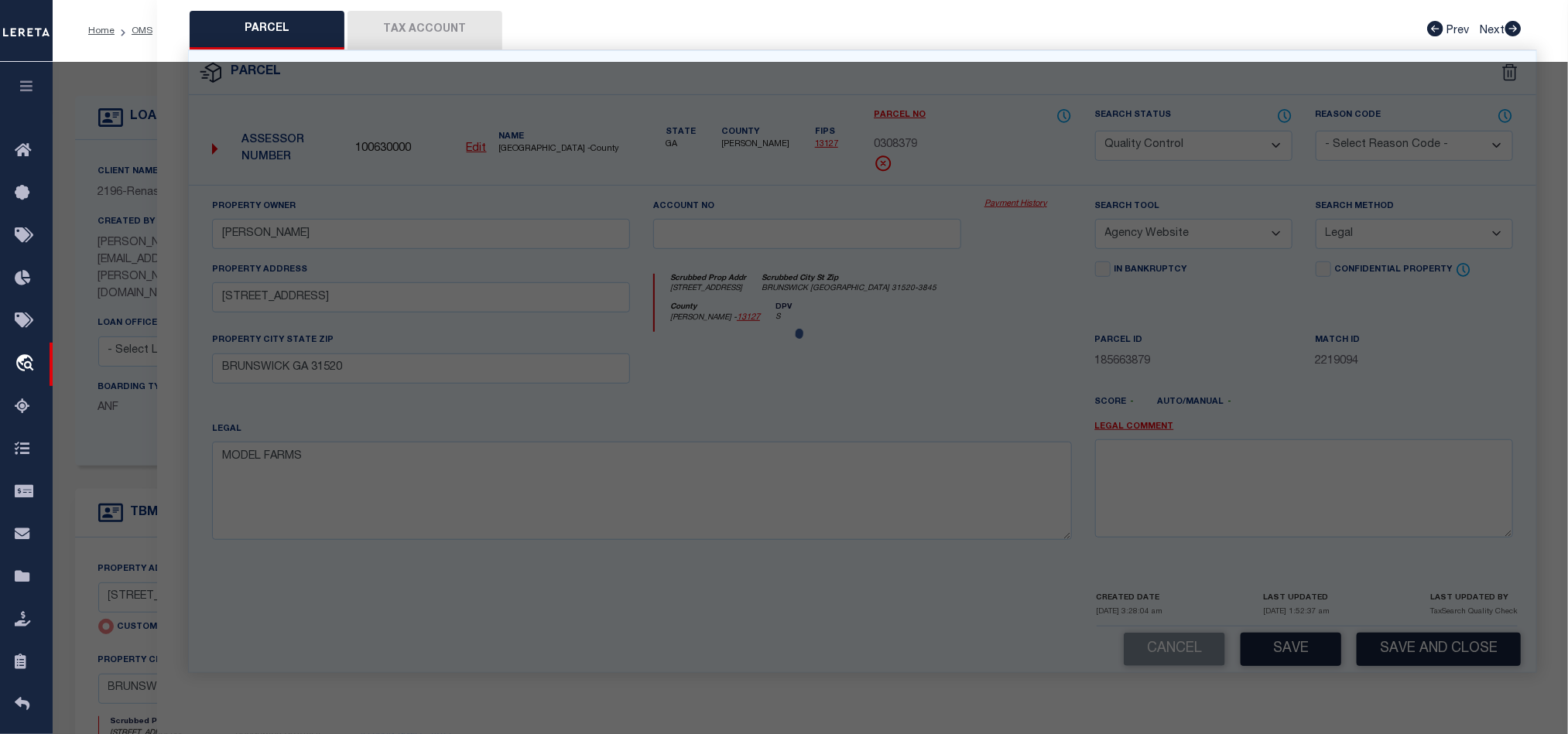
select select "AS"
select select
checkbox input "false"
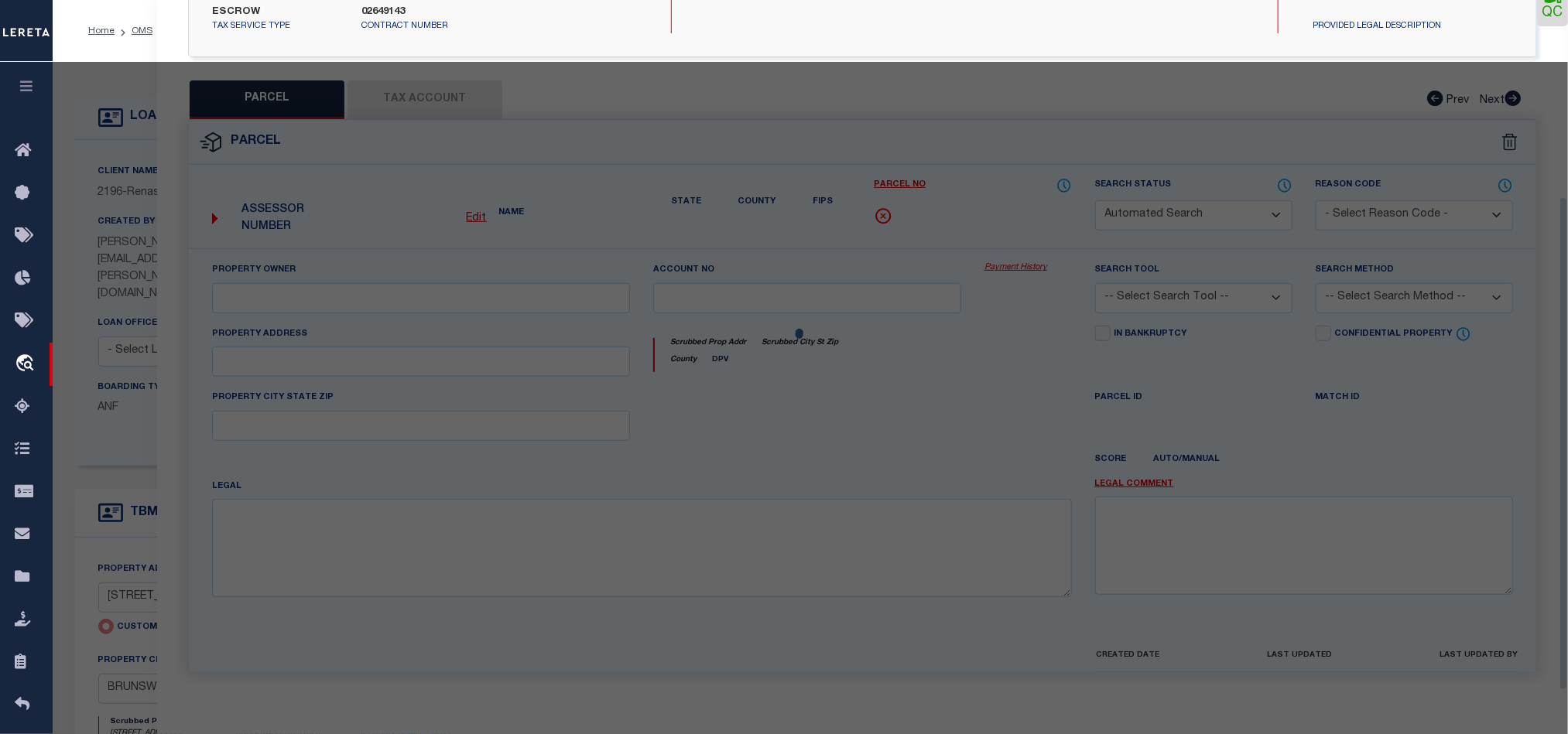
select select "CP"
type input "GRAY SEVETA"
select select "AGW"
select select "LEG"
type input "3605 NORWICH ST"
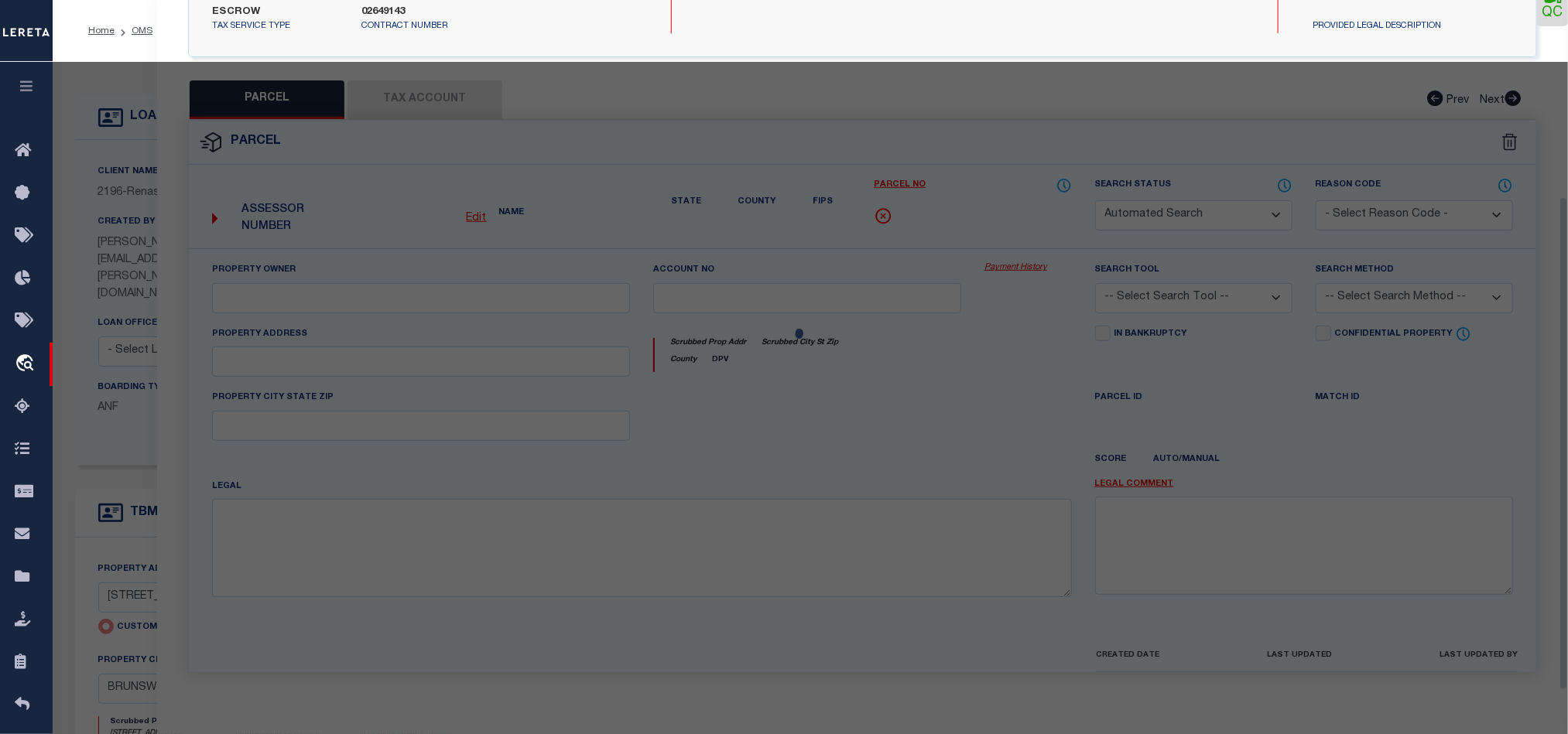
type input "BRUNSWICK GA 31520"
type textarea "MODEL FARMS"
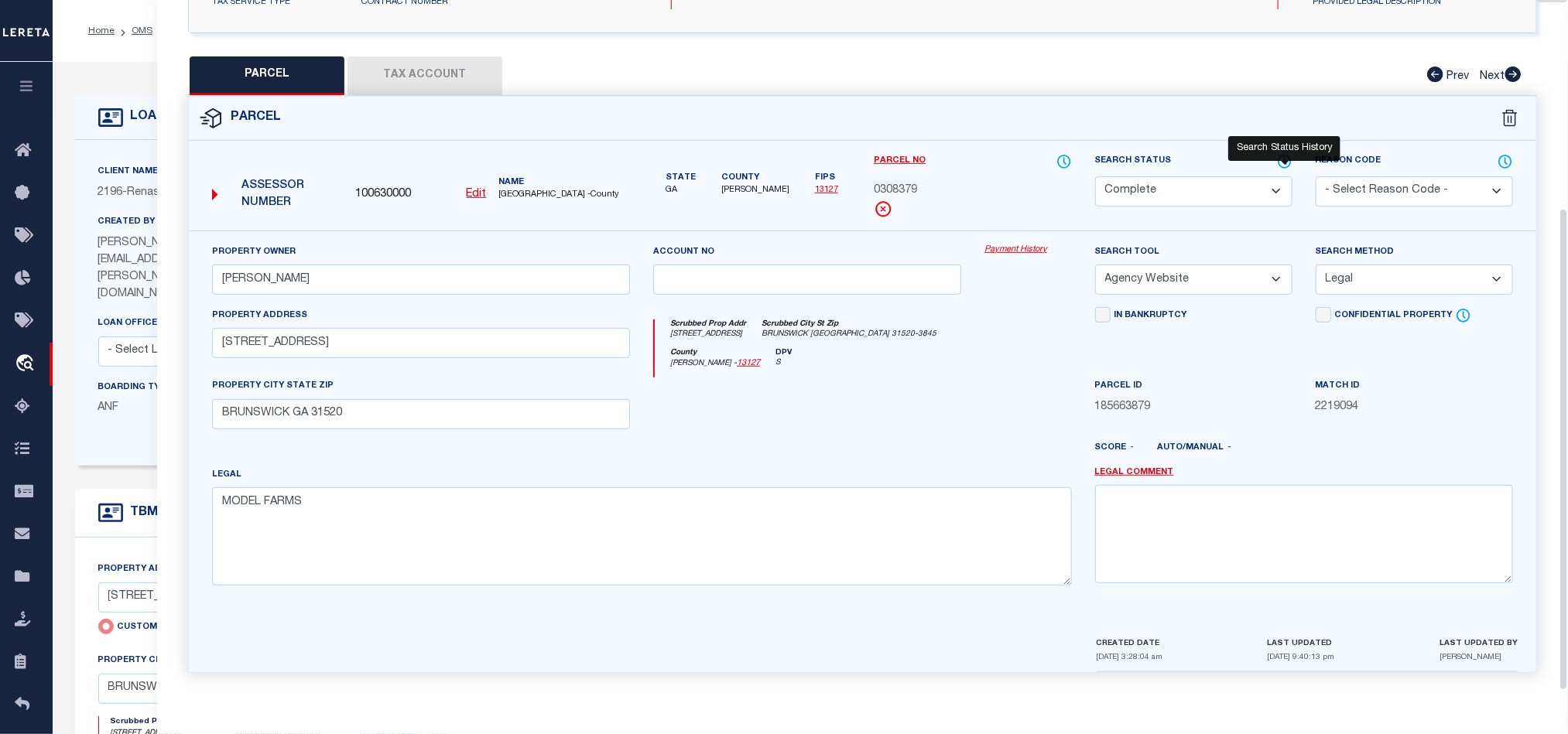
click at [1280, 153] on icon at bounding box center [1284, 161] width 15 height 17
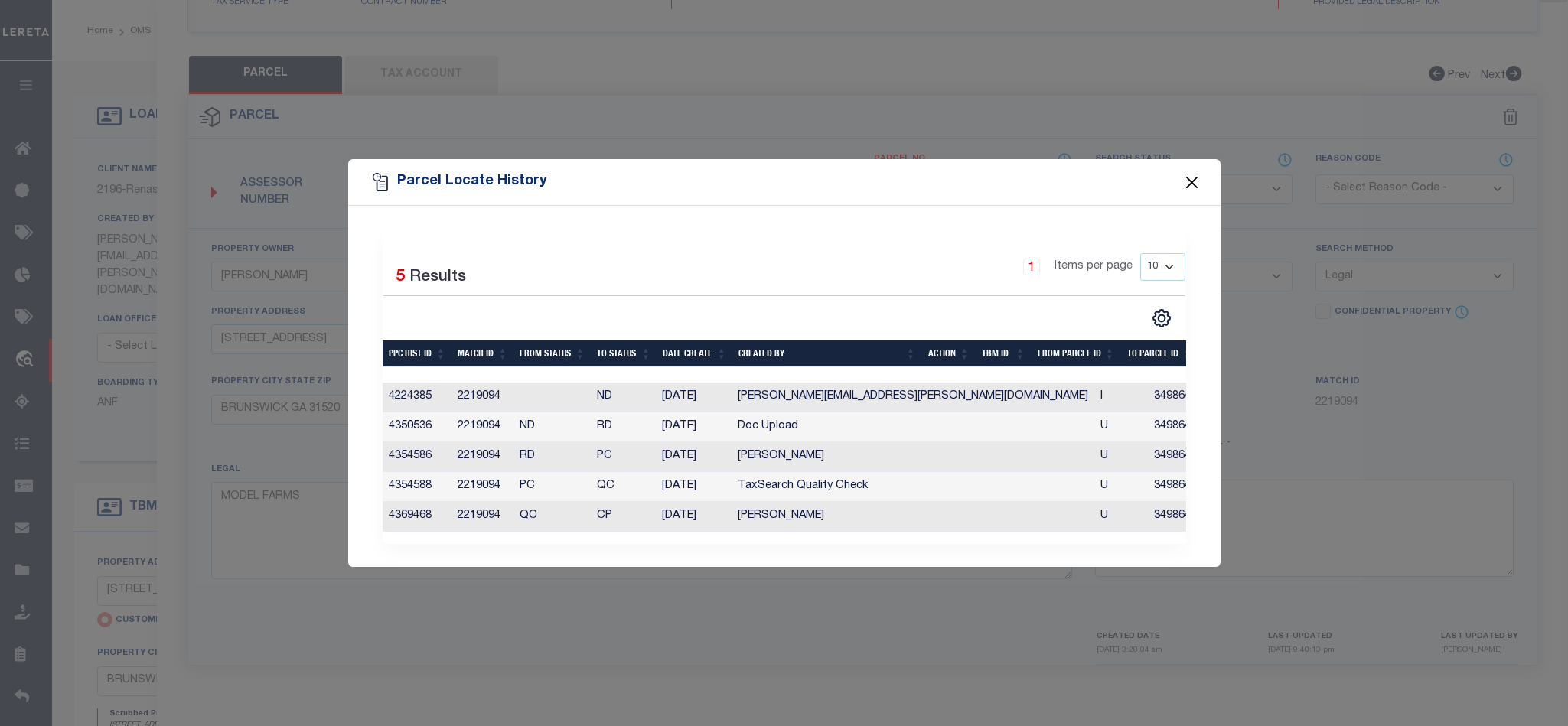
click at [1192, 181] on button "Close" at bounding box center [1191, 182] width 19 height 19
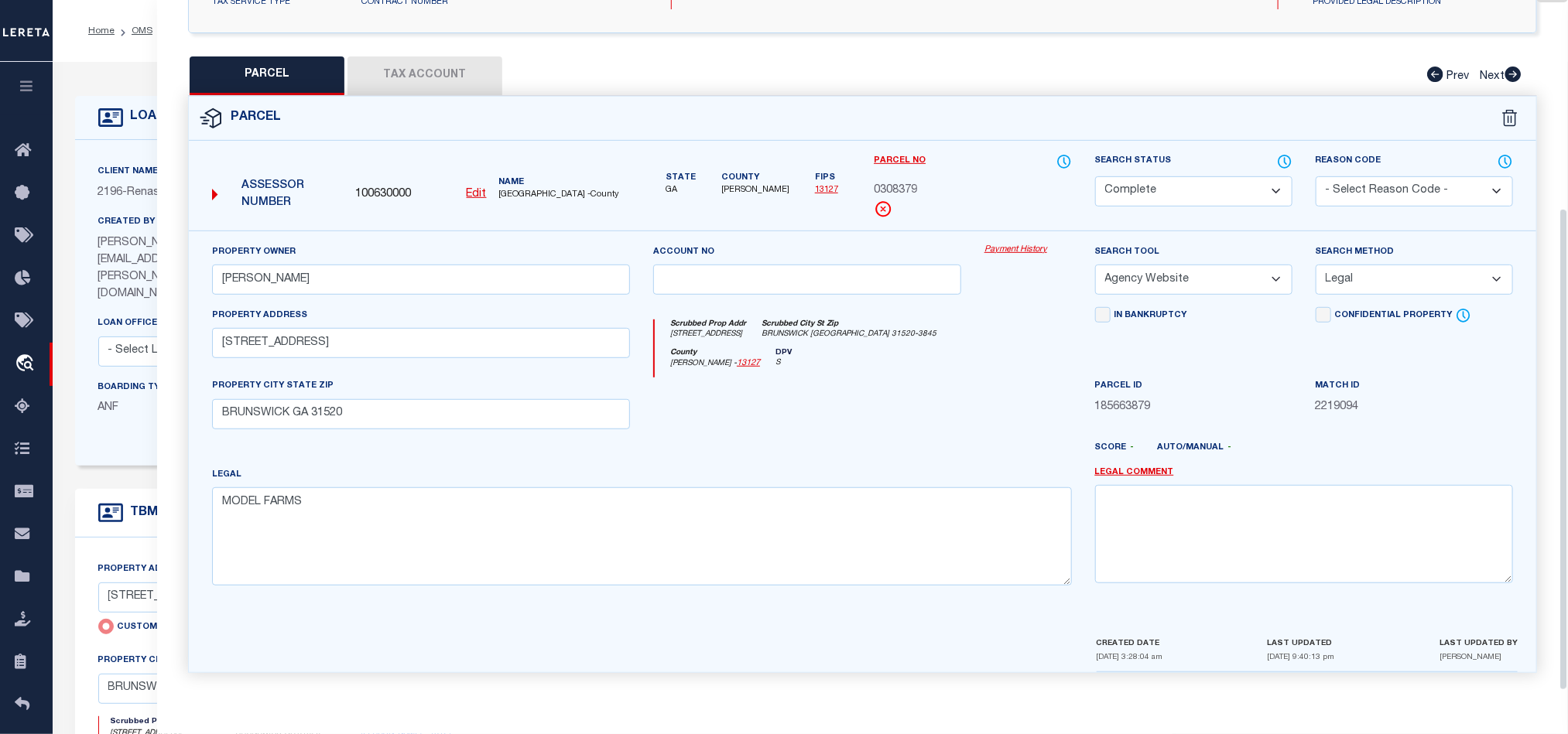
scroll to position [0, 0]
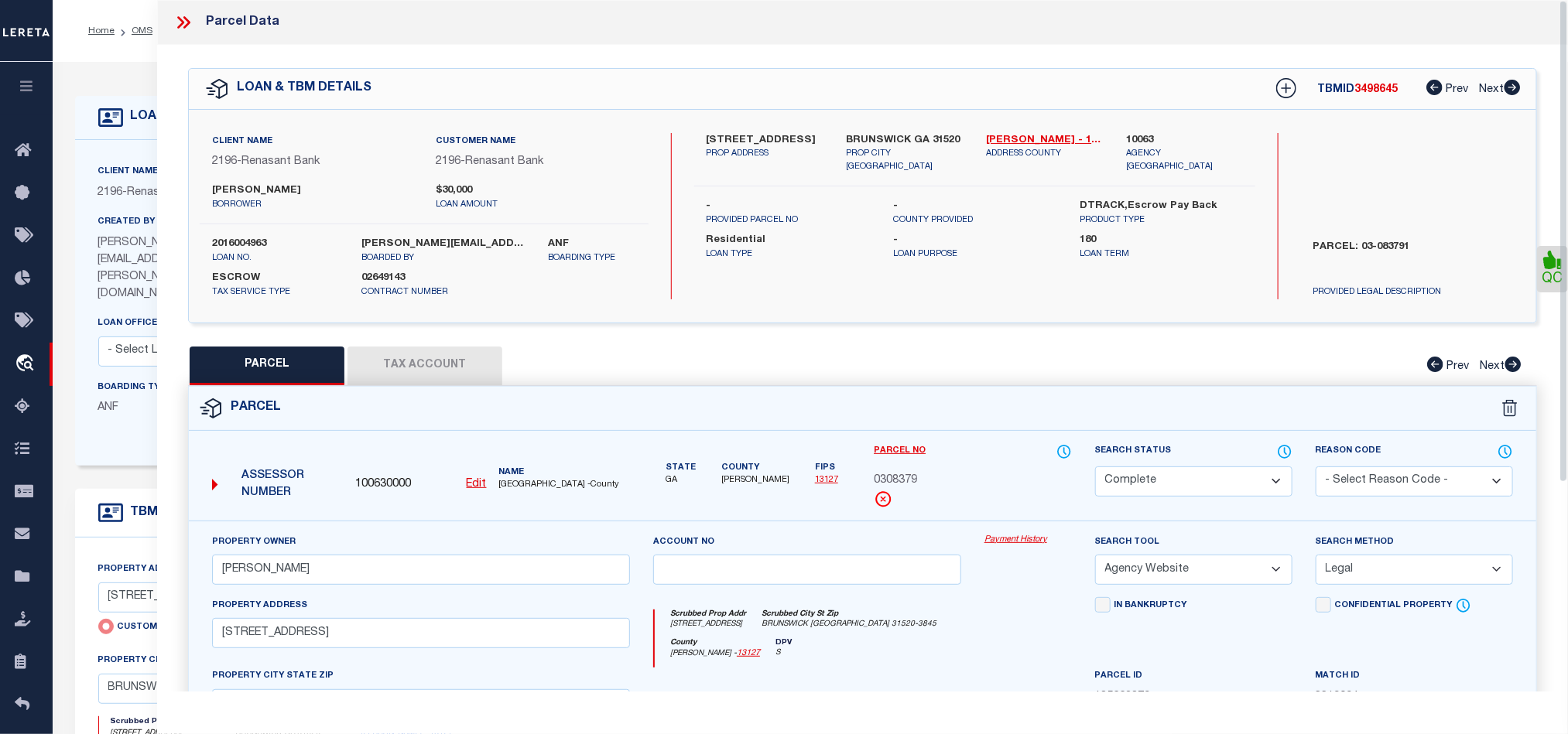
click at [191, 19] on icon at bounding box center [183, 22] width 20 height 20
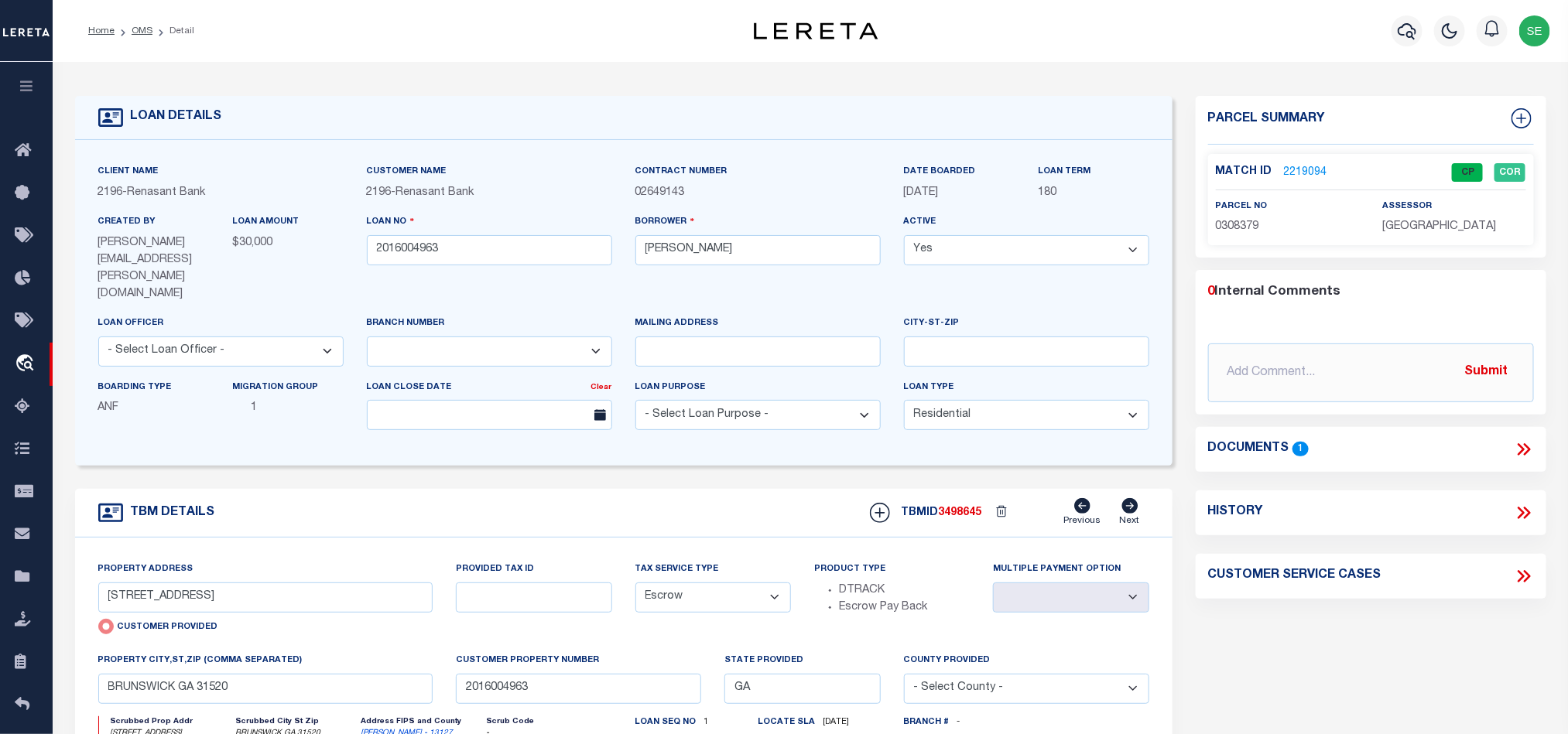
click at [683, 489] on div "TBM DETAILS TBMID 3498645 Previous Next" at bounding box center [623, 513] width 1098 height 49
click at [148, 26] on link "OMS" at bounding box center [141, 30] width 21 height 9
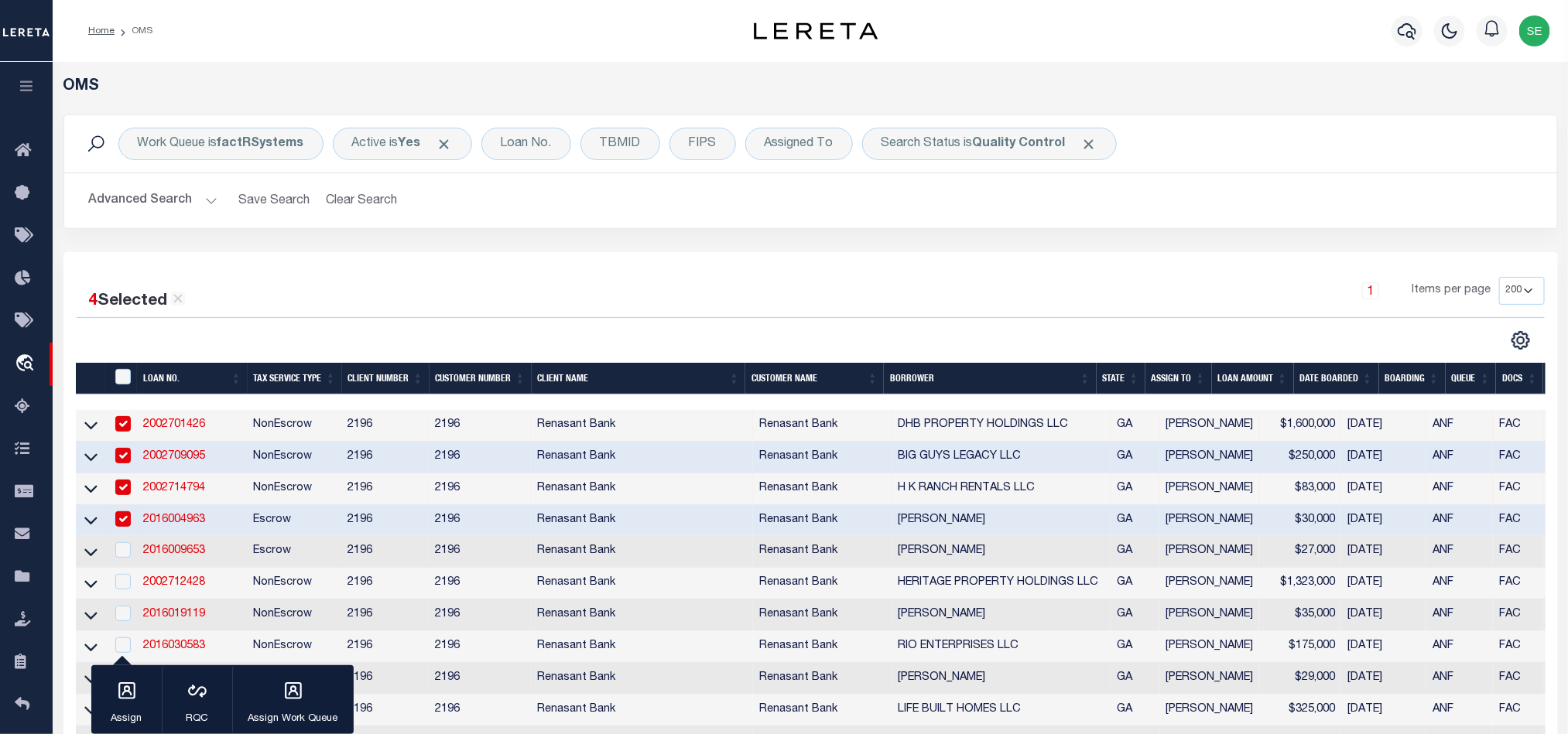
scroll to position [232, 0]
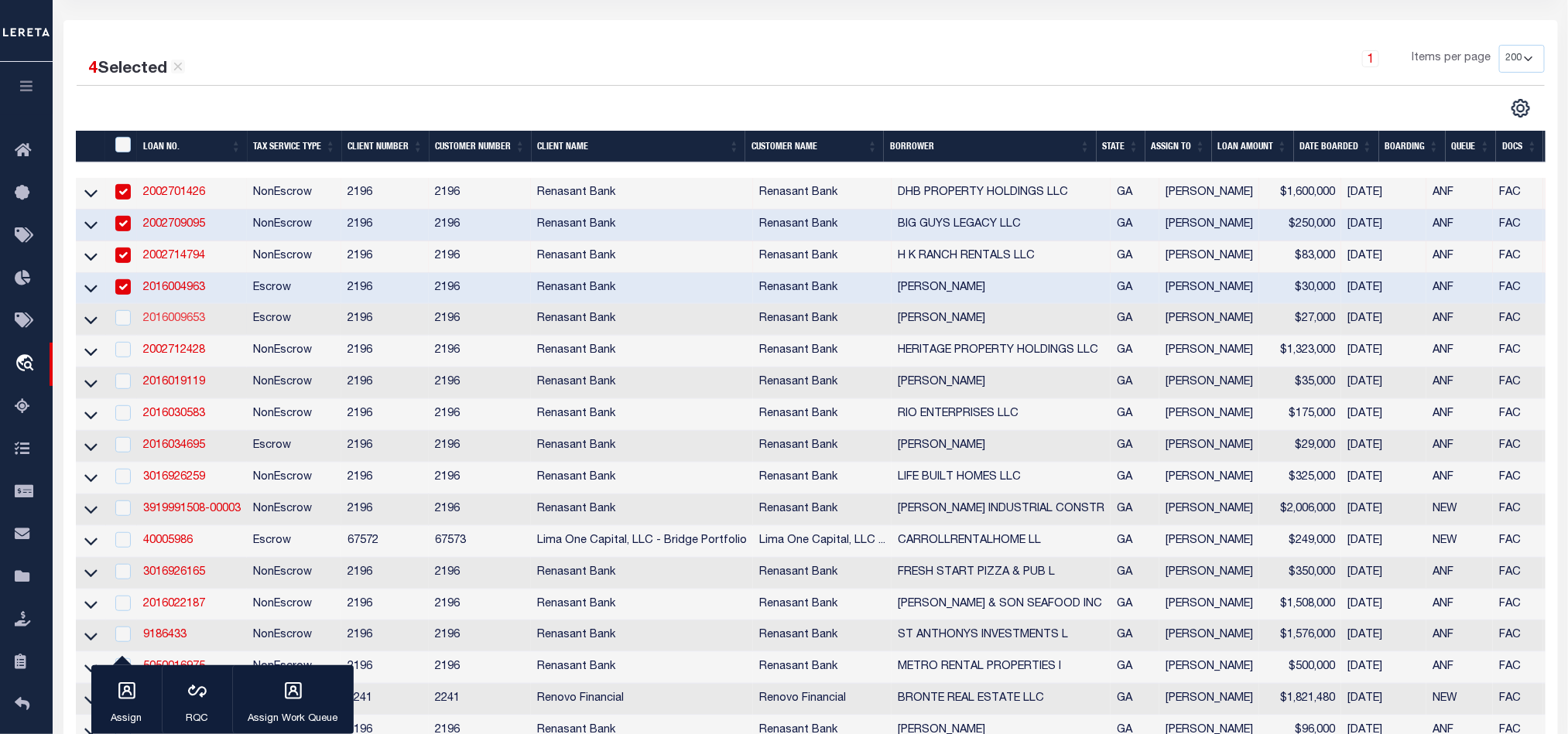
click at [176, 324] on link "2016009653" at bounding box center [174, 318] width 62 height 11
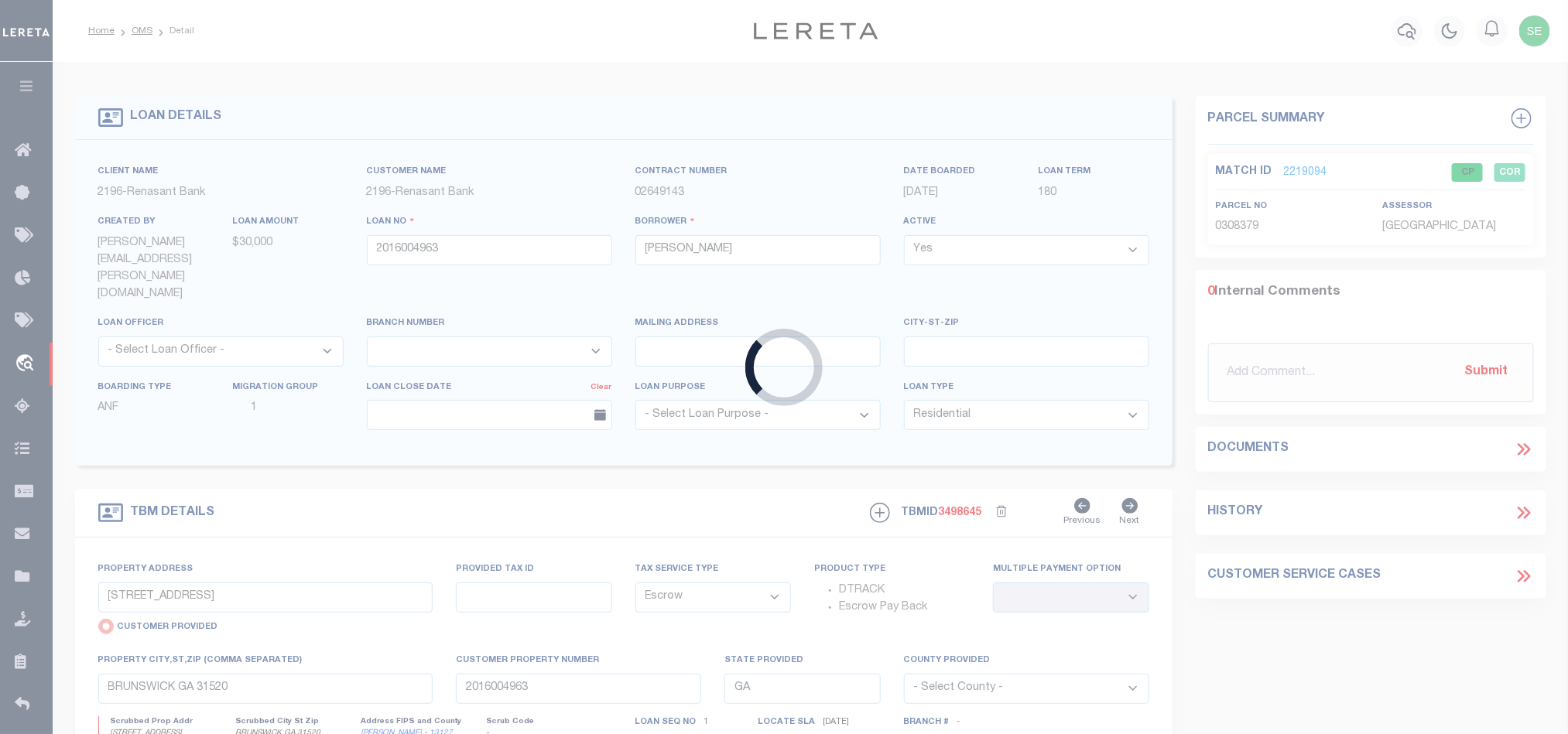
type input "2016009653"
type input "[PERSON_NAME]"
select select
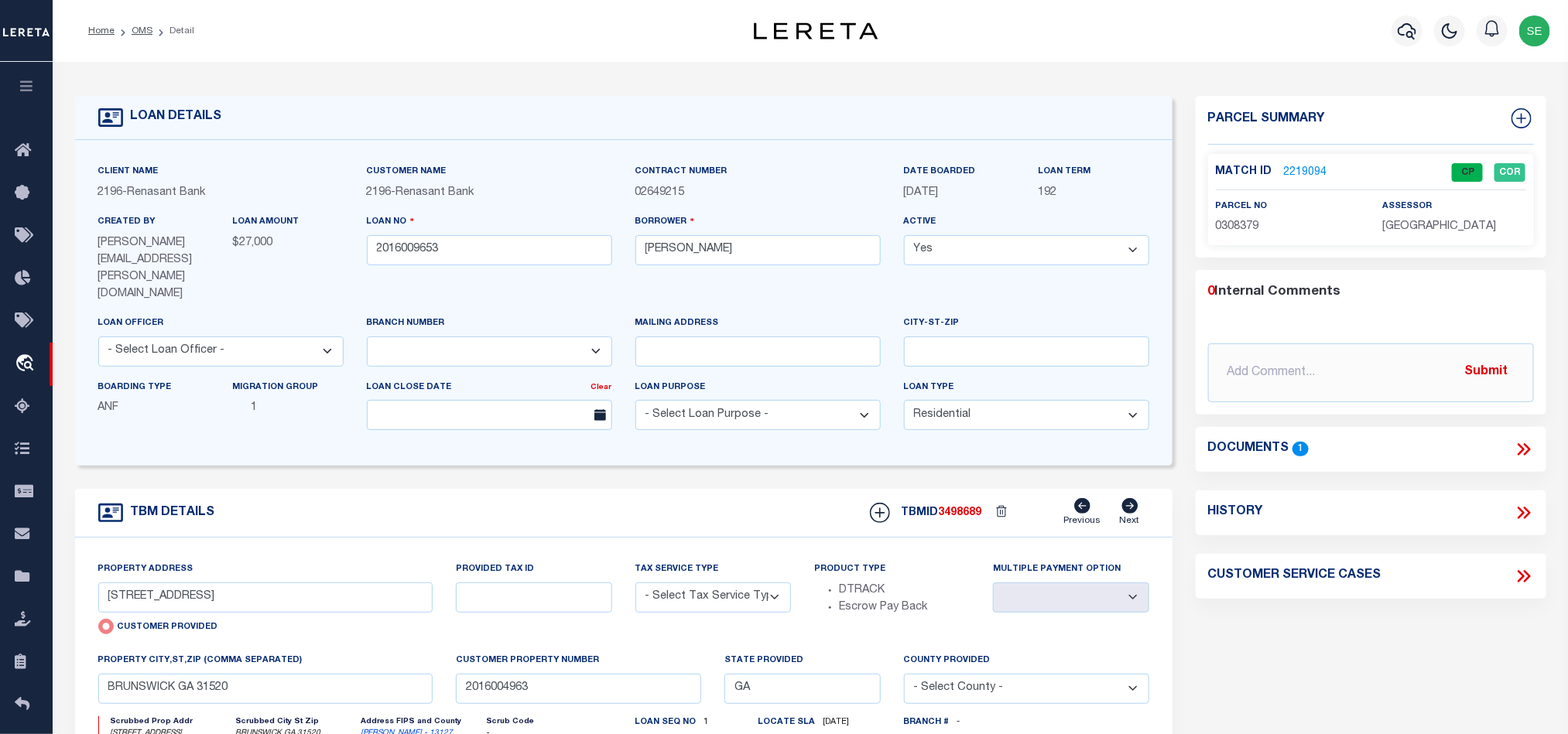
select select "4983"
type input "2264 PINECREST LANE"
select select "Escrow"
select select
type input "BLACKSHEAR GA 31516"
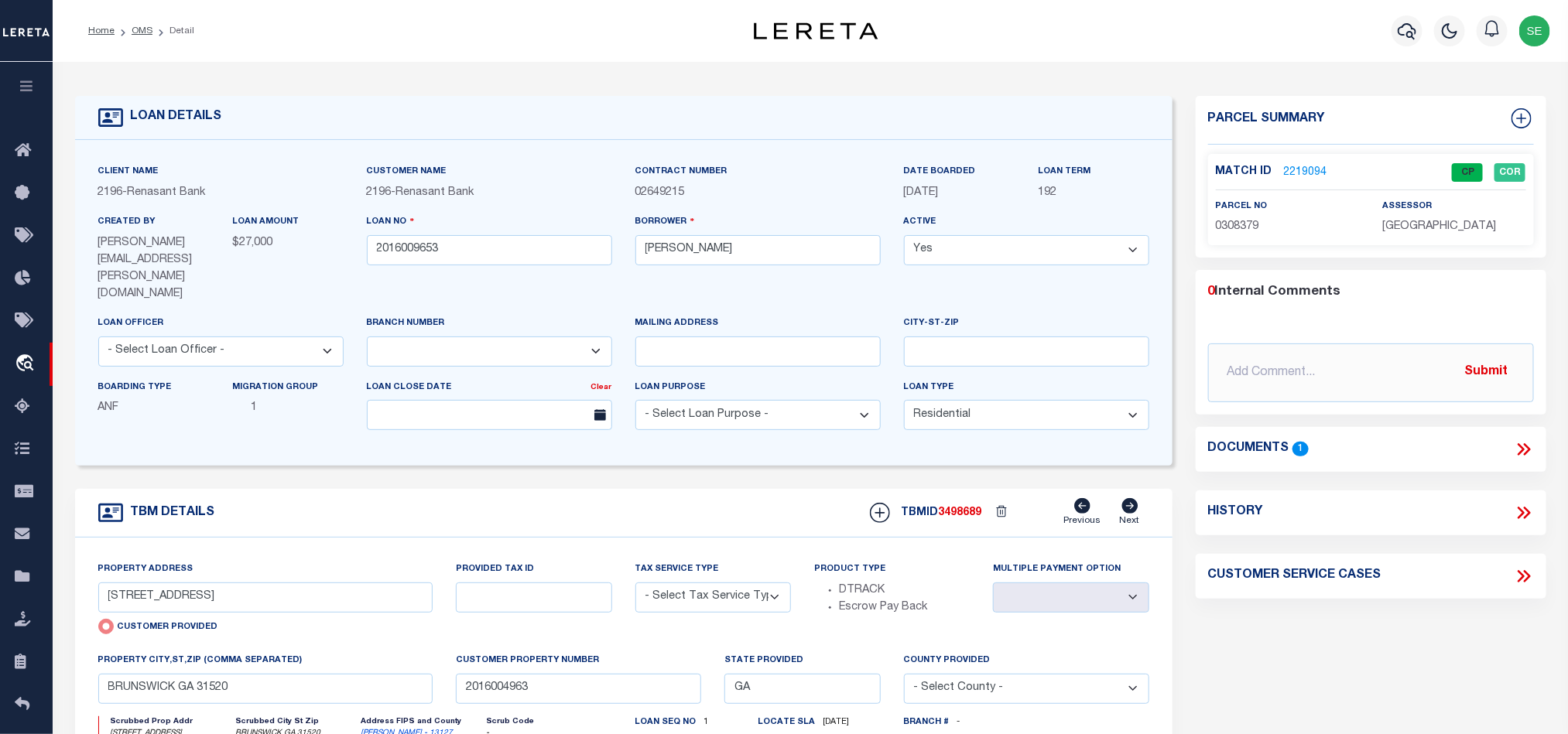
type input "2016009653"
type textarea "PARCEL: 023 1901"
click at [690, 489] on div "TBM DETAILS TBMID 3498689 Previous Next" at bounding box center [623, 513] width 1098 height 49
click at [1247, 226] on span "023 190" at bounding box center [1235, 226] width 40 height 11
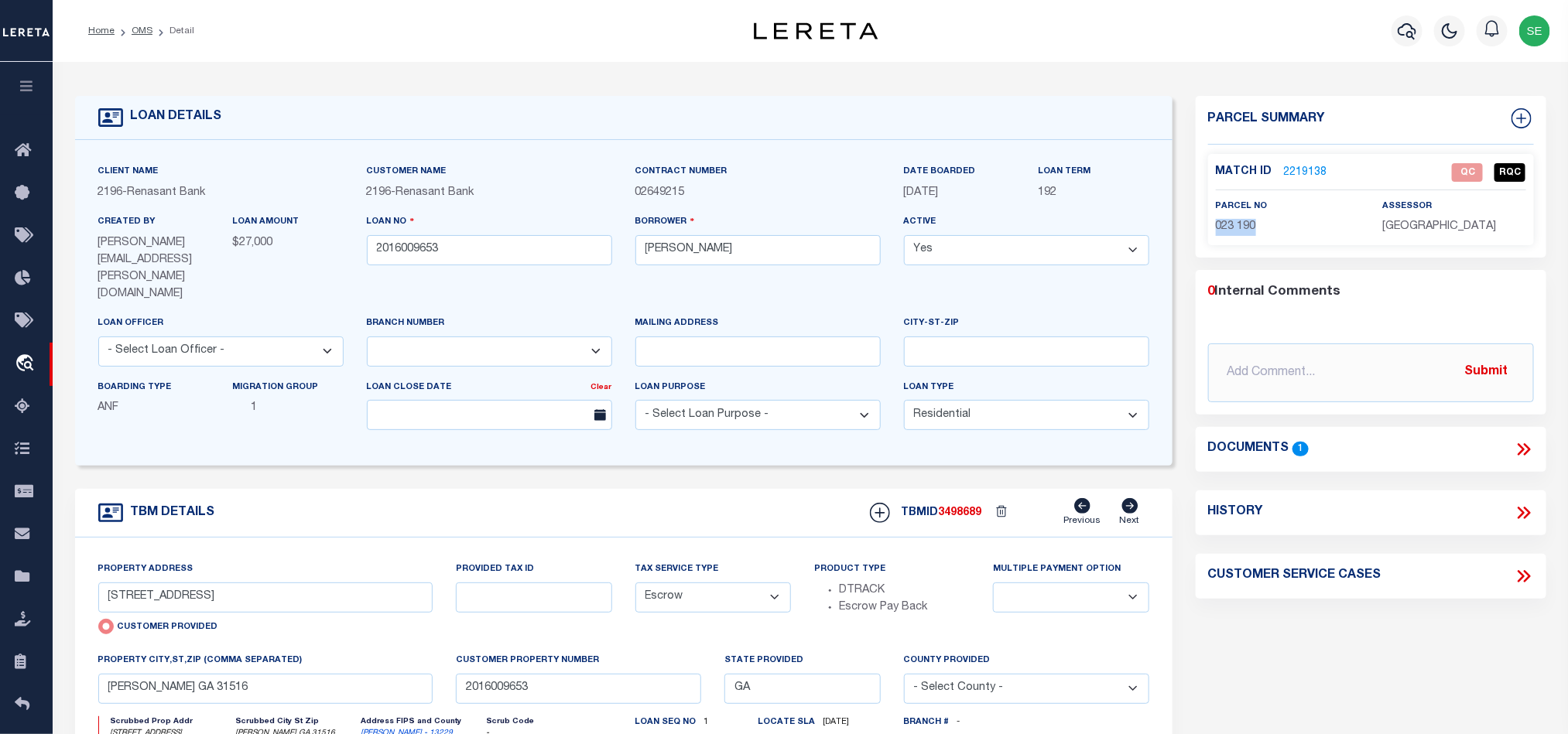
click at [1247, 226] on span "023 190" at bounding box center [1235, 226] width 40 height 11
copy div "023 190"
click at [1521, 452] on icon at bounding box center [1521, 450] width 7 height 13
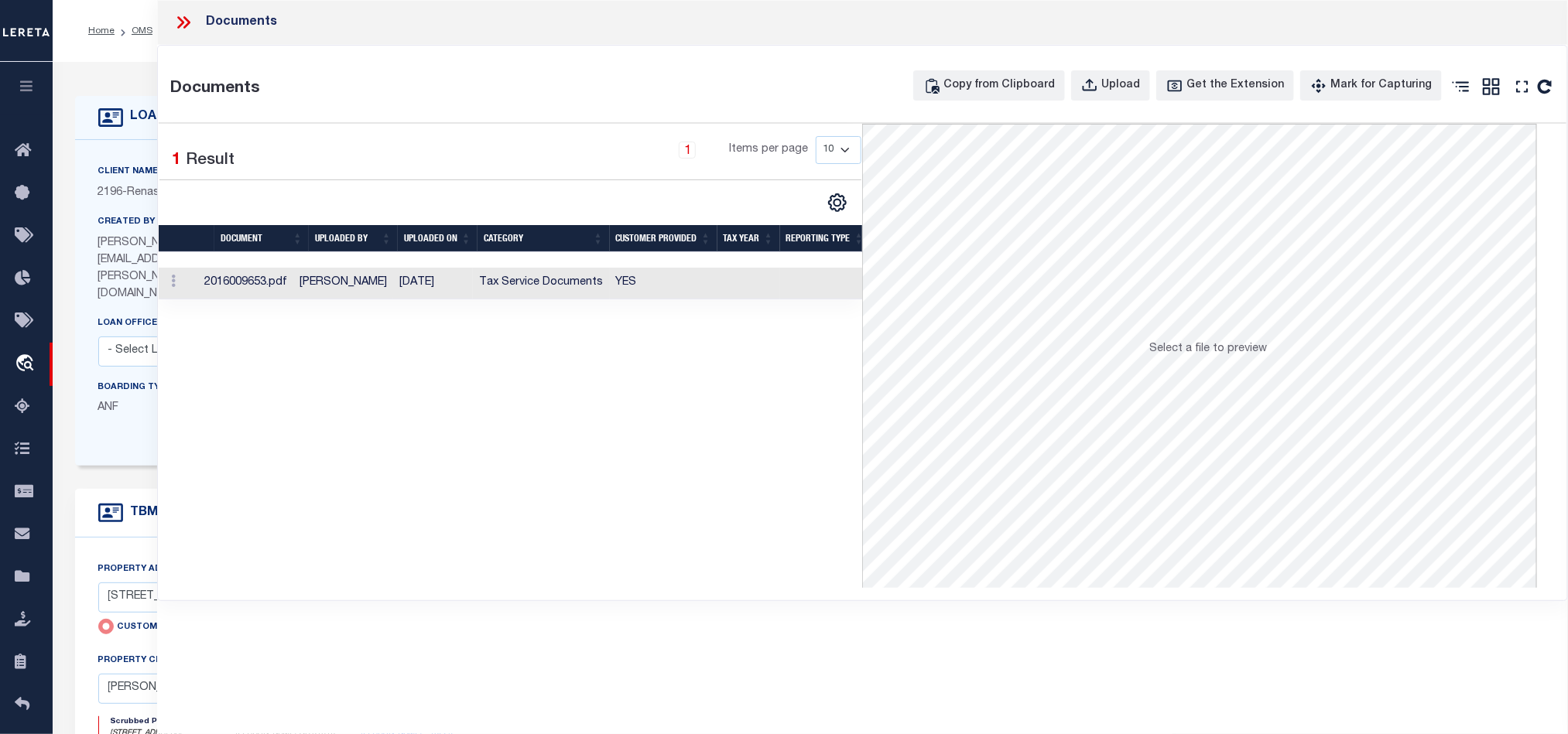
click at [794, 277] on td at bounding box center [825, 283] width 90 height 31
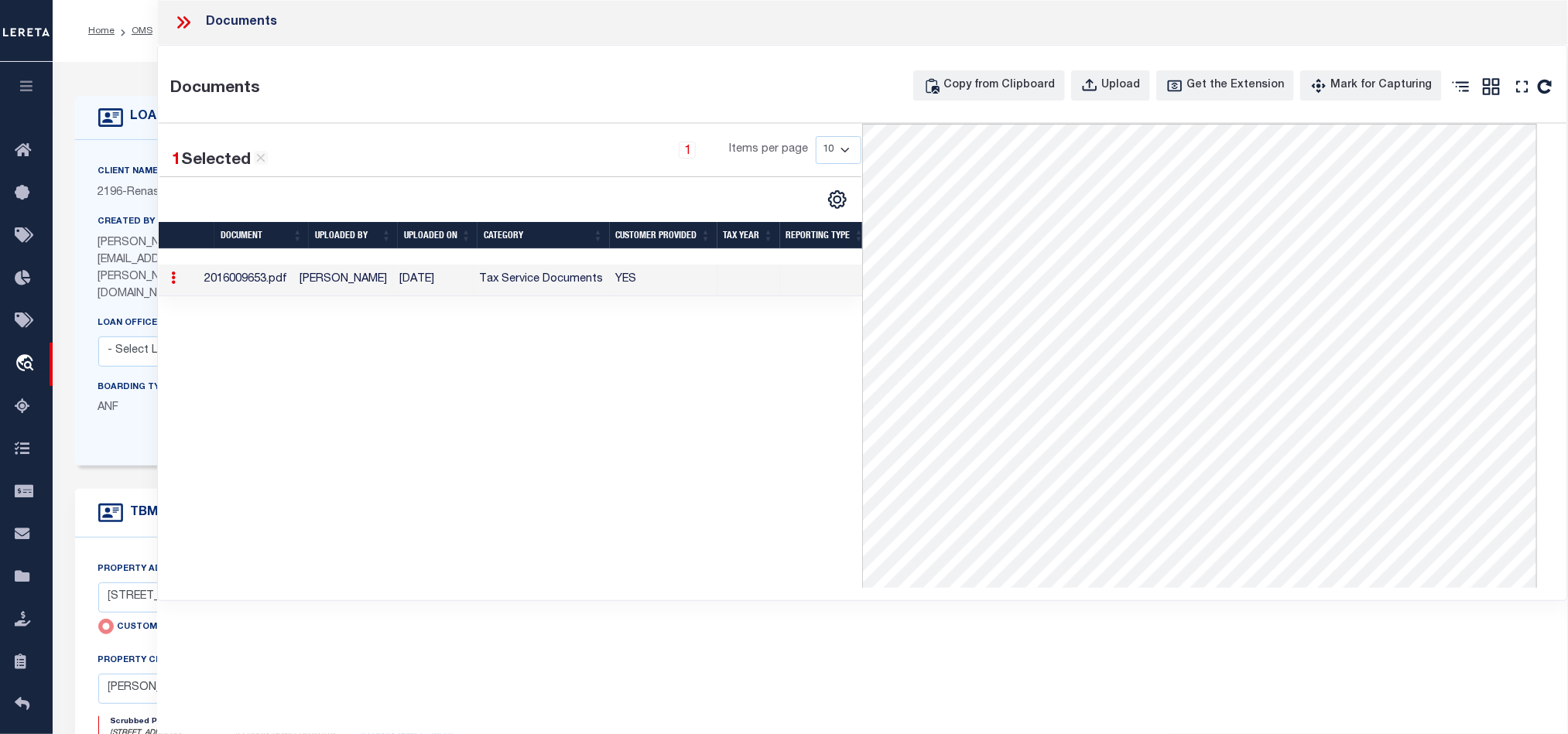
click at [186, 21] on icon at bounding box center [183, 22] width 20 height 20
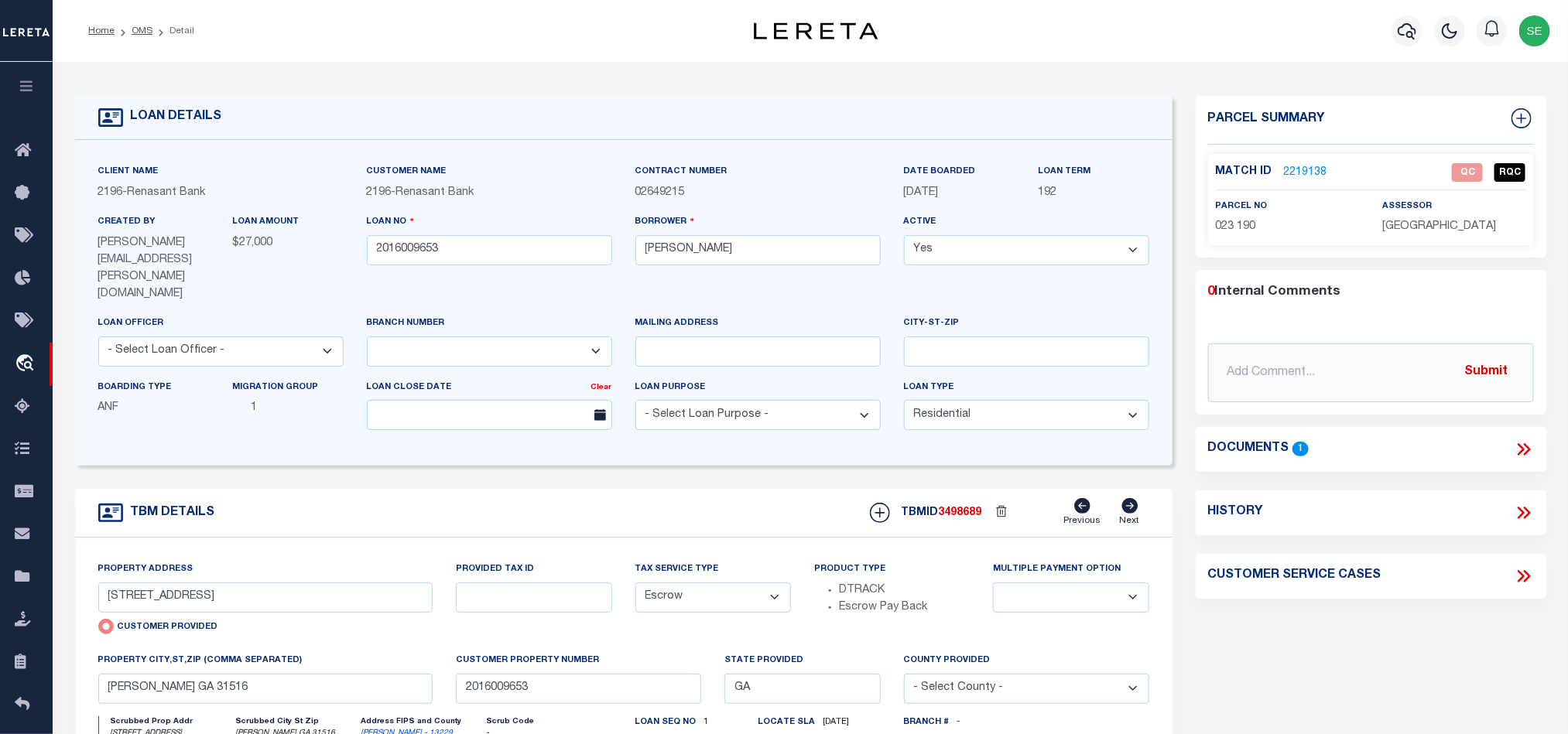
click at [1279, 170] on label "Match ID" at bounding box center [1250, 172] width 68 height 16
click at [1296, 165] on link "2219138" at bounding box center [1305, 173] width 43 height 16
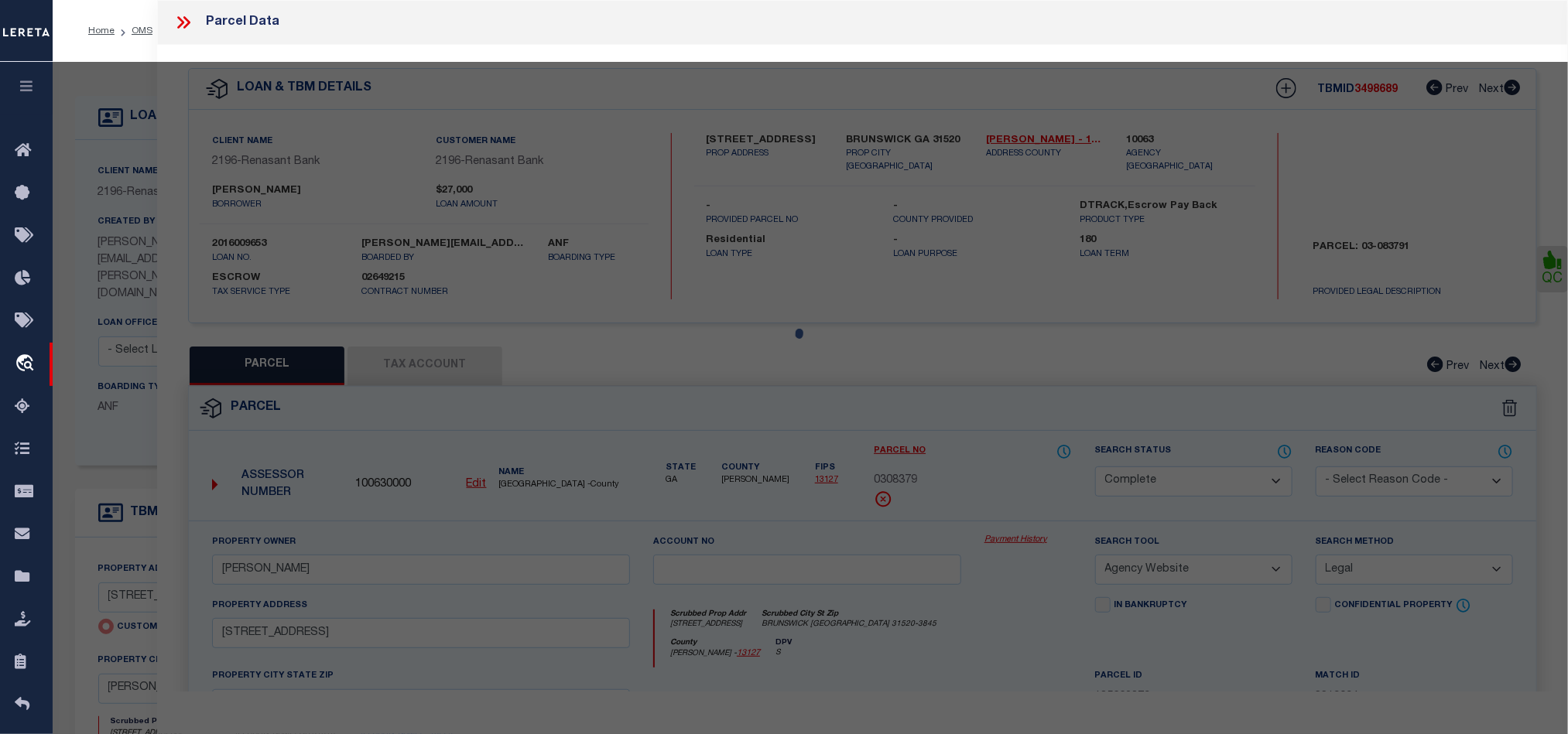
select select "AS"
select select
checkbox input "false"
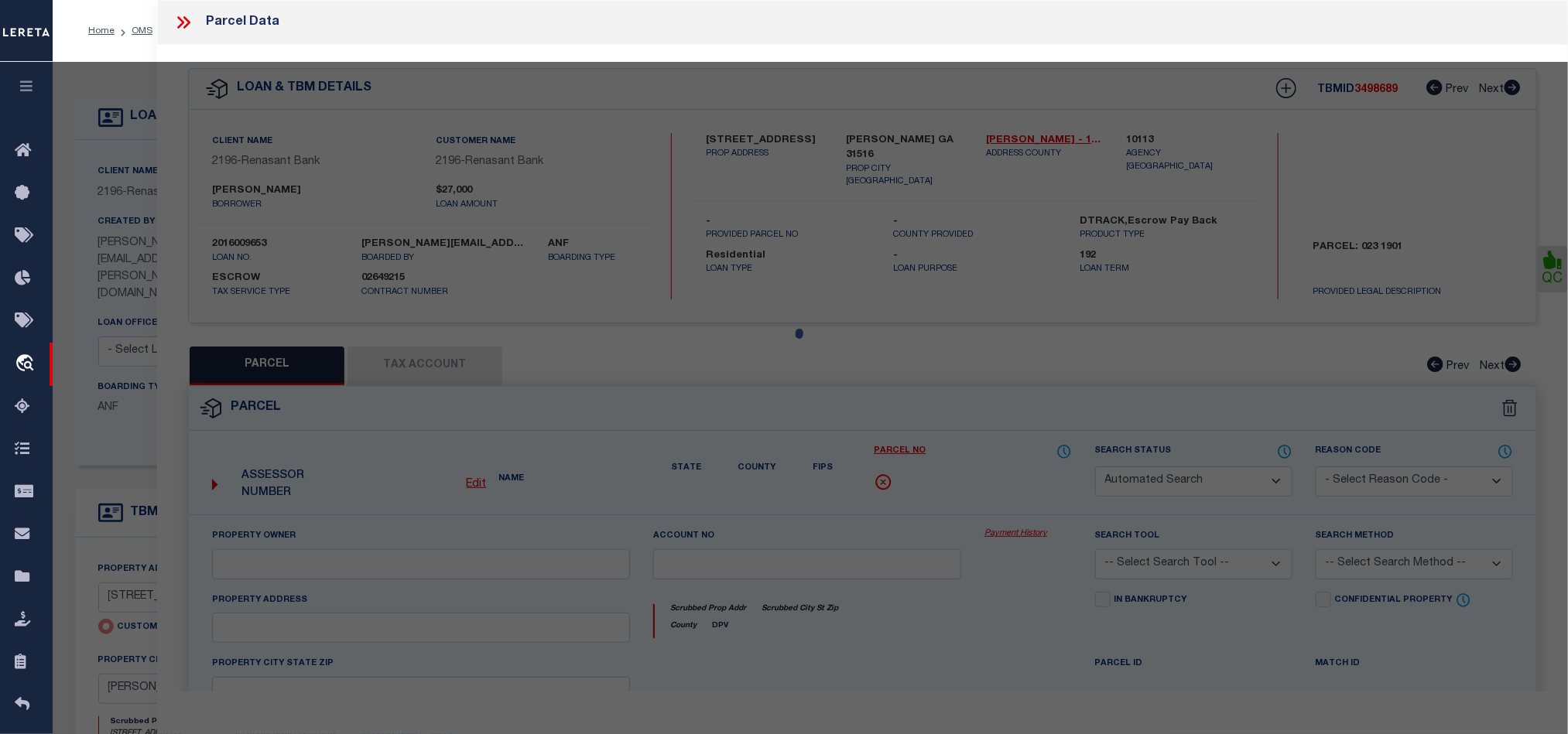
select select "QC"
type input "WILLIE H & RACHEL R LEGGETT"
select select "AGW"
select select "LEG"
type input "2264 PINECREST LN"
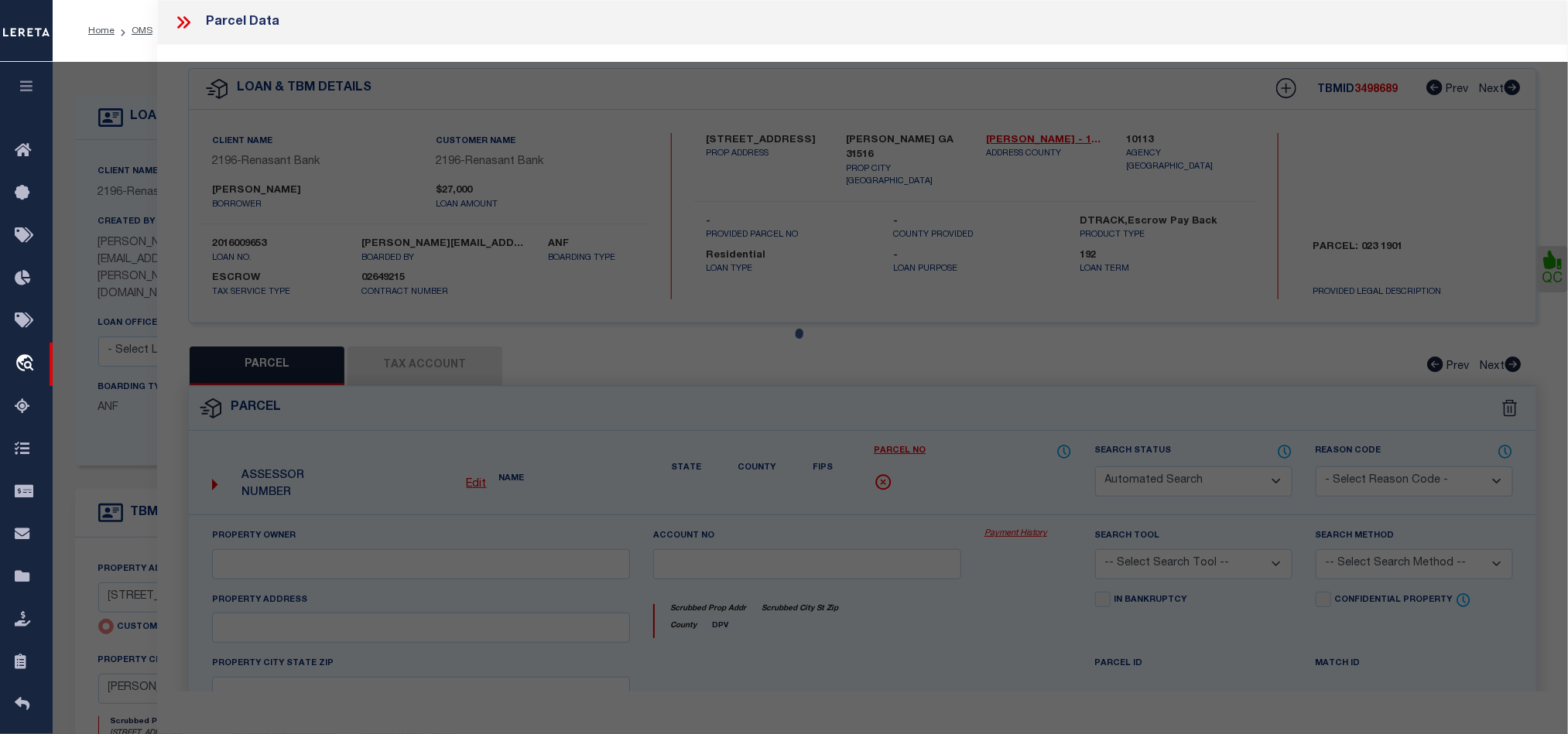
type input "BLACKSHEAR GA 31516"
type textarea "LL68 LD8 LOT 14 PL 16-58"
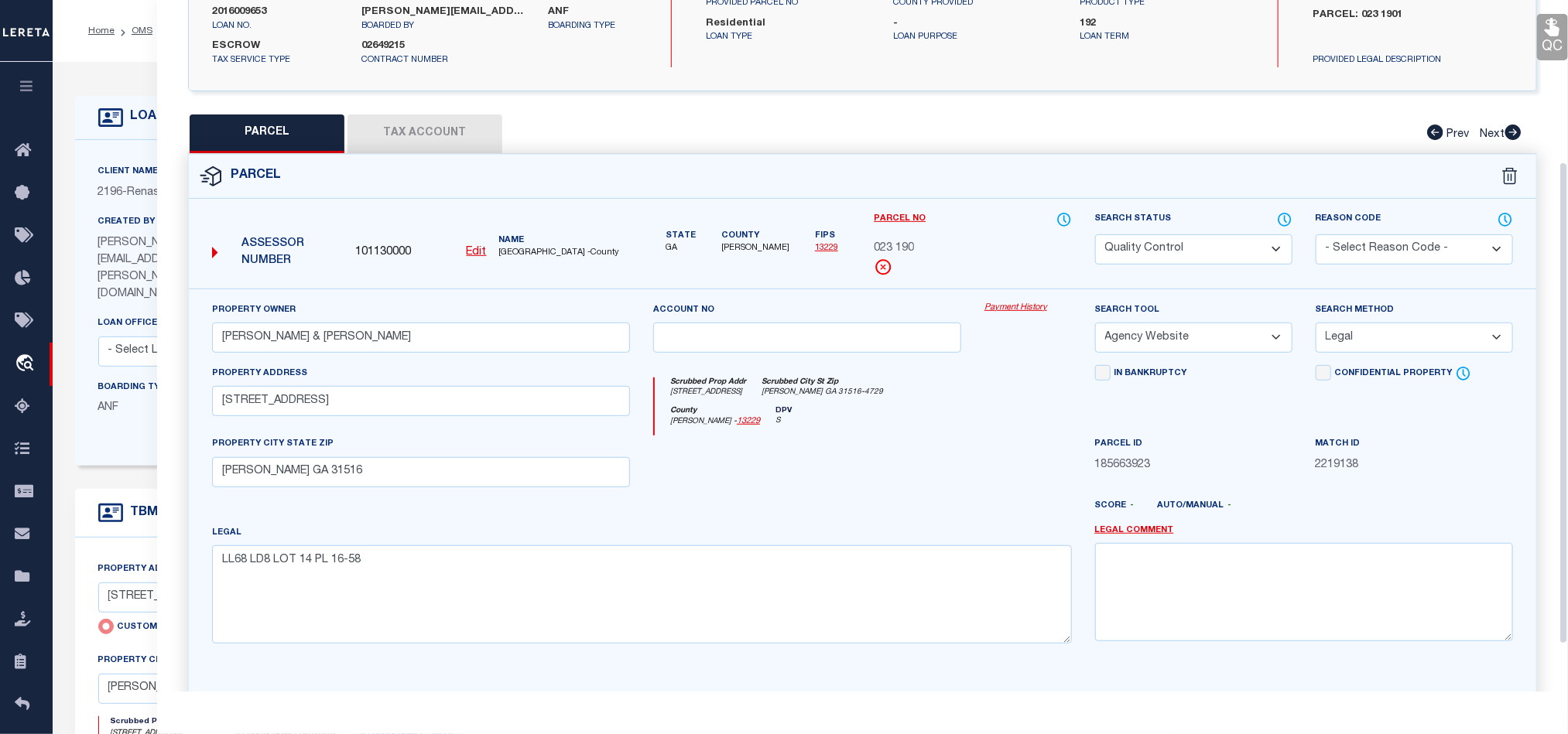
click at [806, 462] on div at bounding box center [807, 467] width 331 height 63
click at [394, 145] on button "Tax Account" at bounding box center [424, 133] width 155 height 38
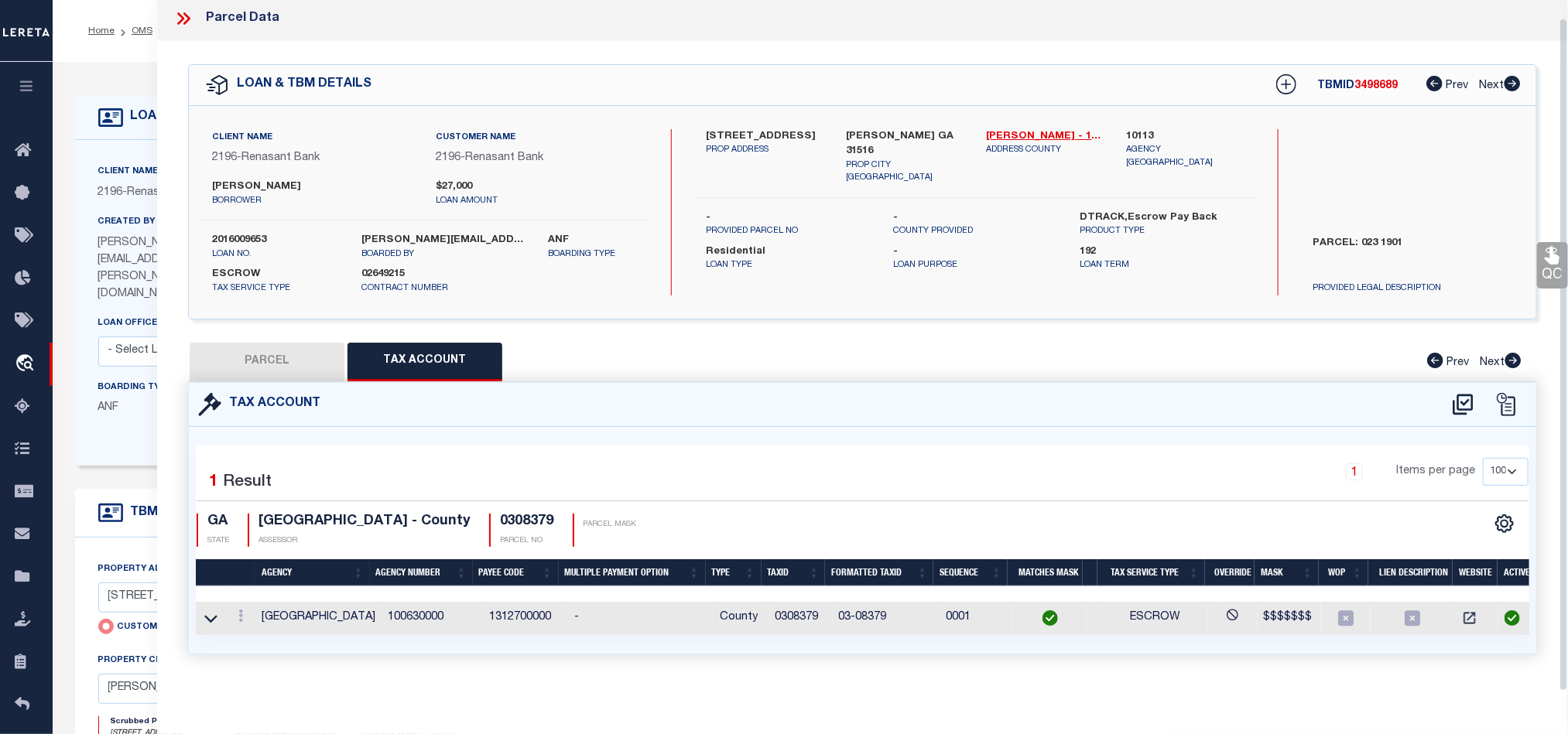
select select "100"
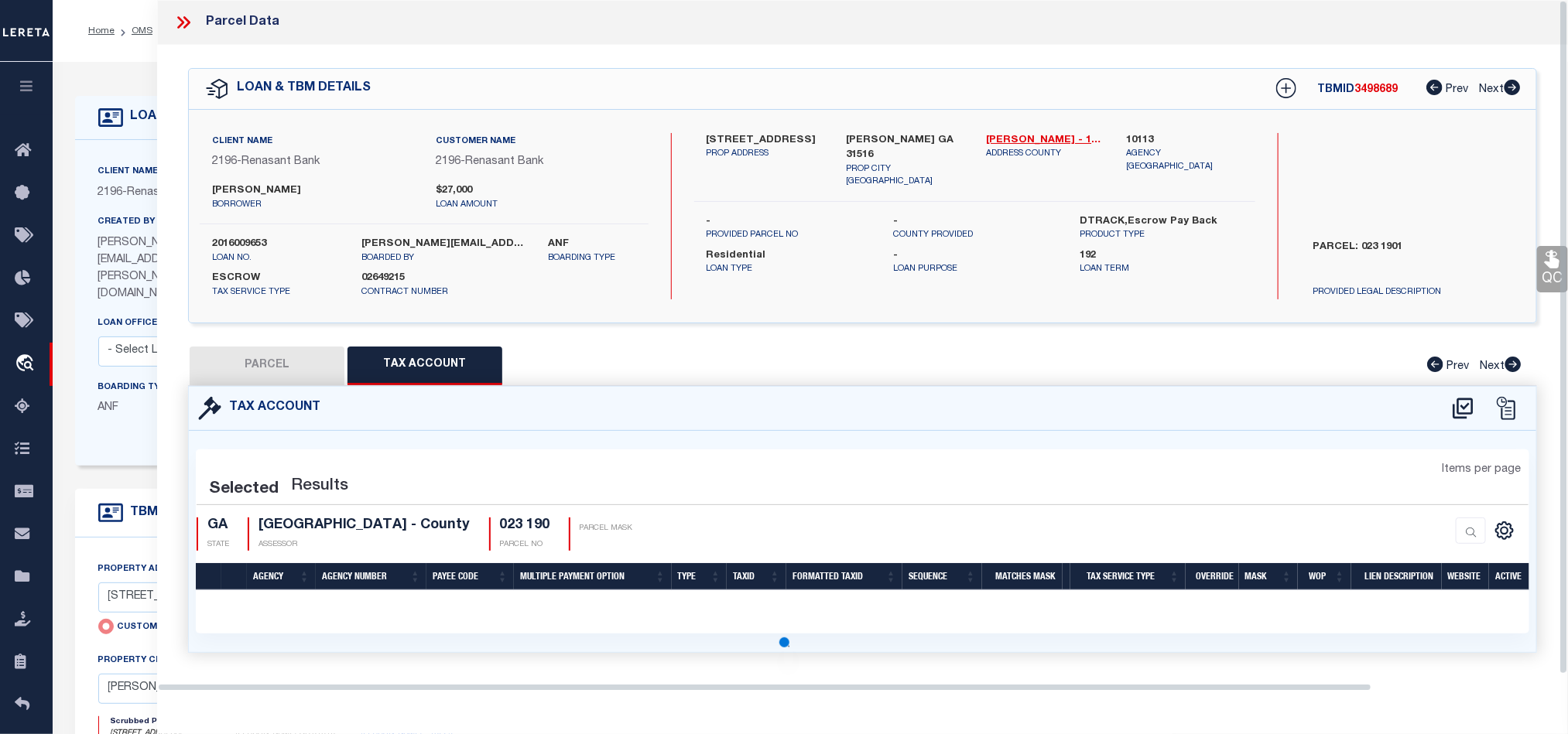
scroll to position [0, 0]
select select "100"
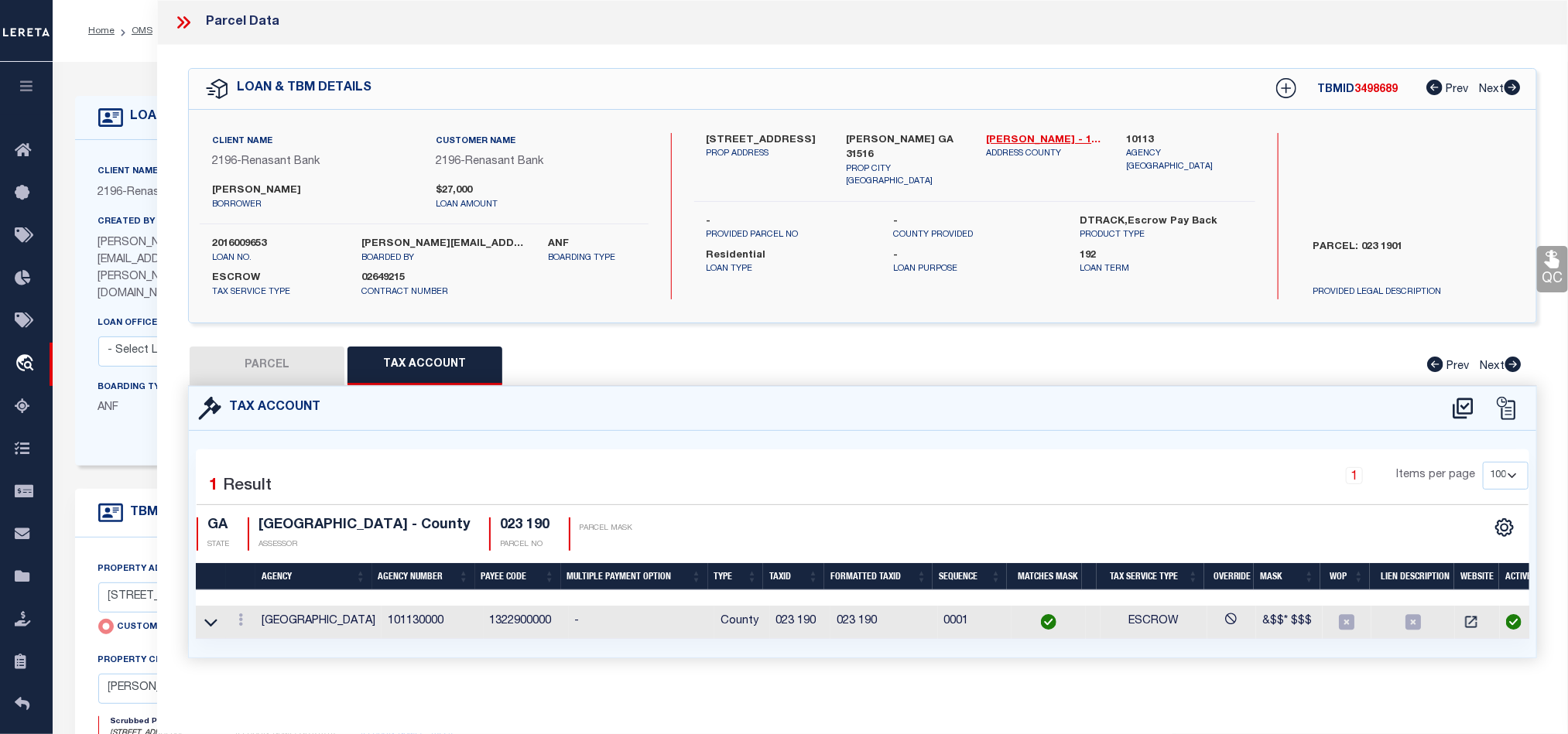
click at [296, 360] on button "PARCEL" at bounding box center [267, 366] width 155 height 38
select select "AS"
select select
checkbox input "false"
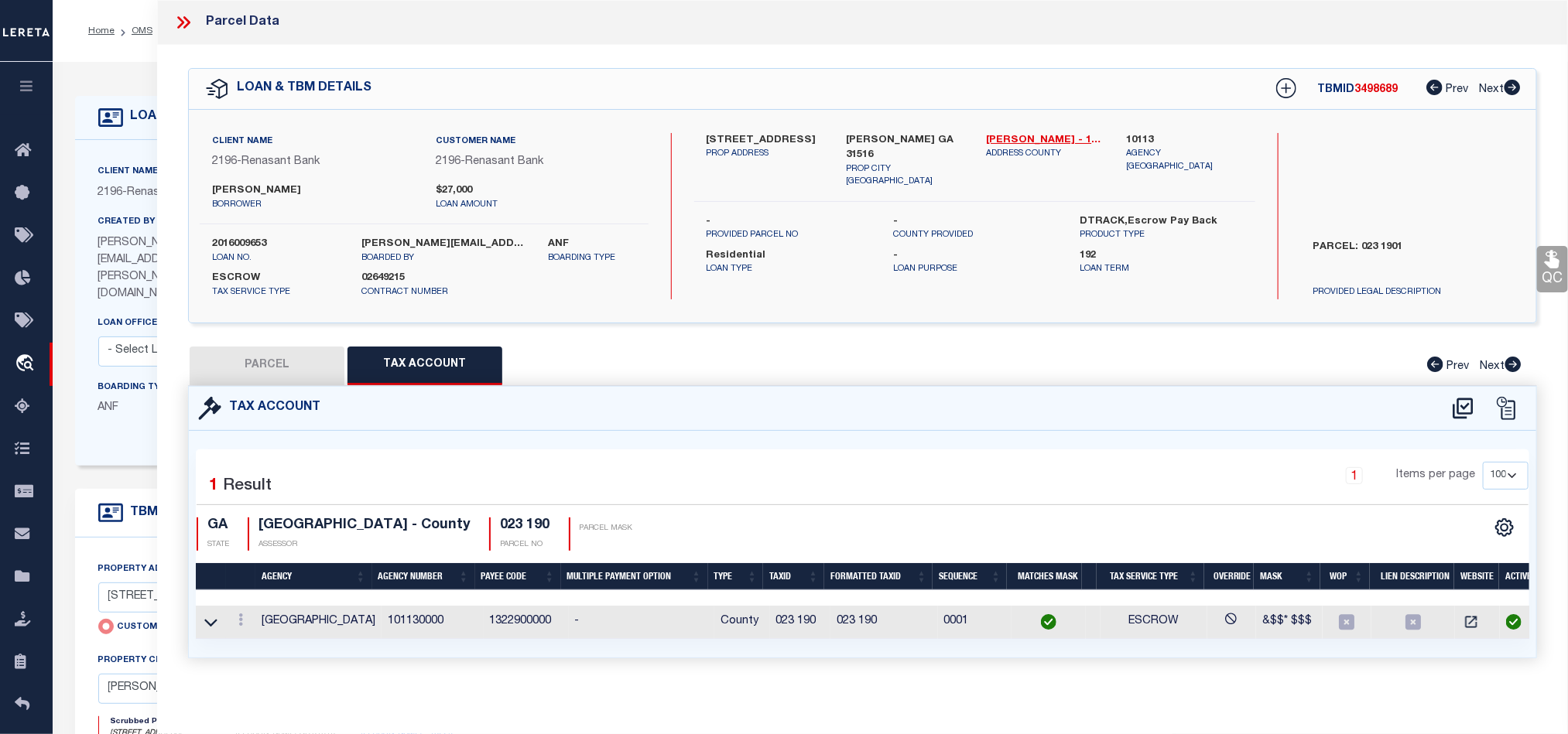
checkbox input "false"
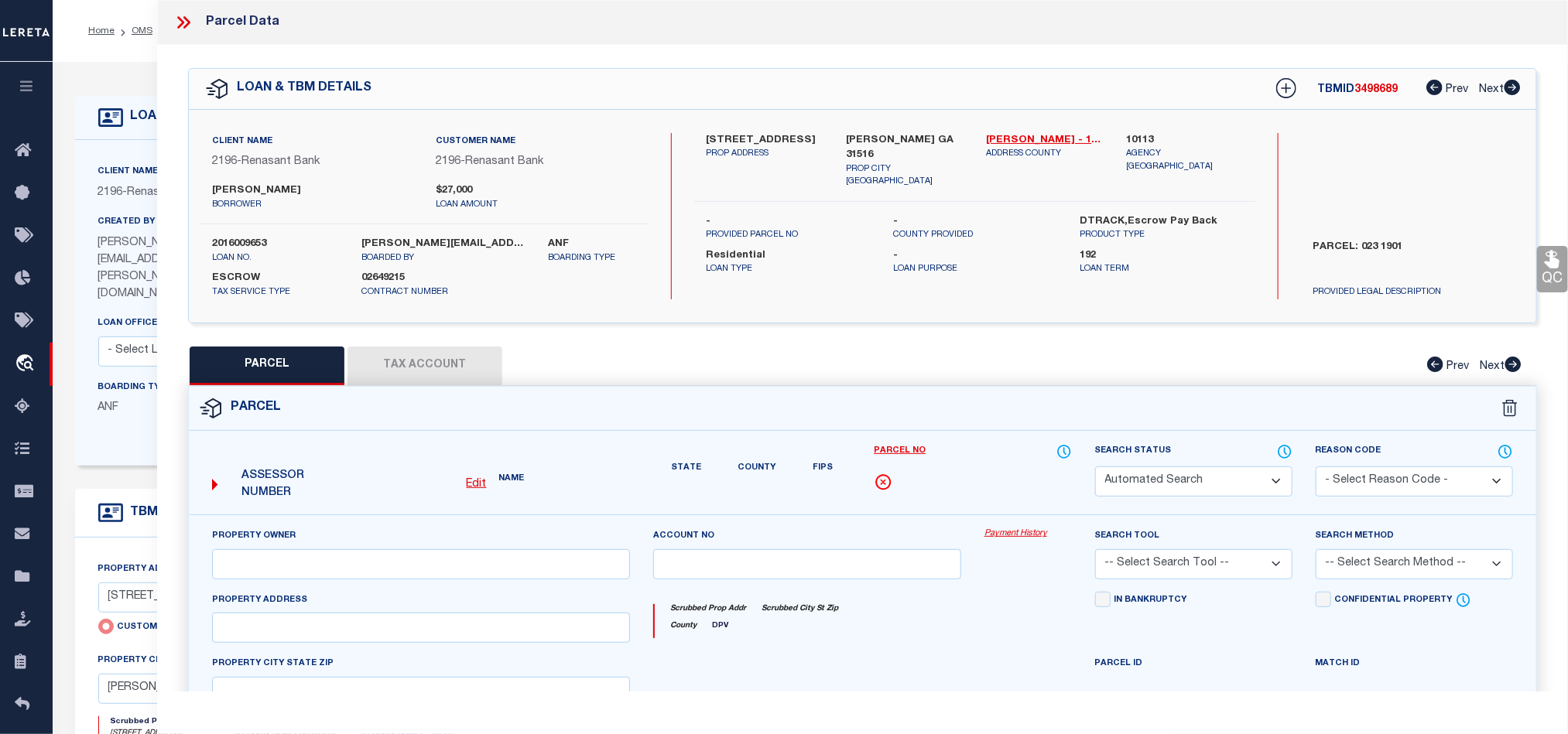
select select "QC"
type input "WILLIE H & RACHEL R LEGGETT"
select select "AGW"
select select "LEG"
type input "2264 PINECREST LN"
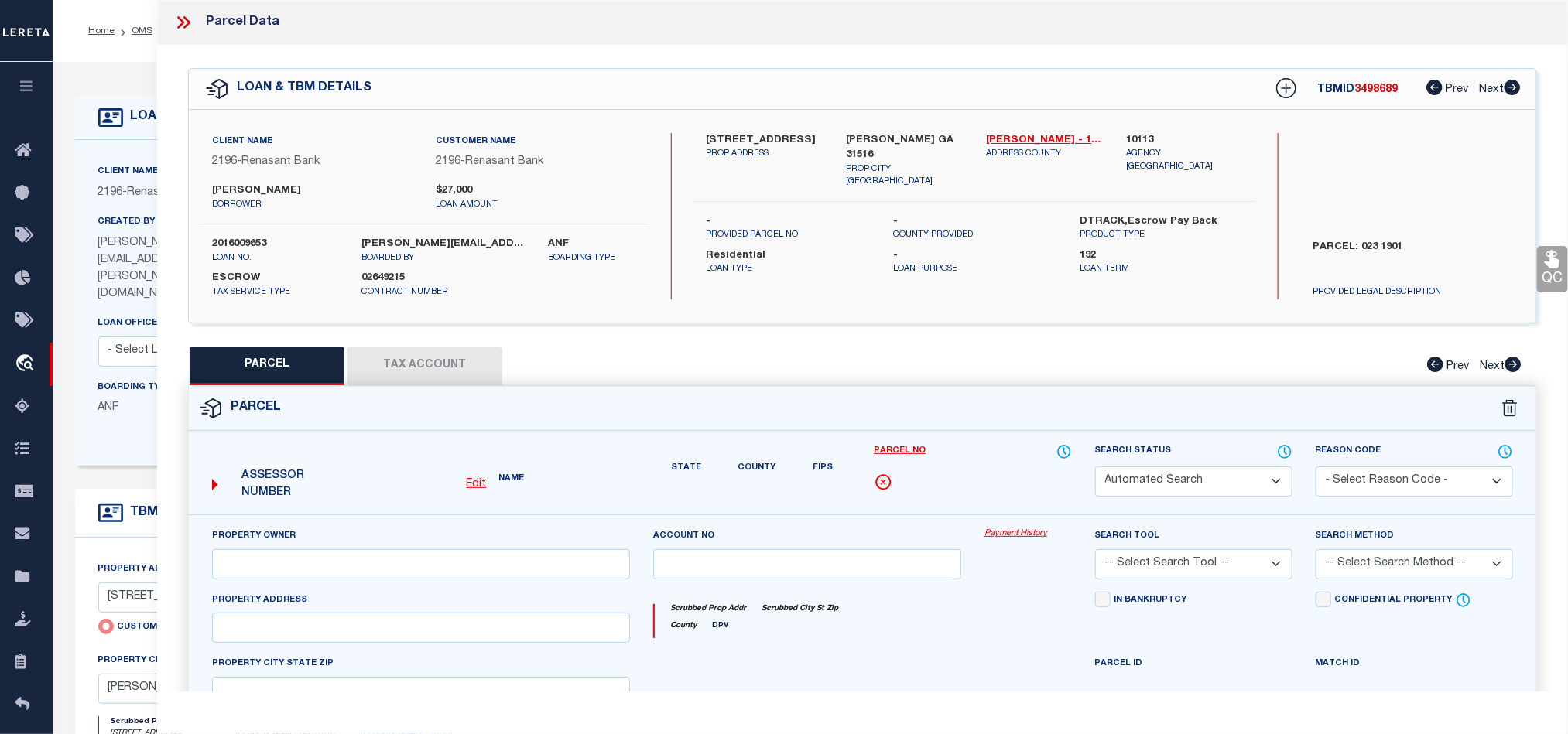
type input "BLACKSHEAR GA 31516"
type textarea "LL68 LD8 LOT 14 PL 16-58"
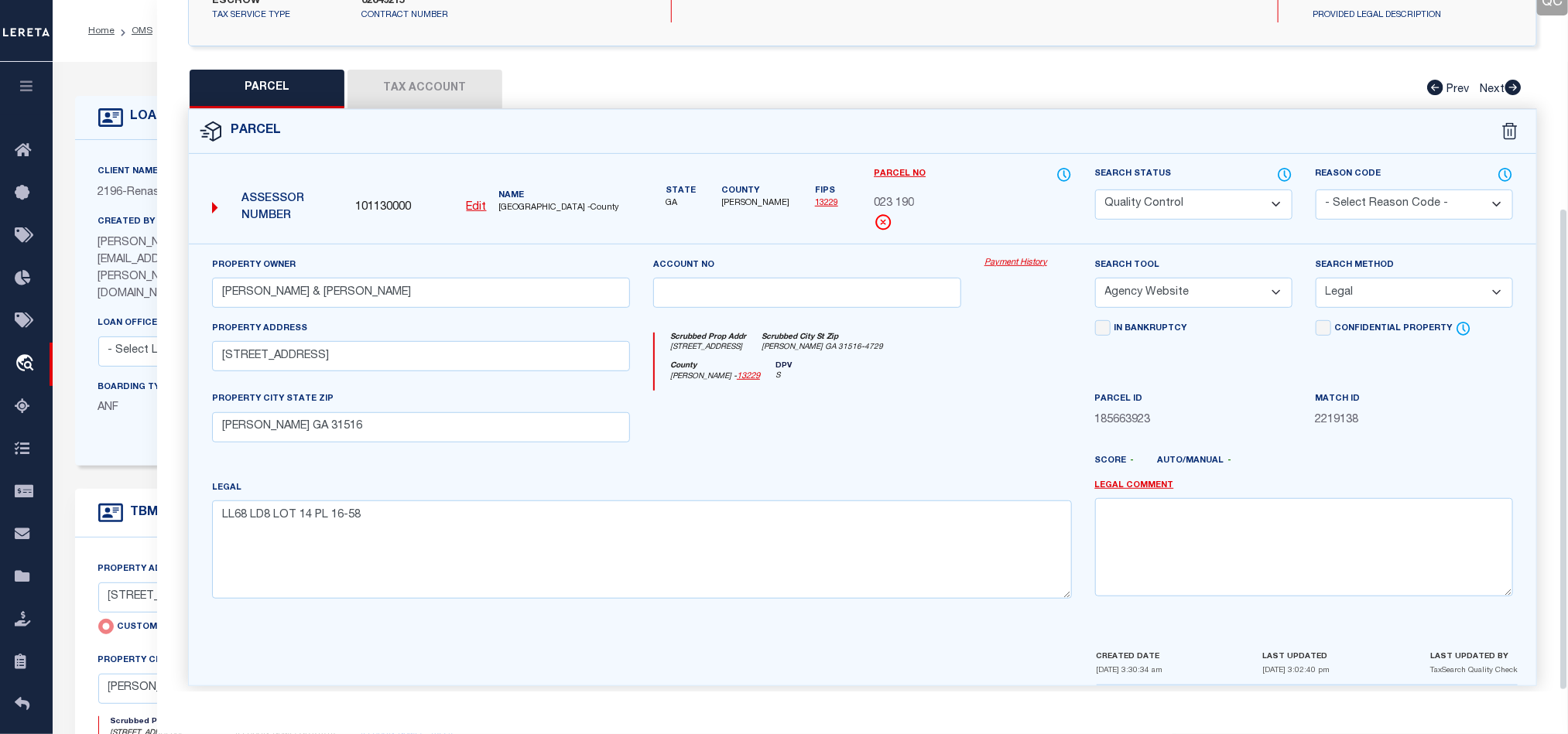
scroll to position [300, 0]
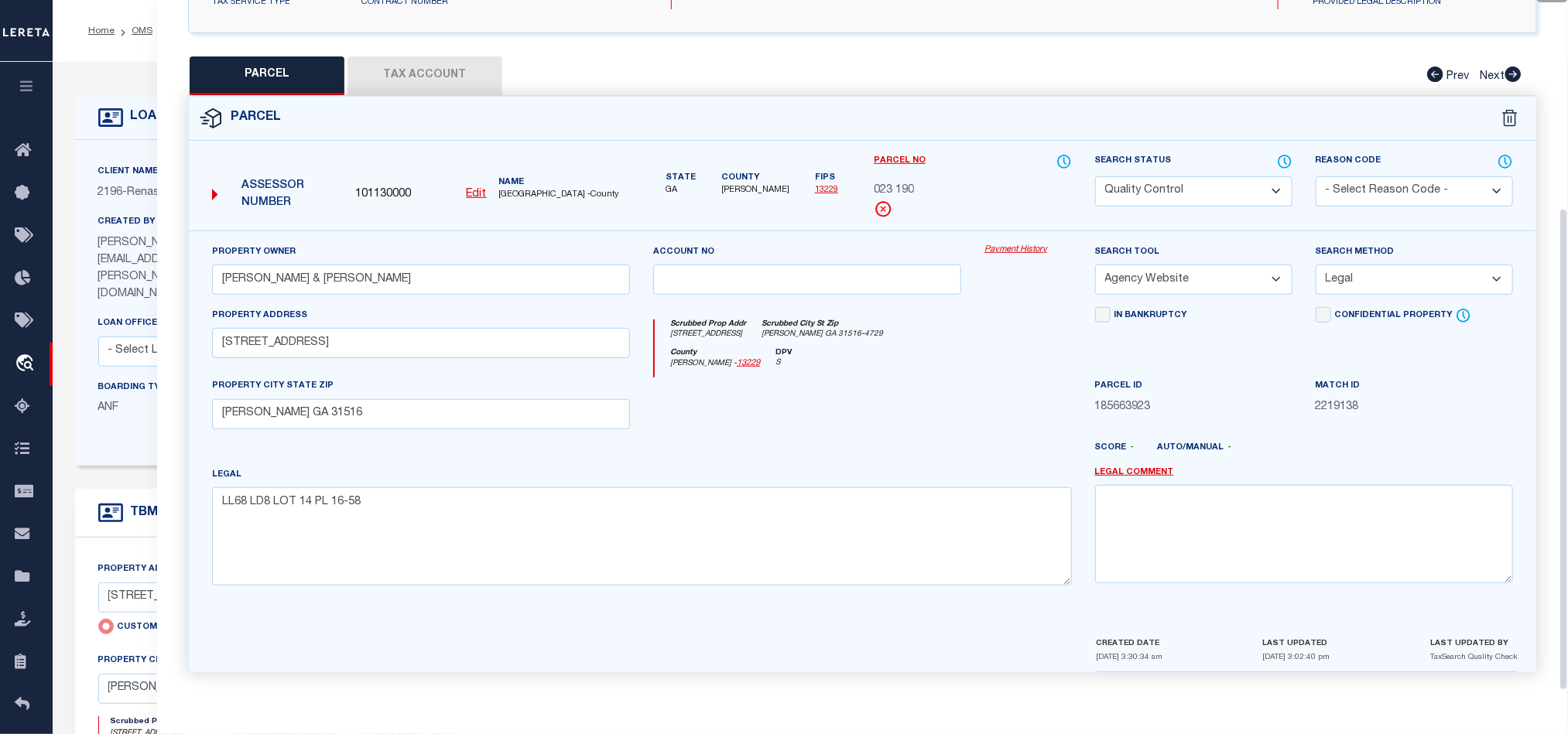
click at [909, 388] on div at bounding box center [807, 409] width 331 height 63
drag, startPoint x: 1184, startPoint y: 174, endPoint x: 1182, endPoint y: 189, distance: 15.1
click at [1184, 176] on select "Automated Search Bad Parcel Complete Duplicate Parcel High Dollar Reporting In …" at bounding box center [1193, 191] width 198 height 30
select select "CP"
click at [882, 353] on div "County Pierce - 13229 DPV S" at bounding box center [862, 363] width 416 height 30
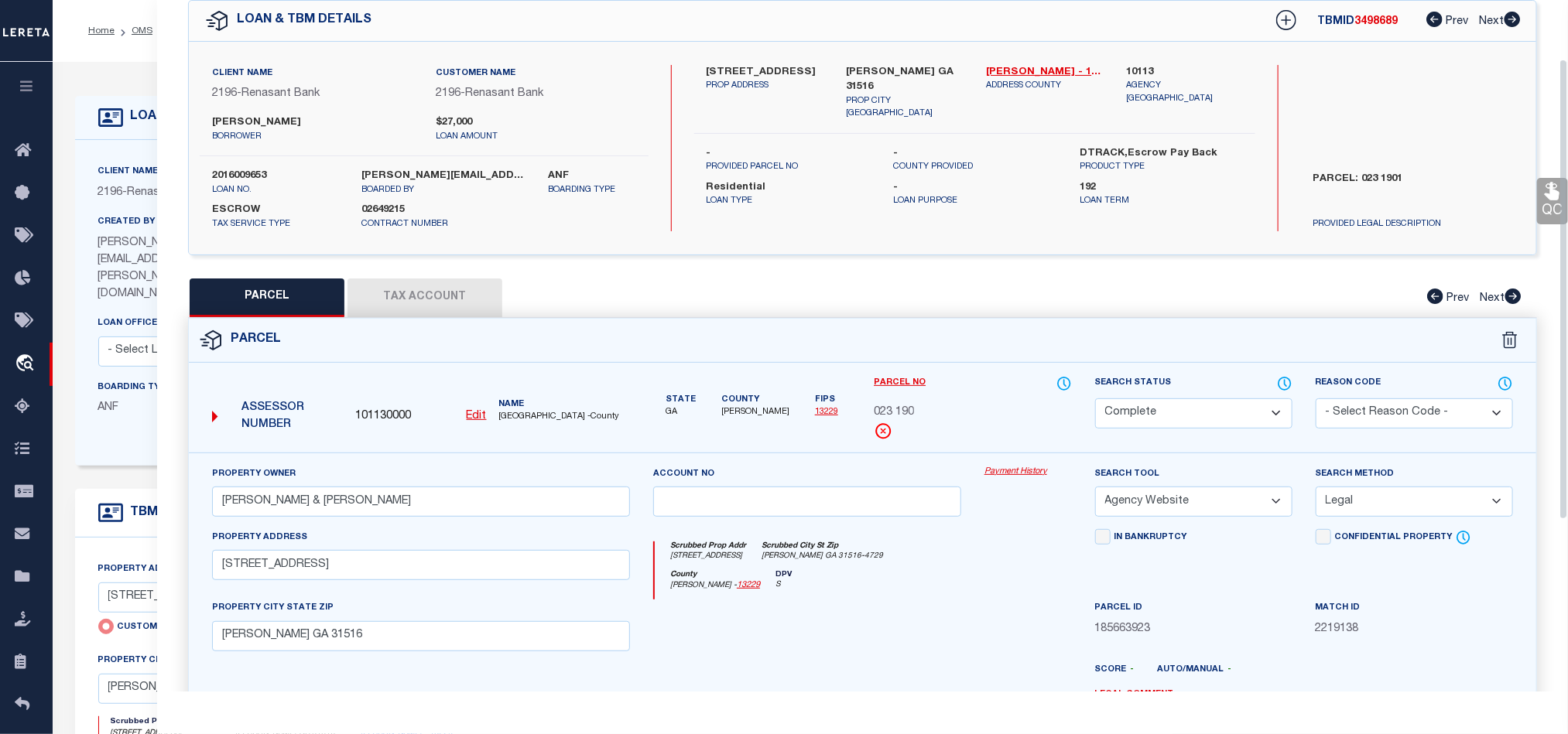
scroll to position [67, 0]
click at [1563, 202] on div "Parcel Data QC QC QC - Select Status - Ready to QC" at bounding box center [862, 346] width 1411 height 692
click at [1548, 202] on icon at bounding box center [1552, 191] width 20 height 20
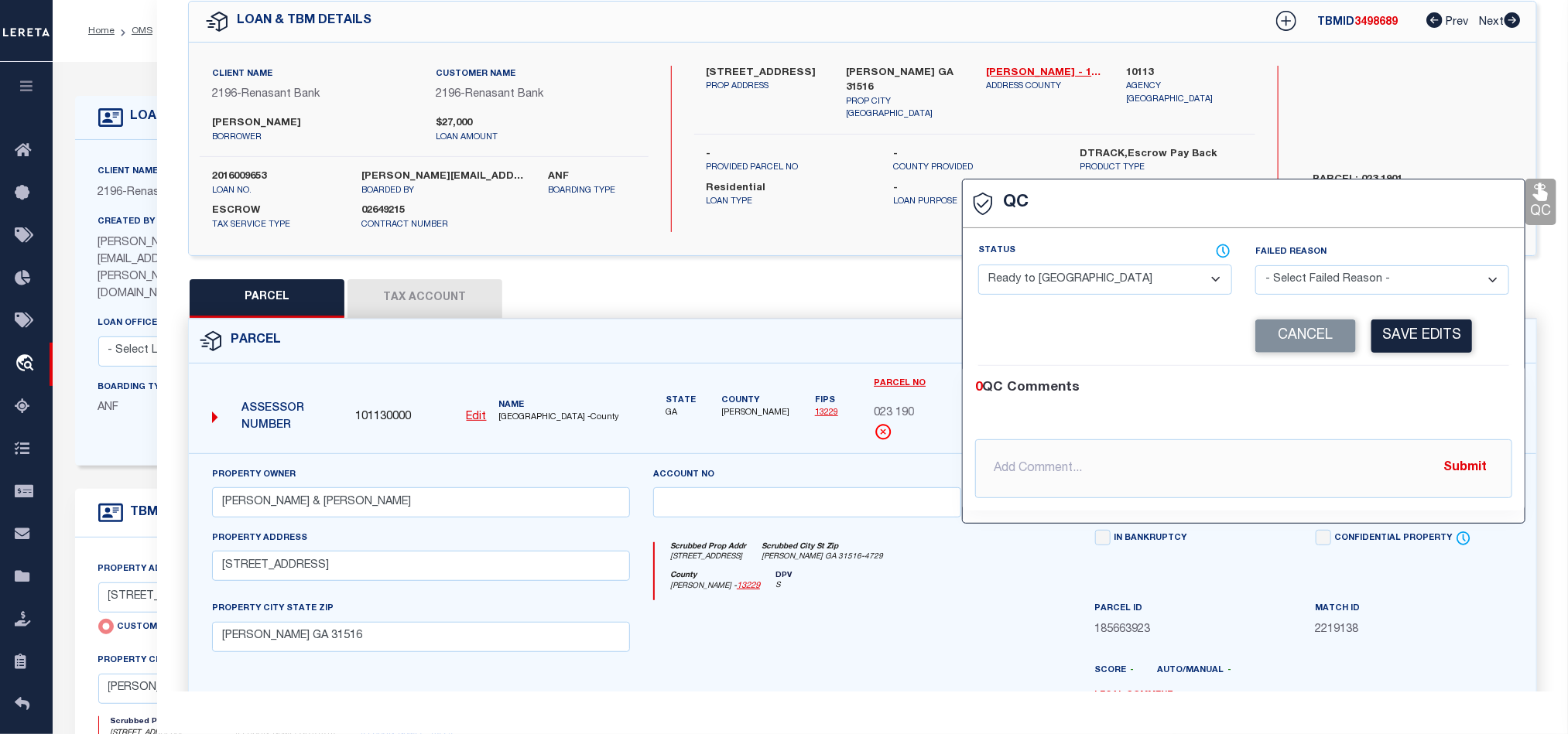
click at [1146, 277] on select "- Select Status - Ready to QC Correct Incorrect" at bounding box center [1106, 280] width 254 height 30
select select "COR"
click at [1408, 366] on div "Corrected Search Value Cancel Save Edits" at bounding box center [1244, 336] width 531 height 59
click at [1414, 342] on button "Save Edits" at bounding box center [1421, 335] width 100 height 33
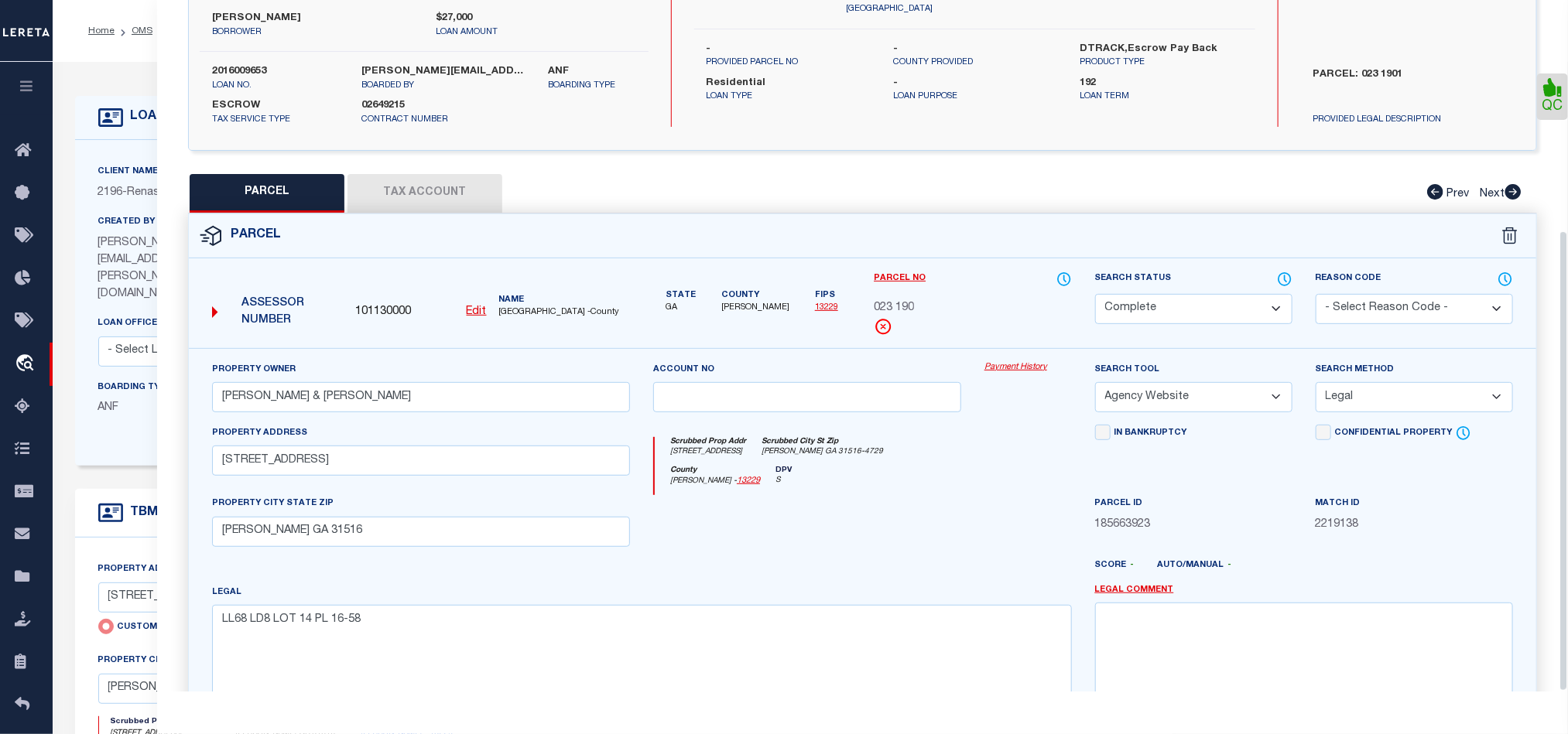
scroll to position [346, 0]
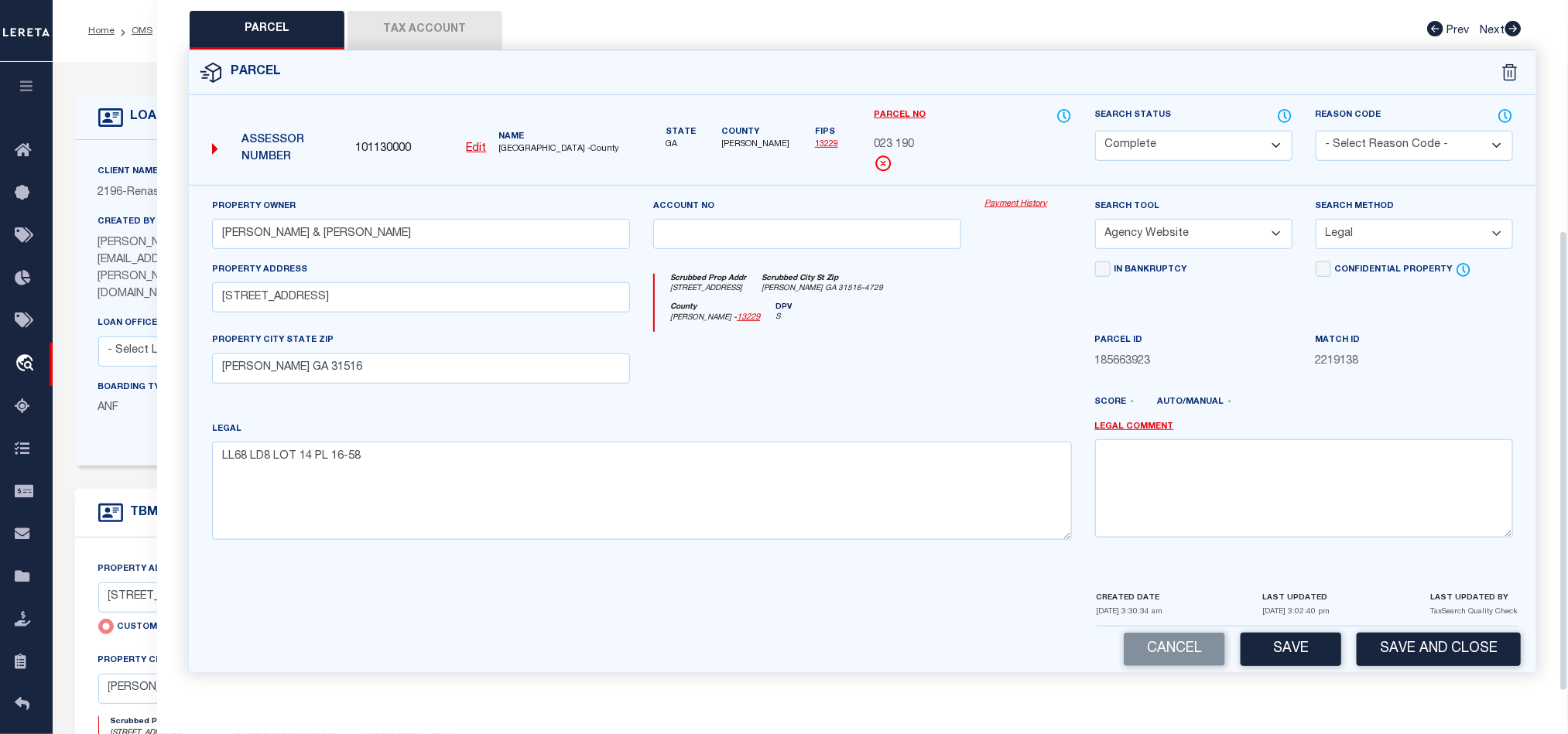
click at [1410, 616] on div "CREATED DATE 08/02/2025 3:30:34 am LAST UPDATED 09/05/2025 3:02:40 pm LAST UPDA…" at bounding box center [1307, 608] width 421 height 38
click at [1424, 636] on button "Save and Close" at bounding box center [1438, 649] width 164 height 33
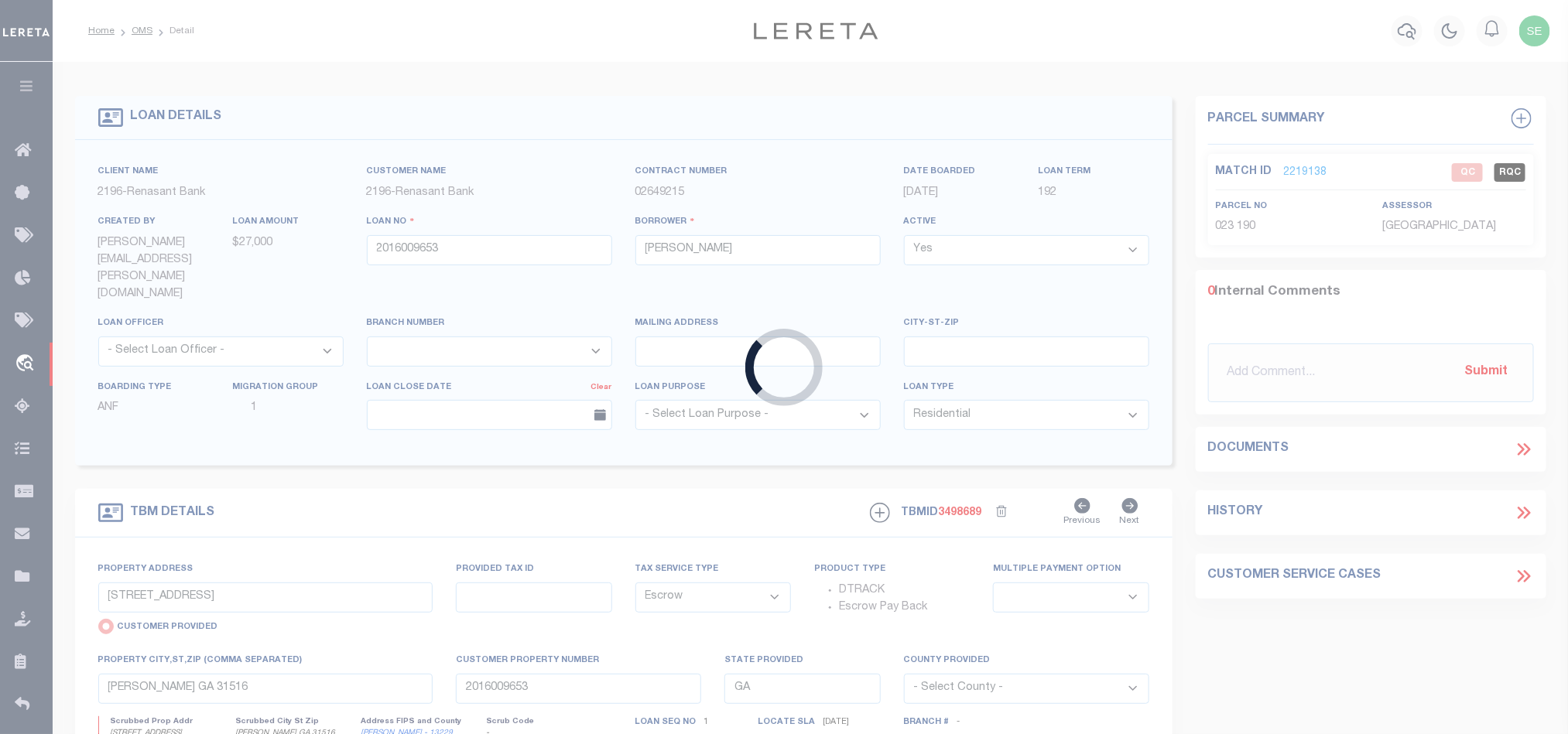
select select
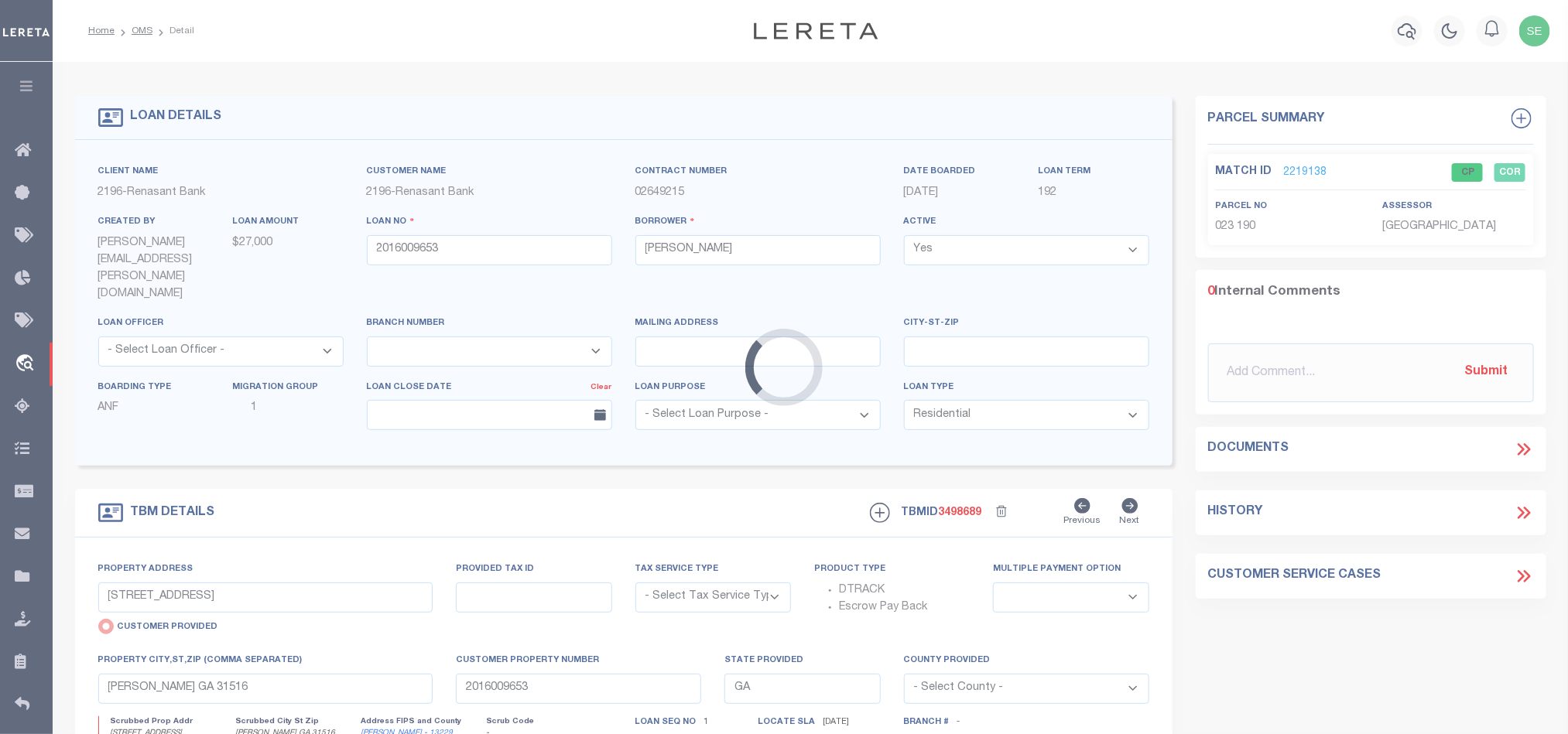
select select "Escrow"
select select
select select "4983"
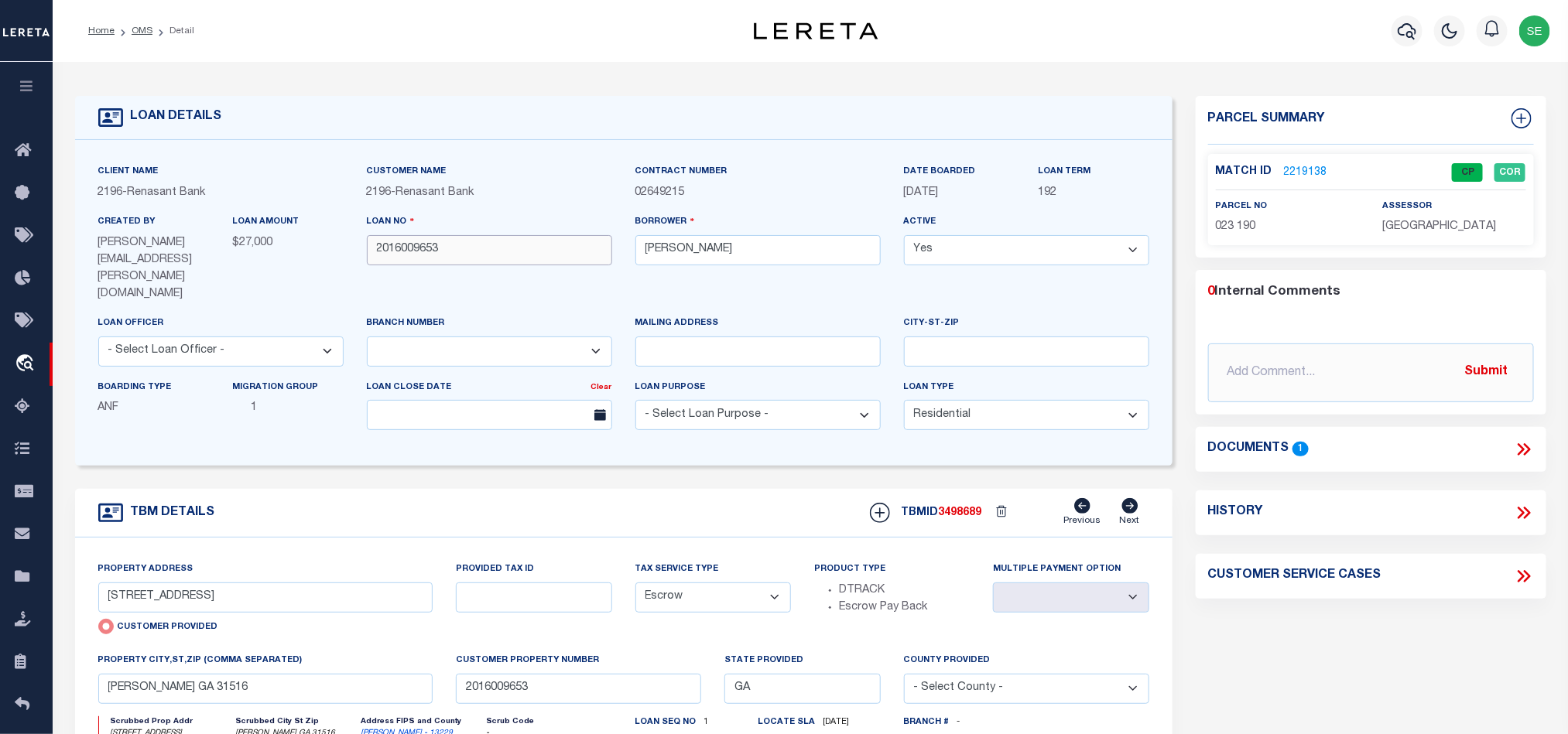
click at [469, 253] on input "2016009653" at bounding box center [489, 250] width 245 height 30
click at [1312, 165] on link "2219138" at bounding box center [1305, 173] width 43 height 16
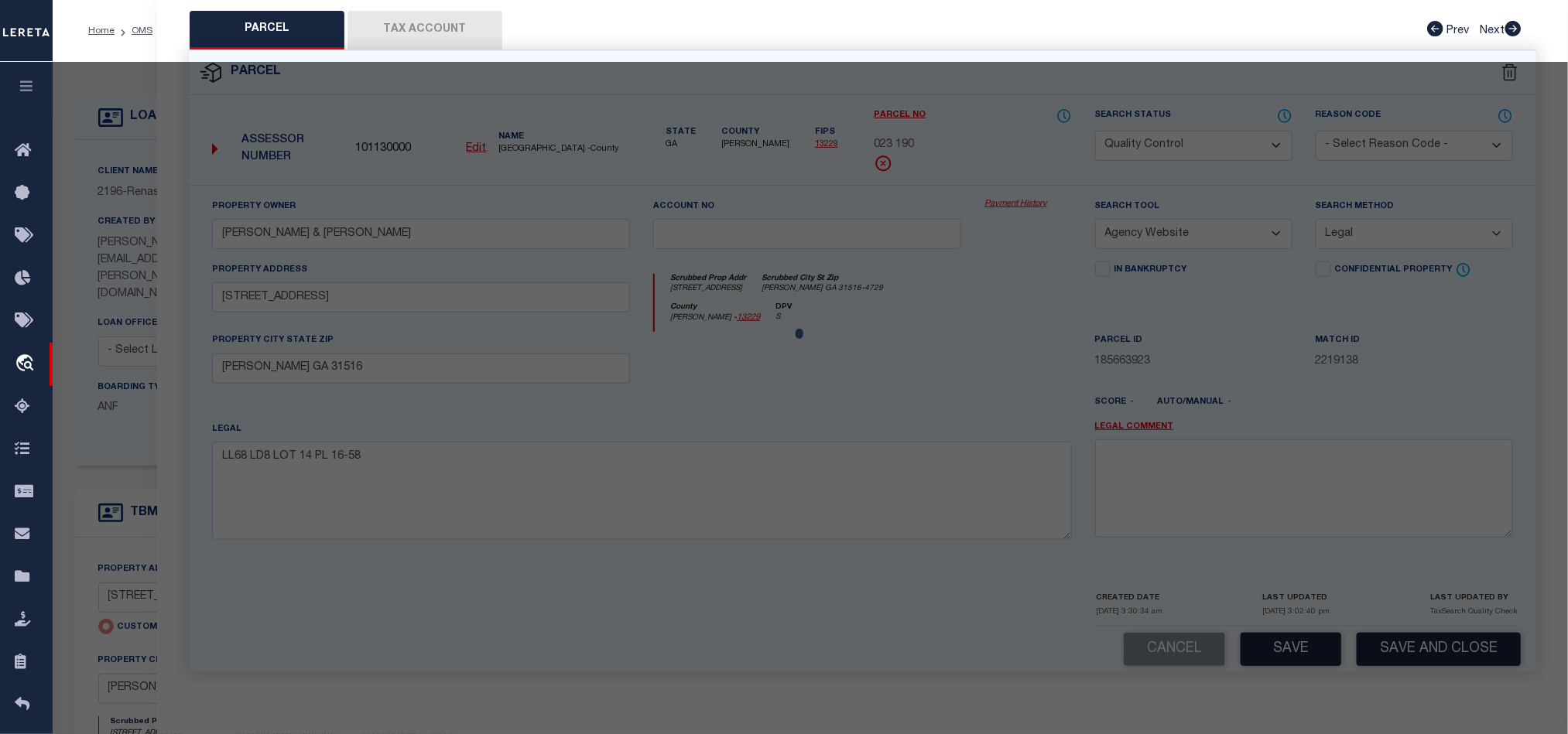
select select "AS"
select select
checkbox input "false"
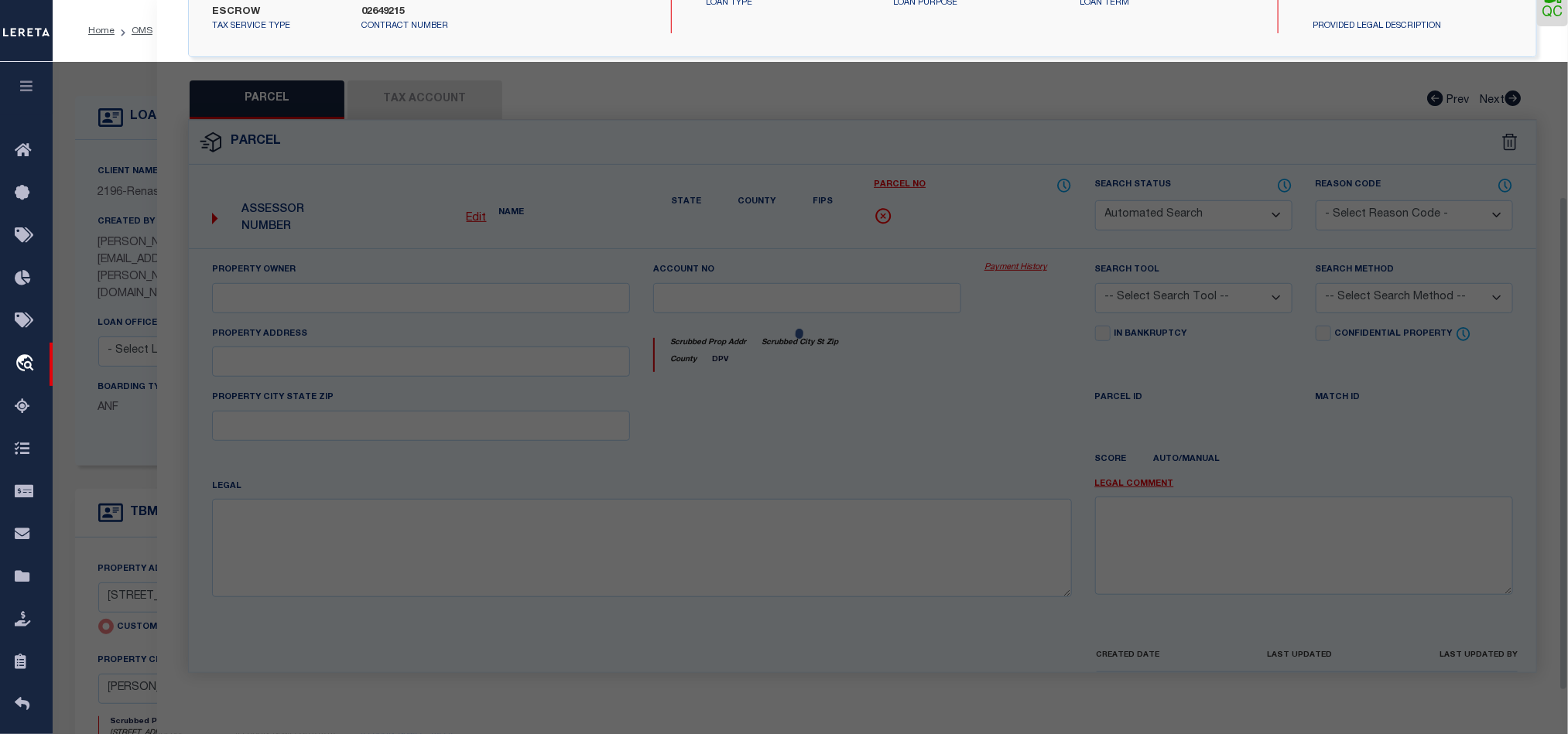
select select "CP"
type input "WILLIE H & RACHEL R LEGGETT"
select select "AGW"
select select "LEG"
type input "2264 PINECREST LN"
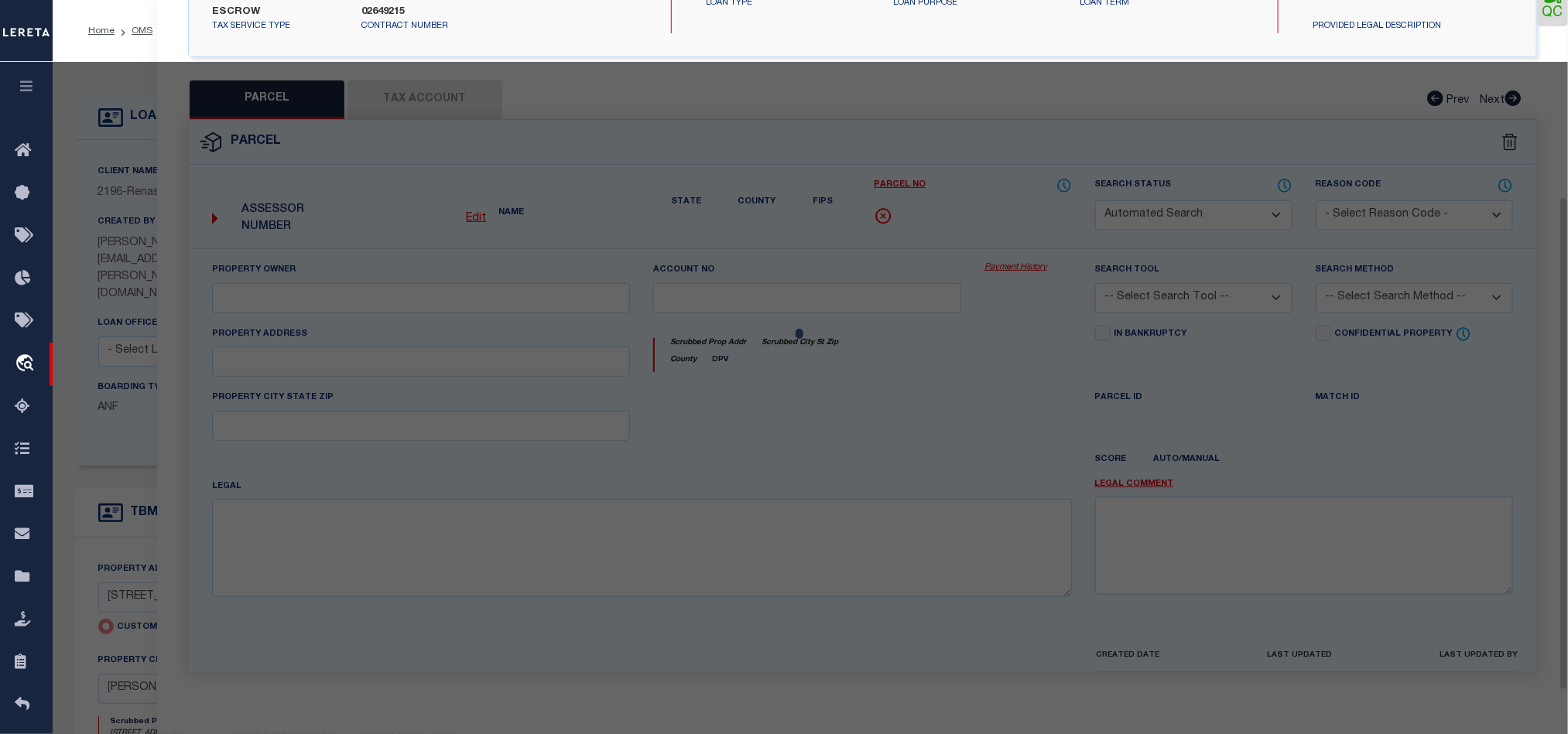
type input "BLACKSHEAR GA 31516"
type textarea "LL68 LD8 LOT 14 PL 16-58"
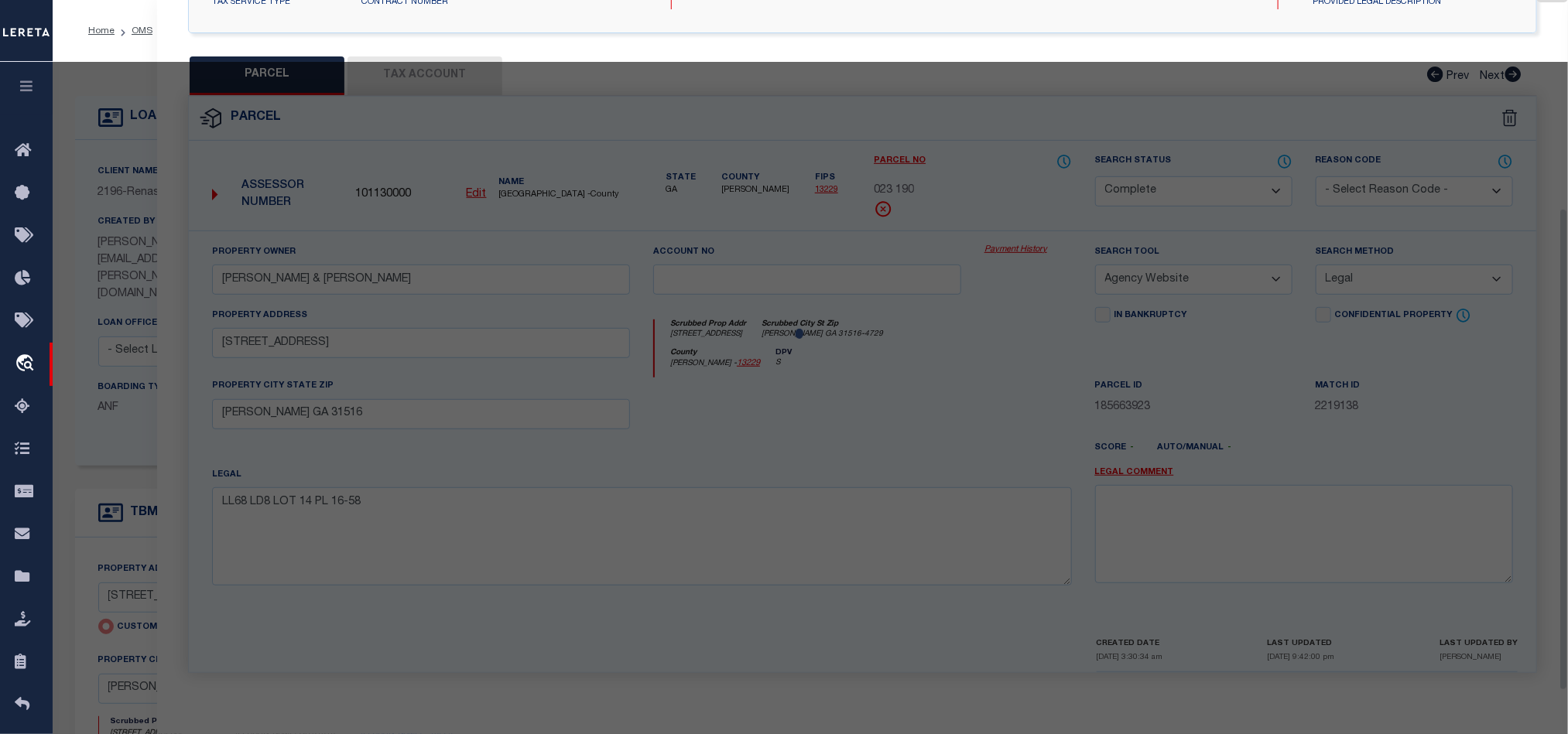
scroll to position [300, 0]
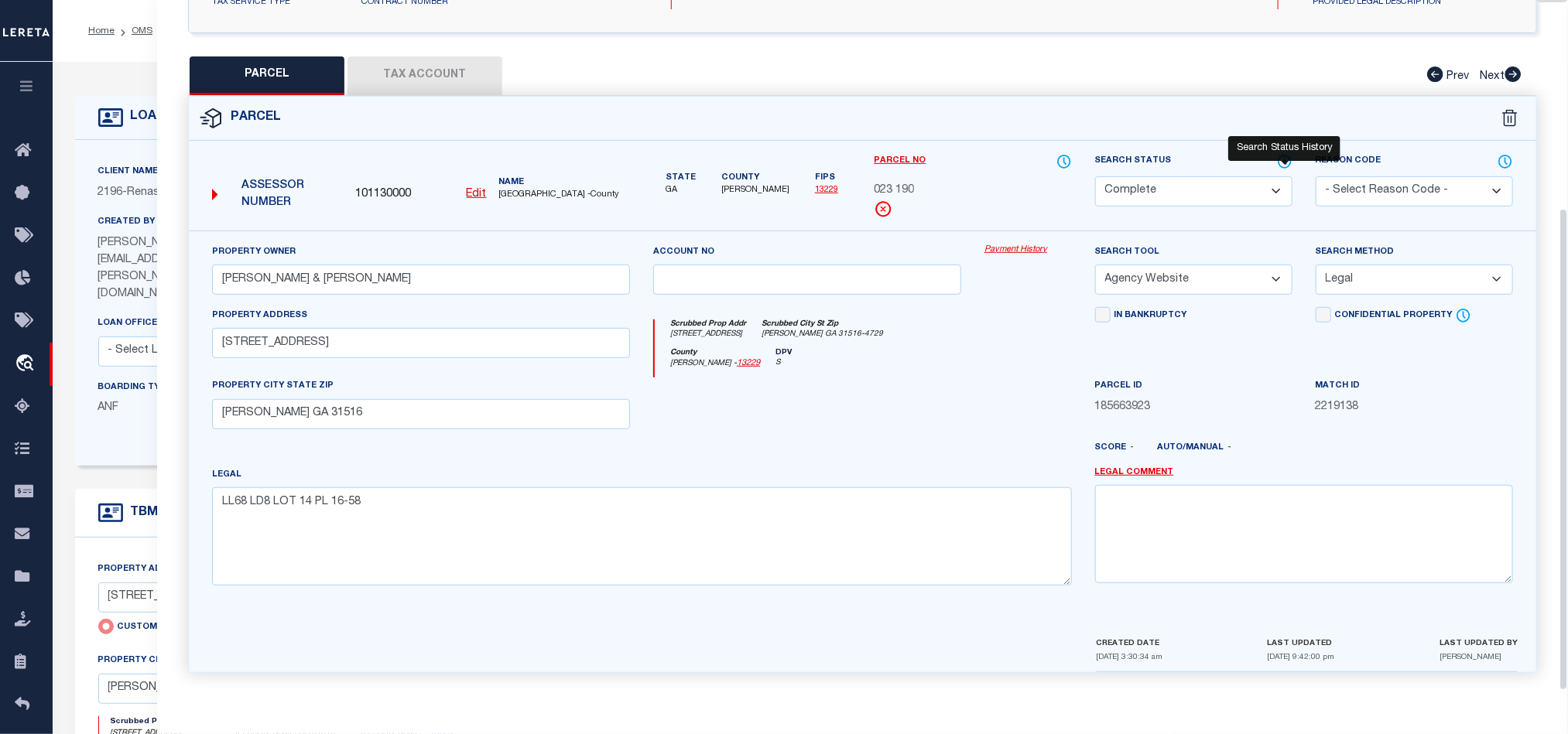
click at [1284, 158] on icon at bounding box center [1285, 161] width 2 height 6
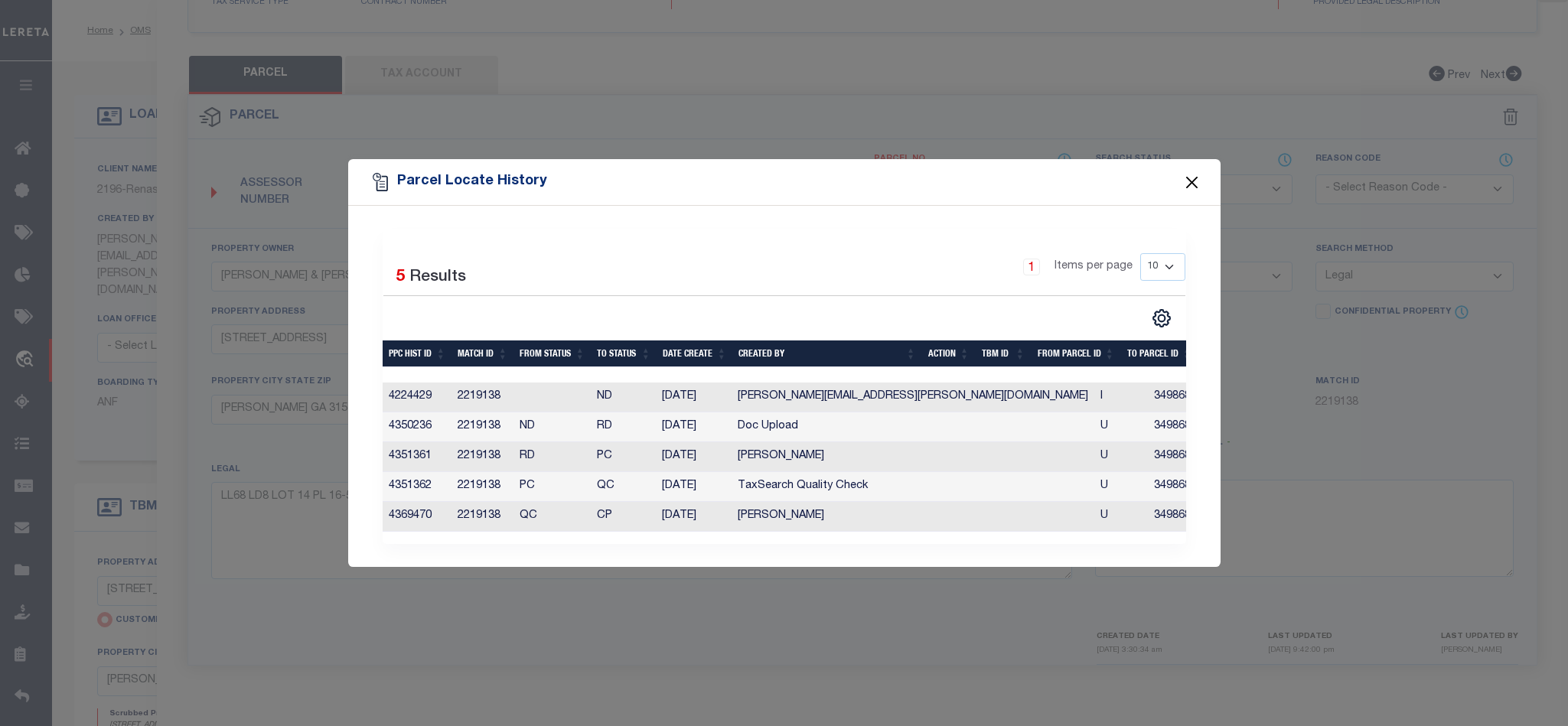
click at [1192, 172] on button "Close" at bounding box center [1191, 182] width 19 height 19
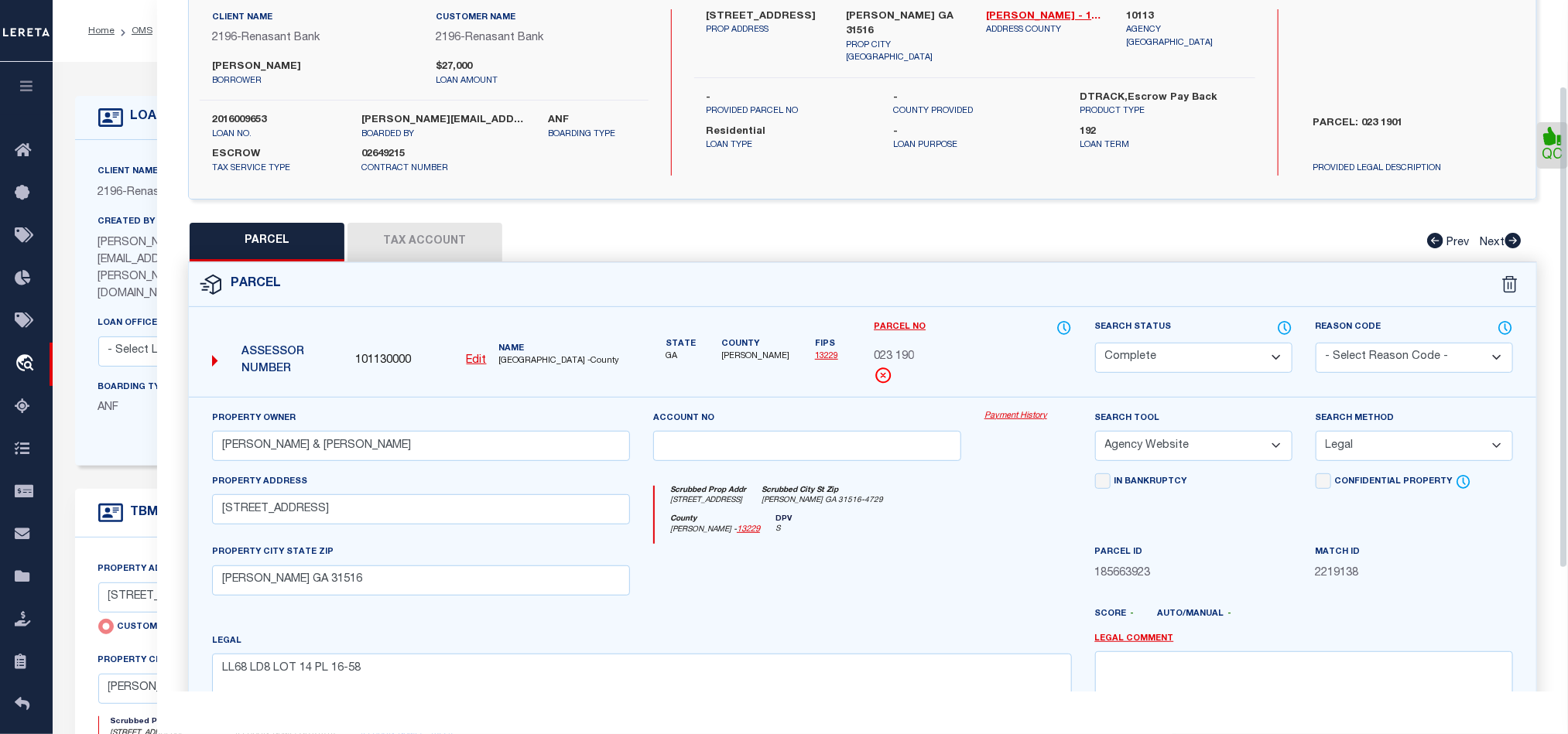
scroll to position [0, 0]
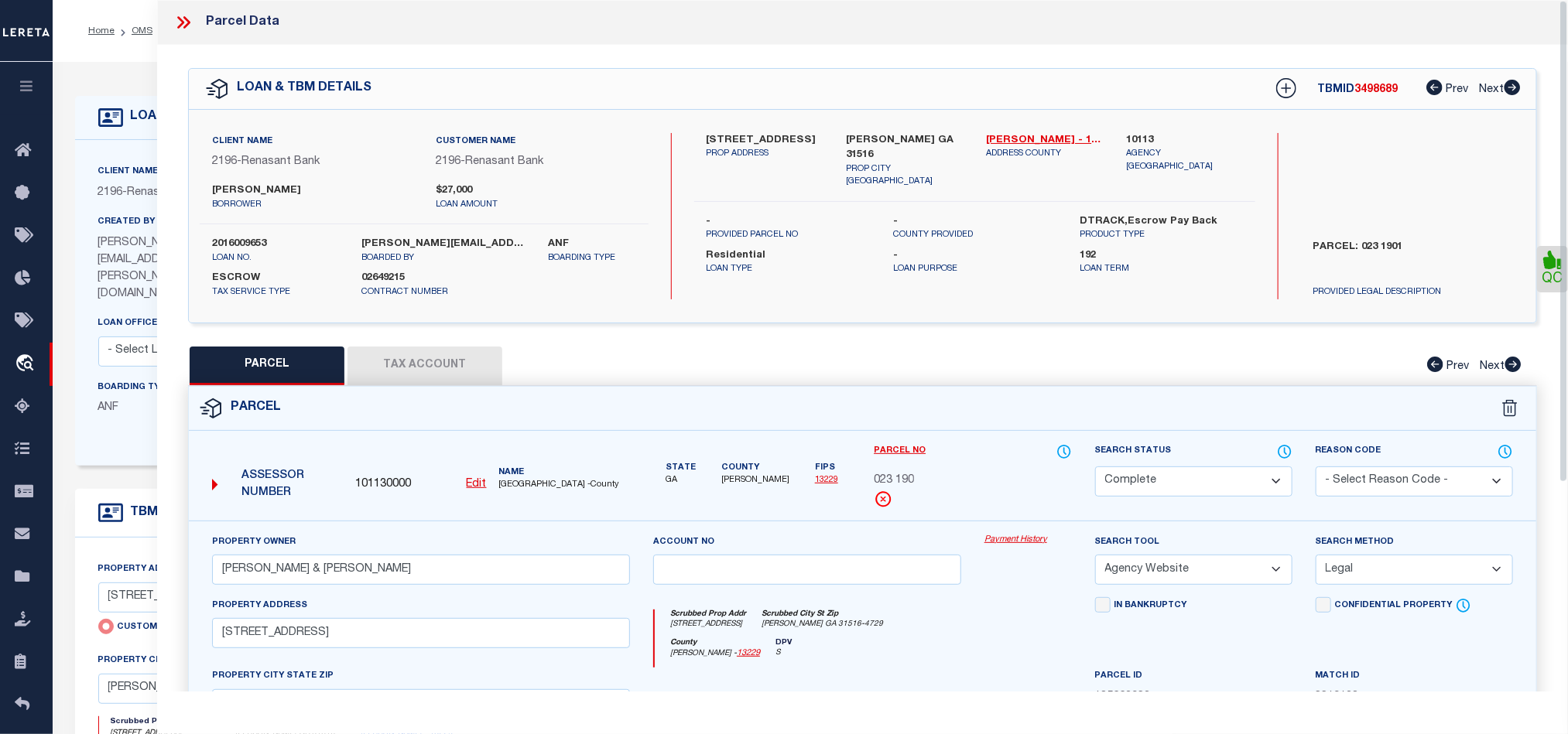
click at [181, 14] on icon at bounding box center [183, 22] width 20 height 20
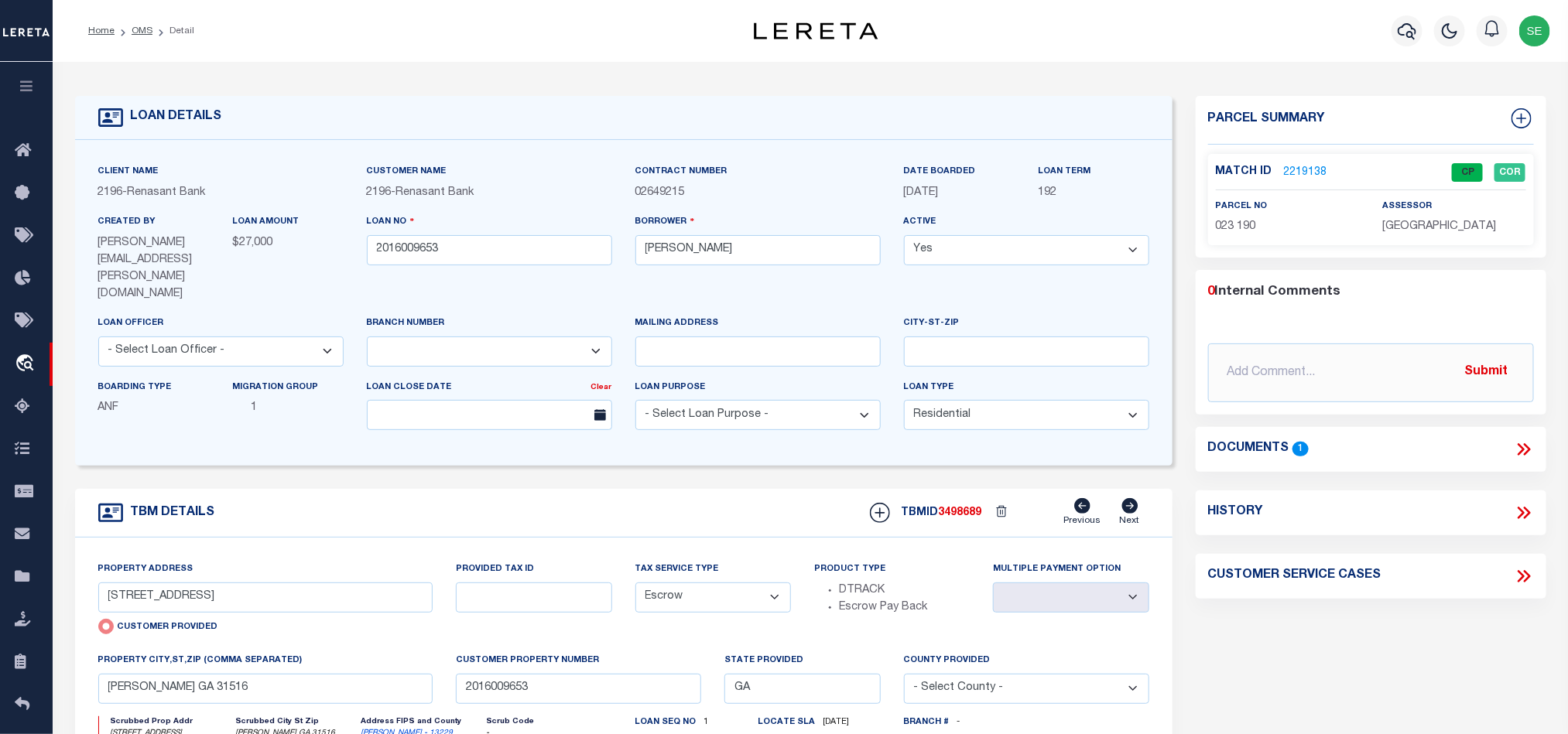
click at [950, 508] on span "3498689" at bounding box center [961, 513] width 43 height 11
click at [1421, 223] on span "PIERCE COUNTY" at bounding box center [1438, 226] width 114 height 11
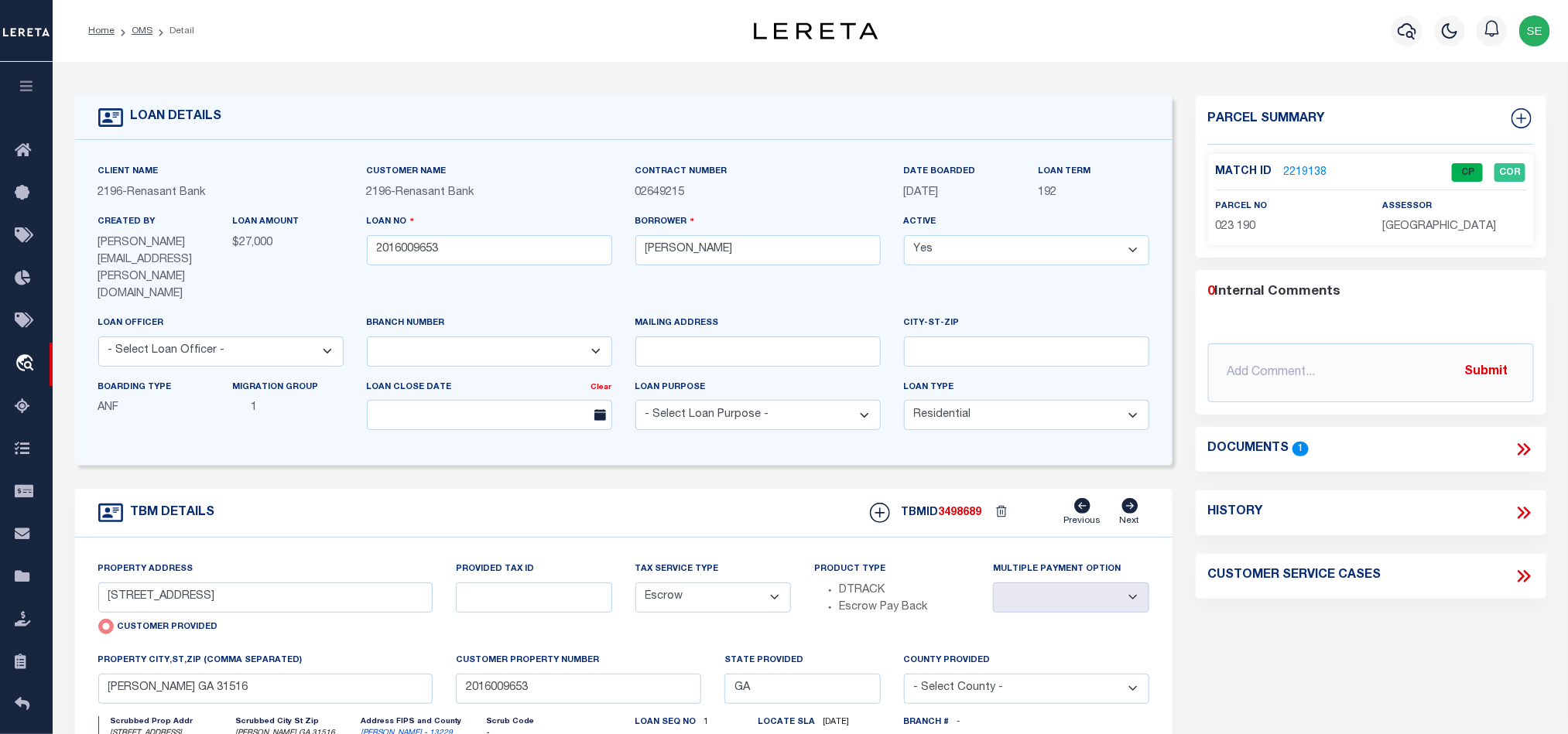
click at [1247, 231] on span "023 190" at bounding box center [1235, 226] width 40 height 11
click at [652, 429] on div "Client Name 2196 - Renasant Bank Customer Name 2196 - Renasant Bank 192 Yes" at bounding box center [623, 303] width 1098 height 325
click at [138, 26] on link "OMS" at bounding box center [141, 30] width 21 height 9
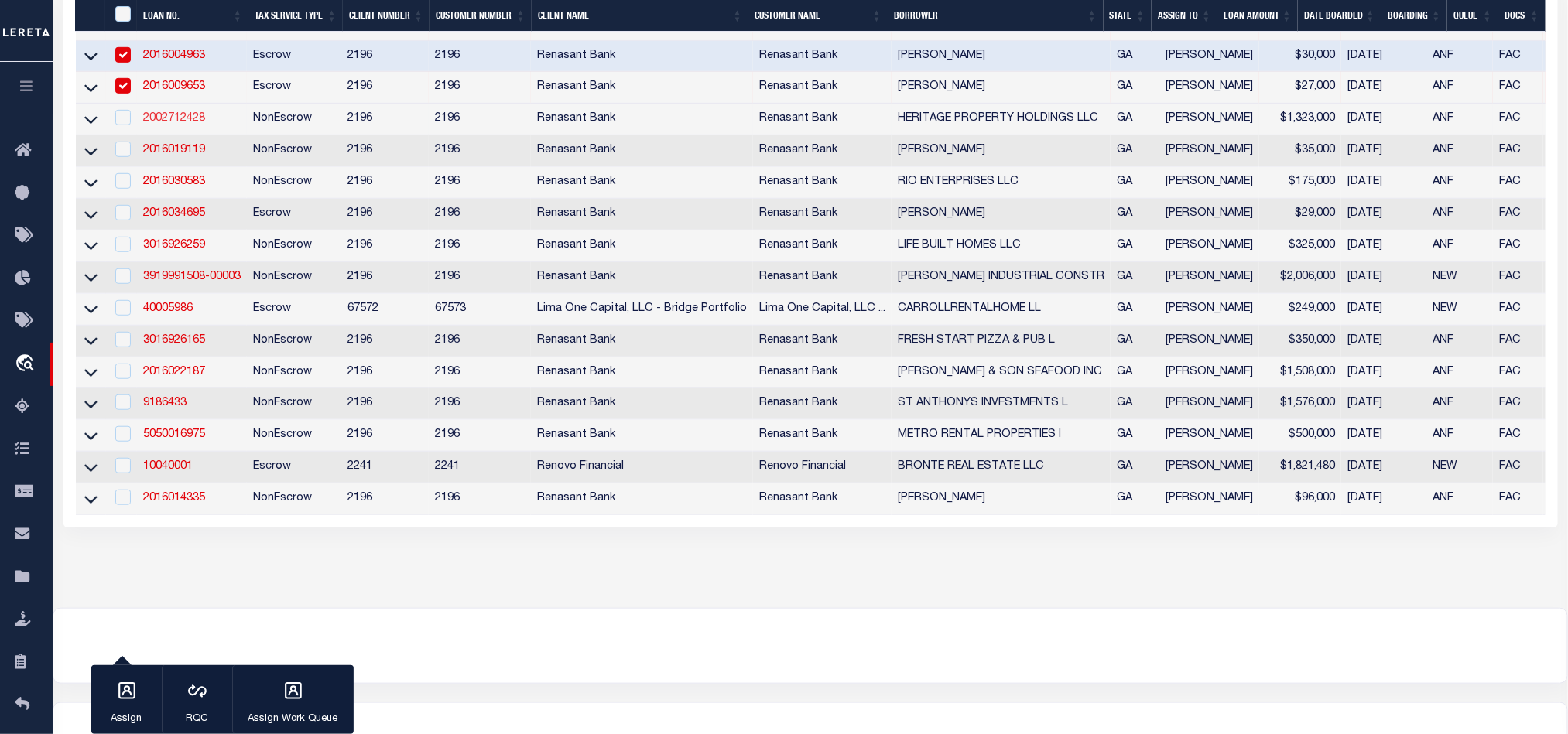
click at [177, 123] on link "2002712428" at bounding box center [174, 118] width 62 height 11
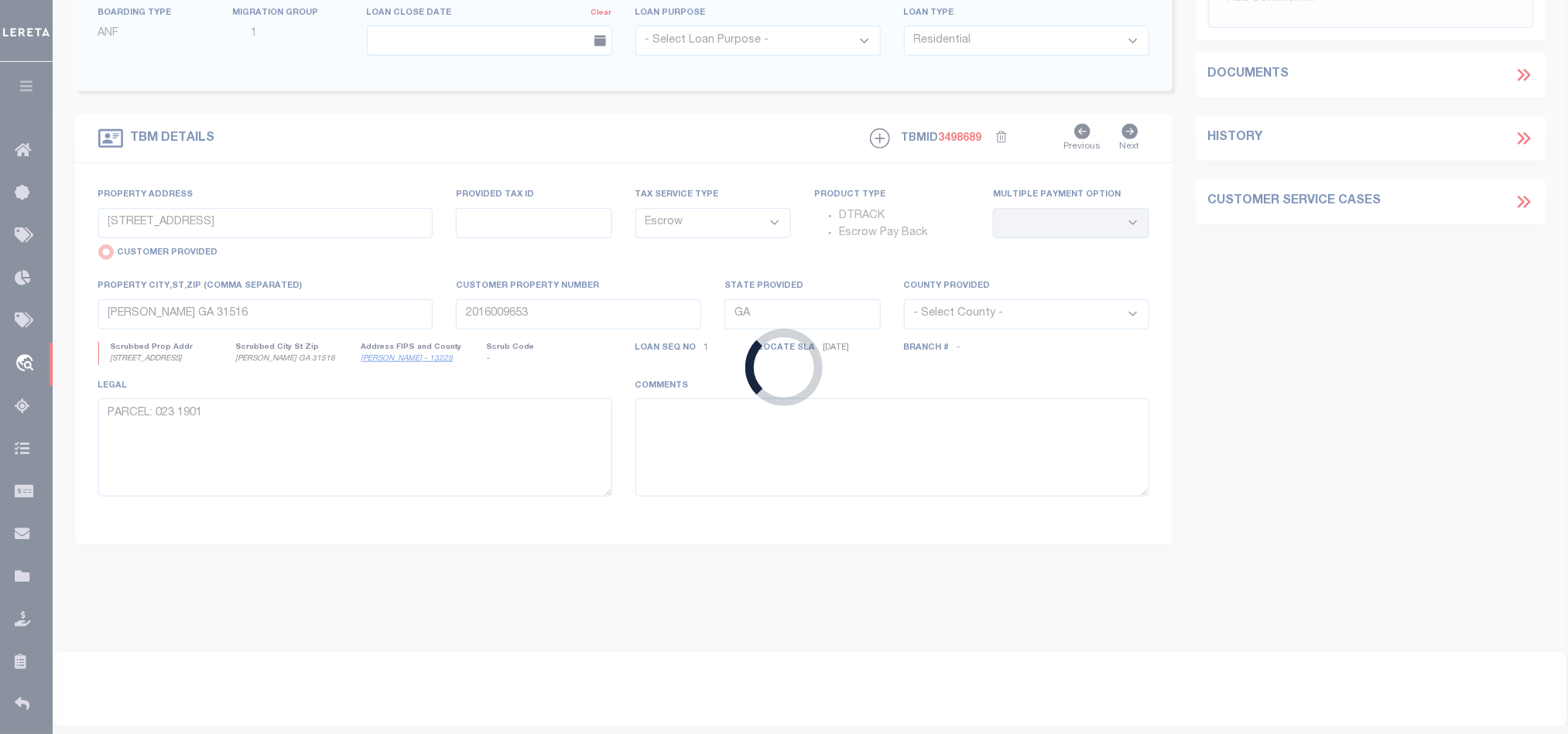
type input "2002712428"
type input "HERITAGE PROPERTY HOLDINGS LLC"
select select
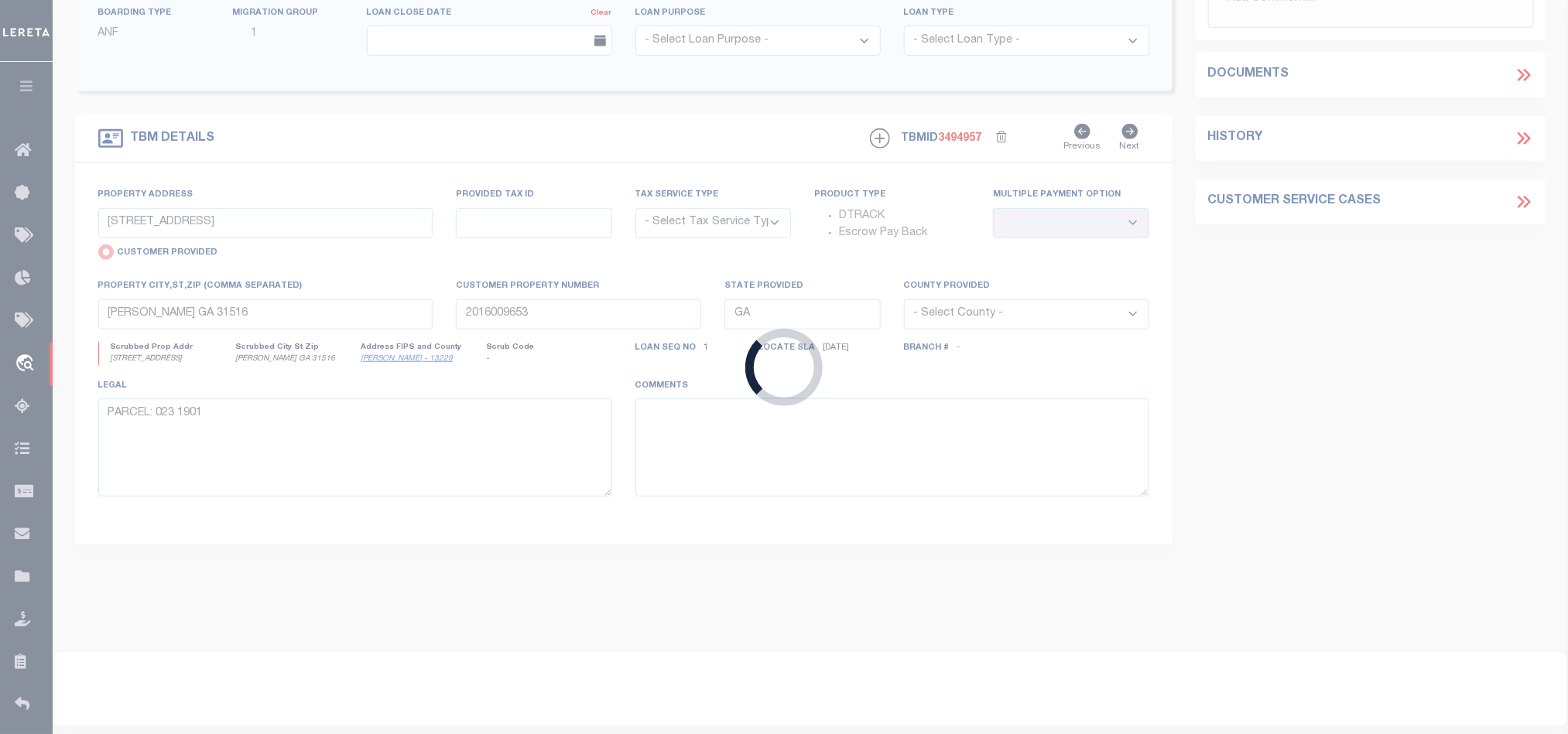
scroll to position [216, 0]
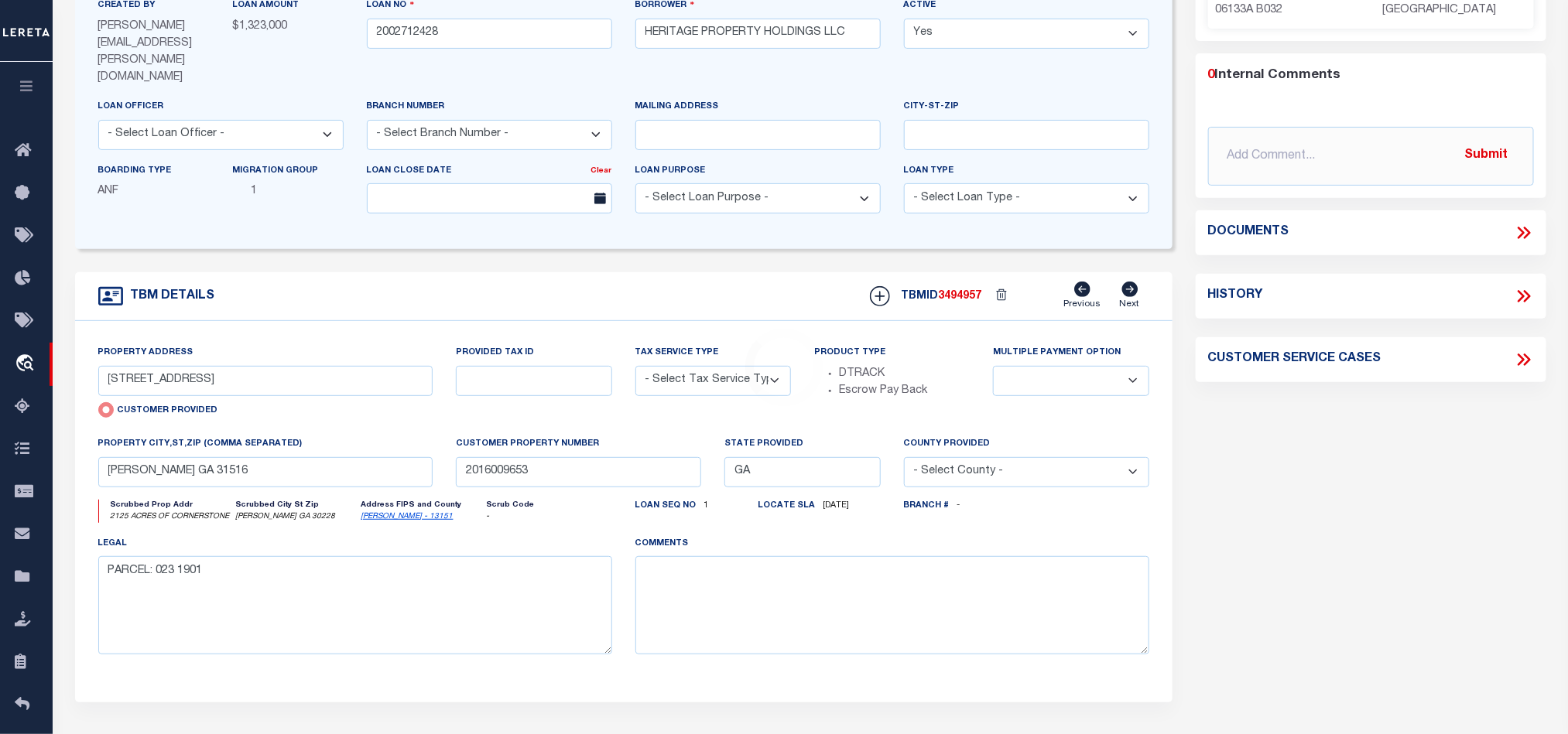
select select "4983"
type input "2125 ACRES OF CORNERSTONE"
select select "NonEscrow"
select select
type input "LOVEJOY GA 30228"
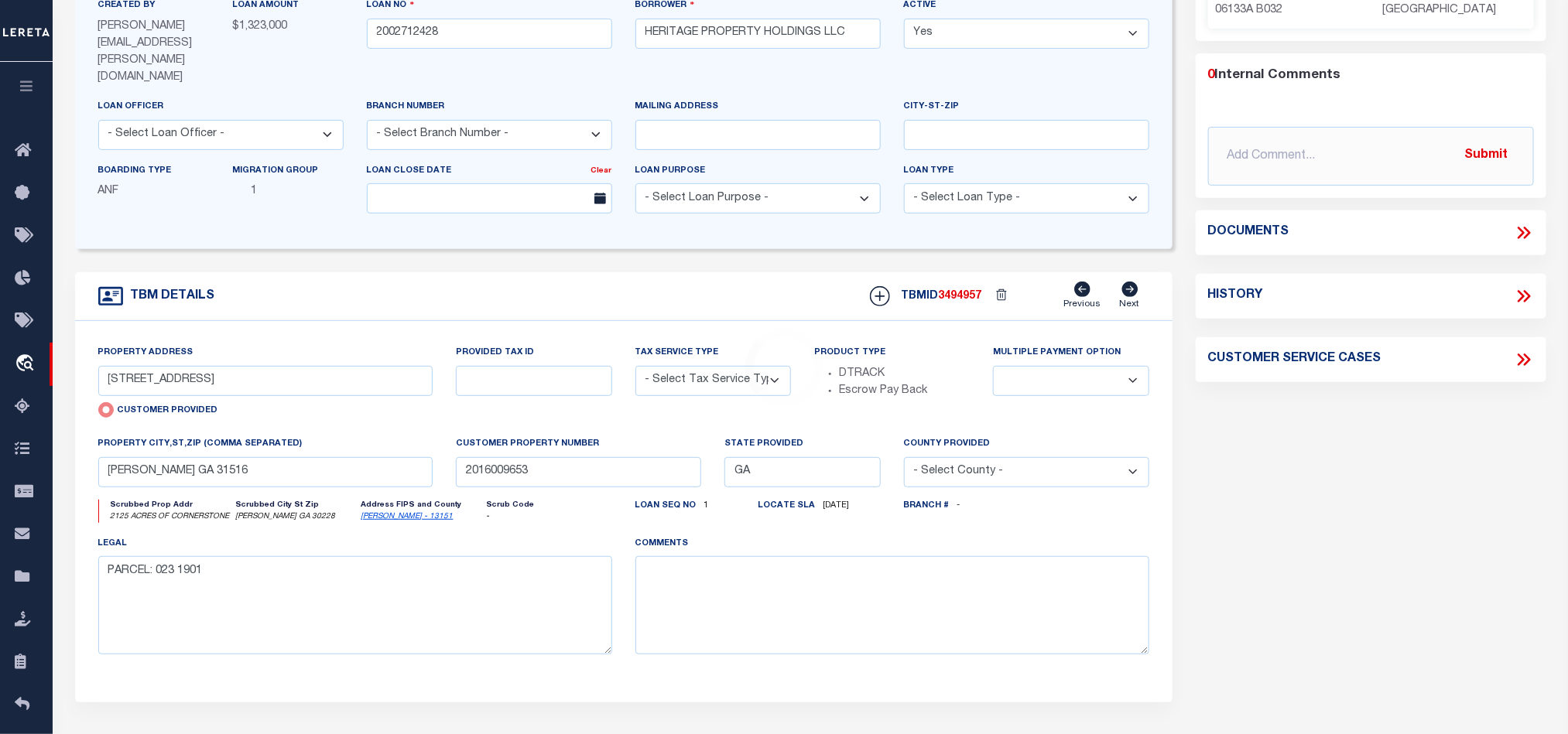
type input "2002712428"
type textarea "SEE FILE1"
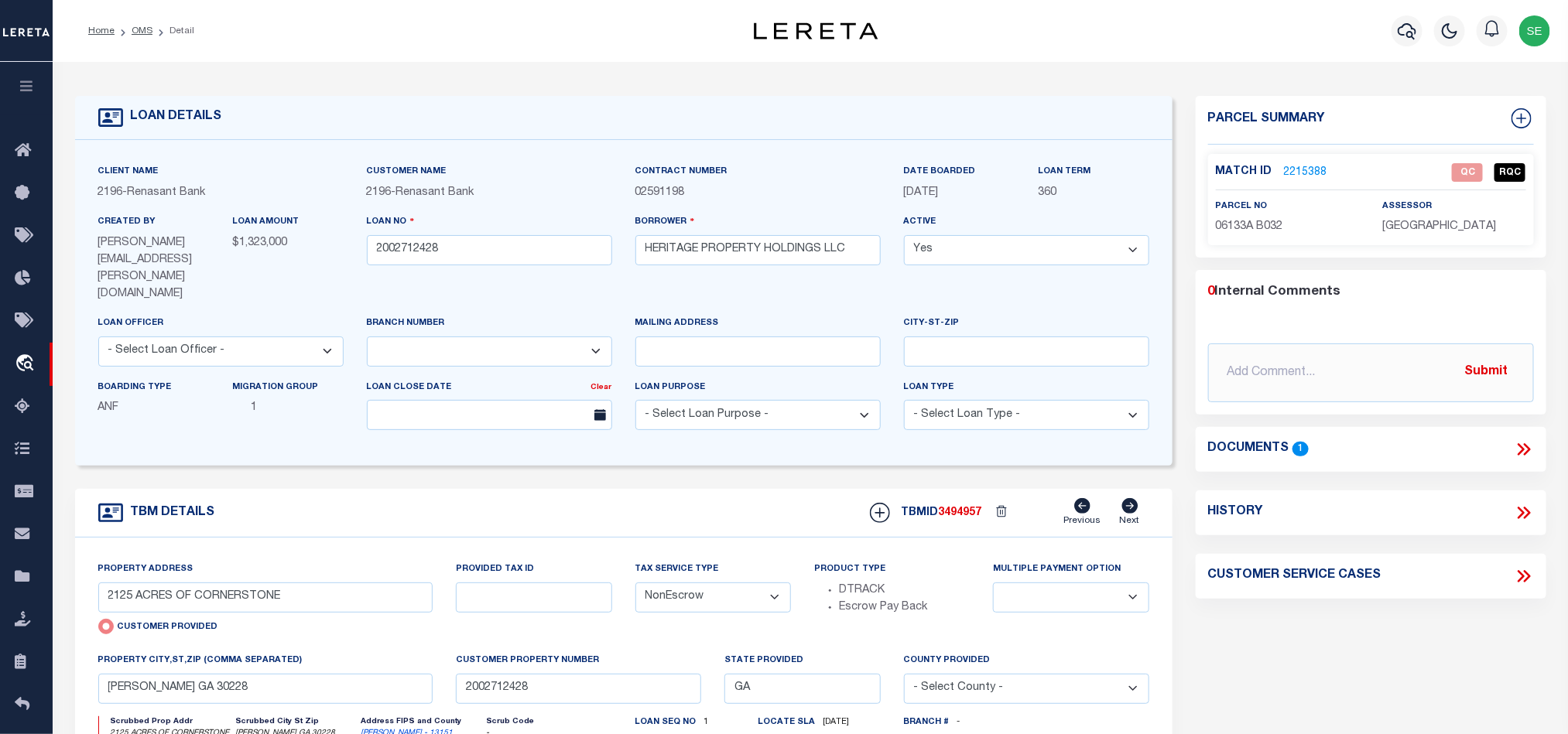
click at [1275, 232] on span "06133A B032" at bounding box center [1249, 226] width 67 height 11
click at [698, 489] on div "TBM DETAILS TBMID 3494957 Previous Next" at bounding box center [623, 513] width 1098 height 49
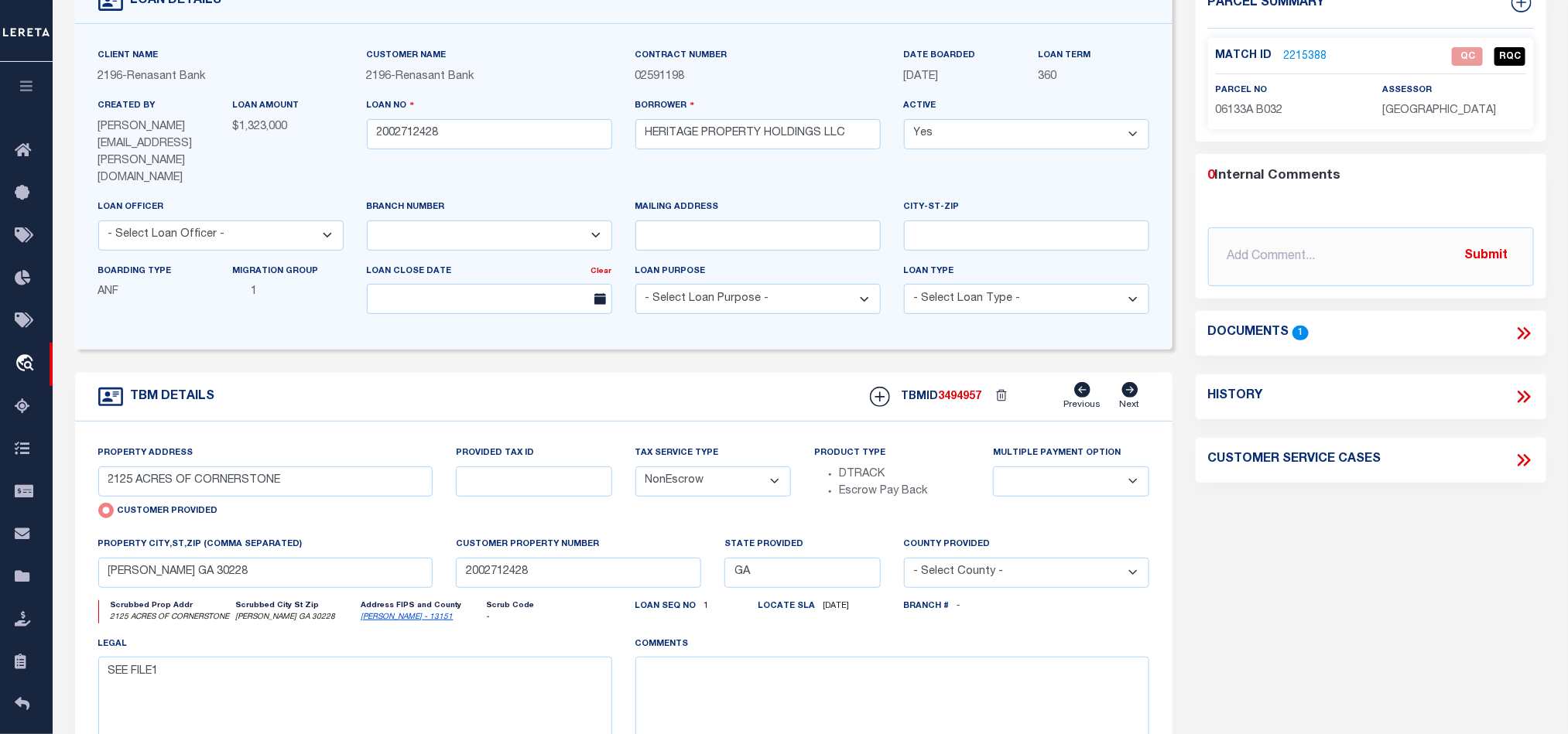
click at [1523, 333] on icon at bounding box center [1521, 333] width 7 height 13
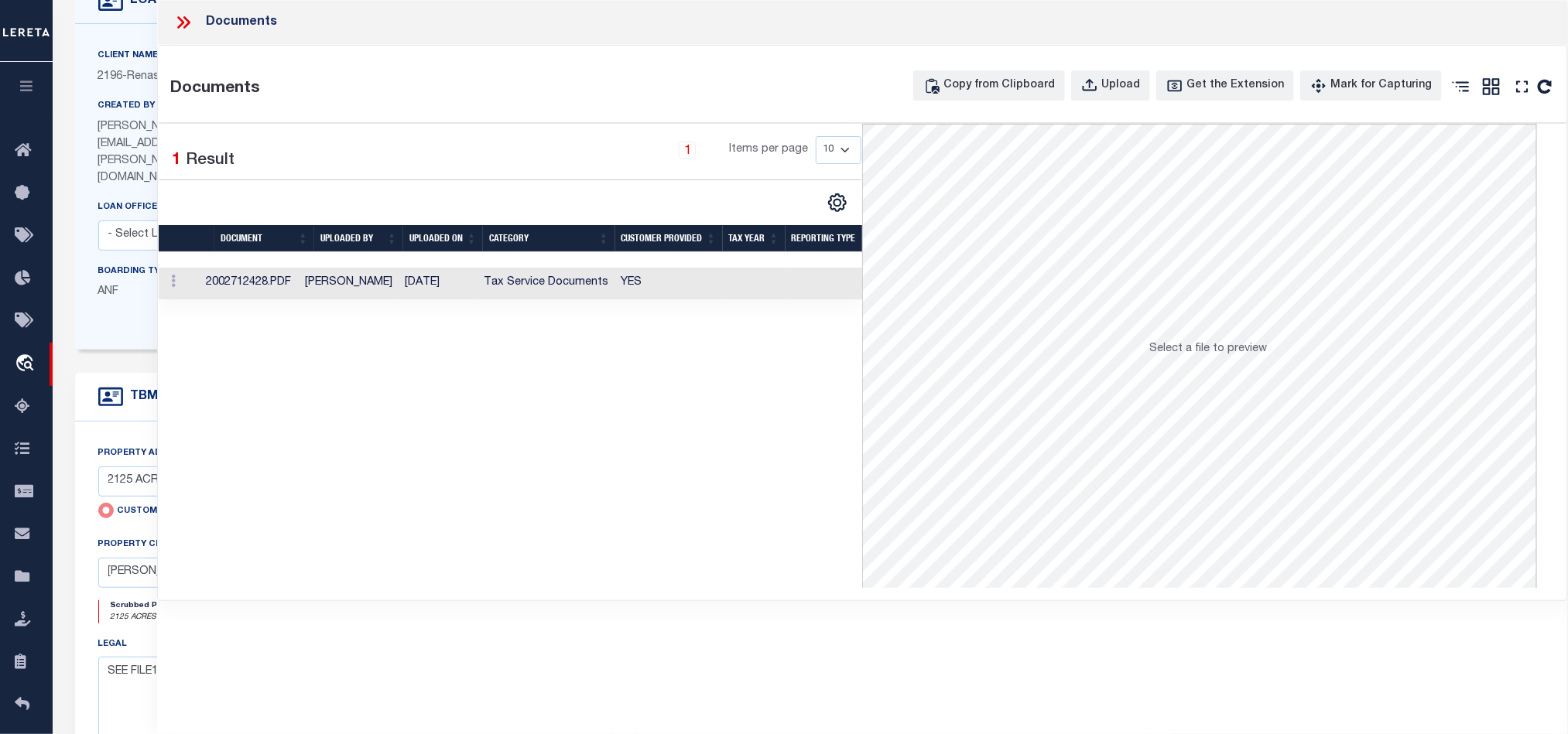
click at [741, 285] on td at bounding box center [754, 283] width 63 height 31
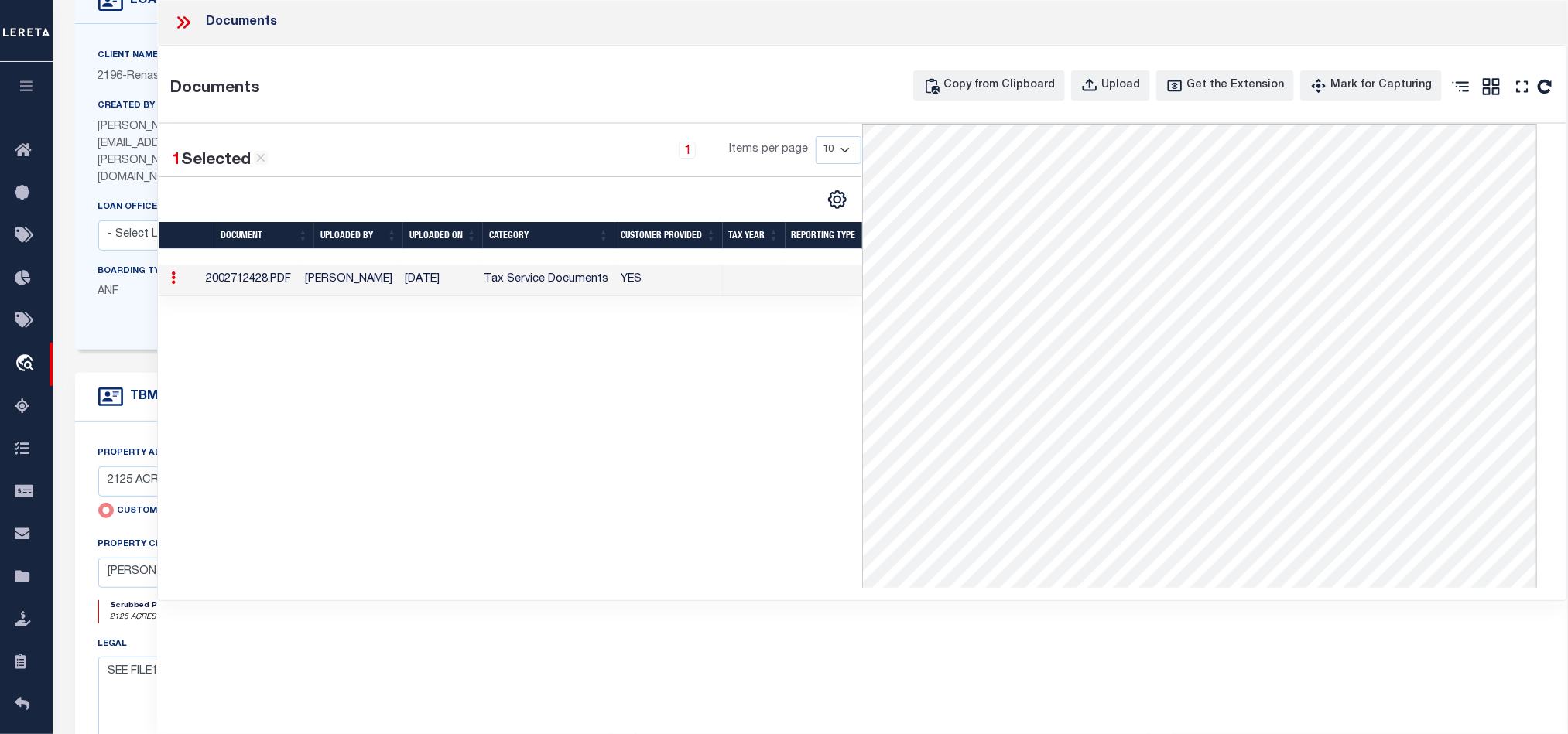
click at [188, 16] on icon at bounding box center [183, 22] width 20 height 20
